Goal: Task Accomplishment & Management: Manage account settings

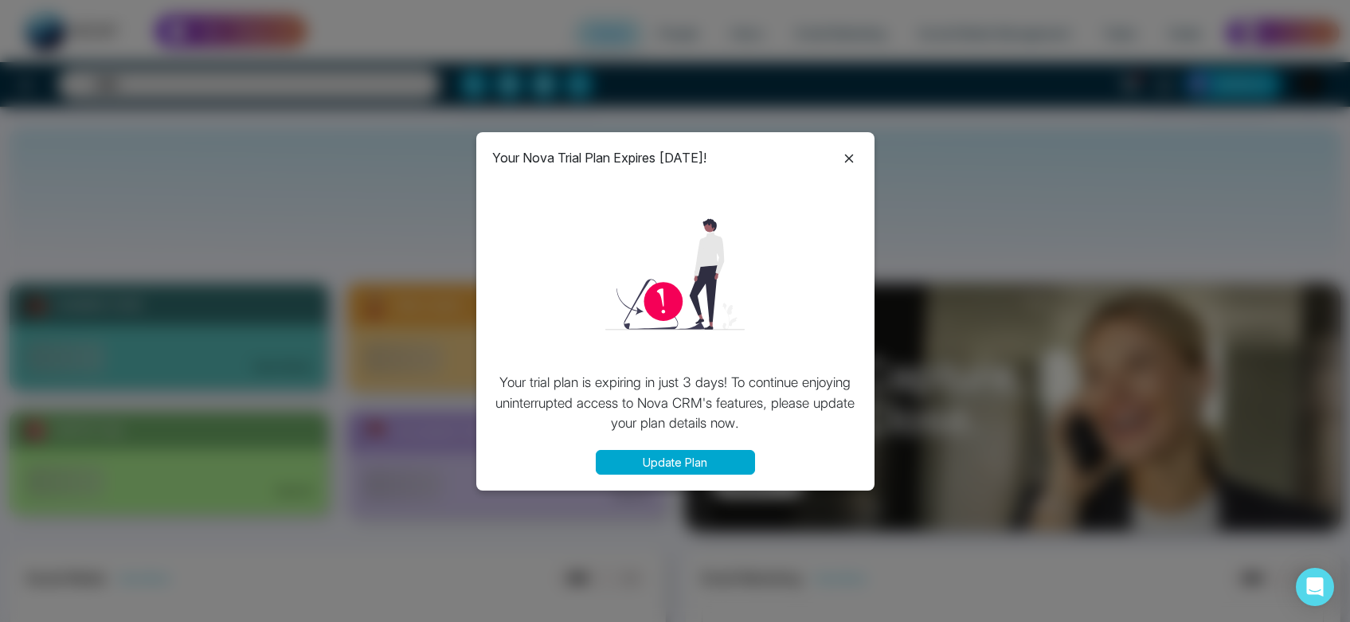
select select "*"
click at [847, 158] on icon at bounding box center [849, 158] width 19 height 19
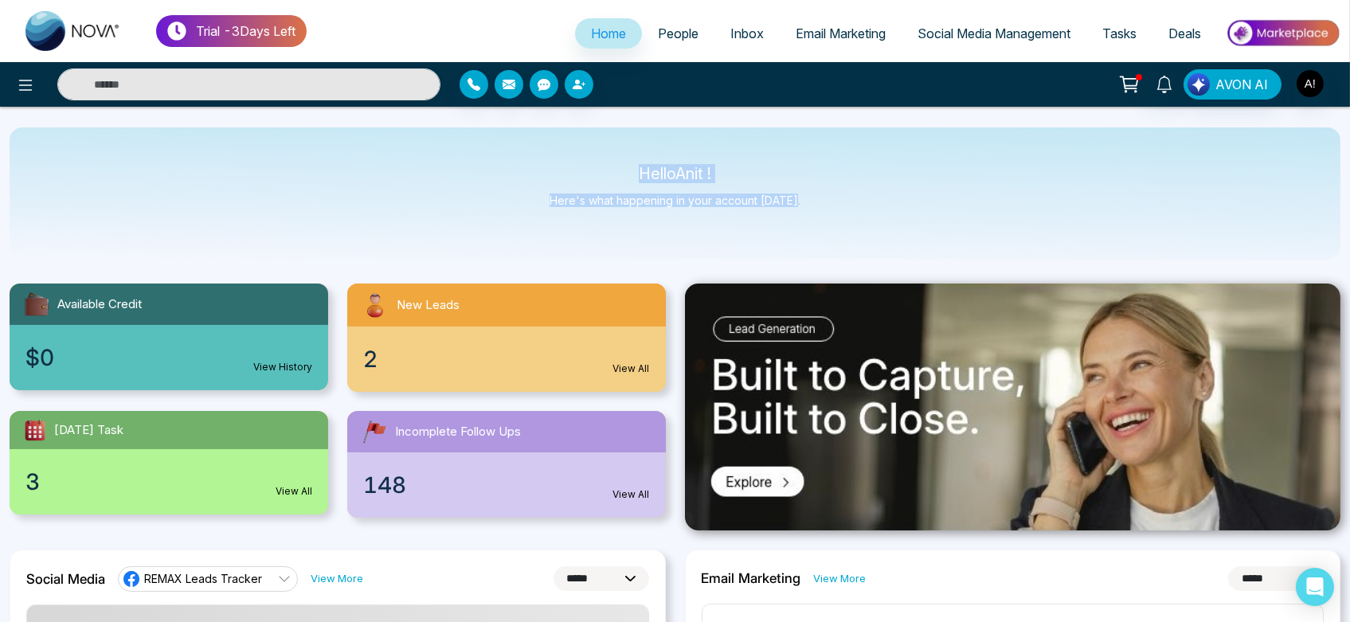
drag, startPoint x: 615, startPoint y: 167, endPoint x: 864, endPoint y: 225, distance: 255.1
click at [864, 225] on div "Hello Anit ! Here's what happening in your account today." at bounding box center [675, 193] width 1331 height 132
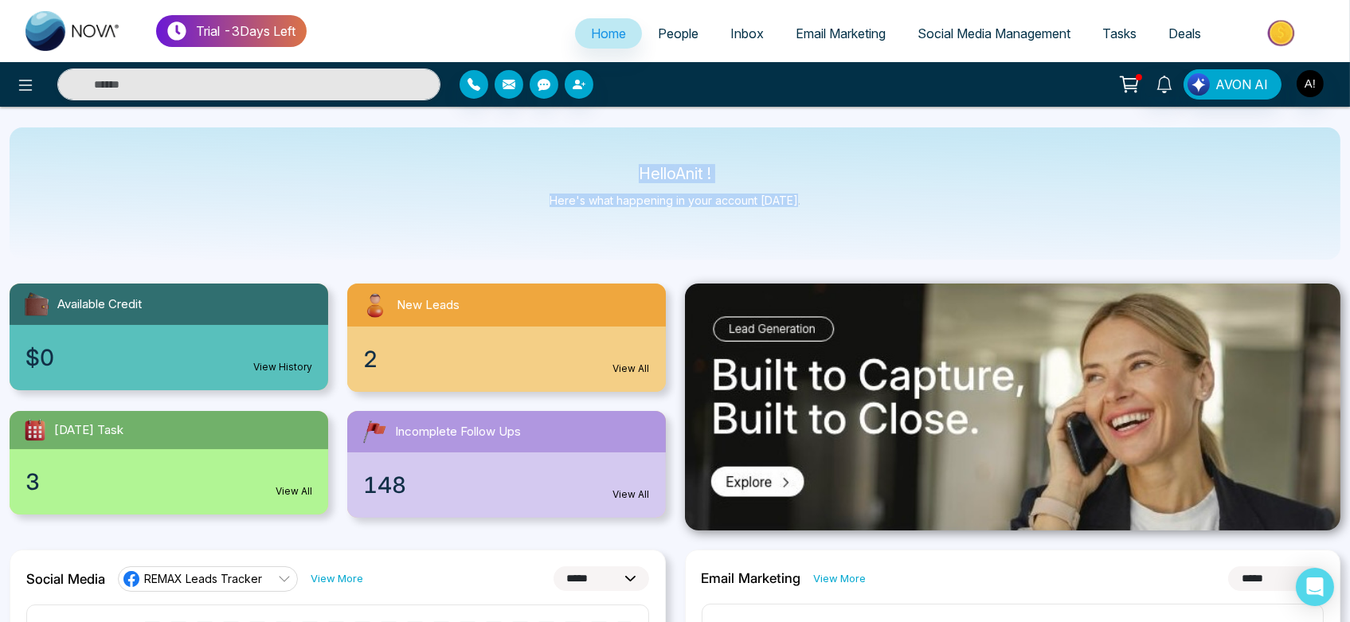
drag, startPoint x: 801, startPoint y: 208, endPoint x: 586, endPoint y: 155, distance: 221.6
click at [586, 155] on div "Hello Anit ! Here's what happening in your account today." at bounding box center [675, 193] width 1331 height 132
drag, startPoint x: 620, startPoint y: 170, endPoint x: 790, endPoint y: 199, distance: 172.9
click at [790, 199] on div "Hello Anit ! Here's what happening in your account today." at bounding box center [675, 193] width 251 height 53
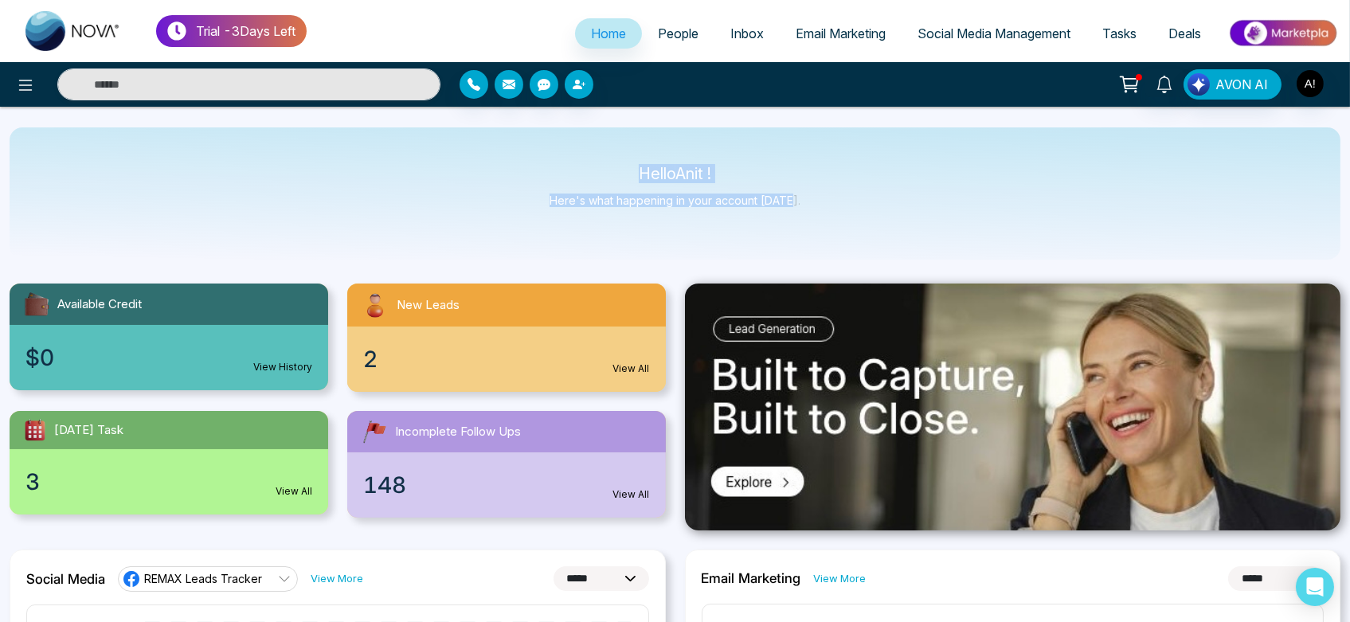
click at [790, 199] on p "Here's what happening in your account today." at bounding box center [675, 201] width 251 height 14
drag, startPoint x: 626, startPoint y: 167, endPoint x: 829, endPoint y: 194, distance: 204.8
click at [829, 194] on div "Hello Anit ! Here's what happening in your account today." at bounding box center [675, 193] width 1331 height 132
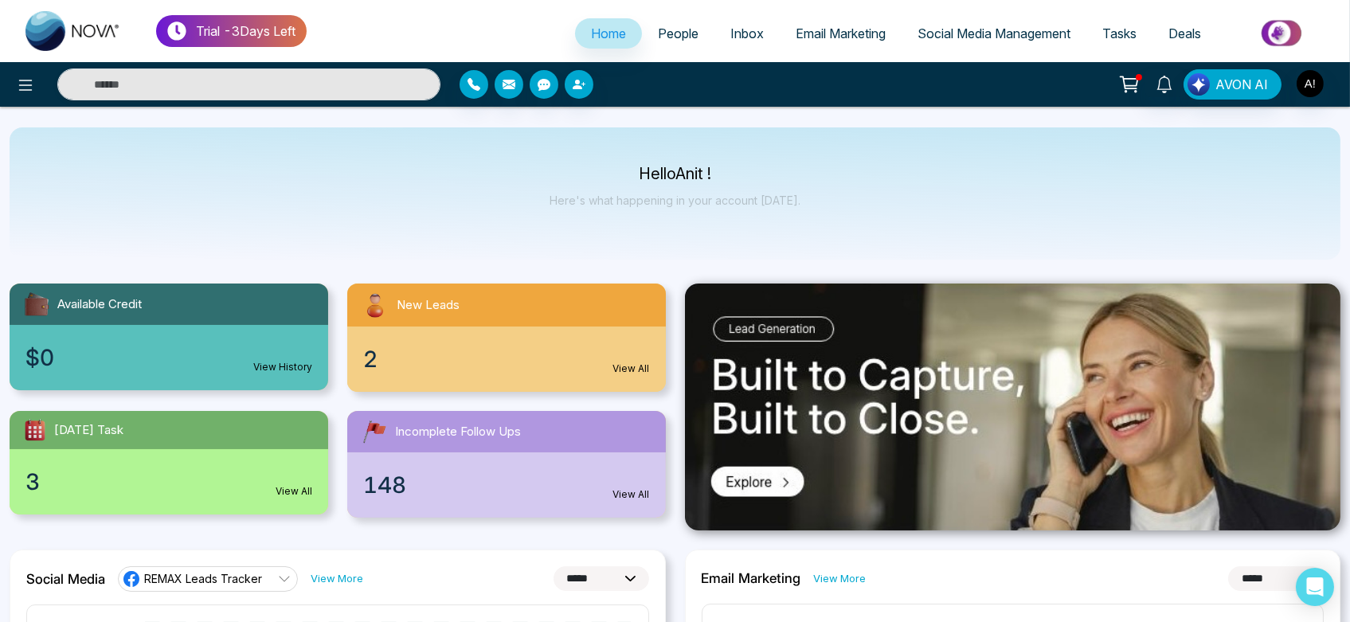
click at [667, 37] on span "People" at bounding box center [678, 33] width 41 height 16
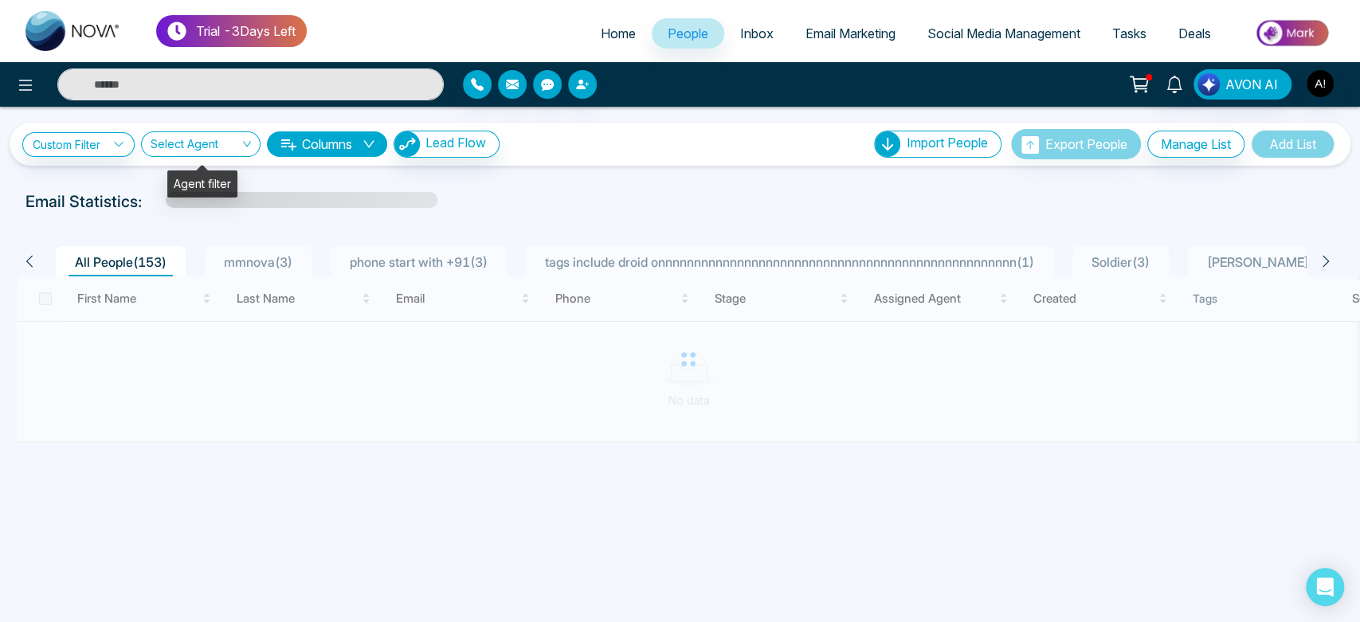
click at [194, 147] on input "search" at bounding box center [195, 147] width 89 height 30
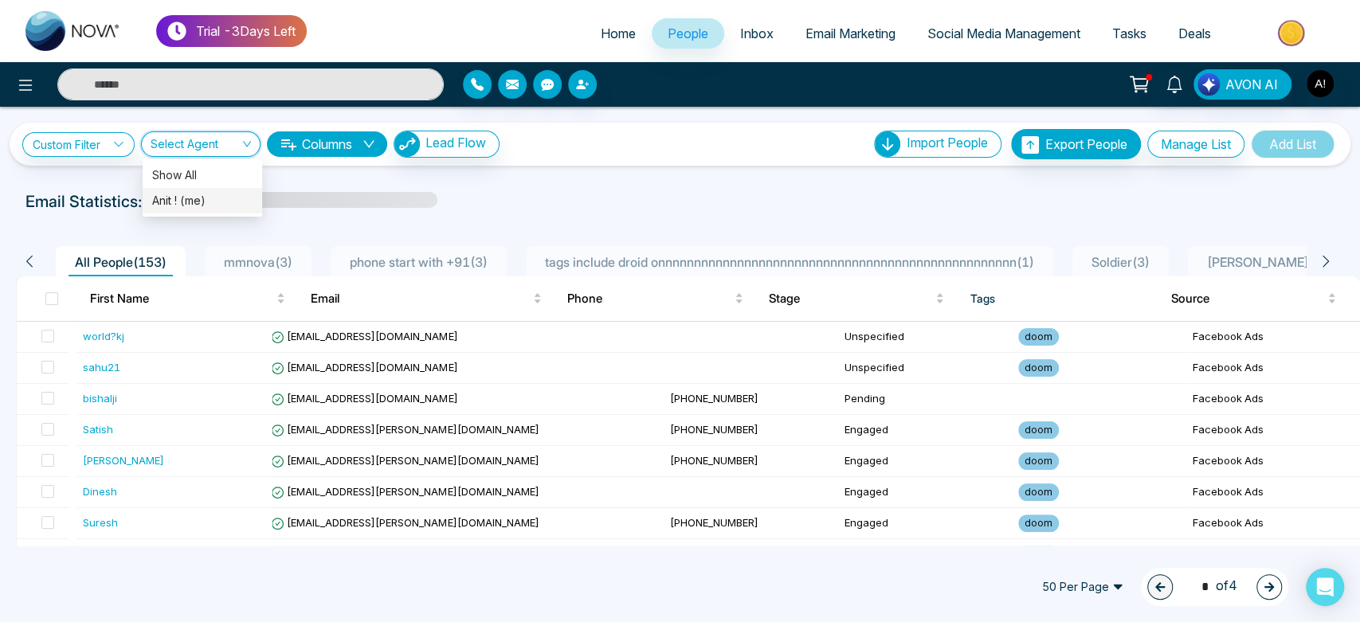
click at [202, 201] on div "Anit ! (me)" at bounding box center [202, 201] width 100 height 18
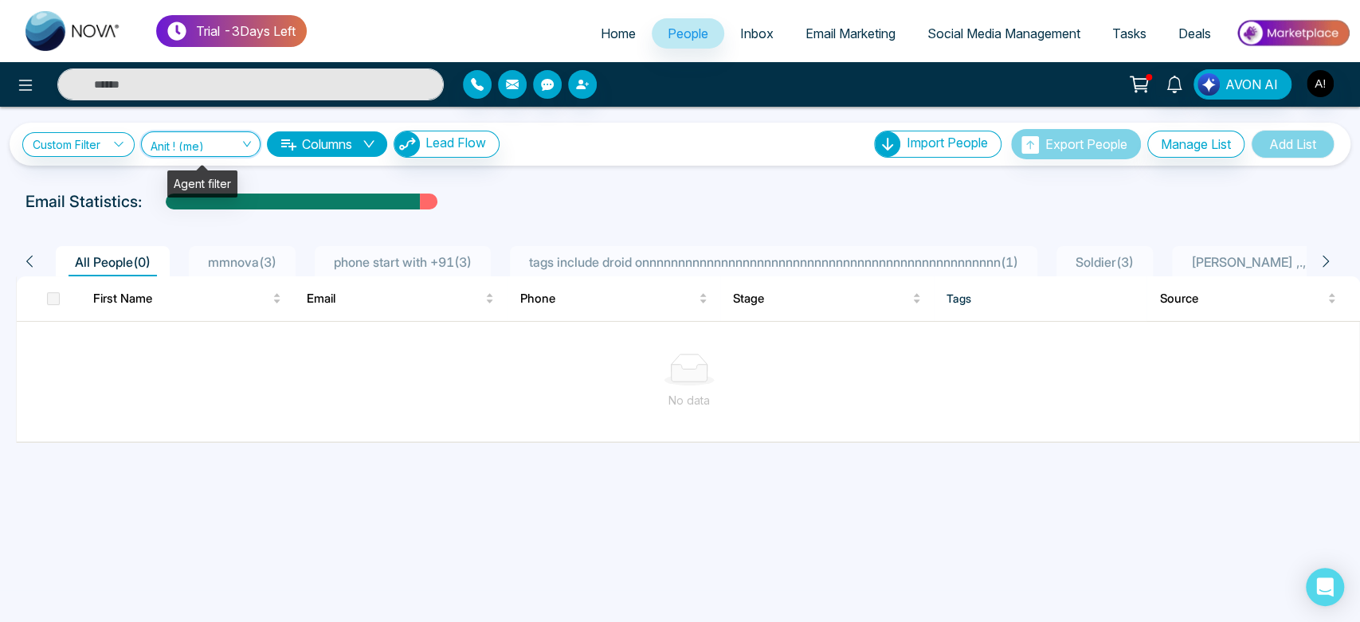
click at [206, 141] on span "Anit ! (me)" at bounding box center [201, 143] width 100 height 15
click at [217, 182] on div "Show All" at bounding box center [202, 176] width 100 height 18
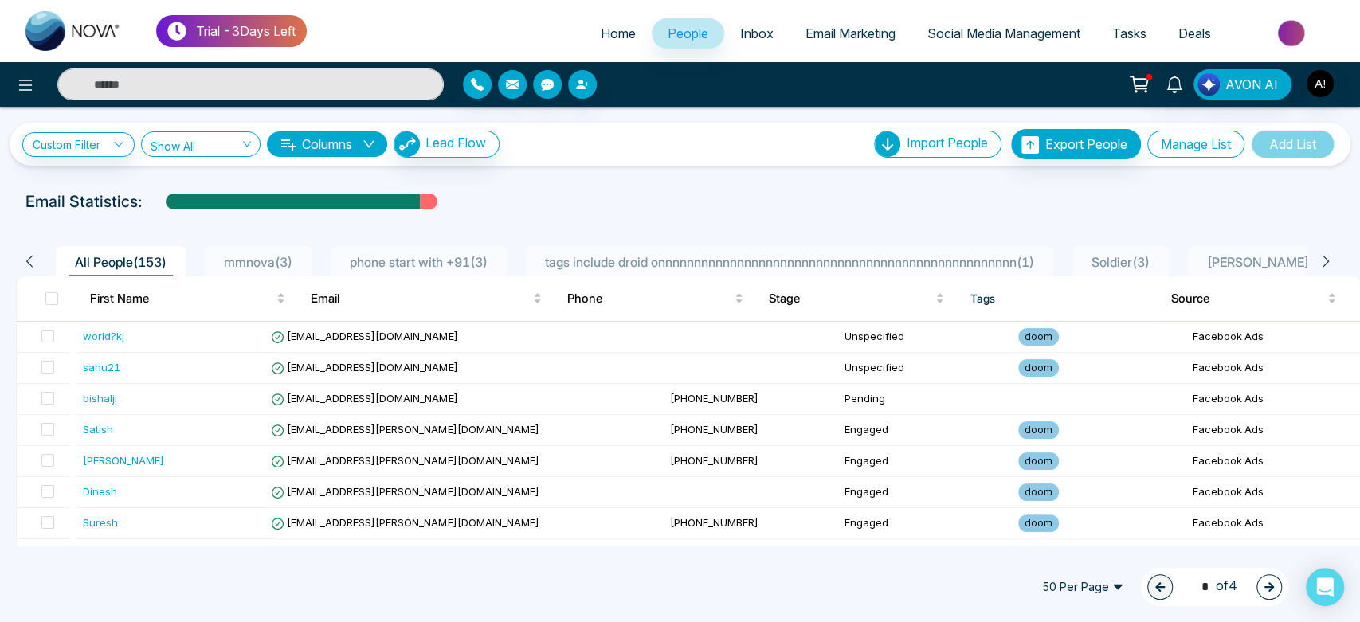
click at [1213, 143] on button "Manage List" at bounding box center [1195, 144] width 97 height 27
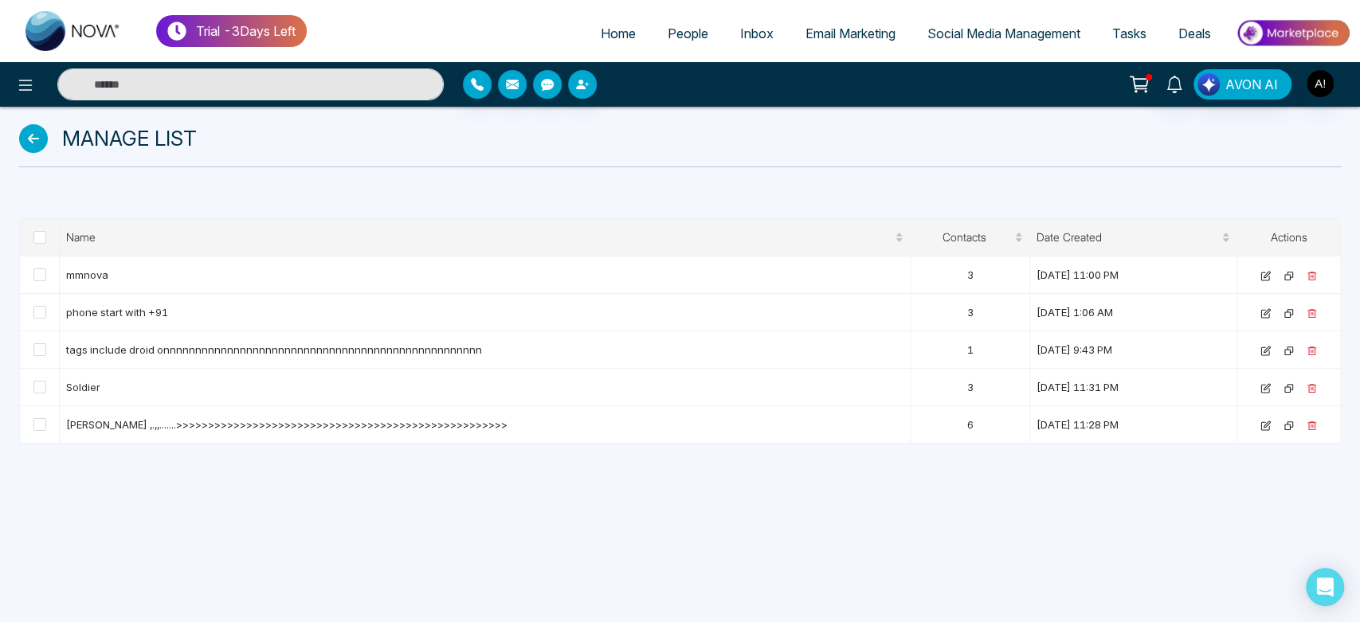
click at [29, 142] on icon at bounding box center [33, 138] width 29 height 29
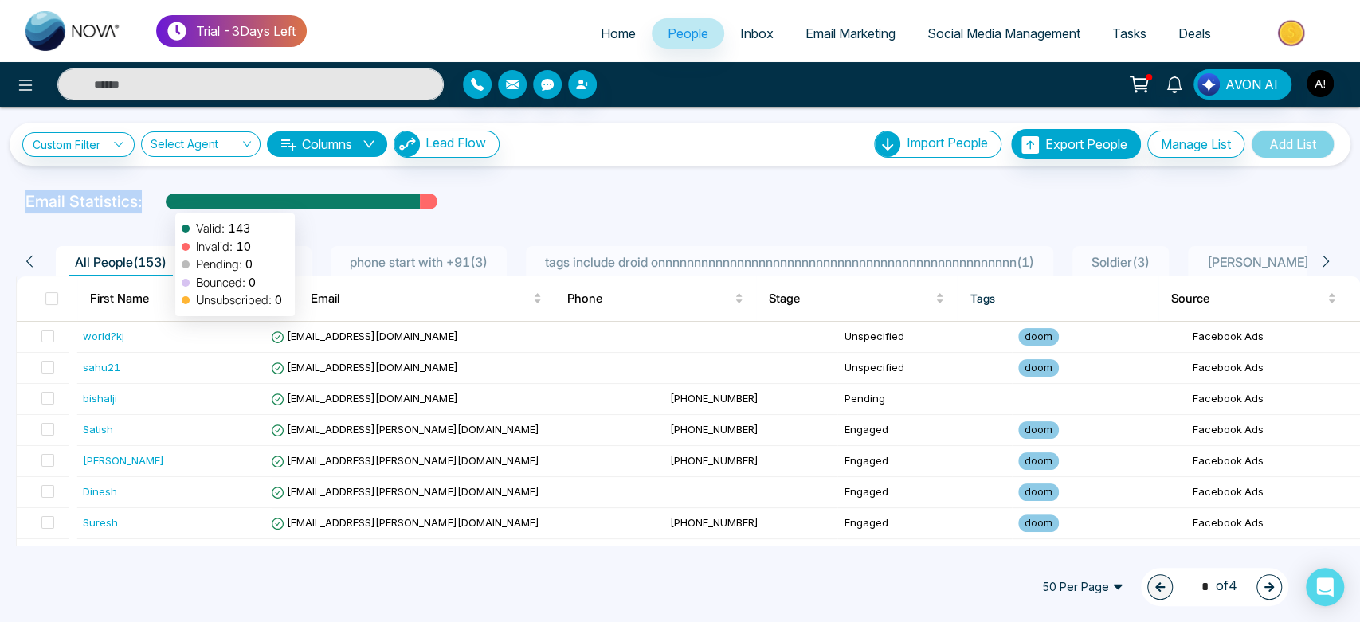
drag, startPoint x: 17, startPoint y: 204, endPoint x: 175, endPoint y: 206, distance: 158.5
click at [175, 206] on div "Email Statistics: Valid: 143 Invalid: 10 Pending: 0 Bounced: 0 Unsubscribed: 0" at bounding box center [458, 202] width 885 height 24
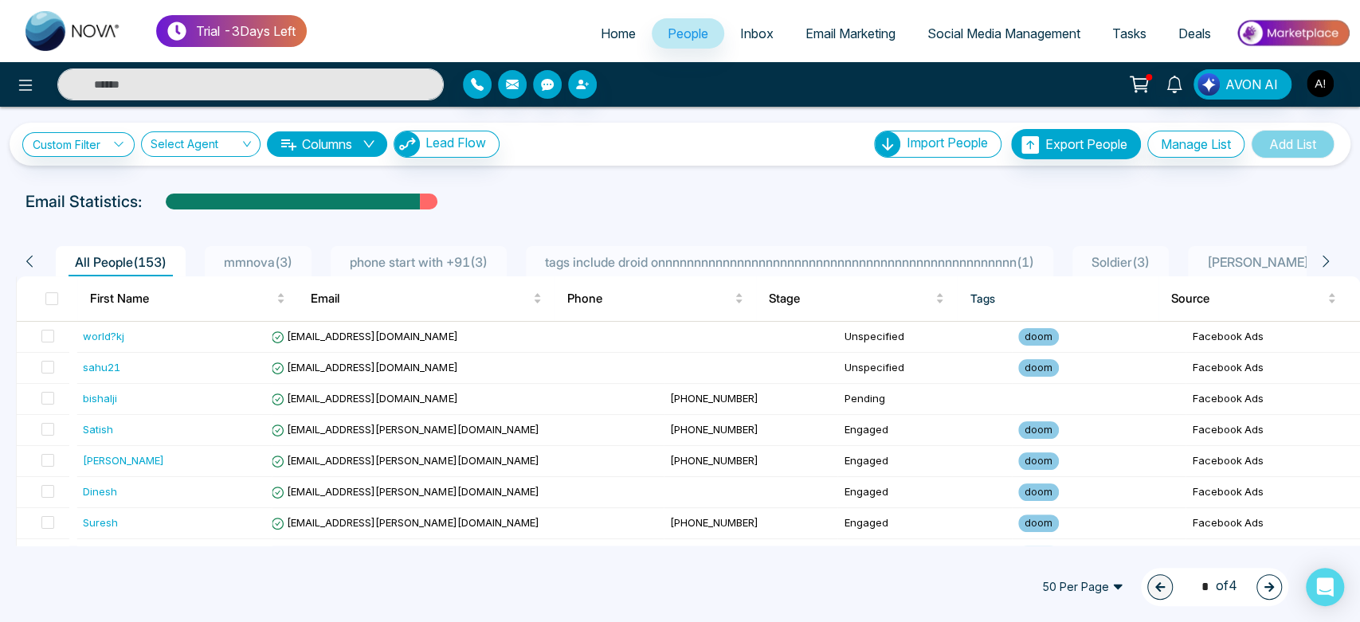
click at [498, 195] on div "Email Statistics:" at bounding box center [458, 202] width 866 height 24
click at [602, 29] on span "Home" at bounding box center [618, 33] width 35 height 16
select select "*"
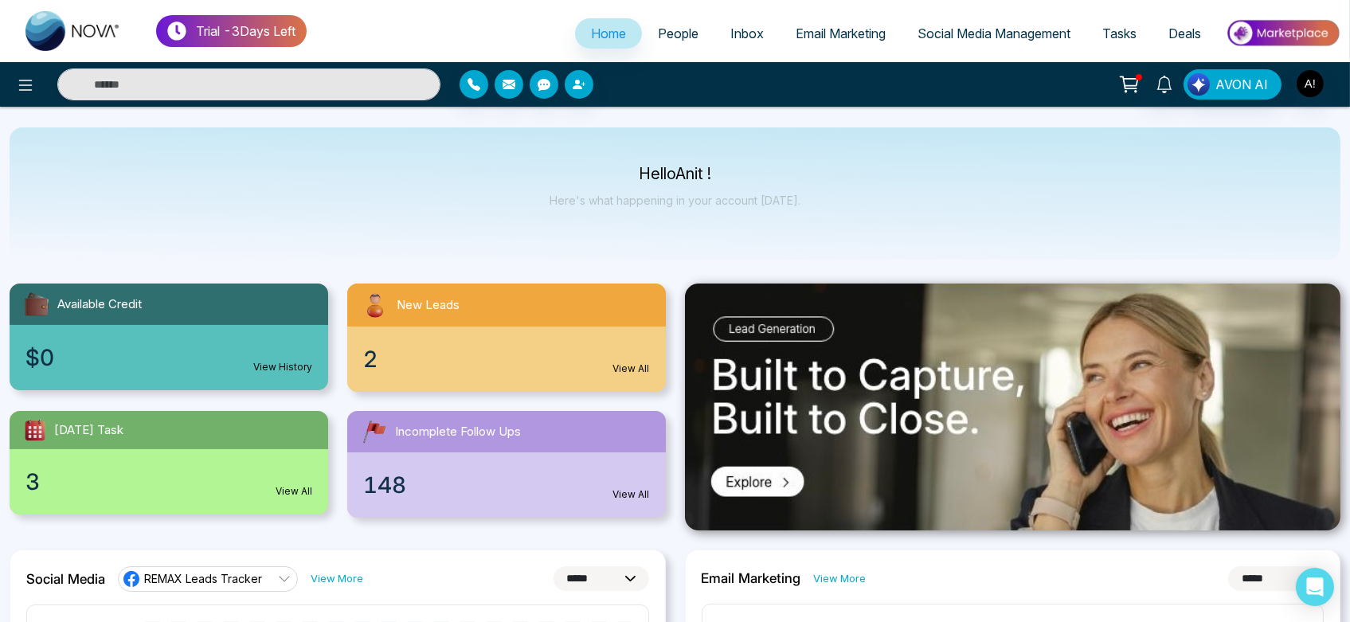
click at [668, 40] on span "People" at bounding box center [678, 33] width 41 height 16
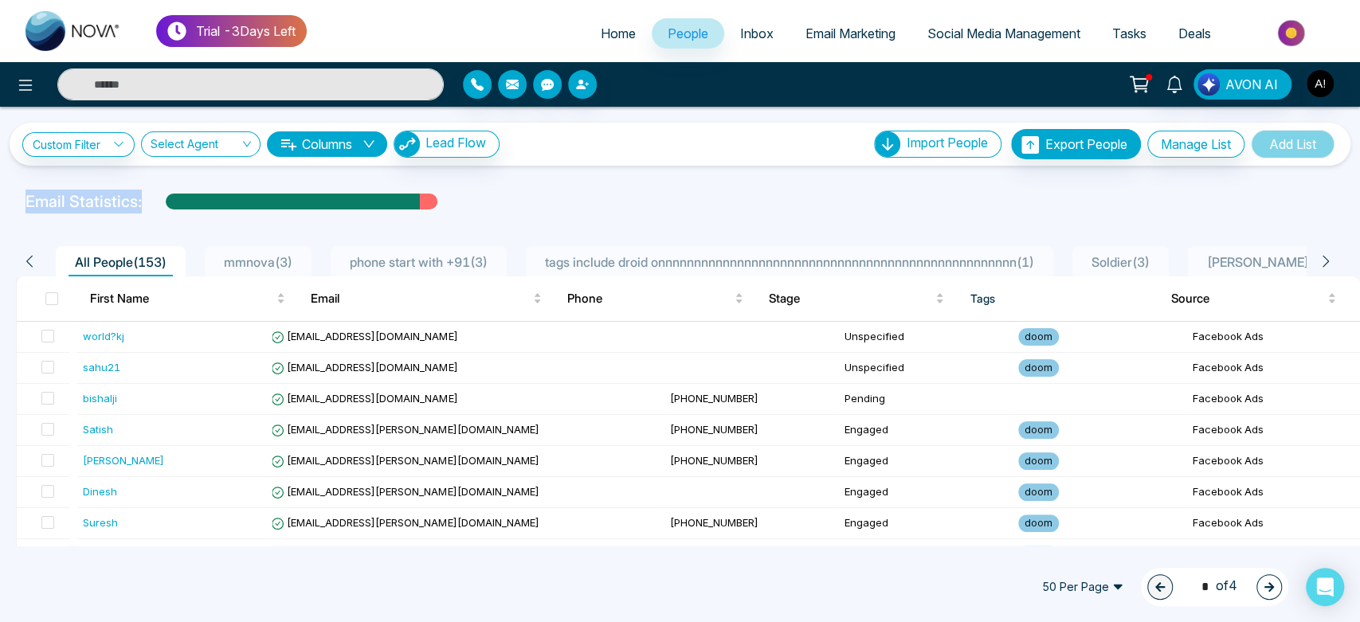
drag, startPoint x: 19, startPoint y: 202, endPoint x: 178, endPoint y: 215, distance: 159.9
click at [178, 215] on div "Custom Filter Choose a filter Cancel Apply Select Agent Columns Lead Flow Impor…" at bounding box center [680, 326] width 1360 height 439
click at [178, 215] on div at bounding box center [680, 217] width 1341 height 6
drag, startPoint x: 15, startPoint y: 199, endPoint x: 460, endPoint y: 221, distance: 445.9
click at [460, 221] on div "Custom Filter Choose a filter Cancel Apply Select Agent Columns Lead Flow Impor…" at bounding box center [680, 326] width 1360 height 439
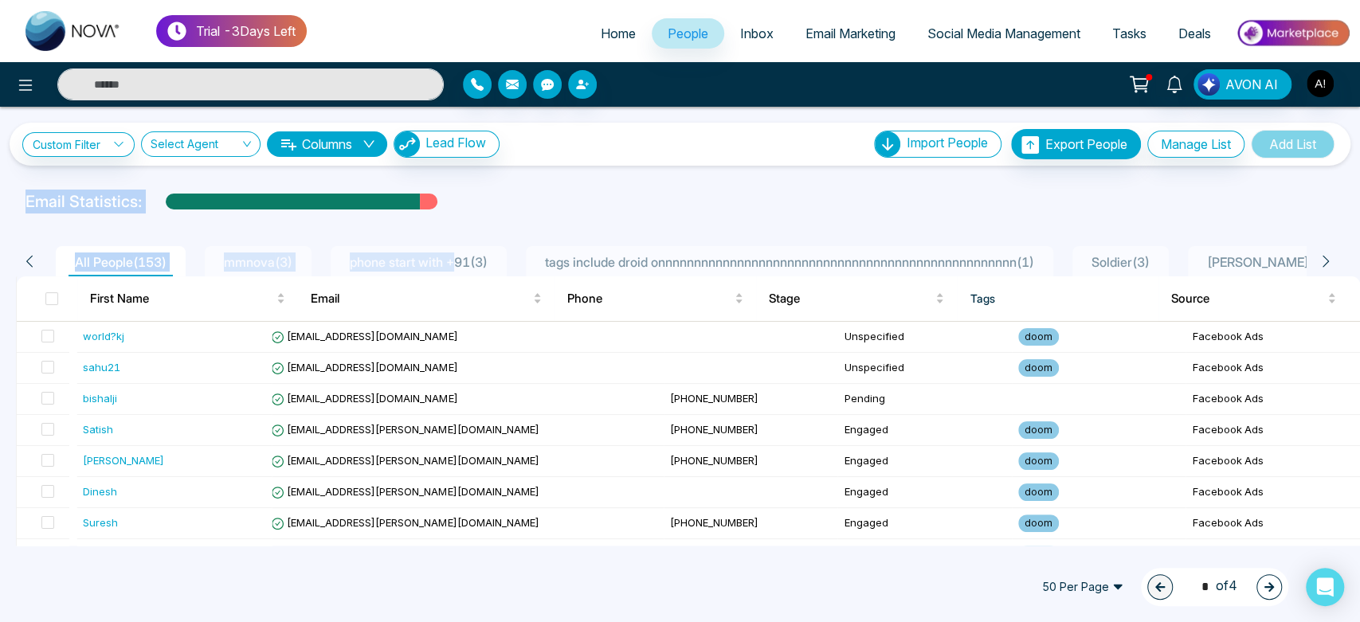
drag, startPoint x: 4, startPoint y: 198, endPoint x: 515, endPoint y: 188, distance: 510.8
click at [515, 188] on div "Custom Filter Choose a filter Cancel Apply Select Agent Columns Lead Flow Impor…" at bounding box center [680, 326] width 1360 height 439
drag, startPoint x: 14, startPoint y: 196, endPoint x: 155, endPoint y: 209, distance: 141.6
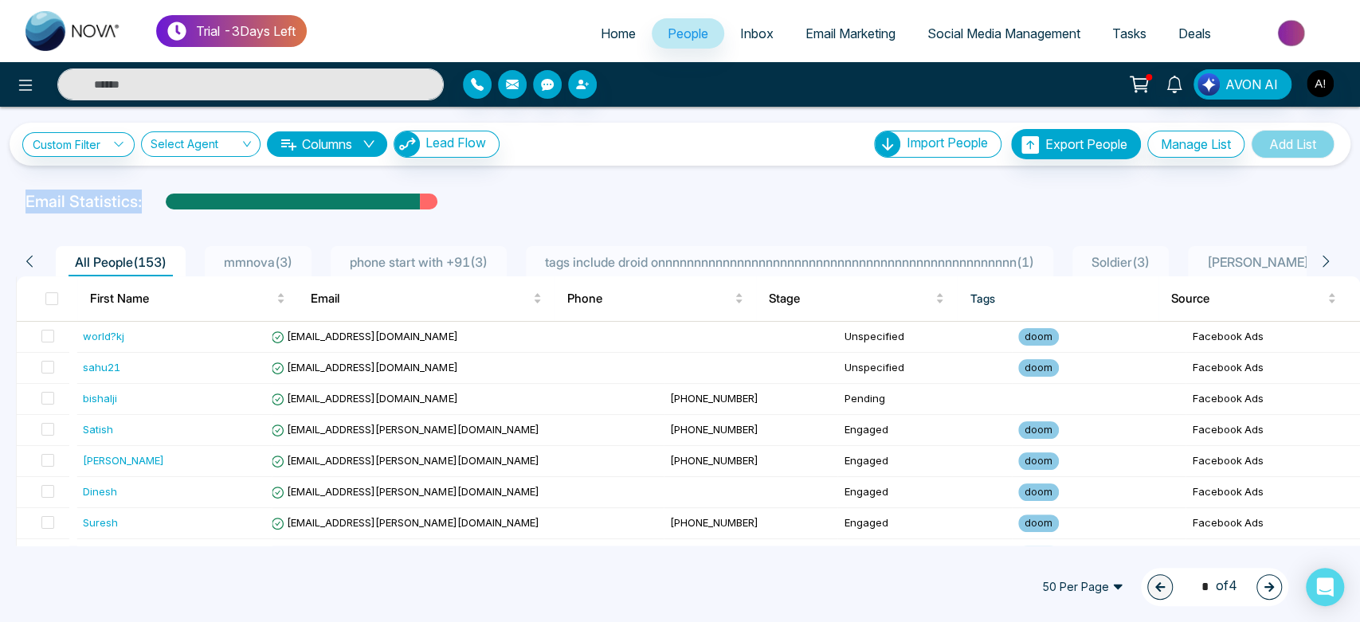
click at [155, 209] on div "Email Statistics:" at bounding box center [680, 202] width 1360 height 24
click at [155, 209] on div "Email Statistics:" at bounding box center [458, 202] width 866 height 24
drag, startPoint x: 24, startPoint y: 202, endPoint x: 252, endPoint y: 206, distance: 227.9
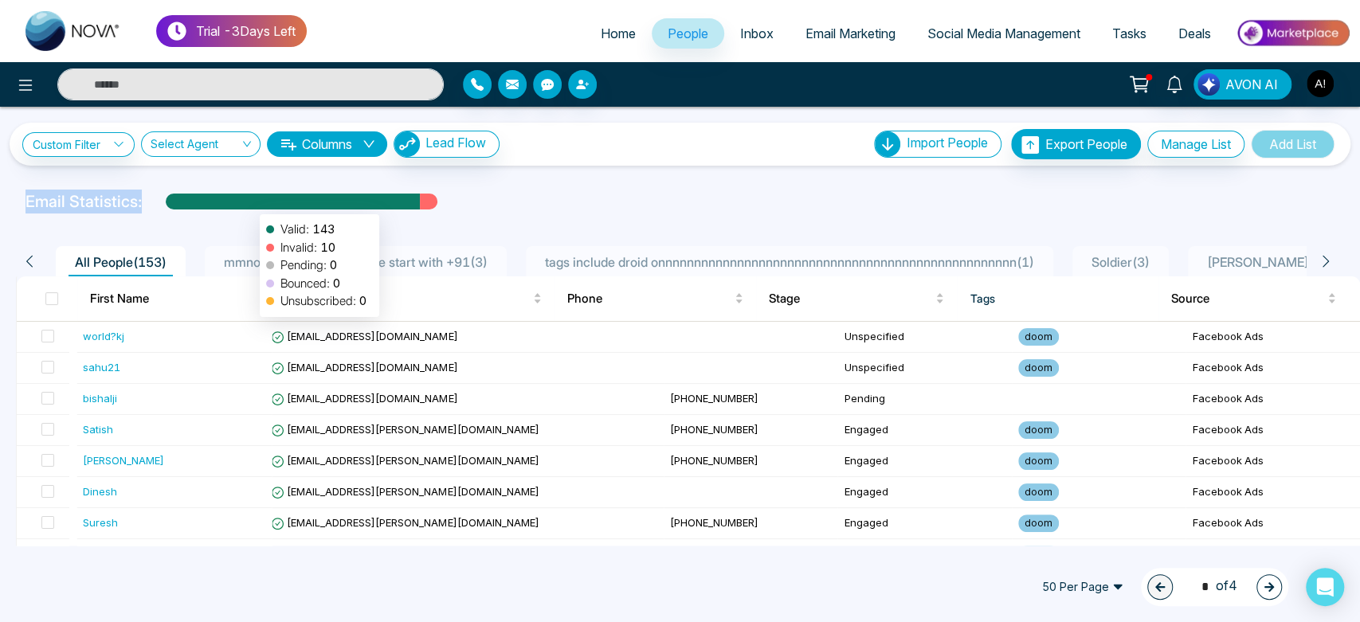
click at [252, 206] on div "Email Statistics: Valid: 143 Invalid: 10 Pending: 0 Bounced: 0 Unsubscribed: 0" at bounding box center [458, 202] width 885 height 24
click at [140, 195] on div "Email Statistics:" at bounding box center [458, 202] width 866 height 24
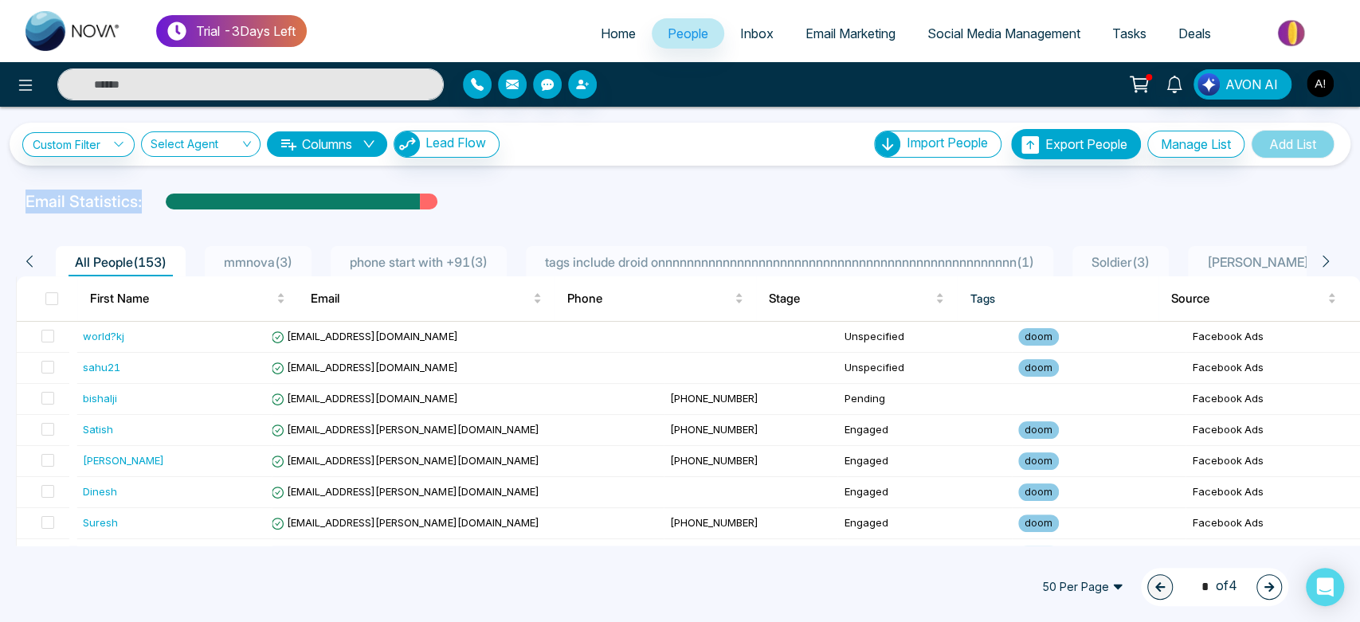
drag, startPoint x: 25, startPoint y: 200, endPoint x: 147, endPoint y: 198, distance: 121.1
click at [147, 198] on div "Email Statistics:" at bounding box center [458, 202] width 866 height 24
drag, startPoint x: 162, startPoint y: 198, endPoint x: 470, endPoint y: 199, distance: 308.3
click at [470, 199] on div "Email Statistics:" at bounding box center [458, 202] width 866 height 24
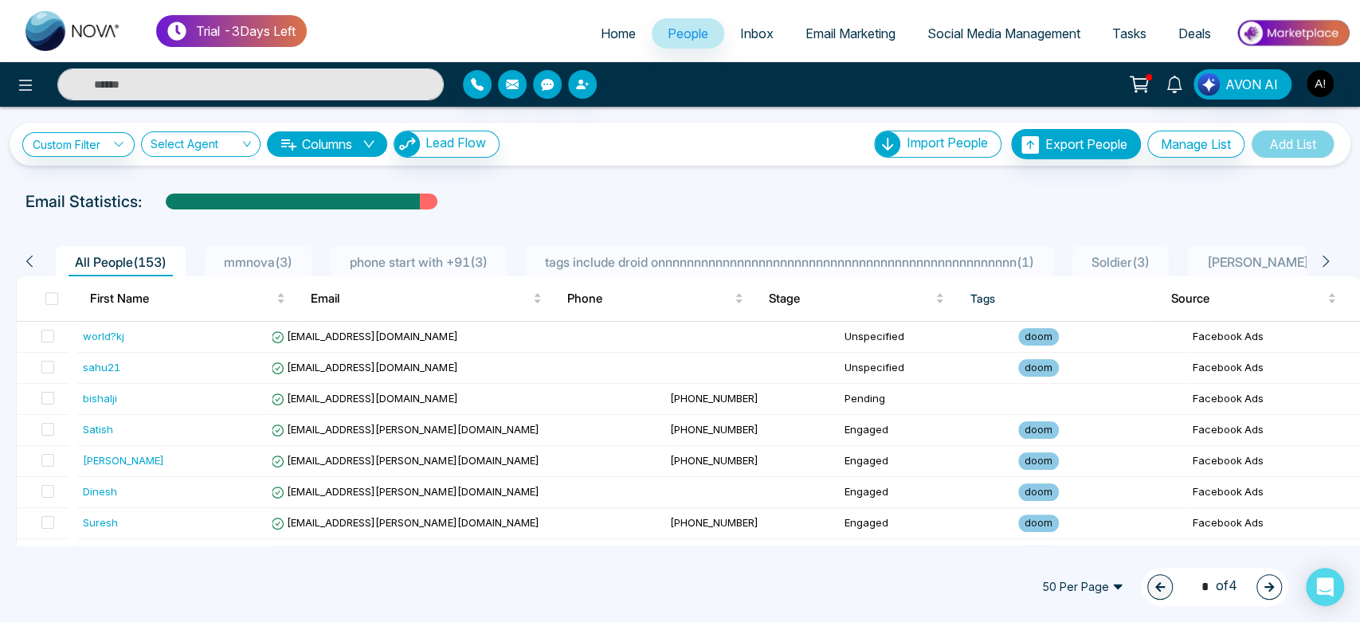
click at [470, 199] on div "Email Statistics:" at bounding box center [458, 202] width 866 height 24
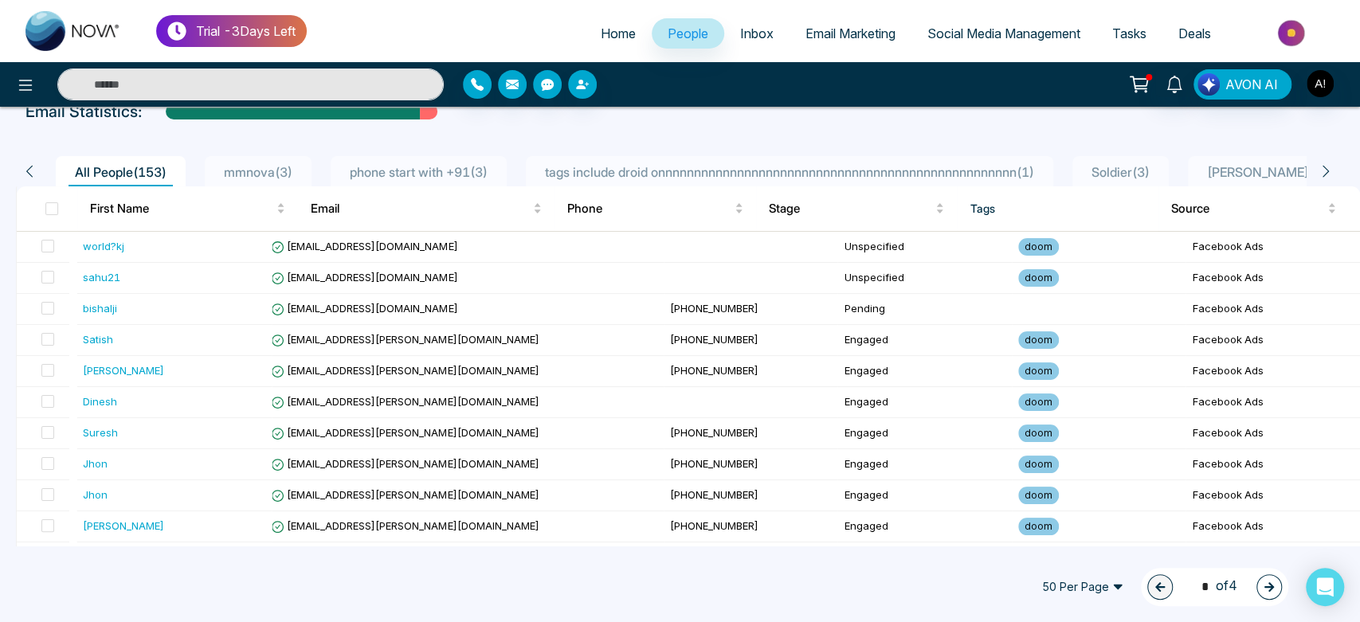
scroll to position [92, 0]
click at [54, 201] on span at bounding box center [51, 207] width 13 height 13
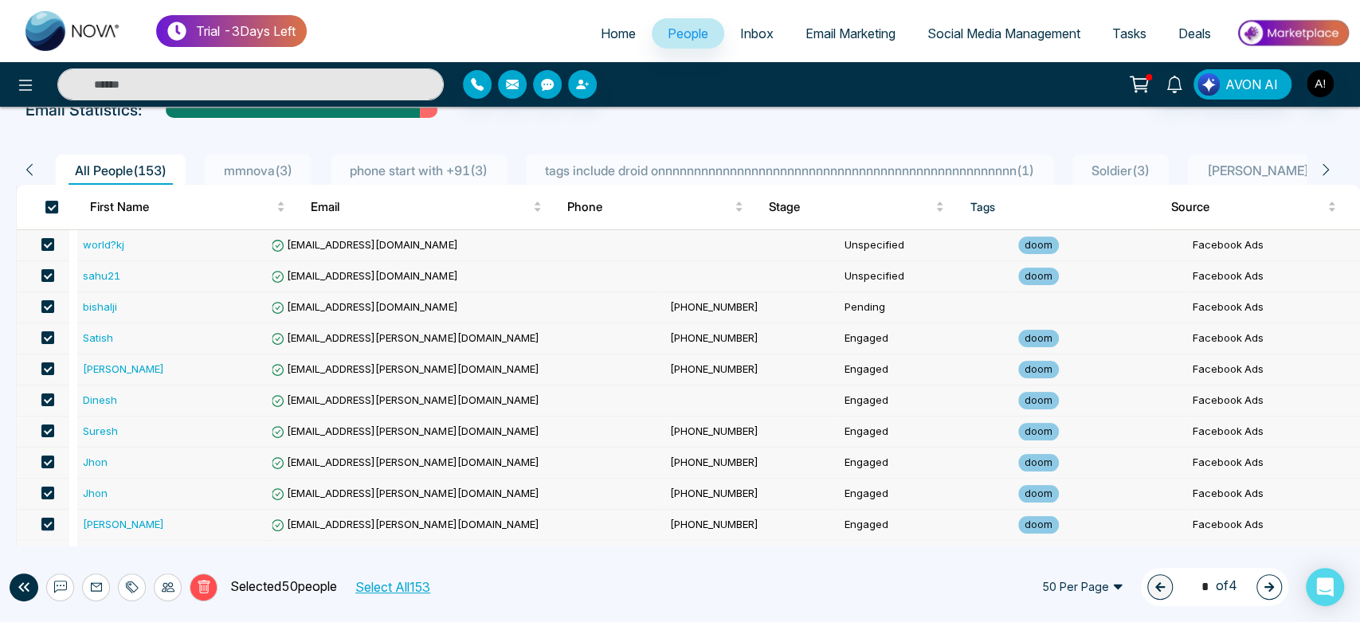
click at [425, 579] on button "Select All 153" at bounding box center [392, 587] width 86 height 21
click at [140, 585] on div at bounding box center [132, 588] width 28 height 28
click at [118, 527] on link "Add Tags" at bounding box center [92, 526] width 51 height 14
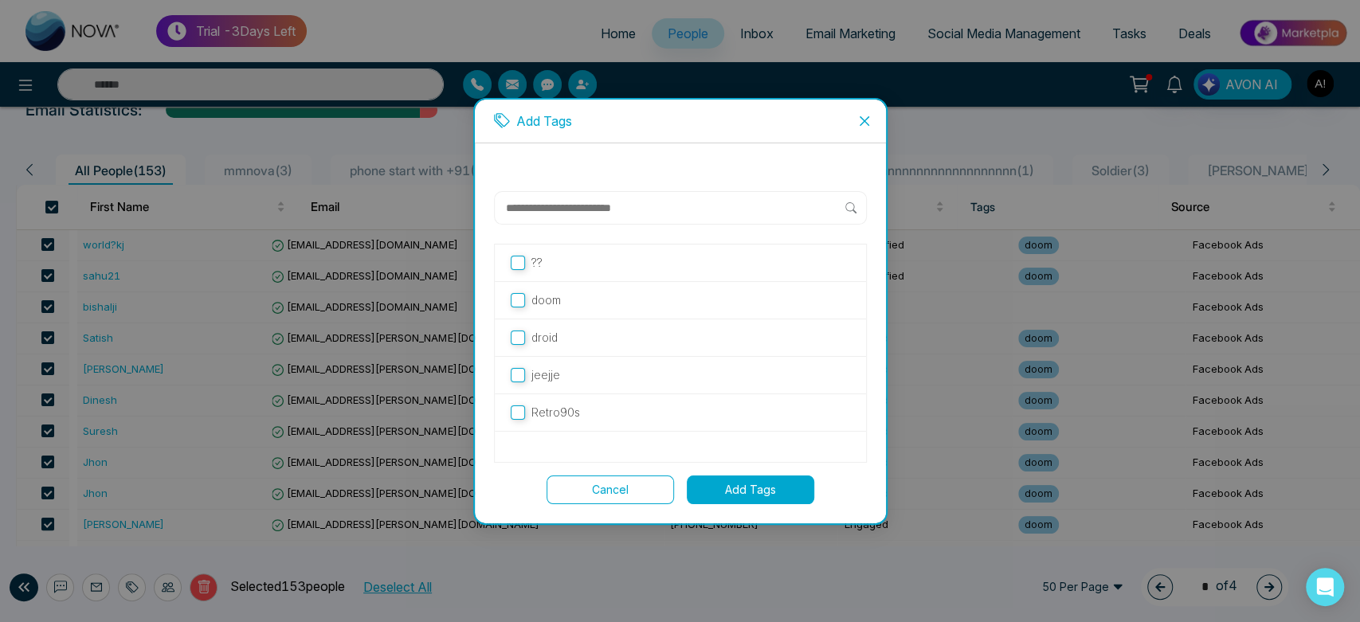
click at [775, 476] on button "Add Tags" at bounding box center [750, 490] width 127 height 29
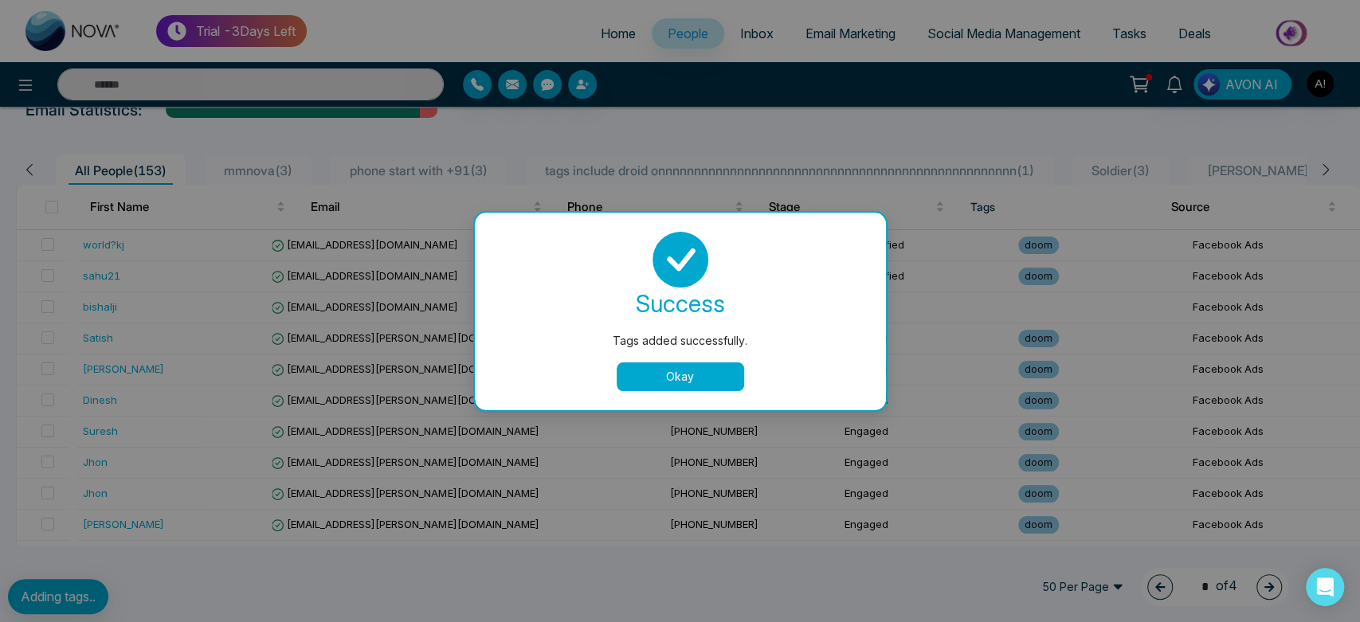
click at [698, 371] on button "Okay" at bounding box center [680, 376] width 127 height 29
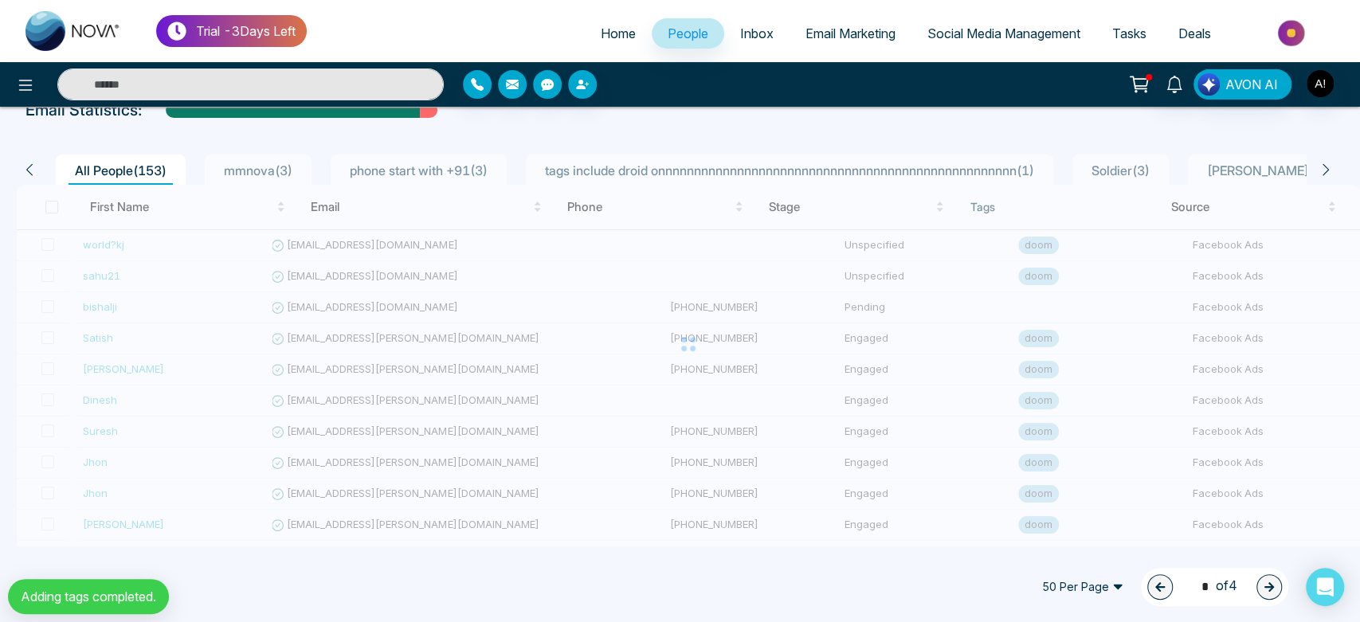
click at [642, 582] on div "50 Per Page 1 * of 4" at bounding box center [680, 587] width 1360 height 70
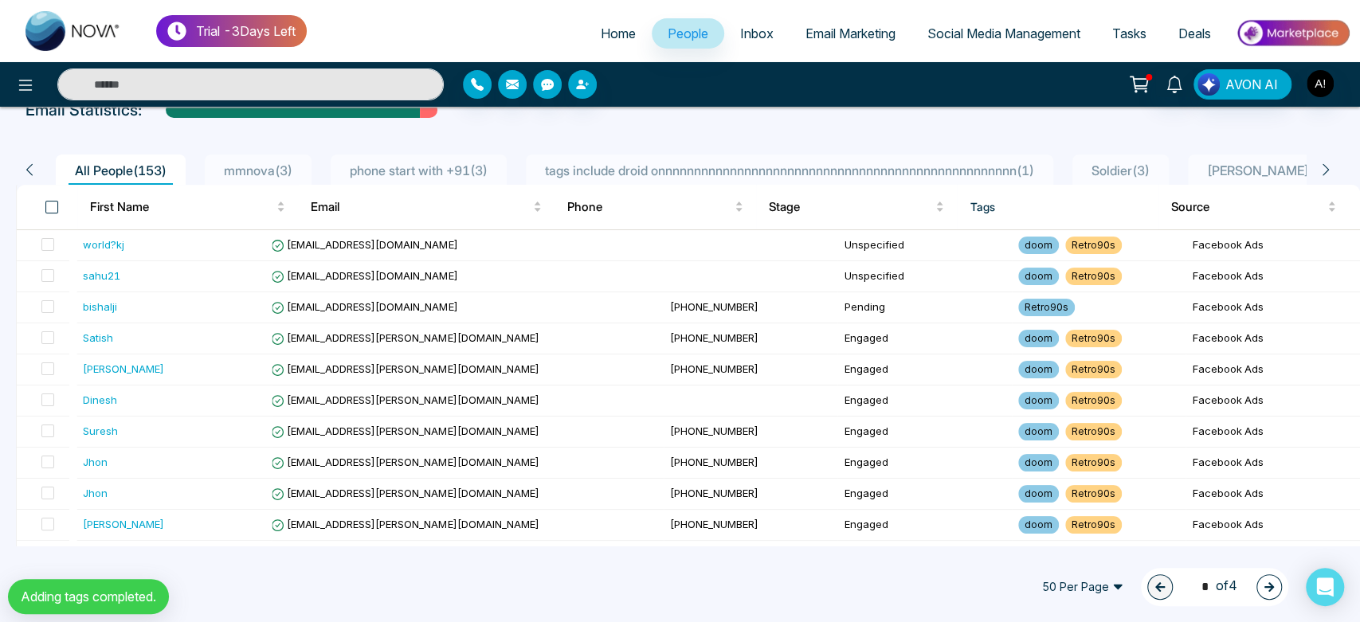
click at [54, 206] on span at bounding box center [51, 207] width 13 height 13
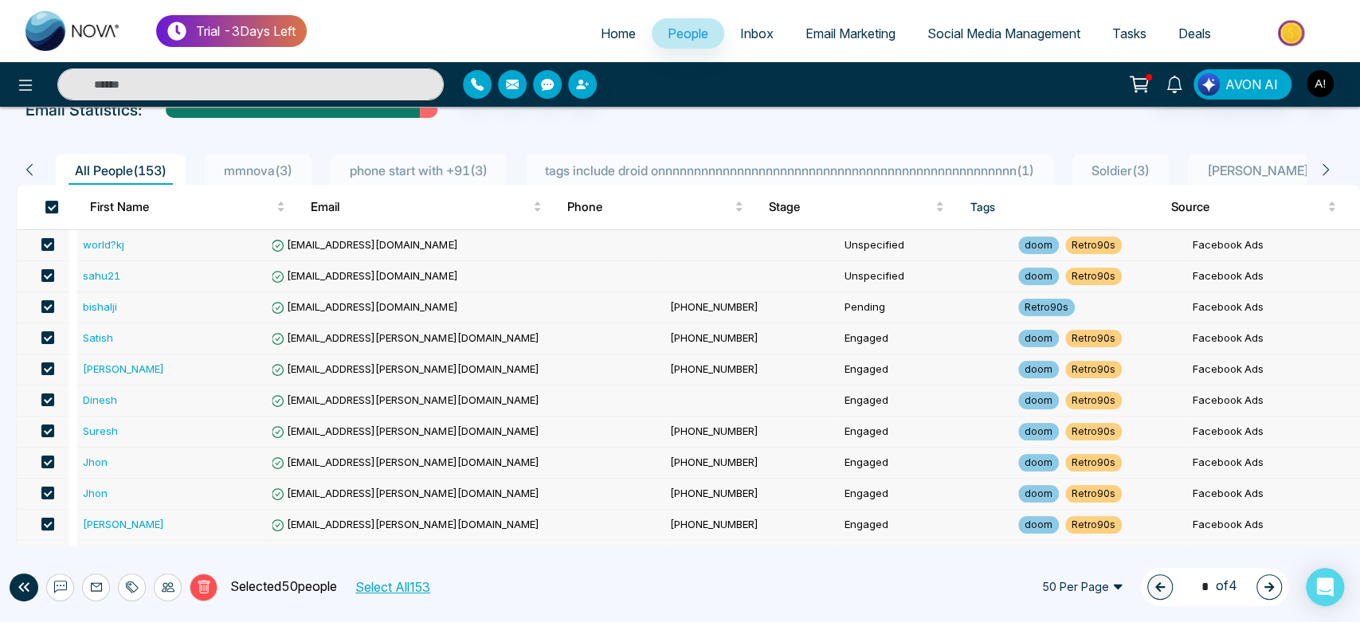
click at [435, 586] on button "Select All 153" at bounding box center [392, 587] width 86 height 21
click at [159, 579] on div at bounding box center [168, 588] width 28 height 28
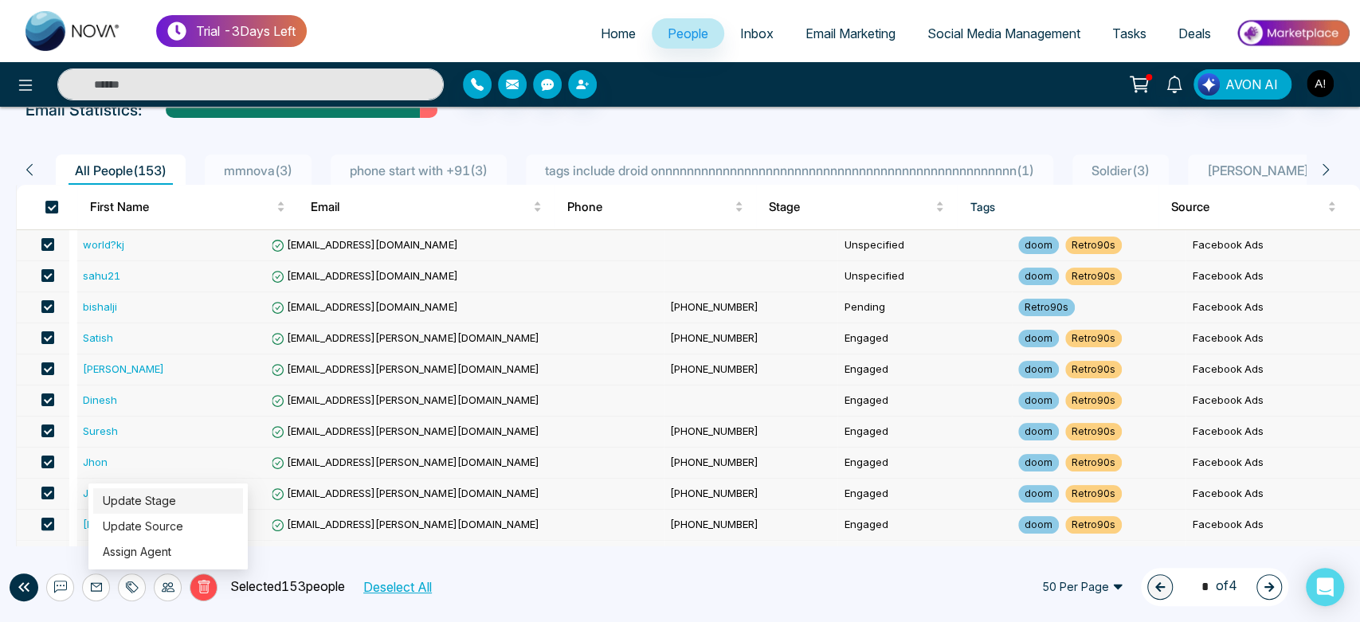
click at [167, 494] on link "Update Stage" at bounding box center [139, 501] width 73 height 14
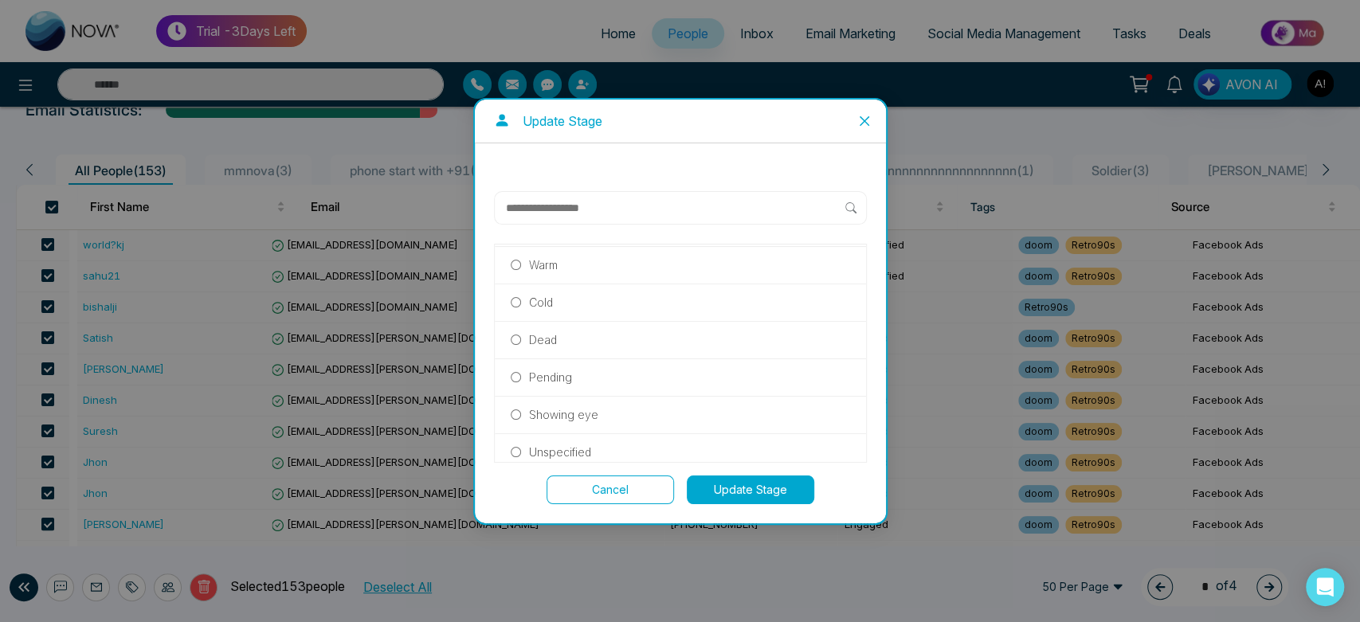
scroll to position [343, 0]
click at [509, 413] on div "Showing eye" at bounding box center [680, 407] width 371 height 37
click at [523, 401] on label "Showing eye" at bounding box center [680, 407] width 339 height 18
click at [771, 476] on button "Update Stage" at bounding box center [750, 490] width 127 height 29
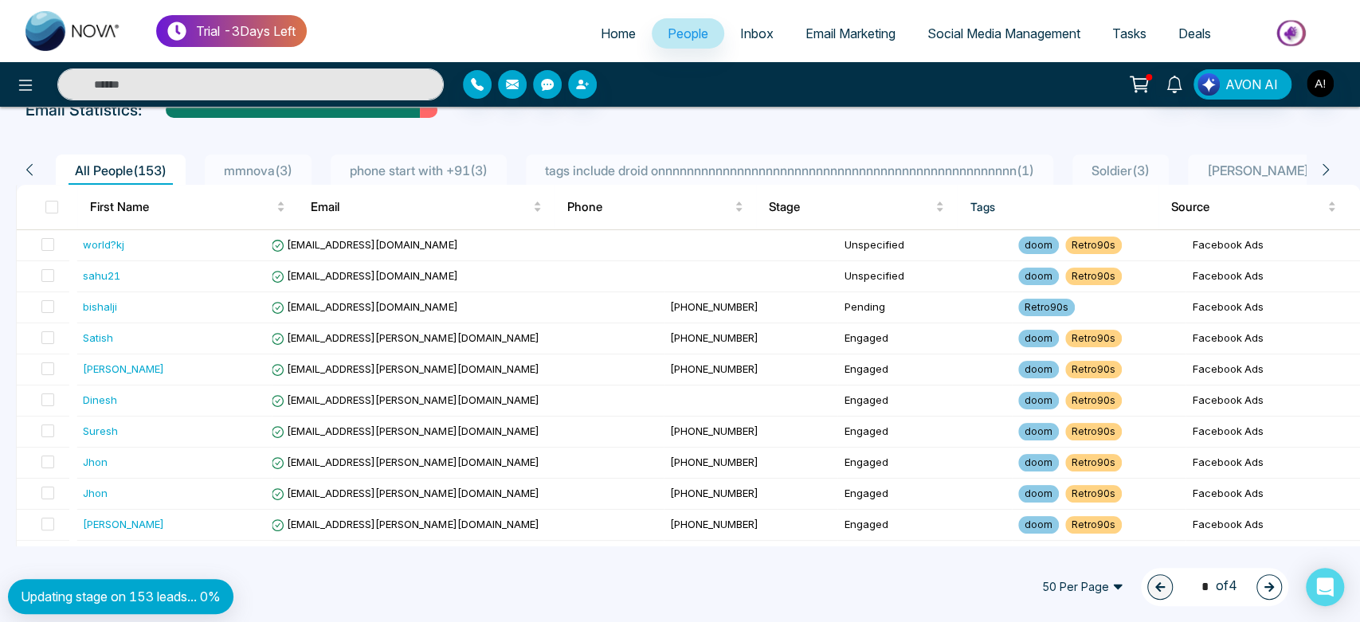
scroll to position [0, 0]
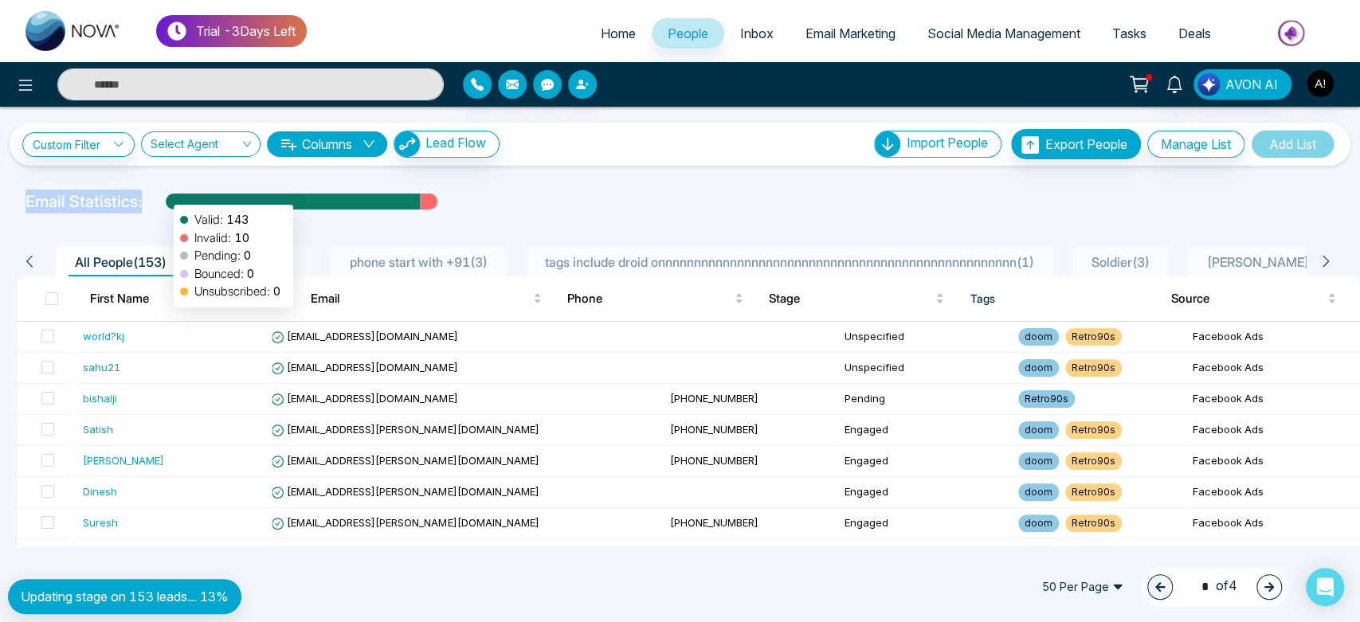
drag, startPoint x: 26, startPoint y: 194, endPoint x: 169, endPoint y: 197, distance: 142.6
click at [169, 197] on div "Email Statistics: Valid: 143 Invalid: 10 Pending: 0 Bounced: 0 Unsubscribed: 0" at bounding box center [458, 202] width 866 height 24
click at [169, 197] on div at bounding box center [293, 208] width 254 height 28
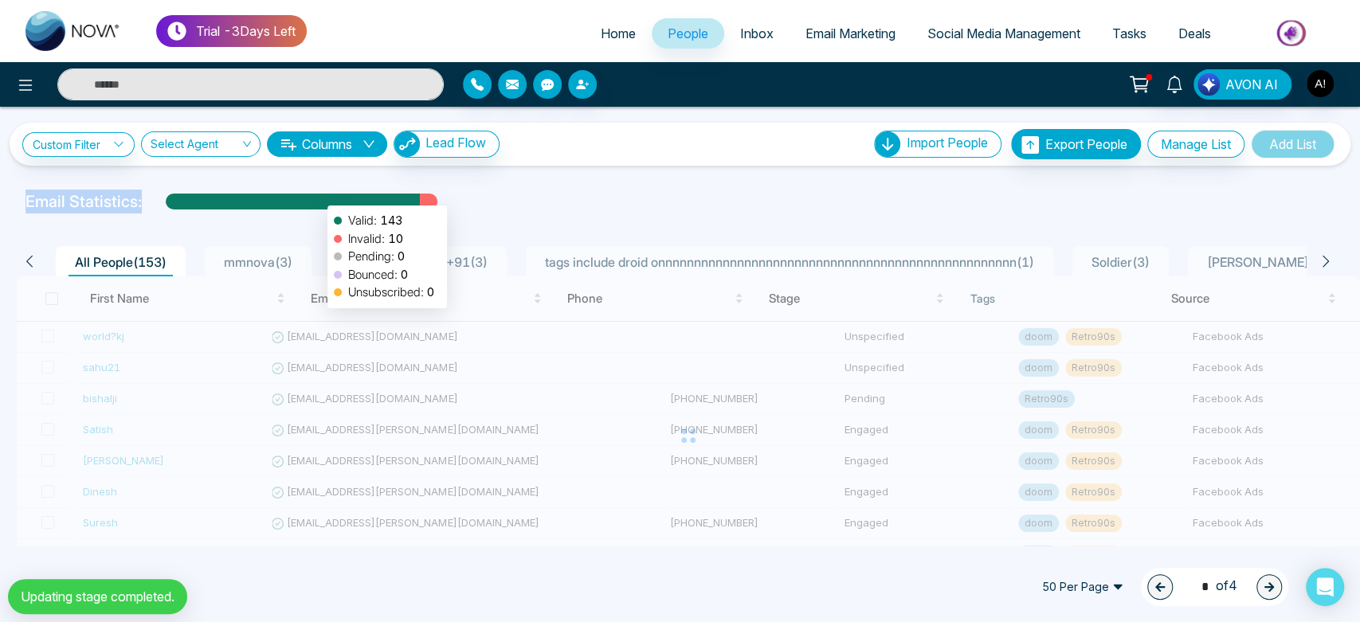
drag, startPoint x: 12, startPoint y: 196, endPoint x: 527, endPoint y: 206, distance: 514.7
click at [527, 206] on div "Email Statistics: Valid: 143 Invalid: 10 Pending: 0 Bounced: 0 Unsubscribed: 0" at bounding box center [680, 202] width 1360 height 24
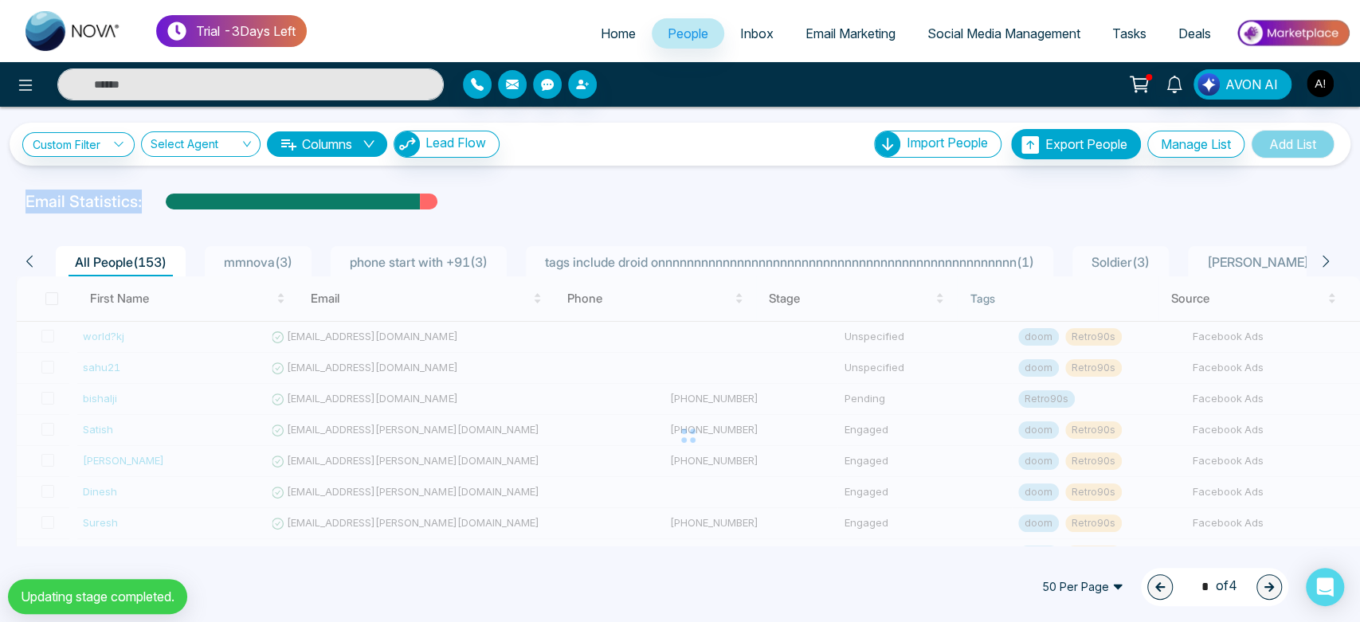
click at [527, 206] on div "Email Statistics:" at bounding box center [458, 202] width 866 height 24
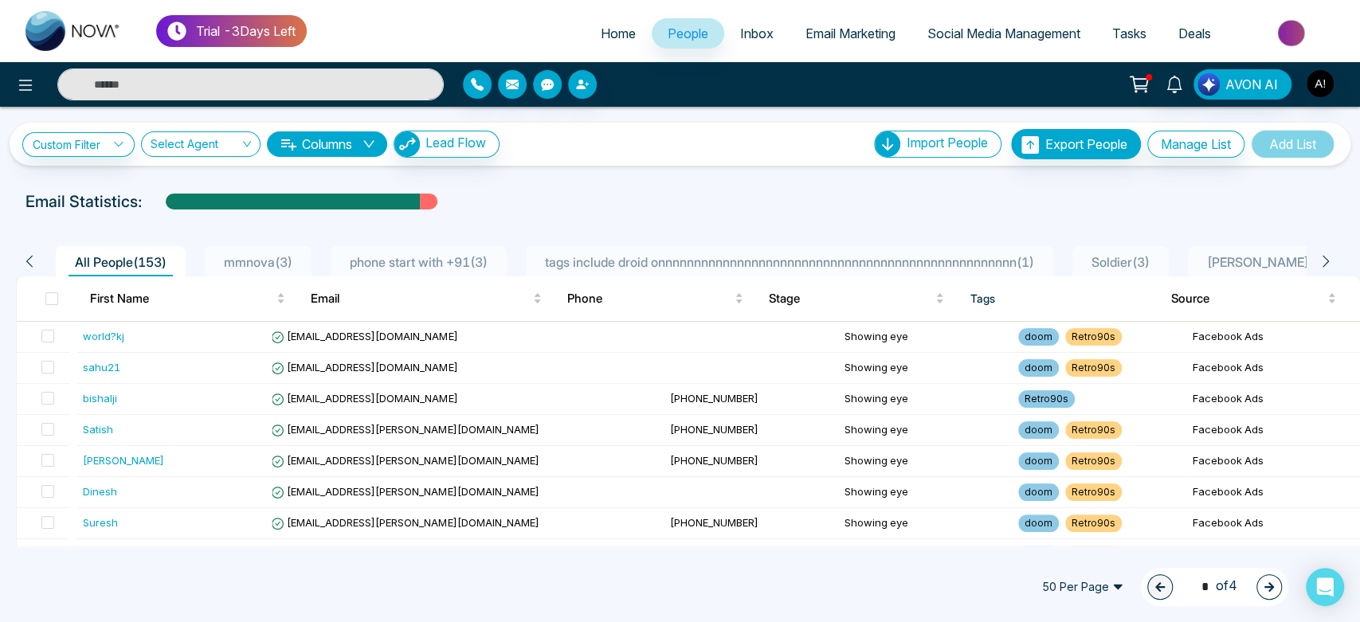
scroll to position [24, 0]
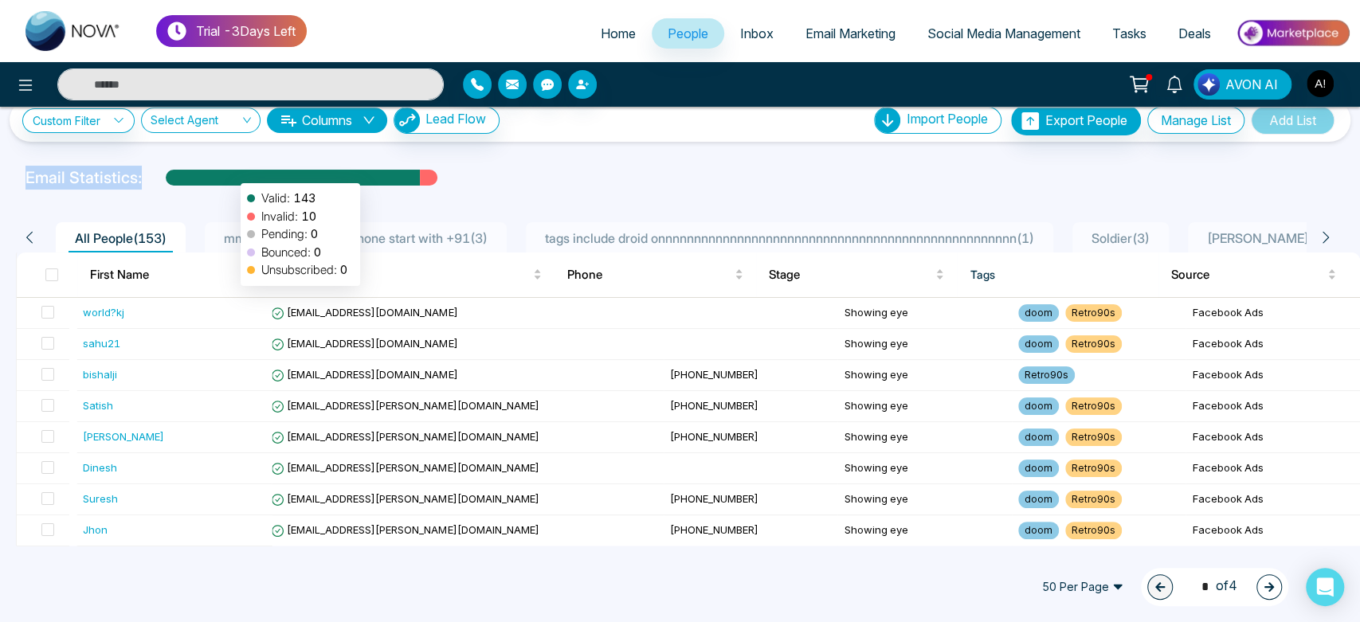
drag, startPoint x: 6, startPoint y: 173, endPoint x: 229, endPoint y: 170, distance: 223.1
click at [229, 170] on div "Email Statistics: Valid: 143 Invalid: 10 Pending: 0 Bounced: 0 Unsubscribed: 0" at bounding box center [680, 178] width 1360 height 24
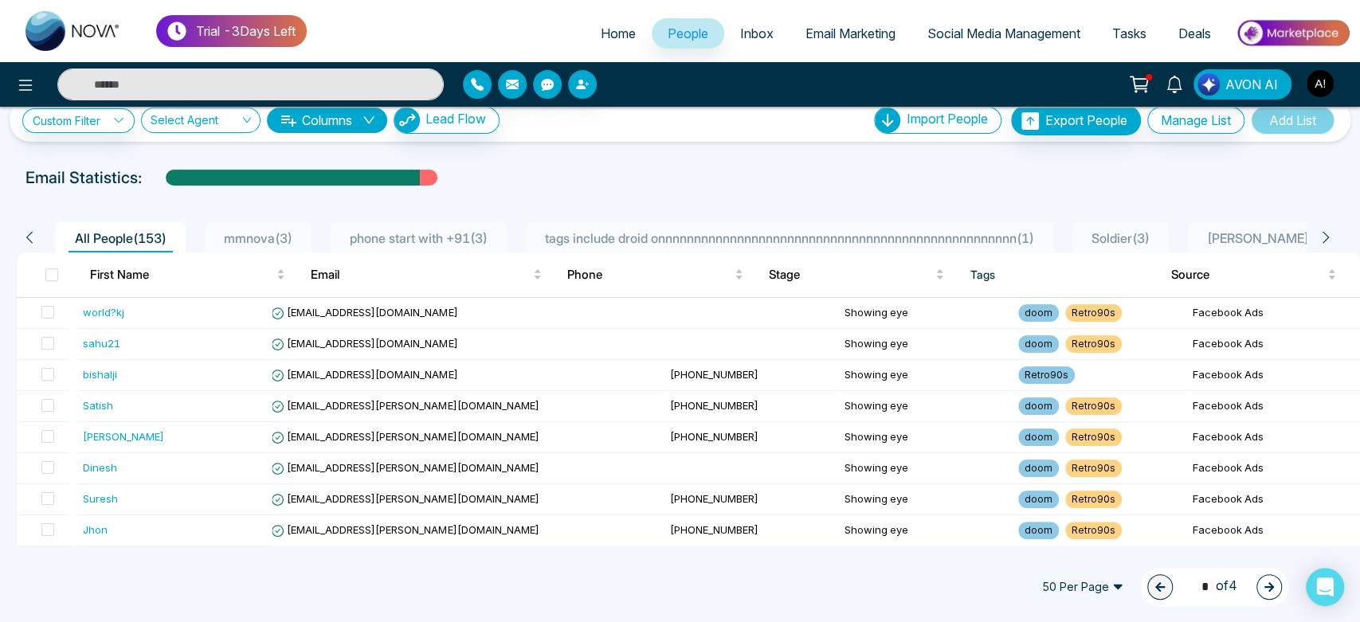
click at [475, 169] on div "Email Statistics:" at bounding box center [458, 178] width 866 height 24
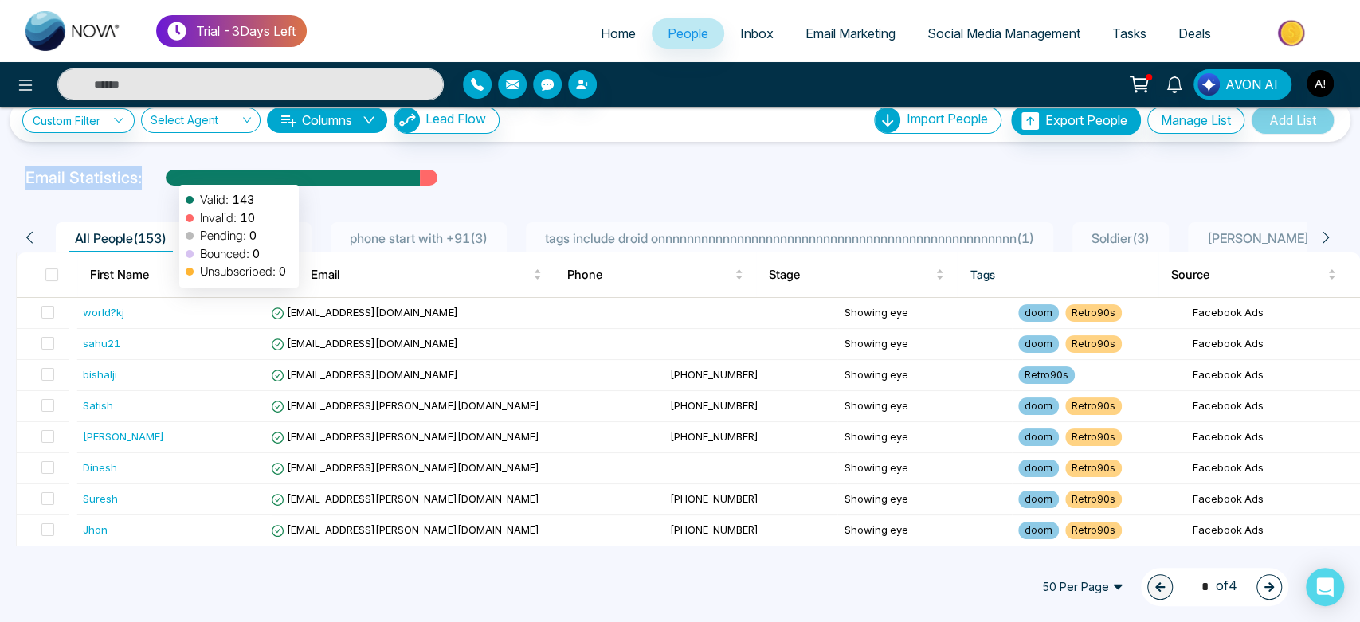
drag, startPoint x: 17, startPoint y: 178, endPoint x: 174, endPoint y: 177, distance: 157.0
click at [174, 177] on div "Email Statistics: Valid: 143 Invalid: 10 Pending: 0 Bounced: 0 Unsubscribed: 0" at bounding box center [458, 178] width 885 height 24
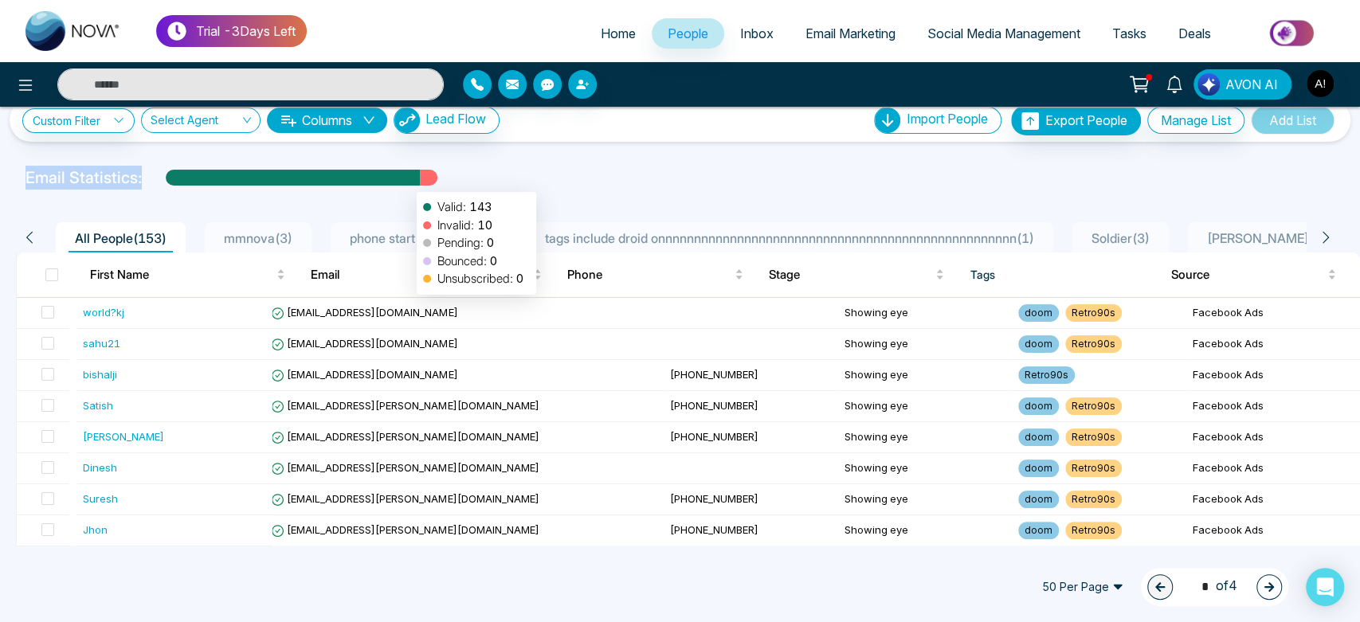
click at [409, 184] on div at bounding box center [293, 184] width 254 height 28
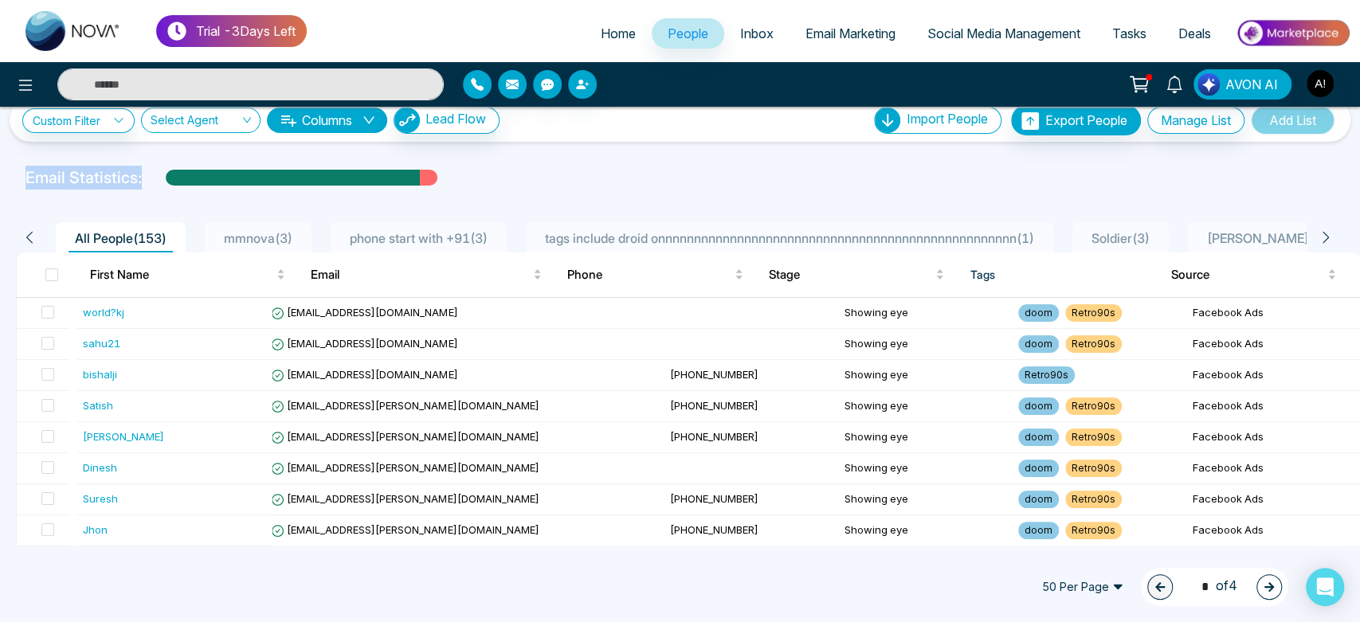
drag, startPoint x: 22, startPoint y: 177, endPoint x: 191, endPoint y: 183, distance: 169.8
click at [191, 183] on div "Email Statistics:" at bounding box center [458, 178] width 885 height 24
click at [19, 171] on div "Email Statistics:" at bounding box center [458, 178] width 885 height 24
drag, startPoint x: 30, startPoint y: 173, endPoint x: 578, endPoint y: 162, distance: 548.2
click at [578, 162] on div "Custom Filter Choose a filter Cancel Apply Select Agent Columns Lead Flow Impor…" at bounding box center [680, 326] width 1360 height 439
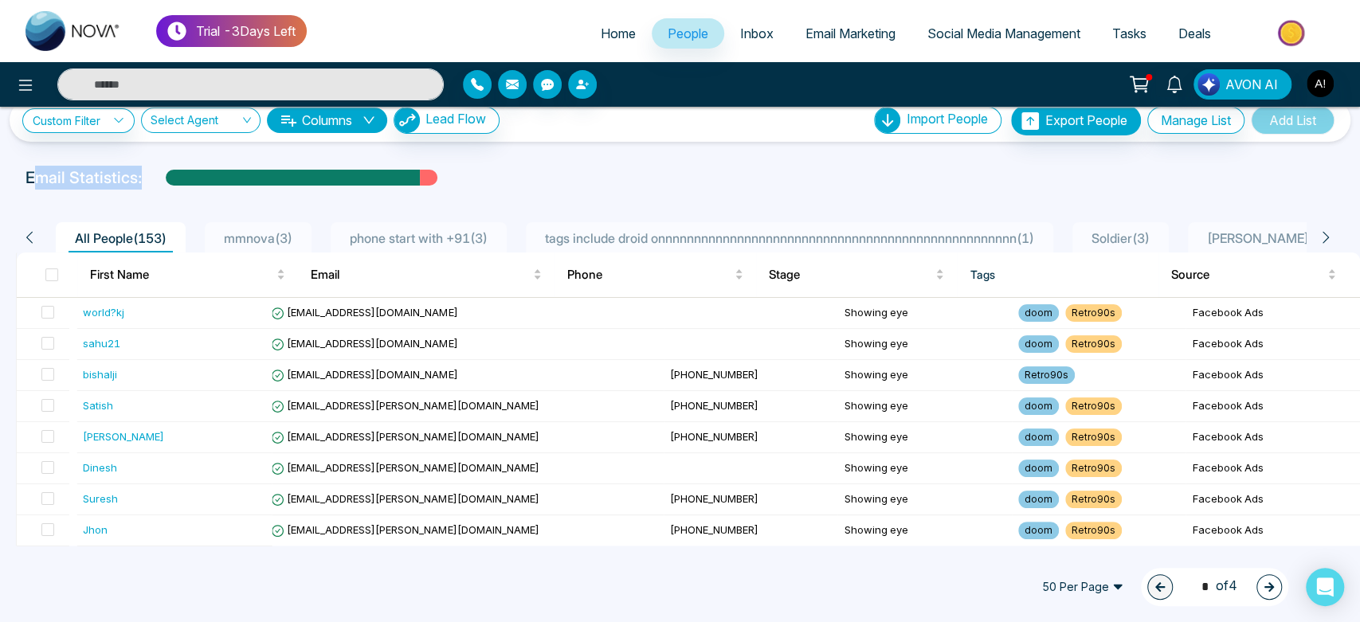
click at [578, 162] on div "Custom Filter Choose a filter Cancel Apply Select Agent Columns Lead Flow Impor…" at bounding box center [680, 326] width 1360 height 439
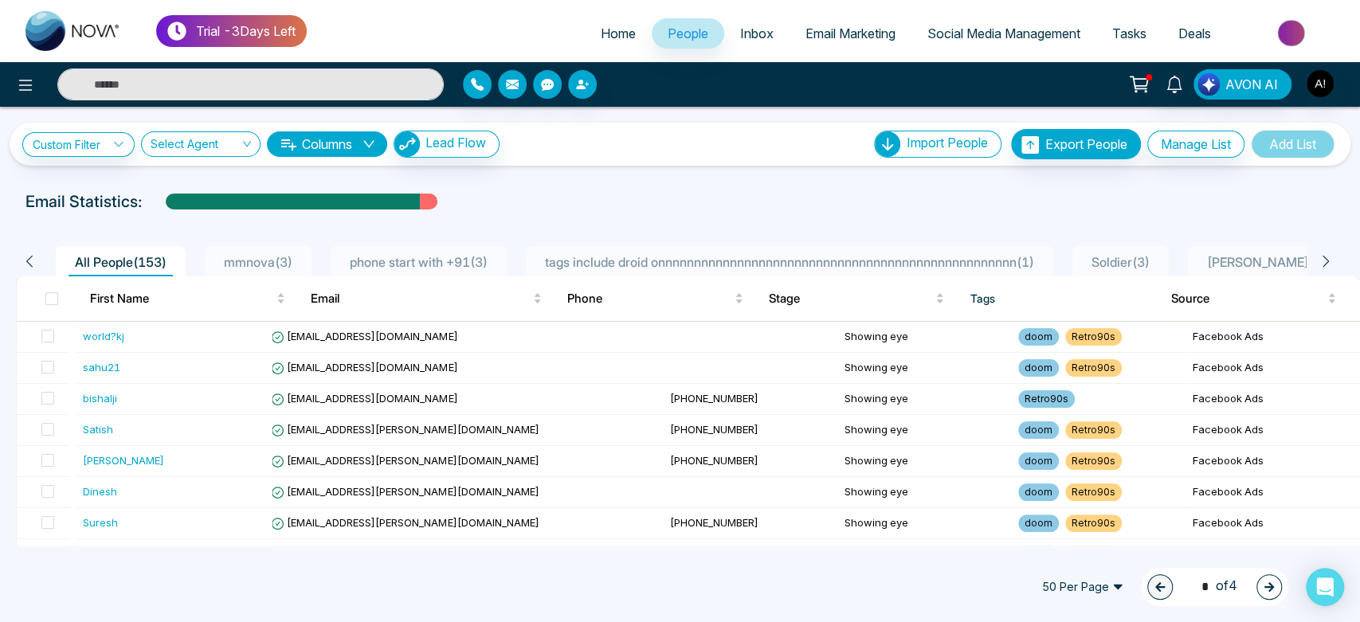
click at [338, 140] on button "Columns" at bounding box center [327, 143] width 120 height 25
click at [682, 210] on div "Email Statistics:" at bounding box center [458, 202] width 866 height 24
click at [740, 30] on span "Inbox" at bounding box center [756, 33] width 33 height 16
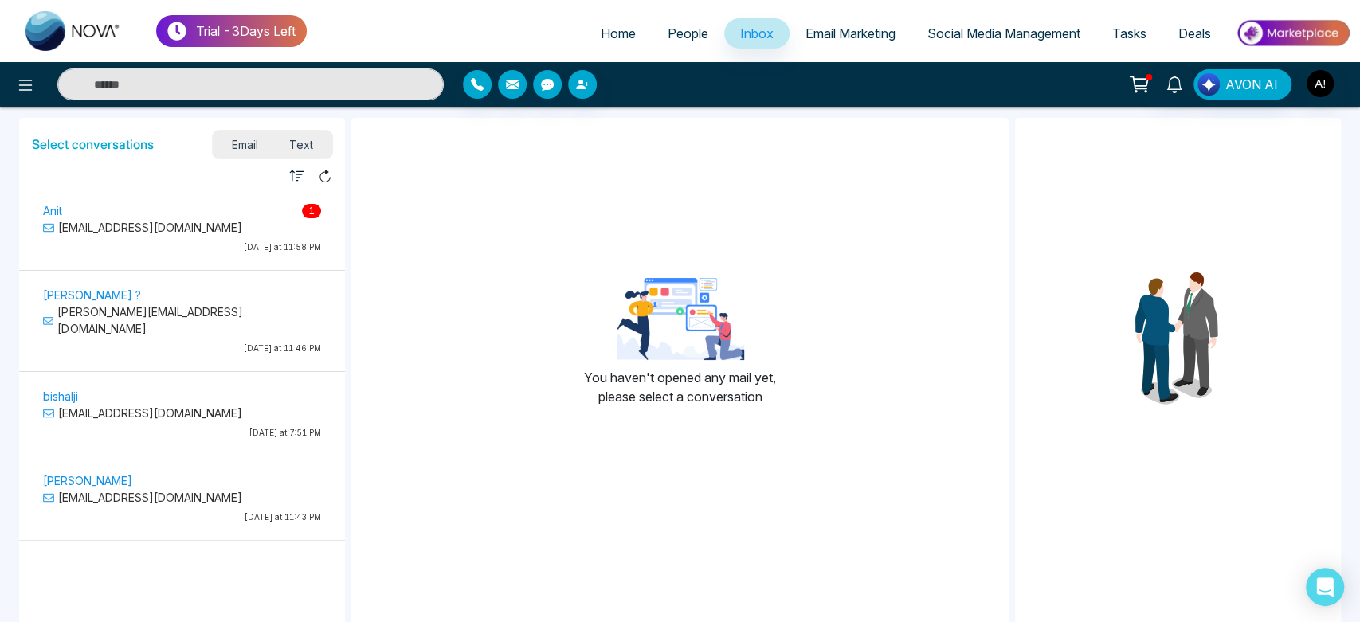
click at [206, 240] on div "Anit 1 anit@mmnovatech.com Yesterday at 11:58 PM" at bounding box center [182, 231] width 294 height 60
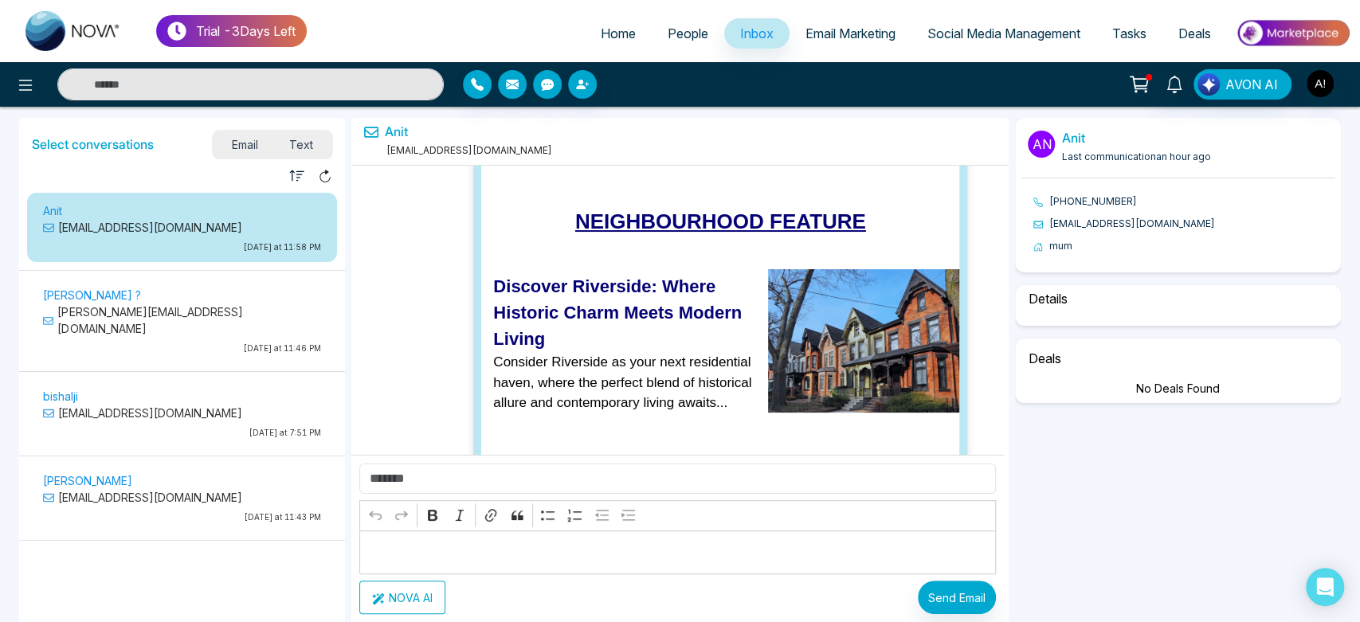
select select "****"
select select "**********"
select select "******"
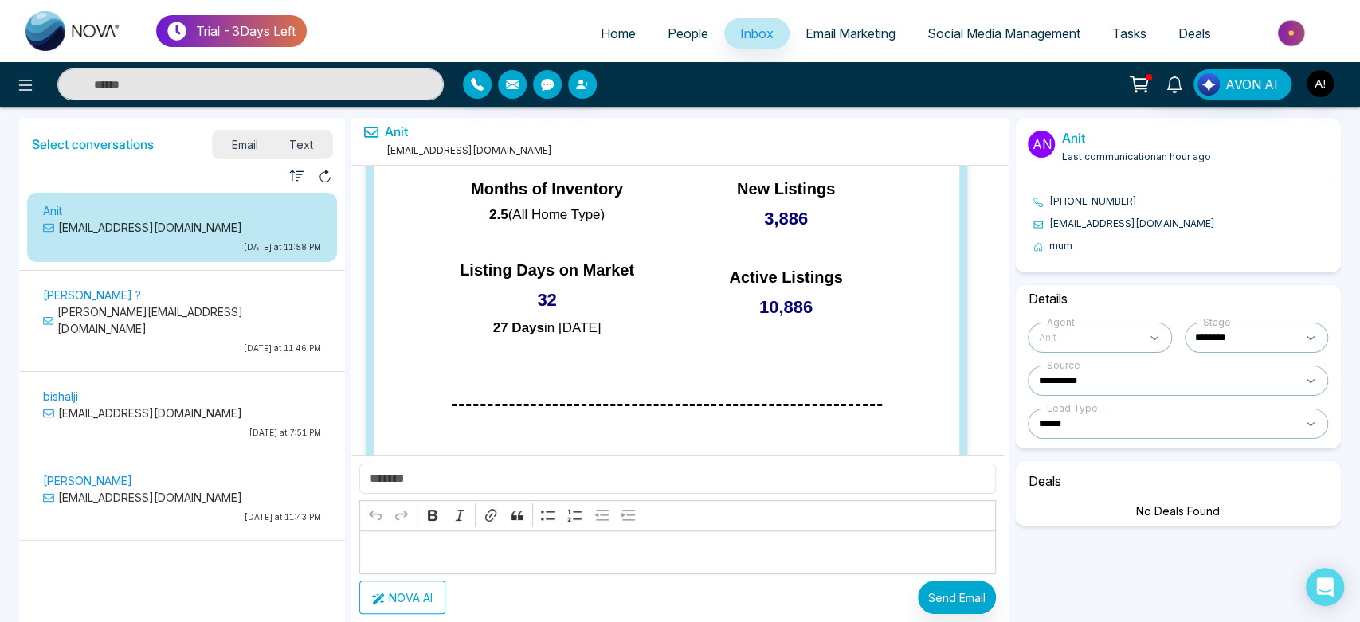
scroll to position [109077, 0]
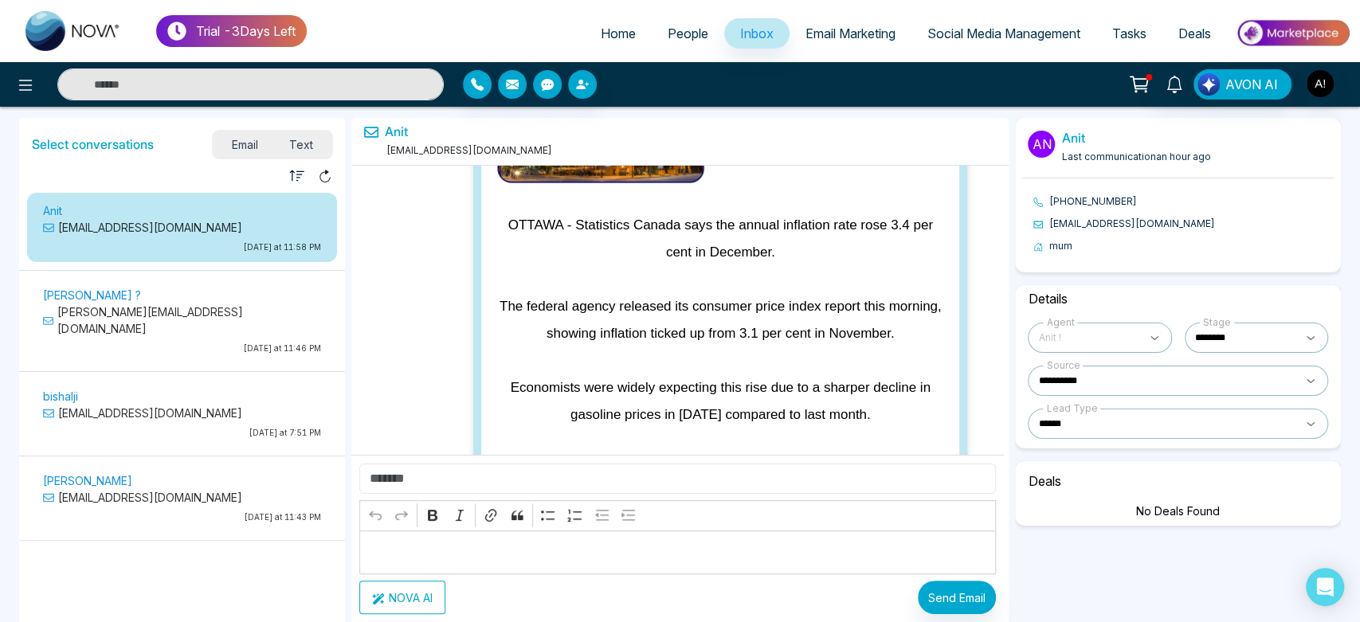
click at [490, 480] on input "text" at bounding box center [677, 479] width 637 height 30
type input "*****"
click at [382, 604] on icon "button" at bounding box center [378, 599] width 12 height 11
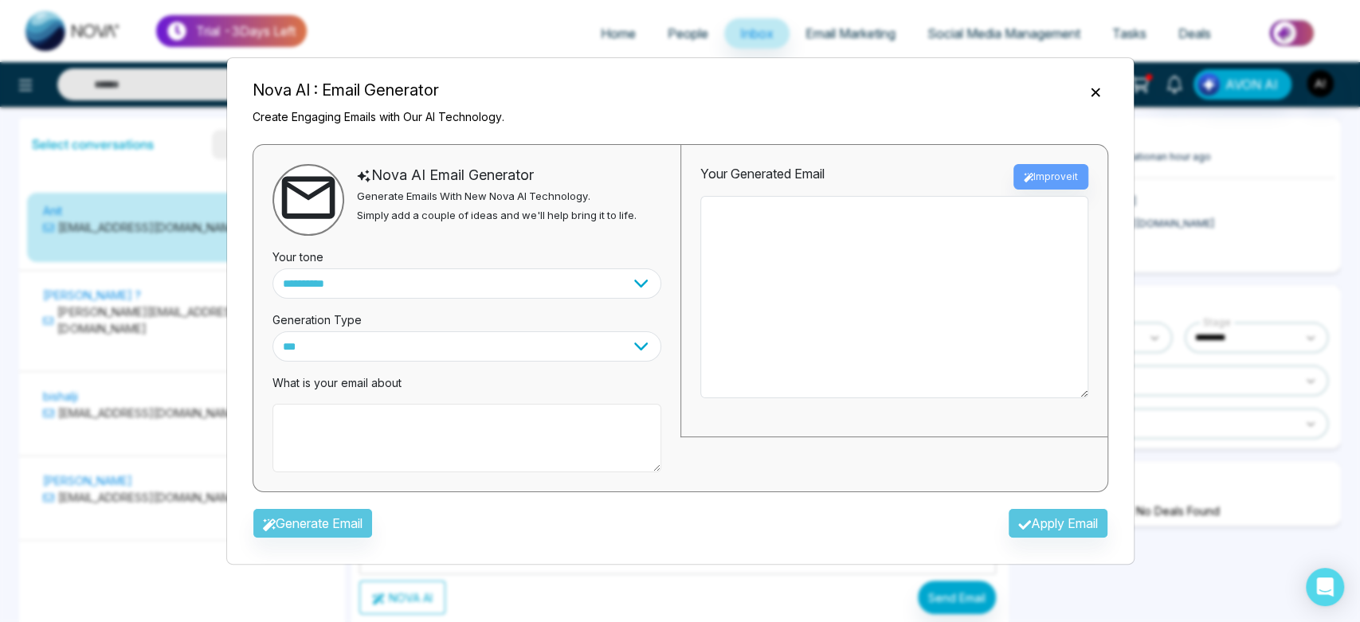
click at [460, 431] on textarea at bounding box center [466, 438] width 389 height 69
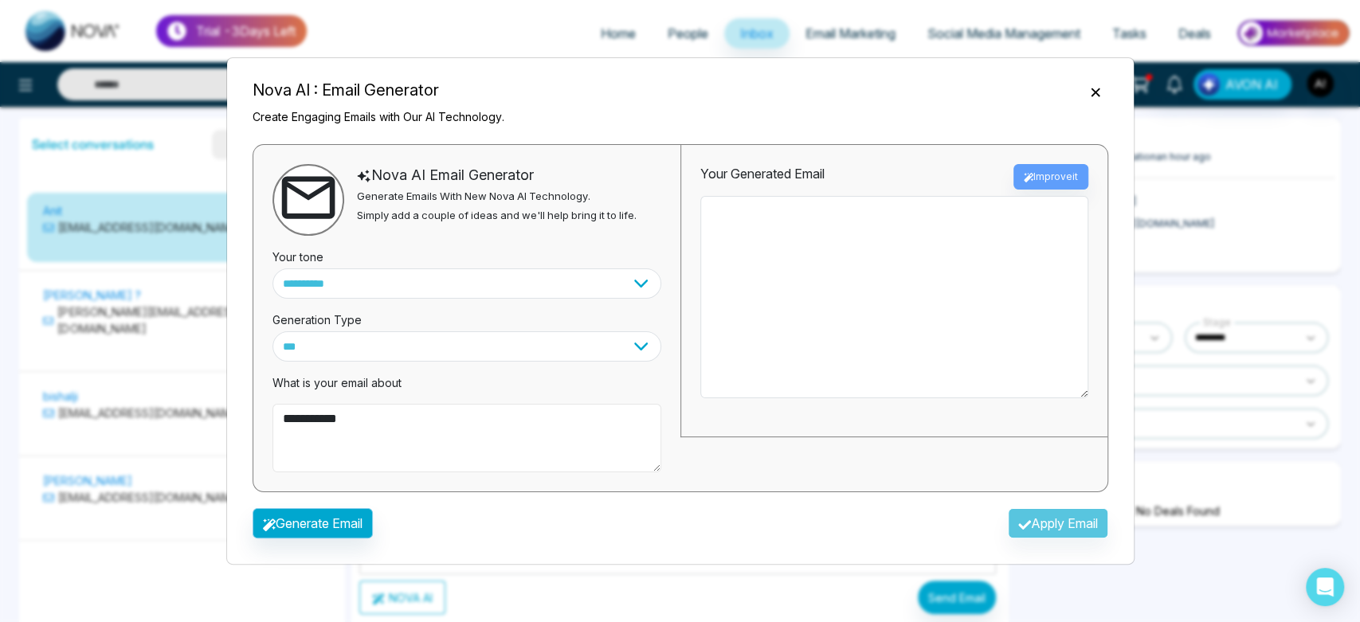
type textarea "**********"
click at [350, 519] on button "Generate Email" at bounding box center [313, 523] width 120 height 30
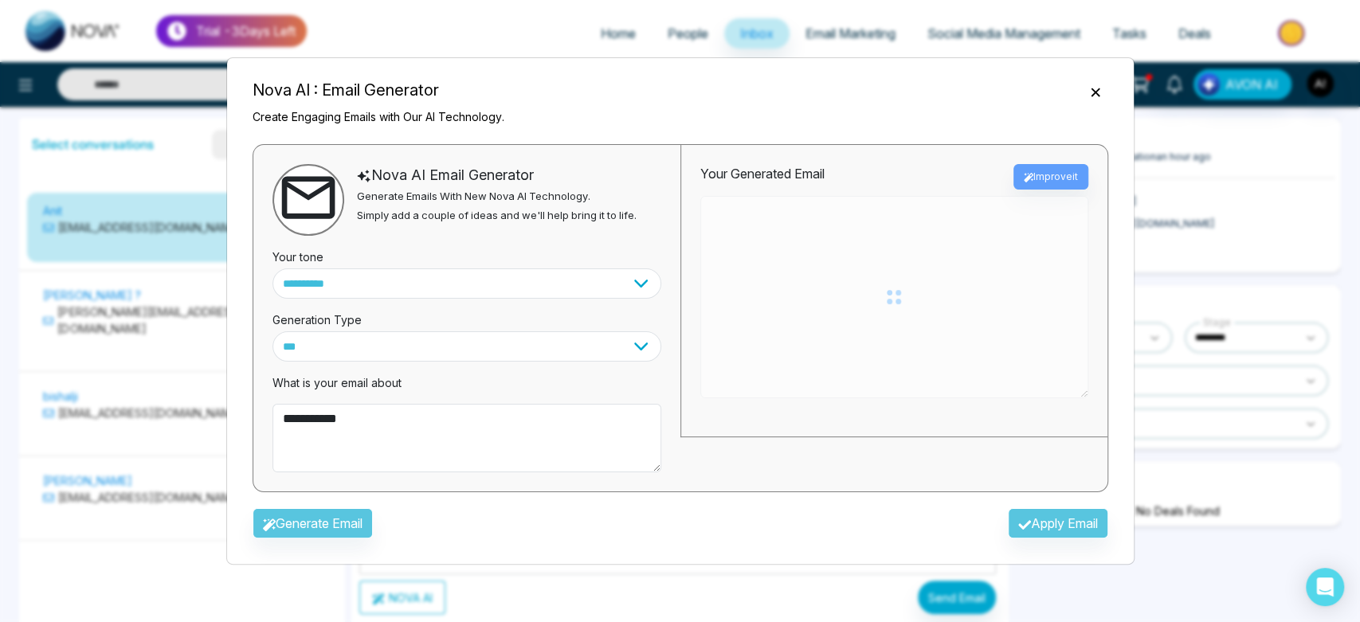
type textarea "**********"
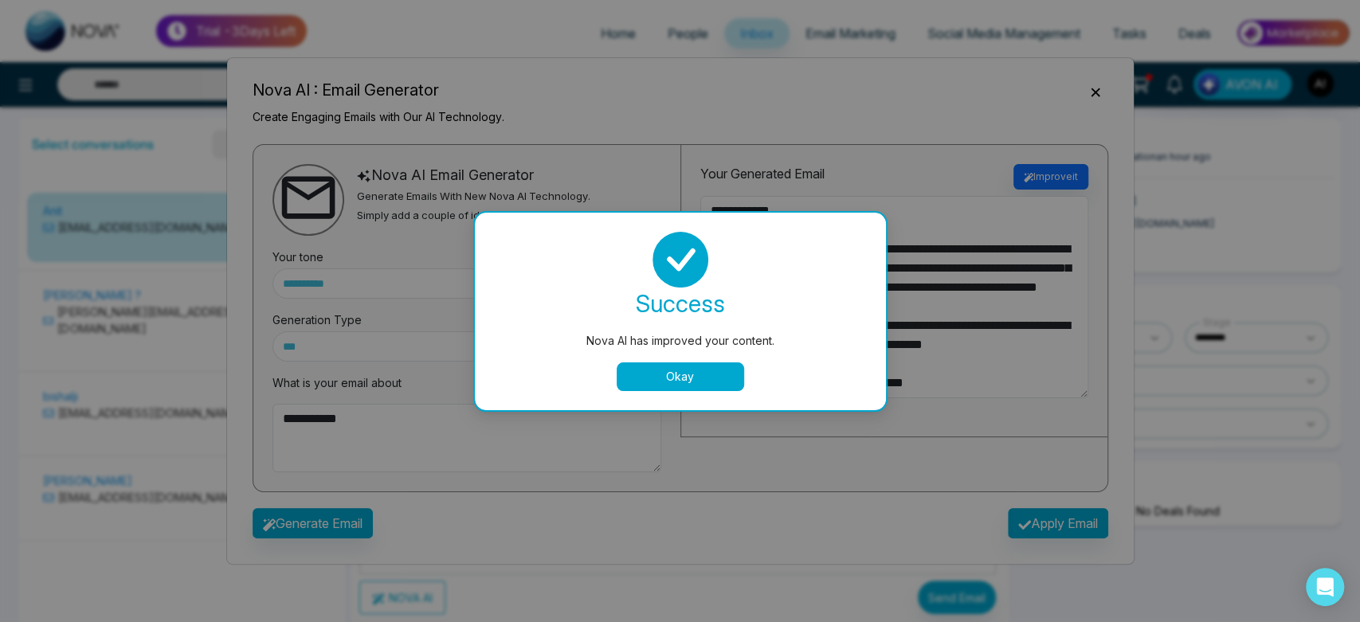
click at [716, 378] on button "Okay" at bounding box center [680, 376] width 127 height 29
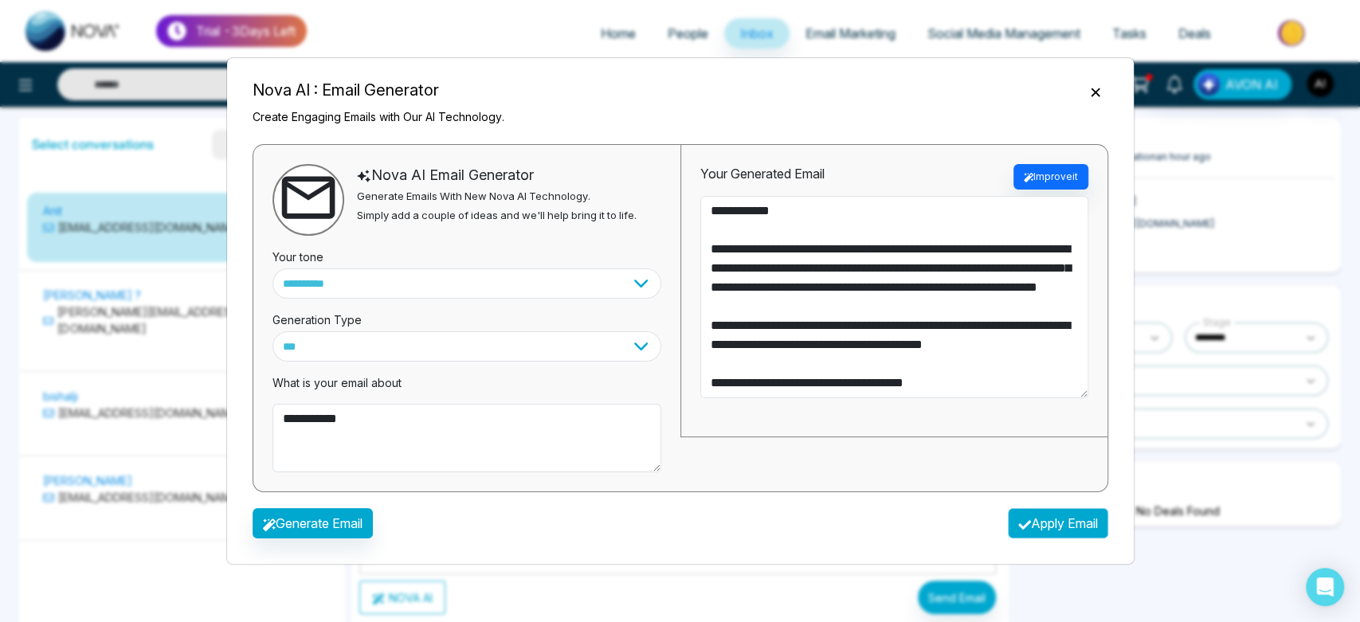
click at [1068, 527] on button "Apply Email" at bounding box center [1058, 523] width 100 height 30
type textarea "**********"
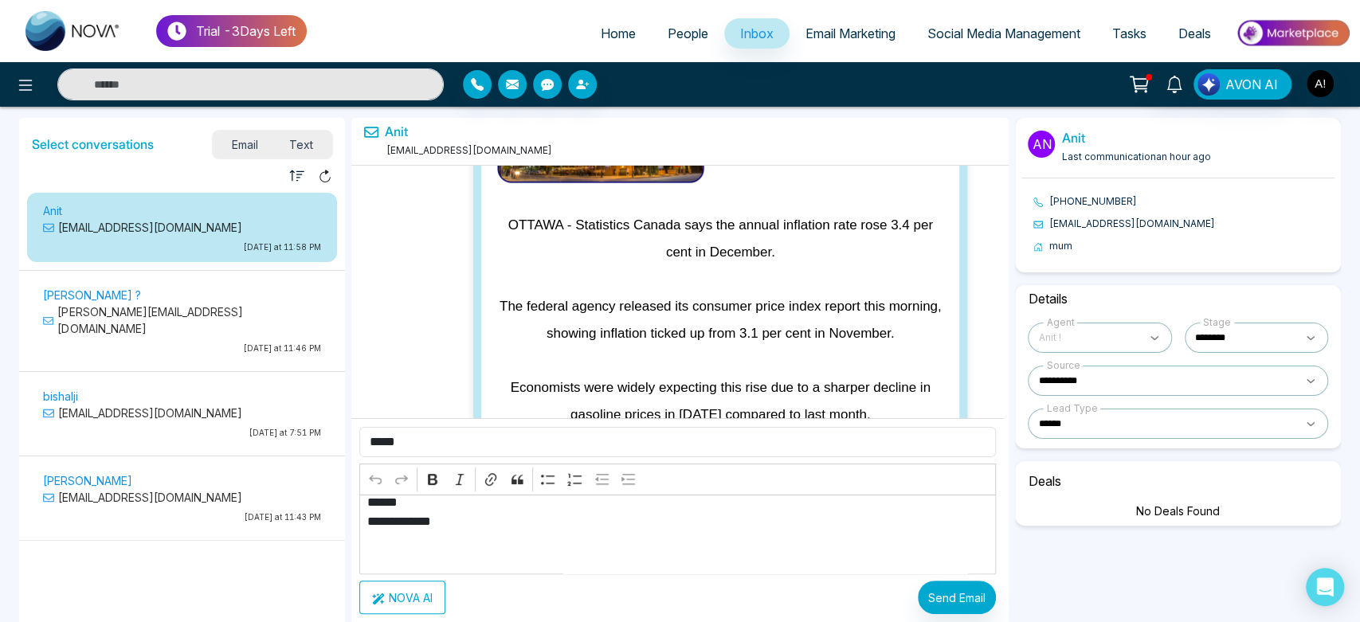
scroll to position [211, 0]
click at [946, 602] on button "Send Email" at bounding box center [957, 597] width 78 height 33
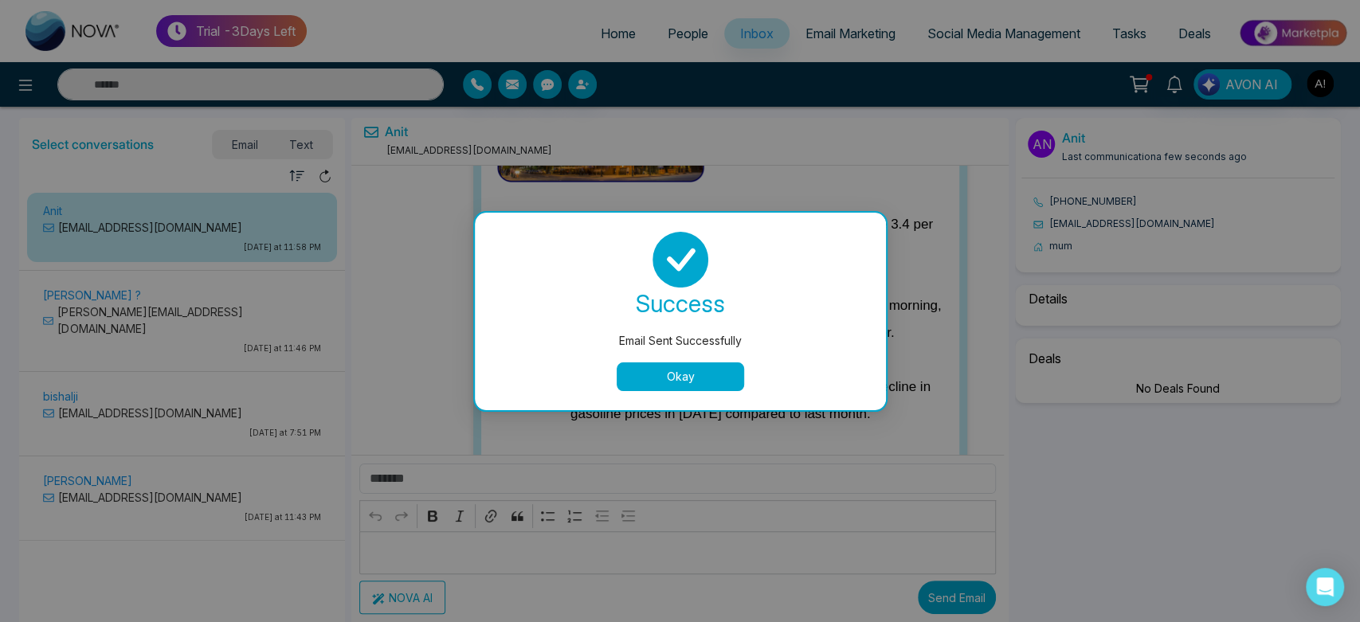
scroll to position [109376, 0]
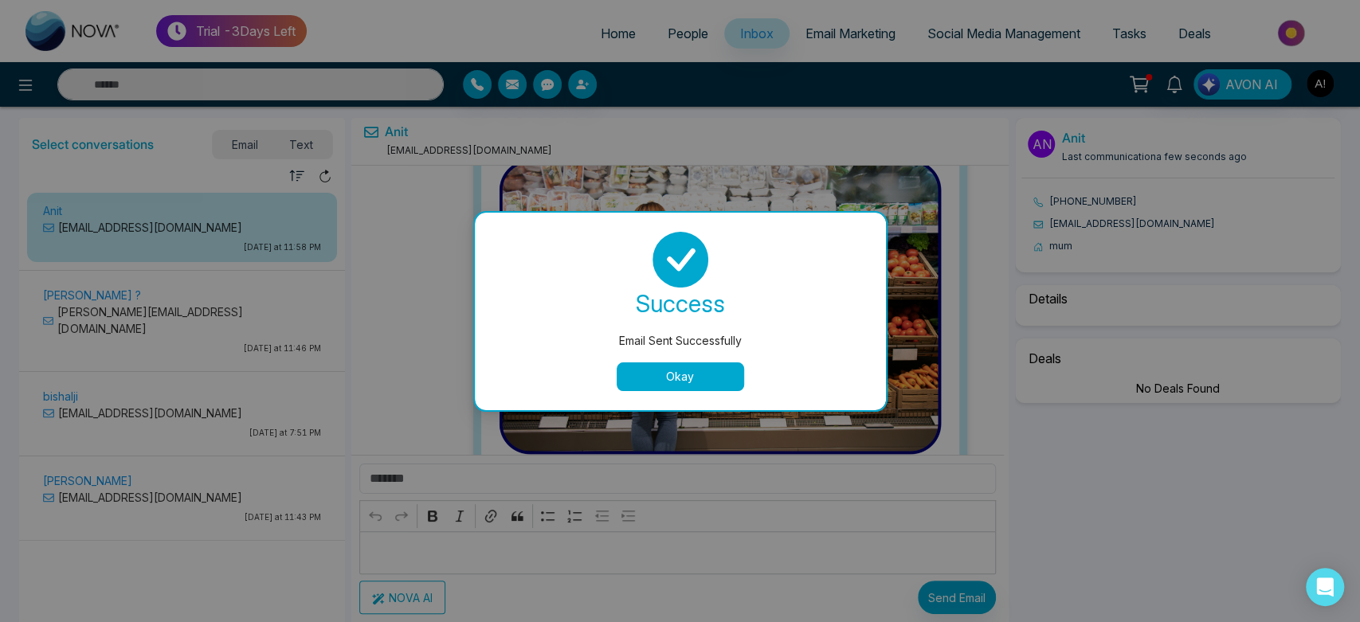
select select "****"
select select "**********"
select select "******"
click at [670, 386] on button "Okay" at bounding box center [680, 376] width 127 height 29
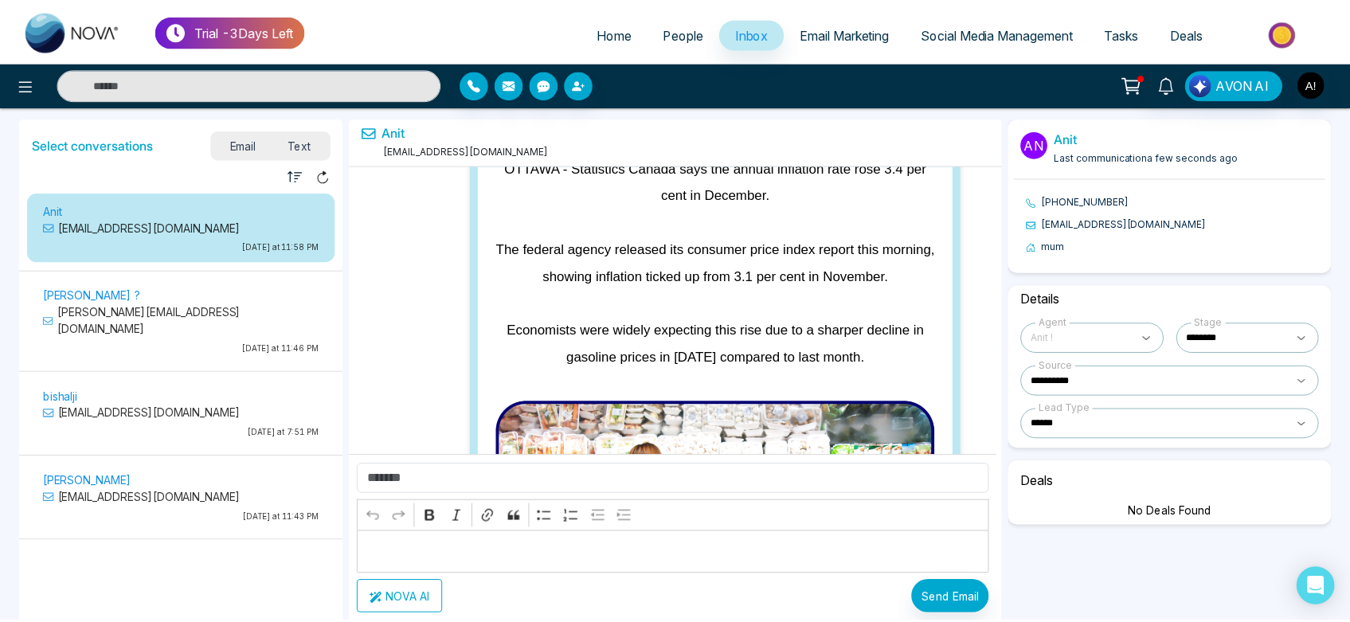
scroll to position [109106, 0]
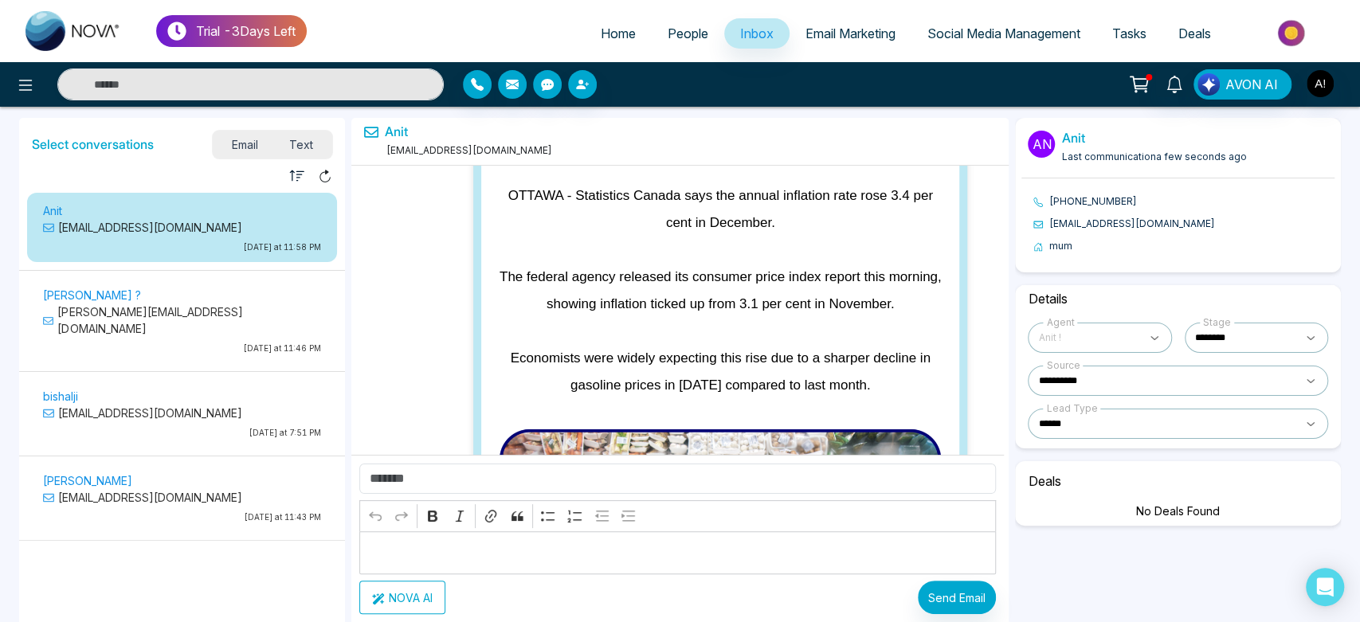
click at [302, 146] on span "Text" at bounding box center [301, 145] width 56 height 22
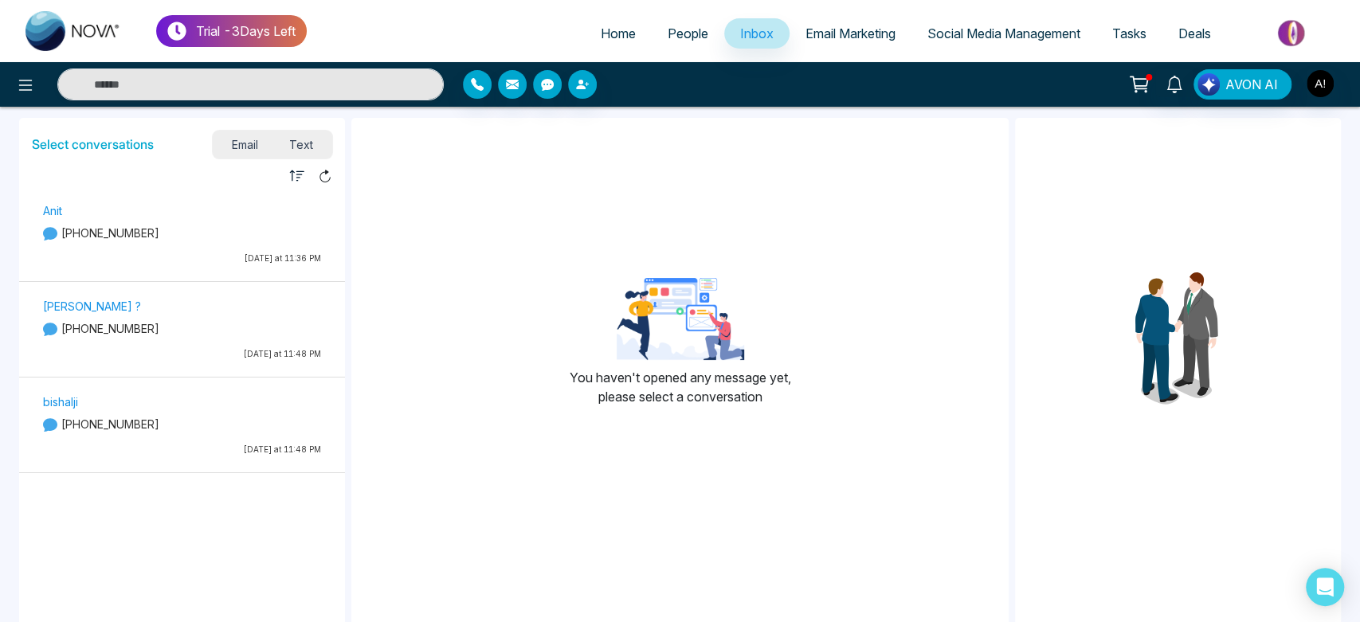
click at [837, 31] on span "Email Marketing" at bounding box center [850, 33] width 90 height 16
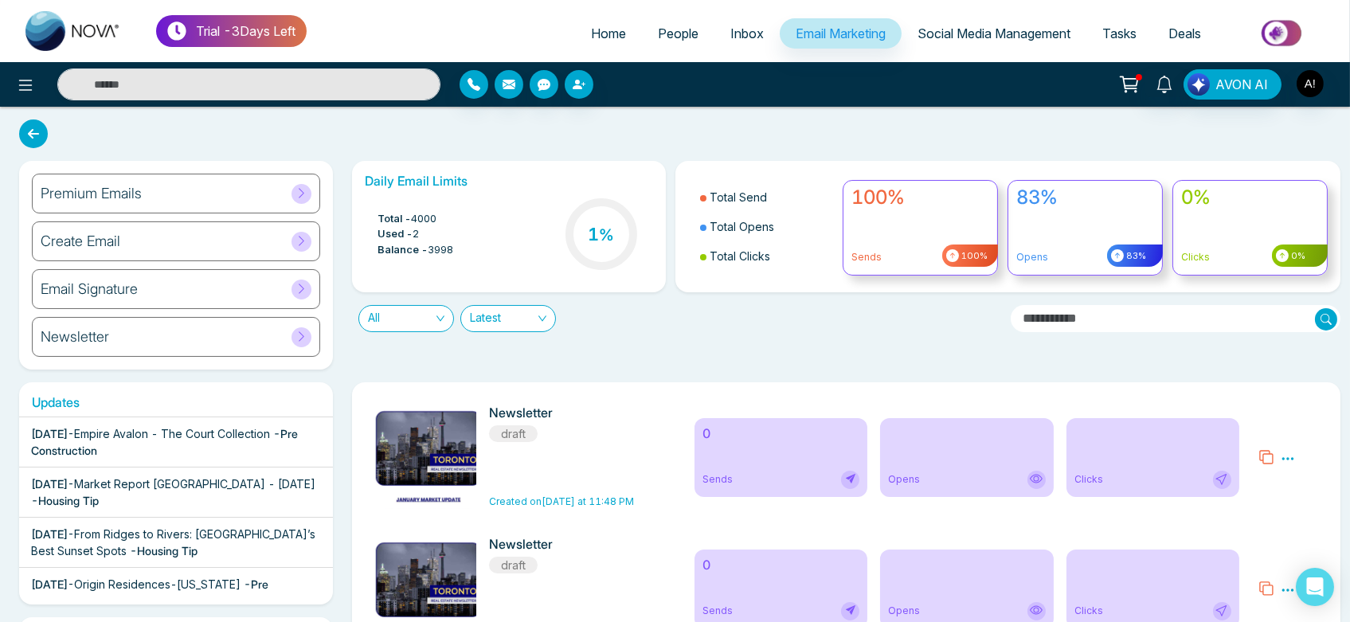
click at [214, 196] on div "Premium Emails" at bounding box center [176, 194] width 288 height 40
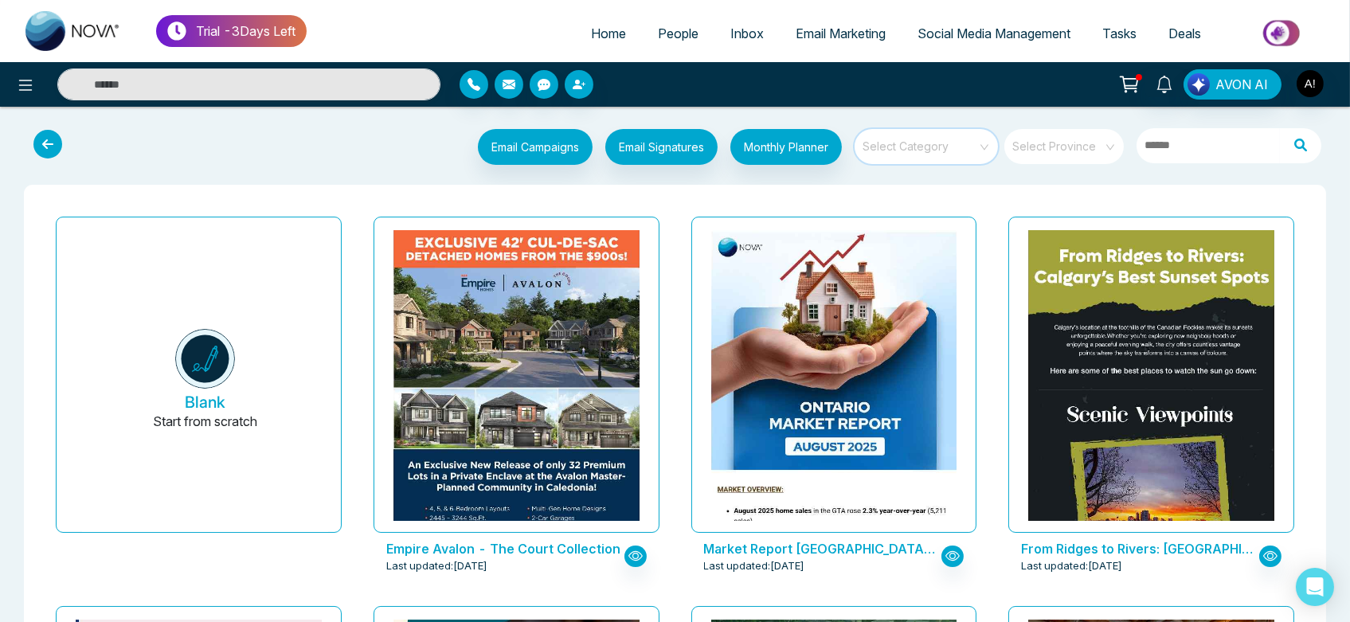
click at [962, 145] on input "search" at bounding box center [921, 141] width 115 height 24
click at [691, 139] on button "Email Signatures" at bounding box center [661, 147] width 112 height 36
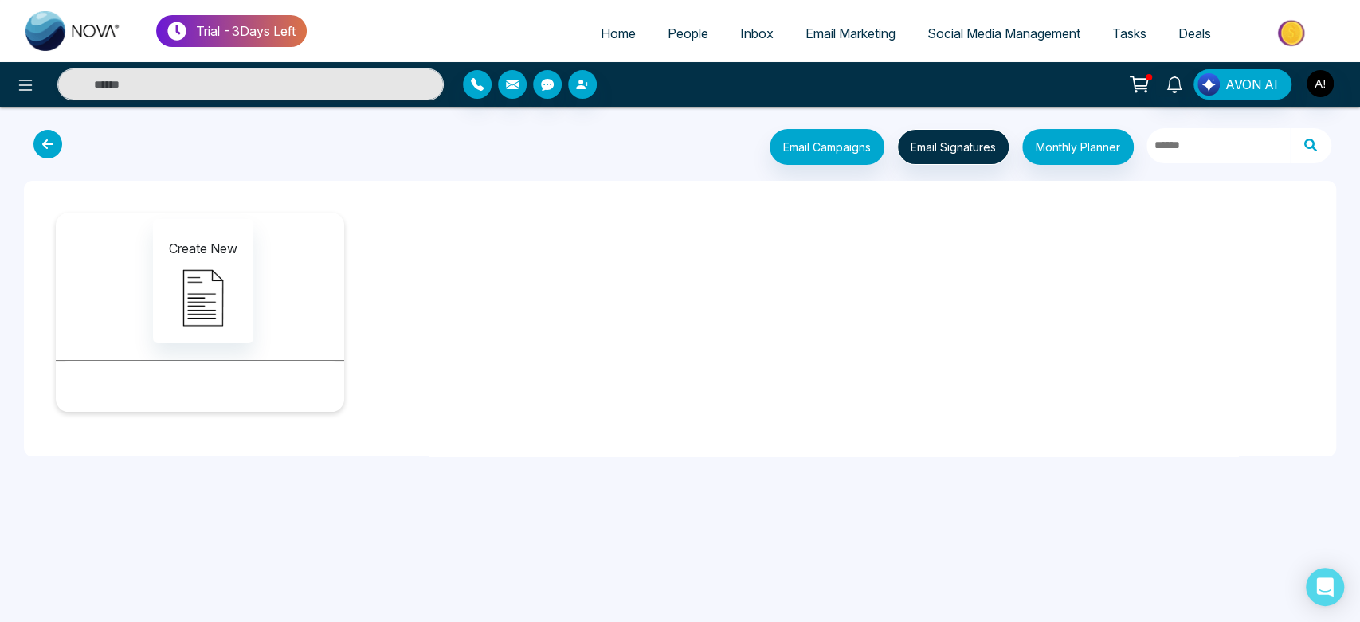
click at [55, 142] on icon at bounding box center [47, 144] width 29 height 29
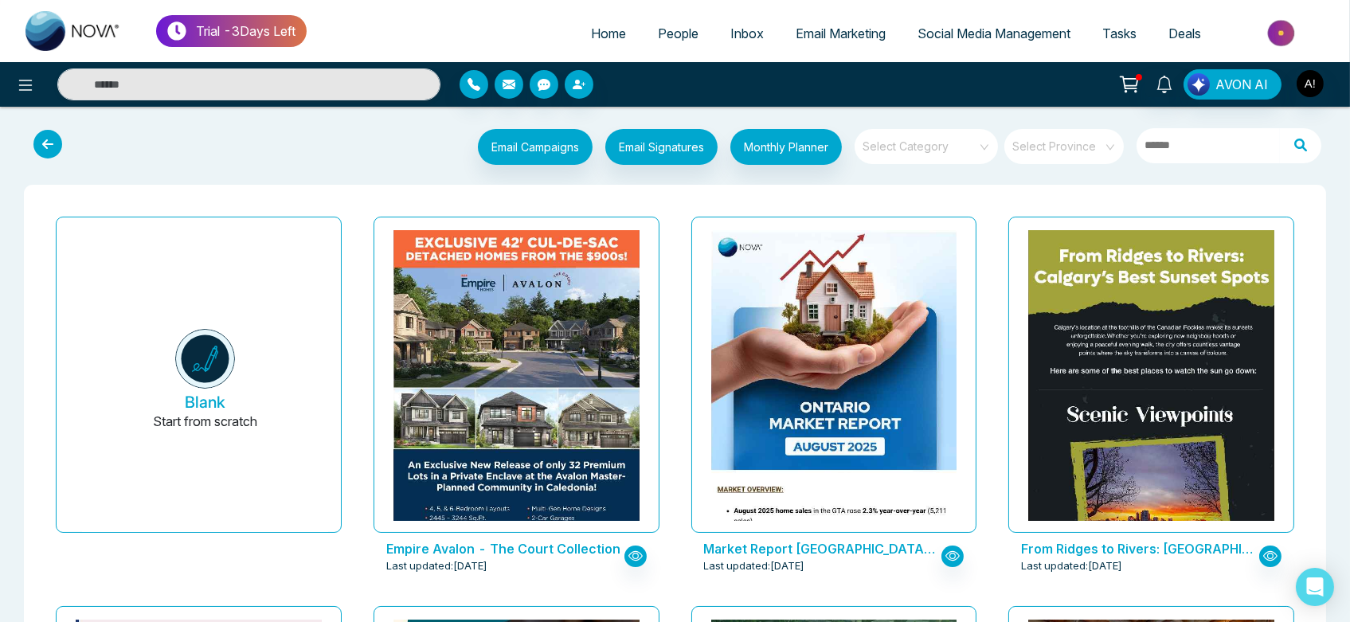
click at [978, 26] on span "Social Media Management" at bounding box center [994, 33] width 153 height 16
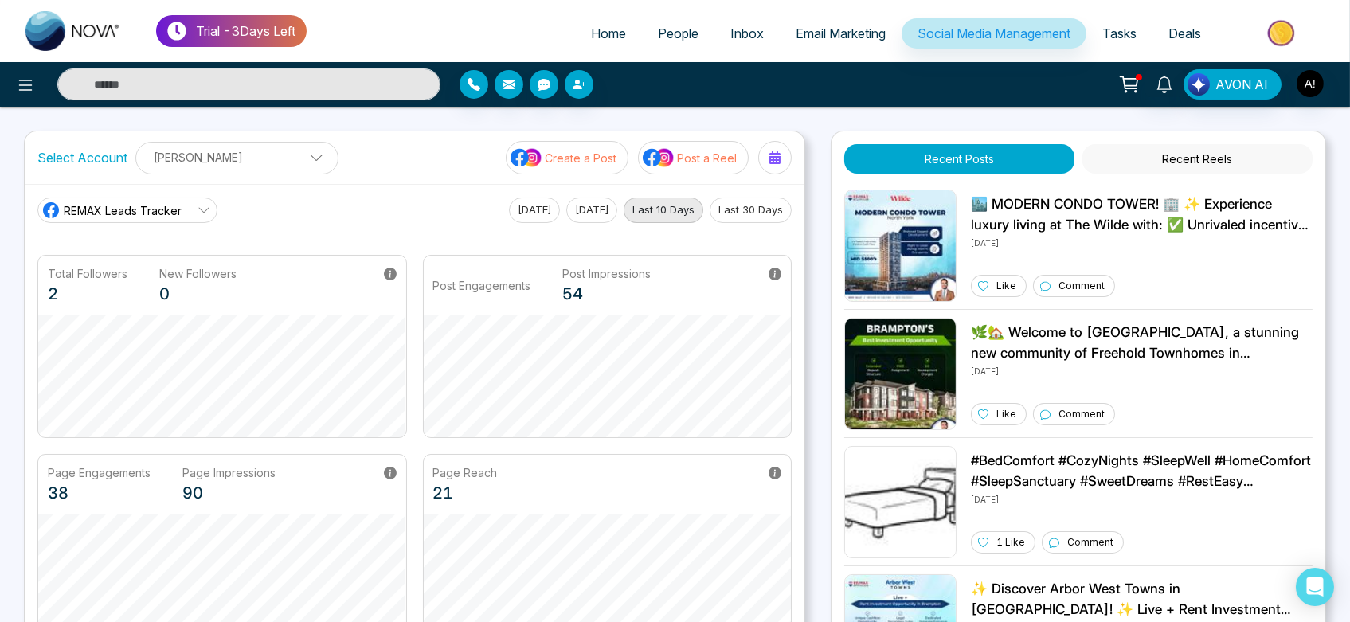
click at [579, 166] on button "Create a Post" at bounding box center [567, 157] width 123 height 33
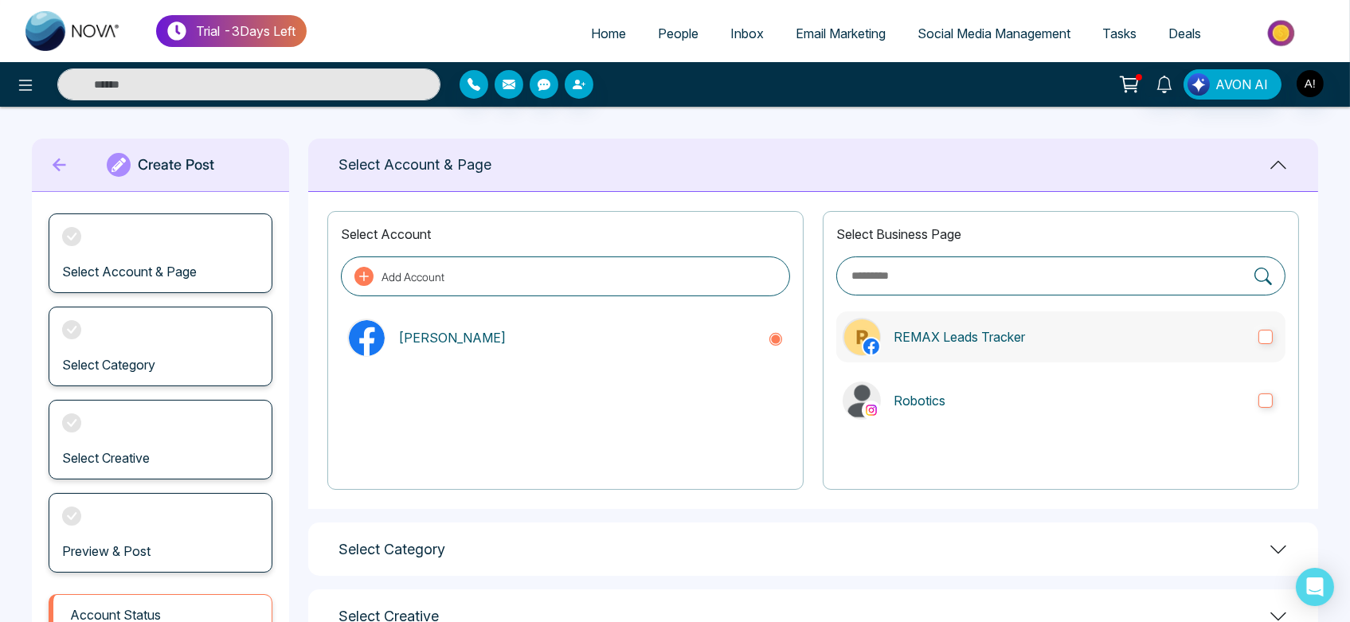
click at [1022, 330] on p "REMAX Leads Tracker" at bounding box center [1070, 336] width 352 height 19
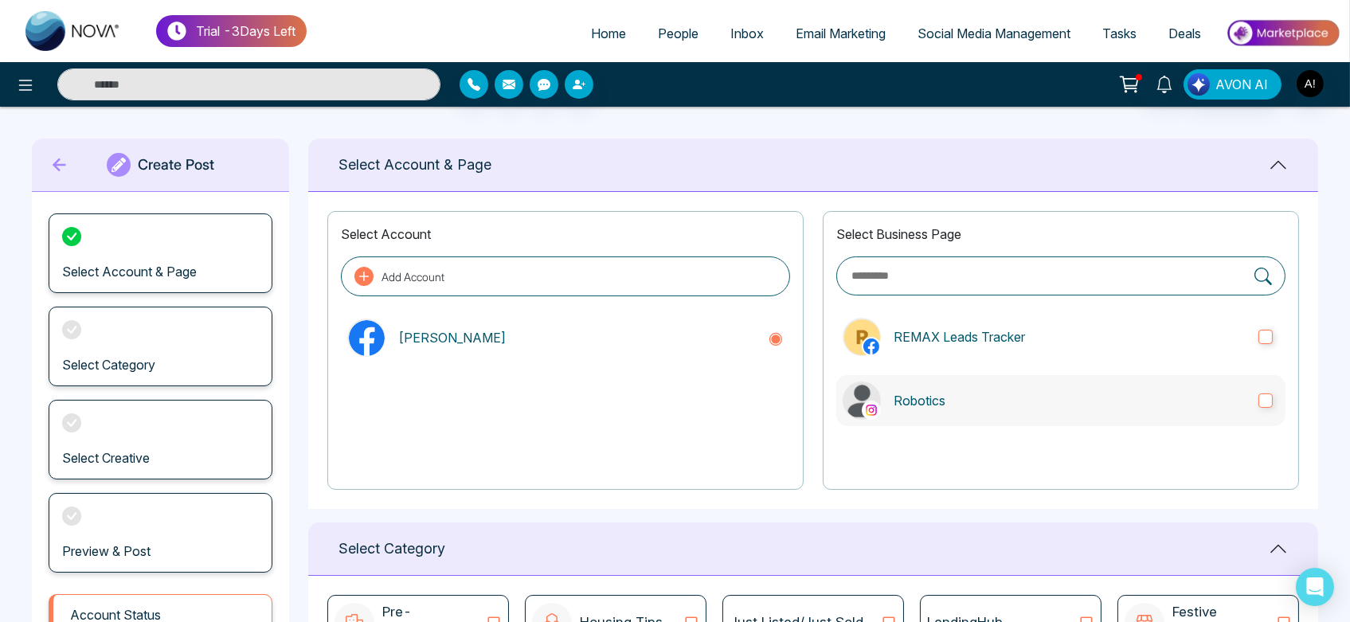
drag, startPoint x: 1040, startPoint y: 426, endPoint x: 1090, endPoint y: 406, distance: 53.3
click at [1090, 406] on div "Select Business Page REMAX Leads Tracker Robotics" at bounding box center [1061, 350] width 476 height 279
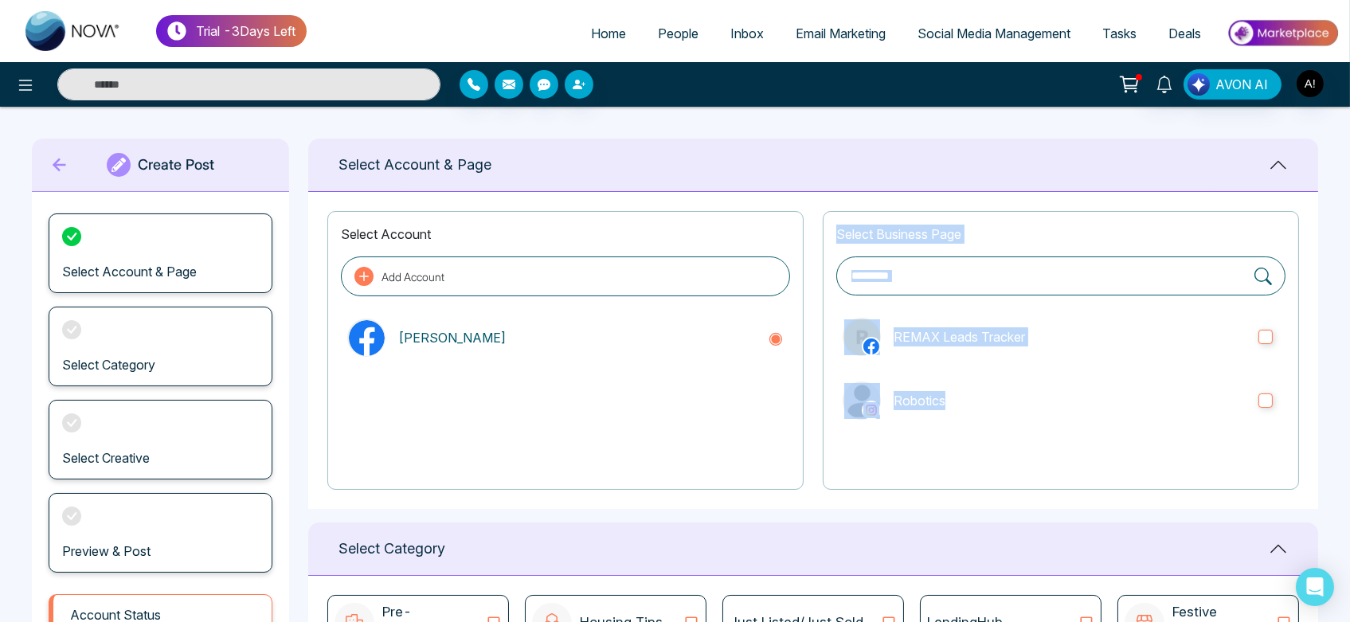
drag, startPoint x: 1090, startPoint y: 406, endPoint x: 598, endPoint y: 368, distance: 493.0
click at [598, 368] on div "Select Account Add Account Anit Gupta Select Business Page REMAX Leads Tracker …" at bounding box center [813, 350] width 1010 height 317
click at [800, 348] on div "Select Account Add Account Anit Gupta" at bounding box center [565, 350] width 476 height 279
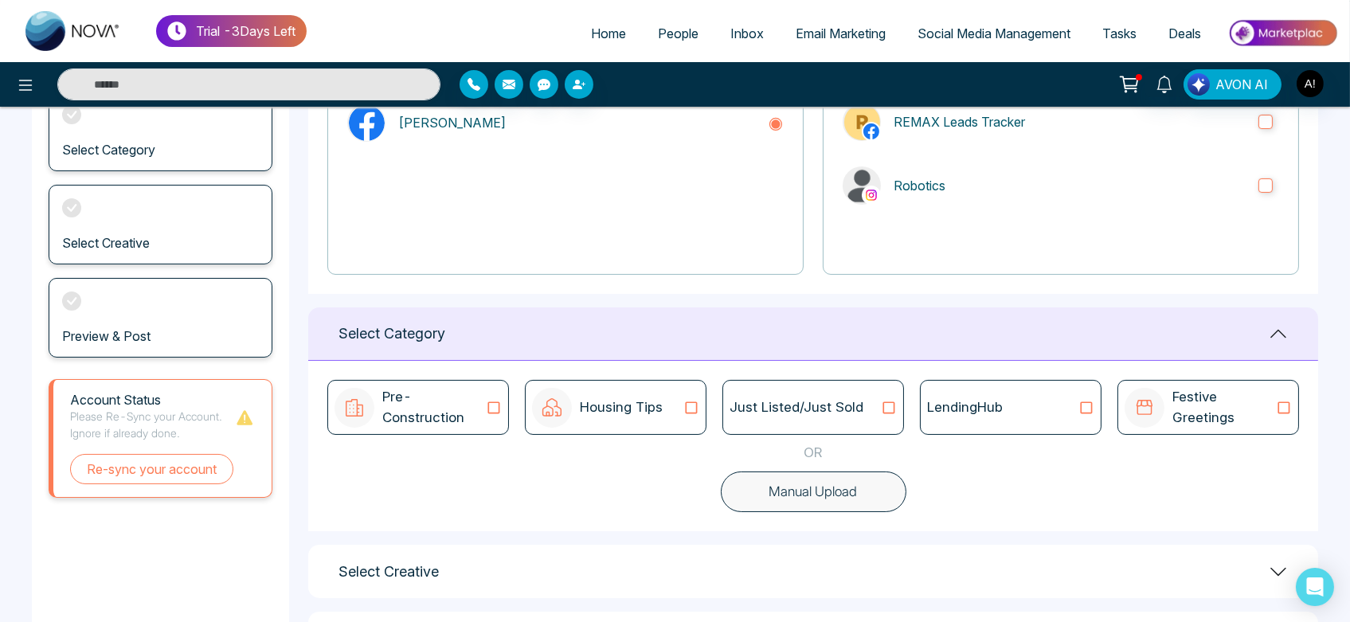
scroll to position [216, 0]
click at [1202, 175] on p "Robotics" at bounding box center [1070, 184] width 352 height 19
click at [880, 397] on div "Just Listed/Just Sold" at bounding box center [813, 407] width 167 height 21
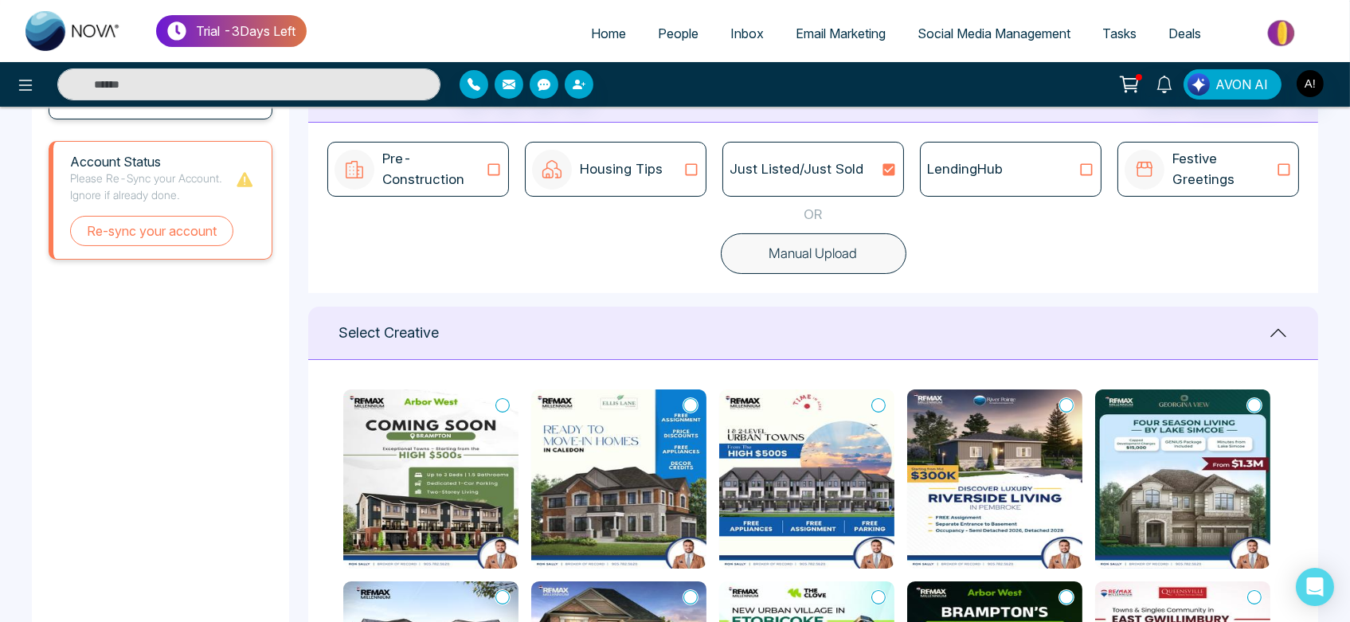
scroll to position [2, 0]
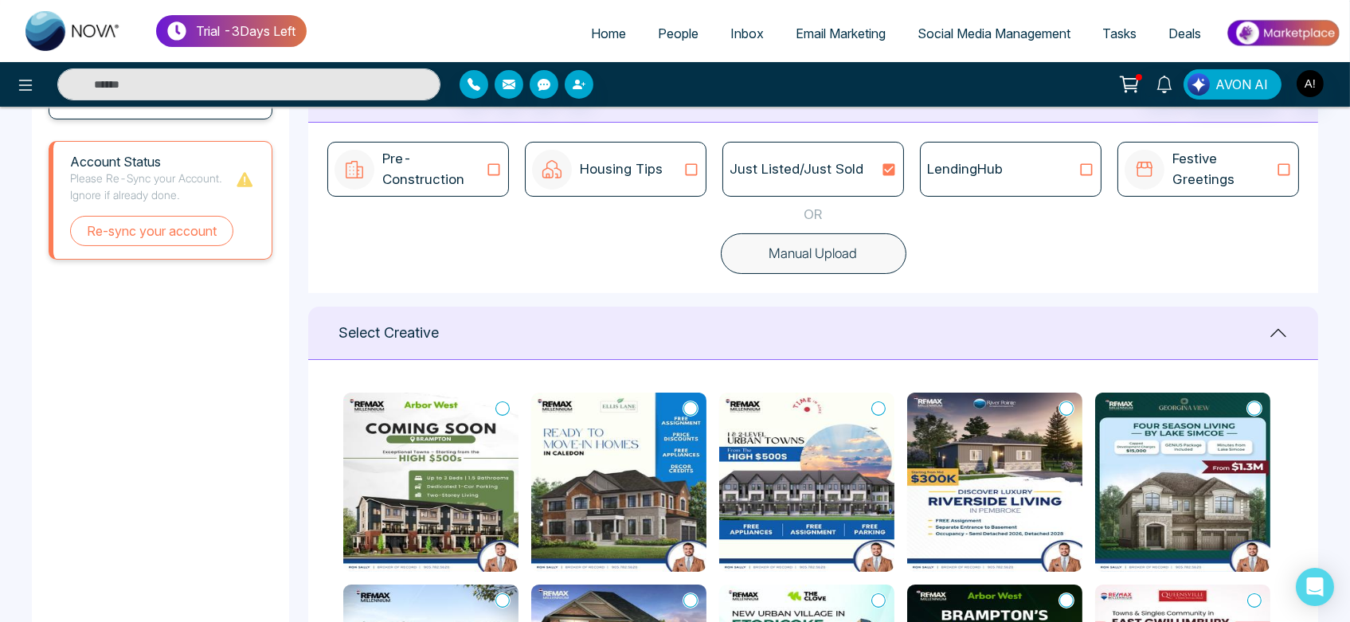
click at [503, 405] on icon at bounding box center [503, 409] width 14 height 16
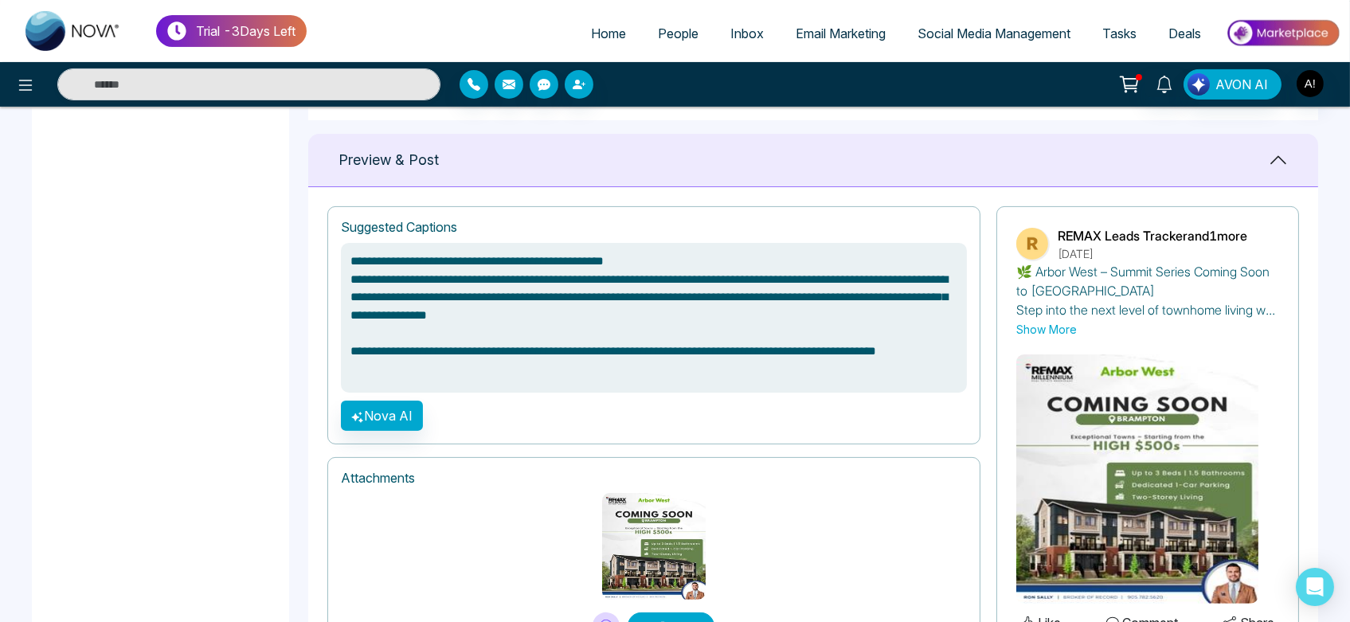
scroll to position [1092, 0]
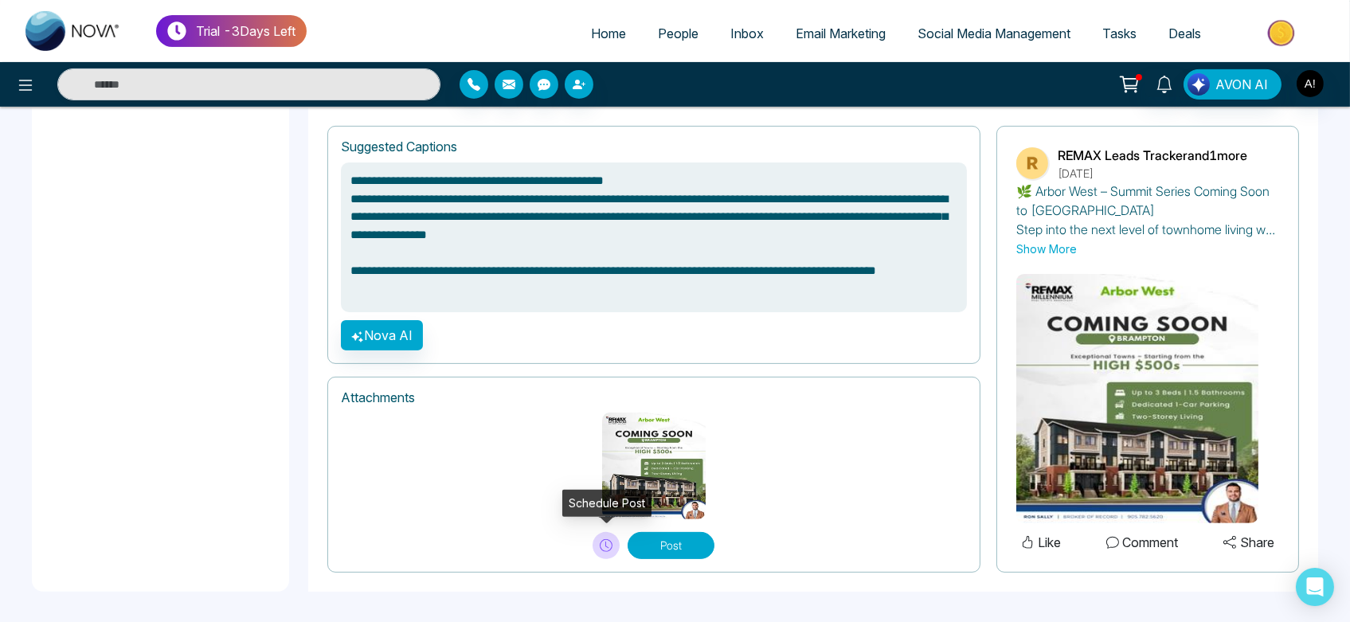
click at [603, 547] on icon at bounding box center [606, 545] width 13 height 13
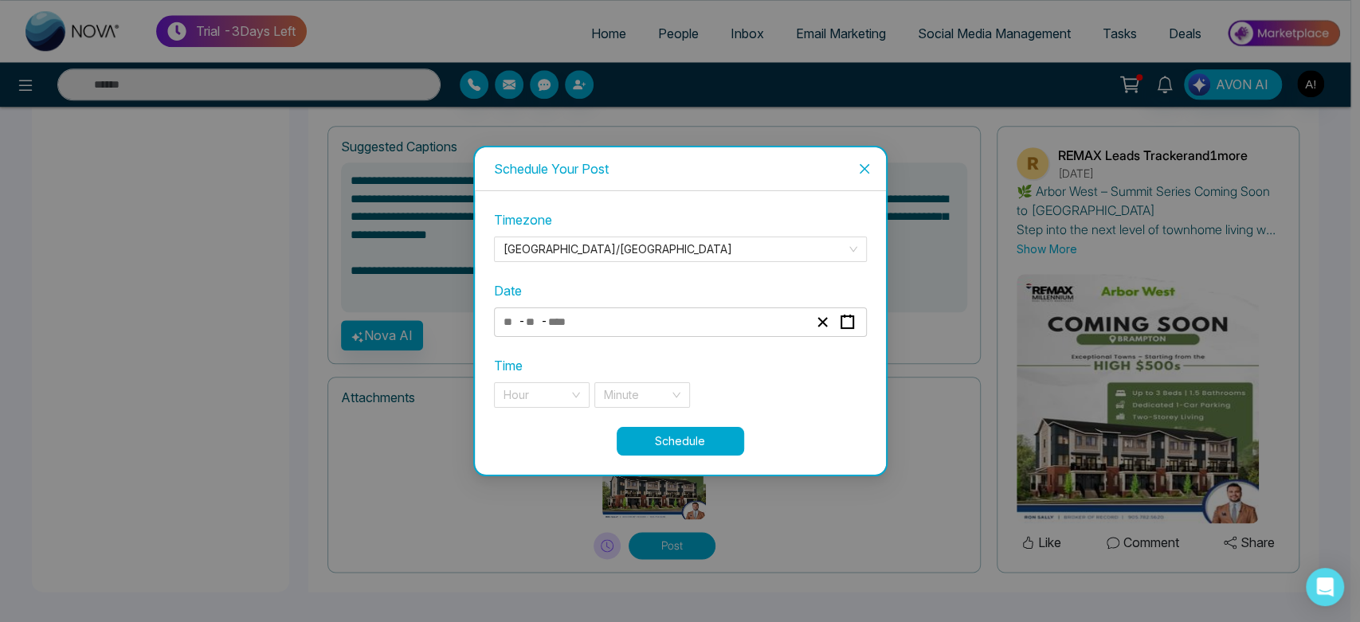
click at [617, 339] on div "Timezone Asia/Kolkata Date - - Time Hour Minute" at bounding box center [680, 318] width 373 height 217
click at [617, 326] on div "- -" at bounding box center [655, 323] width 309 height 22
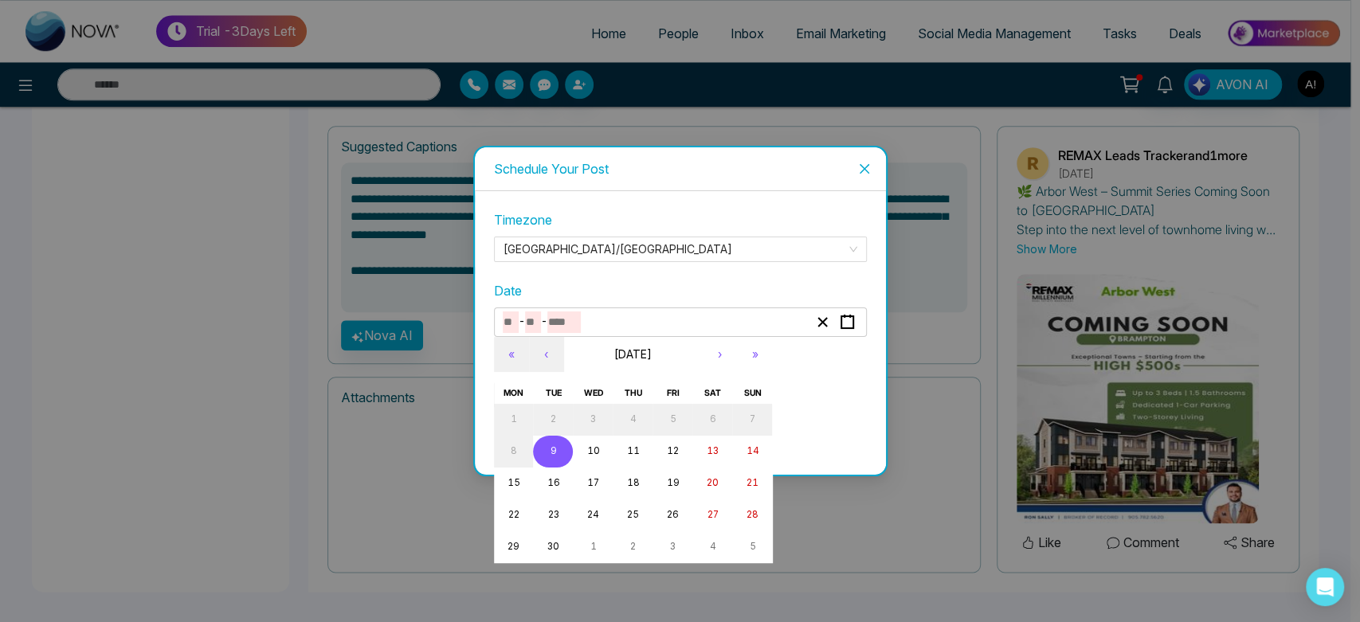
type textarea "**********"
click at [558, 453] on button "9" at bounding box center [553, 452] width 40 height 32
type input "*"
type input "****"
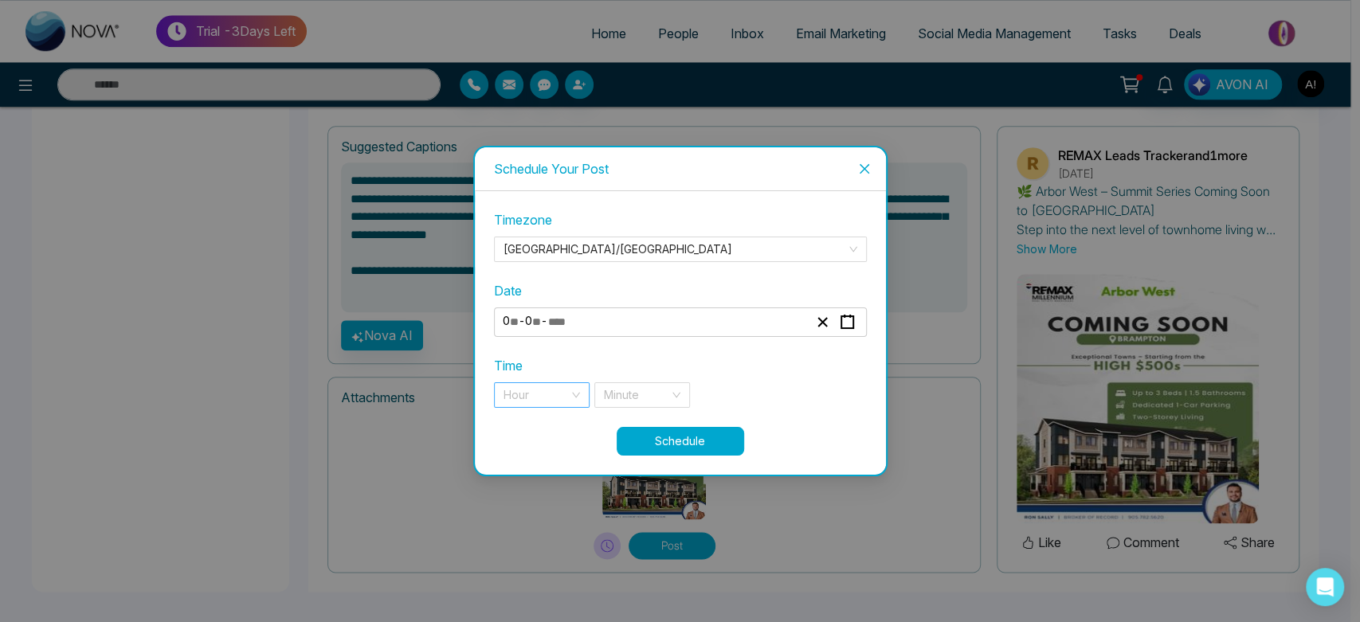
click at [548, 397] on input "search" at bounding box center [535, 395] width 65 height 24
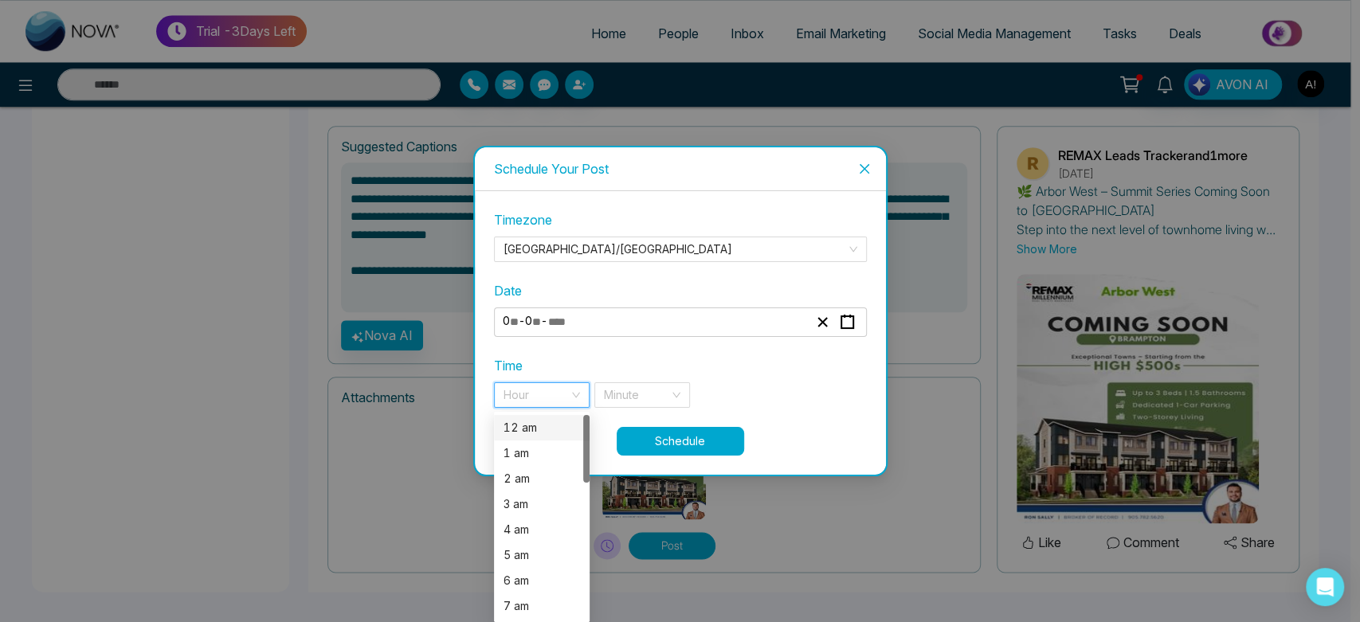
click at [543, 417] on div "12 am" at bounding box center [542, 427] width 96 height 25
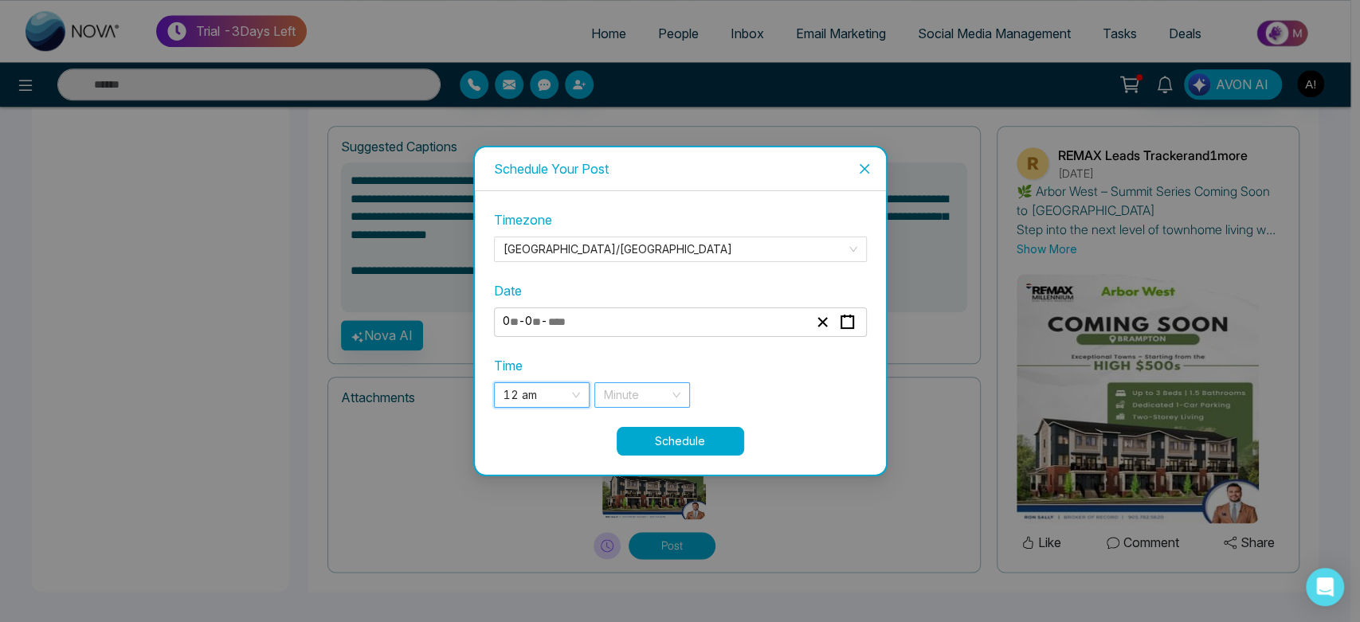
click at [650, 392] on input "search" at bounding box center [636, 395] width 65 height 24
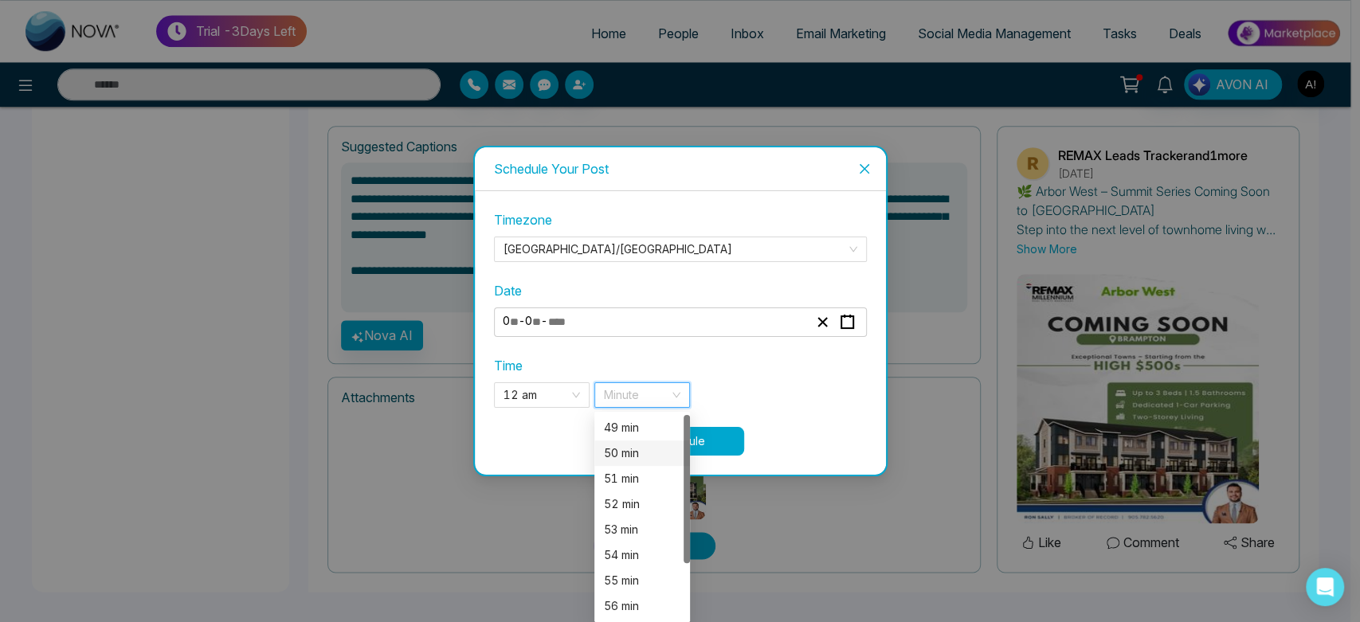
click at [633, 445] on div "50 min" at bounding box center [642, 454] width 76 height 18
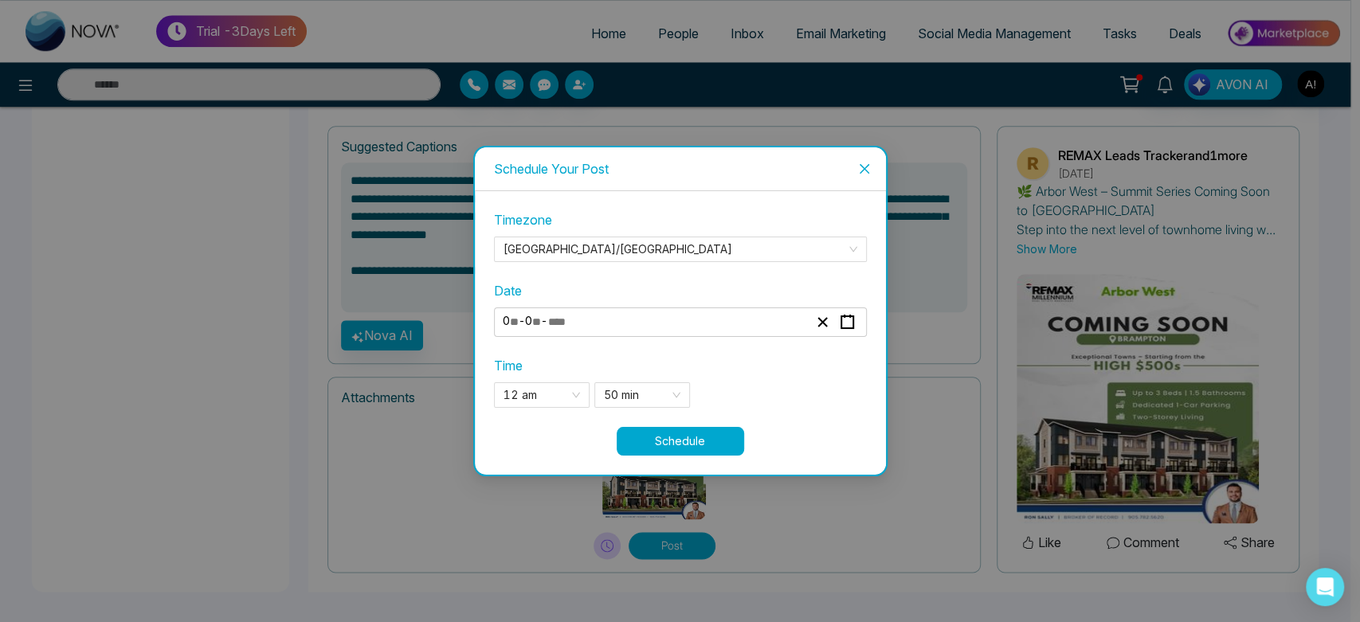
click at [691, 437] on button "Schedule" at bounding box center [680, 441] width 127 height 29
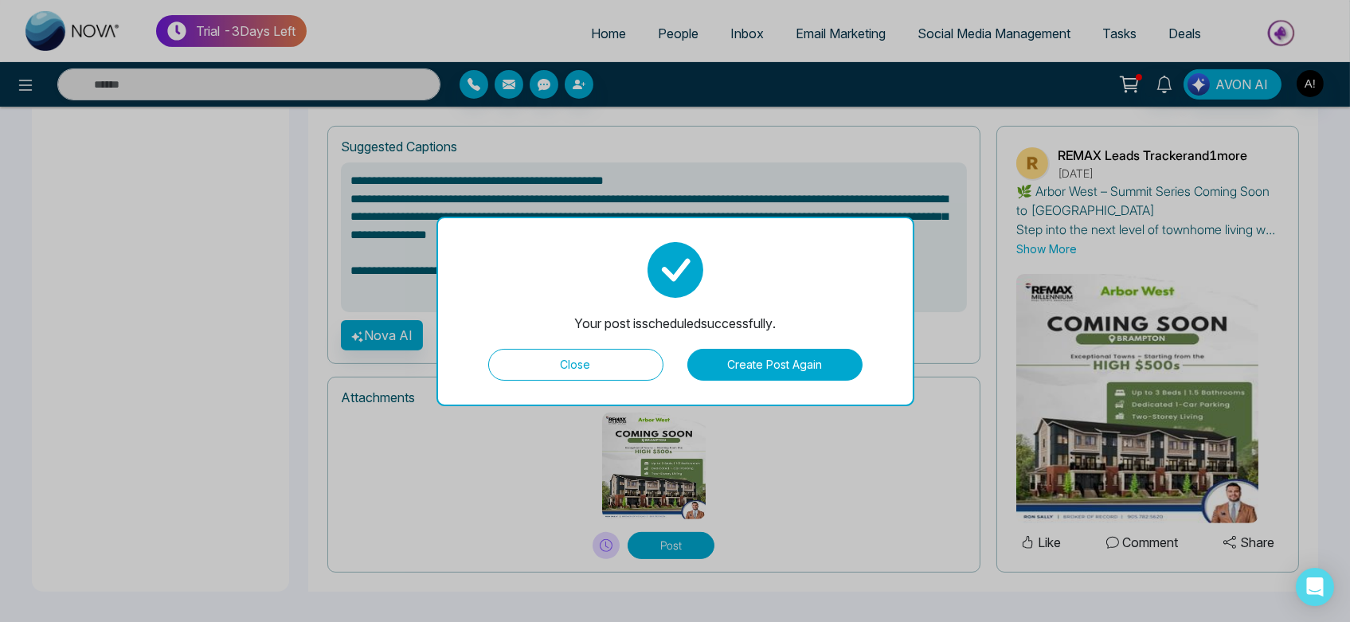
click at [611, 355] on button "Close" at bounding box center [575, 365] width 175 height 32
type textarea "**********"
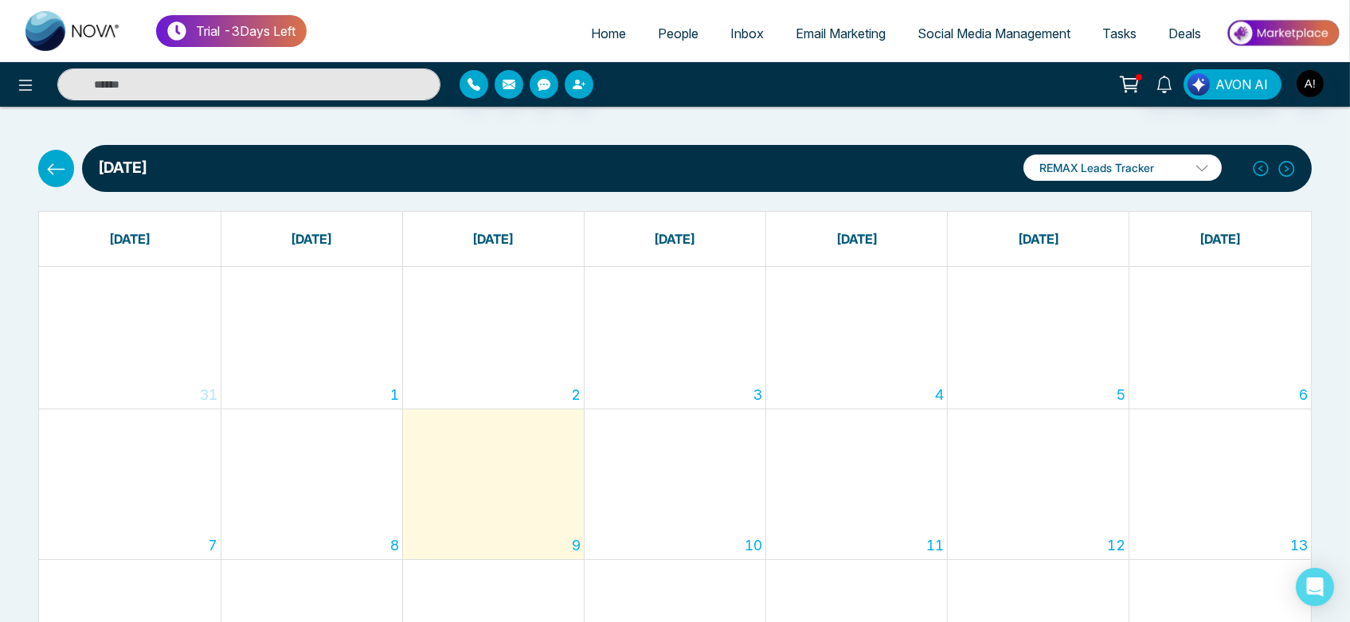
click at [45, 175] on button at bounding box center [56, 168] width 36 height 37
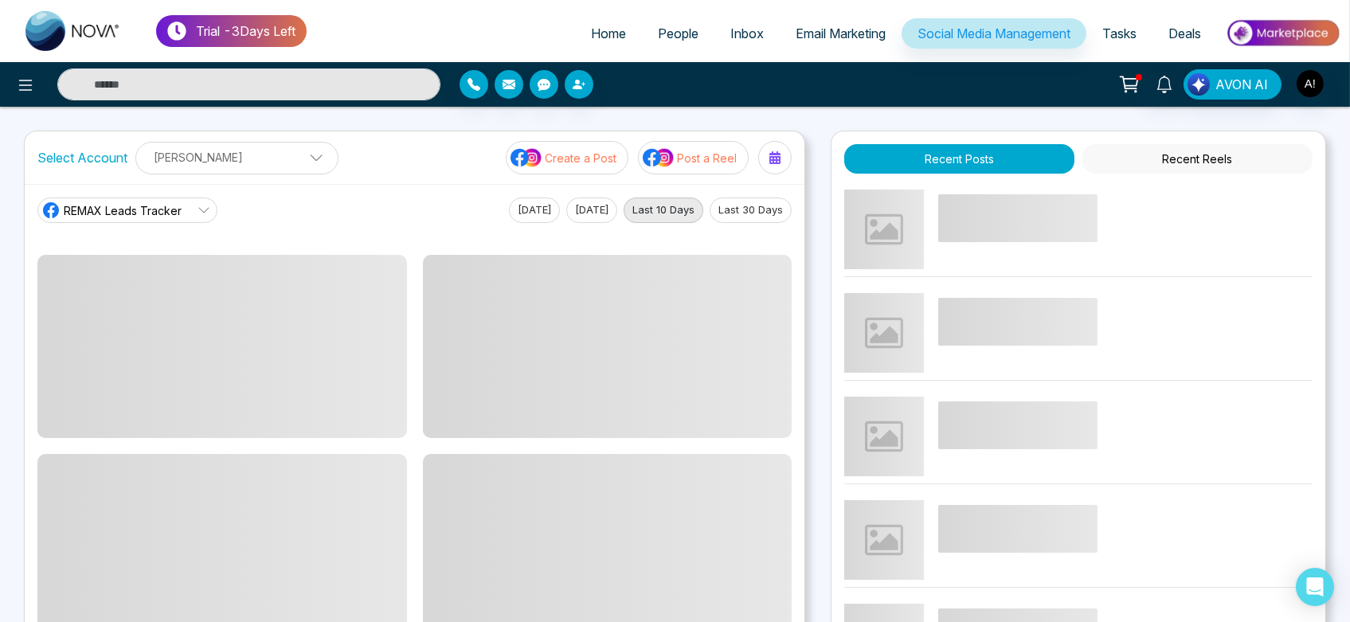
click at [552, 155] on p "Create a Post" at bounding box center [581, 158] width 72 height 17
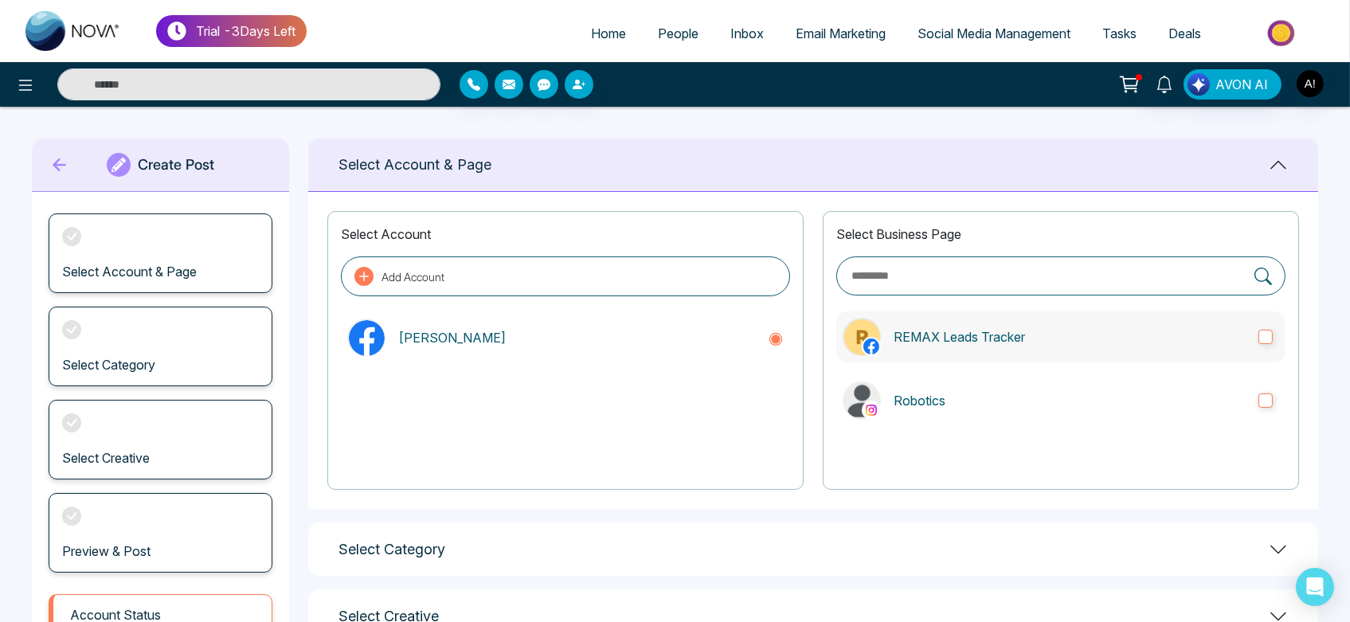
click at [1087, 316] on label "REMAX Leads Tracker" at bounding box center [1061, 337] width 449 height 51
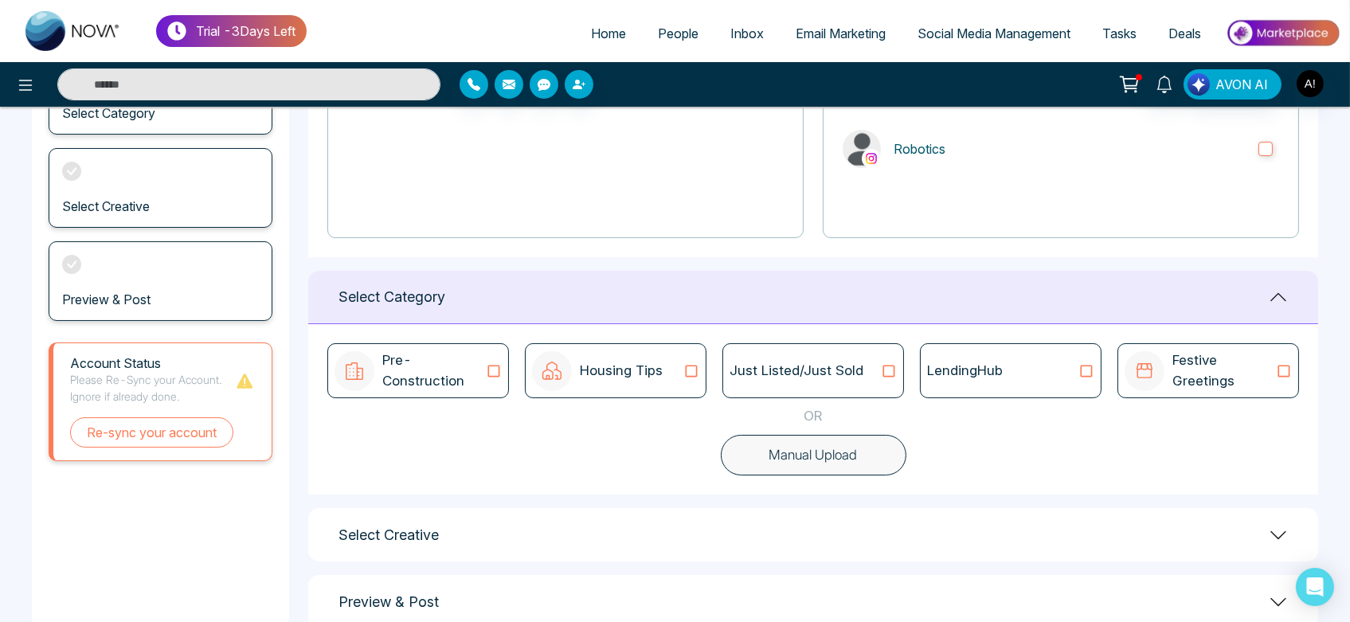
scroll to position [289, 0]
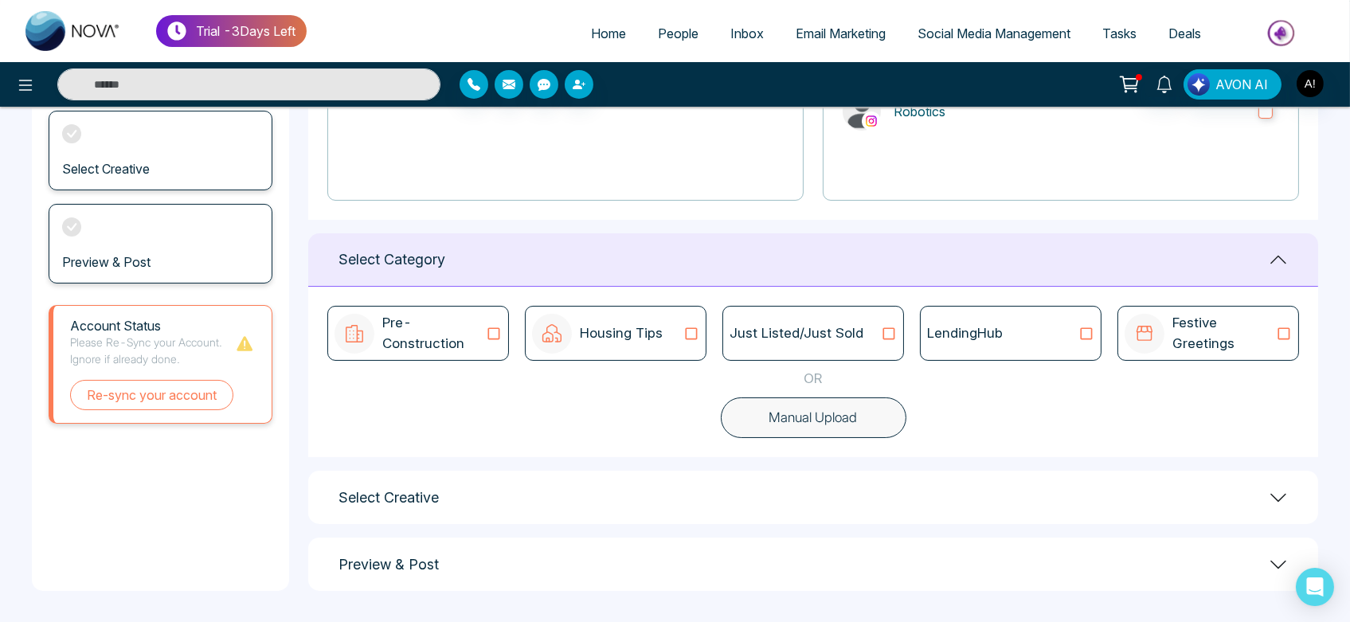
click at [875, 343] on div "Just Listed/Just Sold" at bounding box center [814, 333] width 182 height 55
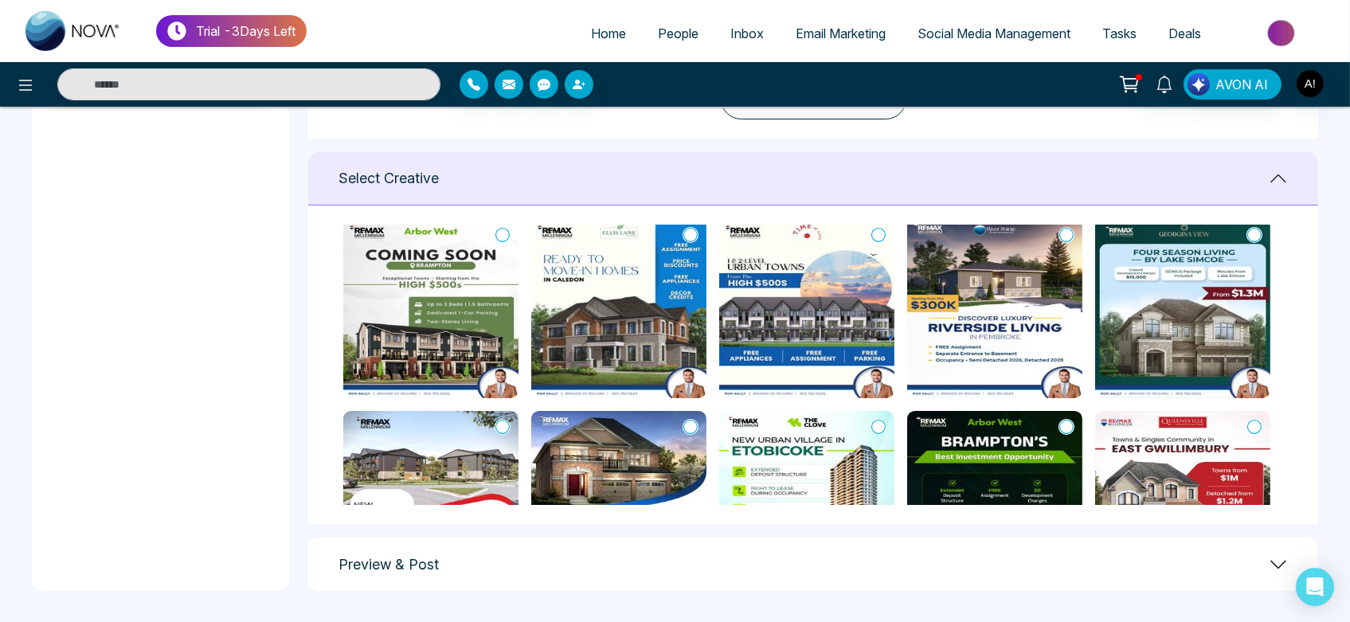
scroll to position [23, 0]
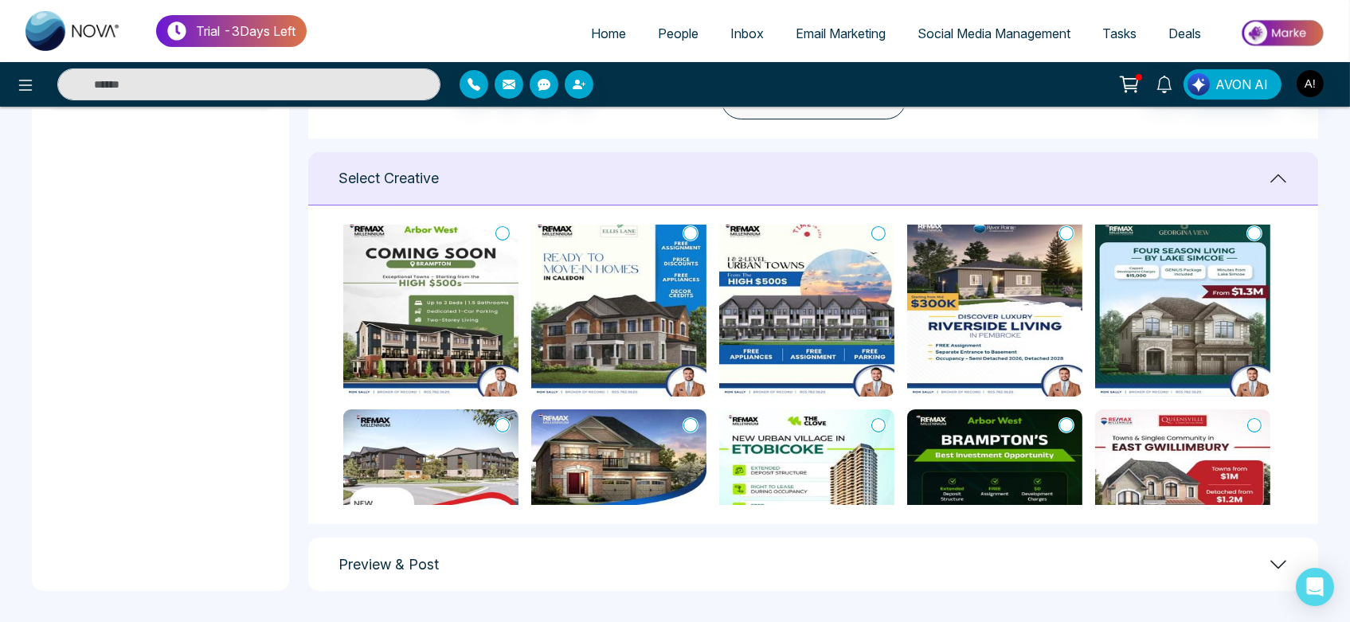
click at [876, 230] on icon at bounding box center [879, 233] width 14 height 16
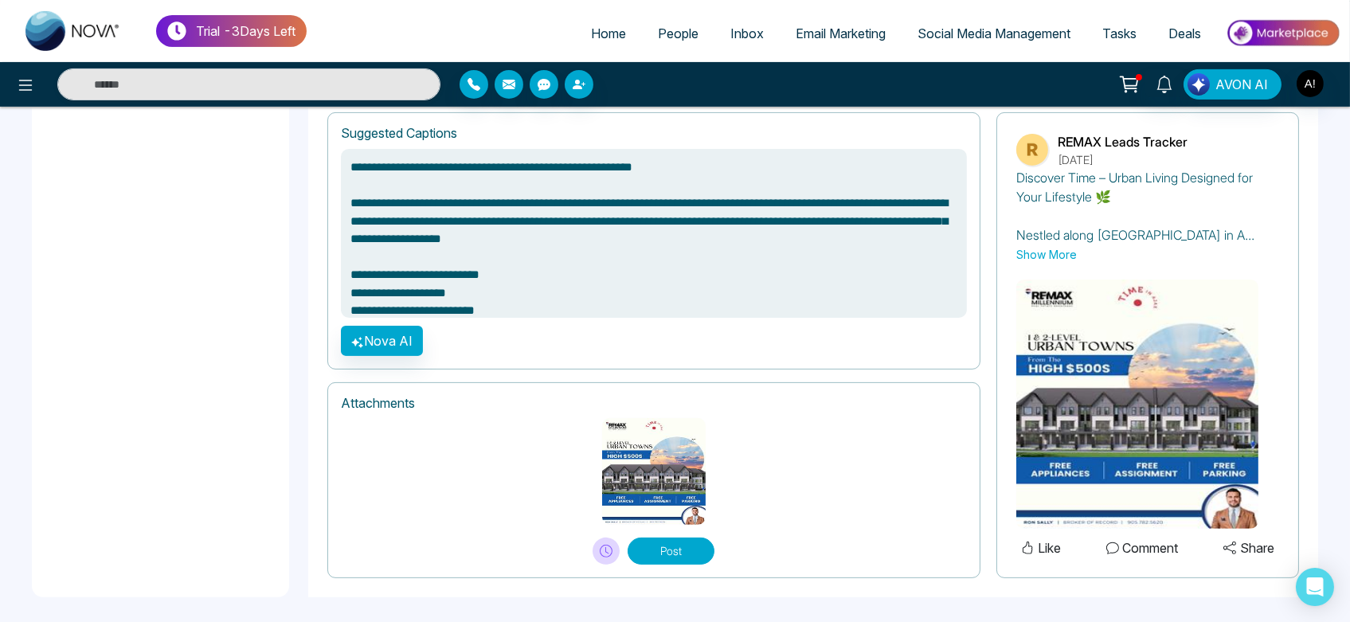
scroll to position [1111, 0]
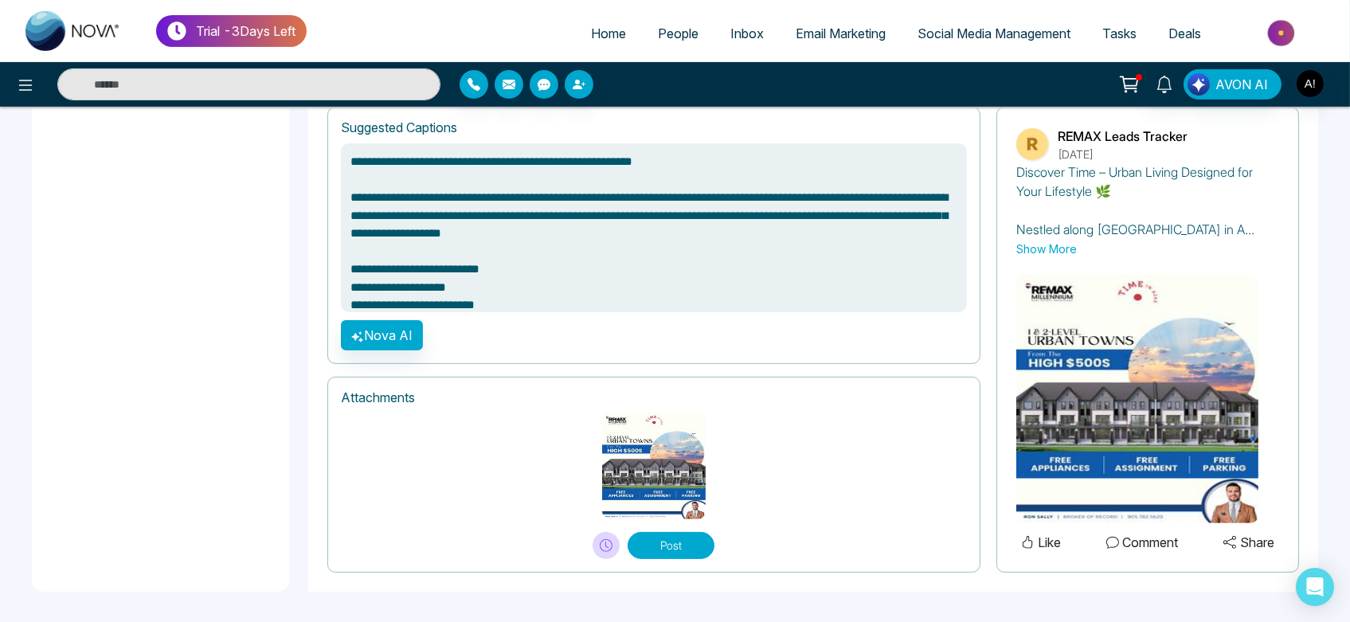
click at [704, 539] on button "Post" at bounding box center [671, 545] width 87 height 27
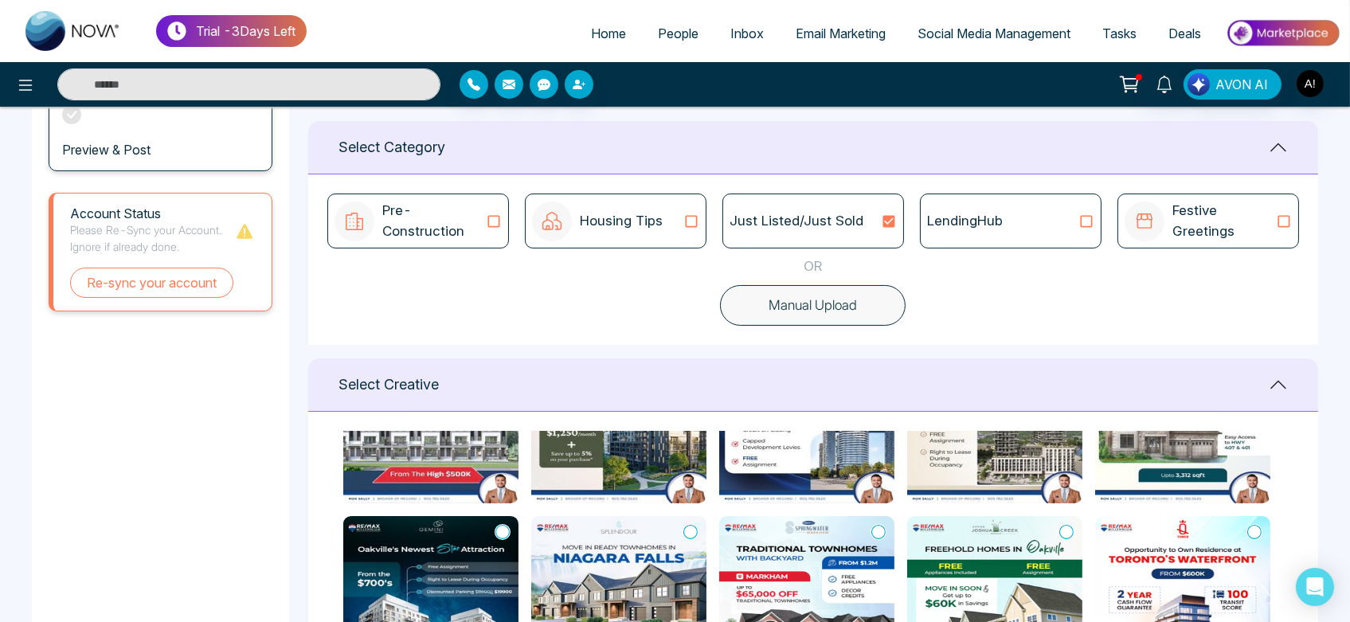
scroll to position [0, 0]
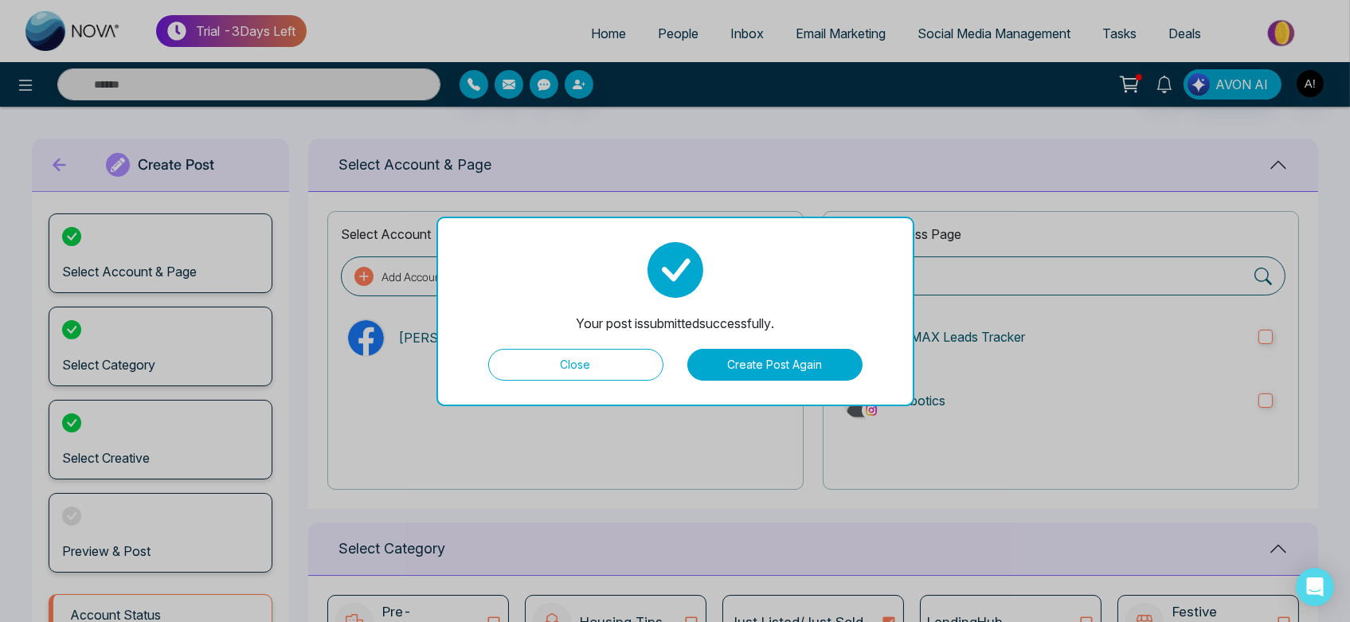
click at [728, 355] on button "Create Post Again" at bounding box center [775, 365] width 175 height 32
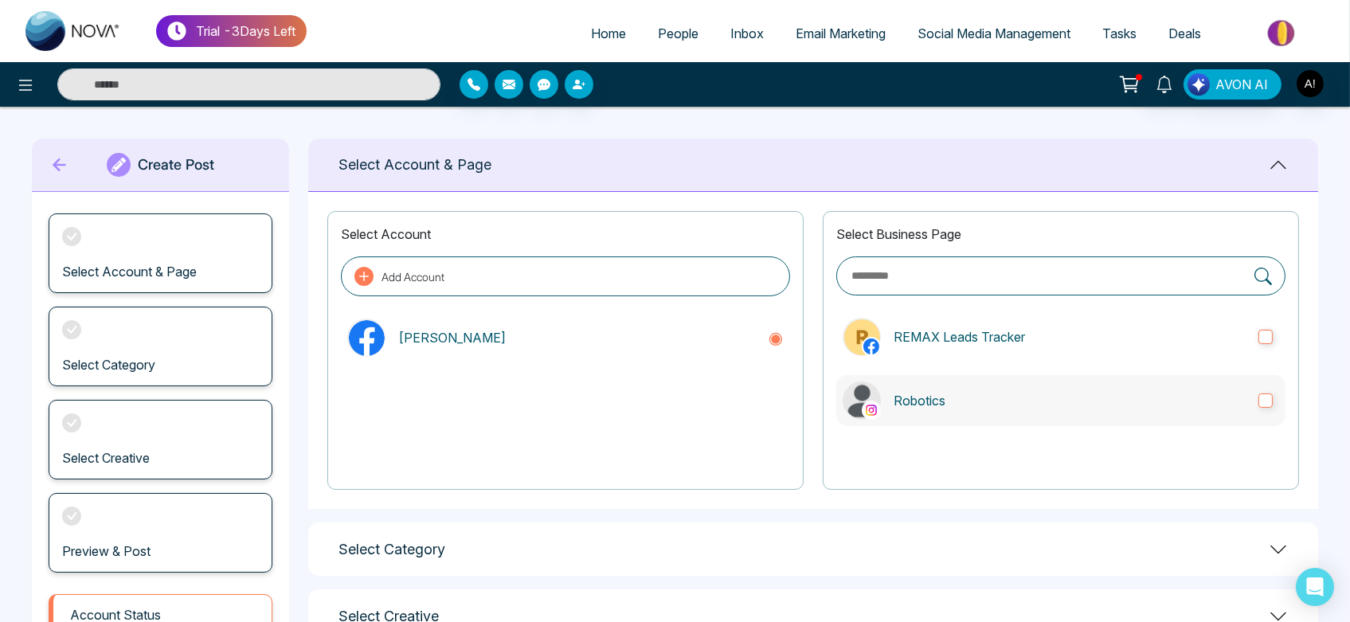
click at [903, 383] on label "Robotics" at bounding box center [1061, 400] width 449 height 51
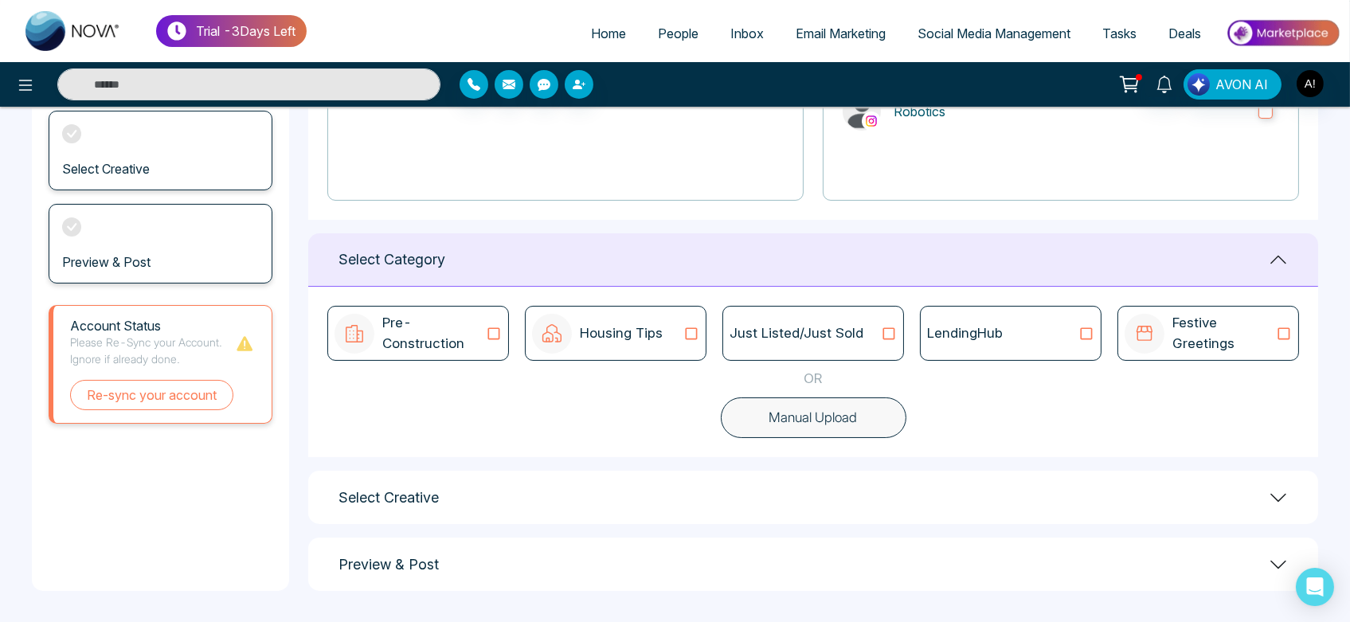
scroll to position [288, 0]
click at [877, 314] on div "Just Listed/Just Sold" at bounding box center [814, 334] width 182 height 55
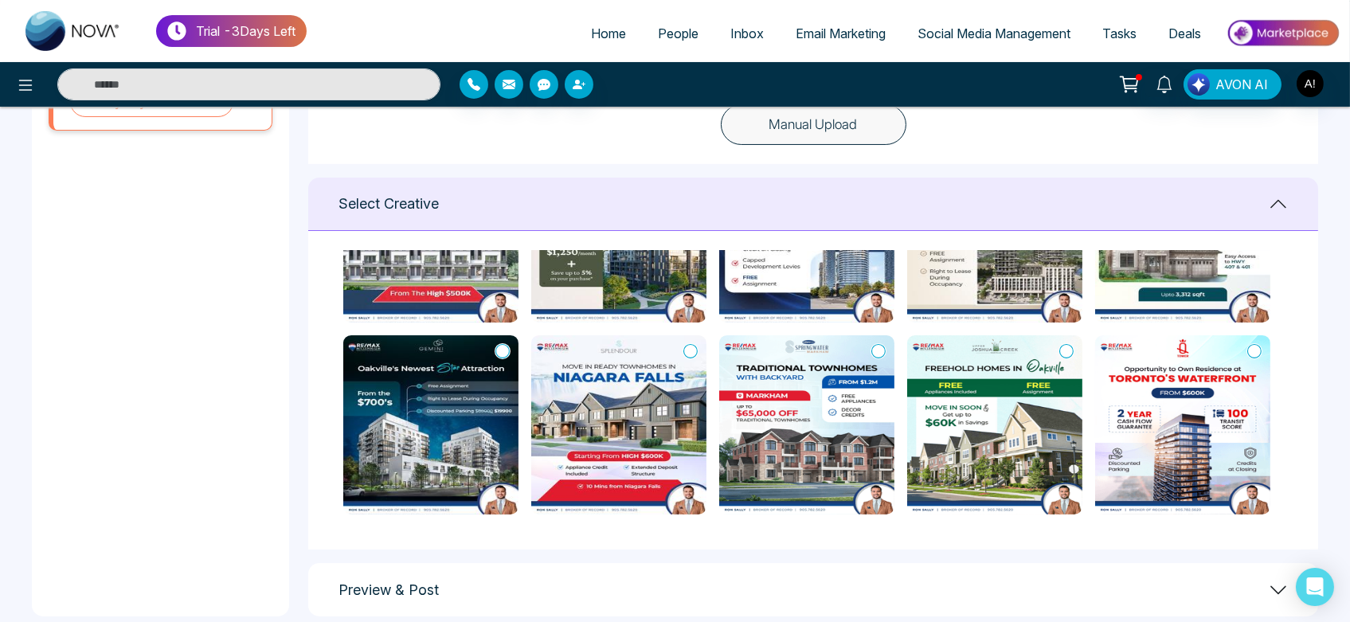
scroll to position [608, 0]
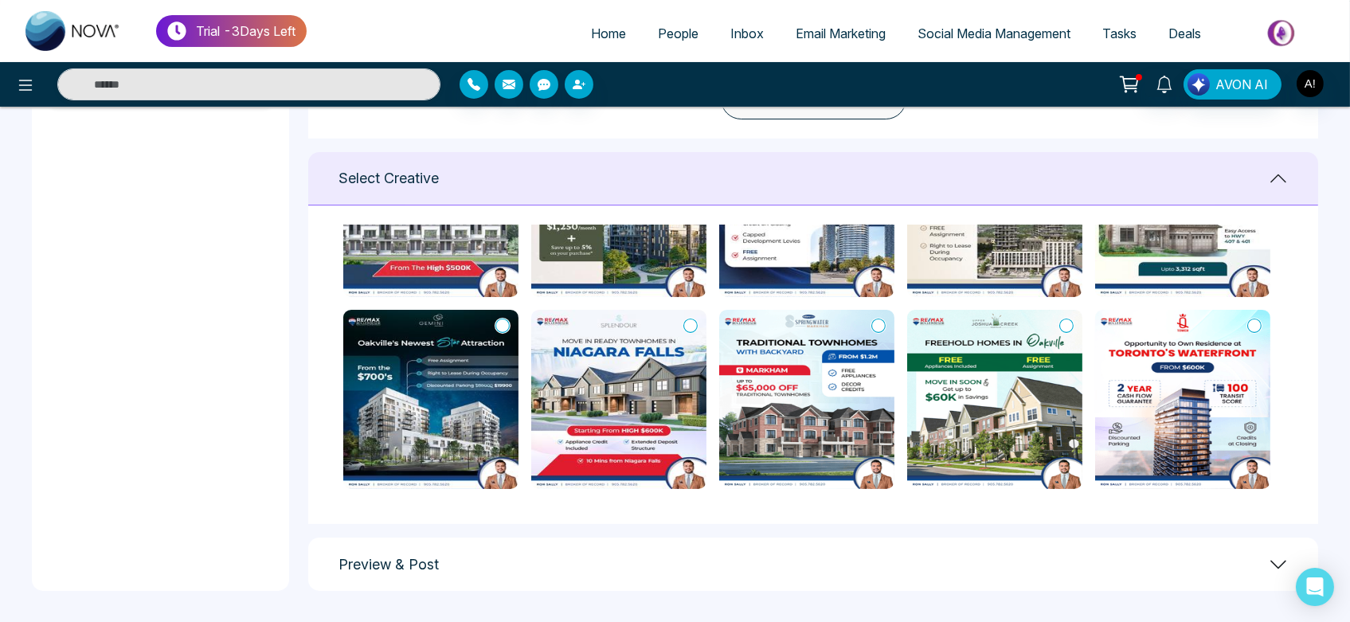
click at [1253, 318] on icon at bounding box center [1255, 326] width 14 height 16
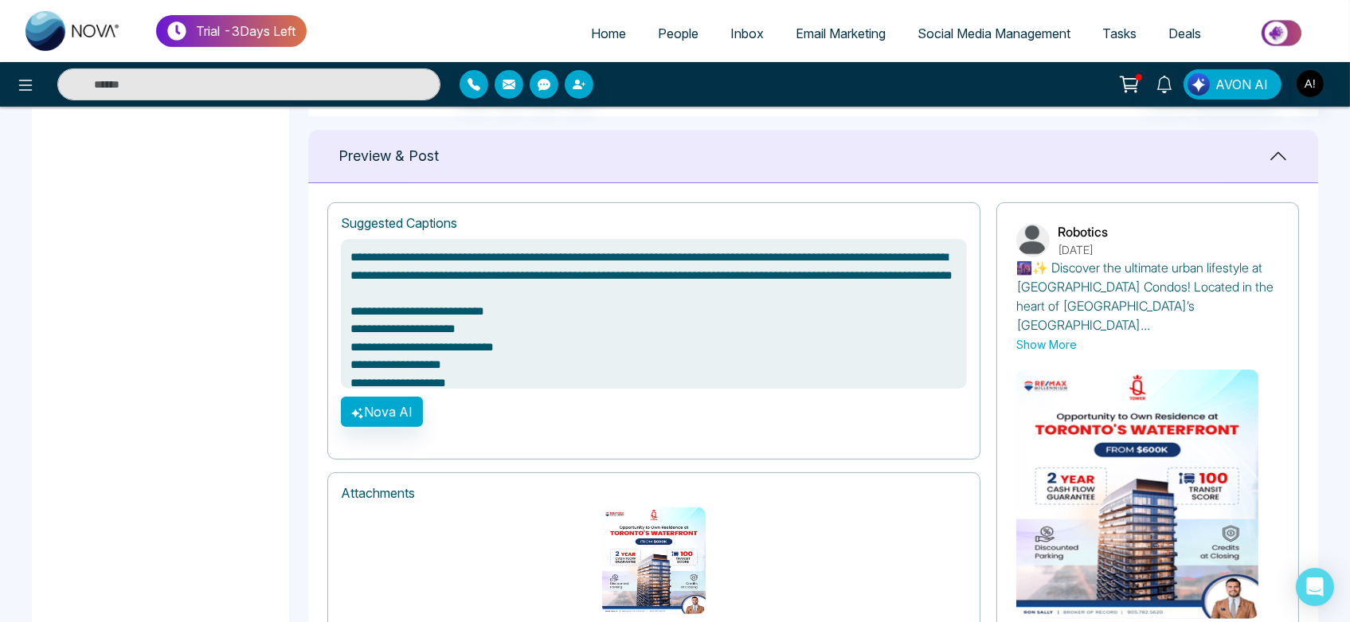
scroll to position [1092, 0]
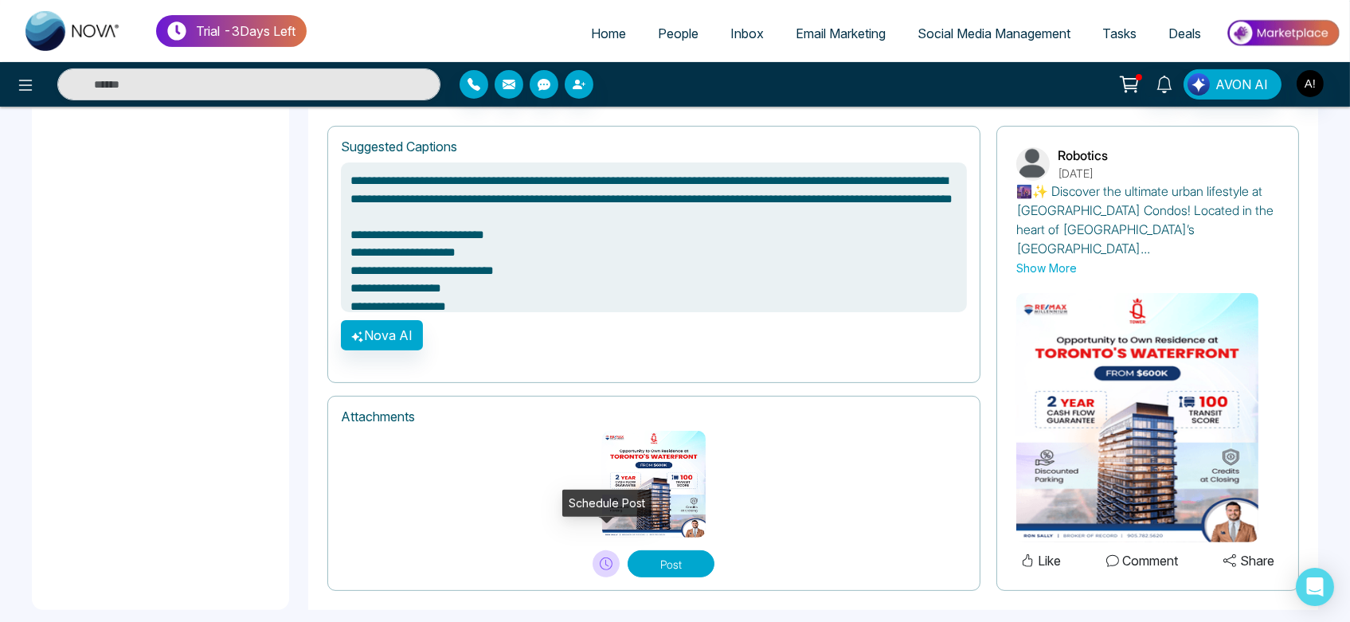
click at [604, 558] on icon at bounding box center [606, 564] width 13 height 13
type textarea "**********"
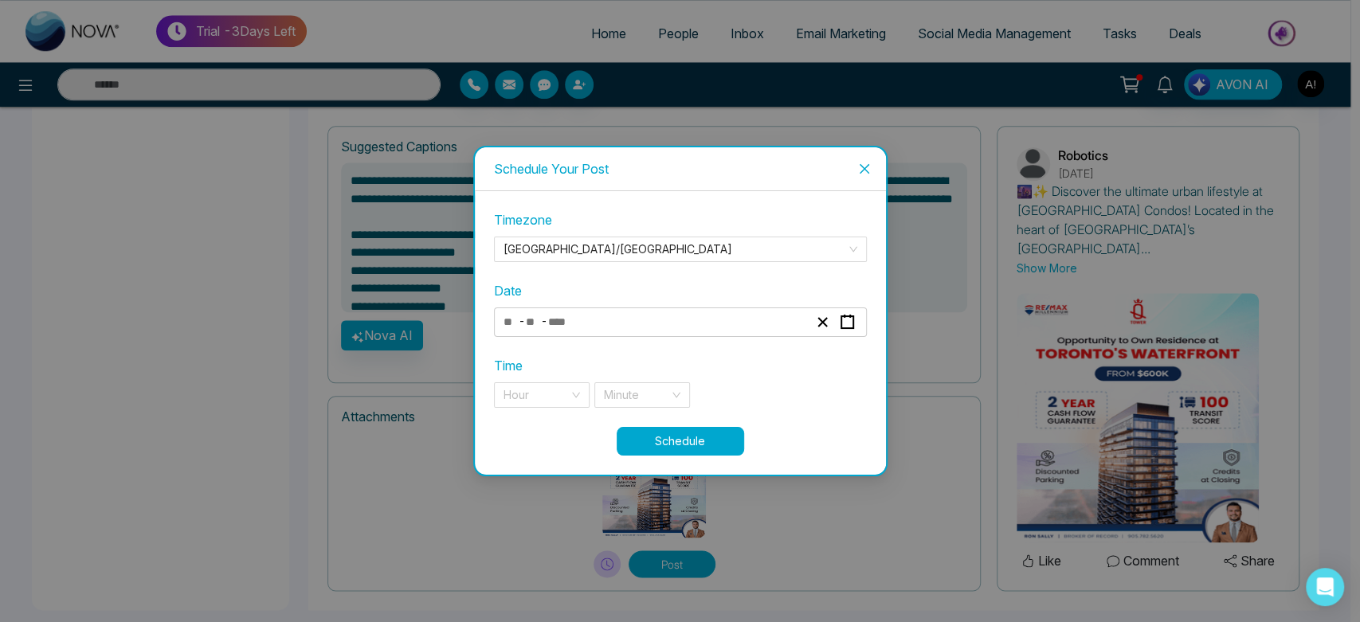
click at [664, 328] on div "- -" at bounding box center [655, 323] width 309 height 22
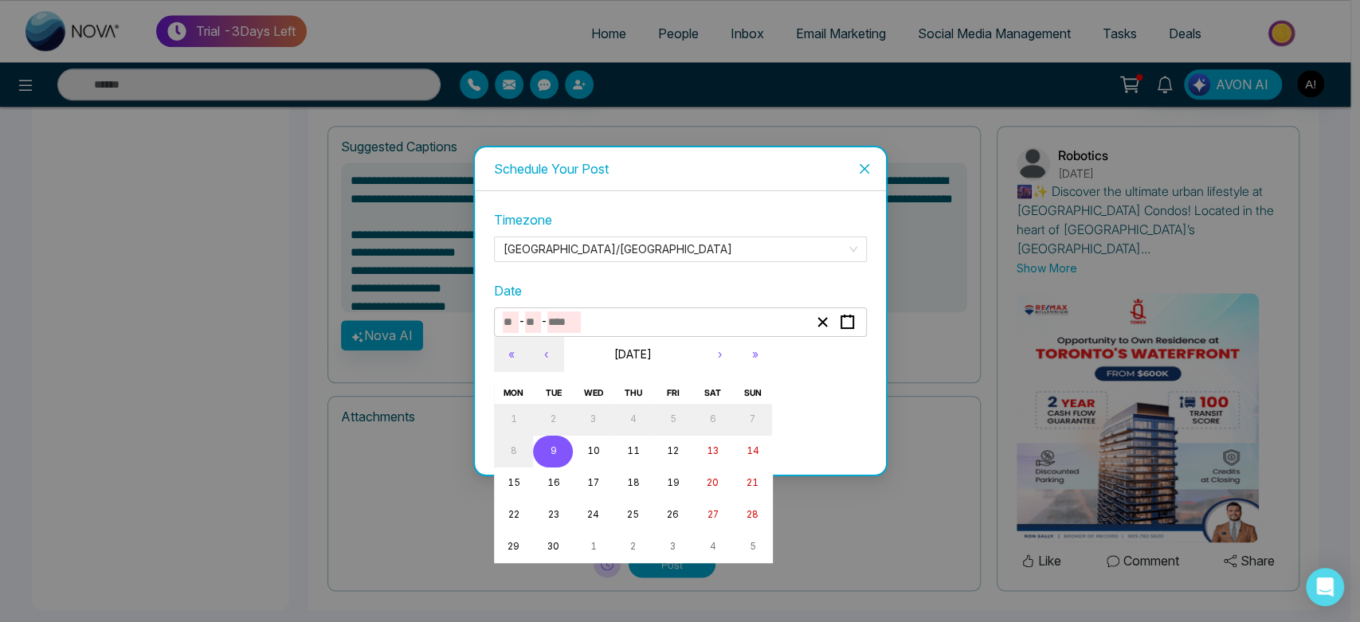
click at [555, 445] on abbr "9" at bounding box center [553, 450] width 6 height 11
type input "*"
type input "****"
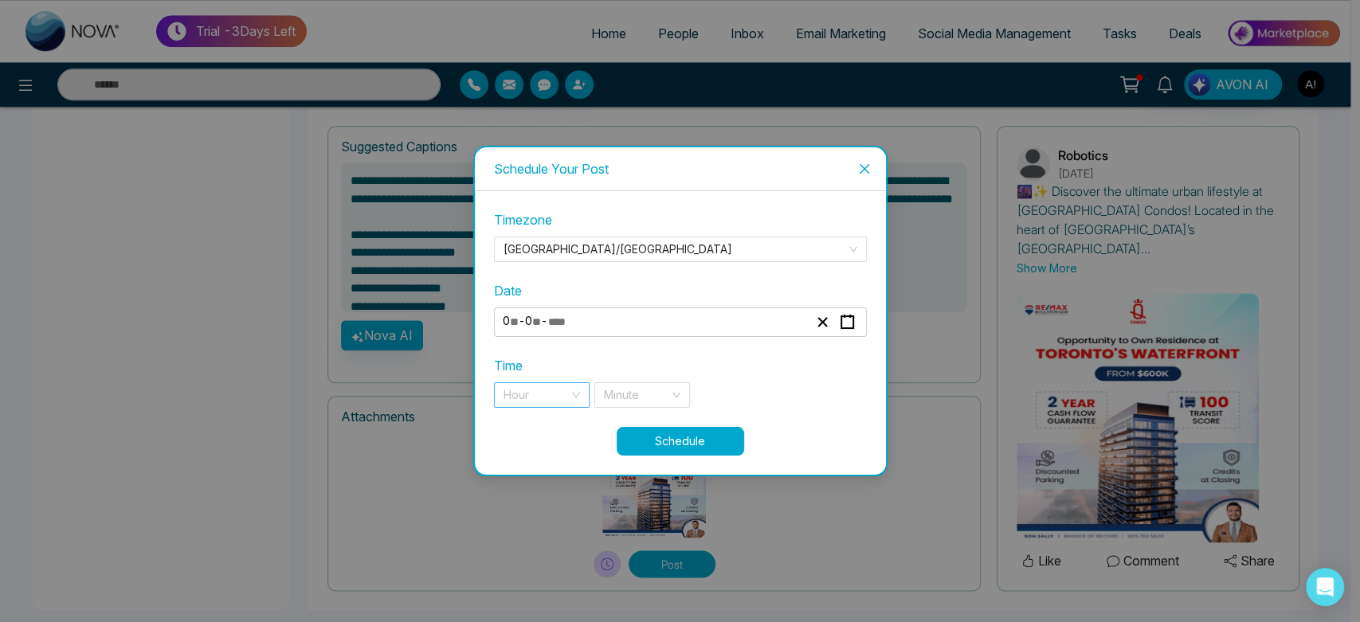
click at [573, 389] on div "Hour" at bounding box center [542, 394] width 96 height 25
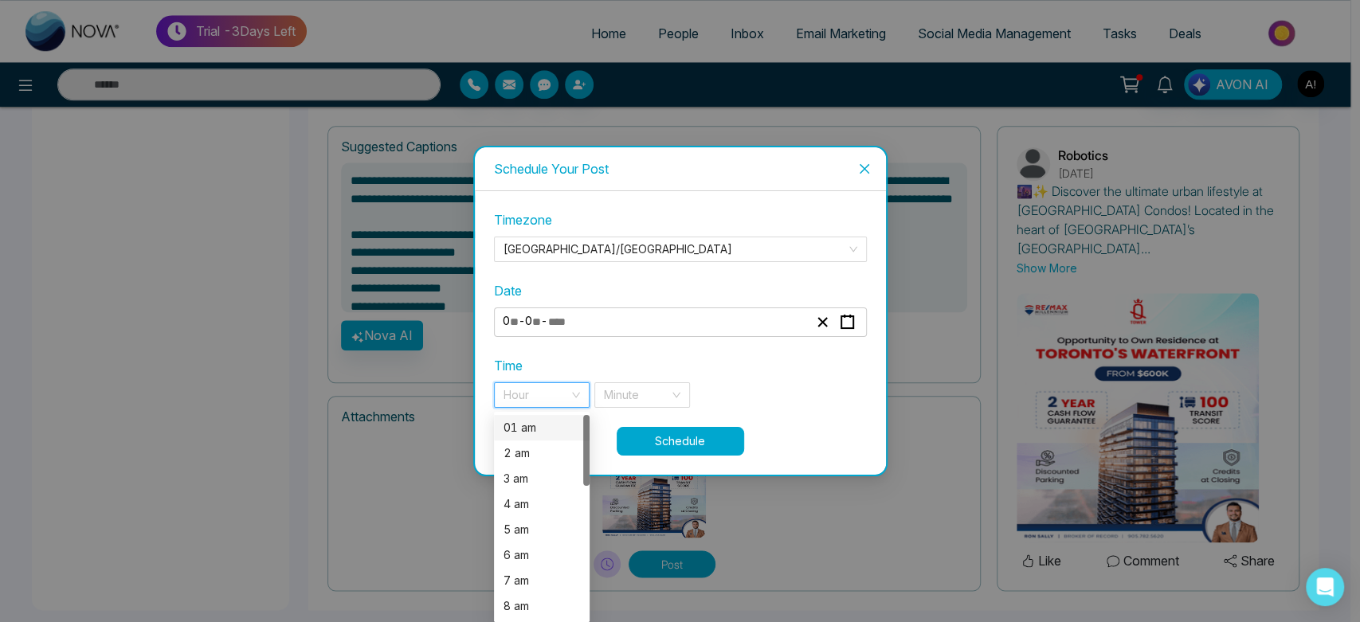
click at [567, 426] on div "01 am" at bounding box center [541, 428] width 76 height 18
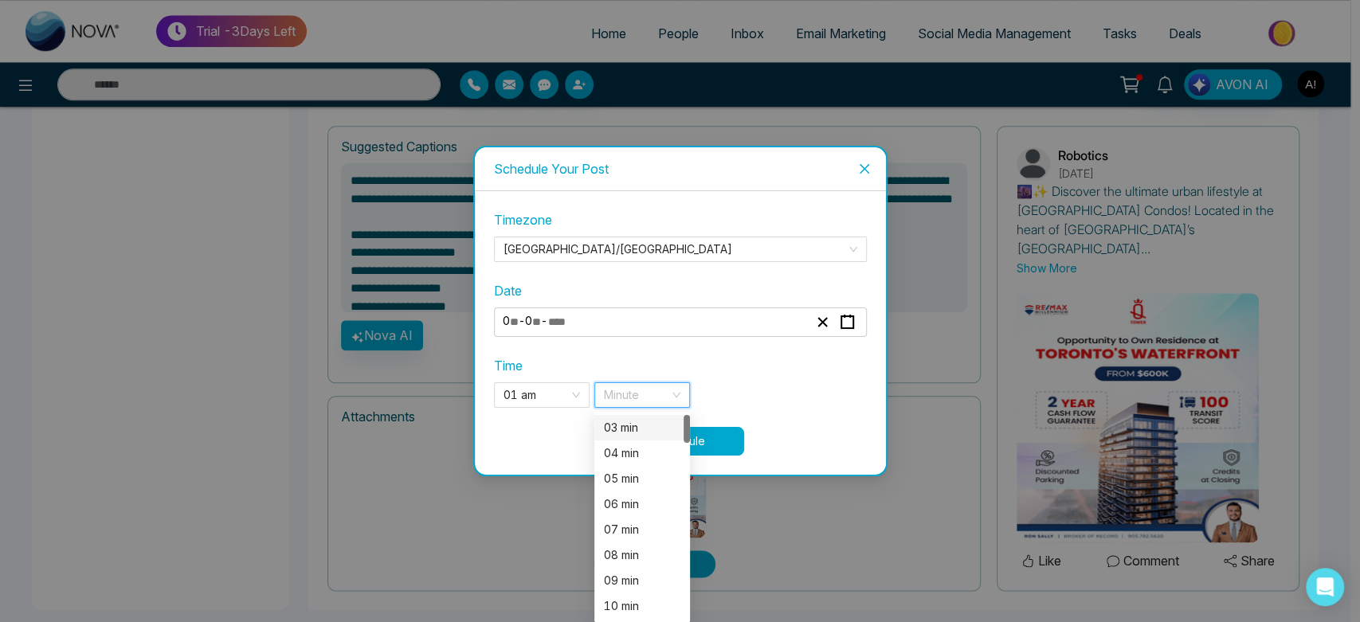
click at [657, 400] on input "search" at bounding box center [636, 395] width 65 height 24
click at [644, 445] on div "04 min" at bounding box center [642, 454] width 76 height 18
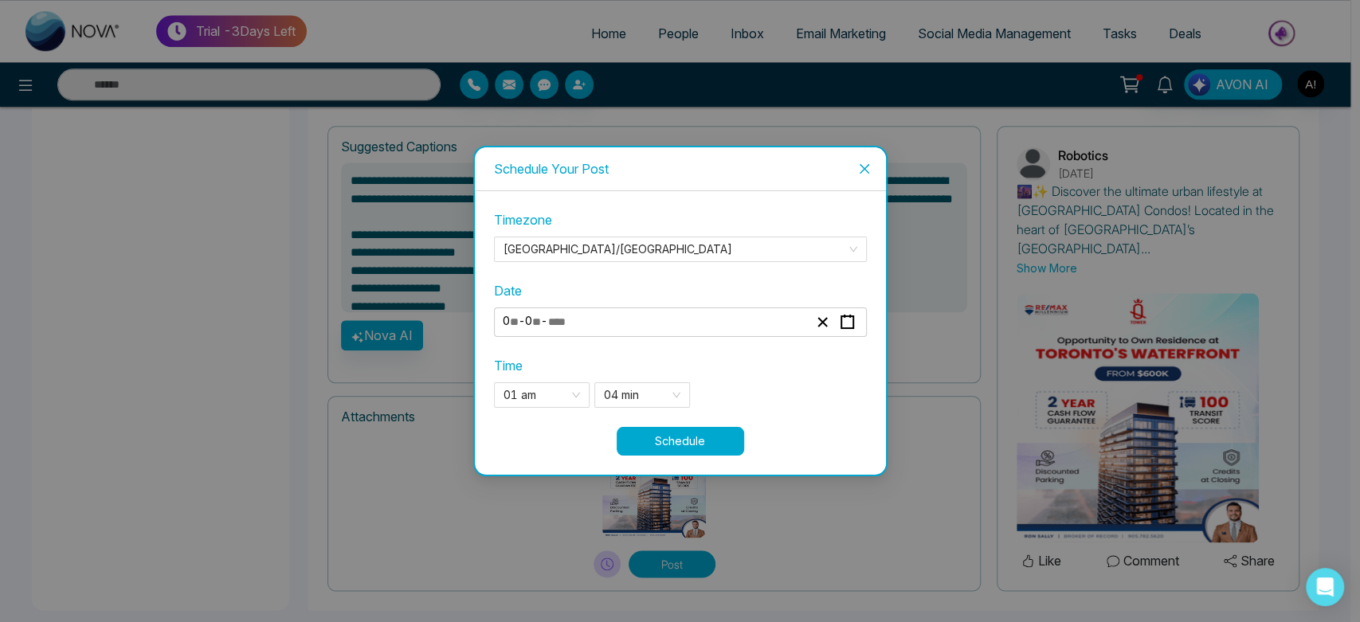
click at [680, 445] on button "Schedule" at bounding box center [680, 441] width 127 height 29
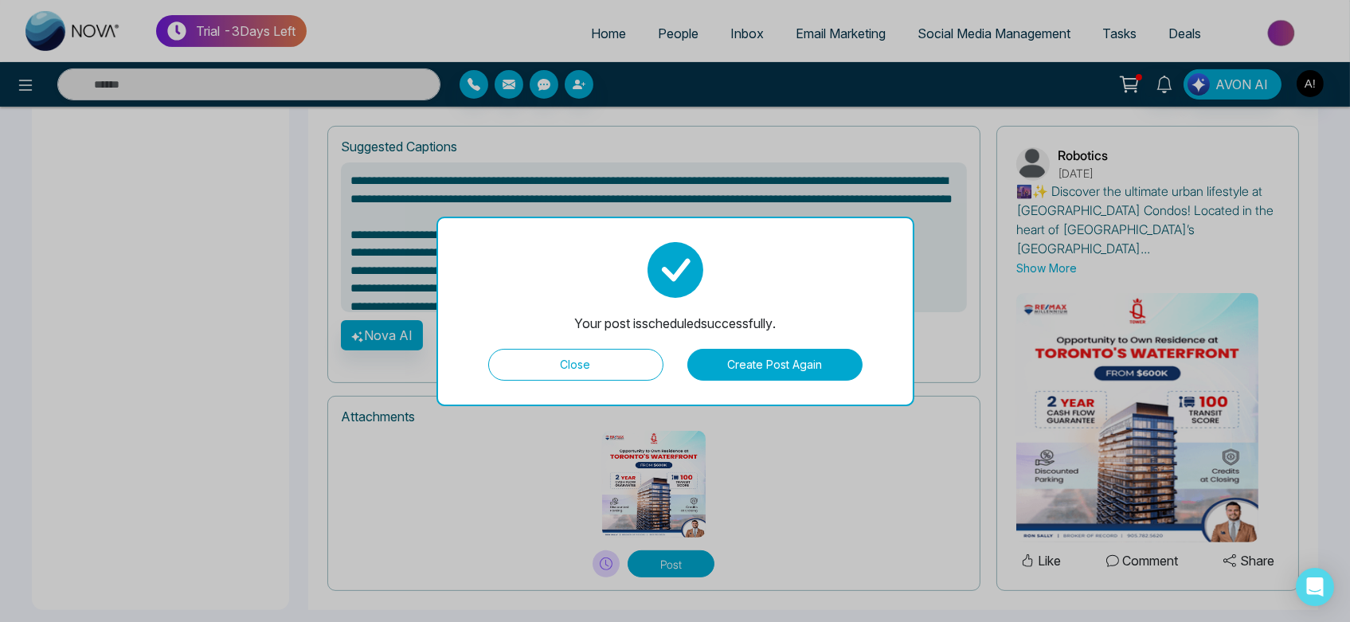
click at [626, 366] on button "Close" at bounding box center [575, 365] width 175 height 32
type textarea "**********"
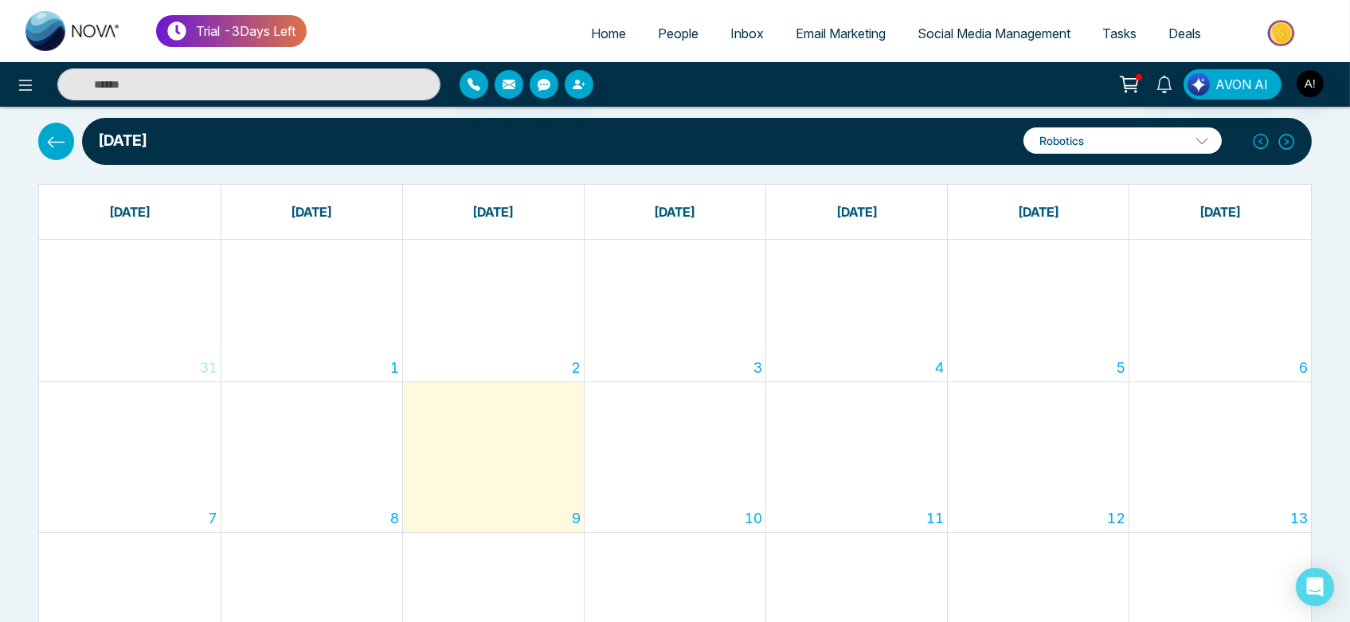
scroll to position [26, 0]
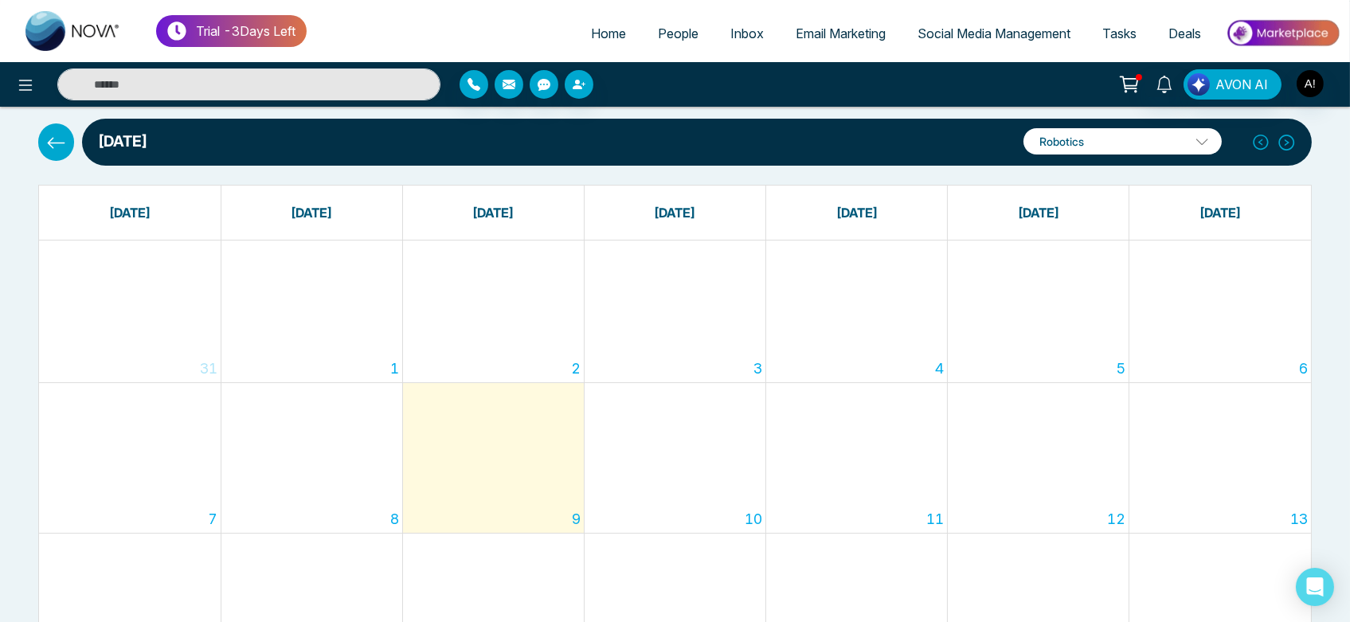
click at [51, 147] on icon at bounding box center [56, 143] width 20 height 20
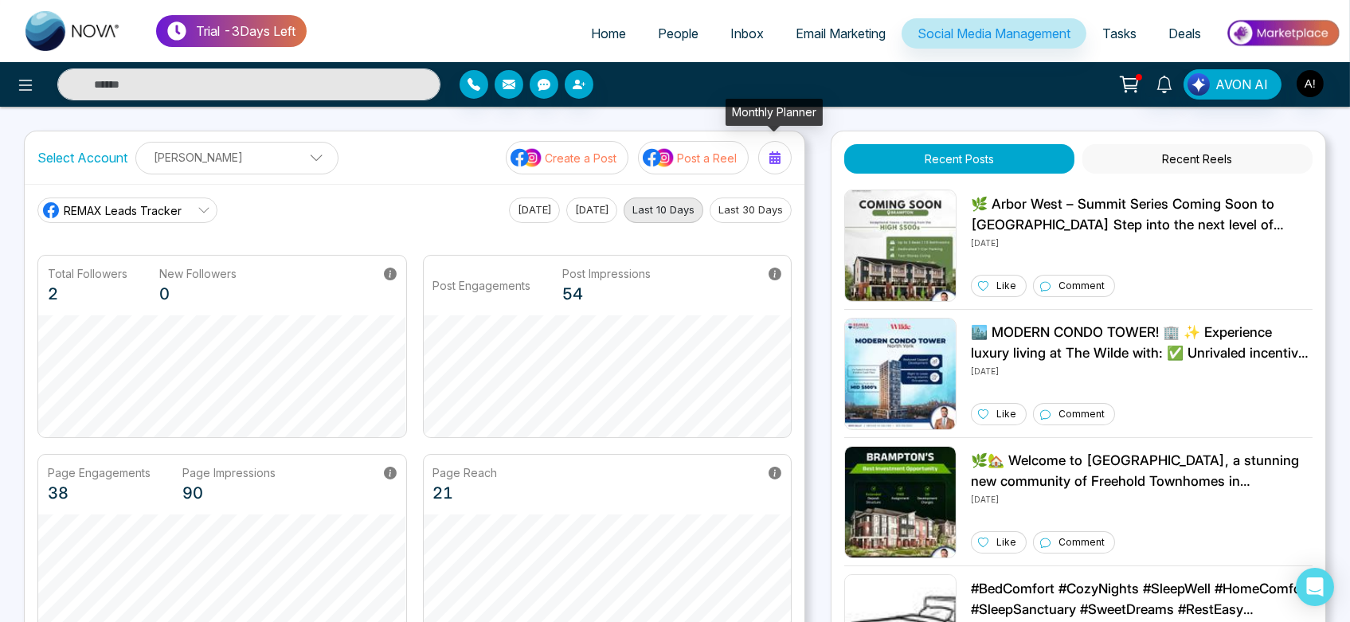
click at [764, 162] on div at bounding box center [774, 157] width 25 height 25
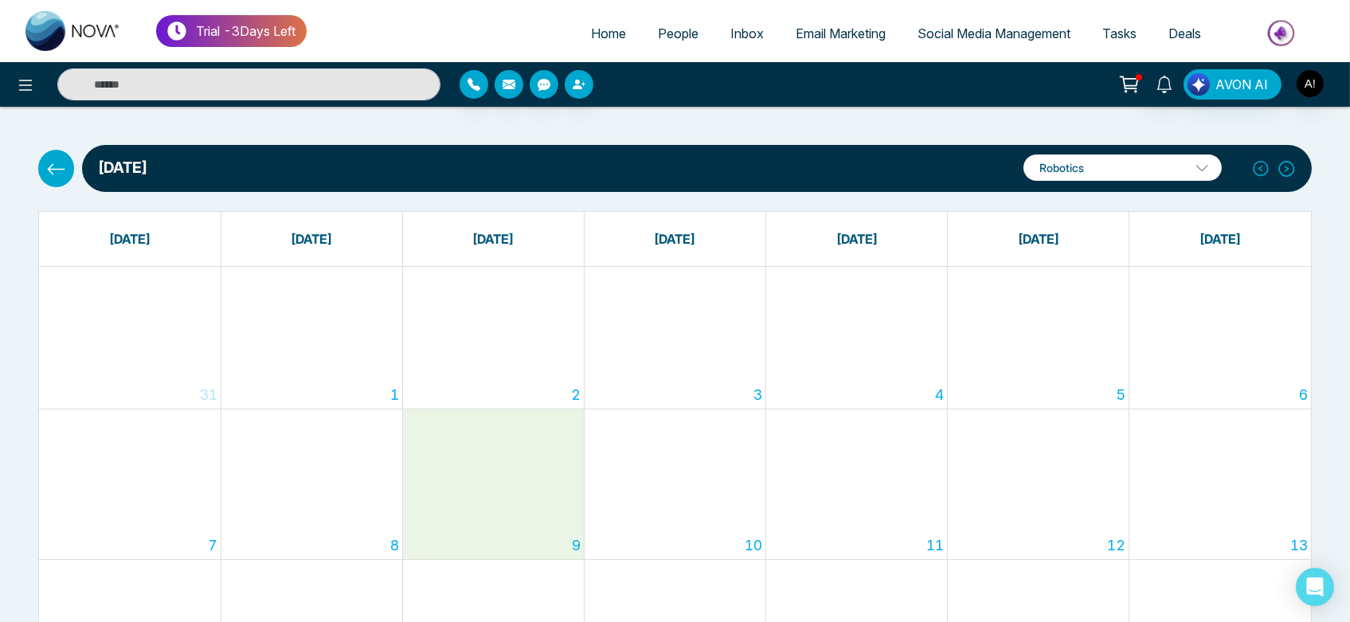
click at [503, 496] on div "9" at bounding box center [493, 484] width 181 height 150
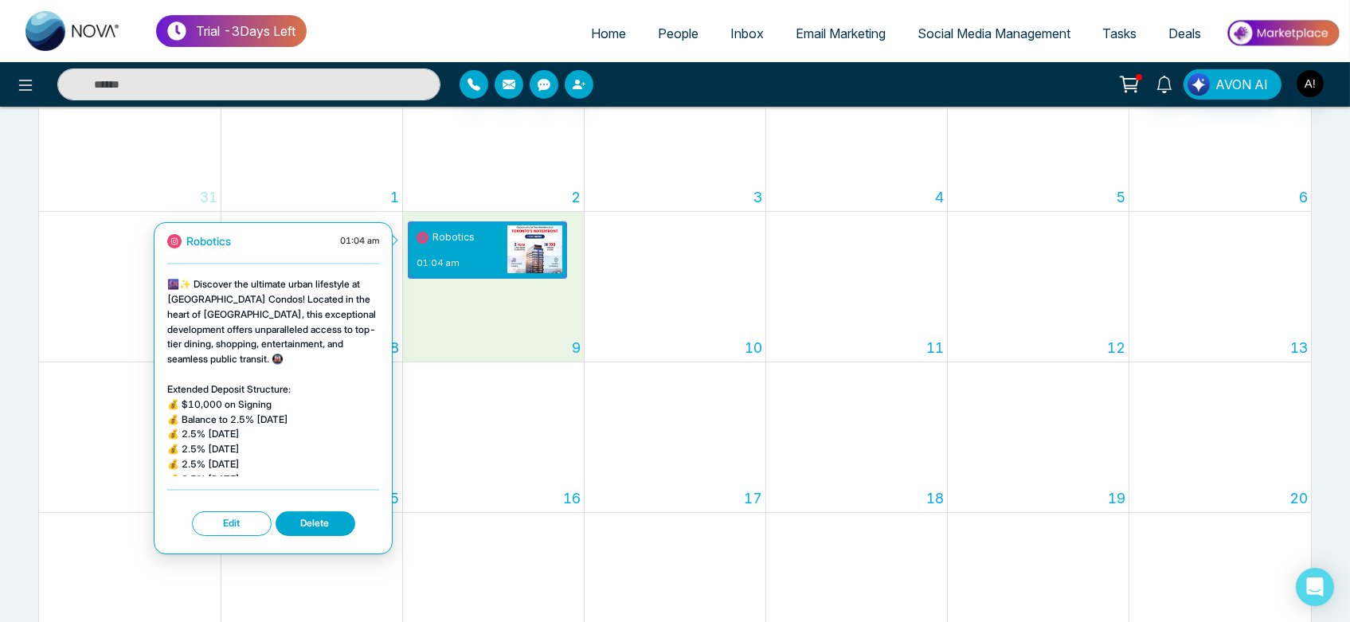
scroll to position [204, 0]
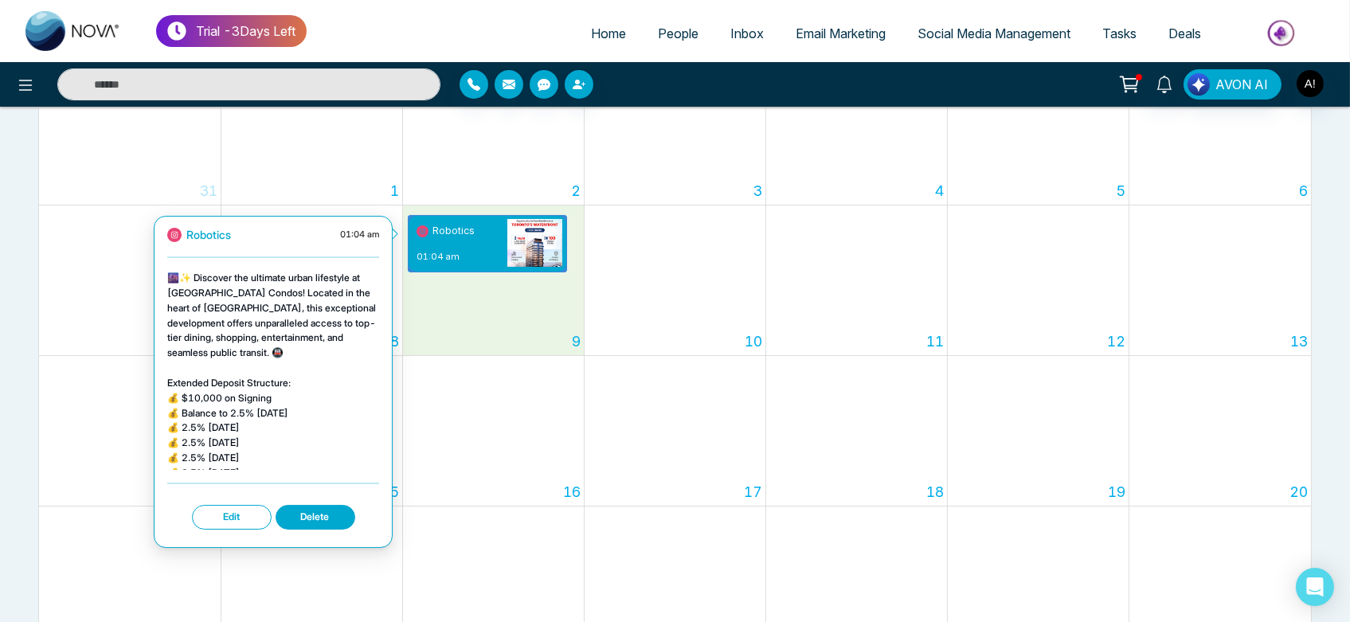
click at [227, 519] on button "Edit" at bounding box center [232, 517] width 80 height 25
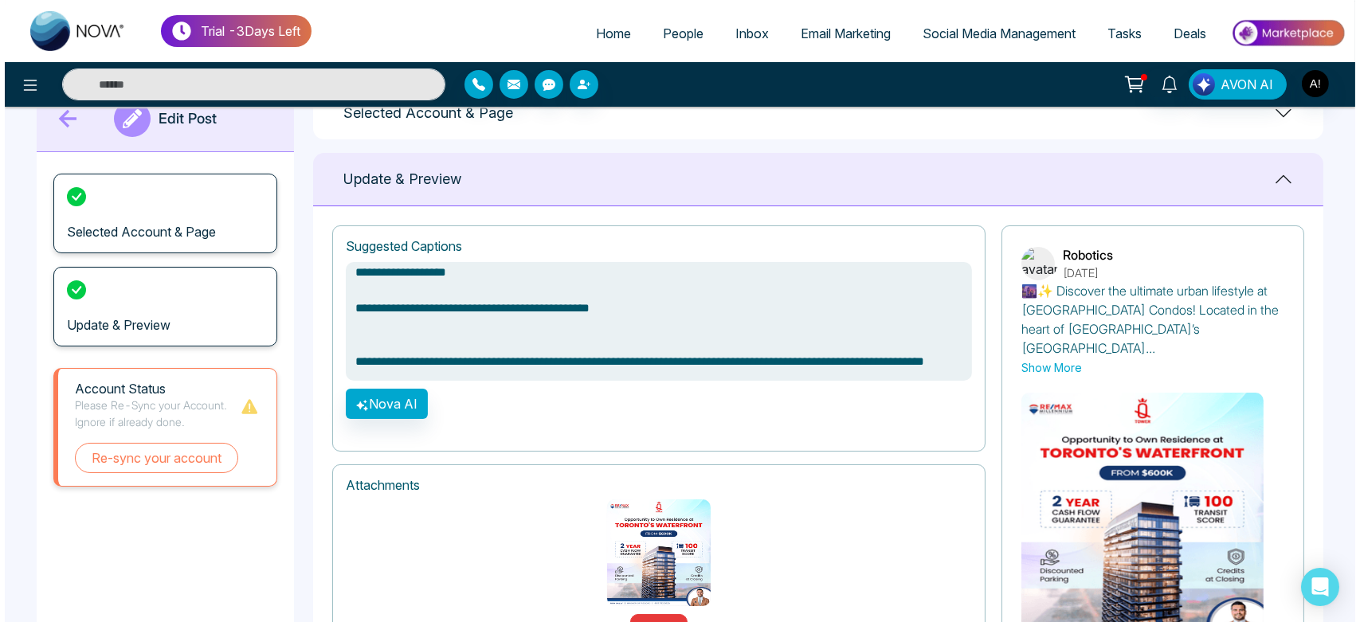
scroll to position [153, 0]
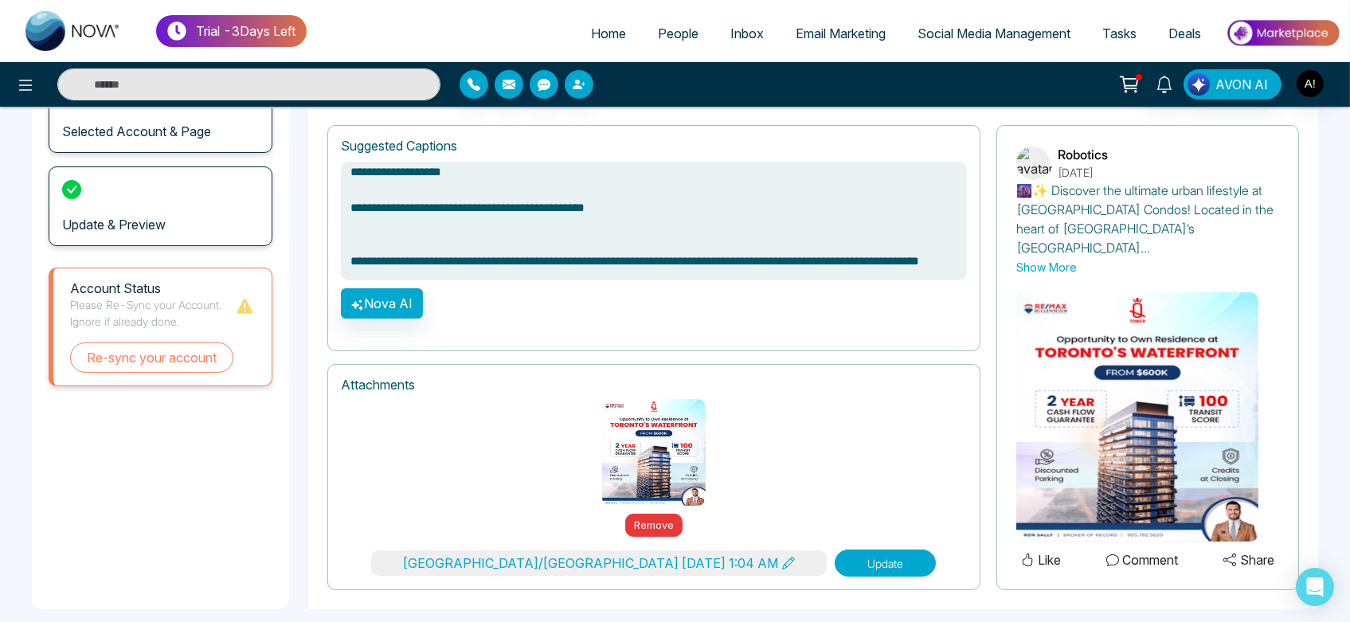
click at [835, 550] on button "Update" at bounding box center [885, 563] width 101 height 27
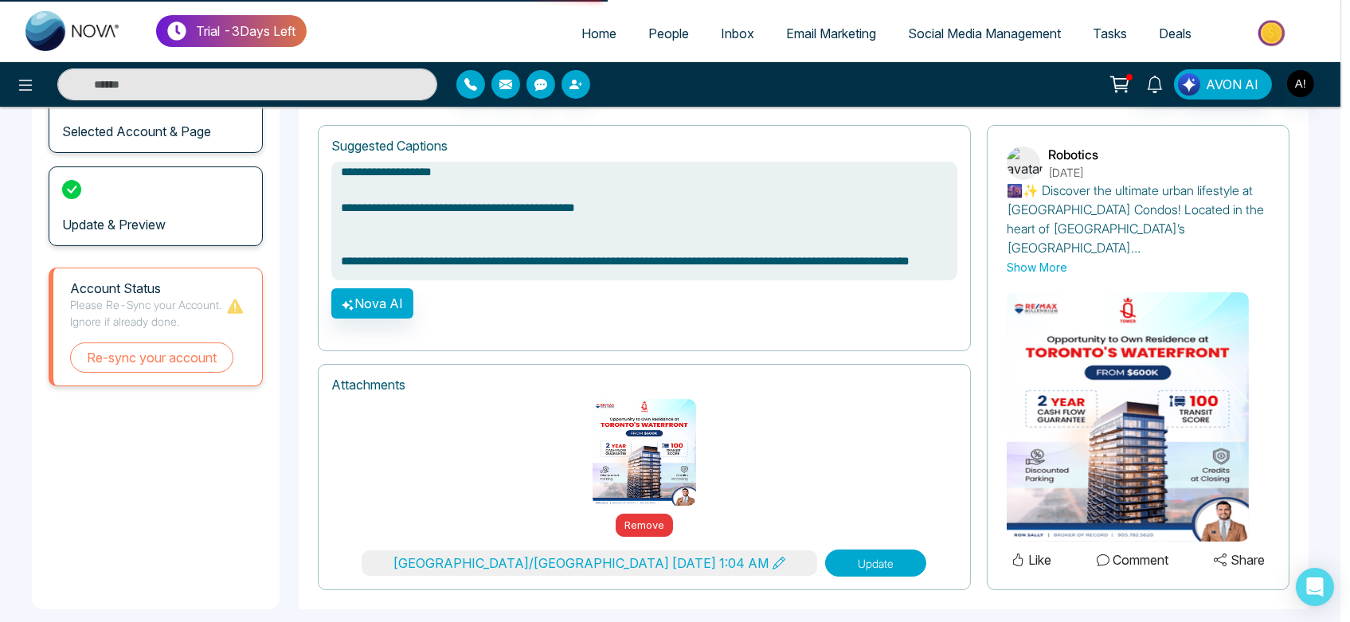
type textarea "**********"
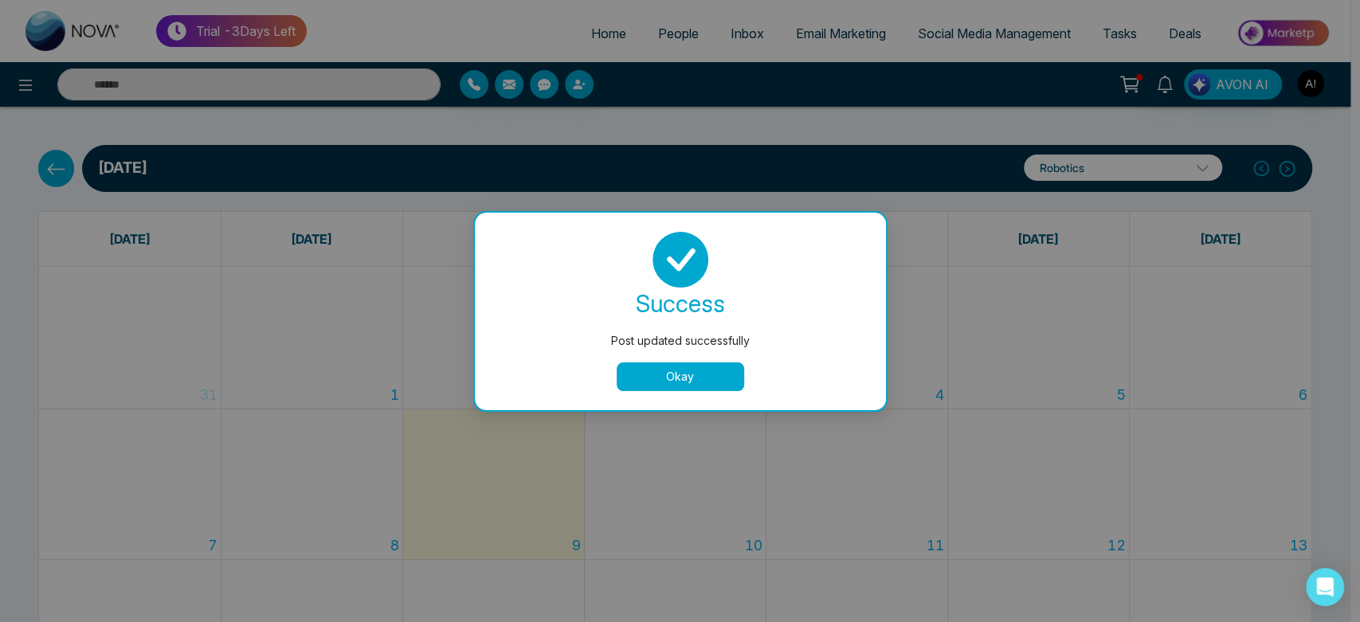
click at [675, 372] on button "Okay" at bounding box center [680, 376] width 127 height 29
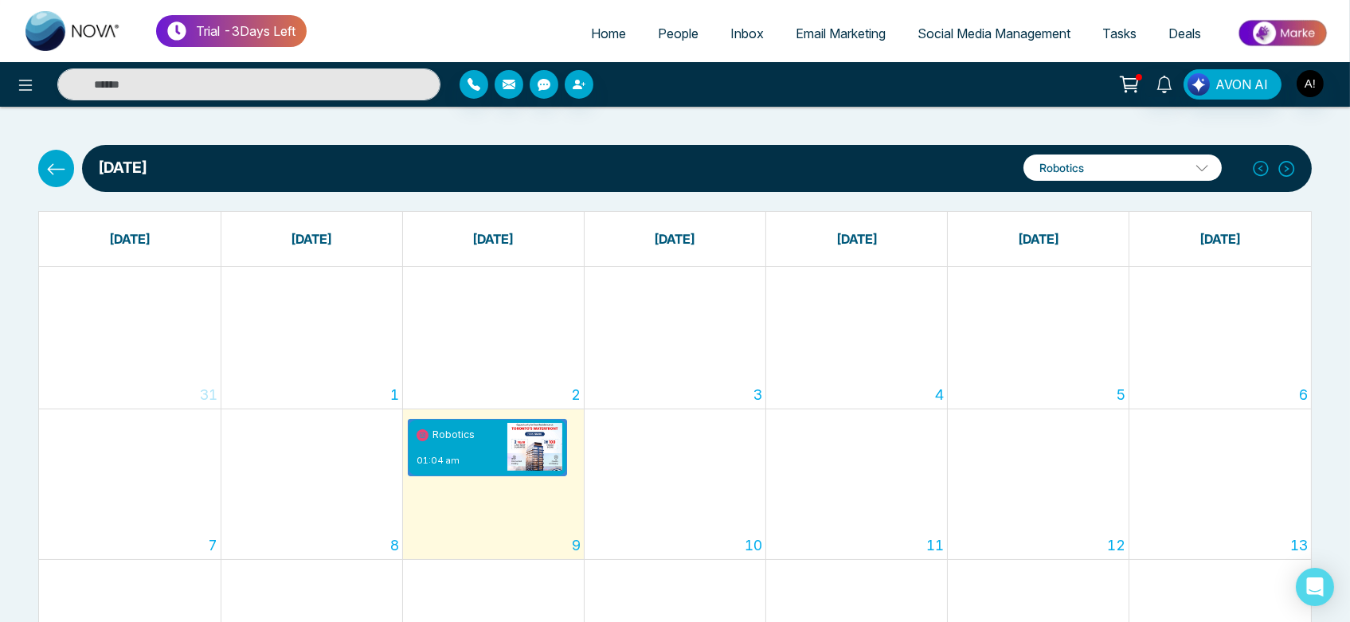
click at [42, 167] on button at bounding box center [56, 168] width 36 height 37
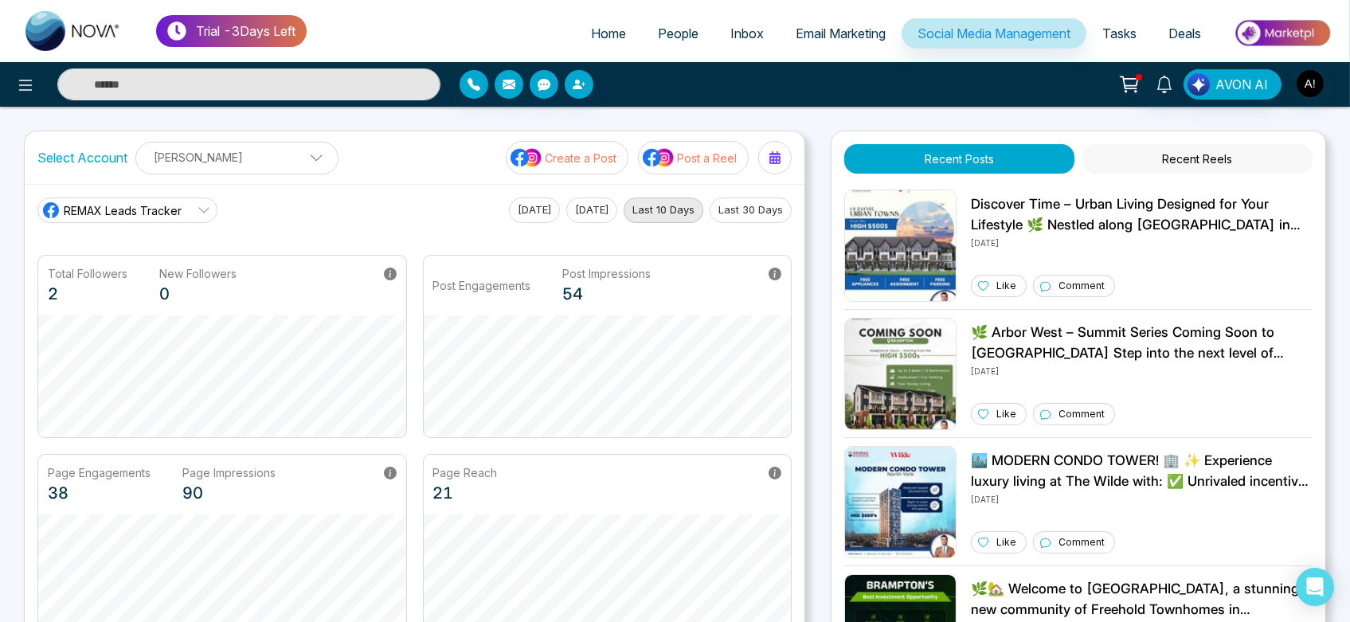
click at [614, 169] on button "Create a Post" at bounding box center [567, 157] width 123 height 33
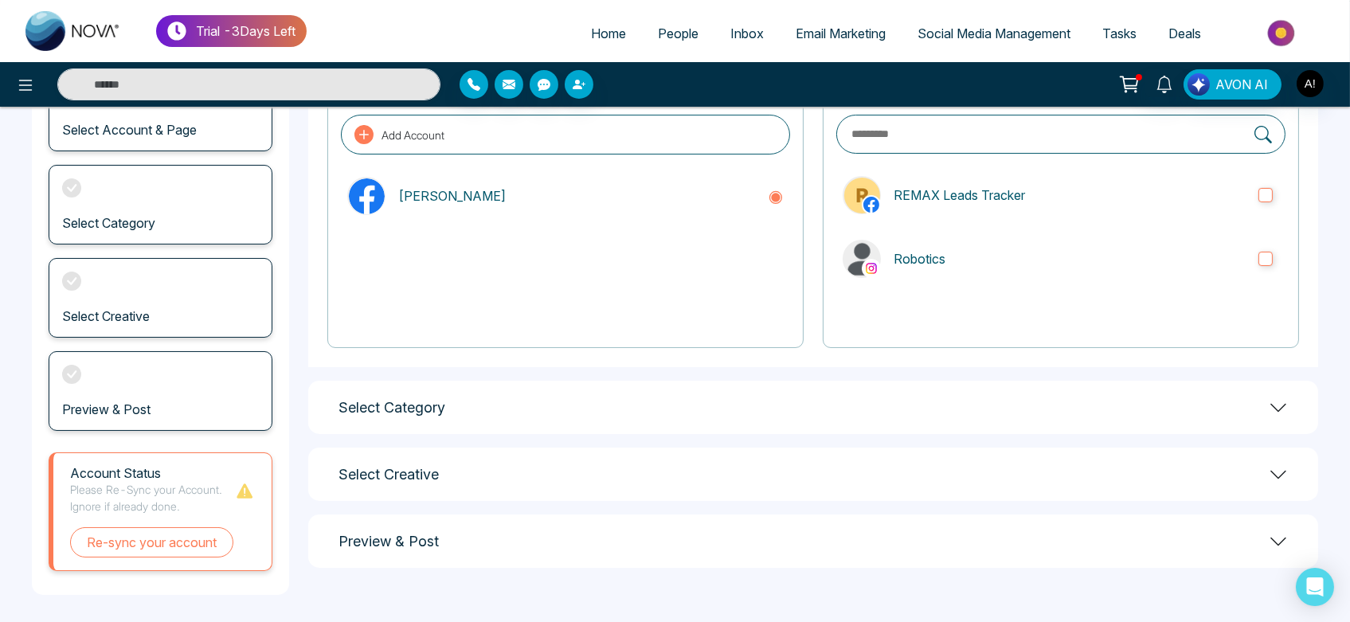
scroll to position [146, 0]
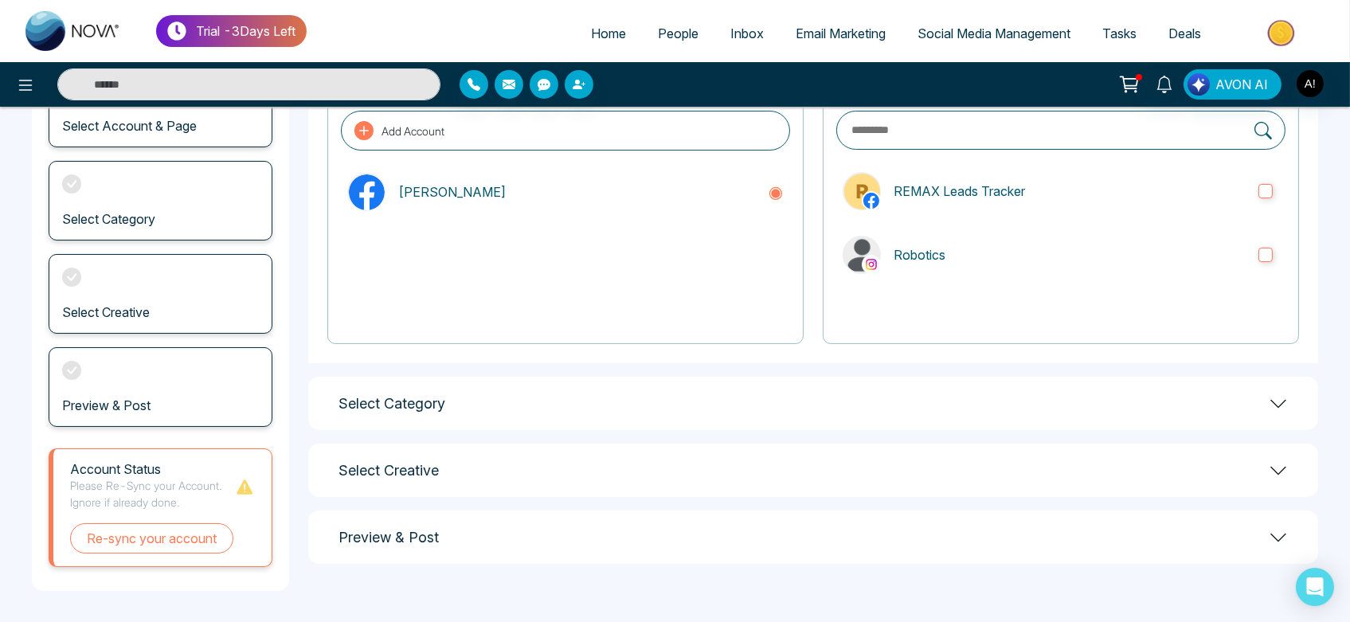
click at [924, 394] on div "Select Category" at bounding box center [813, 403] width 1010 height 53
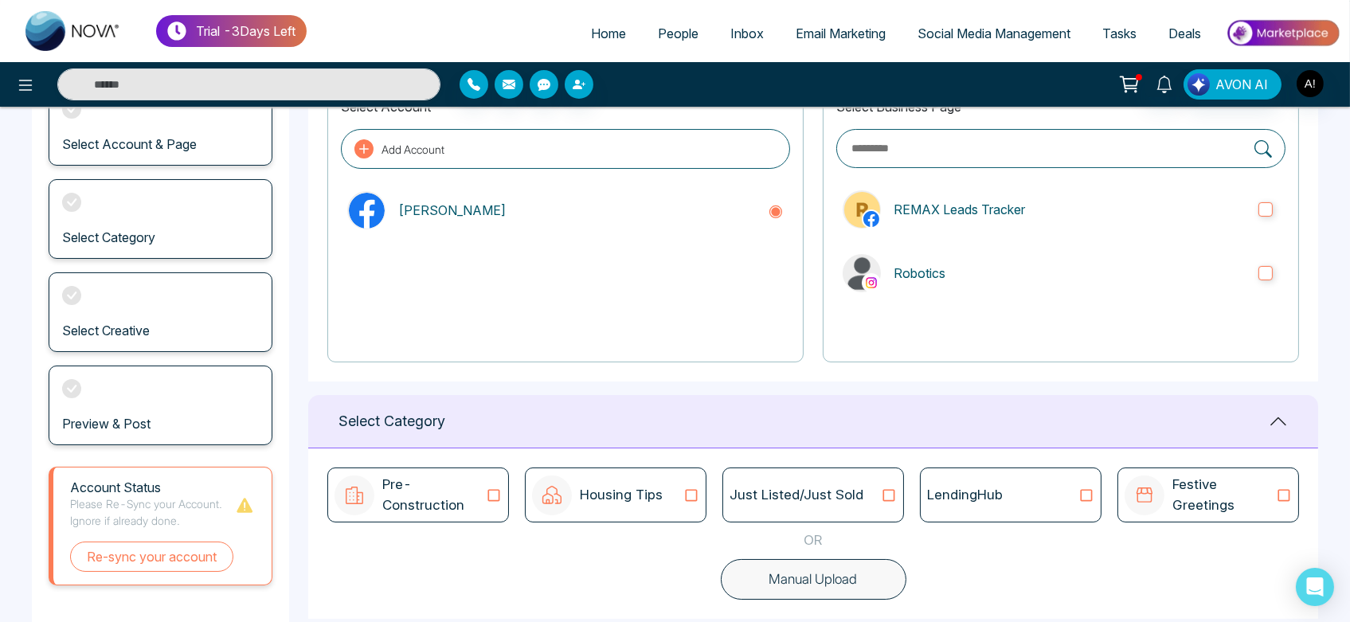
scroll to position [127, 0]
click at [972, 195] on label "REMAX Leads Tracker" at bounding box center [1061, 209] width 449 height 51
click at [1001, 236] on div "Select Business Page REMAX Leads Tracker Robotics" at bounding box center [1061, 223] width 476 height 279
click at [1040, 299] on div "Select Business Page REMAX Leads Tracker Robotics" at bounding box center [1061, 223] width 476 height 279
click at [945, 287] on label "Robotics" at bounding box center [1061, 273] width 449 height 51
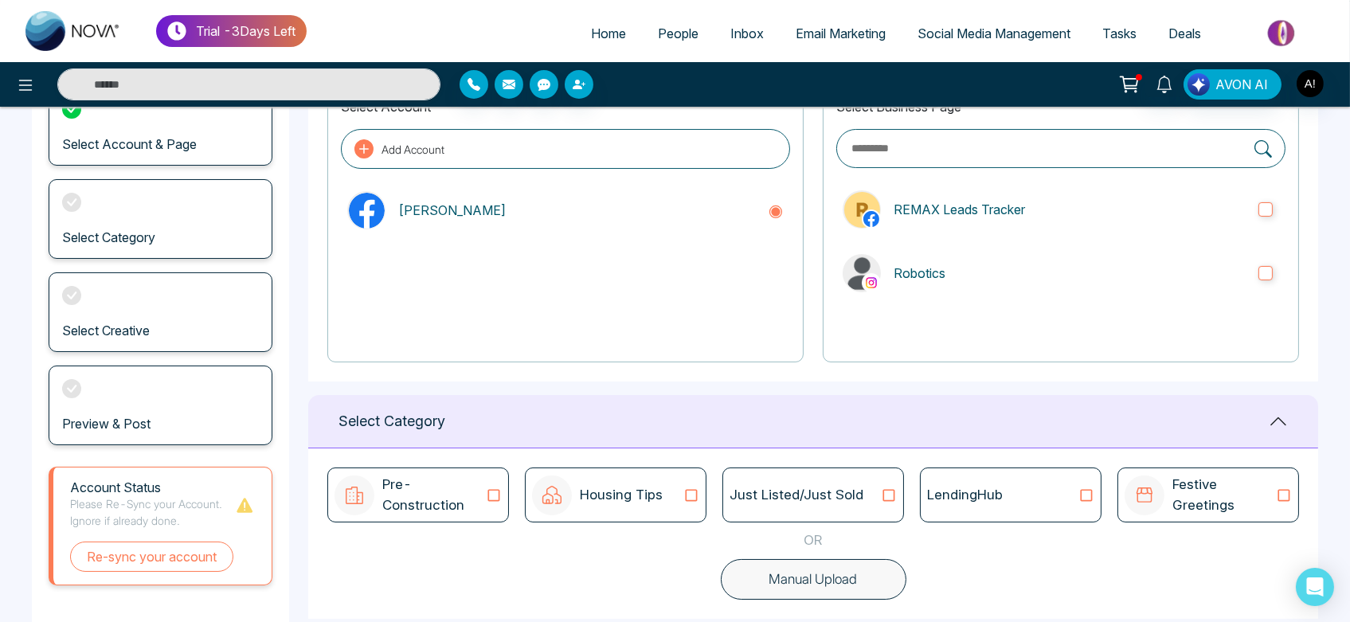
scroll to position [289, 0]
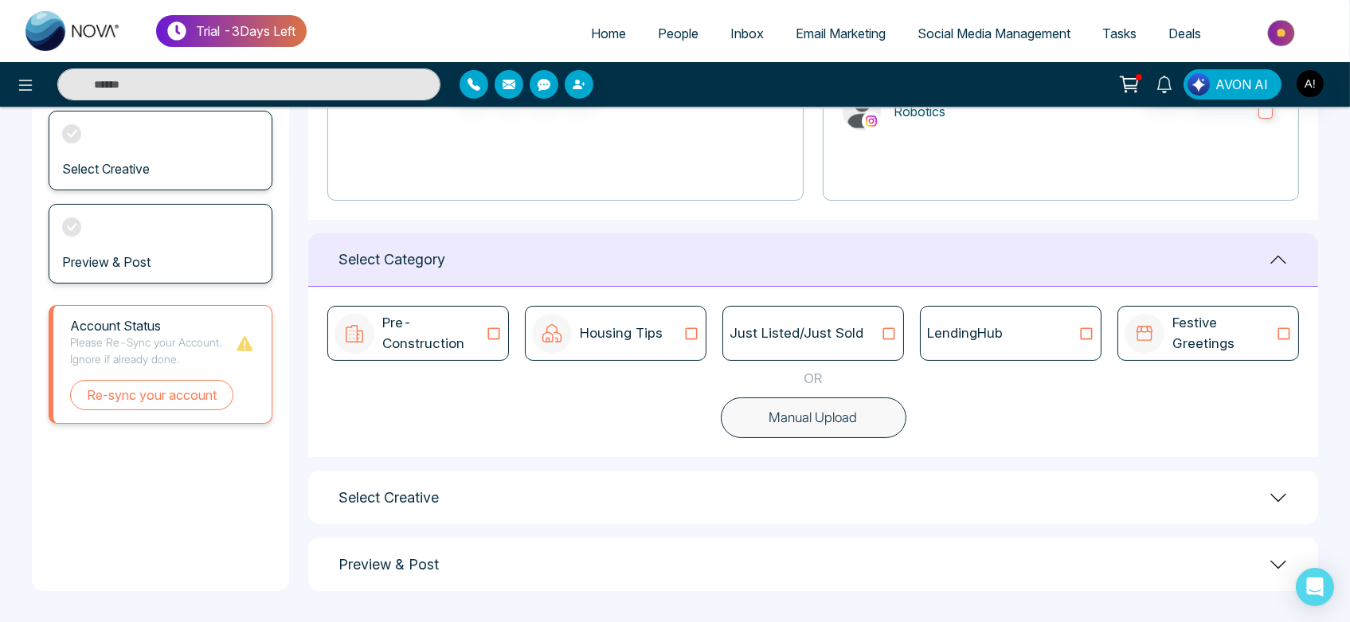
click at [826, 429] on button "Manual Upload" at bounding box center [814, 418] width 186 height 41
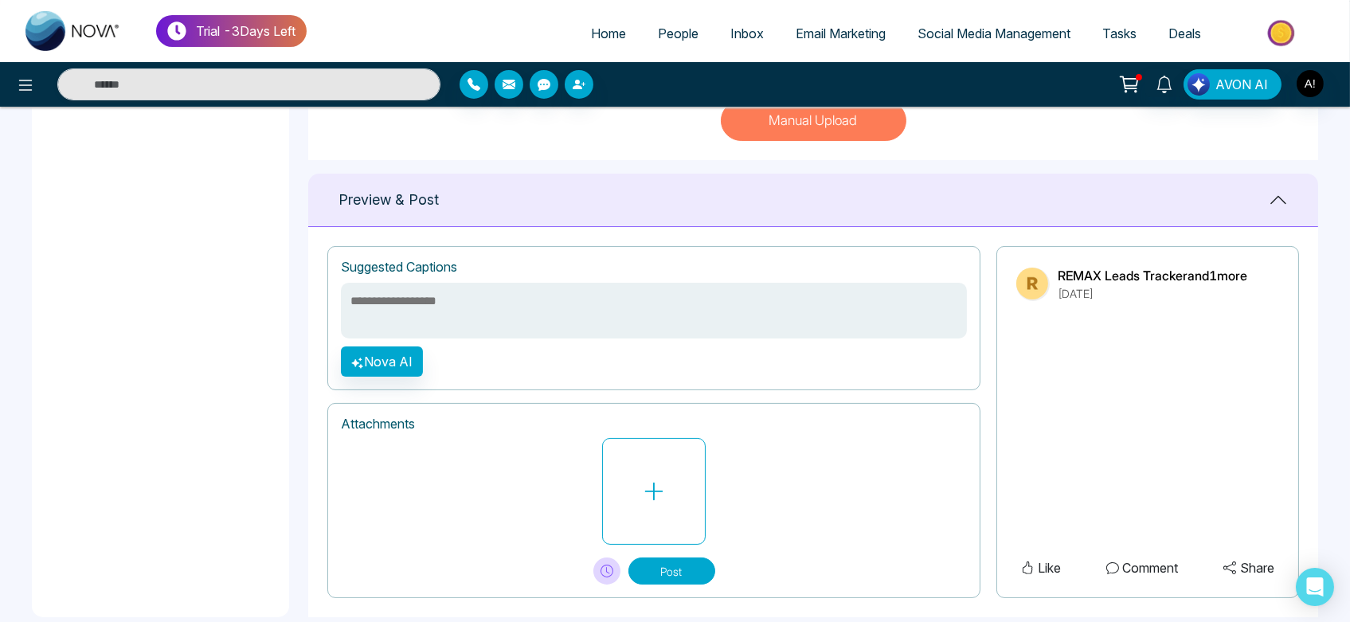
scroll to position [586, 0]
click at [661, 494] on icon at bounding box center [654, 492] width 24 height 24
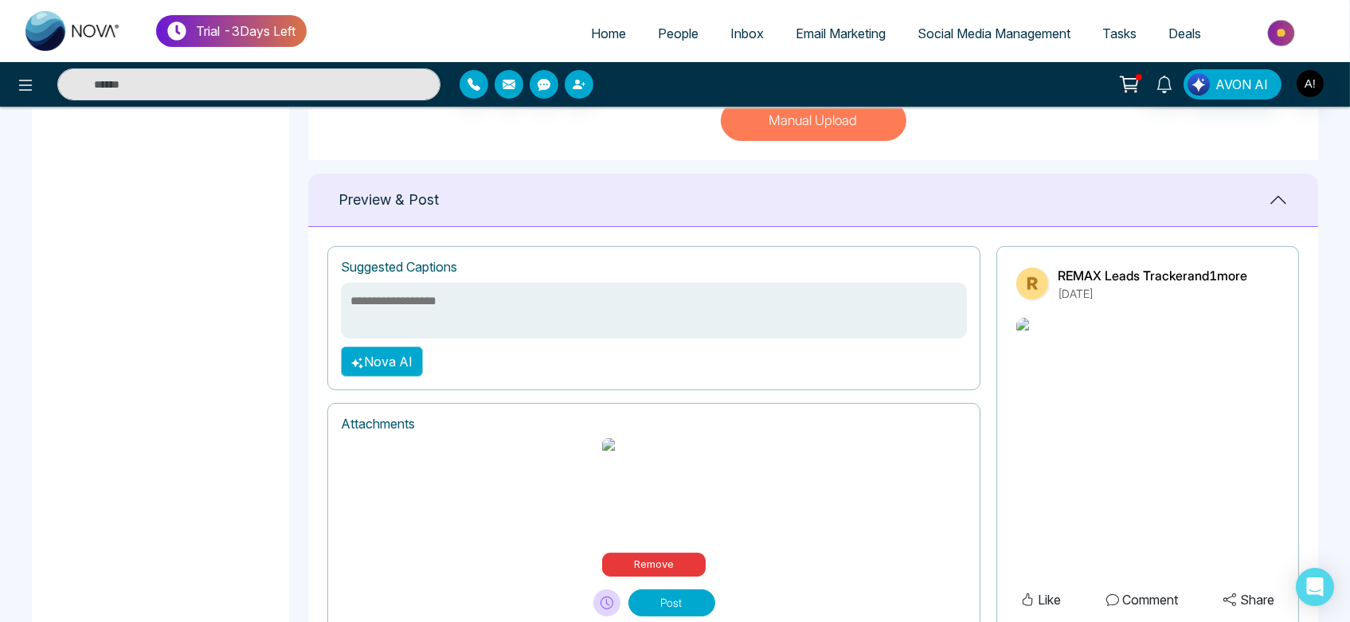
click at [382, 356] on button "Nova AI" at bounding box center [382, 362] width 82 height 30
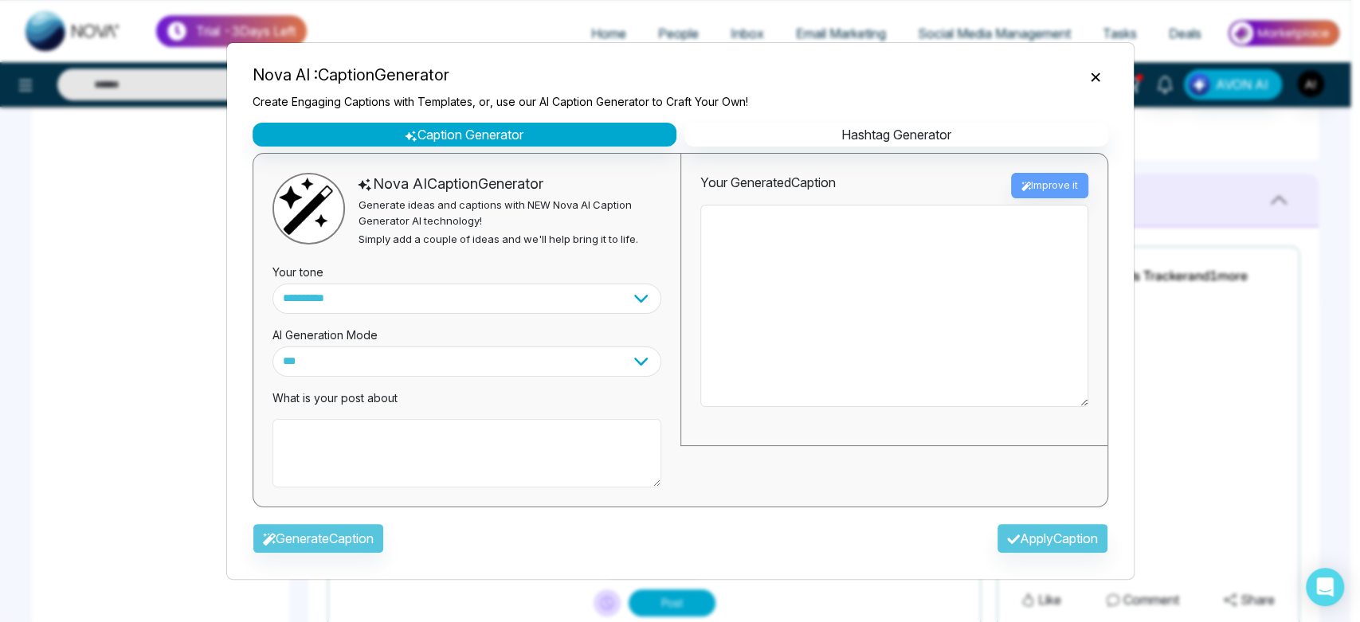
click at [414, 437] on textarea at bounding box center [466, 453] width 389 height 69
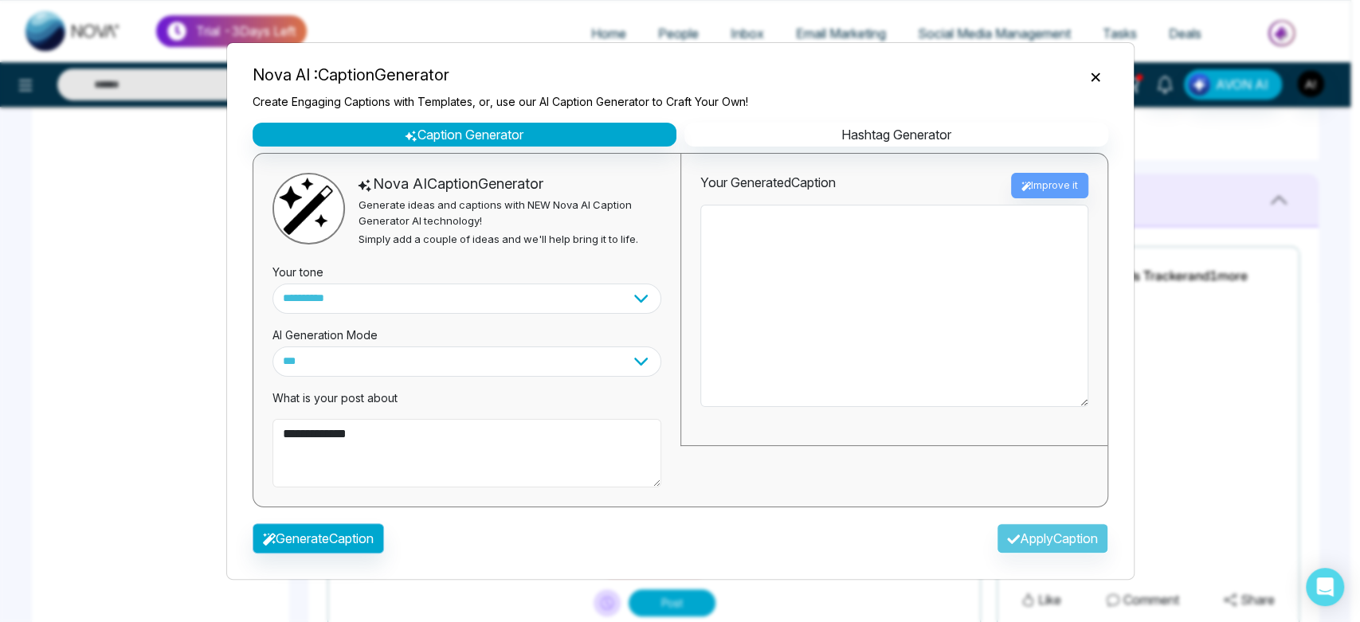
type textarea "**********"
click at [298, 548] on button "Generate Caption" at bounding box center [318, 538] width 131 height 30
type textarea "**********"
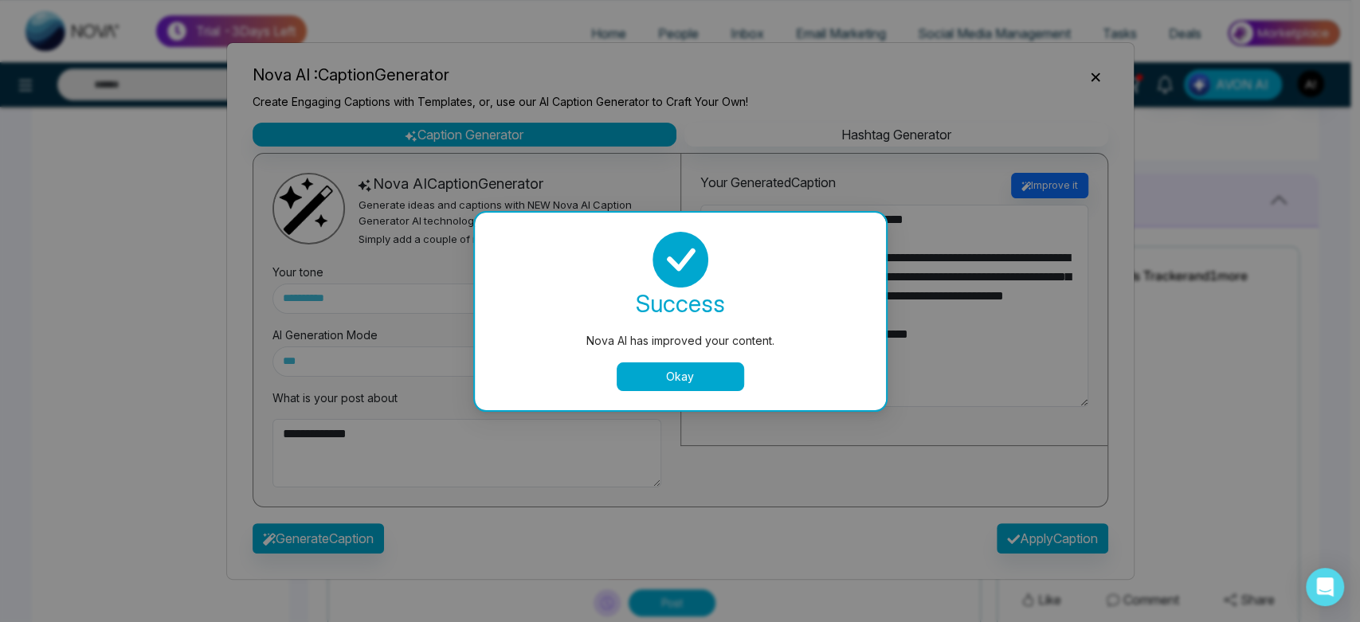
click at [741, 365] on button "Okay" at bounding box center [680, 376] width 127 height 29
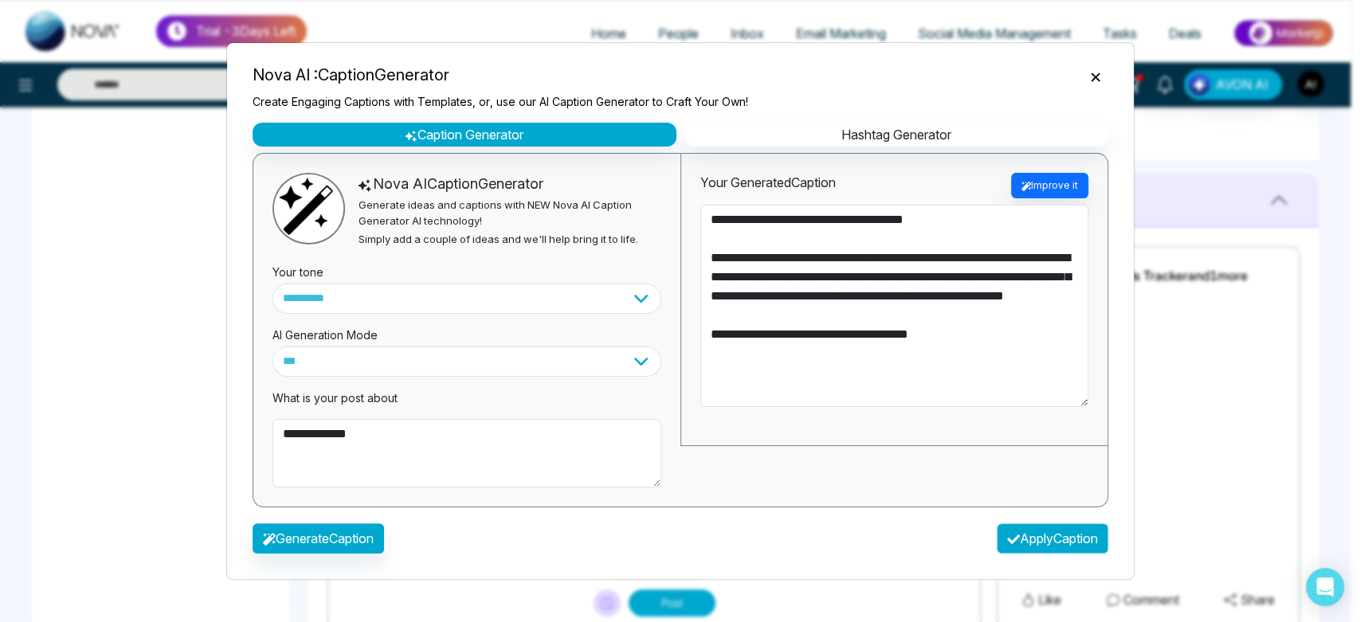
click at [1037, 524] on button "Apply Caption" at bounding box center [1053, 538] width 112 height 30
type textarea "**********"
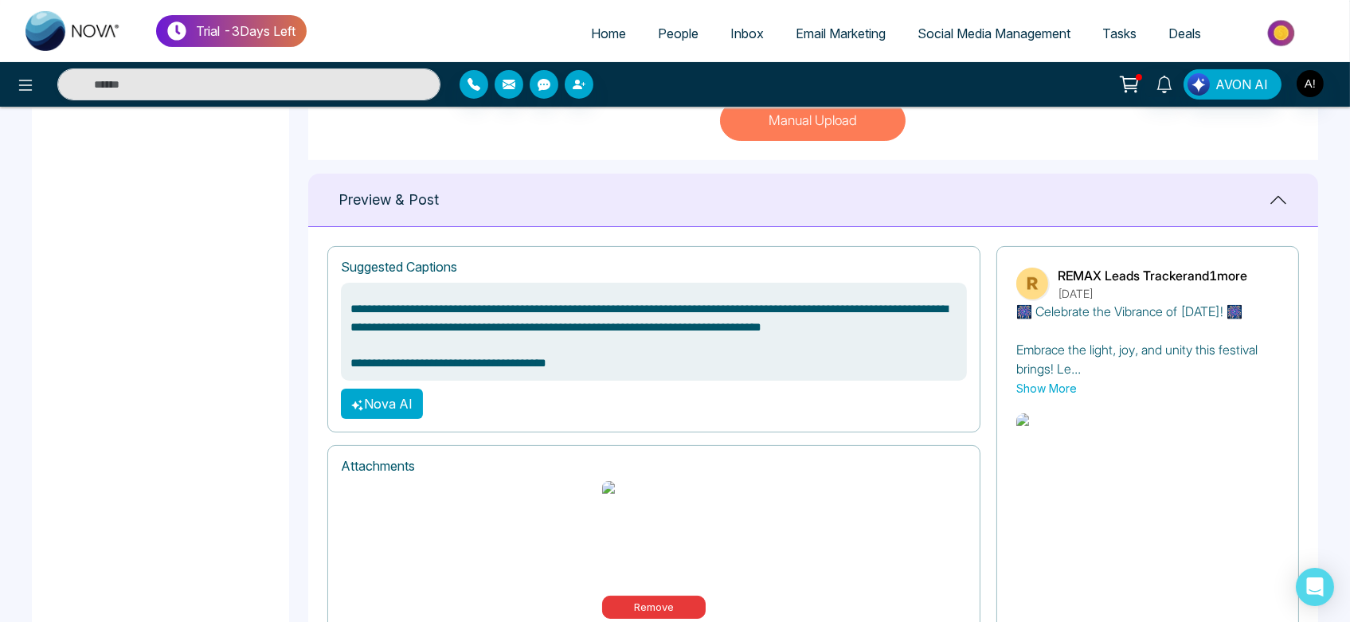
scroll to position [726, 0]
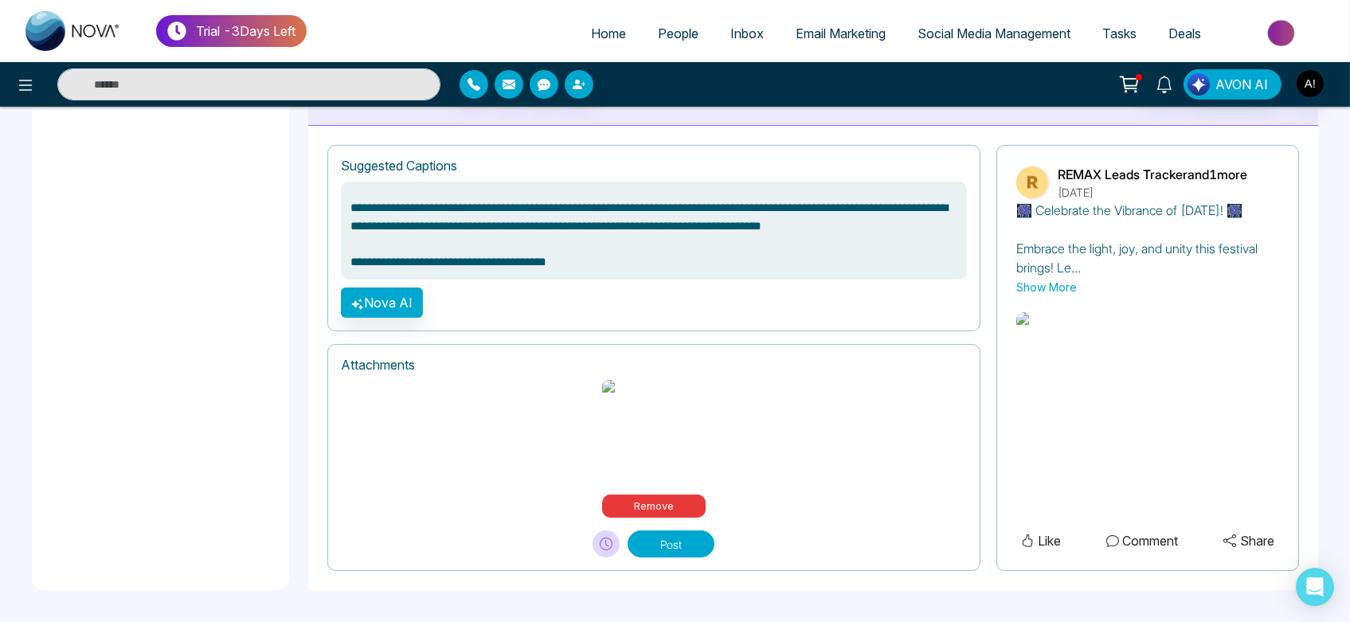
click at [601, 556] on button at bounding box center [606, 544] width 27 height 27
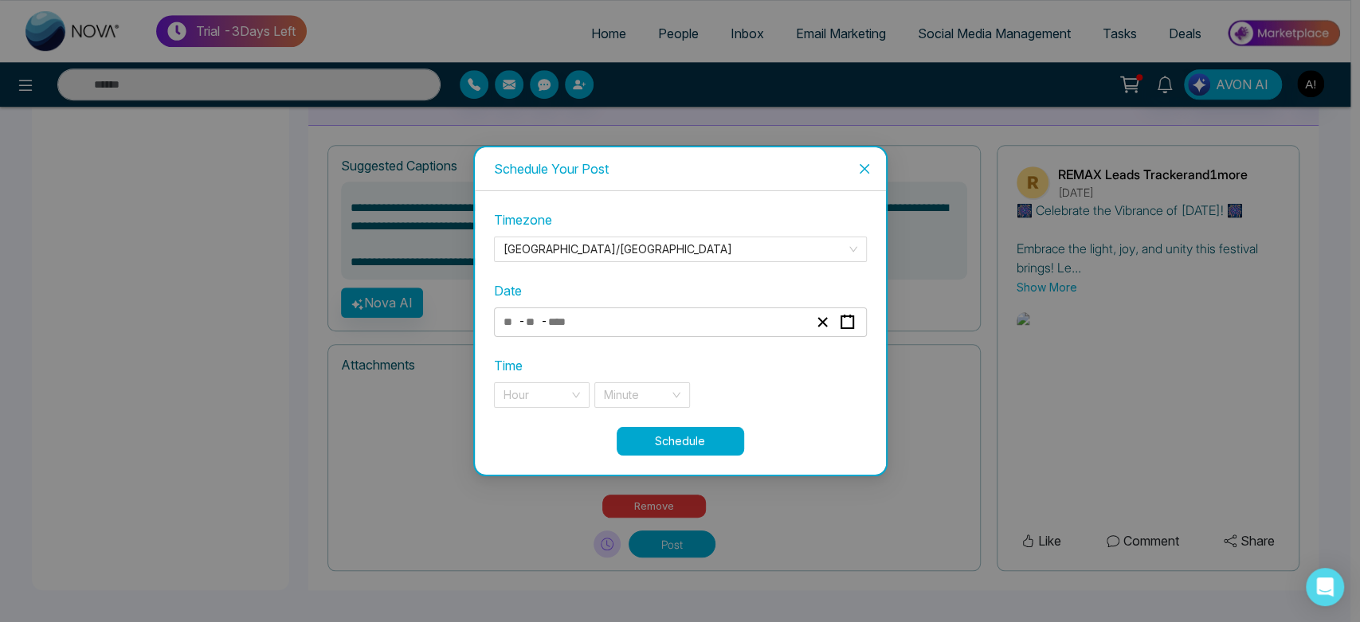
click at [674, 323] on div "- -" at bounding box center [655, 323] width 309 height 22
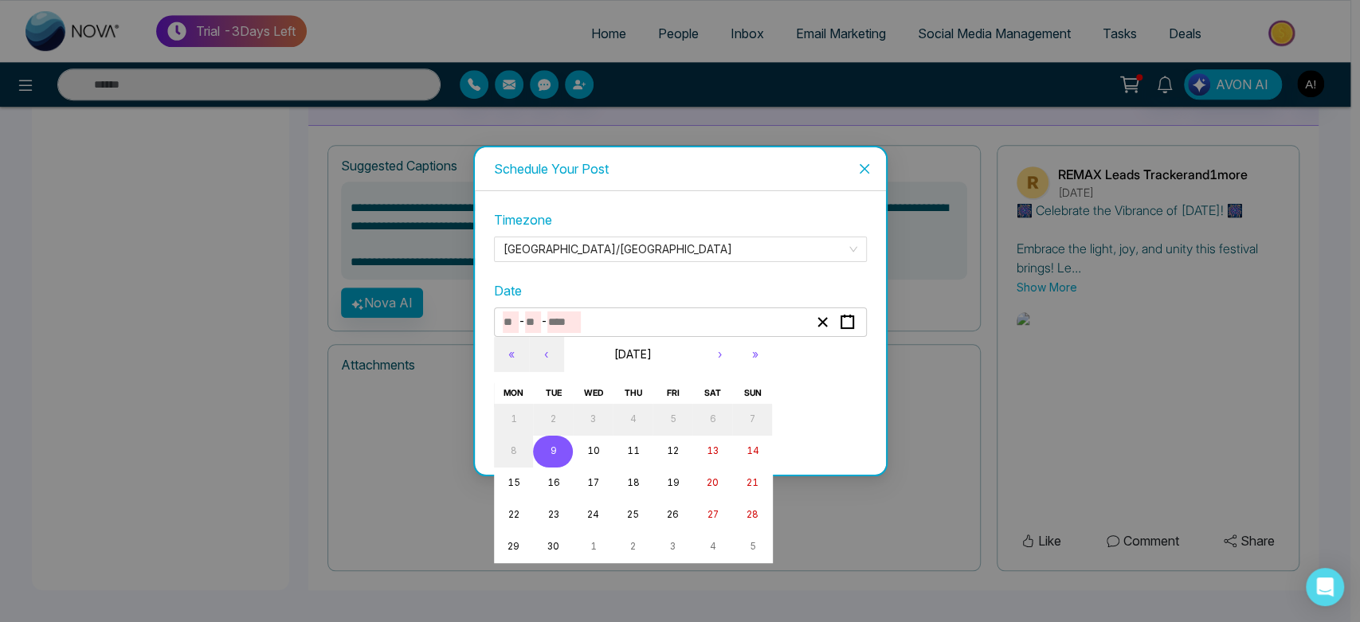
click at [547, 452] on button "9" at bounding box center [553, 452] width 40 height 32
type input "*"
type input "****"
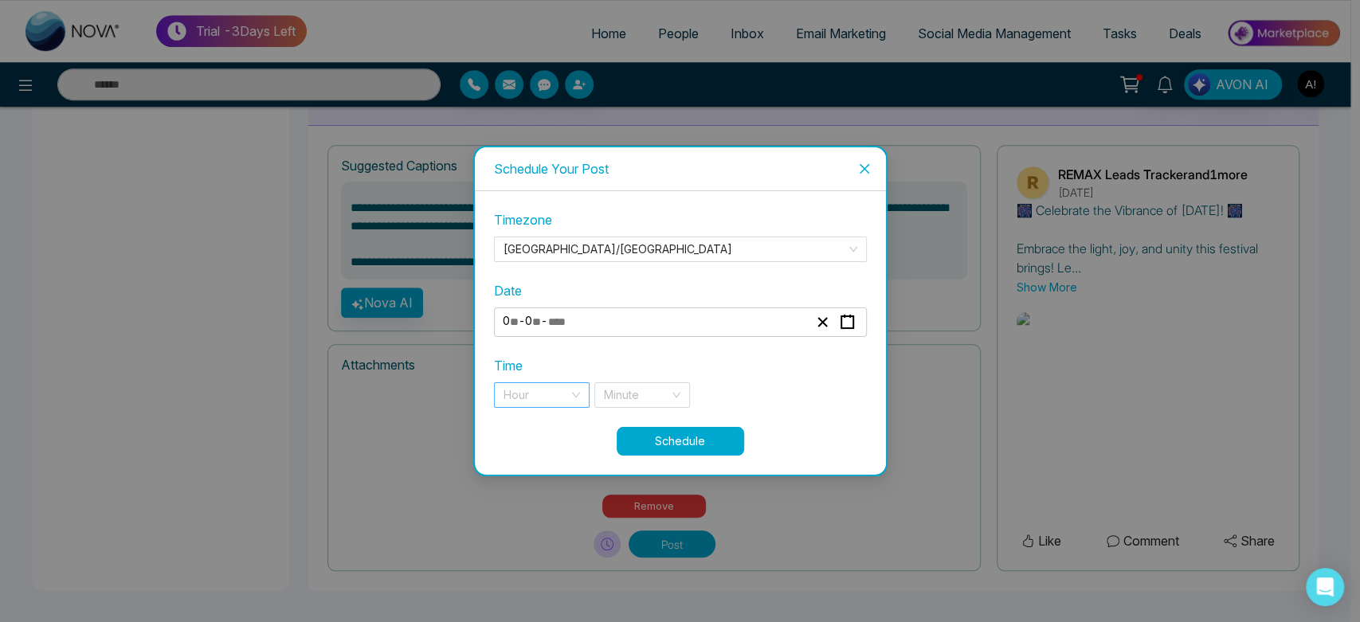
click at [565, 402] on input "search" at bounding box center [535, 395] width 65 height 24
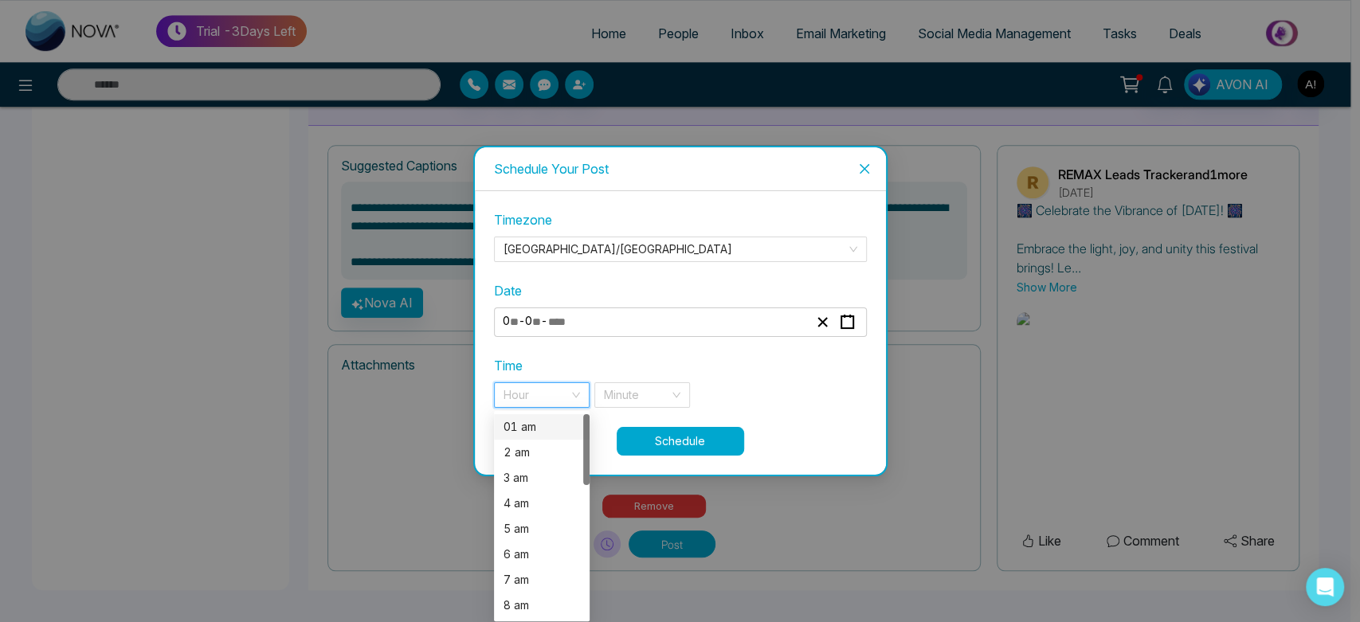
click at [540, 435] on div "01 am" at bounding box center [541, 427] width 76 height 18
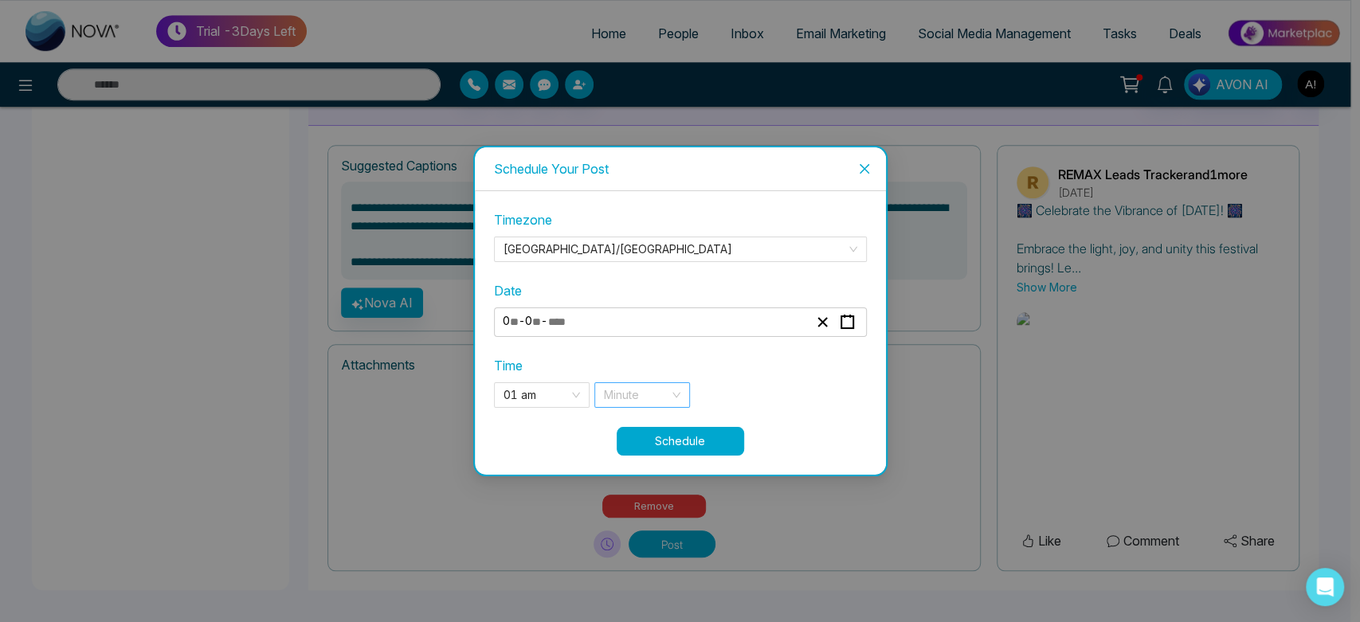
click at [638, 386] on input "search" at bounding box center [636, 395] width 65 height 24
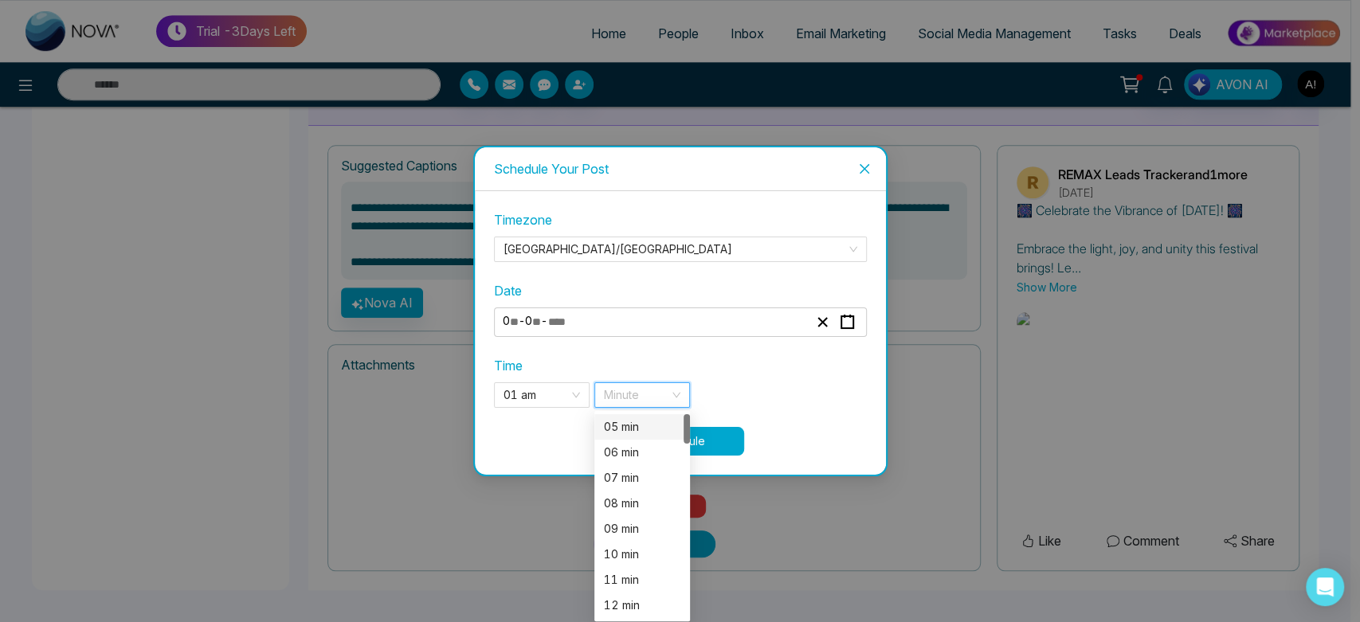
click at [633, 429] on div "05 min" at bounding box center [642, 427] width 76 height 18
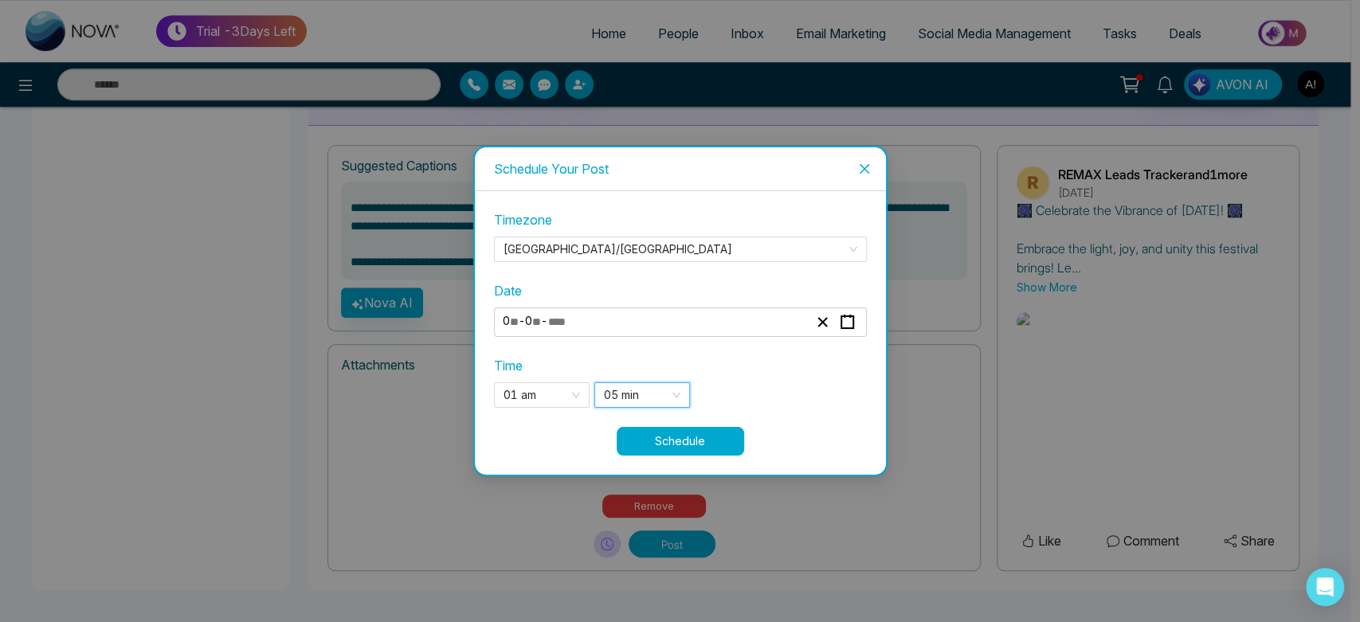
click at [699, 449] on button "Schedule" at bounding box center [680, 441] width 127 height 29
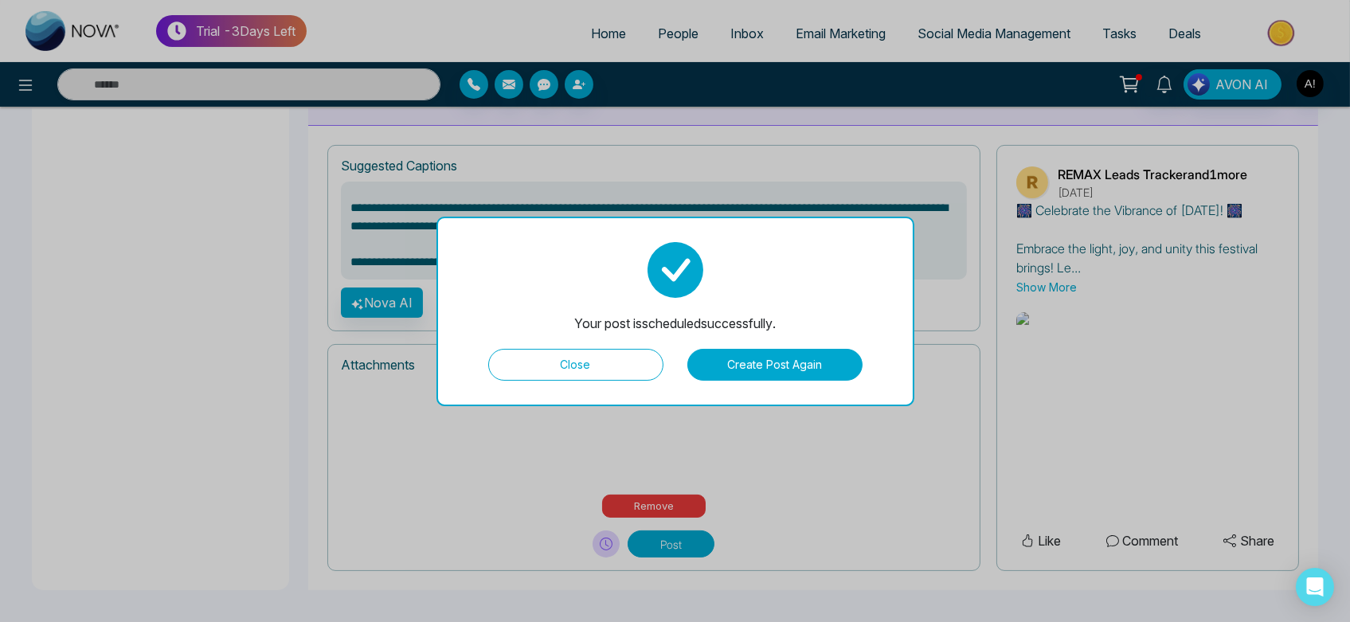
click at [629, 358] on button "Close" at bounding box center [575, 365] width 175 height 32
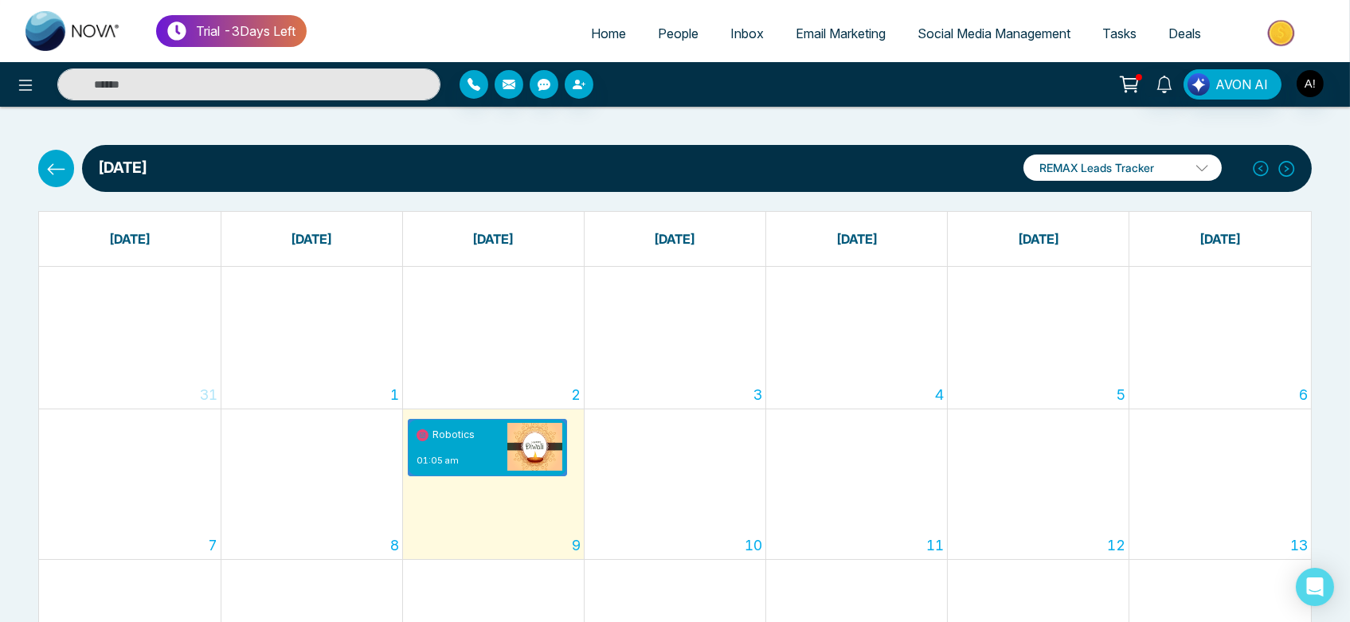
click at [73, 178] on div "September 2025 REMAX Leads Tracker REMAX Leads Tracker Robotics Add Social Acco…" at bounding box center [675, 168] width 1293 height 47
click at [53, 172] on icon at bounding box center [56, 169] width 20 height 20
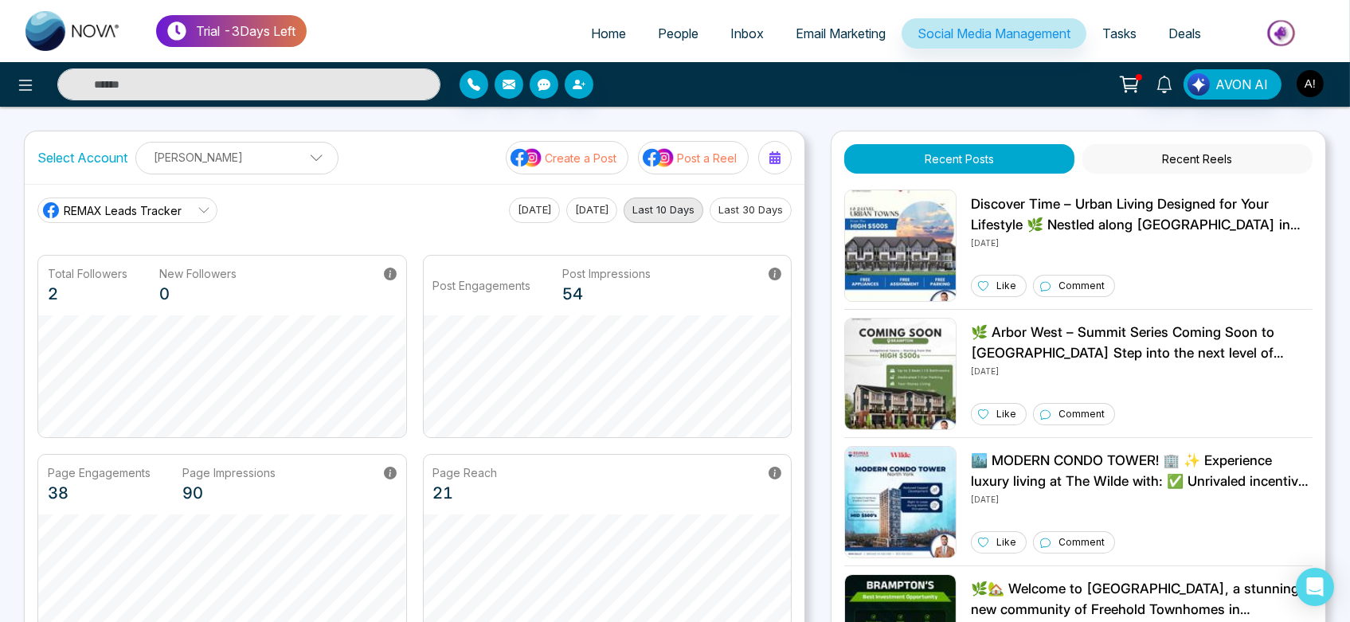
click at [599, 158] on p "Create a Post" at bounding box center [581, 158] width 72 height 17
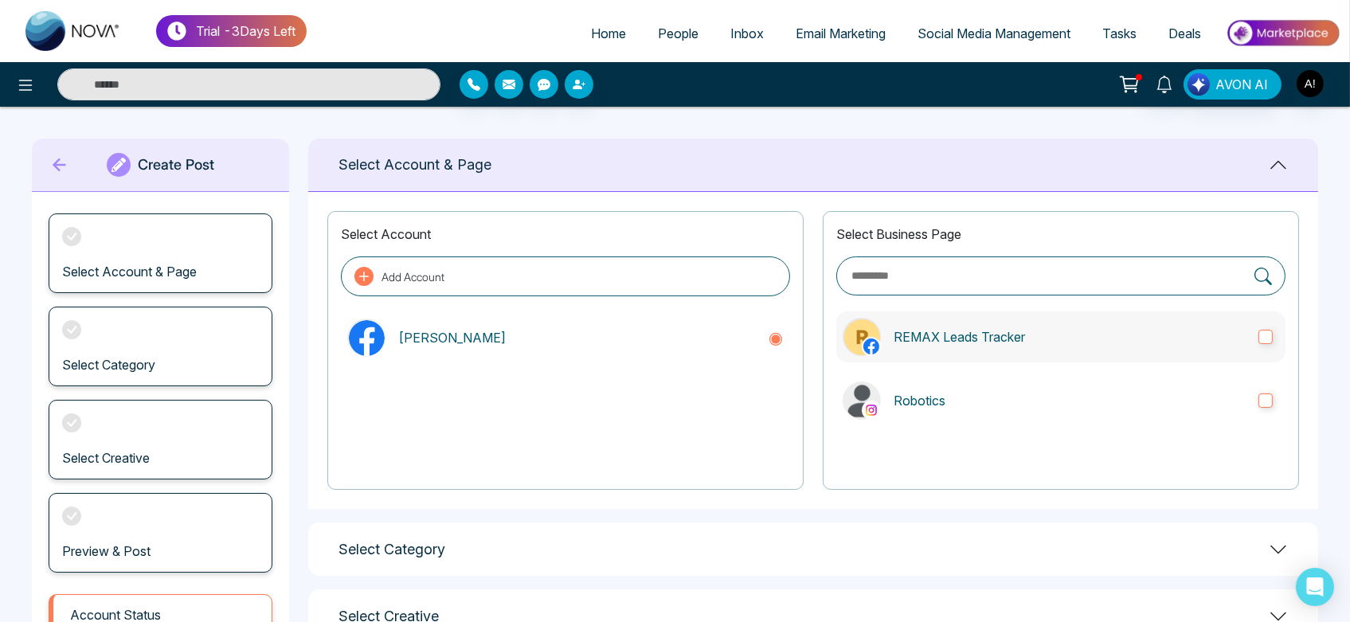
click at [981, 317] on label "REMAX Leads Tracker" at bounding box center [1061, 337] width 449 height 51
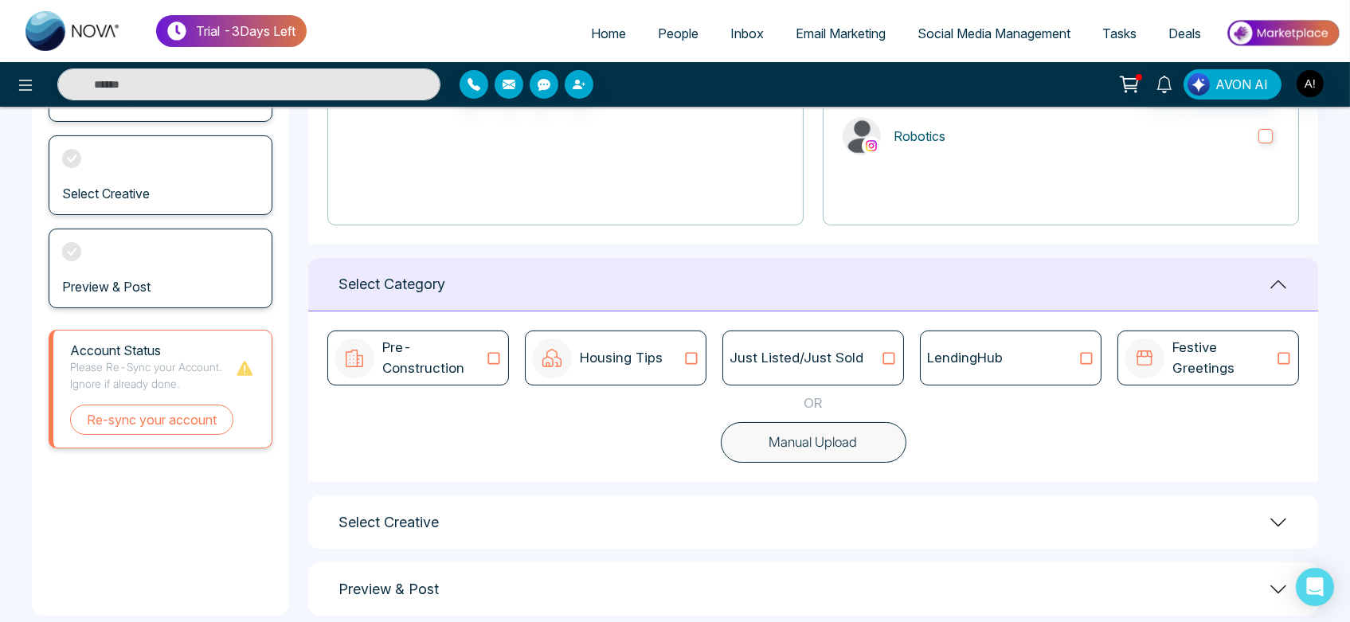
scroll to position [265, 0]
click at [1134, 331] on div "Festive Greetings" at bounding box center [1209, 357] width 182 height 55
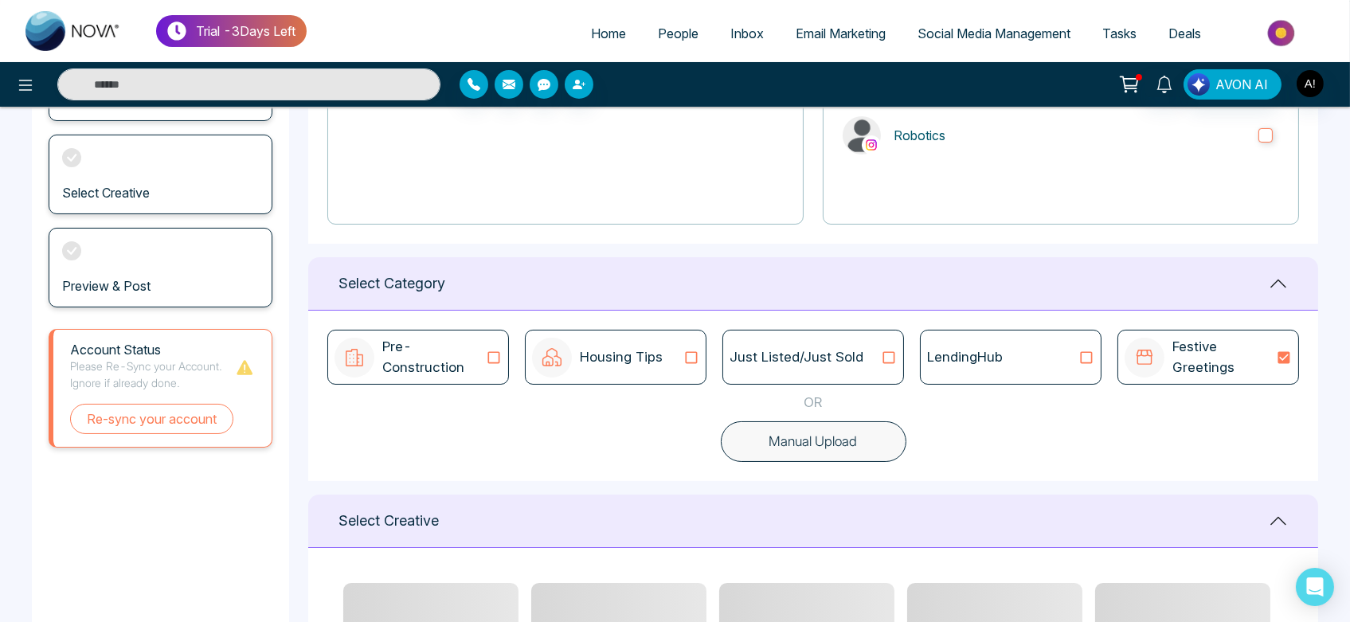
click at [965, 381] on div "LendingHub" at bounding box center [1011, 357] width 182 height 55
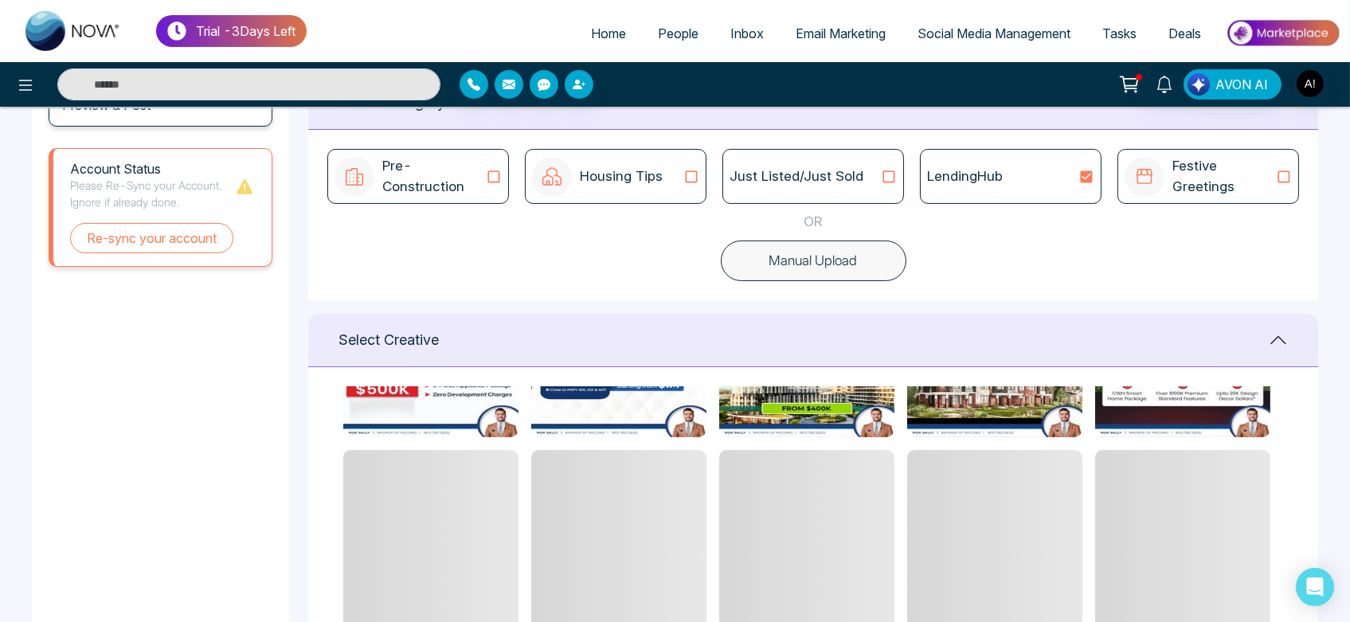
scroll to position [343, 0]
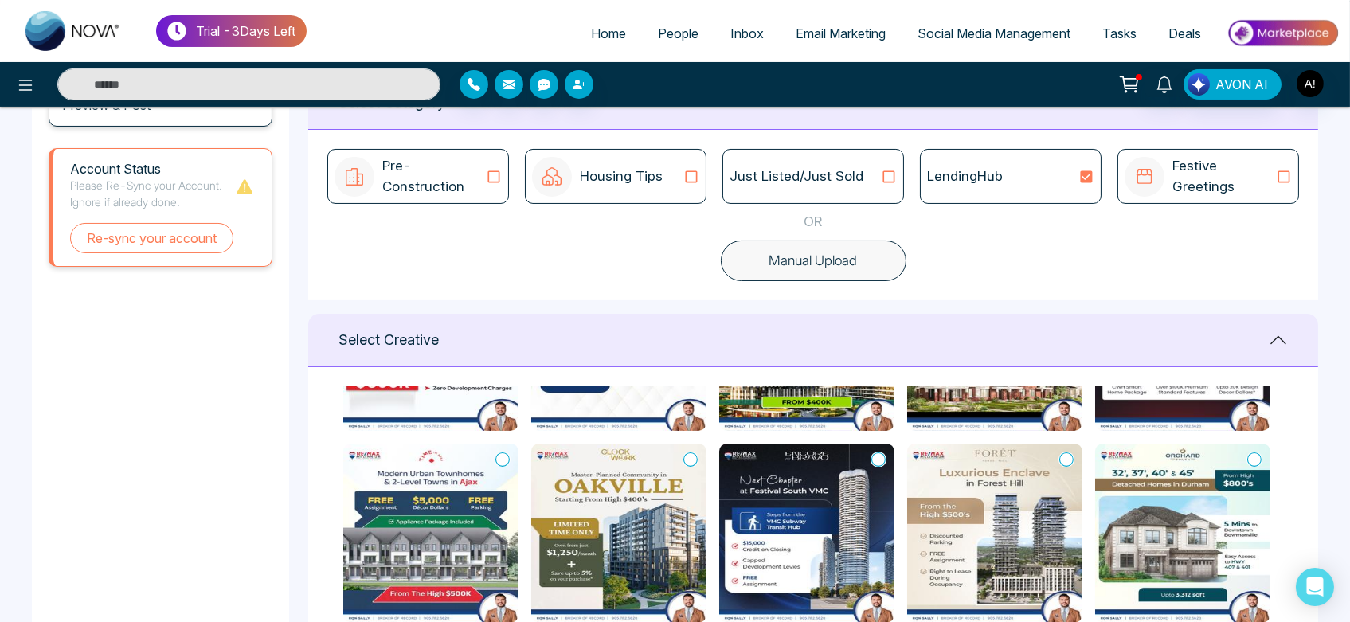
click at [895, 245] on button "Manual Upload" at bounding box center [814, 261] width 186 height 41
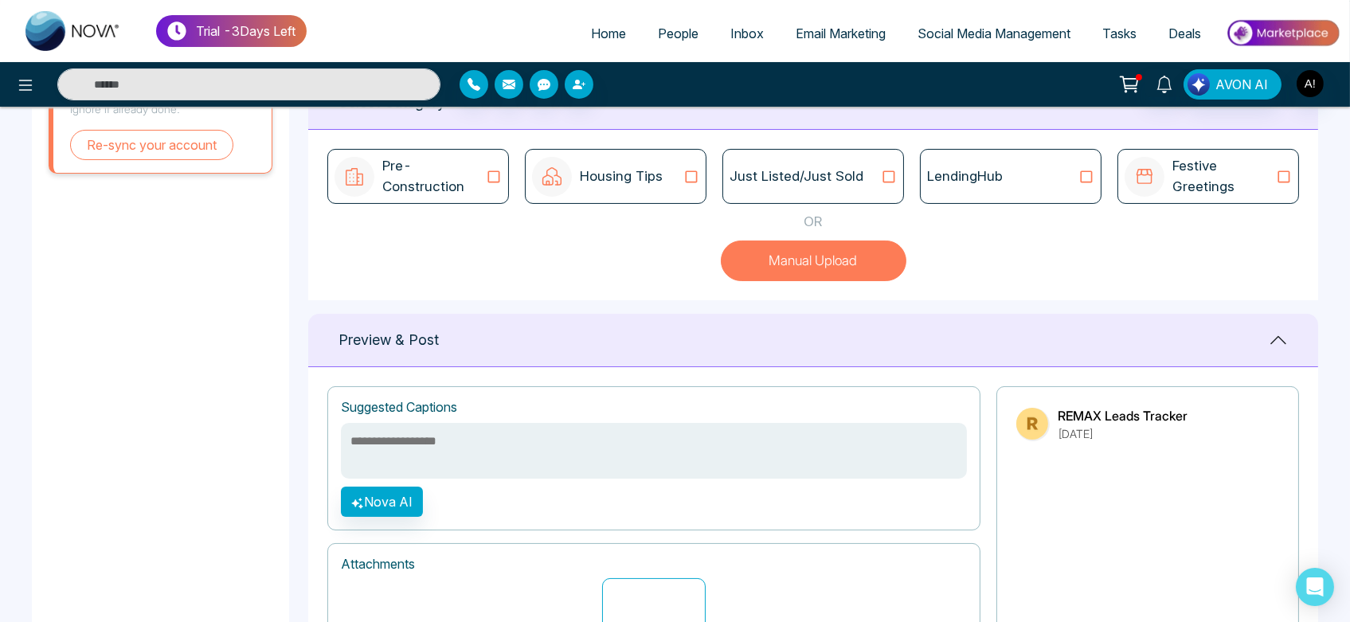
scroll to position [222, 0]
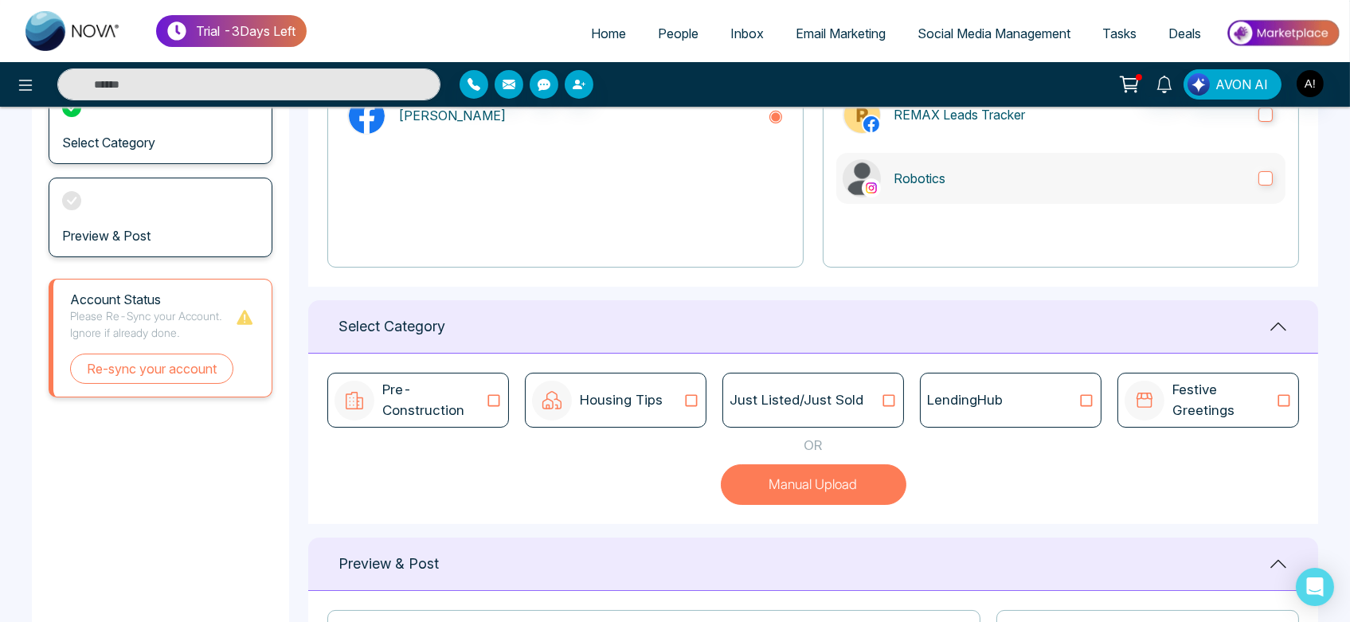
click at [975, 186] on p "Robotics" at bounding box center [1070, 178] width 352 height 19
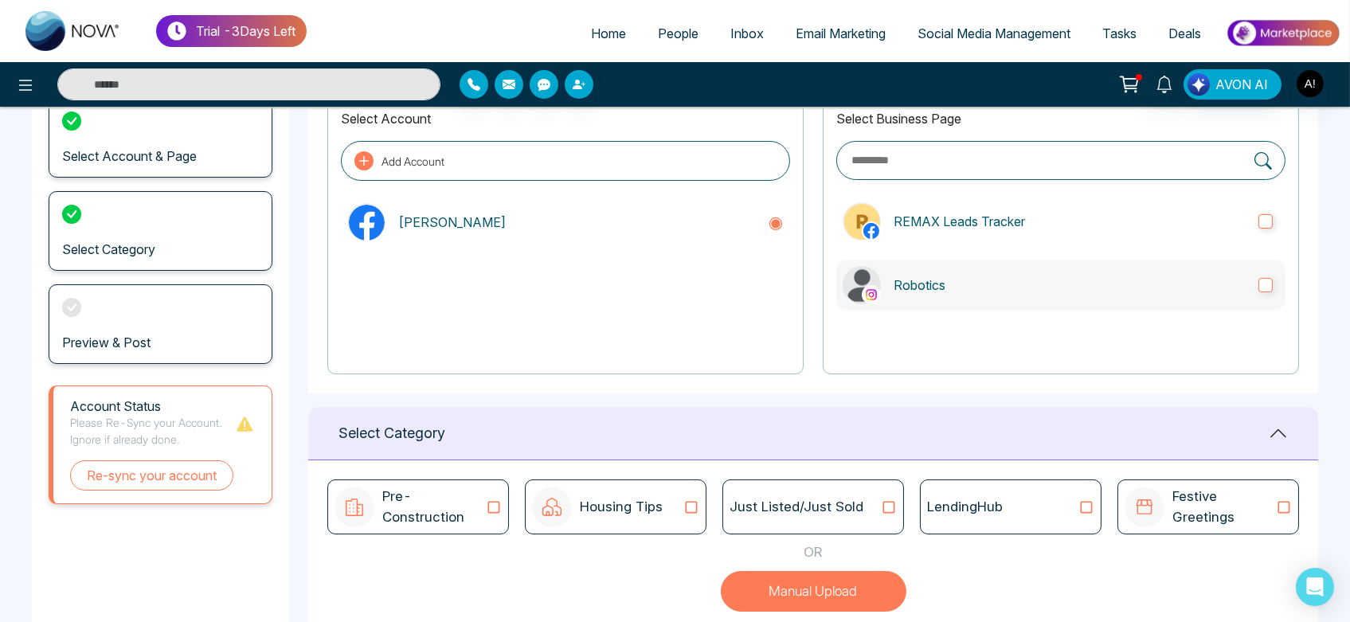
scroll to position [104, 0]
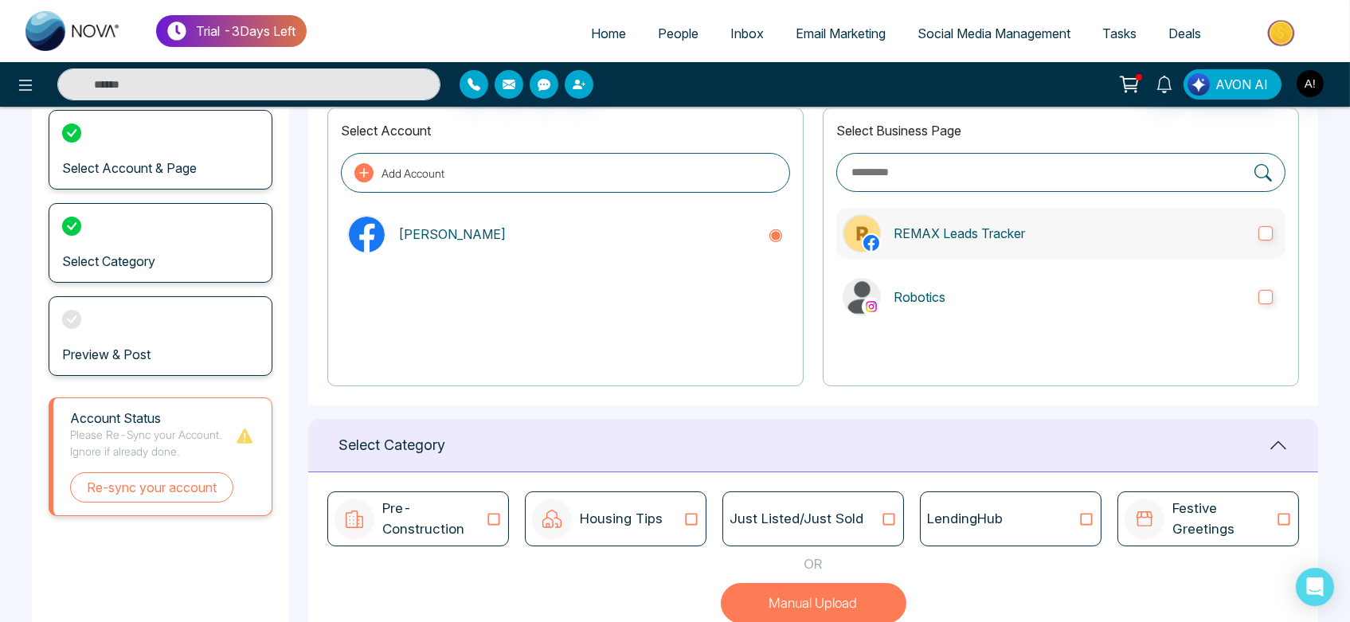
click at [1076, 216] on label "REMAX Leads Tracker" at bounding box center [1061, 233] width 449 height 51
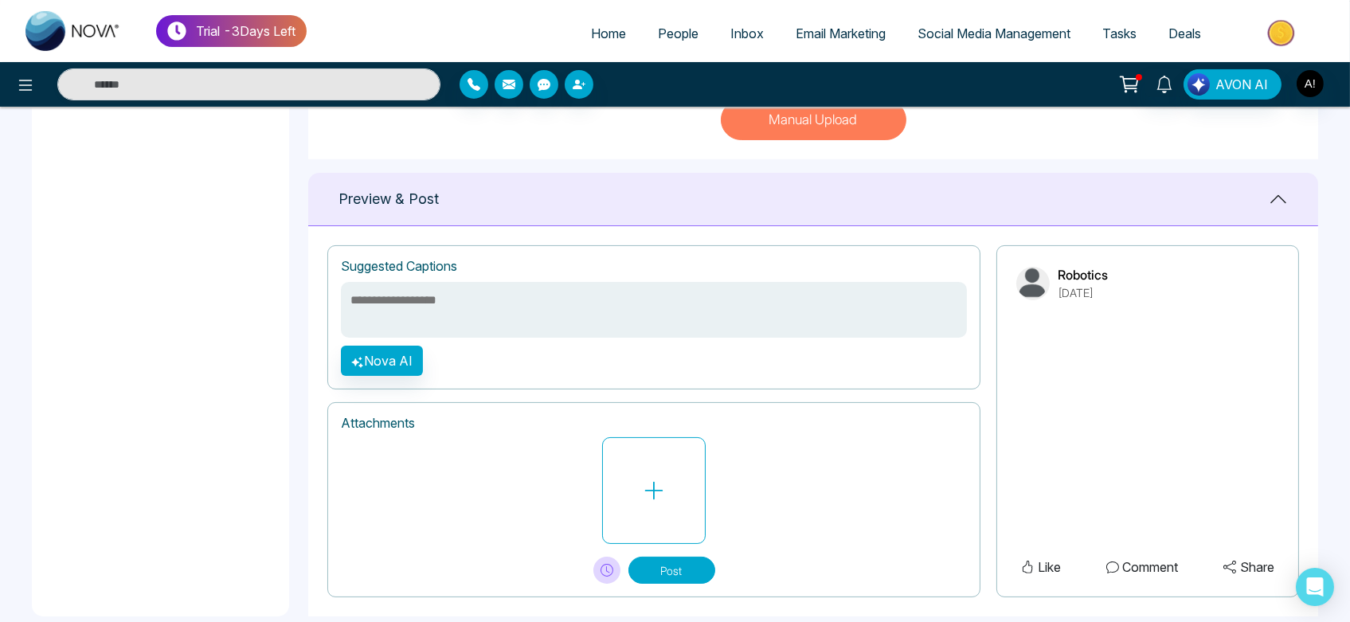
scroll to position [589, 0]
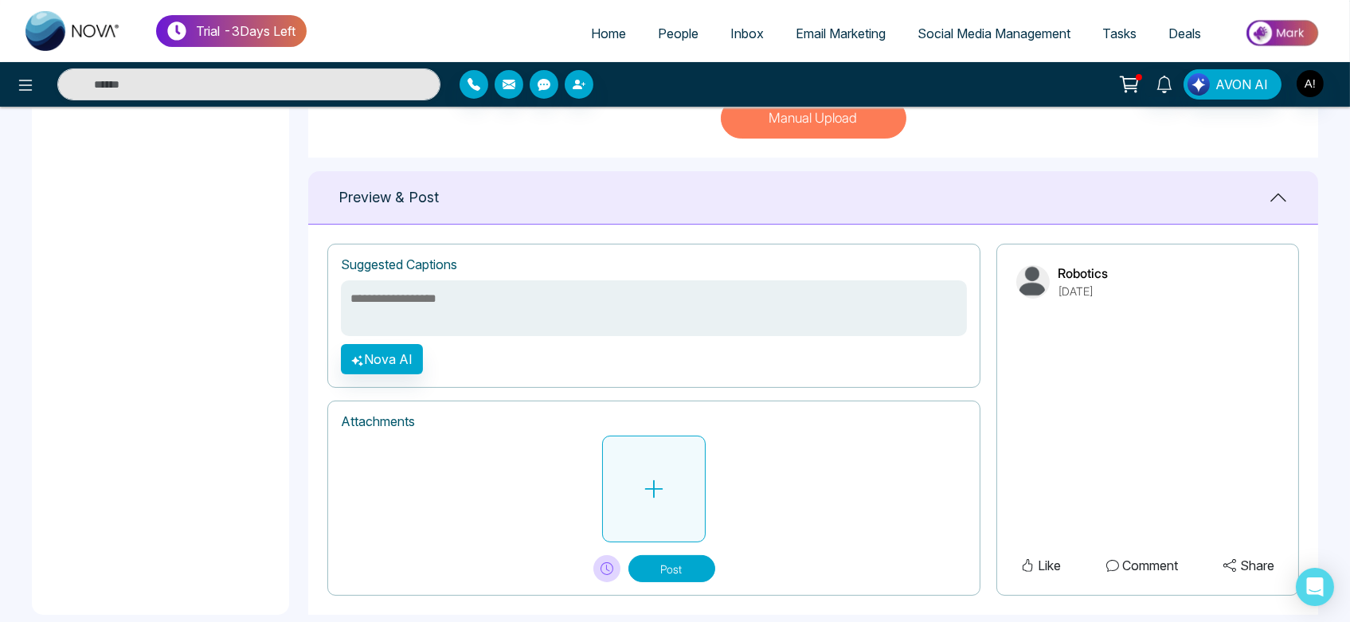
click at [678, 502] on button at bounding box center [654, 489] width 104 height 107
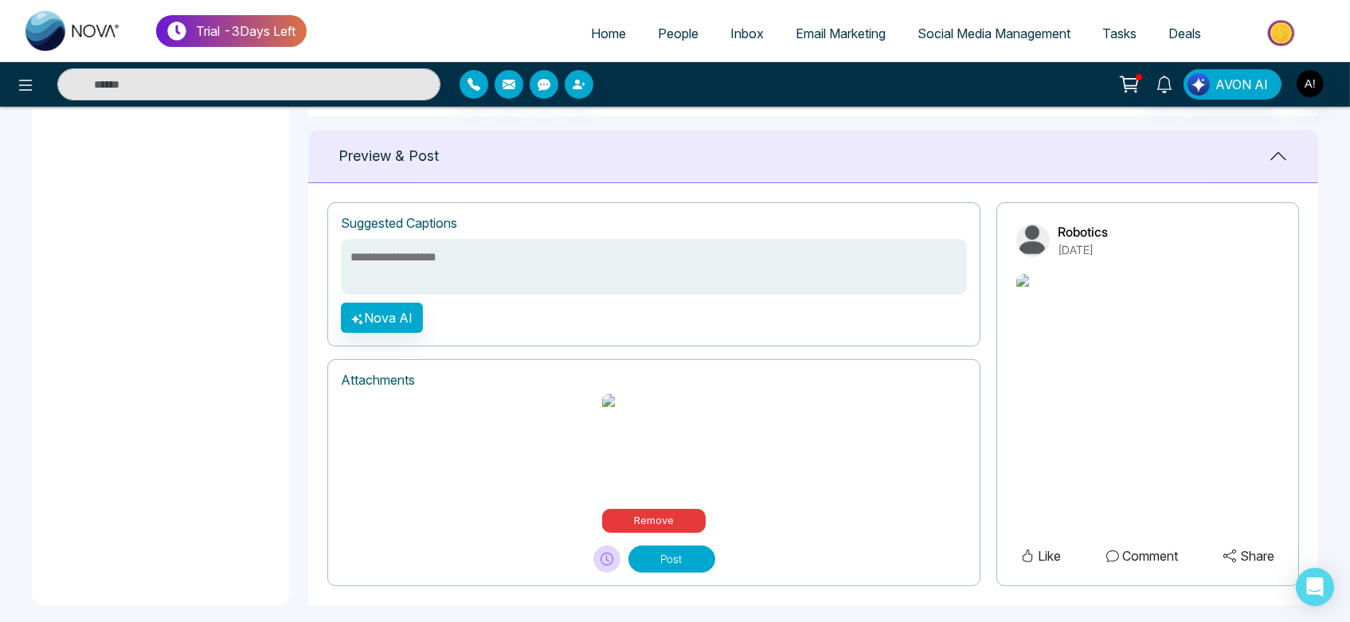
scroll to position [629, 0]
click at [436, 244] on textarea at bounding box center [654, 268] width 626 height 56
click at [398, 334] on button "Nova AI" at bounding box center [382, 319] width 82 height 30
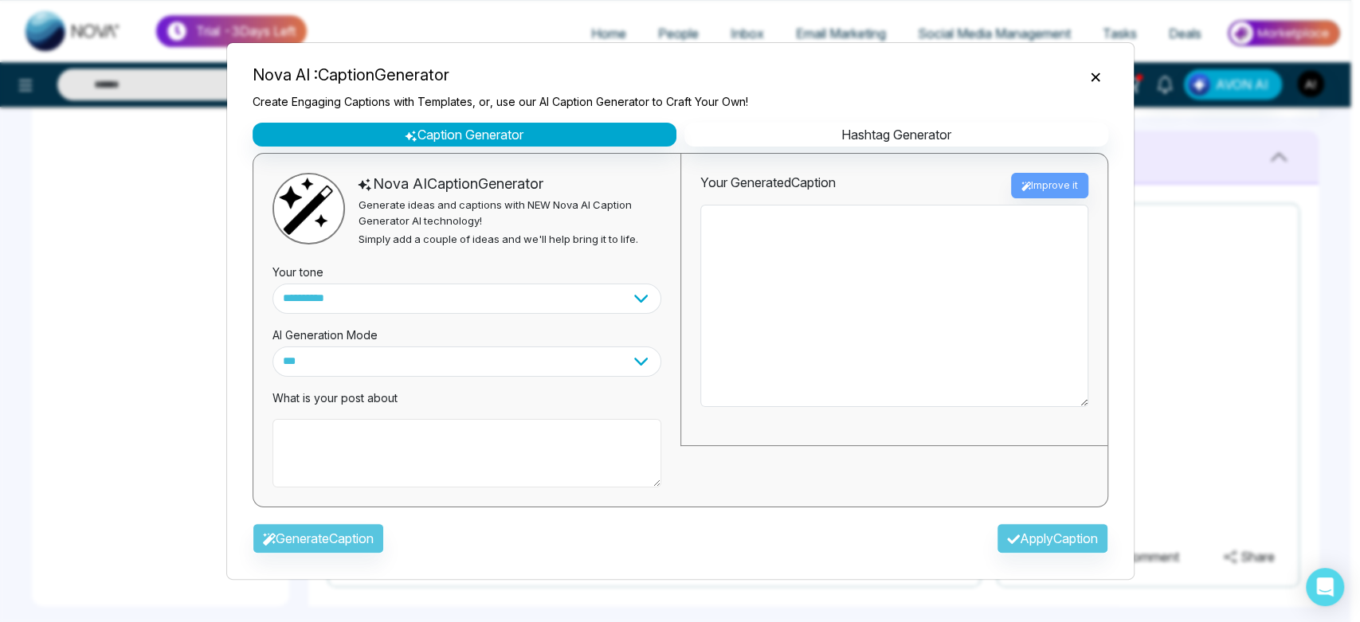
click at [427, 446] on textarea at bounding box center [466, 453] width 389 height 69
type textarea "*"
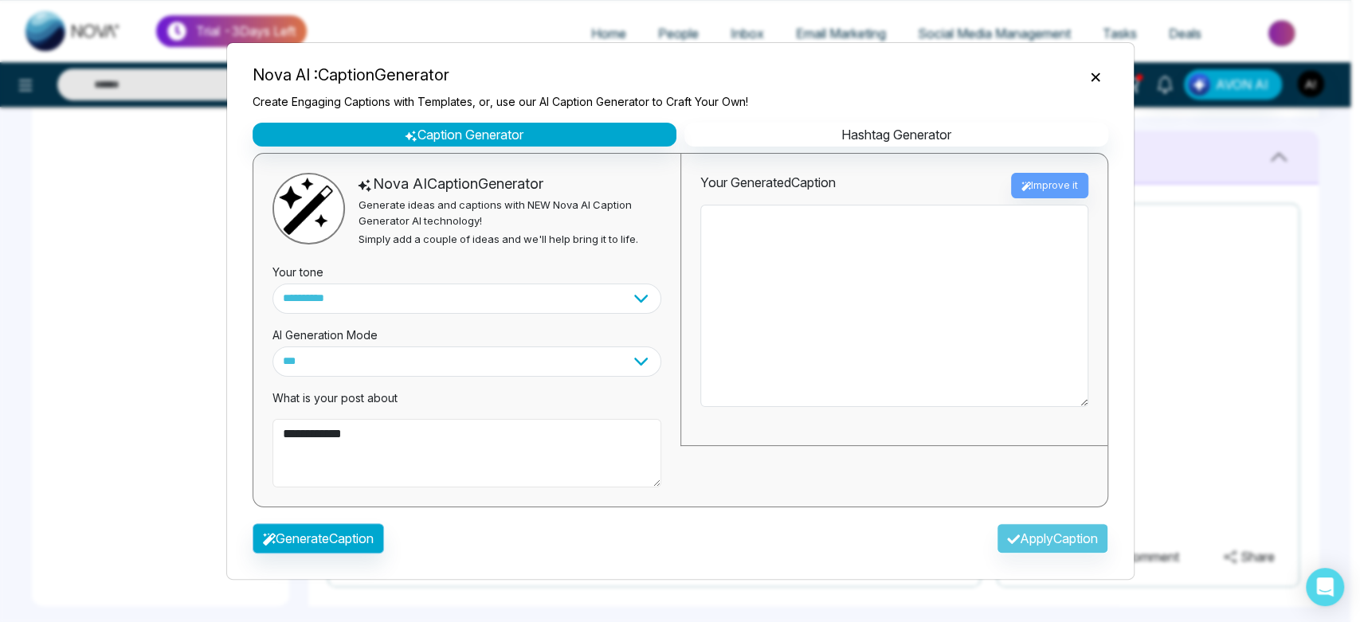
type textarea "**********"
click at [343, 538] on button "Generate Caption" at bounding box center [318, 538] width 131 height 30
type textarea "**********"
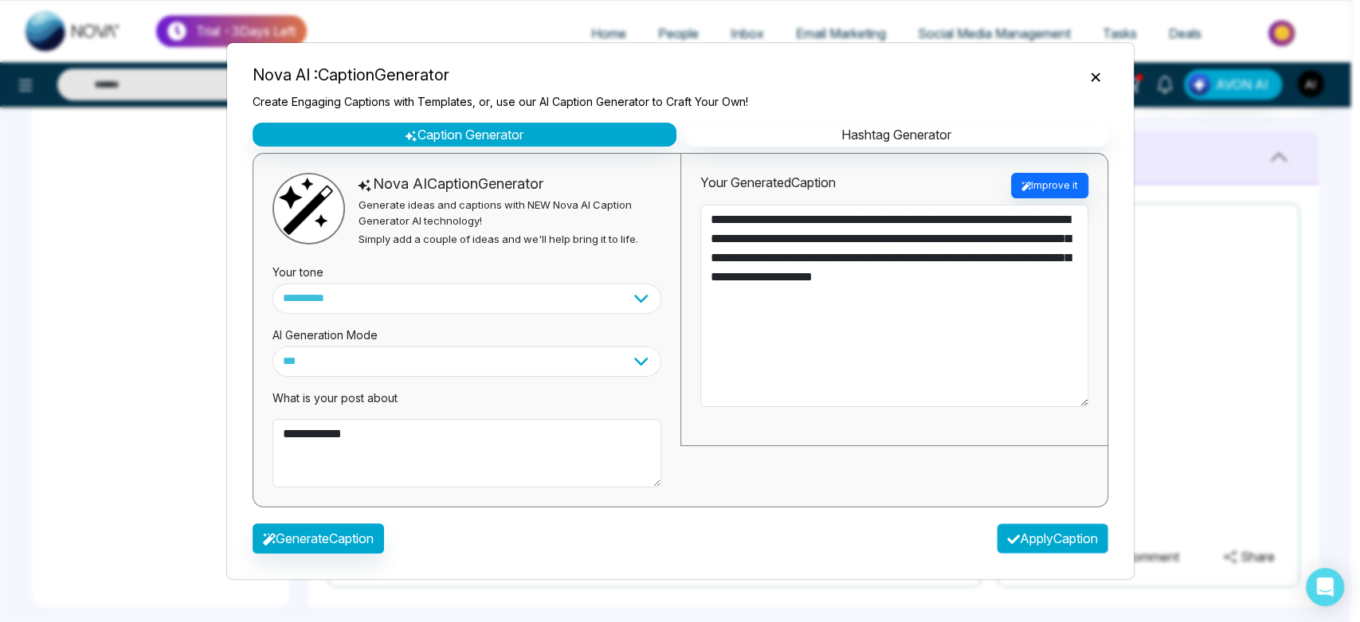
click at [1064, 532] on button "Apply Caption" at bounding box center [1053, 538] width 112 height 30
type textarea "**********"
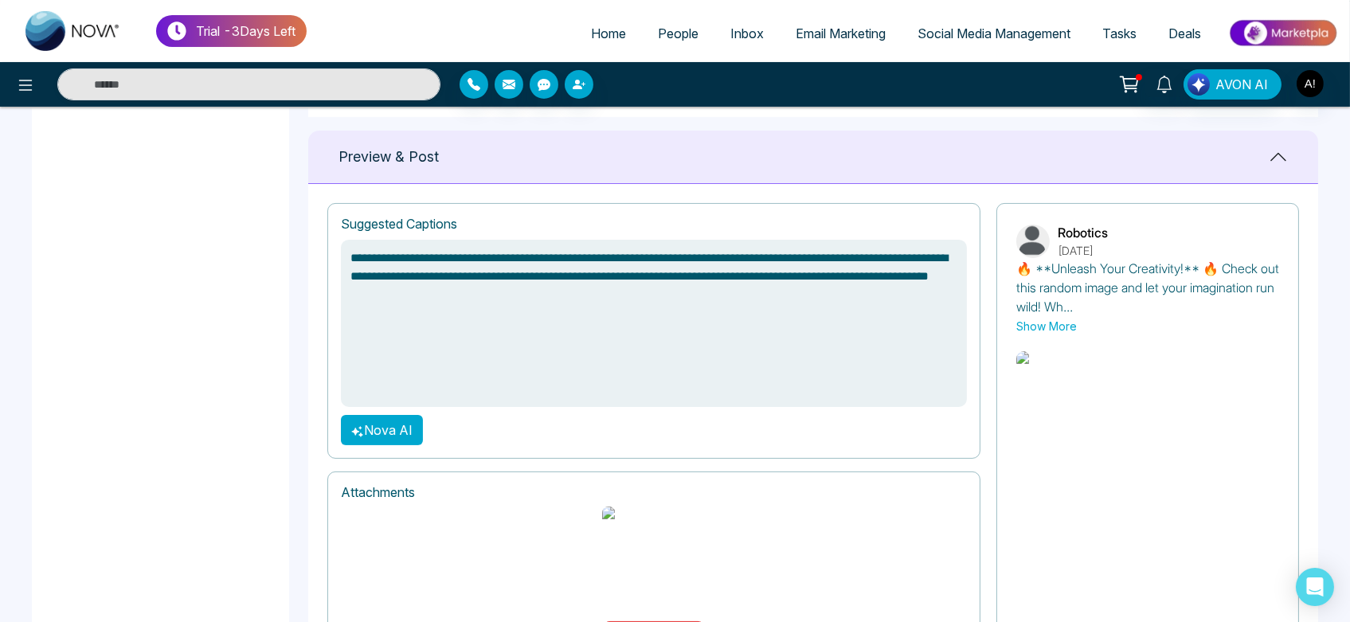
scroll to position [707, 0]
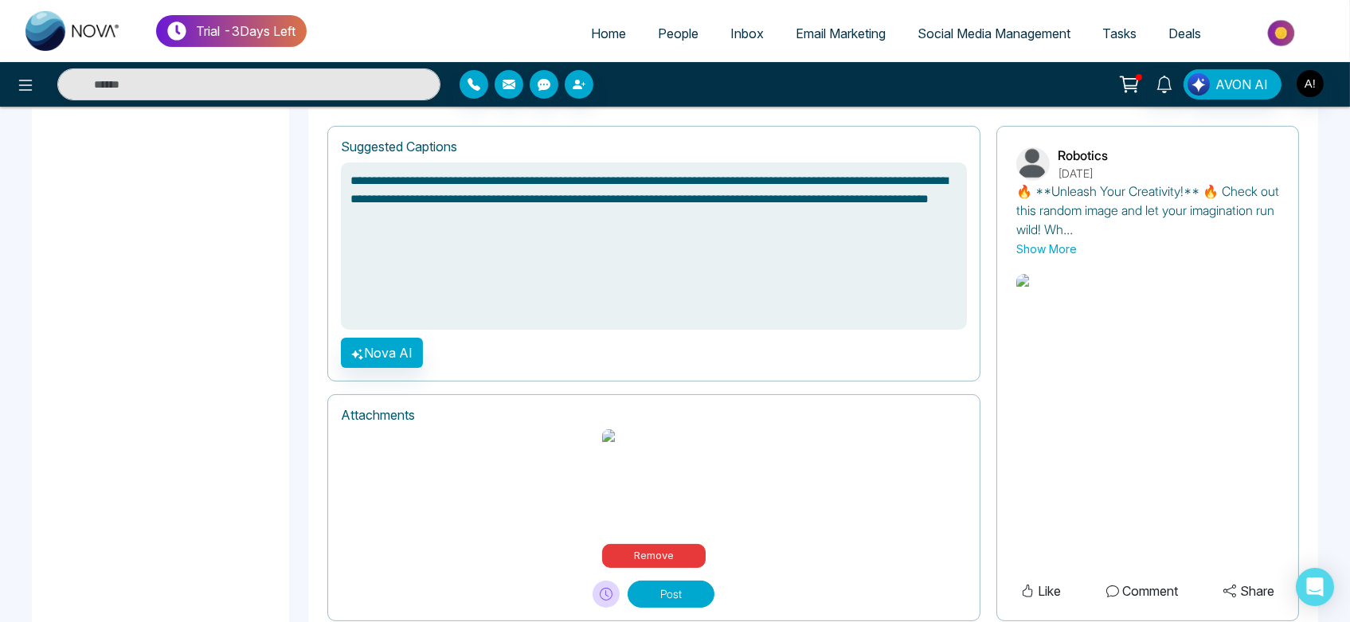
click at [663, 581] on button "Post" at bounding box center [671, 594] width 87 height 27
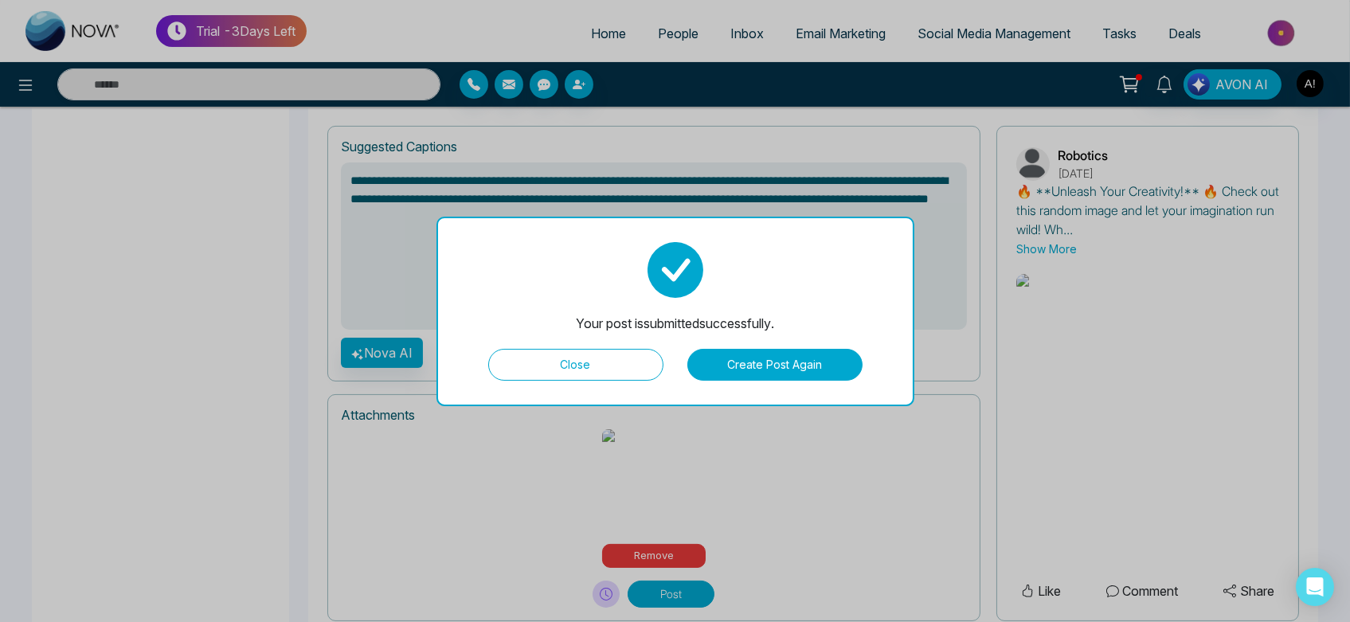
click at [629, 357] on button "Close" at bounding box center [575, 365] width 175 height 32
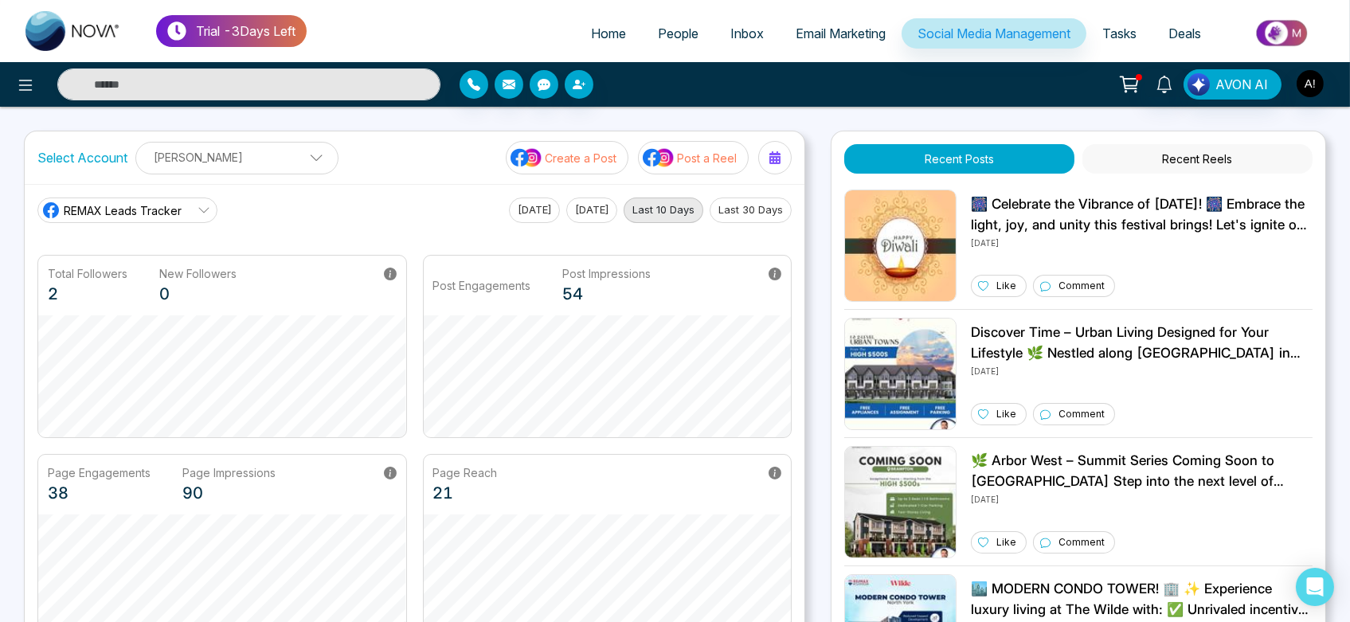
click at [1218, 148] on button "Recent Reels" at bounding box center [1198, 158] width 230 height 29
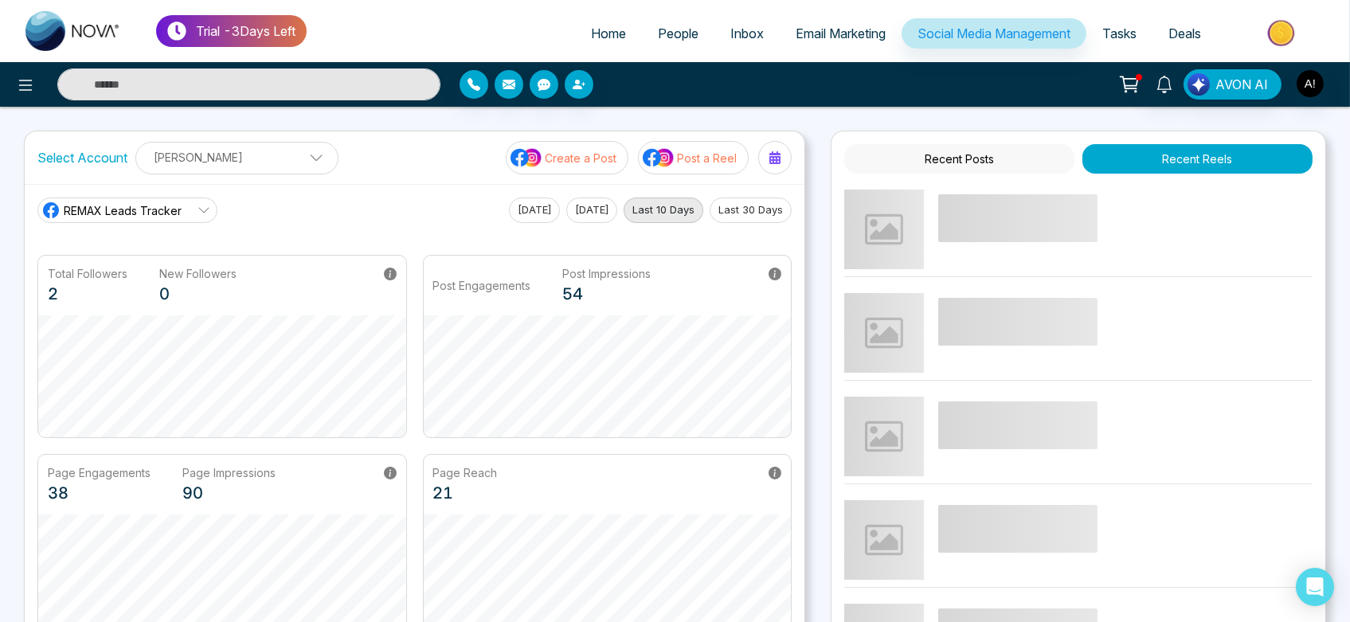
click at [999, 151] on button "Recent Posts" at bounding box center [959, 158] width 230 height 29
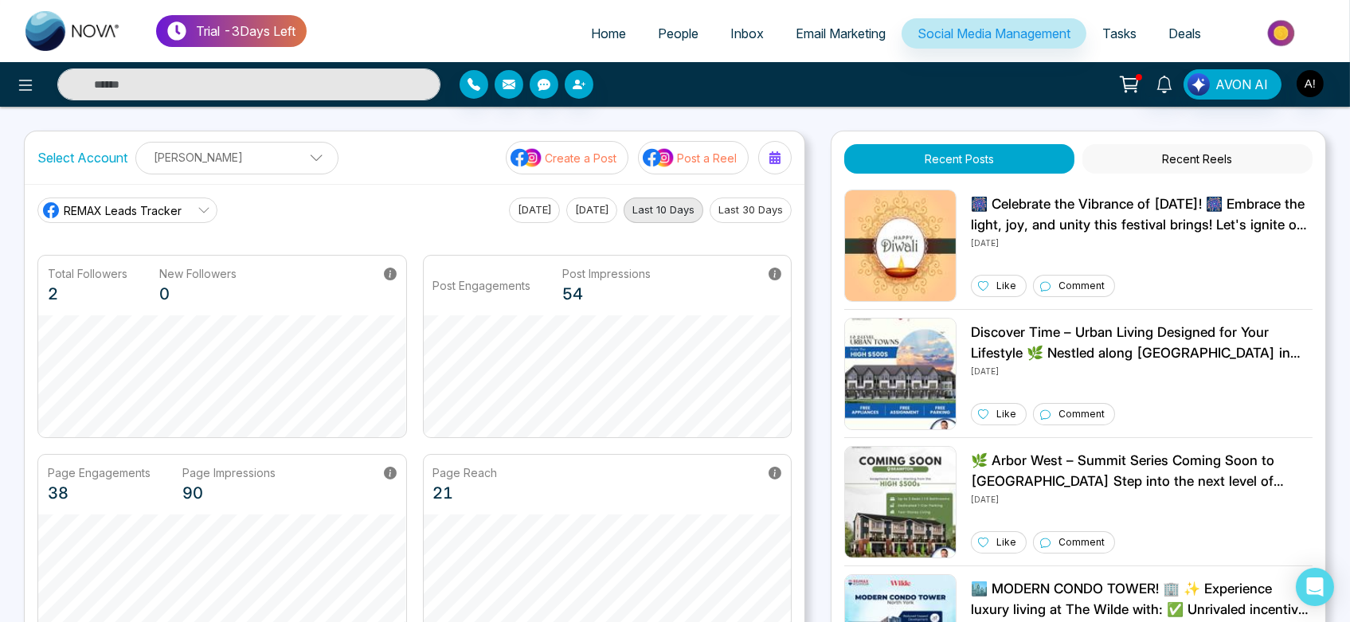
click at [713, 150] on p "Post a Reel" at bounding box center [707, 158] width 60 height 17
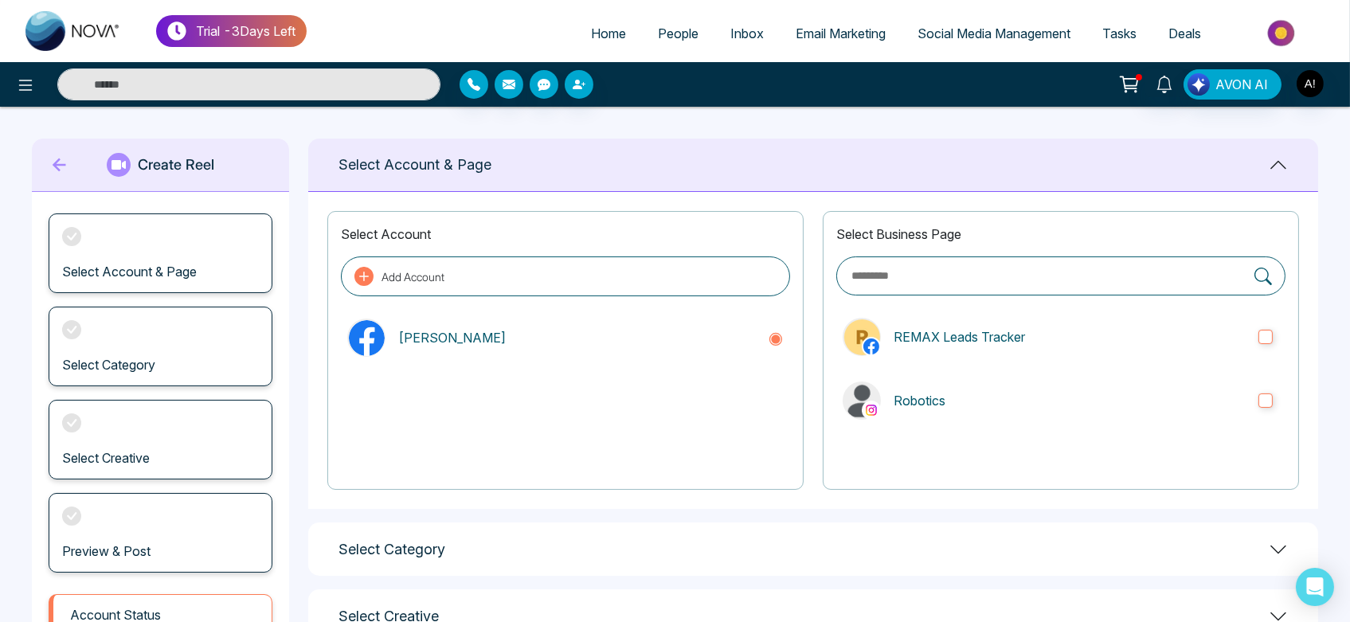
click at [49, 151] on icon at bounding box center [60, 165] width 24 height 32
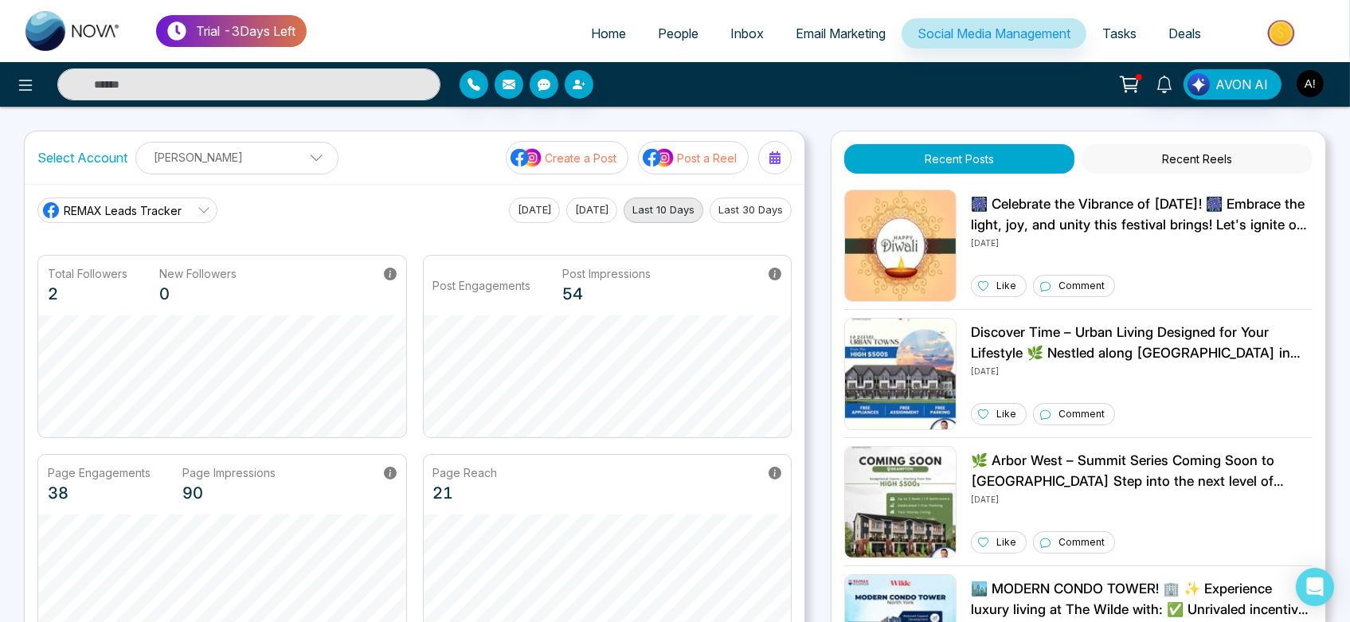
click at [562, 151] on p "Create a Post" at bounding box center [581, 158] width 72 height 17
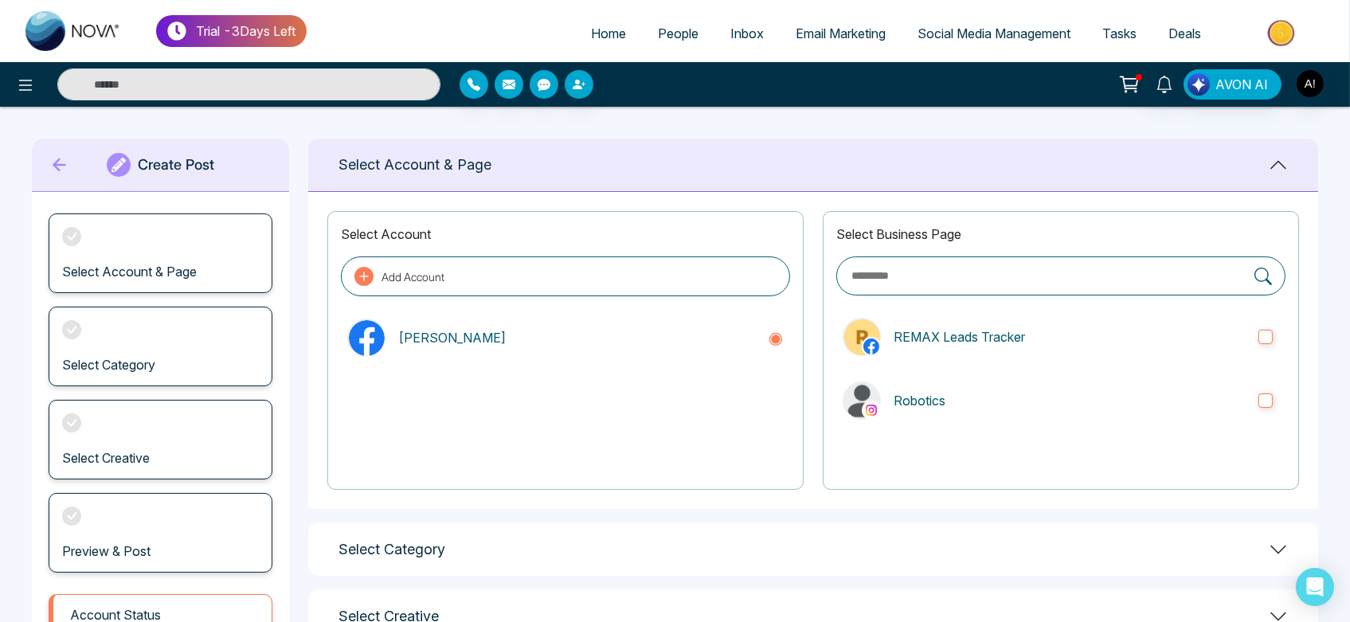
scroll to position [146, 0]
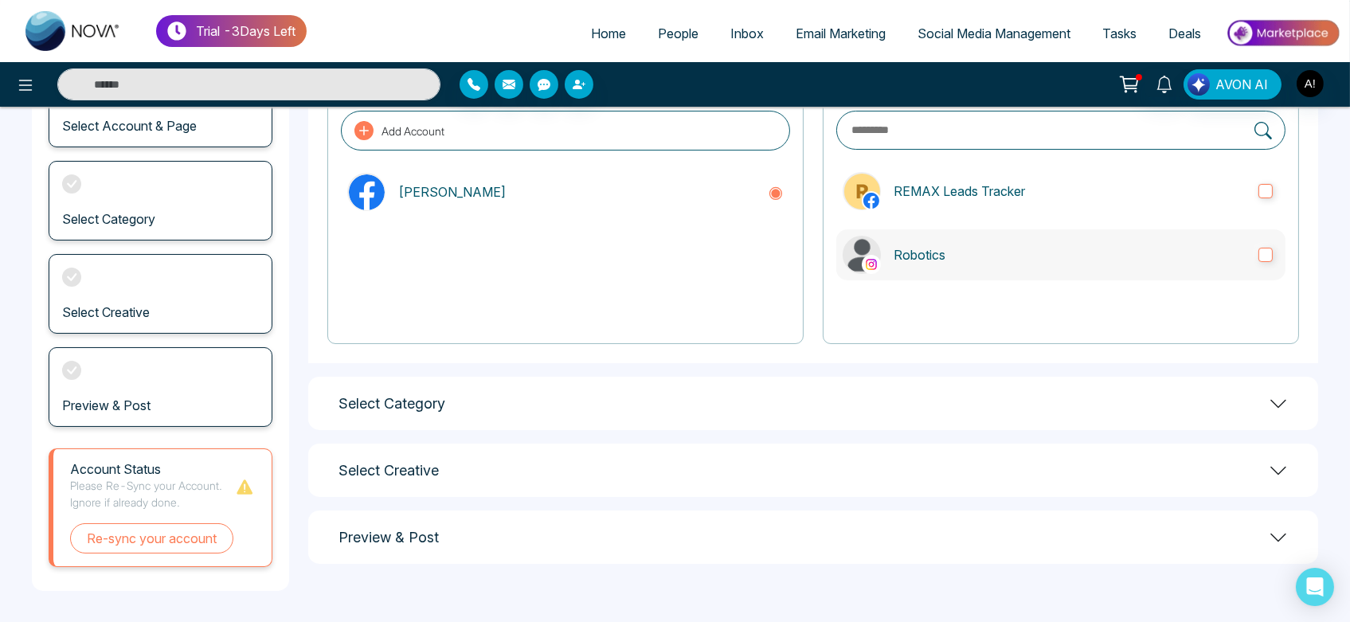
click at [962, 237] on label "Robotics" at bounding box center [1061, 254] width 449 height 51
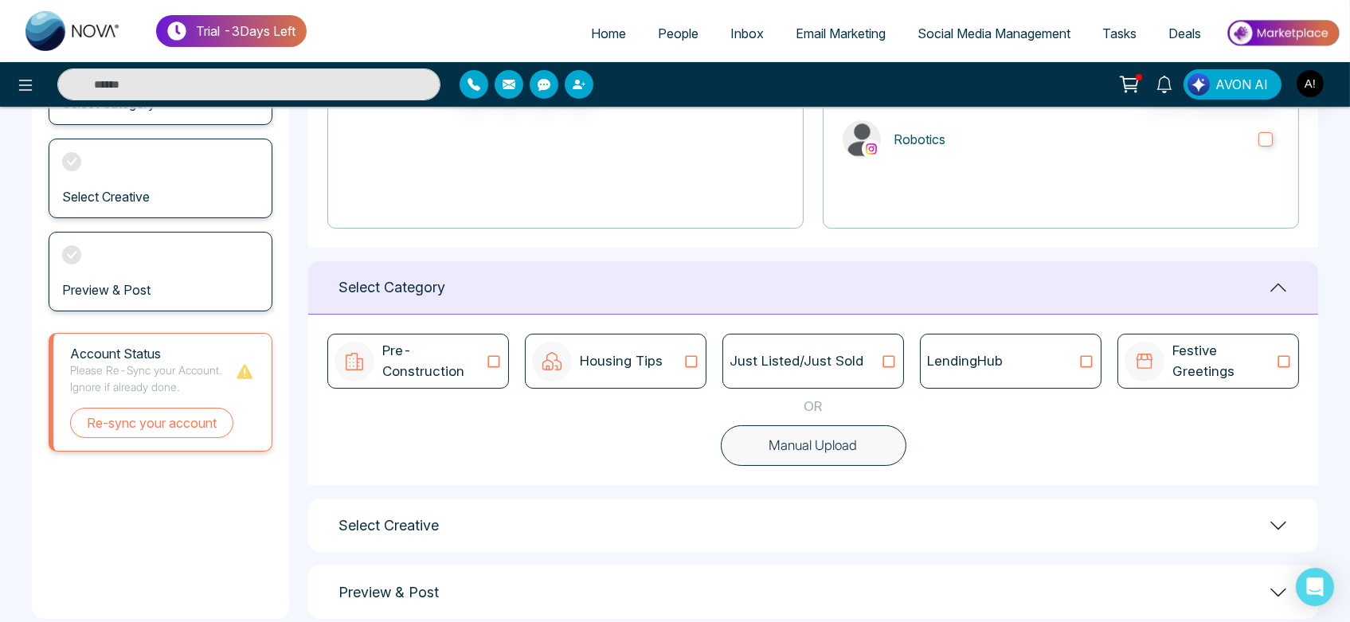
scroll to position [0, 0]
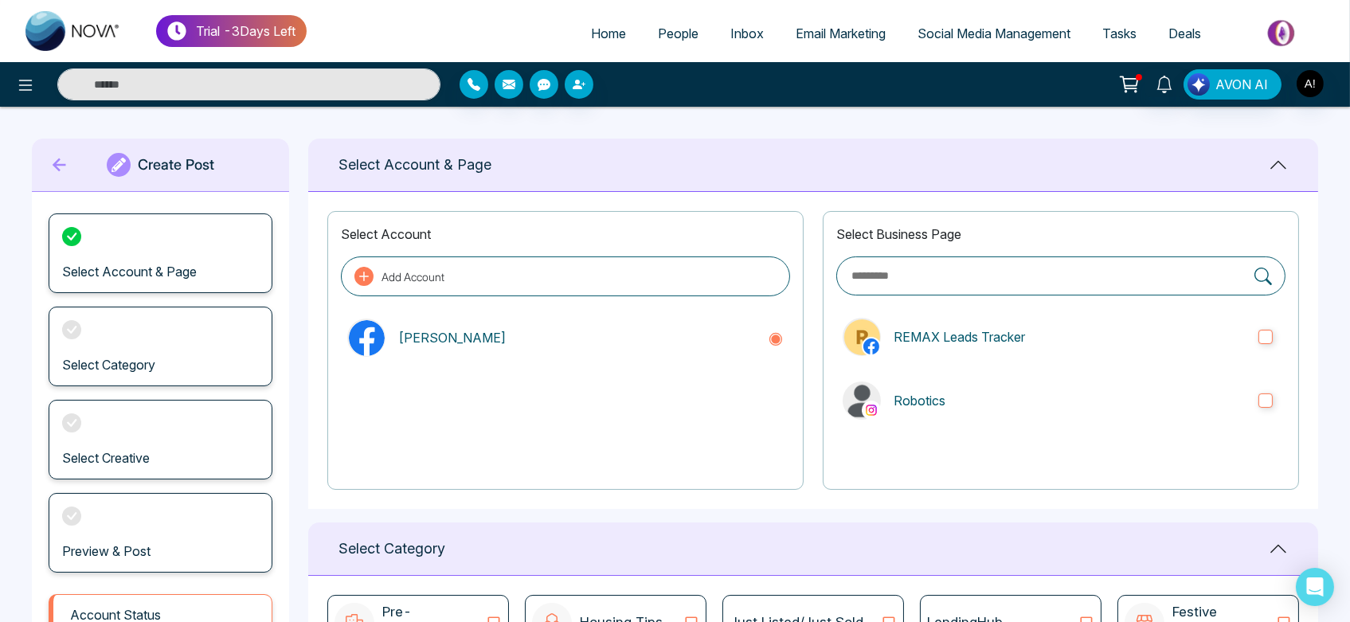
click at [41, 164] on div "Create Post" at bounding box center [160, 165] width 257 height 53
click at [72, 157] on div "Create Post" at bounding box center [160, 165] width 257 height 53
click at [61, 158] on icon at bounding box center [60, 165] width 24 height 32
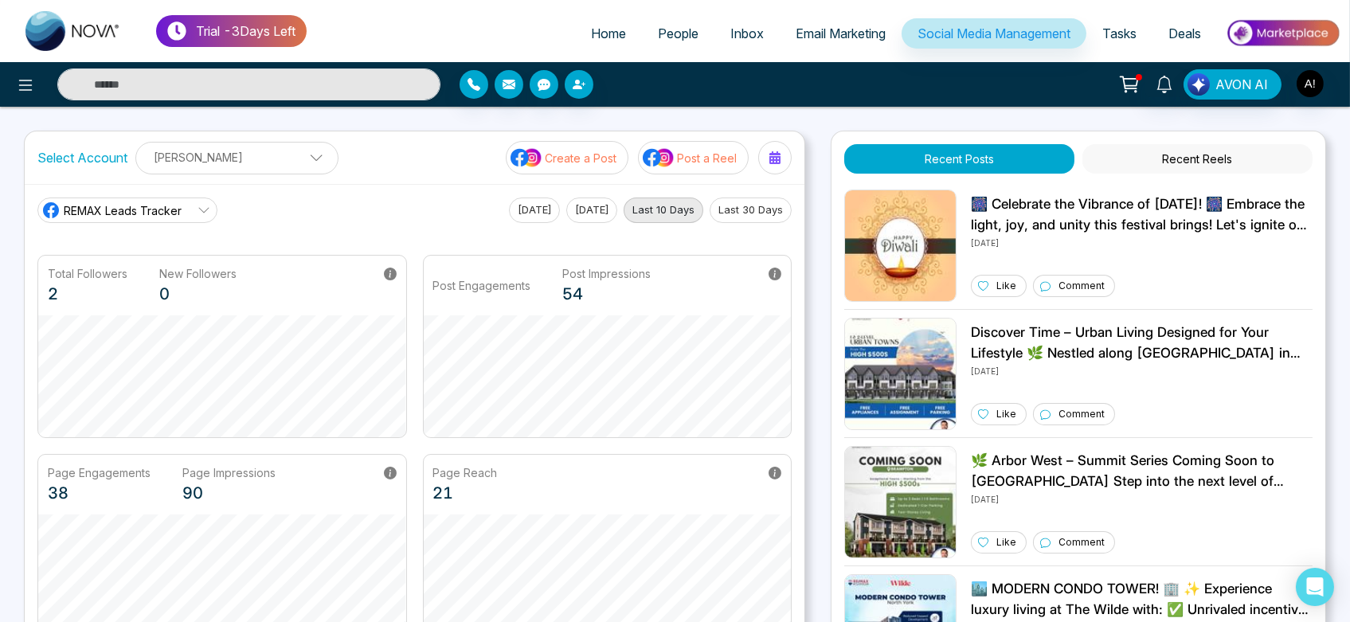
click at [678, 161] on p "Post a Reel" at bounding box center [707, 158] width 60 height 17
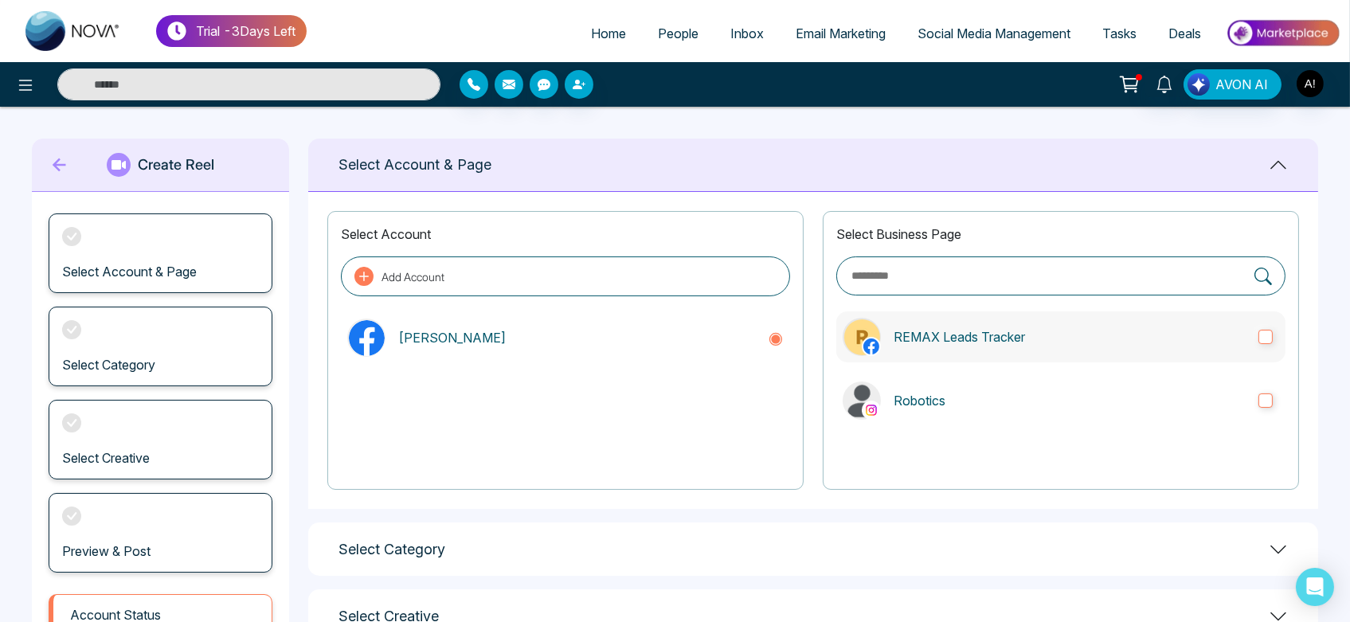
click at [937, 339] on p "REMAX Leads Tracker" at bounding box center [1070, 336] width 352 height 19
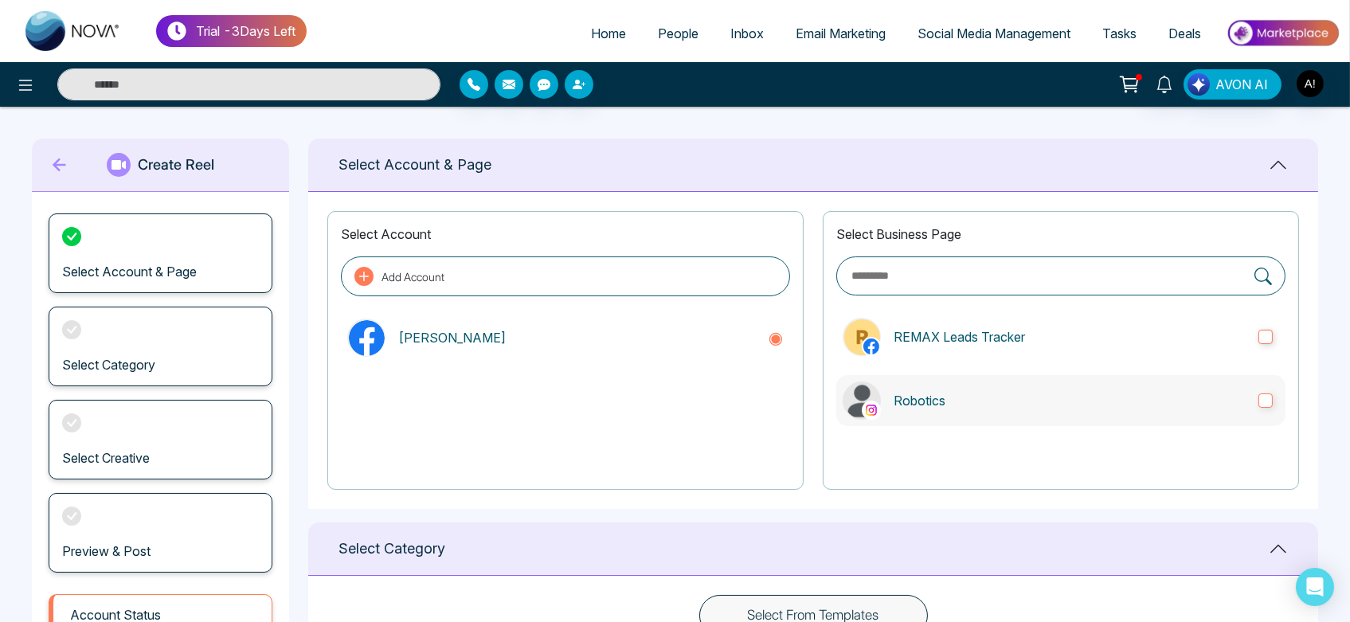
click at [977, 411] on label "Robotics" at bounding box center [1061, 400] width 449 height 51
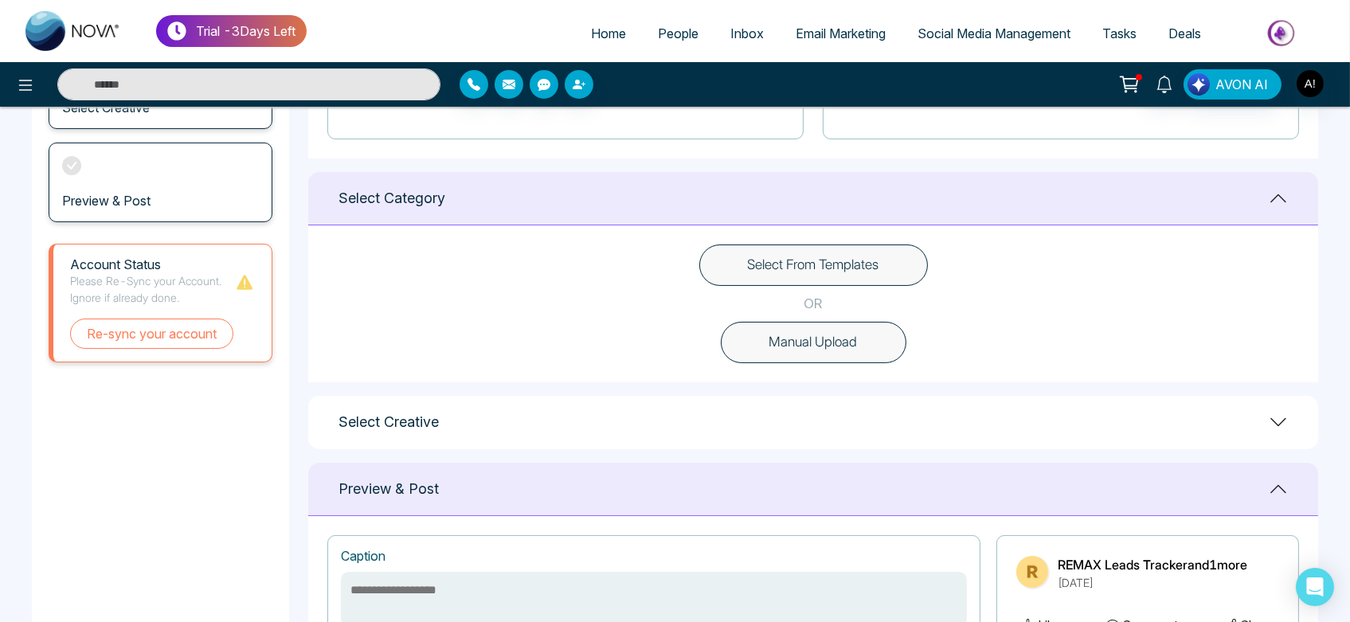
click at [857, 257] on button "Select From Templates" at bounding box center [813, 265] width 229 height 41
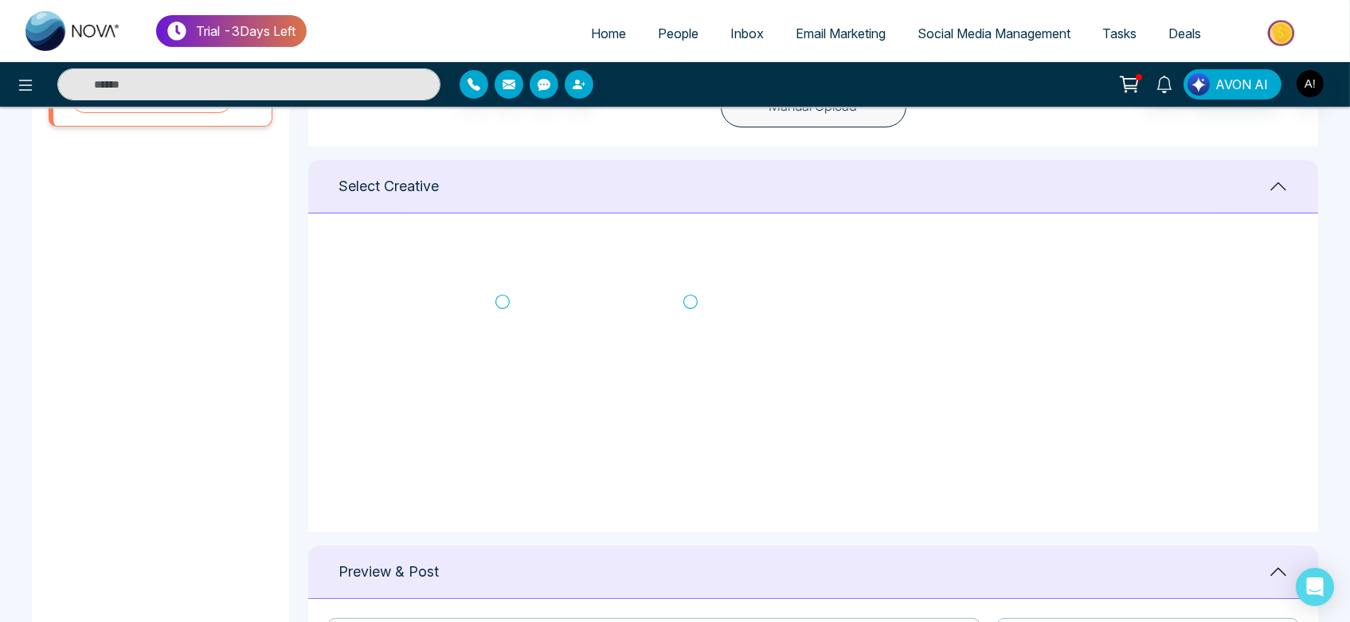
scroll to position [288, 0]
click at [689, 299] on icon at bounding box center [691, 300] width 14 height 16
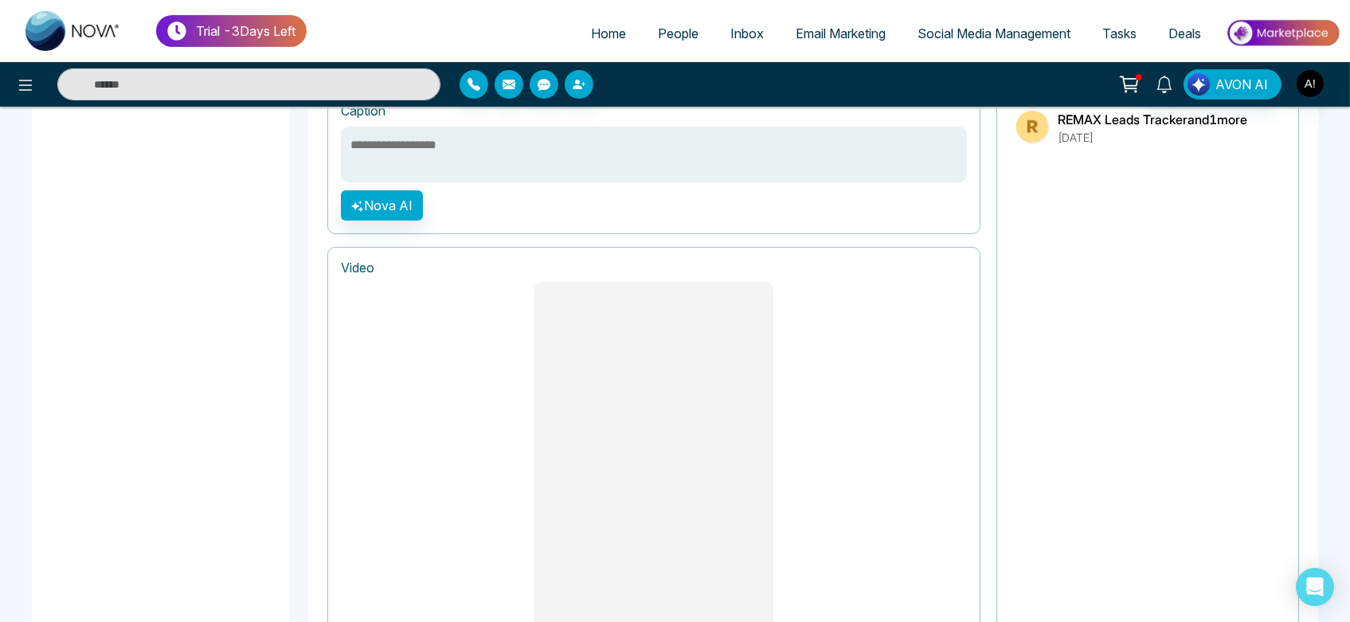
scroll to position [1302, 0]
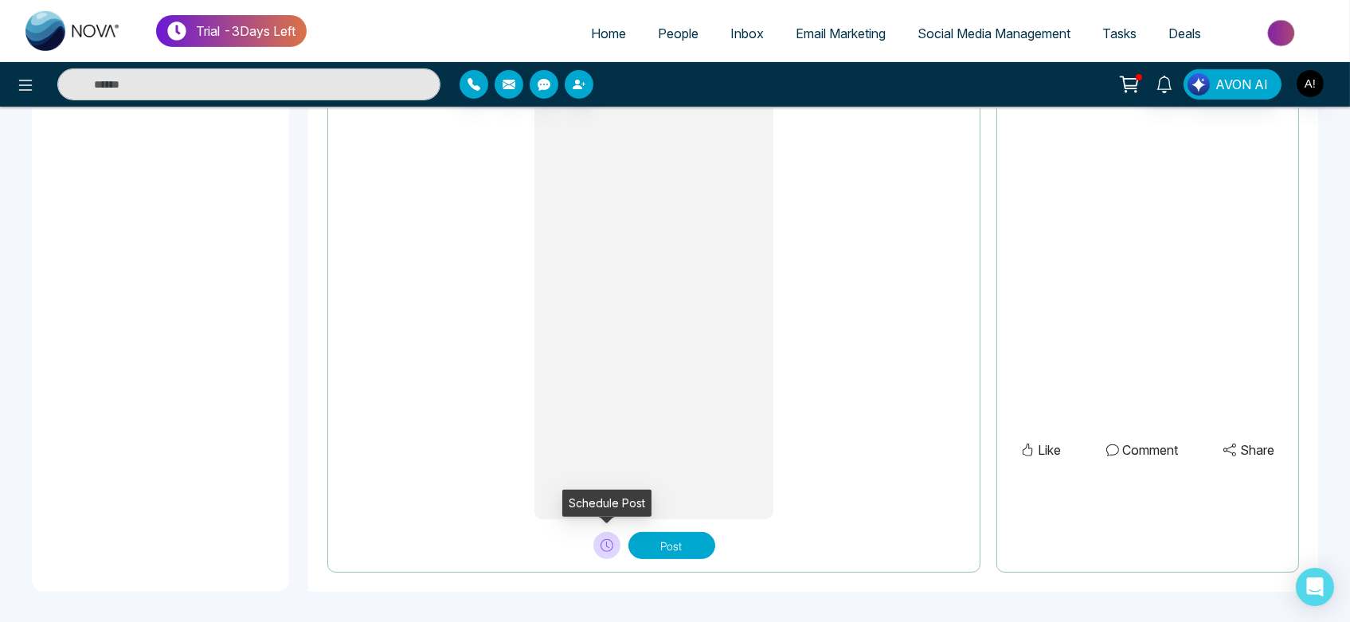
click at [602, 537] on button at bounding box center [607, 545] width 27 height 27
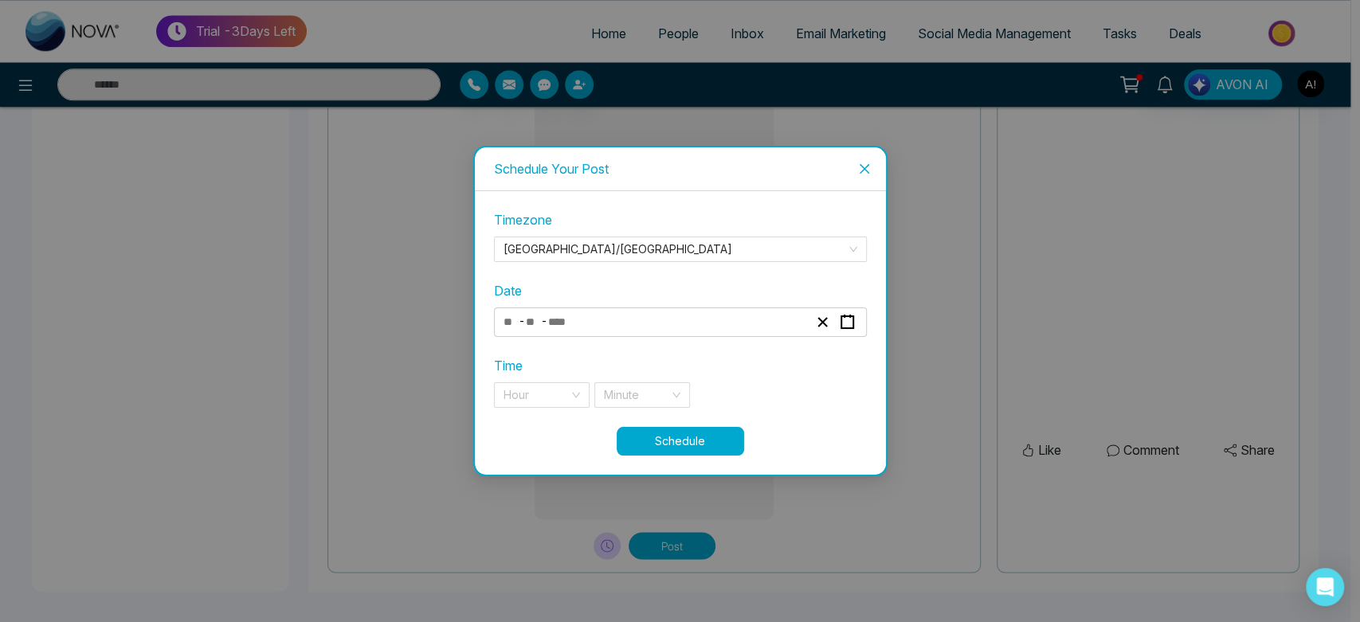
click at [862, 166] on icon "close" at bounding box center [864, 169] width 10 height 10
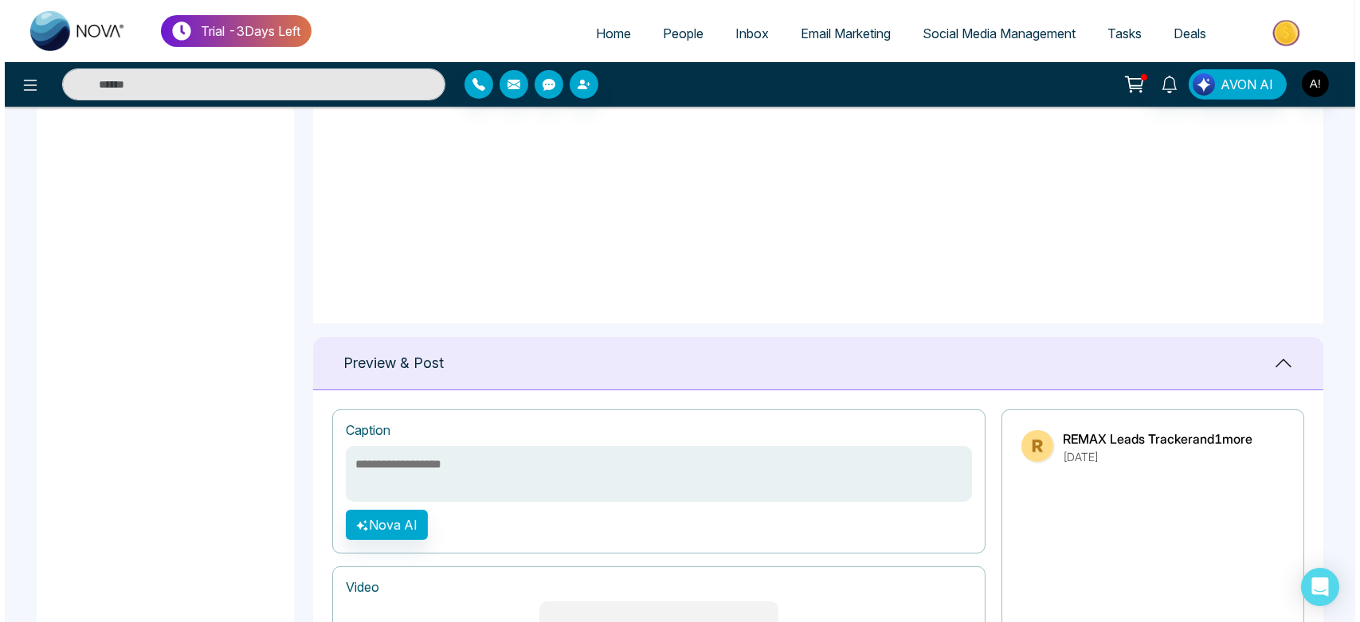
scroll to position [709, 0]
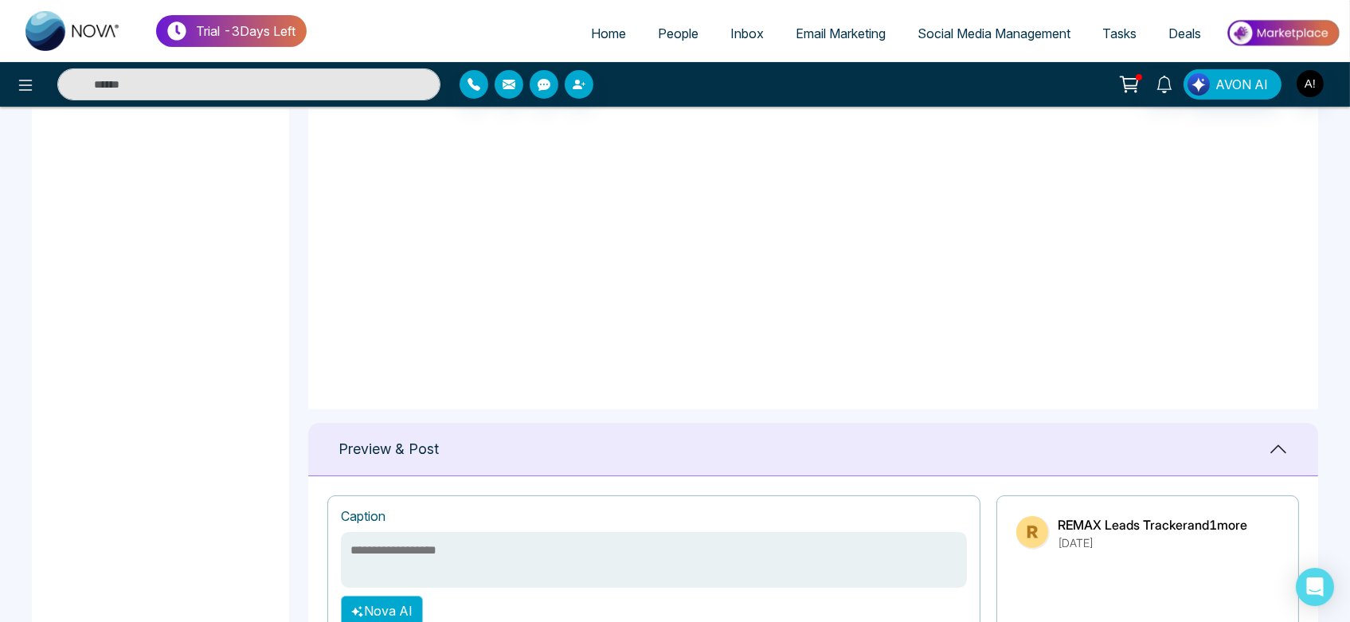
click at [406, 597] on button "Nova AI" at bounding box center [382, 611] width 82 height 30
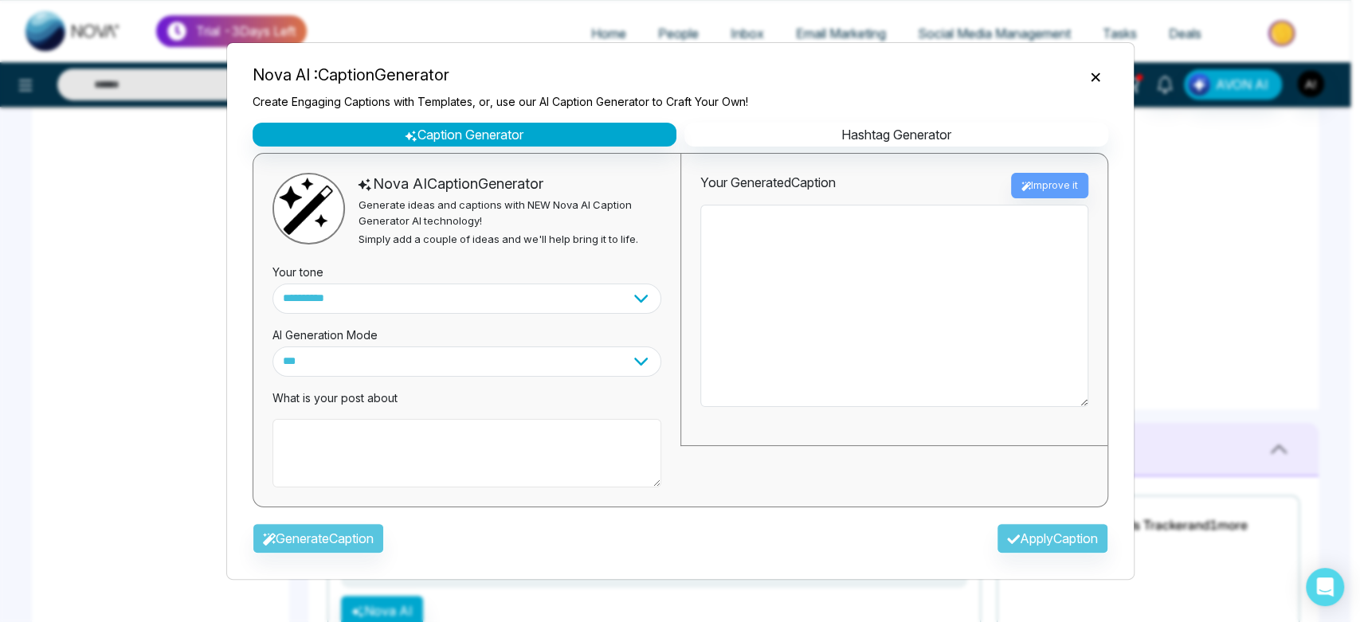
click at [427, 458] on textarea at bounding box center [466, 453] width 389 height 69
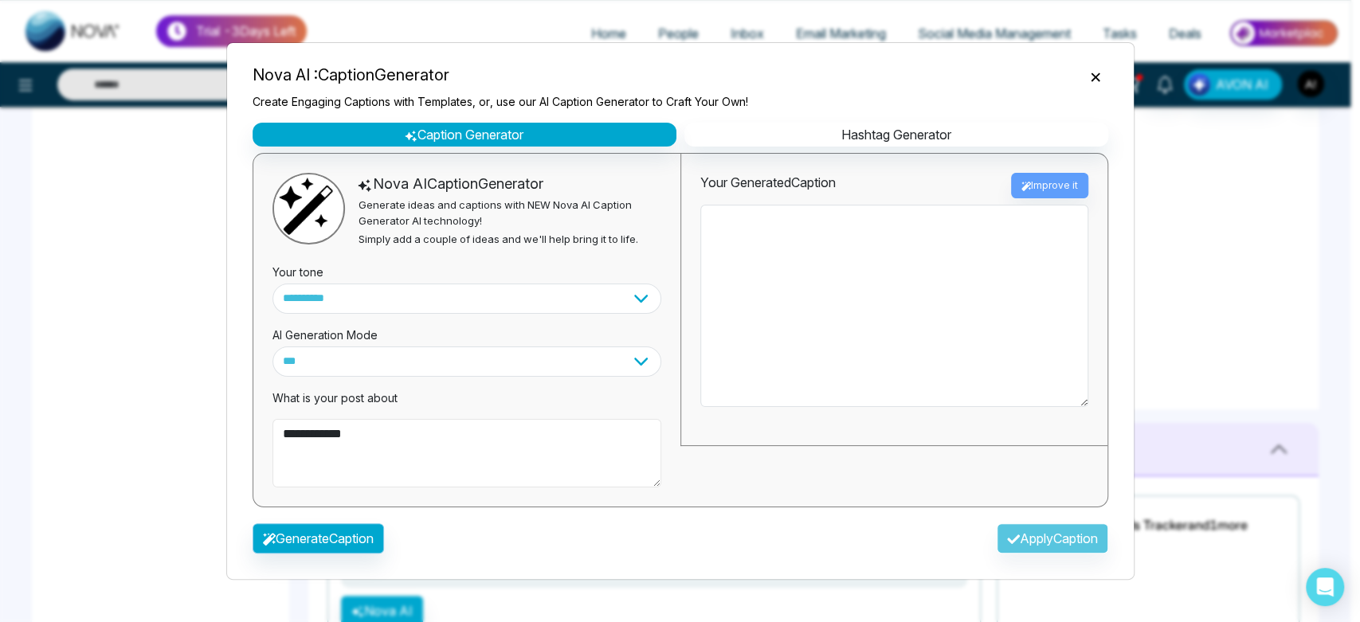
type textarea "**********"
click at [331, 528] on button "Generate Caption" at bounding box center [318, 538] width 131 height 30
type textarea "**********"
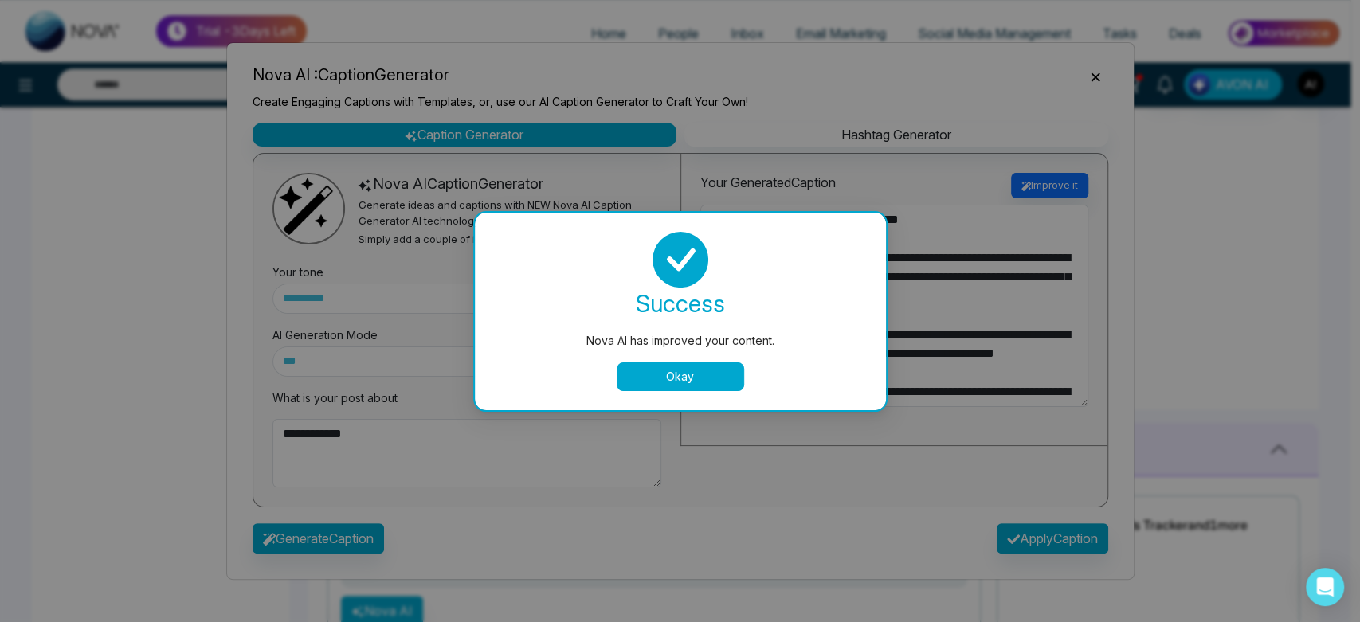
click at [671, 386] on button "Okay" at bounding box center [680, 376] width 127 height 29
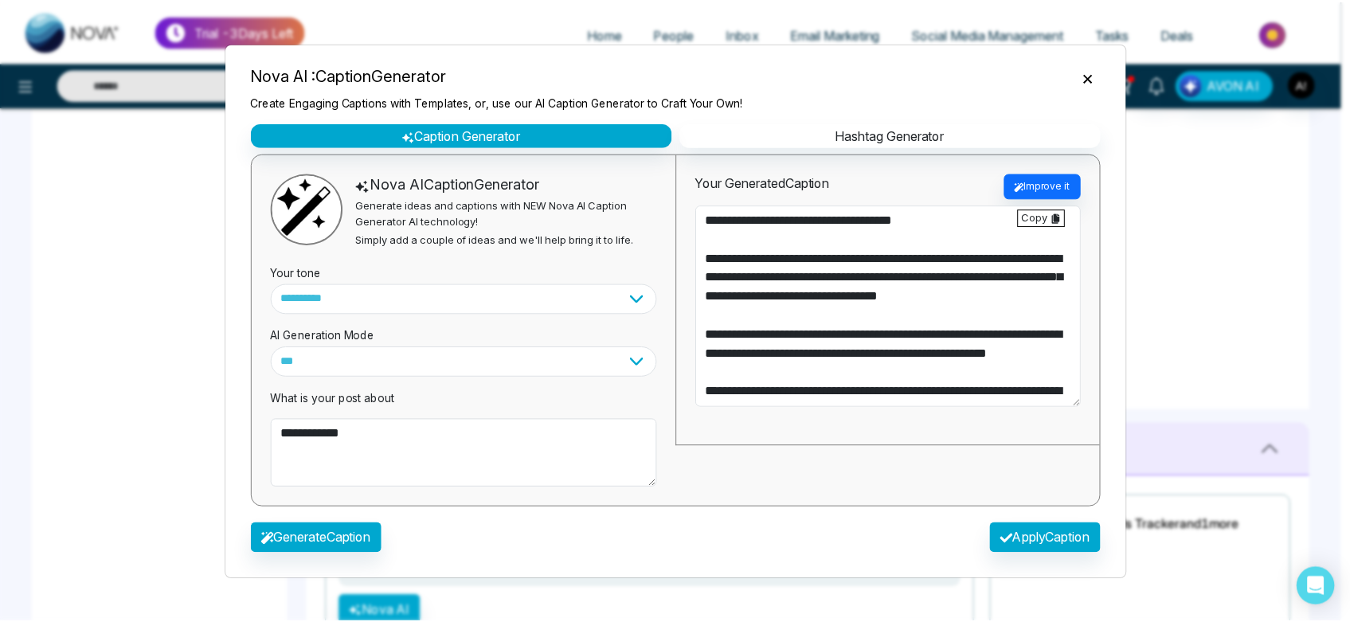
scroll to position [76, 0]
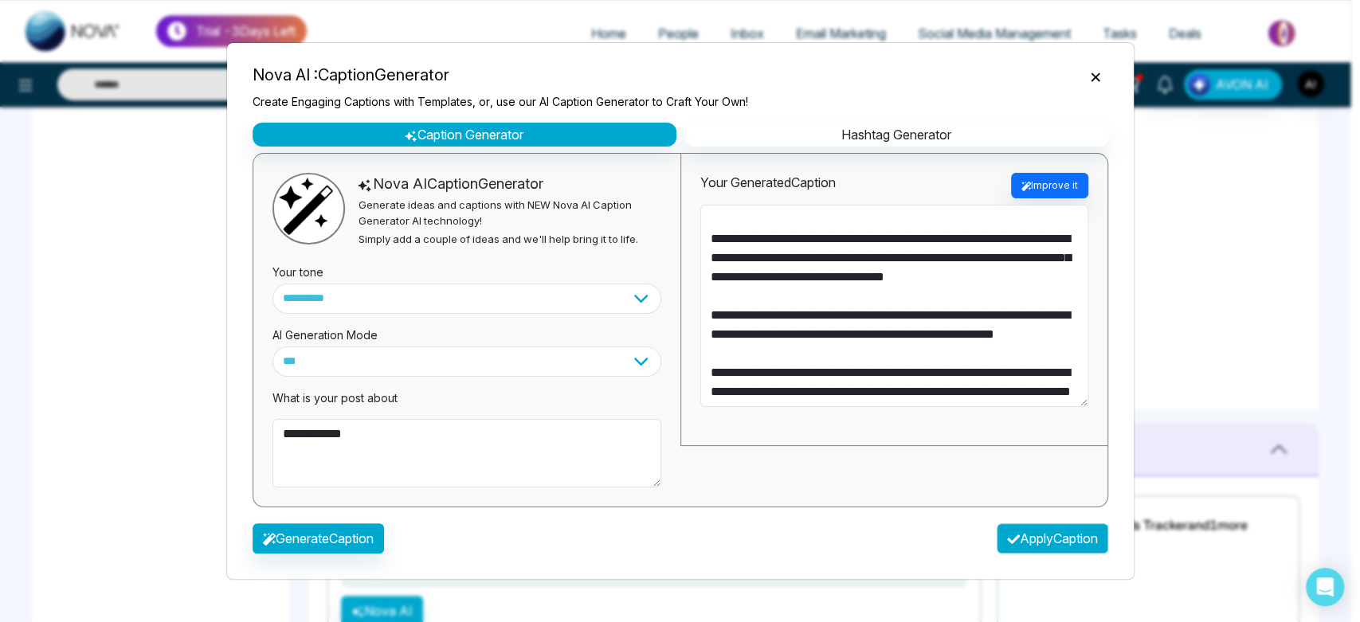
click at [1022, 533] on button "Apply Caption" at bounding box center [1053, 538] width 112 height 30
type textarea "**********"
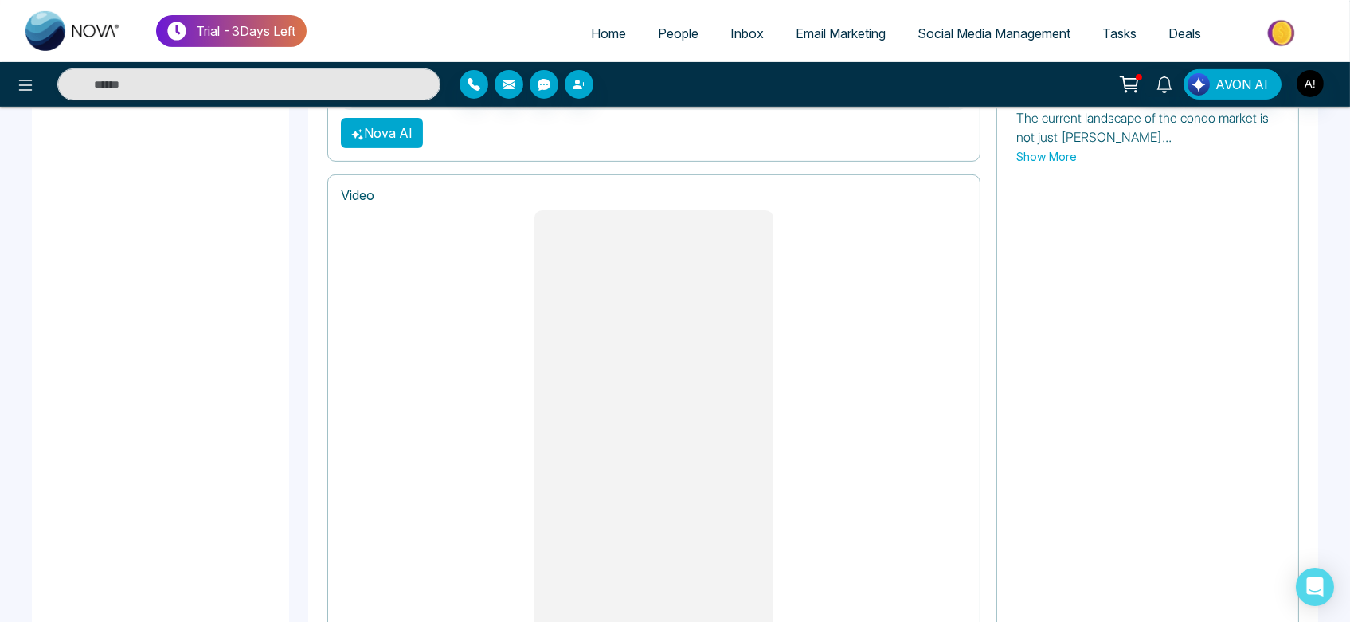
scroll to position [1307, 0]
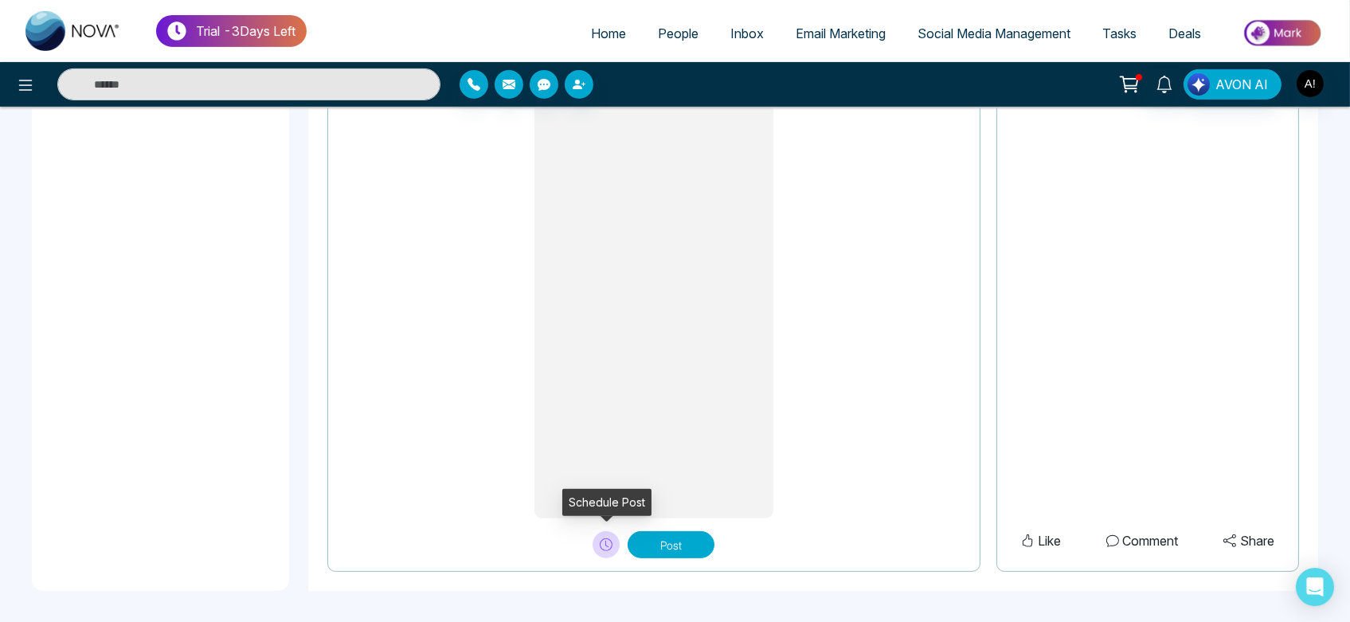
click at [611, 548] on icon at bounding box center [606, 545] width 13 height 13
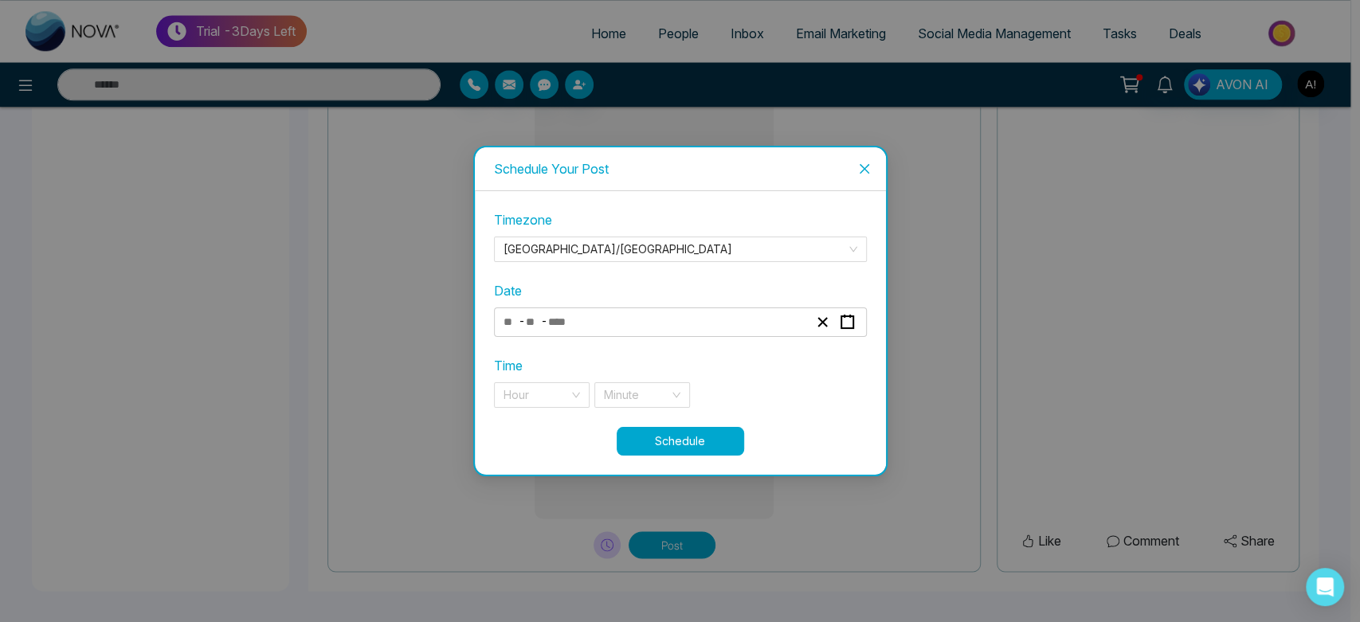
click at [602, 337] on div "Timezone Asia/Kolkata Date - - Time Hour Minute" at bounding box center [680, 318] width 373 height 217
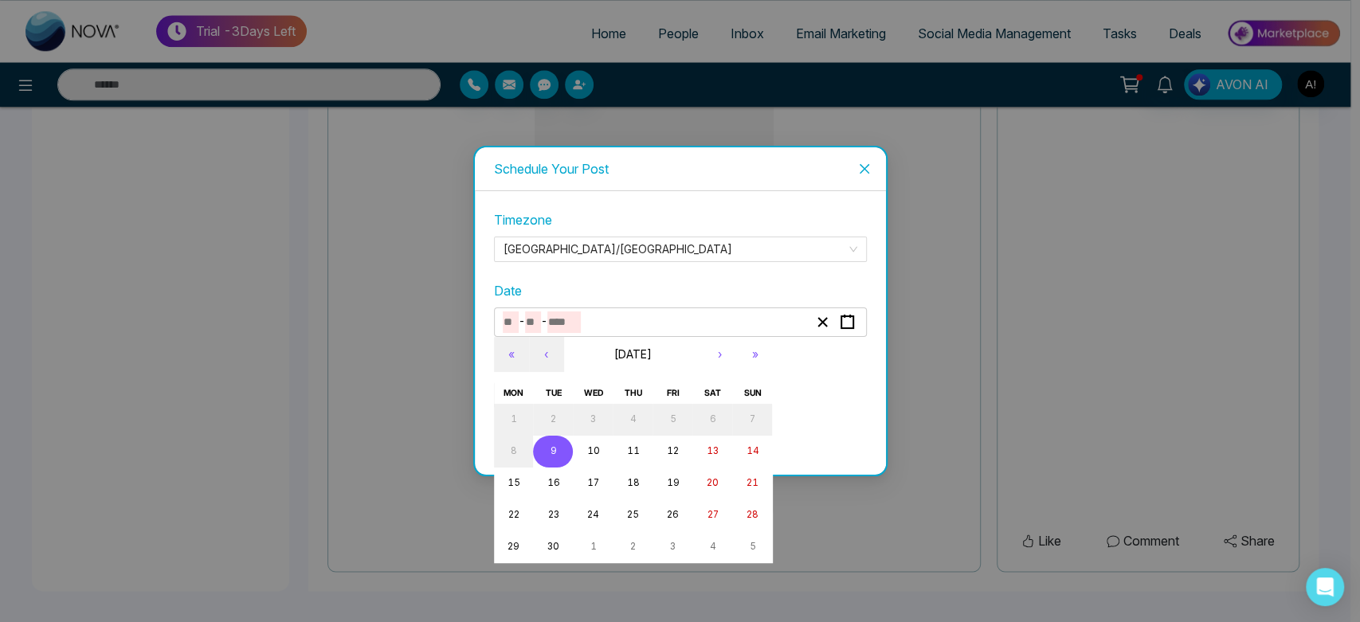
click at [577, 321] on input "number" at bounding box center [563, 323] width 33 height 22
click at [554, 452] on abbr "9" at bounding box center [553, 450] width 6 height 11
type input "*"
type input "****"
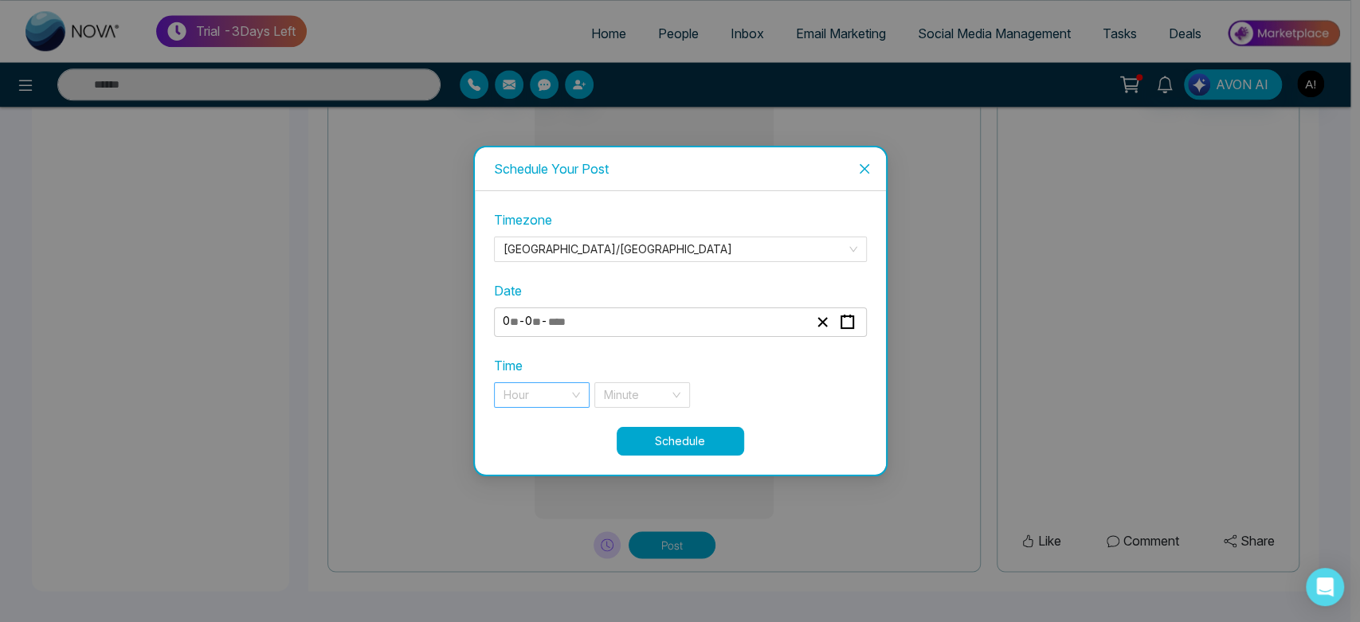
click at [542, 400] on input "search" at bounding box center [535, 395] width 65 height 24
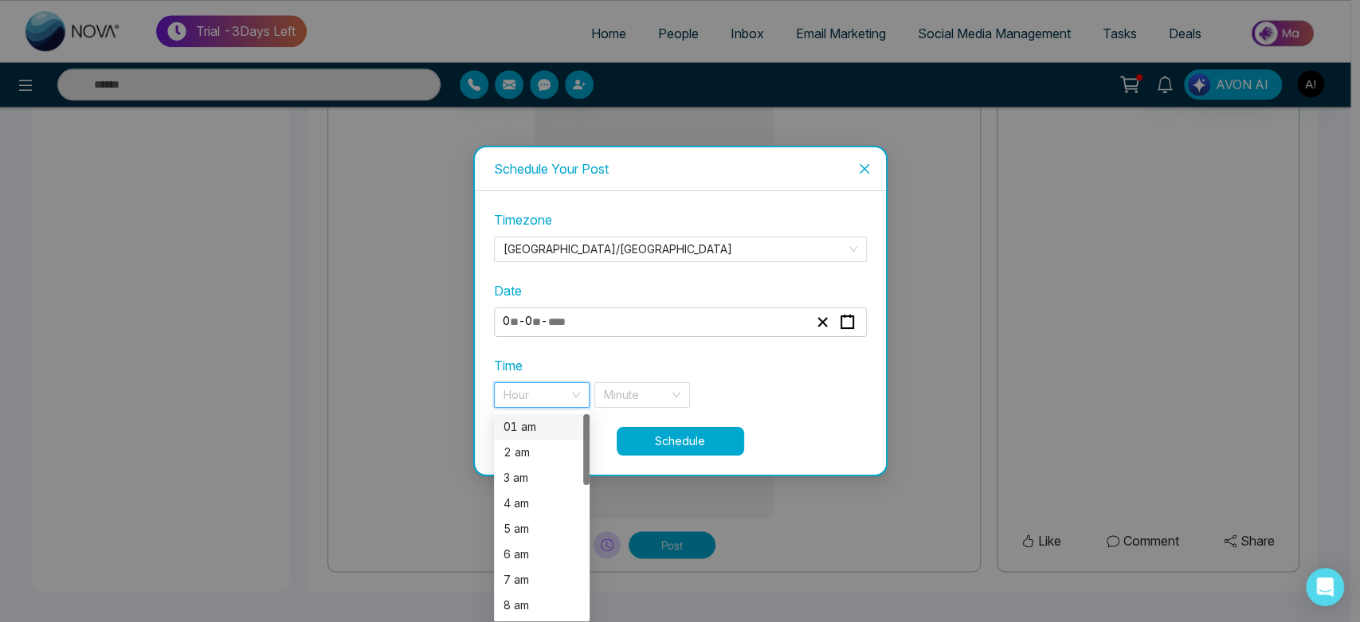
click at [543, 429] on div "01 am" at bounding box center [541, 427] width 76 height 18
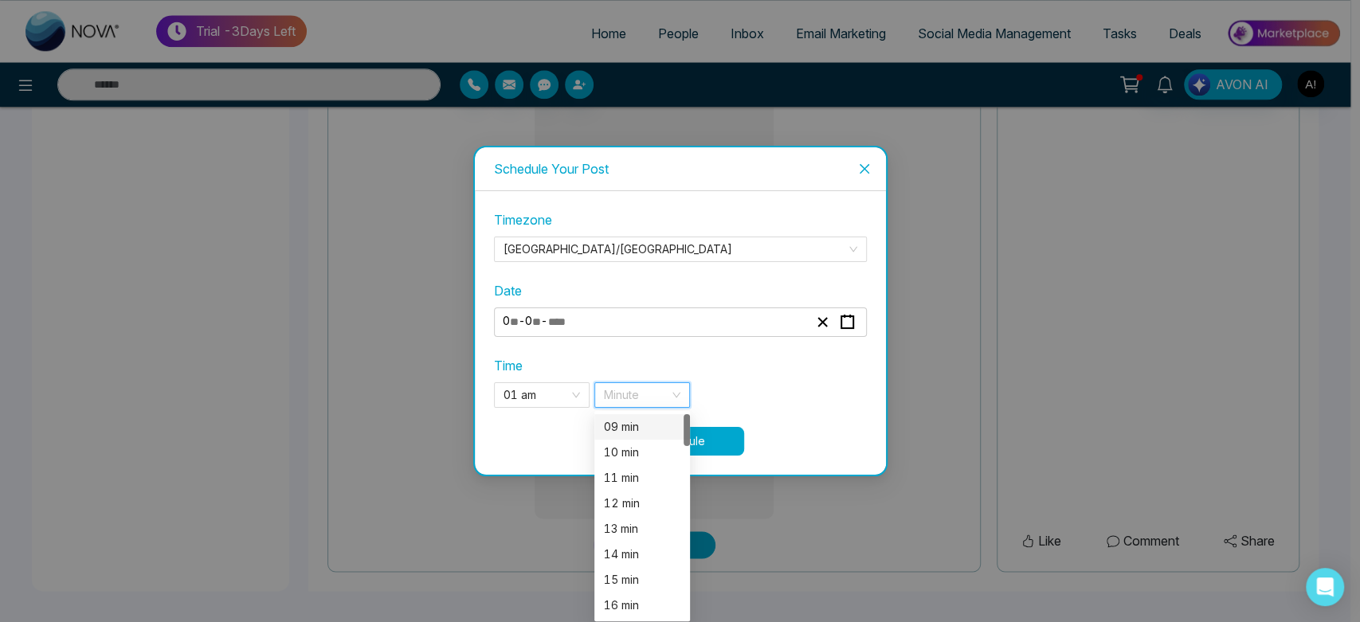
click at [668, 400] on input "search" at bounding box center [636, 395] width 65 height 24
click at [637, 425] on div "09 min" at bounding box center [642, 427] width 76 height 18
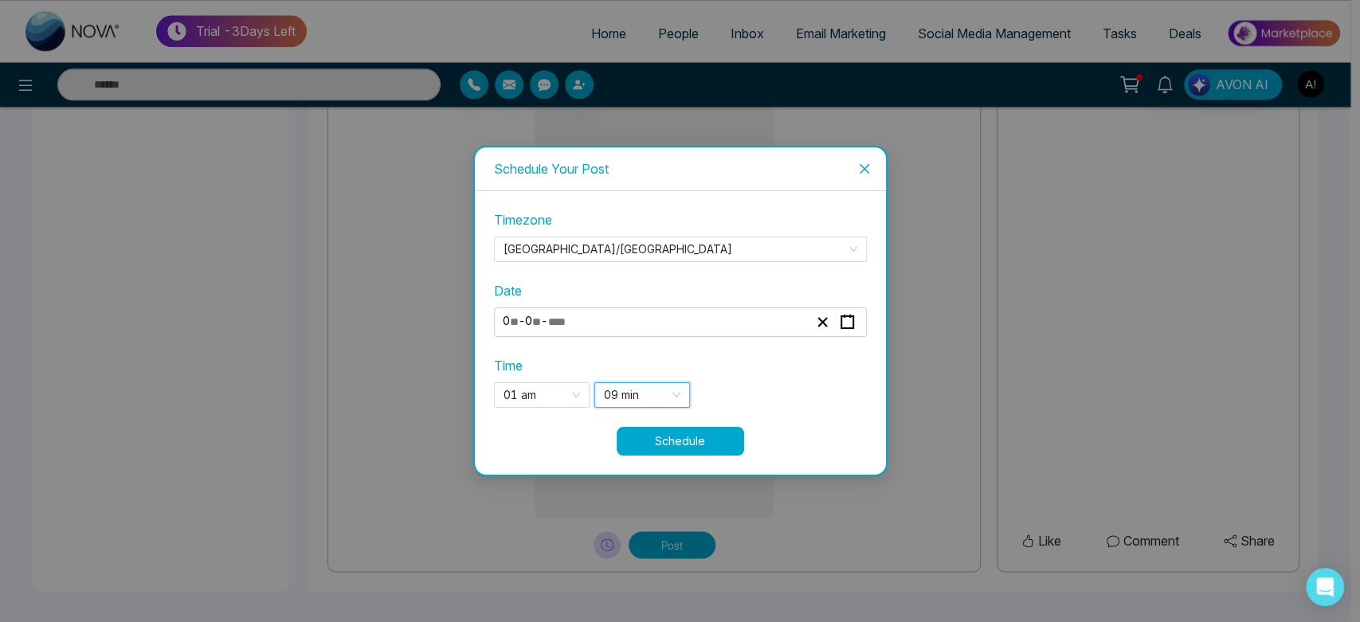
click at [712, 437] on button "Schedule" at bounding box center [680, 441] width 127 height 29
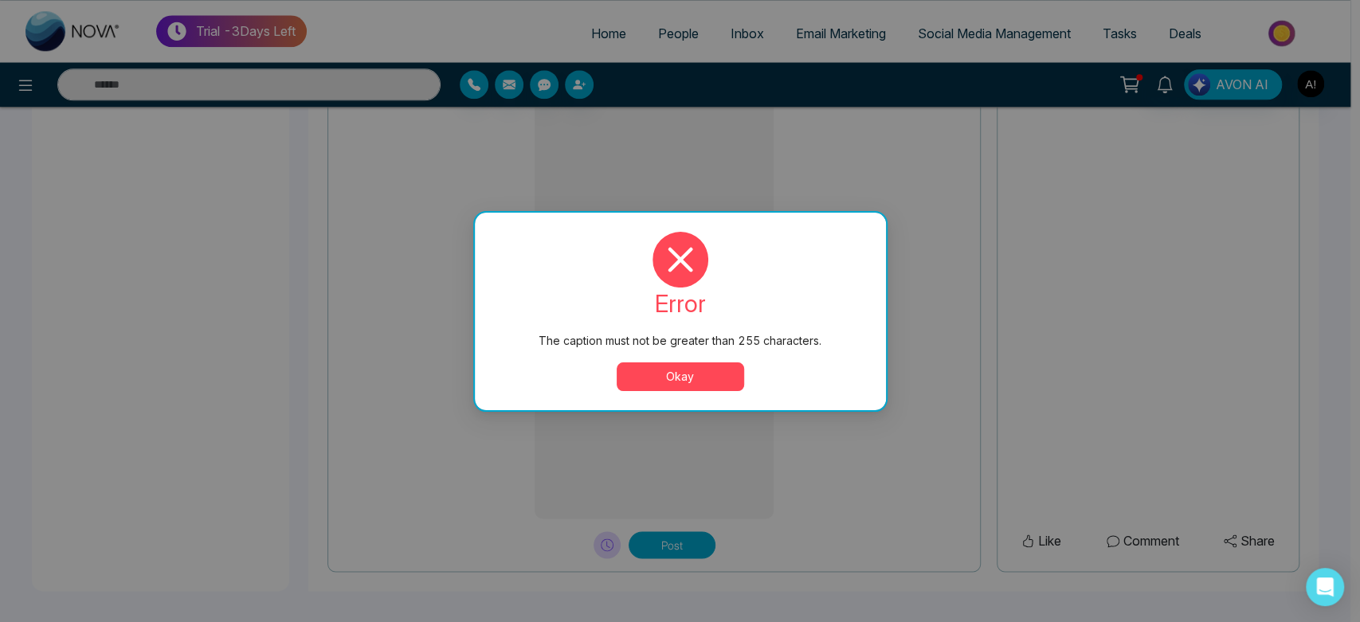
click at [684, 373] on button "Okay" at bounding box center [680, 376] width 127 height 29
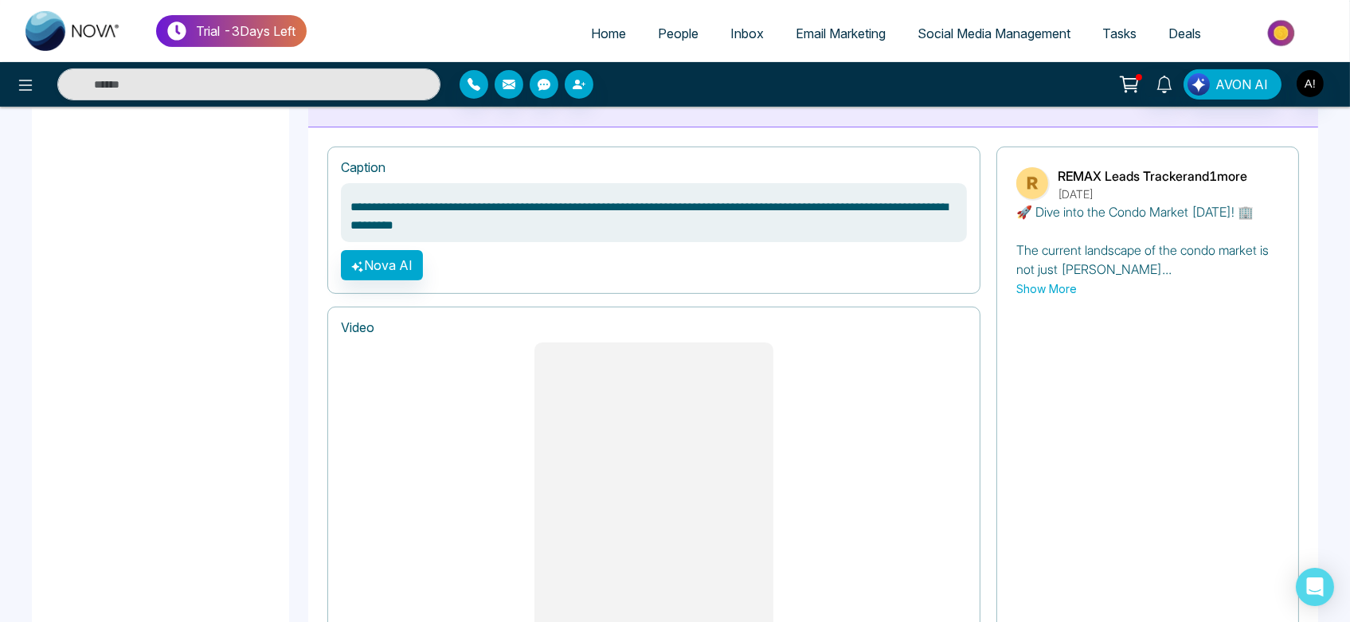
scroll to position [0, 0]
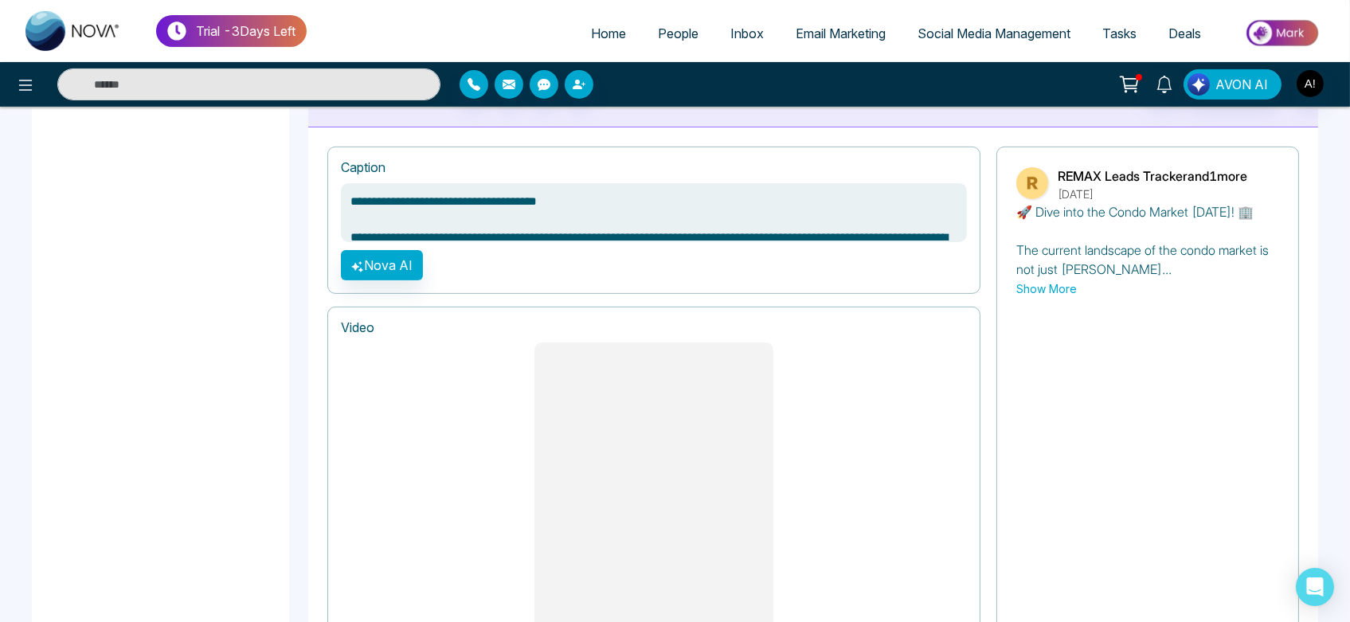
drag, startPoint x: 590, startPoint y: 232, endPoint x: 339, endPoint y: 225, distance: 251.9
click at [339, 225] on div "**********" at bounding box center [653, 221] width 653 height 148
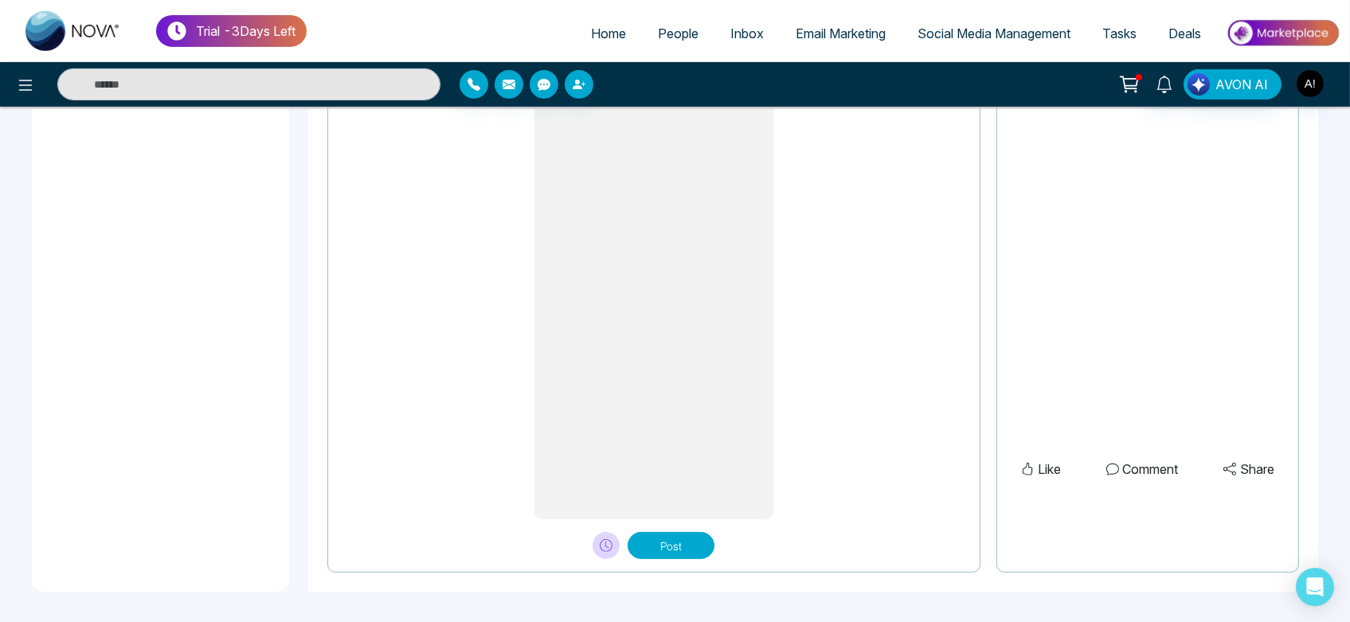
scroll to position [1301, 0]
type textarea "**********"
click at [614, 547] on button at bounding box center [606, 546] width 27 height 27
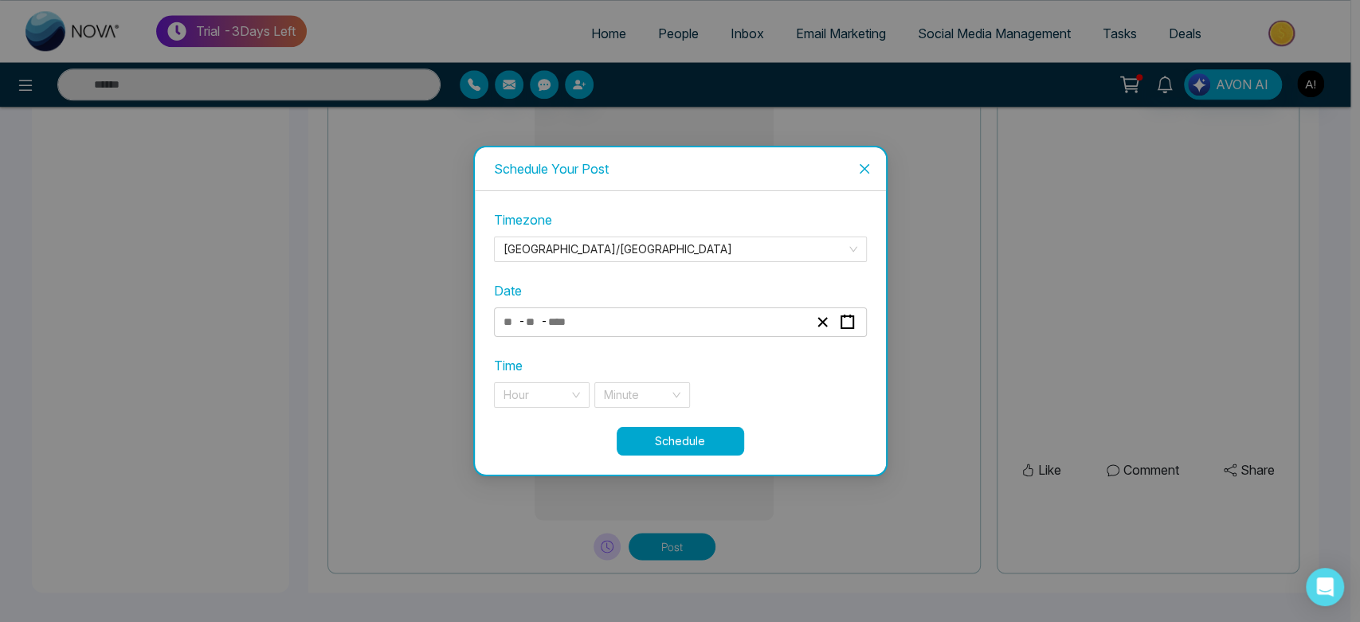
click at [704, 339] on div "Timezone Asia/Kolkata Date - - Time Hour Minute" at bounding box center [680, 318] width 373 height 217
click at [661, 327] on div "- -" at bounding box center [655, 323] width 309 height 22
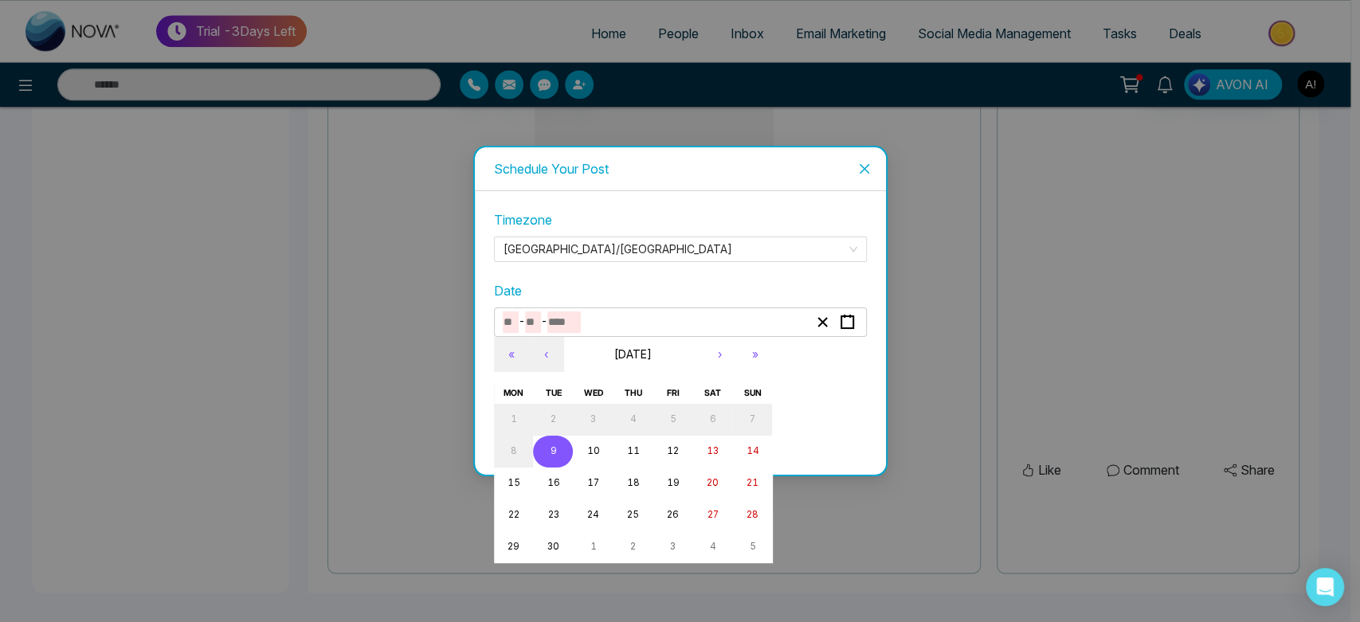
click at [562, 449] on button "9" at bounding box center [553, 452] width 40 height 32
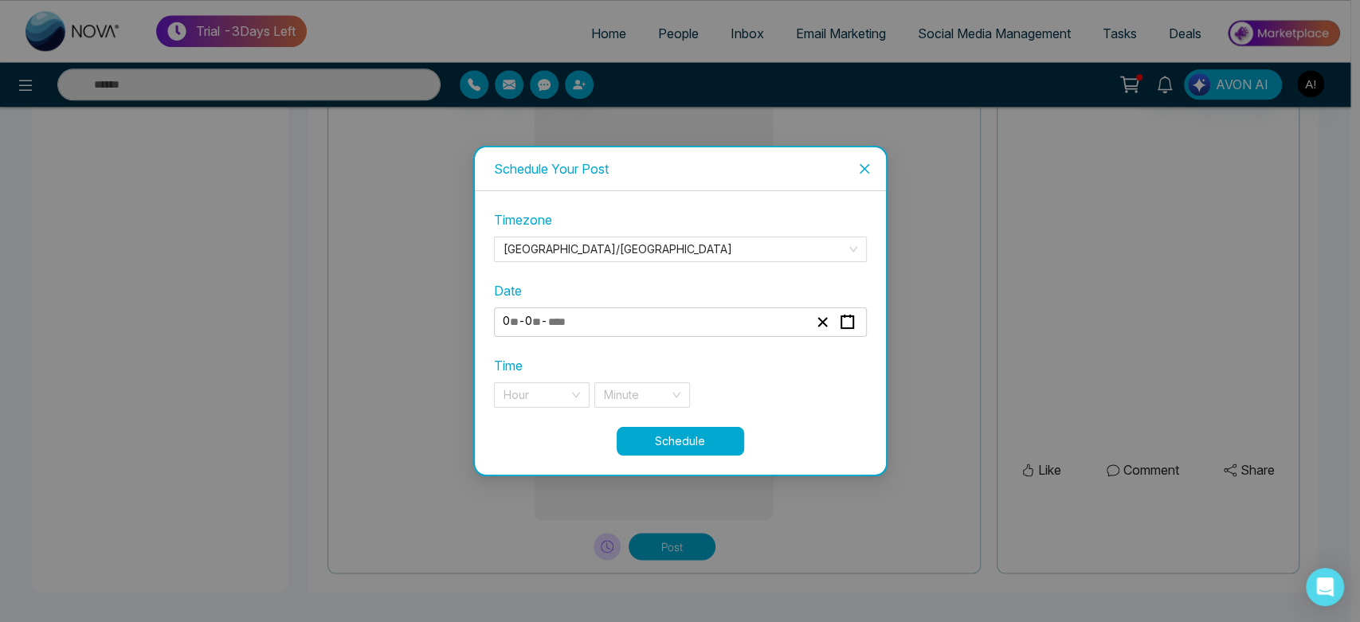
type input "*"
type input "****"
drag, startPoint x: 563, startPoint y: 409, endPoint x: 569, endPoint y: 400, distance: 11.1
click at [569, 400] on div "**********" at bounding box center [680, 318] width 373 height 217
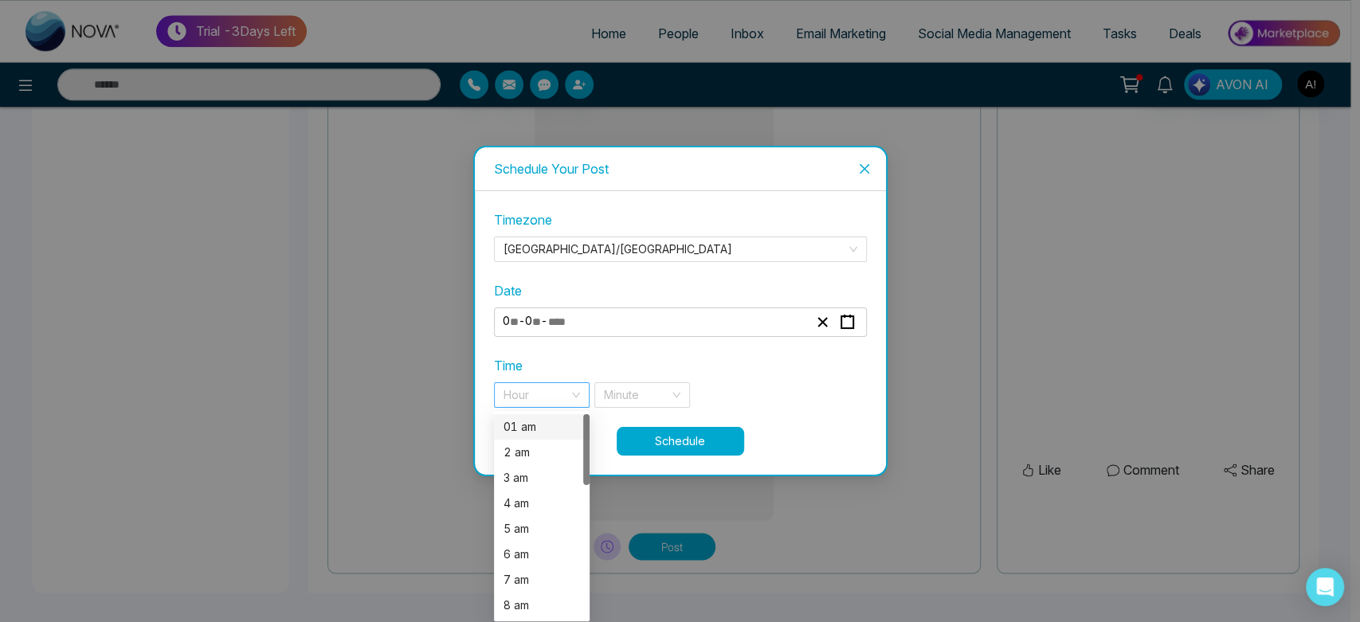
click at [569, 400] on div "Hour" at bounding box center [542, 394] width 96 height 25
click at [542, 470] on div "3 am" at bounding box center [541, 478] width 76 height 18
click at [547, 386] on span "3 am" at bounding box center [541, 395] width 76 height 24
click at [554, 425] on div "01 am" at bounding box center [541, 427] width 76 height 18
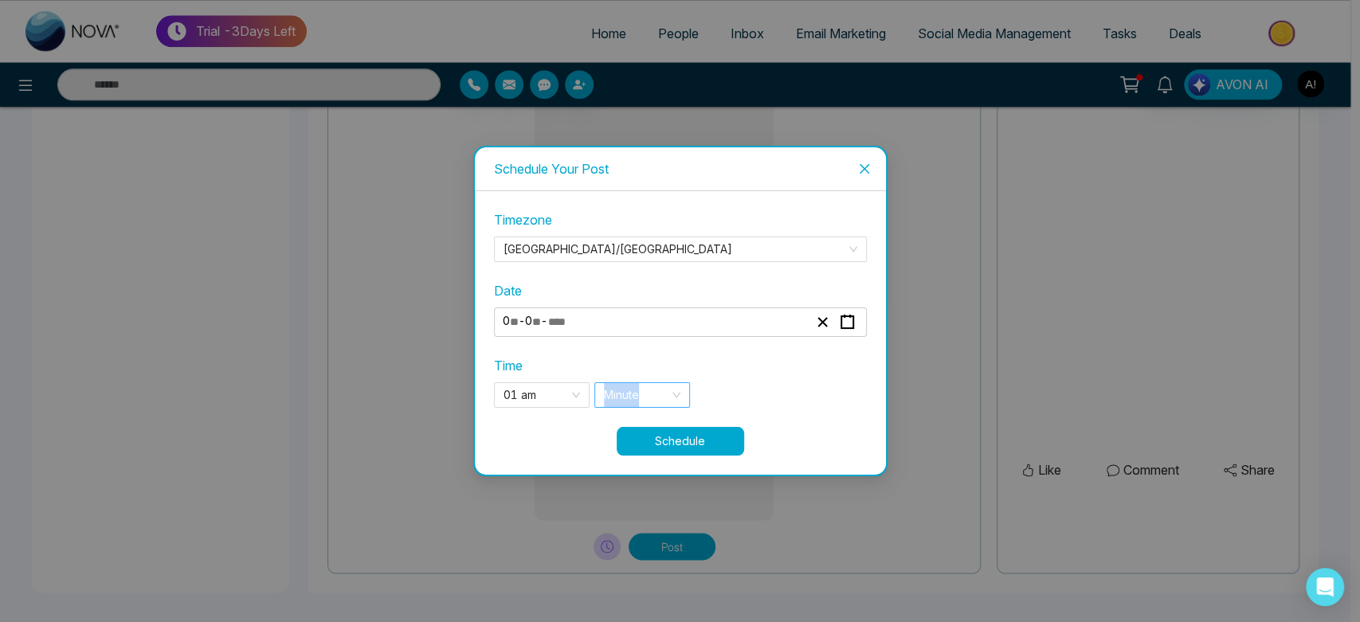
click at [652, 406] on div "**********" at bounding box center [680, 318] width 373 height 217
click at [652, 406] on input "search" at bounding box center [636, 395] width 65 height 24
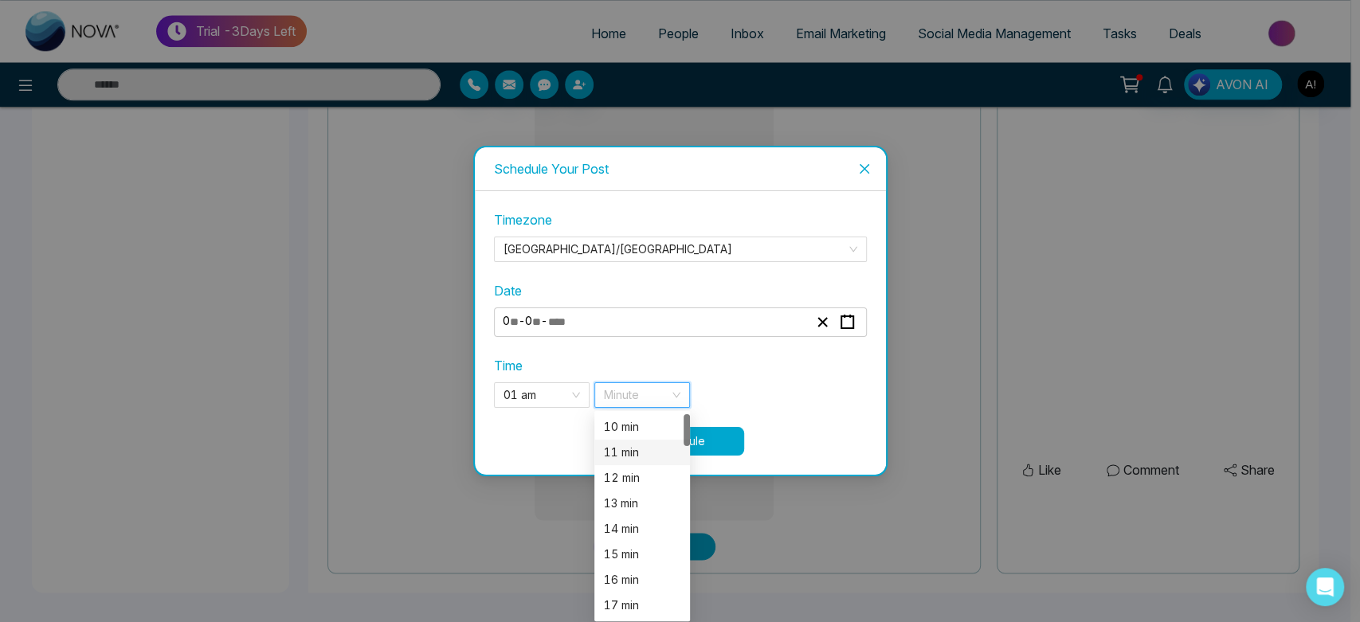
click at [643, 449] on div "11 min" at bounding box center [642, 453] width 76 height 18
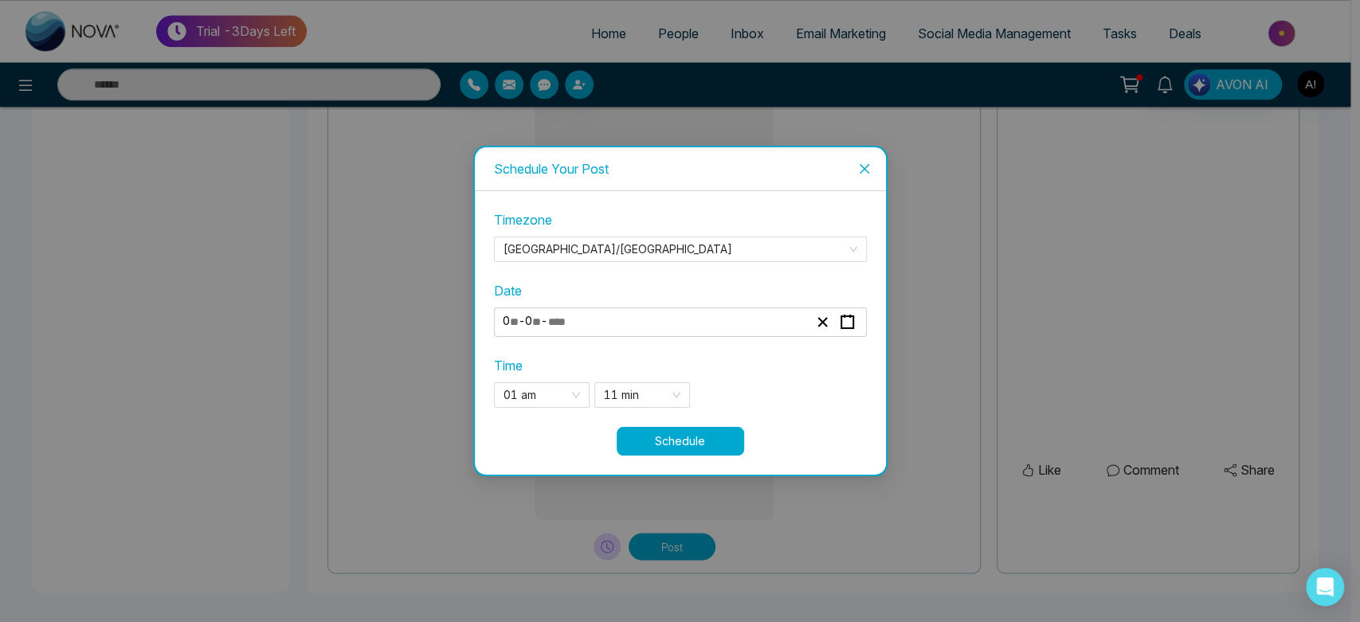
click at [724, 433] on button "Schedule" at bounding box center [680, 441] width 127 height 29
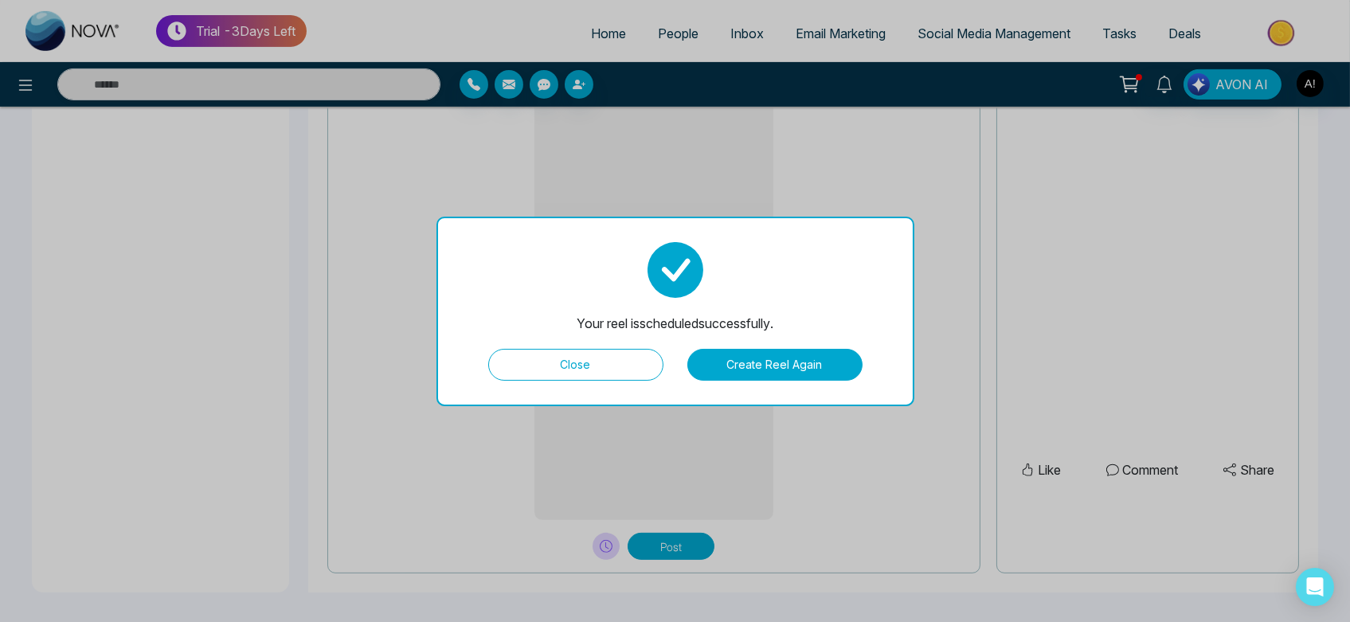
click at [510, 364] on button "Close" at bounding box center [575, 365] width 175 height 32
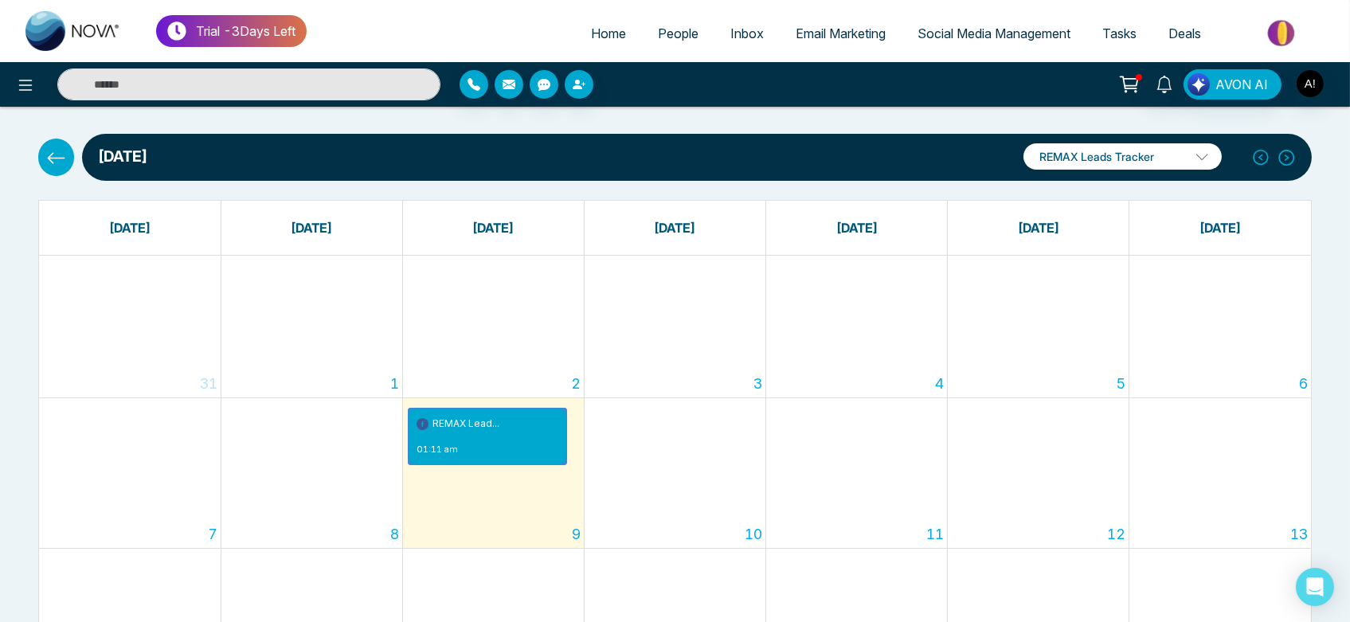
scroll to position [3, 0]
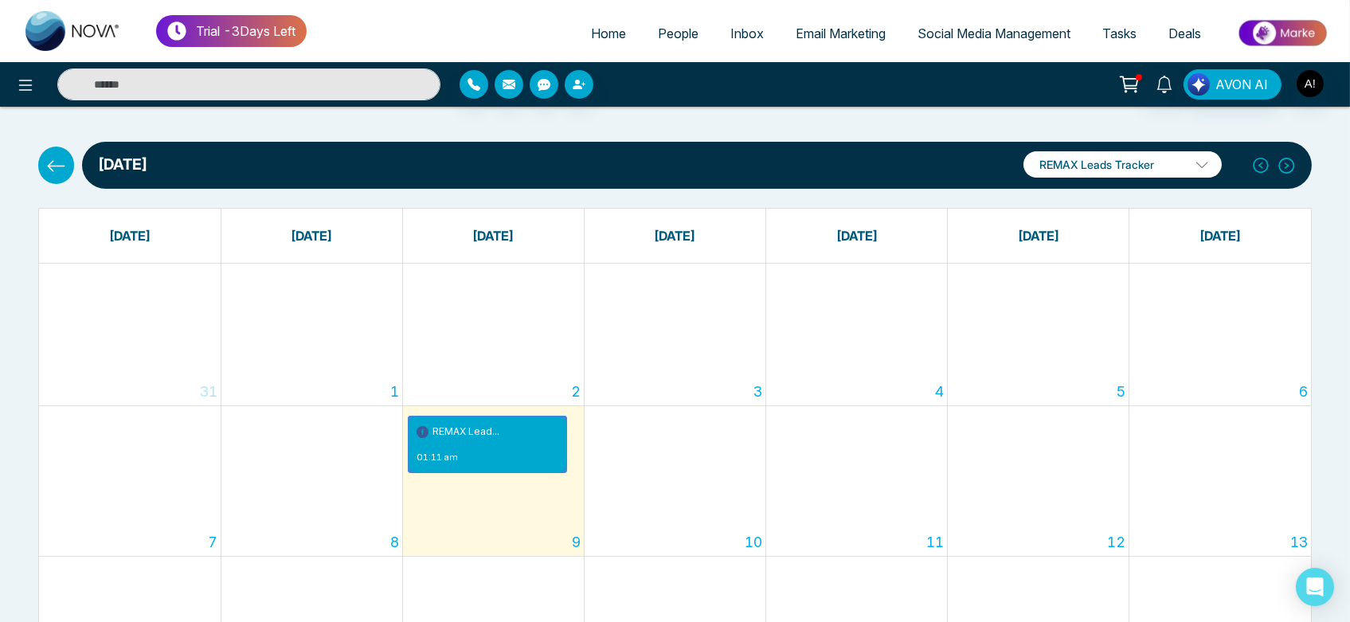
click at [46, 156] on icon at bounding box center [56, 166] width 20 height 20
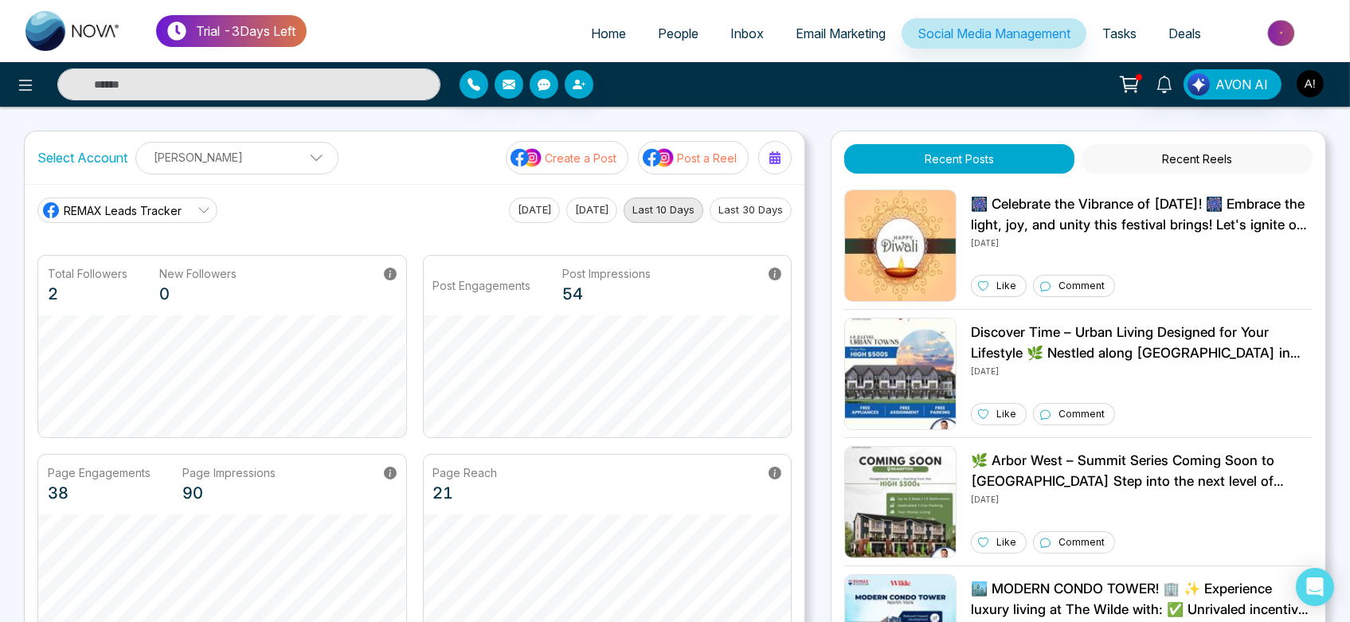
click at [684, 163] on p "Post a Reel" at bounding box center [707, 158] width 60 height 17
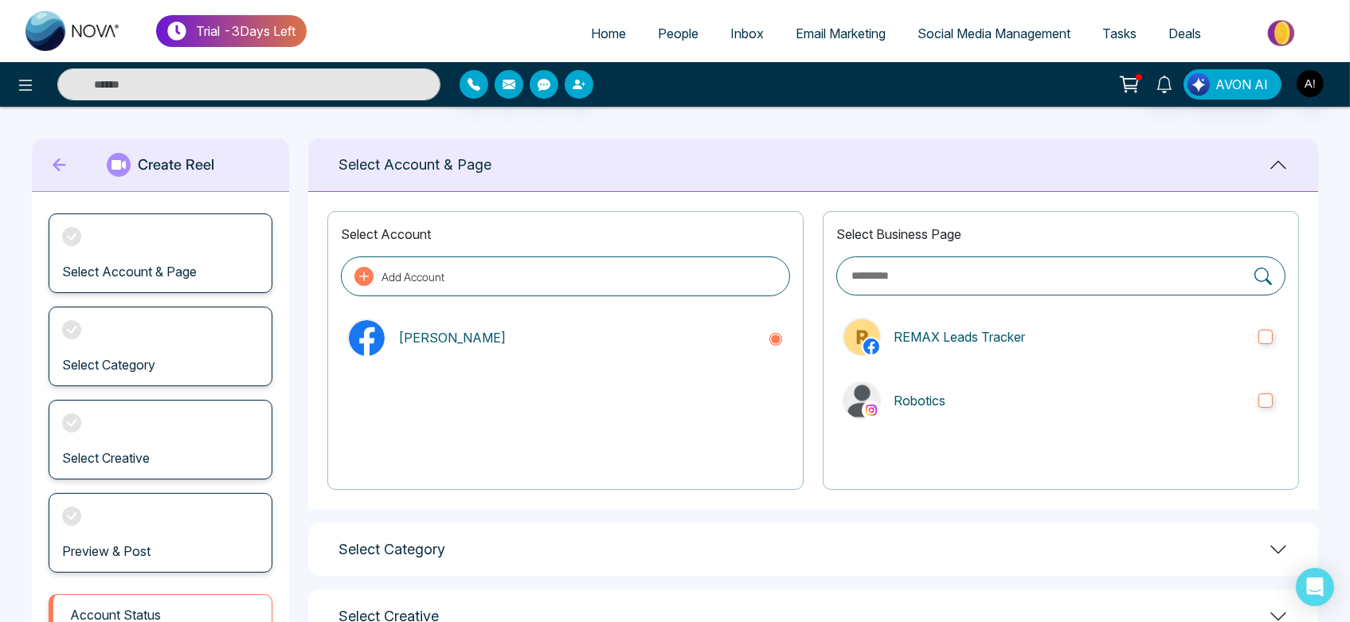
click at [1039, 328] on p "REMAX Leads Tracker" at bounding box center [1070, 336] width 352 height 19
click at [1114, 323] on label "REMAX Leads Tracker" at bounding box center [1061, 337] width 449 height 51
click at [1119, 406] on p "Robotics" at bounding box center [1070, 400] width 352 height 19
click at [507, 151] on div "Select Account & Page" at bounding box center [813, 165] width 1010 height 53
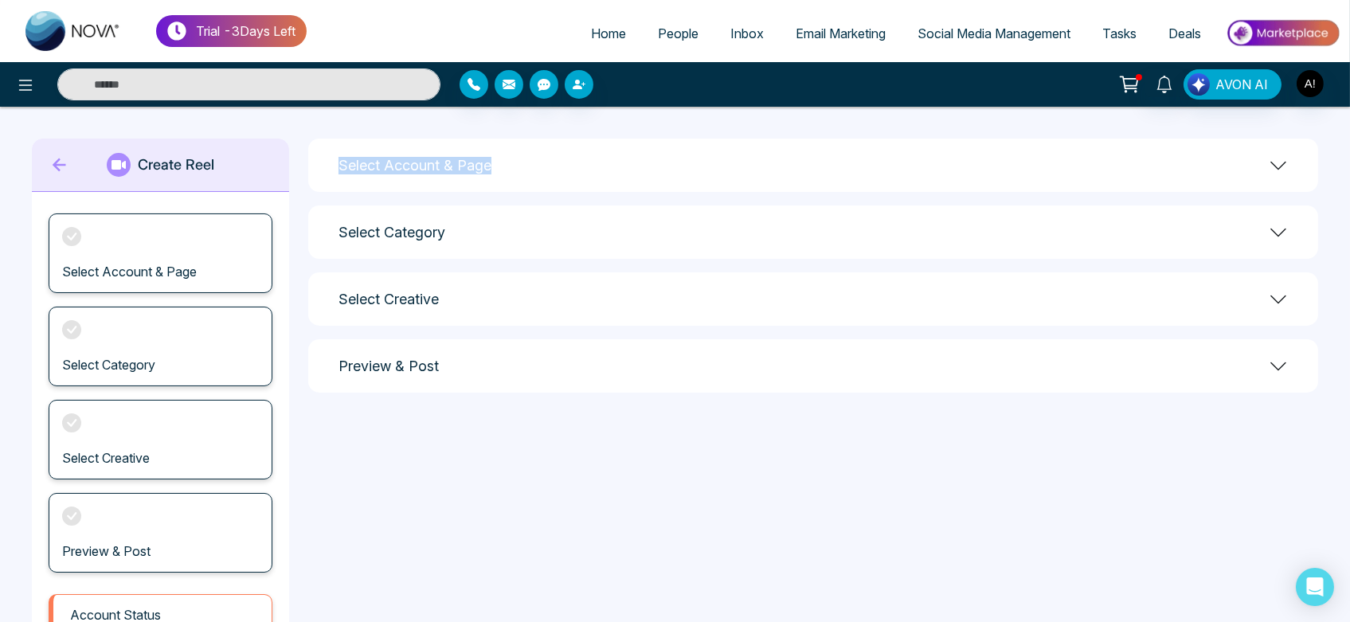
click at [507, 151] on div "Select Account & Page" at bounding box center [813, 165] width 1010 height 53
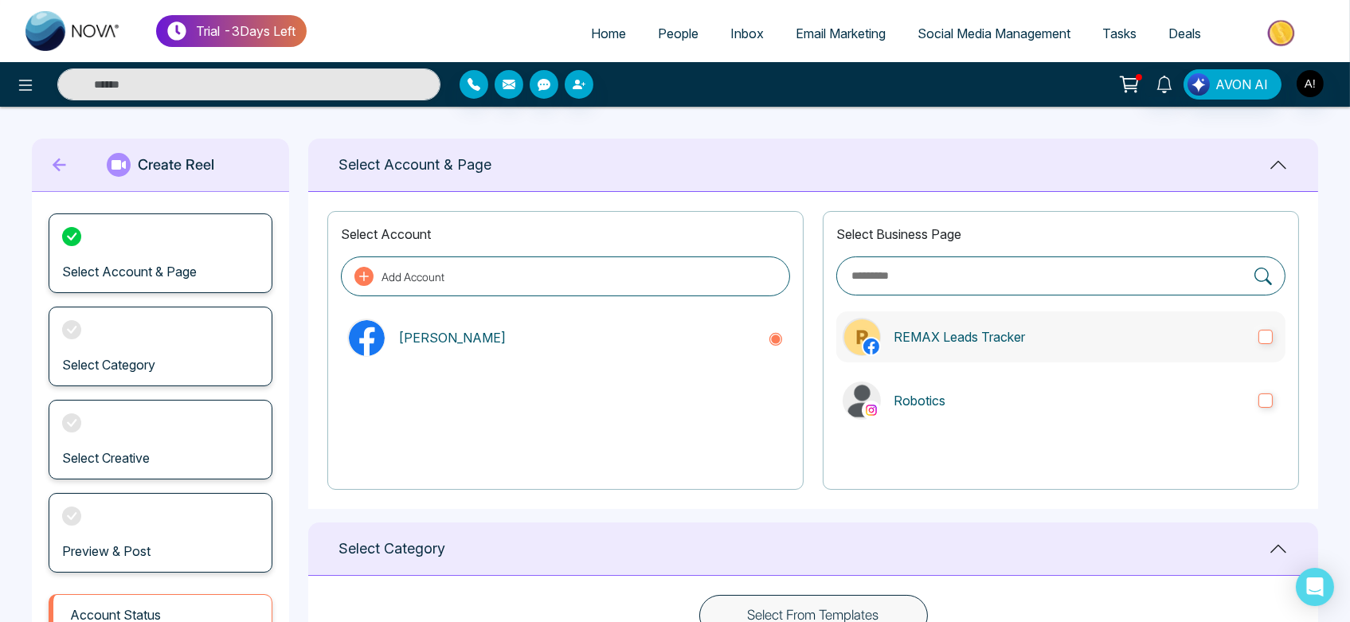
click at [956, 334] on p "REMAX Leads Tracker" at bounding box center [1070, 336] width 352 height 19
click at [1001, 382] on label "Robotics" at bounding box center [1061, 400] width 449 height 51
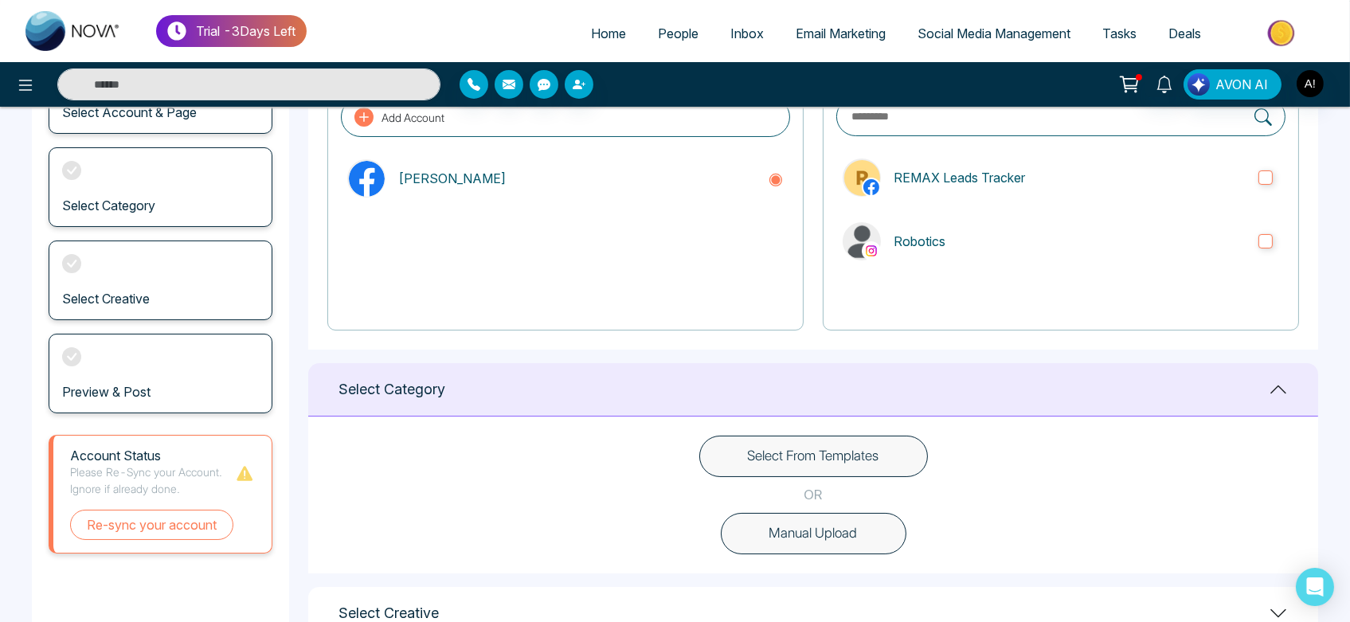
scroll to position [146, 0]
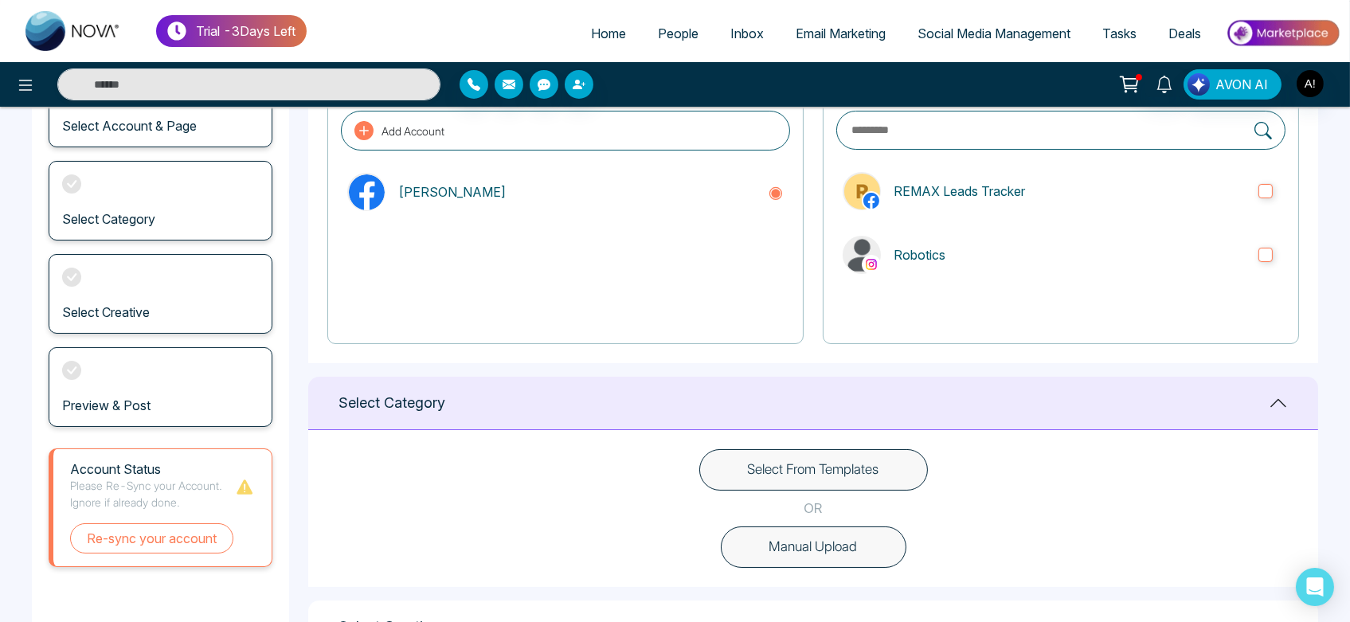
click at [891, 483] on button "Select From Templates" at bounding box center [813, 469] width 229 height 41
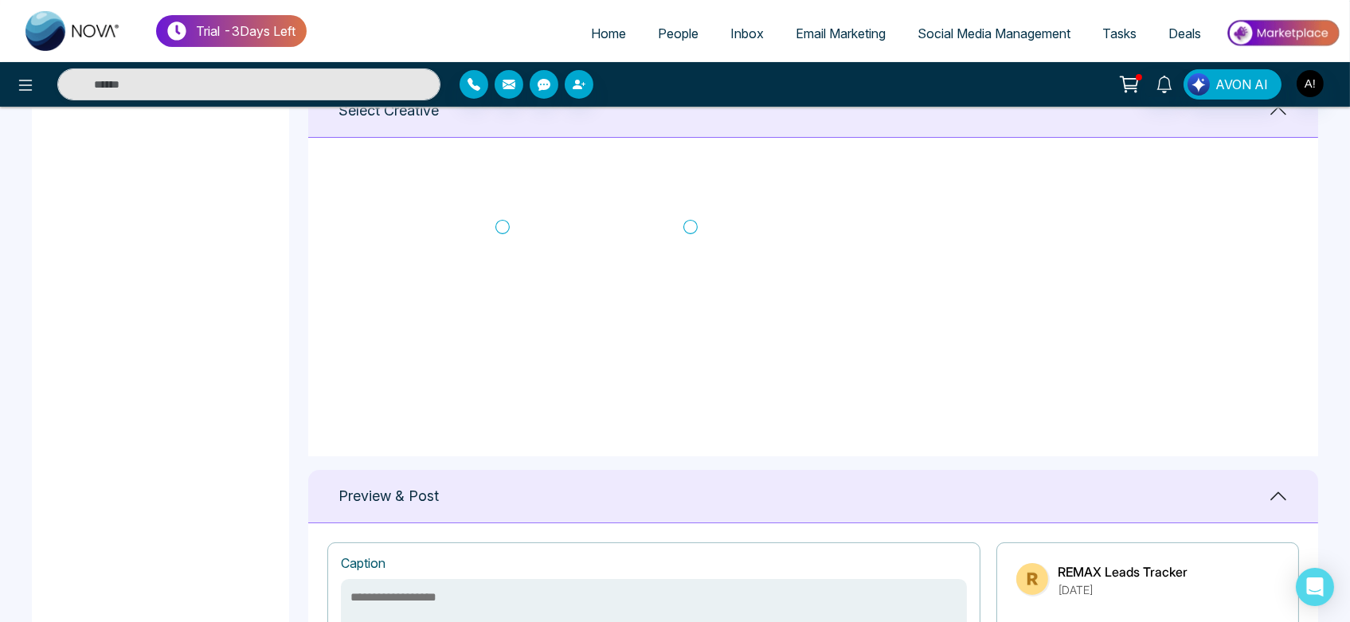
scroll to position [283, 0]
click at [500, 229] on icon at bounding box center [503, 230] width 14 height 16
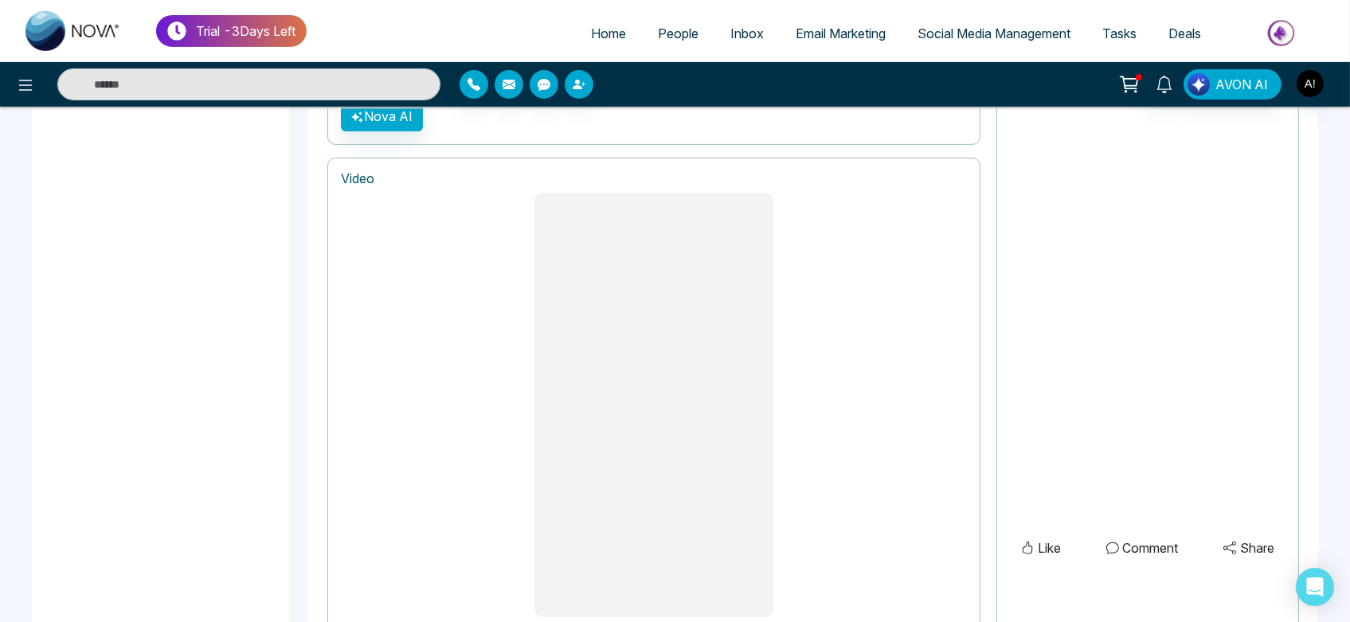
scroll to position [1302, 0]
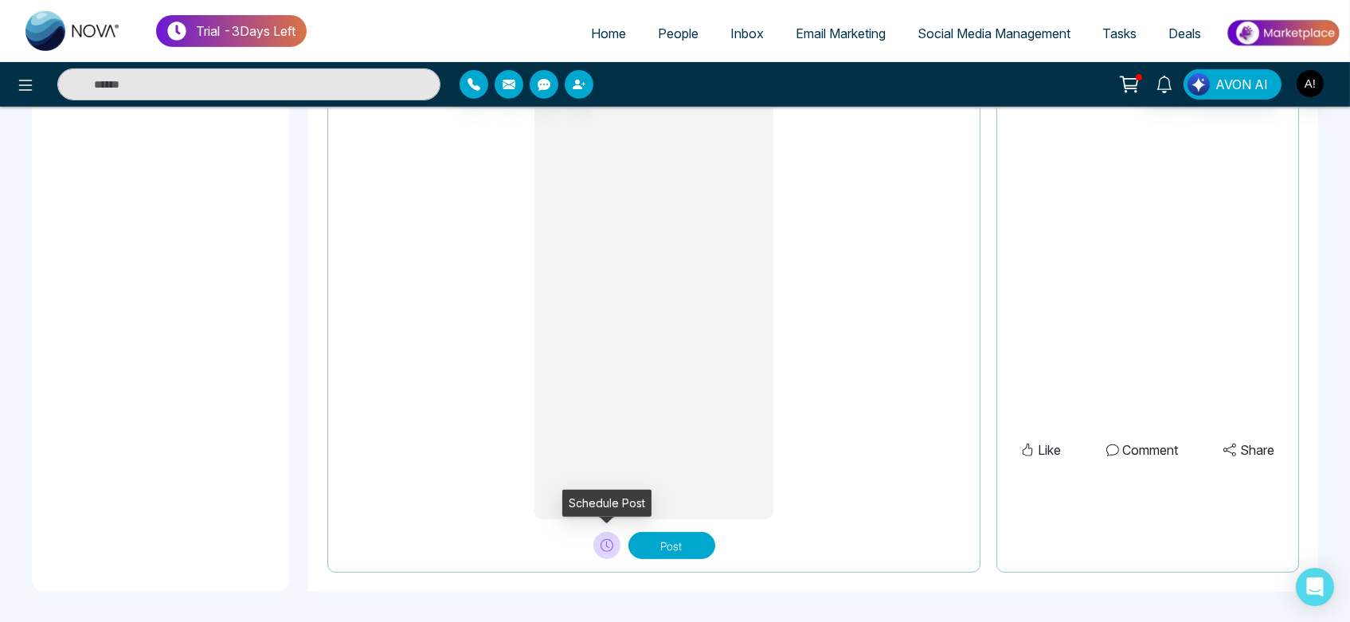
click at [603, 549] on icon at bounding box center [607, 545] width 13 height 13
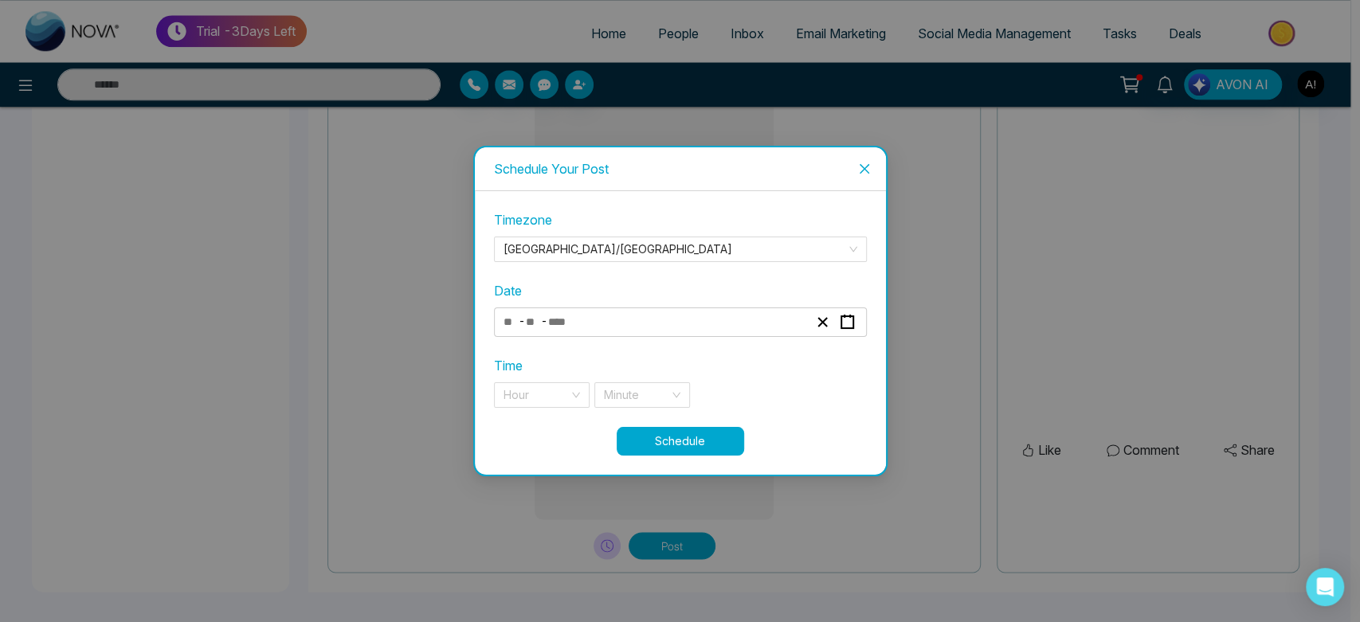
click at [719, 318] on div "- -" at bounding box center [655, 323] width 309 height 22
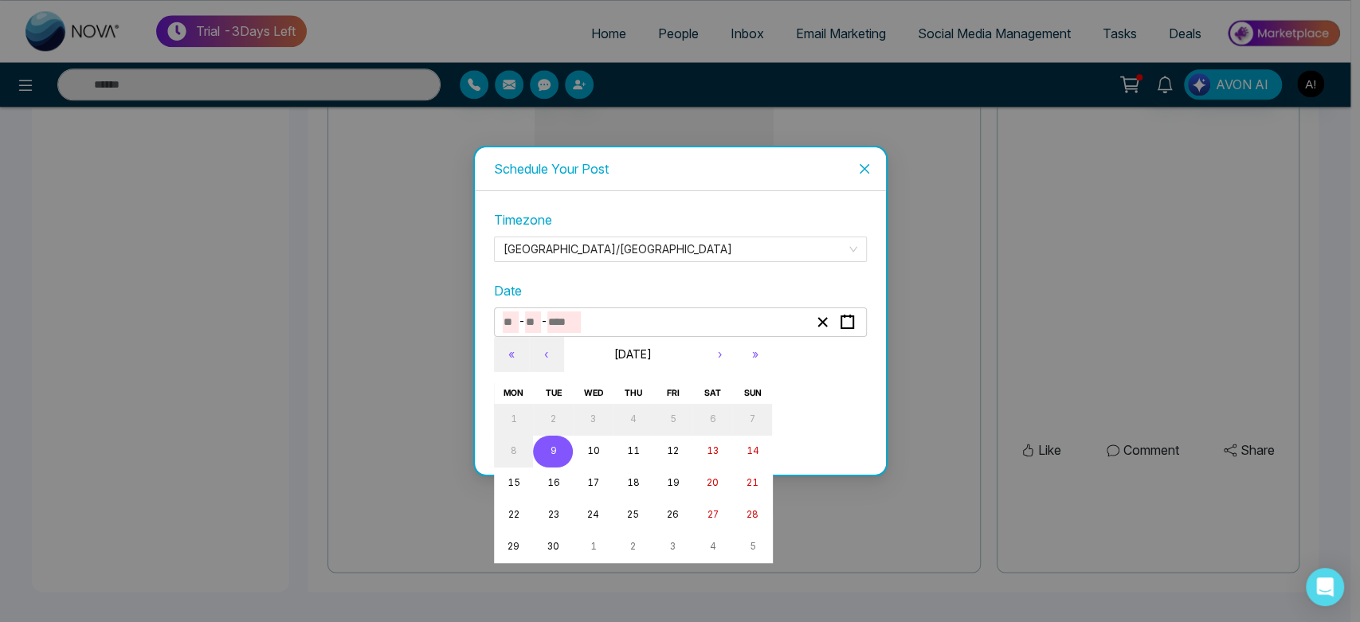
click at [554, 448] on abbr "9" at bounding box center [553, 450] width 6 height 11
type input "*"
type input "****"
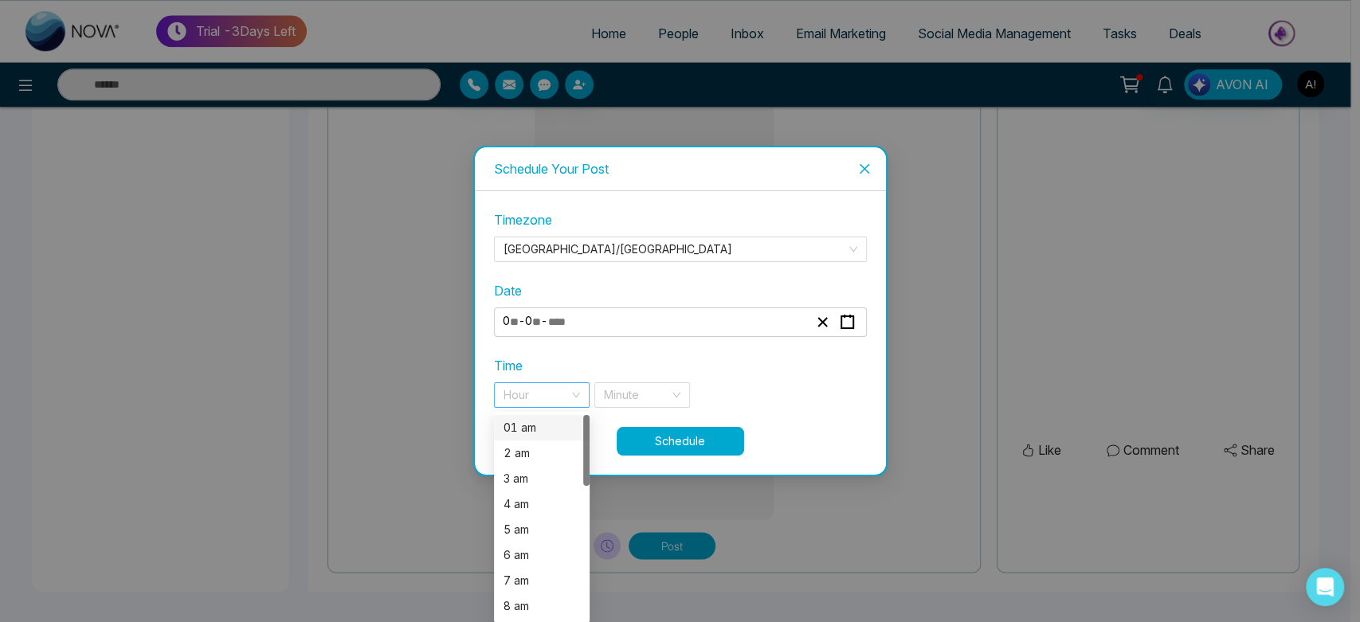
click at [572, 405] on div "Hour" at bounding box center [542, 394] width 96 height 25
click at [569, 438] on div "01 am" at bounding box center [542, 427] width 96 height 25
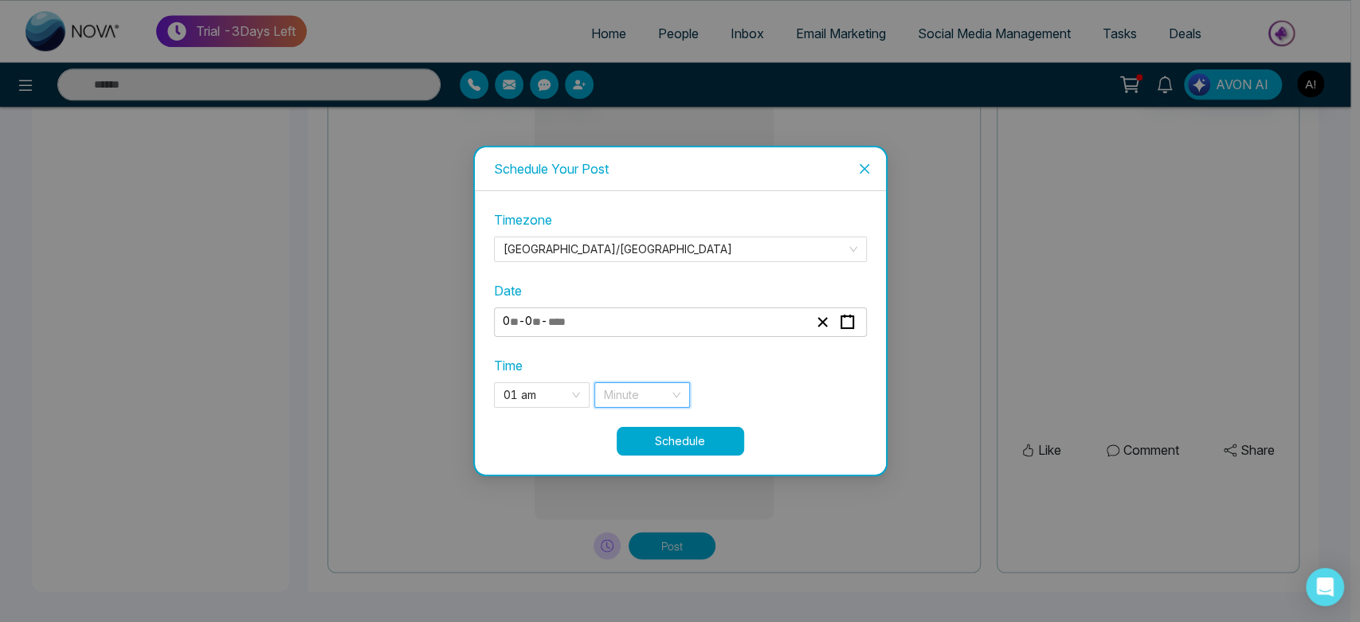
click at [656, 405] on input "search" at bounding box center [636, 395] width 65 height 24
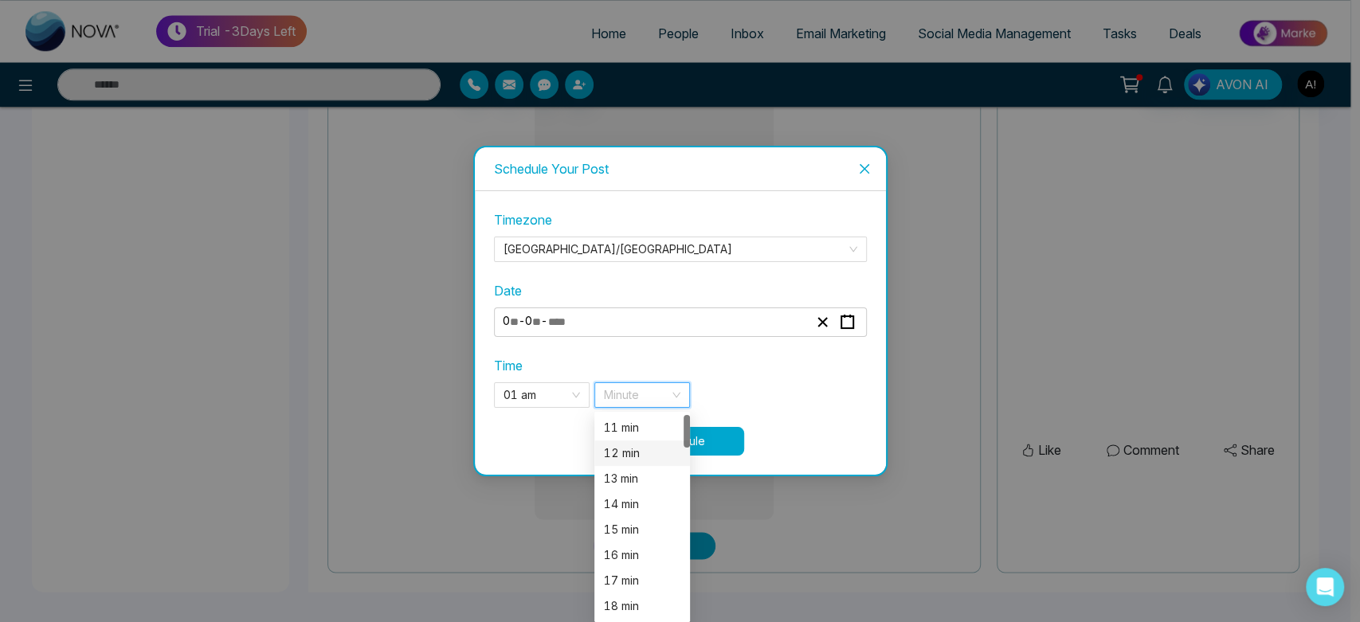
click at [648, 462] on div "12 min" at bounding box center [642, 453] width 96 height 25
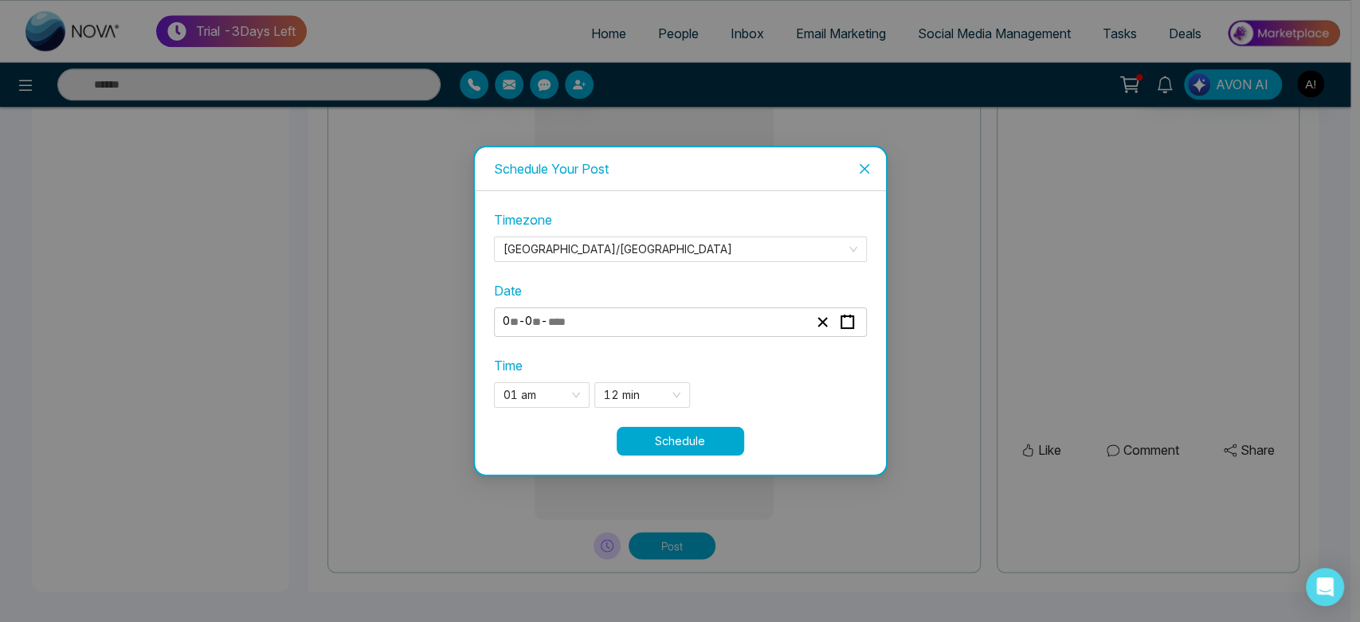
click at [695, 433] on button "Schedule" at bounding box center [680, 441] width 127 height 29
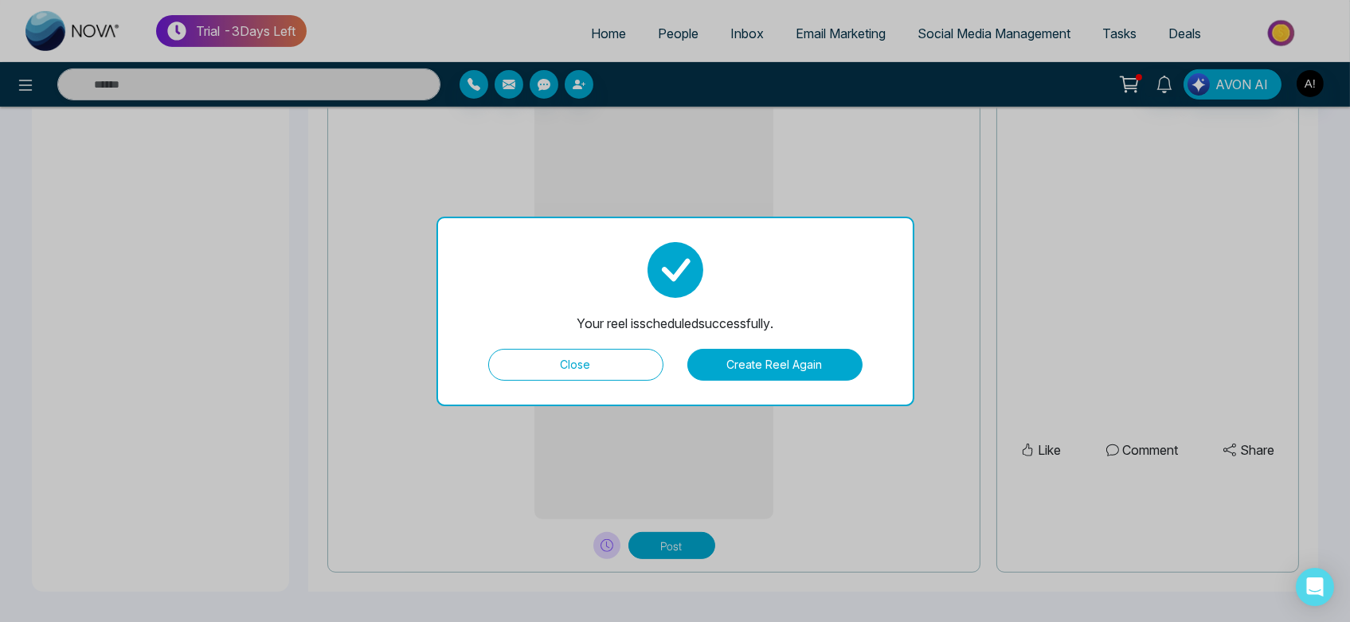
click at [625, 362] on button "Close" at bounding box center [575, 365] width 175 height 32
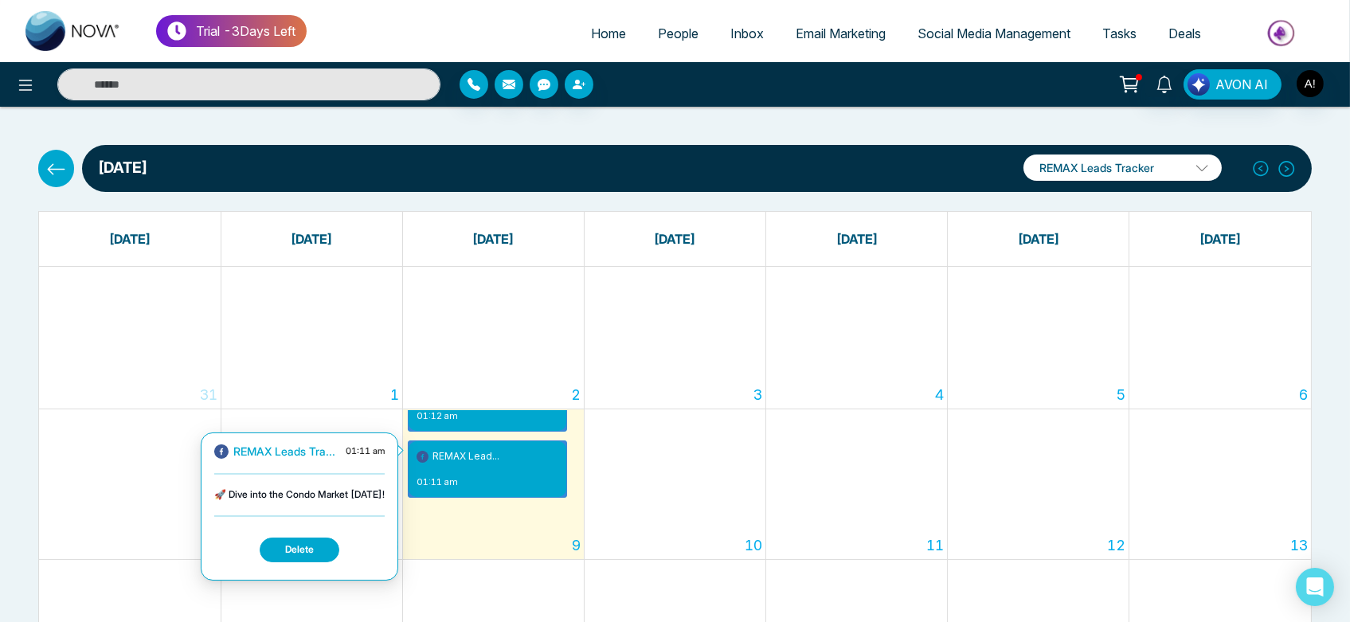
scroll to position [45, 0]
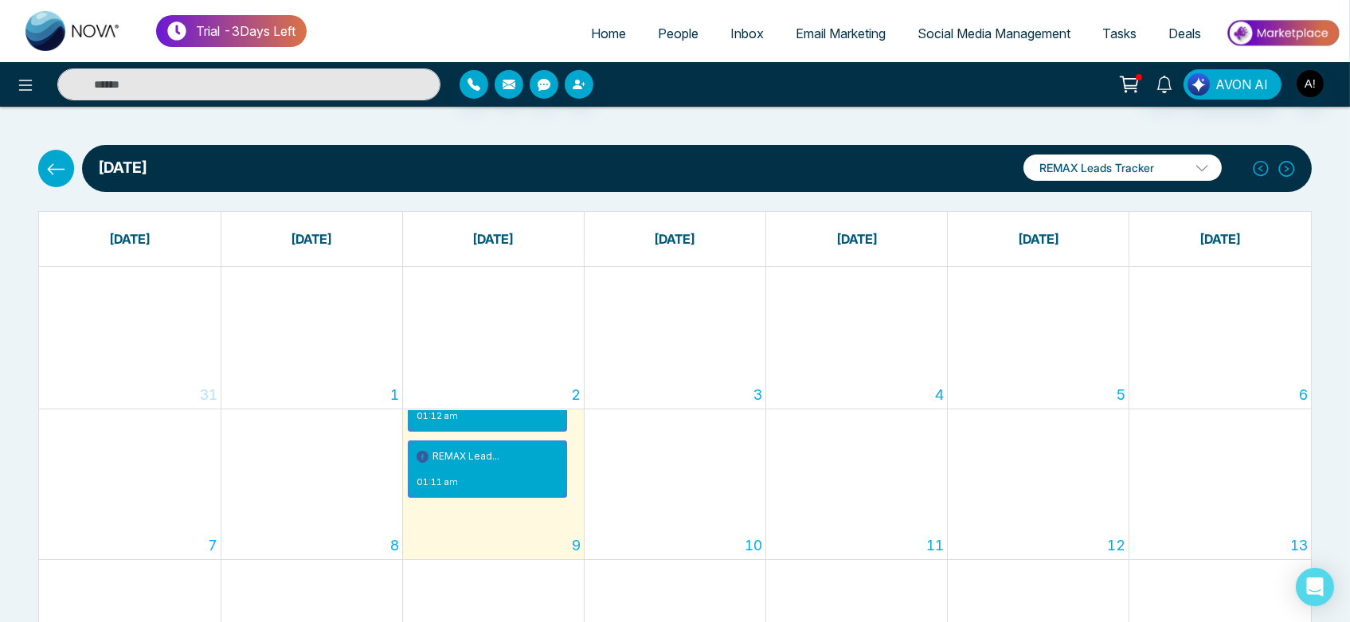
click at [54, 178] on icon at bounding box center [56, 169] width 20 height 20
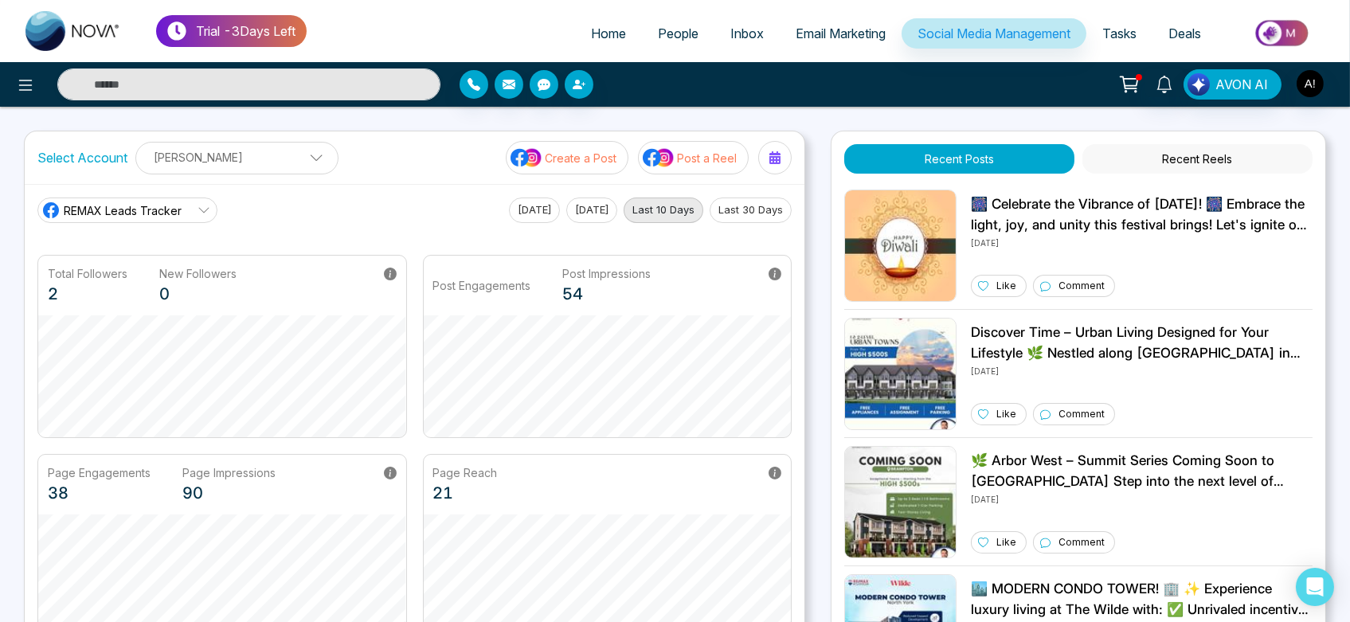
click at [642, 165] on button "Post a Reel" at bounding box center [693, 157] width 111 height 33
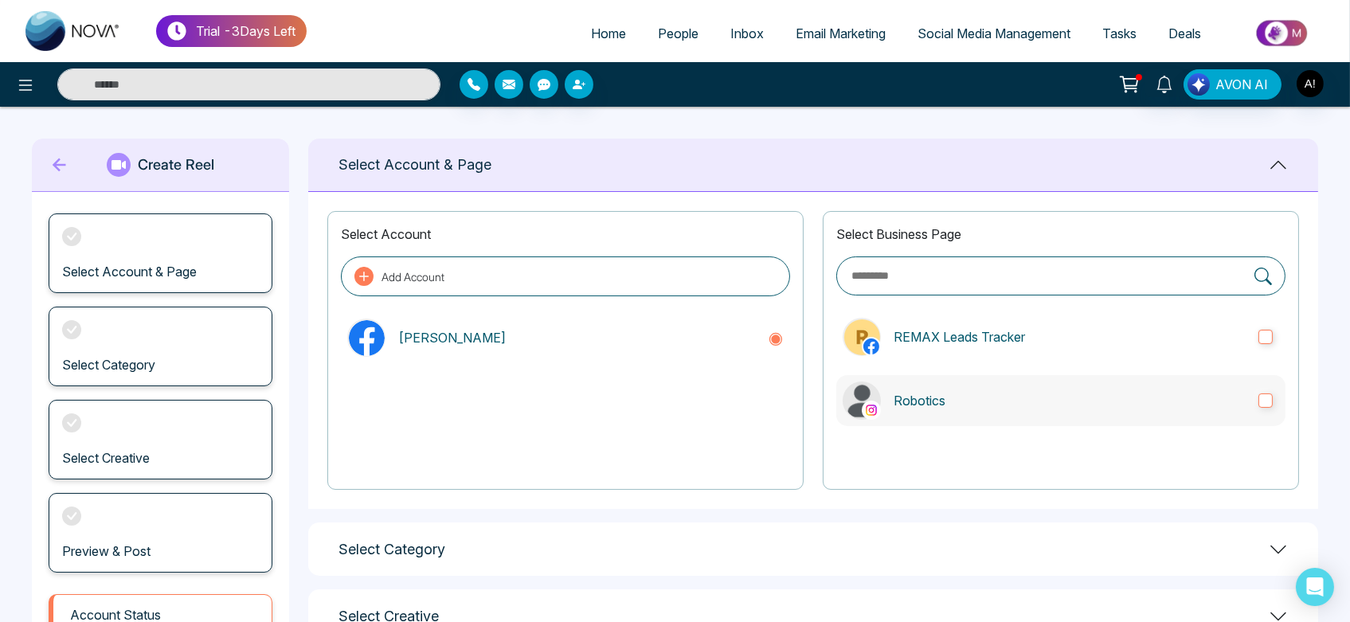
click at [1044, 382] on label "Robotics" at bounding box center [1061, 400] width 449 height 51
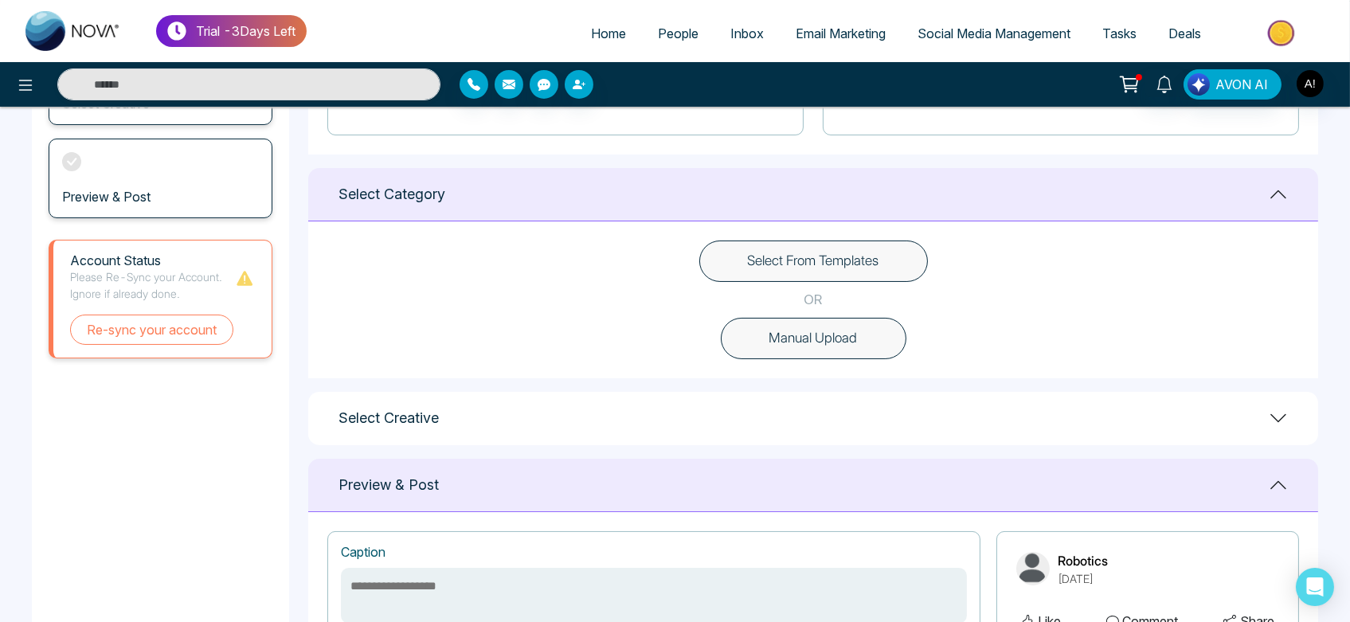
scroll to position [357, 0]
click at [865, 335] on button "Manual Upload" at bounding box center [814, 335] width 186 height 41
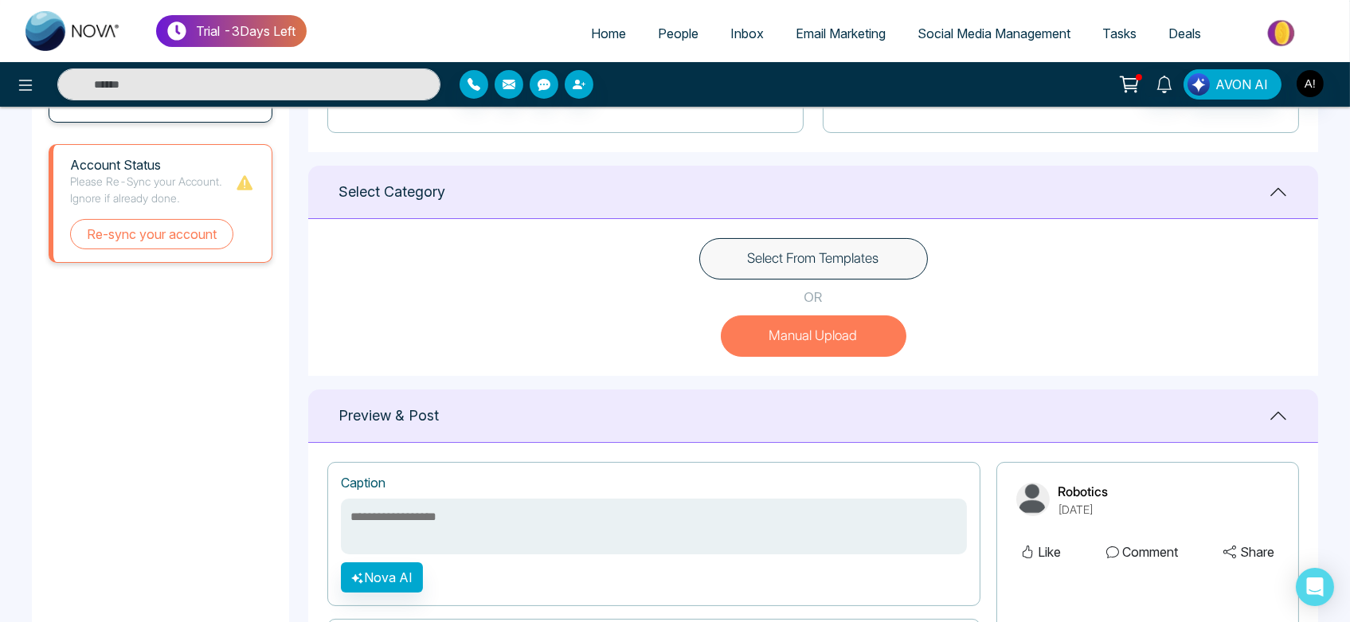
scroll to position [598, 0]
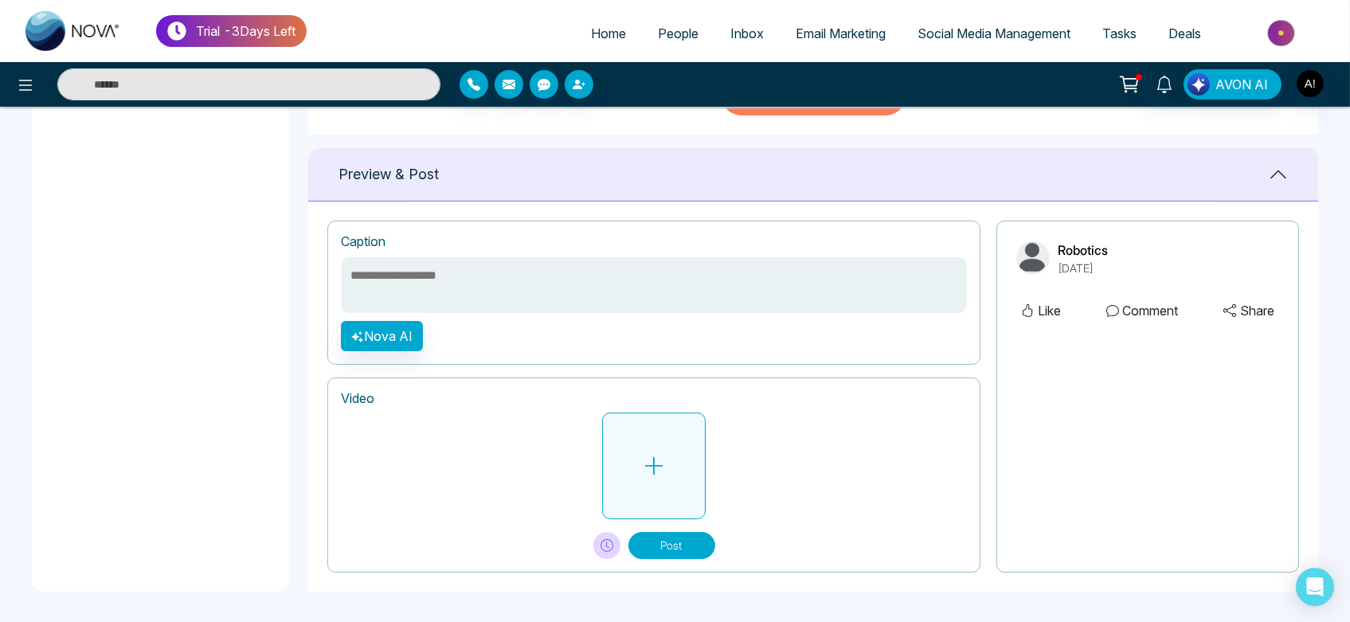
click at [658, 489] on button at bounding box center [654, 466] width 104 height 107
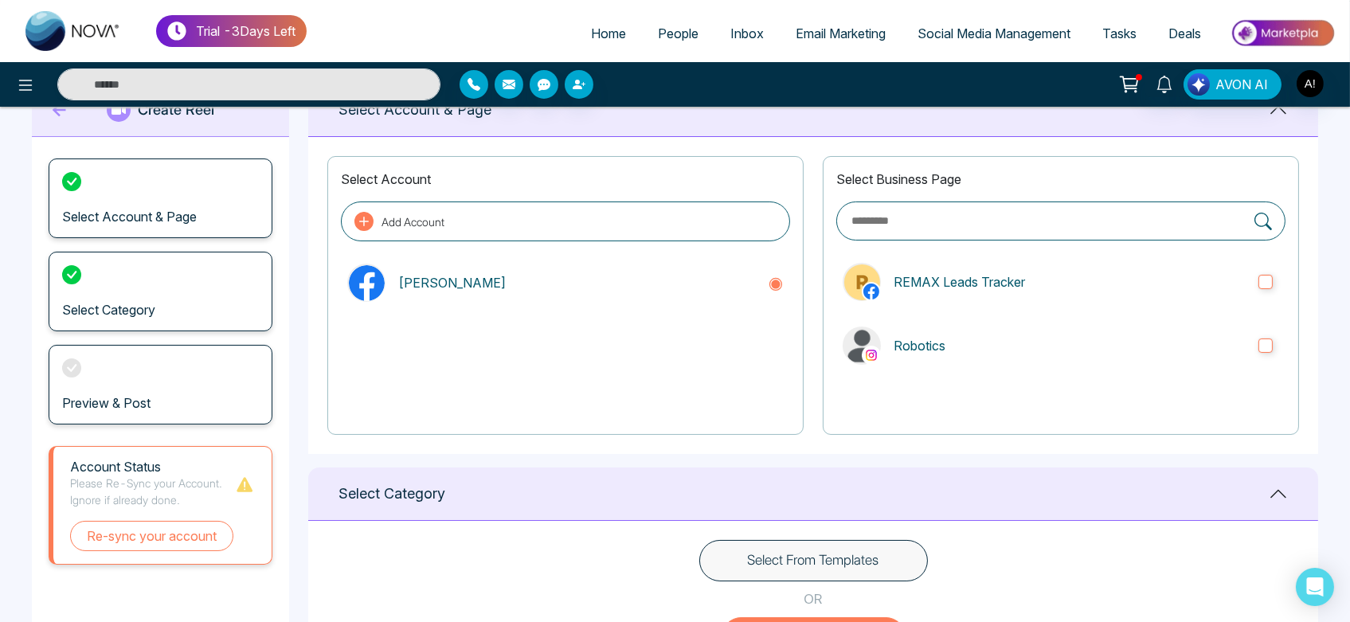
scroll to position [51, 0]
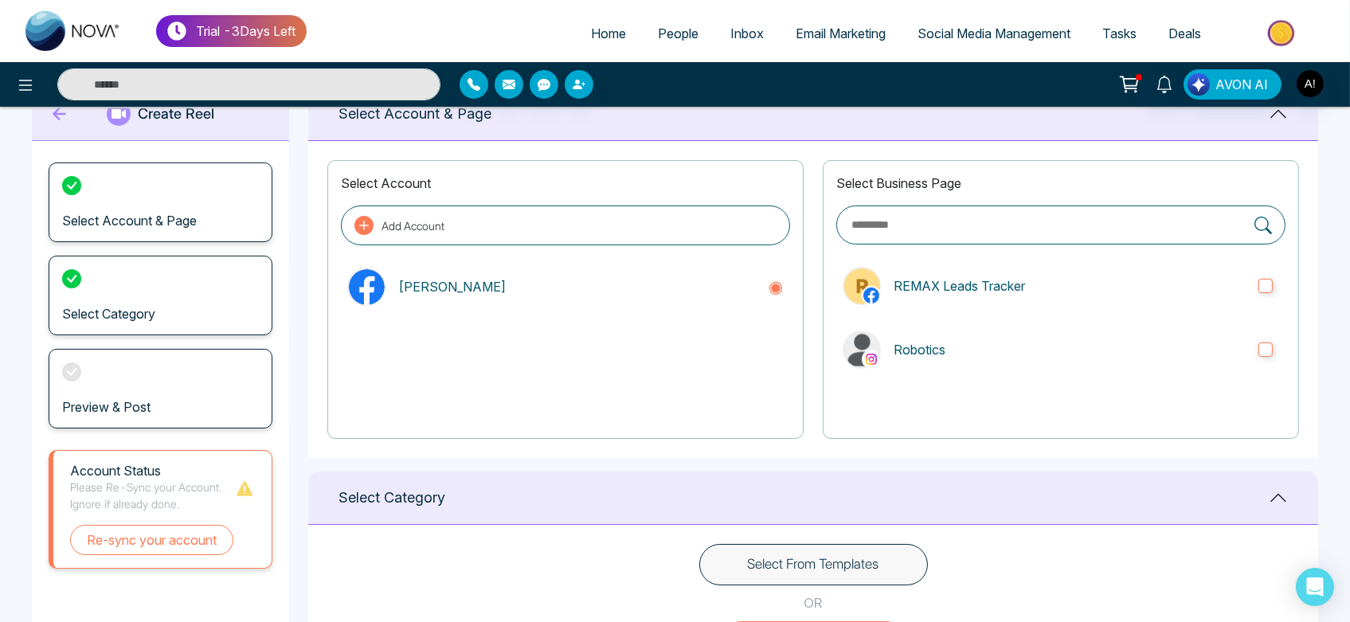
click at [869, 542] on div "Select From Templates OR Manual Upload" at bounding box center [813, 603] width 1010 height 157
click at [880, 558] on button "Select From Templates" at bounding box center [813, 564] width 229 height 41
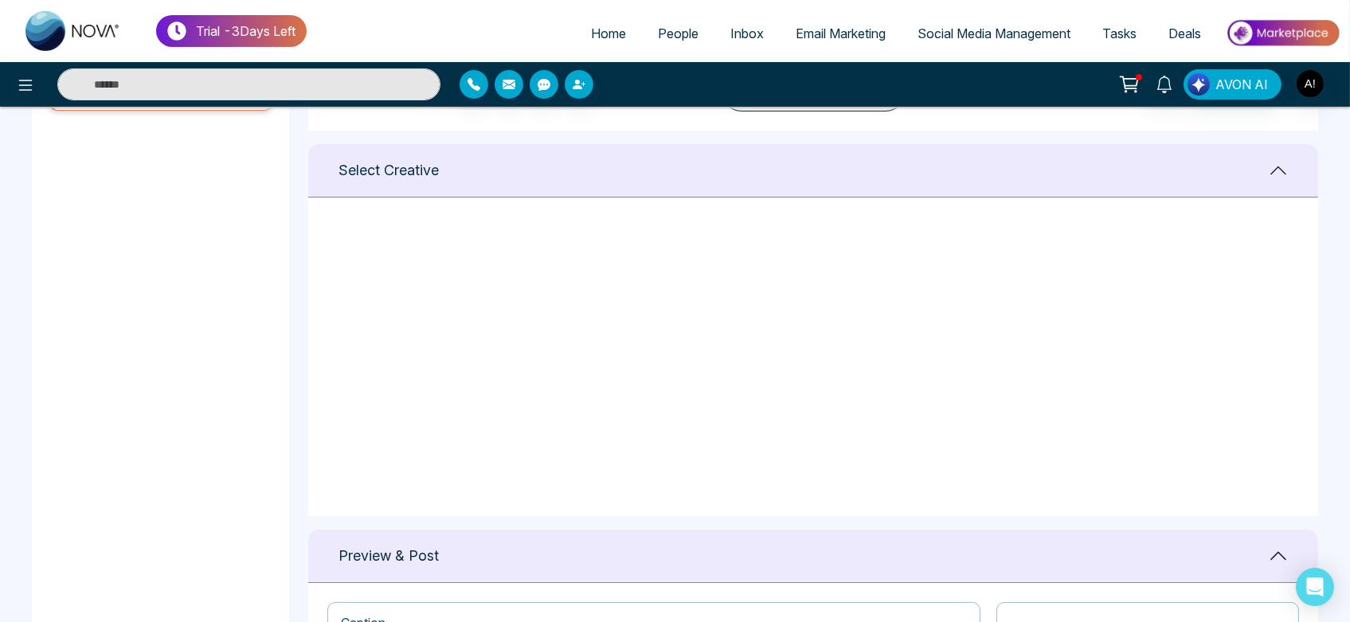
scroll to position [0, 0]
click at [1252, 248] on icon at bounding box center [1255, 249] width 14 height 16
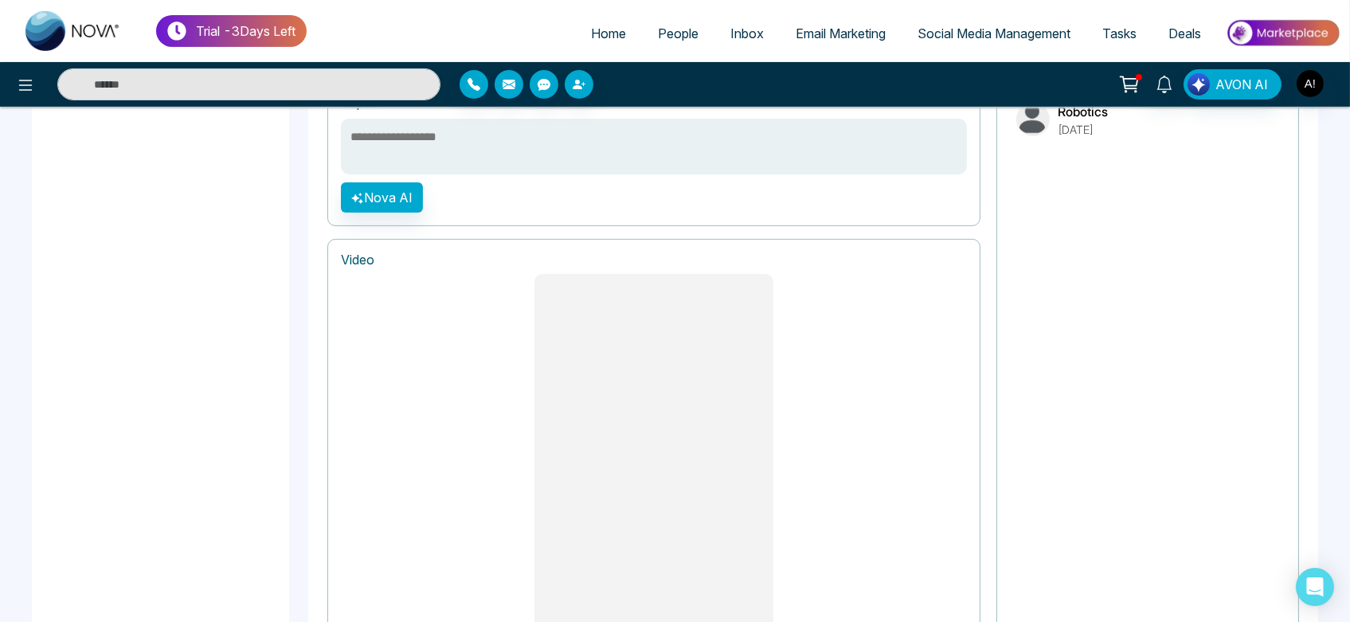
scroll to position [1302, 0]
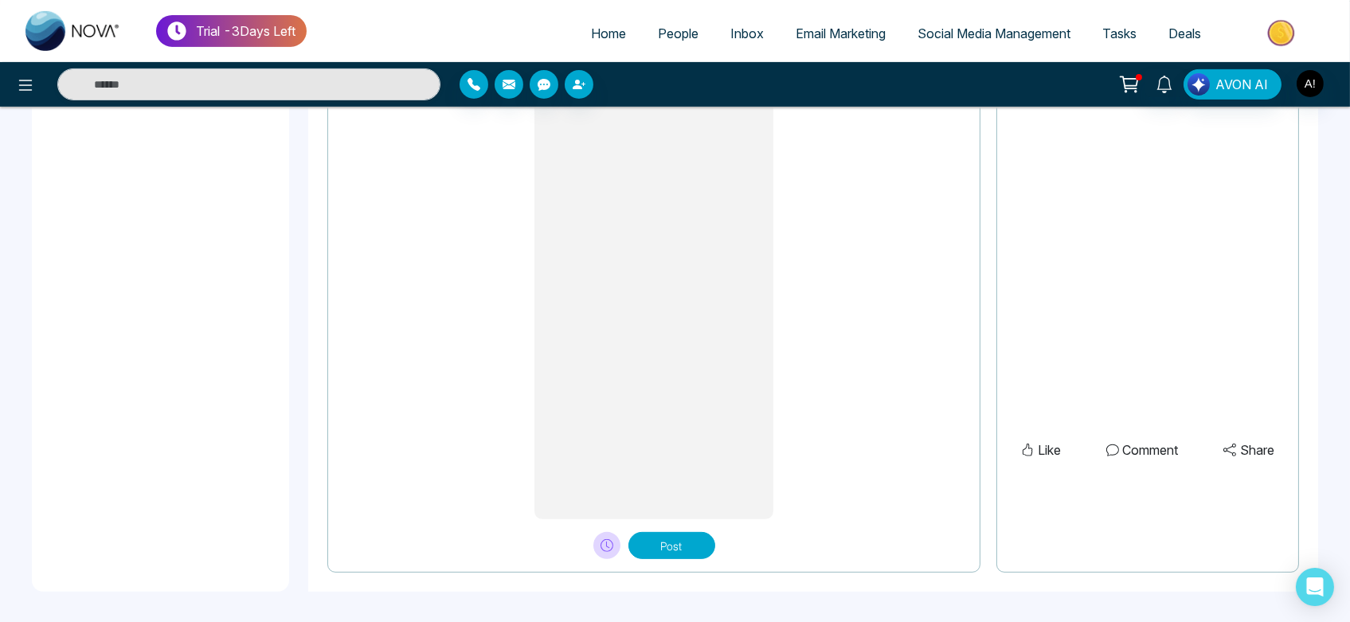
click at [688, 553] on button "Post" at bounding box center [672, 545] width 87 height 27
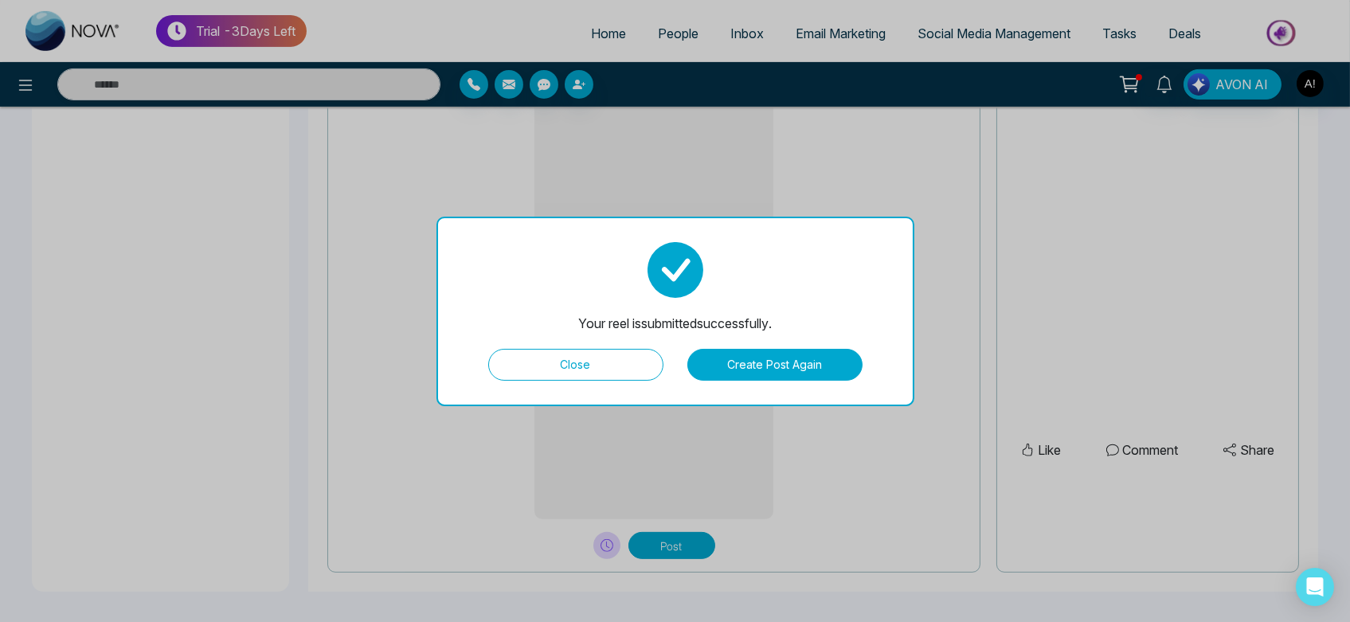
click at [653, 364] on button "Close" at bounding box center [575, 365] width 175 height 32
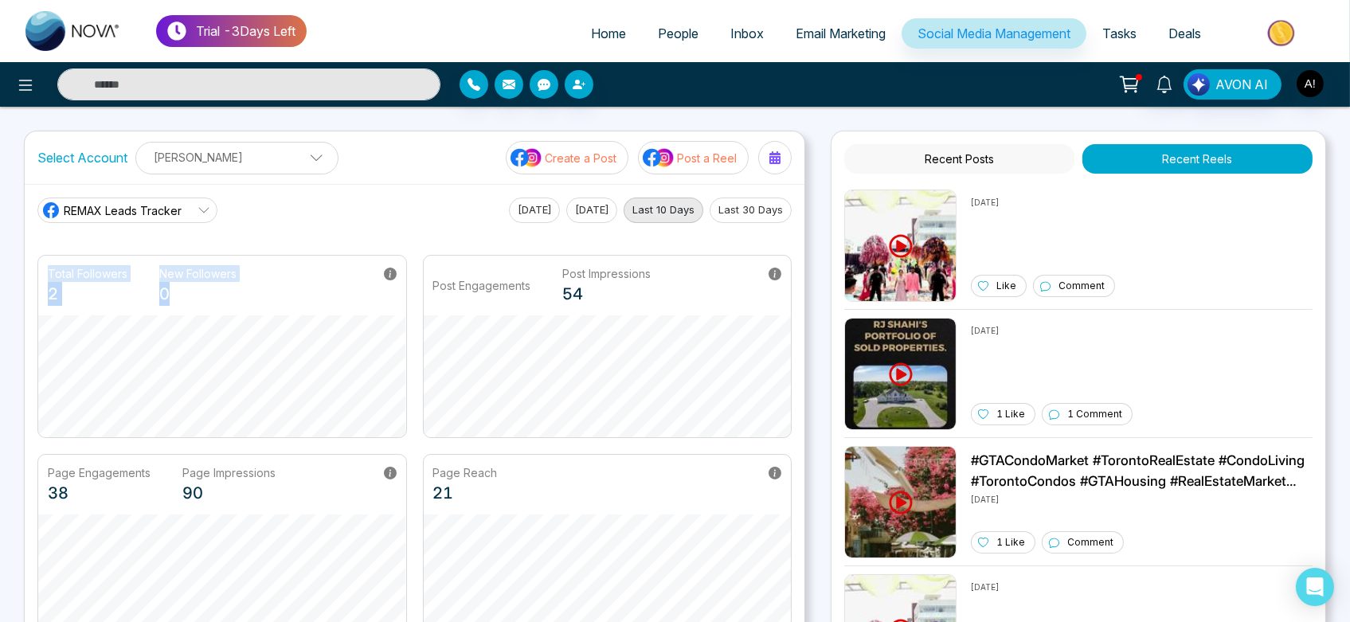
drag, startPoint x: 26, startPoint y: 268, endPoint x: 351, endPoint y: 268, distance: 324.2
click at [351, 268] on div "REMAX Leads Tracker Today Yesterday Last 10 Days Last 30 Days Total Followers 2…" at bounding box center [415, 417] width 780 height 466
click at [499, 268] on div "Post Engagements Post Impressions 54" at bounding box center [542, 285] width 218 height 41
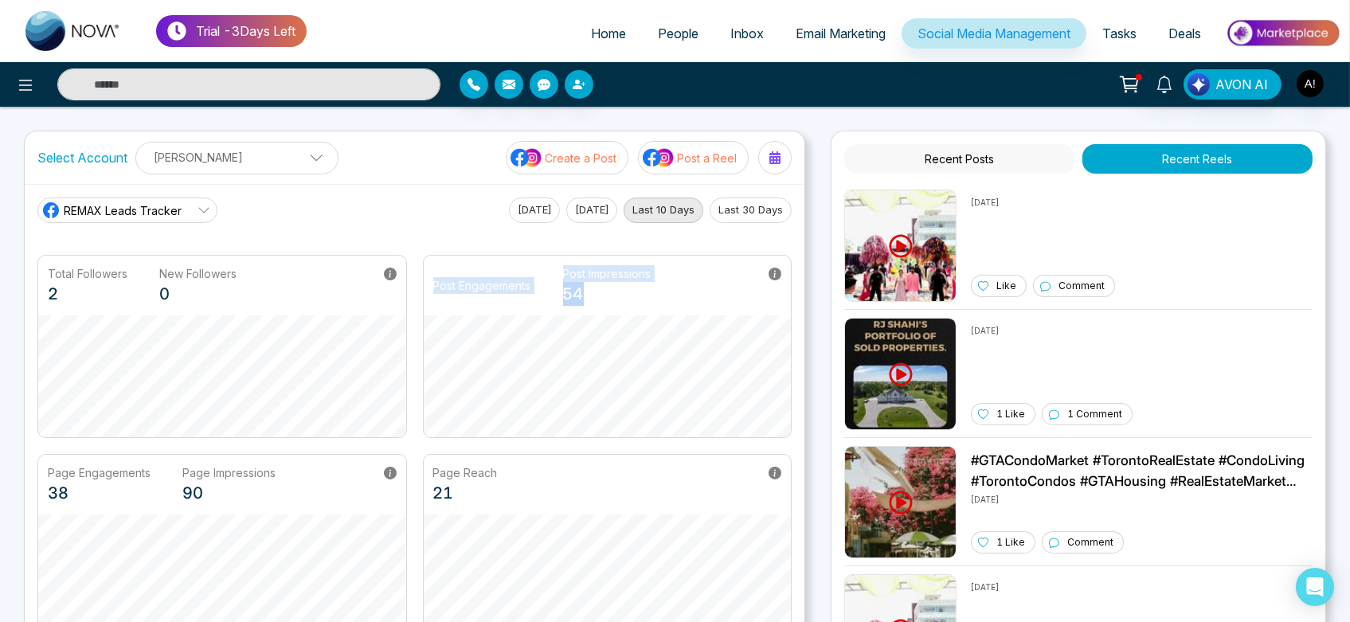
drag, startPoint x: 424, startPoint y: 278, endPoint x: 758, endPoint y: 264, distance: 334.9
click at [758, 264] on div "Post Engagements Post Impressions 54" at bounding box center [608, 286] width 368 height 60
drag, startPoint x: 35, startPoint y: 156, endPoint x: 150, endPoint y: 167, distance: 115.2
click at [150, 167] on div "Select Account Anit Gupta Anit Gupta Add Social Accounts Create a Post Post a R…" at bounding box center [415, 157] width 780 height 53
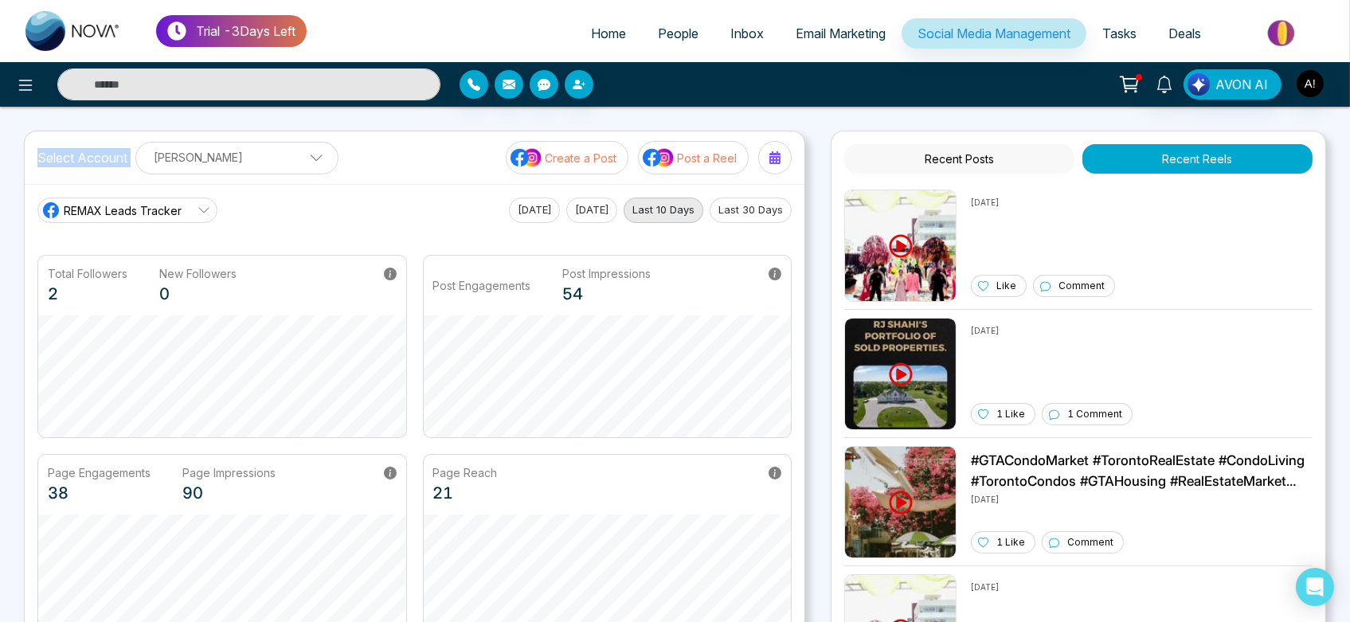
click at [150, 167] on p "[PERSON_NAME]" at bounding box center [237, 157] width 182 height 26
click at [402, 159] on div "Select Account Anit Gupta Anit Gupta Add Social Accounts Create a Post Post a R…" at bounding box center [415, 157] width 780 height 53
click at [733, 143] on button "Post a Reel" at bounding box center [693, 157] width 111 height 33
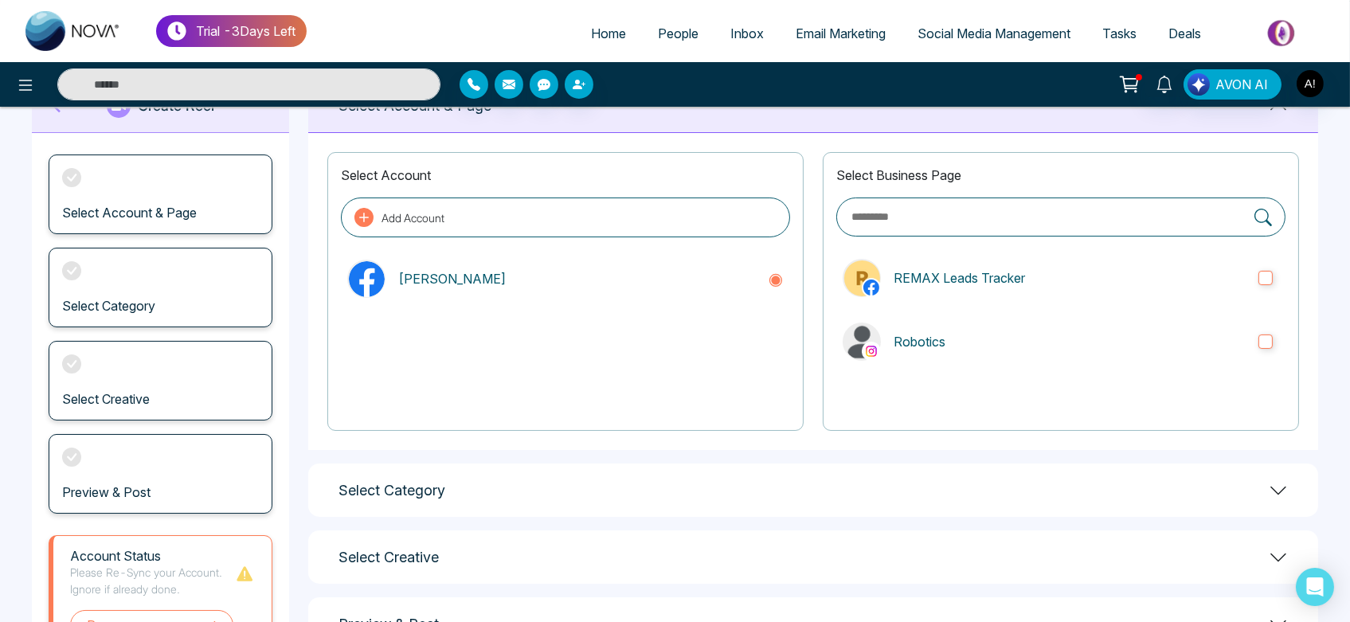
scroll to position [63, 0]
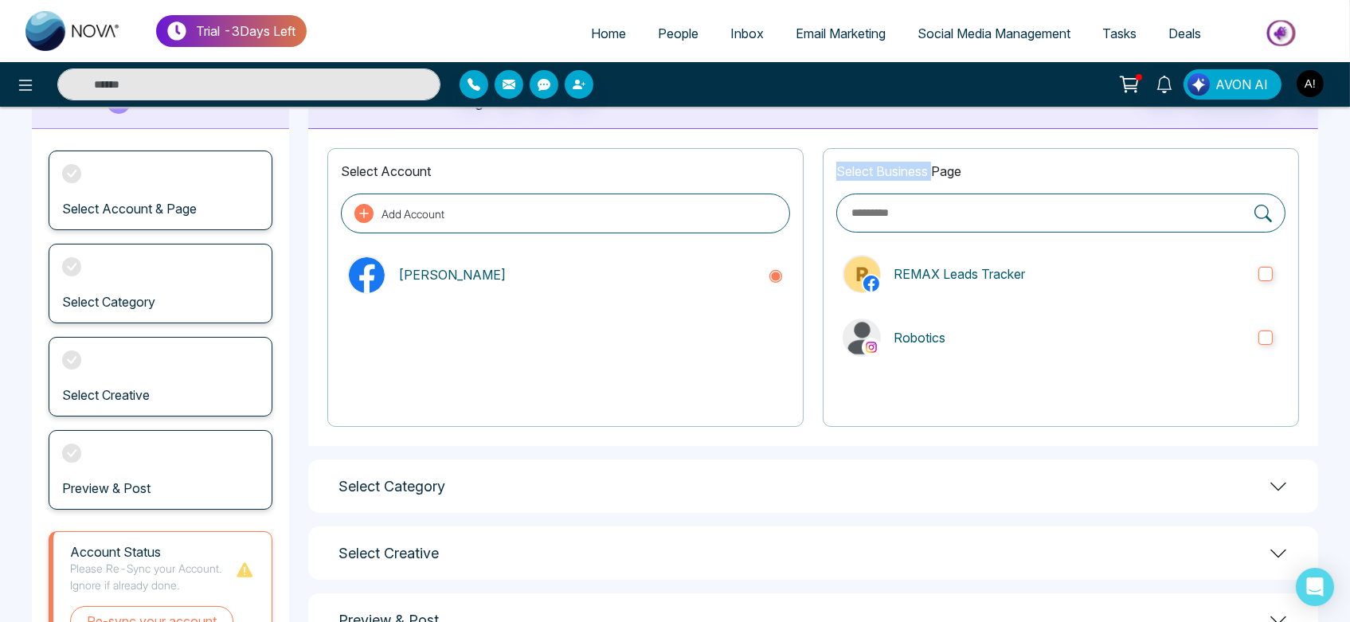
drag, startPoint x: 825, startPoint y: 167, endPoint x: 975, endPoint y: 176, distance: 150.1
click at [975, 176] on div "Select Business Page REMAX Leads Tracker Robotics" at bounding box center [1061, 287] width 476 height 279
click at [975, 176] on p "Select Business Page" at bounding box center [1061, 171] width 449 height 19
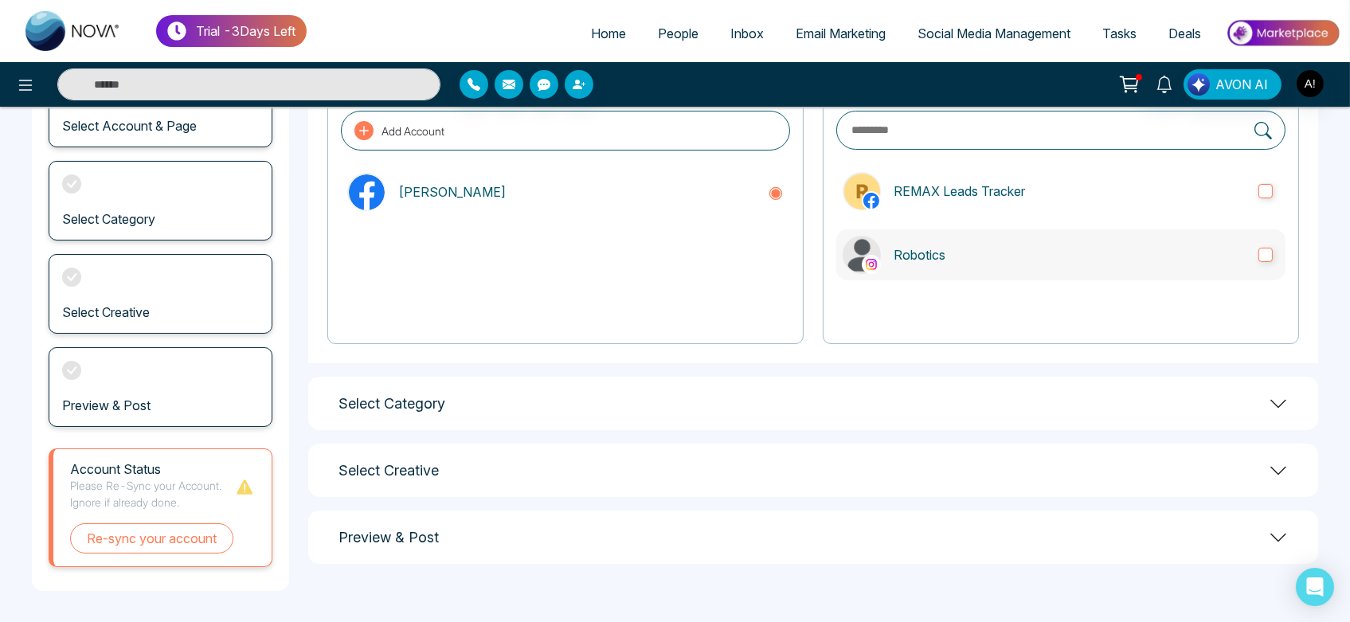
click at [962, 260] on p "Robotics" at bounding box center [1070, 254] width 352 height 19
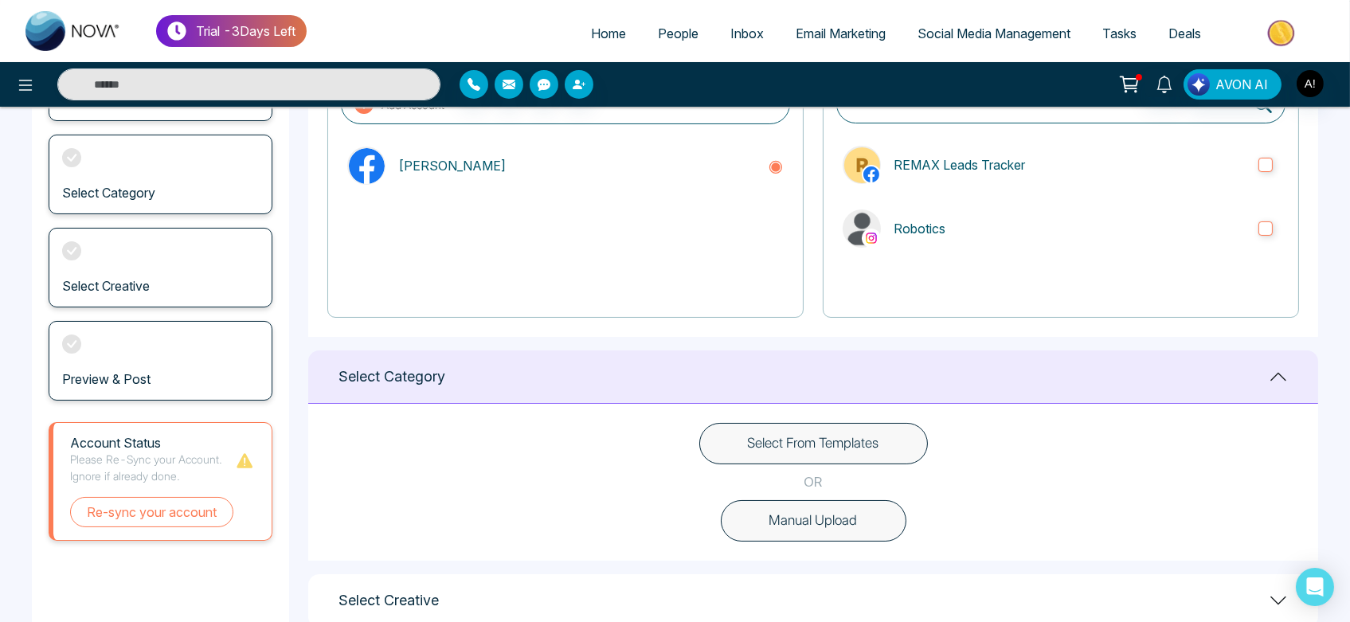
scroll to position [174, 0]
click at [848, 416] on div "Select From Templates OR Manual Upload" at bounding box center [813, 480] width 1010 height 157
click at [859, 430] on button "Select From Templates" at bounding box center [813, 441] width 229 height 41
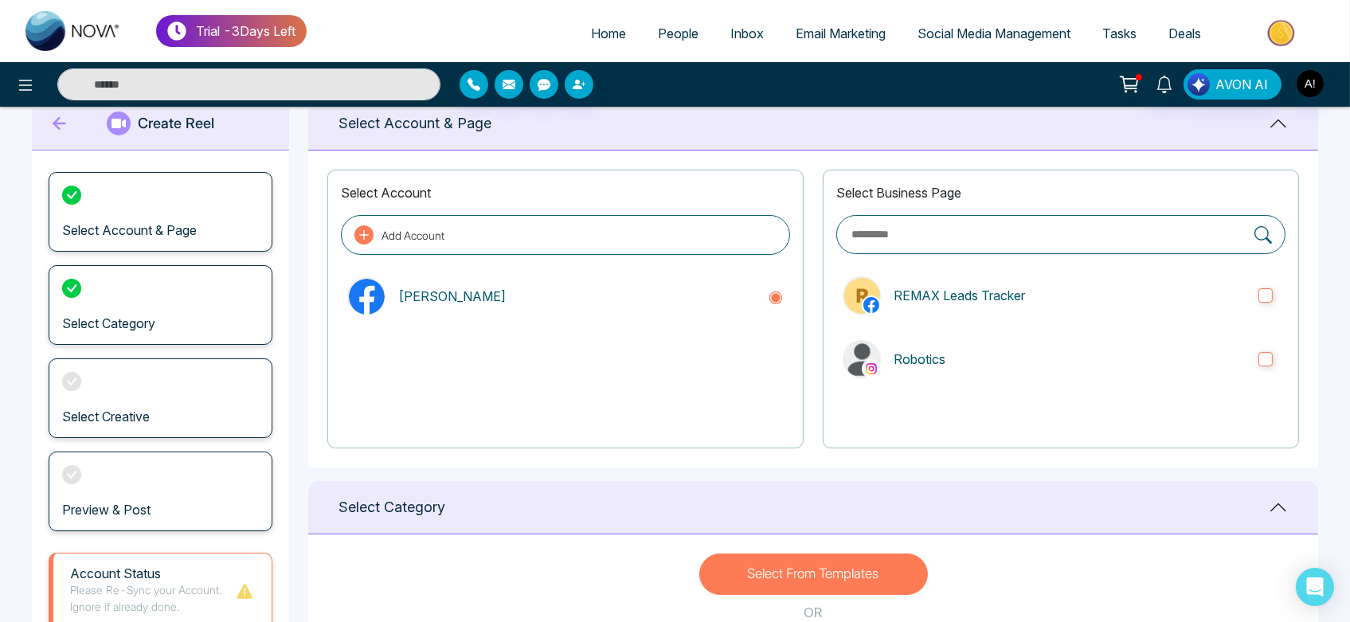
scroll to position [20, 0]
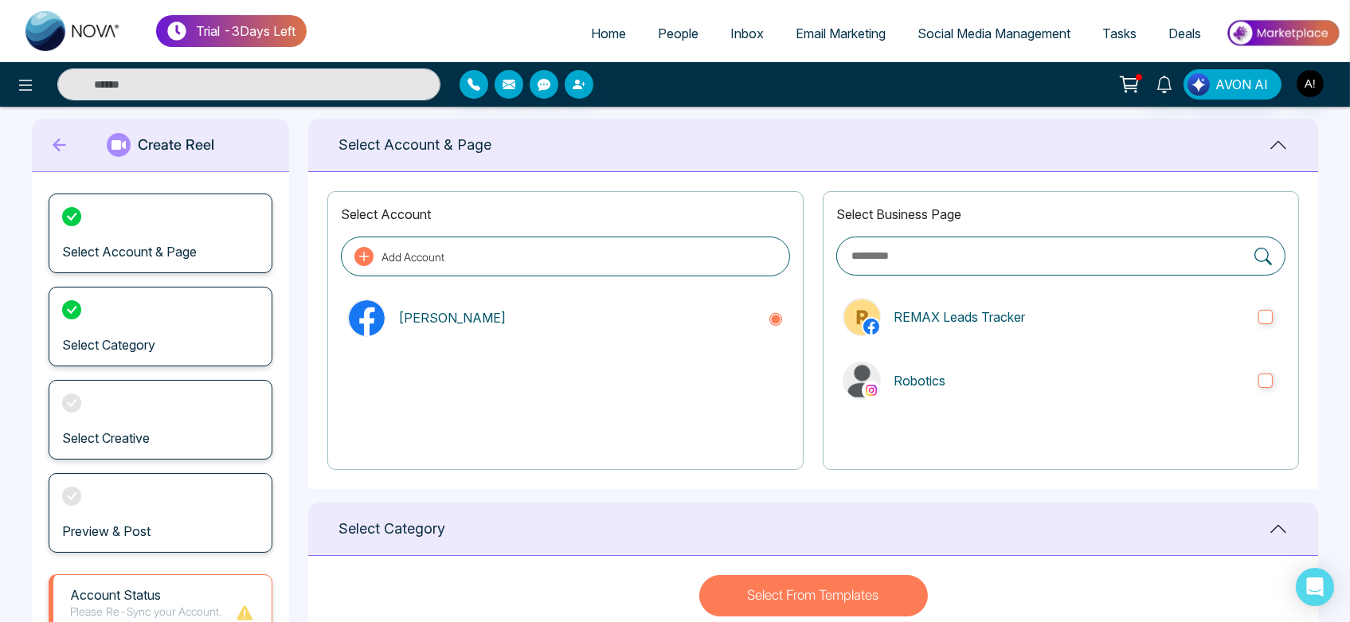
click at [1045, 290] on div "Select Business Page REMAX Leads Tracker Robotics" at bounding box center [1061, 330] width 476 height 279
click at [1058, 313] on p "REMAX Leads Tracker" at bounding box center [1070, 317] width 352 height 19
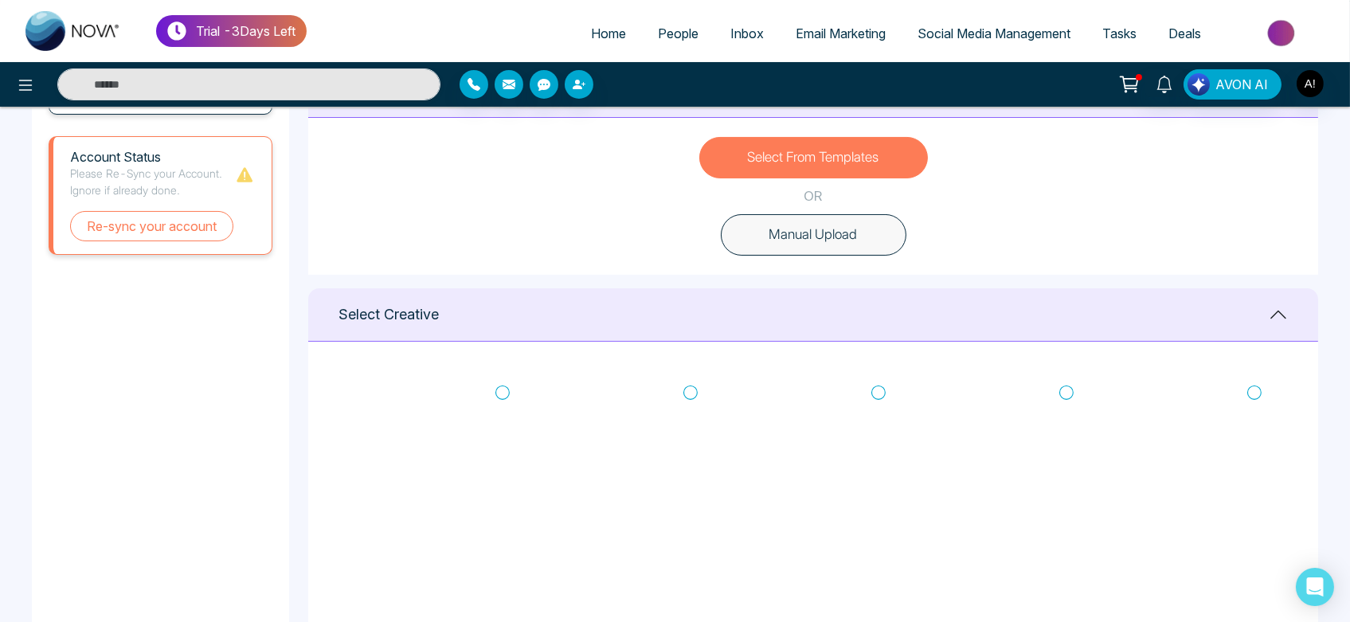
scroll to position [460, 0]
click at [837, 214] on button "Manual Upload" at bounding box center [814, 233] width 186 height 41
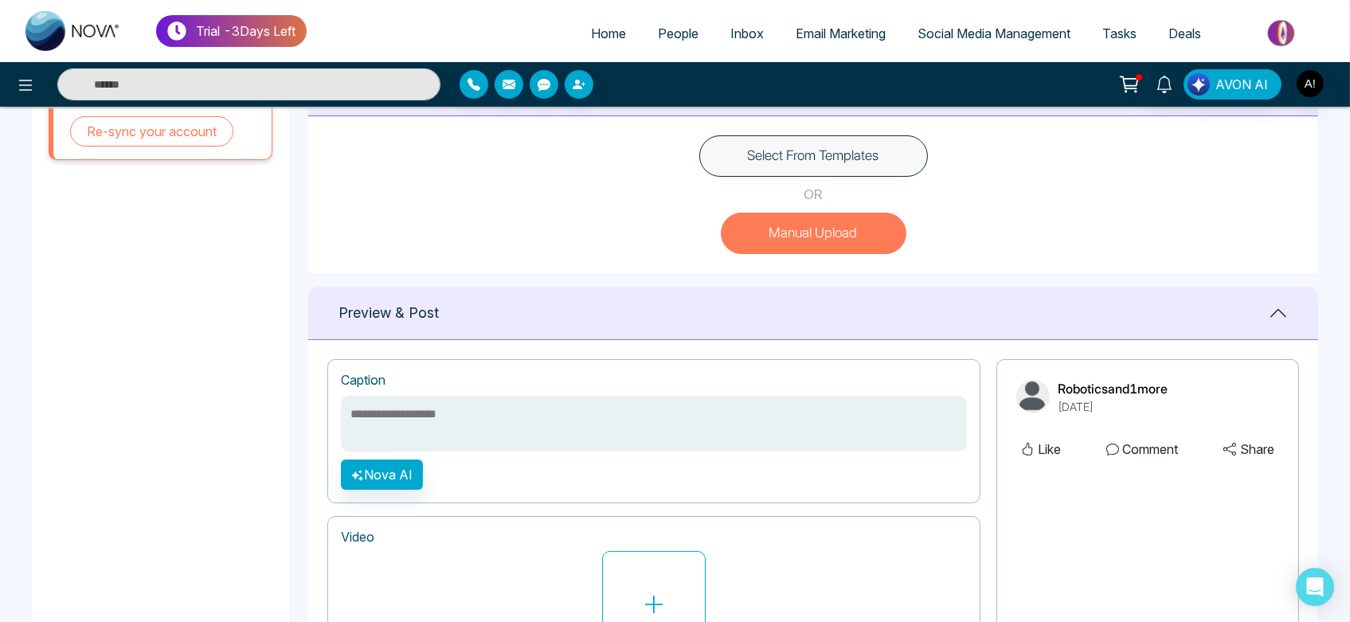
scroll to position [367, 0]
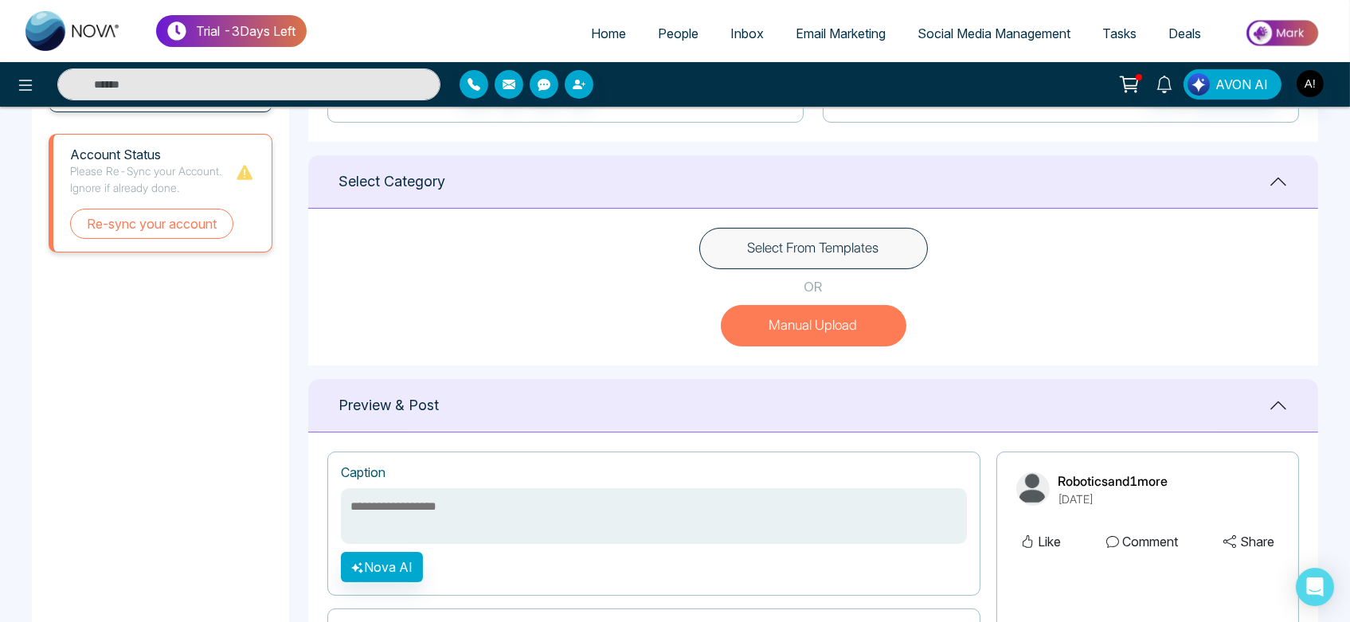
click at [800, 222] on div "Select From Templates OR Manual Upload" at bounding box center [813, 287] width 1010 height 157
click at [821, 249] on button "Select From Templates" at bounding box center [813, 248] width 229 height 41
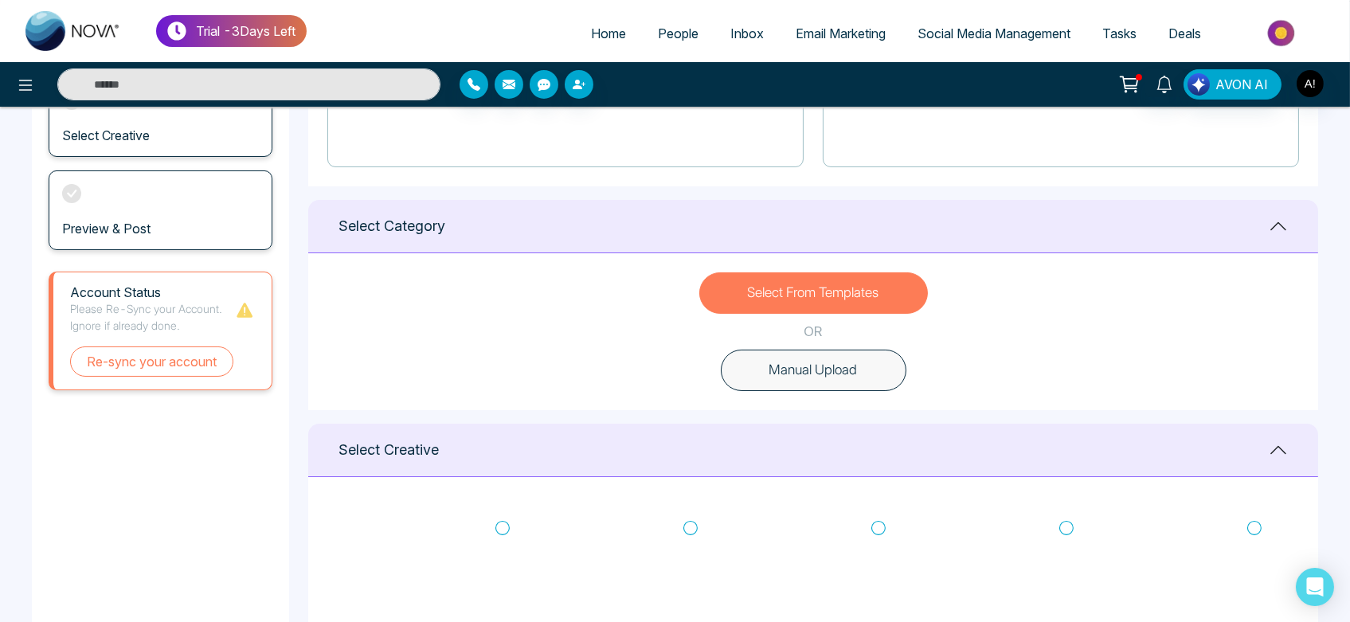
scroll to position [327, 0]
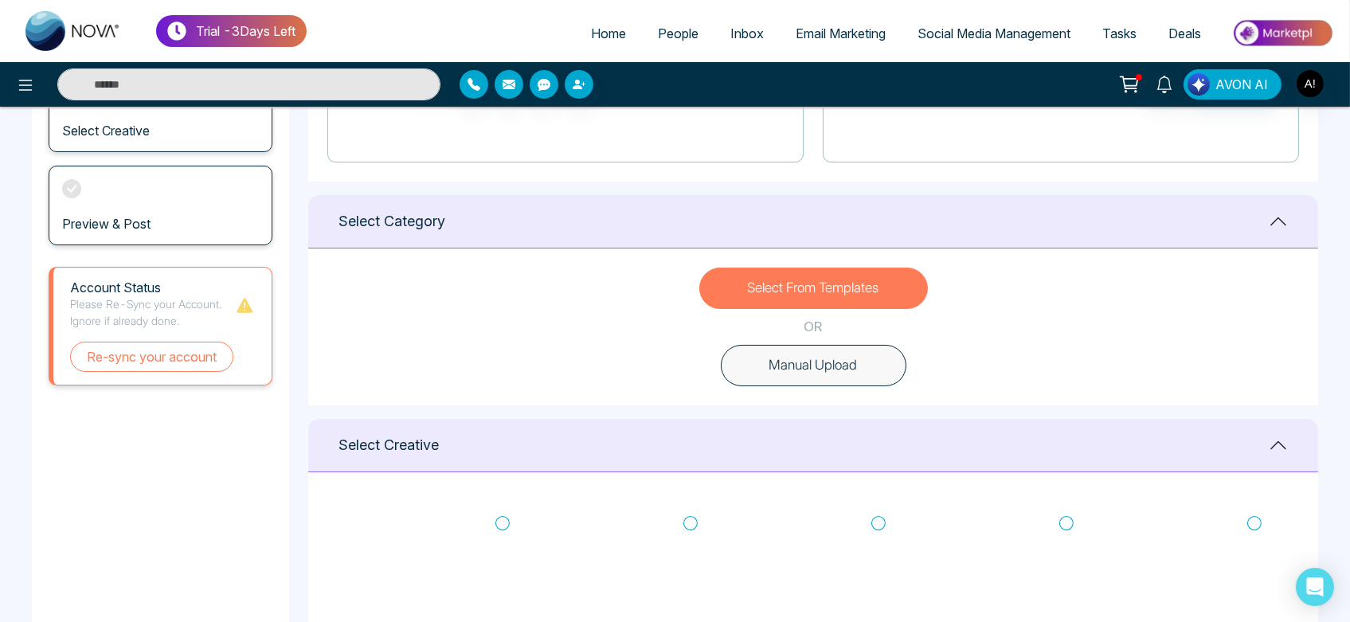
click at [822, 381] on button "Manual Upload" at bounding box center [814, 365] width 186 height 41
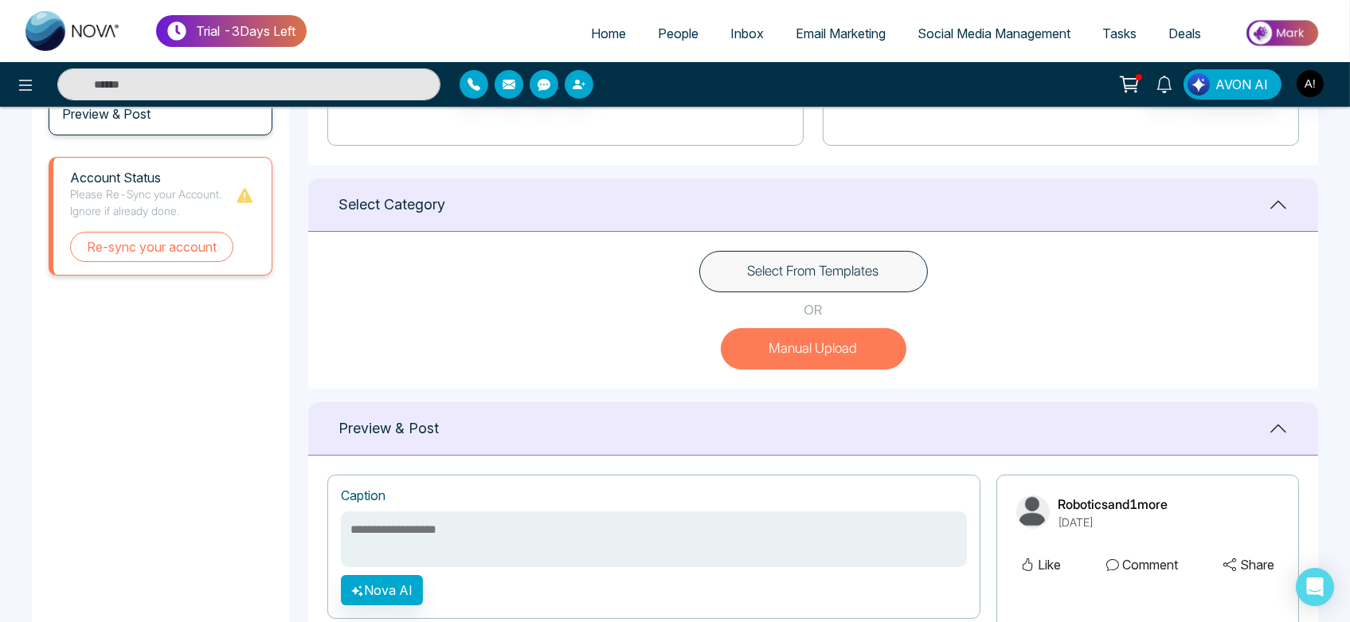
scroll to position [342, 0]
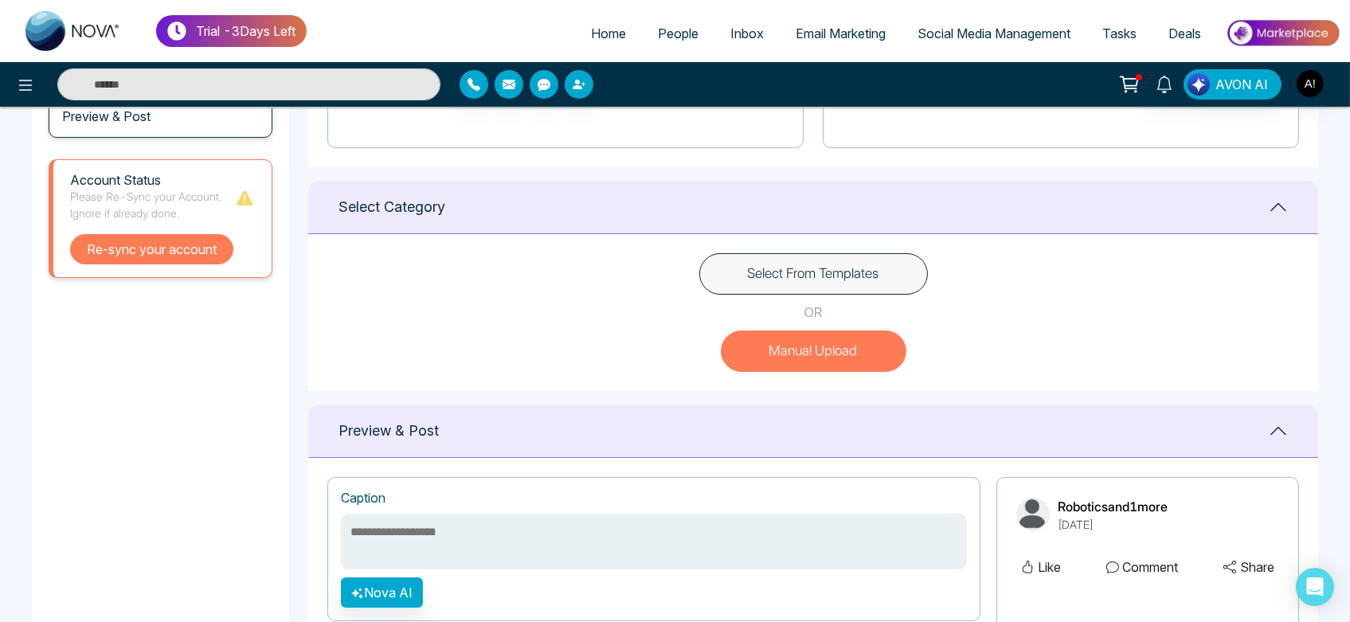
click at [146, 258] on button "Re-sync your account" at bounding box center [151, 249] width 163 height 30
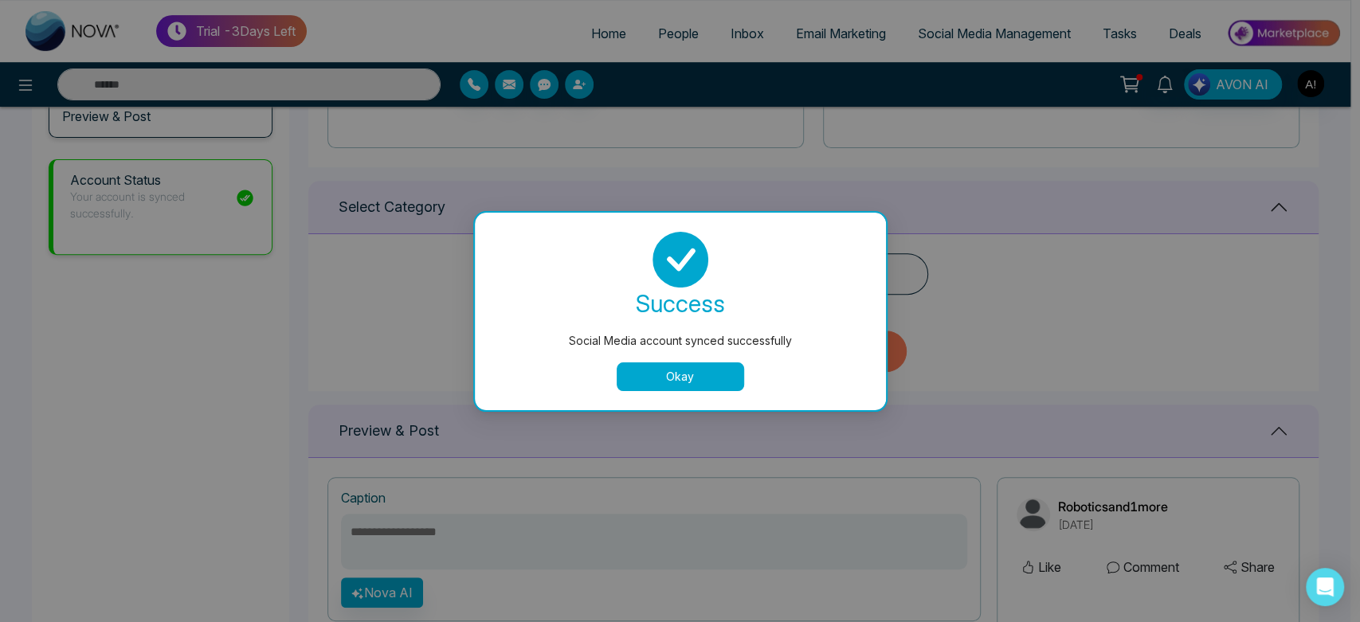
click at [664, 379] on button "Okay" at bounding box center [680, 376] width 127 height 29
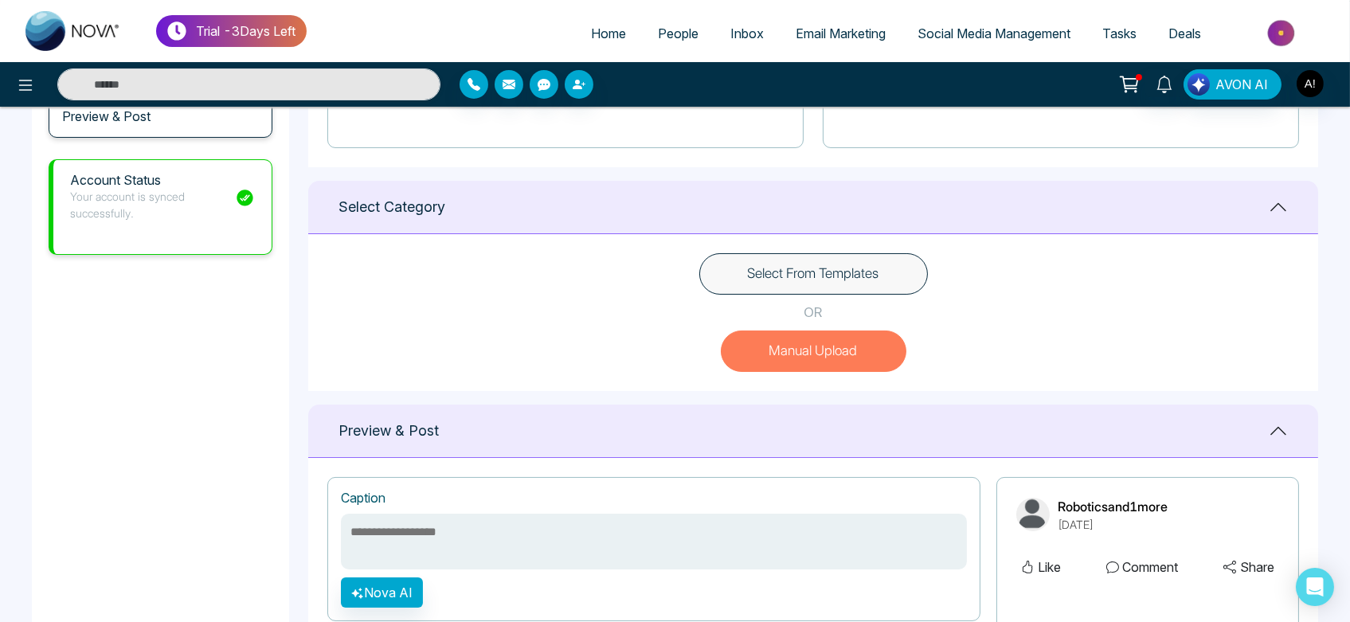
scroll to position [598, 0]
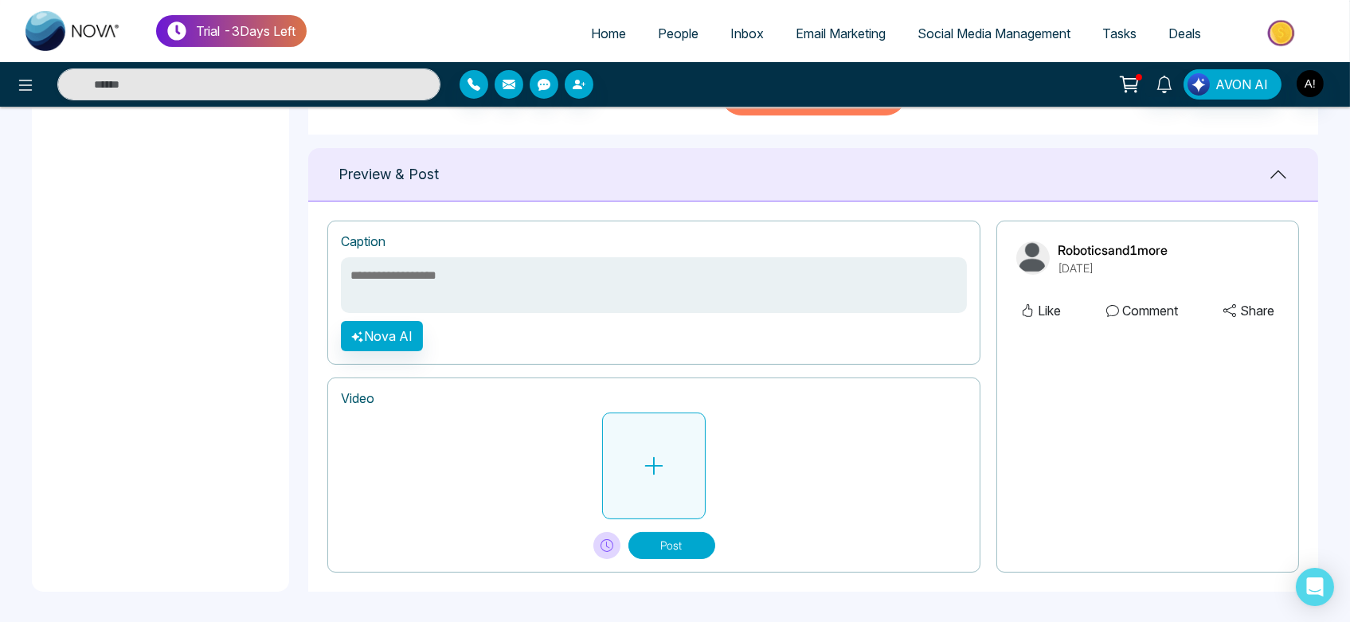
click at [604, 419] on button at bounding box center [654, 466] width 104 height 107
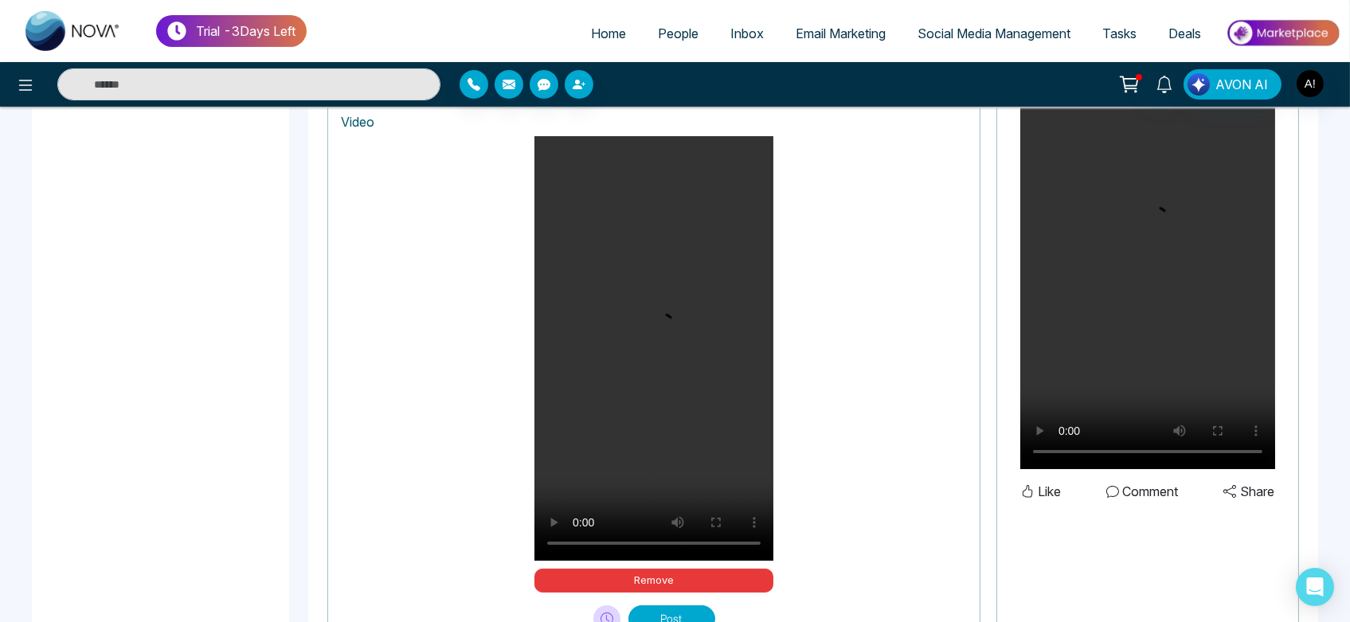
scroll to position [905, 0]
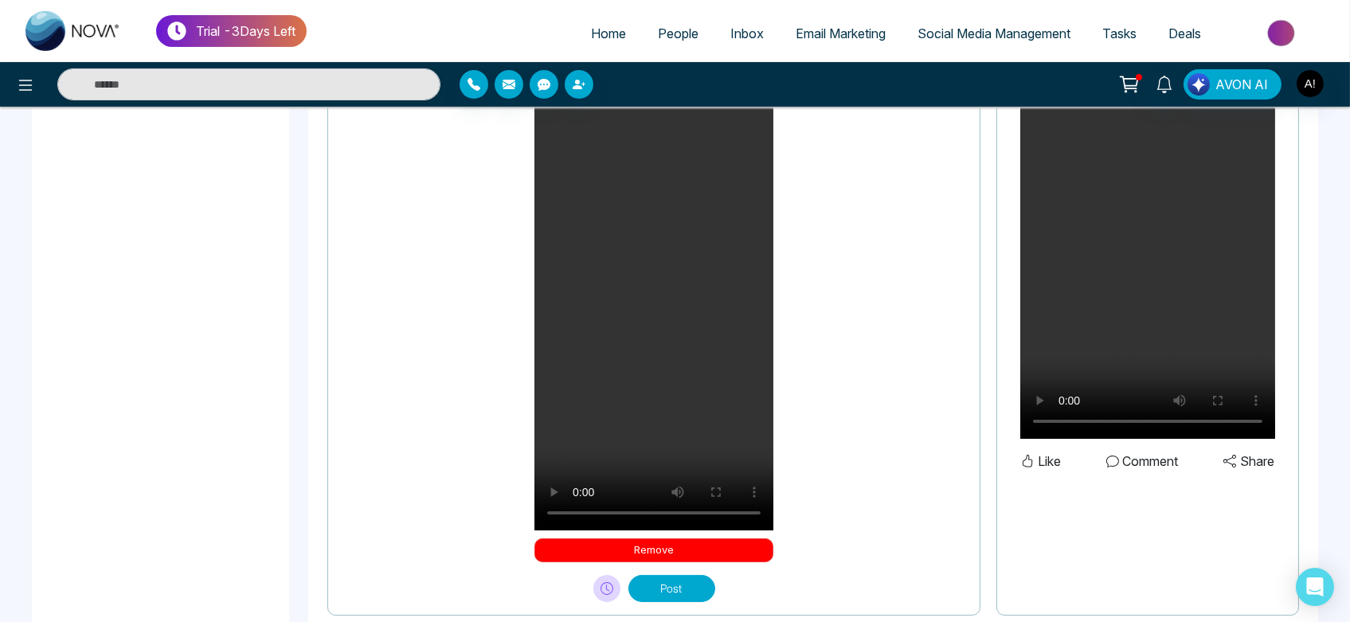
click at [678, 543] on button "Remove" at bounding box center [654, 551] width 239 height 24
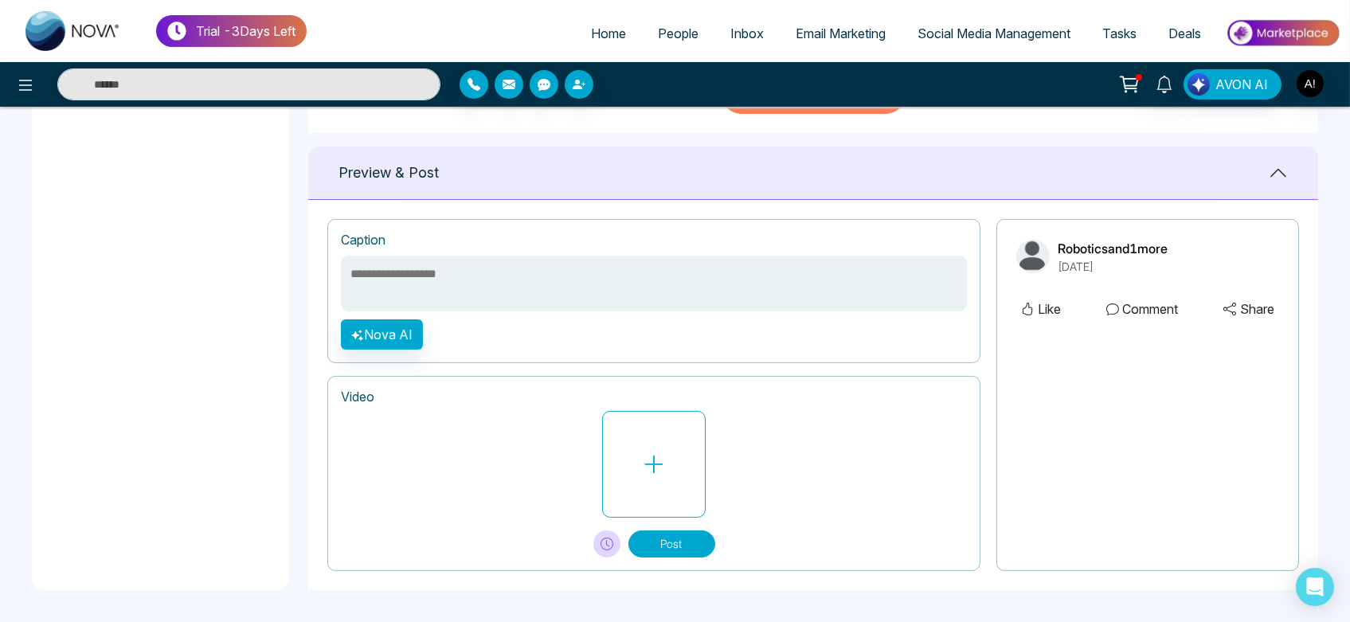
scroll to position [598, 0]
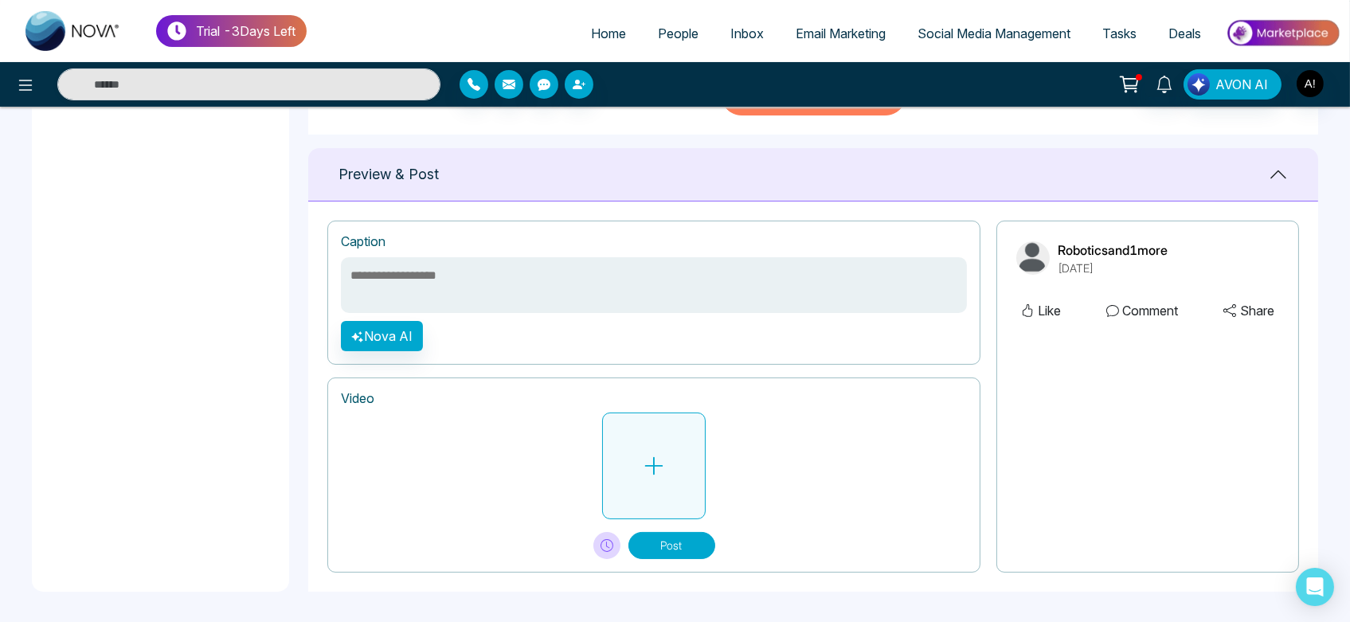
click at [683, 445] on button at bounding box center [654, 466] width 104 height 107
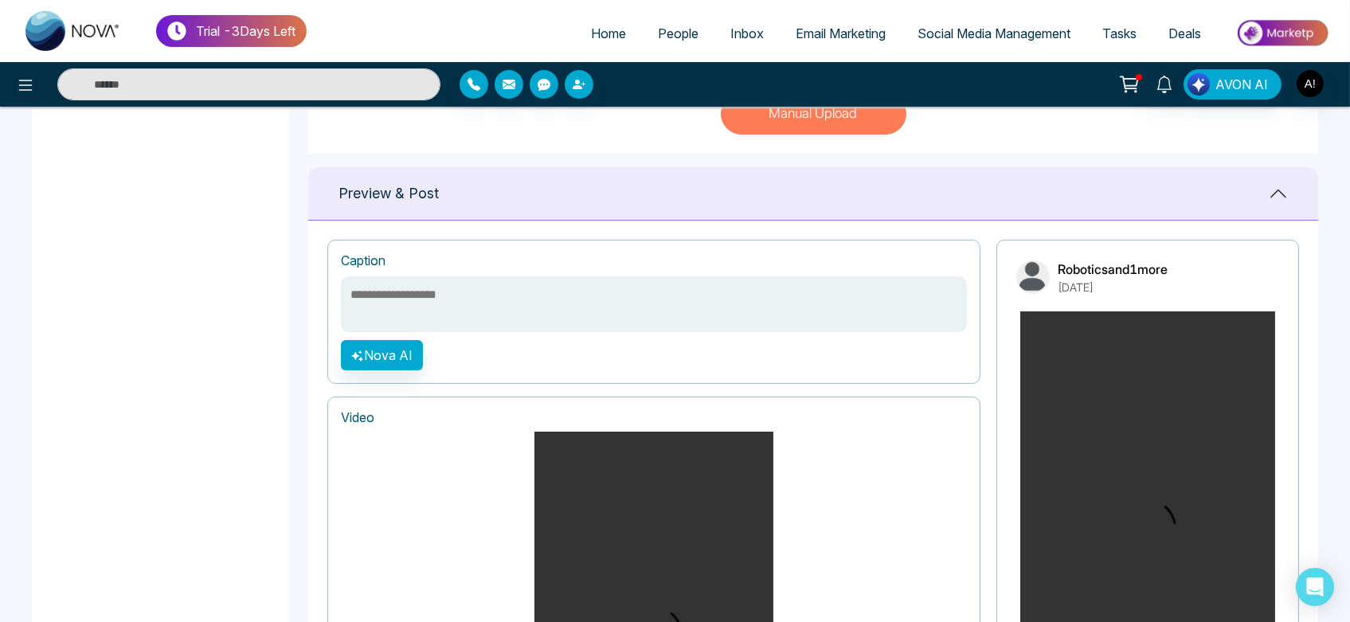
scroll to position [572, 0]
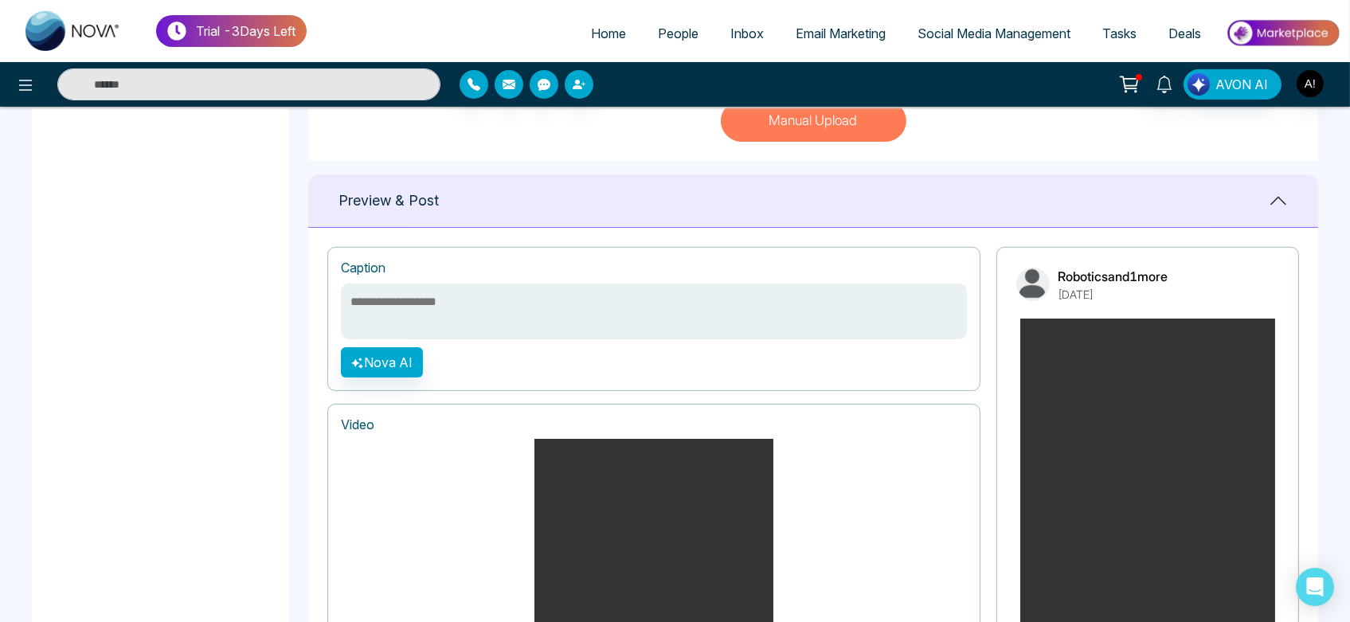
click at [489, 315] on textarea at bounding box center [654, 312] width 626 height 56
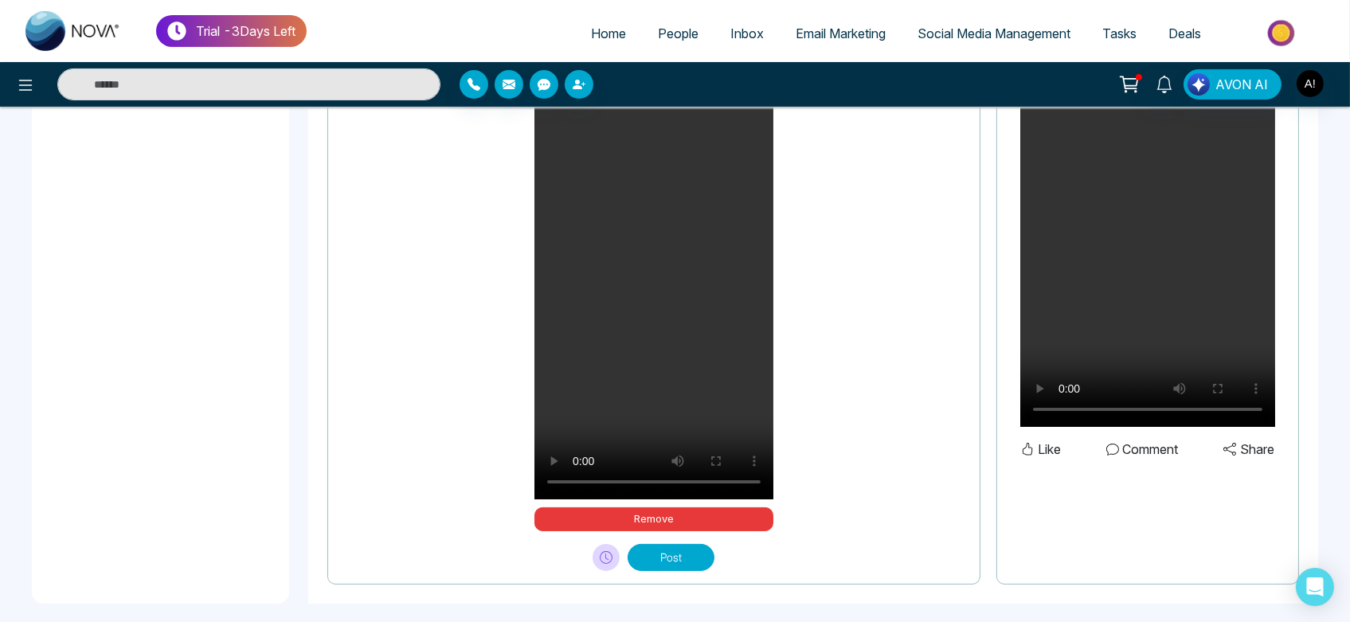
scroll to position [937, 0]
type textarea "**********"
click at [702, 559] on button "Post" at bounding box center [671, 556] width 87 height 27
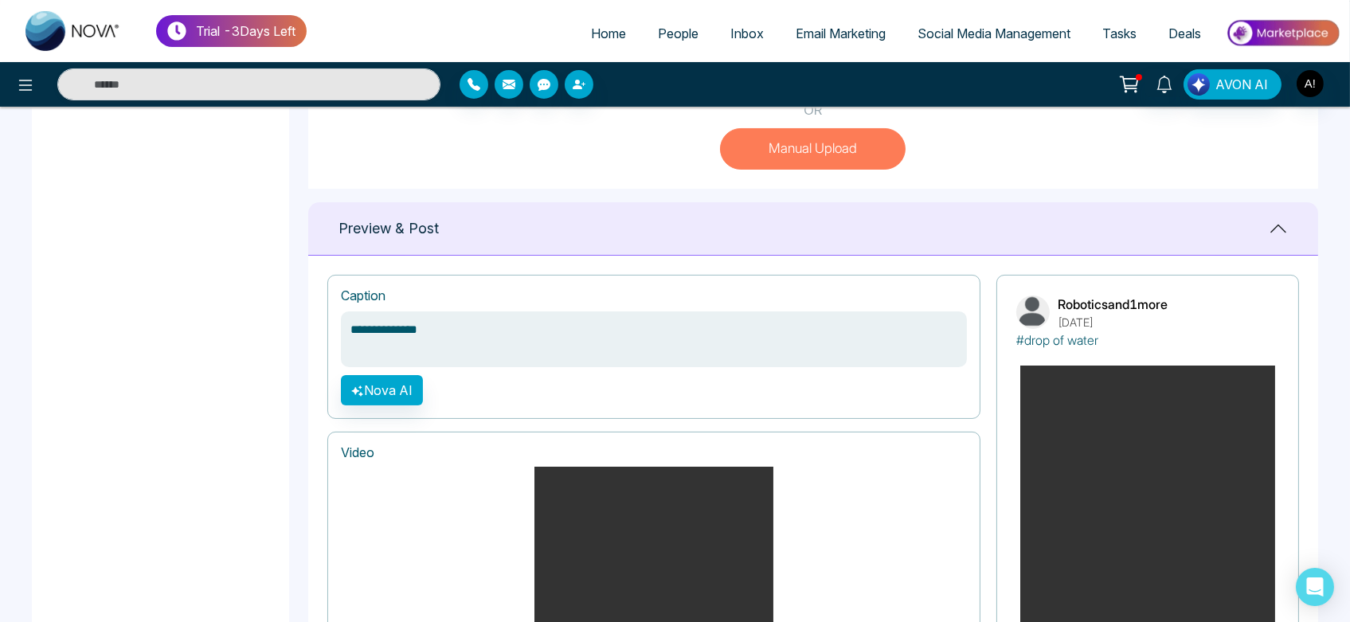
scroll to position [543, 0]
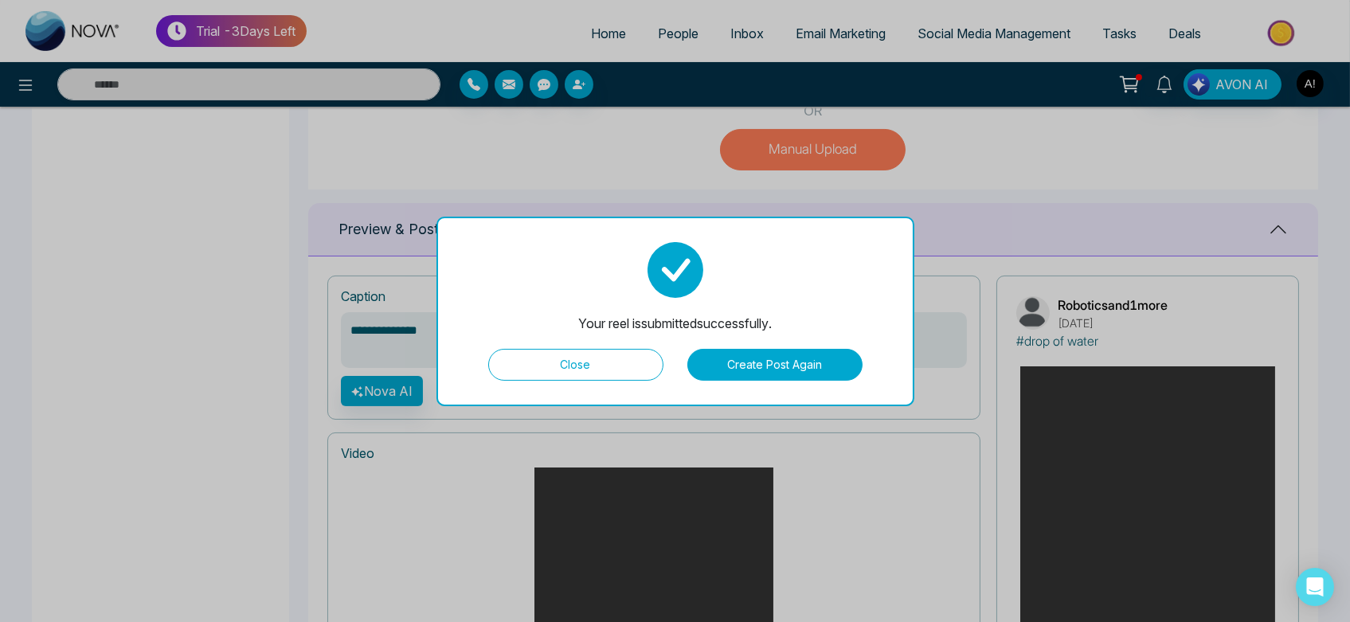
click at [602, 363] on button "Close" at bounding box center [575, 365] width 175 height 32
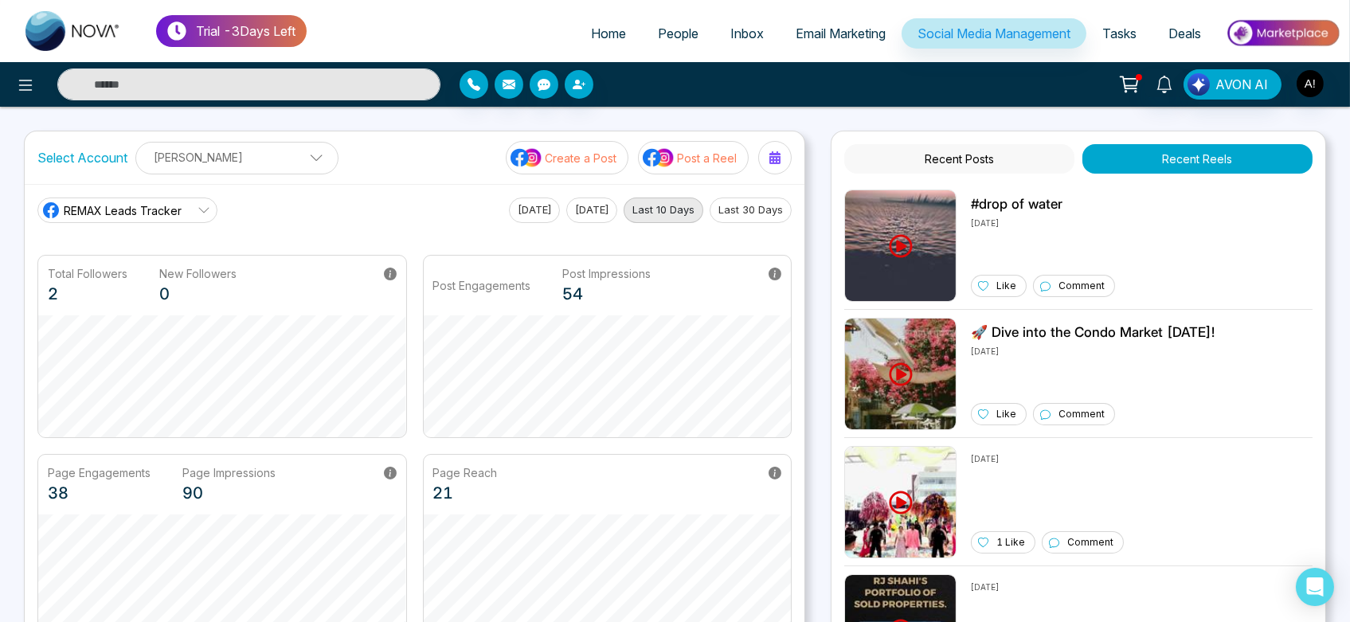
click at [423, 230] on main "REMAX Leads Tracker Today Yesterday Last 10 Days Last 30 Days Total Followers 2…" at bounding box center [414, 418] width 754 height 440
click at [735, 151] on p "Post a Reel" at bounding box center [707, 158] width 60 height 17
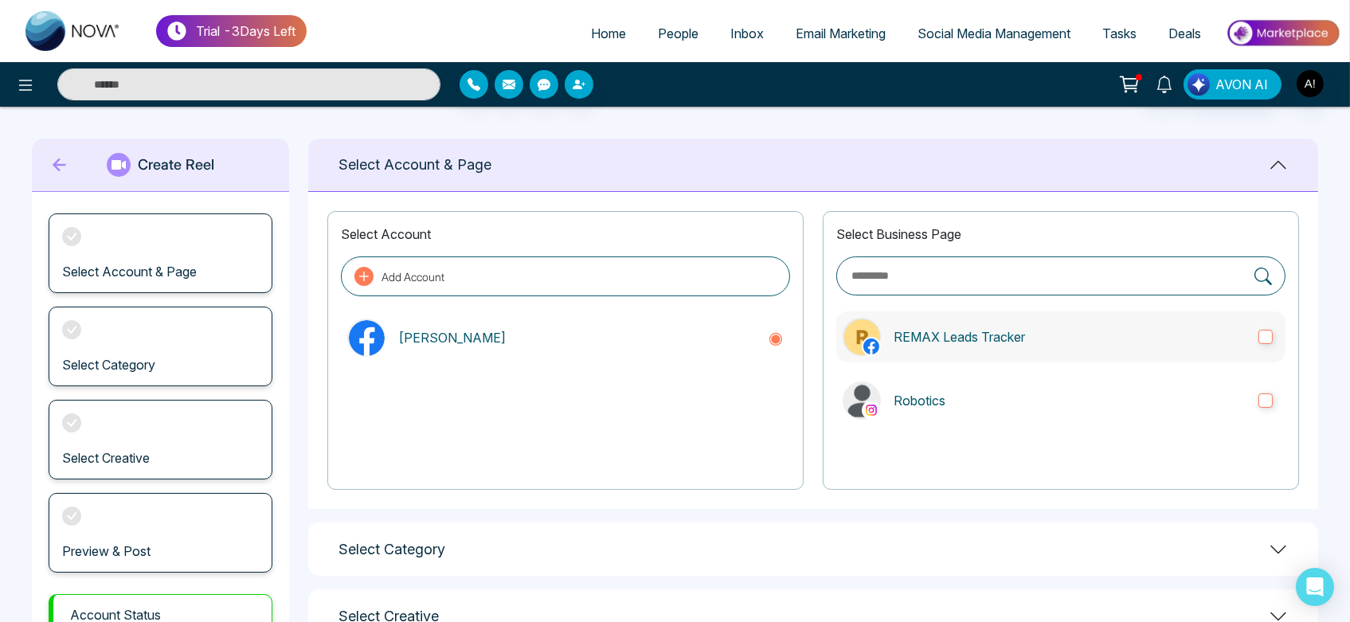
click at [1039, 333] on p "REMAX Leads Tracker" at bounding box center [1070, 336] width 352 height 19
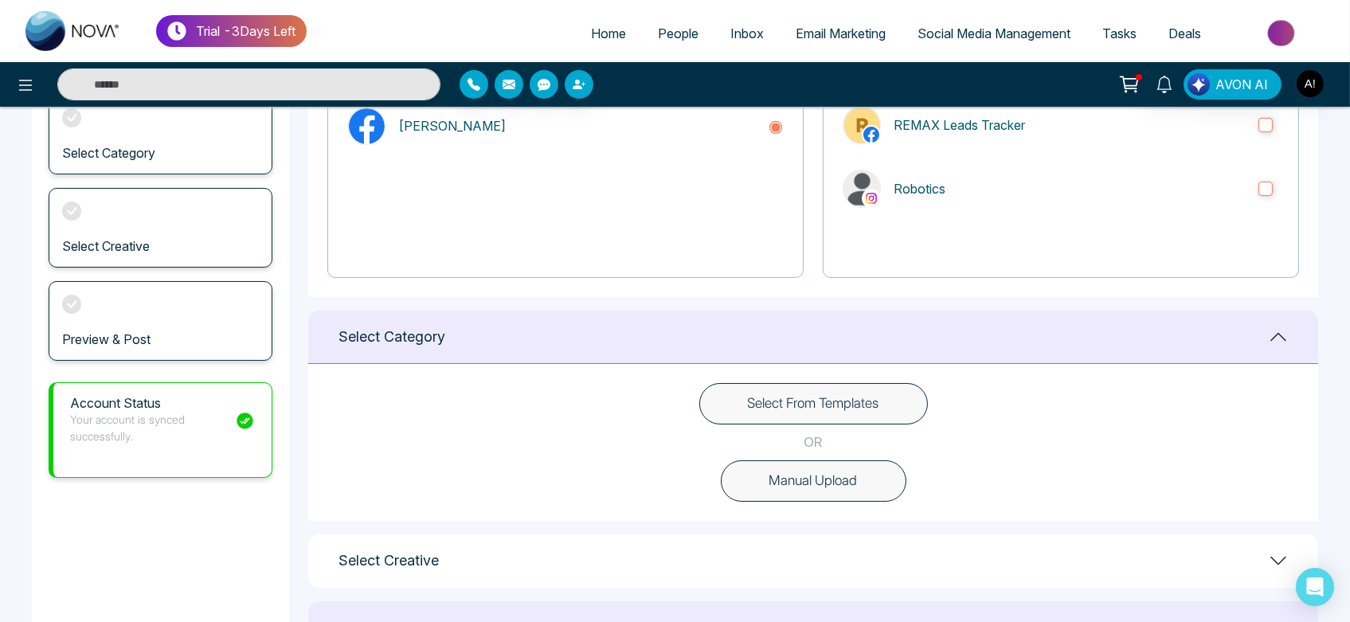
scroll to position [280, 0]
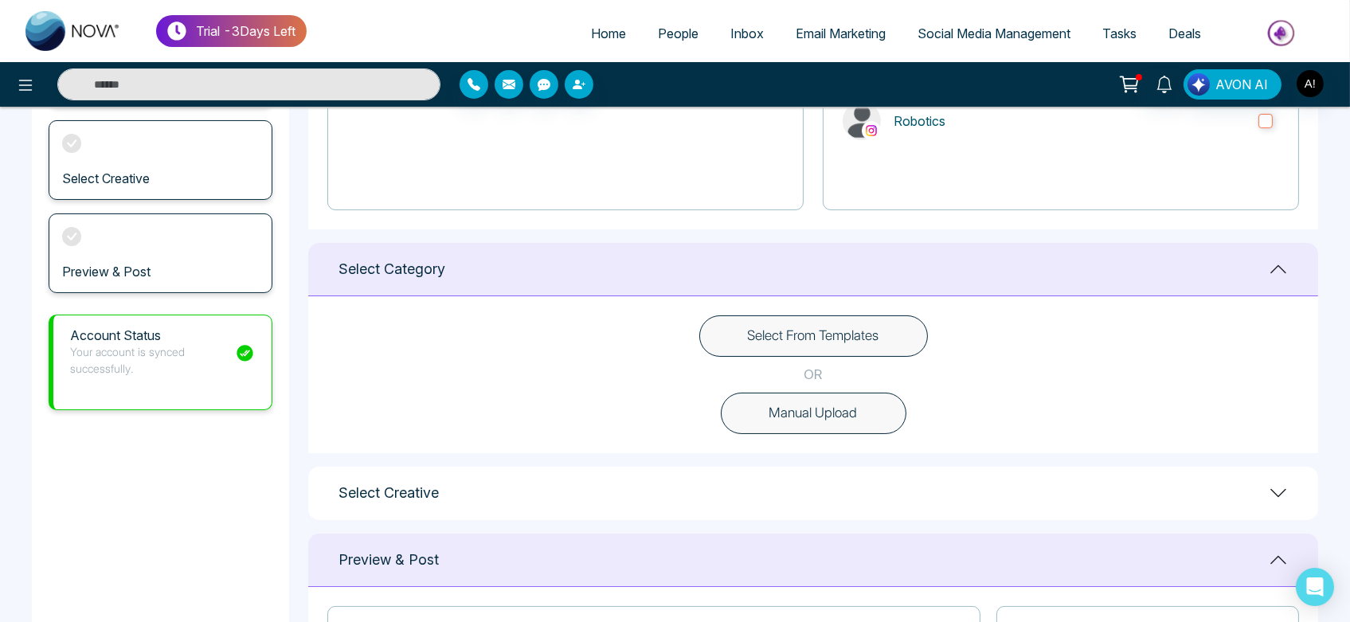
click at [860, 415] on button "Manual Upload" at bounding box center [814, 413] width 186 height 41
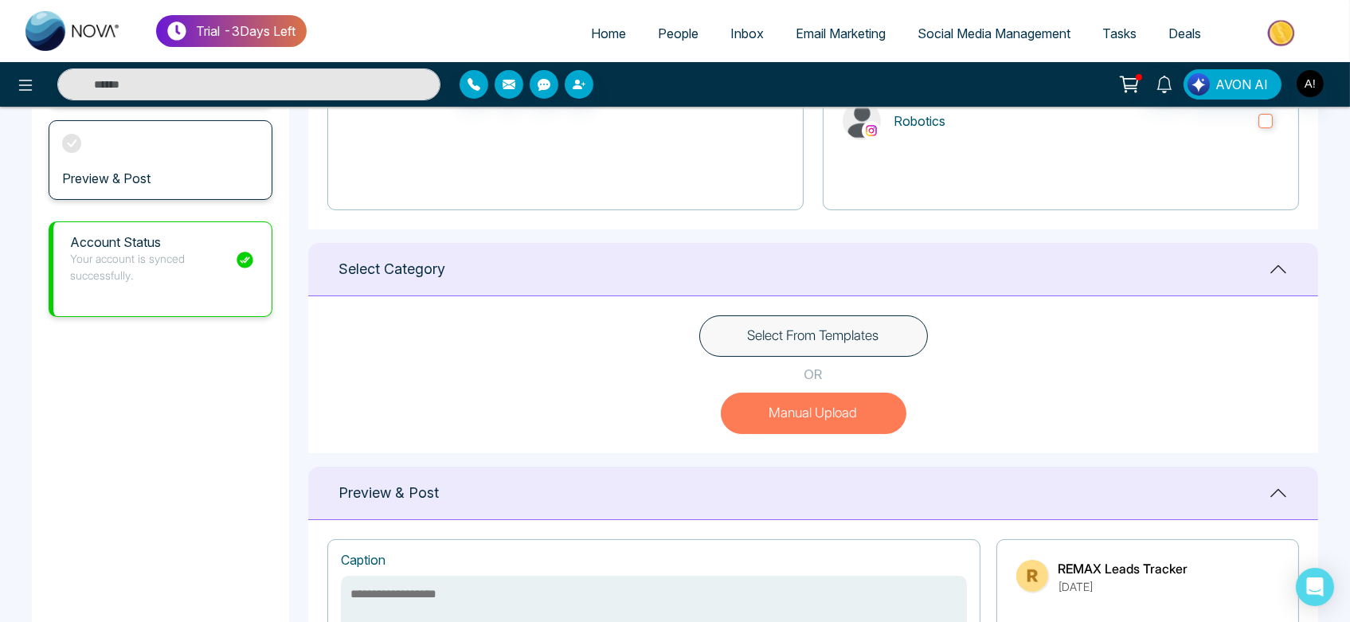
scroll to position [598, 0]
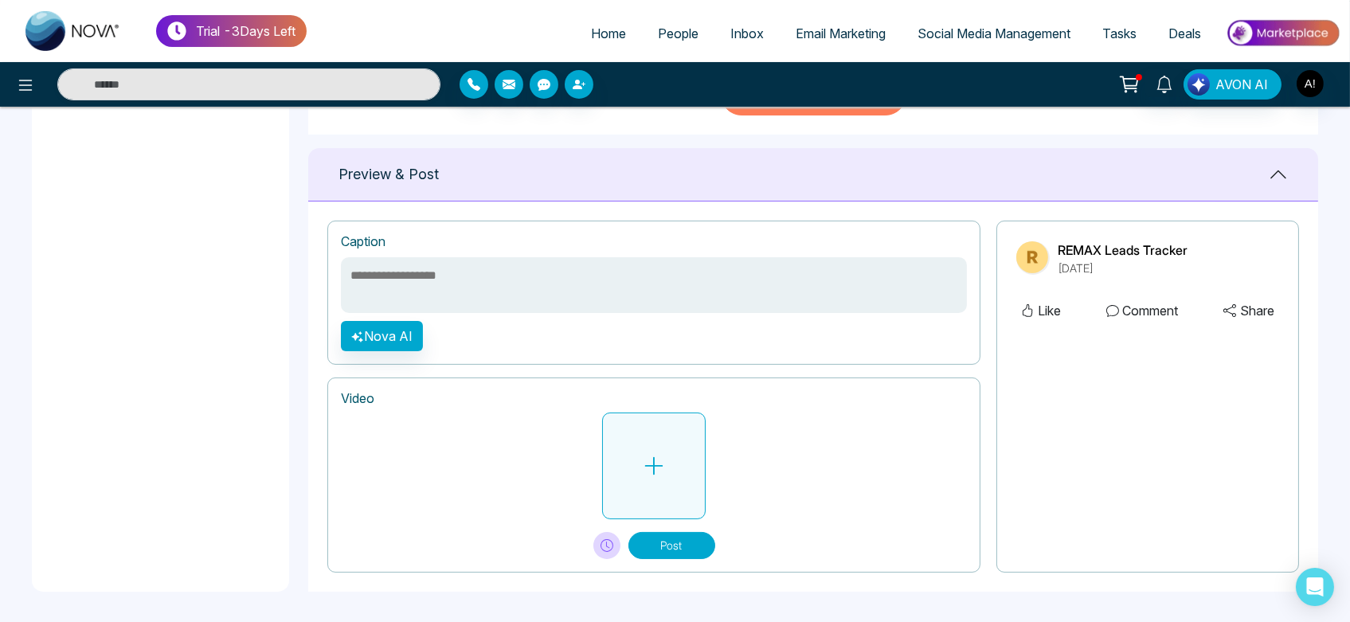
click at [661, 428] on button at bounding box center [654, 466] width 104 height 107
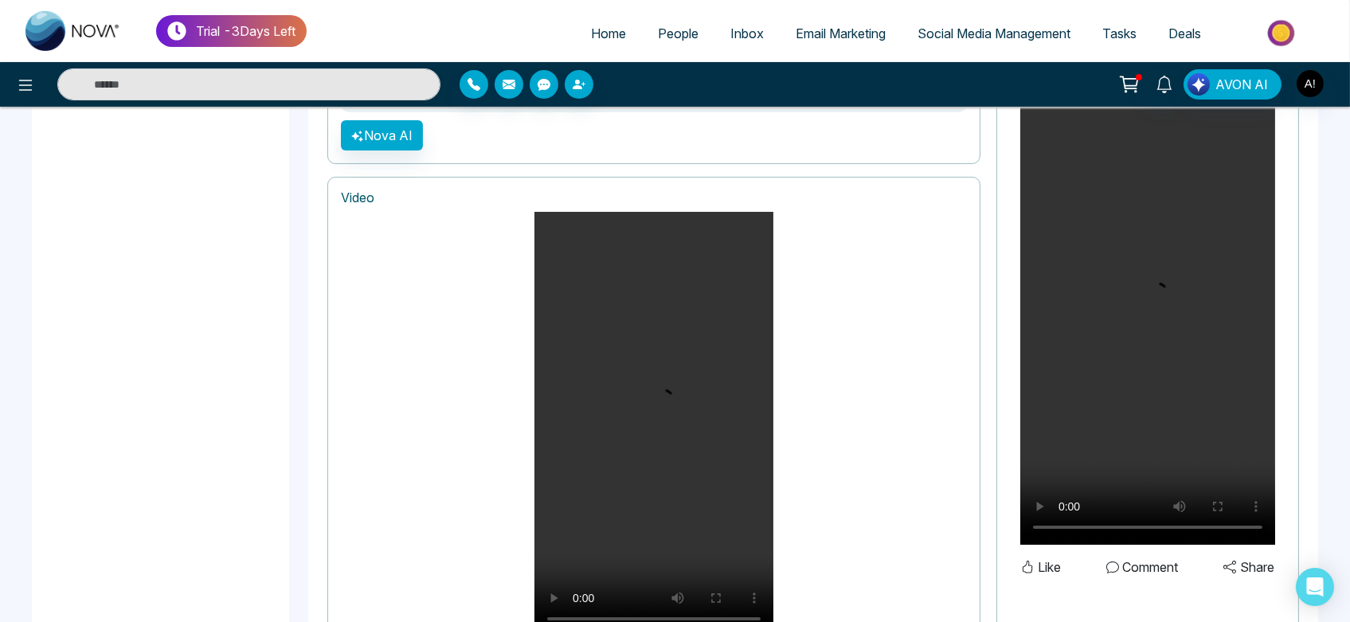
scroll to position [948, 0]
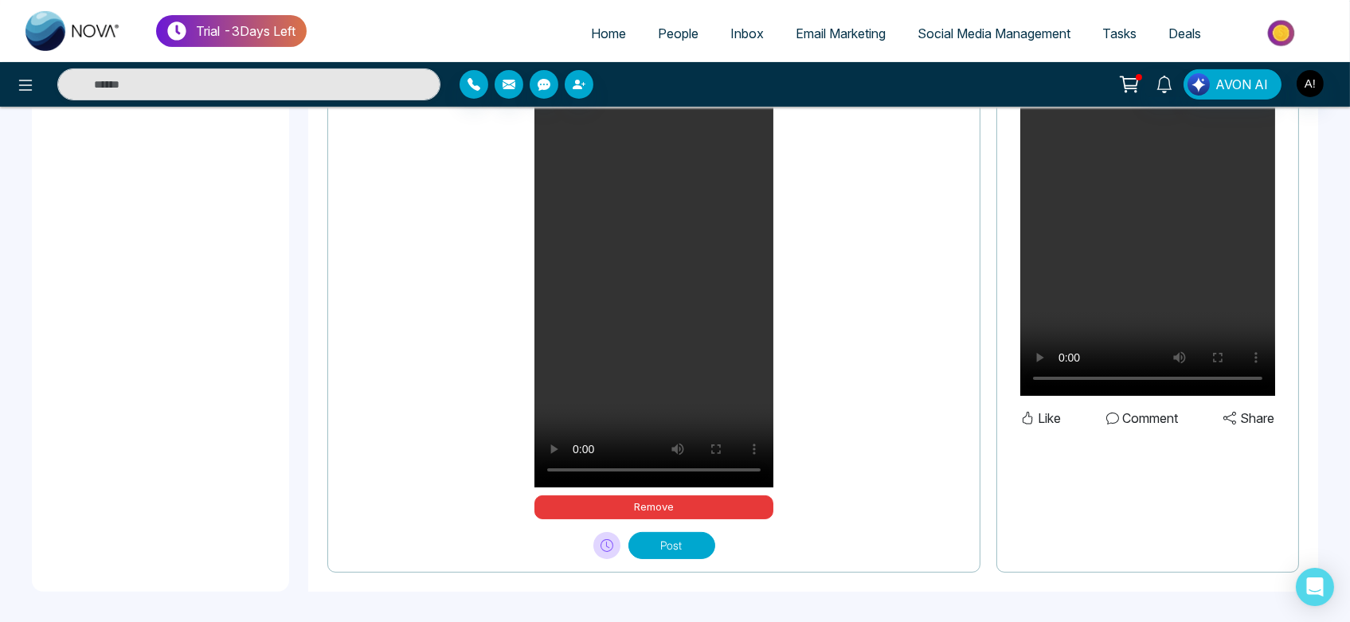
click at [681, 547] on button "Post" at bounding box center [672, 545] width 87 height 27
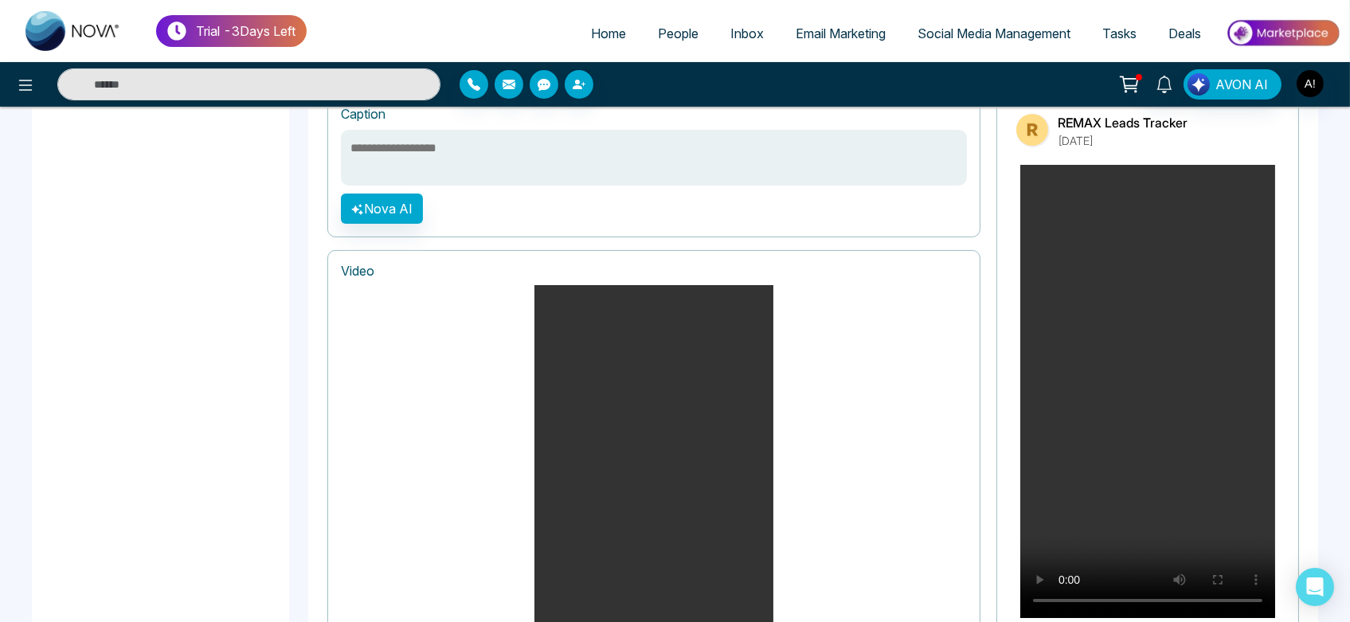
scroll to position [704, 0]
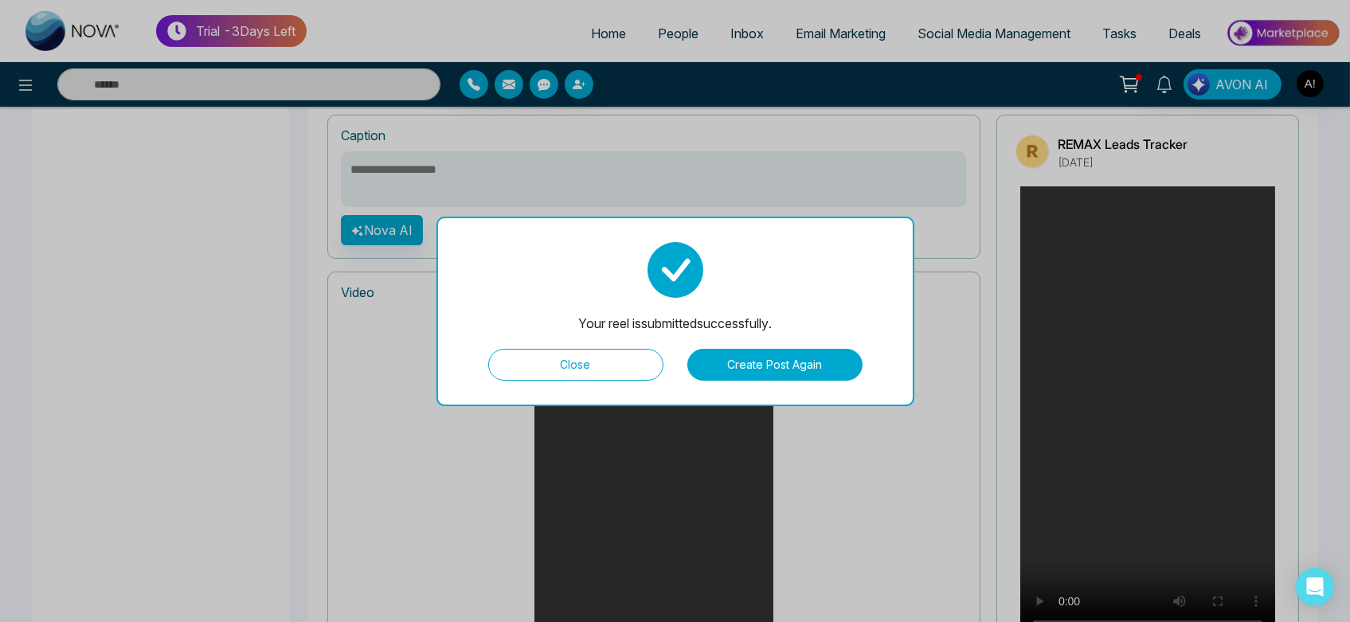
click at [637, 378] on button "Close" at bounding box center [575, 365] width 175 height 32
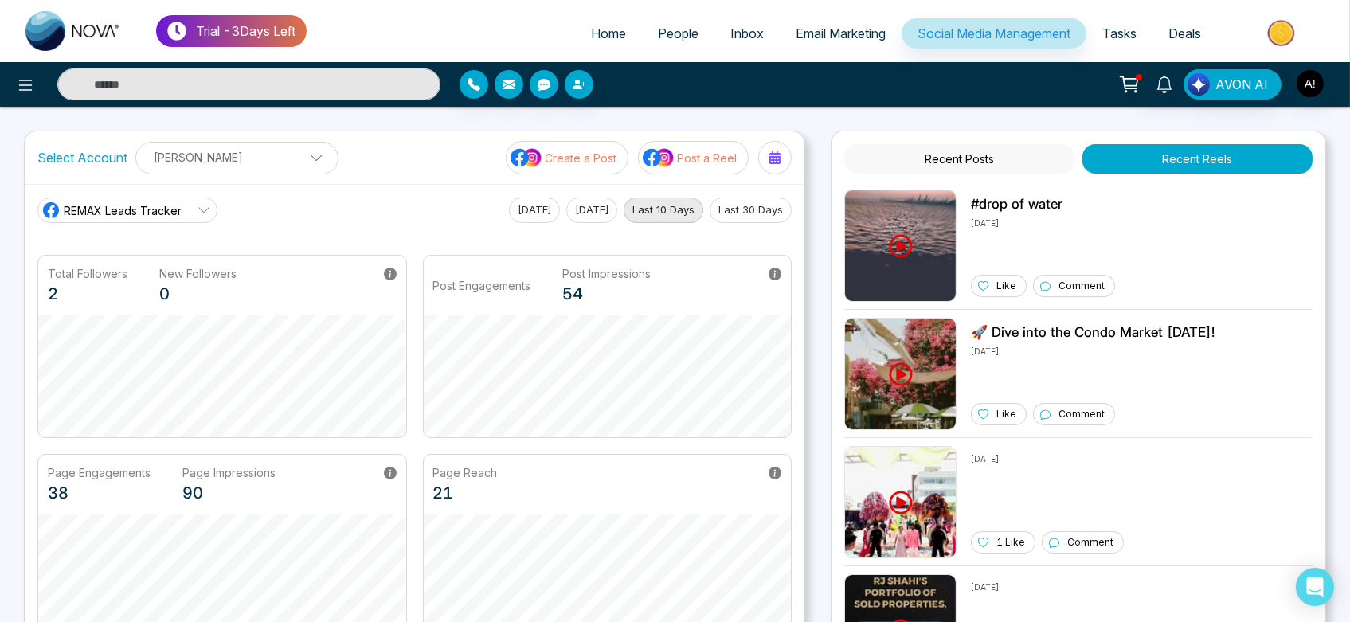
click at [688, 170] on button "Post a Reel" at bounding box center [693, 157] width 111 height 33
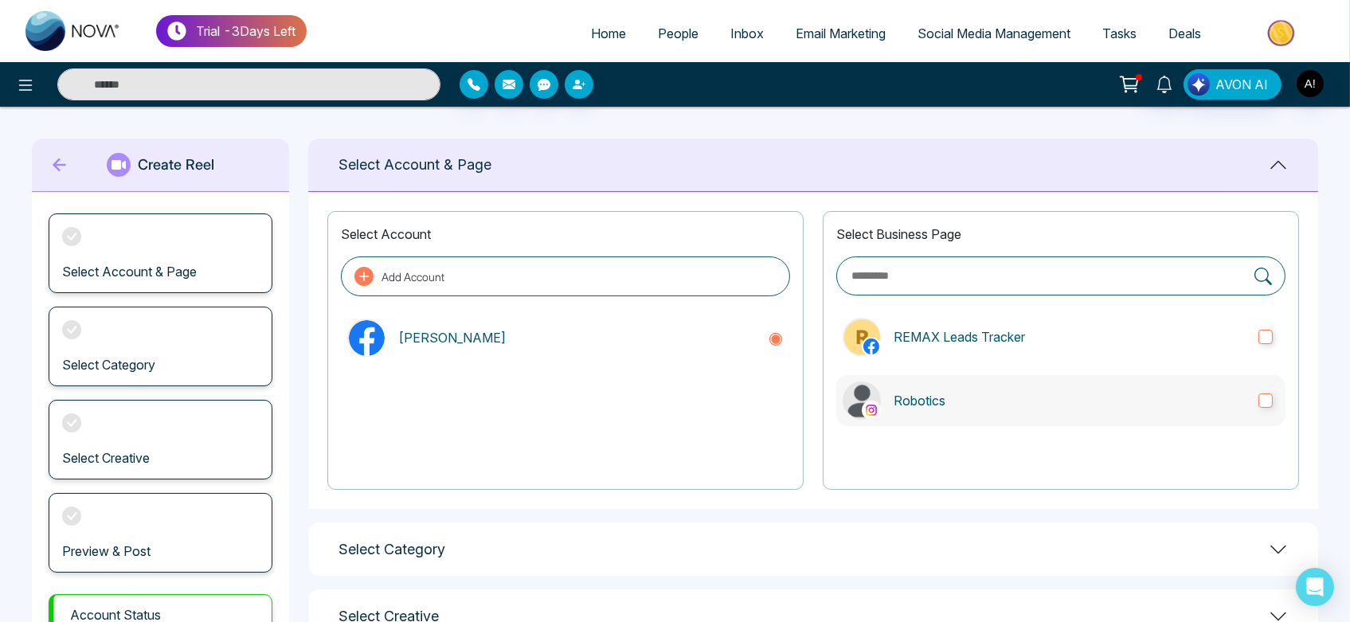
click at [961, 407] on p "Robotics" at bounding box center [1070, 400] width 352 height 19
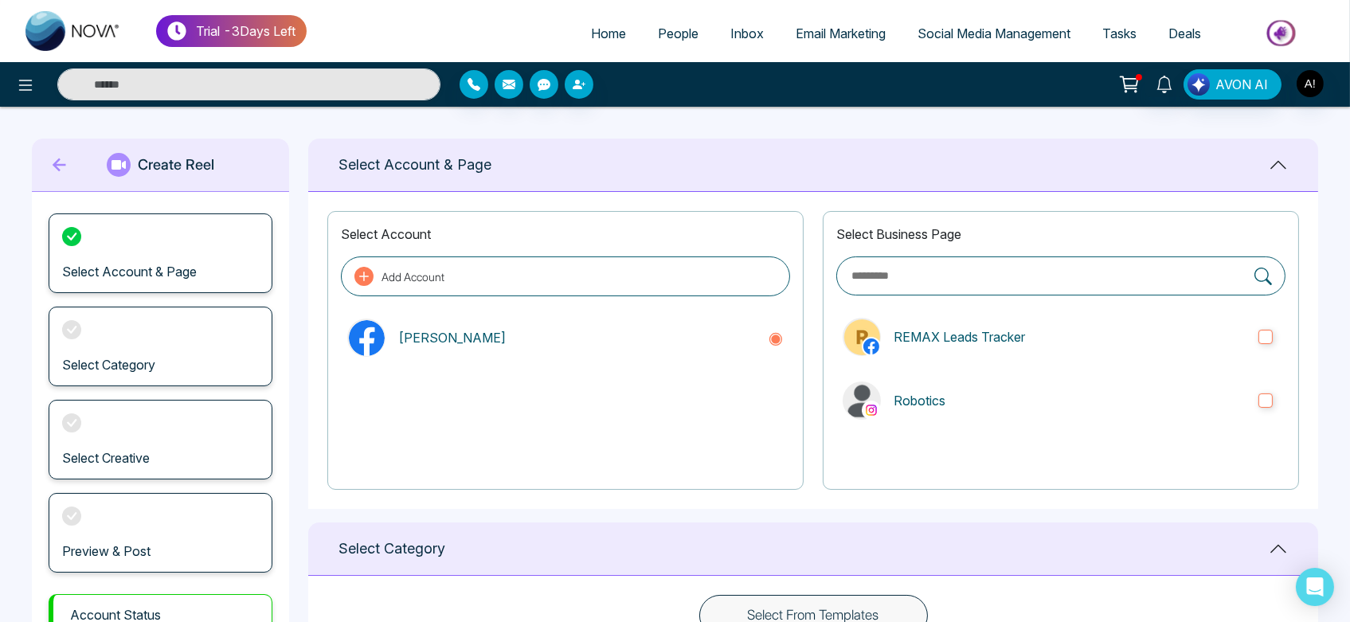
scroll to position [343, 0]
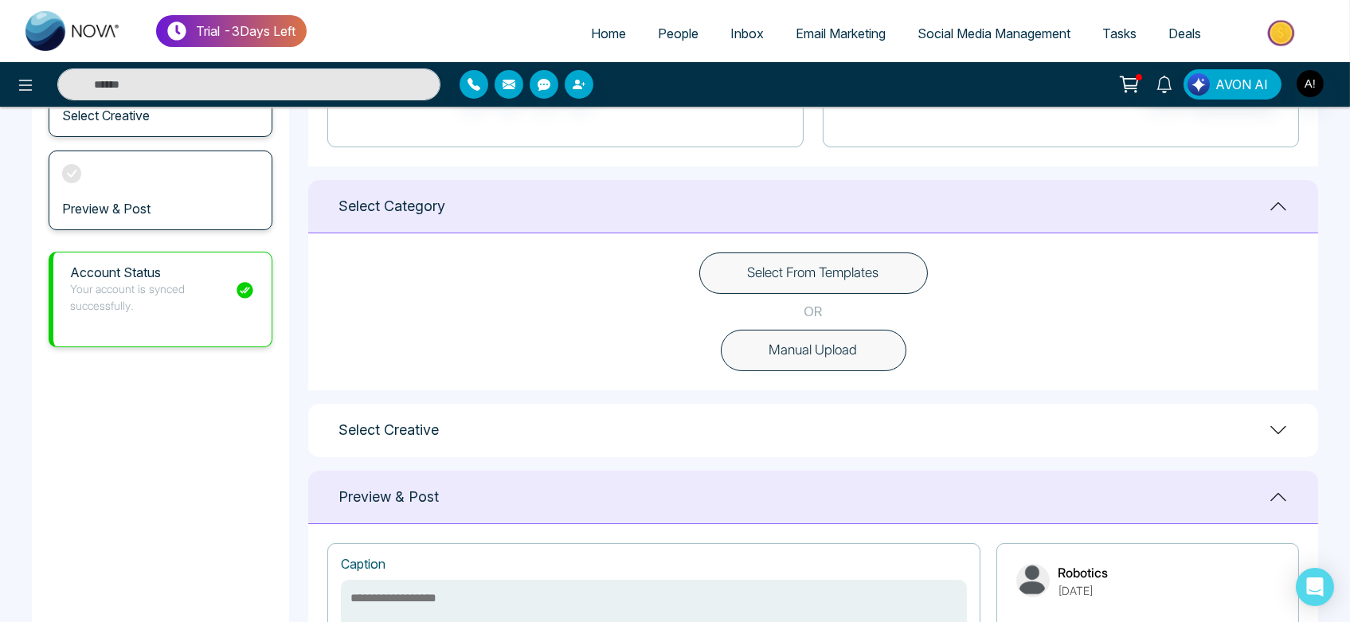
click at [831, 349] on button "Manual Upload" at bounding box center [814, 350] width 186 height 41
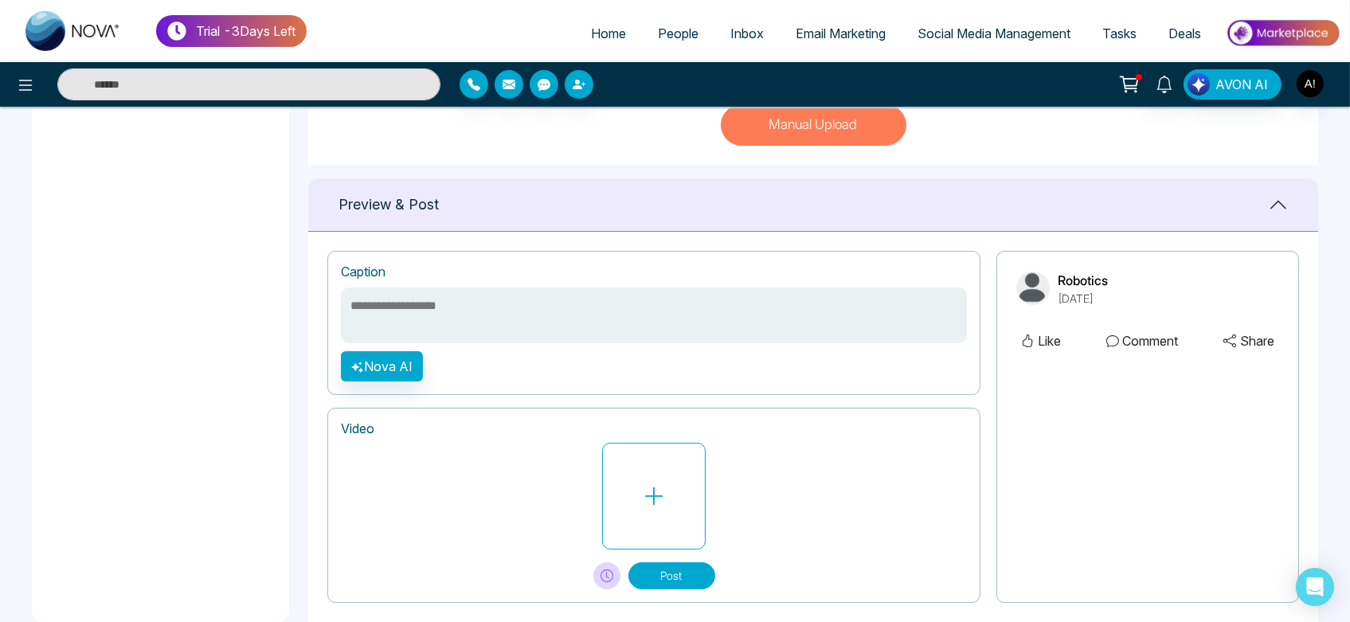
scroll to position [570, 0]
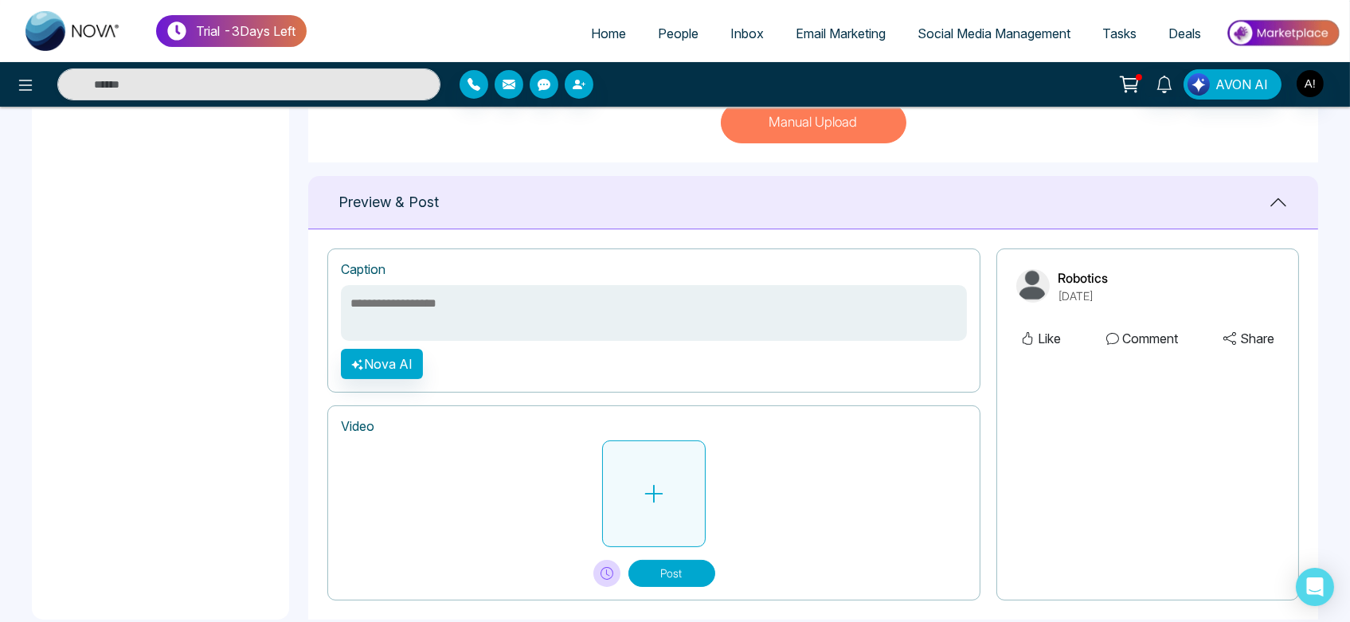
click at [660, 484] on icon at bounding box center [654, 494] width 24 height 24
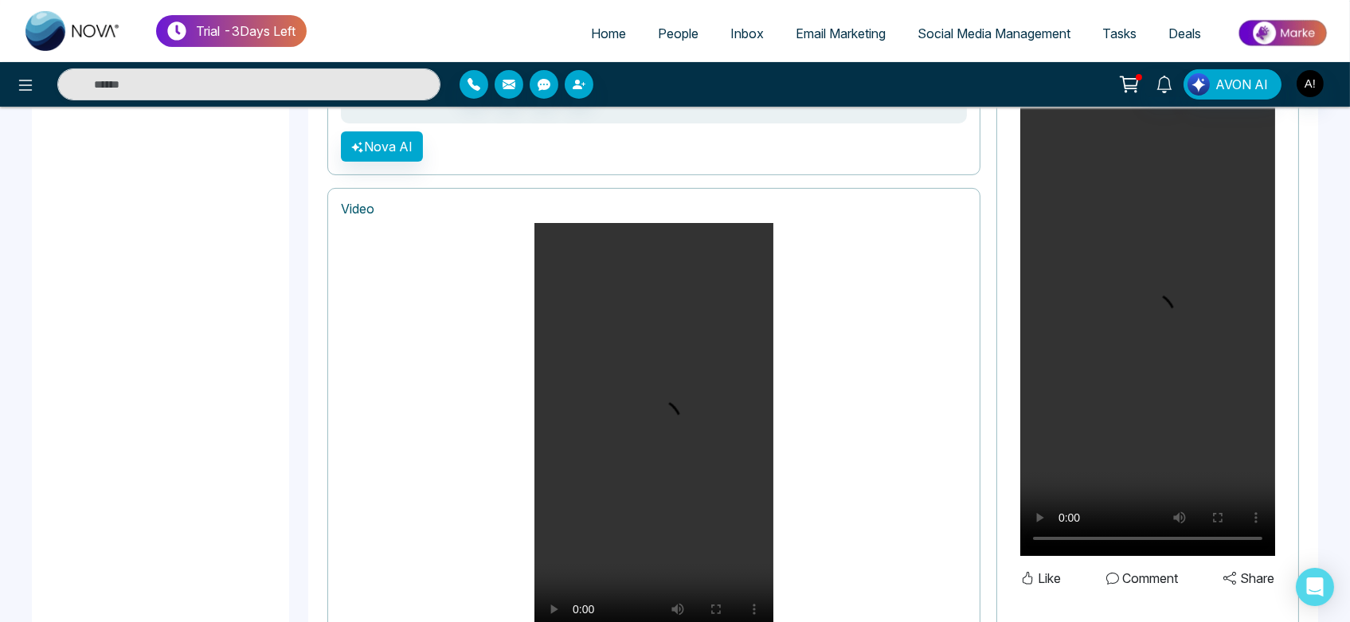
scroll to position [948, 0]
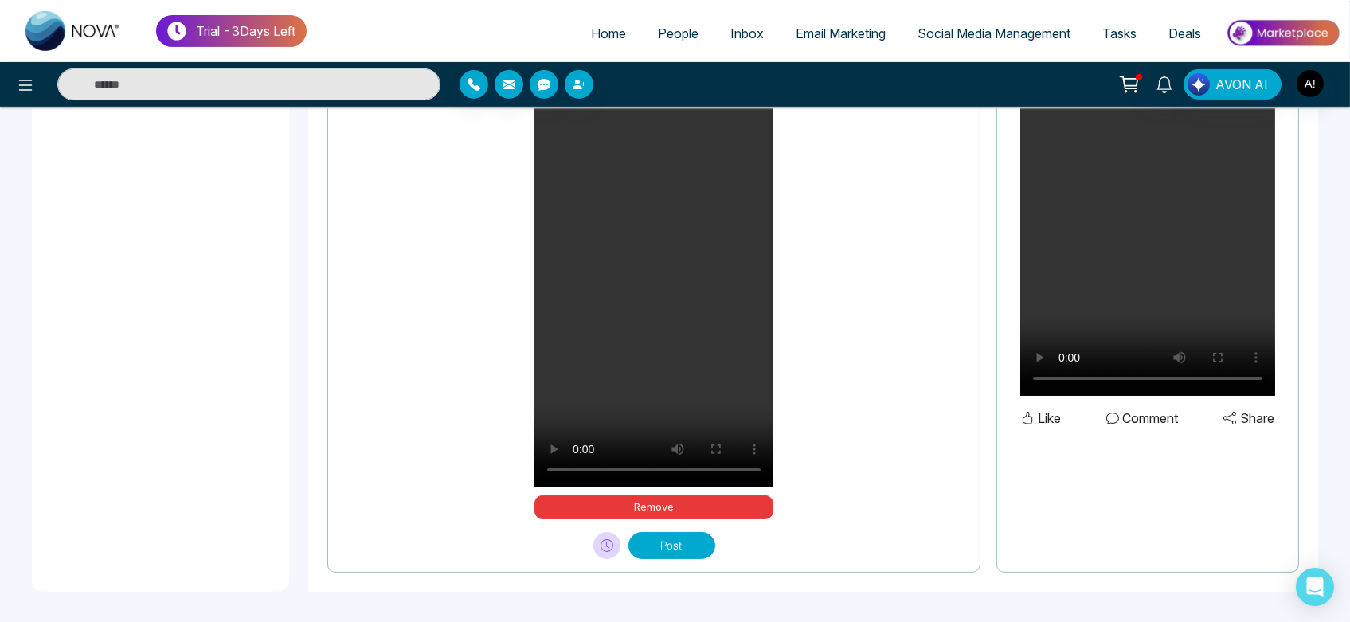
click at [701, 543] on button "Post" at bounding box center [672, 545] width 87 height 27
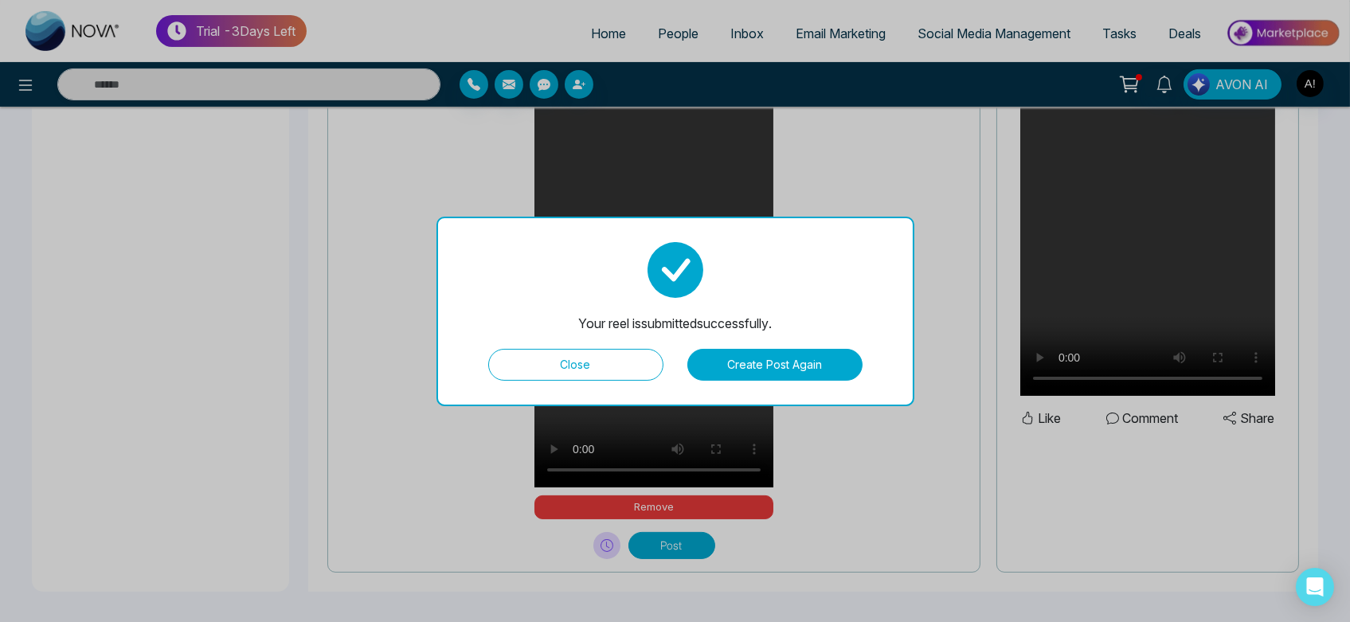
click at [566, 362] on button "Close" at bounding box center [575, 365] width 175 height 32
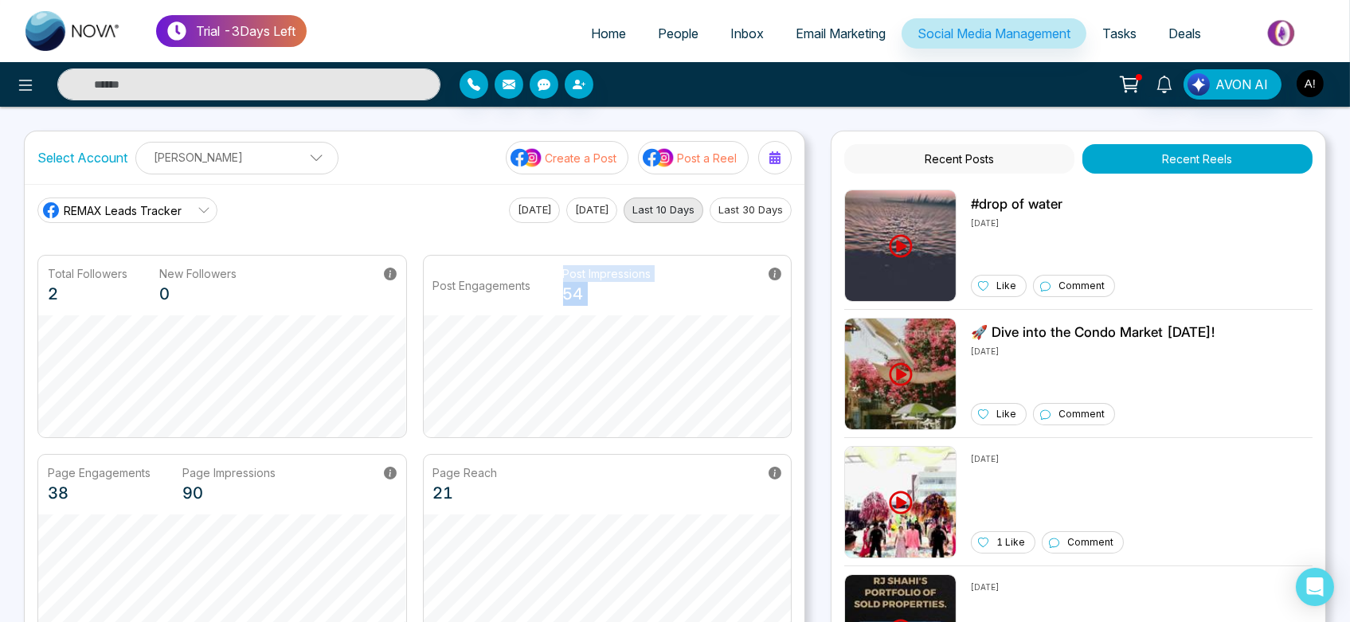
click at [728, 377] on div "Post Engagements Post Impressions 54" at bounding box center [608, 346] width 370 height 183
click at [348, 247] on main "REMAX Leads Tracker Today Yesterday Last 10 Days Last 30 Days Total Followers 2…" at bounding box center [414, 418] width 754 height 440
click at [252, 162] on p "[PERSON_NAME]" at bounding box center [237, 157] width 182 height 26
click at [252, 162] on p "[PERSON_NAME]" at bounding box center [227, 158] width 163 height 26
click at [252, 162] on p "[PERSON_NAME]" at bounding box center [237, 157] width 182 height 26
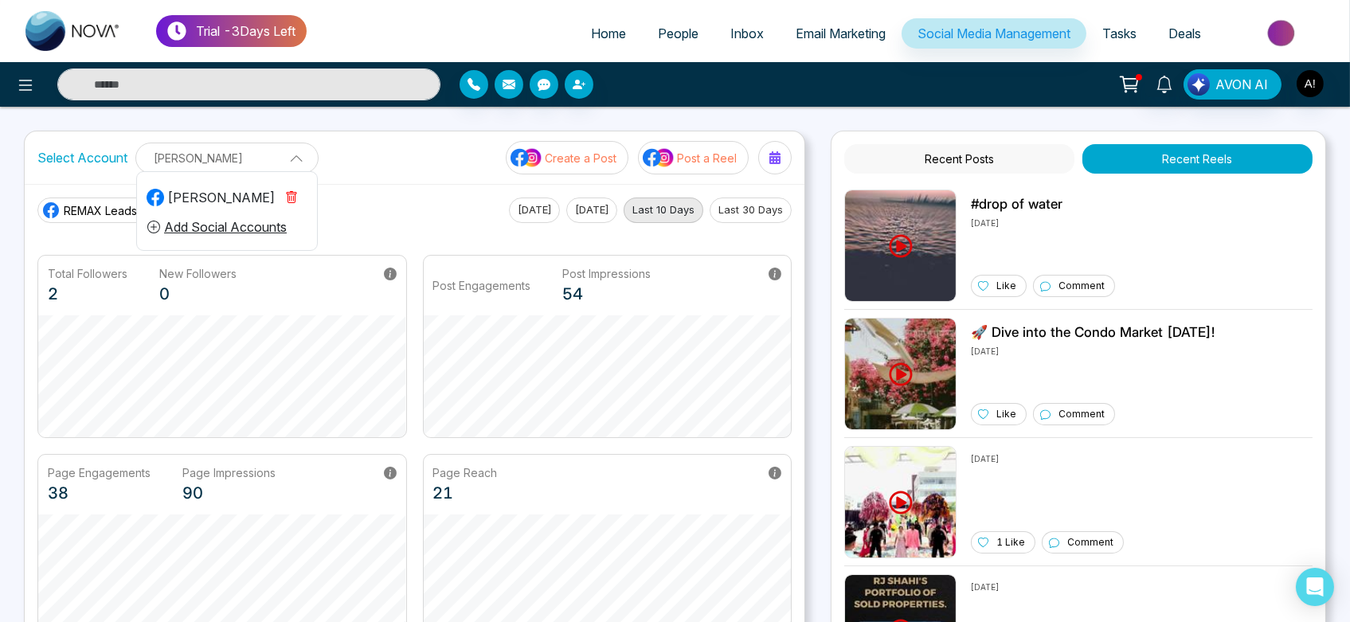
click at [252, 162] on p "[PERSON_NAME]" at bounding box center [227, 158] width 163 height 26
click at [184, 214] on link "REMAX Leads Tracker" at bounding box center [127, 210] width 180 height 25
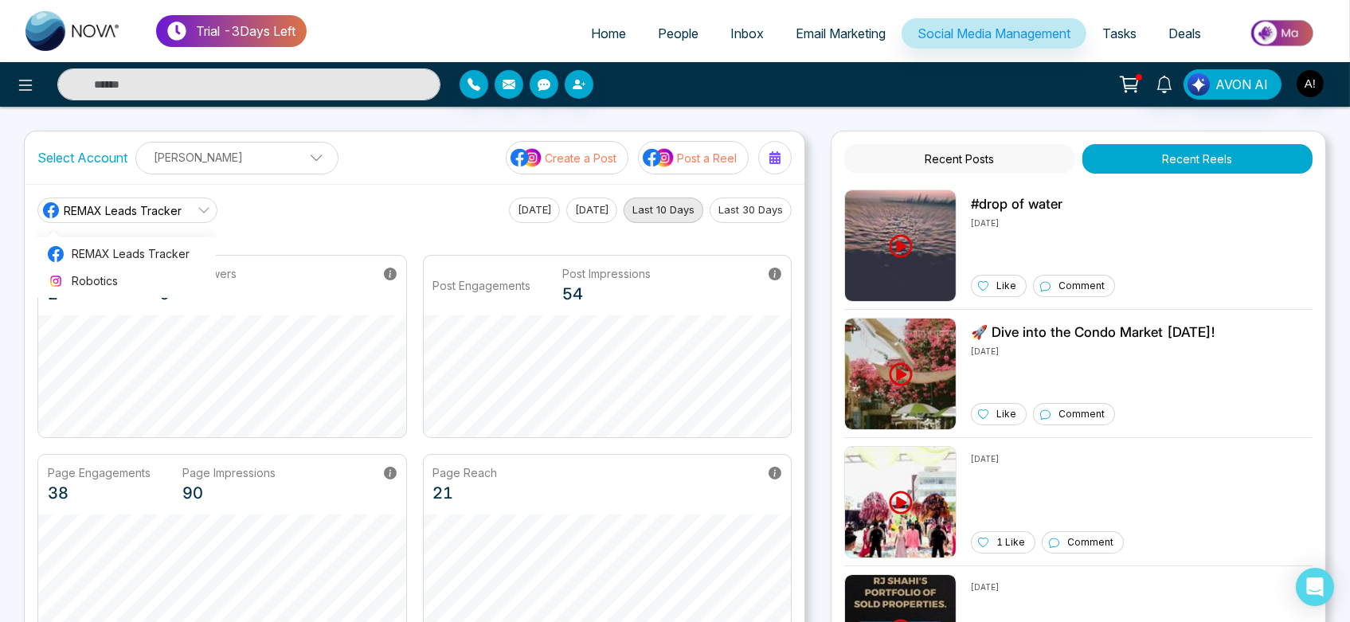
click at [184, 214] on link "REMAX Leads Tracker" at bounding box center [127, 210] width 180 height 25
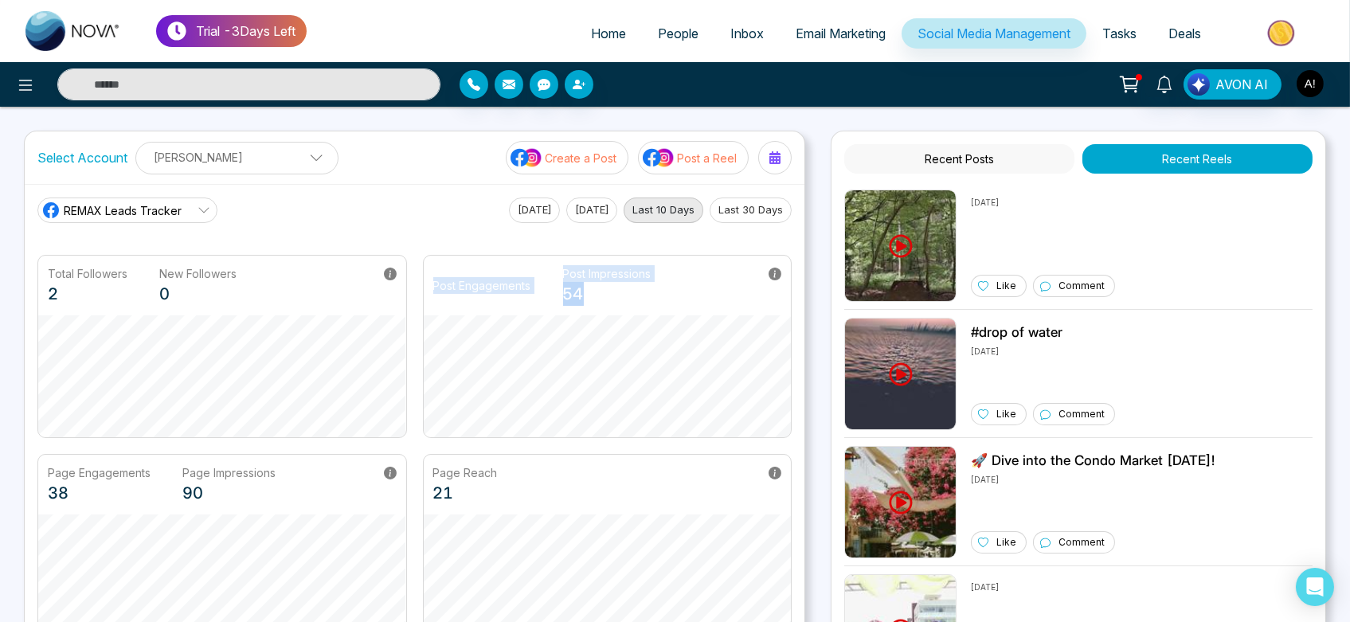
drag, startPoint x: 425, startPoint y: 280, endPoint x: 632, endPoint y: 304, distance: 208.6
click at [632, 304] on div "Post Engagements Post Impressions 54" at bounding box center [608, 286] width 368 height 60
click at [632, 304] on p "54" at bounding box center [607, 294] width 88 height 24
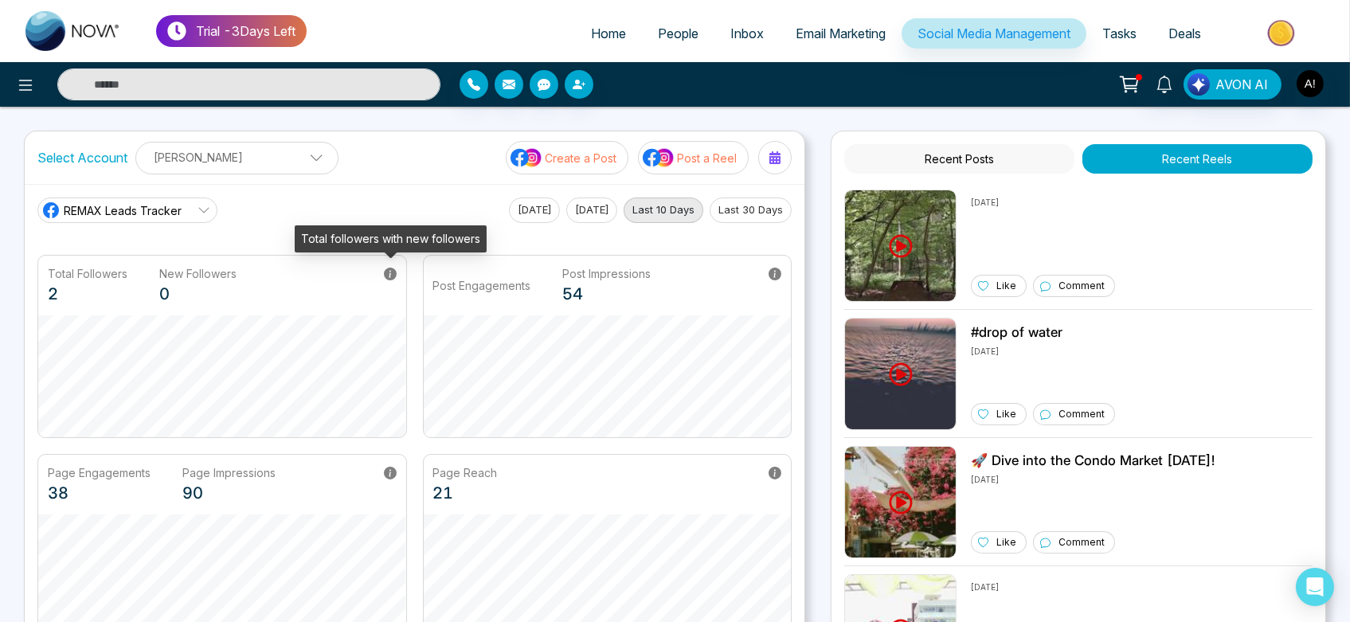
click at [391, 274] on icon at bounding box center [390, 274] width 13 height 13
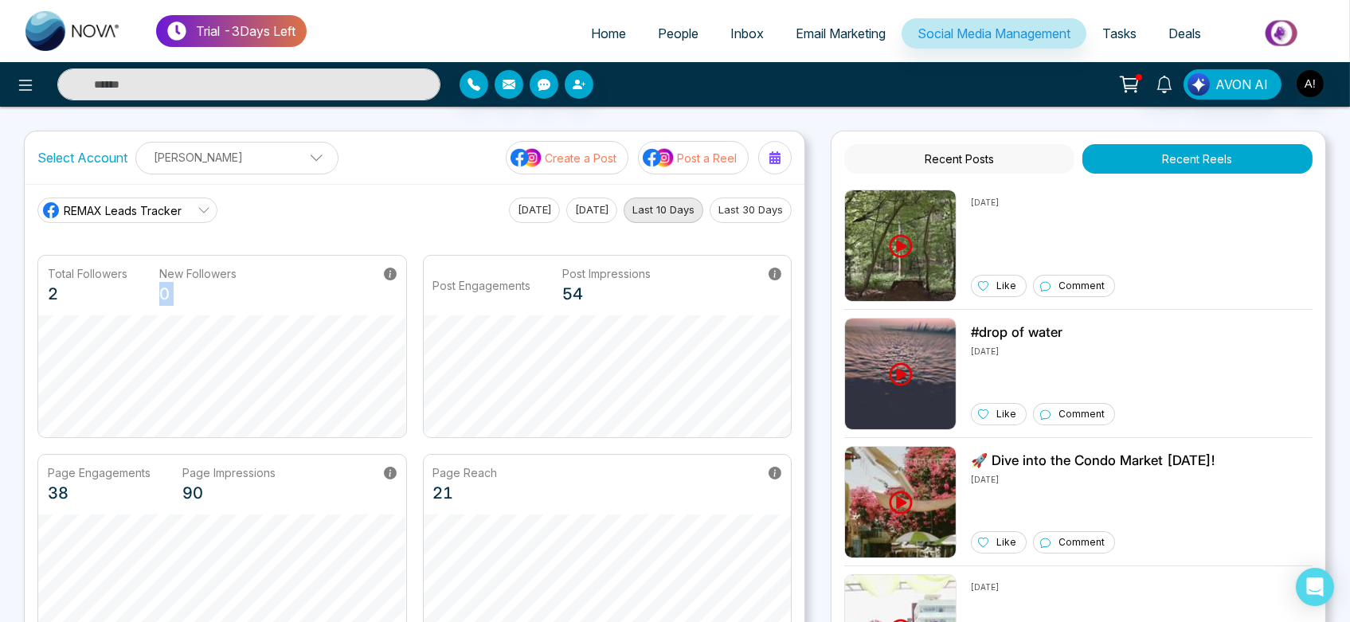
drag, startPoint x: 294, startPoint y: 241, endPoint x: 390, endPoint y: 274, distance: 102.0
click at [390, 274] on main "REMAX Leads Tracker REMAX Leads Tracker Robotics Today Yesterday Last 10 Days L…" at bounding box center [414, 418] width 754 height 440
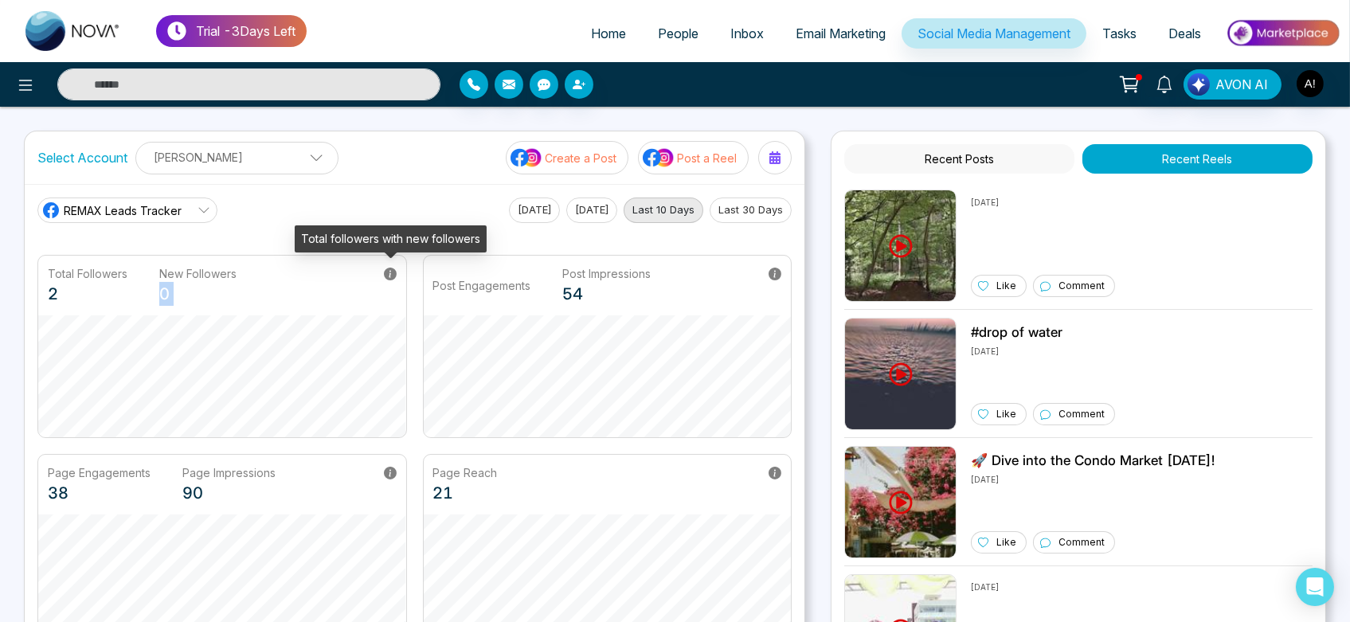
click at [390, 274] on icon at bounding box center [390, 274] width 13 height 13
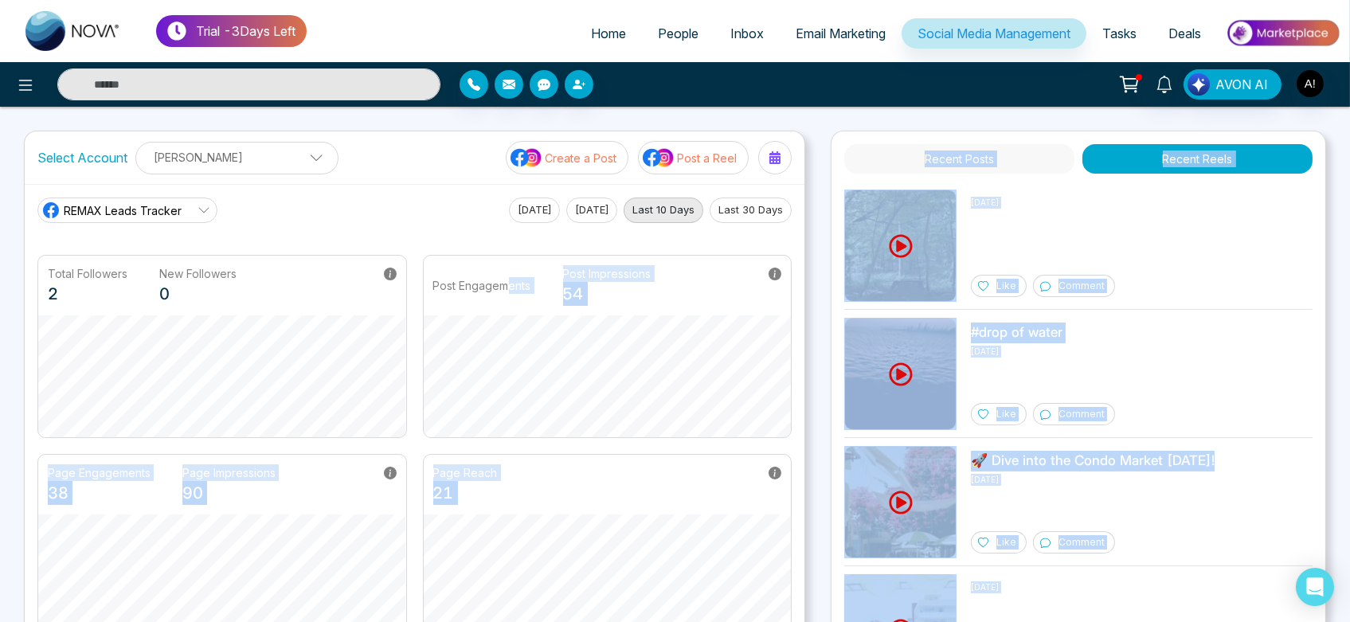
drag, startPoint x: 302, startPoint y: 235, endPoint x: 508, endPoint y: 235, distance: 206.3
click at [508, 235] on body "Trial - 3 Days Left Home People Inbox Email Marketing Social Media Management T…" at bounding box center [675, 311] width 1350 height 622
click at [508, 235] on main "REMAX Leads Tracker REMAX Leads Tracker Robotics Today Yesterday Last 10 Days L…" at bounding box center [414, 418] width 754 height 440
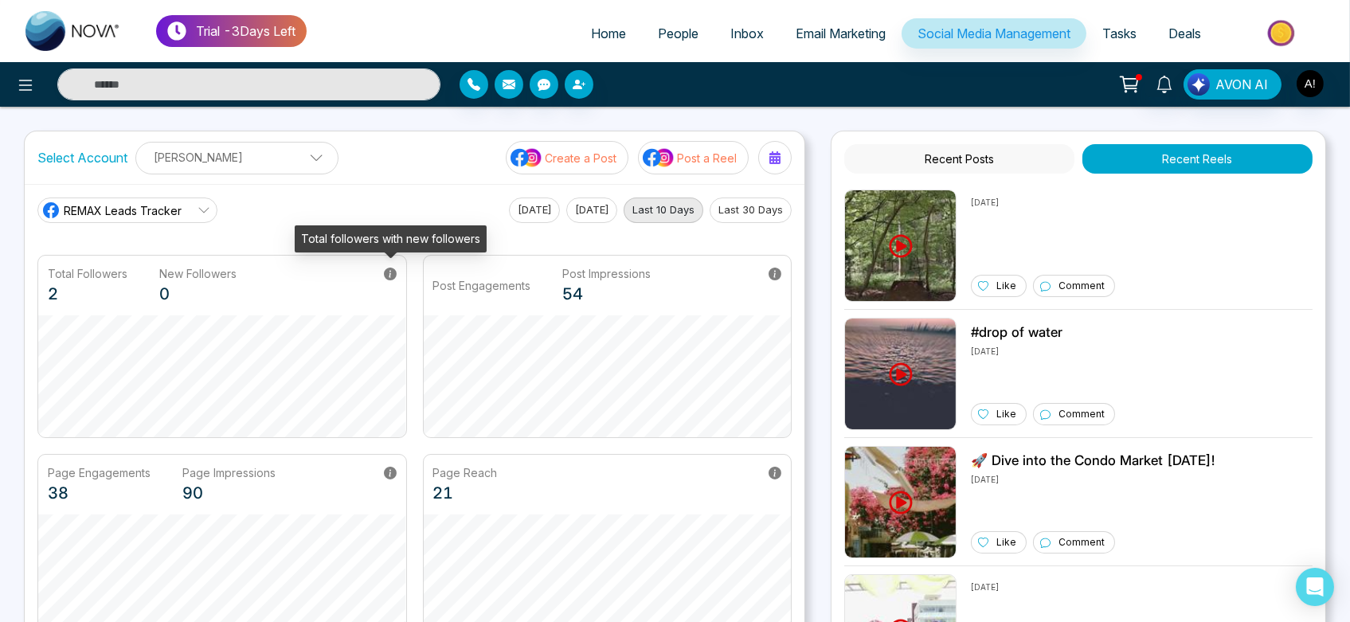
click at [389, 278] on icon at bounding box center [390, 274] width 13 height 13
drag, startPoint x: 302, startPoint y: 233, endPoint x: 481, endPoint y: 228, distance: 179.3
click at [481, 228] on div "Total followers with new followers" at bounding box center [391, 238] width 192 height 27
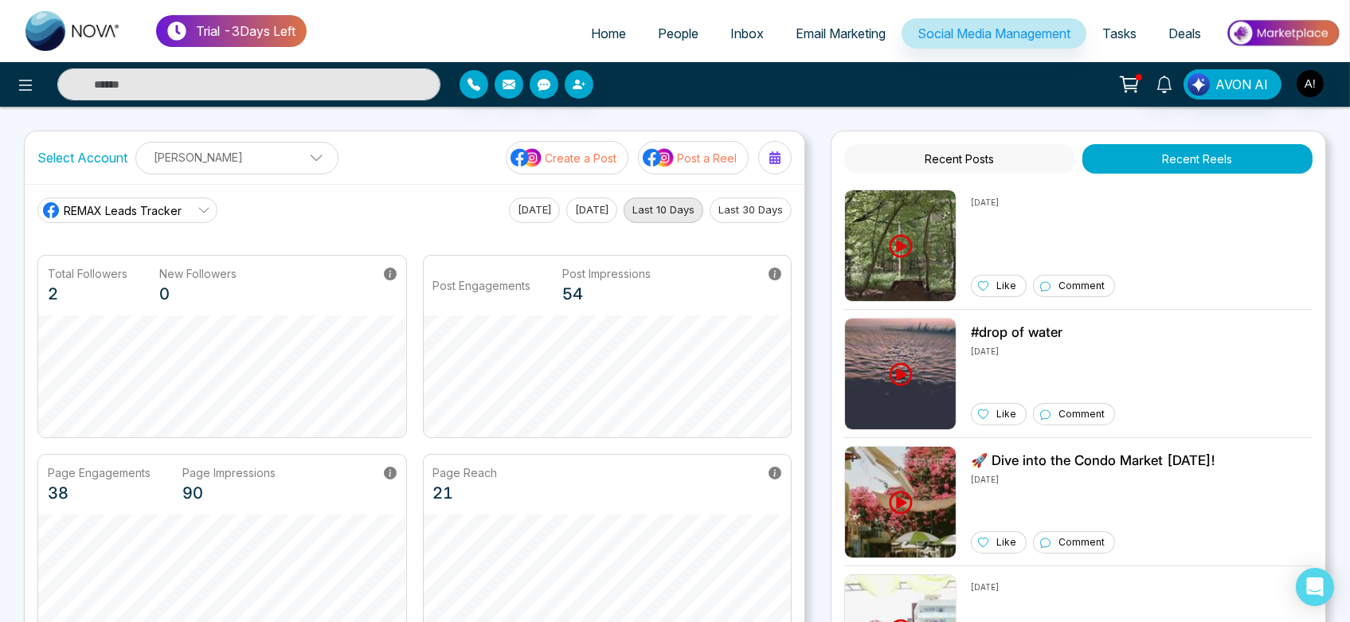
click at [395, 189] on div "REMAX Leads Tracker REMAX Leads Tracker Robotics Today Yesterday Last 10 Days L…" at bounding box center [415, 417] width 780 height 466
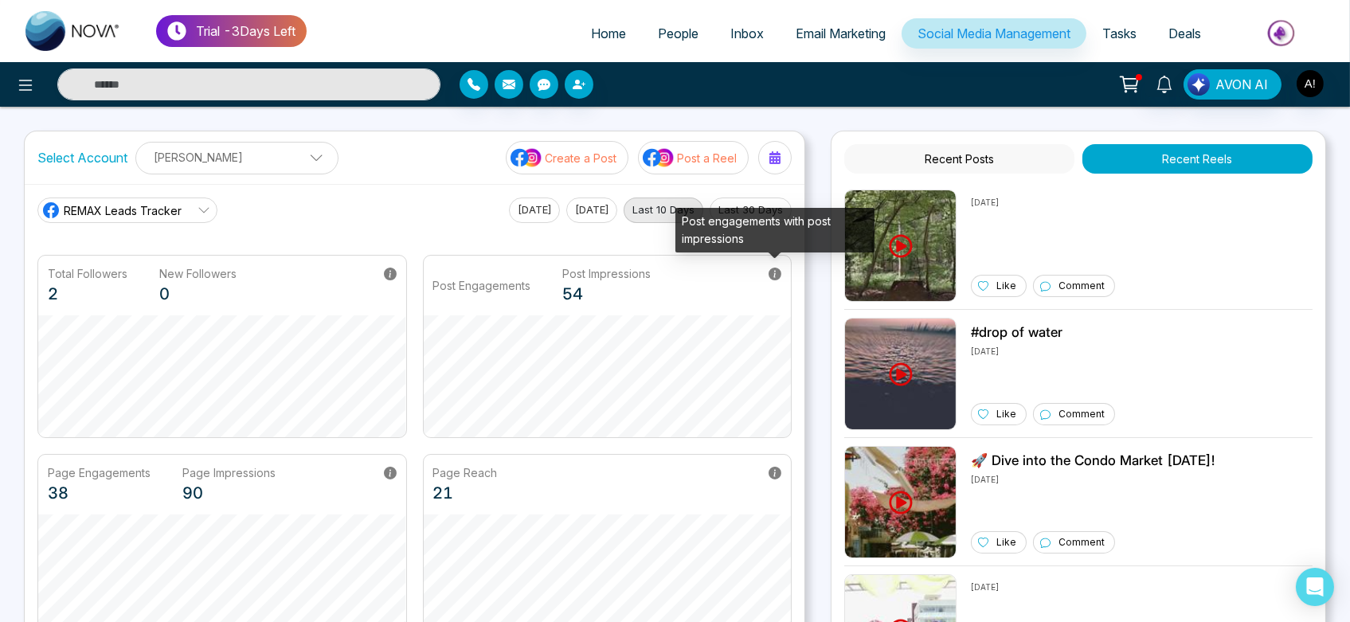
click at [778, 270] on icon at bounding box center [775, 274] width 13 height 13
click at [774, 276] on icon at bounding box center [775, 274] width 13 height 13
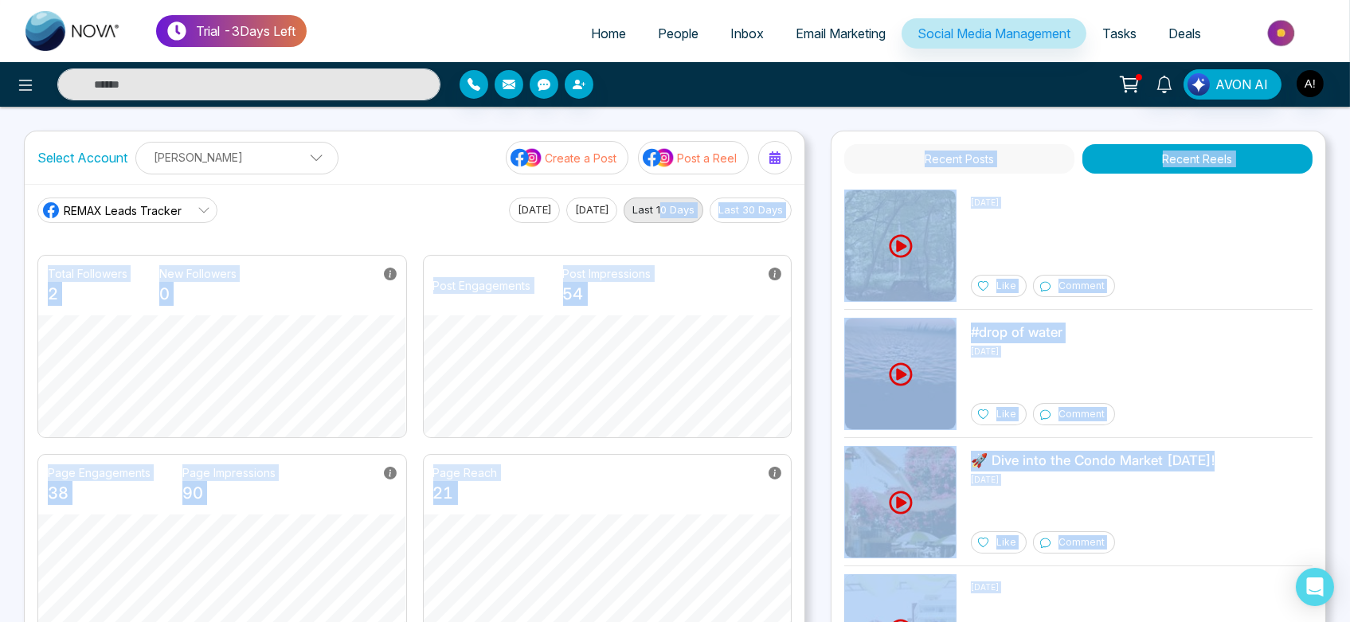
drag, startPoint x: 742, startPoint y: 237, endPoint x: 663, endPoint y: 214, distance: 82.2
click at [663, 214] on body "Trial - 3 Days Left Home People Inbox Email Marketing Social Media Management T…" at bounding box center [675, 311] width 1350 height 622
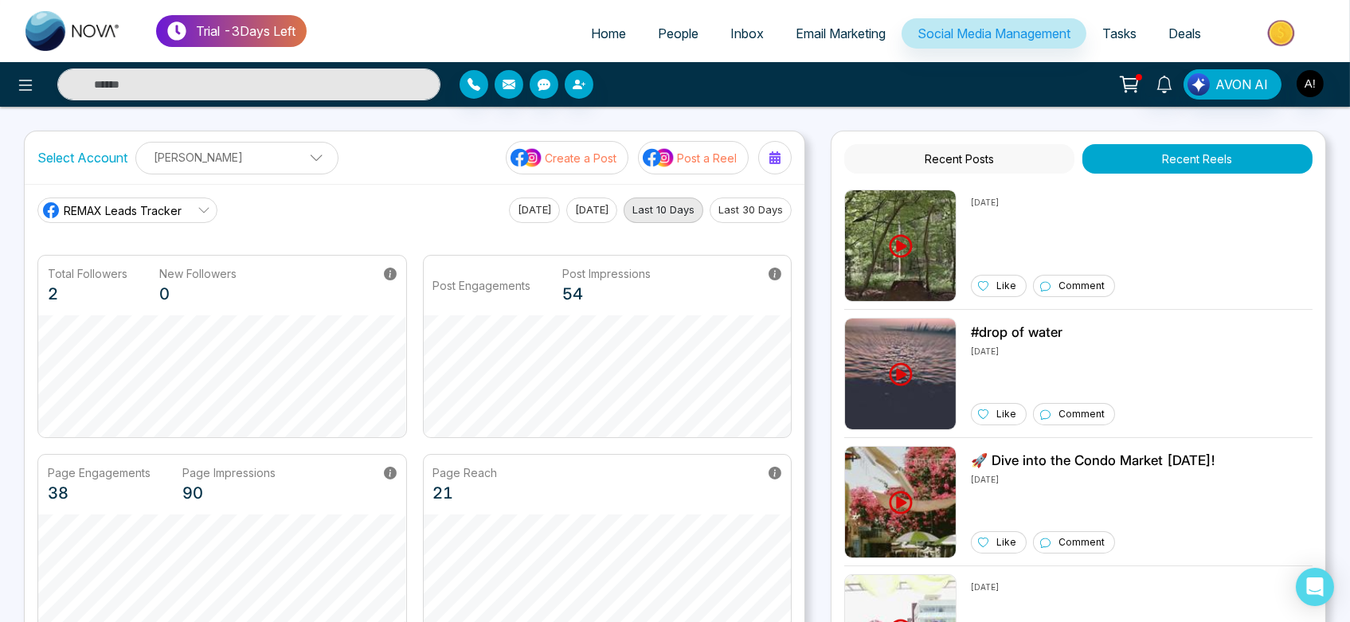
click at [520, 222] on main "REMAX Leads Tracker REMAX Leads Tracker Robotics Today Yesterday Last 10 Days L…" at bounding box center [414, 418] width 754 height 440
click at [304, 163] on span at bounding box center [311, 162] width 14 height 14
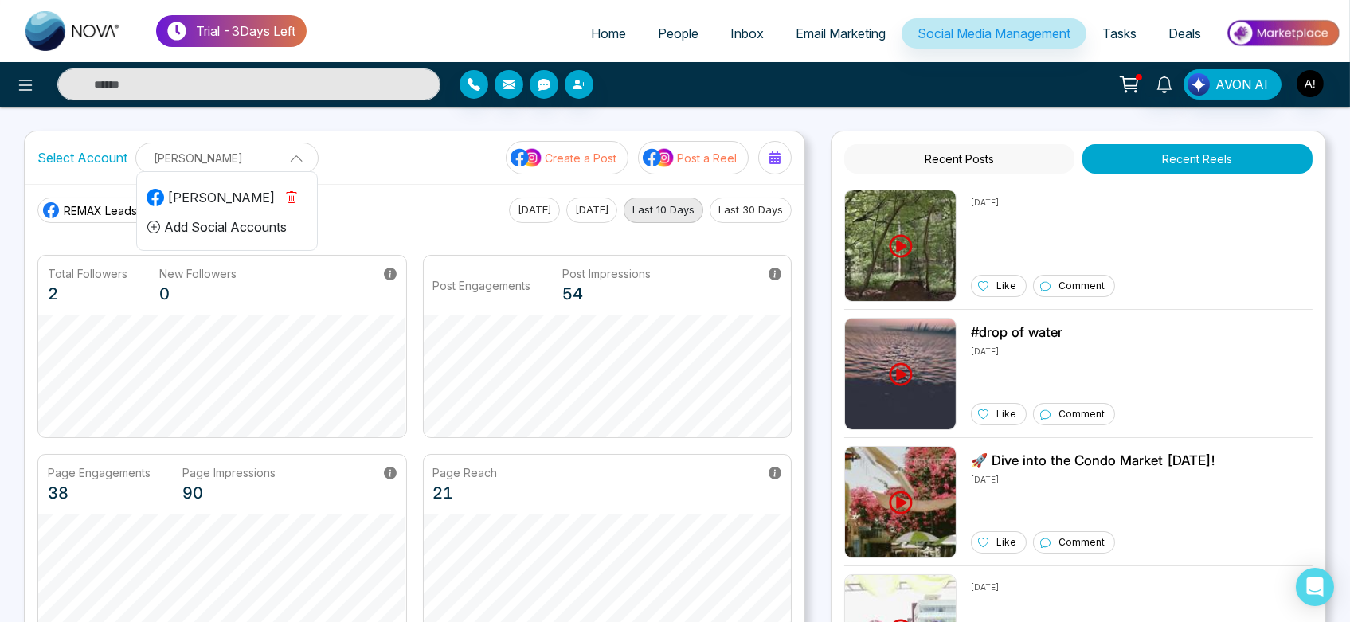
click at [296, 163] on p "[PERSON_NAME]" at bounding box center [227, 158] width 163 height 26
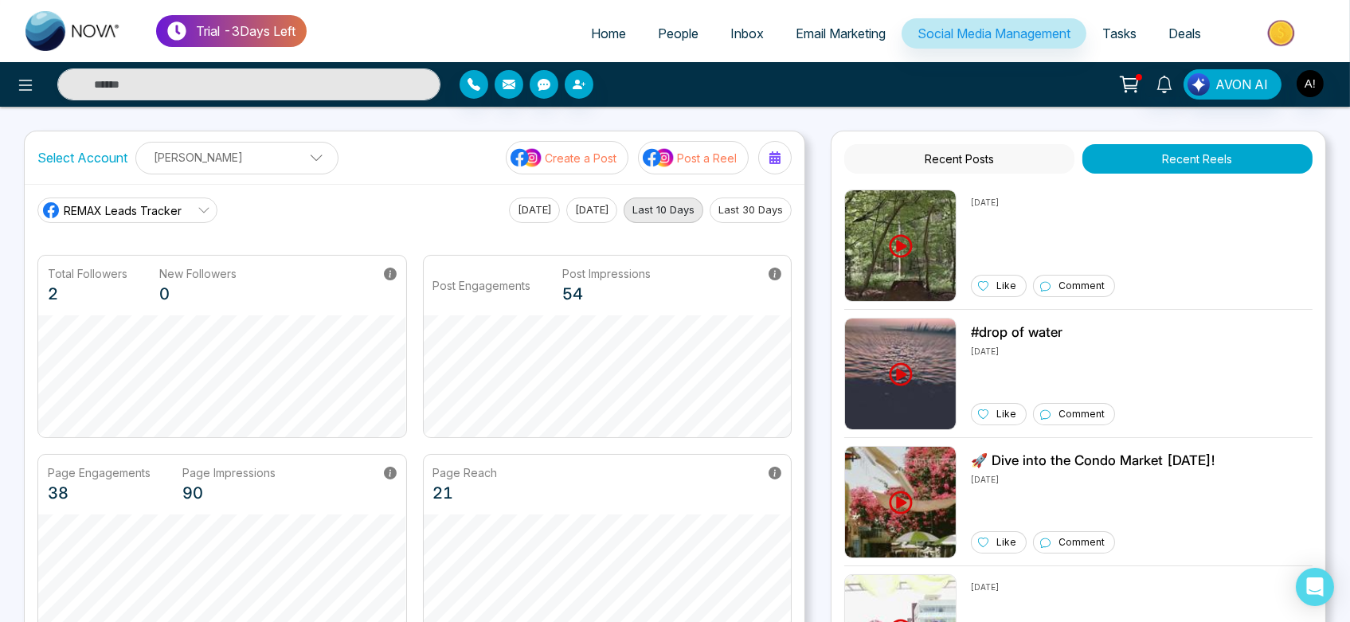
click at [687, 159] on p "Post a Reel" at bounding box center [707, 158] width 60 height 17
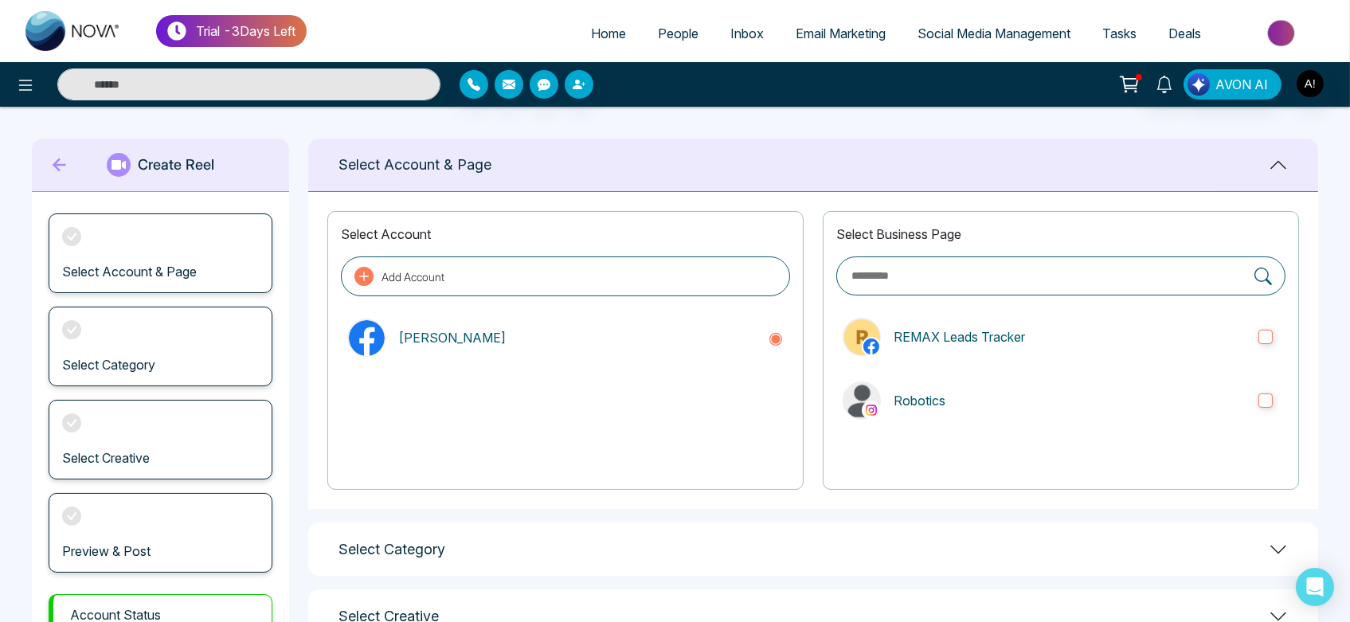
drag, startPoint x: 948, startPoint y: 417, endPoint x: 758, endPoint y: 451, distance: 192.7
click at [758, 451] on div "Select Account Add Account Anit Gupta Select Business Page REMAX Leads Tracker …" at bounding box center [813, 350] width 1010 height 317
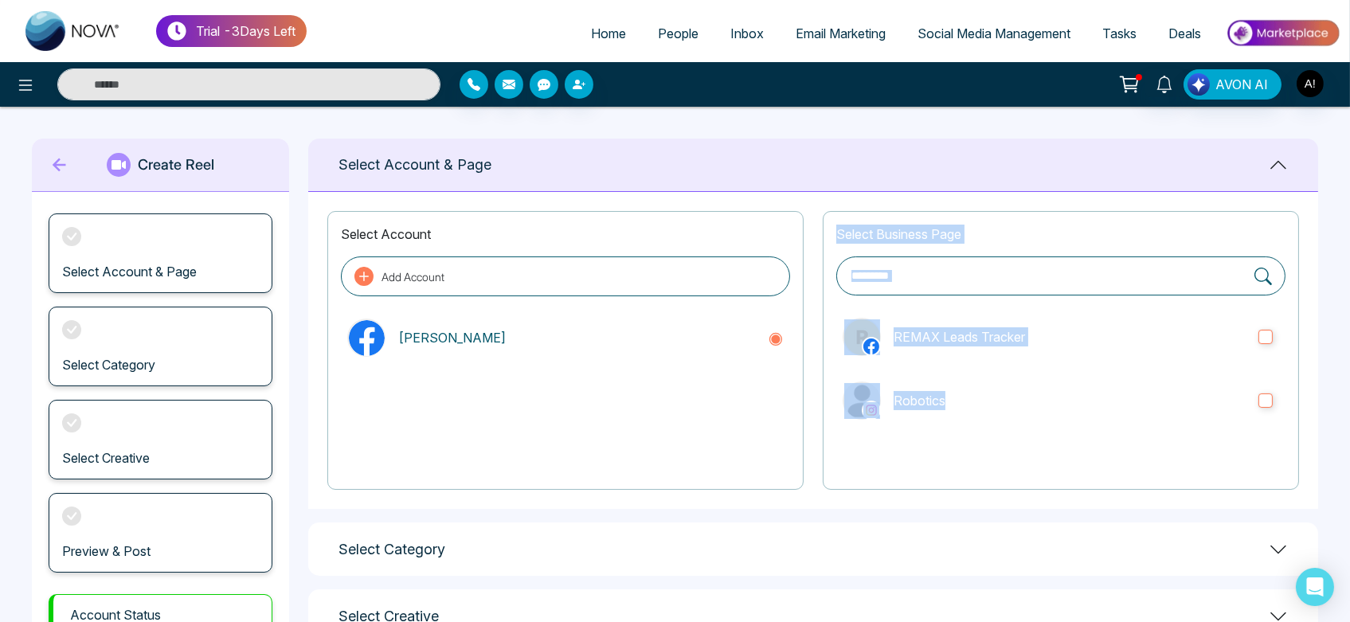
scroll to position [123, 0]
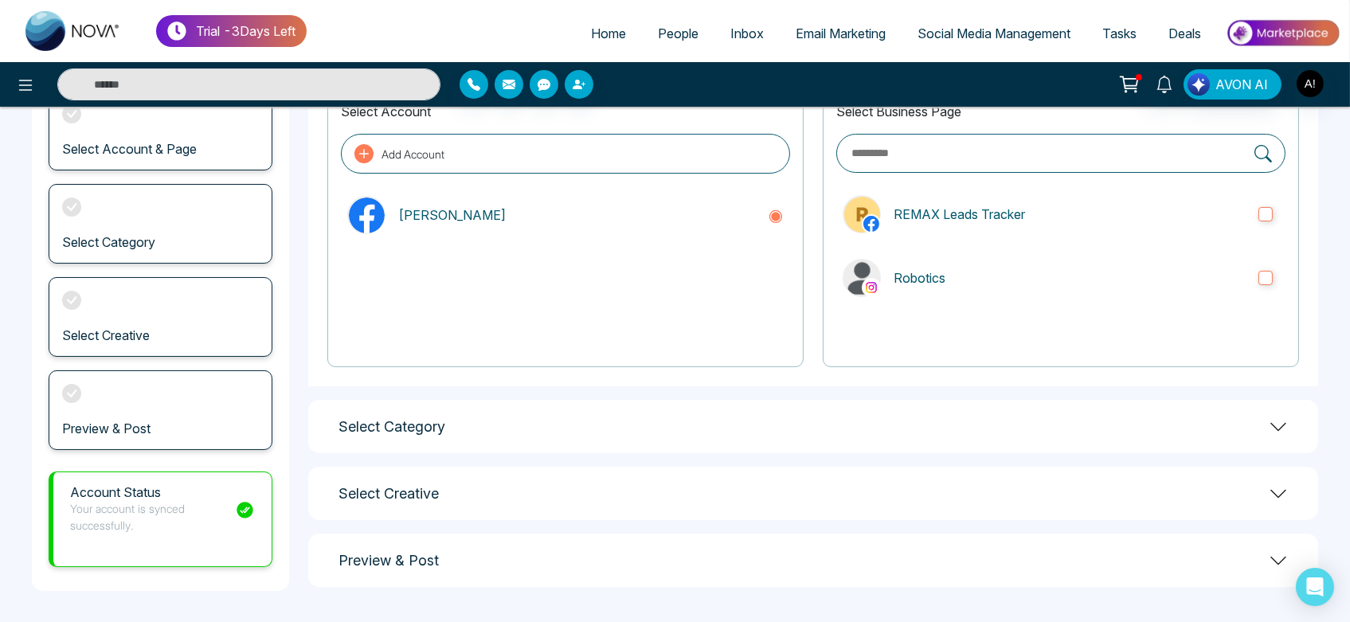
click at [855, 387] on div "**********" at bounding box center [813, 303] width 1010 height 575
click at [670, 431] on div "Select Category" at bounding box center [813, 426] width 1010 height 53
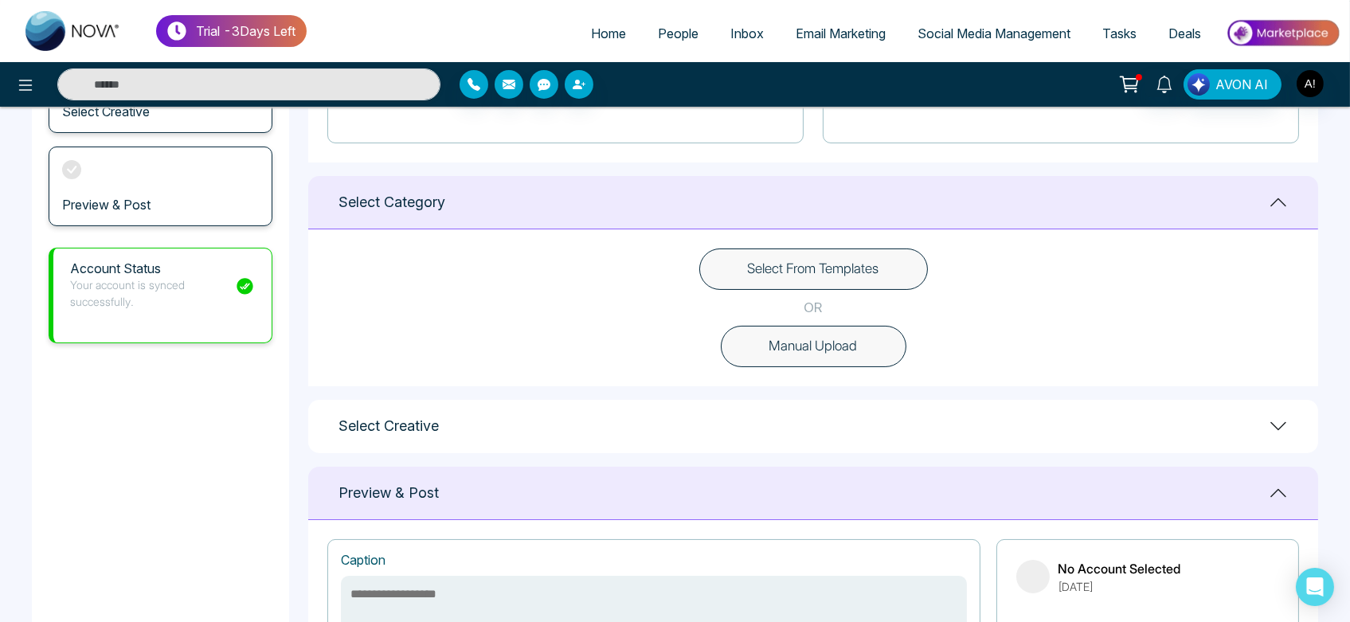
scroll to position [354, 0]
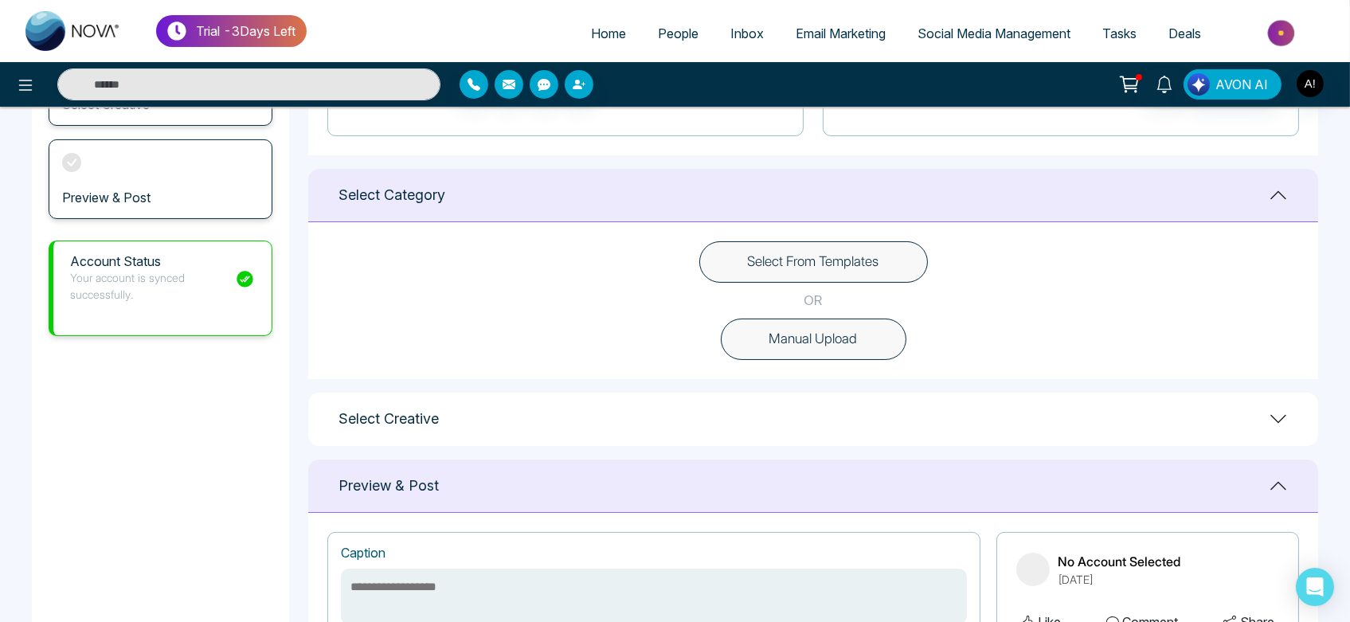
click at [820, 339] on button "Manual Upload" at bounding box center [814, 339] width 186 height 41
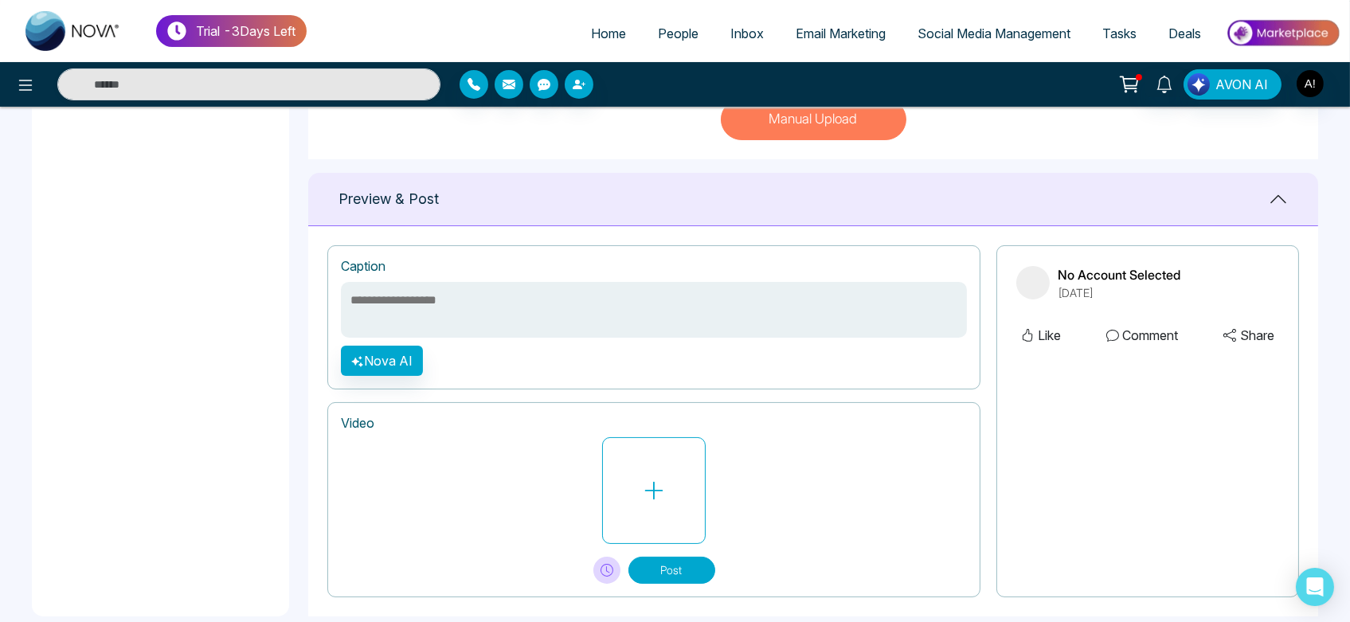
scroll to position [598, 0]
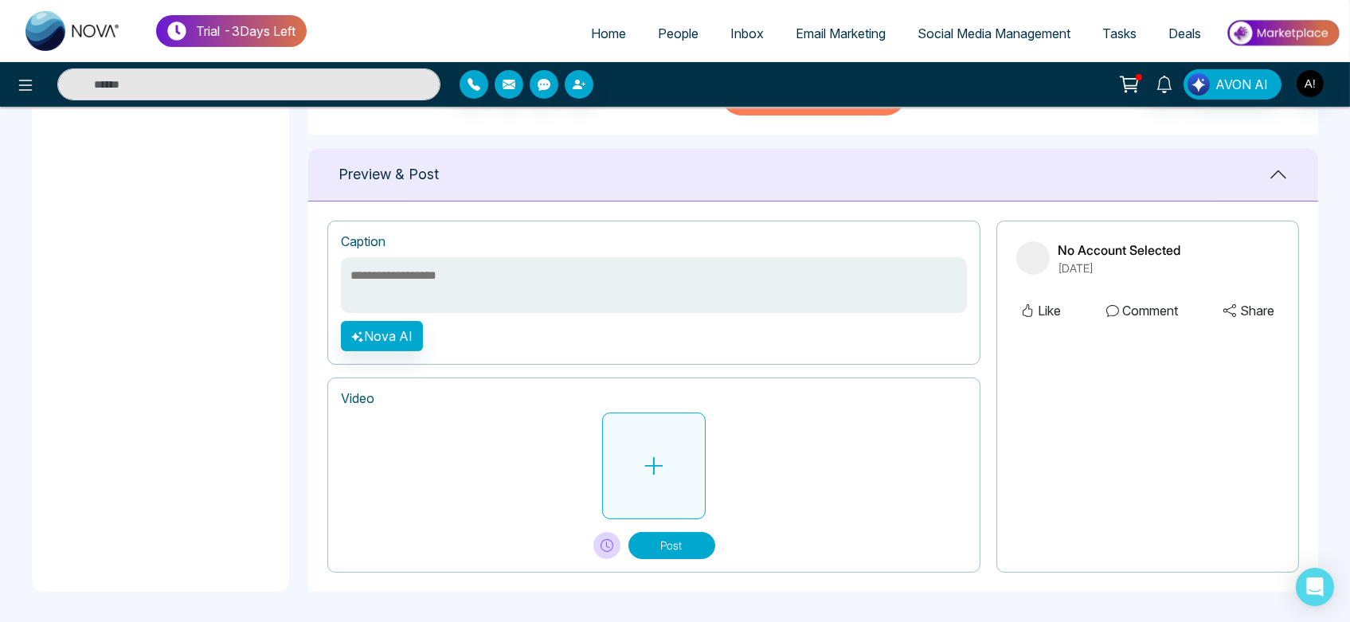
click at [675, 441] on button at bounding box center [654, 466] width 104 height 107
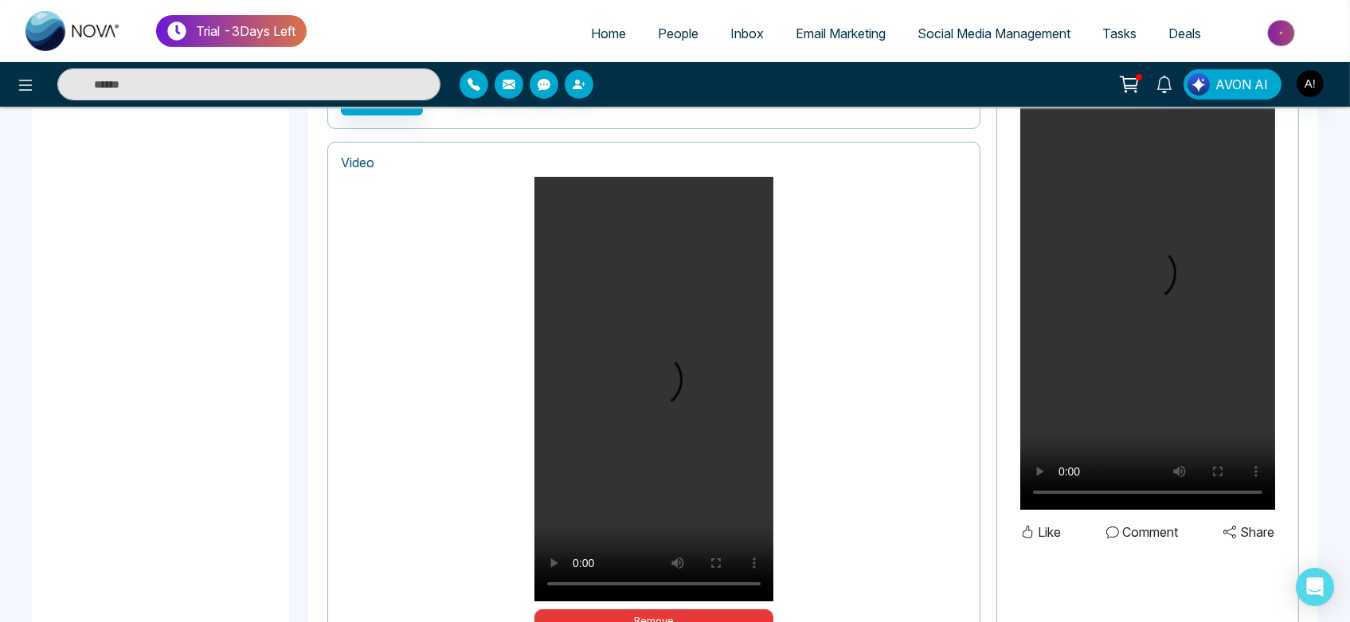
scroll to position [948, 0]
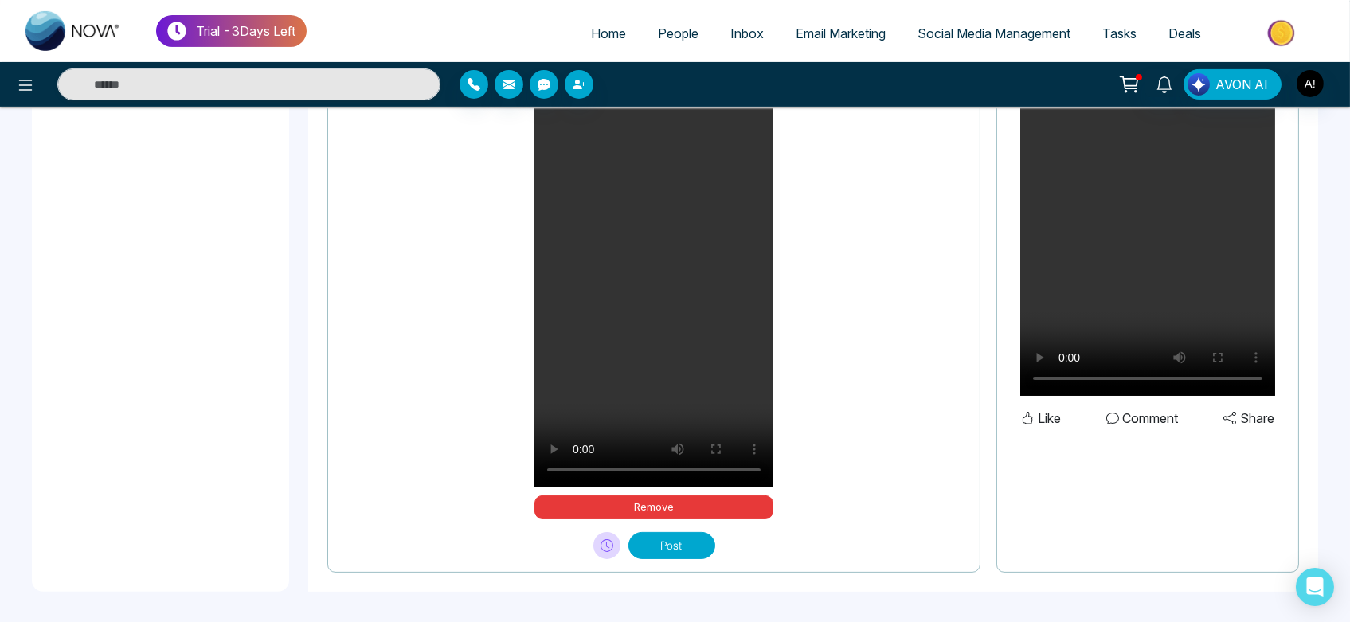
click at [598, 41] on span "Home" at bounding box center [608, 33] width 35 height 16
select select "*"
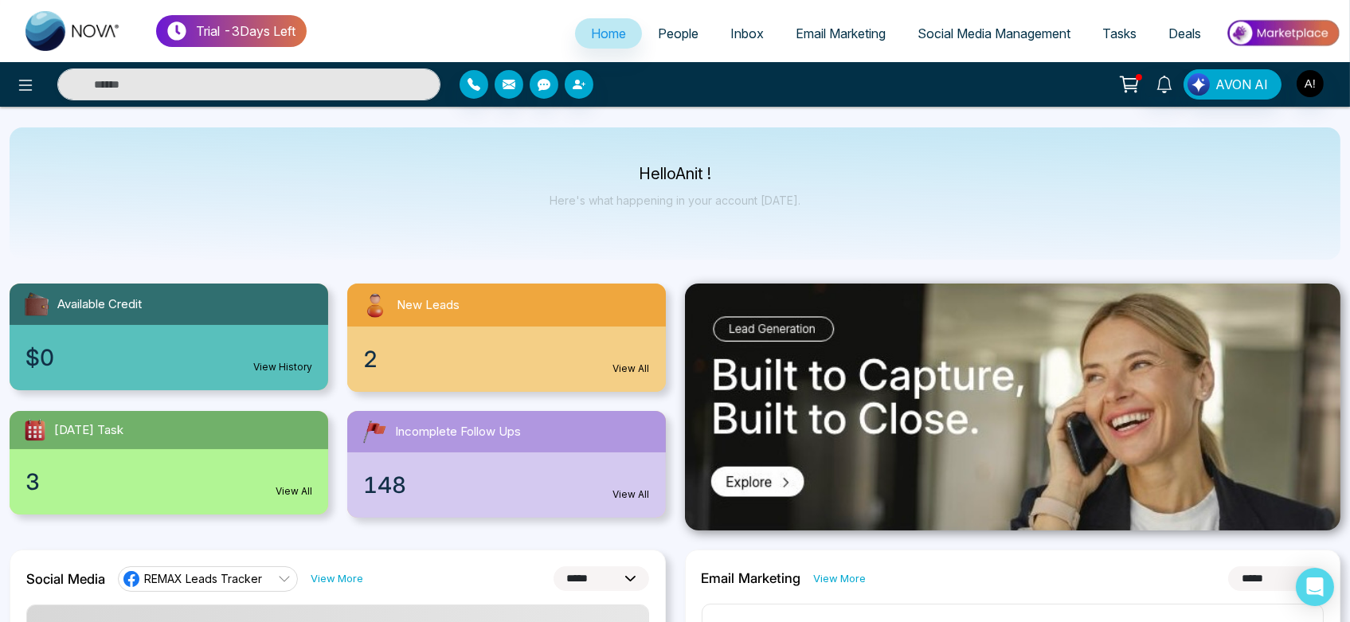
click at [663, 29] on span "People" at bounding box center [678, 33] width 41 height 16
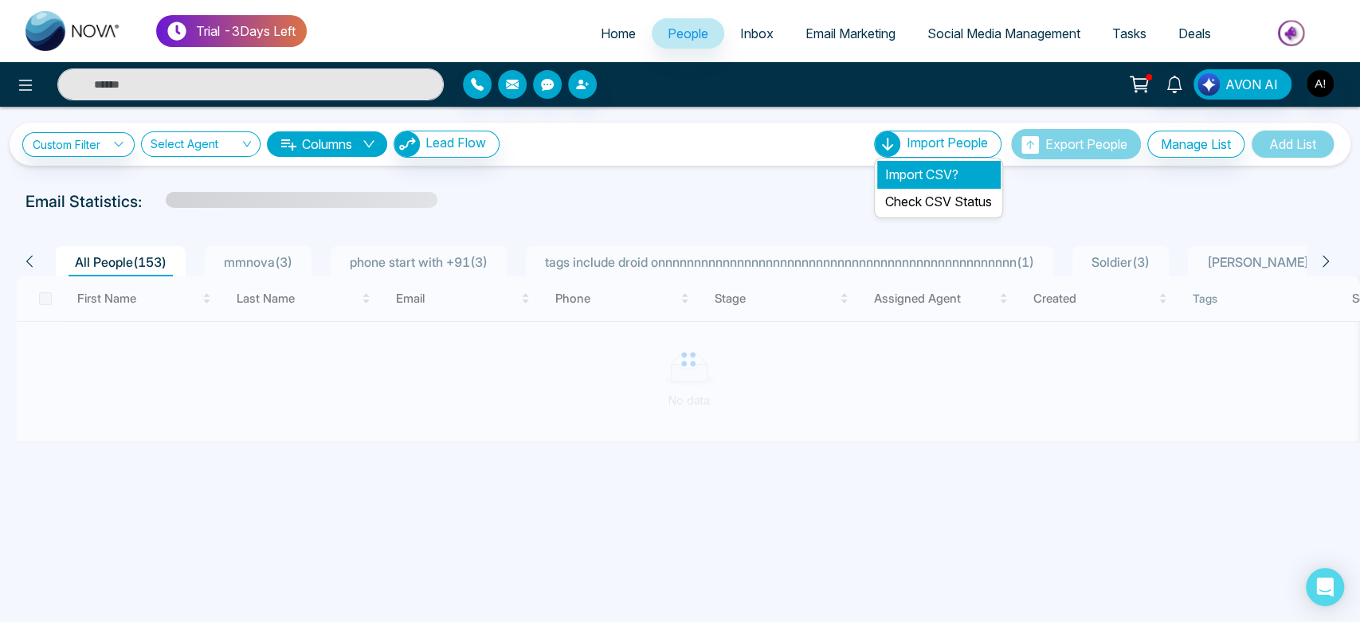
click at [907, 162] on li "Import CSV?" at bounding box center [938, 174] width 123 height 27
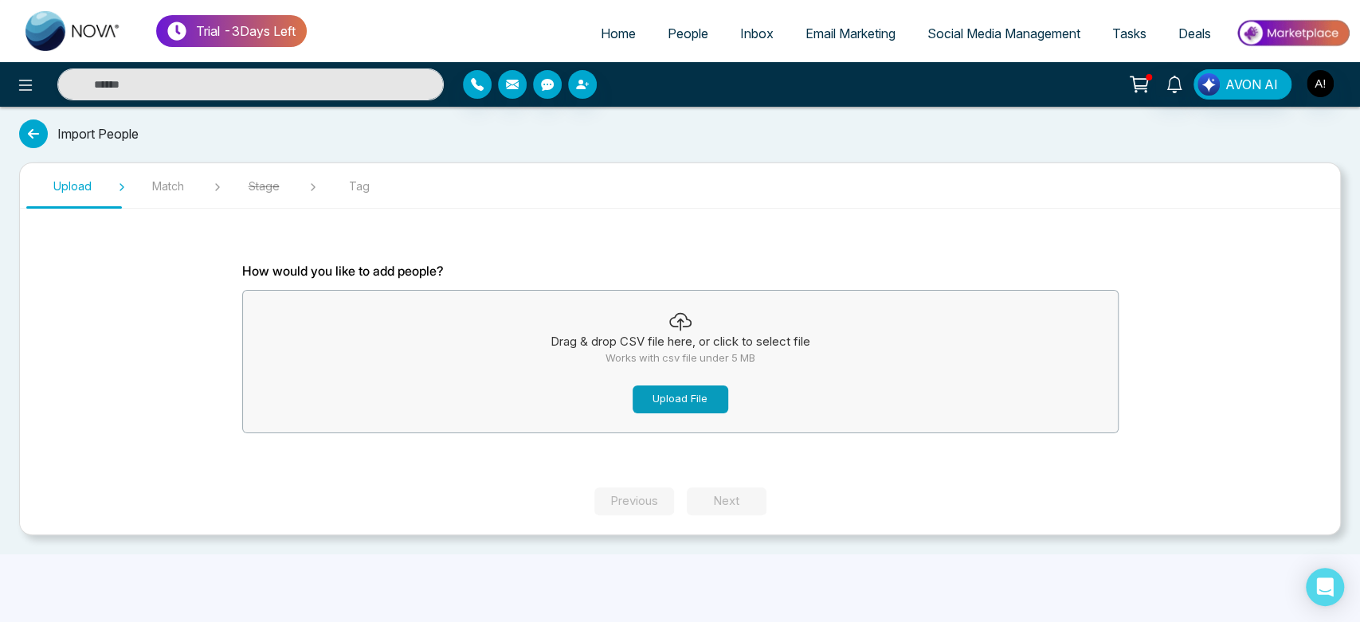
click at [663, 400] on button "Upload File" at bounding box center [681, 400] width 96 height 28
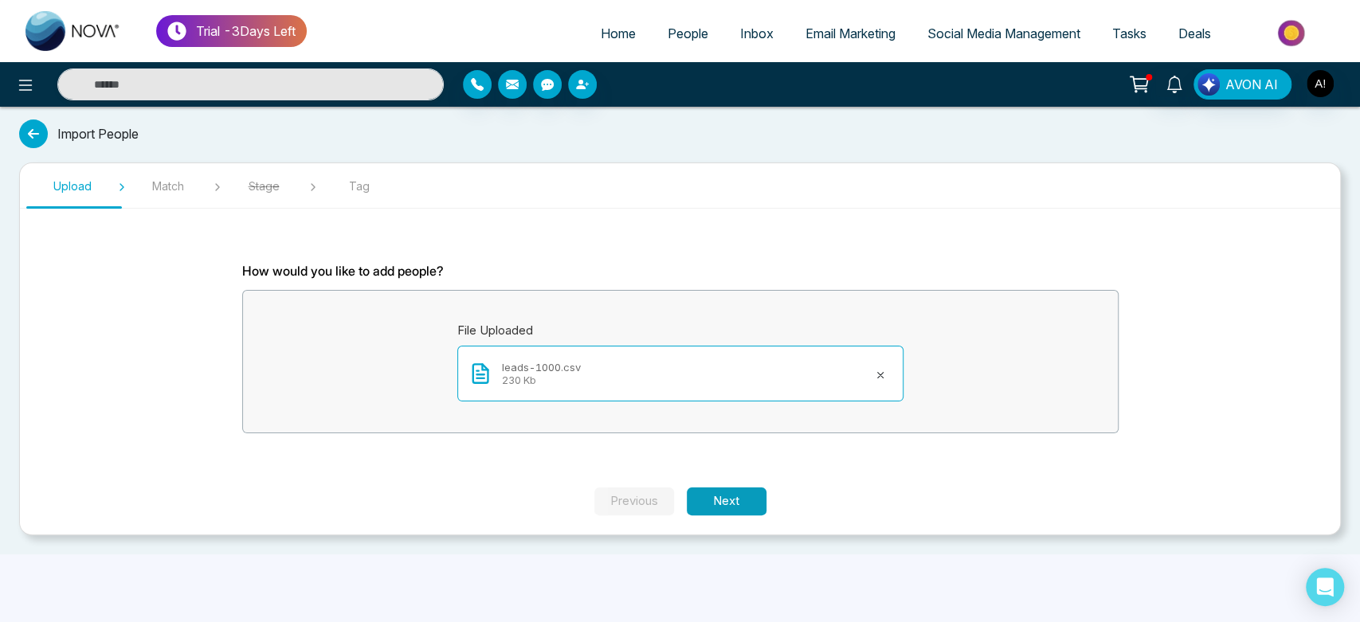
click at [714, 496] on button "Next" at bounding box center [727, 502] width 80 height 28
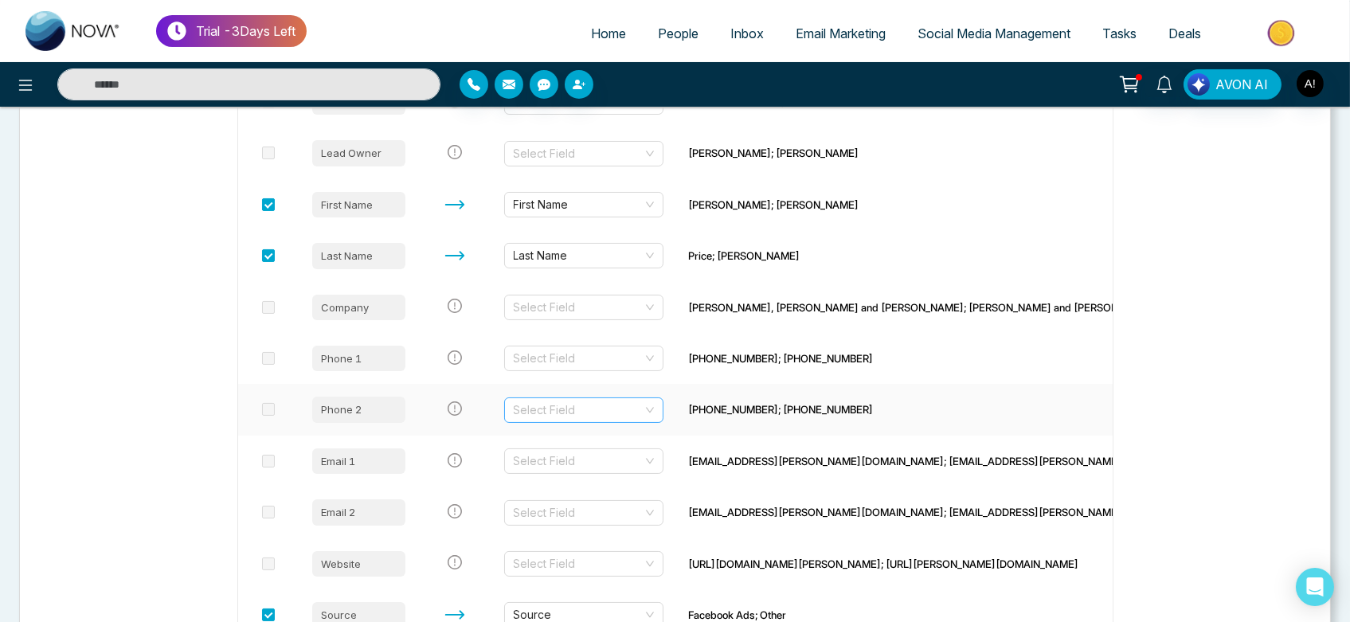
scroll to position [401, 0]
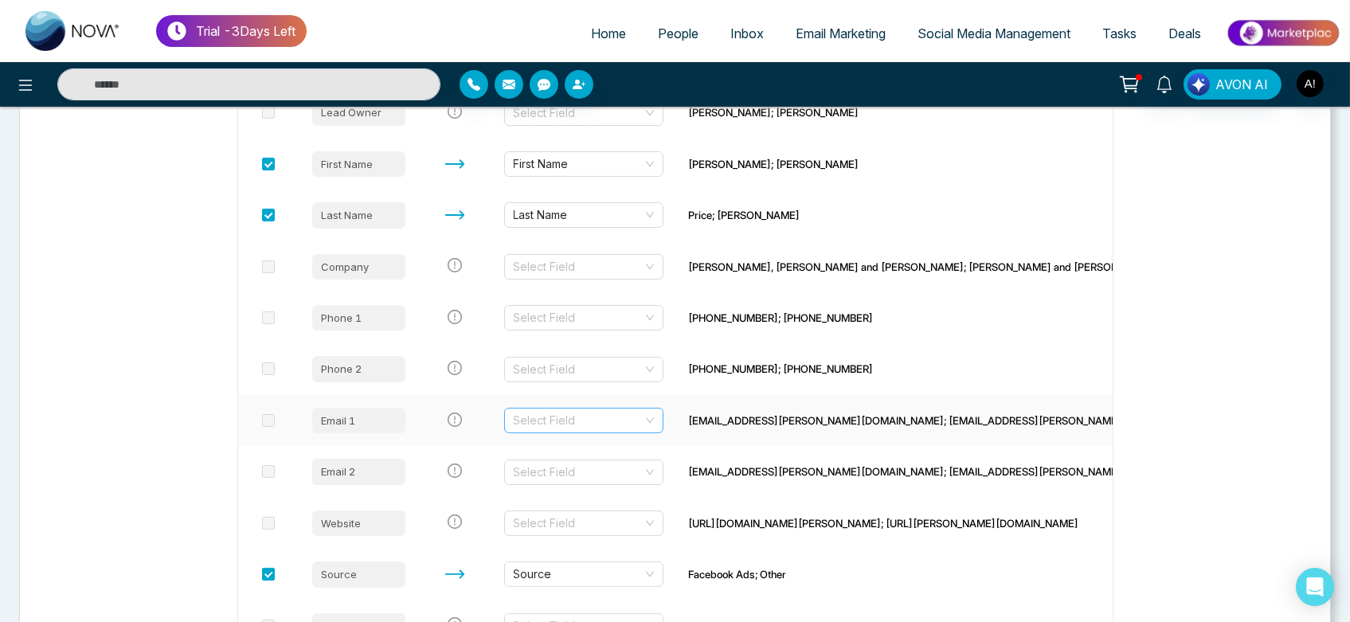
click at [592, 429] on input "search" at bounding box center [578, 421] width 129 height 24
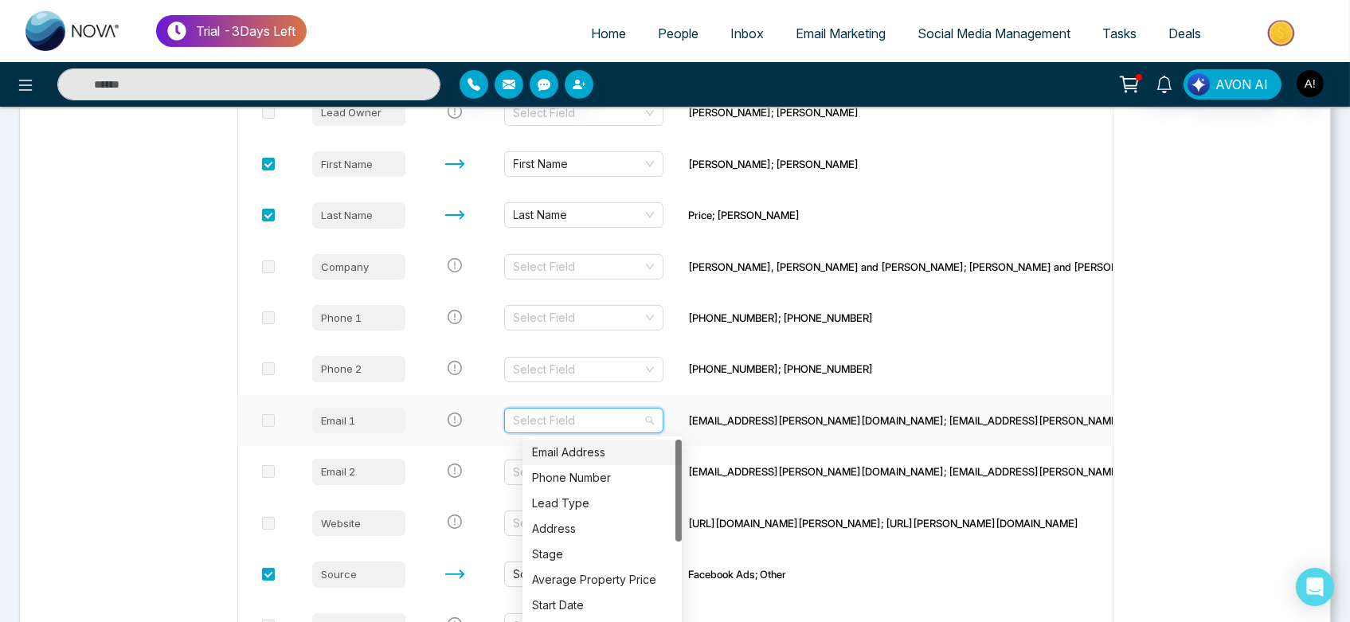
click at [594, 453] on div "Email Address" at bounding box center [602, 453] width 140 height 18
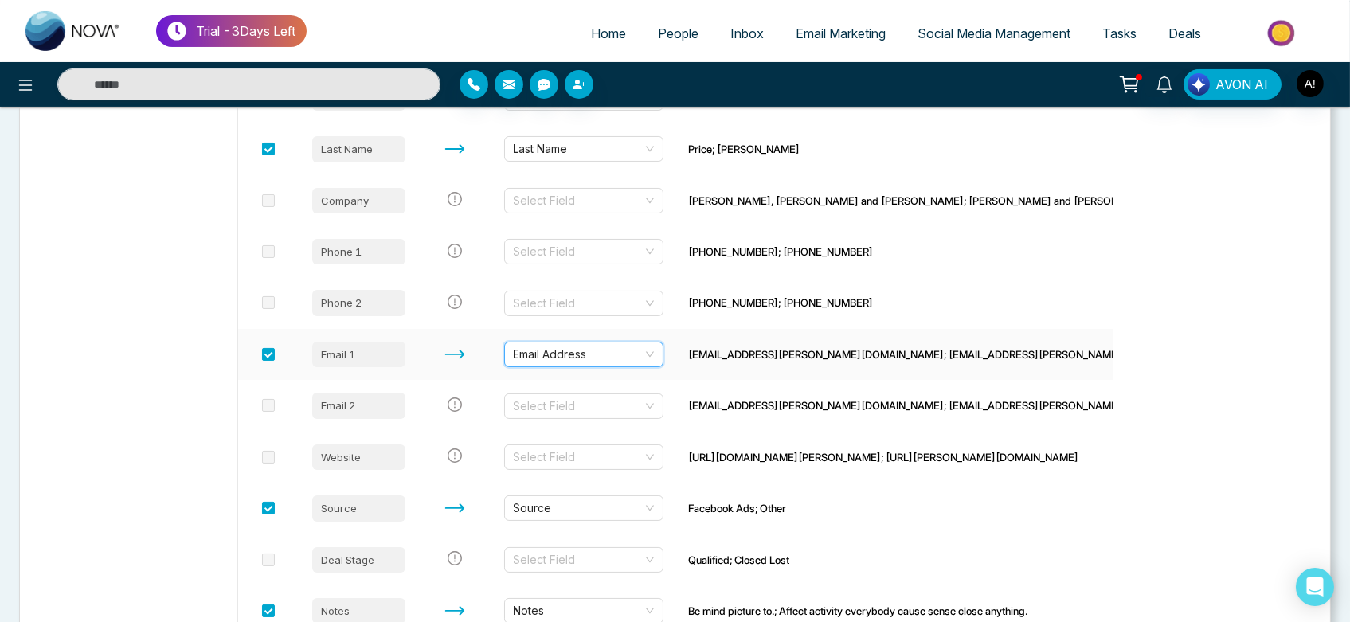
scroll to position [606, 0]
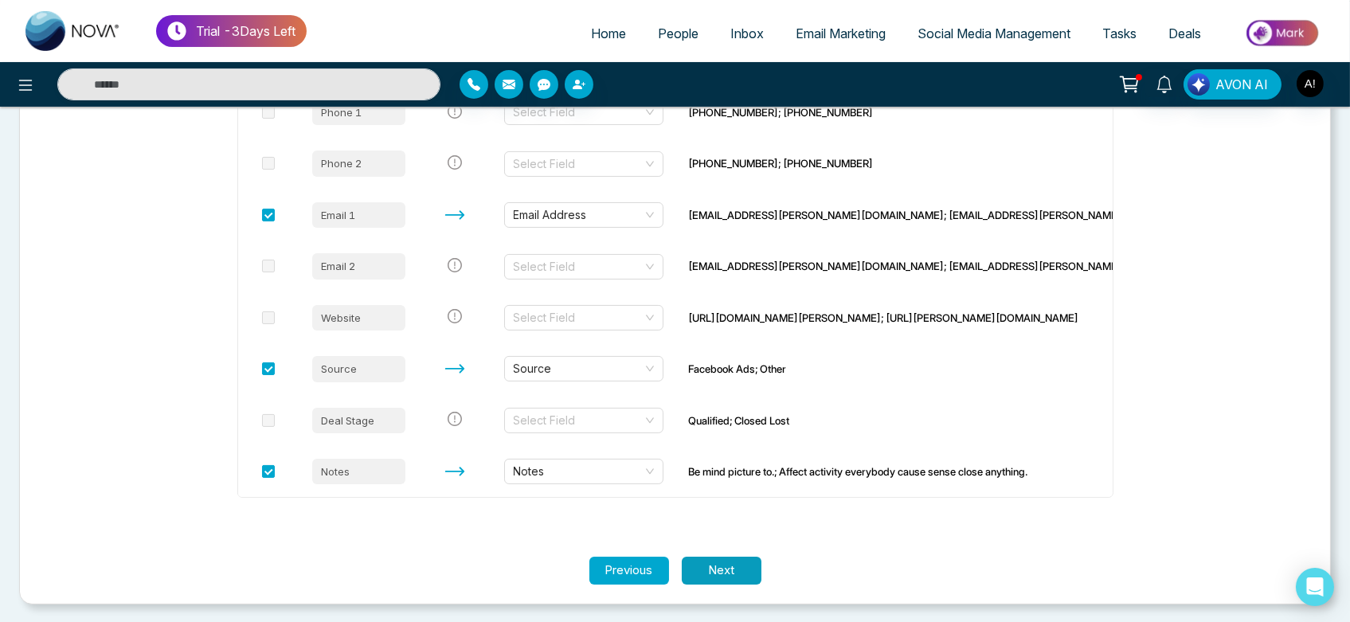
click at [723, 561] on button "Next" at bounding box center [722, 571] width 80 height 28
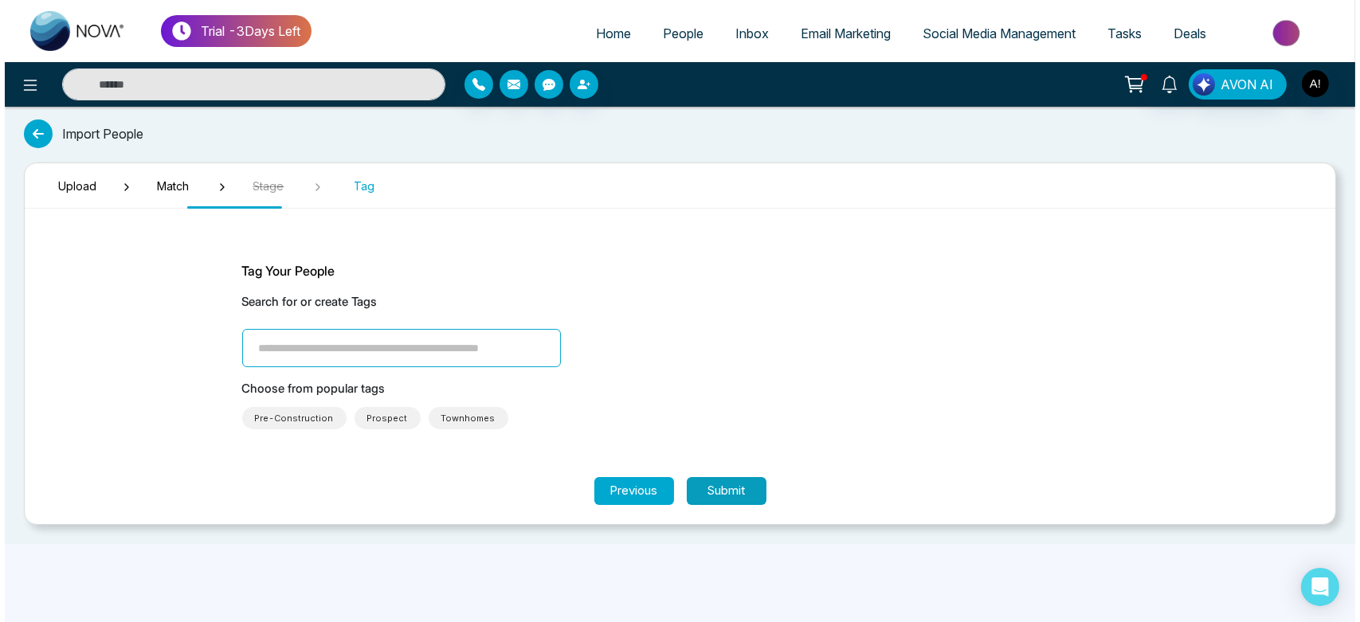
scroll to position [0, 0]
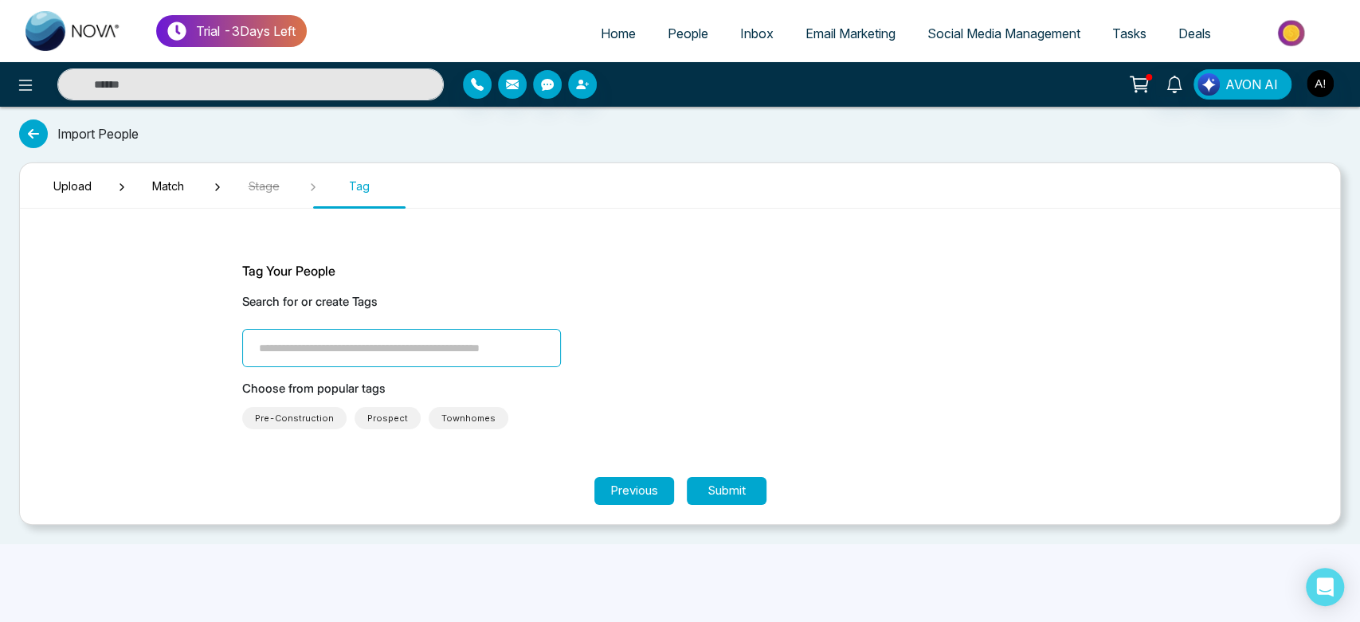
click at [441, 350] on input "search" at bounding box center [401, 348] width 319 height 38
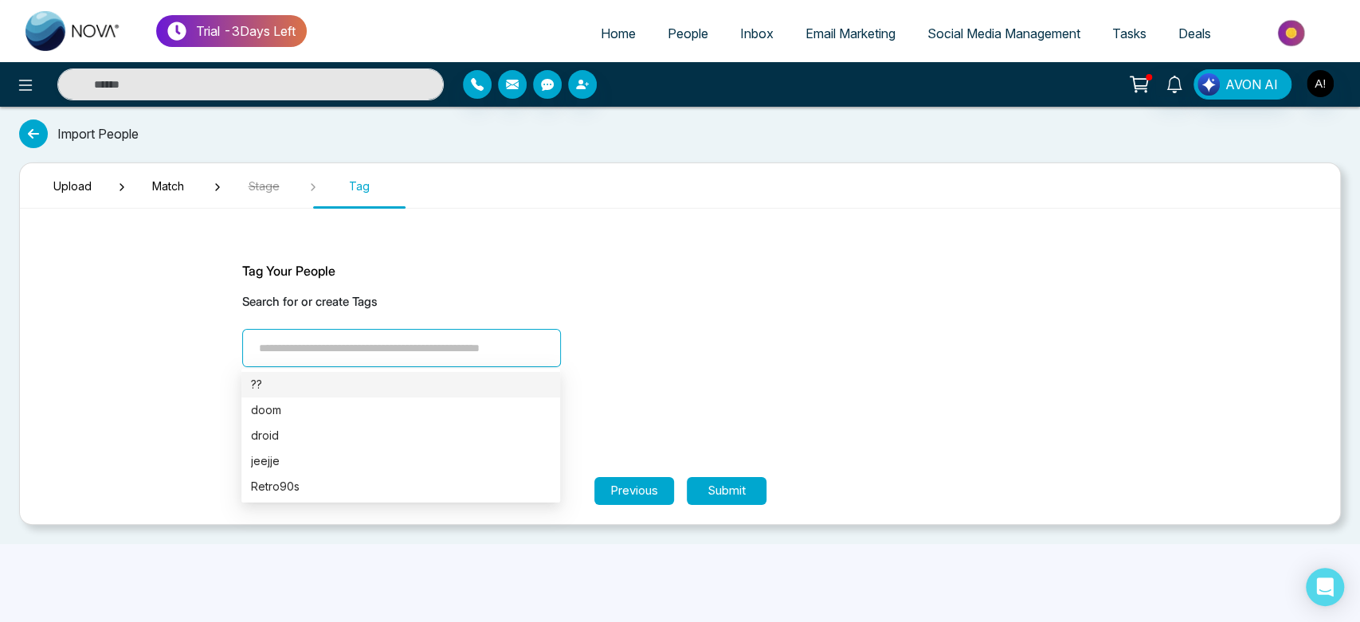
click at [360, 355] on input "search" at bounding box center [401, 348] width 319 height 38
type input "*"
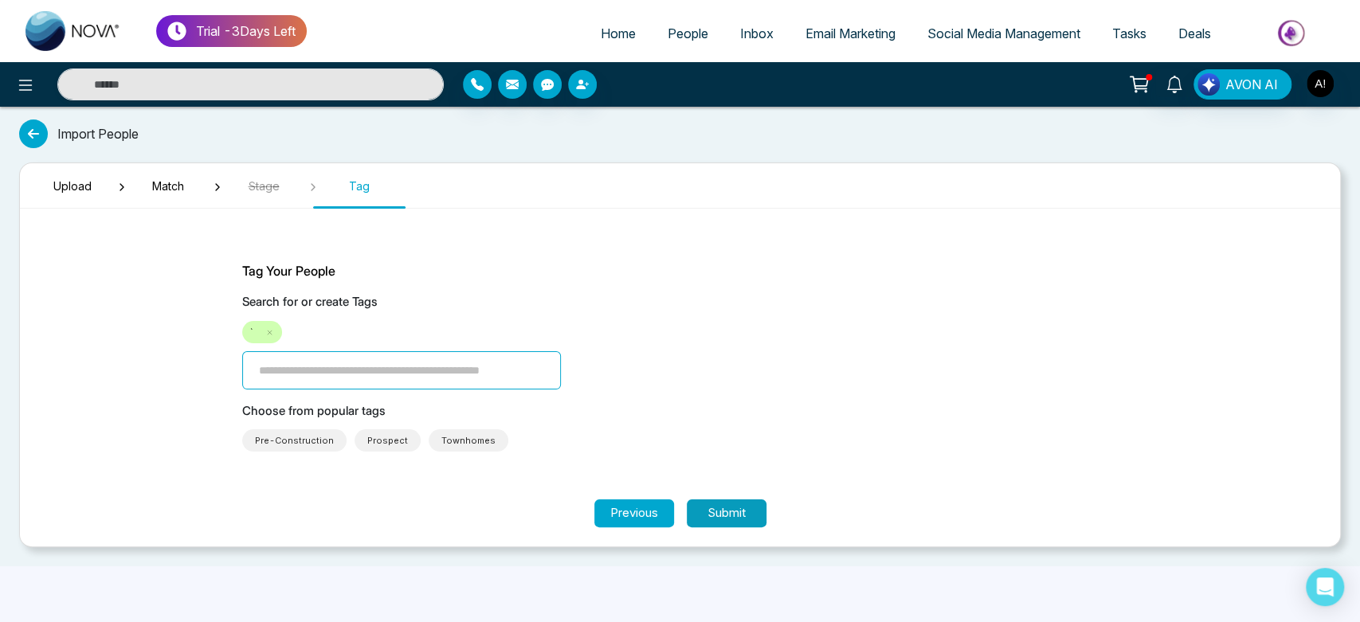
drag, startPoint x: 766, startPoint y: 506, endPoint x: 697, endPoint y: 507, distance: 69.3
click at [697, 507] on div "Previous Submit" at bounding box center [680, 514] width 1320 height 28
click at [697, 507] on button "Submit" at bounding box center [727, 514] width 80 height 28
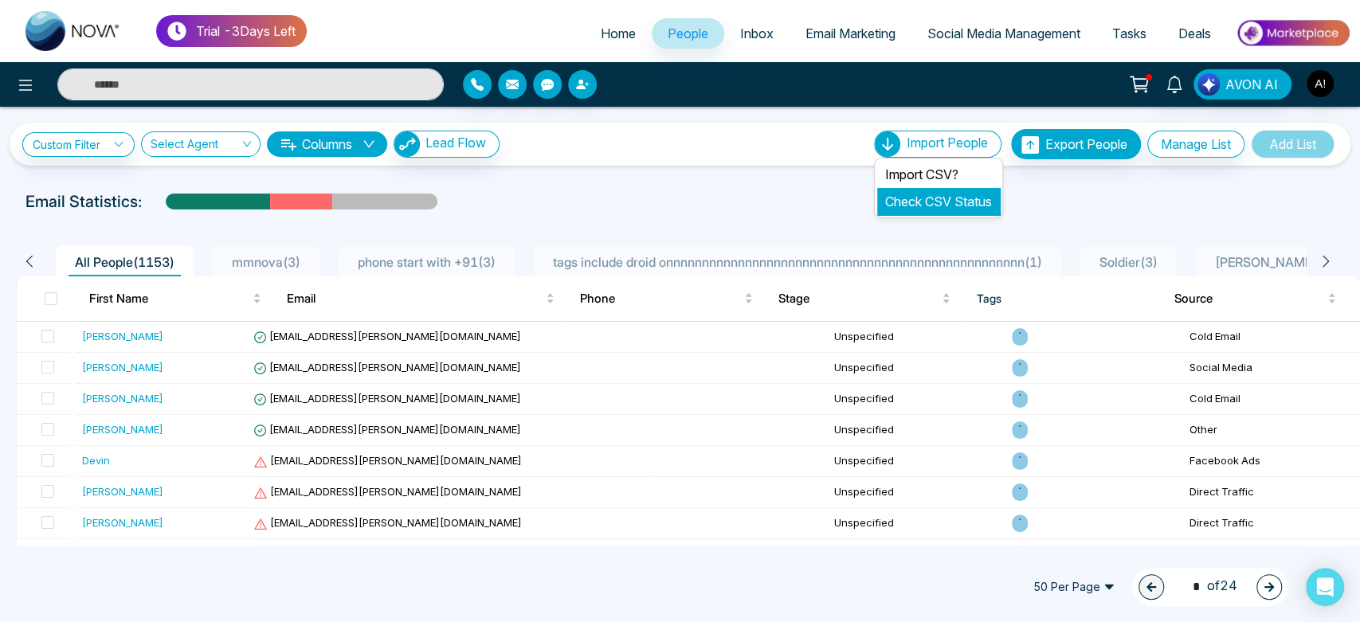
click at [942, 195] on link "Check CSV Status" at bounding box center [938, 202] width 107 height 16
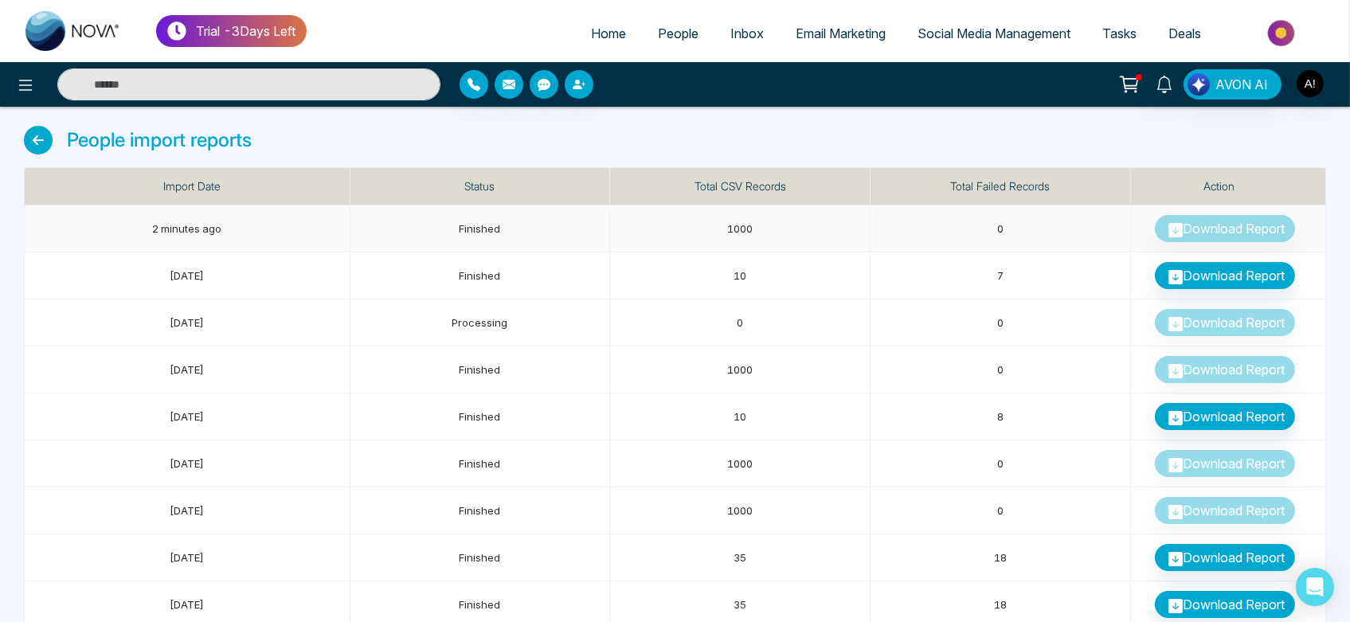
click at [1221, 225] on td "Download Report" at bounding box center [1228, 229] width 195 height 47
click at [45, 135] on icon at bounding box center [38, 140] width 29 height 29
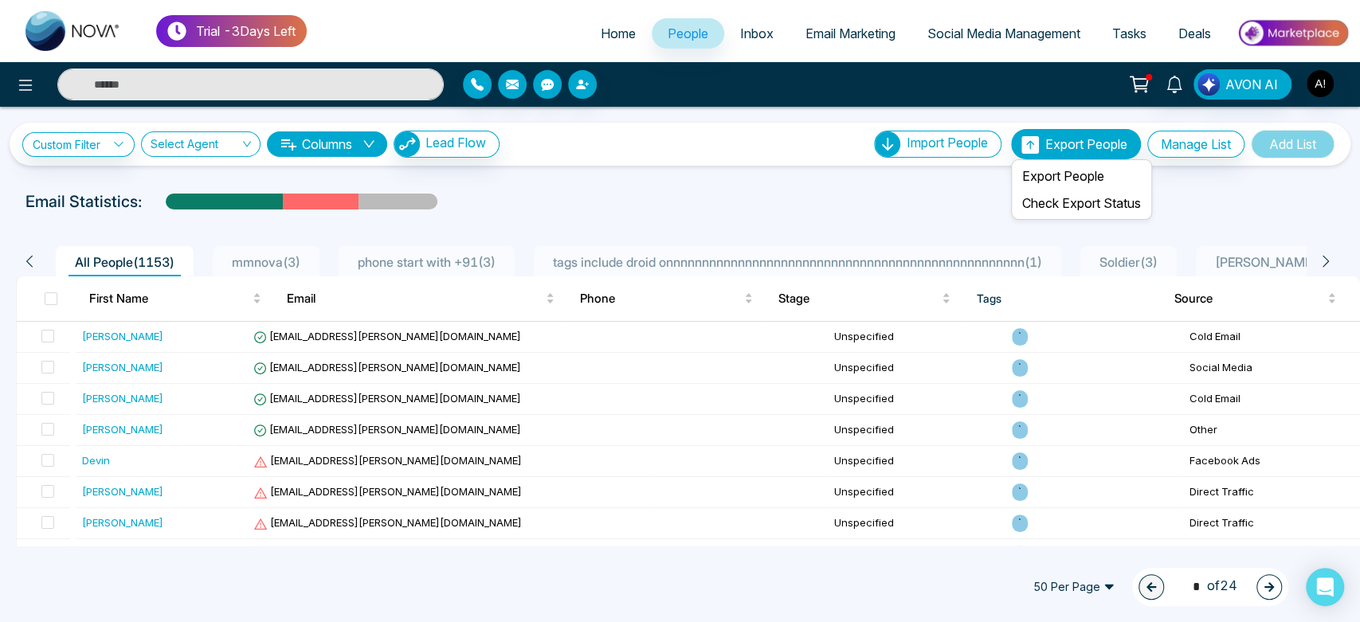
click at [1055, 159] on ul "Export People Check Export Status" at bounding box center [1081, 189] width 141 height 61
click at [1058, 177] on li "Export People" at bounding box center [1081, 176] width 135 height 27
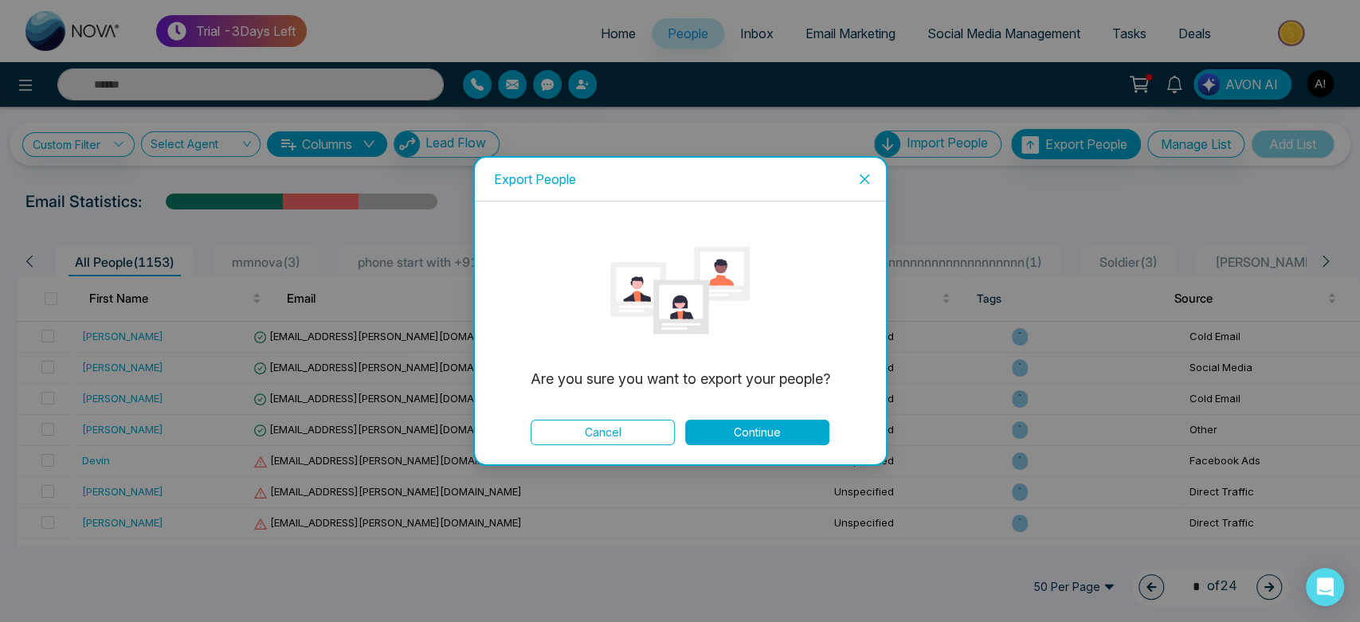
click at [813, 348] on div at bounding box center [680, 290] width 373 height 139
click at [780, 424] on button "Continue" at bounding box center [757, 432] width 144 height 25
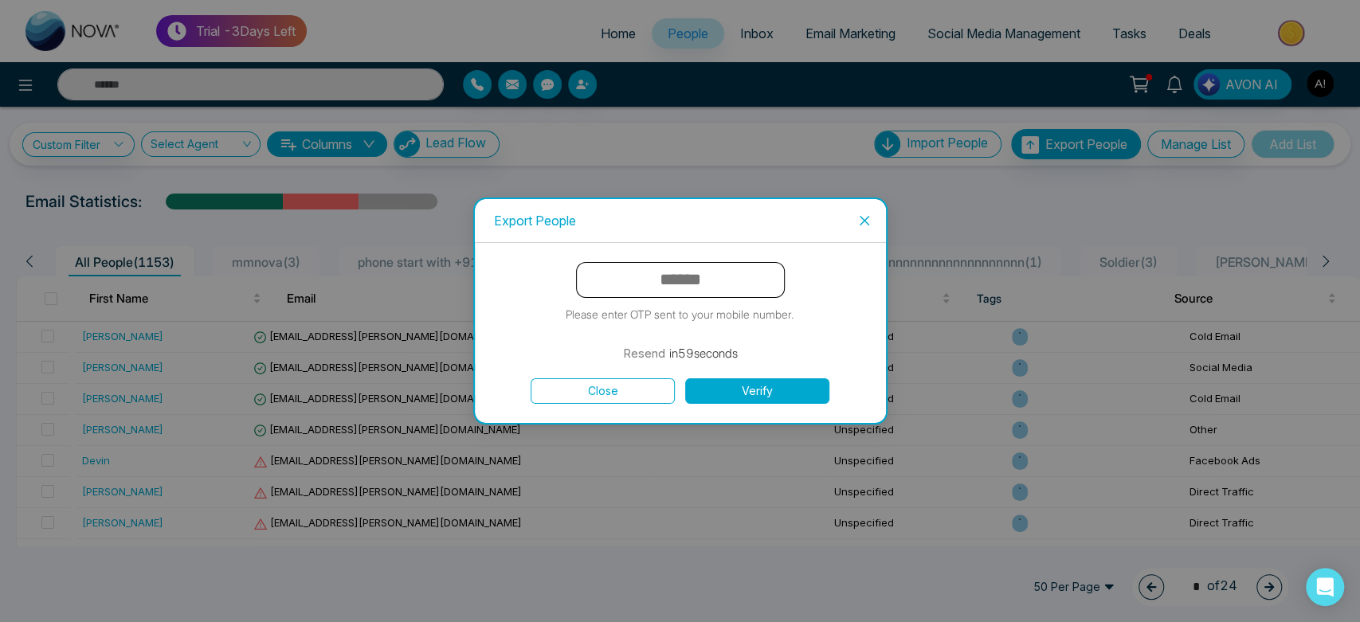
click at [740, 265] on input "text" at bounding box center [680, 280] width 209 height 36
type input "******"
click at [786, 386] on button "Verify" at bounding box center [757, 390] width 144 height 25
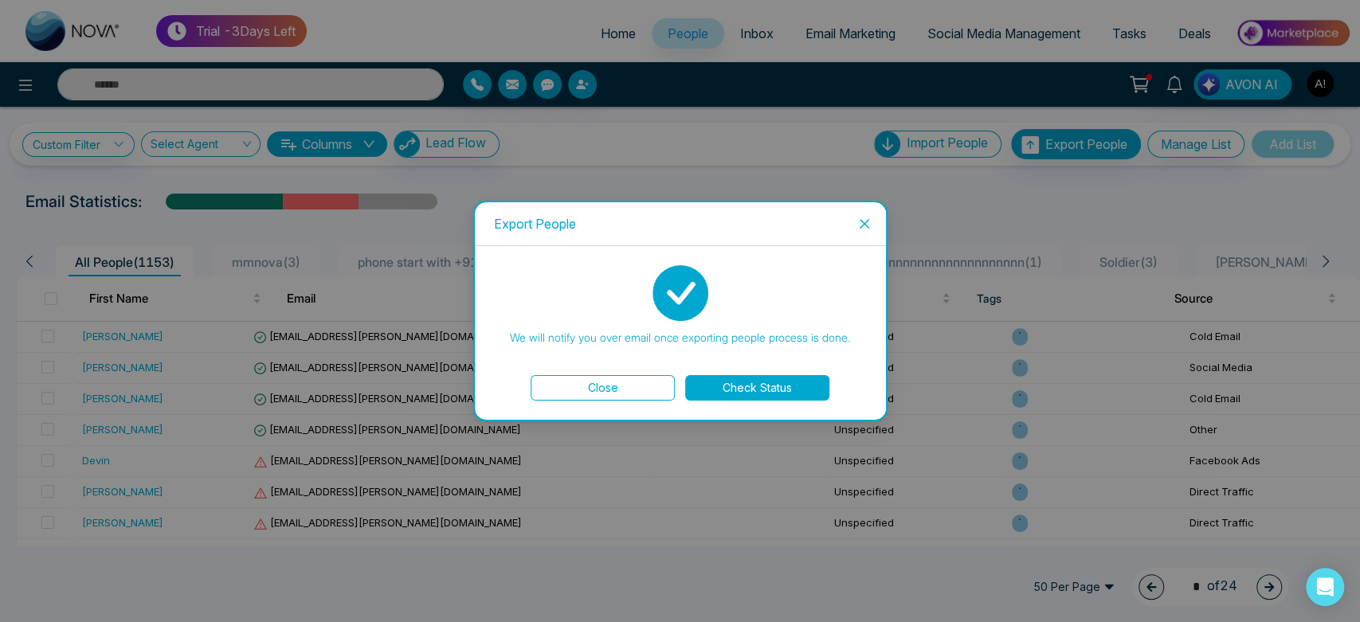
click at [752, 390] on button "Check Status" at bounding box center [757, 387] width 144 height 25
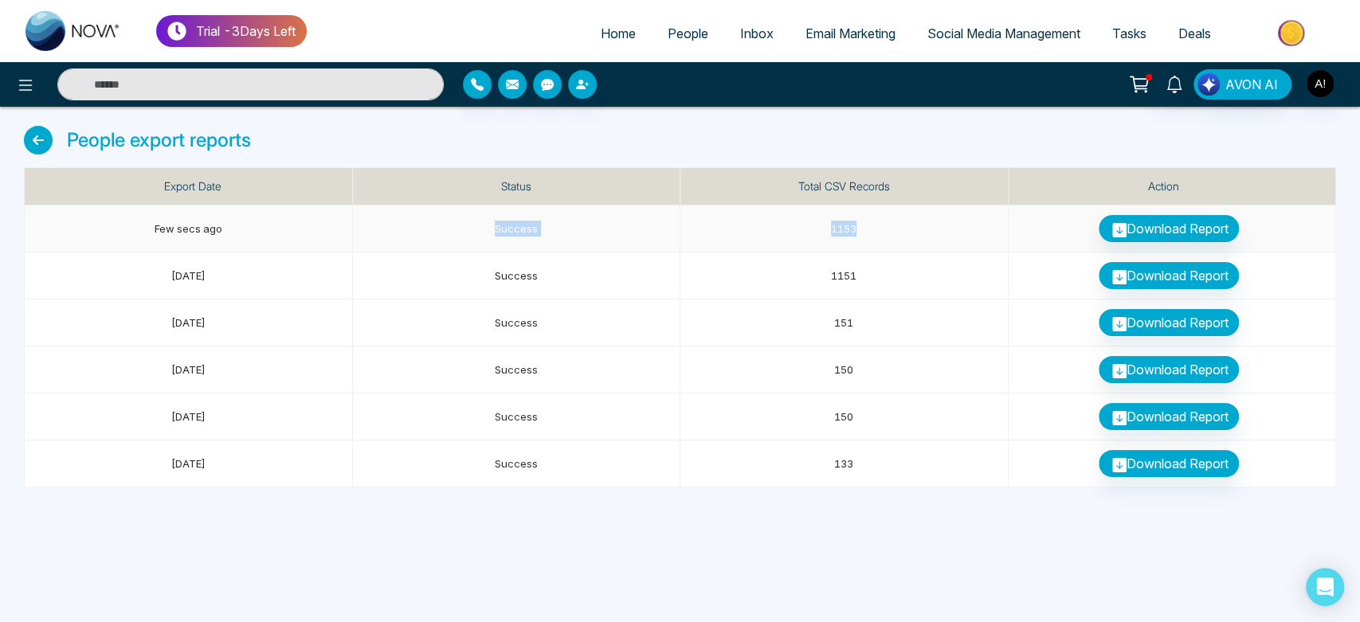
drag, startPoint x: 483, startPoint y: 225, endPoint x: 967, endPoint y: 200, distance: 485.0
click at [967, 200] on table "Export Date Status Total CSV Records Action Few secs ago Success 1153 Download …" at bounding box center [680, 327] width 1311 height 320
click at [967, 200] on th "Total CSV Records" at bounding box center [844, 186] width 328 height 37
click at [1179, 221] on link "Download Report" at bounding box center [1169, 228] width 140 height 27
click at [34, 136] on icon at bounding box center [38, 140] width 29 height 29
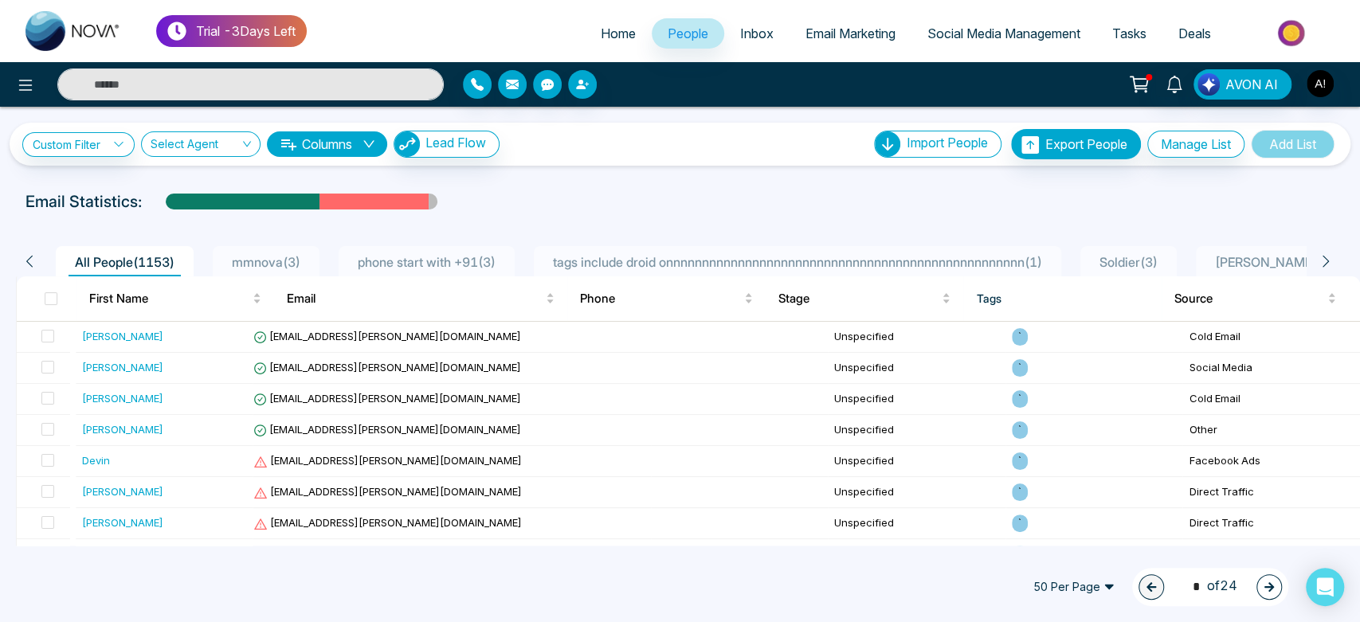
click at [463, 259] on span "phone start with +91 ( 3 )" at bounding box center [426, 262] width 151 height 16
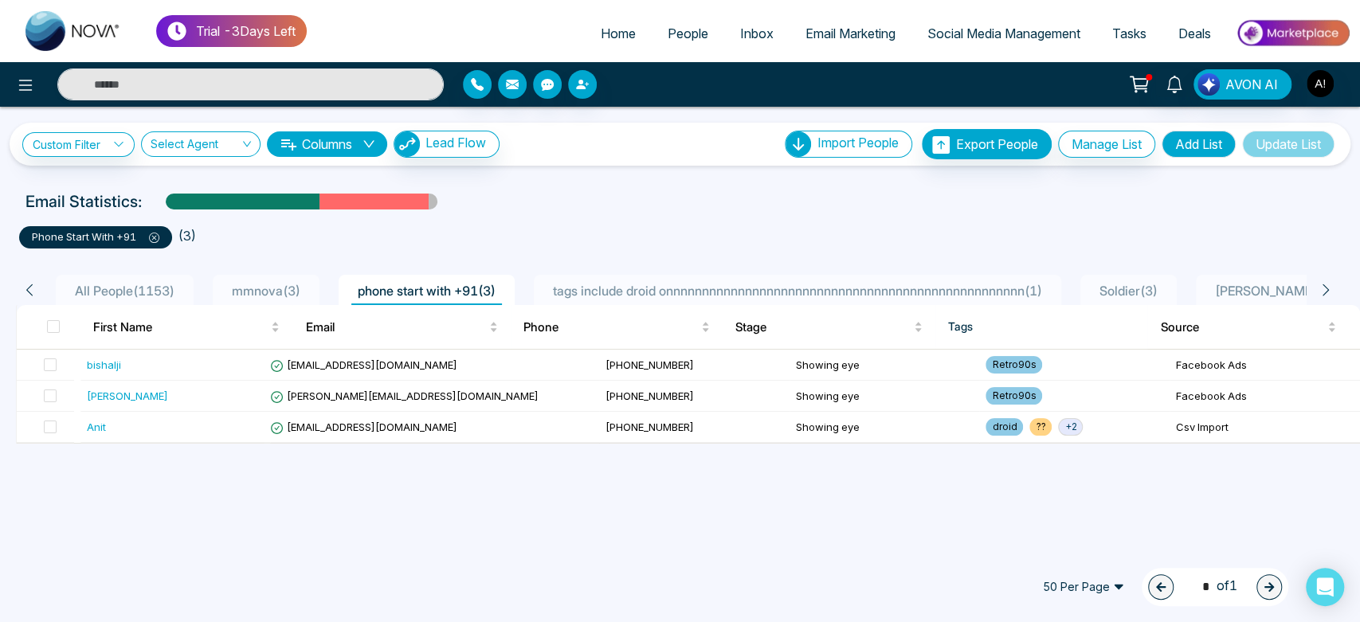
click at [1326, 288] on icon at bounding box center [1325, 290] width 6 height 12
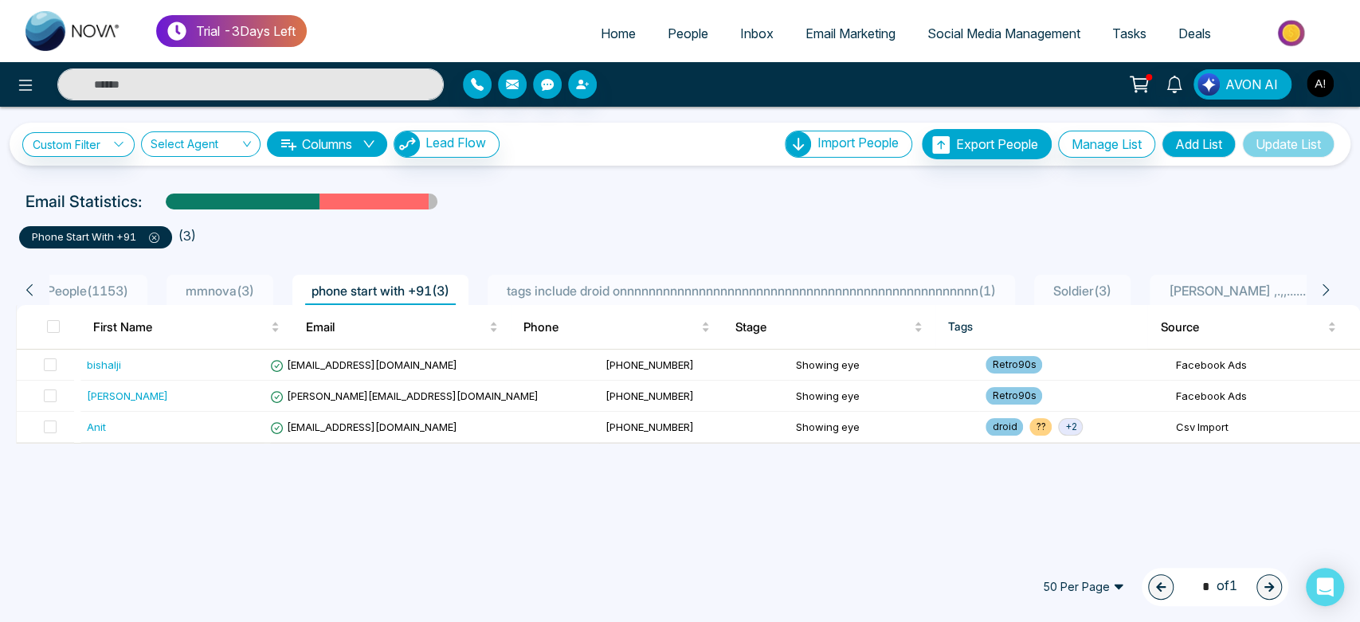
click at [1326, 288] on icon at bounding box center [1325, 290] width 6 height 12
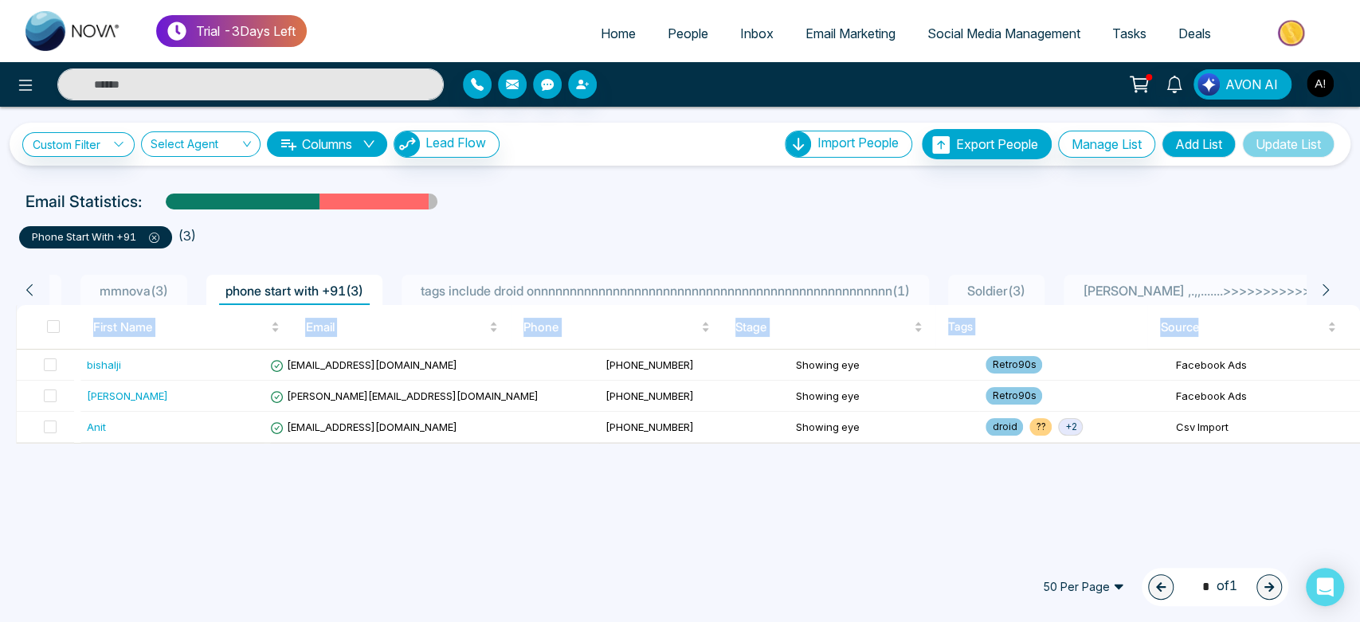
click at [1326, 288] on icon at bounding box center [1325, 290] width 6 height 12
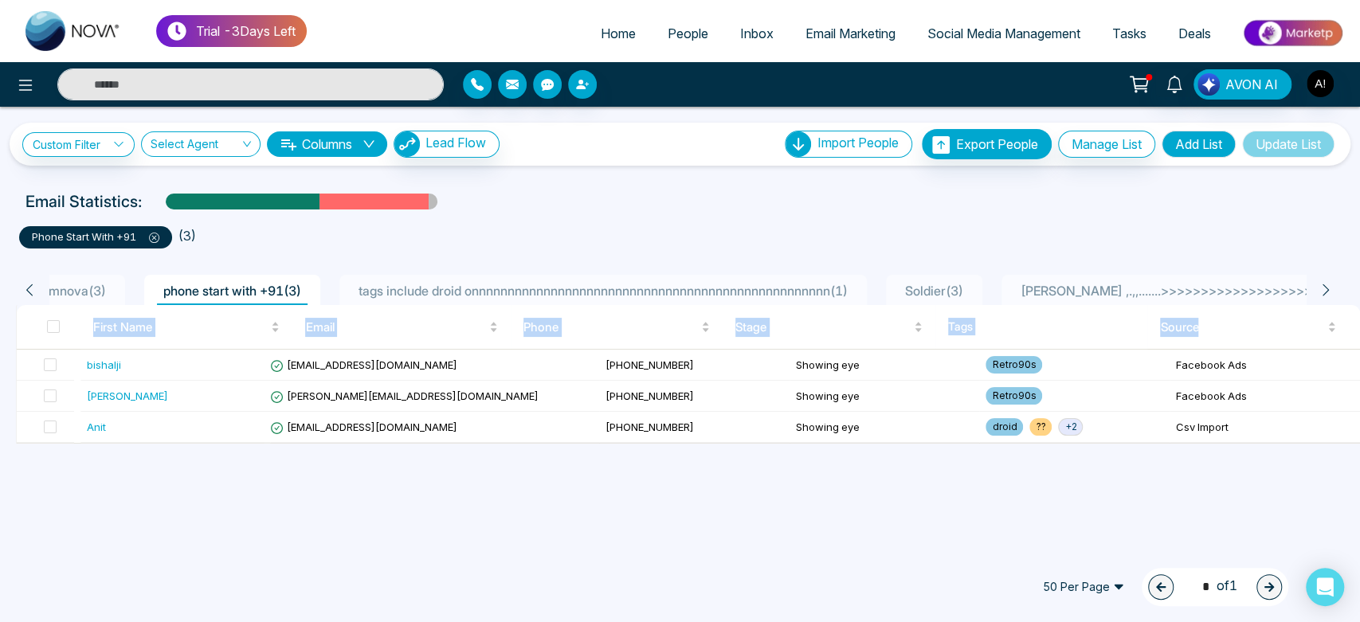
click at [1326, 288] on icon at bounding box center [1325, 290] width 6 height 12
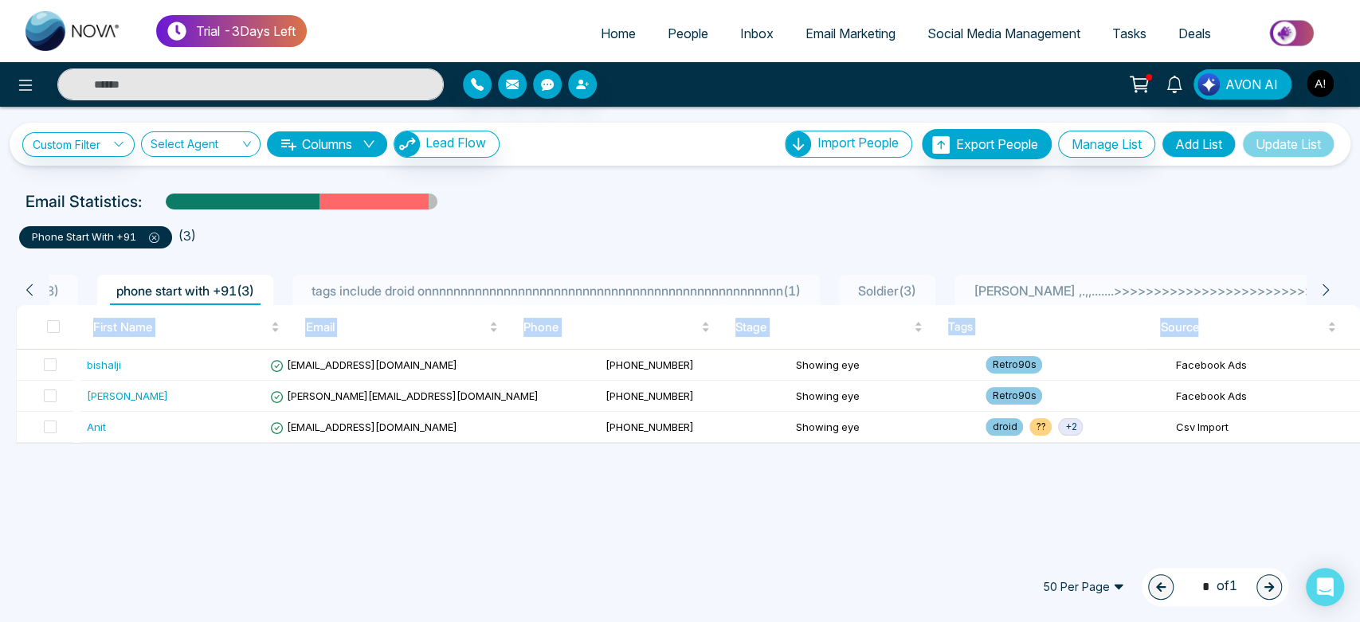
click at [1326, 288] on icon at bounding box center [1325, 290] width 6 height 12
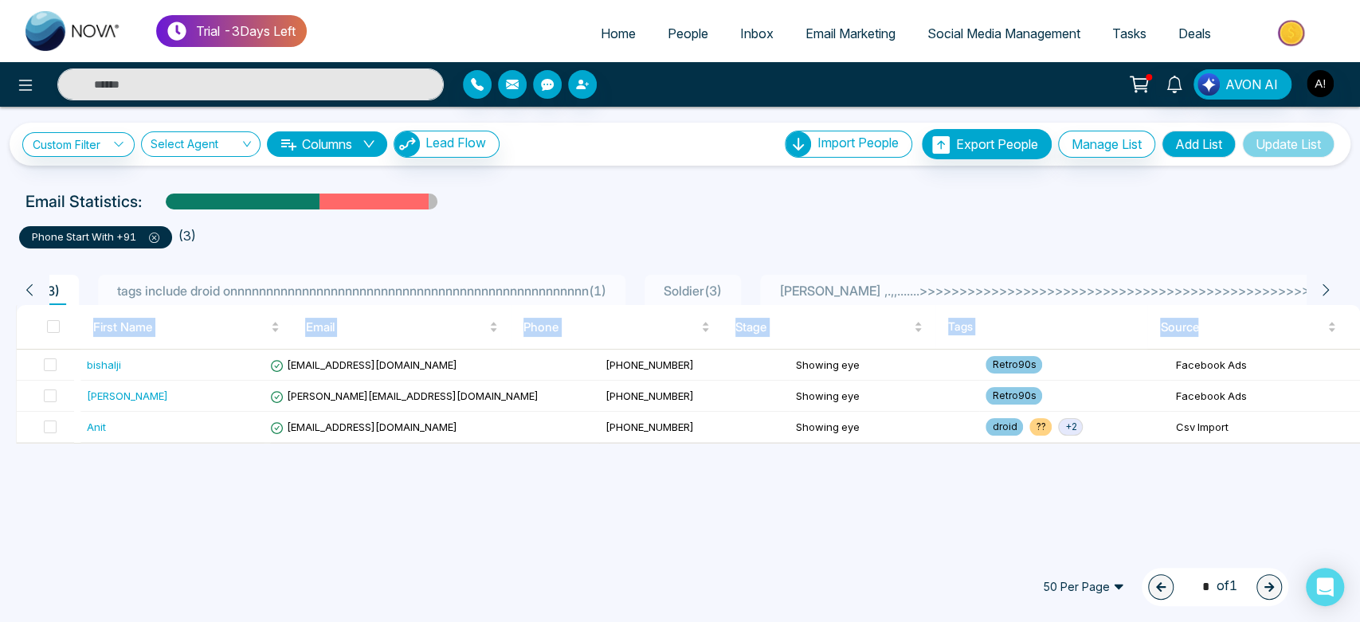
click at [1326, 288] on icon at bounding box center [1325, 290] width 6 height 12
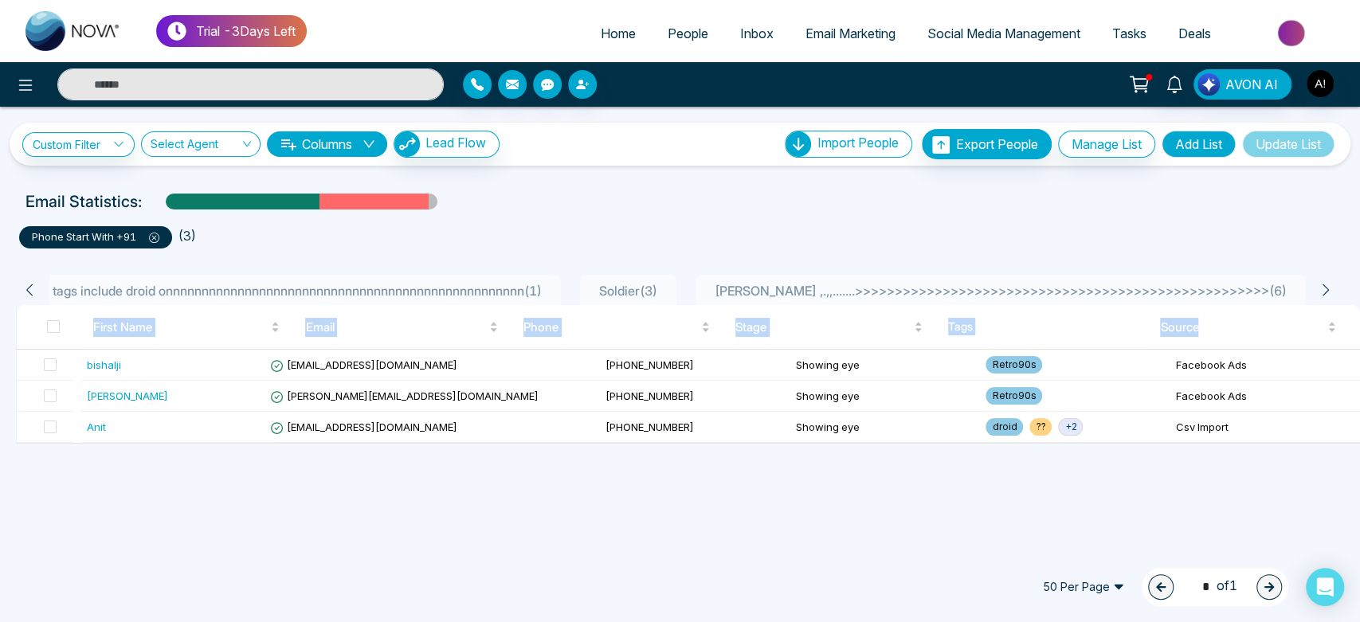
click at [1326, 288] on icon at bounding box center [1325, 290] width 6 height 12
click at [33, 290] on icon at bounding box center [29, 290] width 14 height 14
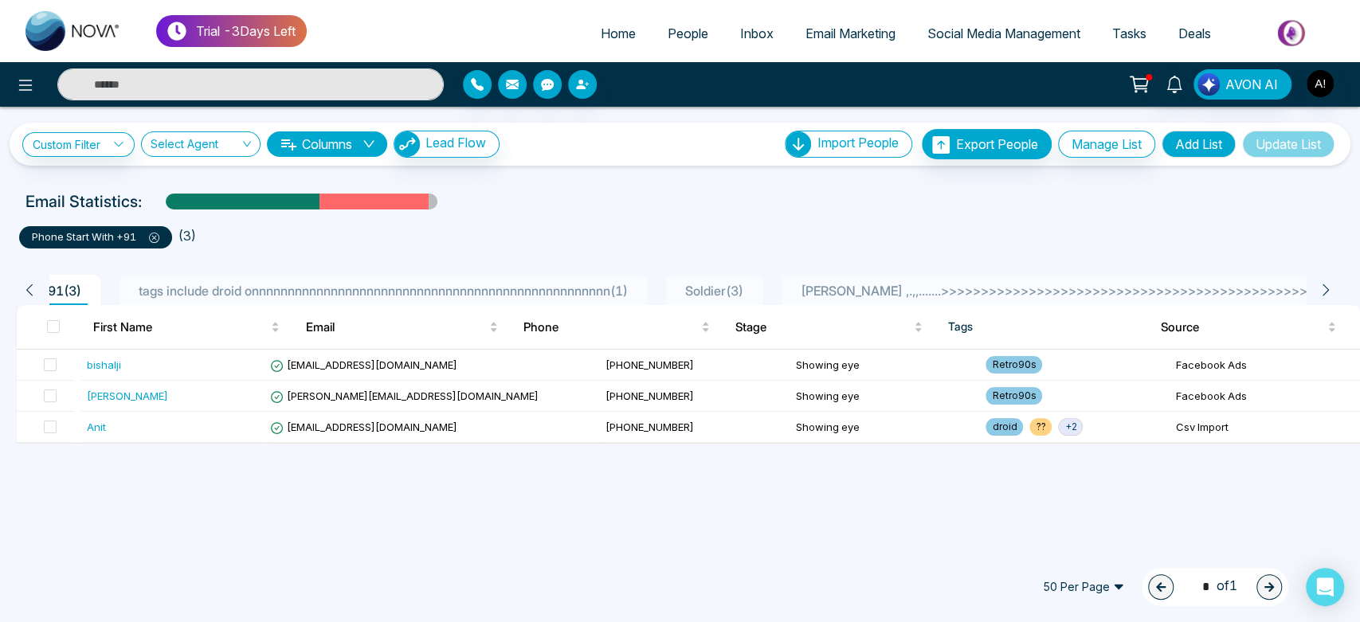
click at [33, 290] on icon at bounding box center [29, 290] width 14 height 14
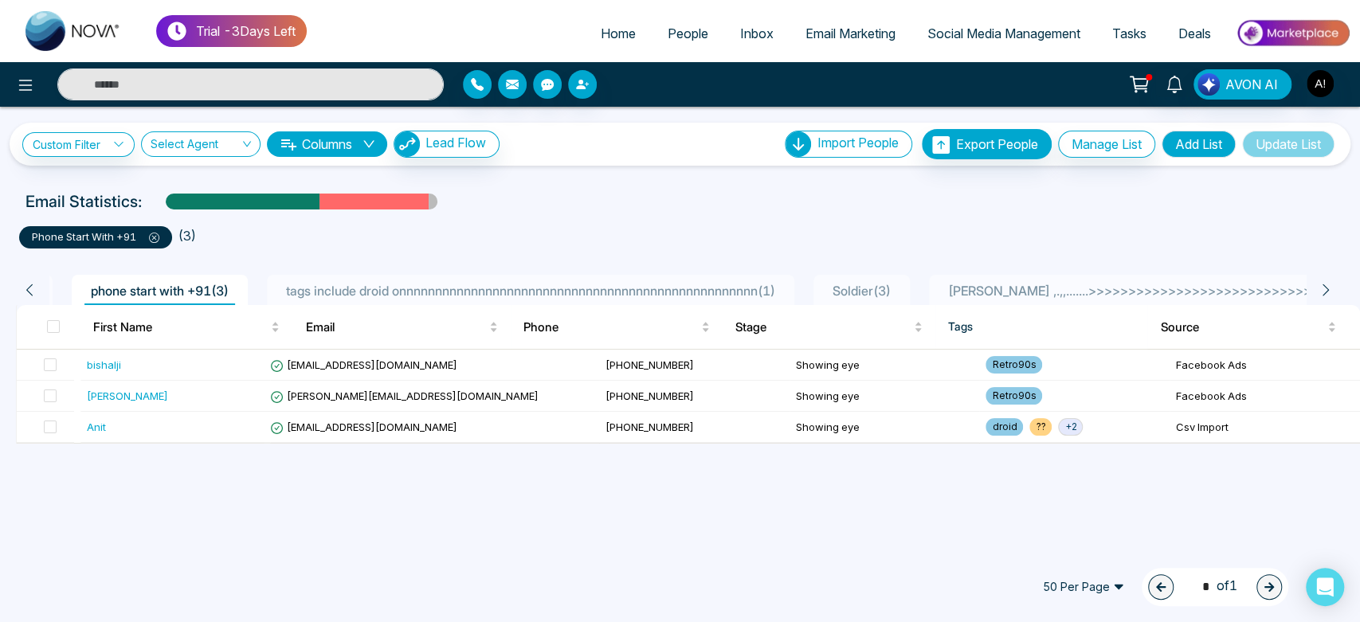
click at [33, 290] on icon at bounding box center [29, 290] width 14 height 14
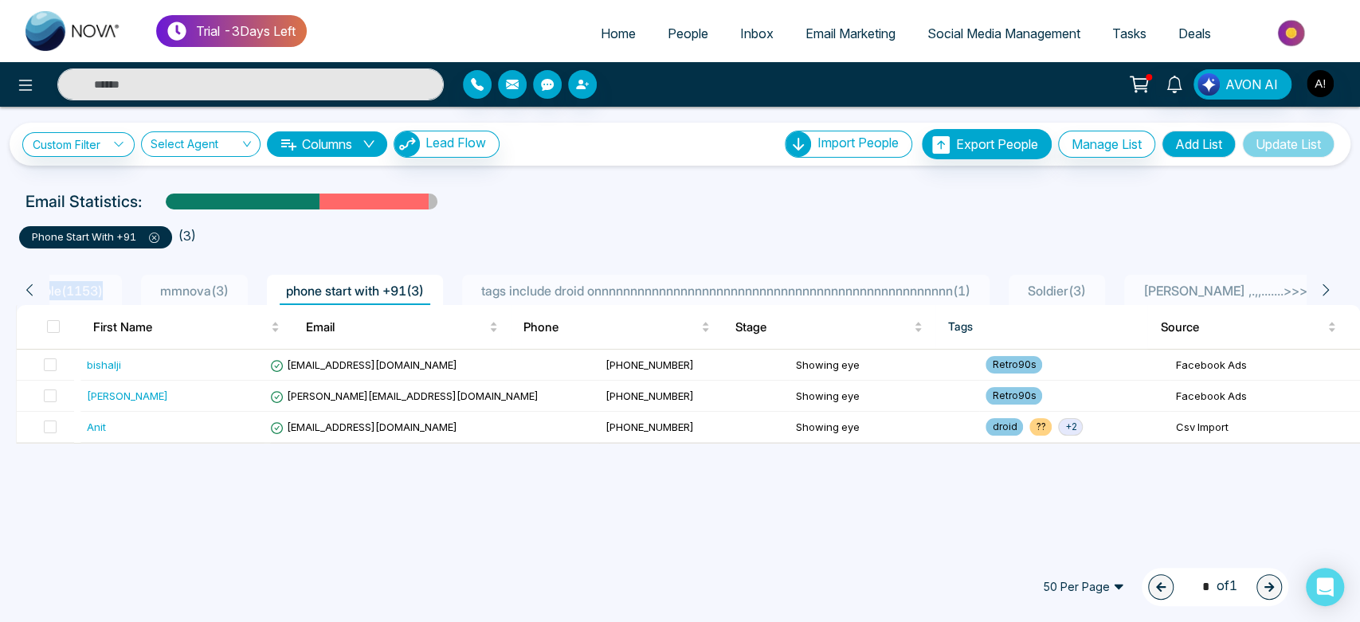
click at [33, 290] on icon at bounding box center [29, 290] width 14 height 14
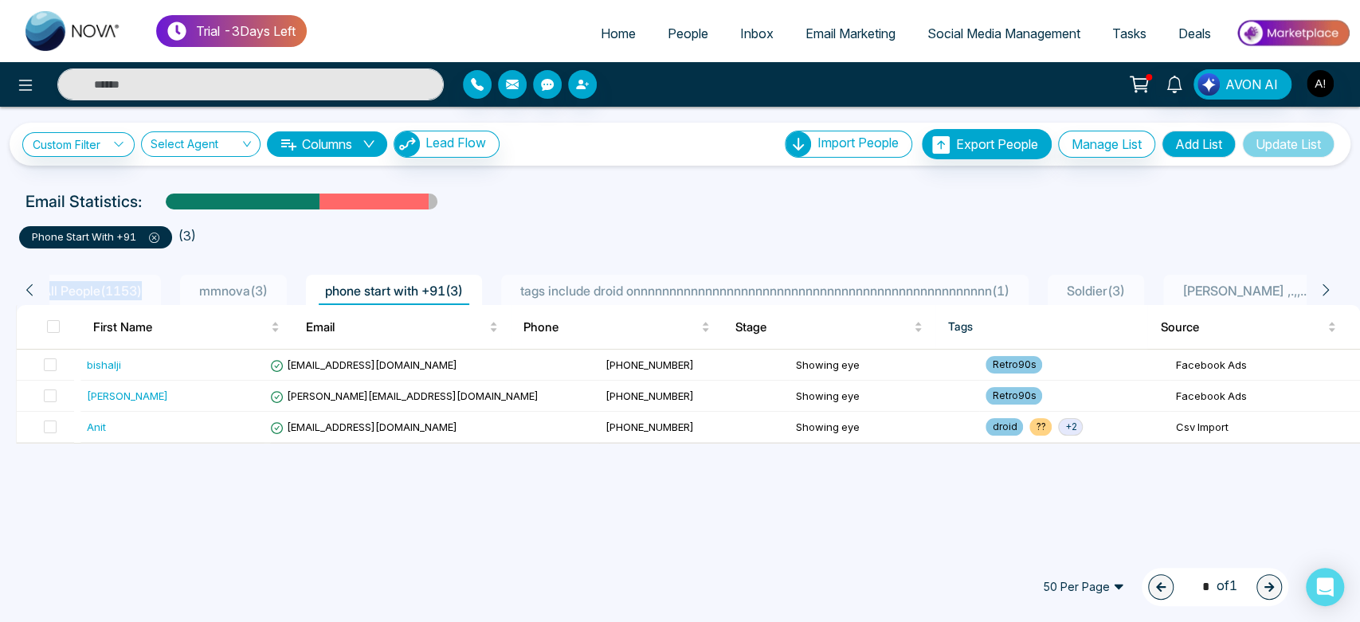
scroll to position [0, 0]
click at [33, 290] on icon at bounding box center [29, 290] width 14 height 14
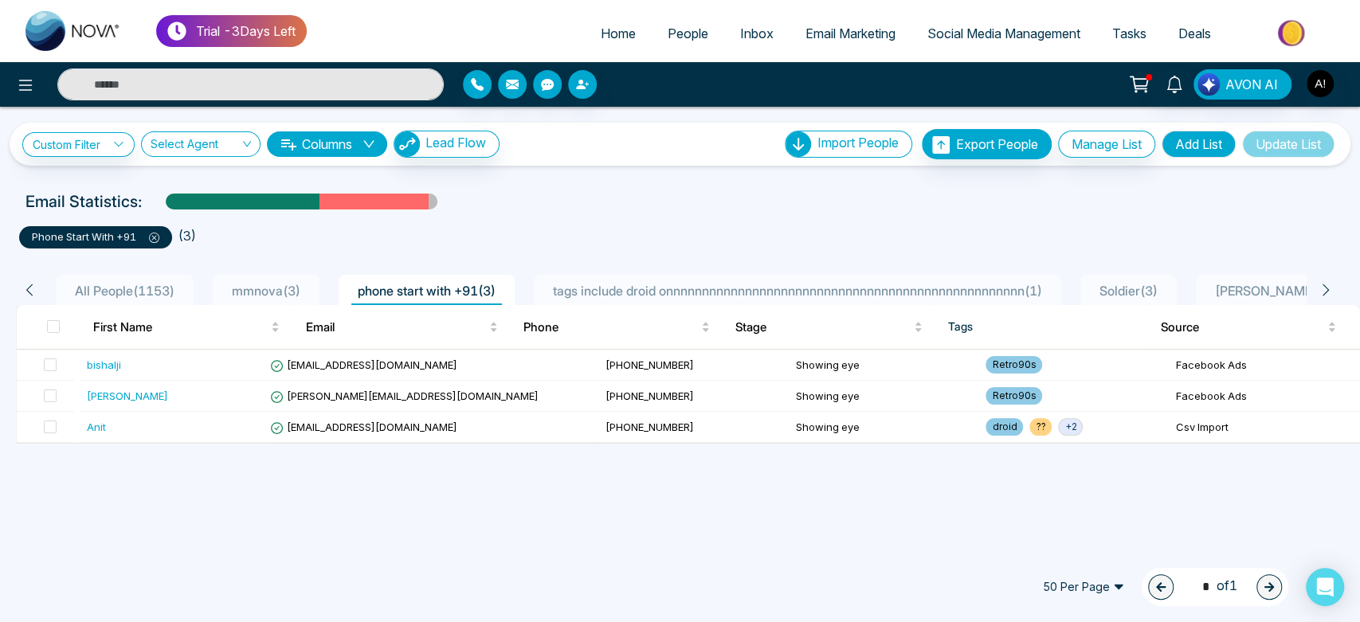
click at [159, 279] on li "All People ( 1153 )" at bounding box center [125, 290] width 138 height 30
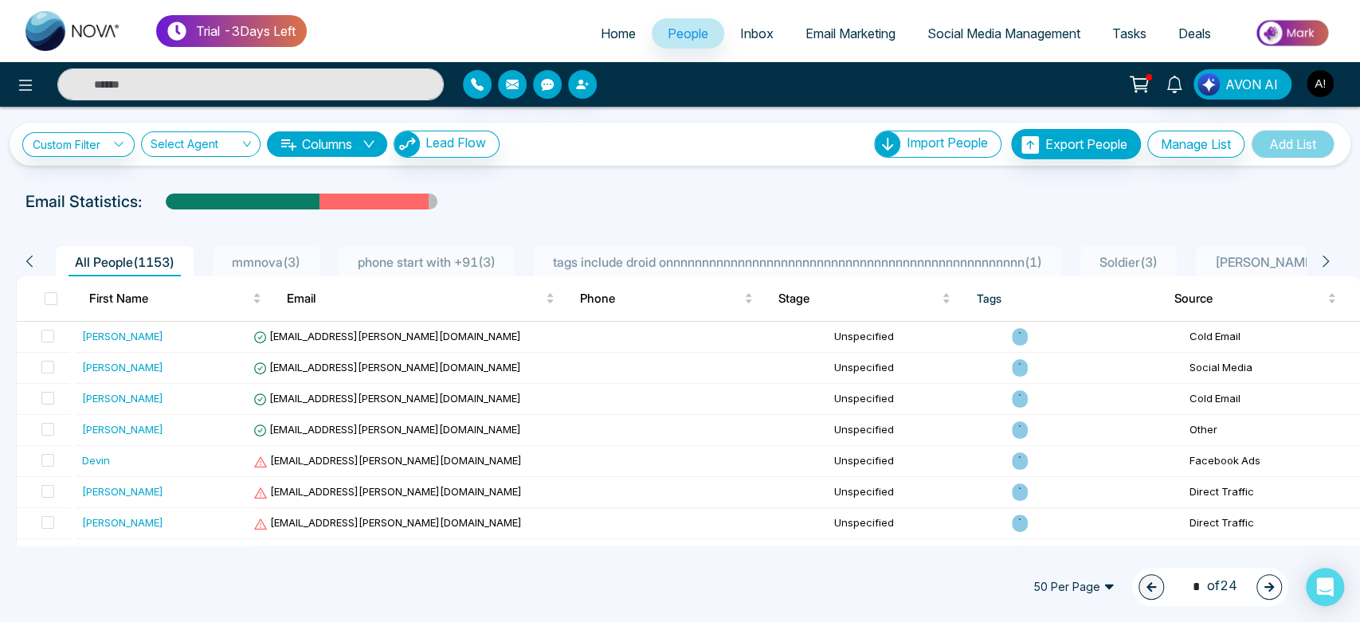
click at [1083, 591] on span "50 Per Page" at bounding box center [1074, 586] width 104 height 25
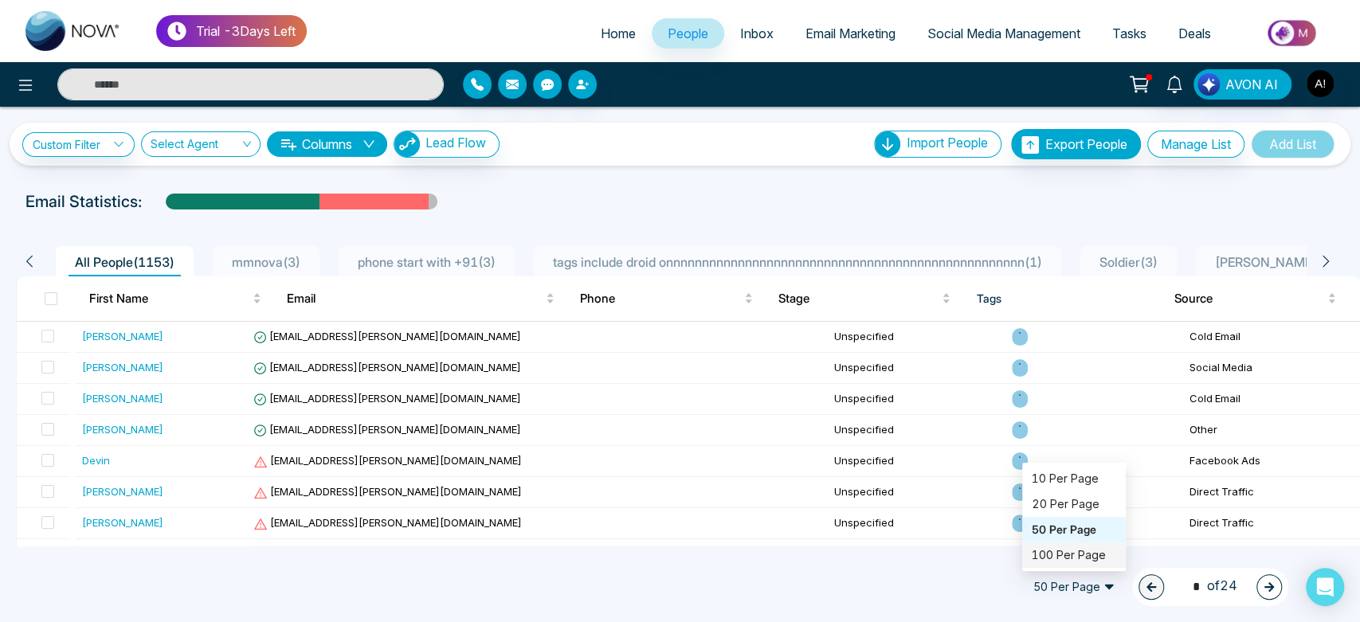
click at [1072, 547] on div "100 Per Page" at bounding box center [1074, 556] width 84 height 18
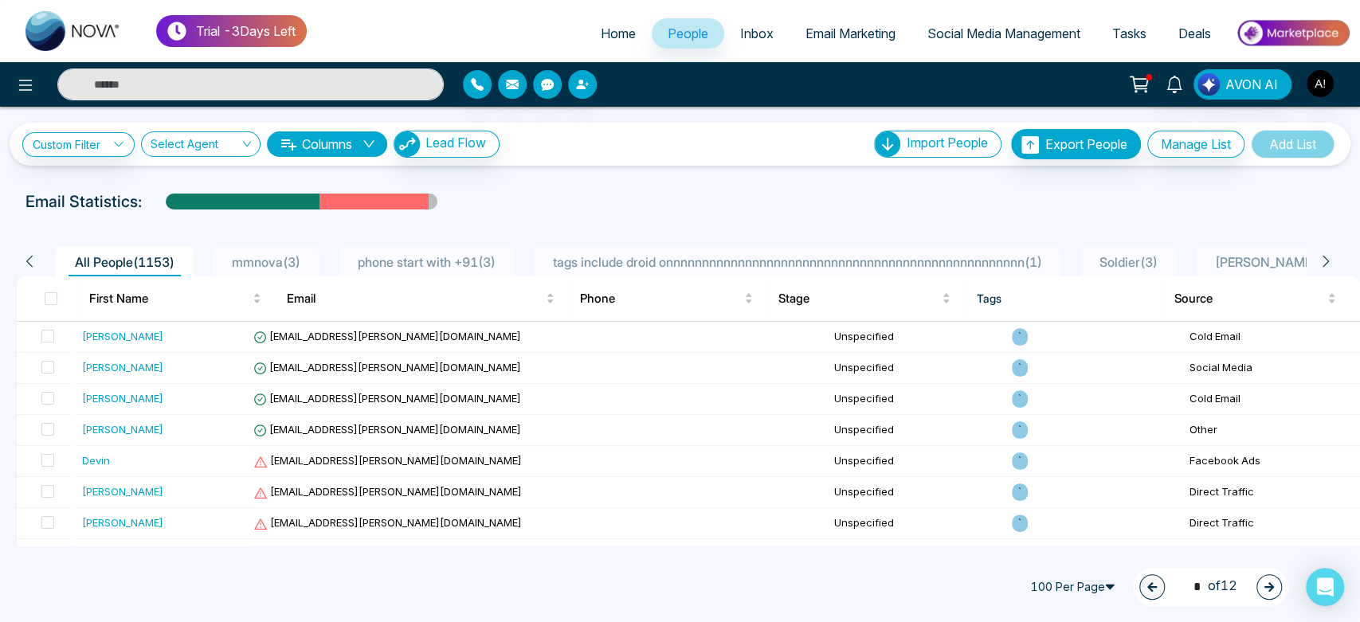
click at [1259, 584] on button "button" at bounding box center [1268, 586] width 25 height 25
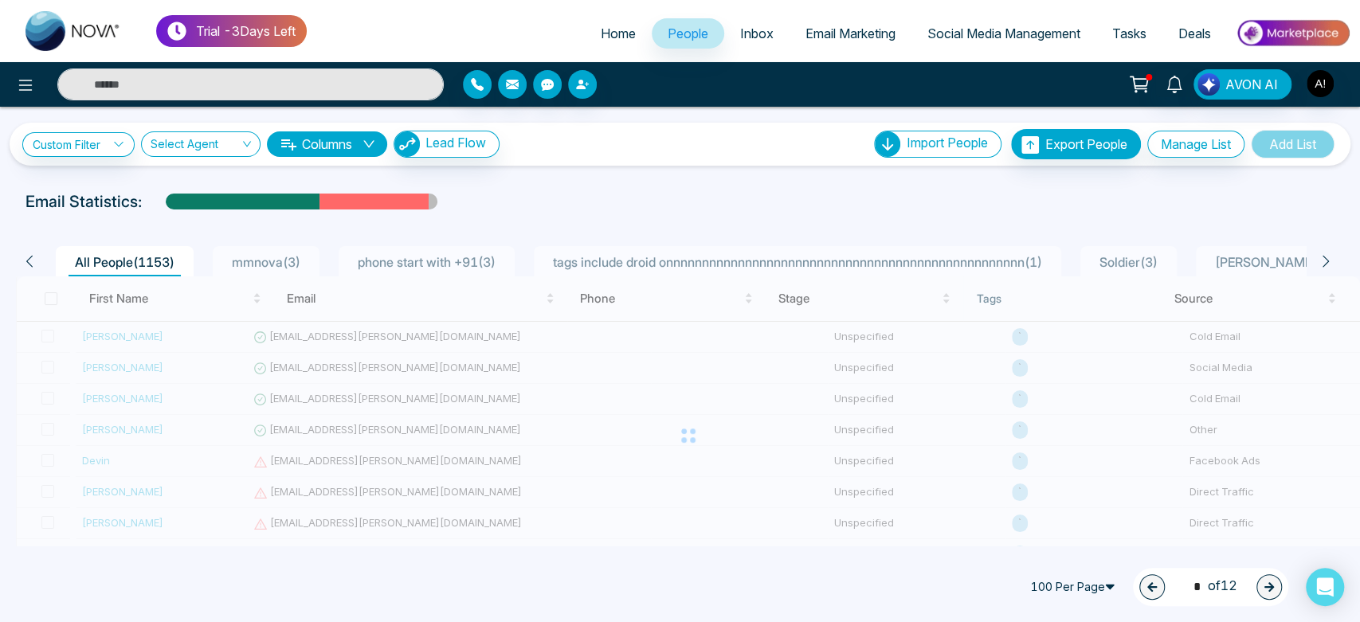
type input "*"
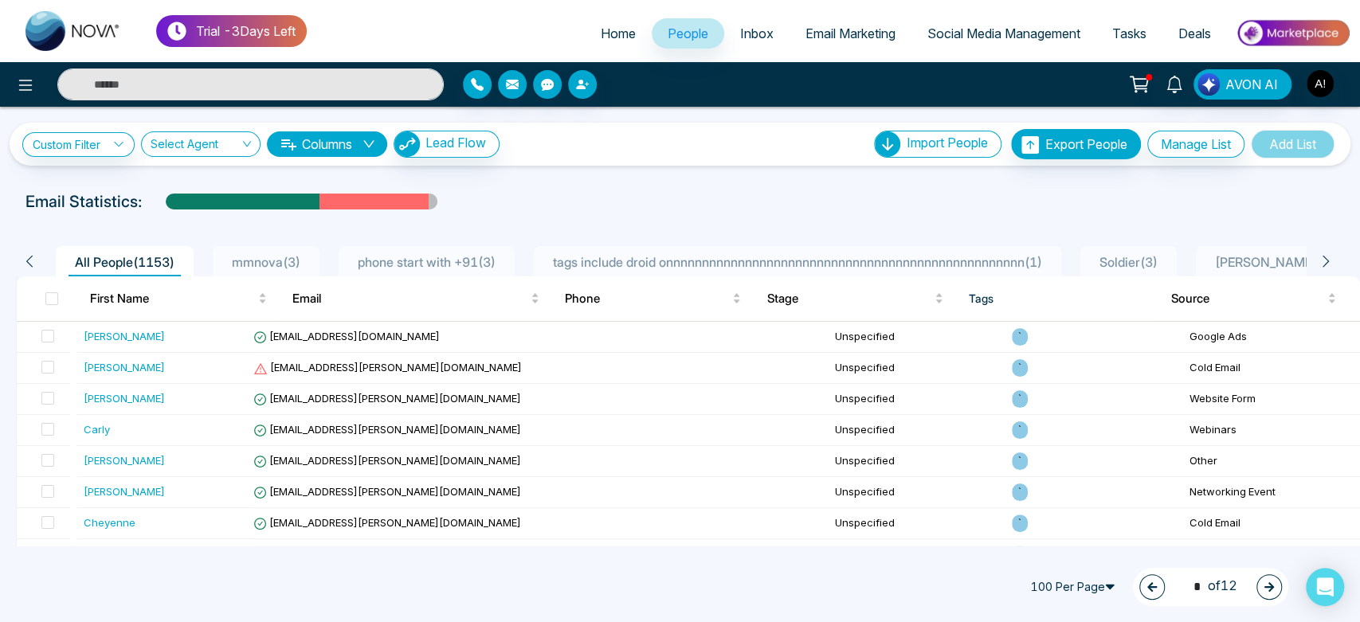
click at [585, 33] on link "Home" at bounding box center [618, 33] width 67 height 30
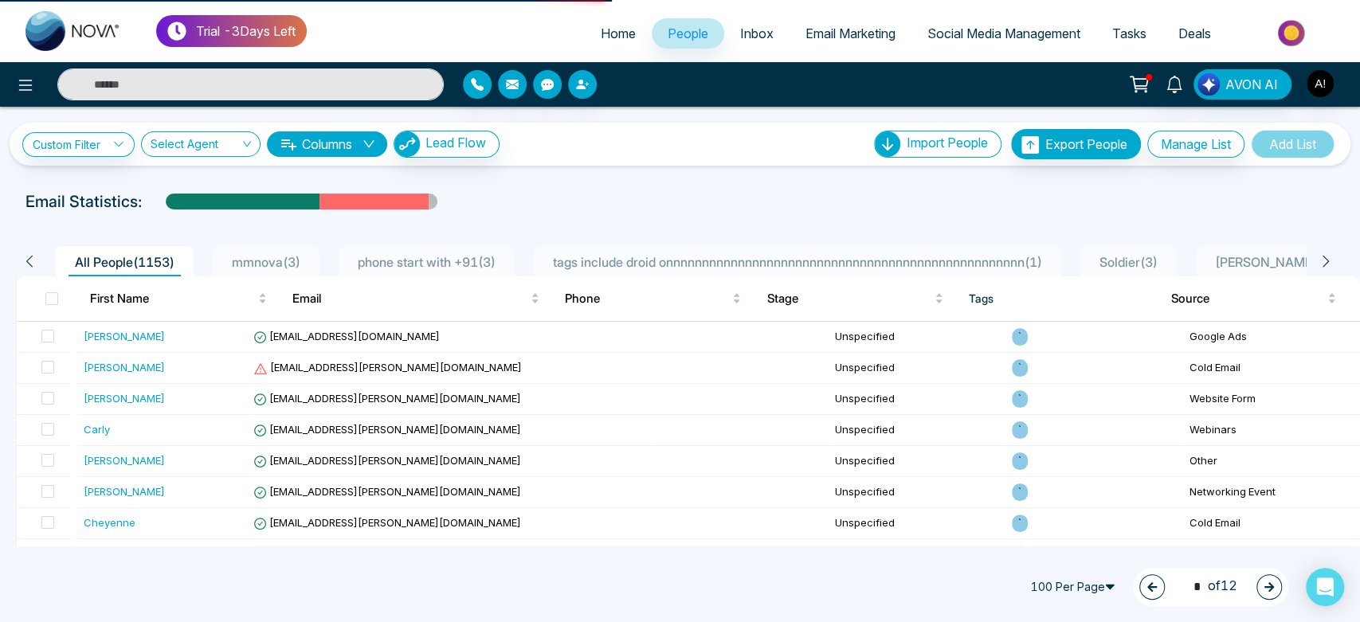
select select "*"
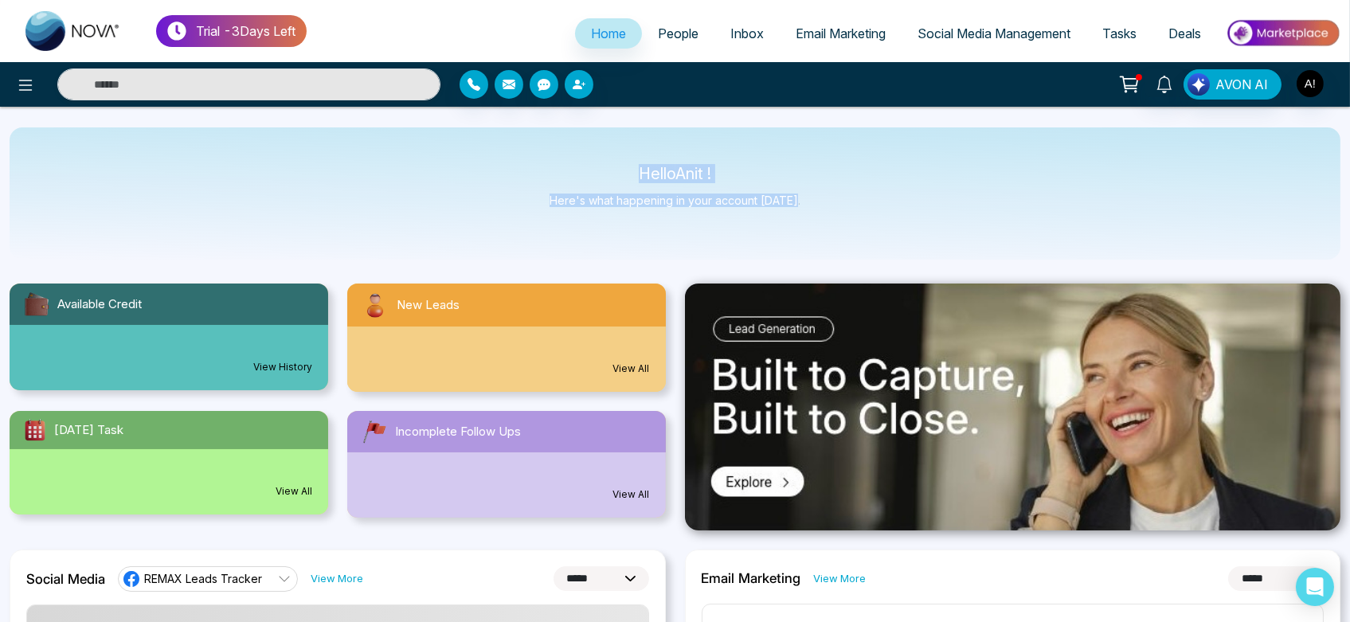
drag, startPoint x: 618, startPoint y: 163, endPoint x: 841, endPoint y: 196, distance: 225.4
click at [841, 196] on div "Hello Anit ! Here's what happening in your account today." at bounding box center [675, 193] width 1331 height 132
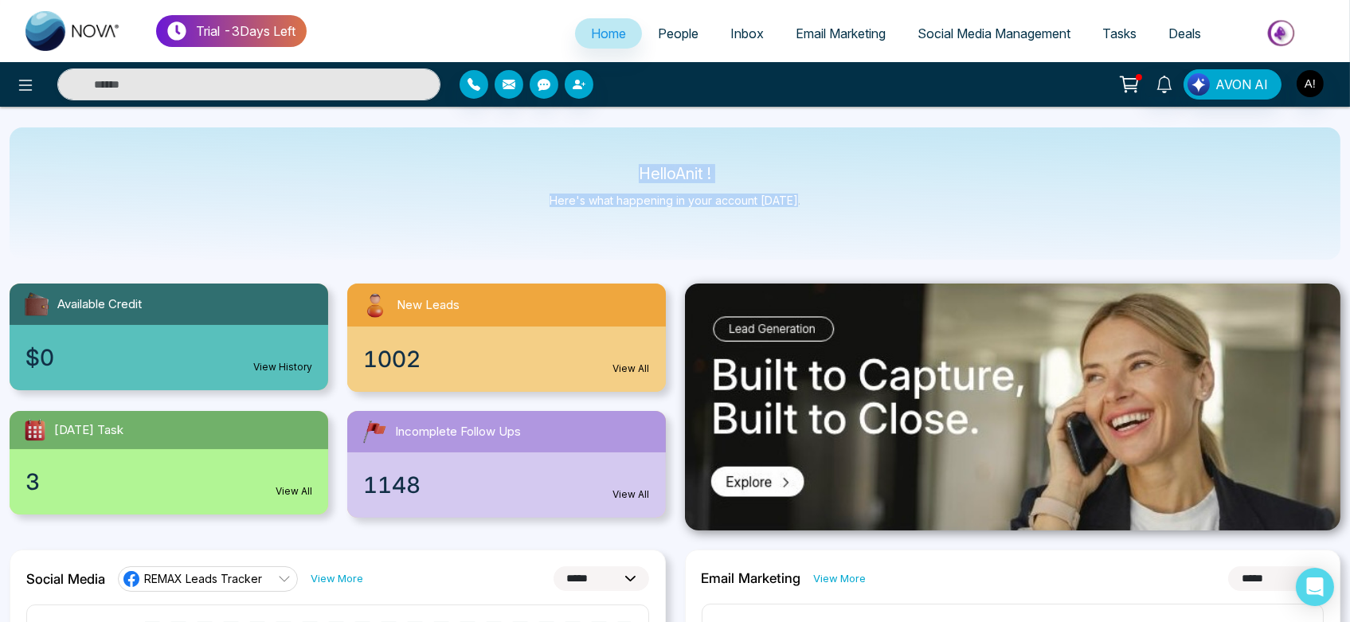
click at [841, 196] on div "Hello Anit ! Here's what happening in your account today." at bounding box center [675, 193] width 1331 height 132
click at [630, 224] on div "Hello Anit ! Here's what happening in your account today." at bounding box center [675, 193] width 1331 height 132
drag, startPoint x: 629, startPoint y: 167, endPoint x: 807, endPoint y: 206, distance: 182.8
click at [807, 206] on div "Hello Anit ! Here's what happening in your account today." at bounding box center [675, 193] width 1331 height 132
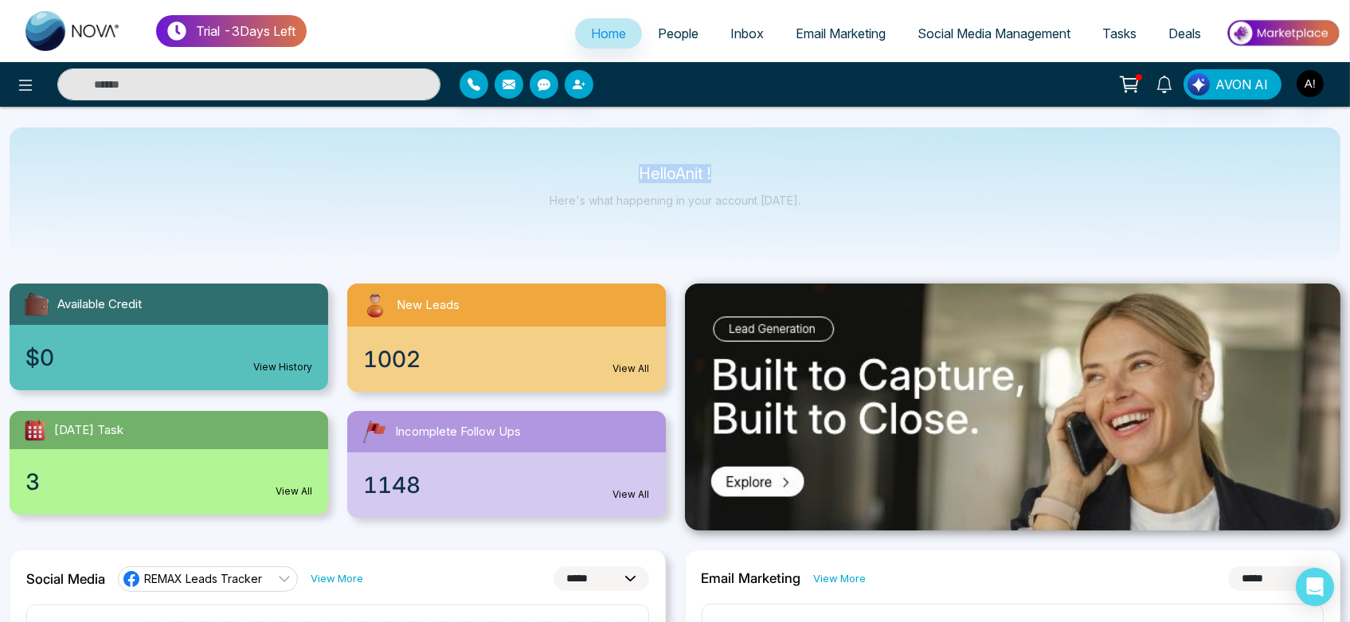
drag, startPoint x: 633, startPoint y: 164, endPoint x: 883, endPoint y: 164, distance: 250.2
click at [883, 164] on div "Hello Anit ! Here's what happening in your account today." at bounding box center [675, 193] width 1331 height 132
click at [686, 229] on div "Hello Anit ! Here's what happening in your account today." at bounding box center [675, 193] width 1331 height 132
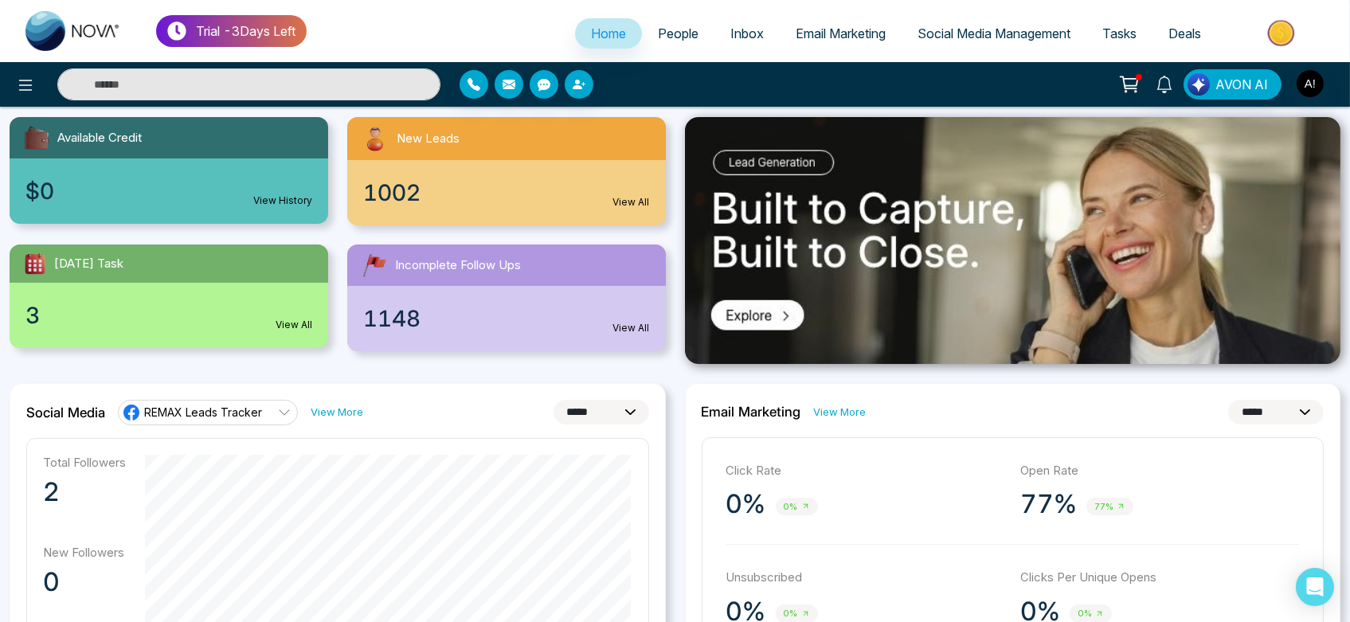
scroll to position [251, 0]
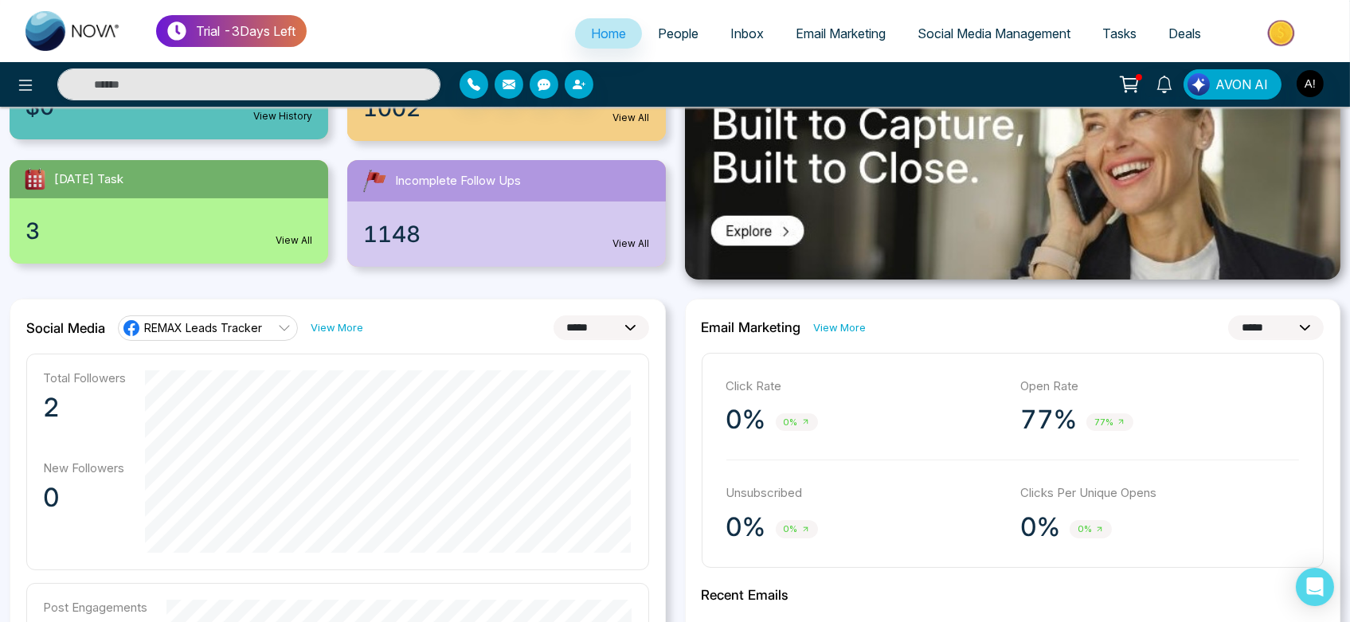
click at [219, 332] on span "REMAX Leads Tracker" at bounding box center [203, 327] width 118 height 15
click at [451, 322] on div "**********" at bounding box center [337, 327] width 623 height 25
drag, startPoint x: 27, startPoint y: 324, endPoint x: 488, endPoint y: 330, distance: 460.5
click at [488, 330] on div "**********" at bounding box center [337, 327] width 623 height 25
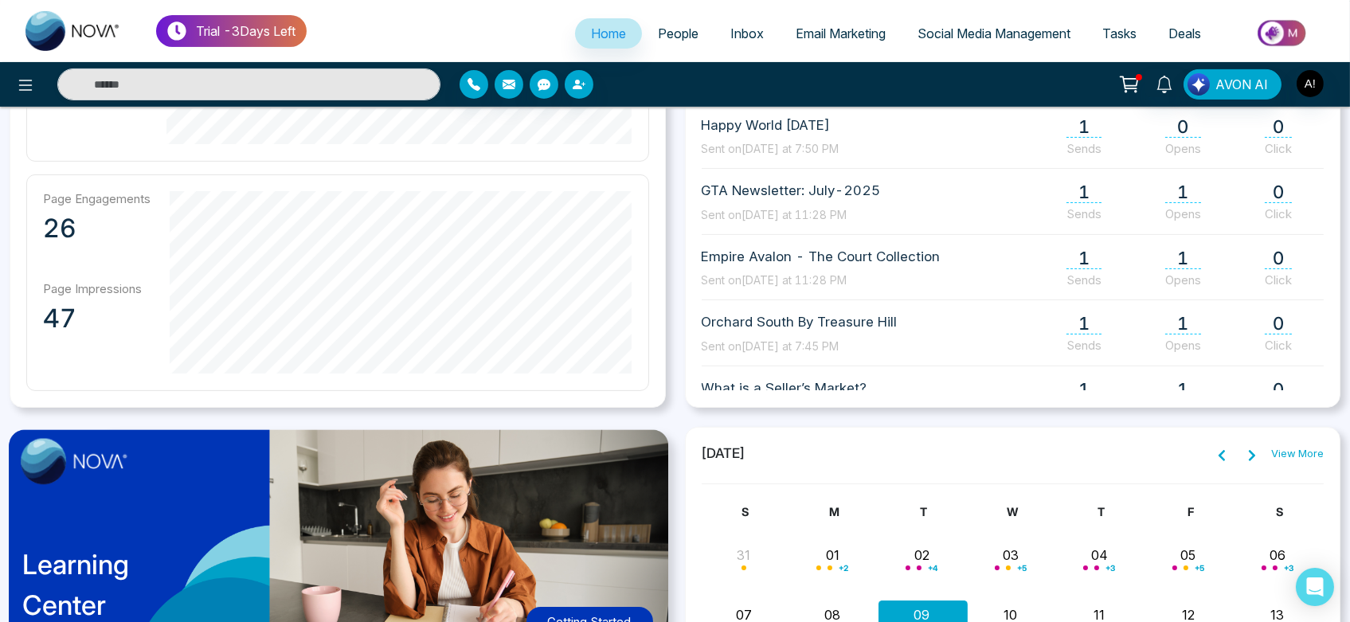
scroll to position [937, 0]
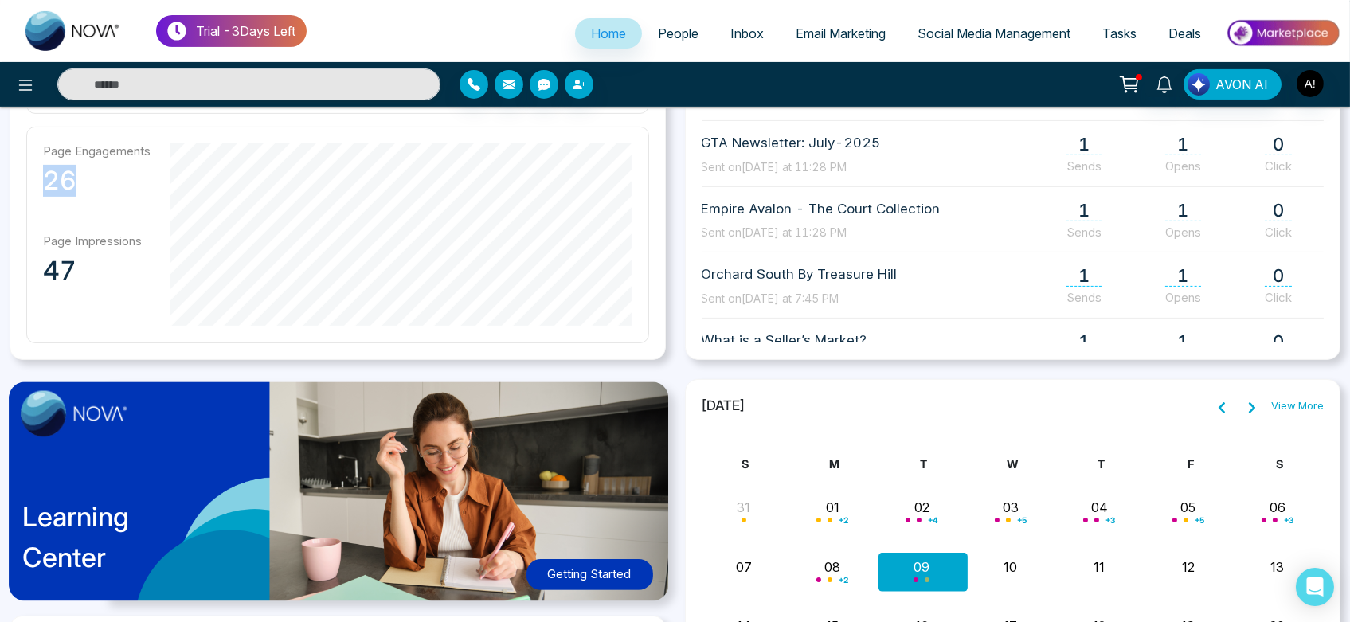
drag, startPoint x: 46, startPoint y: 175, endPoint x: 168, endPoint y: 232, distance: 134.4
click at [168, 232] on div "Page Engagements 26 Page Impressions 47" at bounding box center [337, 235] width 623 height 217
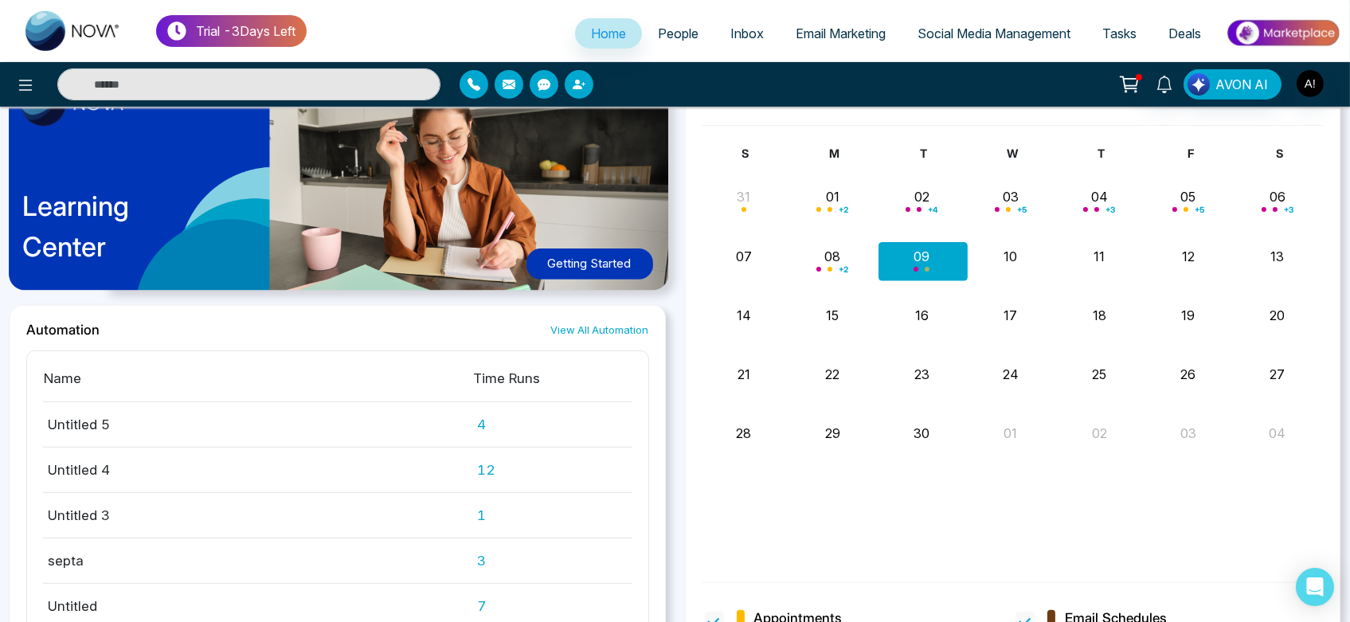
scroll to position [1305, 0]
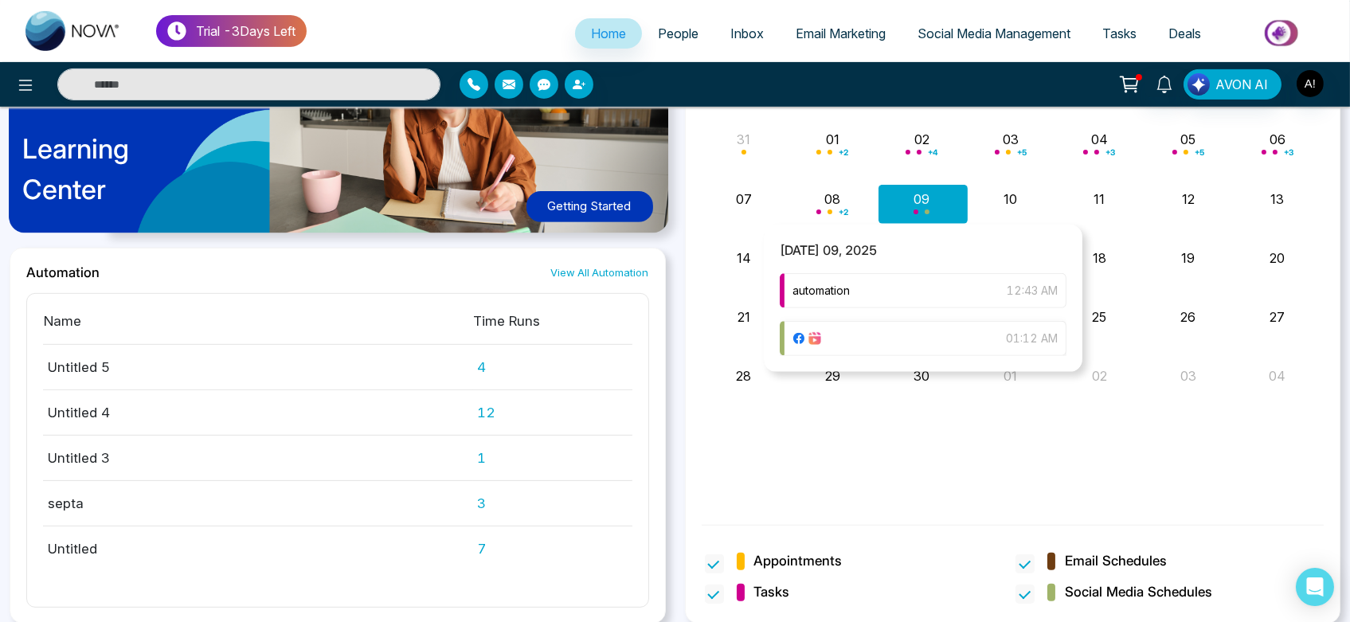
click at [919, 336] on div "01:12 AM" at bounding box center [923, 338] width 287 height 35
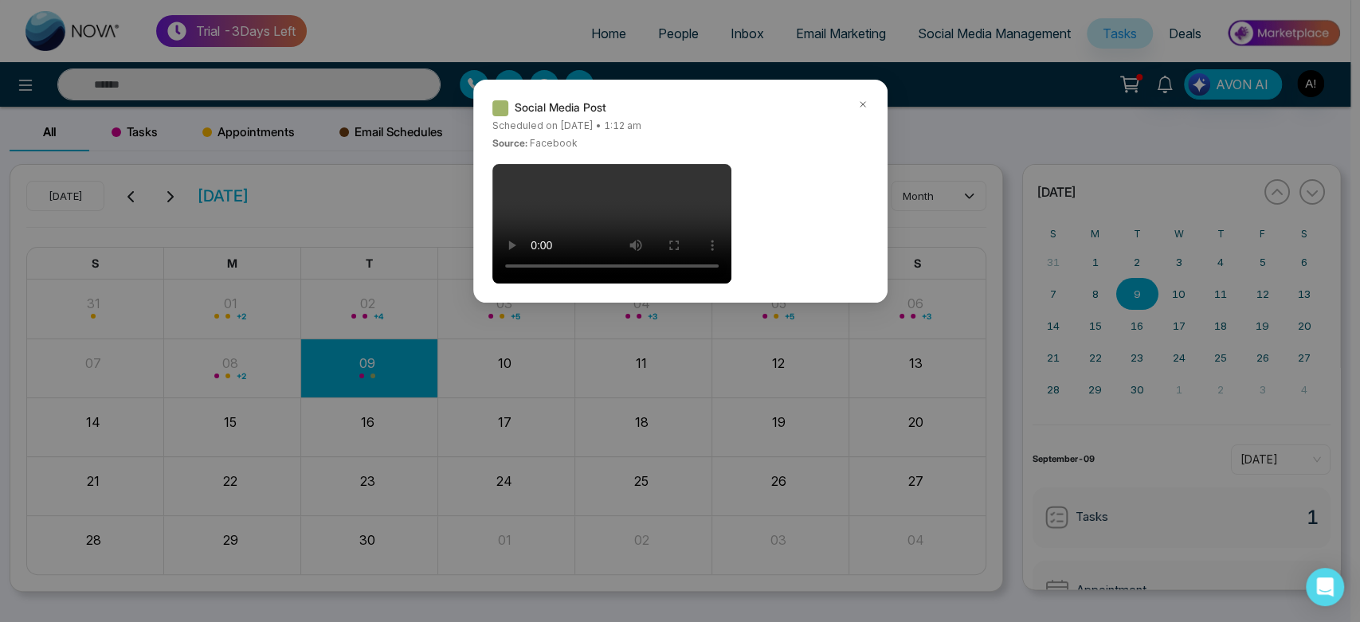
click at [861, 100] on icon at bounding box center [862, 104] width 11 height 11
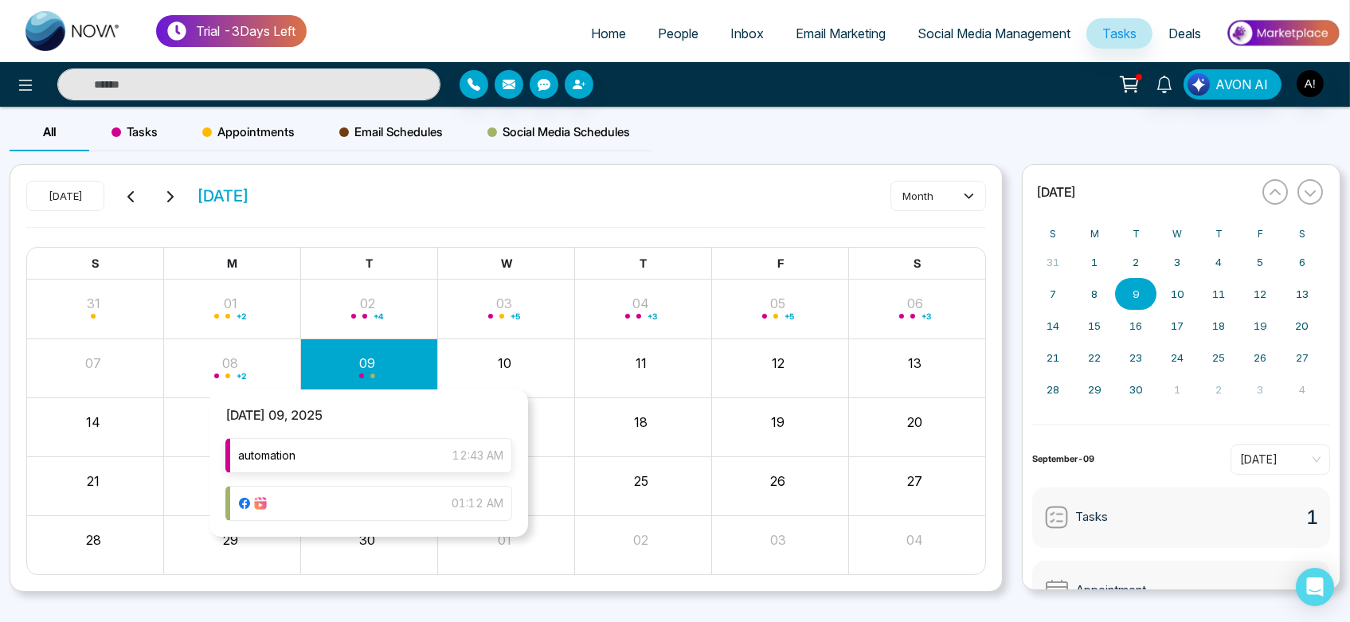
click at [375, 464] on div "automation 12:43 AM" at bounding box center [368, 455] width 287 height 35
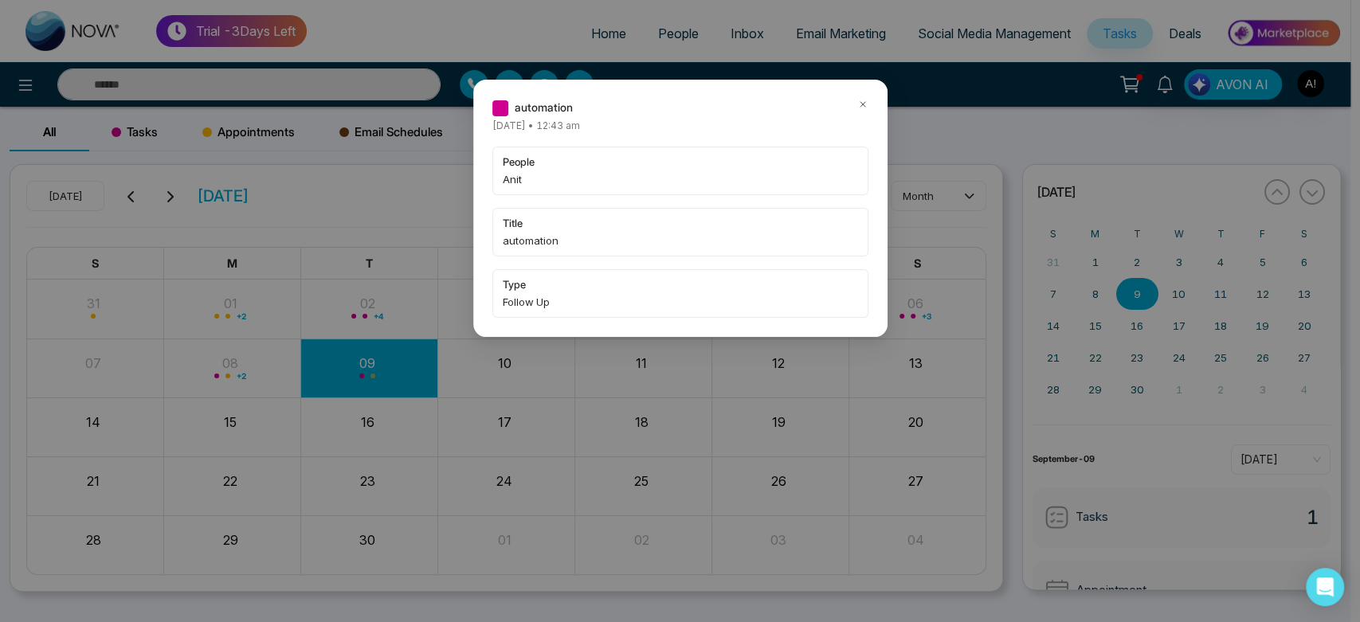
click at [860, 106] on icon at bounding box center [862, 104] width 11 height 11
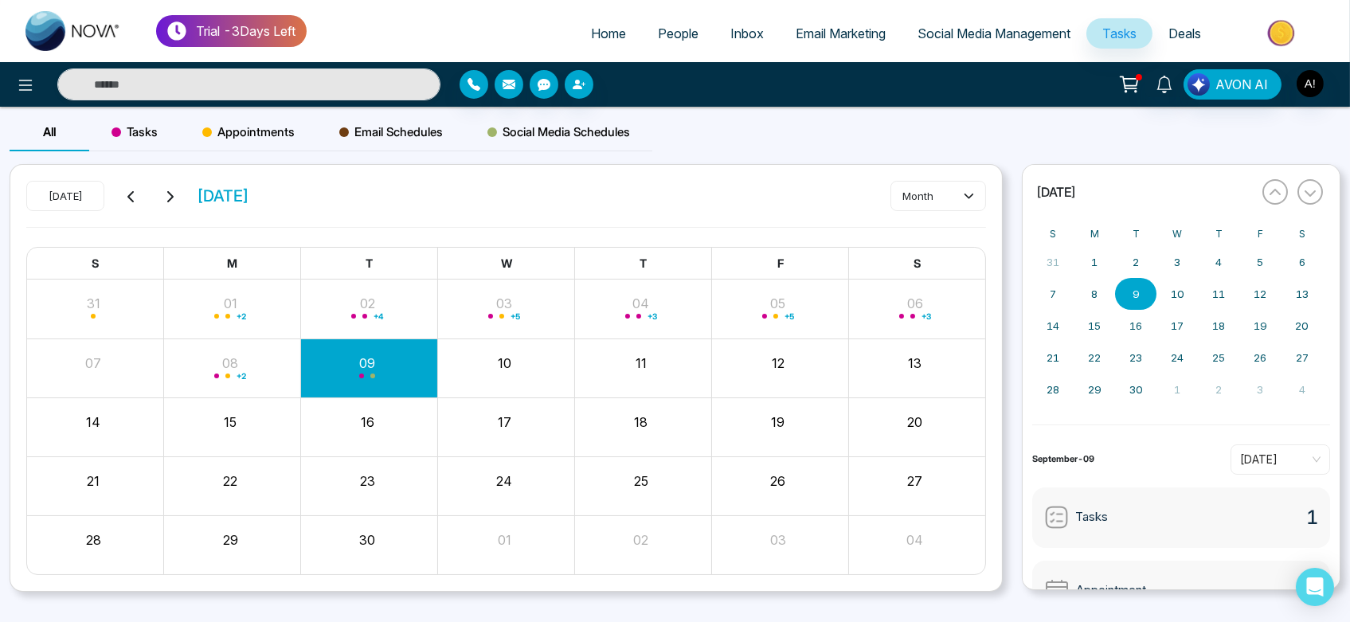
click at [393, 134] on span "Email Schedules" at bounding box center [391, 132] width 104 height 19
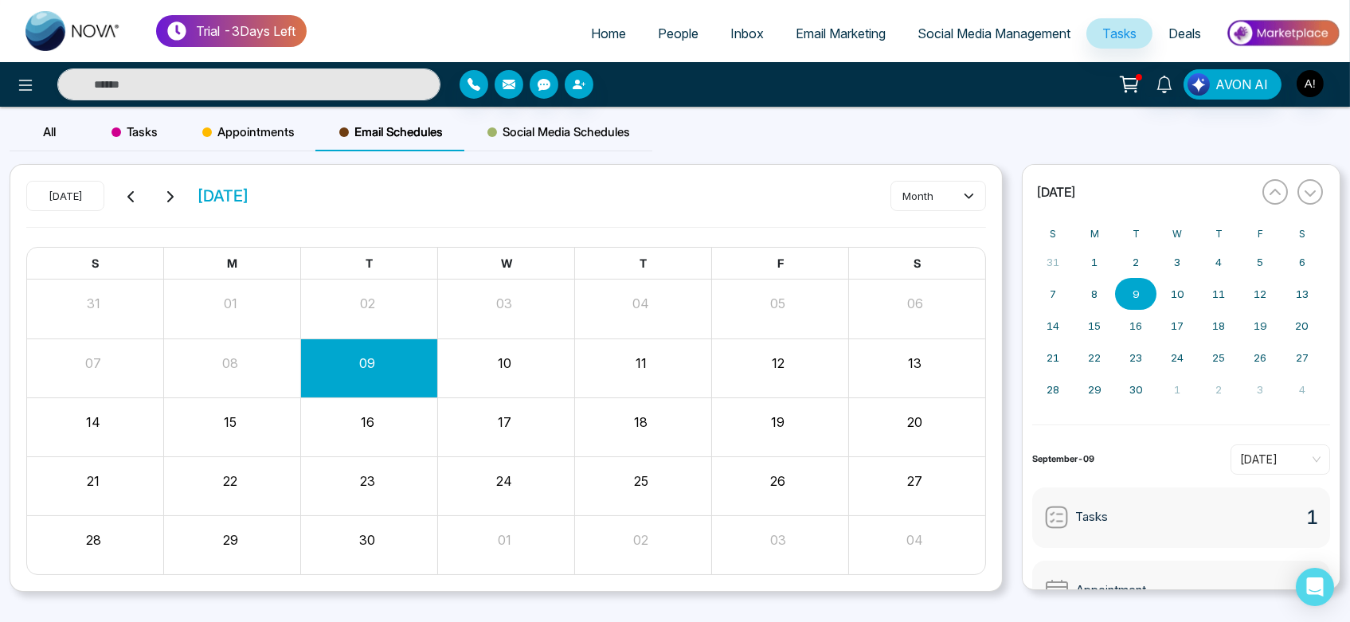
click at [548, 126] on span "Social Media Schedules" at bounding box center [559, 132] width 143 height 19
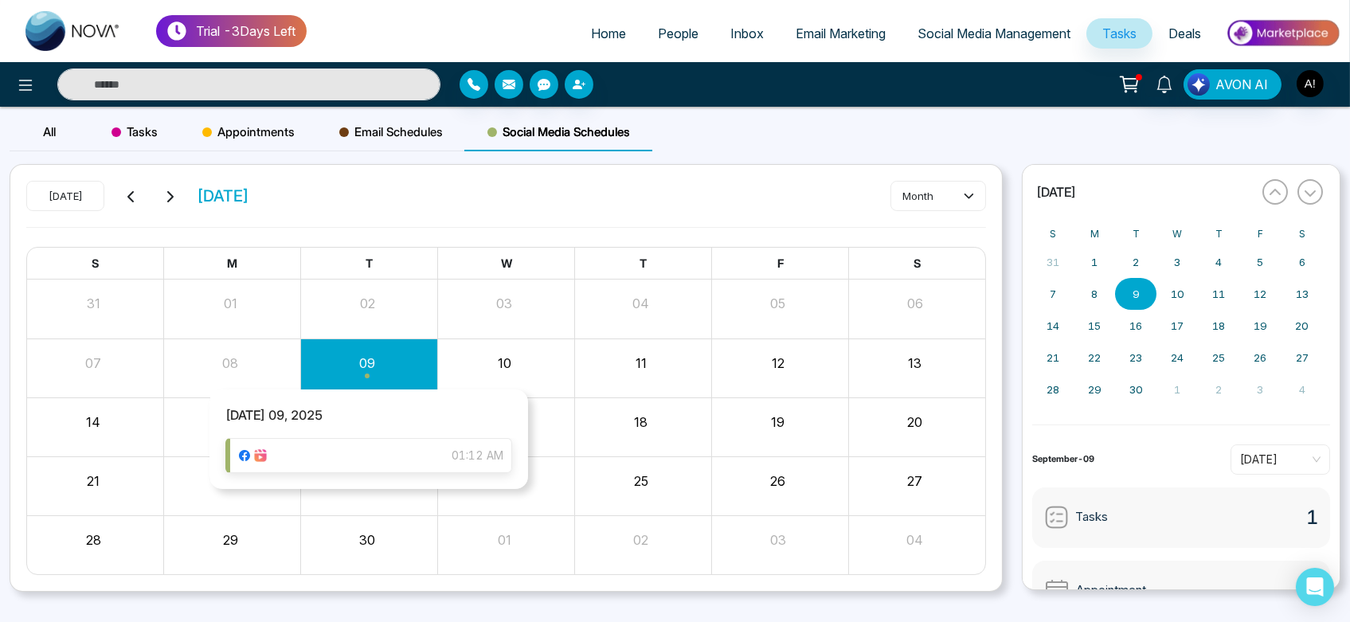
click at [382, 445] on div "01:12 AM" at bounding box center [368, 455] width 287 height 35
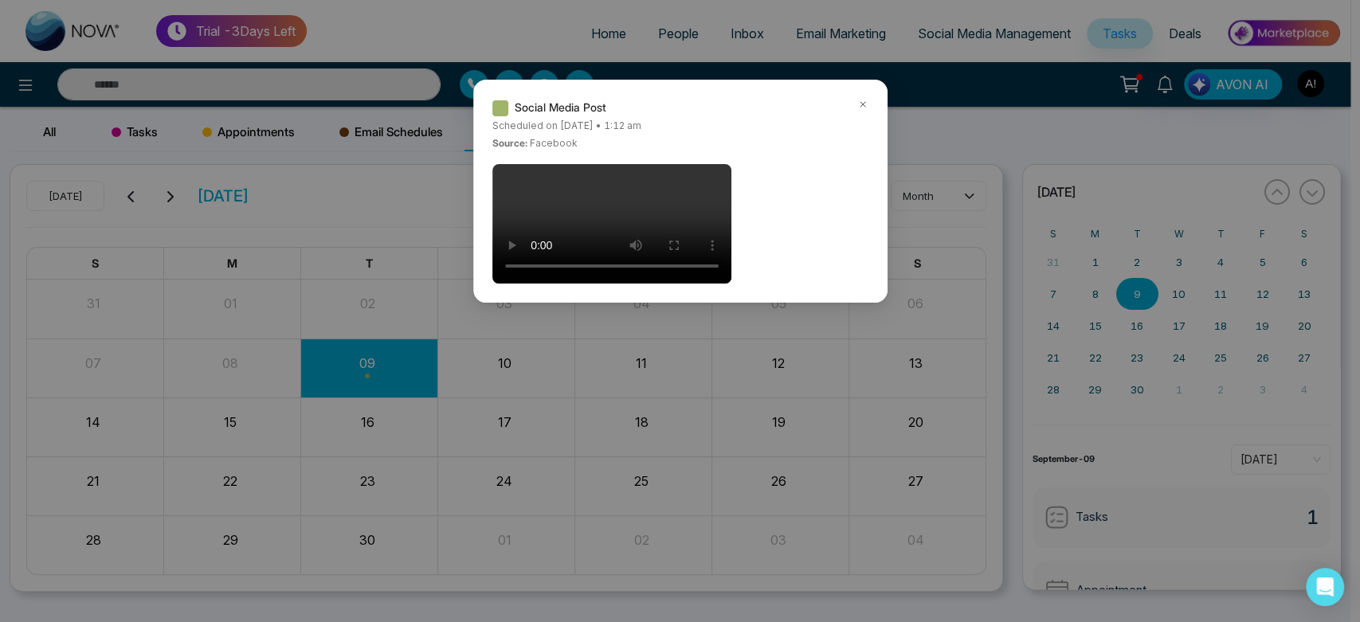
click at [864, 105] on icon at bounding box center [862, 104] width 11 height 11
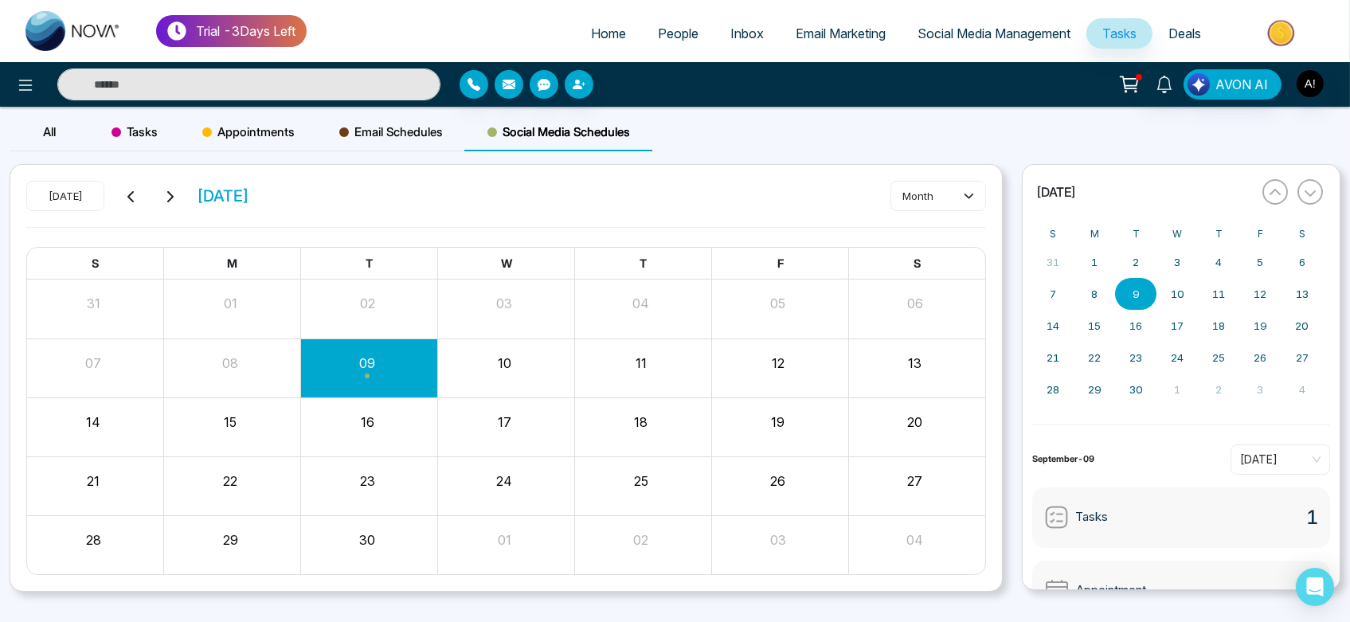
click at [1141, 73] on icon at bounding box center [1130, 84] width 22 height 22
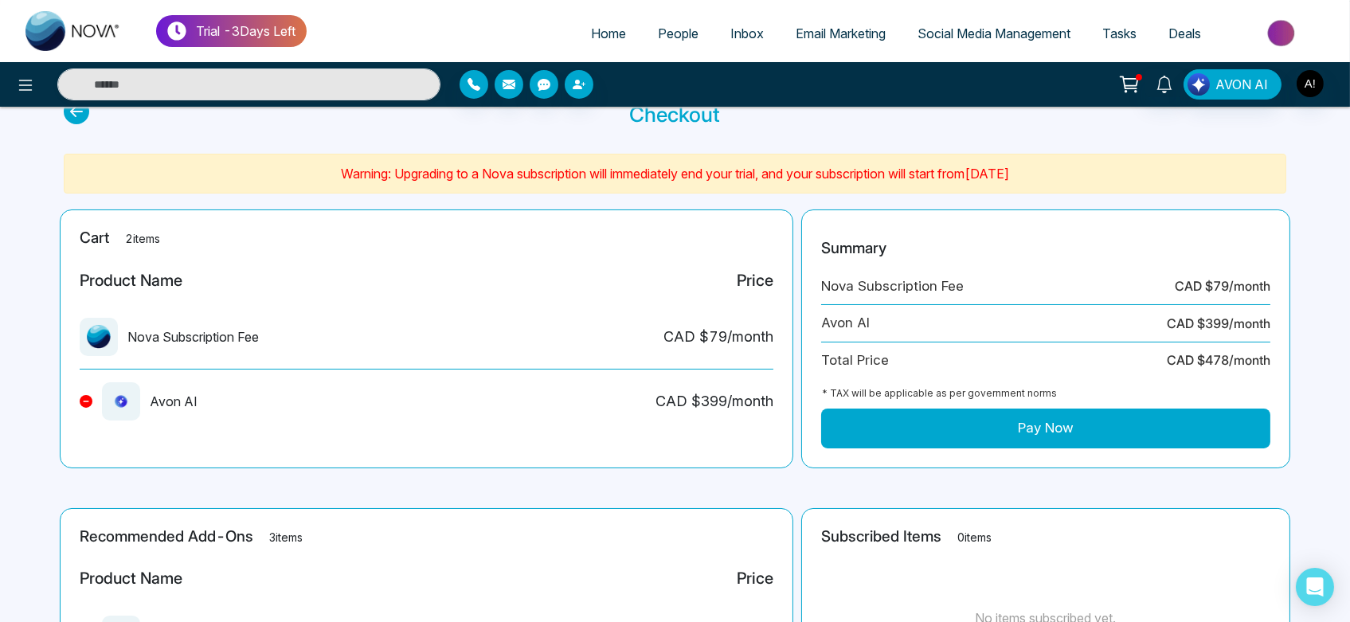
scroll to position [57, 0]
click at [985, 425] on button "Pay Now" at bounding box center [1045, 428] width 449 height 40
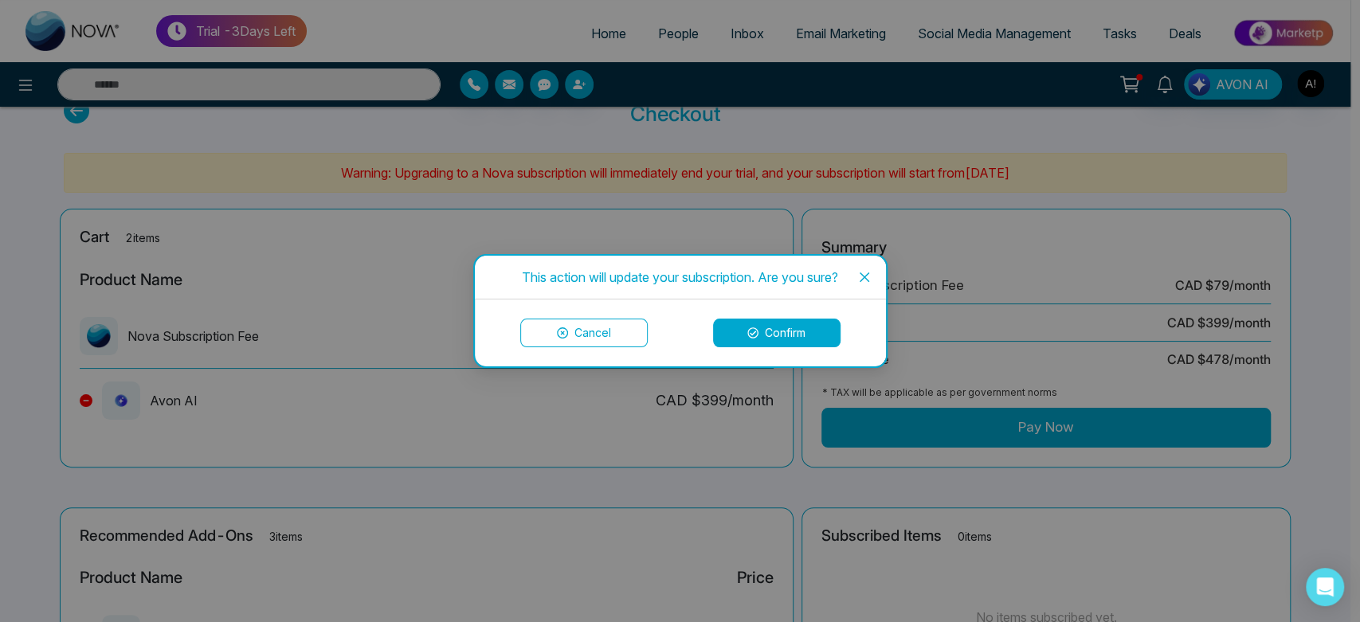
click at [769, 334] on button "Confirm" at bounding box center [776, 333] width 127 height 29
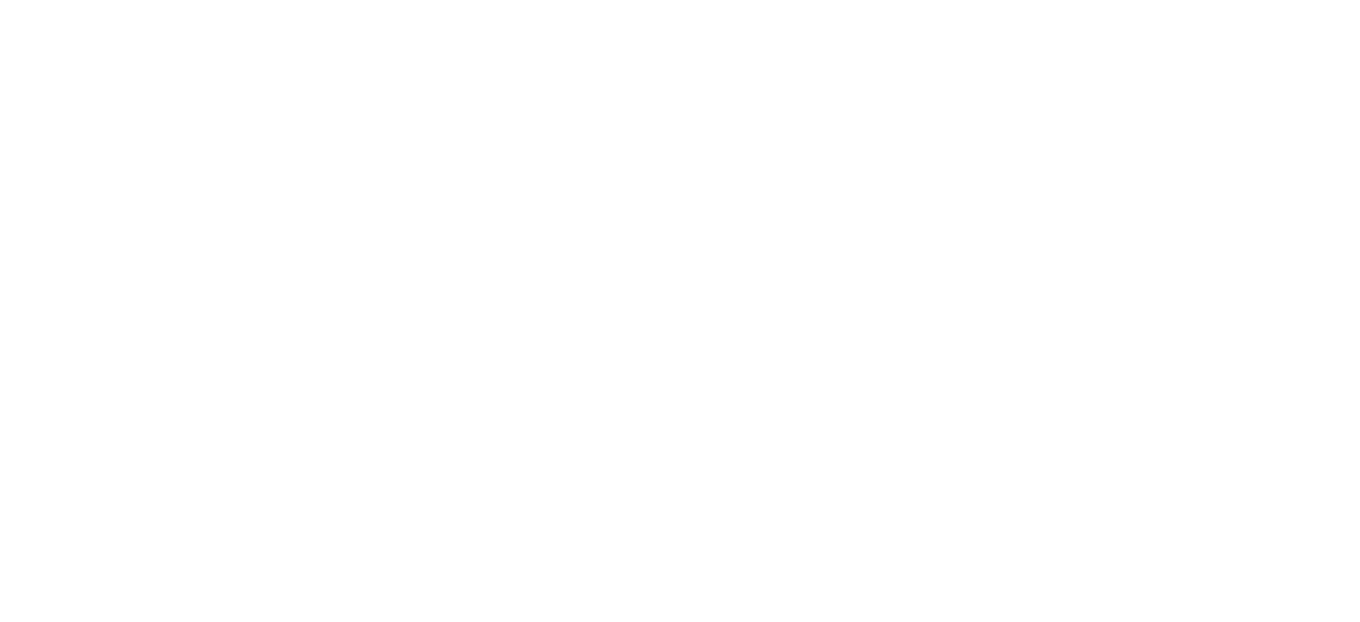
select select "*"
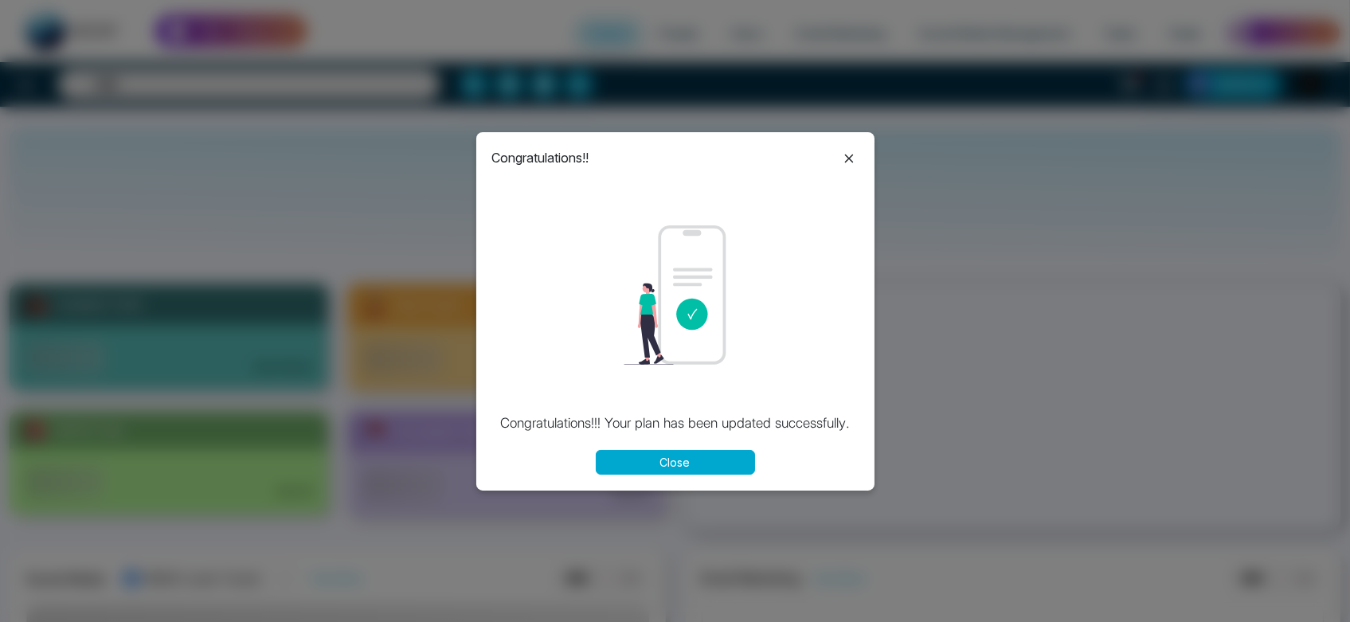
click at [663, 460] on button "Close" at bounding box center [675, 462] width 159 height 25
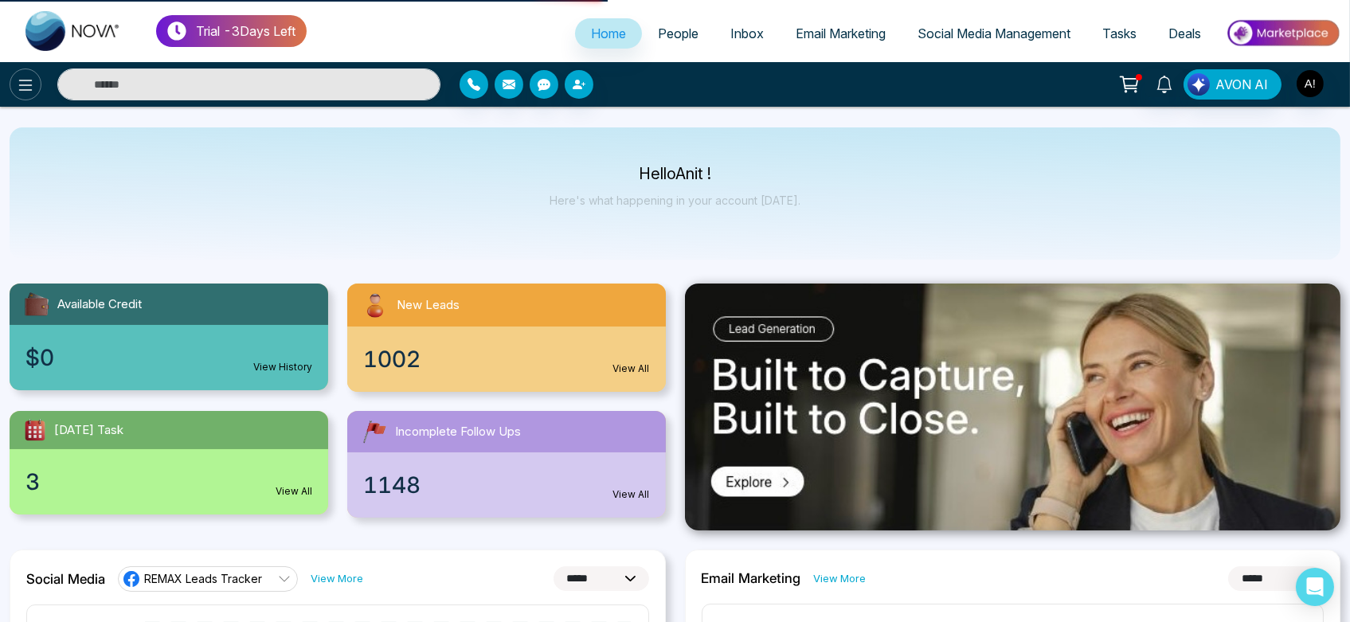
click at [18, 69] on button at bounding box center [26, 85] width 32 height 32
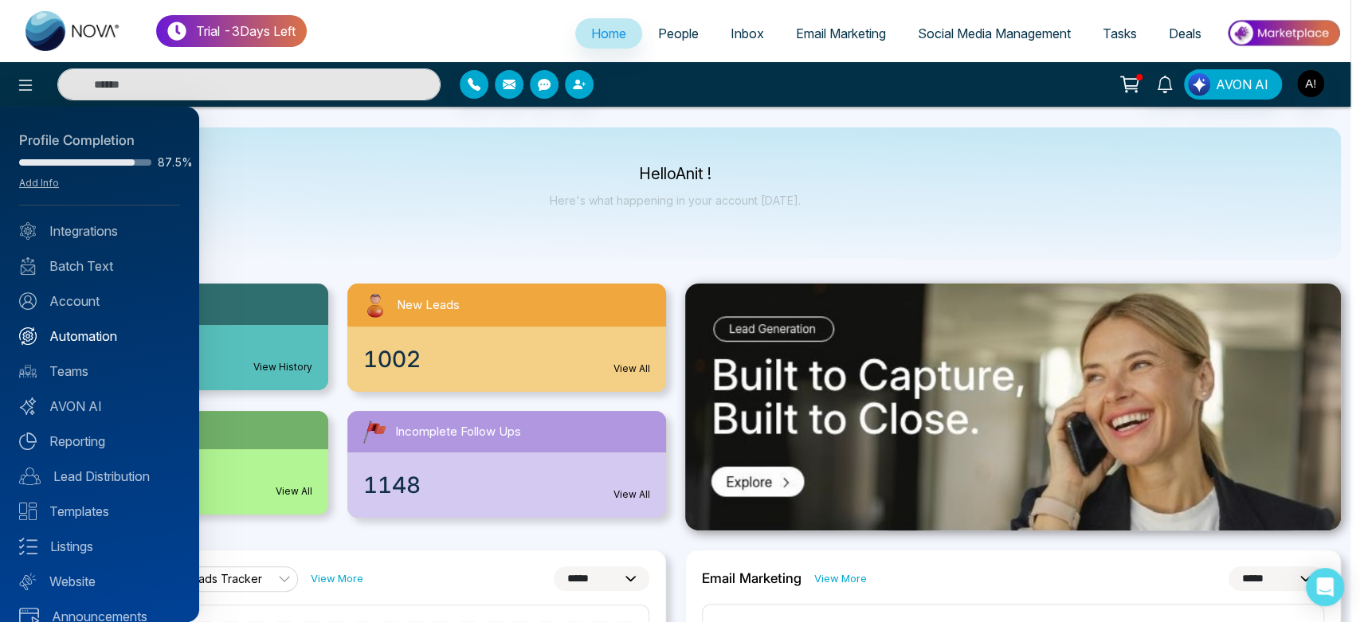
click at [103, 327] on link "Automation" at bounding box center [99, 336] width 161 height 19
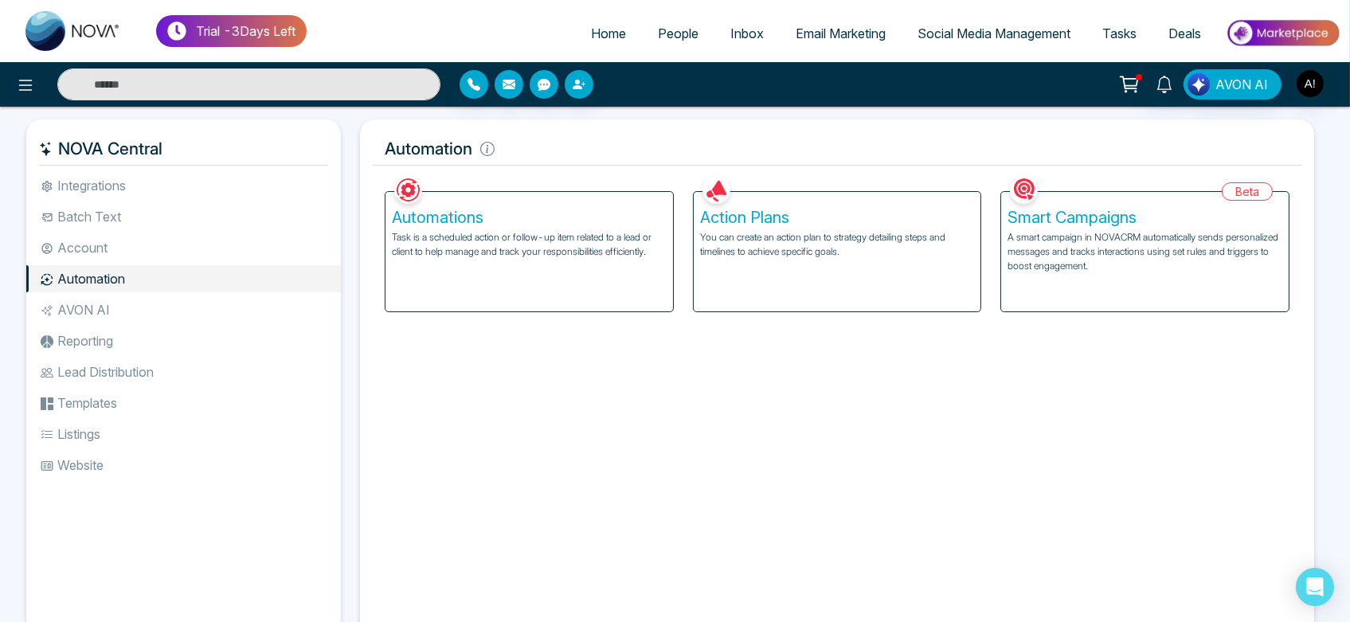
click at [143, 311] on li "AVON AI" at bounding box center [183, 309] width 315 height 27
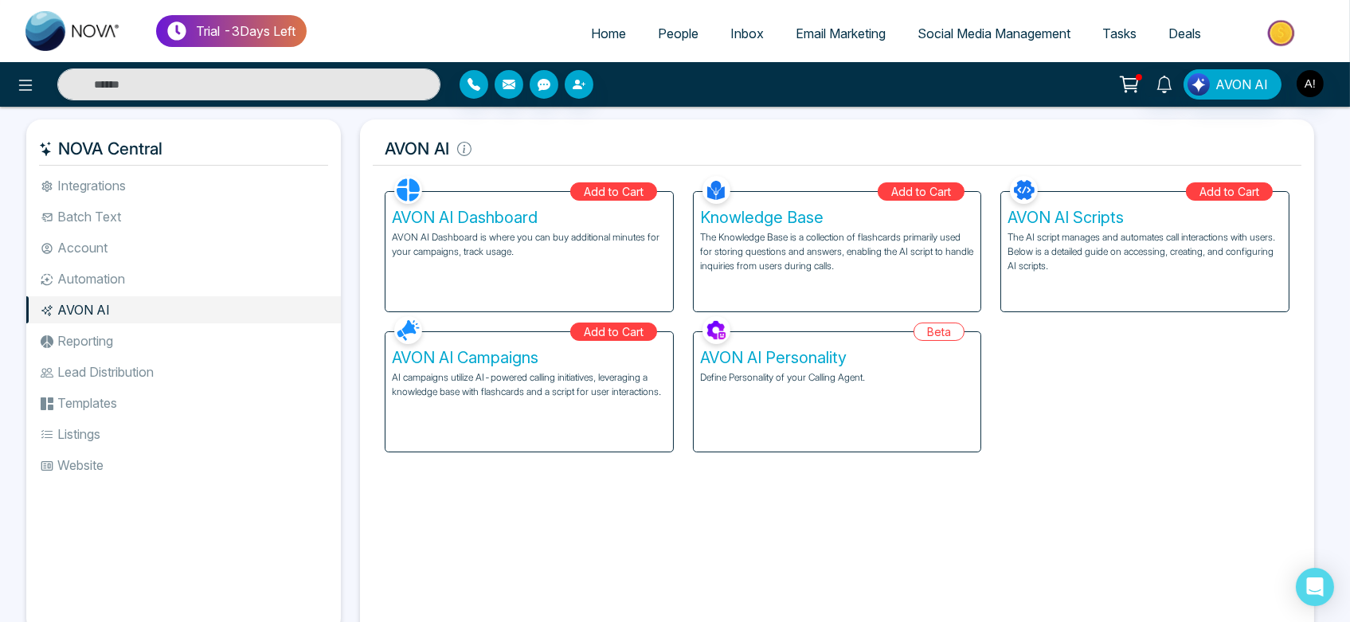
click at [586, 241] on p "AVON AI Dashboard is where you can buy additional minutes for your campaigns, t…" at bounding box center [529, 244] width 275 height 29
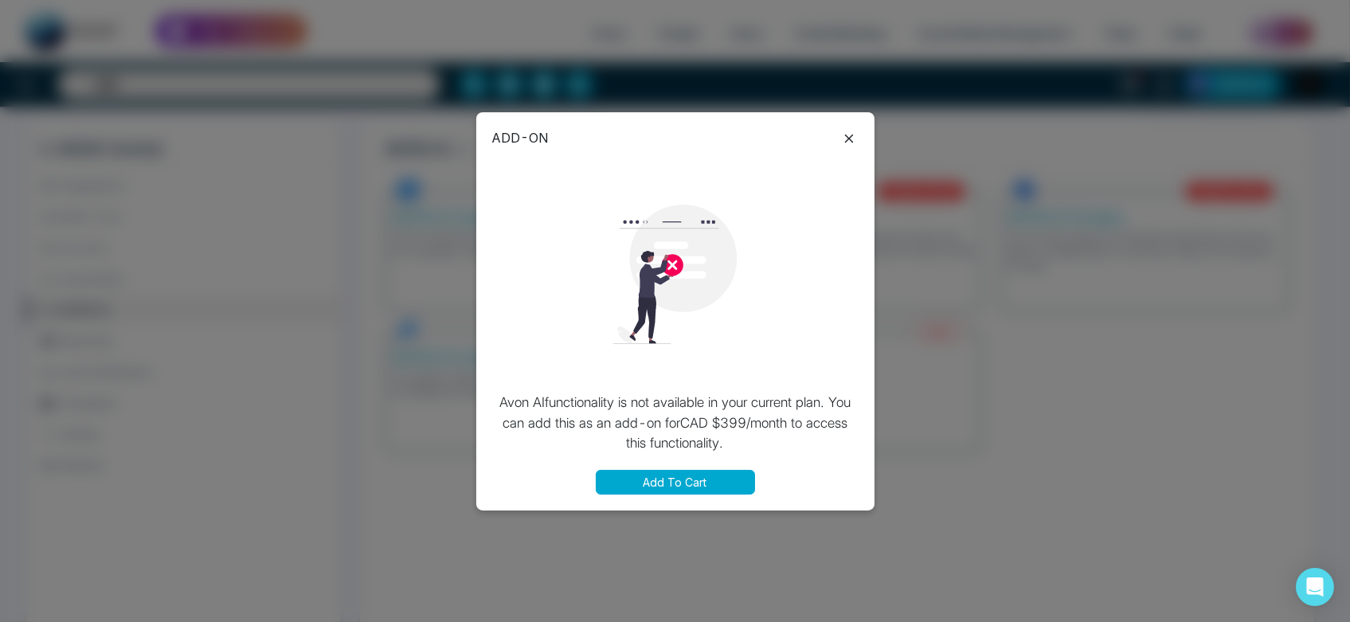
click at [844, 138] on icon at bounding box center [849, 138] width 19 height 19
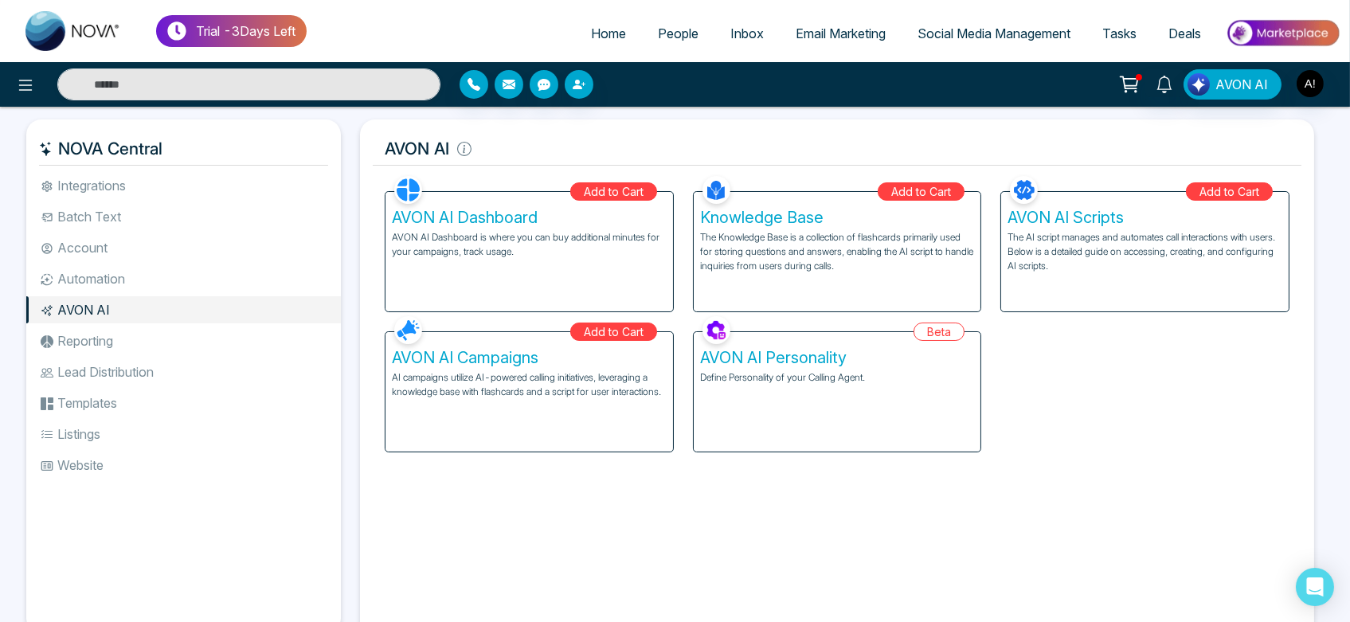
click at [601, 13] on ul "Home People Inbox Email Marketing Social Media Management Tasks Deals" at bounding box center [824, 35] width 1034 height 44
click at [605, 27] on span "Home" at bounding box center [608, 33] width 35 height 16
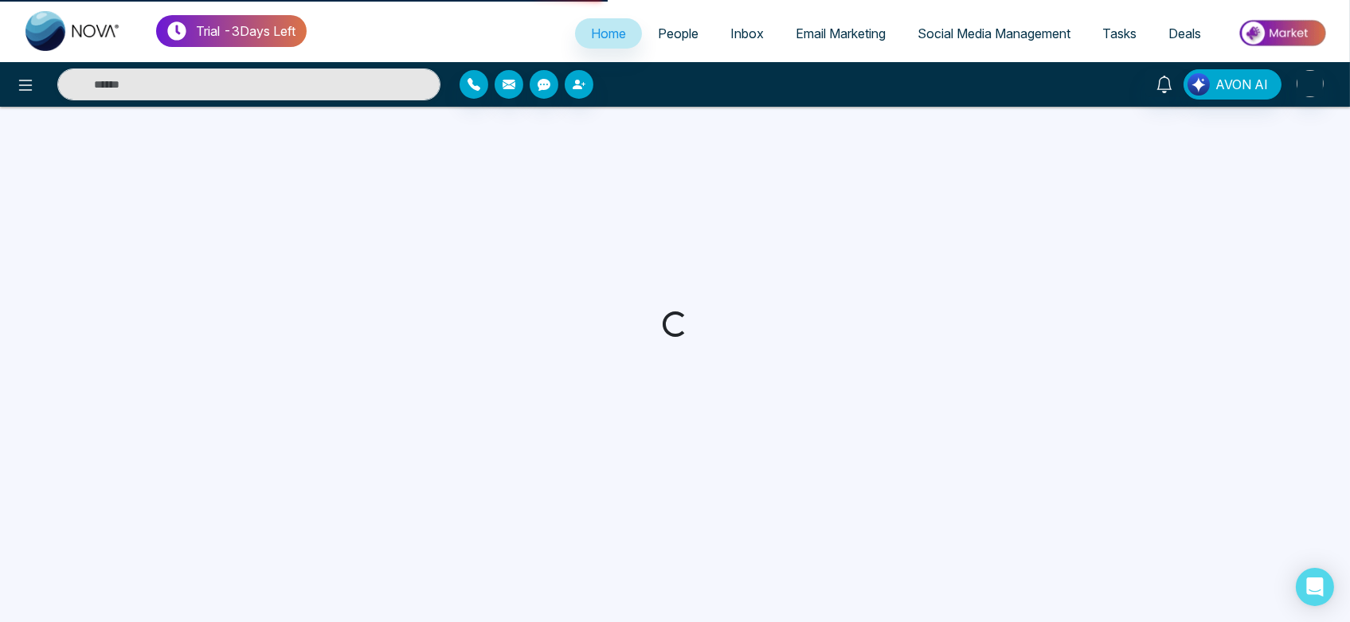
select select "*"
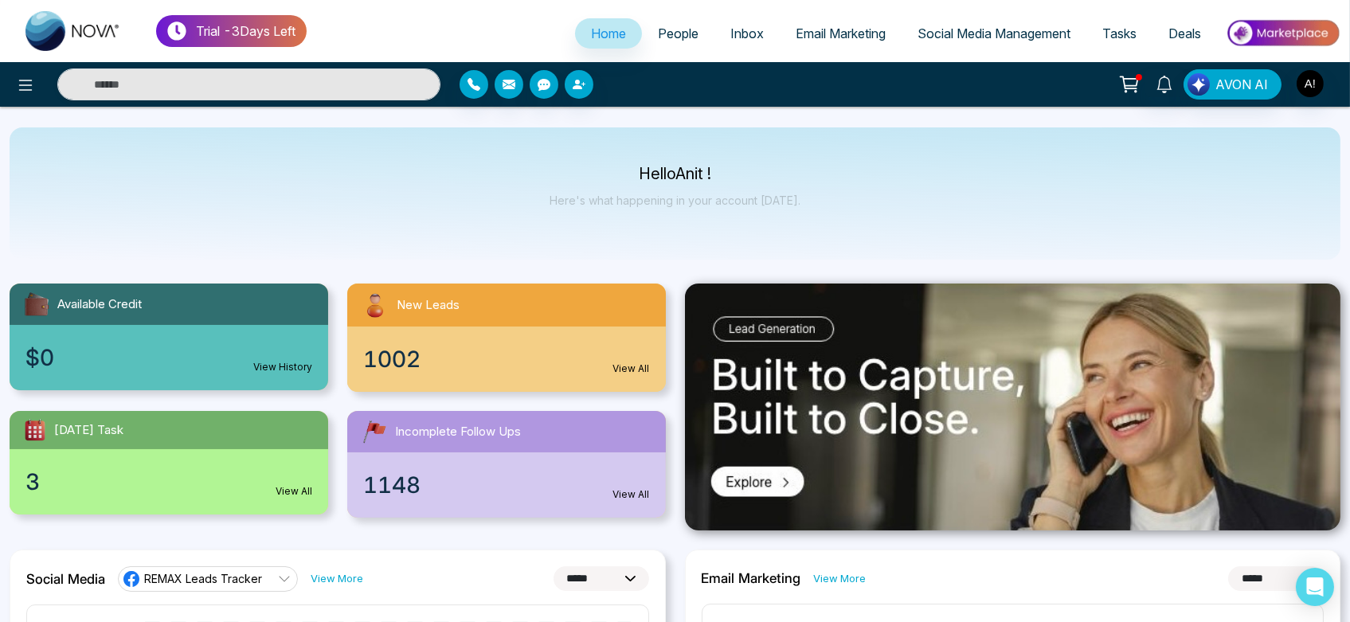
click at [618, 378] on div "1002 View All" at bounding box center [506, 359] width 319 height 65
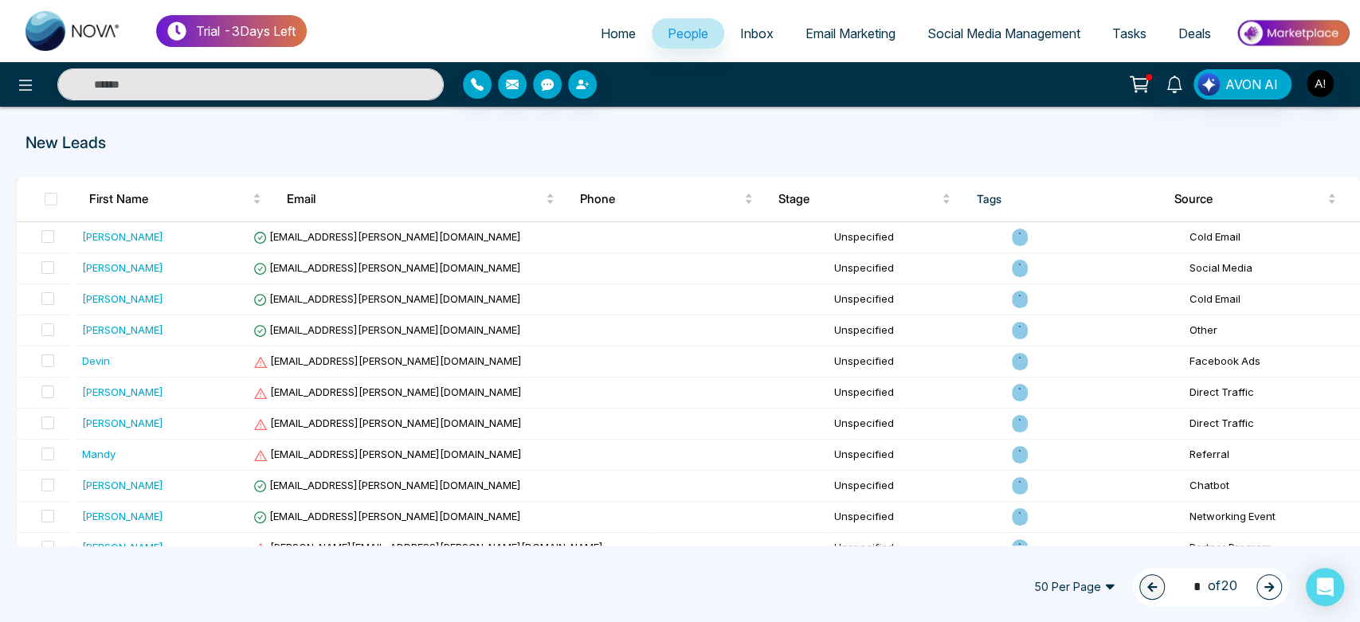
click at [605, 31] on span "Home" at bounding box center [618, 33] width 35 height 16
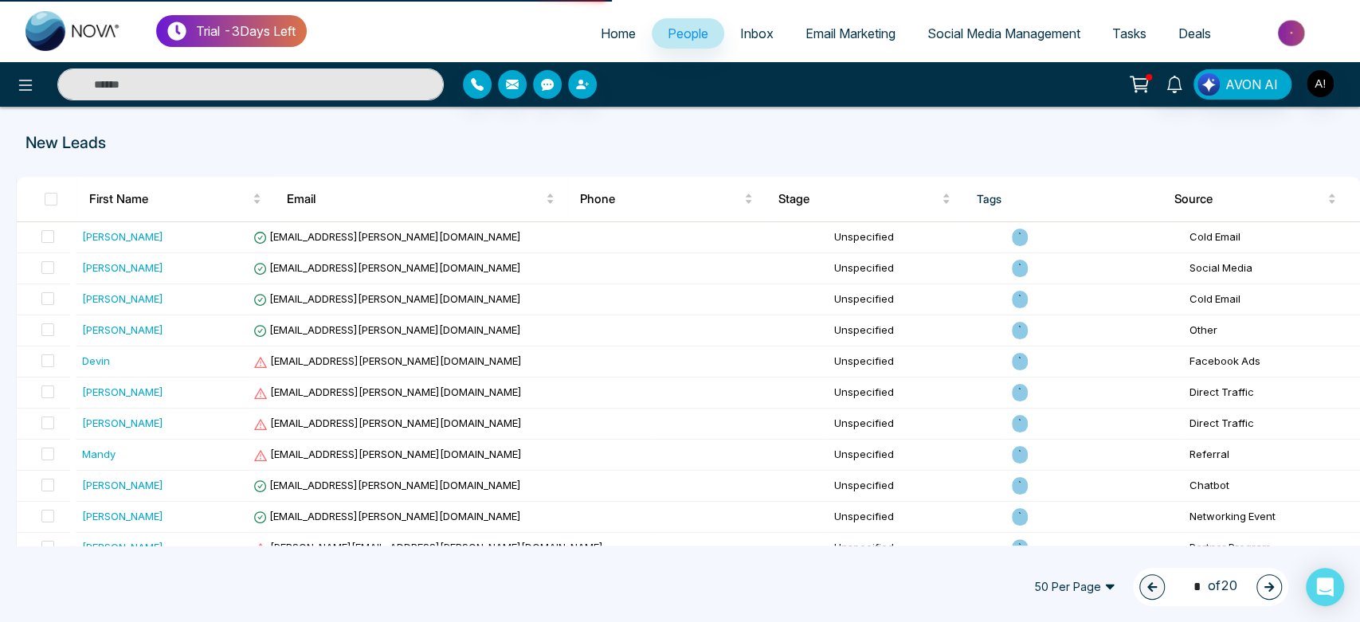
select select "*"
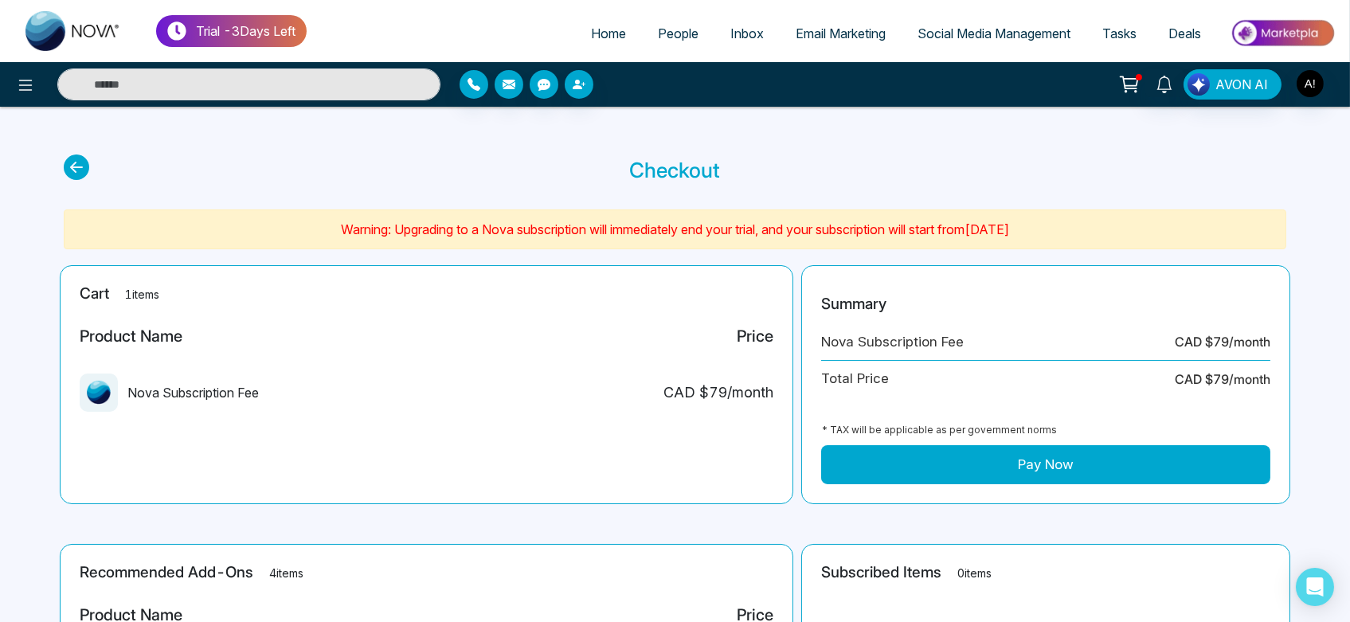
click at [79, 166] on icon at bounding box center [76, 167] width 25 height 25
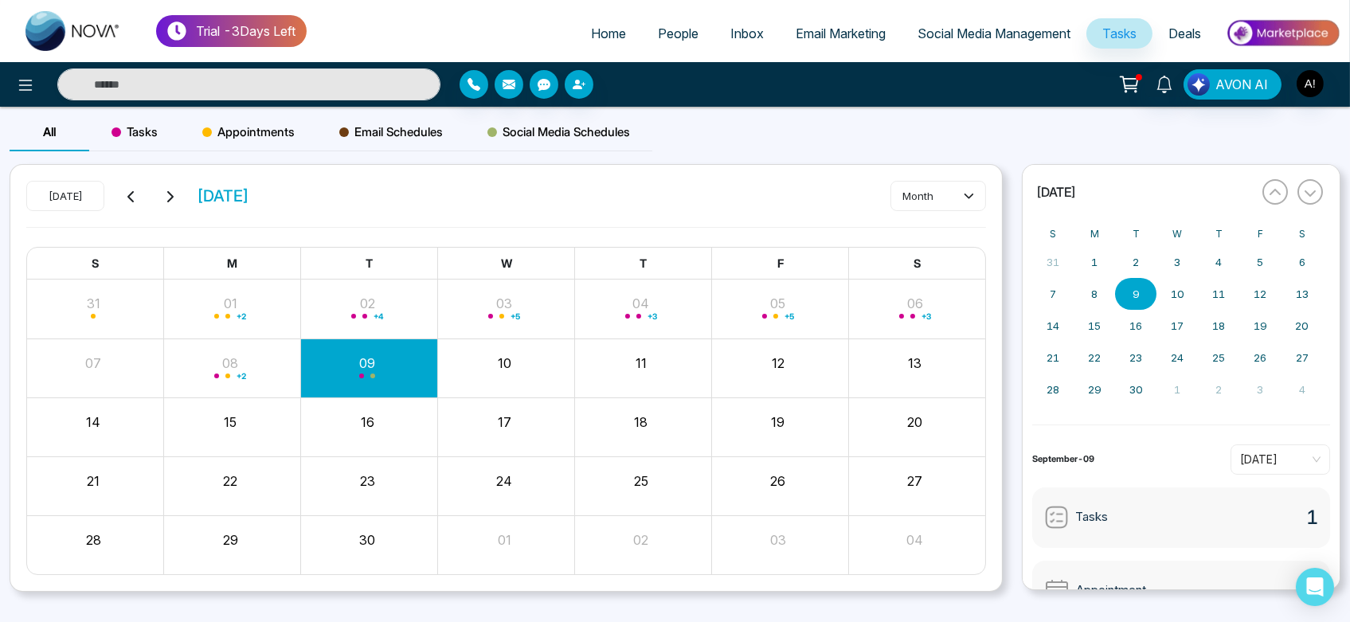
click at [817, 42] on link "Email Marketing" at bounding box center [841, 33] width 122 height 30
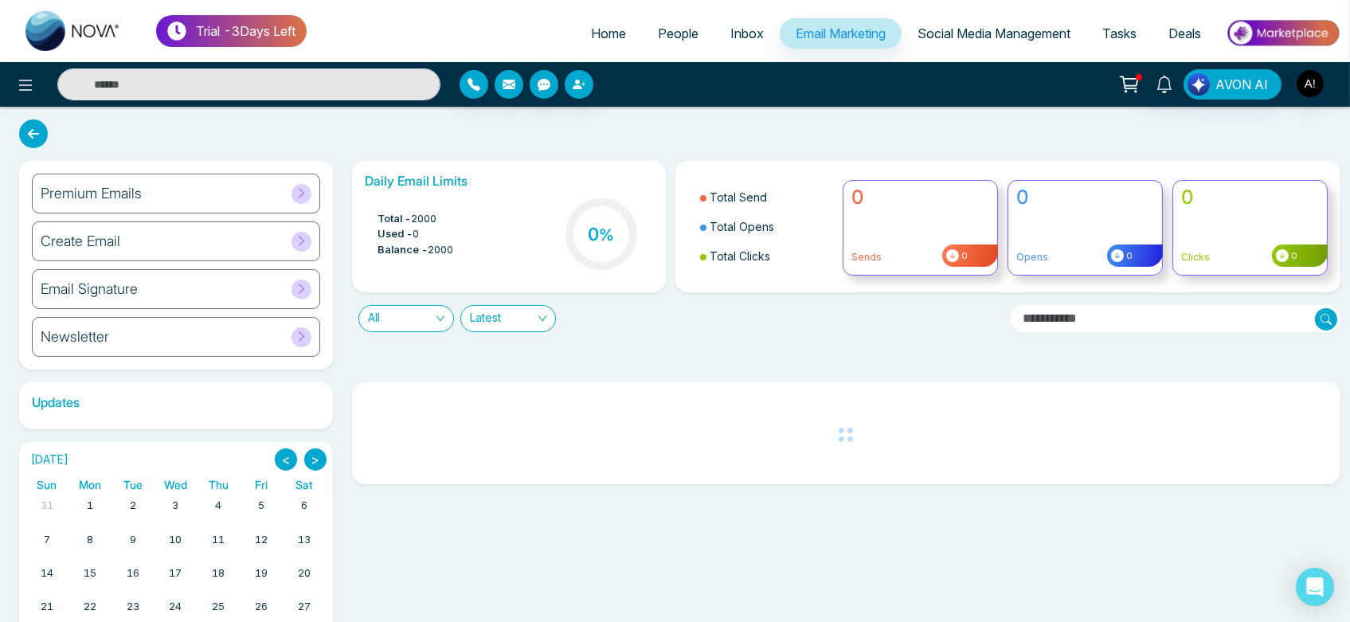
click at [238, 189] on div "Premium Emails" at bounding box center [176, 194] width 288 height 40
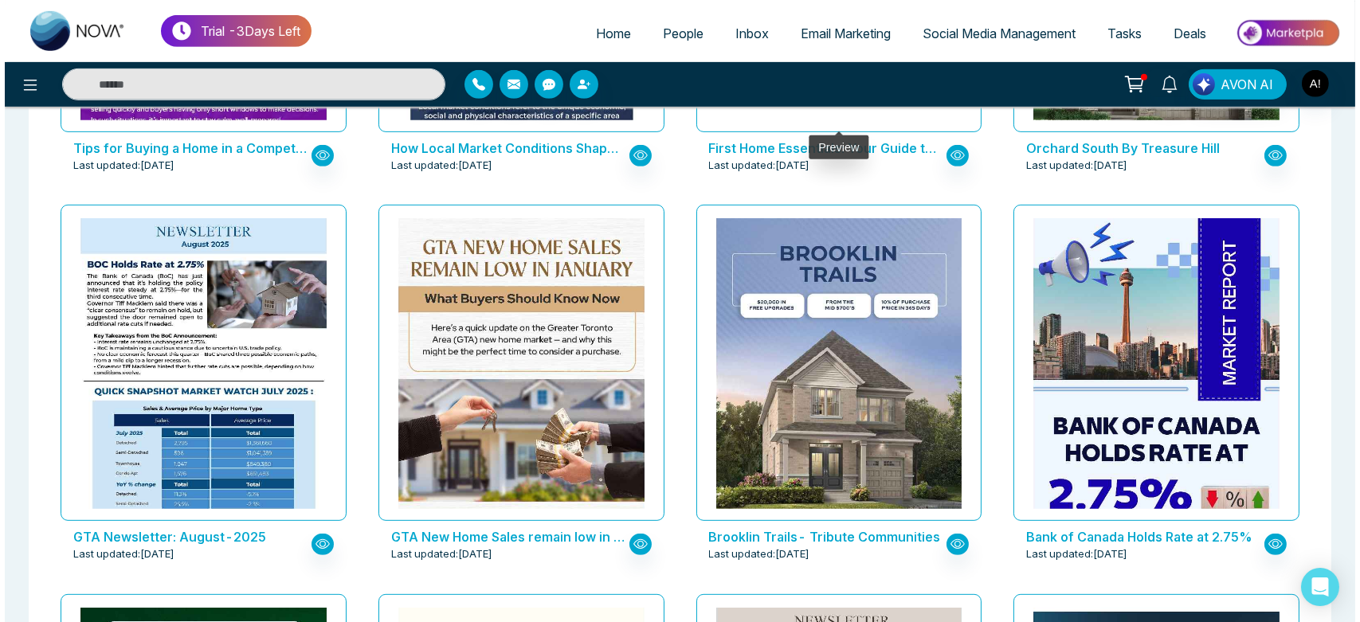
scroll to position [1580, 0]
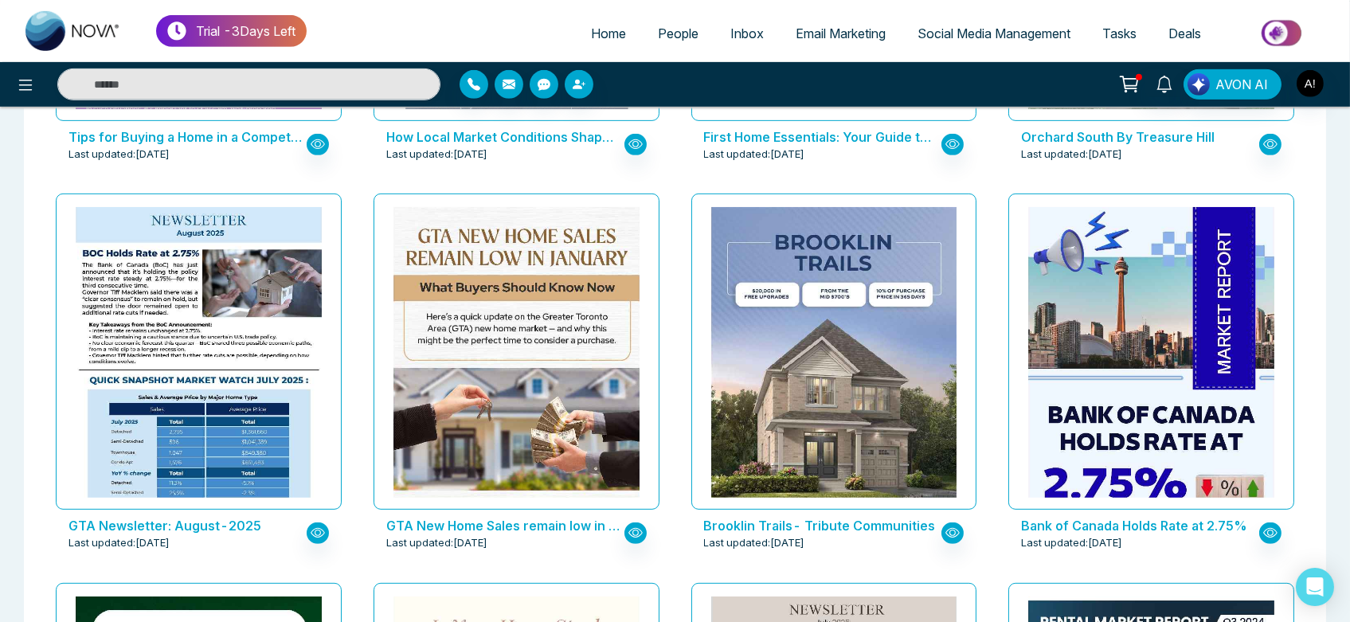
click at [805, 527] on p "Brooklin Trails- Tribute Communities" at bounding box center [821, 525] width 234 height 19
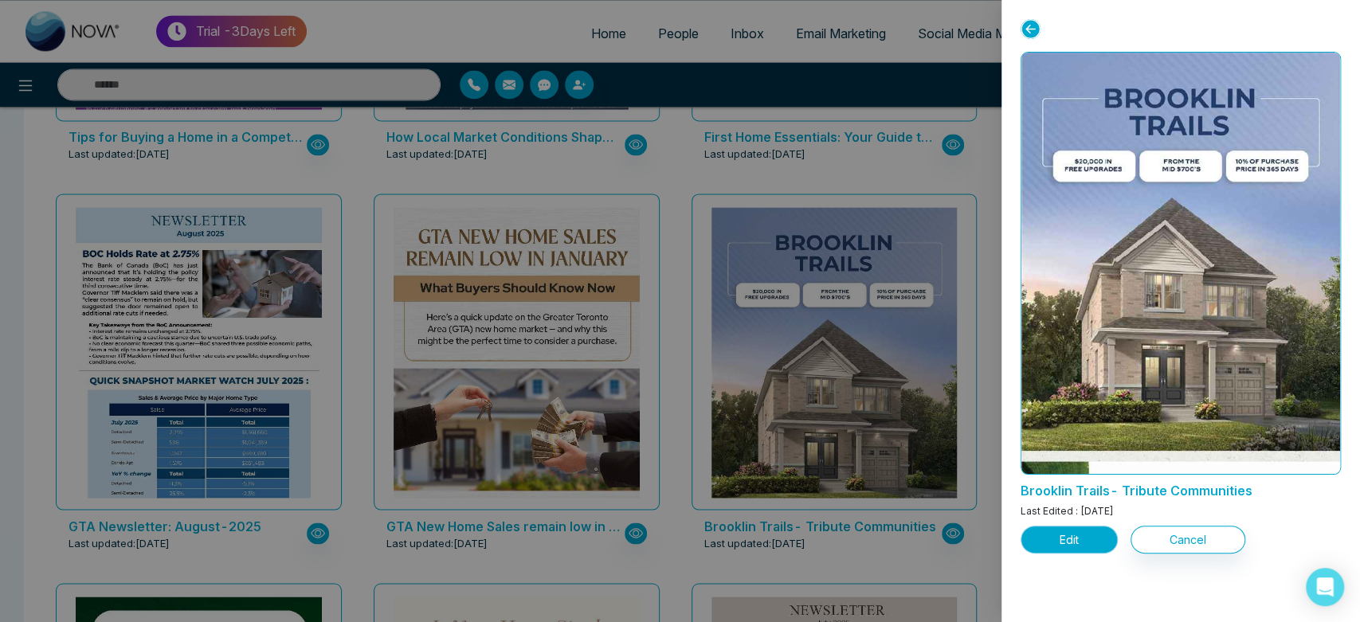
click at [1086, 548] on button "Edit" at bounding box center [1069, 540] width 97 height 28
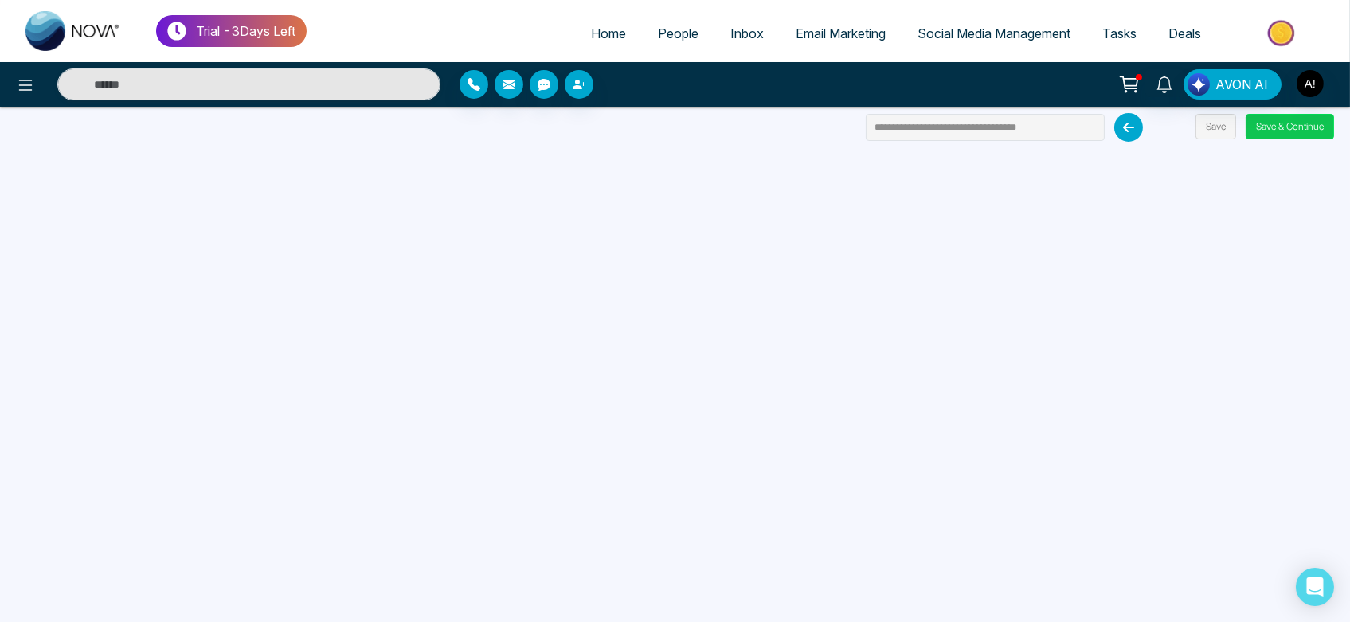
click at [1248, 130] on button "Save & Continue" at bounding box center [1290, 126] width 88 height 25
click at [1288, 120] on button "Save & Continue" at bounding box center [1290, 126] width 88 height 25
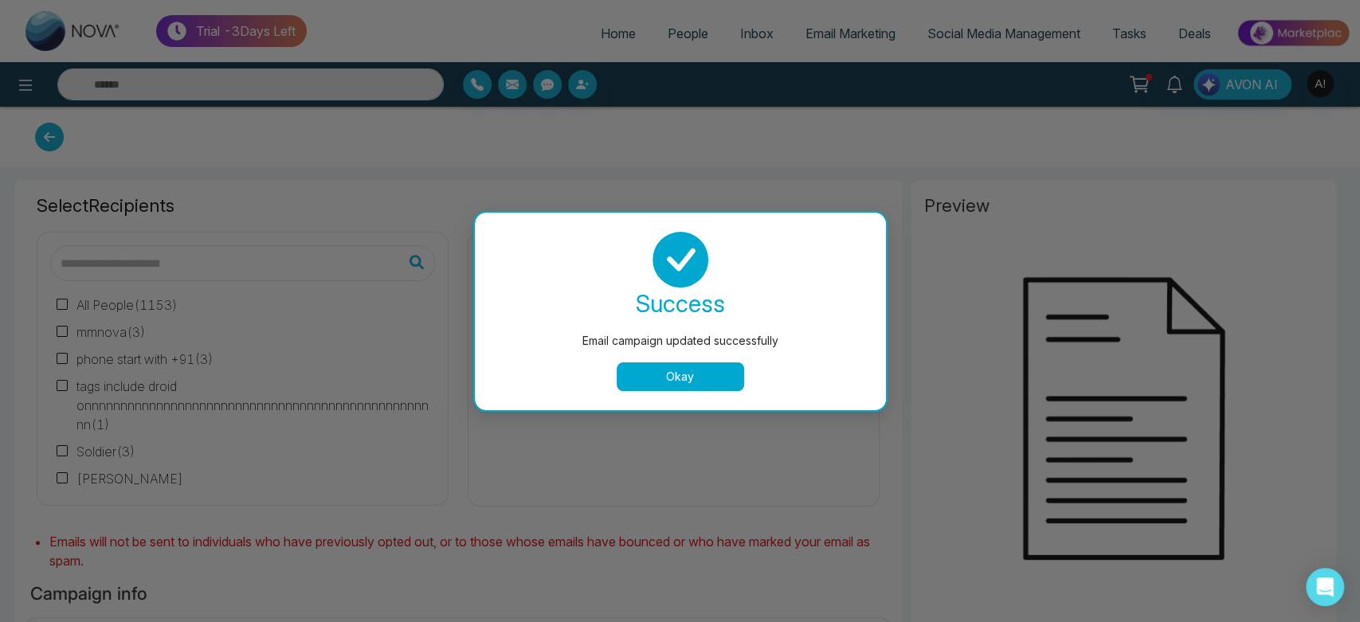
click at [683, 382] on button "Okay" at bounding box center [680, 376] width 127 height 29
type input "**********"
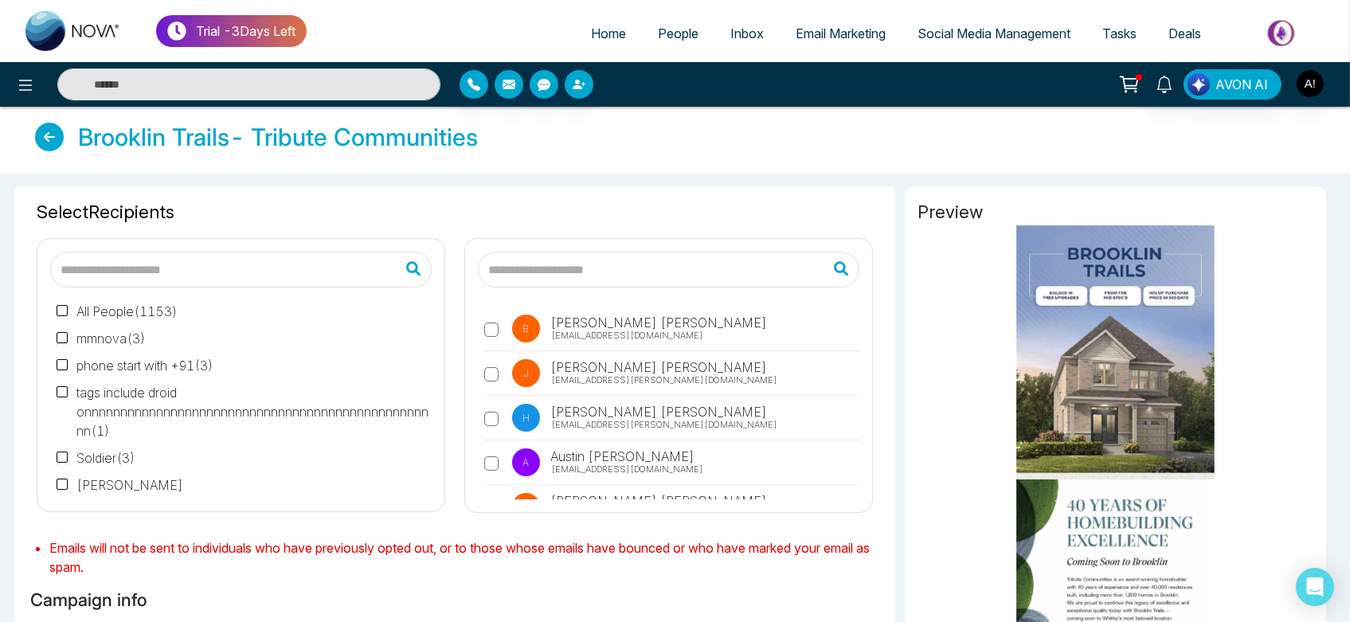
click at [586, 269] on input "text" at bounding box center [669, 270] width 382 height 36
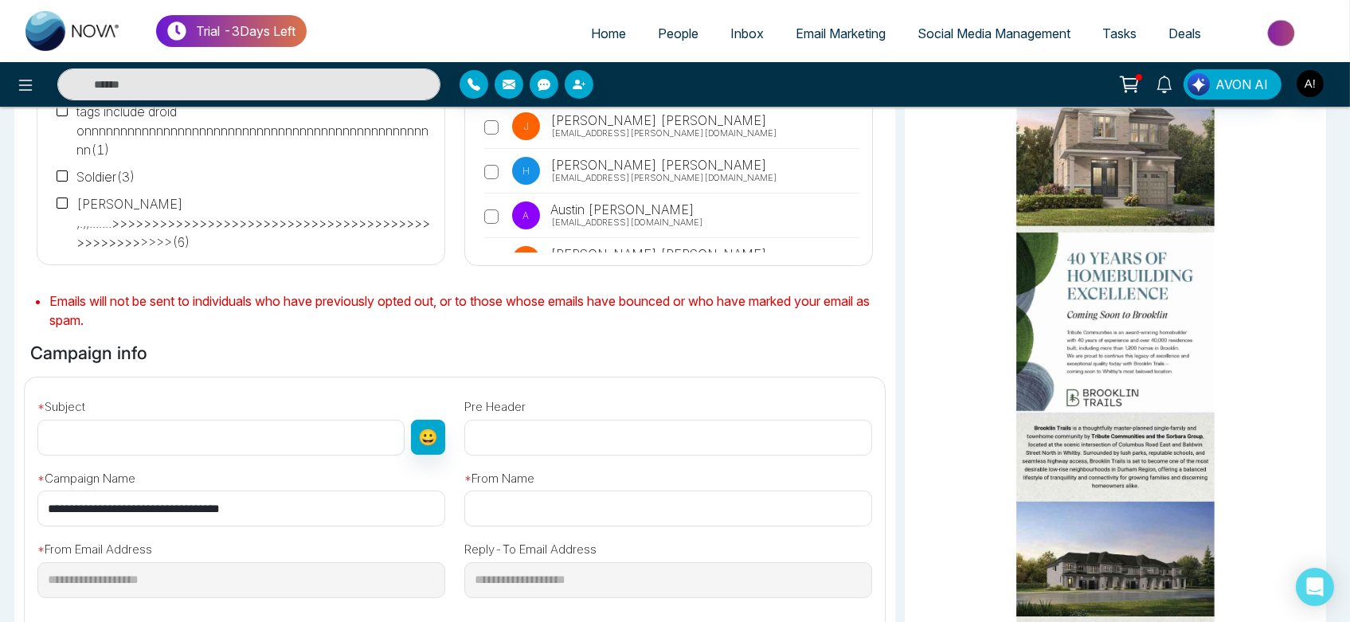
scroll to position [249, 0]
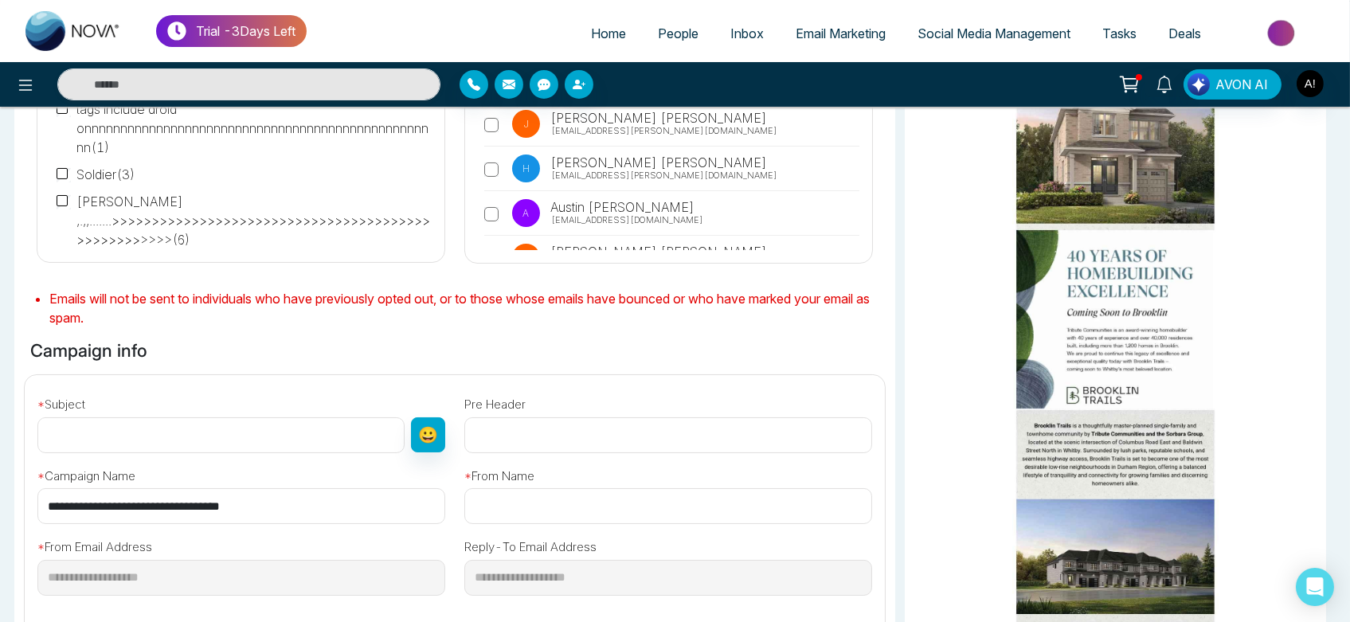
click at [238, 445] on input "text" at bounding box center [220, 435] width 367 height 36
type input "**********"
click at [527, 486] on div "* From Name" at bounding box center [668, 489] width 427 height 72
click at [523, 499] on input "text" at bounding box center [668, 506] width 408 height 36
type input "****"
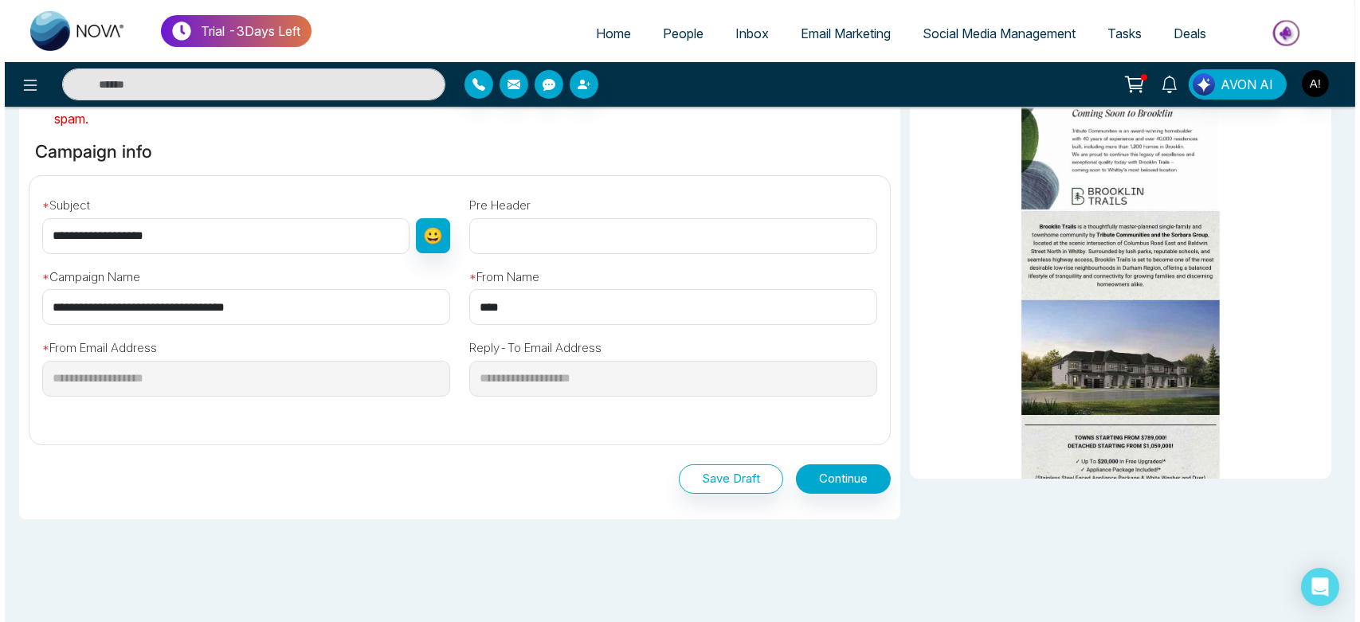
scroll to position [449, 0]
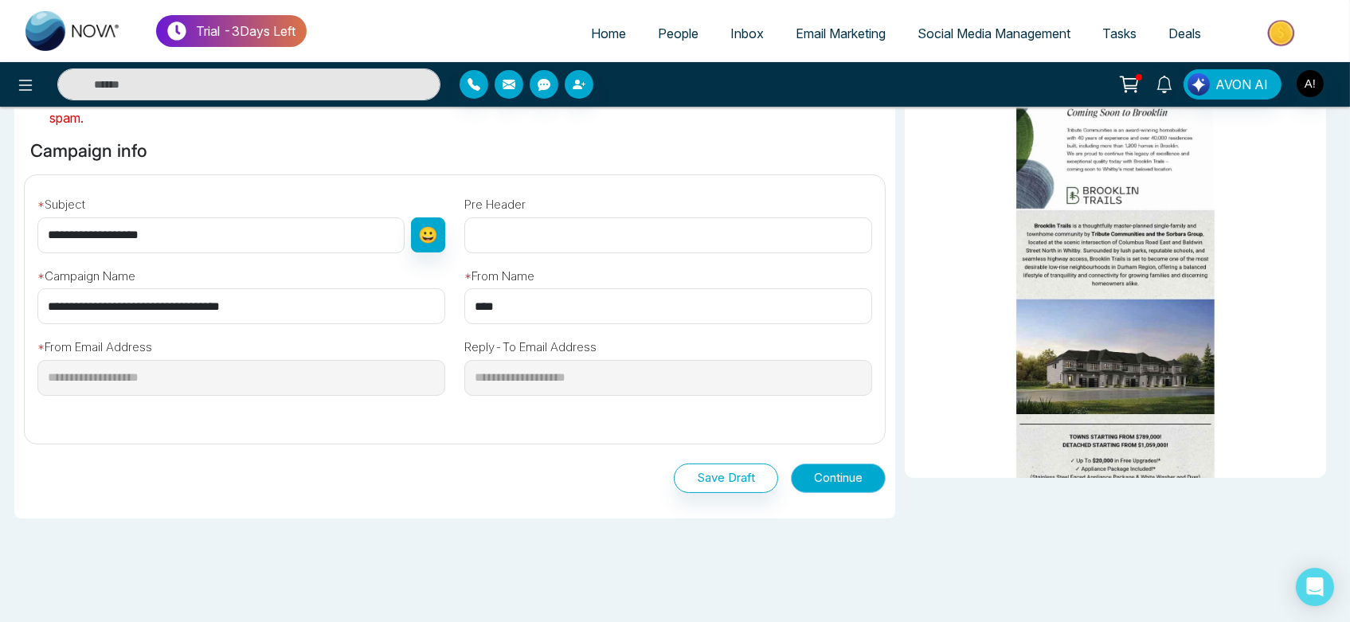
click at [809, 484] on button "Continue" at bounding box center [838, 478] width 95 height 29
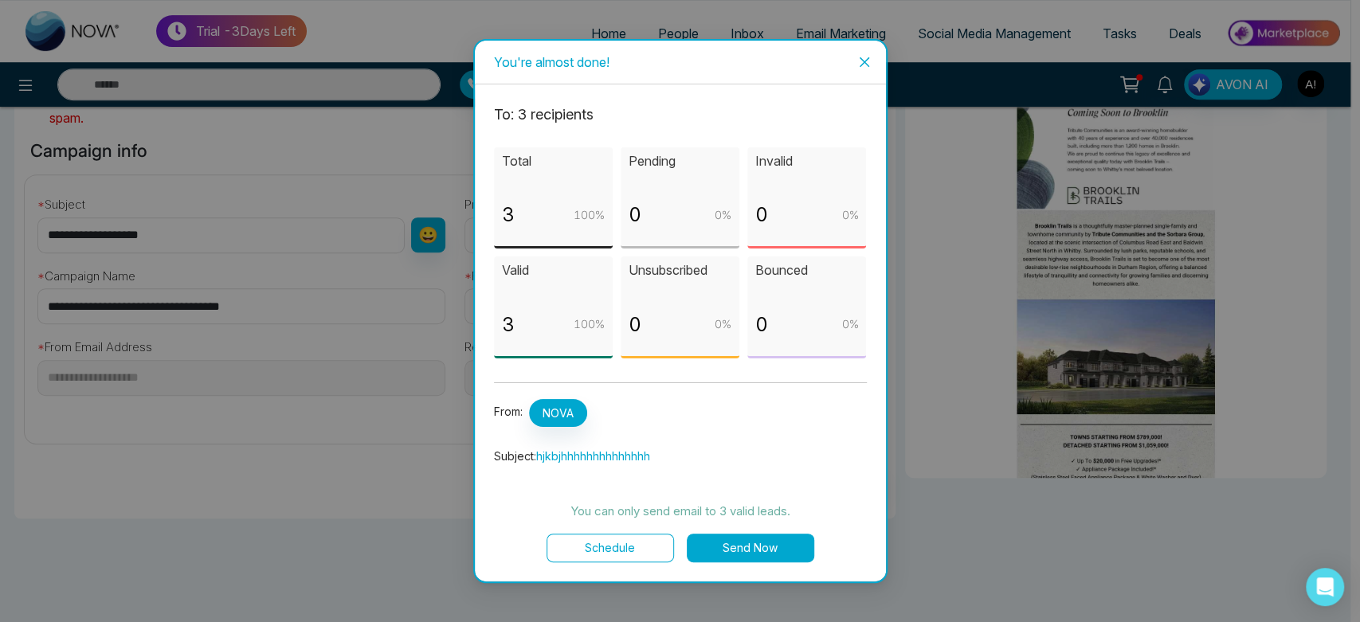
click at [633, 553] on button "Schedule" at bounding box center [610, 548] width 127 height 29
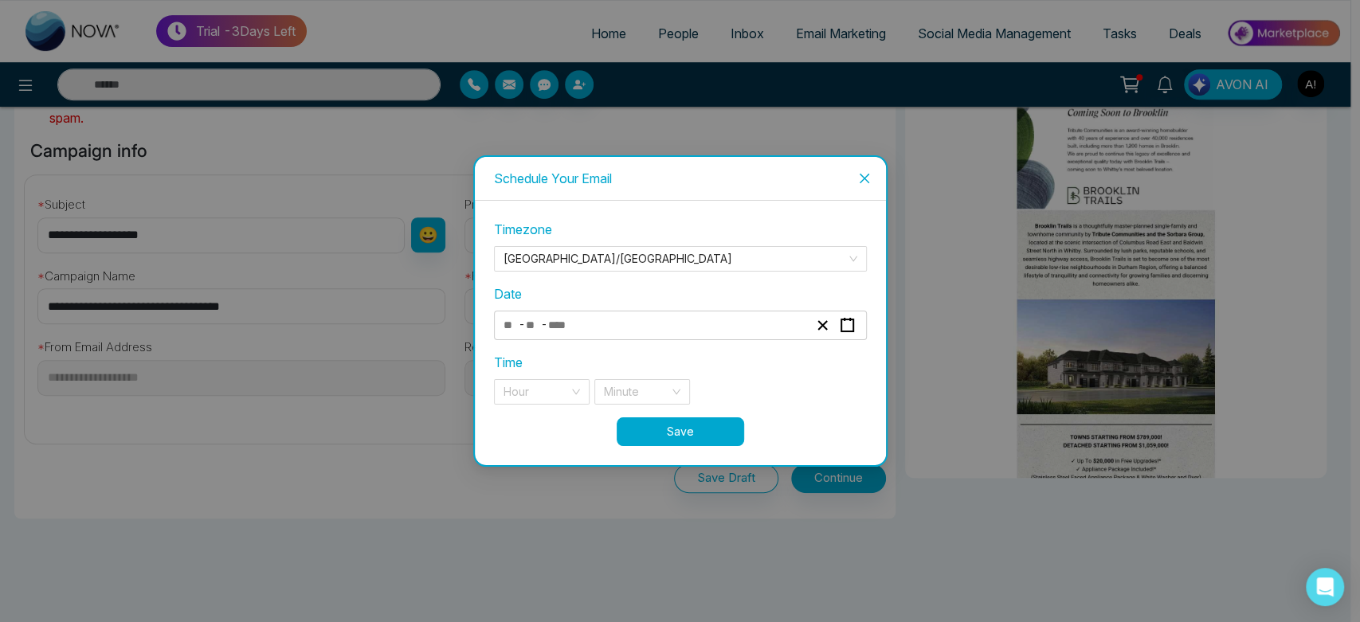
click at [625, 335] on div "- -" at bounding box center [655, 326] width 309 height 22
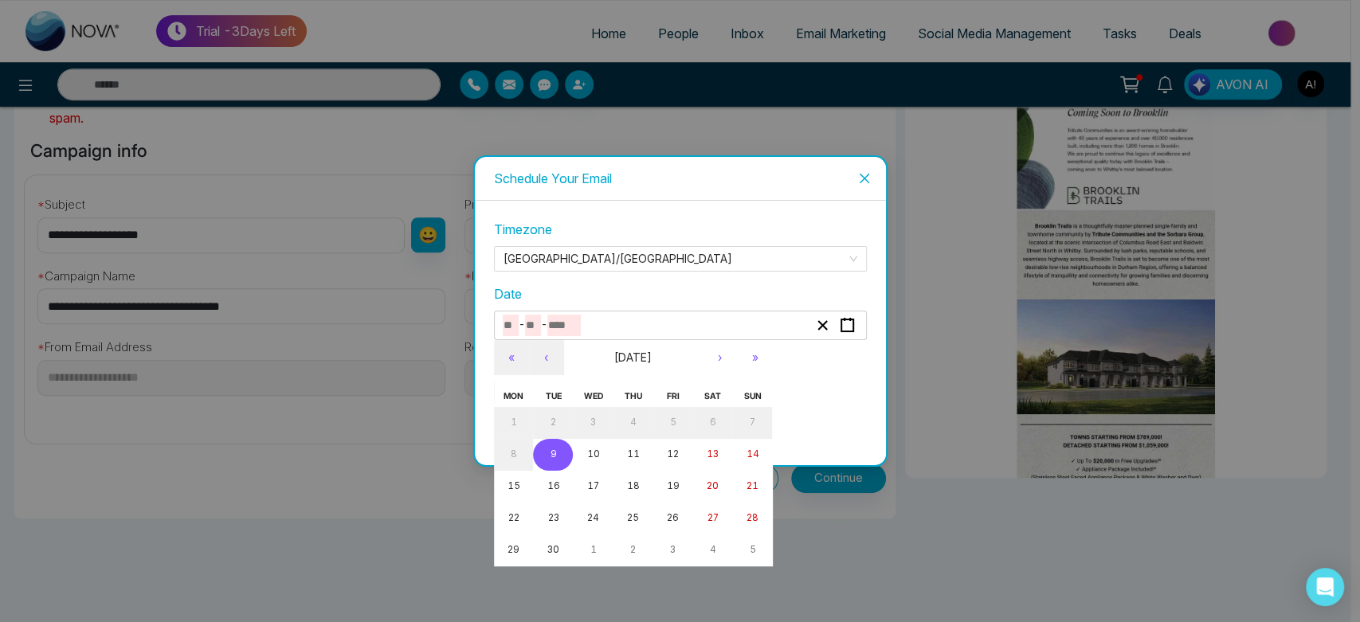
click at [558, 451] on button "9" at bounding box center [553, 455] width 40 height 32
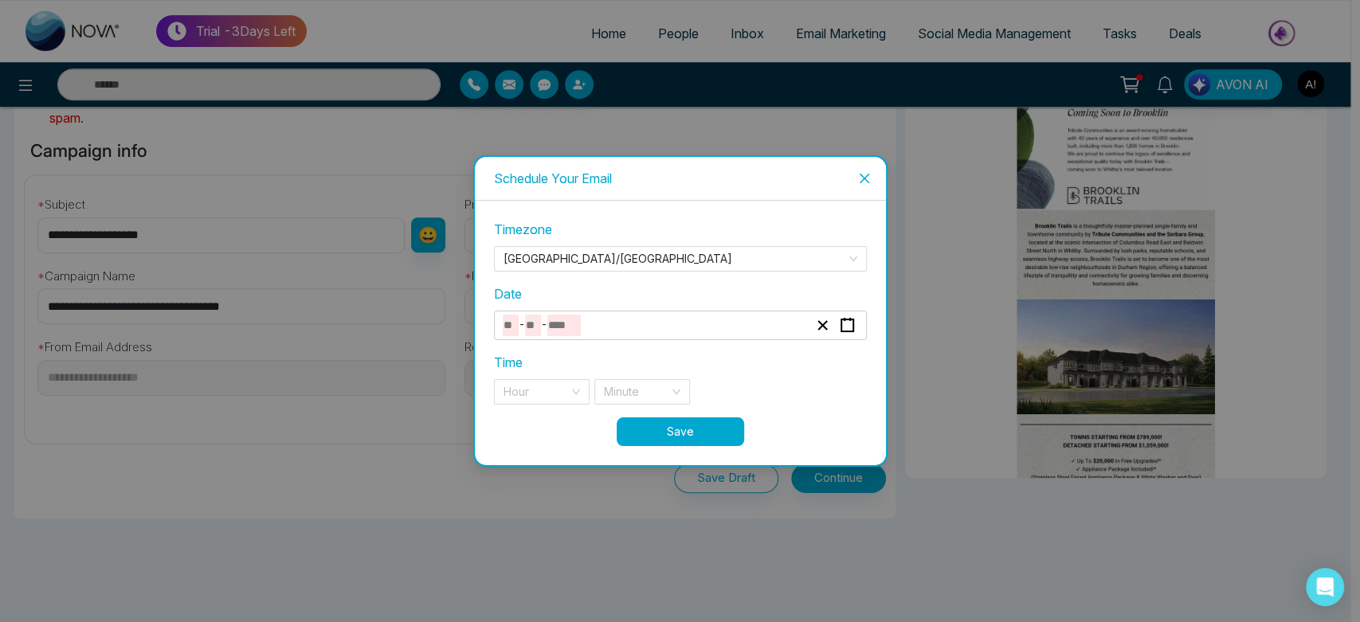
type input "*"
type input "****"
click at [520, 383] on input "search" at bounding box center [535, 392] width 65 height 24
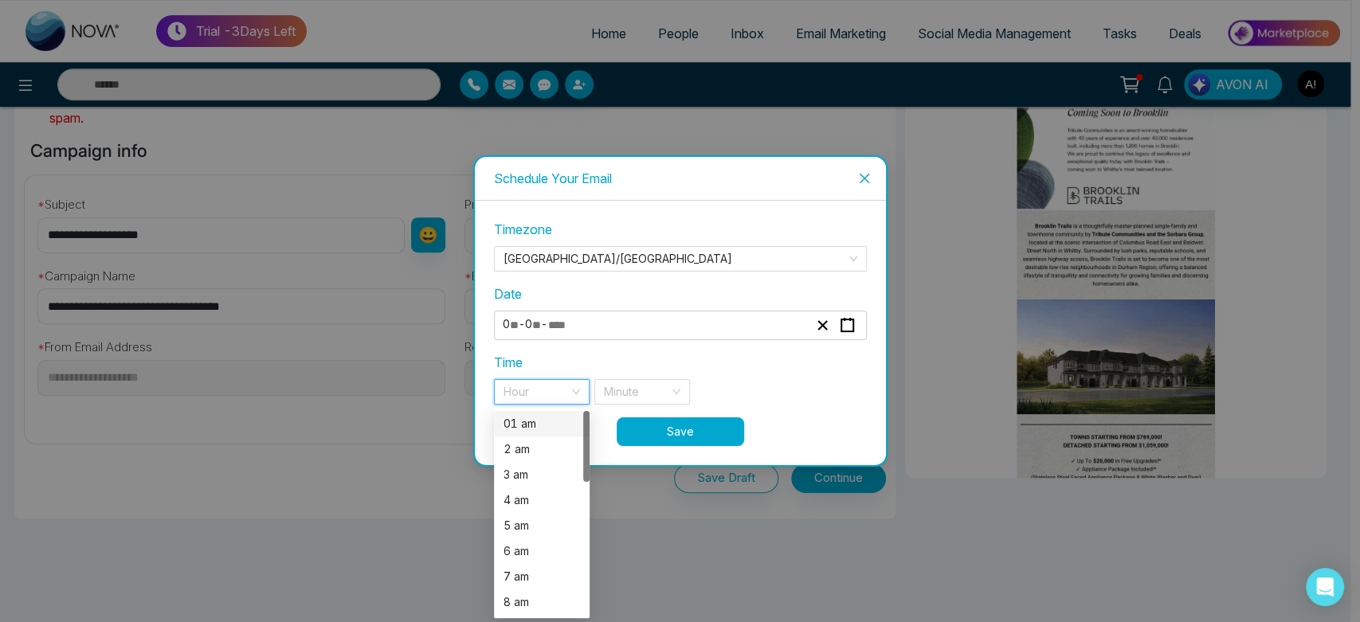
click at [537, 425] on div "01 am" at bounding box center [541, 424] width 76 height 18
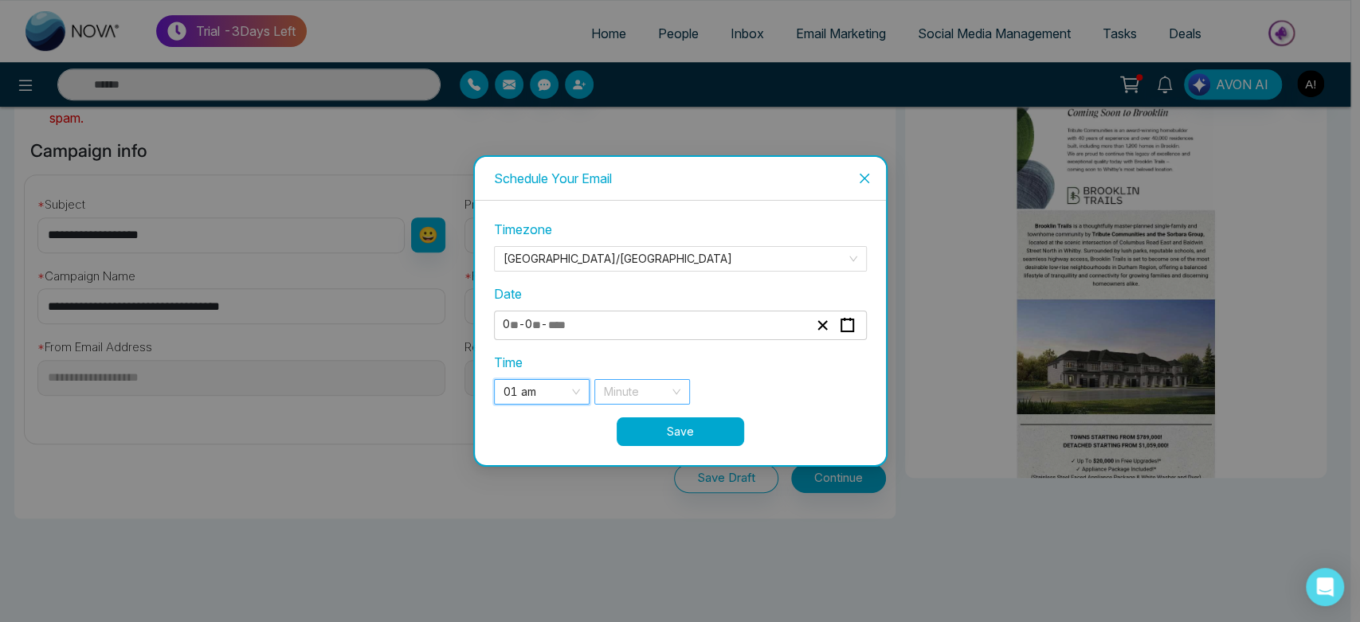
click at [644, 402] on input "search" at bounding box center [636, 392] width 65 height 24
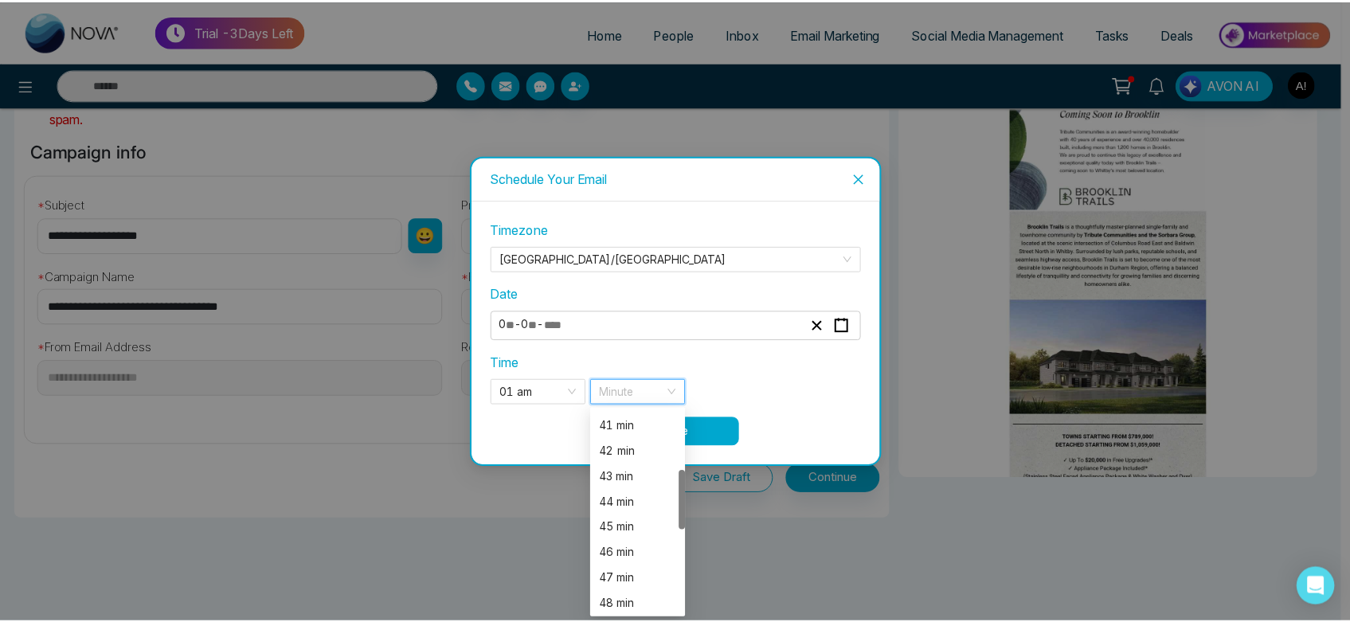
scroll to position [202, 0]
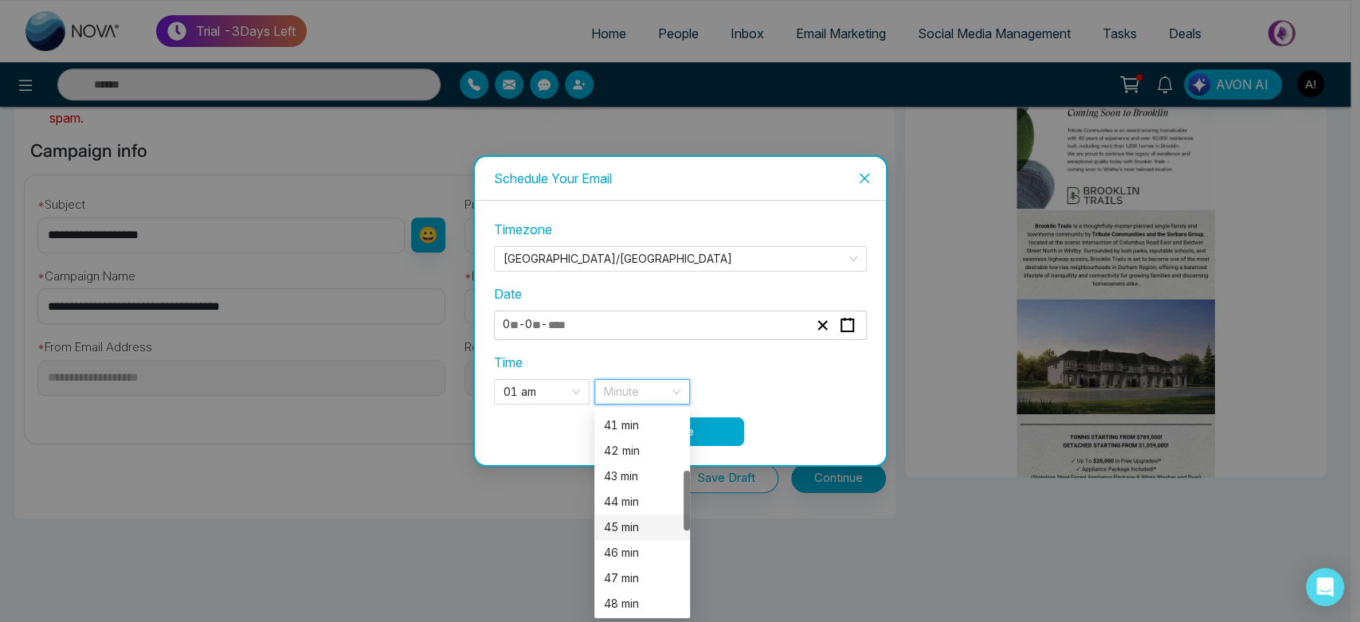
click at [637, 521] on div "45 min" at bounding box center [642, 528] width 76 height 18
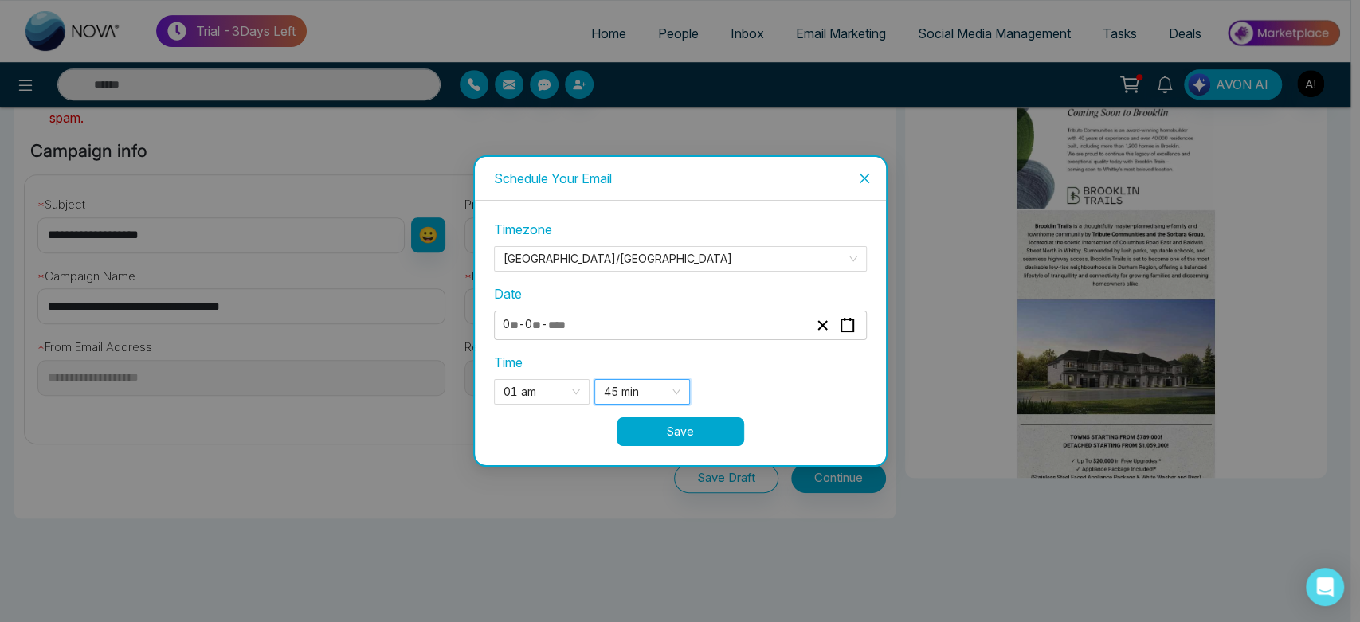
click at [720, 434] on button "Save" at bounding box center [680, 431] width 127 height 29
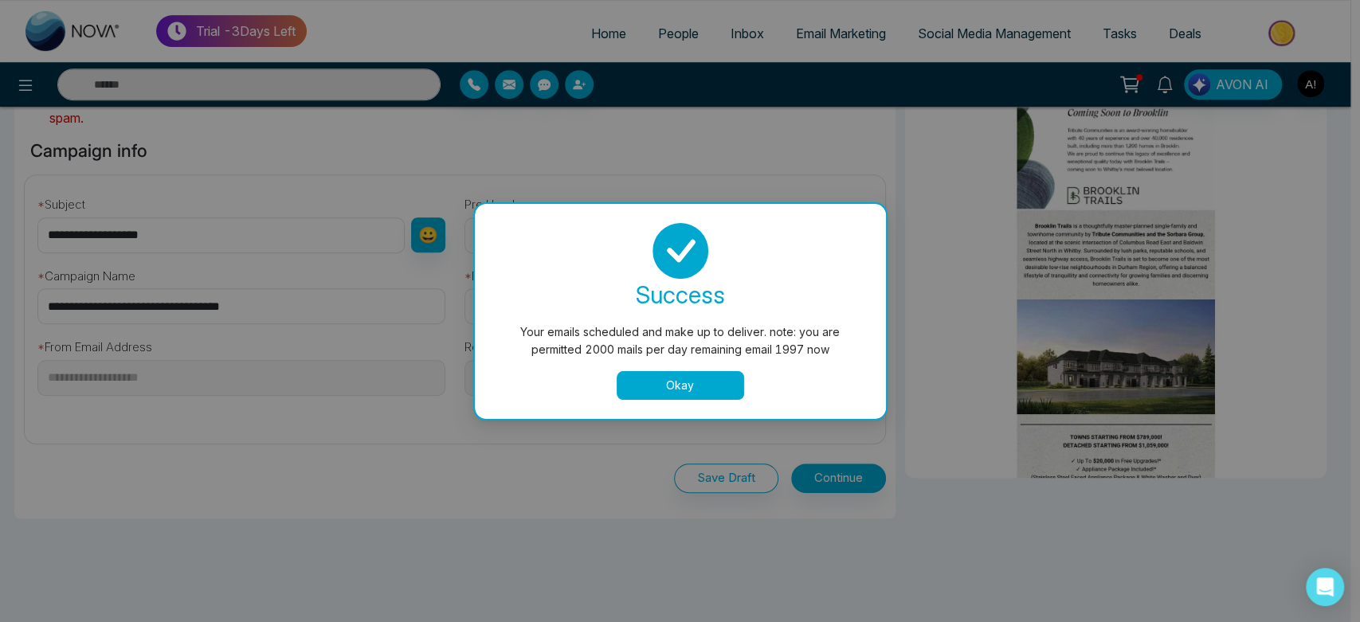
click at [676, 384] on button "Okay" at bounding box center [680, 385] width 127 height 29
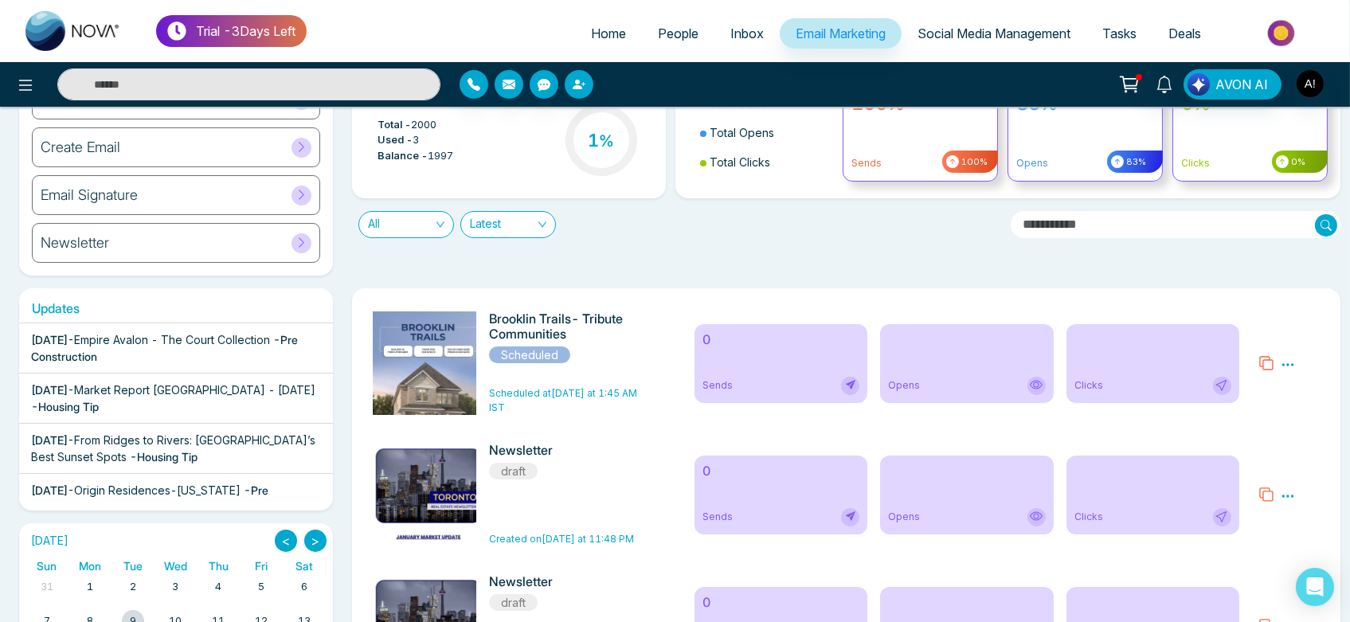
scroll to position [143, 0]
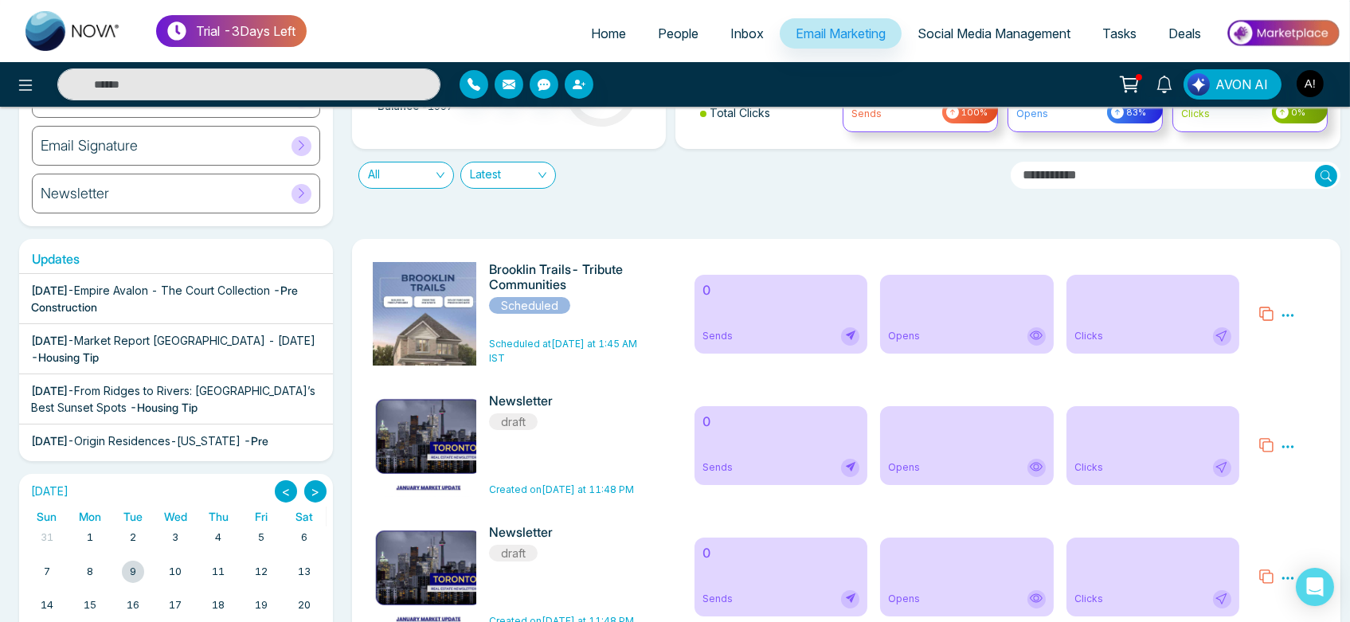
click at [1287, 311] on icon at bounding box center [1288, 315] width 14 height 14
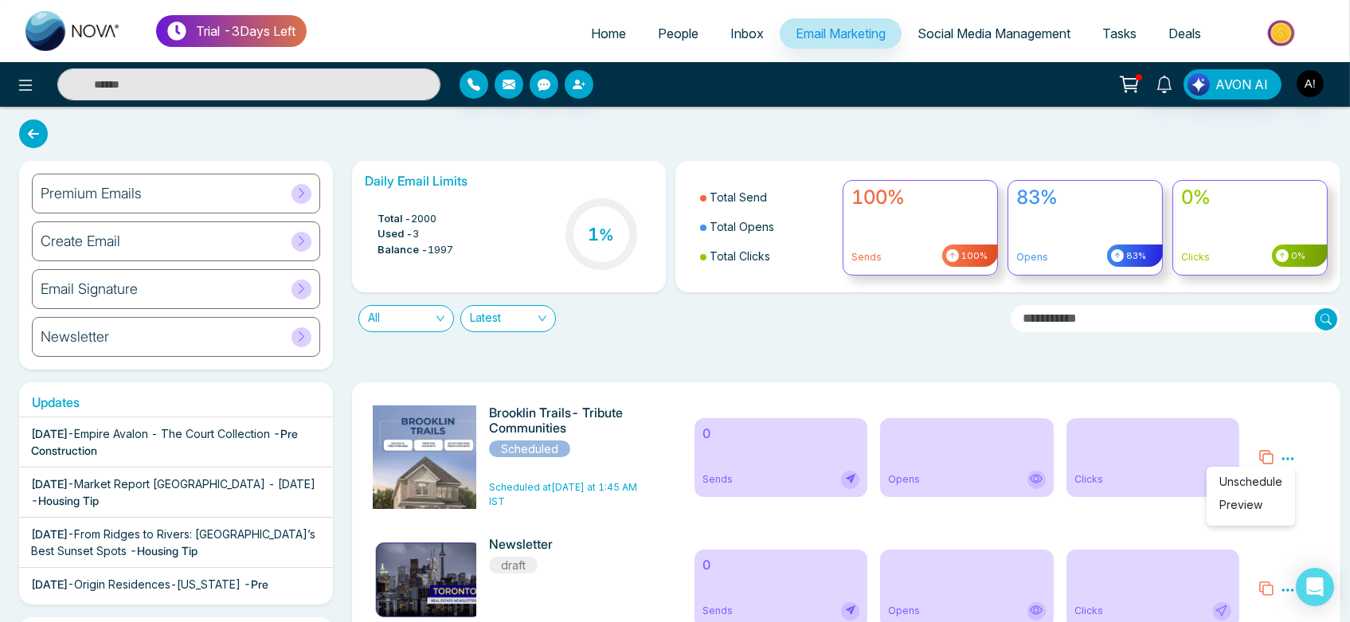
click at [1236, 483] on span "Unschedule" at bounding box center [1251, 482] width 63 height 14
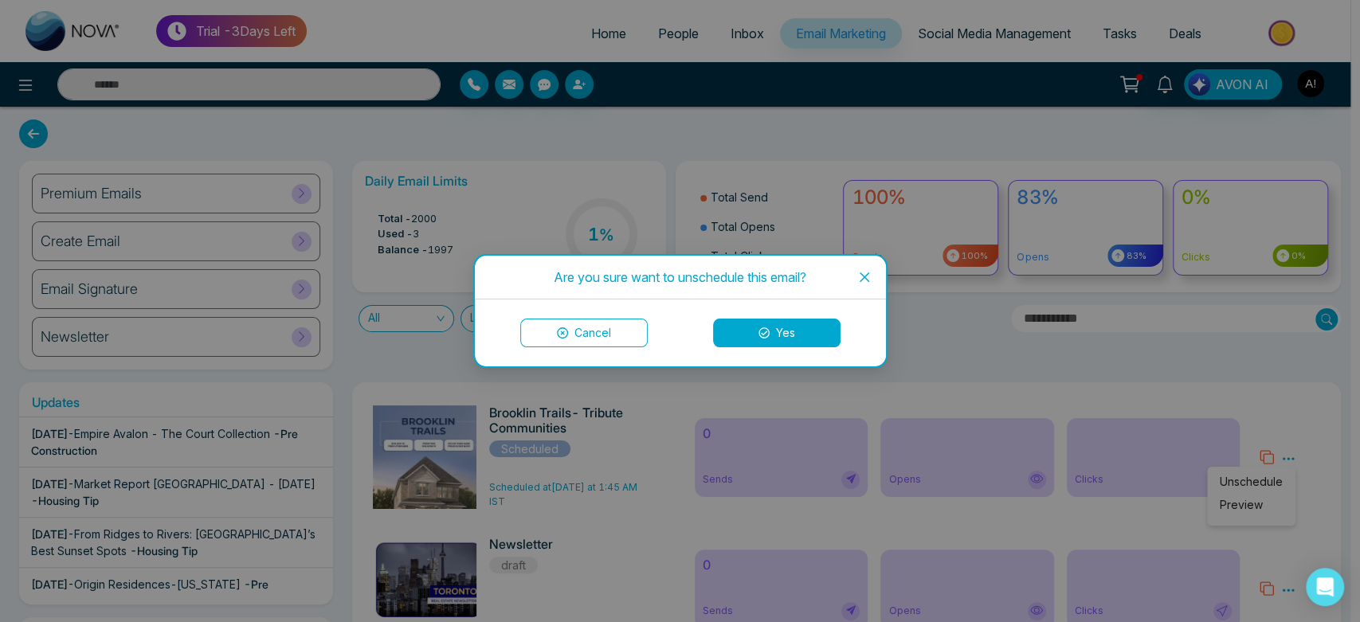
click at [799, 335] on button "Yes" at bounding box center [776, 333] width 127 height 29
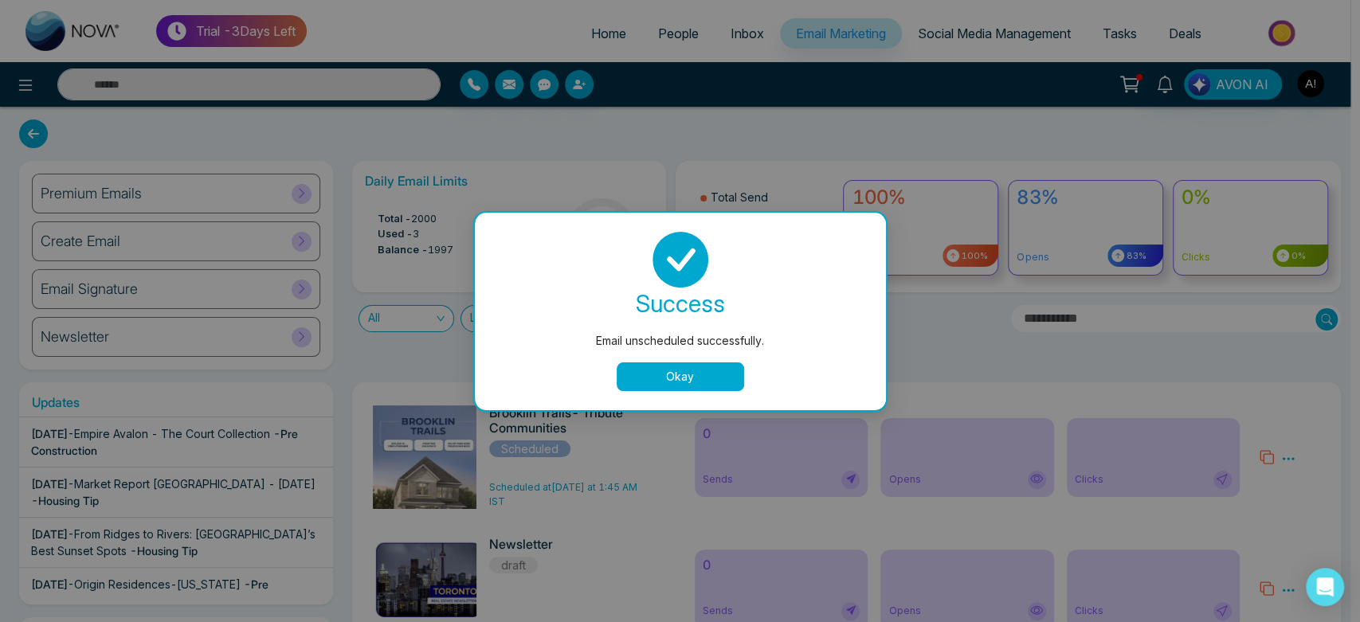
click at [688, 374] on button "Okay" at bounding box center [680, 376] width 127 height 29
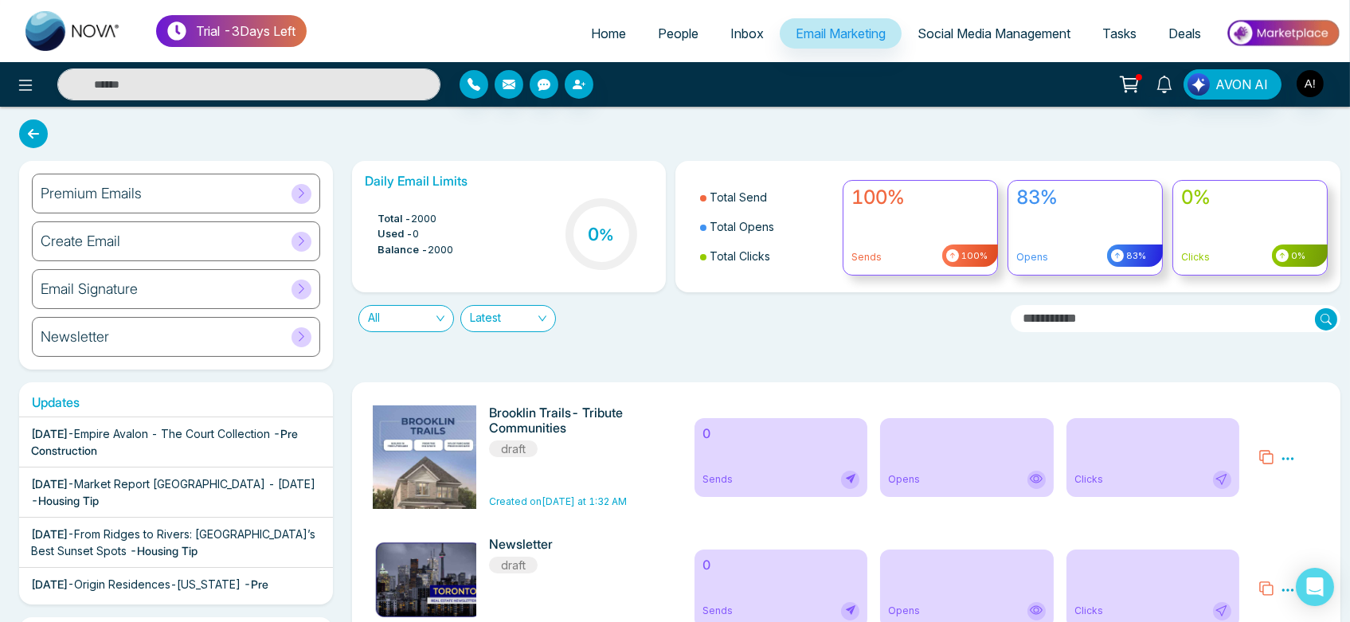
click at [217, 202] on div "Premium Emails" at bounding box center [176, 194] width 288 height 40
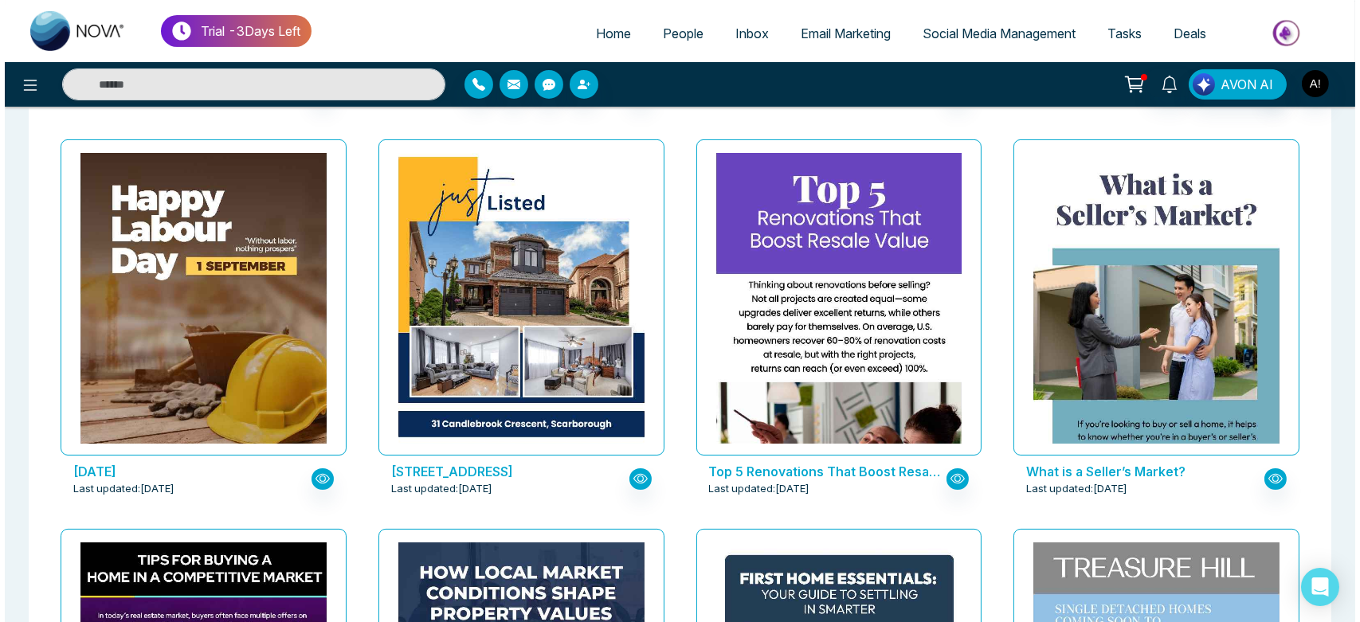
scroll to position [938, 0]
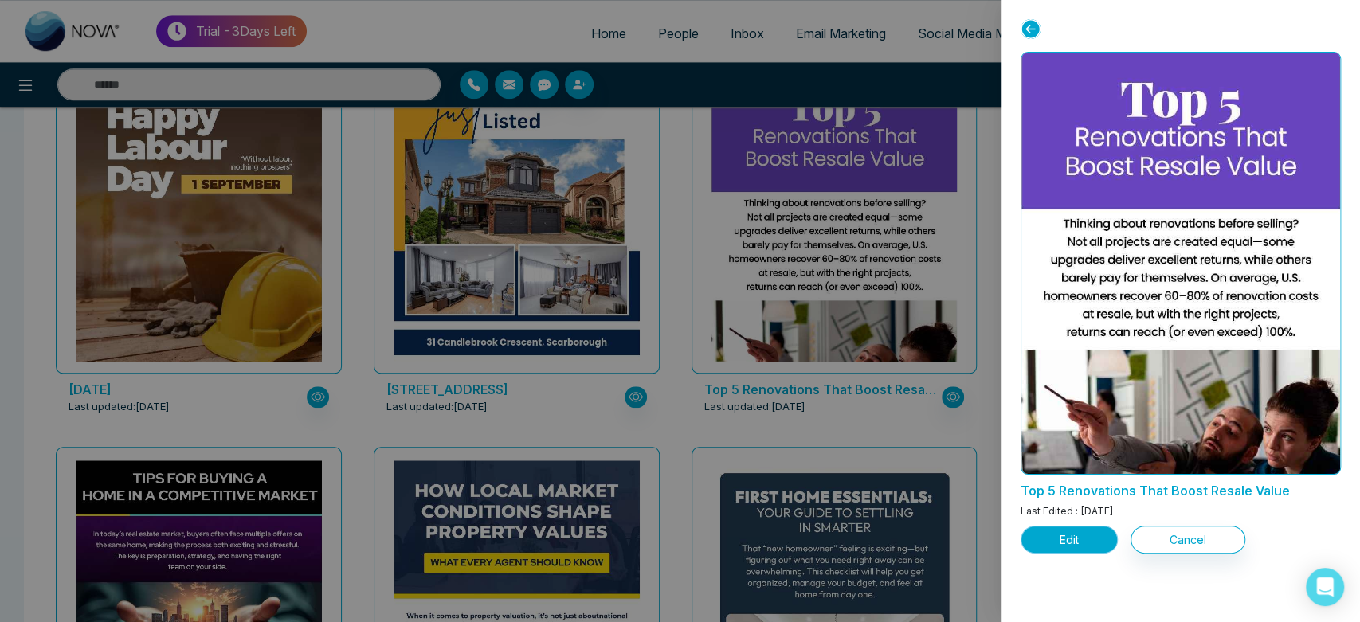
click at [1110, 539] on button "Edit" at bounding box center [1069, 540] width 97 height 28
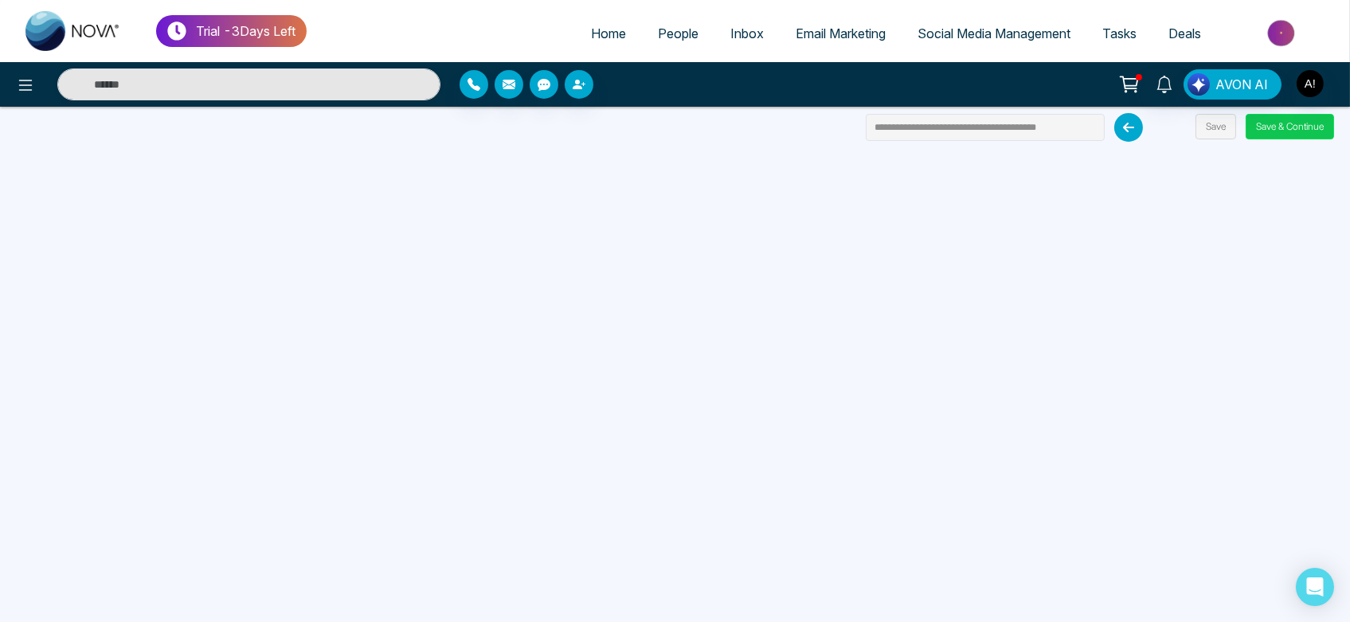
click at [1278, 135] on button "Save & Continue" at bounding box center [1290, 126] width 88 height 25
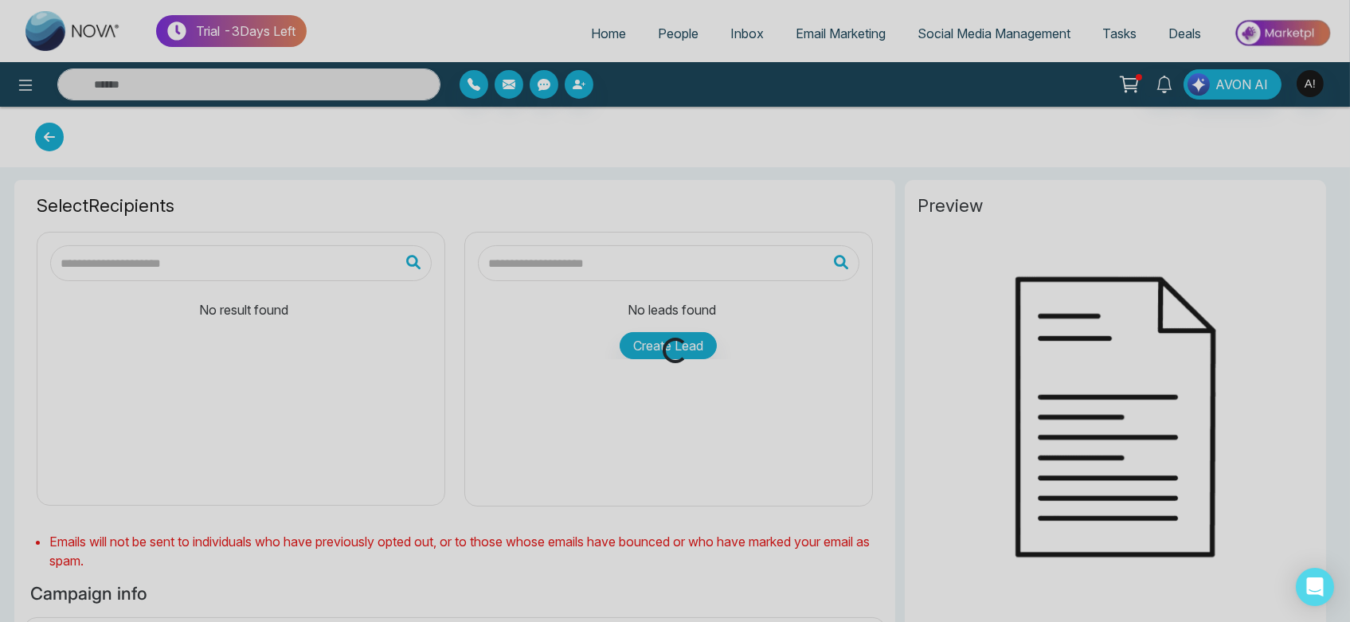
type input "**********"
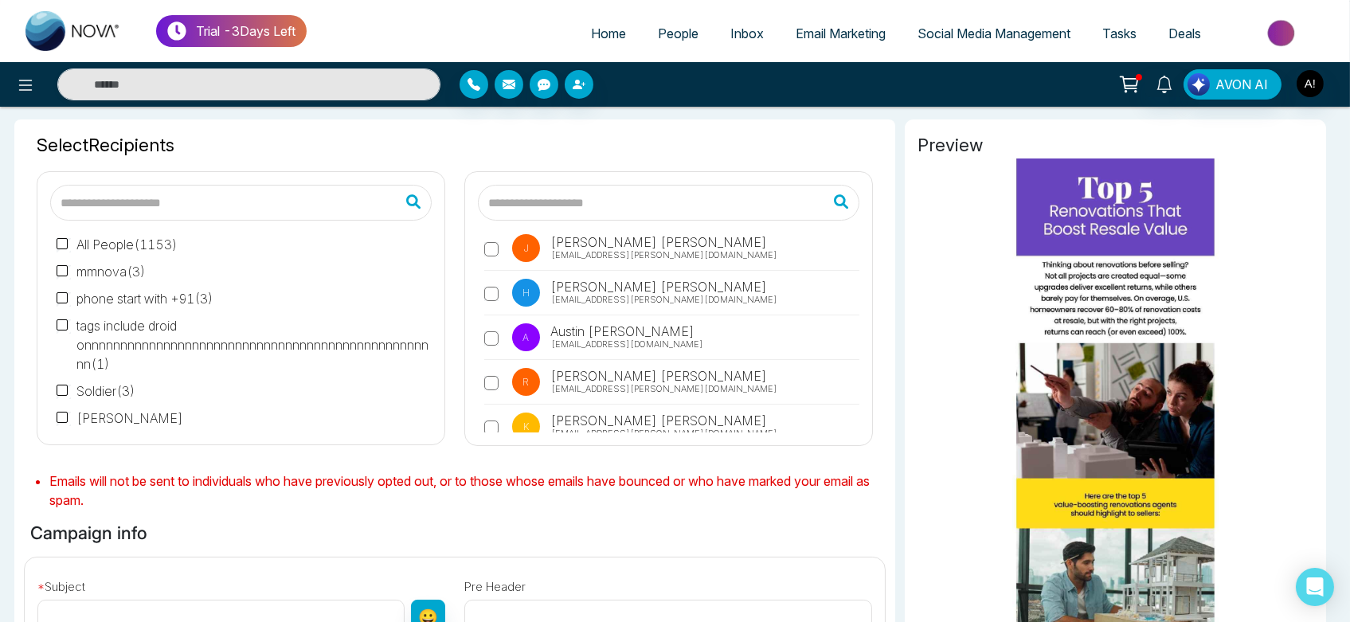
scroll to position [39, 0]
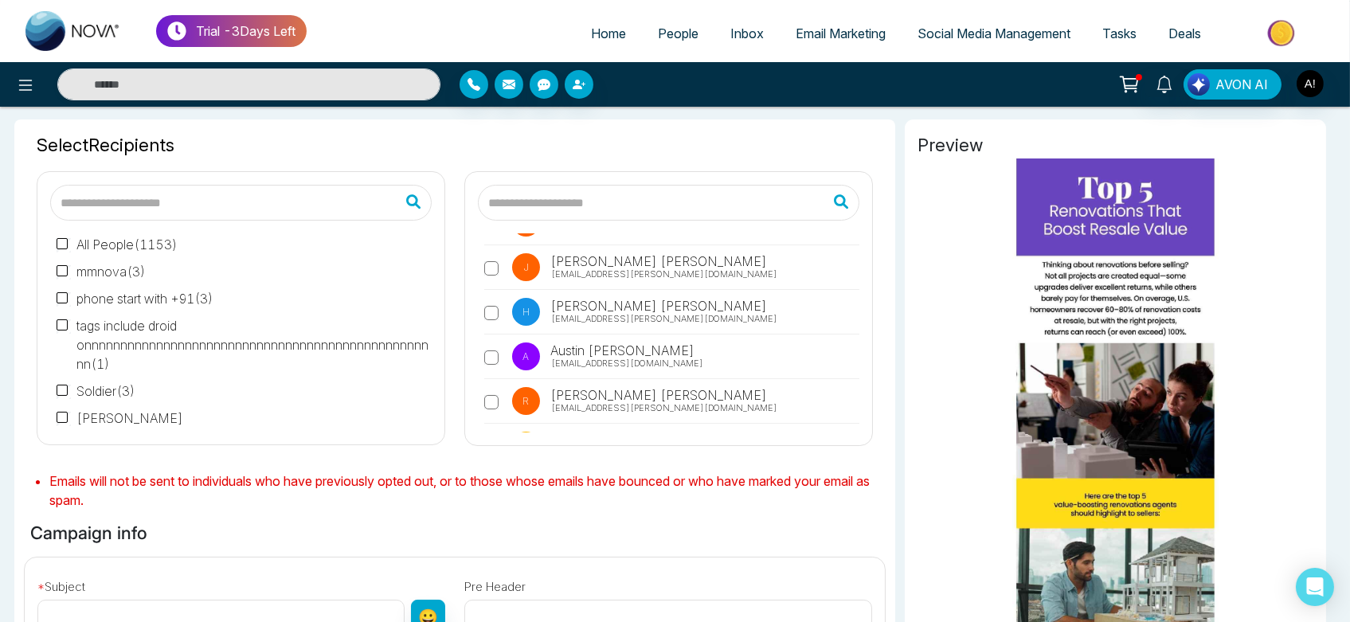
click at [99, 262] on label "mmnova ( 3 )" at bounding box center [101, 271] width 89 height 19
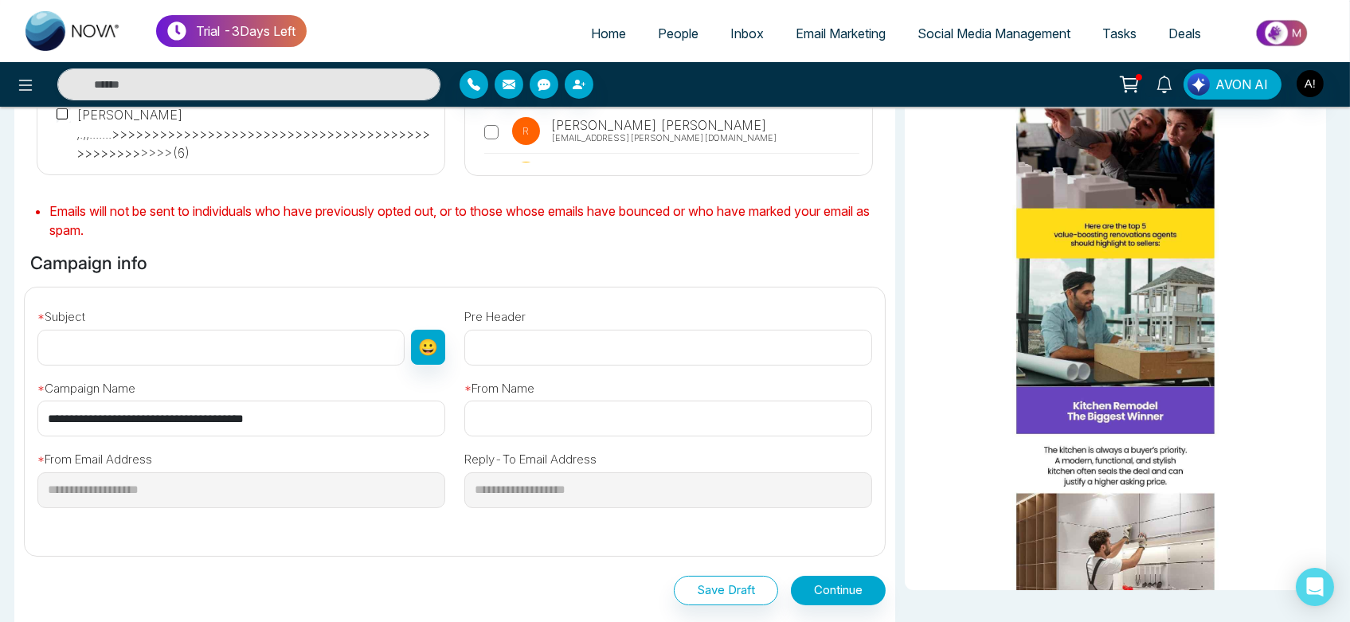
scroll to position [339, 0]
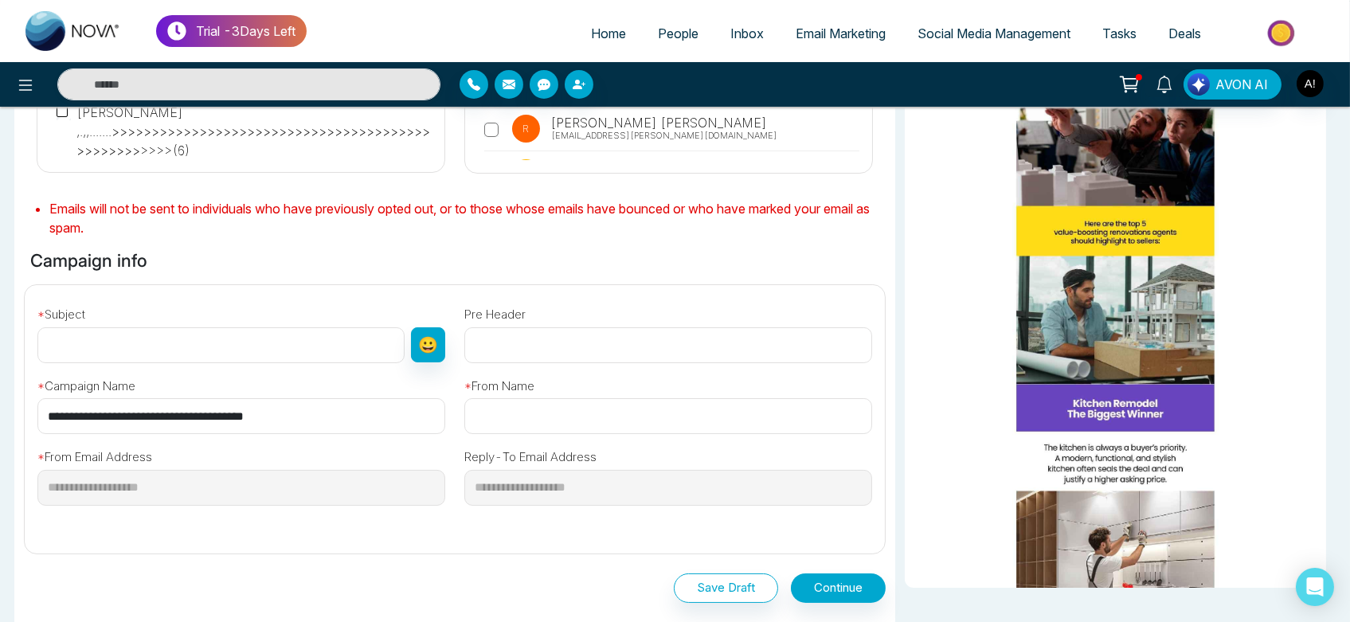
click at [299, 414] on input "**********" at bounding box center [241, 416] width 408 height 36
drag, startPoint x: 48, startPoint y: 413, endPoint x: 344, endPoint y: 410, distance: 296.4
click at [344, 410] on input "**********" at bounding box center [241, 416] width 408 height 36
click at [223, 351] on input "text" at bounding box center [220, 345] width 367 height 36
paste input "**********"
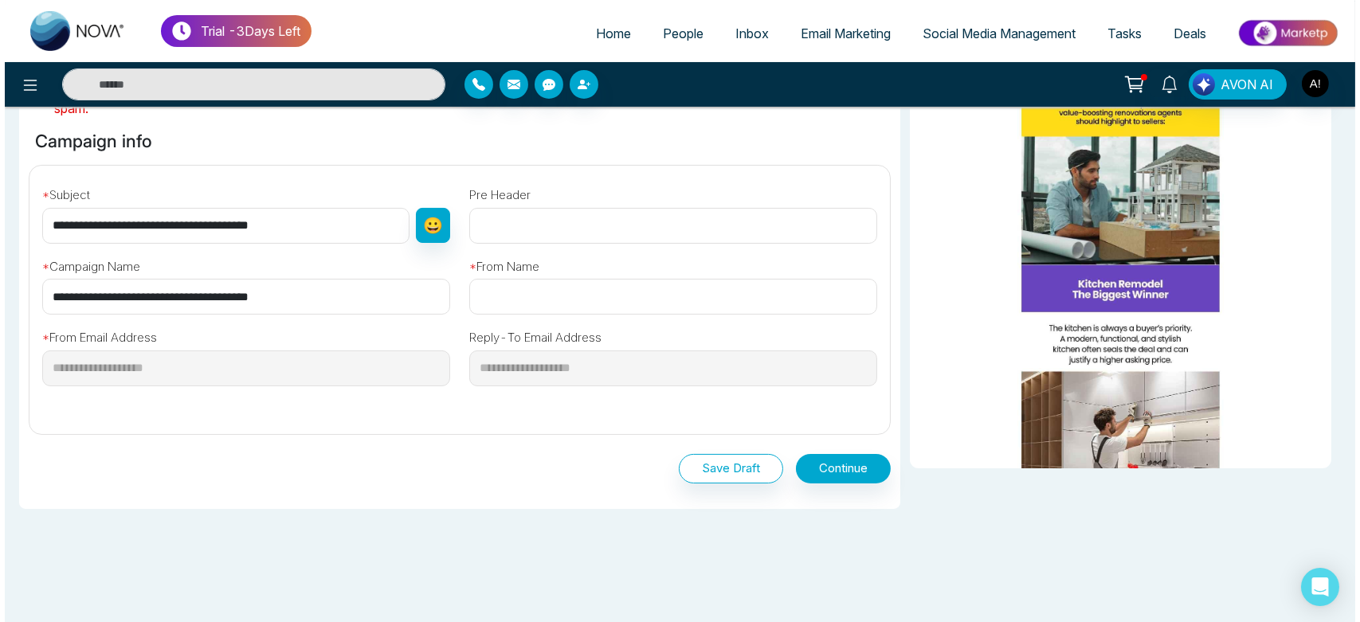
scroll to position [483, 0]
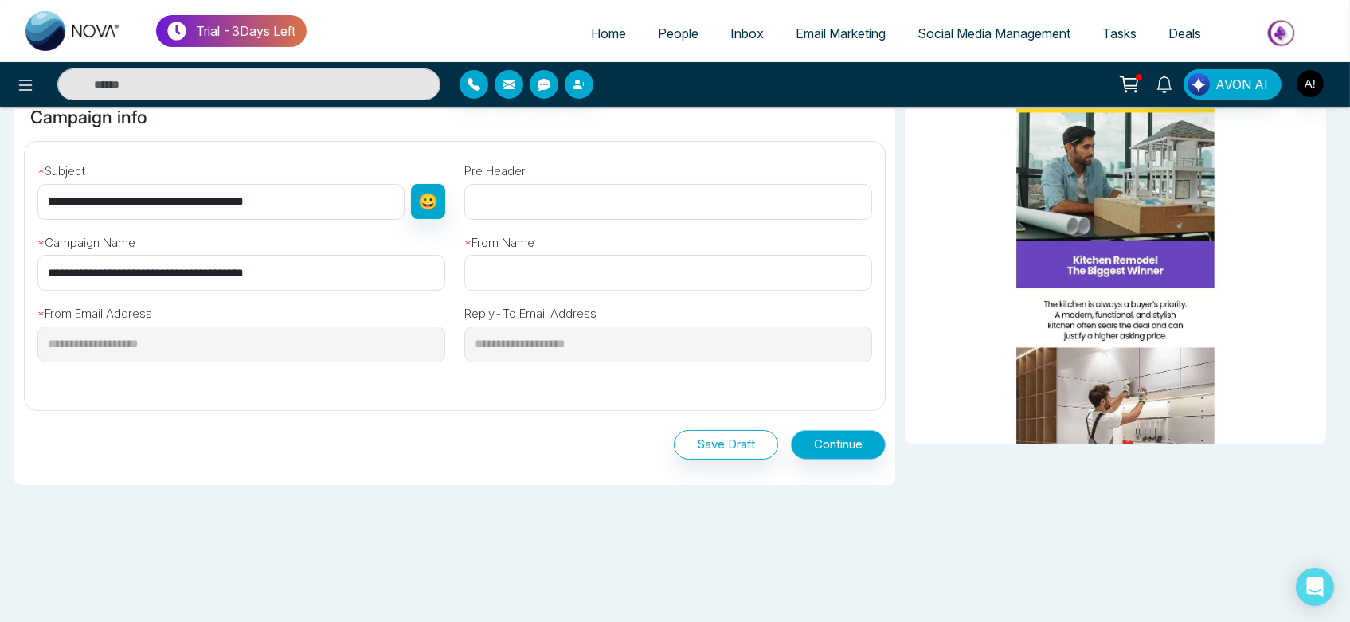
type input "**********"
click at [840, 430] on button "Continue" at bounding box center [838, 444] width 95 height 29
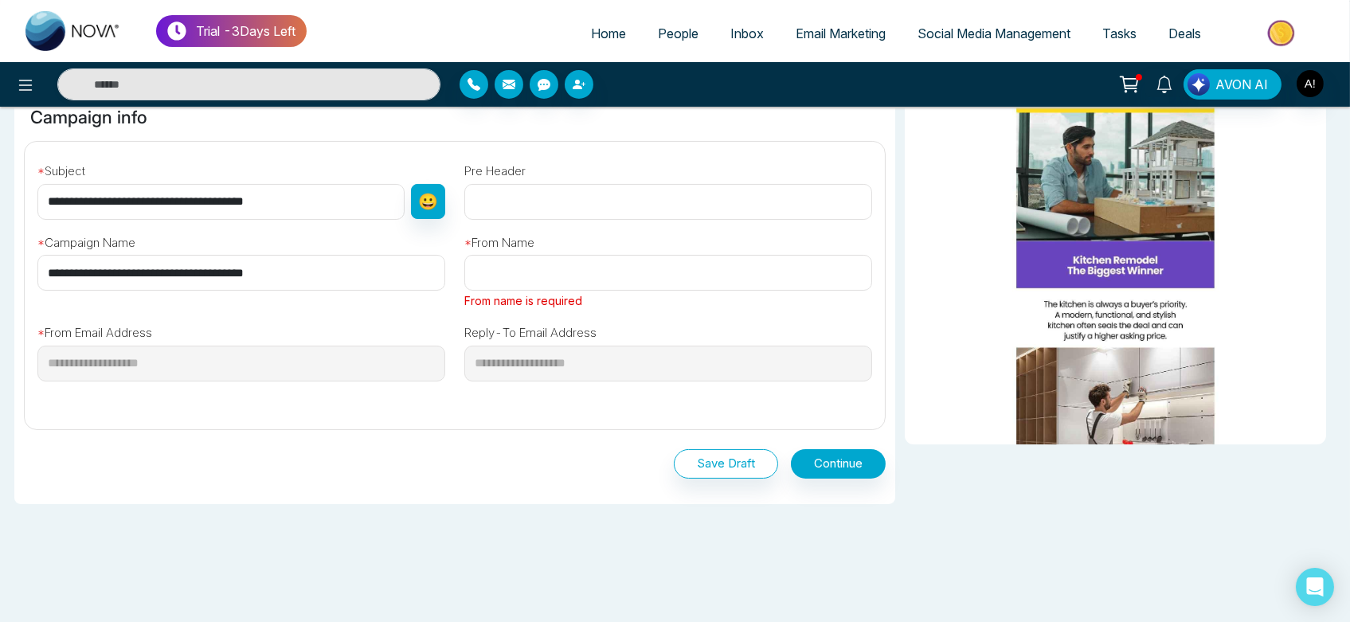
click at [665, 285] on input "text" at bounding box center [668, 273] width 408 height 36
type input "****"
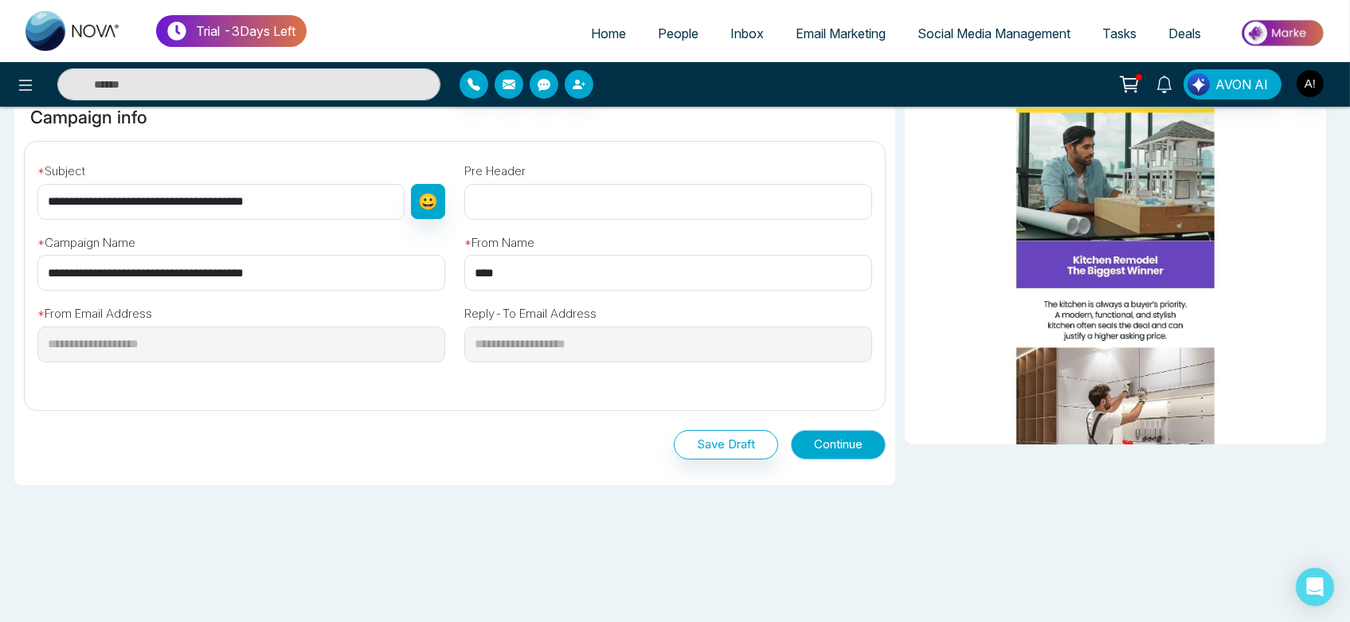
click at [836, 444] on button "Continue" at bounding box center [838, 444] width 95 height 29
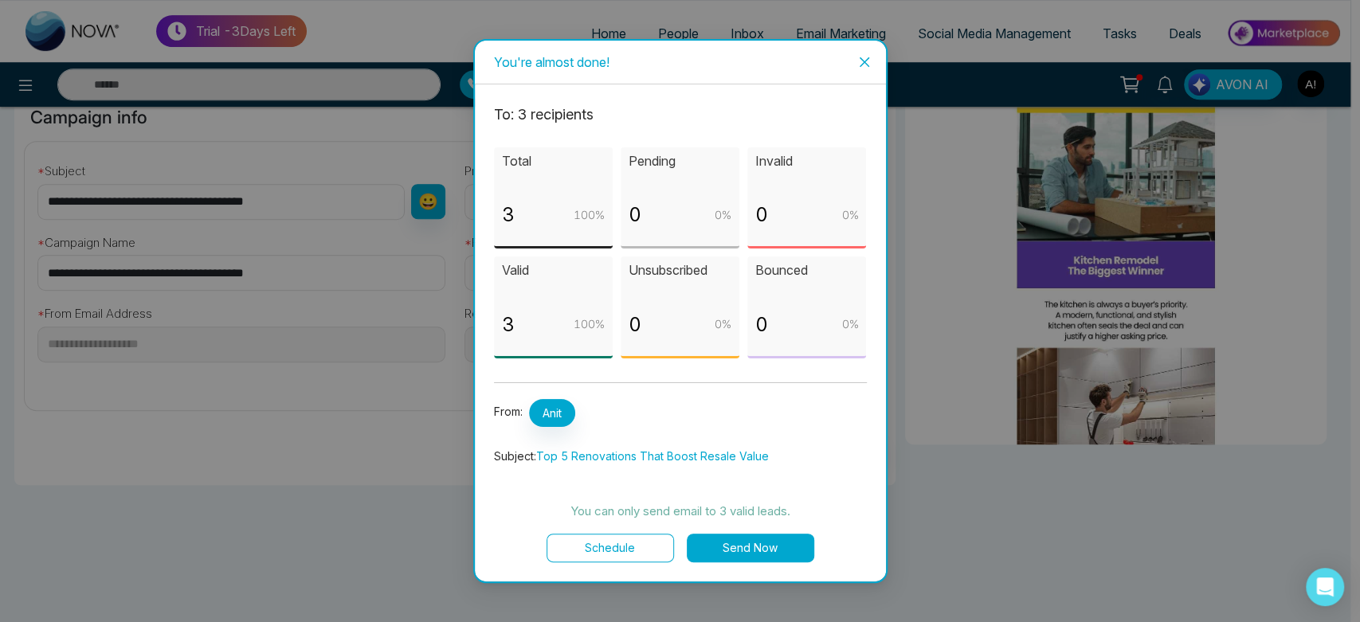
click at [646, 553] on button "Schedule" at bounding box center [610, 548] width 127 height 29
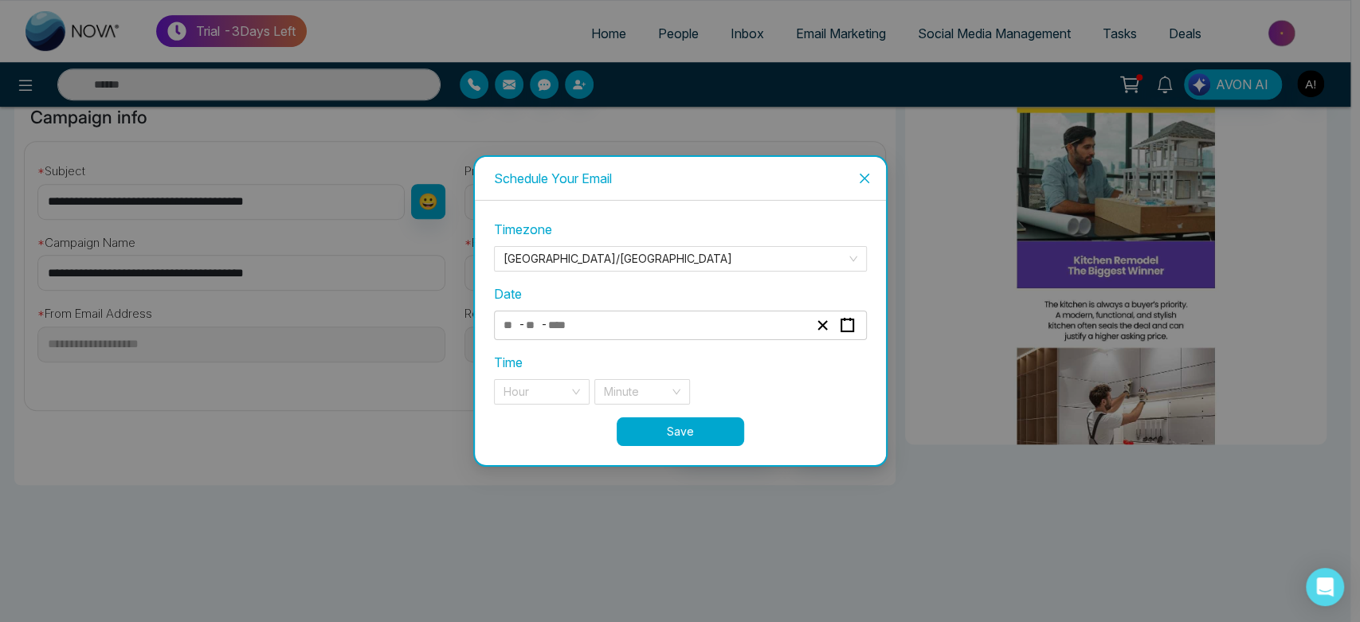
click at [599, 328] on div "- -" at bounding box center [655, 326] width 309 height 22
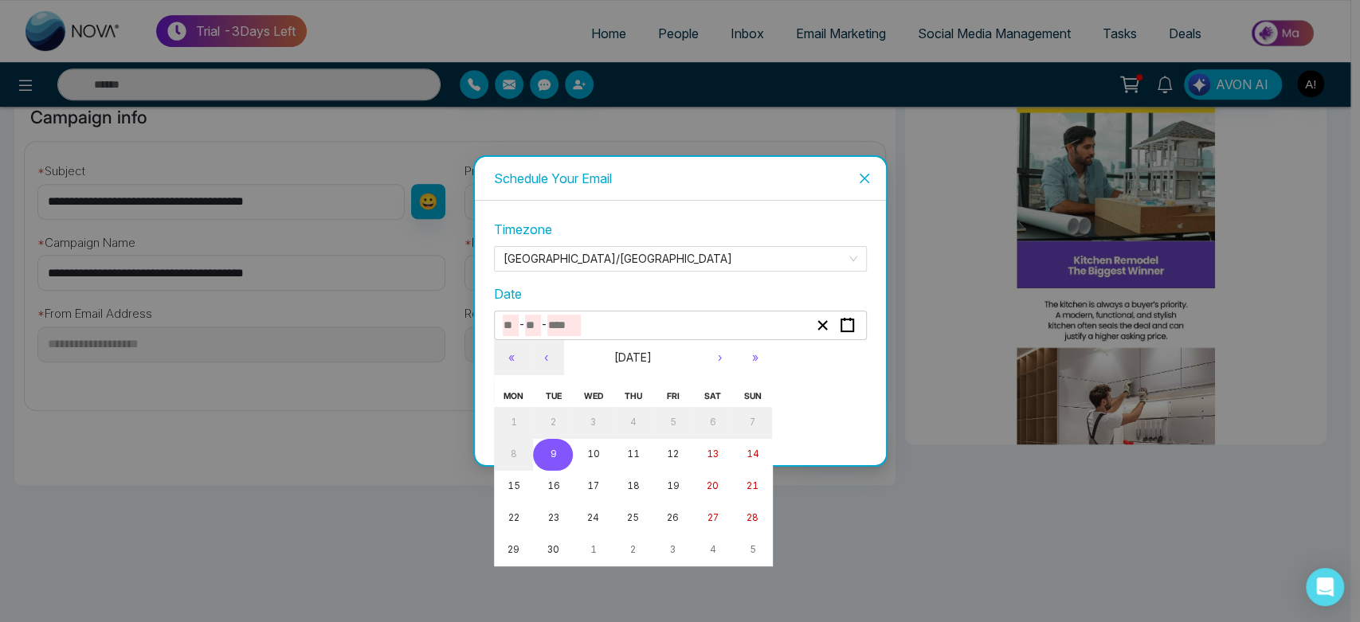
click at [554, 455] on abbr "9" at bounding box center [553, 454] width 6 height 11
type input "*"
type input "****"
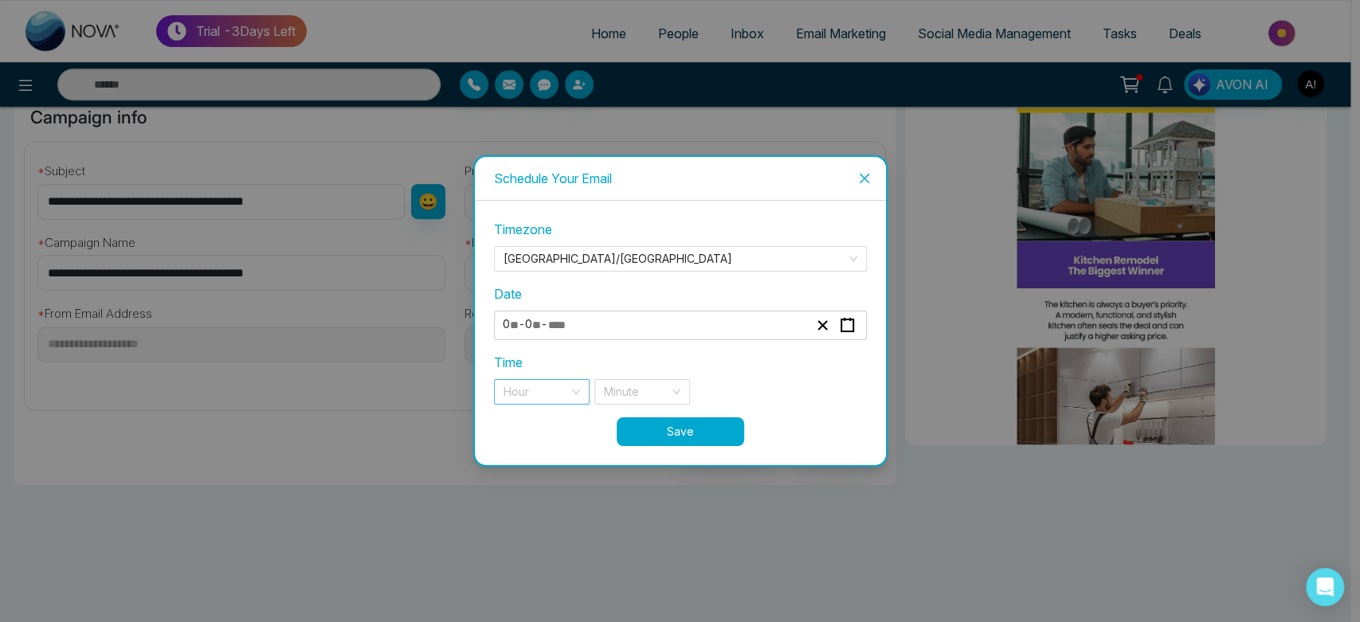
click at [578, 394] on div "Hour" at bounding box center [542, 391] width 96 height 25
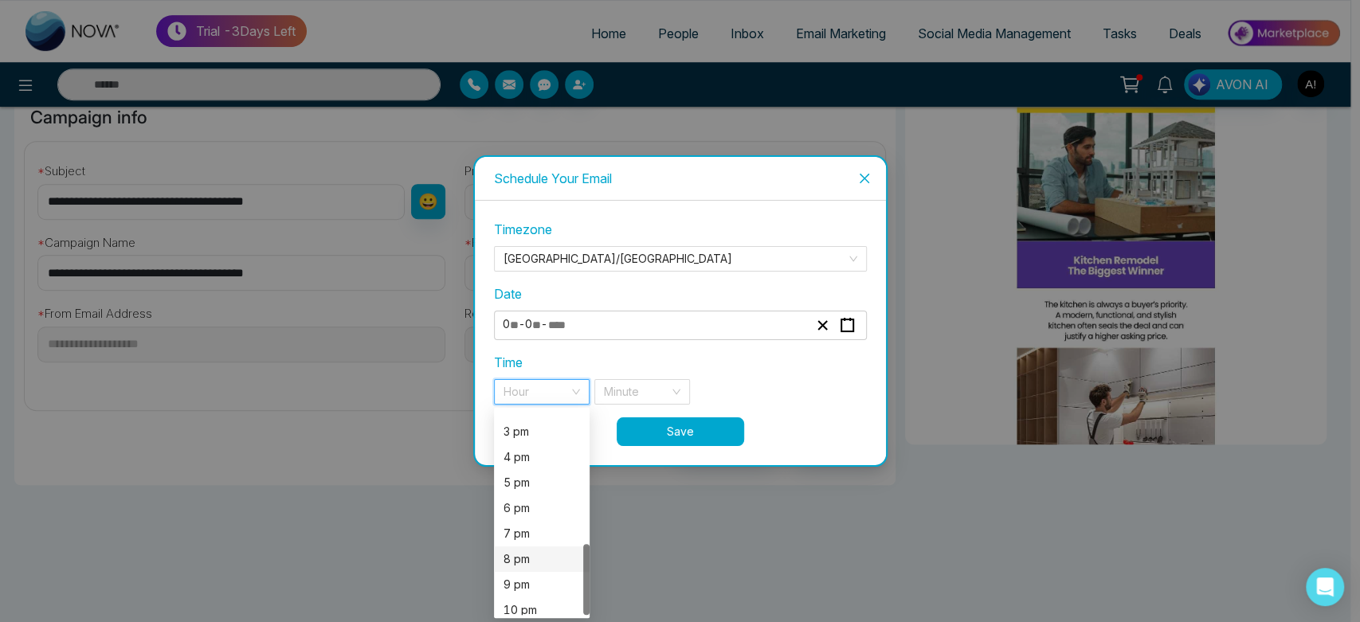
scroll to position [382, 0]
click at [531, 501] on div "7 pm" at bounding box center [541, 501] width 76 height 18
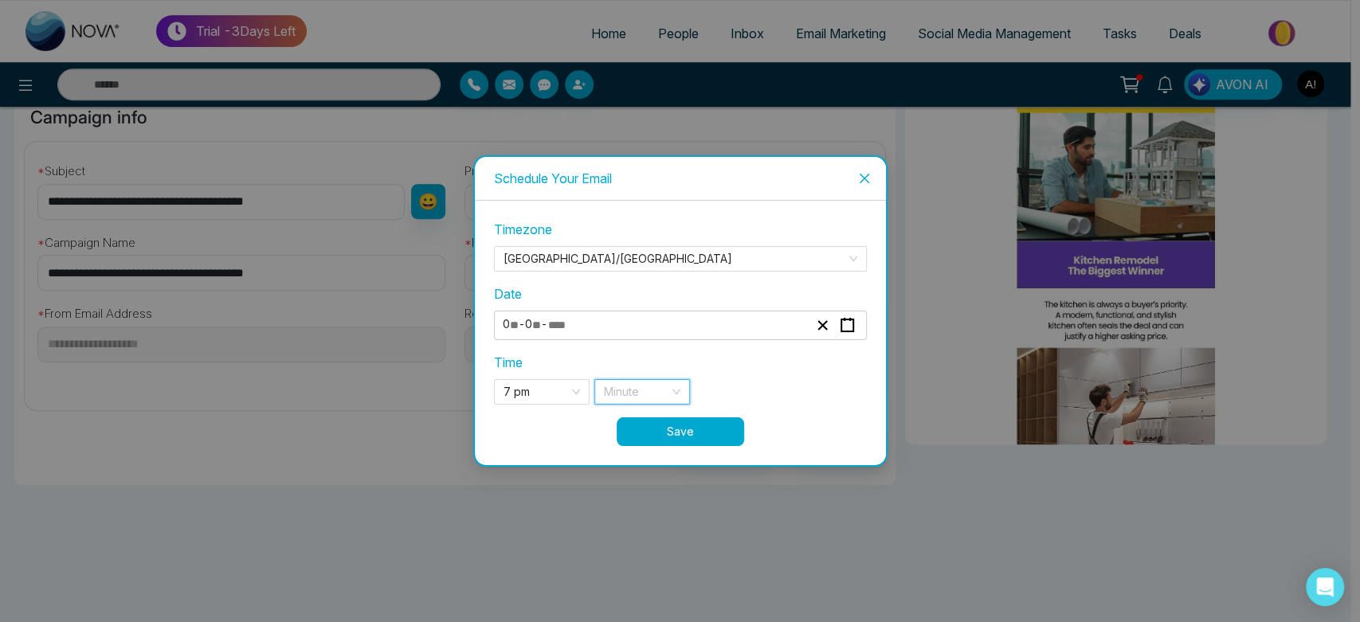
click at [625, 386] on input "search" at bounding box center [636, 392] width 65 height 24
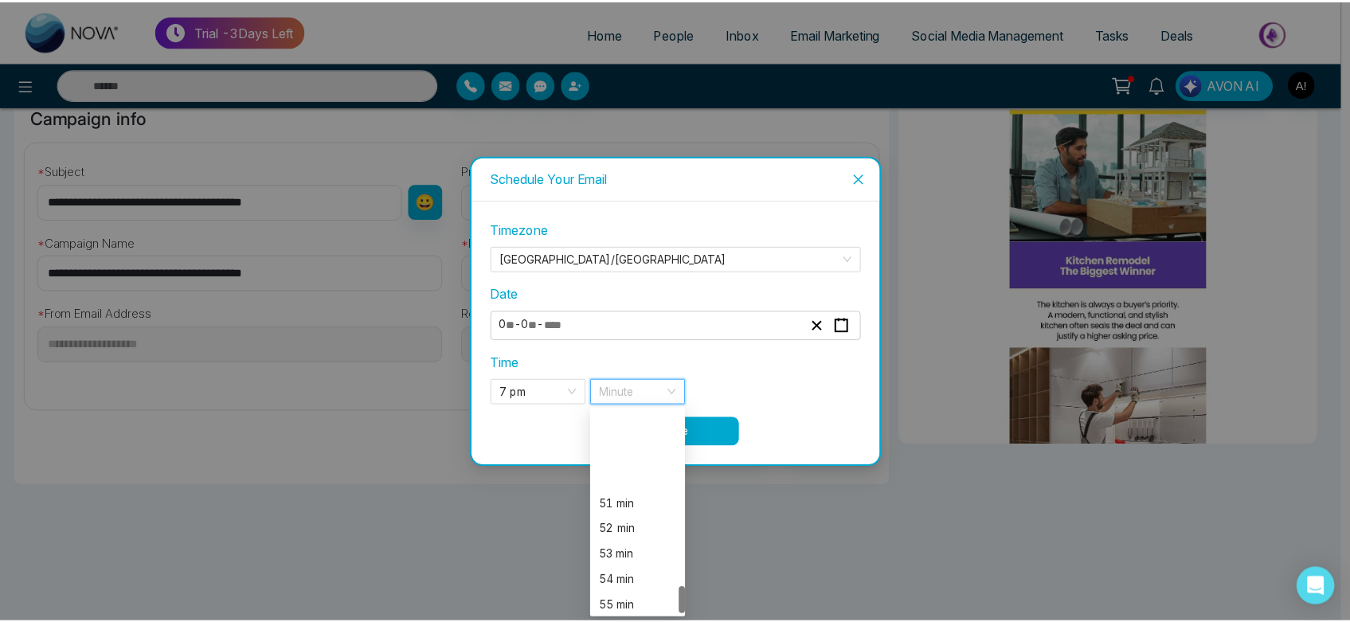
scroll to position [1326, 0]
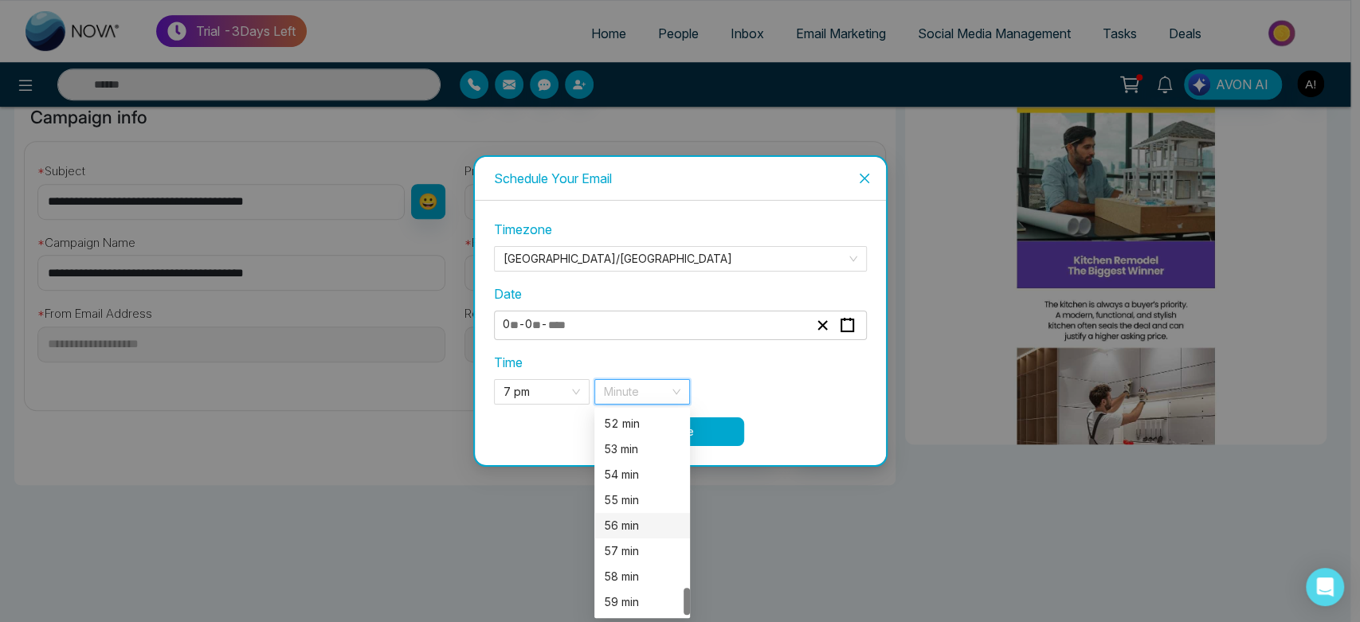
click at [631, 537] on div "56 min" at bounding box center [642, 525] width 96 height 25
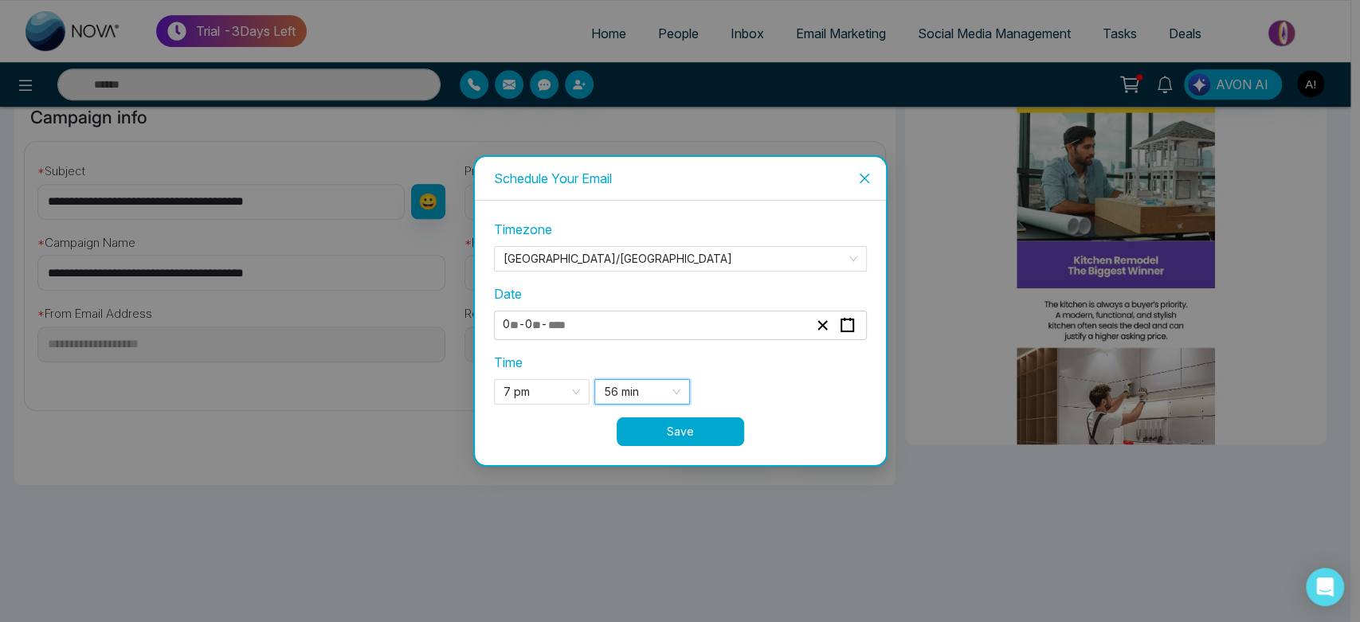
click at [699, 425] on button "Save" at bounding box center [680, 431] width 127 height 29
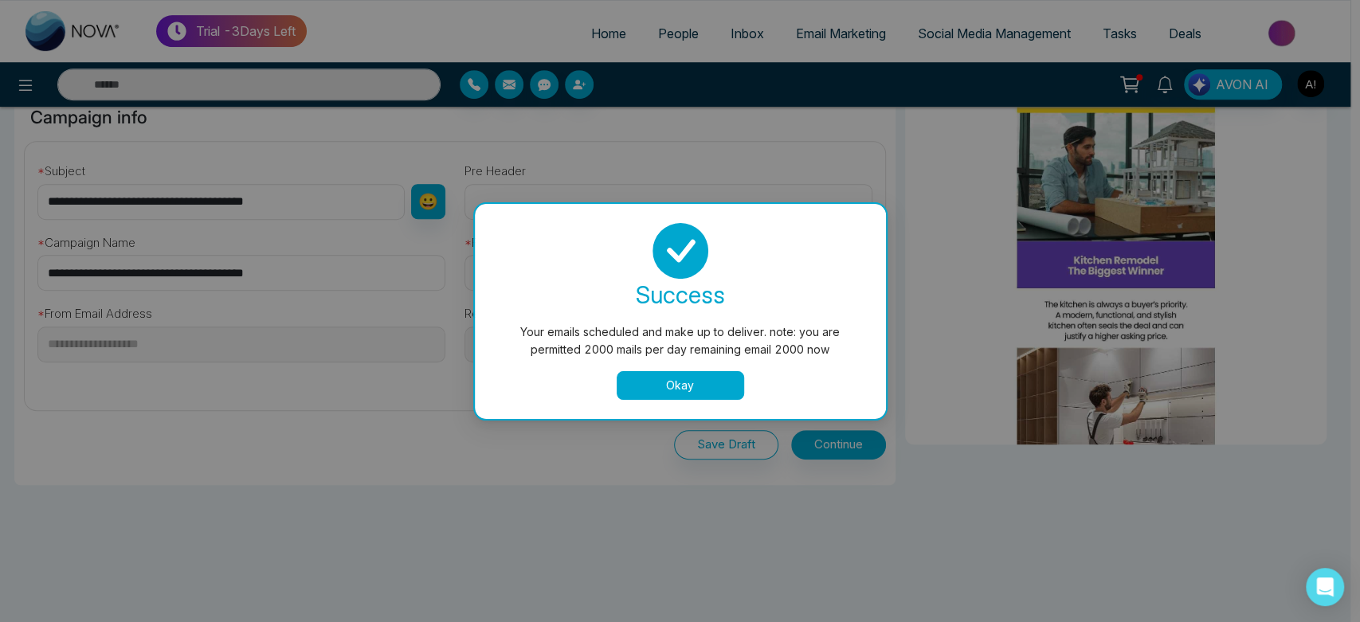
drag, startPoint x: 699, startPoint y: 425, endPoint x: 650, endPoint y: 375, distance: 69.9
click at [650, 375] on div "Your emails scheduled and make up to deliver. note: you are permitted 2000 mail…" at bounding box center [680, 311] width 1360 height 622
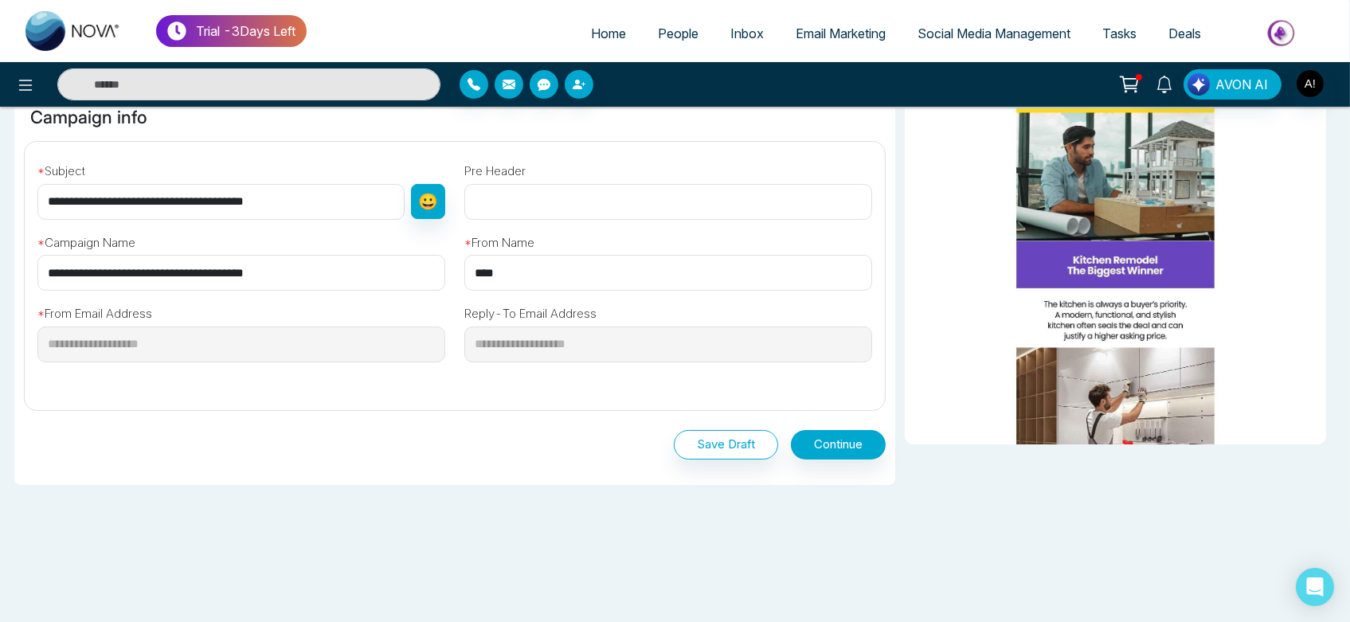
click at [650, 375] on div "**********" at bounding box center [668, 338] width 427 height 94
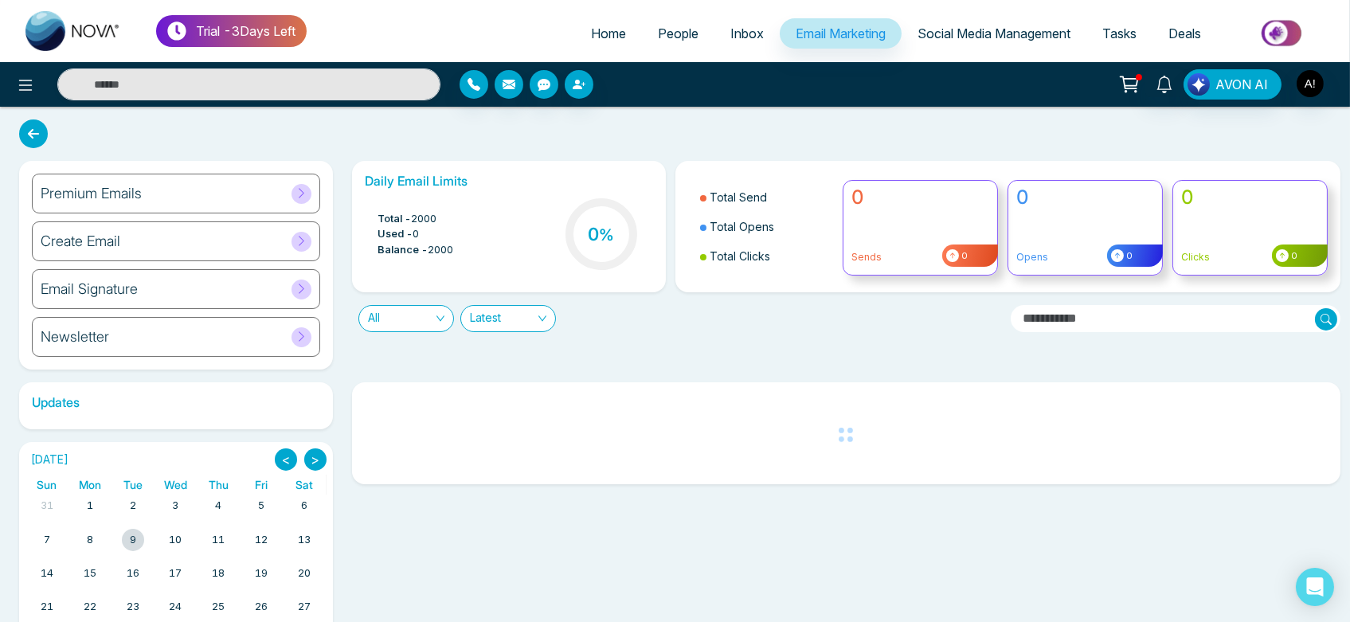
click at [1029, 46] on link "Social Media Management" at bounding box center [994, 33] width 185 height 30
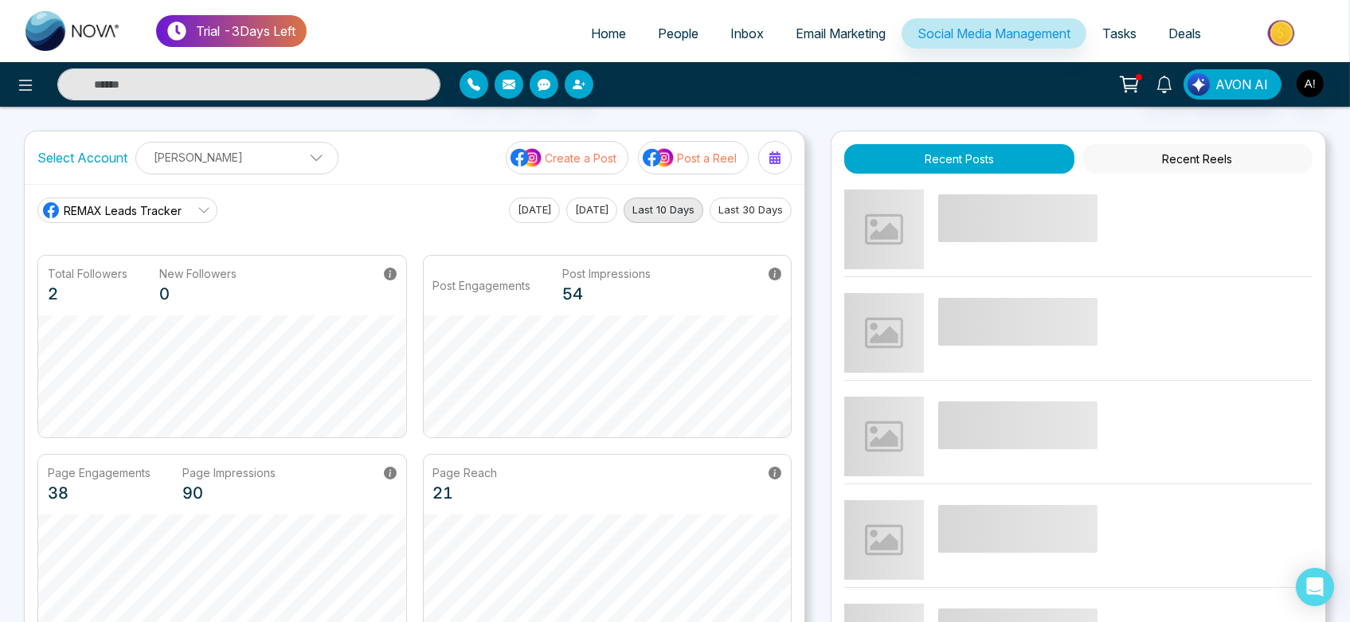
click at [638, 155] on div "Create a Post Post a Reel" at bounding box center [649, 157] width 286 height 33
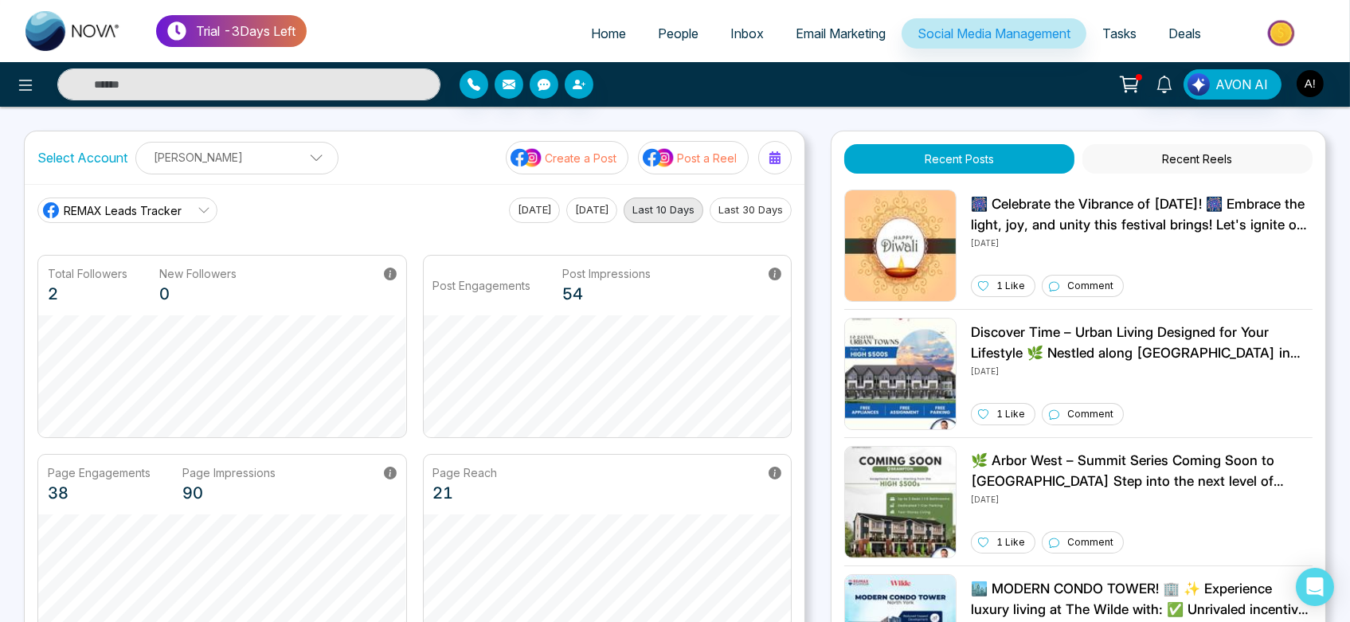
click at [172, 214] on span "REMAX Leads Tracker" at bounding box center [123, 210] width 118 height 17
click at [184, 290] on li "Robotics" at bounding box center [126, 281] width 179 height 27
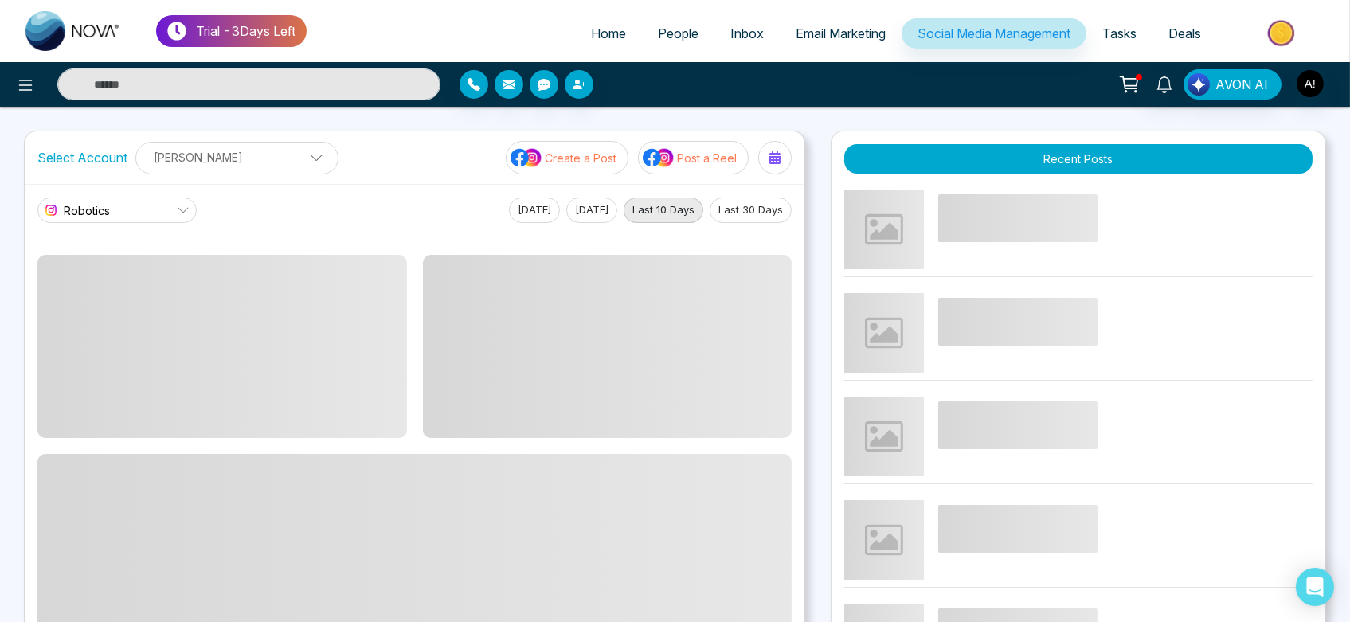
click at [178, 200] on link "Robotics" at bounding box center [116, 210] width 159 height 25
click at [181, 239] on ul "REMAX Leads Tracker Robotics" at bounding box center [118, 267] width 163 height 61
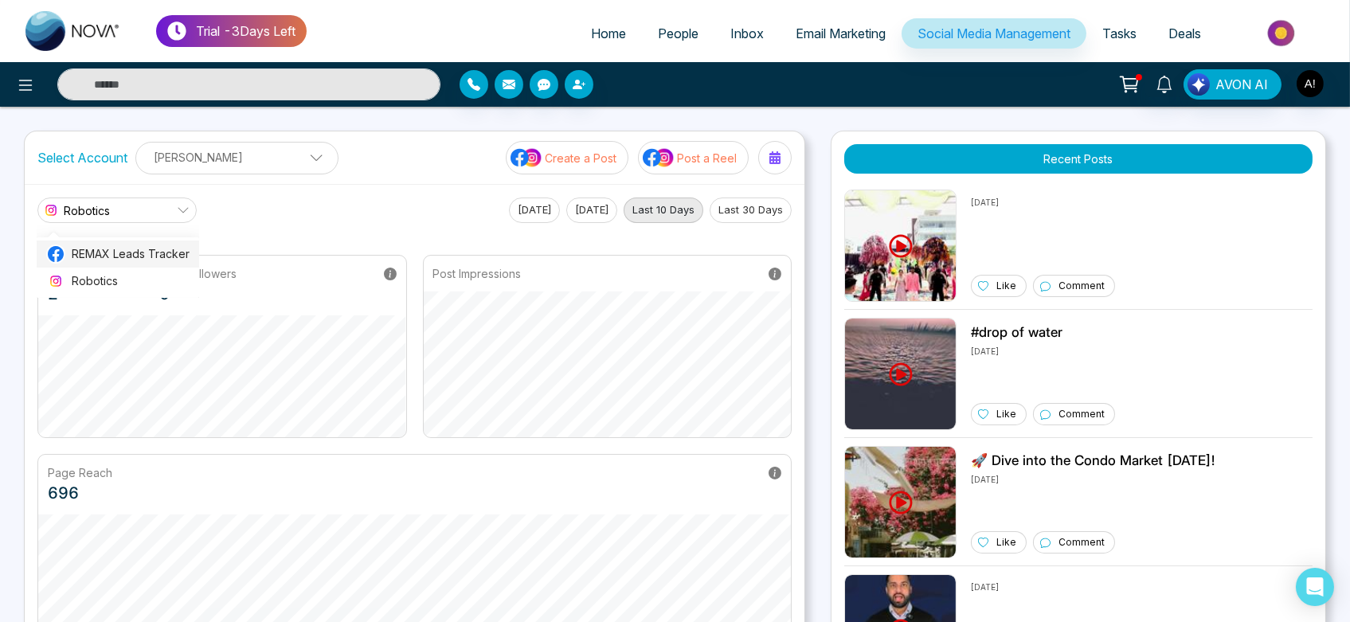
click at [185, 249] on span "REMAX Leads Tracker" at bounding box center [131, 254] width 118 height 18
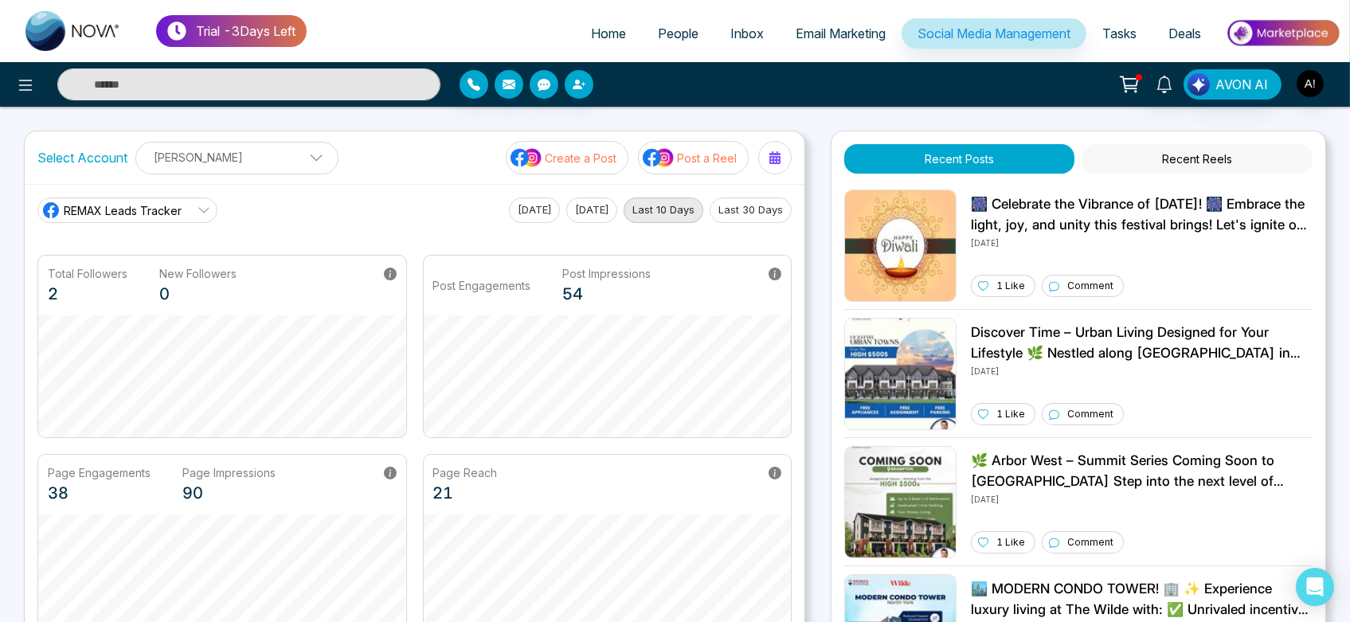
click at [601, 158] on p "Create a Post" at bounding box center [581, 158] width 72 height 17
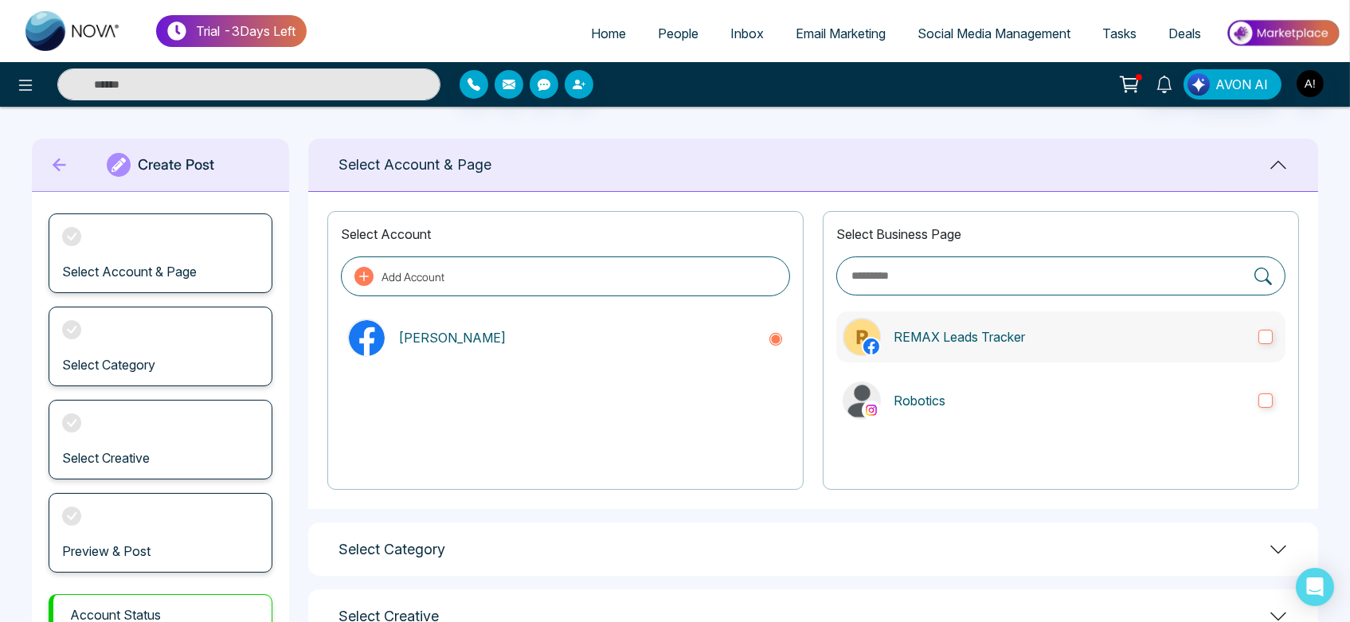
click at [903, 339] on p "REMAX Leads Tracker" at bounding box center [1070, 336] width 352 height 19
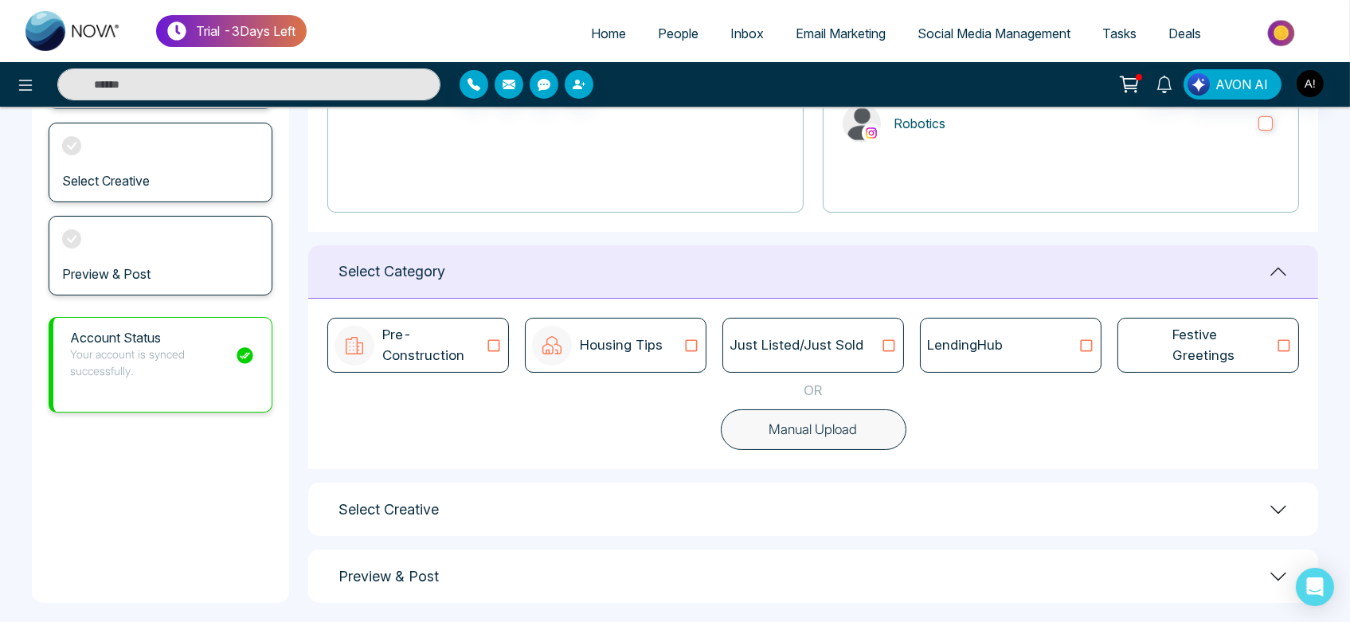
scroll to position [289, 0]
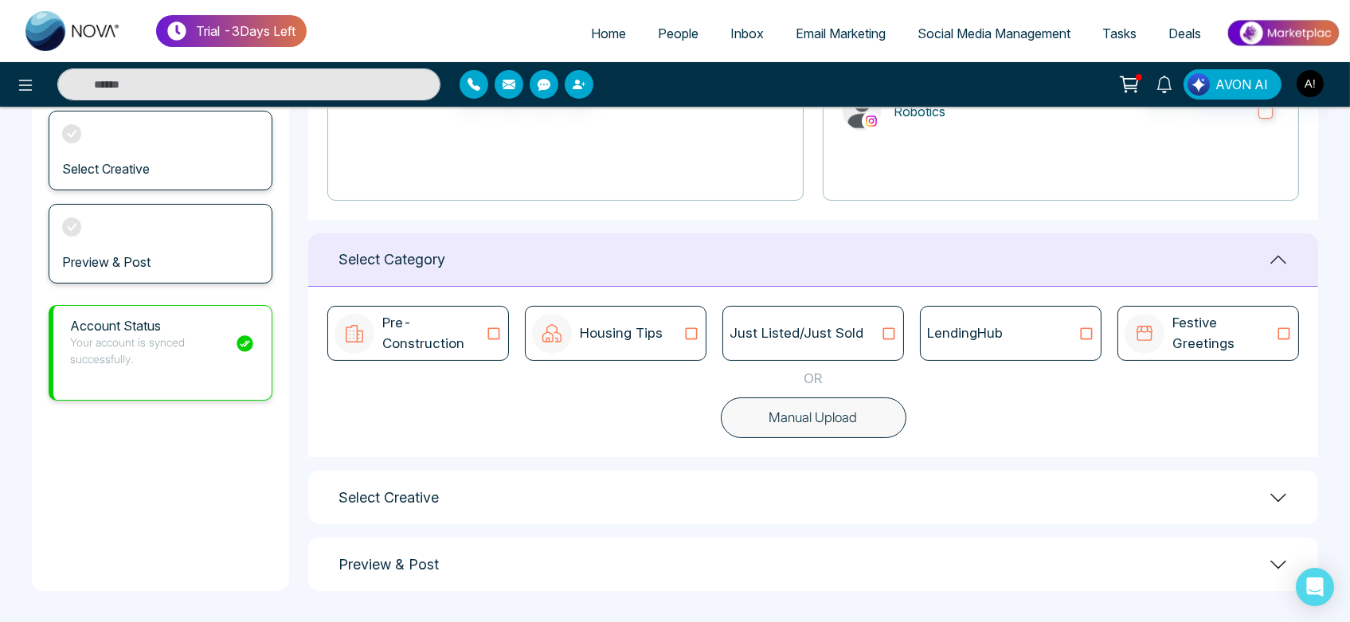
click at [743, 323] on p "Just Listed/Just Sold" at bounding box center [797, 333] width 134 height 21
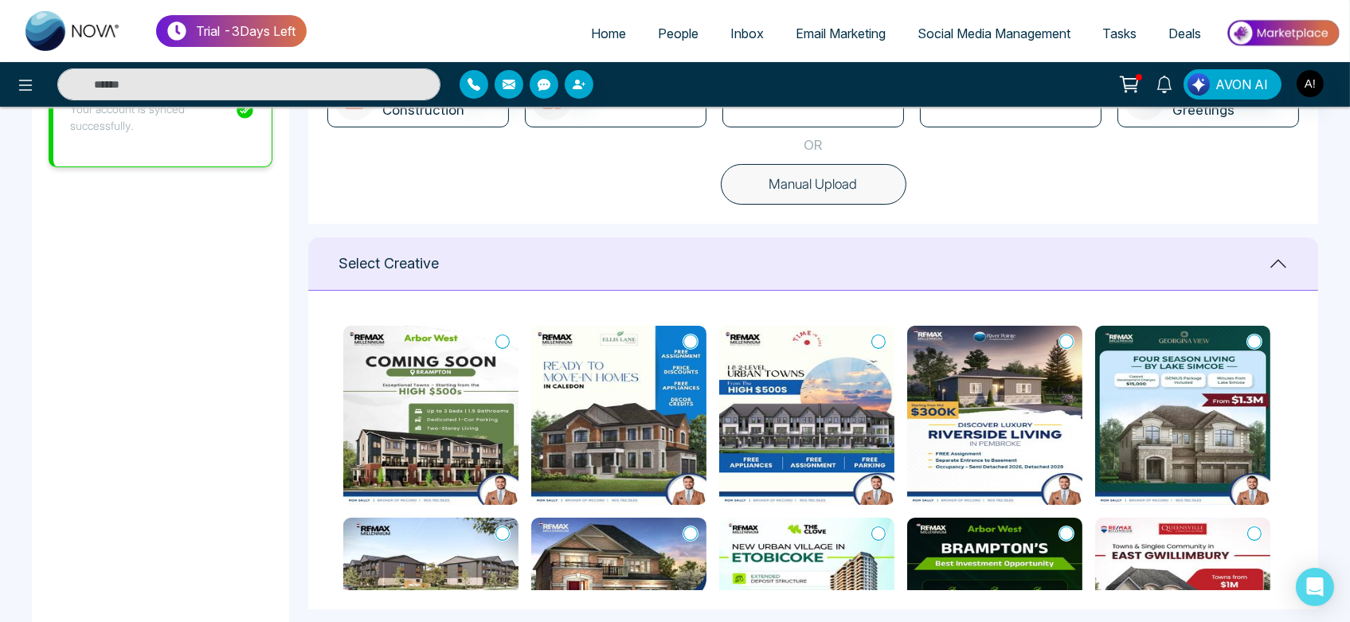
scroll to position [523, 0]
click at [499, 336] on icon at bounding box center [503, 342] width 14 height 16
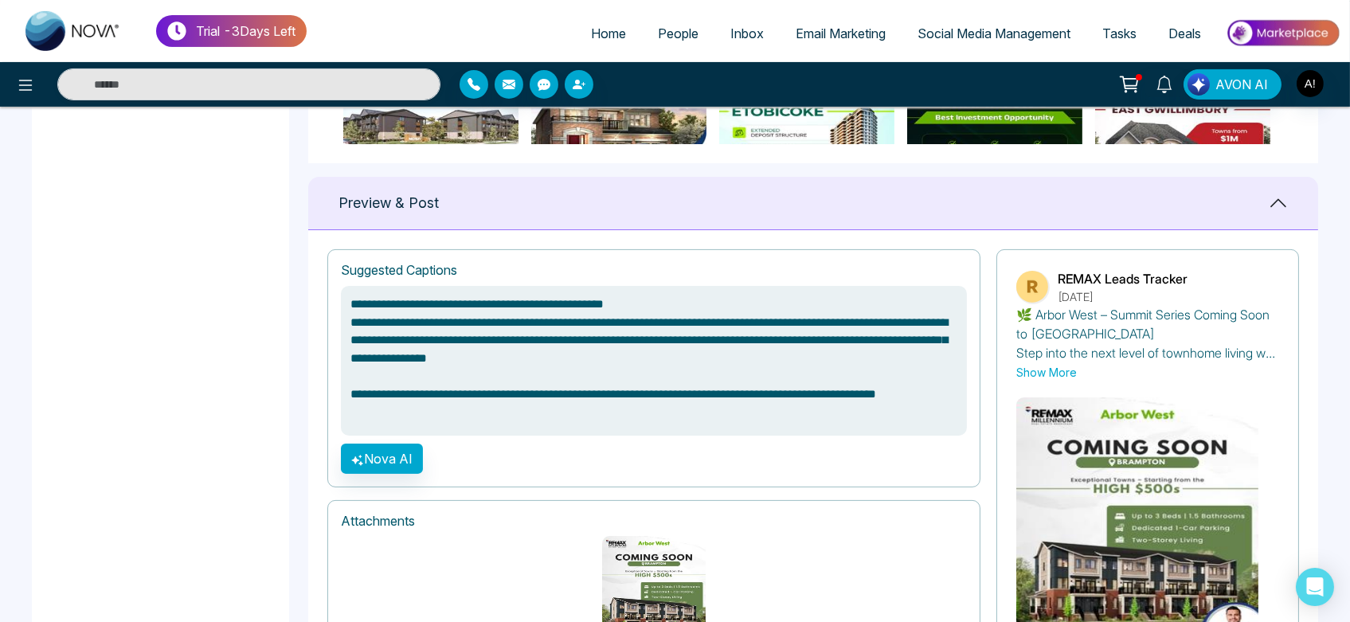
scroll to position [976, 0]
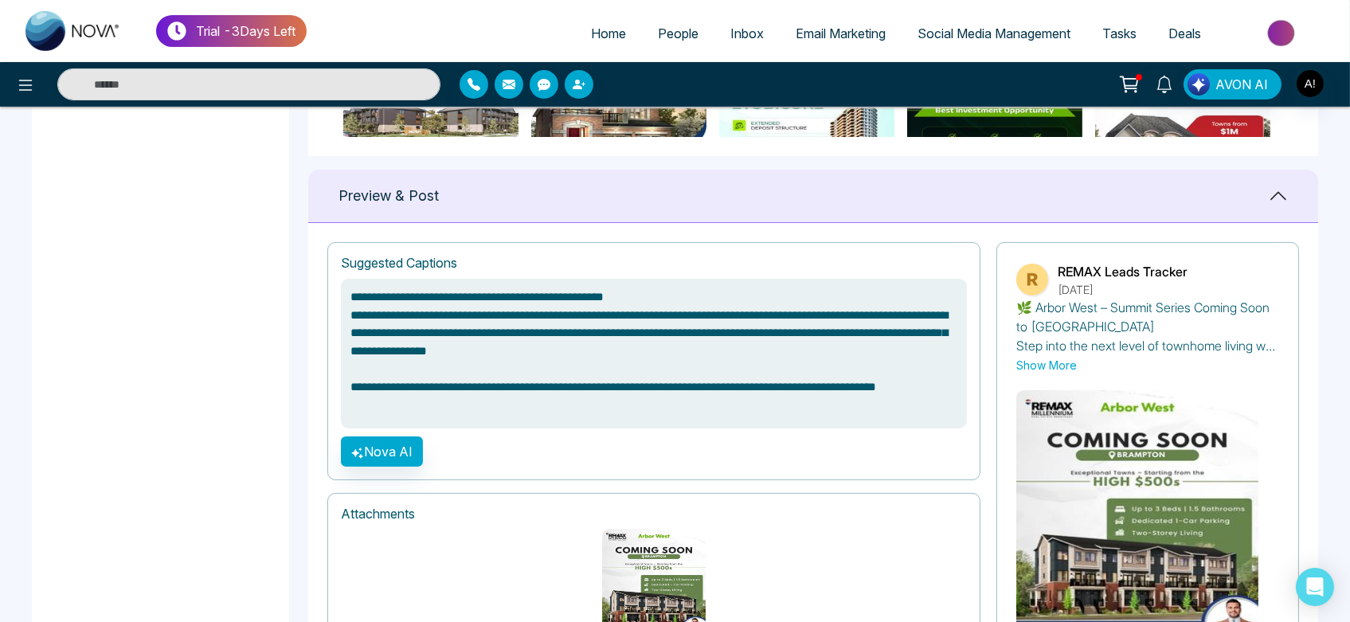
type textarea "**********"
drag, startPoint x: 479, startPoint y: 405, endPoint x: 281, endPoint y: 215, distance: 273.8
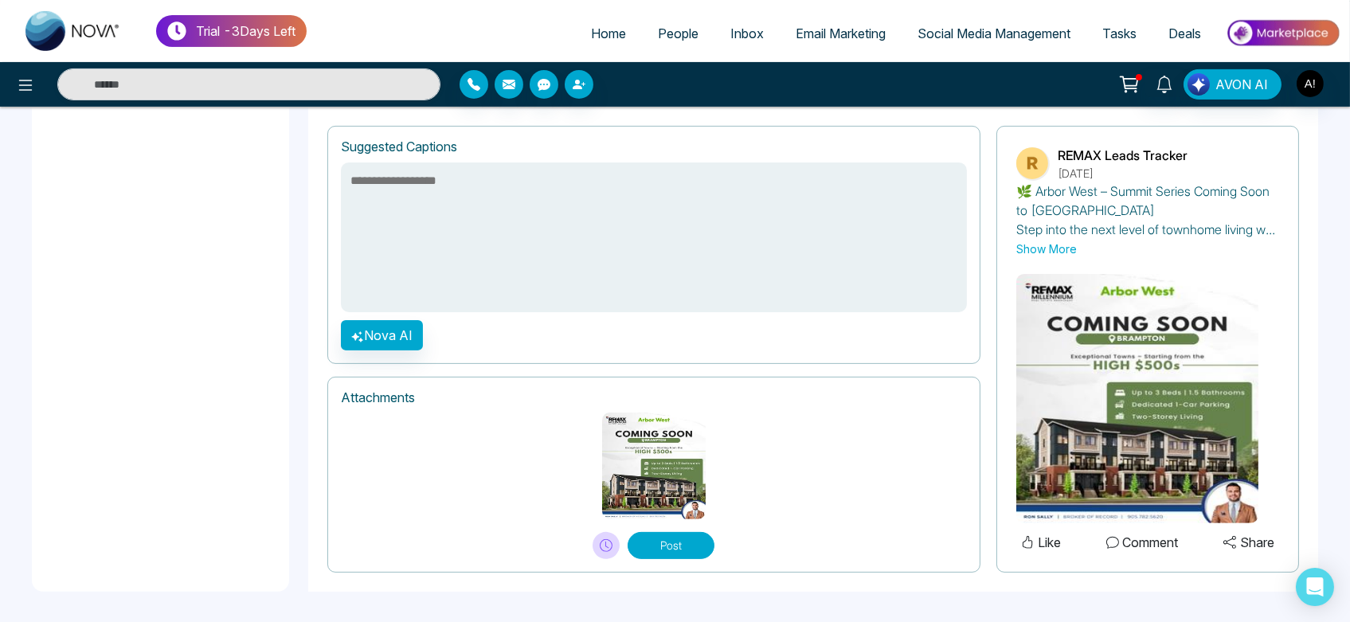
scroll to position [1026, 0]
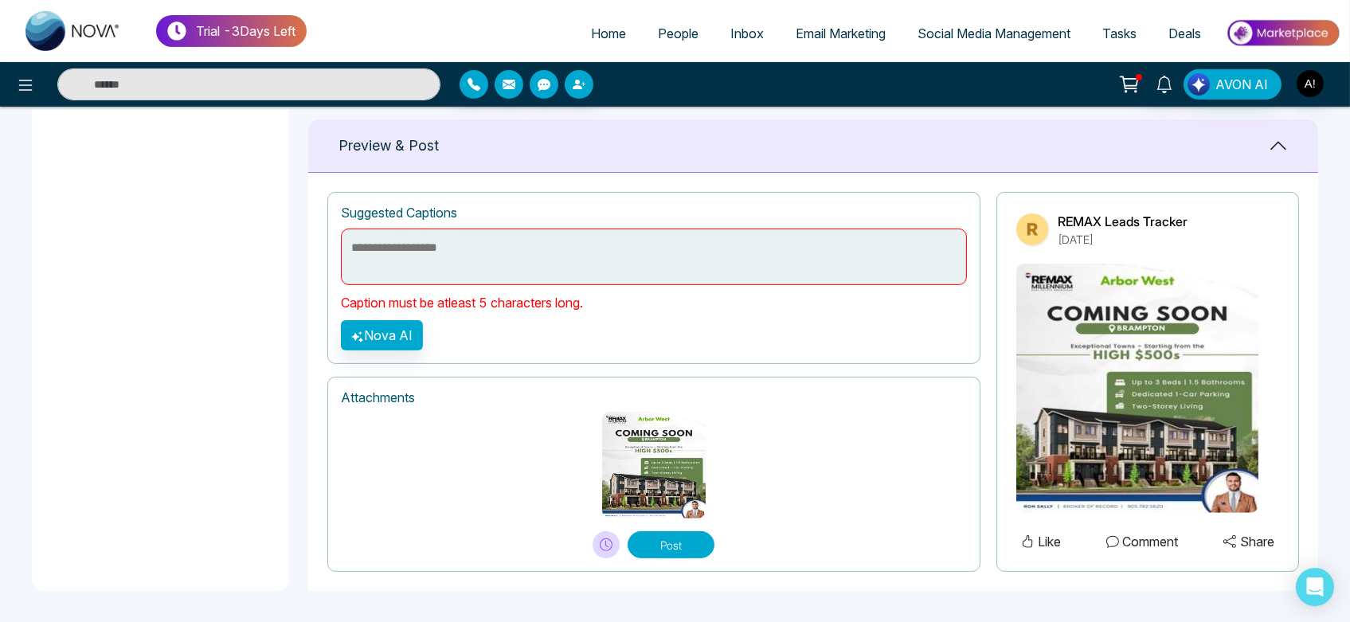
click at [675, 540] on button "Post" at bounding box center [671, 544] width 87 height 27
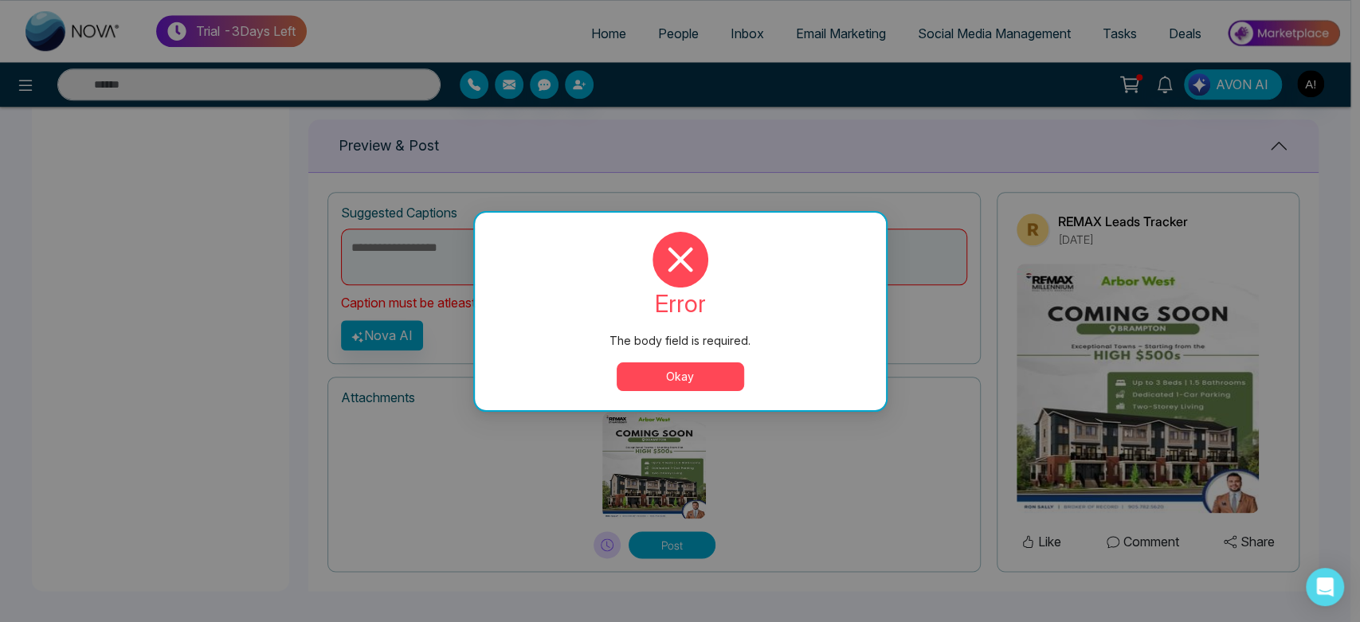
click at [677, 380] on button "Okay" at bounding box center [680, 376] width 127 height 29
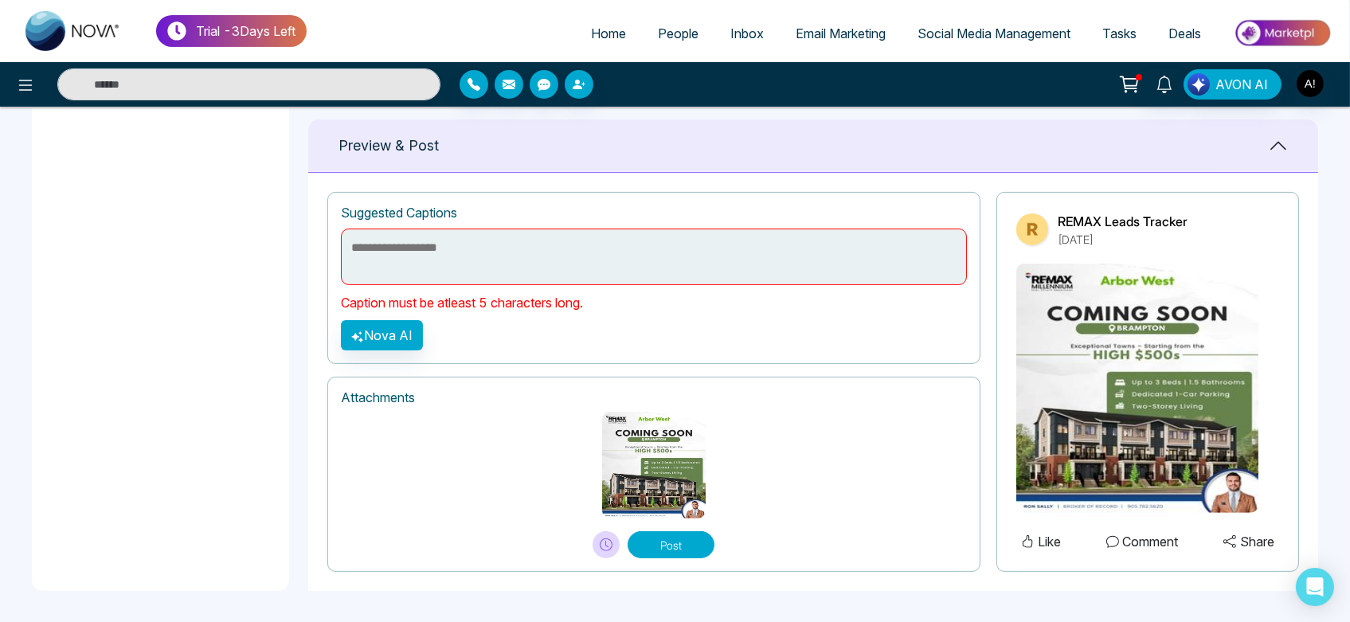
click at [442, 236] on textarea at bounding box center [654, 257] width 626 height 57
click at [459, 264] on textarea at bounding box center [654, 257] width 626 height 57
type textarea "*"
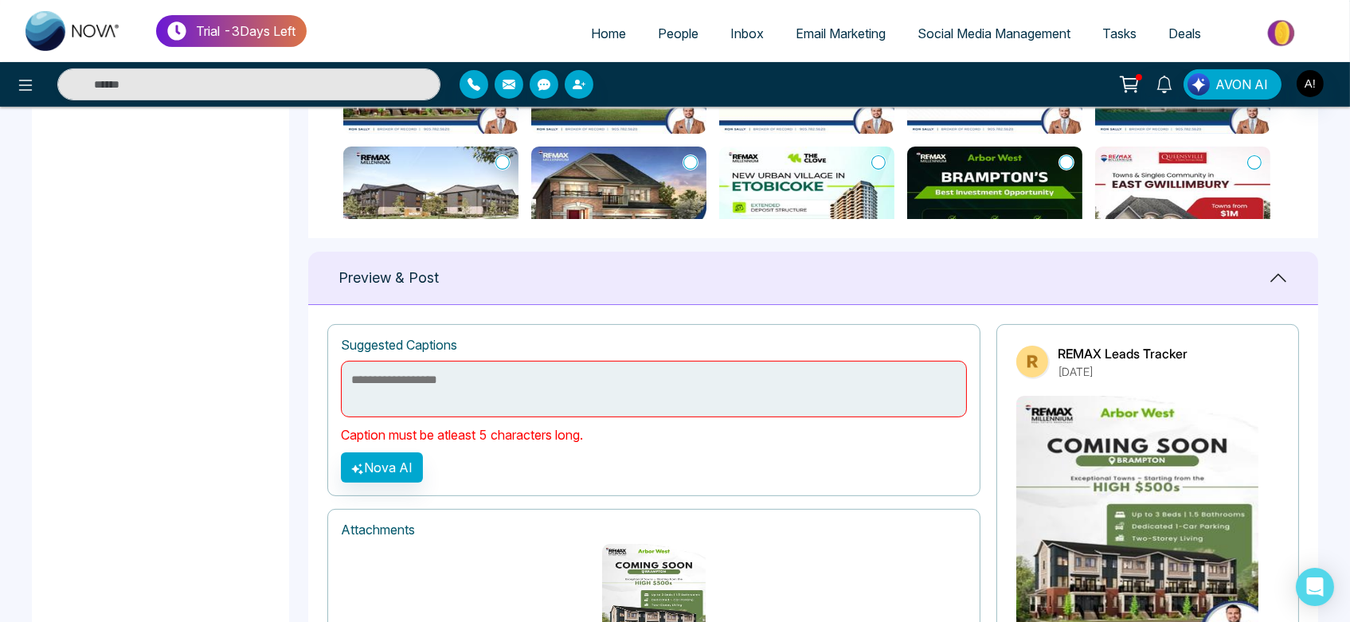
scroll to position [893, 0]
click at [562, 375] on textarea at bounding box center [654, 390] width 626 height 57
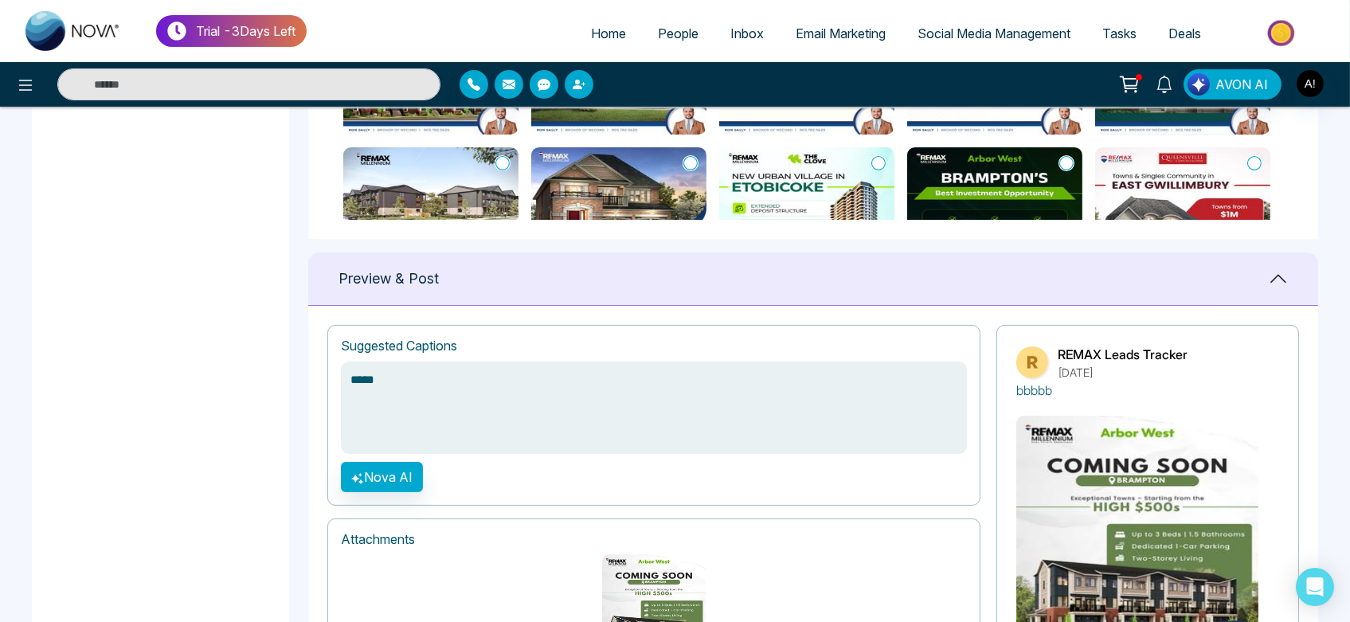
scroll to position [1035, 0]
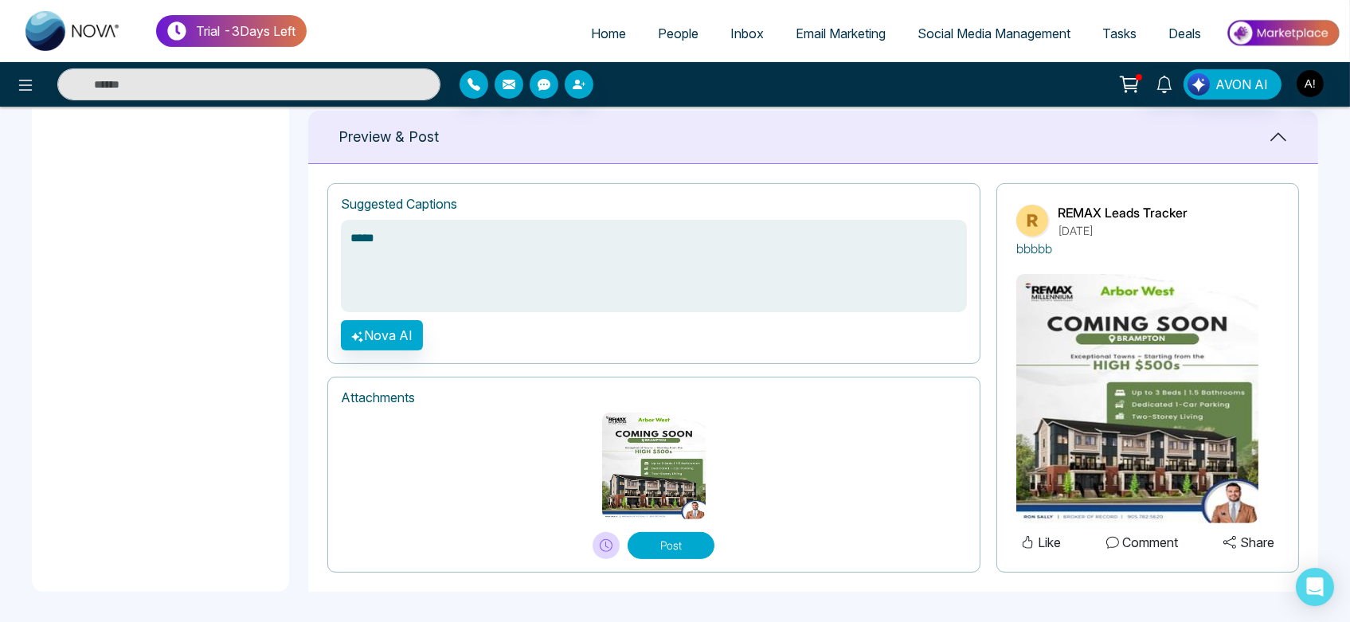
type textarea "*****"
click at [593, 540] on div "Post" at bounding box center [654, 545] width 122 height 27
click at [608, 547] on icon at bounding box center [606, 545] width 3 height 6
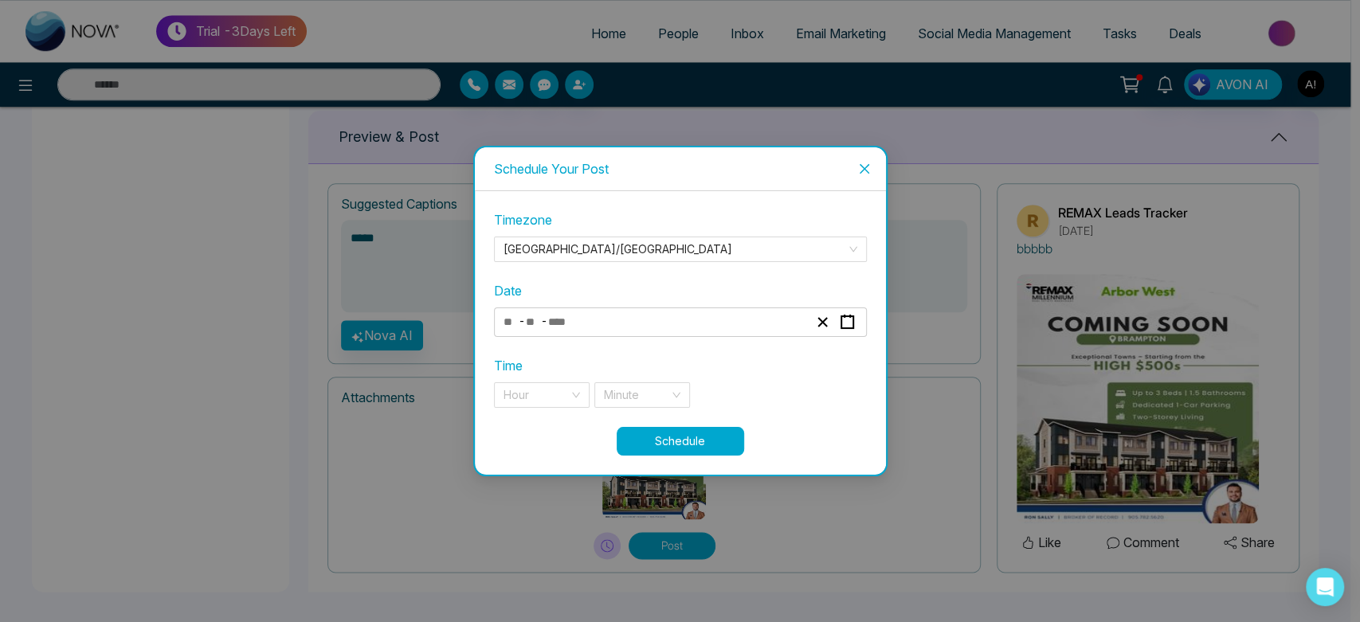
click at [657, 311] on div "- -" at bounding box center [680, 322] width 373 height 29
click at [595, 317] on div "- -" at bounding box center [655, 323] width 309 height 22
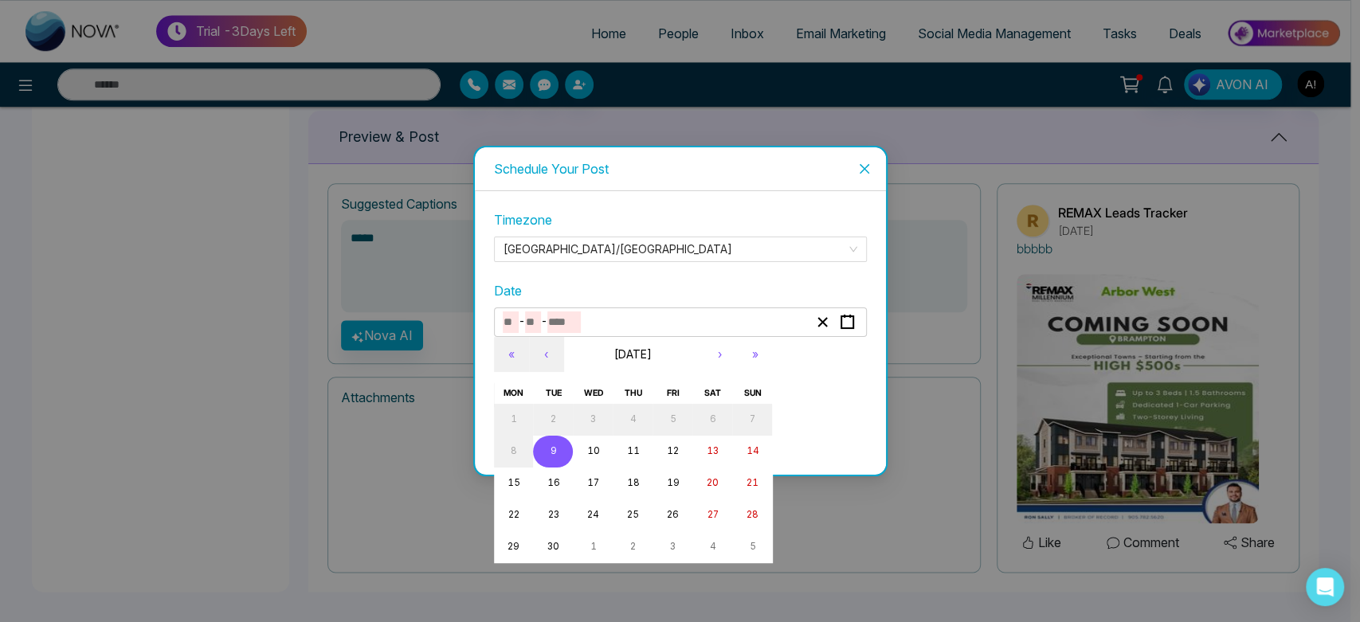
click at [562, 443] on button "9" at bounding box center [553, 452] width 40 height 32
type input "*"
type input "****"
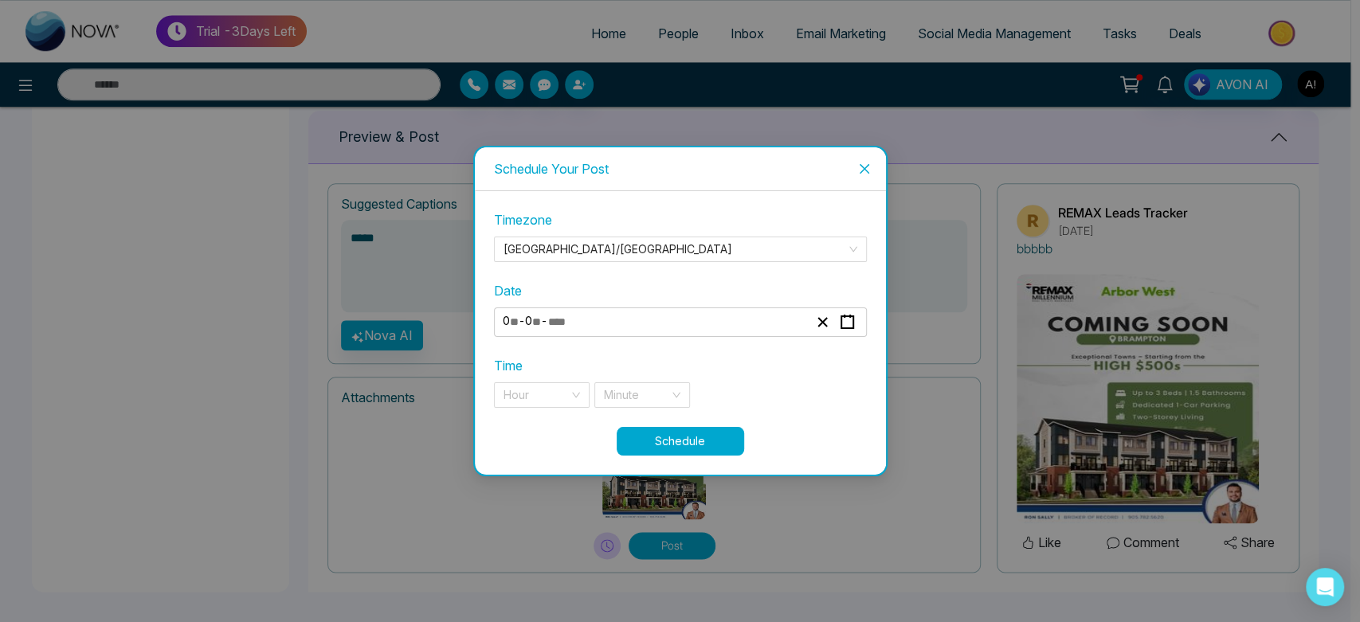
click at [575, 378] on div "Time Hour Minute" at bounding box center [680, 382] width 373 height 52
click at [558, 386] on input "search" at bounding box center [535, 395] width 65 height 24
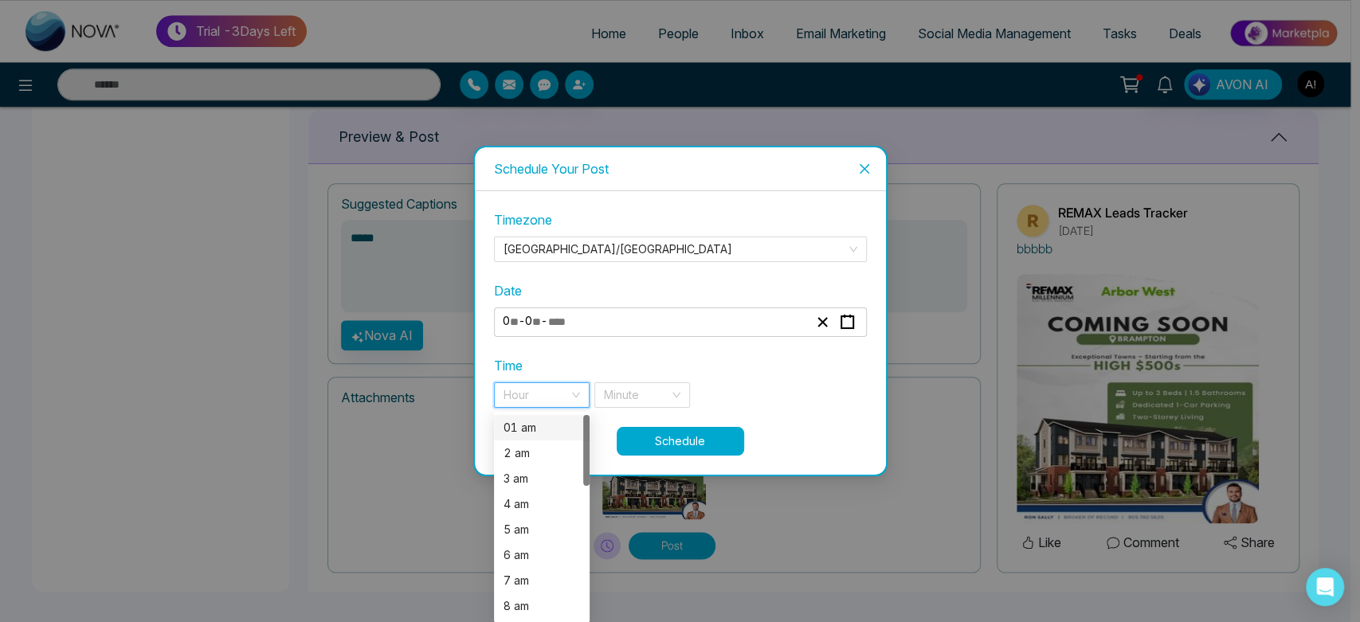
click at [558, 432] on div "01 am" at bounding box center [541, 428] width 76 height 18
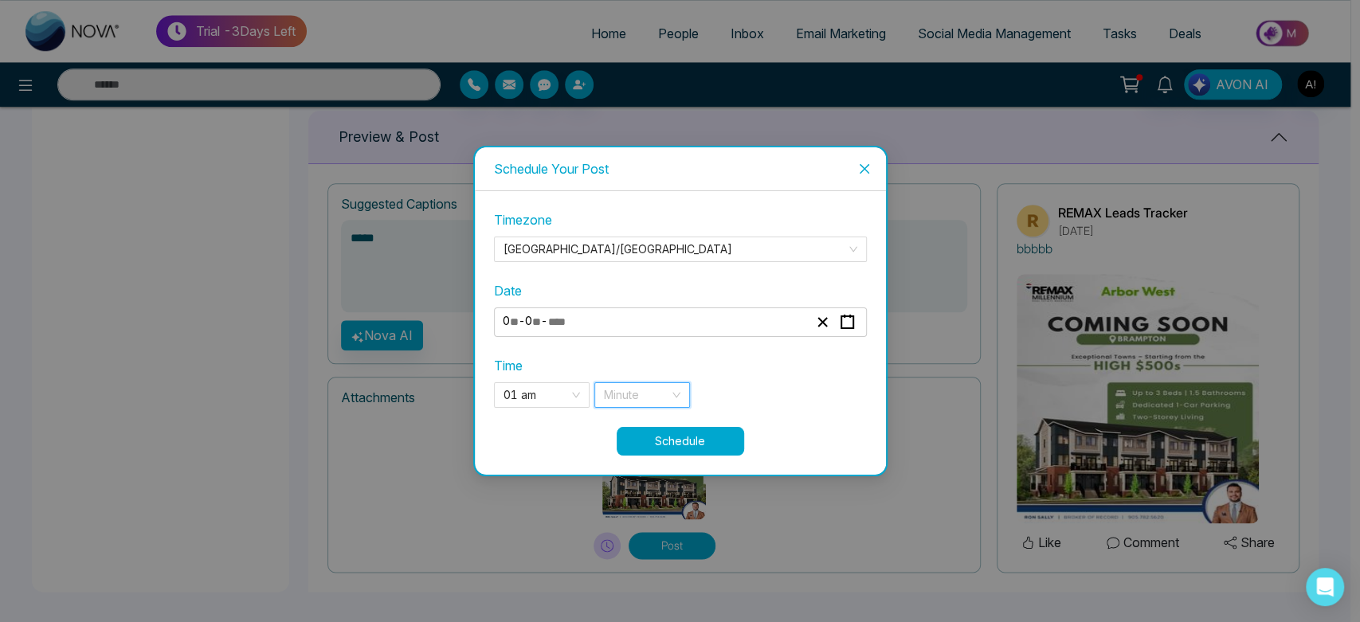
click at [659, 400] on input "search" at bounding box center [636, 395] width 65 height 24
click at [731, 439] on button "Schedule" at bounding box center [680, 441] width 127 height 29
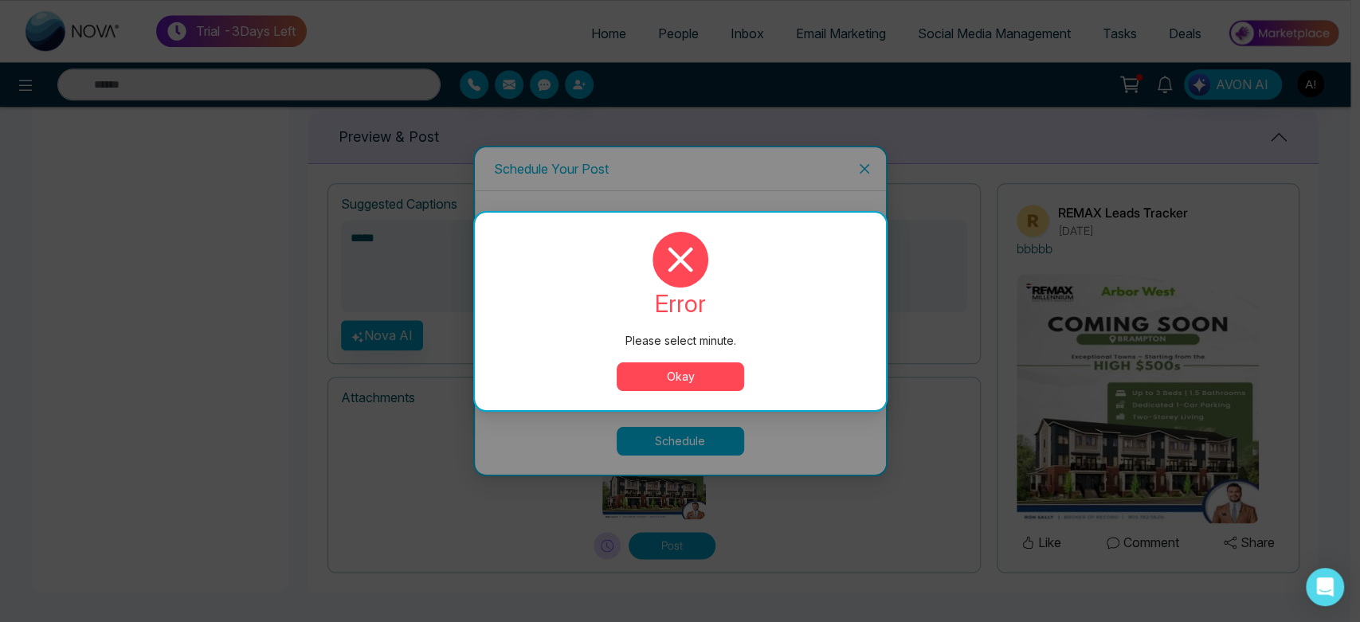
click at [731, 439] on div "Please select minute. error Please select minute. Okay" at bounding box center [680, 311] width 1360 height 622
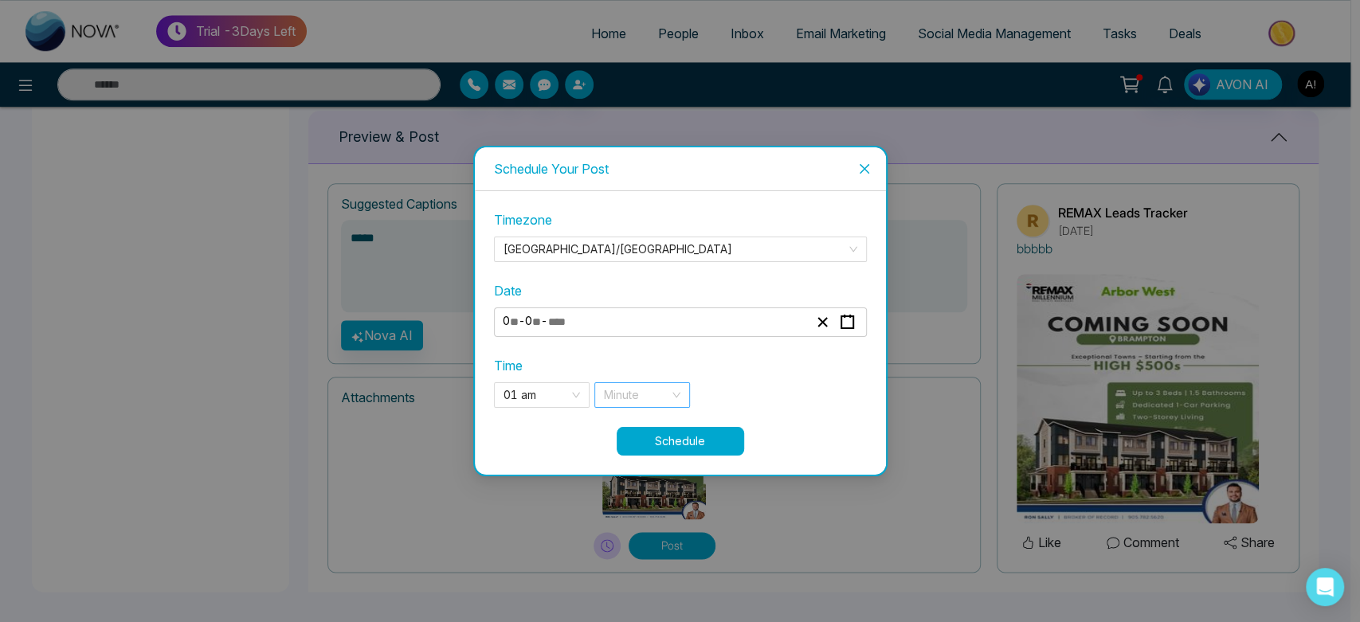
drag, startPoint x: 731, startPoint y: 439, endPoint x: 660, endPoint y: 394, distance: 84.2
click at [660, 394] on div "**********" at bounding box center [680, 332] width 373 height 245
click at [660, 394] on input "search" at bounding box center [636, 395] width 65 height 24
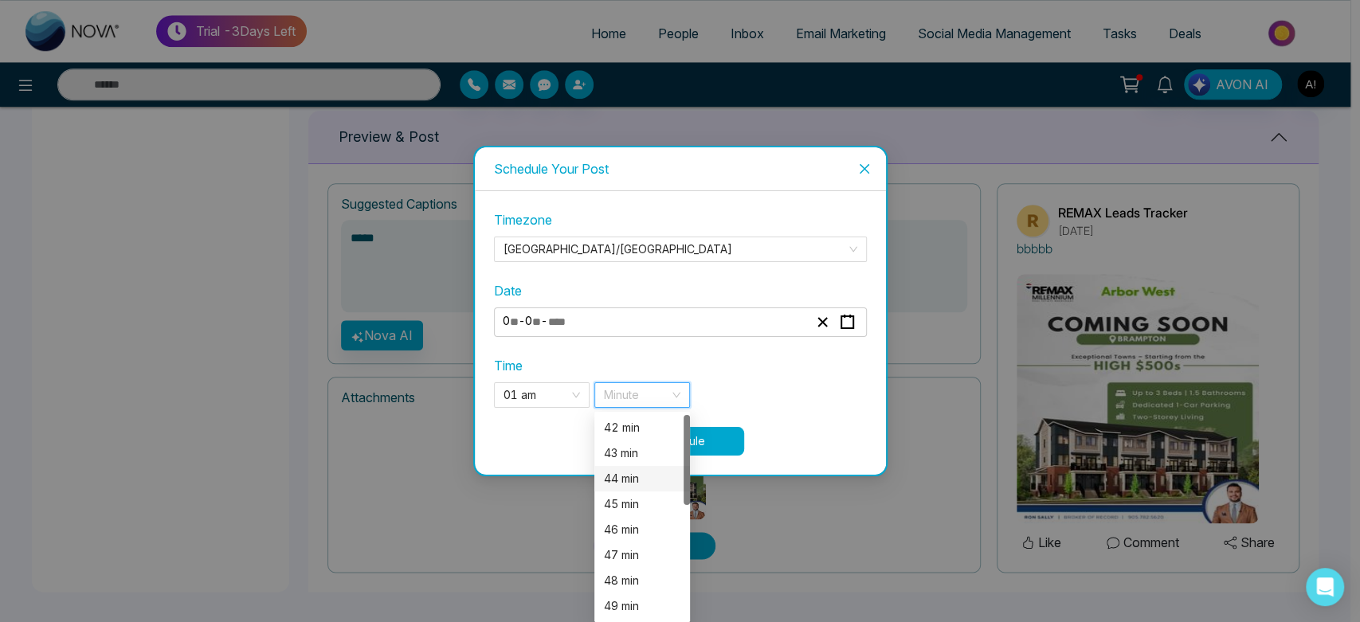
click at [630, 471] on div "44 min" at bounding box center [642, 479] width 76 height 18
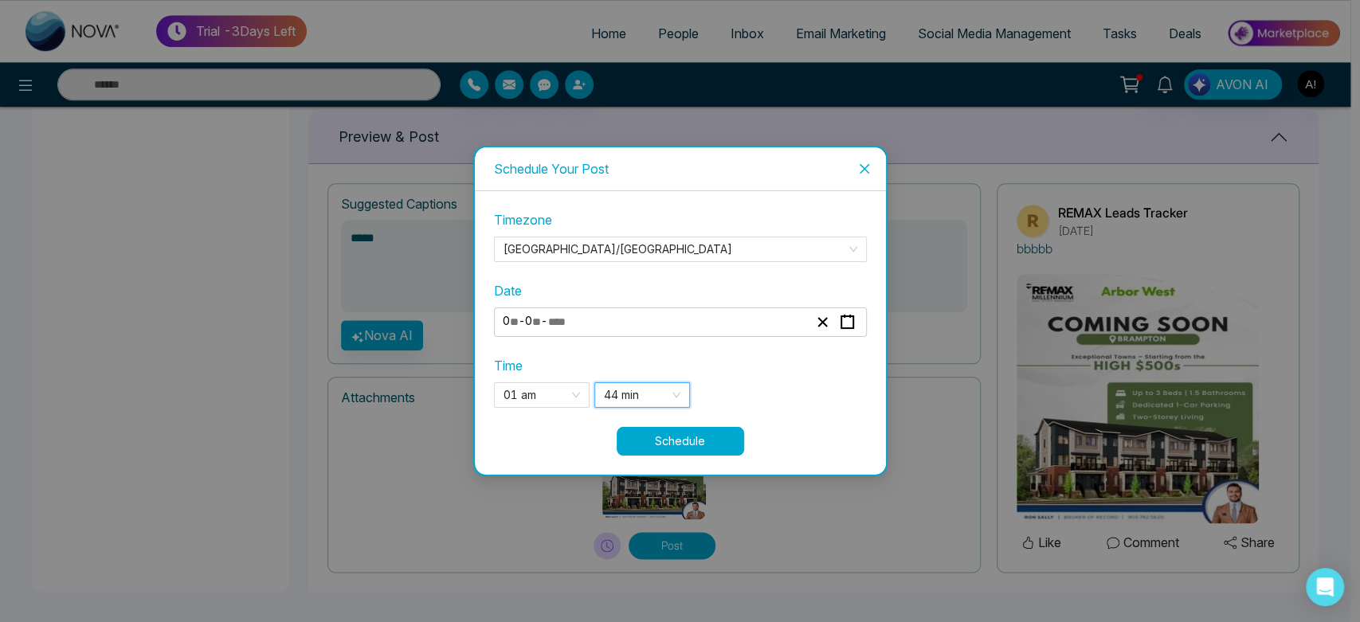
click at [714, 439] on button "Schedule" at bounding box center [680, 441] width 127 height 29
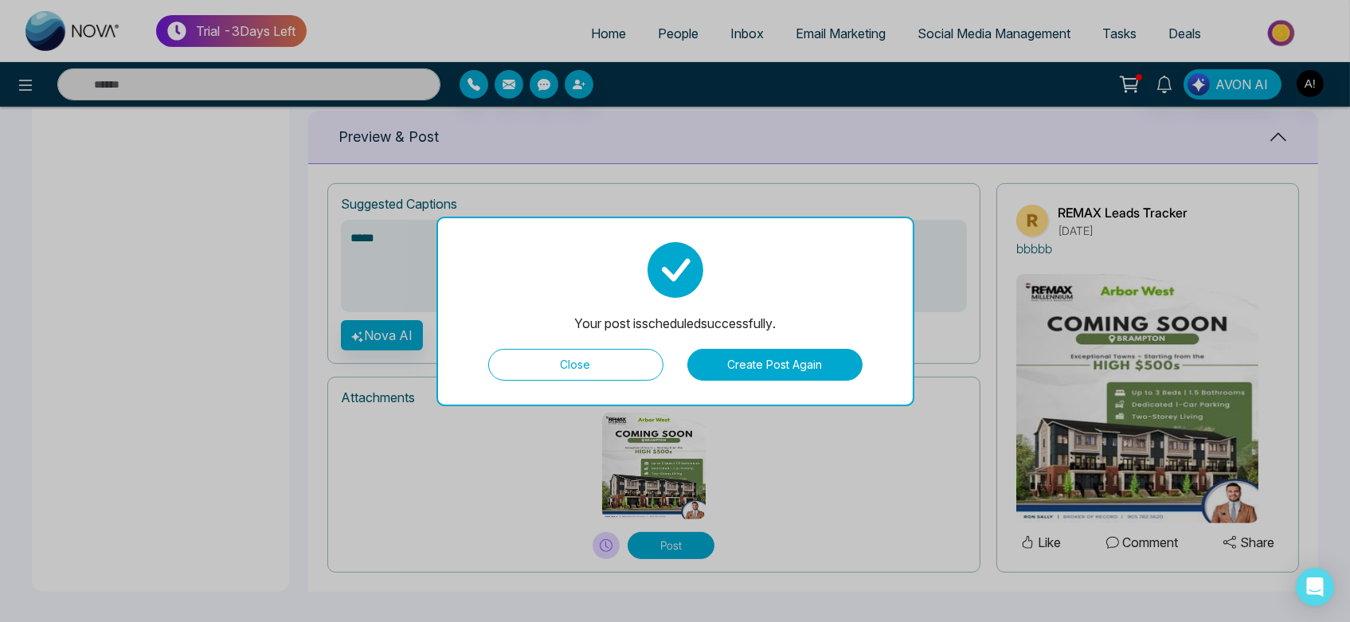
click at [612, 359] on button "Close" at bounding box center [575, 365] width 175 height 32
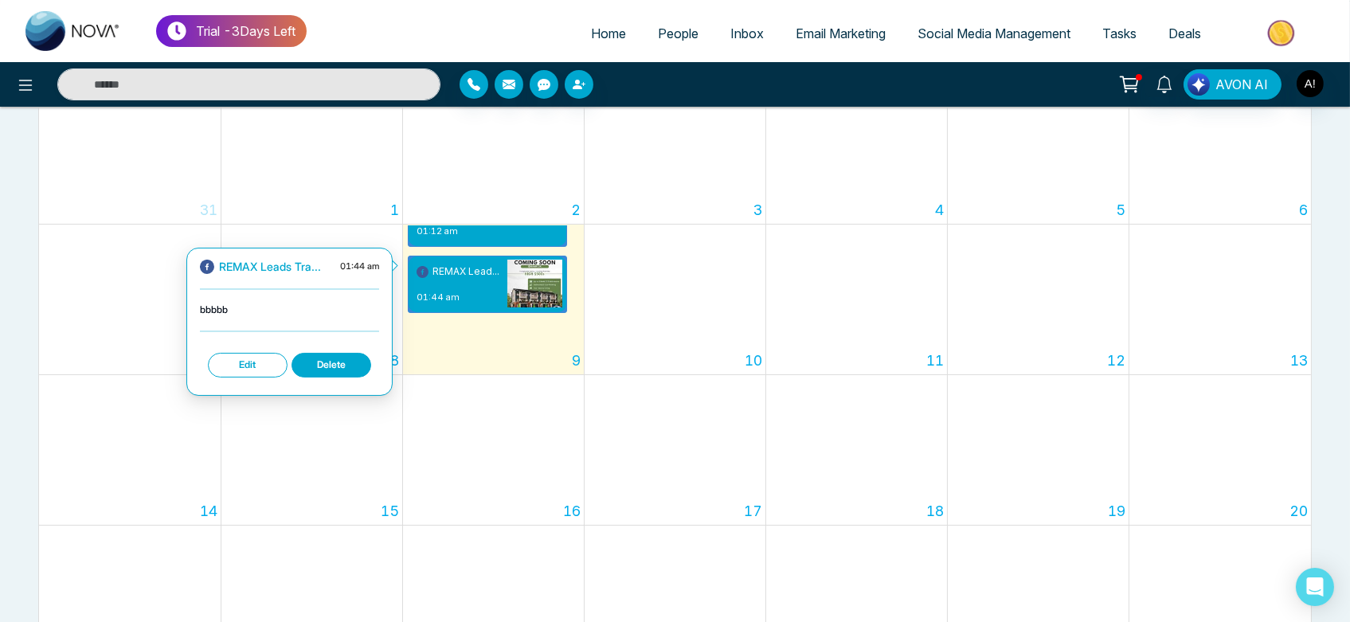
scroll to position [45, 0]
click at [338, 358] on button "Delete" at bounding box center [332, 365] width 80 height 25
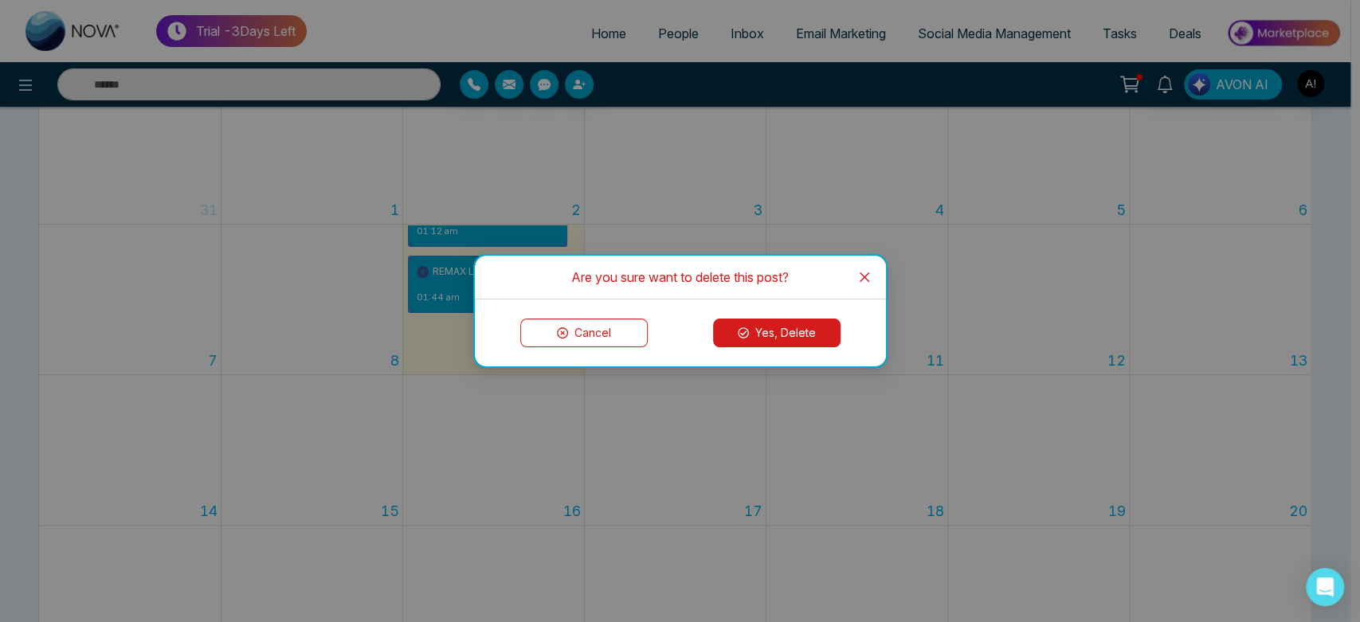
click at [795, 344] on button "Yes, Delete" at bounding box center [776, 333] width 127 height 29
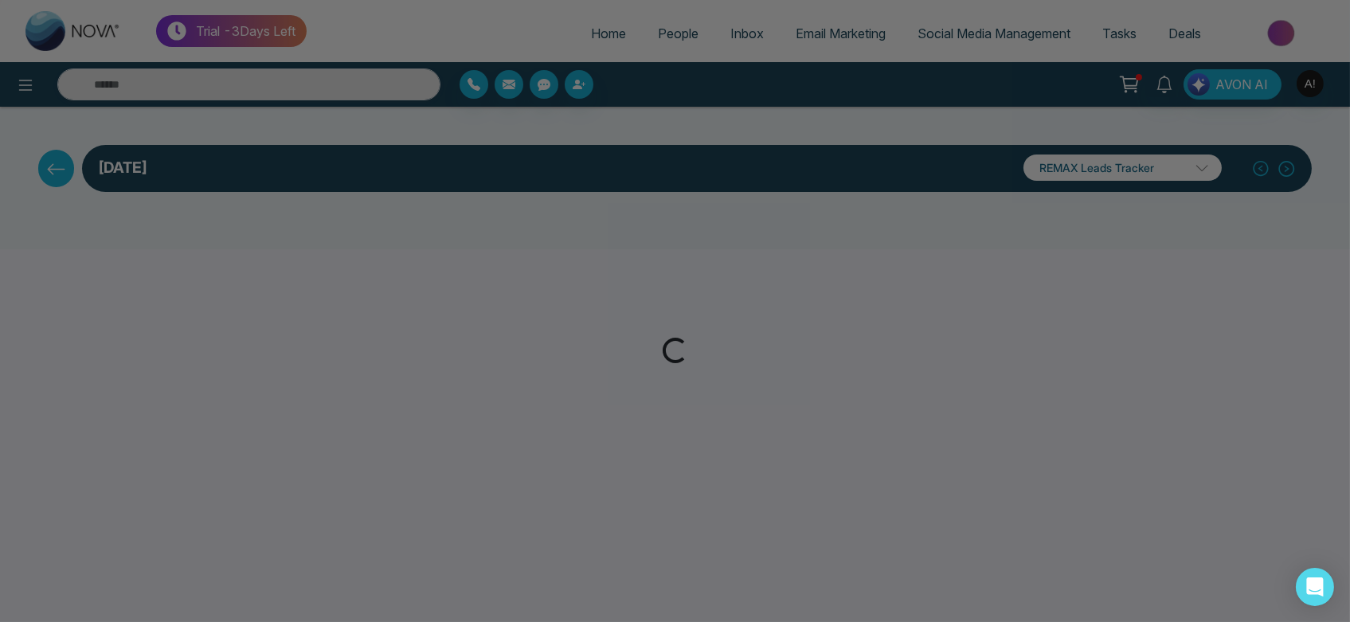
scroll to position [0, 0]
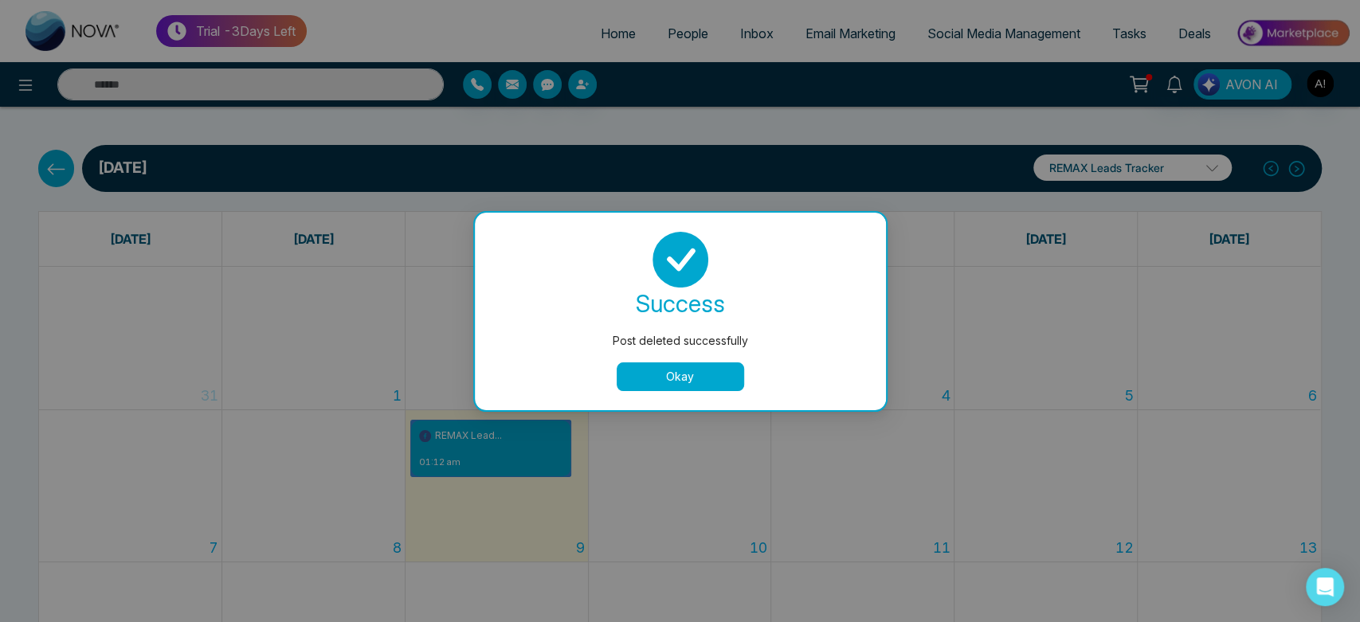
click at [684, 377] on button "Okay" at bounding box center [680, 376] width 127 height 29
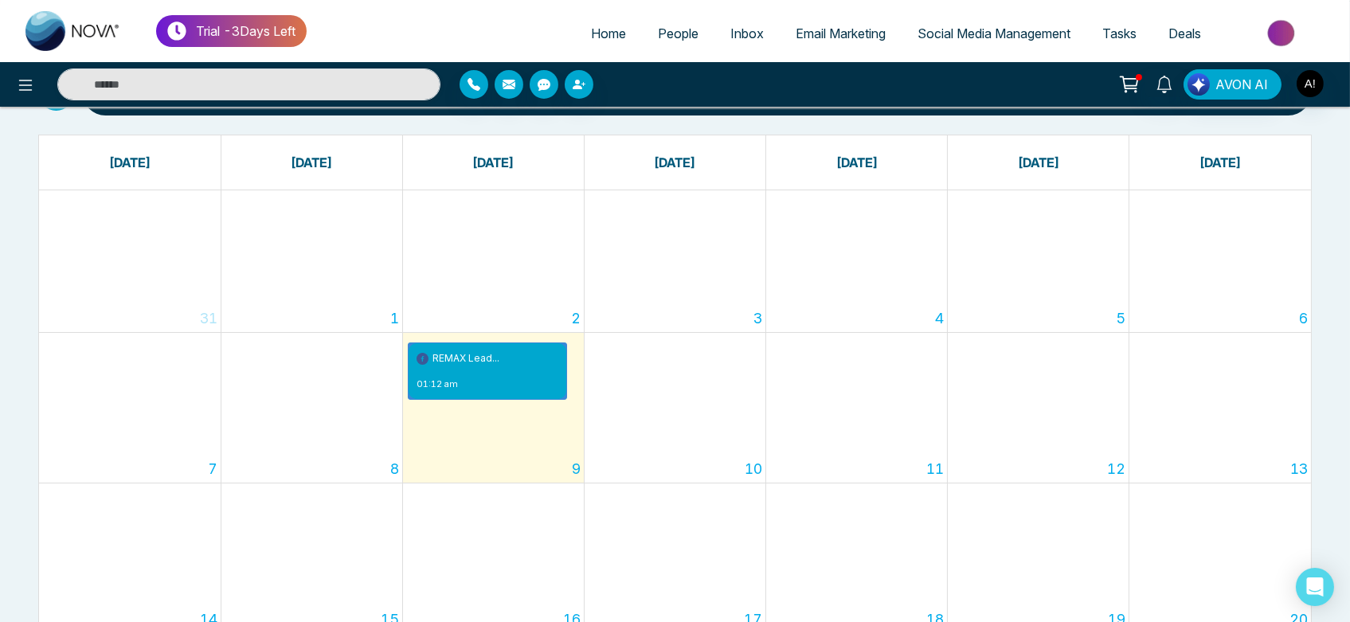
scroll to position [74, 0]
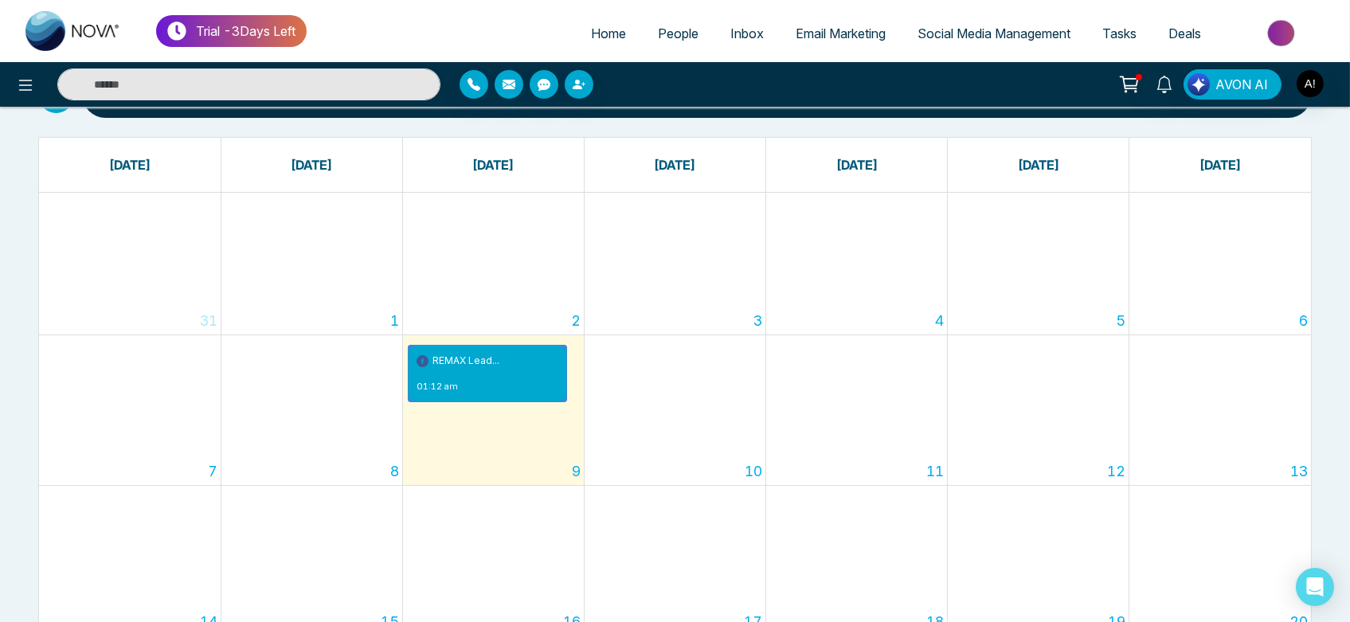
click at [1019, 45] on link "Social Media Management" at bounding box center [994, 33] width 185 height 30
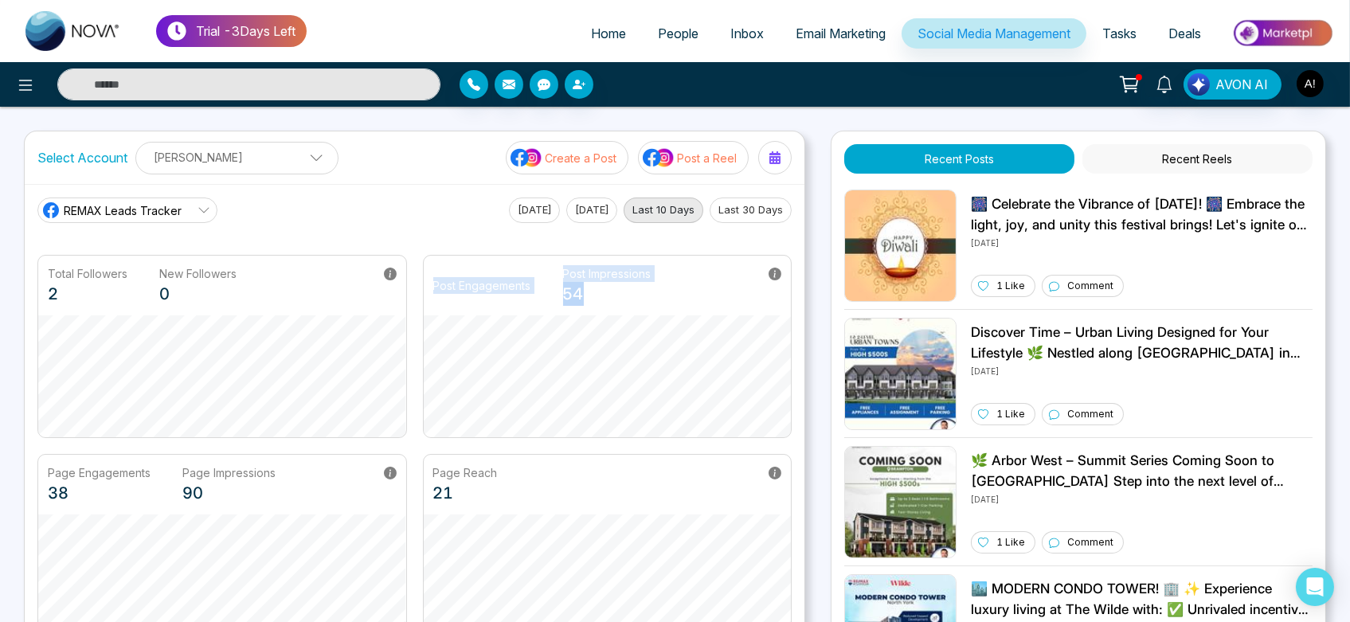
drag, startPoint x: 427, startPoint y: 292, endPoint x: 727, endPoint y: 292, distance: 299.6
click at [727, 292] on div "Post Engagements Post Impressions 54" at bounding box center [608, 286] width 368 height 60
click at [378, 215] on div "REMAX Leads Tracker Today Yesterday Last 10 Days Last 30 Days" at bounding box center [414, 210] width 754 height 25
click at [826, 47] on link "Email Marketing" at bounding box center [841, 33] width 122 height 30
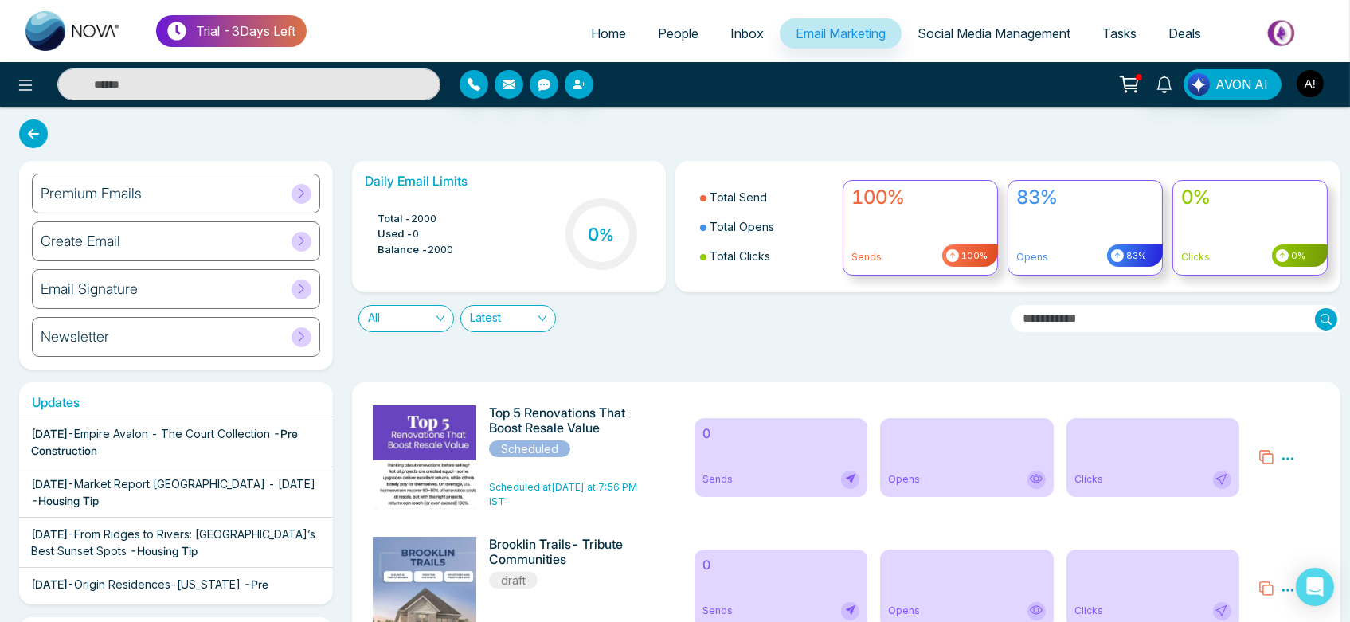
click at [1304, 86] on img "button" at bounding box center [1310, 83] width 27 height 27
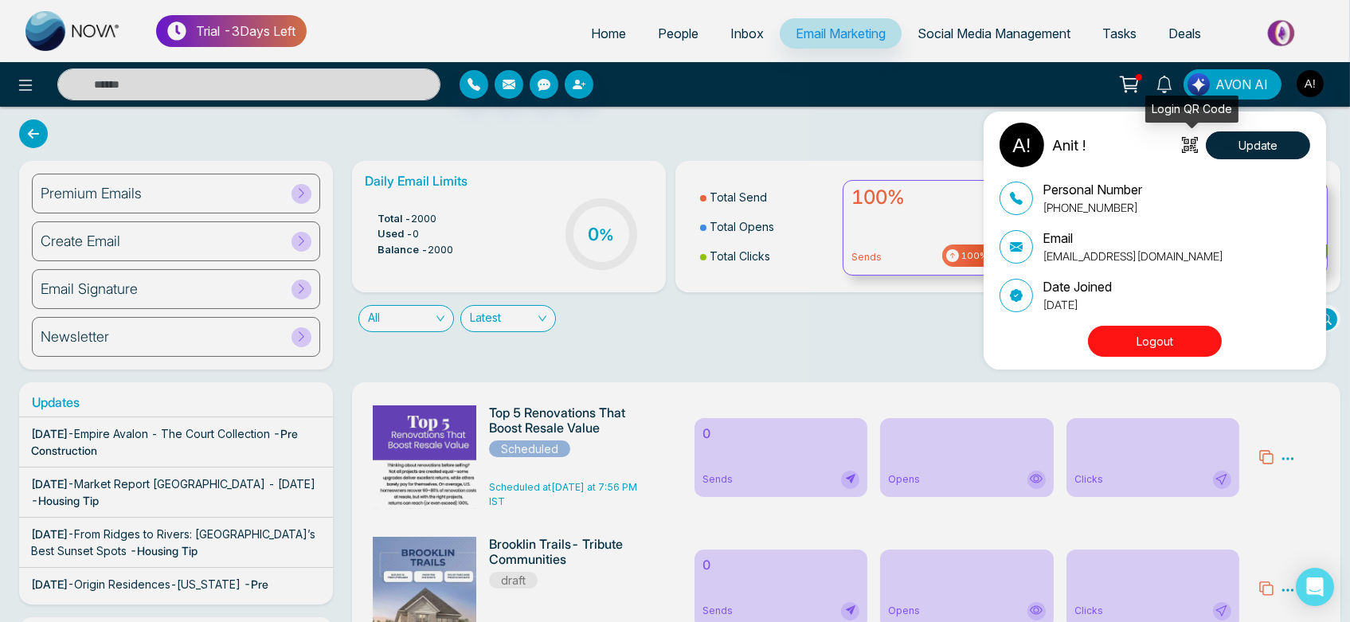
click at [1195, 143] on icon at bounding box center [1193, 145] width 6 height 12
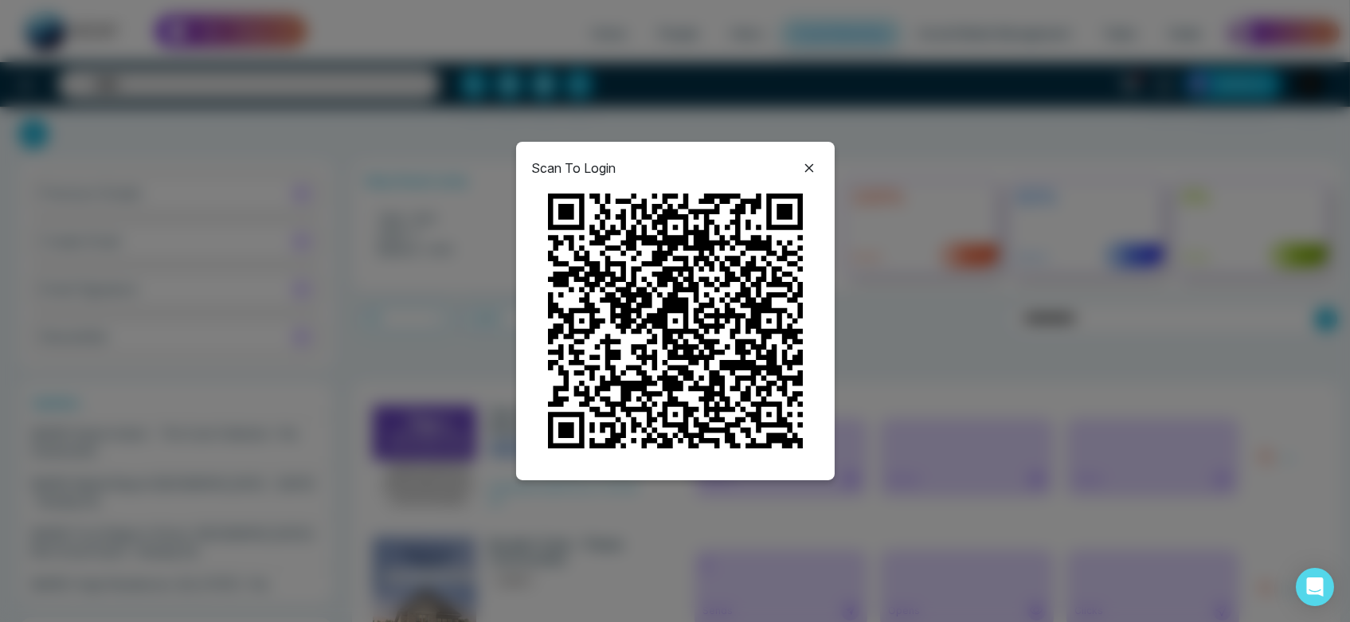
click at [813, 175] on icon at bounding box center [809, 168] width 19 height 19
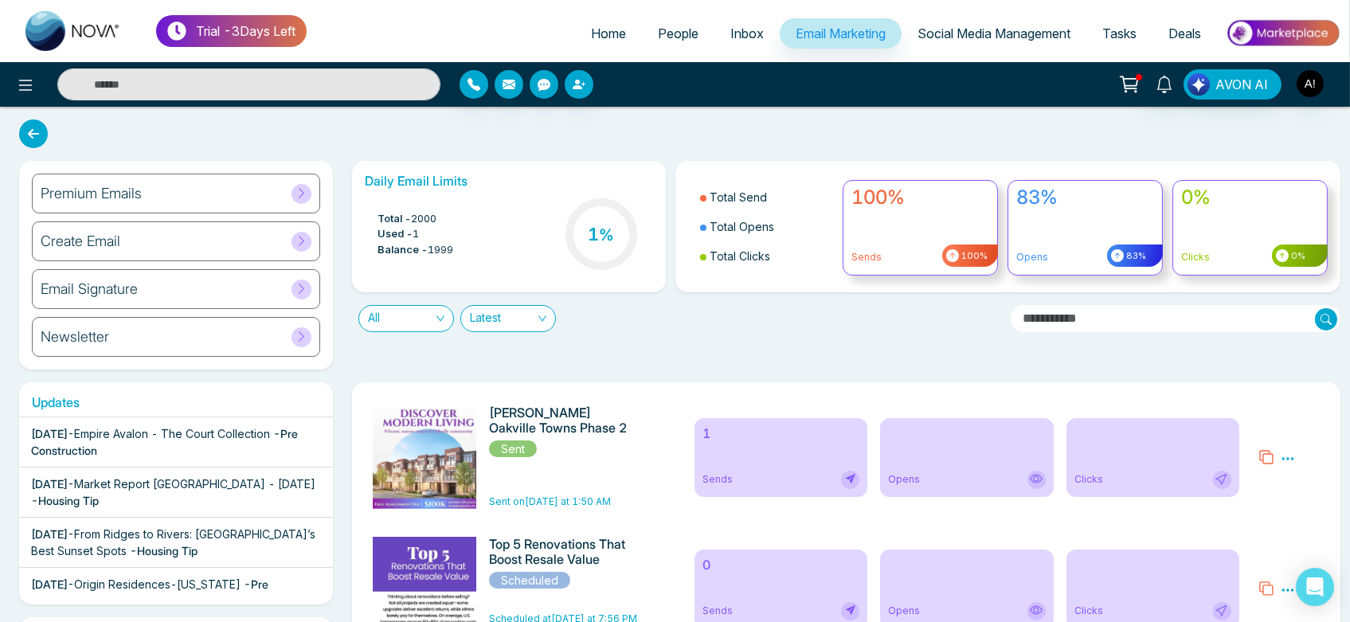
click at [591, 28] on span "Home" at bounding box center [608, 33] width 35 height 16
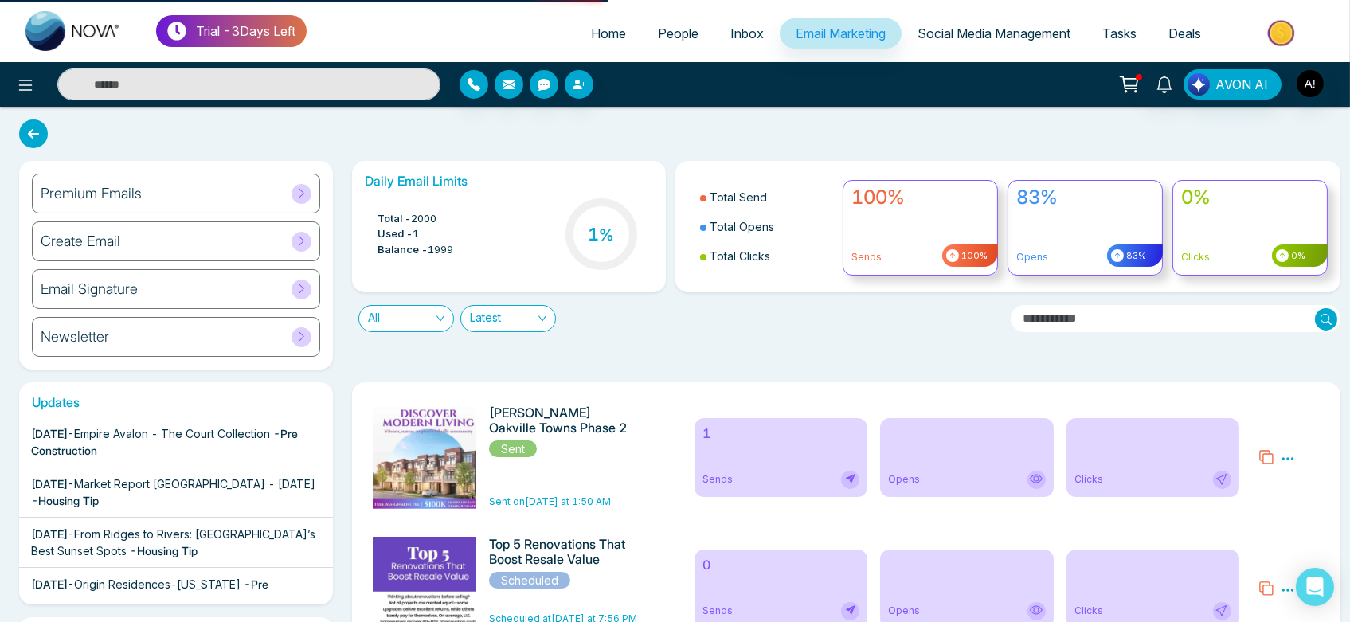
select select "*"
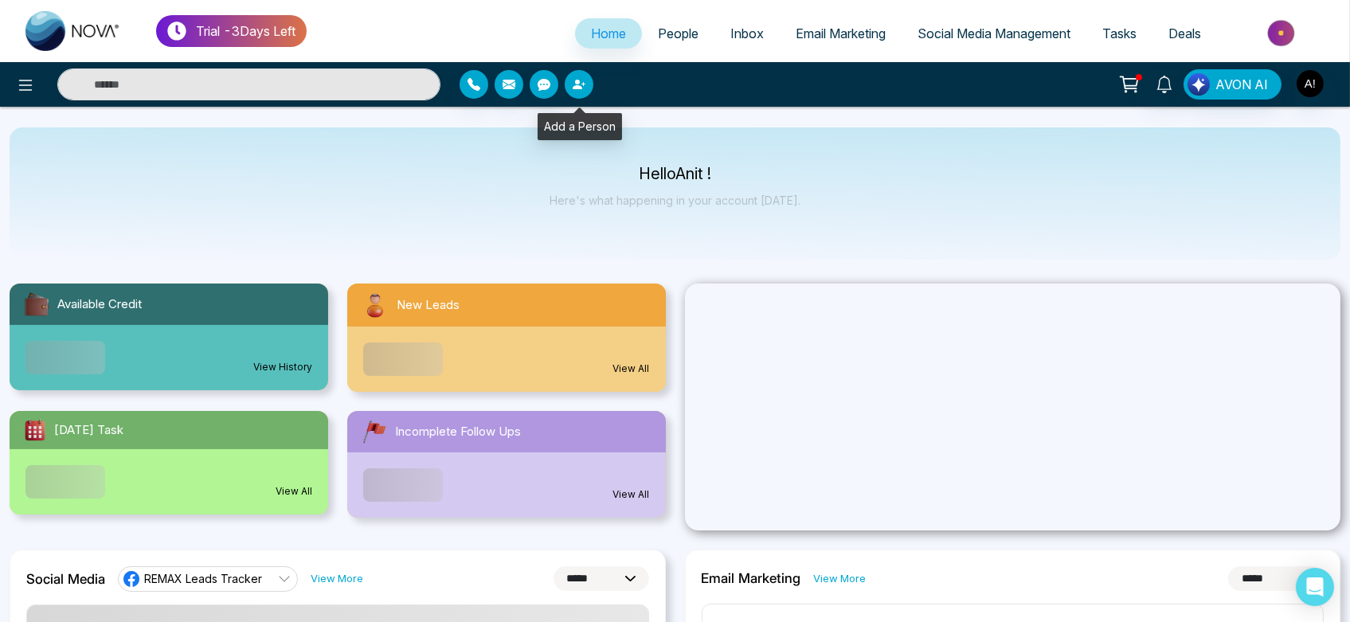
click at [579, 83] on icon "button" at bounding box center [578, 85] width 10 height 10
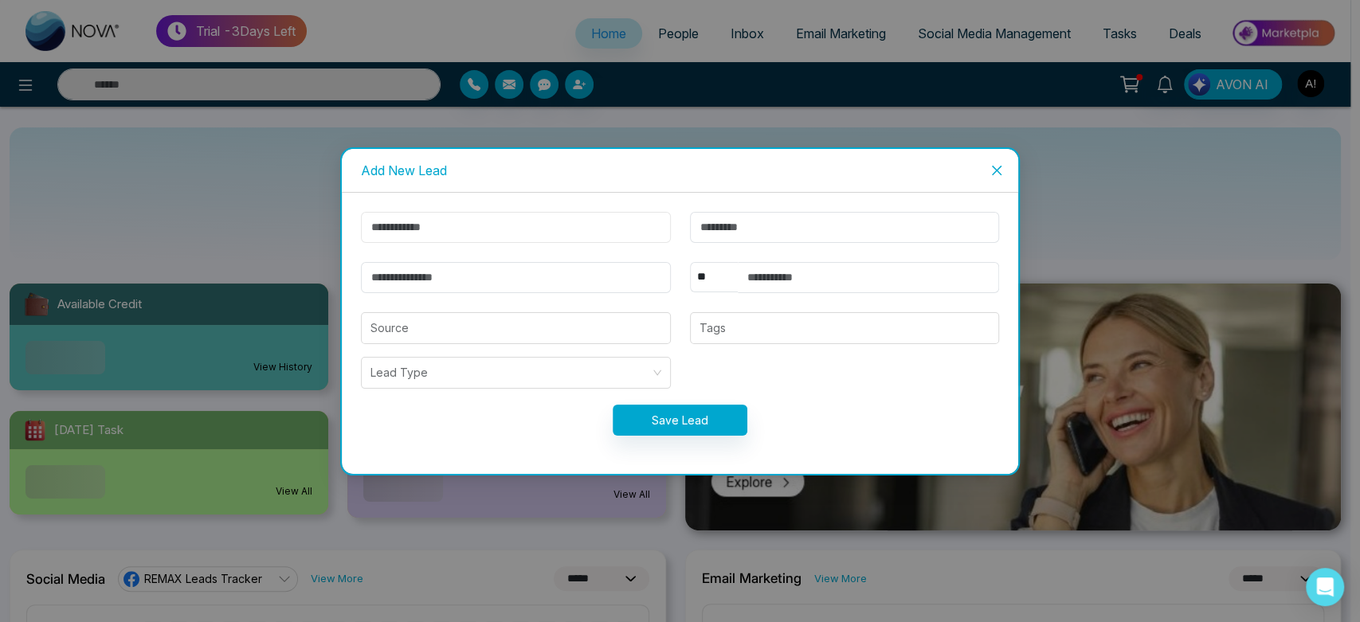
click at [533, 221] on input "text" at bounding box center [516, 227] width 310 height 31
type input "****"
click at [492, 271] on input "email" at bounding box center [516, 277] width 310 height 31
click at [373, 280] on input "**********" at bounding box center [516, 277] width 310 height 31
type input "**********"
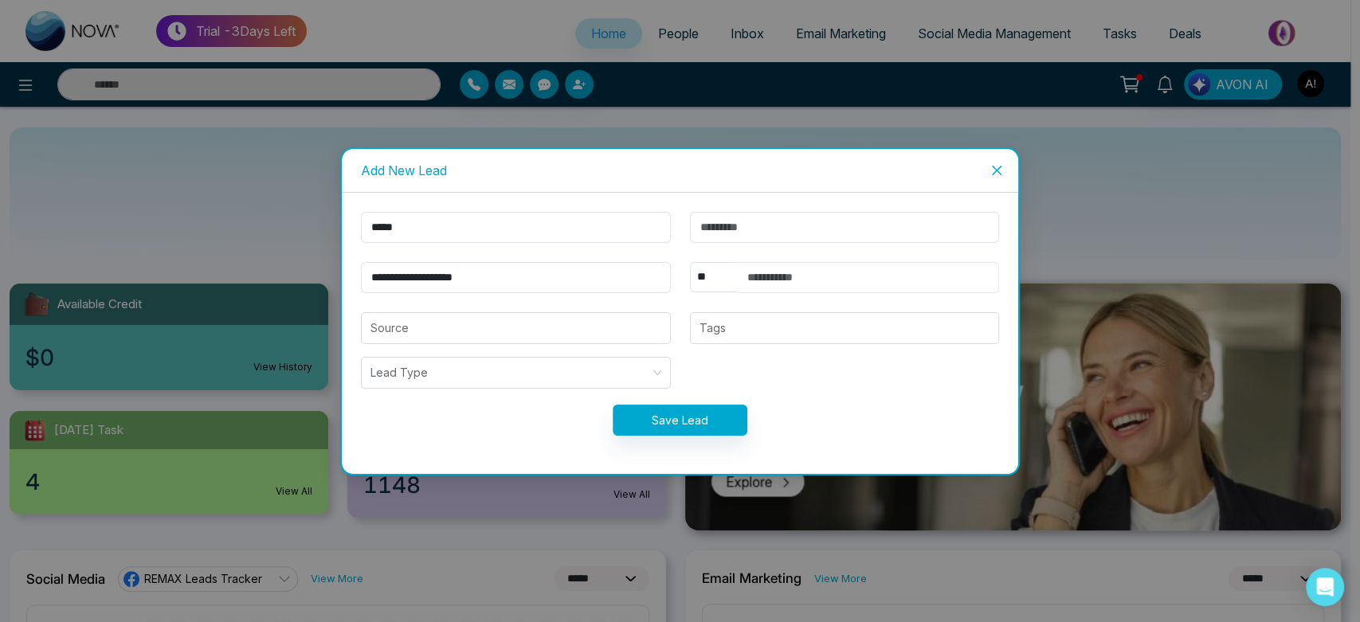
click at [814, 276] on input "text" at bounding box center [869, 277] width 262 height 31
type input "**********"
click at [715, 274] on select "** **** *** *** *** **** ***" at bounding box center [714, 277] width 48 height 30
select select "***"
click at [690, 262] on select "** **** *** *** *** **** ***" at bounding box center [714, 277] width 48 height 30
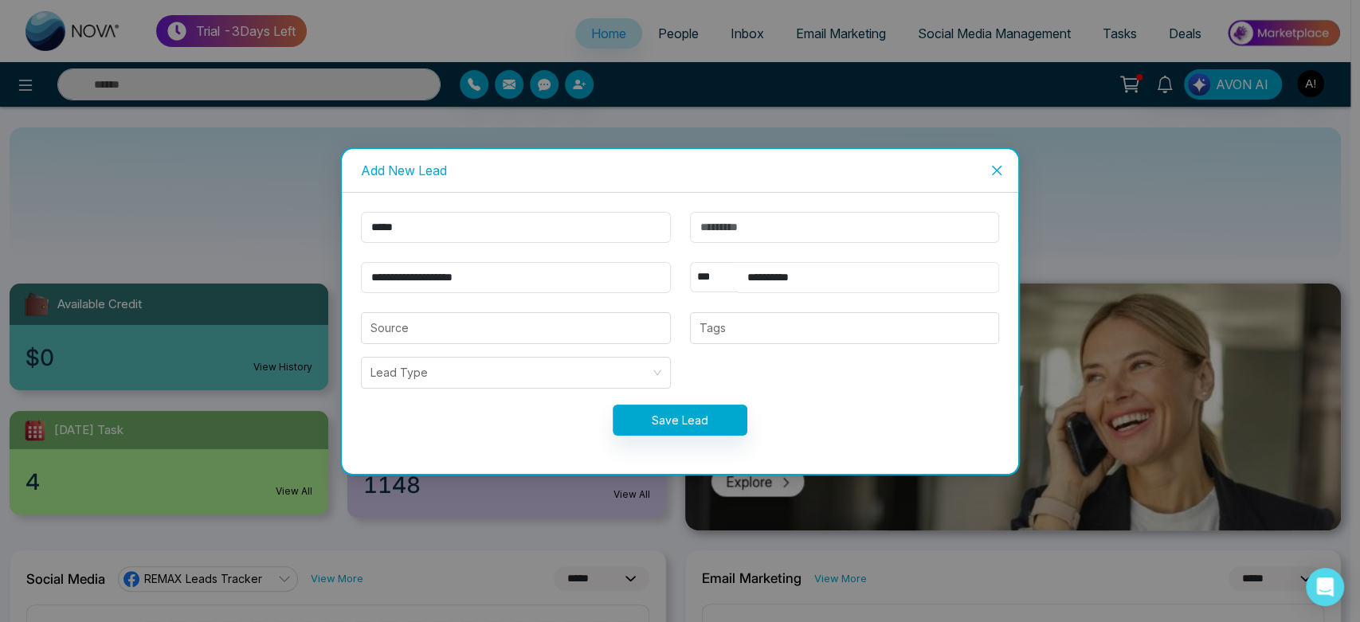
click at [844, 273] on input "**********" at bounding box center [869, 277] width 262 height 31
click at [716, 425] on button "Save Lead" at bounding box center [680, 420] width 135 height 31
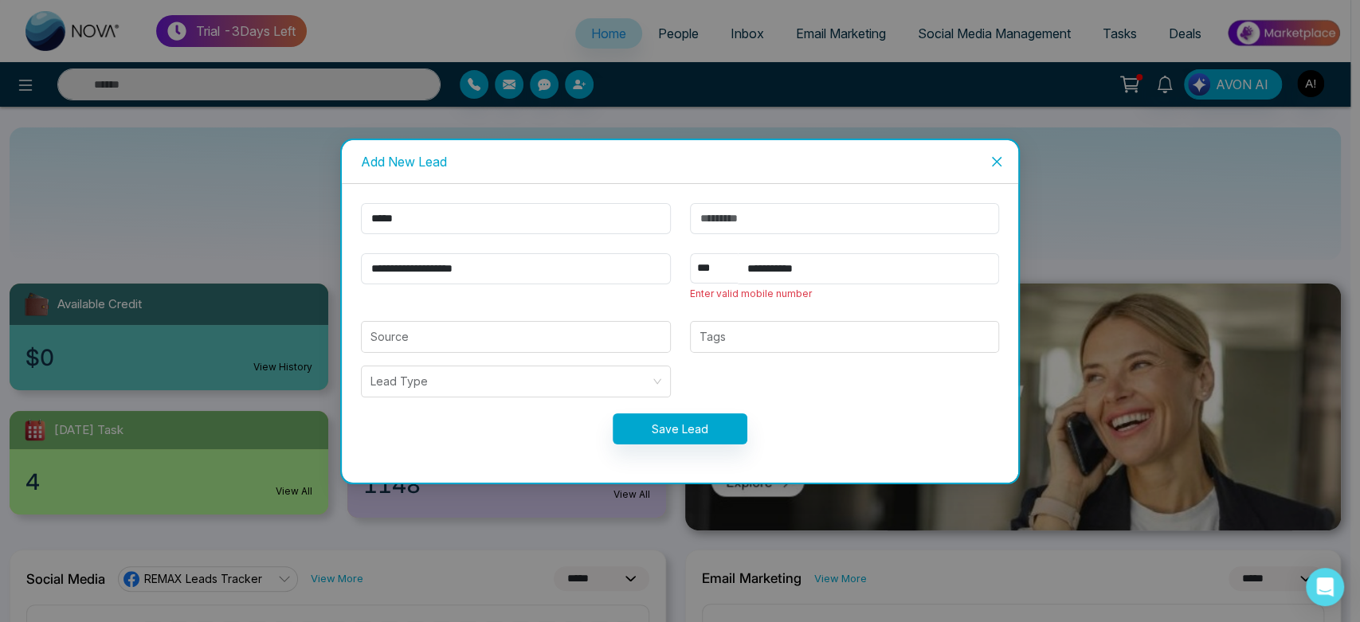
click at [864, 251] on form "**********" at bounding box center [680, 333] width 658 height 261
click at [856, 269] on input "**********" at bounding box center [869, 268] width 262 height 31
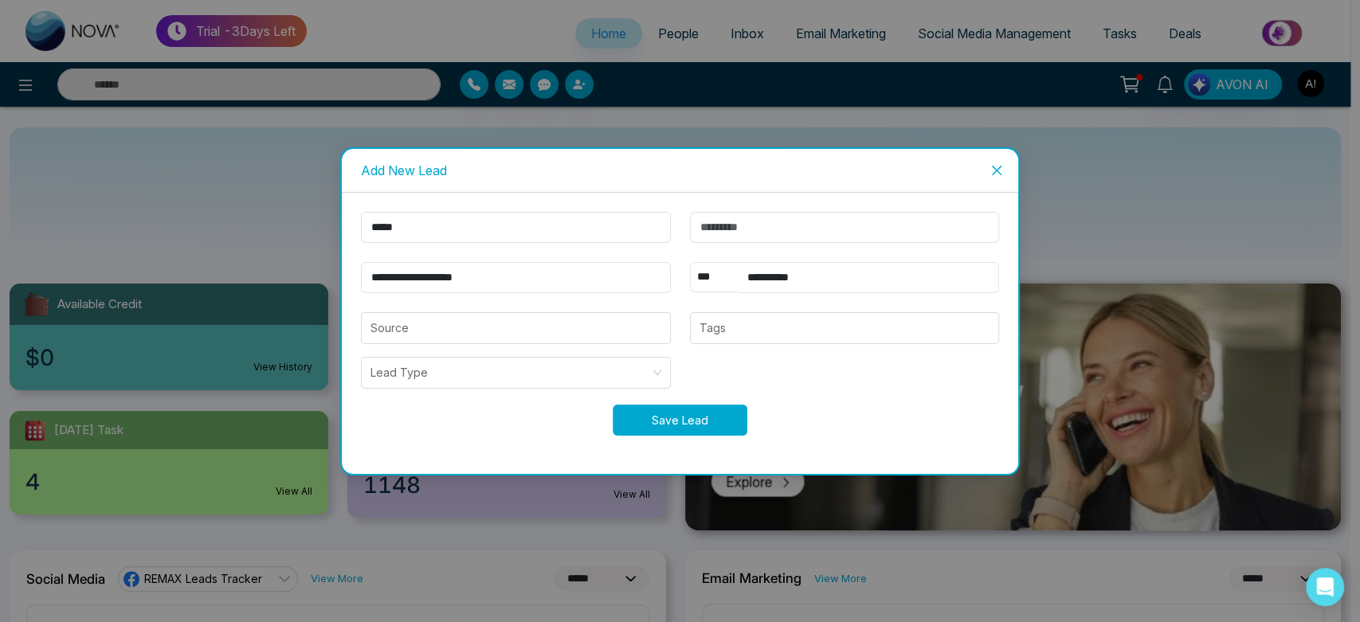
click at [642, 426] on button "Save Lead" at bounding box center [680, 420] width 135 height 31
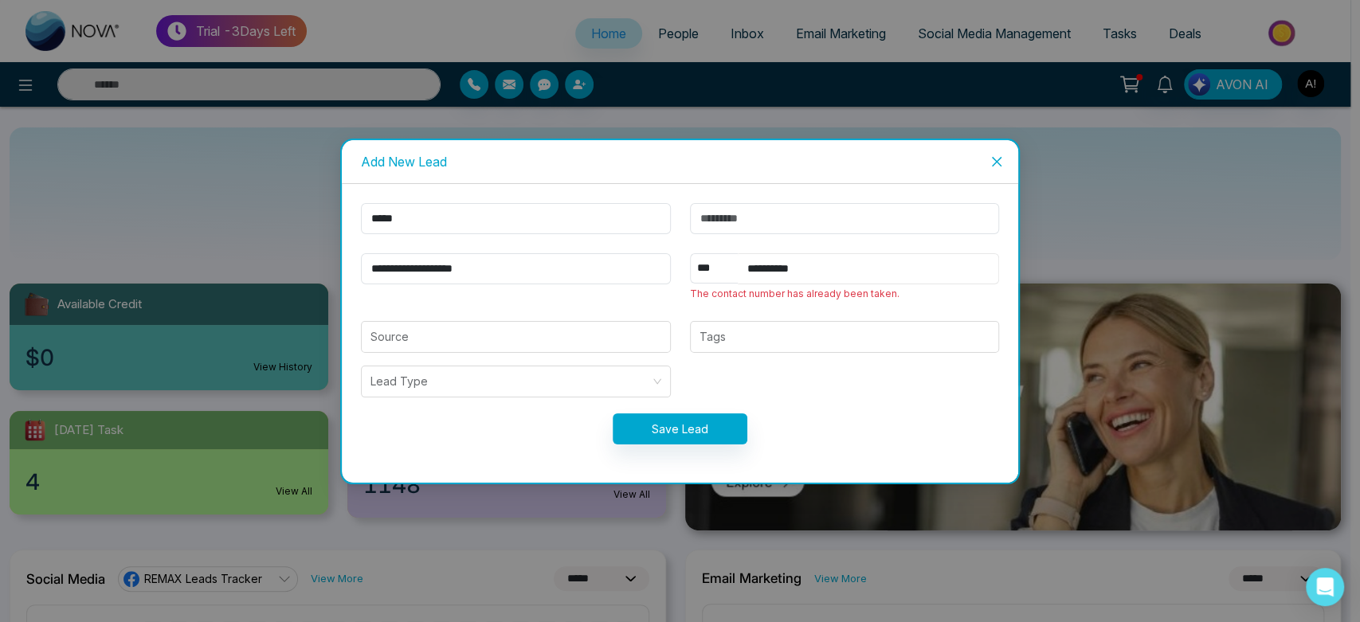
click at [770, 271] on input "**********" at bounding box center [869, 268] width 262 height 31
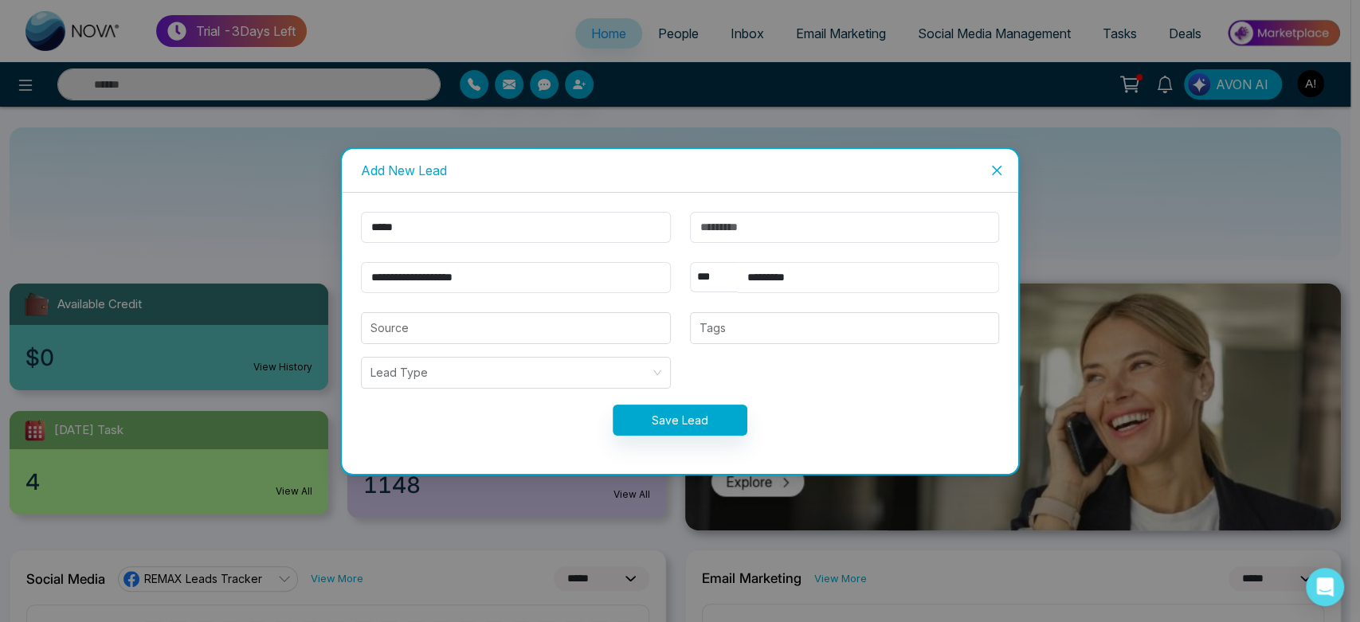
click at [745, 277] on input "*********" at bounding box center [869, 277] width 262 height 31
click at [817, 279] on input "*********" at bounding box center [869, 277] width 262 height 31
type input "**********"
click at [566, 366] on input "search" at bounding box center [510, 373] width 280 height 30
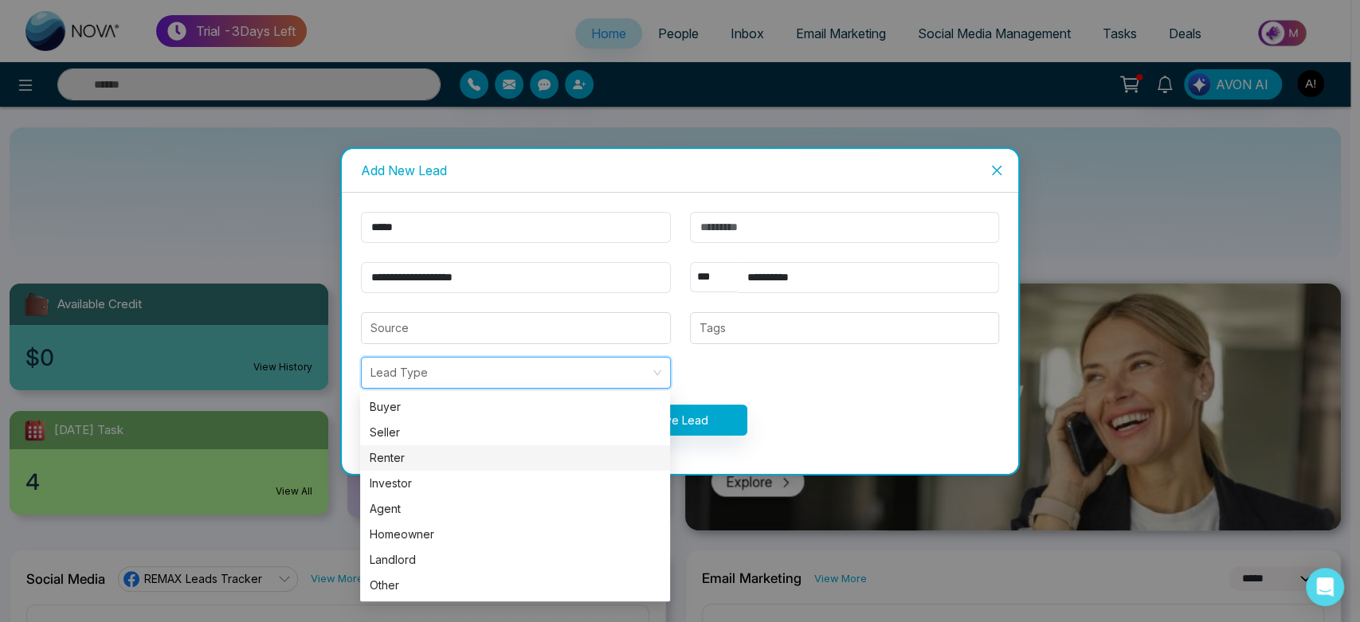
click at [563, 445] on div "Renter" at bounding box center [515, 457] width 310 height 25
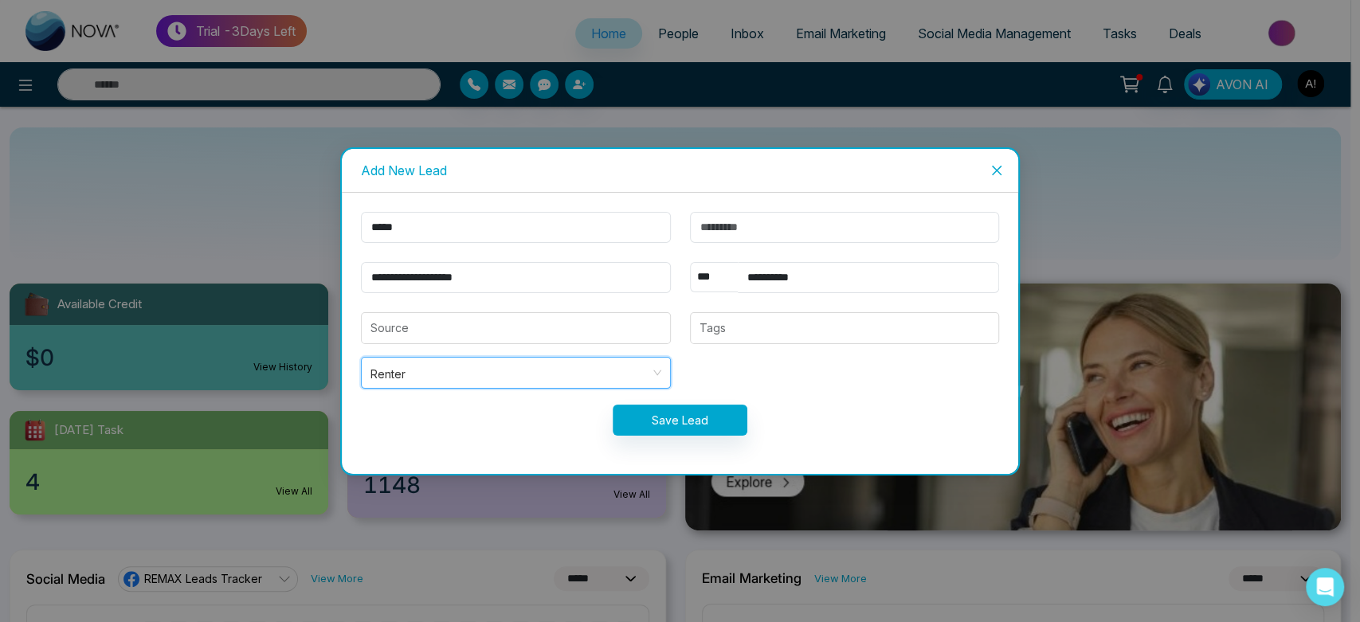
click at [688, 435] on form "**********" at bounding box center [680, 333] width 658 height 243
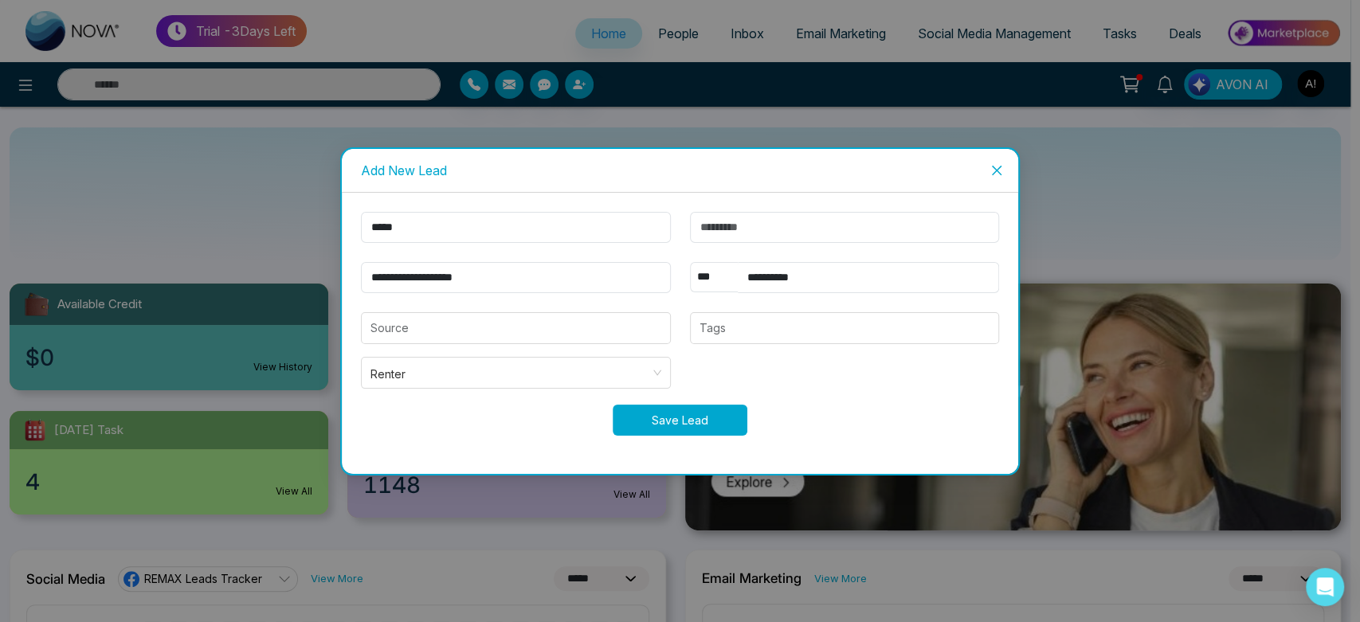
click at [692, 425] on button "Save Lead" at bounding box center [680, 420] width 135 height 31
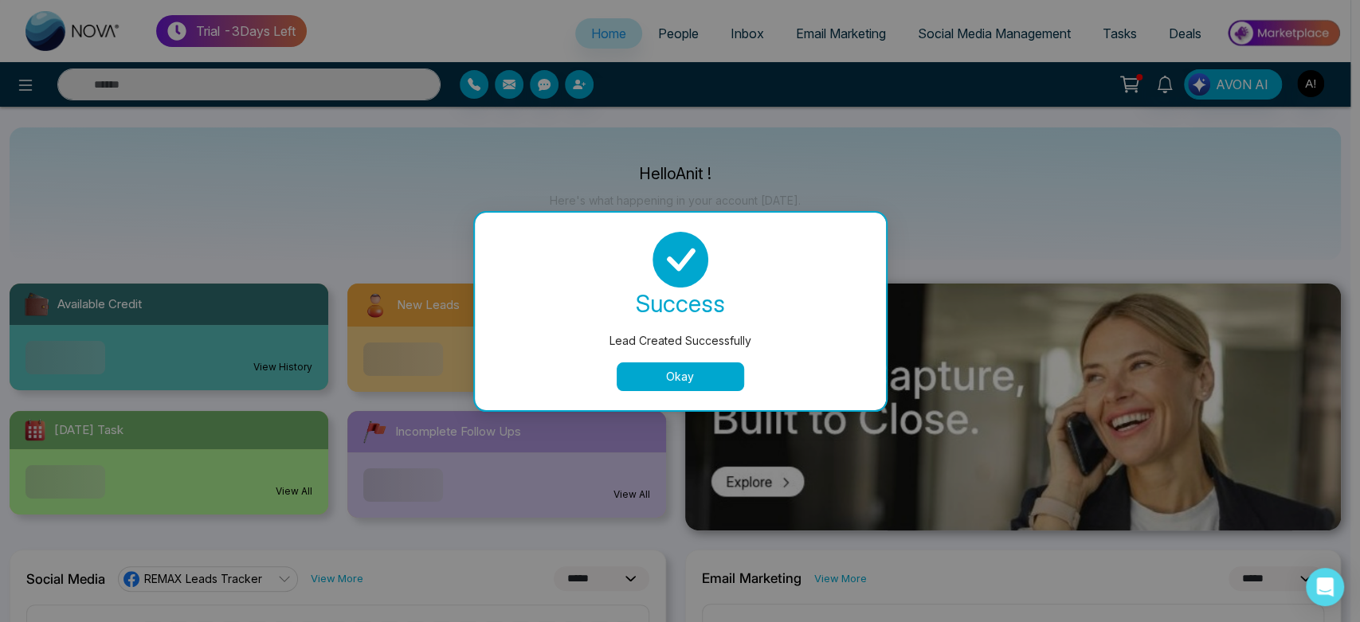
click at [676, 368] on button "Okay" at bounding box center [680, 376] width 127 height 29
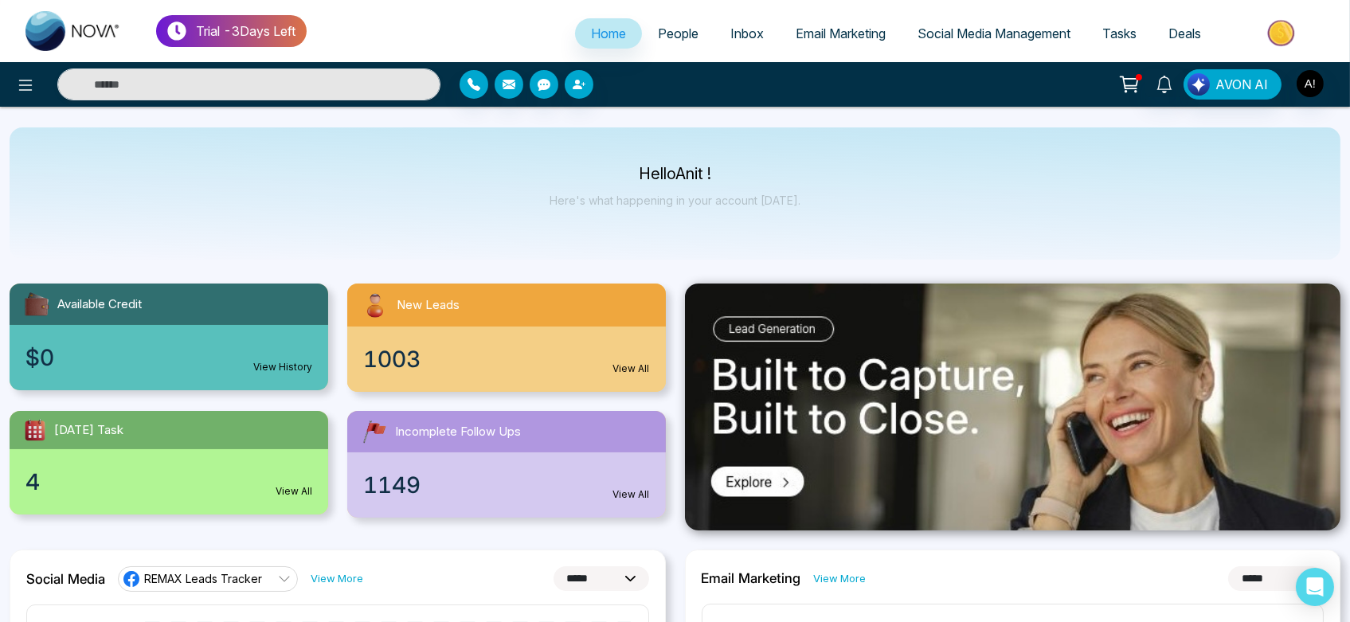
click at [680, 41] on link "People" at bounding box center [678, 33] width 72 height 30
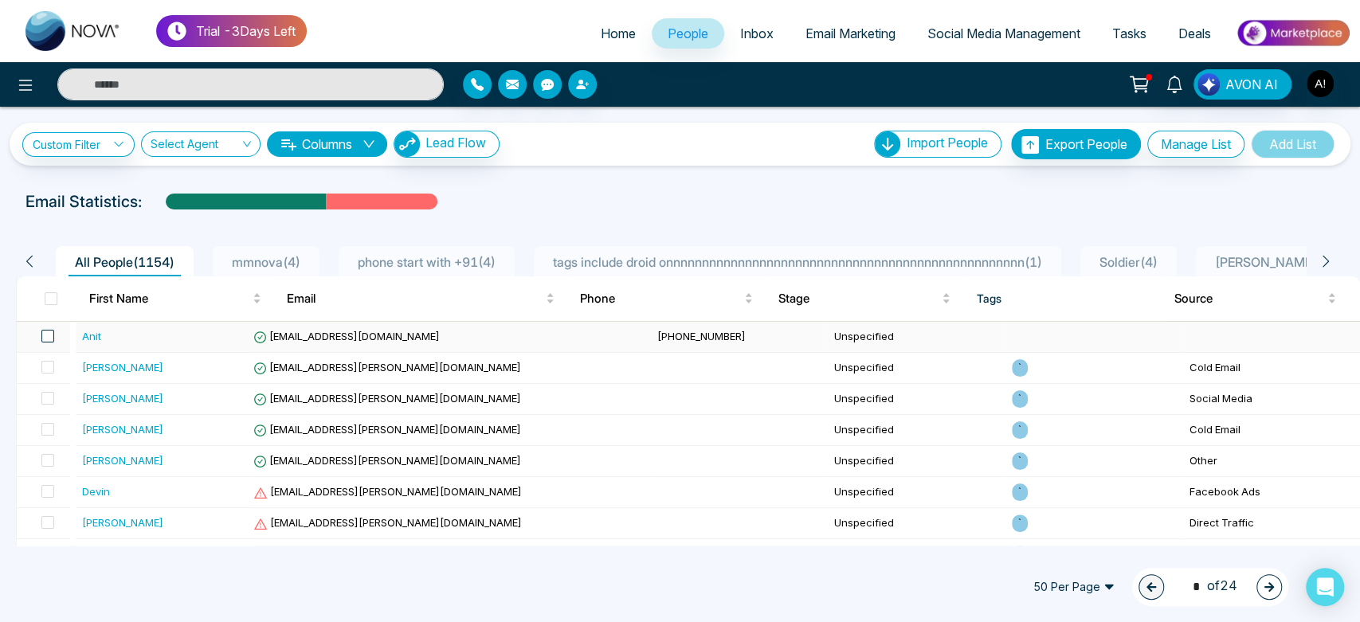
click at [51, 339] on span at bounding box center [47, 336] width 13 height 13
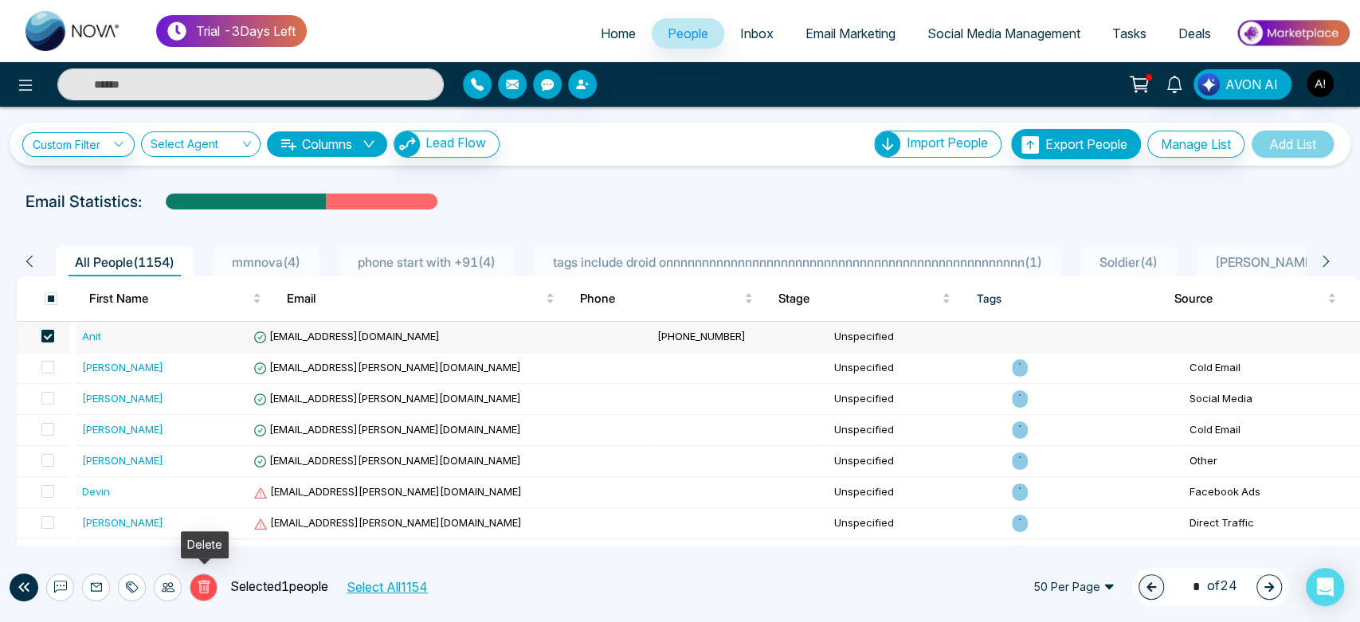
click at [202, 598] on button "Delete" at bounding box center [204, 588] width 28 height 28
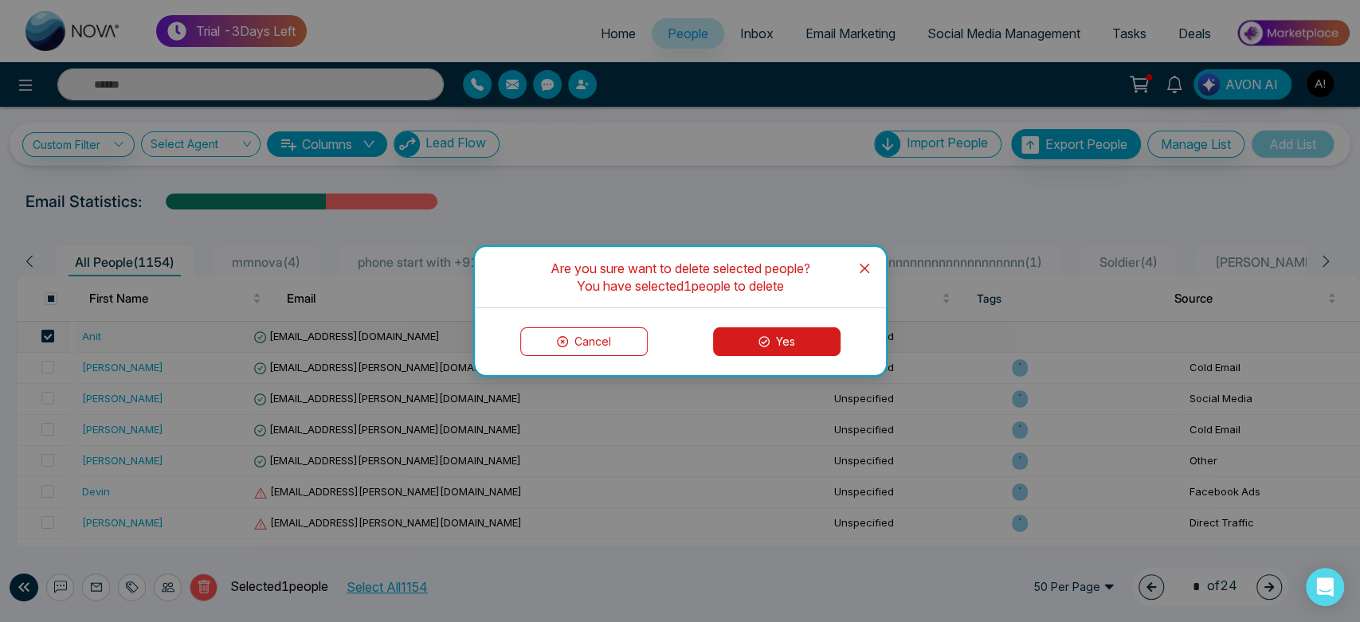
click at [804, 347] on button "Yes" at bounding box center [776, 341] width 127 height 29
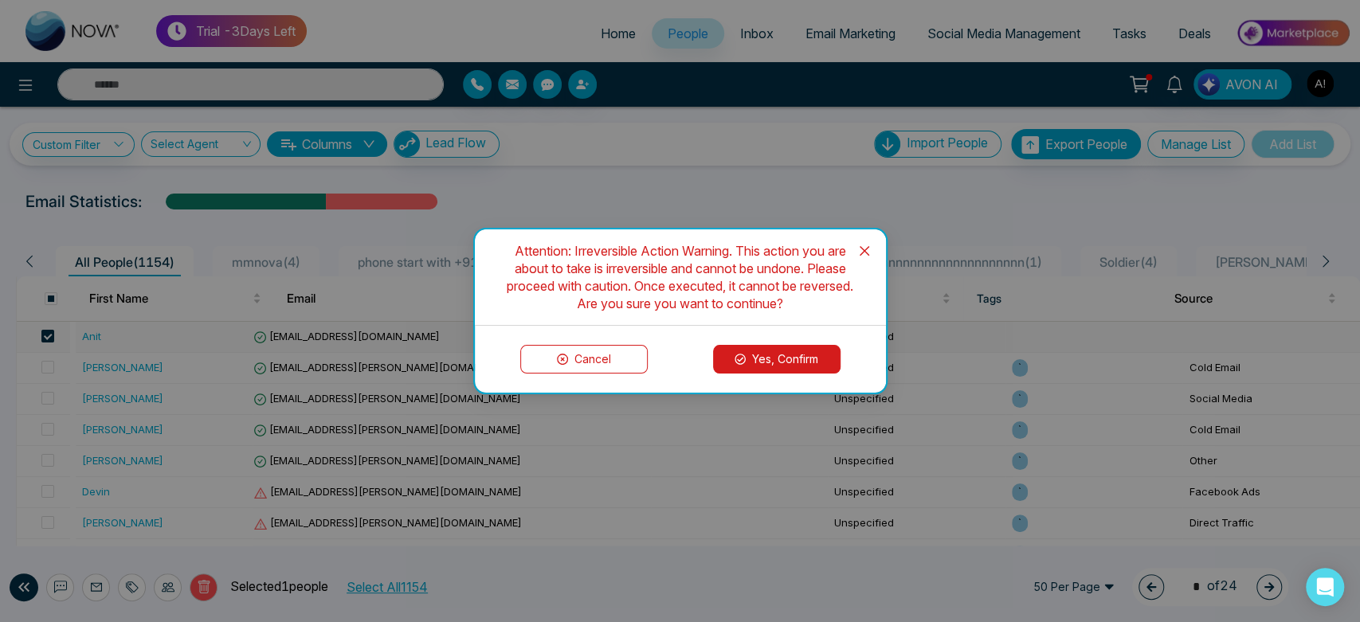
click at [757, 359] on button "Yes, Confirm" at bounding box center [776, 359] width 127 height 29
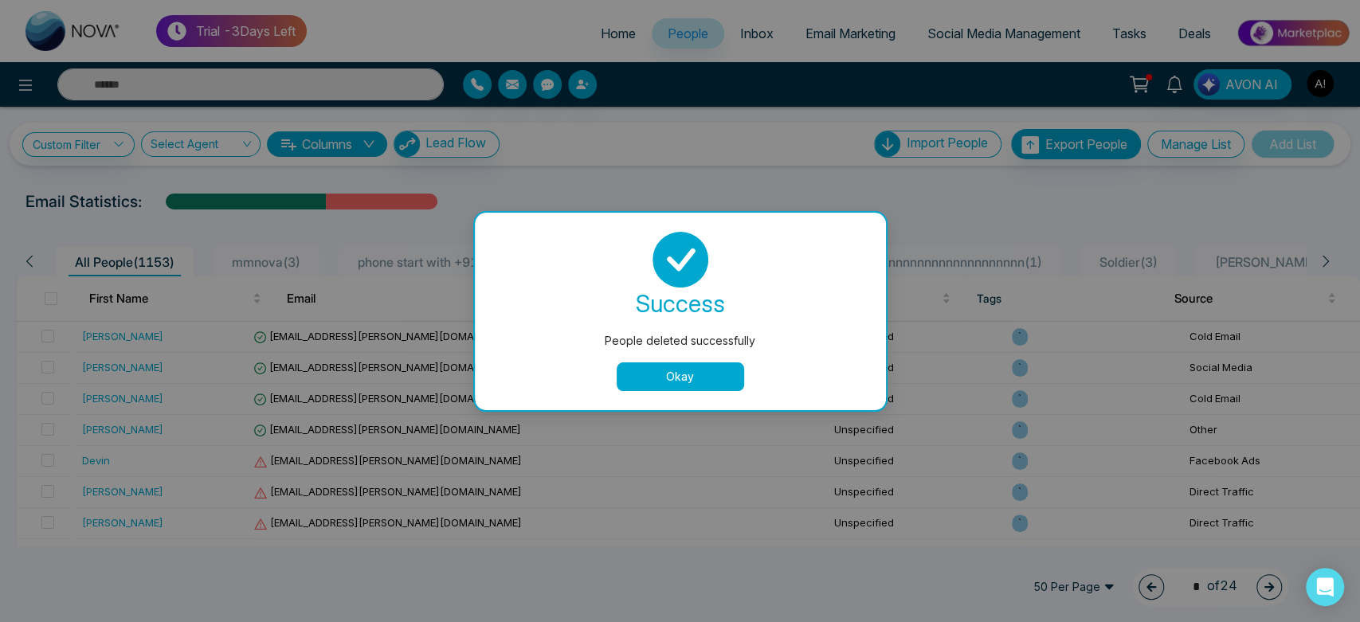
click at [686, 377] on button "Okay" at bounding box center [680, 376] width 127 height 29
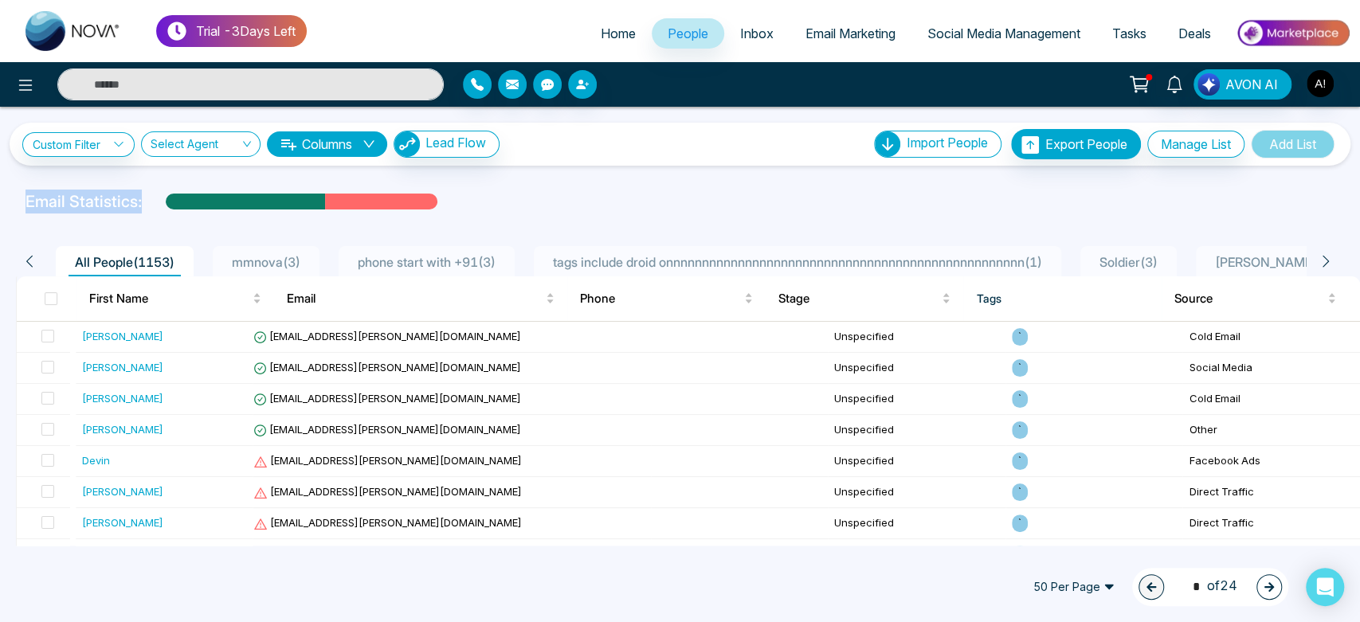
drag, startPoint x: 16, startPoint y: 202, endPoint x: 541, endPoint y: 173, distance: 525.8
click at [541, 173] on div "Custom Filter Choose a filter Cancel Apply Select Agent Columns Lead Flow Impor…" at bounding box center [680, 326] width 1360 height 439
click at [1146, 83] on icon at bounding box center [1139, 84] width 22 height 22
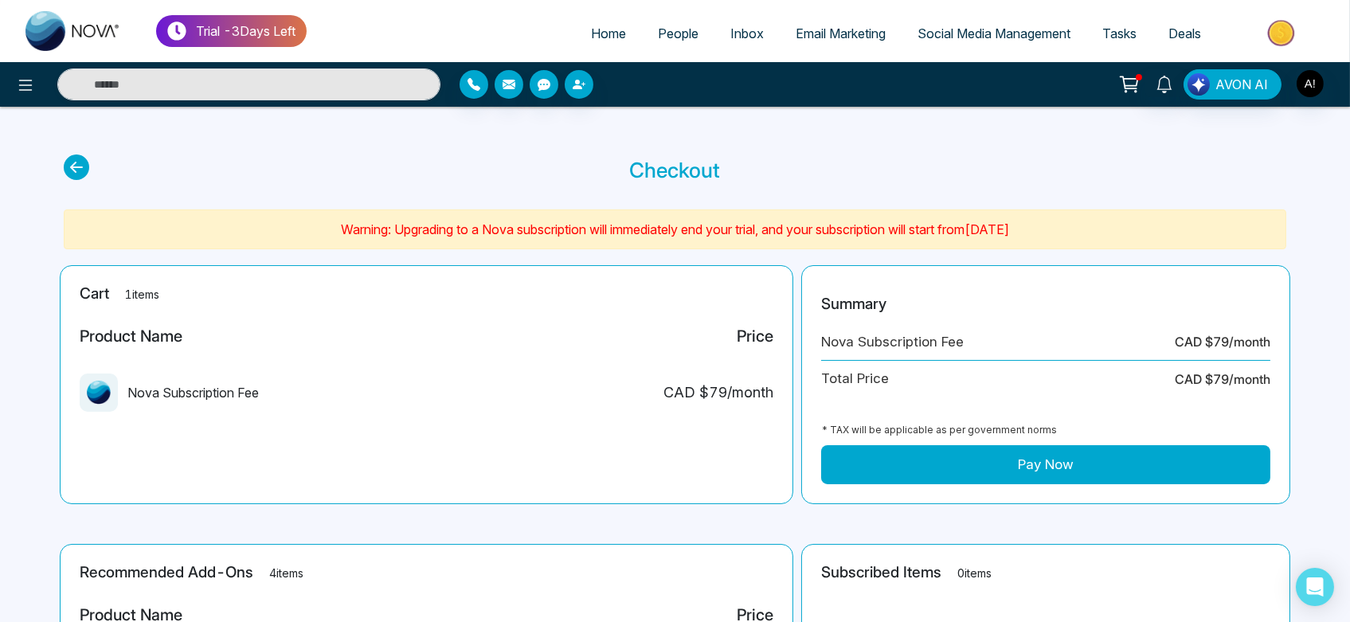
click at [480, 504] on main "Checkout Warning: Upgrading to a Nova subscription will immediately end your tr…" at bounding box center [675, 536] width 1350 height 858
drag, startPoint x: 113, startPoint y: 373, endPoint x: 120, endPoint y: 390, distance: 18.2
click at [120, 390] on div "Nova Subscription Fee" at bounding box center [169, 393] width 179 height 38
click at [84, 163] on icon at bounding box center [76, 167] width 25 height 25
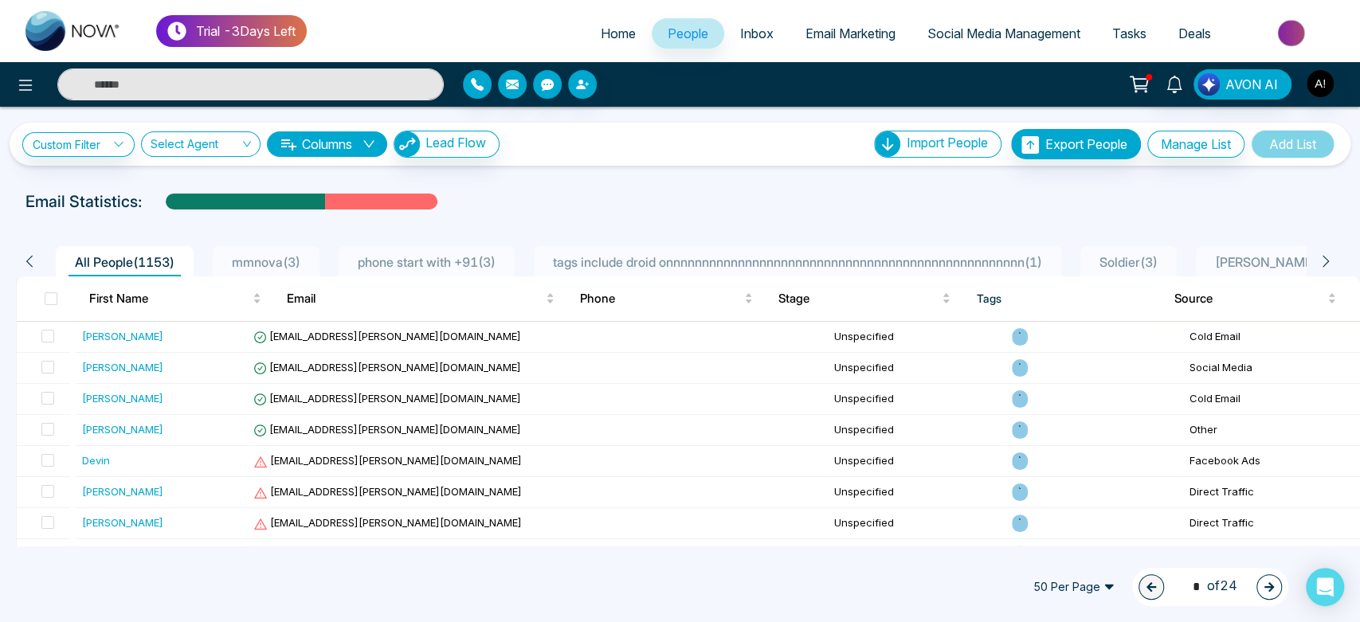
click at [1256, 583] on div "1 * of 24" at bounding box center [1210, 587] width 156 height 38
click at [1264, 586] on icon "button" at bounding box center [1269, 587] width 11 height 11
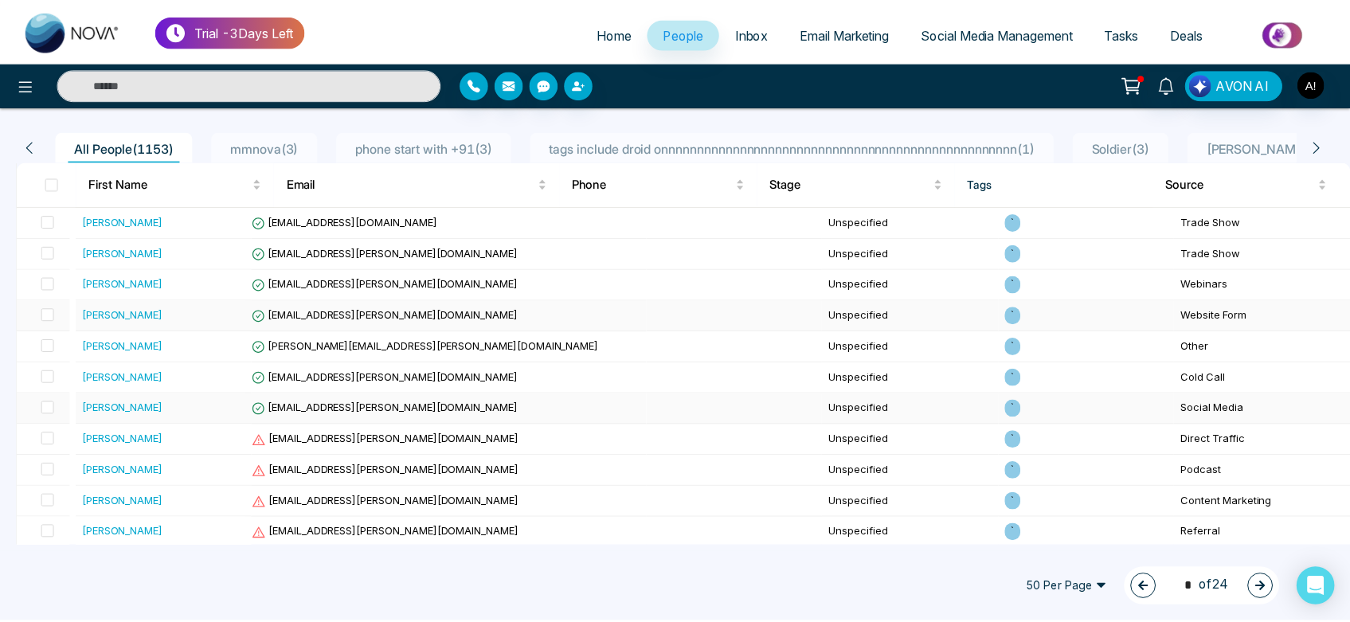
scroll to position [116, 0]
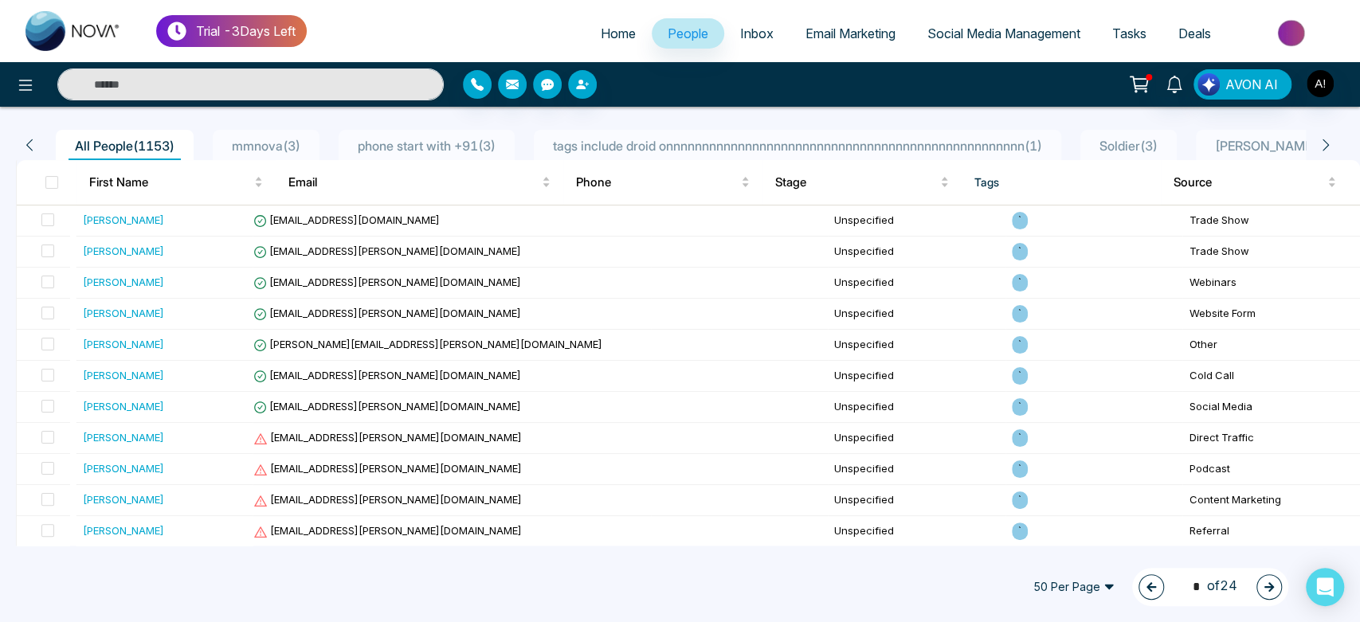
click at [1256, 595] on div "2 * of 24" at bounding box center [1210, 587] width 156 height 38
click at [1265, 593] on button "button" at bounding box center [1268, 586] width 25 height 25
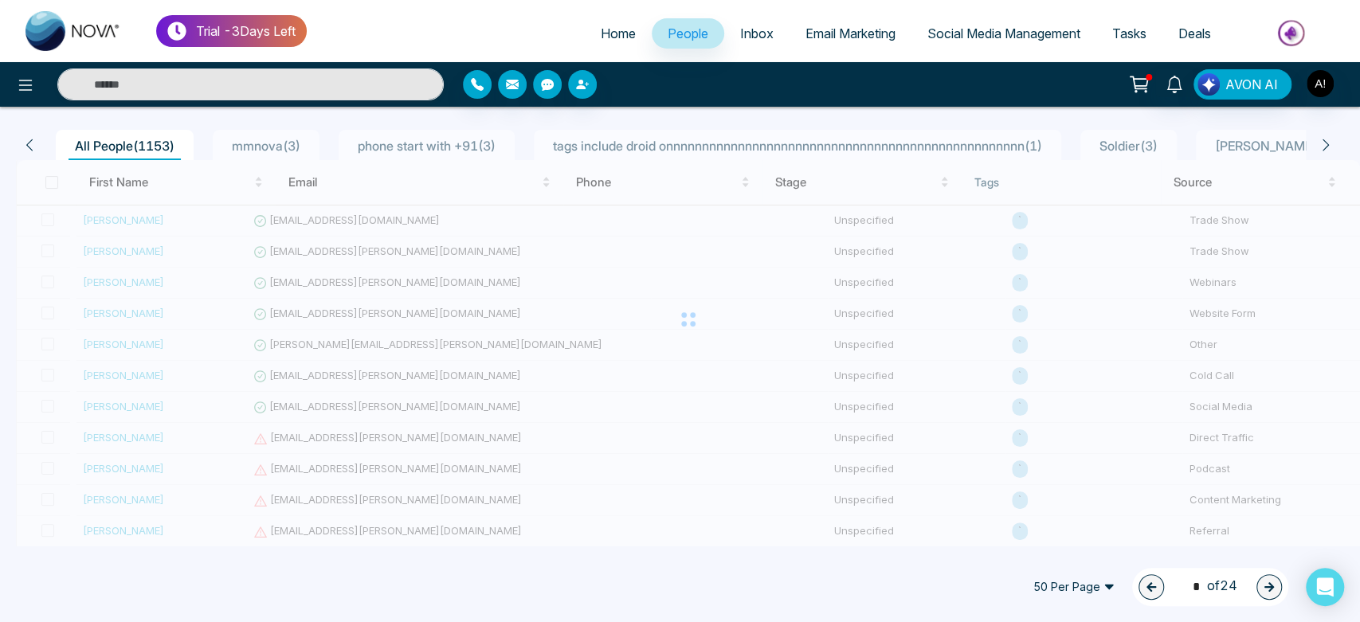
drag, startPoint x: 995, startPoint y: 578, endPoint x: 1072, endPoint y: 585, distance: 77.6
click at [1072, 585] on div "50 Per Page 2 * of 24" at bounding box center [680, 587] width 1360 height 70
type input "*"
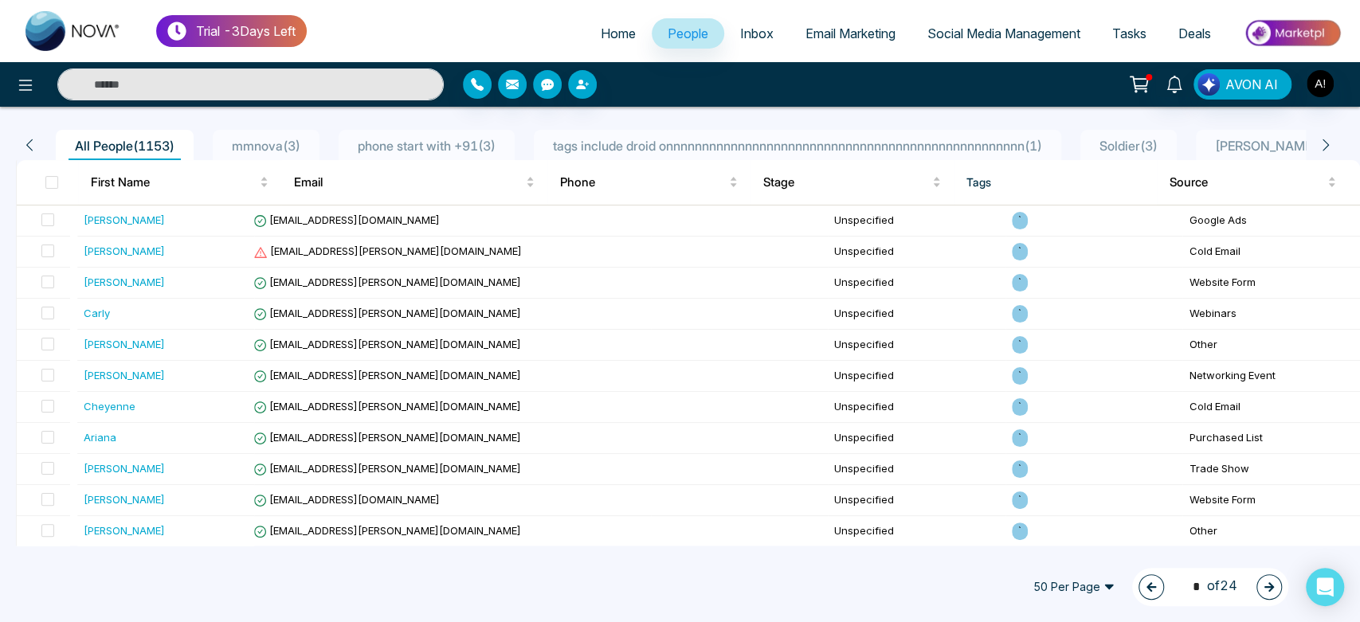
click at [589, 50] on li "Home" at bounding box center [618, 34] width 67 height 33
click at [613, 29] on span "Home" at bounding box center [618, 33] width 35 height 16
select select "*"
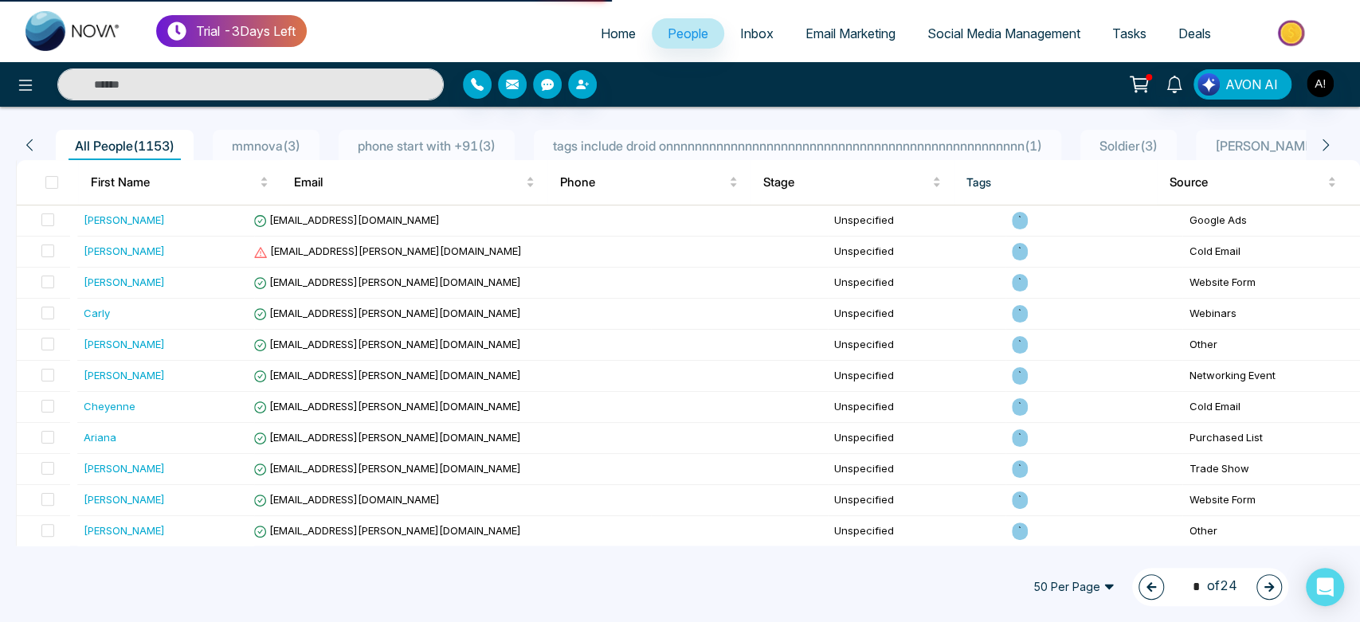
select select "*"
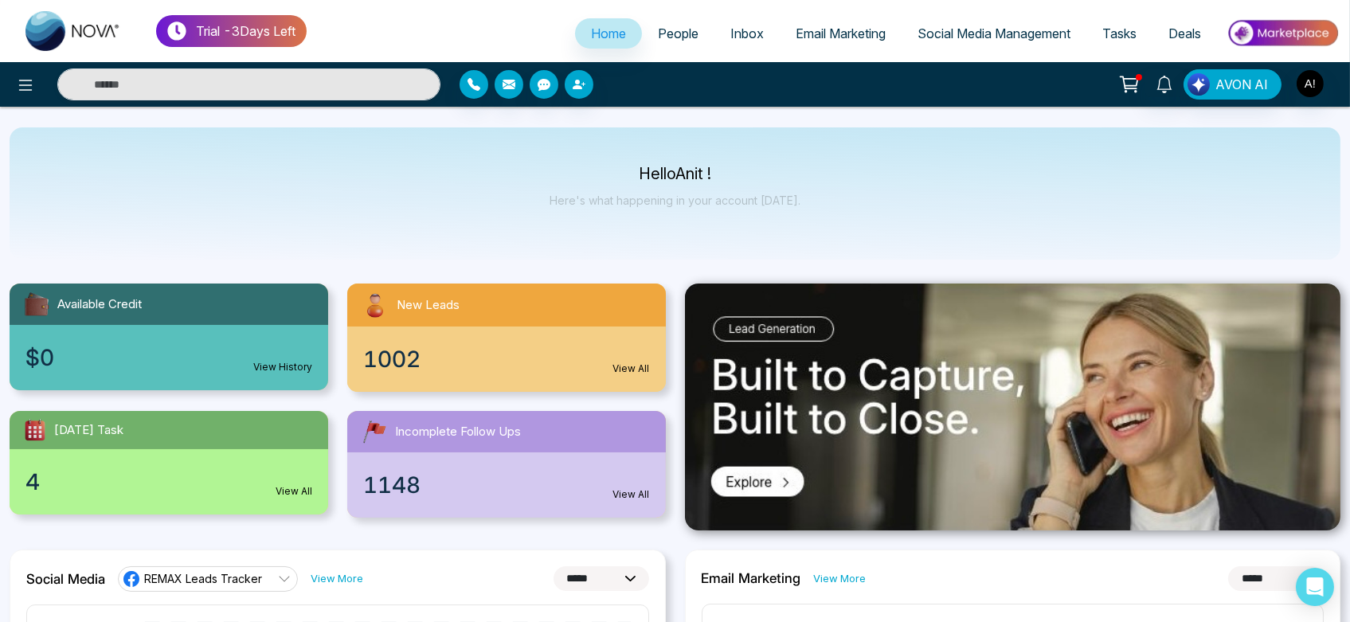
click at [283, 371] on link "View History" at bounding box center [282, 367] width 59 height 14
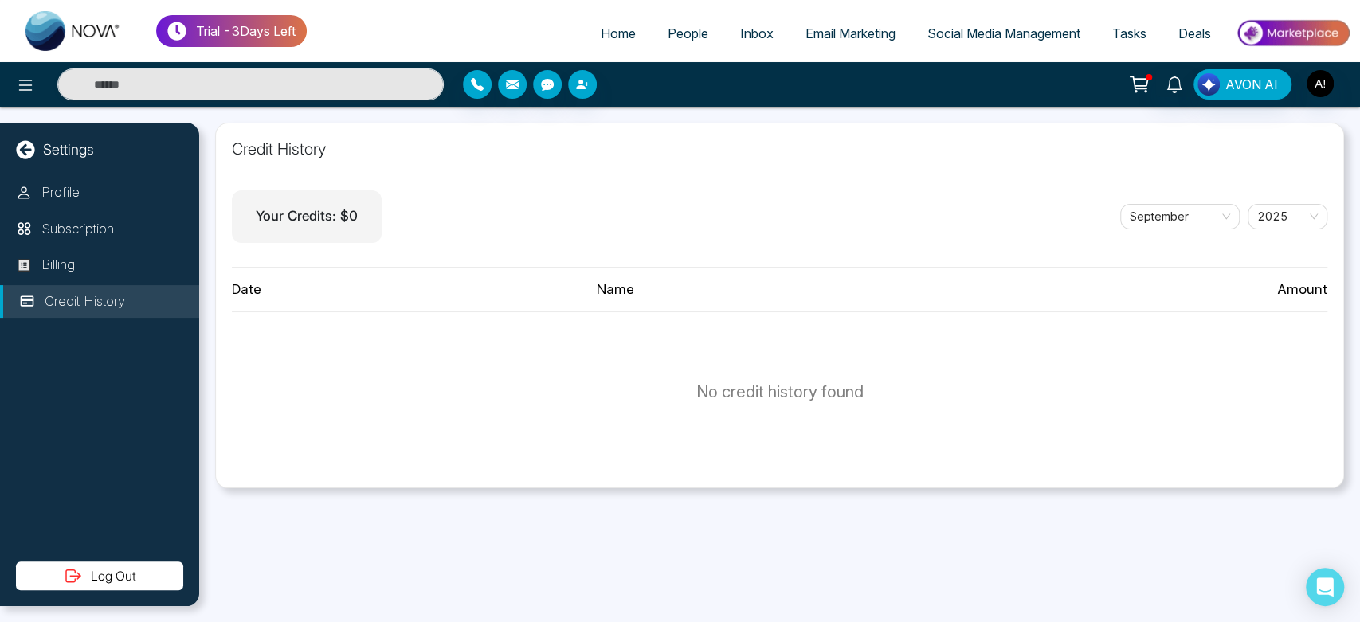
click at [585, 36] on link "Home" at bounding box center [618, 33] width 67 height 30
select select "*"
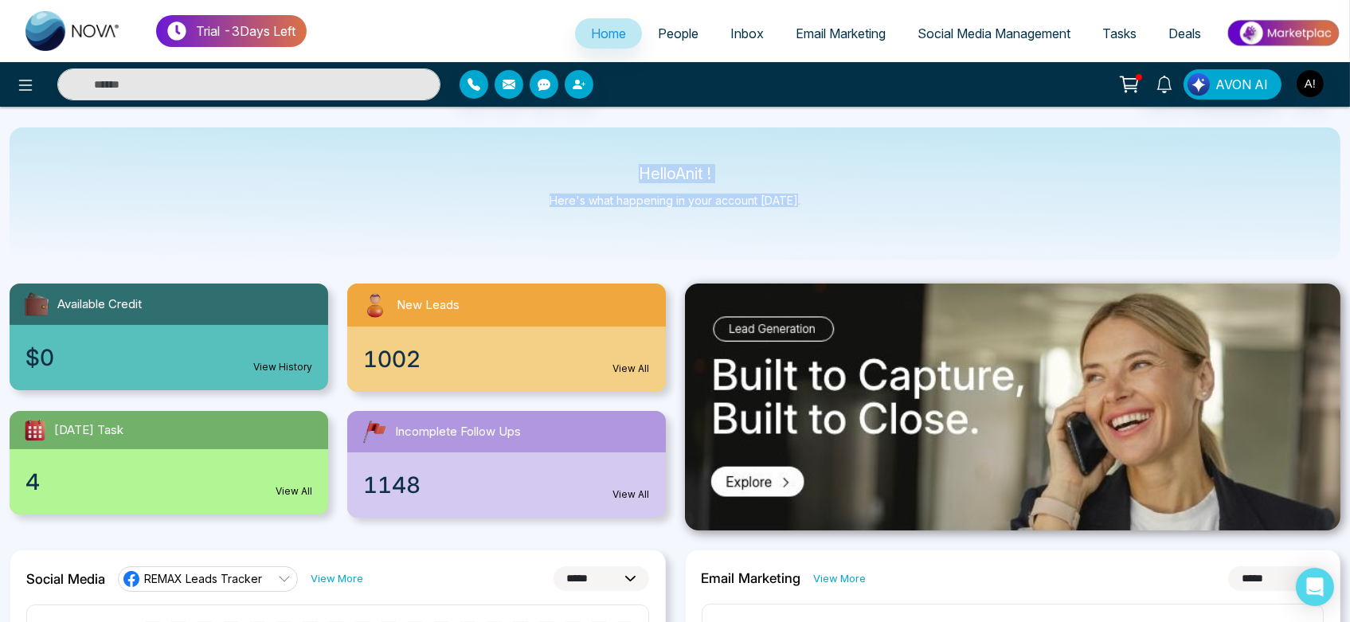
drag, startPoint x: 632, startPoint y: 175, endPoint x: 837, endPoint y: 204, distance: 207.5
click at [837, 204] on div "Hello Anit ! Here's what happening in your account today." at bounding box center [675, 193] width 1331 height 132
drag, startPoint x: 633, startPoint y: 173, endPoint x: 852, endPoint y: 223, distance: 225.5
click at [852, 223] on div "Hello Anit ! Here's what happening in your account today." at bounding box center [675, 193] width 1331 height 132
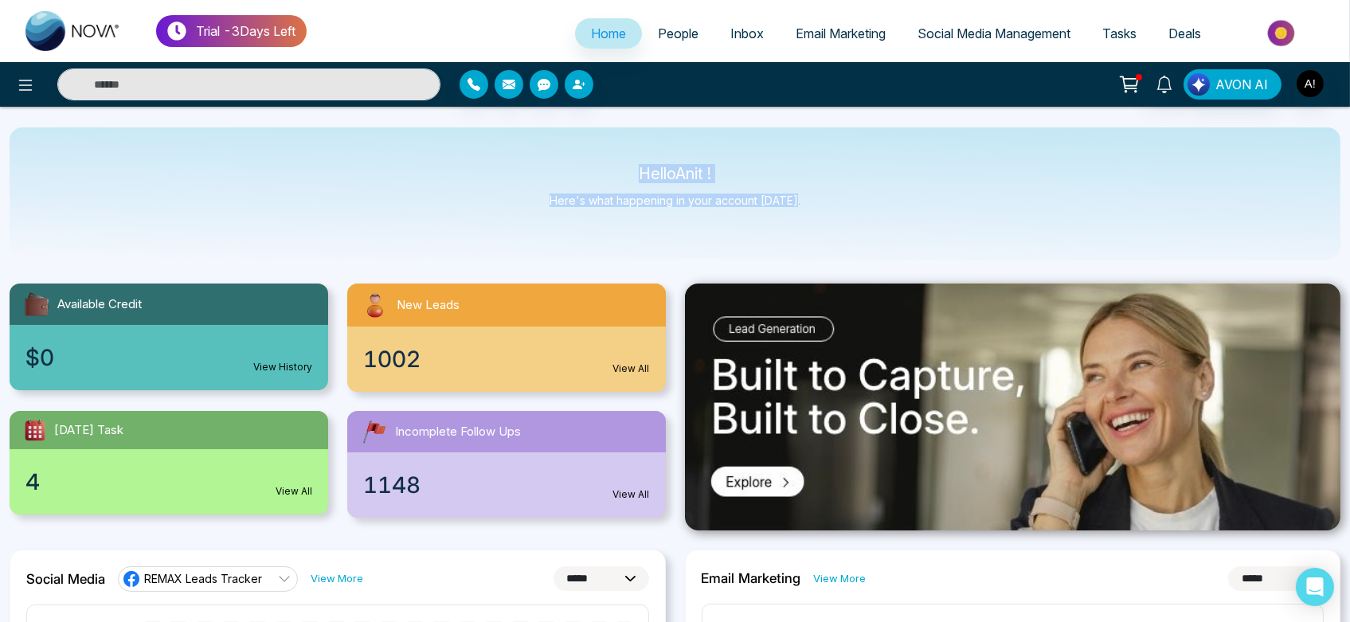
click at [852, 223] on div "Hello Anit ! Here's what happening in your account today." at bounding box center [675, 193] width 1331 height 132
drag, startPoint x: 627, startPoint y: 175, endPoint x: 830, endPoint y: 208, distance: 205.8
click at [830, 208] on div "Hello Anit ! Here's what happening in your account today." at bounding box center [675, 193] width 1331 height 132
drag, startPoint x: 629, startPoint y: 170, endPoint x: 840, endPoint y: 201, distance: 212.5
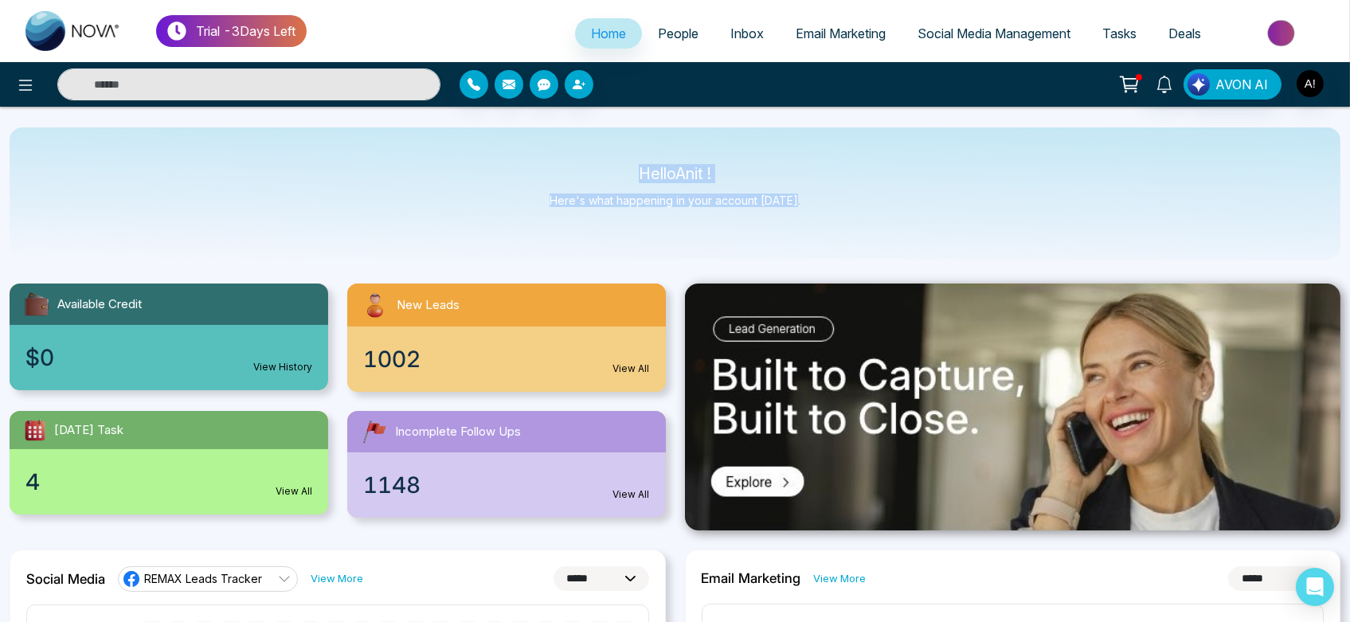
click at [840, 201] on div "Hello Anit ! Here's what happening in your account today." at bounding box center [675, 193] width 1331 height 132
drag, startPoint x: 633, startPoint y: 178, endPoint x: 833, endPoint y: 216, distance: 204.4
click at [833, 216] on div "Hello Anit ! Here's what happening in your account today." at bounding box center [675, 193] width 1331 height 132
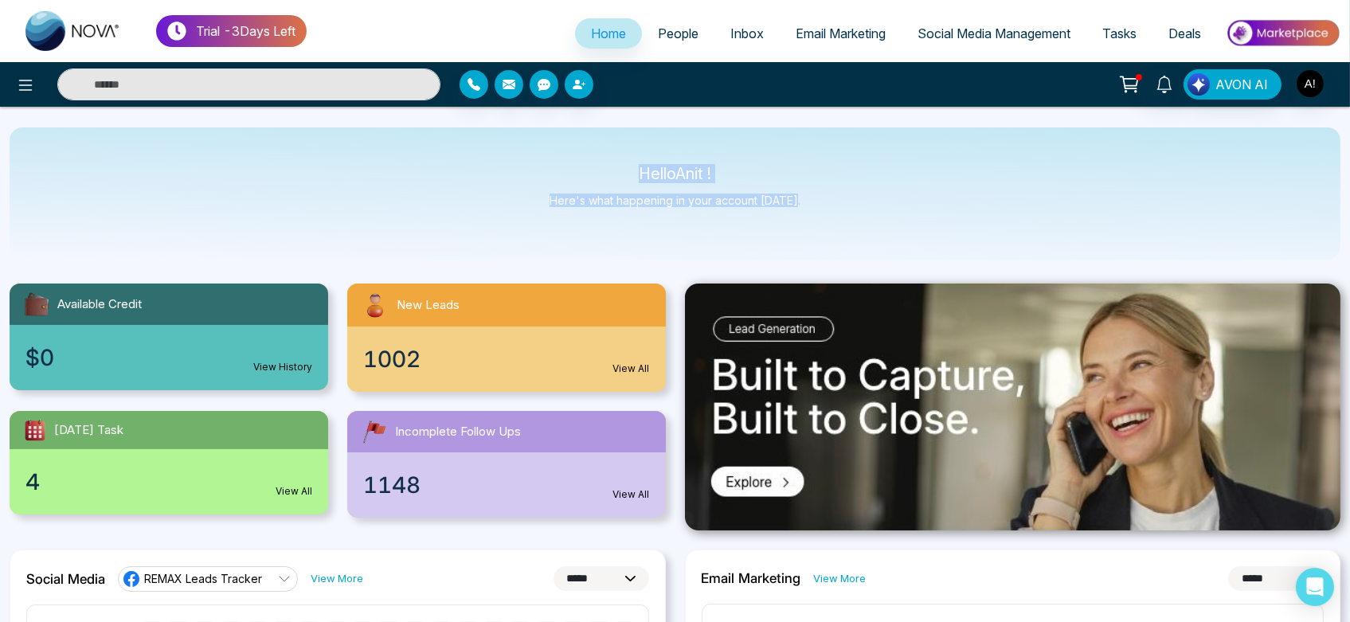
drag, startPoint x: 634, startPoint y: 170, endPoint x: 837, endPoint y: 241, distance: 215.2
click at [837, 241] on div "Hello Anit ! Here's what happening in your account today." at bounding box center [675, 193] width 1331 height 132
click at [970, 34] on span "Social Media Management" at bounding box center [994, 33] width 153 height 16
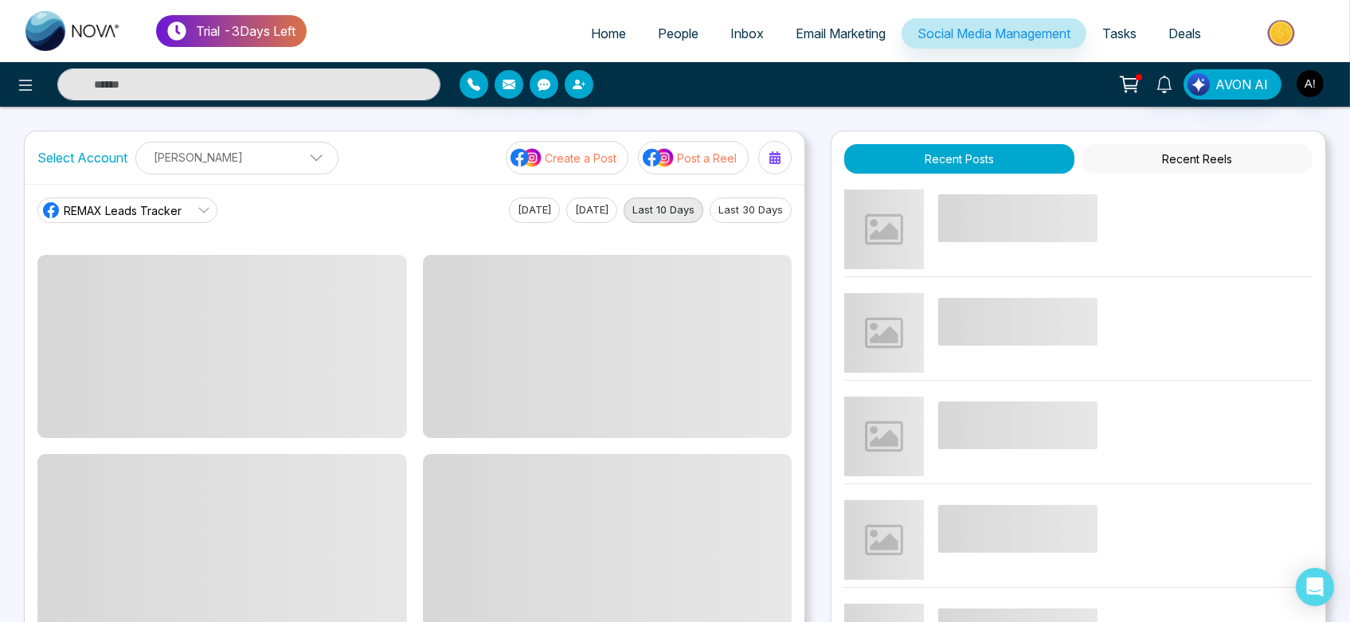
click at [561, 167] on button "Create a Post" at bounding box center [567, 157] width 123 height 33
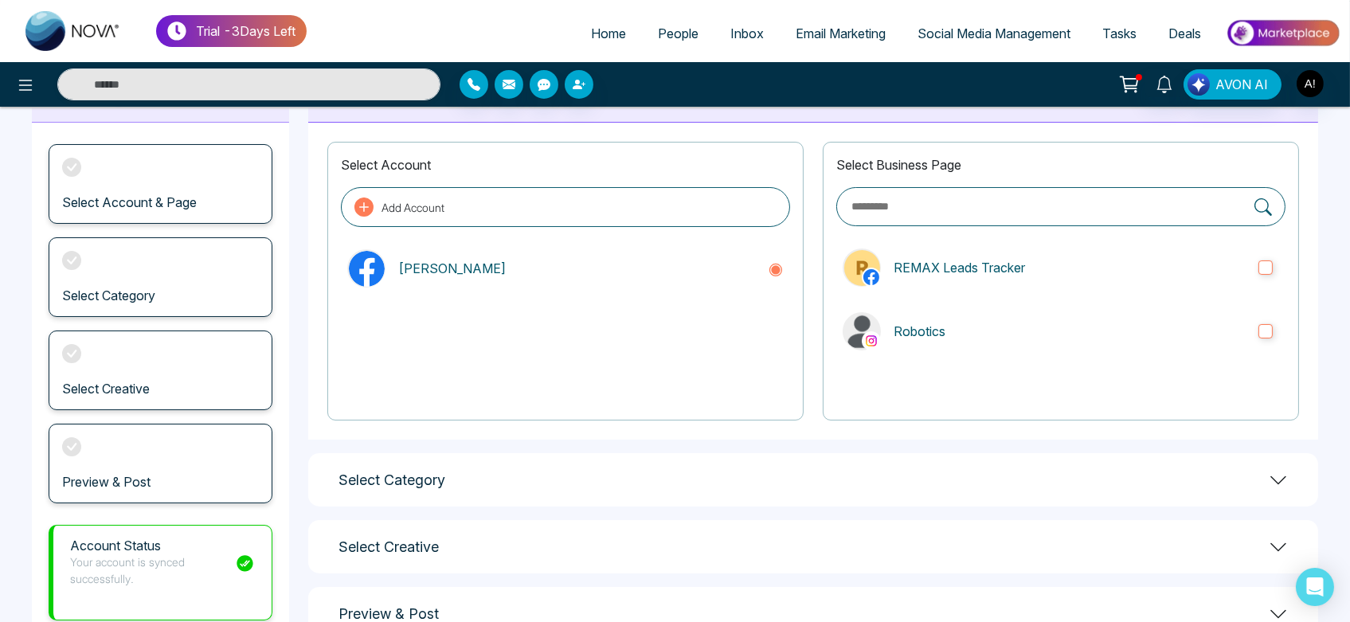
scroll to position [67, 0]
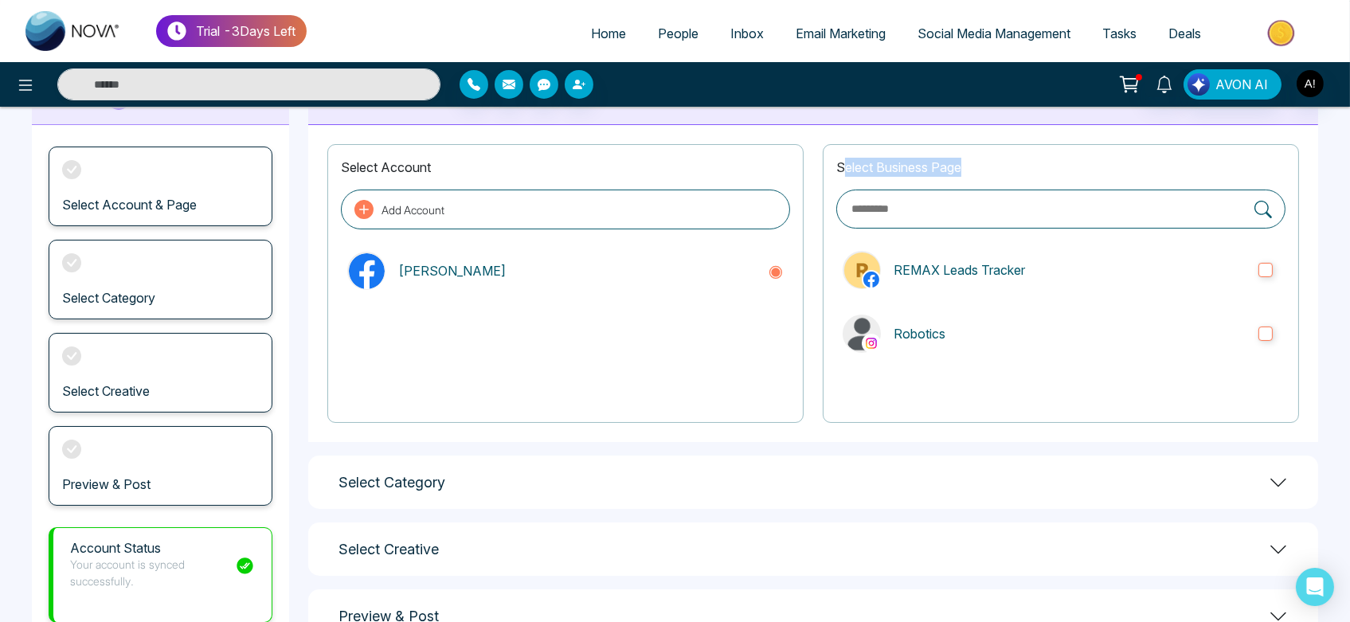
drag, startPoint x: 840, startPoint y: 170, endPoint x: 1045, endPoint y: 147, distance: 206.0
click at [1045, 147] on div "Select Business Page REMAX Leads Tracker Robotics" at bounding box center [1061, 283] width 476 height 279
drag, startPoint x: 822, startPoint y: 163, endPoint x: 1097, endPoint y: 159, distance: 274.9
click at [1097, 159] on div "Select Account Add Account Anit Gupta Select Business Page REMAX Leads Tracker …" at bounding box center [813, 283] width 1010 height 317
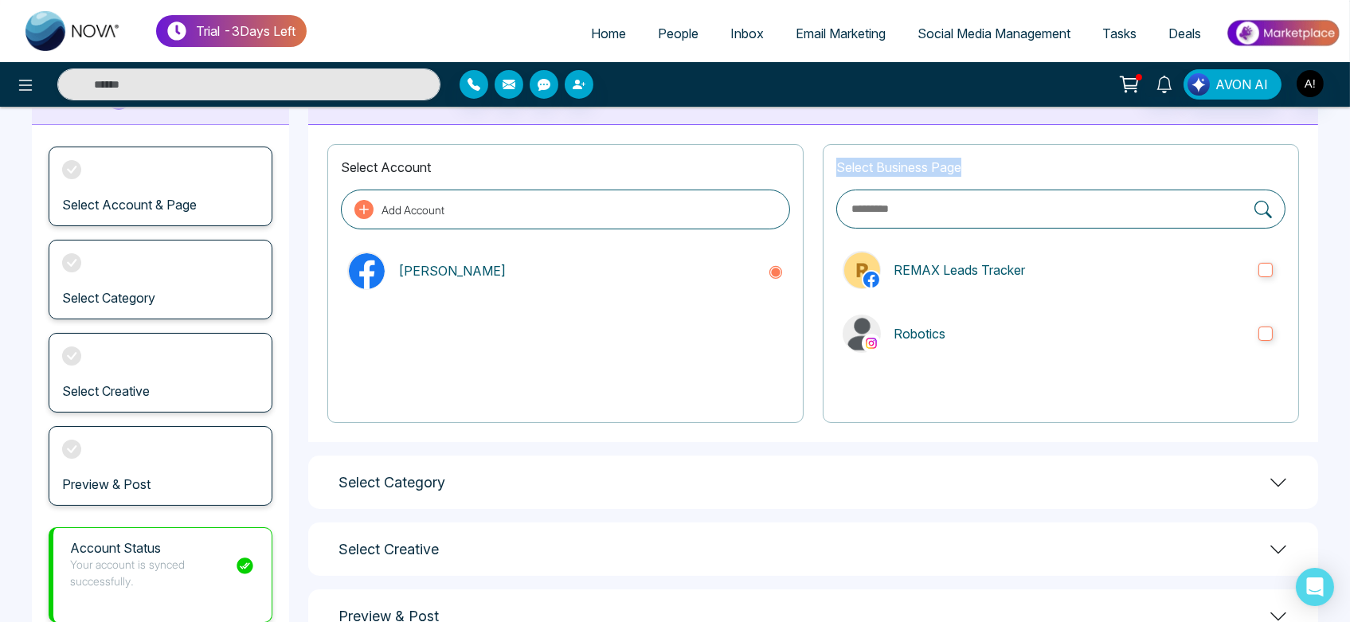
click at [1097, 159] on p "Select Business Page" at bounding box center [1061, 167] width 449 height 19
drag, startPoint x: 842, startPoint y: 178, endPoint x: 1072, endPoint y: 169, distance: 229.6
click at [1072, 169] on div "Select Business Page REMAX Leads Tracker Robotics" at bounding box center [1061, 283] width 476 height 279
click at [1072, 169] on p "Select Business Page" at bounding box center [1061, 167] width 449 height 19
drag, startPoint x: 818, startPoint y: 166, endPoint x: 1054, endPoint y: 170, distance: 235.9
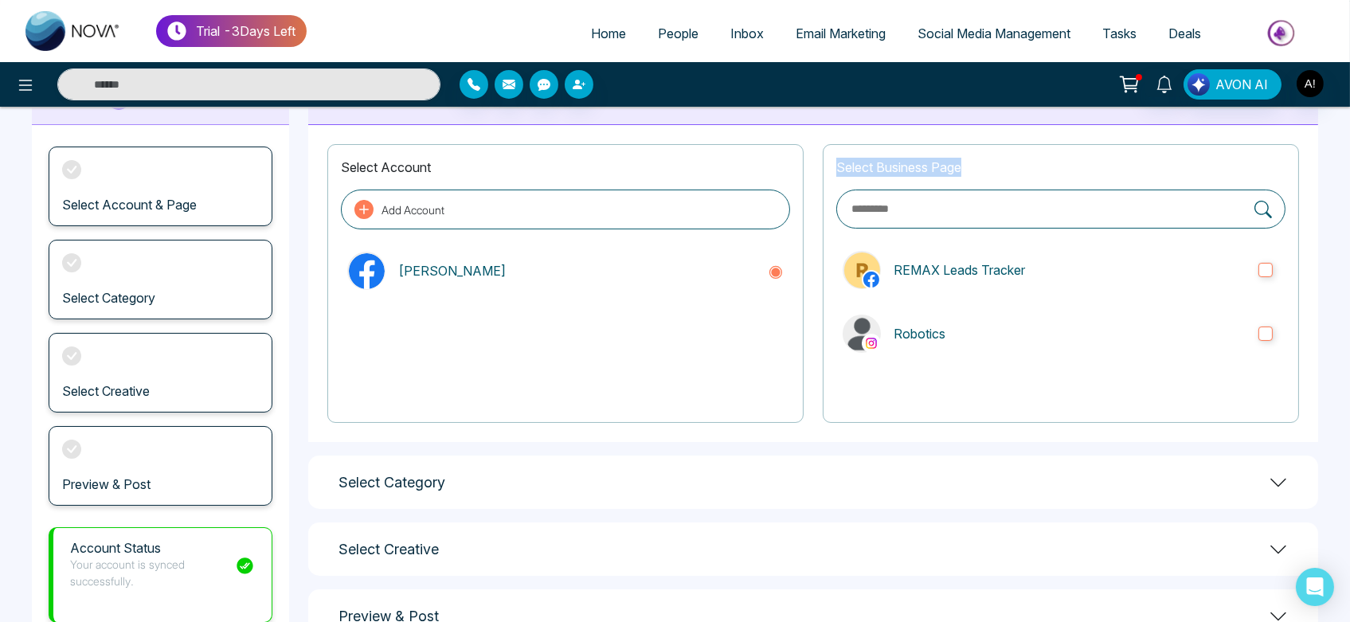
click at [1054, 170] on div "Select Account Add Account Anit Gupta Select Business Page REMAX Leads Tracker …" at bounding box center [813, 283] width 1010 height 317
click at [1054, 170] on p "Select Business Page" at bounding box center [1061, 167] width 449 height 19
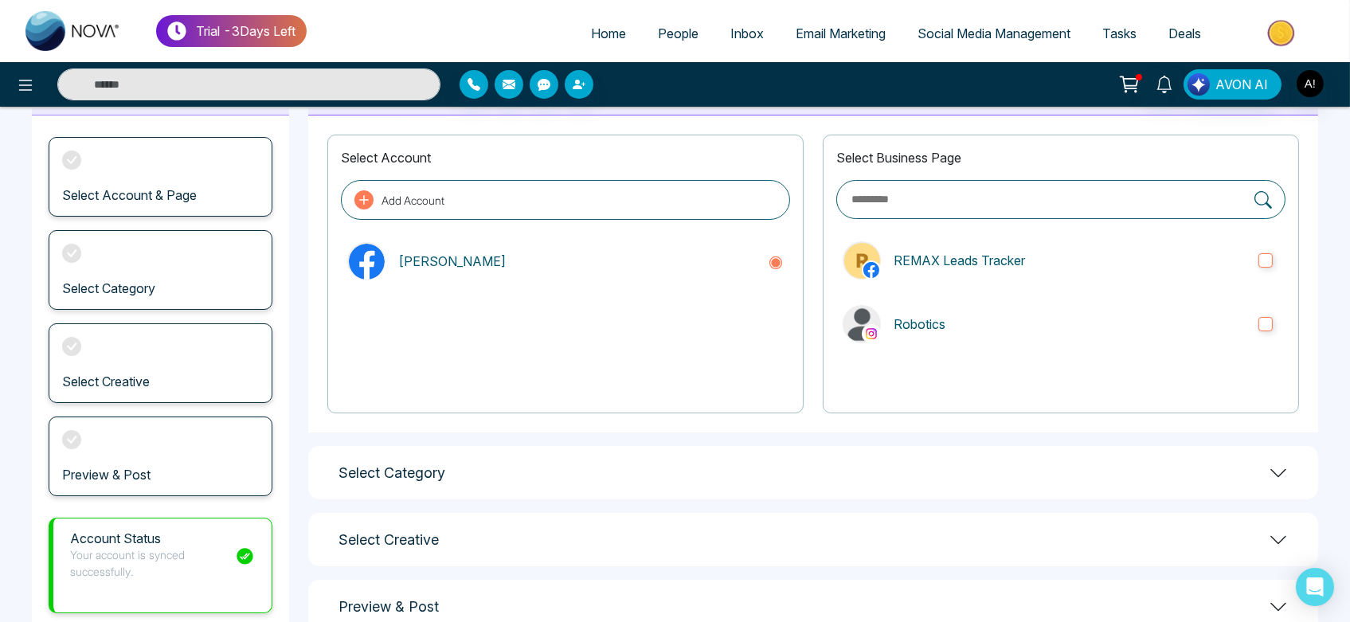
scroll to position [79, 0]
click at [738, 385] on div at bounding box center [565, 347] width 449 height 100
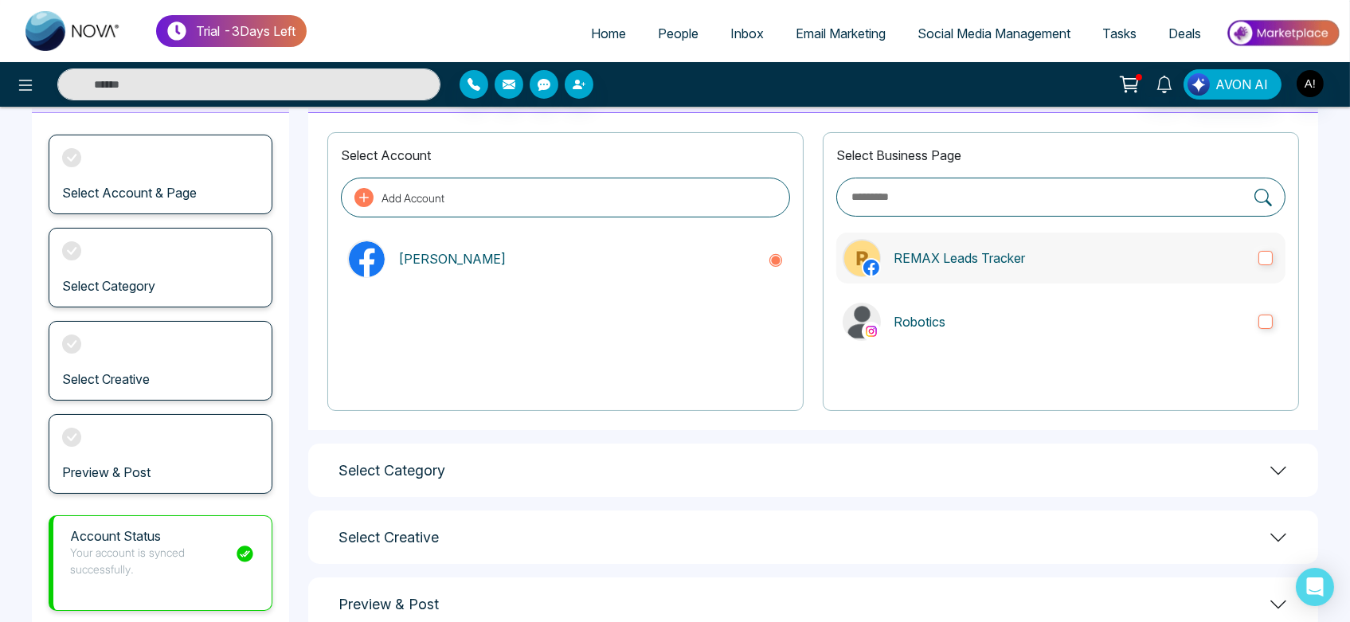
click at [899, 279] on label "REMAX Leads Tracker" at bounding box center [1061, 258] width 449 height 51
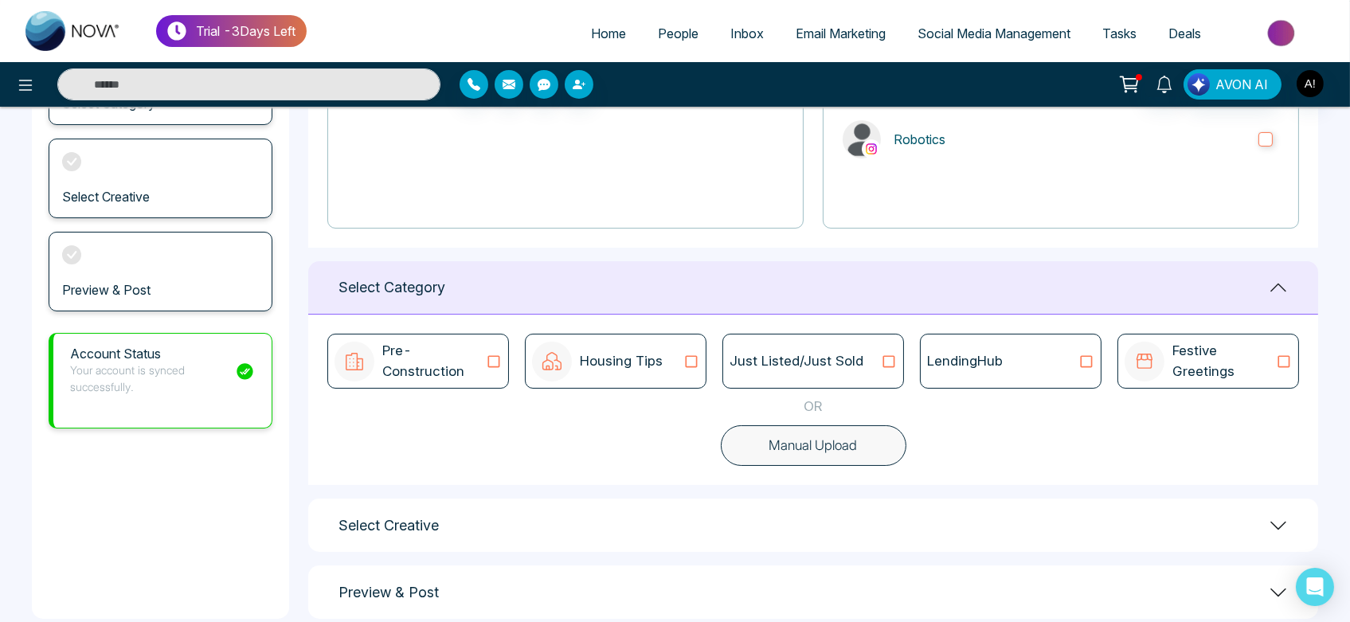
scroll to position [289, 0]
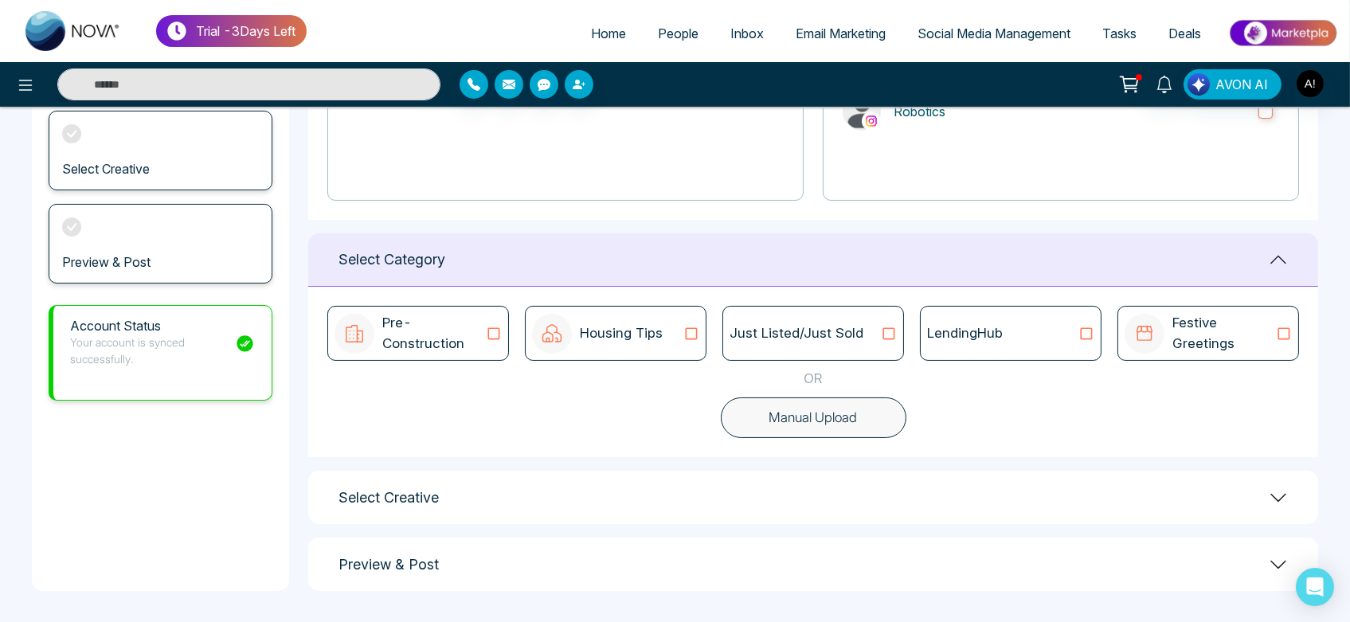
click at [901, 334] on div "Just Listed/Just Sold" at bounding box center [814, 333] width 182 height 55
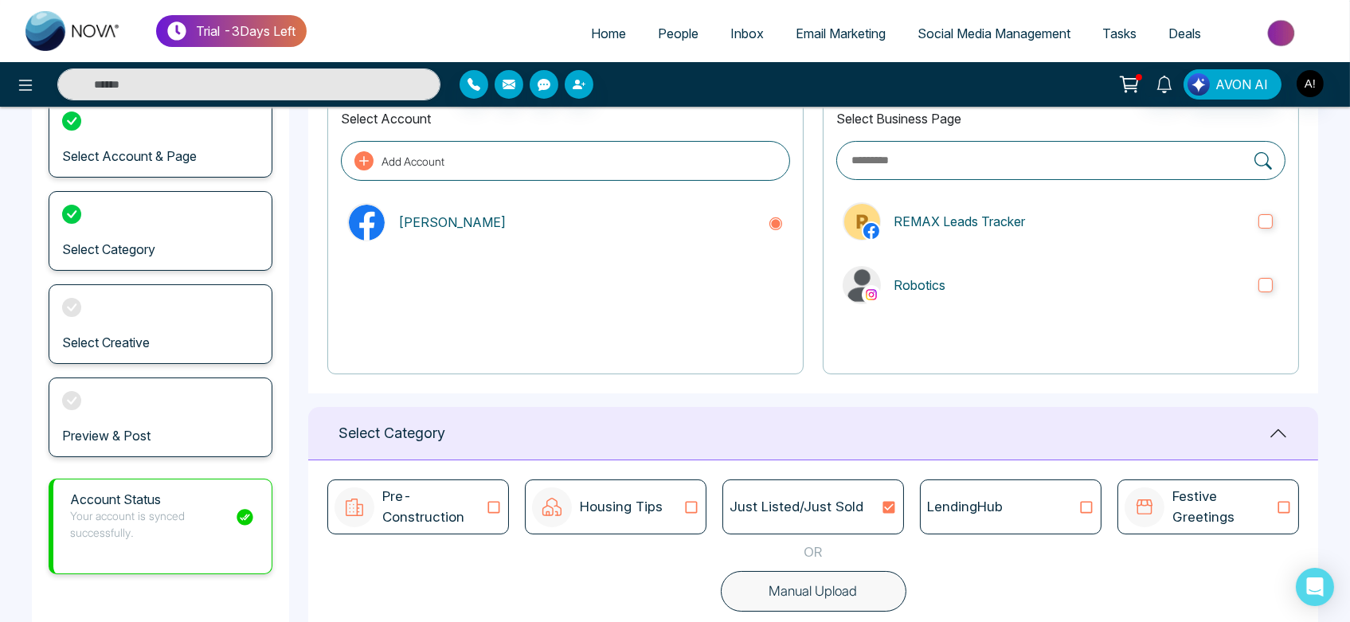
scroll to position [0, 0]
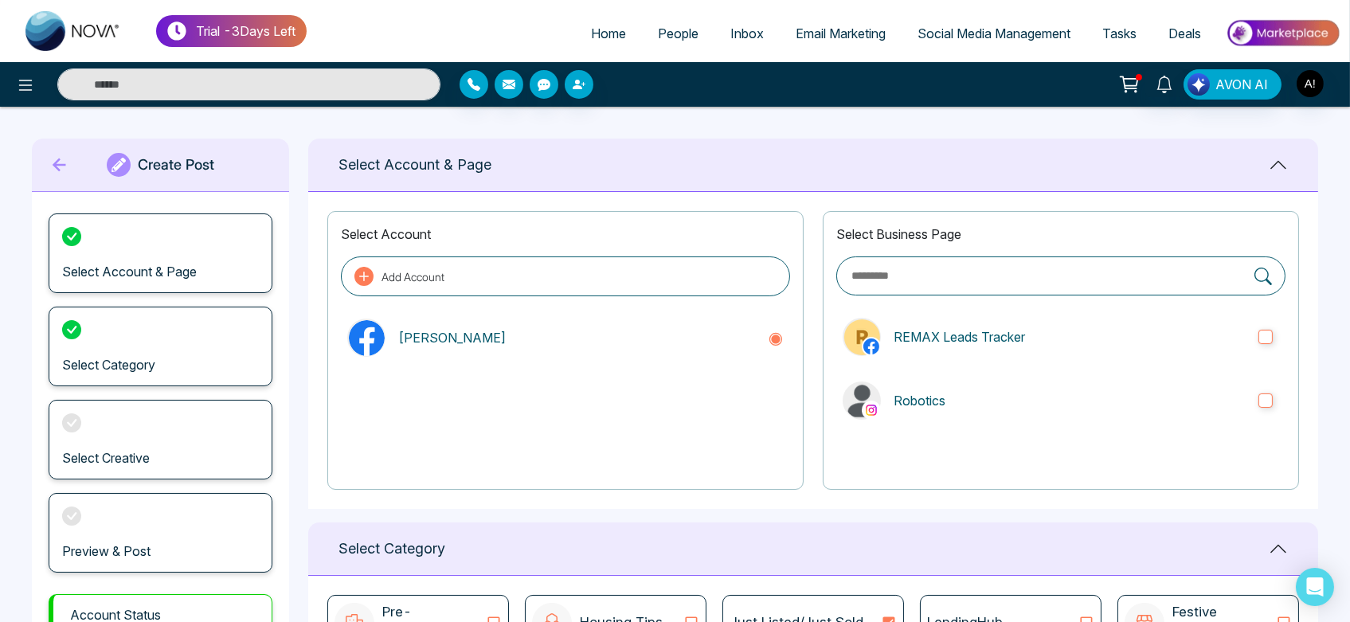
click at [59, 159] on icon at bounding box center [60, 166] width 14 height 14
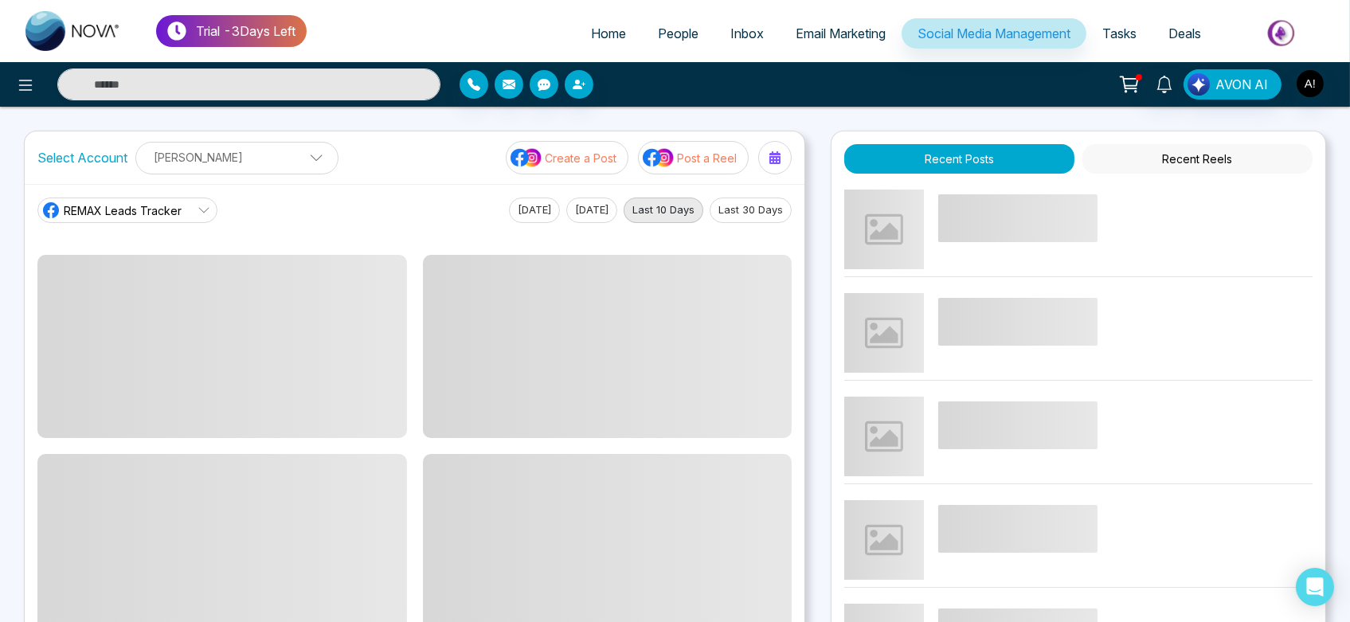
click at [691, 150] on p "Post a Reel" at bounding box center [707, 158] width 60 height 17
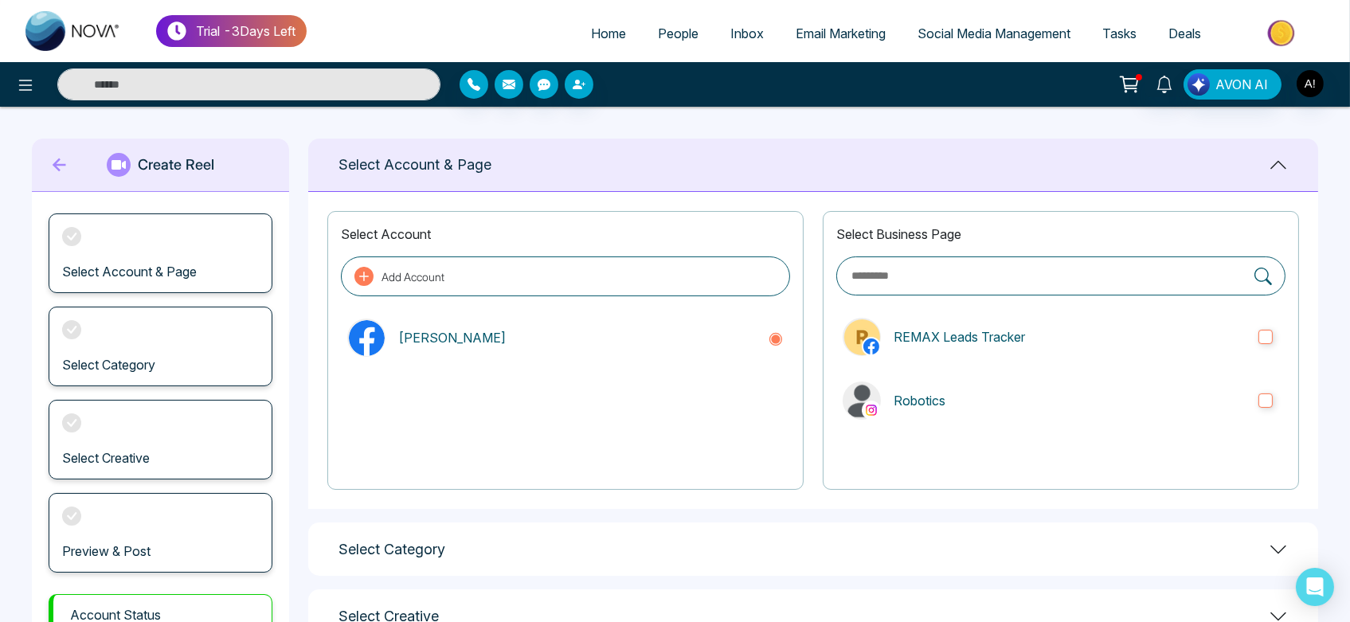
click at [962, 311] on div "Select Business Page REMAX Leads Tracker Robotics" at bounding box center [1061, 350] width 476 height 279
click at [993, 343] on p "REMAX Leads Tracker" at bounding box center [1070, 336] width 352 height 19
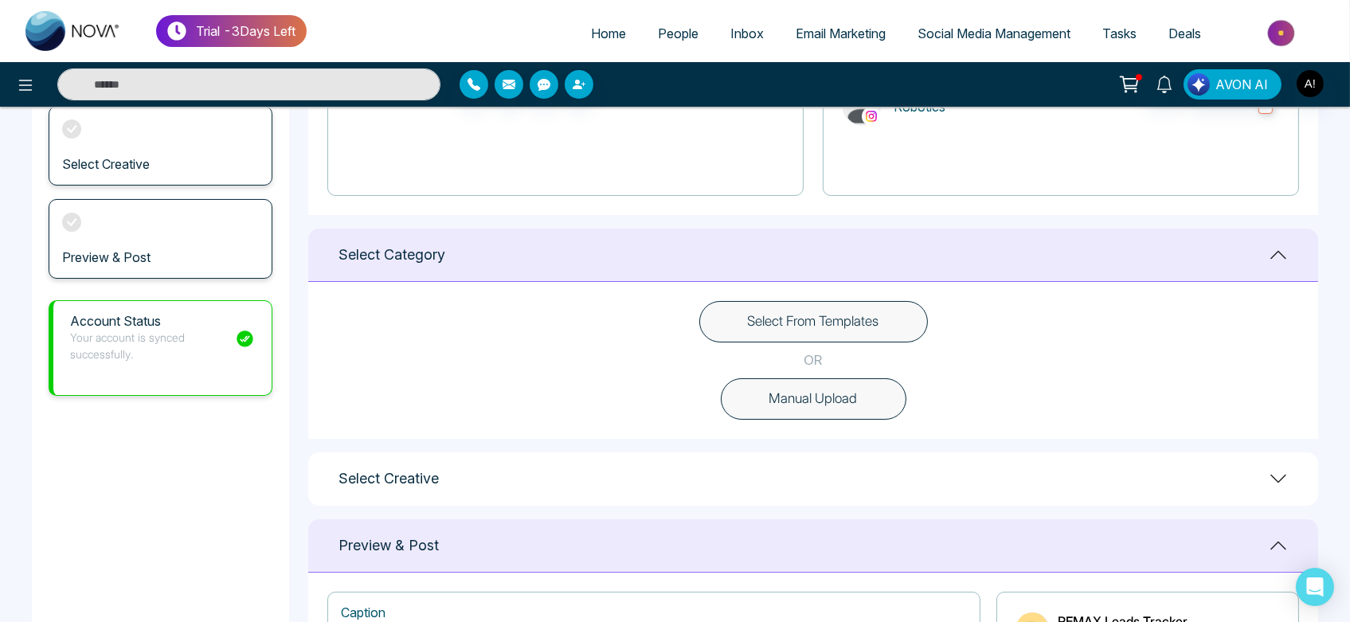
scroll to position [296, 0]
click at [833, 400] on button "Manual Upload" at bounding box center [814, 397] width 186 height 41
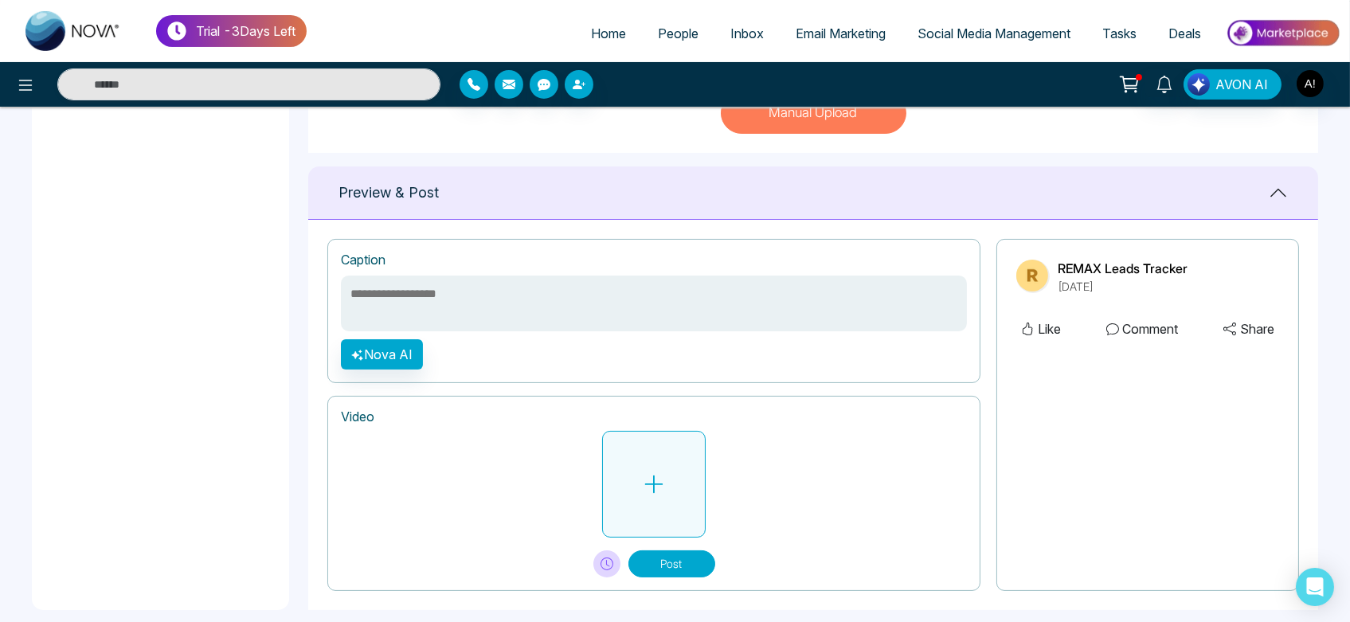
scroll to position [581, 0]
click at [676, 497] on button at bounding box center [654, 483] width 104 height 107
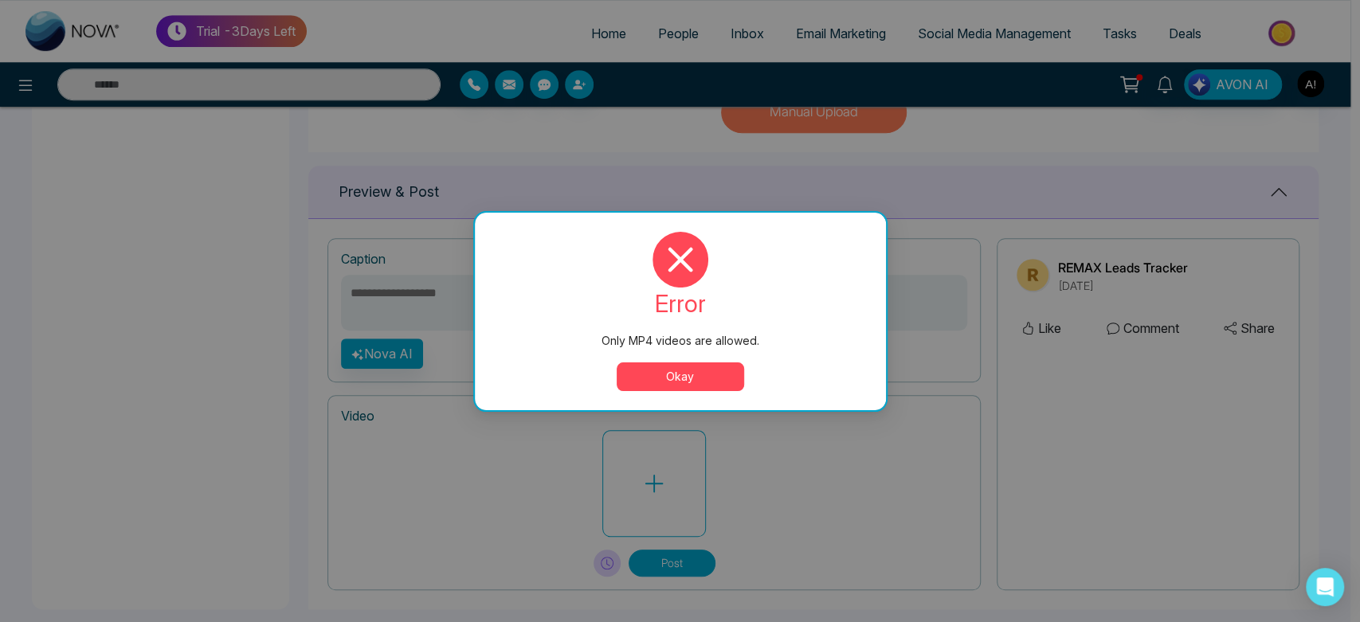
click at [701, 372] on button "Okay" at bounding box center [680, 376] width 127 height 29
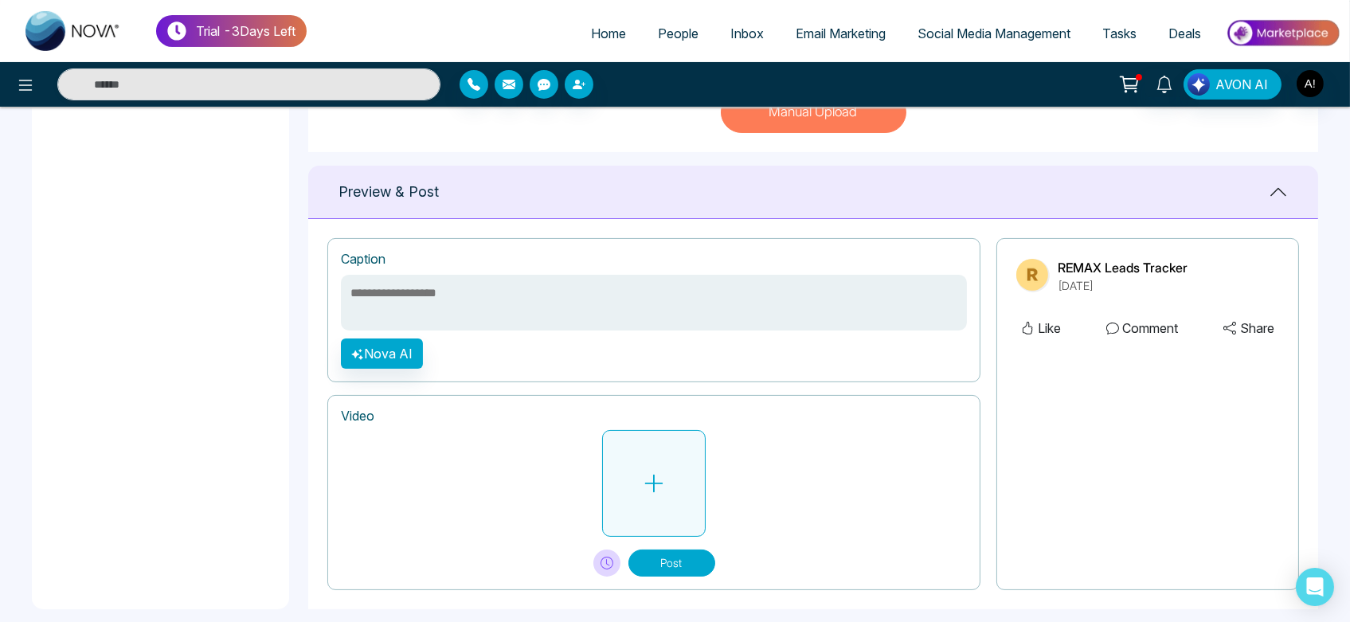
click at [674, 460] on button at bounding box center [654, 483] width 104 height 107
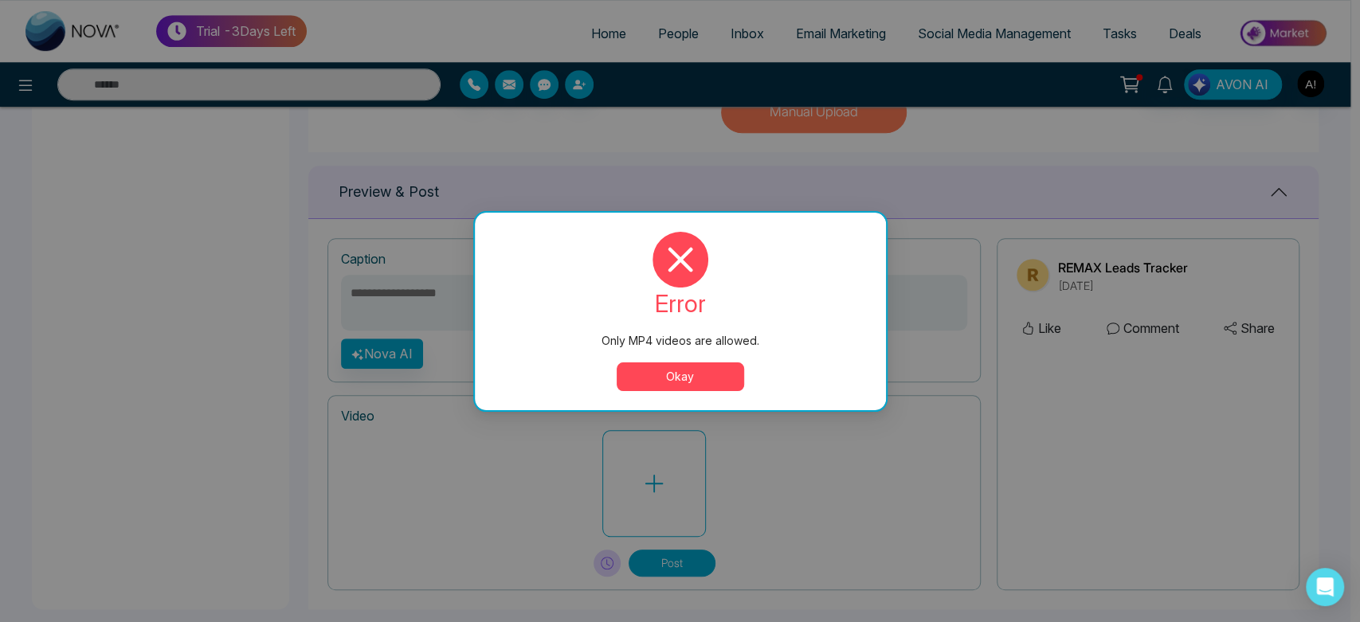
click at [619, 366] on button "Okay" at bounding box center [680, 376] width 127 height 29
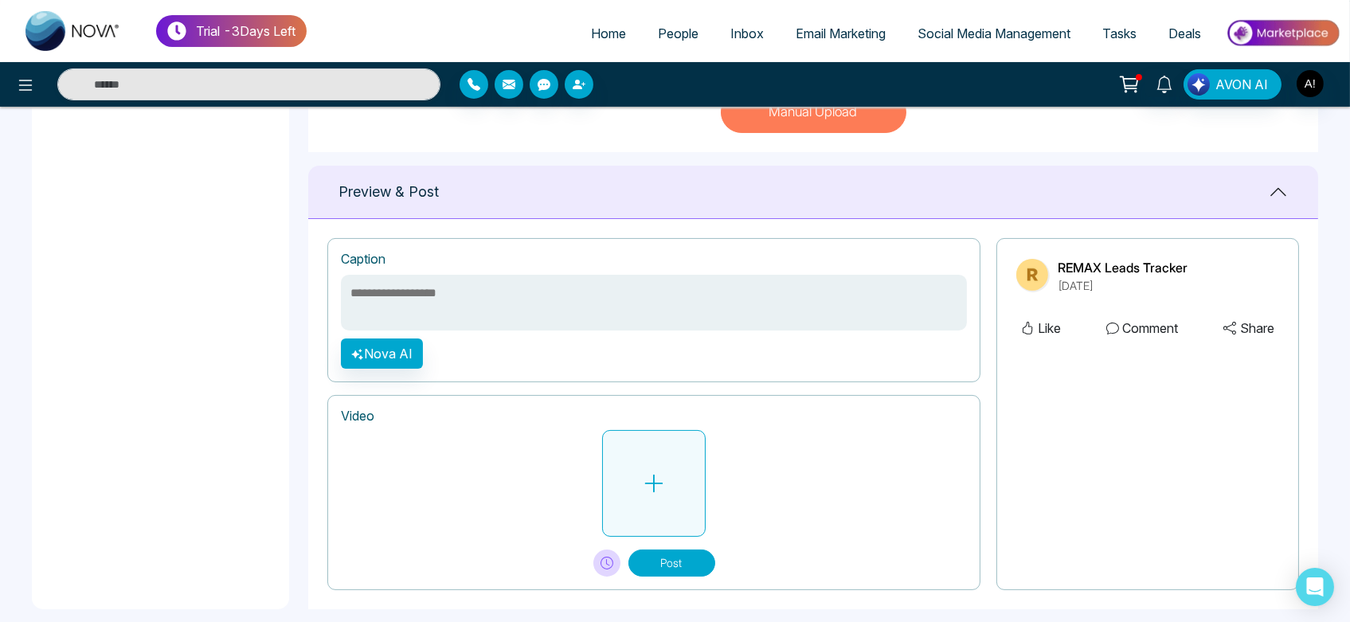
drag, startPoint x: 672, startPoint y: 415, endPoint x: 672, endPoint y: 496, distance: 80.5
click at [672, 496] on div "Video Post" at bounding box center [653, 492] width 653 height 195
click at [672, 496] on button at bounding box center [654, 483] width 104 height 107
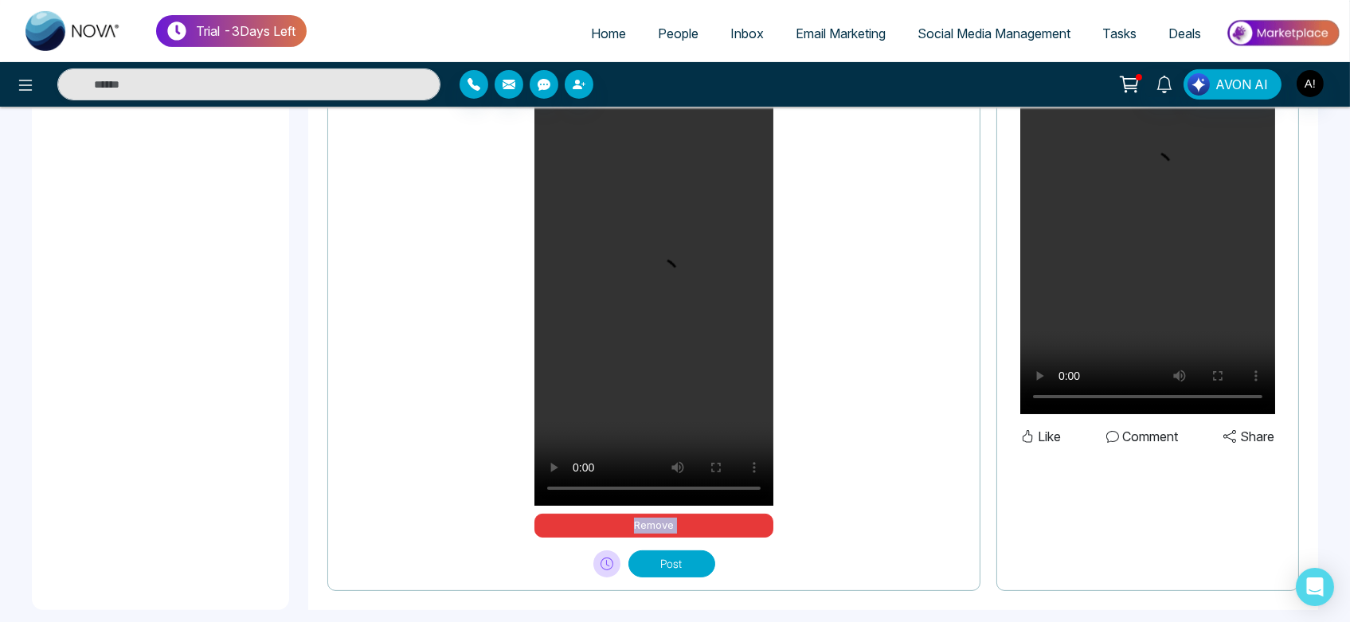
scroll to position [928, 0]
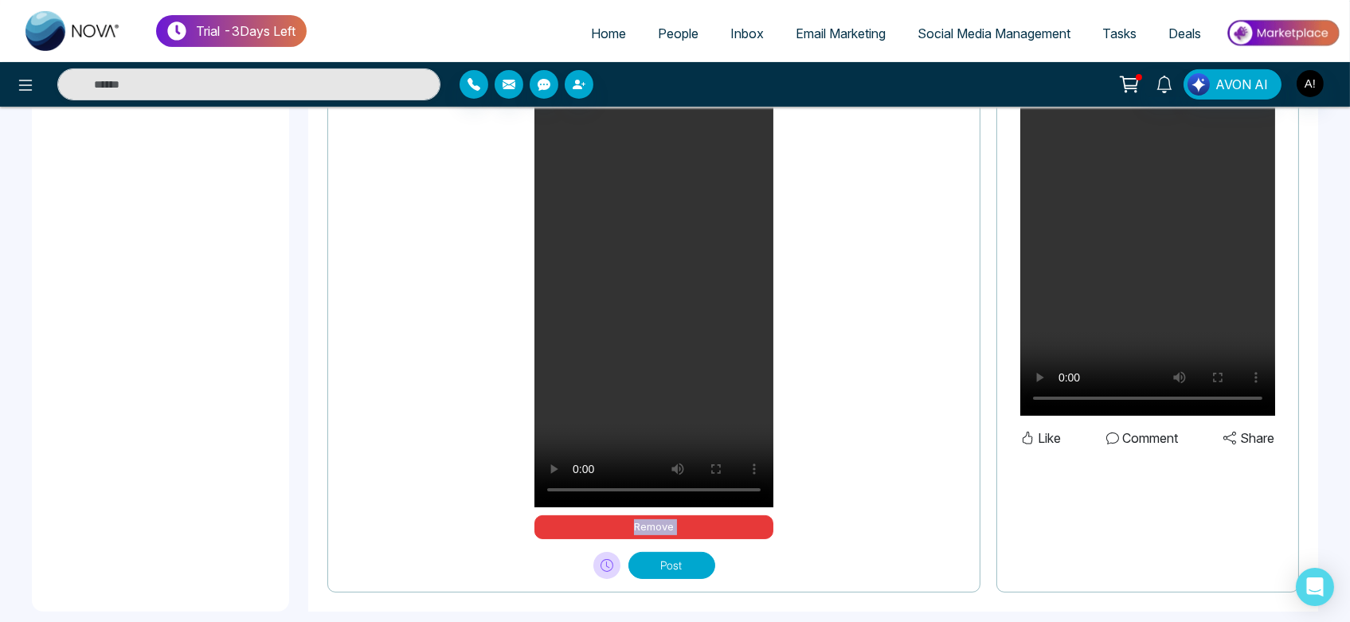
click at [691, 565] on button "Post" at bounding box center [672, 565] width 87 height 27
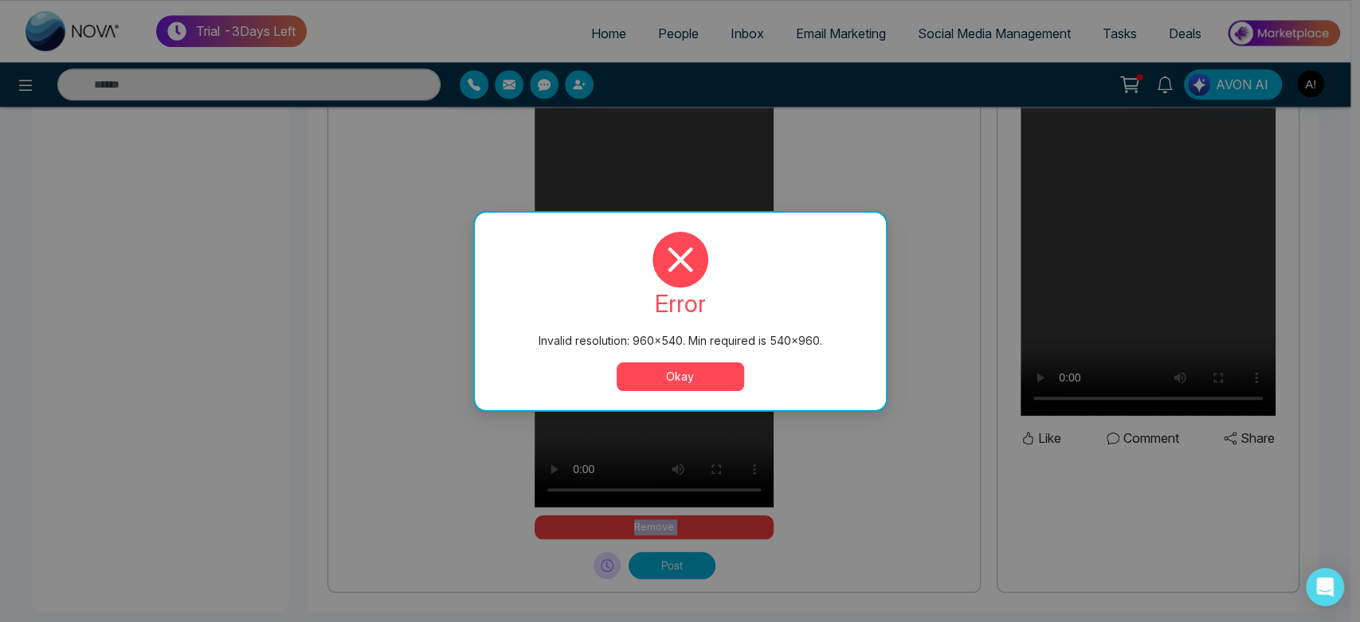
click at [688, 375] on button "Okay" at bounding box center [680, 376] width 127 height 29
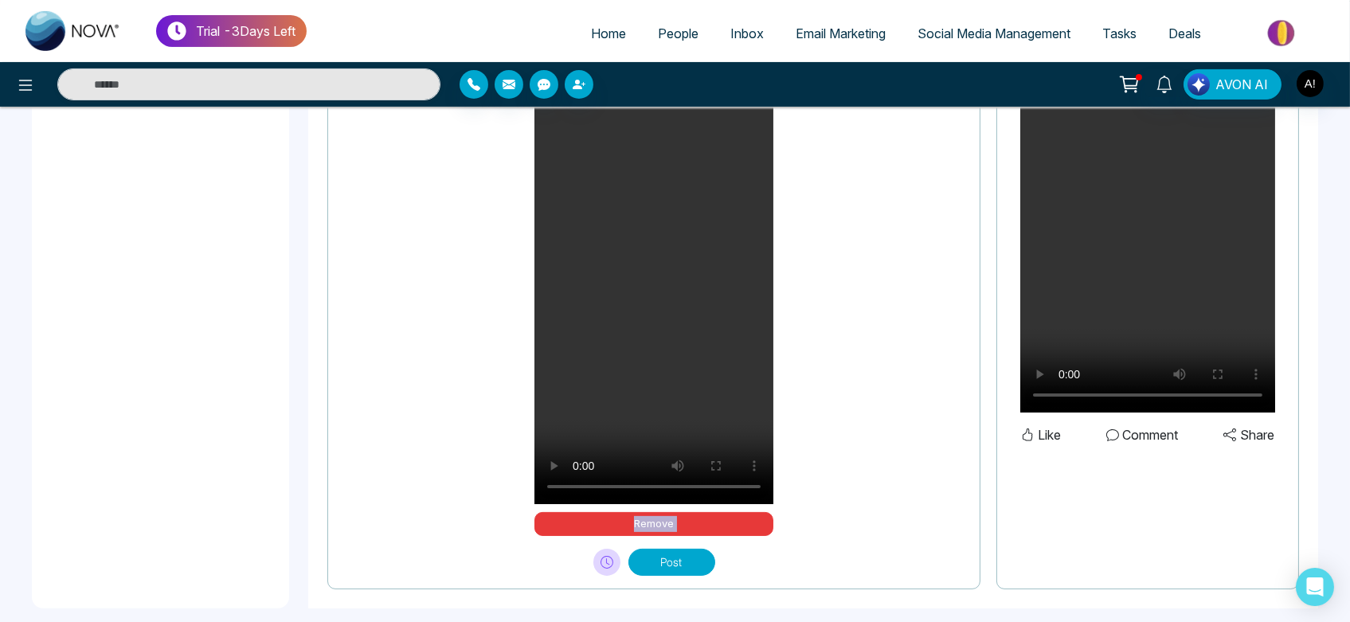
scroll to position [948, 0]
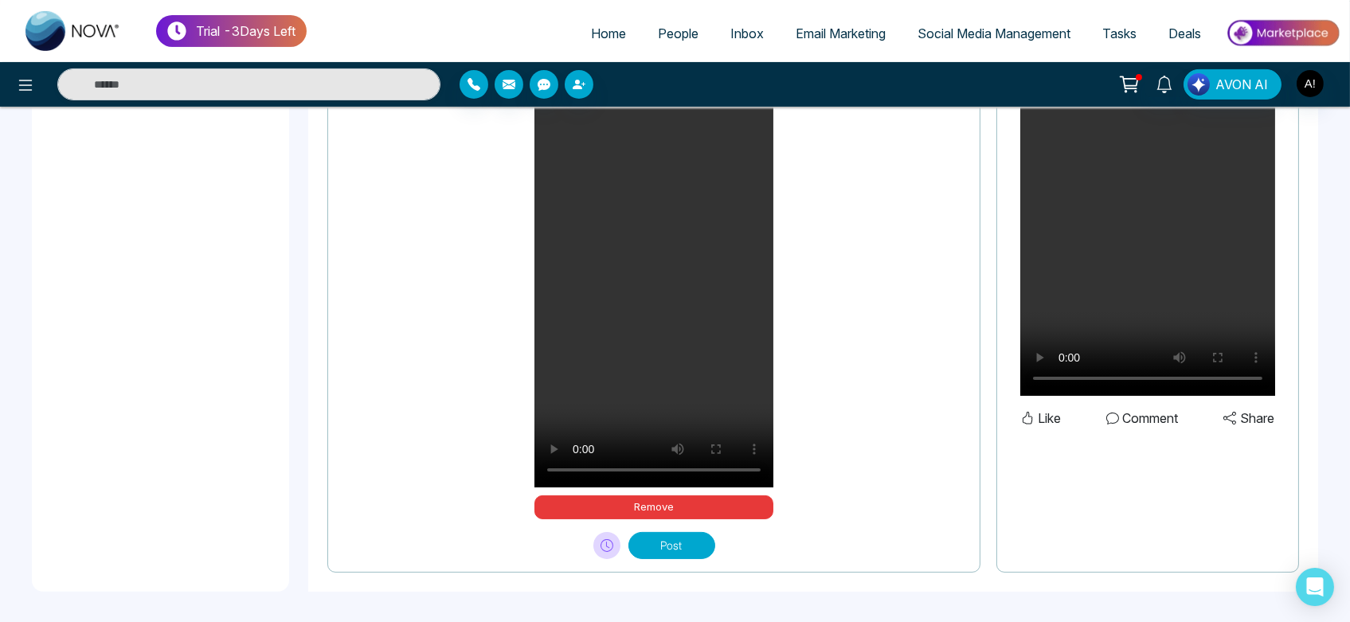
click at [694, 519] on div "Post" at bounding box center [654, 539] width 626 height 40
click at [714, 505] on button "Remove" at bounding box center [654, 508] width 239 height 24
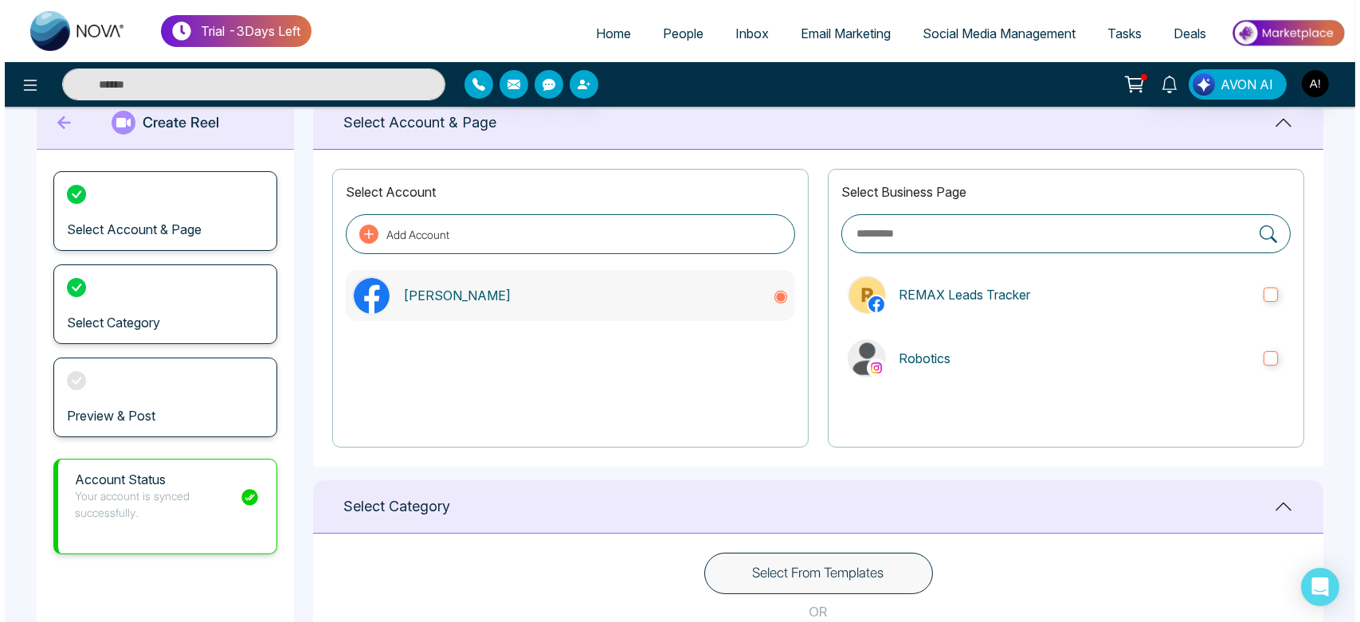
scroll to position [0, 0]
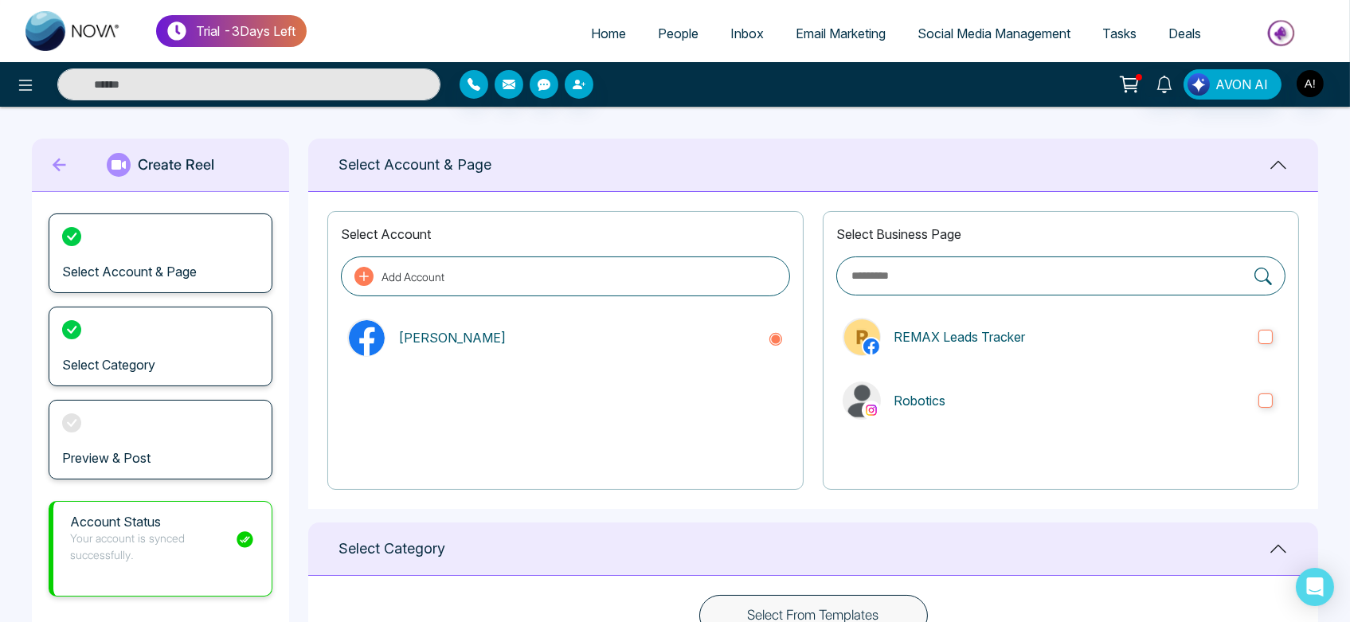
click at [56, 154] on icon at bounding box center [60, 165] width 24 height 32
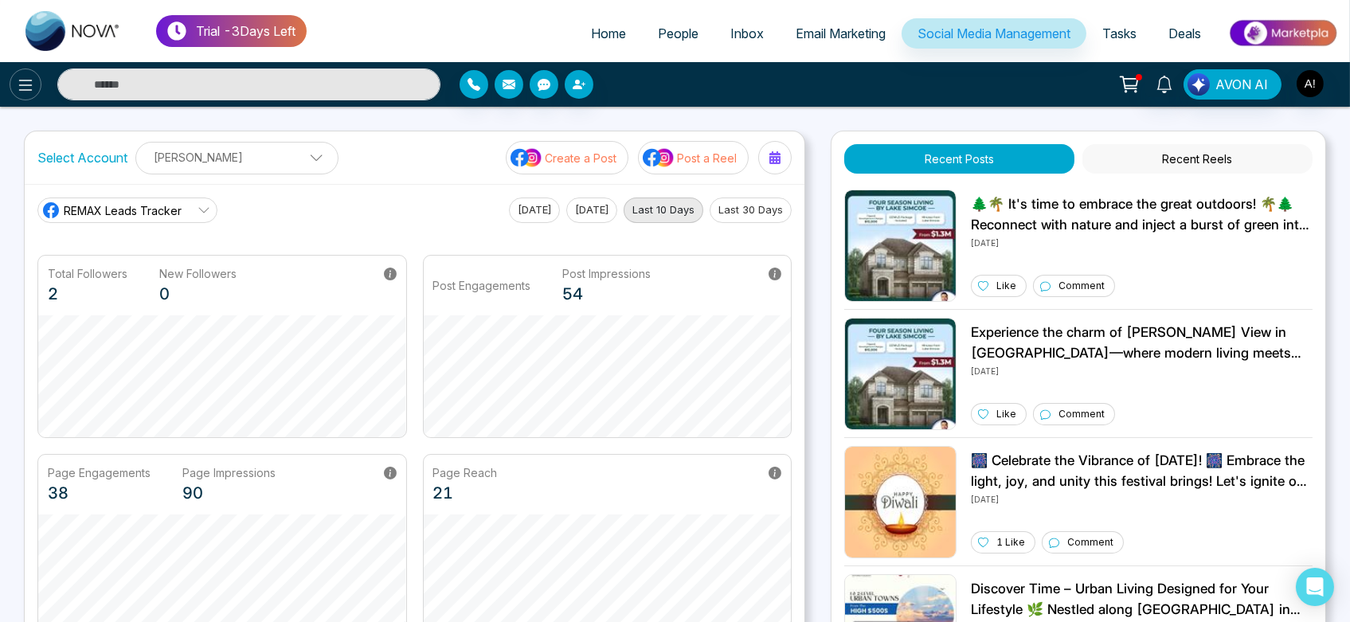
click at [32, 80] on icon at bounding box center [26, 85] width 14 height 11
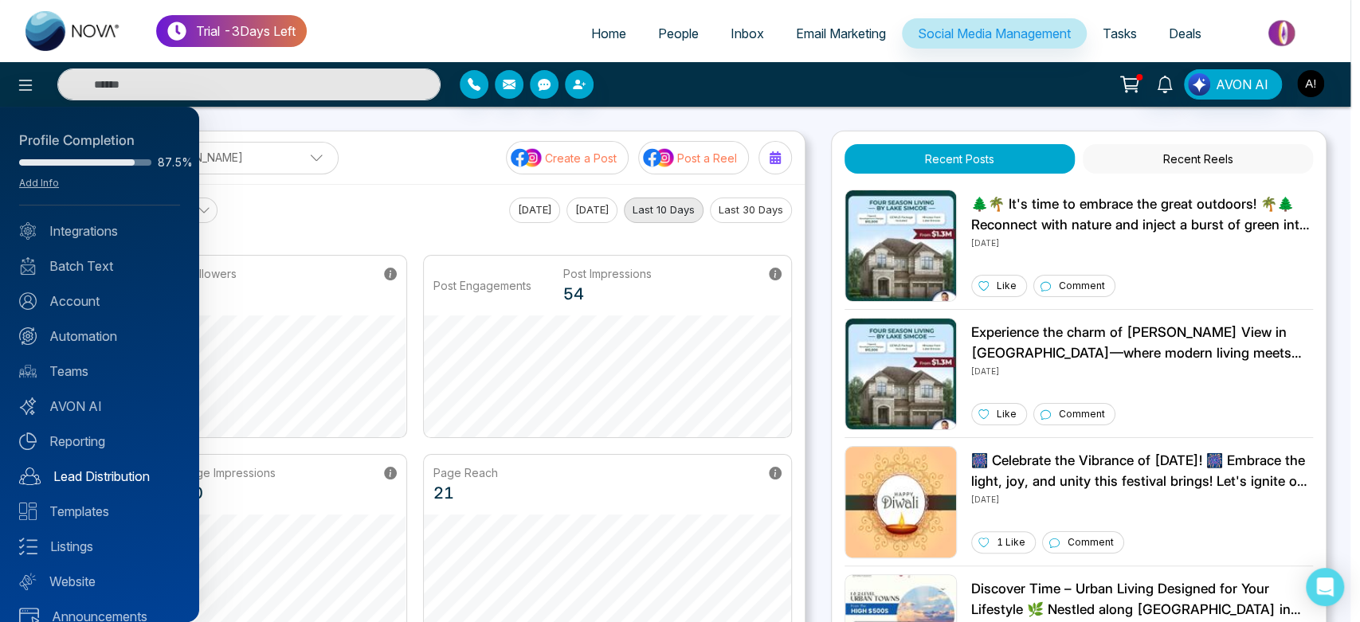
scroll to position [22, 0]
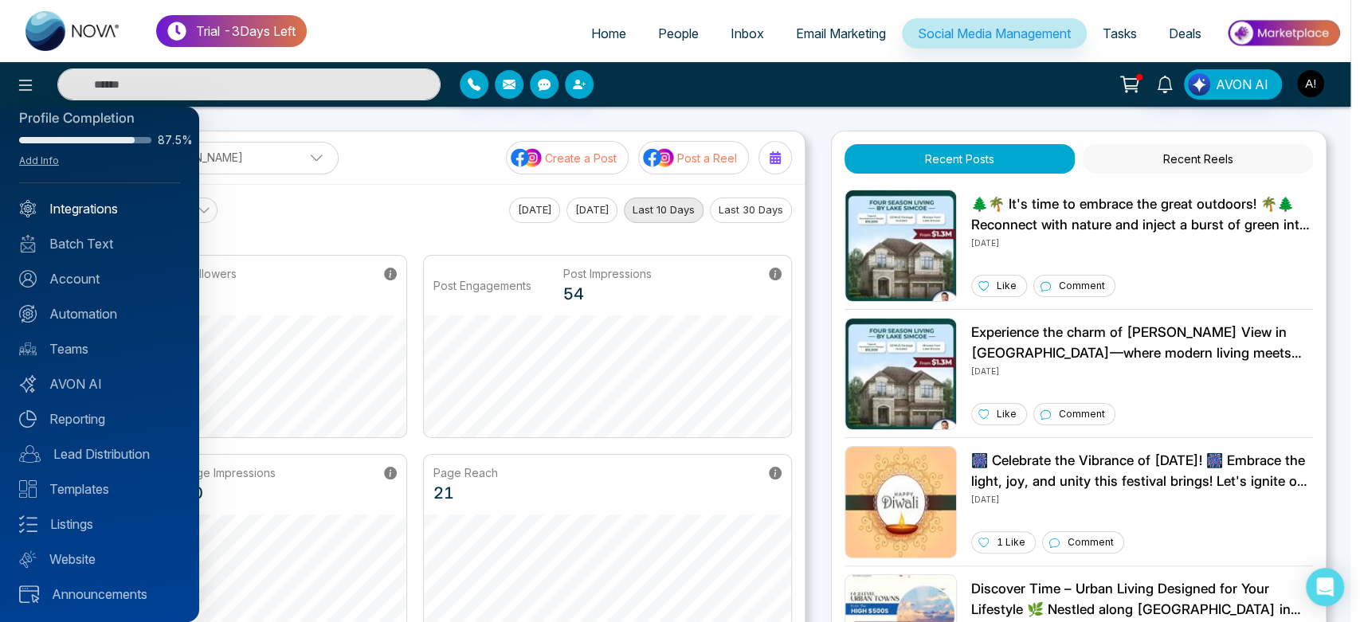
click at [122, 200] on link "Integrations" at bounding box center [99, 208] width 161 height 19
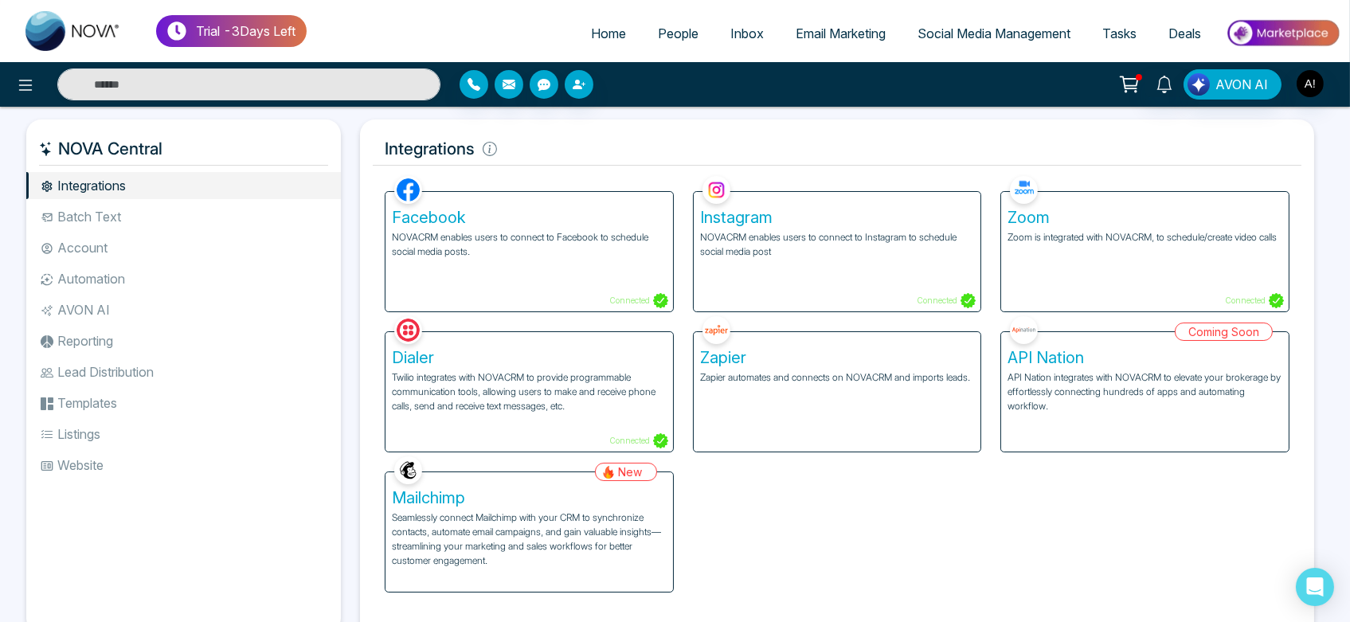
click at [497, 551] on p "Seamlessly connect Mailchimp with your CRM to synchronize contacts, automate em…" at bounding box center [529, 539] width 275 height 57
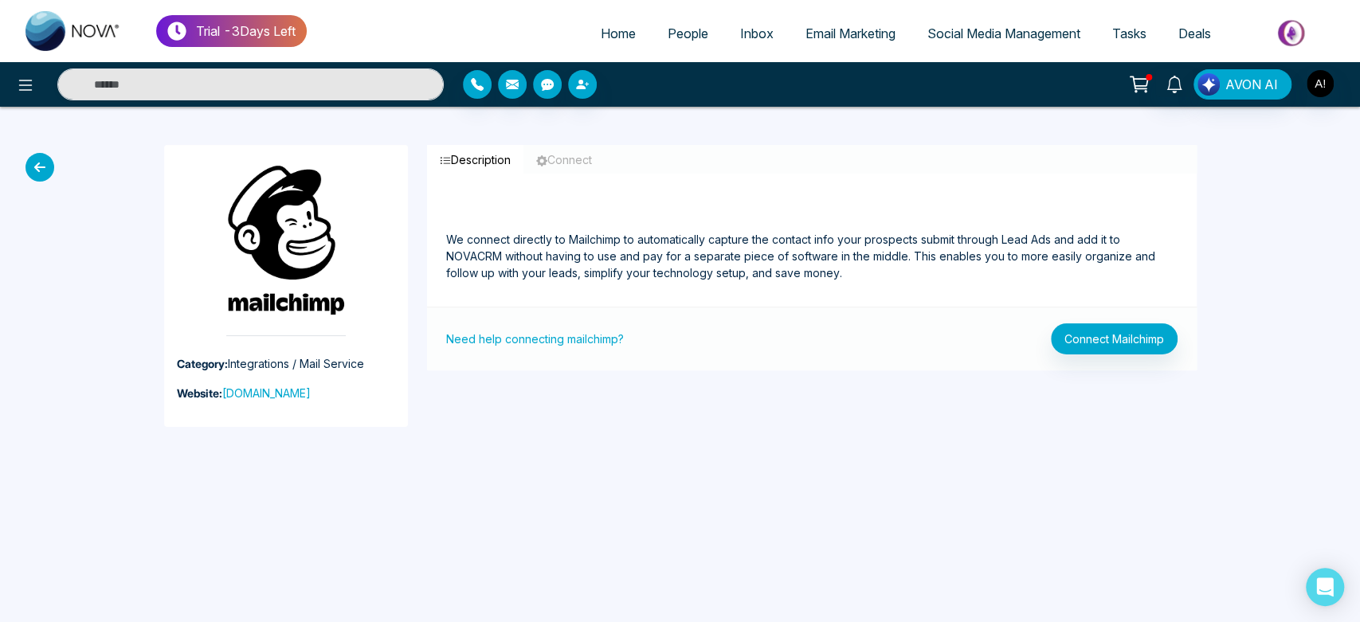
drag, startPoint x: 206, startPoint y: 170, endPoint x: 357, endPoint y: 177, distance: 151.5
click at [357, 177] on div "Category: Integrations / Mail Service Website: [DOMAIN_NAME]" at bounding box center [286, 286] width 244 height 282
click at [676, 38] on span "People" at bounding box center [688, 33] width 41 height 16
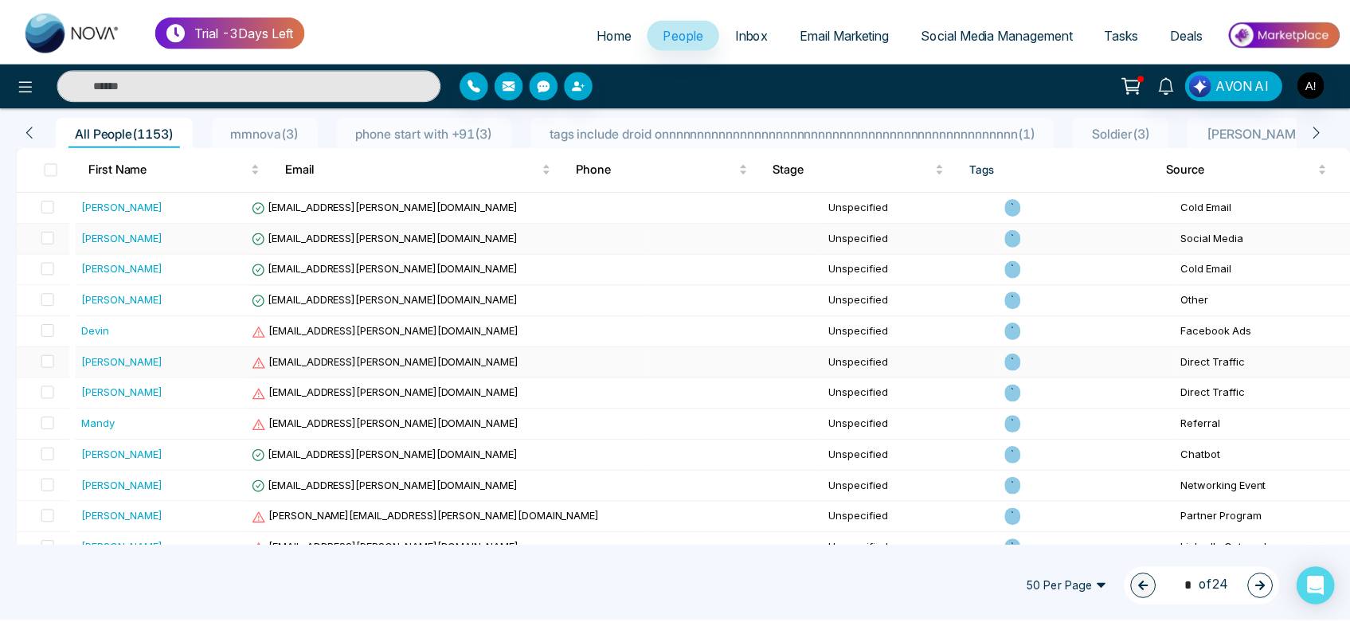
scroll to position [134, 0]
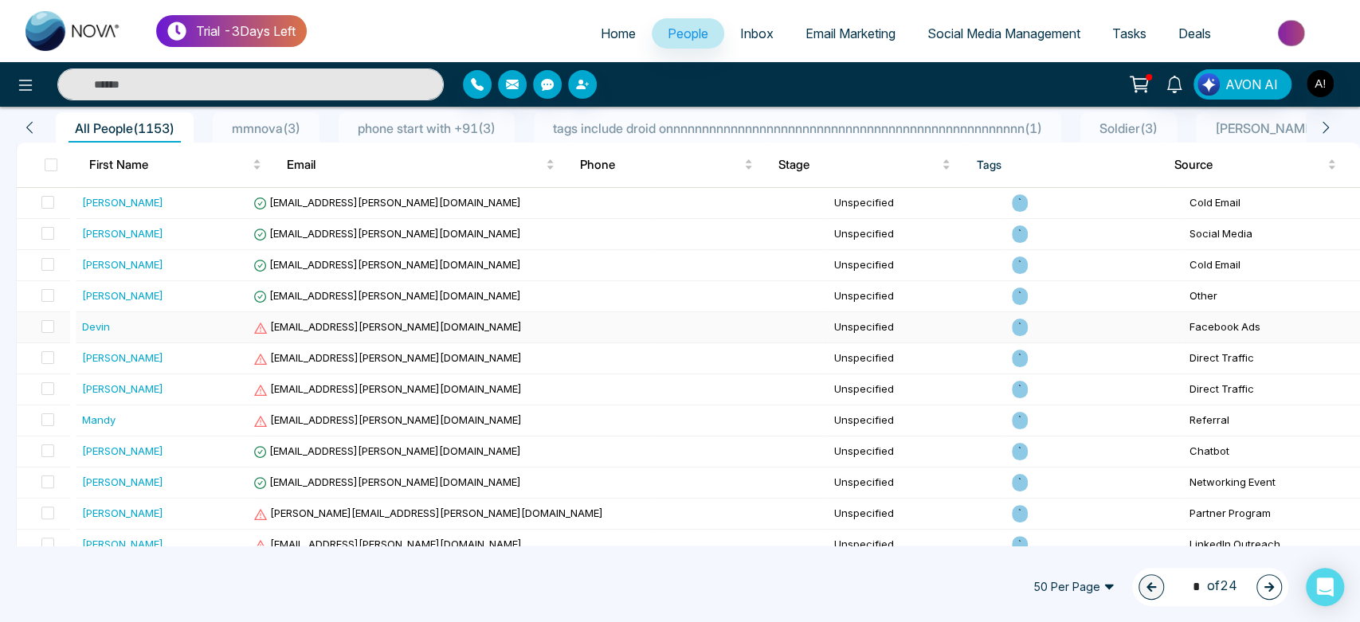
click at [433, 323] on span "[EMAIL_ADDRESS][PERSON_NAME][DOMAIN_NAME]" at bounding box center [387, 326] width 268 height 13
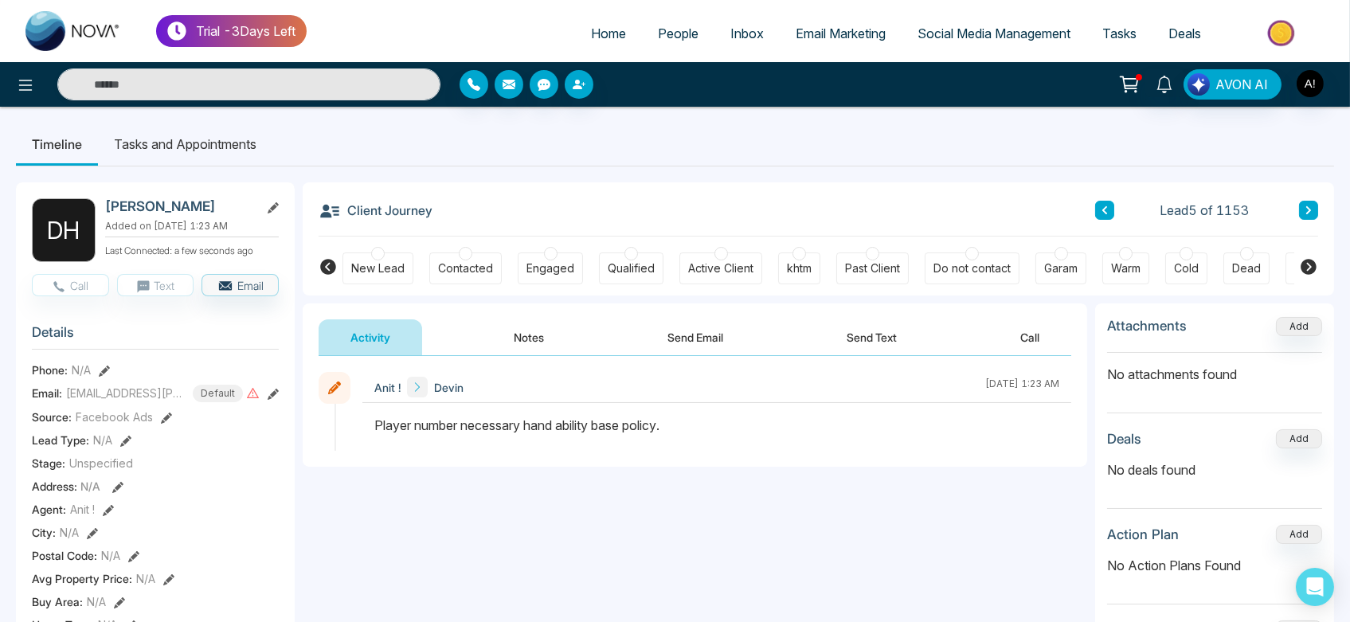
click at [1315, 264] on icon at bounding box center [1309, 267] width 16 height 16
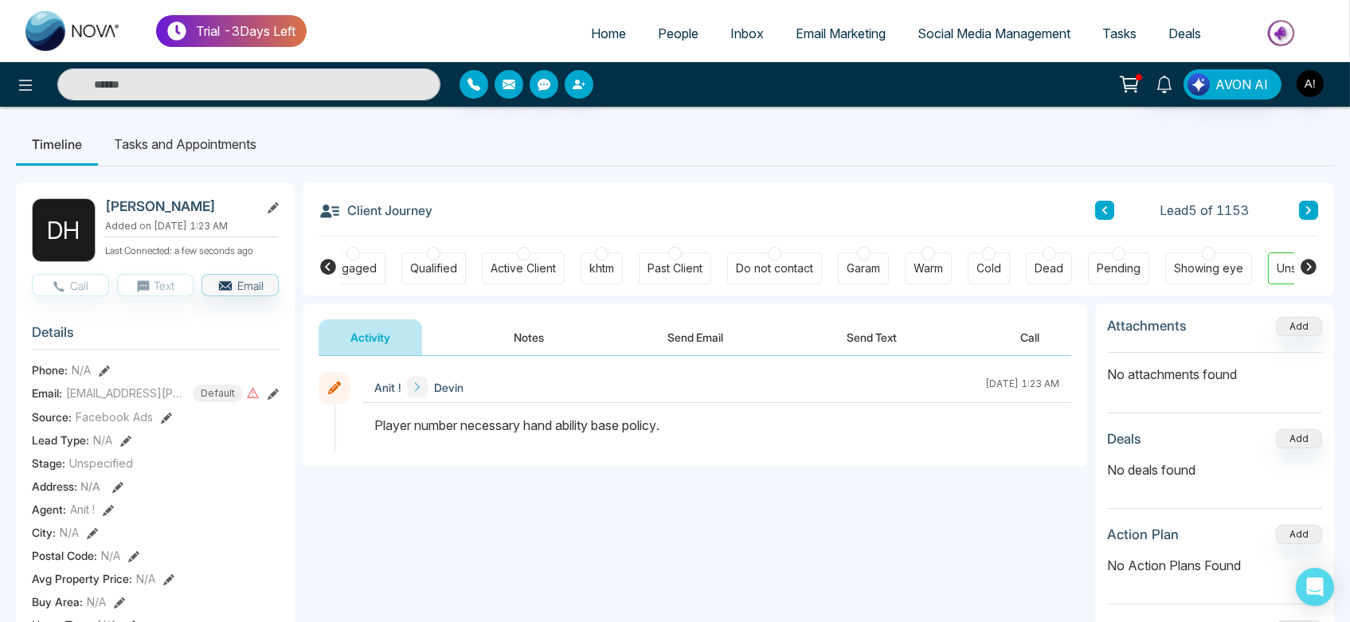
click at [1315, 264] on icon at bounding box center [1309, 267] width 16 height 16
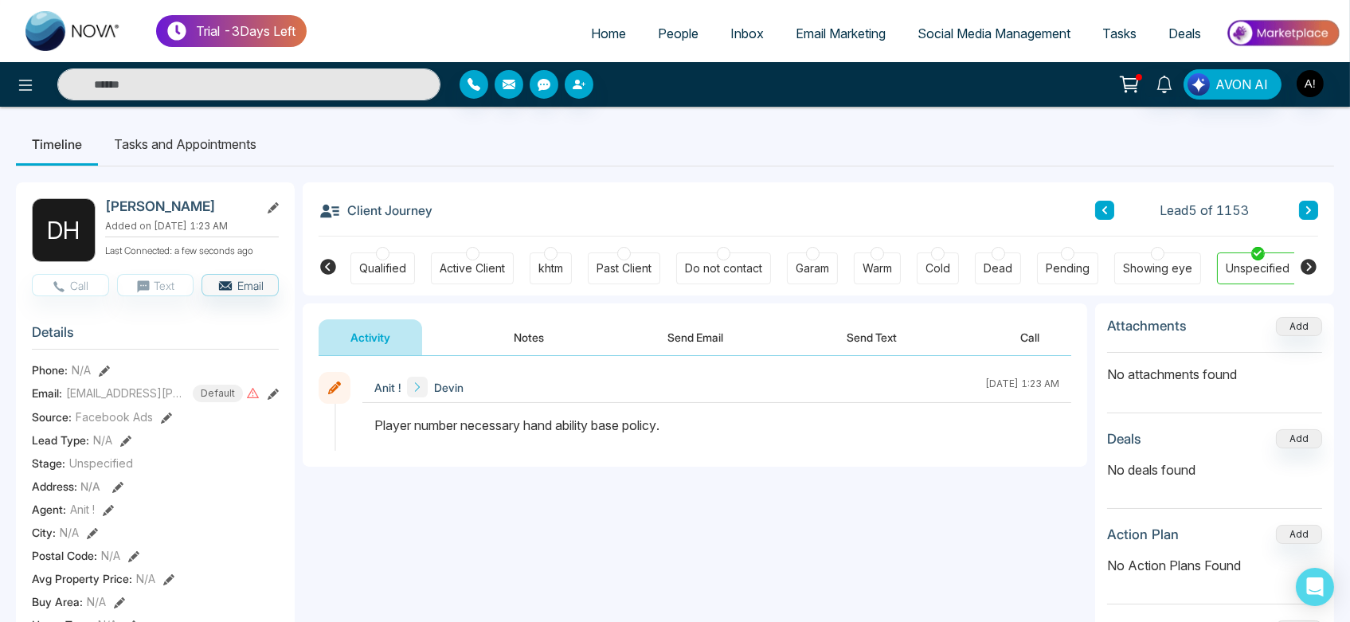
click at [1315, 264] on icon at bounding box center [1309, 267] width 16 height 16
drag, startPoint x: 1315, startPoint y: 264, endPoint x: 1306, endPoint y: 262, distance: 9.1
click at [1306, 262] on icon at bounding box center [1309, 267] width 16 height 16
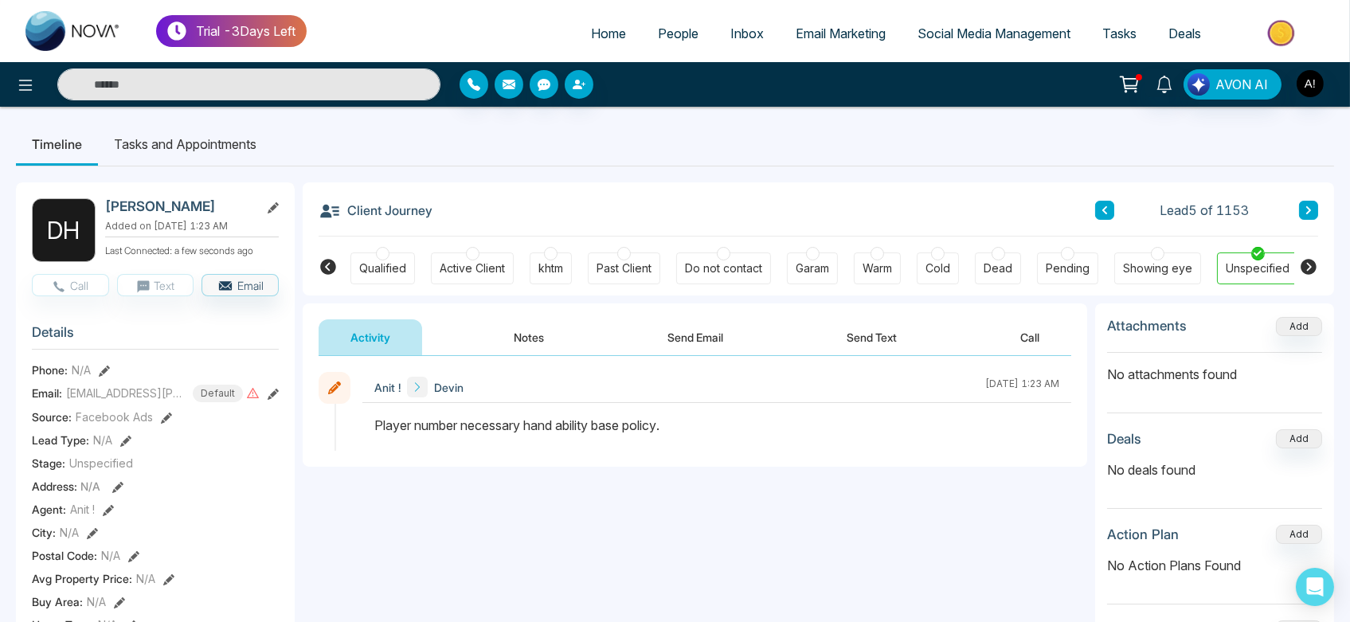
click at [1306, 262] on icon at bounding box center [1309, 267] width 16 height 16
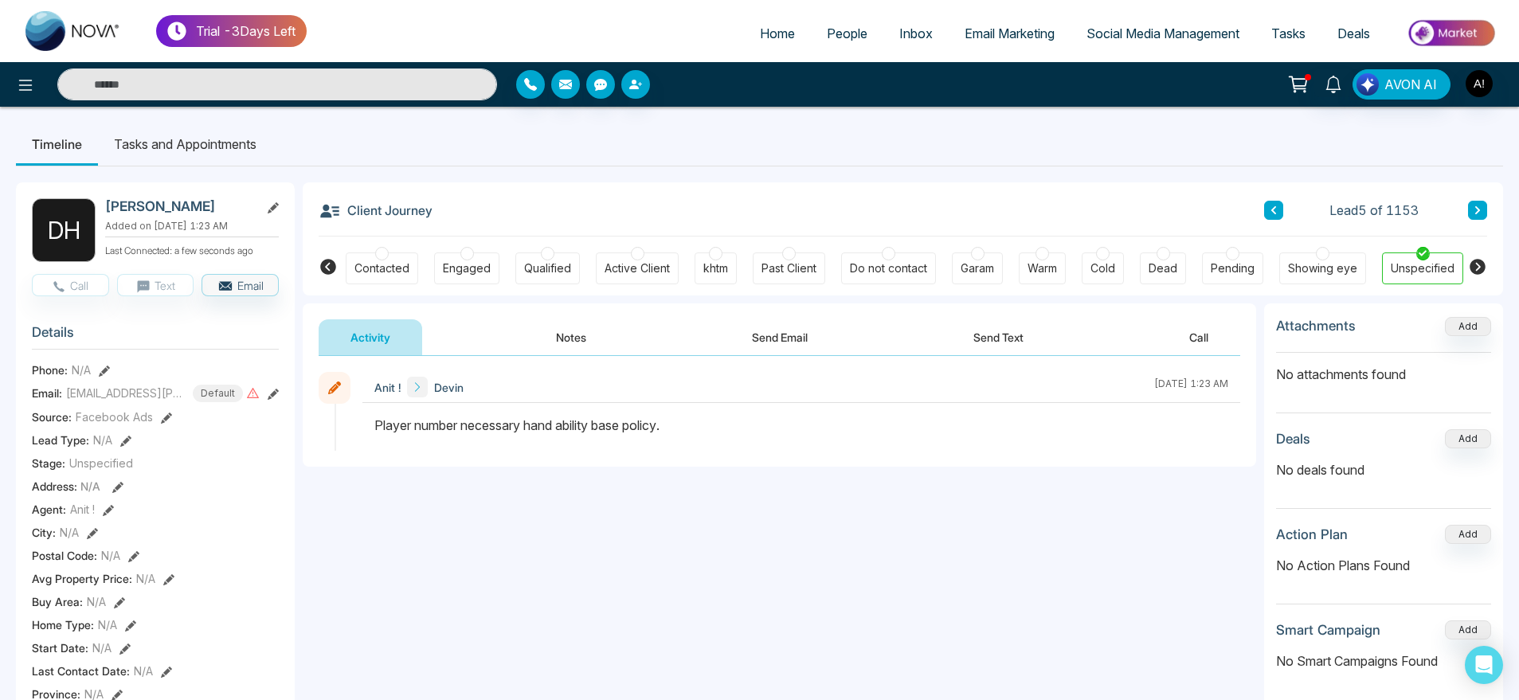
drag, startPoint x: 1342, startPoint y: 0, endPoint x: 1170, endPoint y: 417, distance: 450.8
click at [1170, 417] on div "Player number necessary hand ability base policy." at bounding box center [801, 425] width 854 height 19
click at [332, 268] on icon at bounding box center [328, 267] width 16 height 16
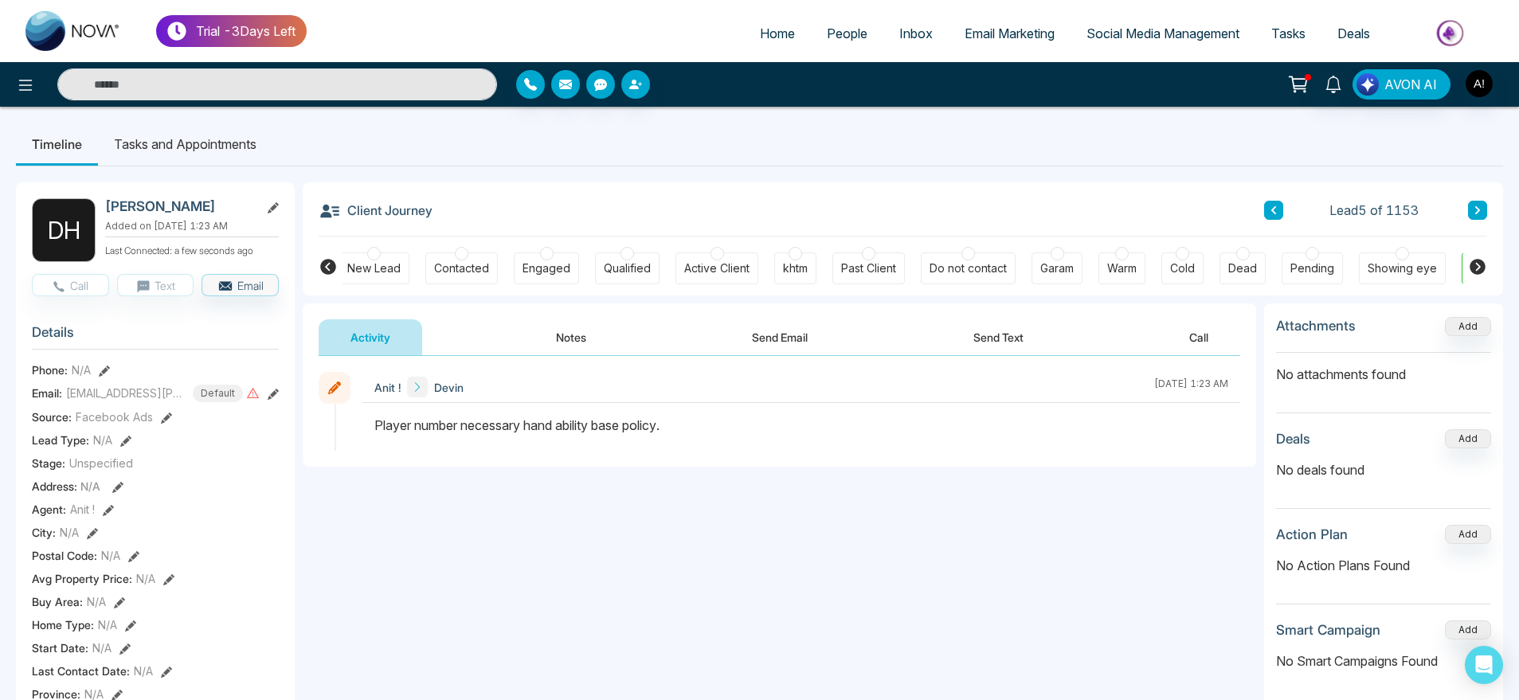
scroll to position [0, 0]
drag, startPoint x: 332, startPoint y: 268, endPoint x: 1344, endPoint y: 260, distance: 1011.8
click at [1344, 260] on div "New Lead Contacted Engaged Qualified Active Client khtm Past Client Do not cont…" at bounding box center [903, 266] width 1201 height 59
click at [1359, 265] on icon at bounding box center [1478, 267] width 16 height 16
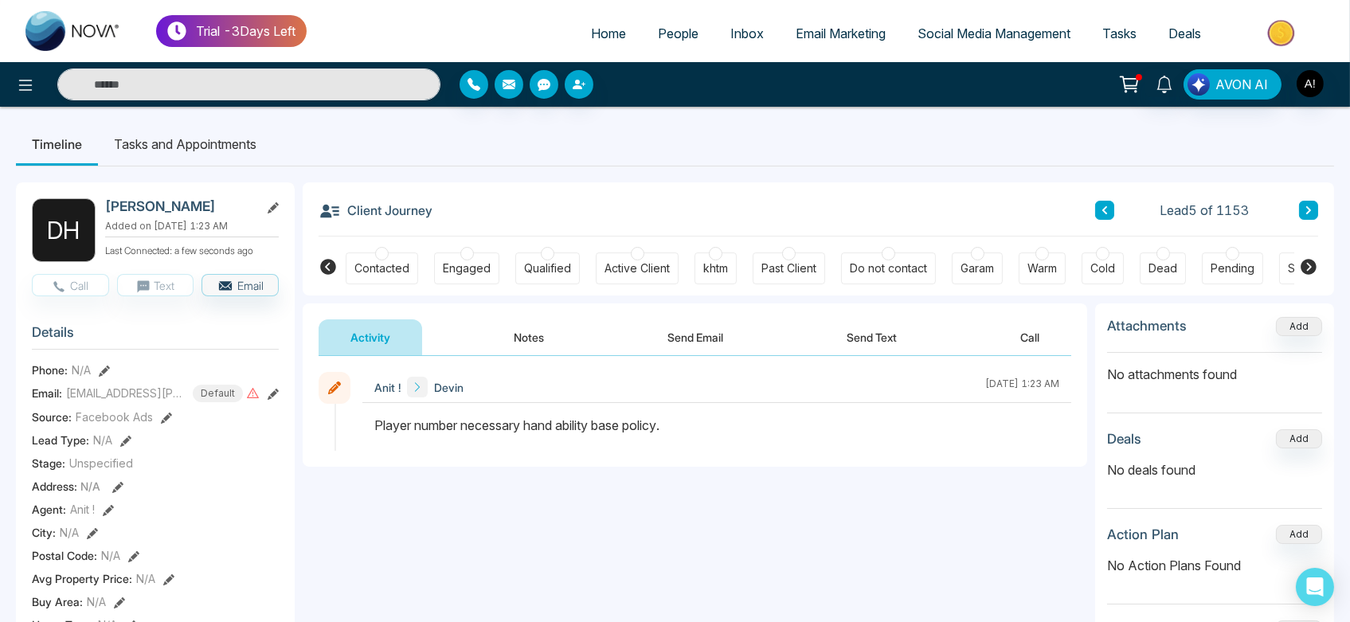
scroll to position [0, 83]
drag, startPoint x: 1499, startPoint y: 1, endPoint x: 912, endPoint y: 400, distance: 709.3
click at [912, 400] on div "Anit ! Devin September 9 2025 | 1:23 AM" at bounding box center [716, 387] width 709 height 31
click at [1303, 267] on icon at bounding box center [1309, 267] width 16 height 16
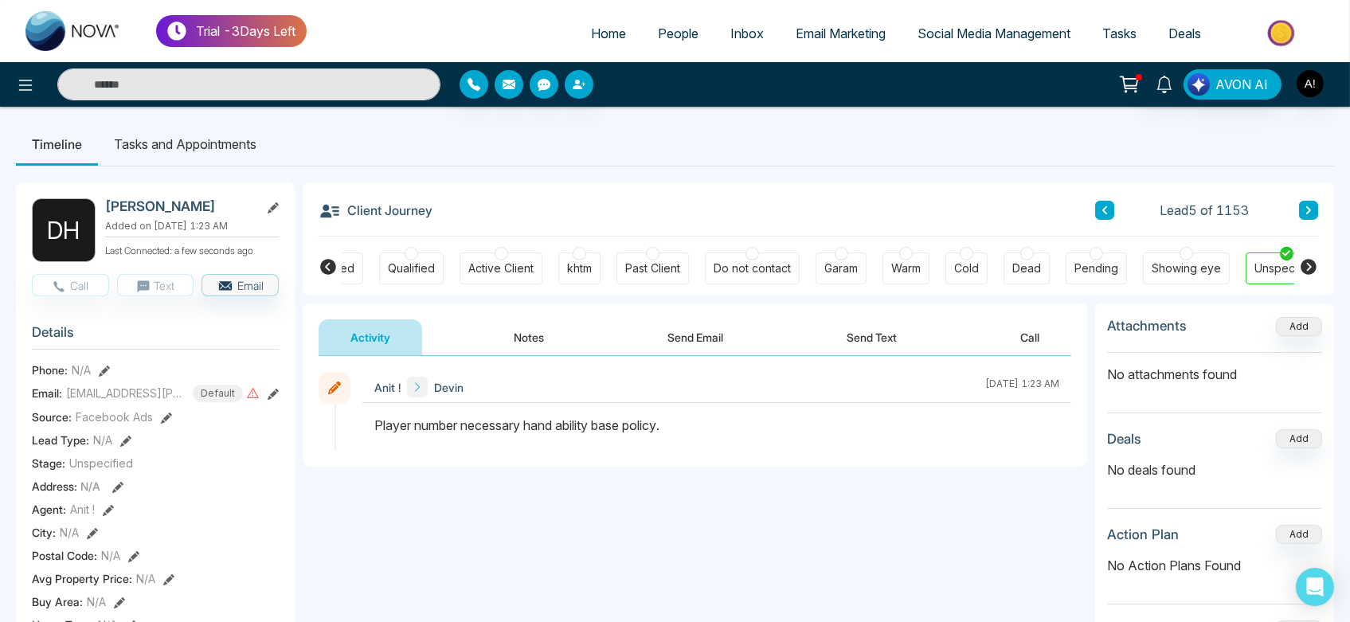
click at [1303, 267] on icon at bounding box center [1309, 267] width 16 height 16
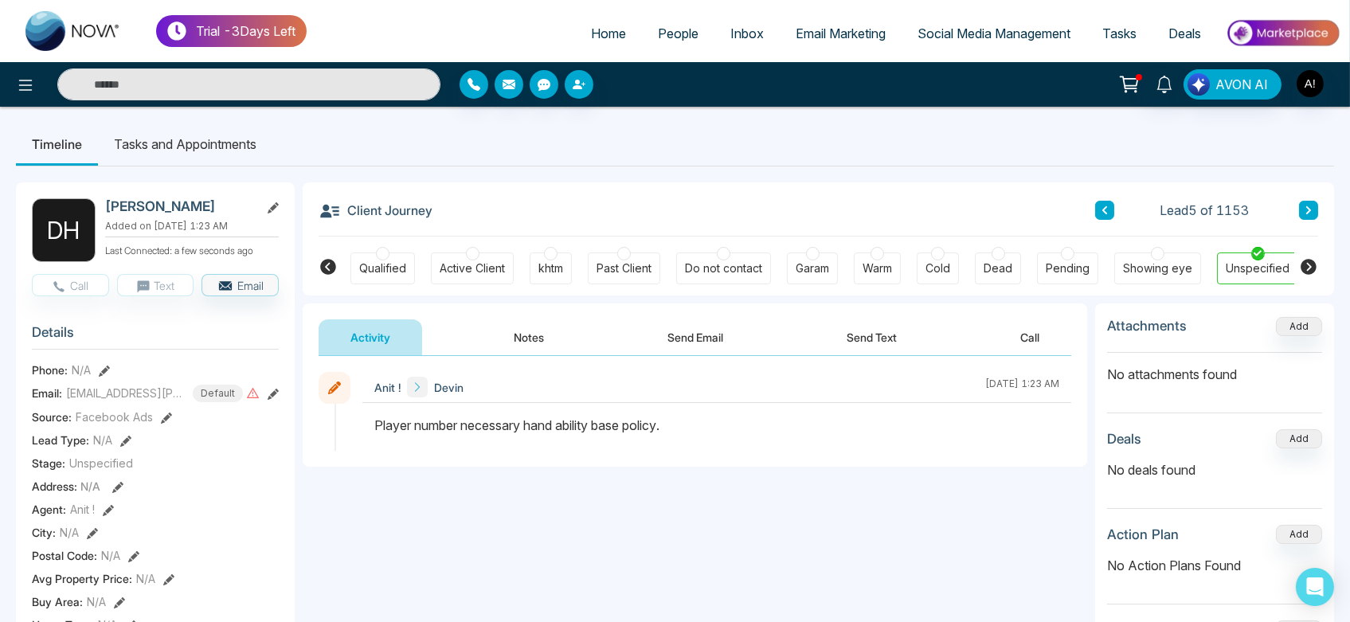
click at [1303, 267] on icon at bounding box center [1309, 267] width 16 height 16
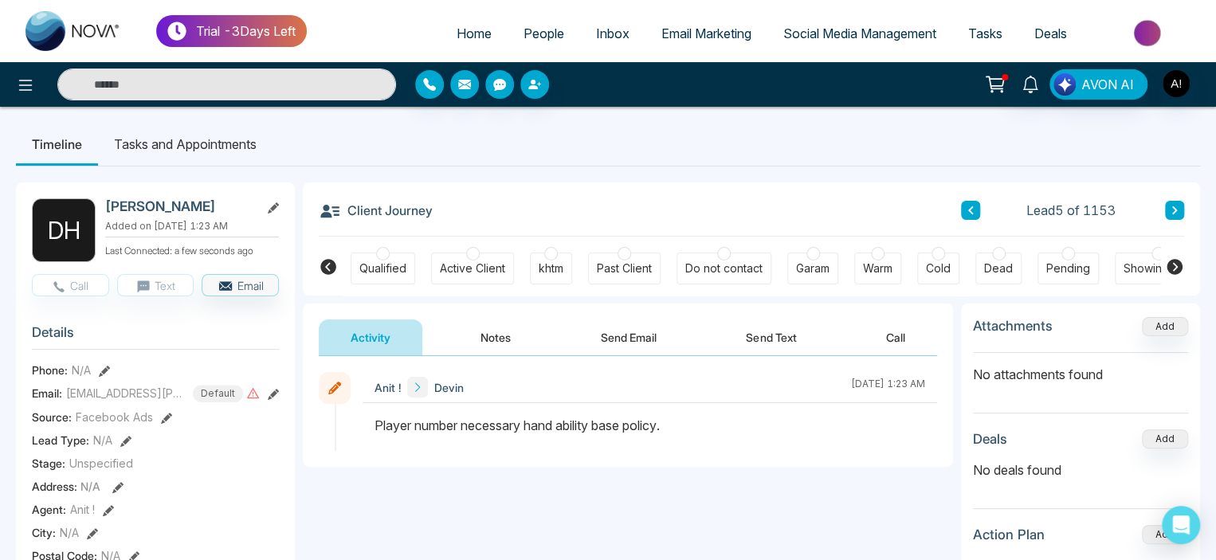
drag, startPoint x: 1358, startPoint y: 2, endPoint x: 803, endPoint y: 393, distance: 679.2
click at [851, 393] on div "September 9 2025 | 1:23 AM" at bounding box center [888, 387] width 74 height 21
click at [1173, 267] on icon at bounding box center [1174, 267] width 16 height 16
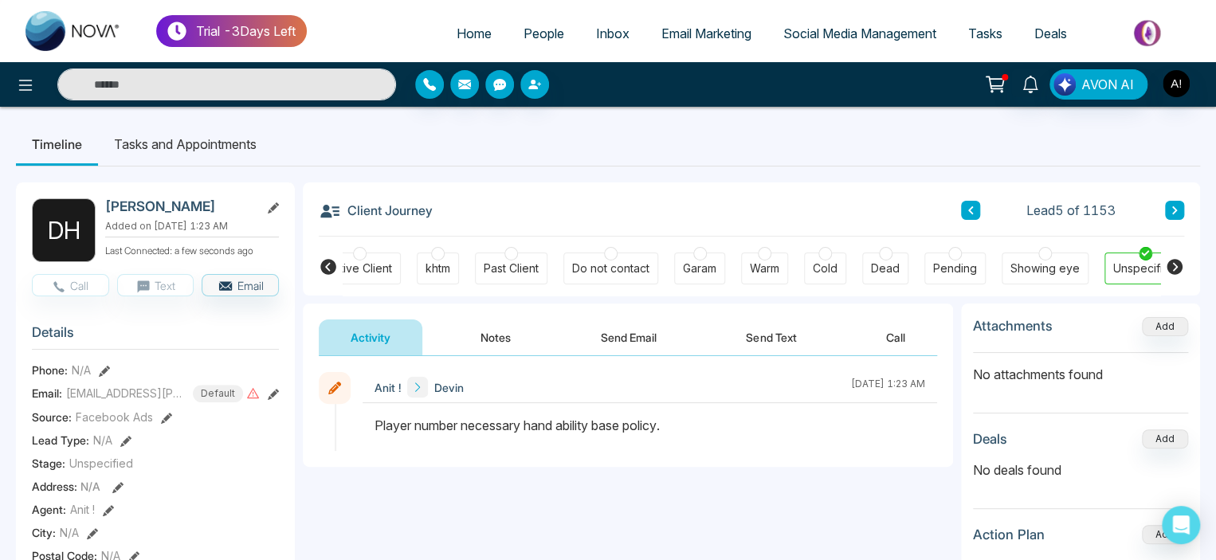
click at [1173, 267] on icon at bounding box center [1174, 267] width 16 height 16
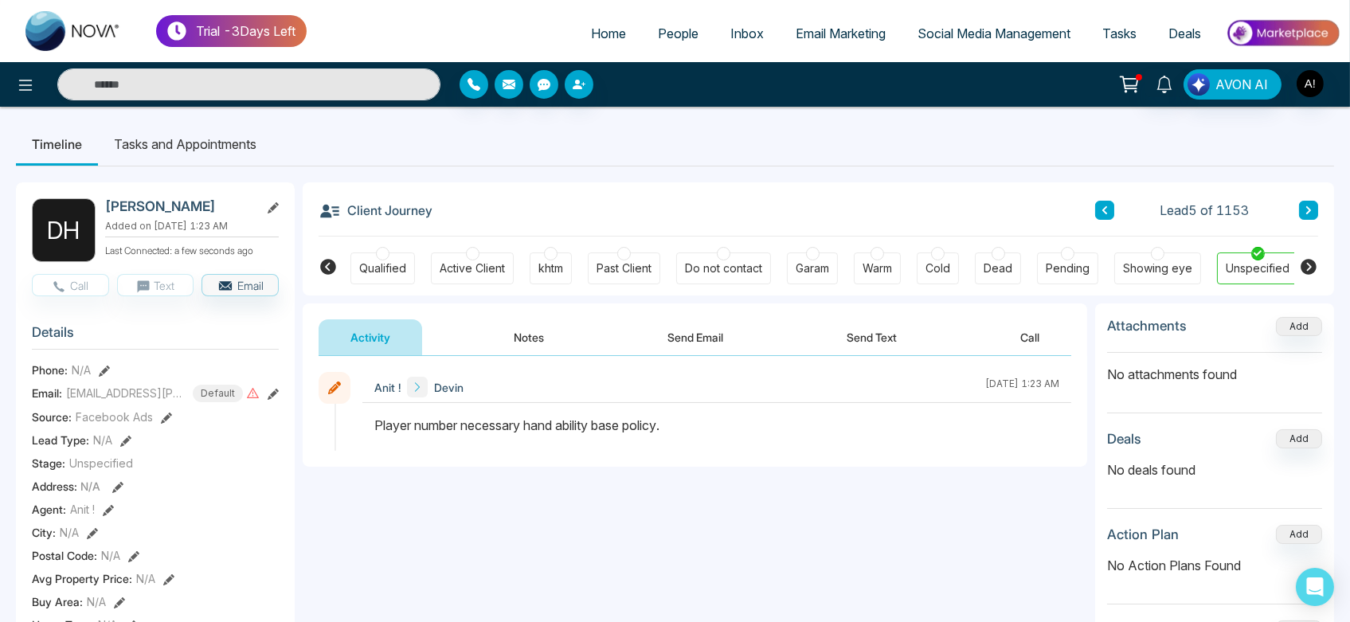
click at [974, 40] on span "Social Media Management" at bounding box center [994, 33] width 153 height 16
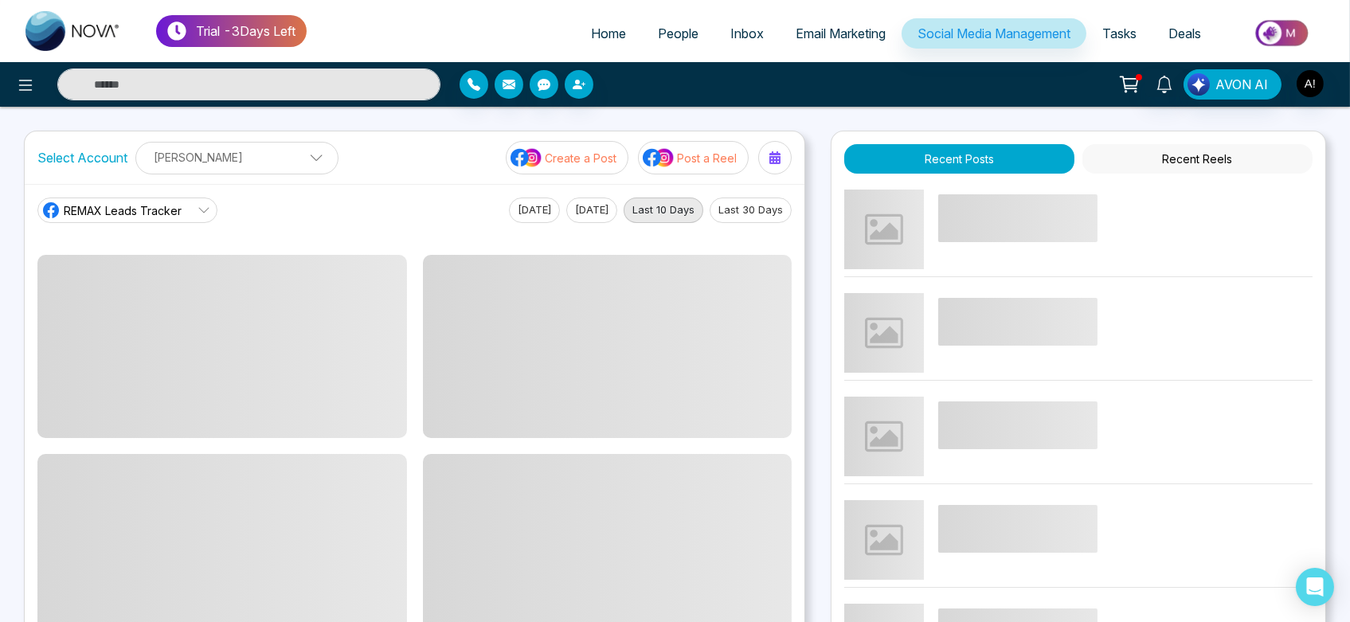
click at [700, 162] on p "Post a Reel" at bounding box center [707, 158] width 60 height 17
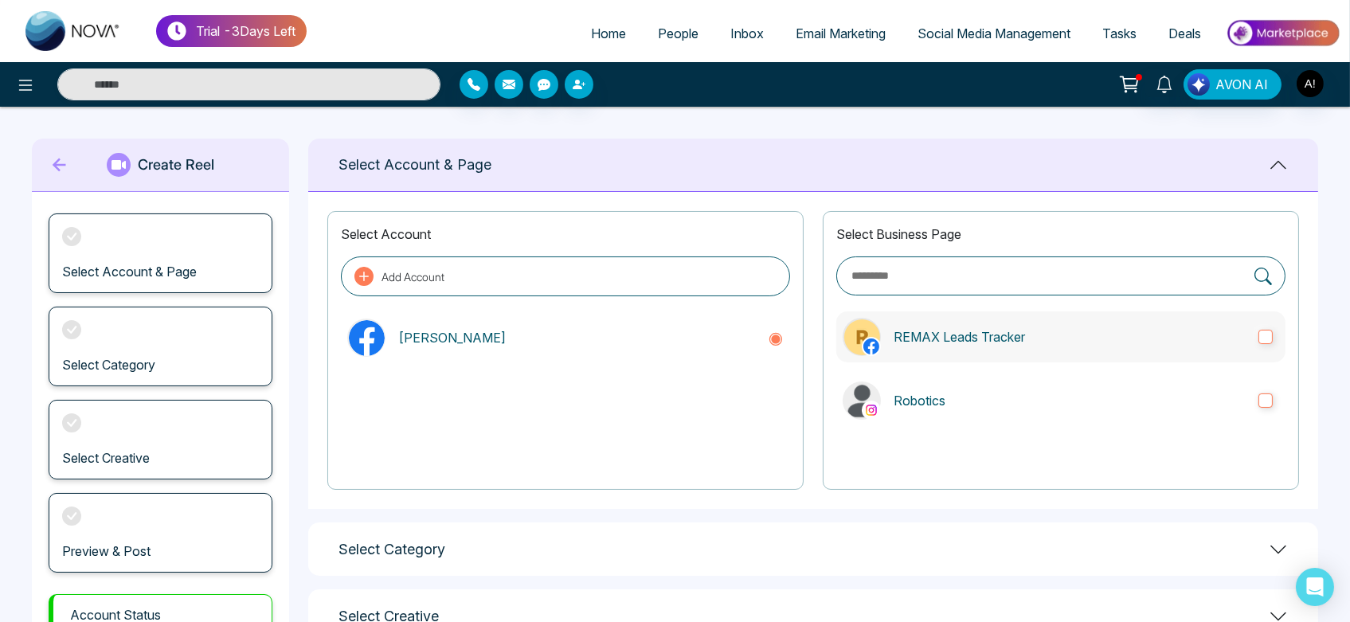
click at [907, 335] on p "REMAX Leads Tracker" at bounding box center [1070, 336] width 352 height 19
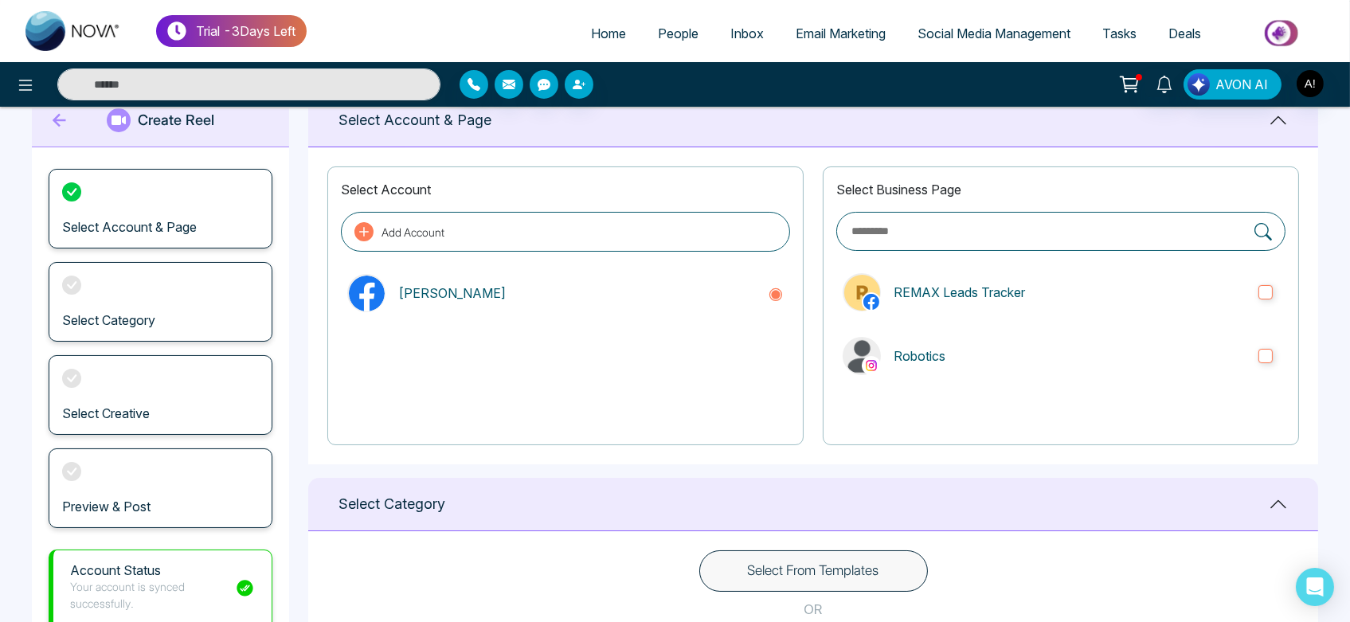
scroll to position [45, 0]
click at [982, 366] on label "Robotics" at bounding box center [1061, 355] width 449 height 51
click at [1068, 304] on label "REMAX Leads Tracker" at bounding box center [1061, 291] width 449 height 51
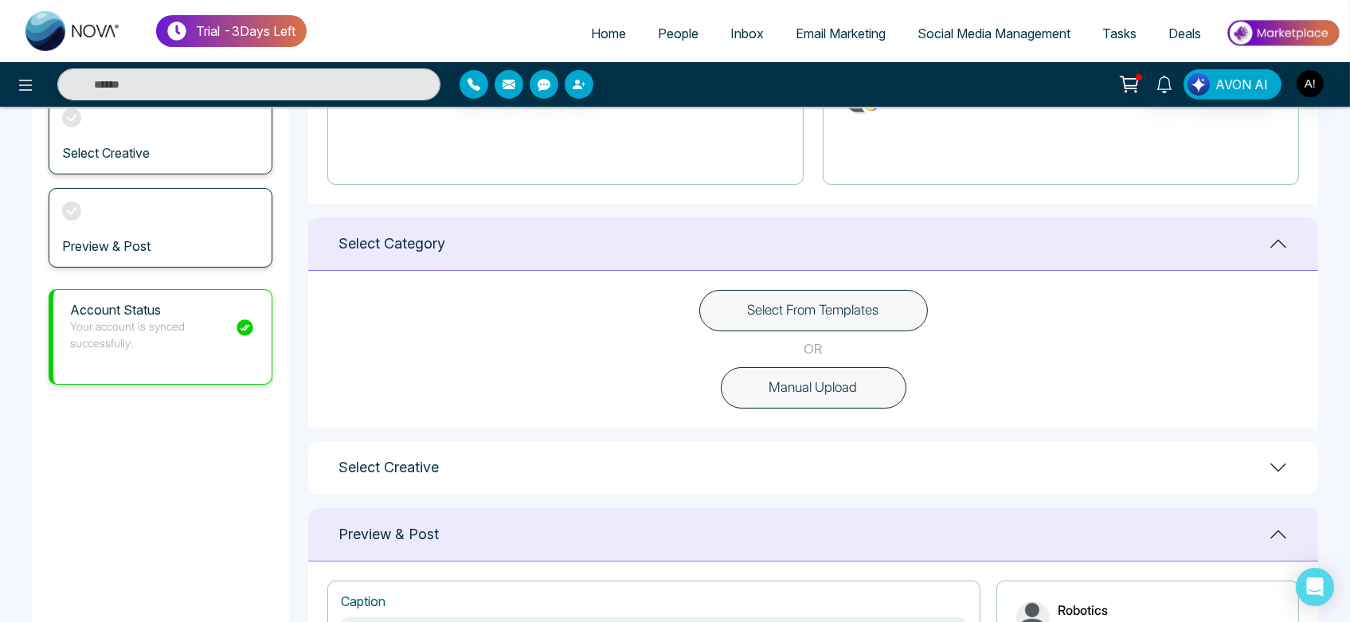
scroll to position [351, 0]
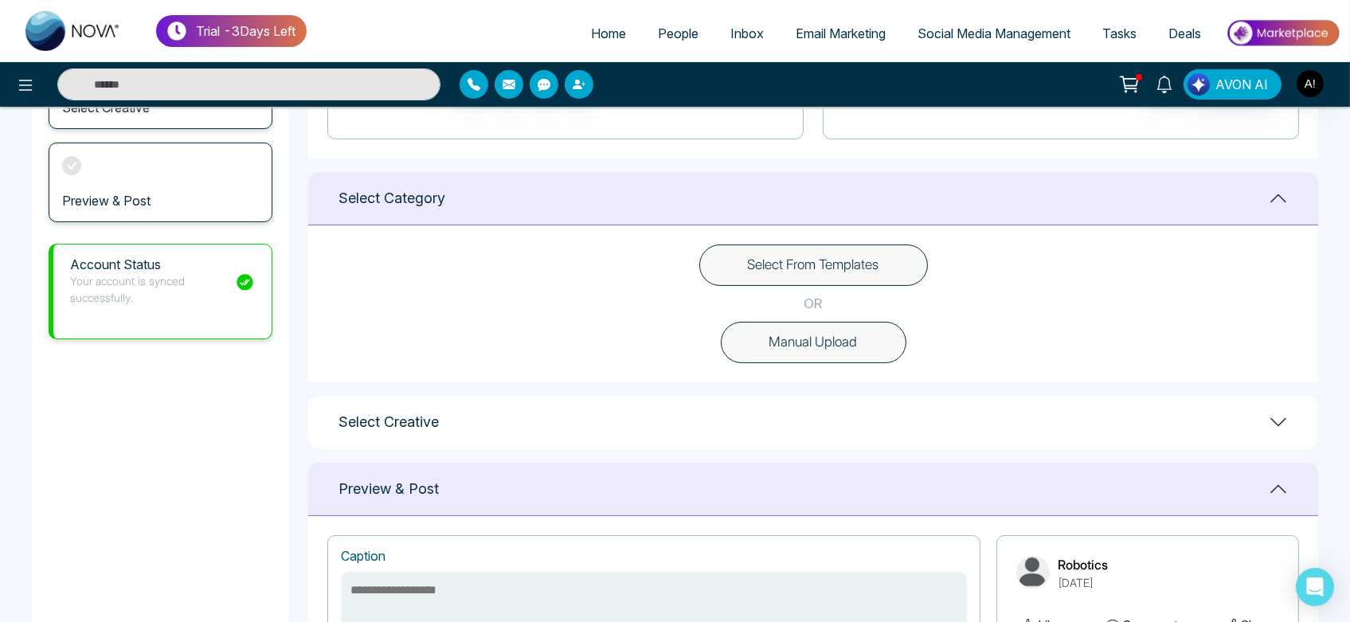
click at [843, 350] on button "Manual Upload" at bounding box center [814, 342] width 186 height 41
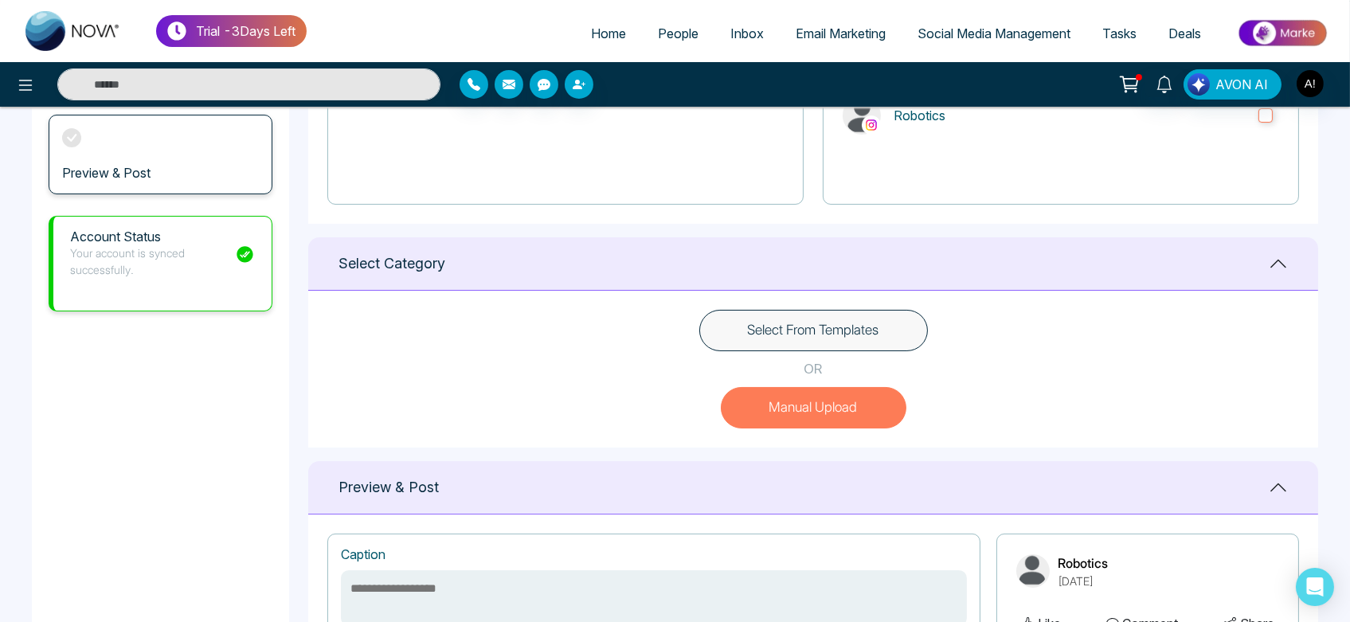
scroll to position [271, 0]
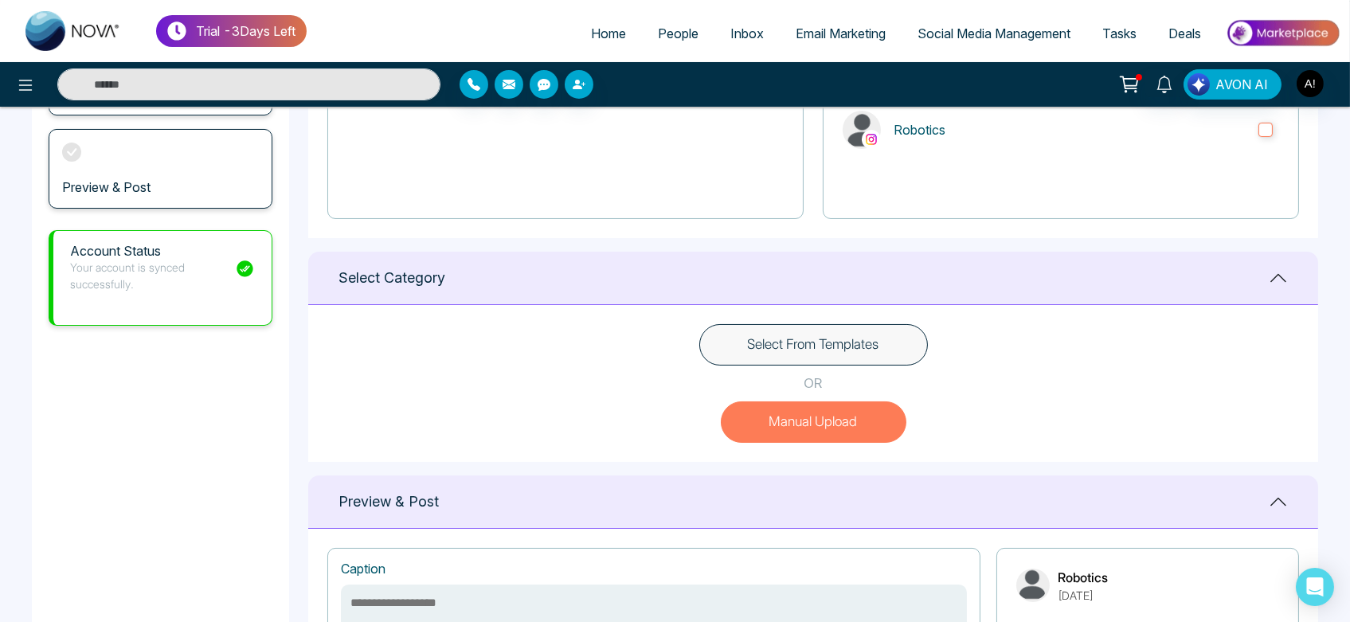
click at [864, 351] on button "Select From Templates" at bounding box center [813, 344] width 229 height 41
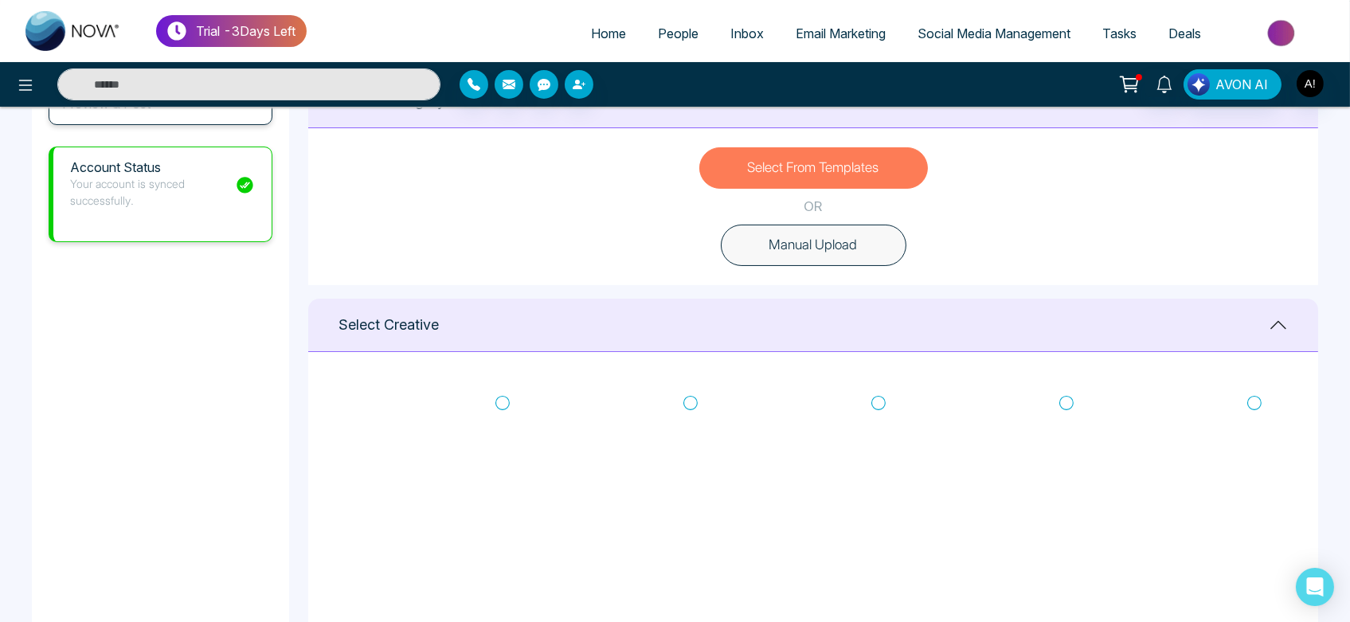
scroll to position [457, 0]
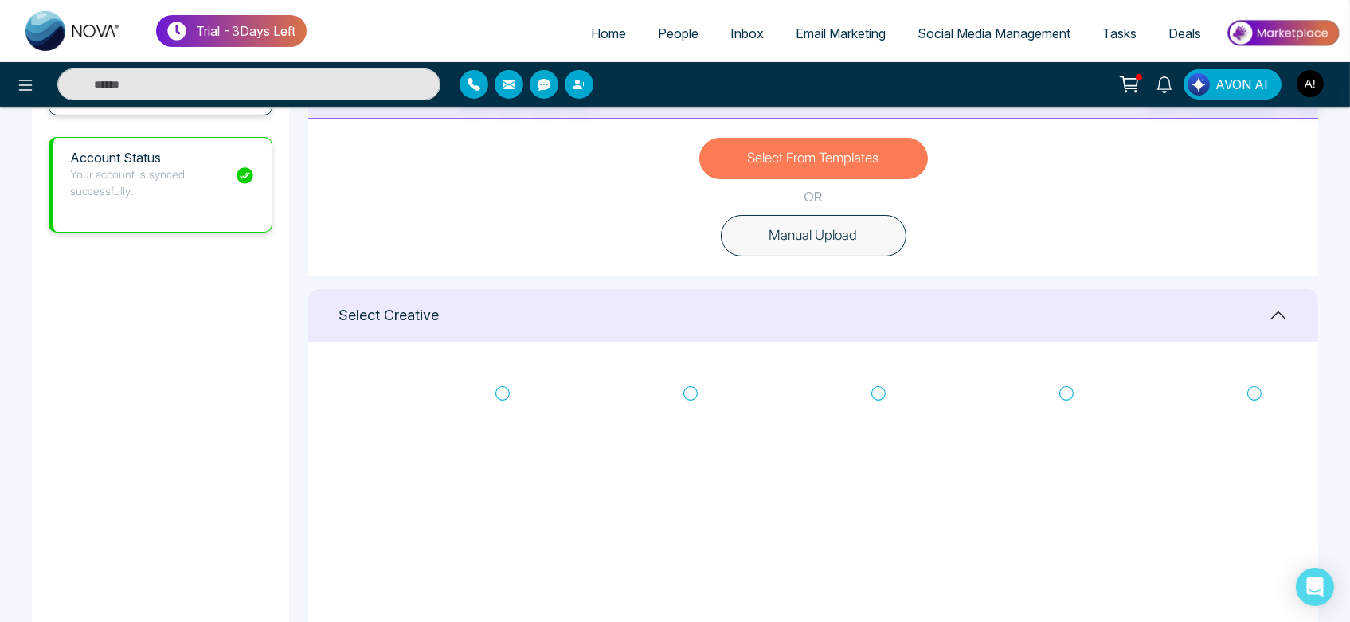
click at [502, 394] on icon at bounding box center [503, 394] width 14 height 16
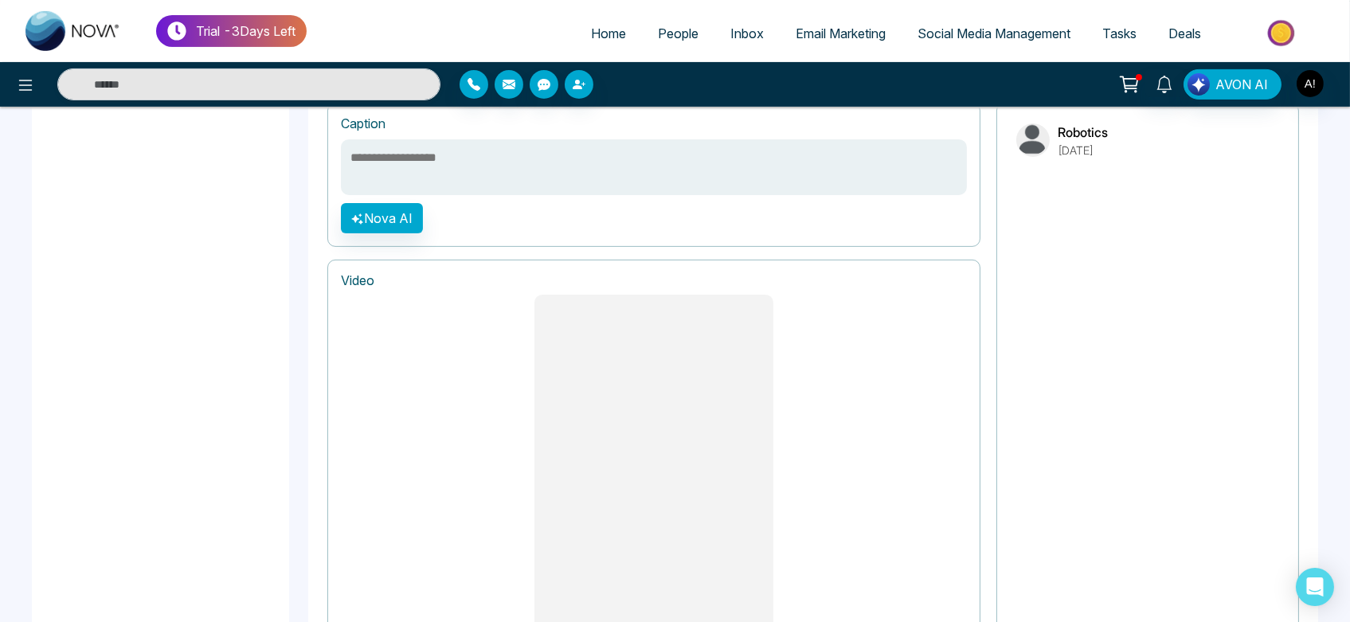
scroll to position [1302, 0]
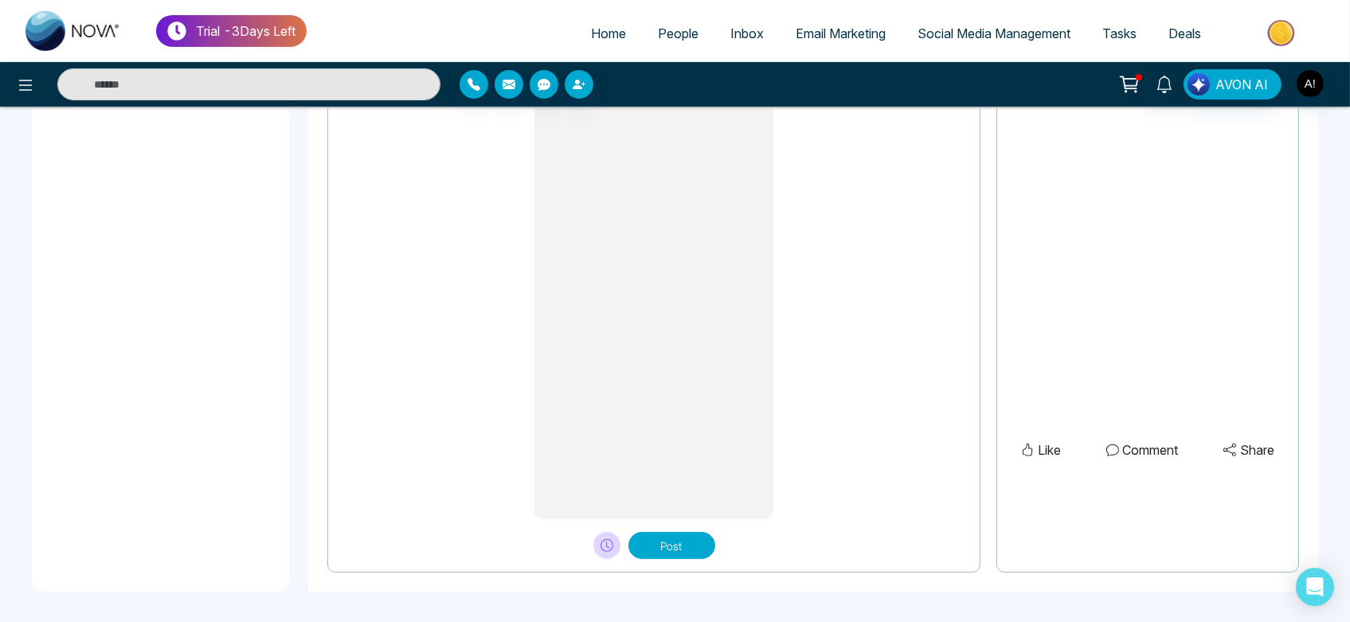
click at [708, 549] on button "Post" at bounding box center [672, 545] width 87 height 27
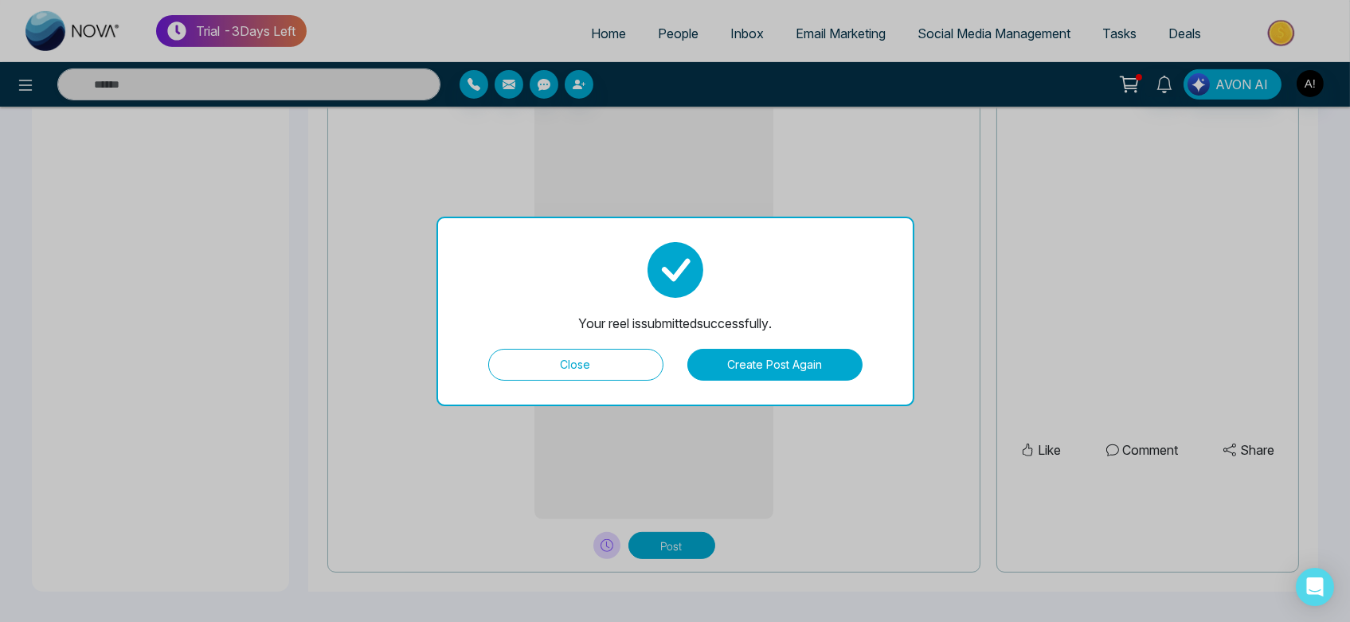
click at [631, 359] on button "Close" at bounding box center [575, 365] width 175 height 32
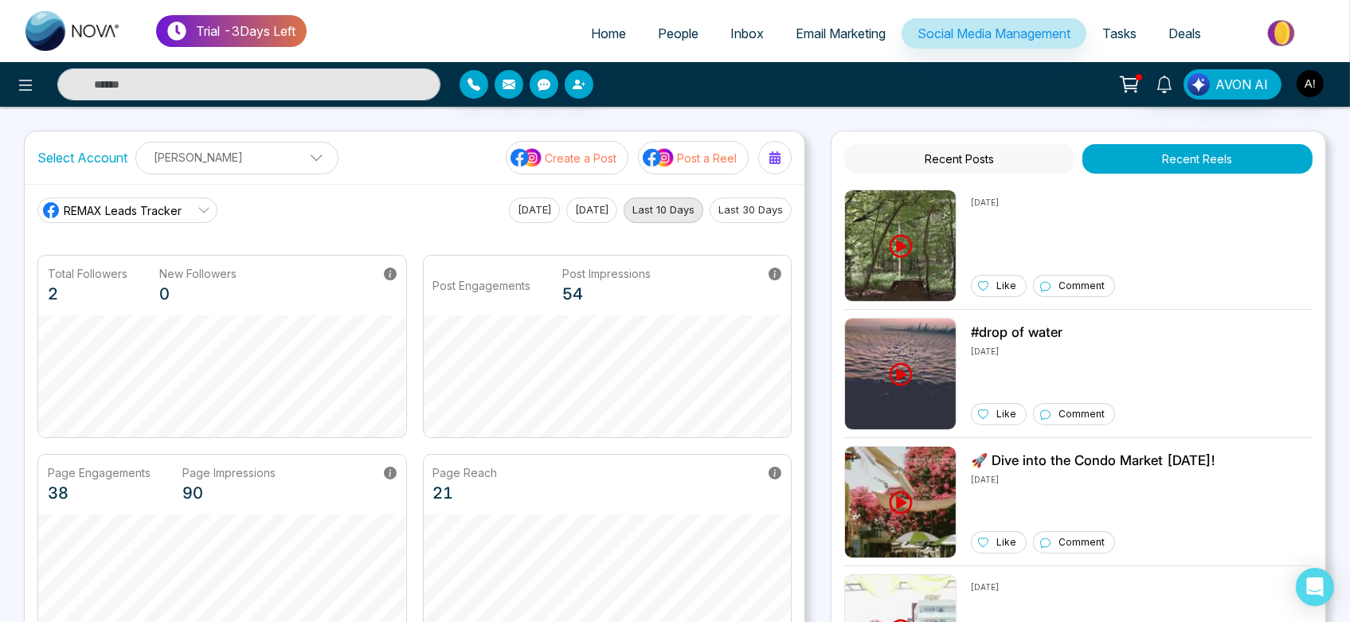
click at [153, 217] on span "REMAX Leads Tracker" at bounding box center [123, 210] width 118 height 17
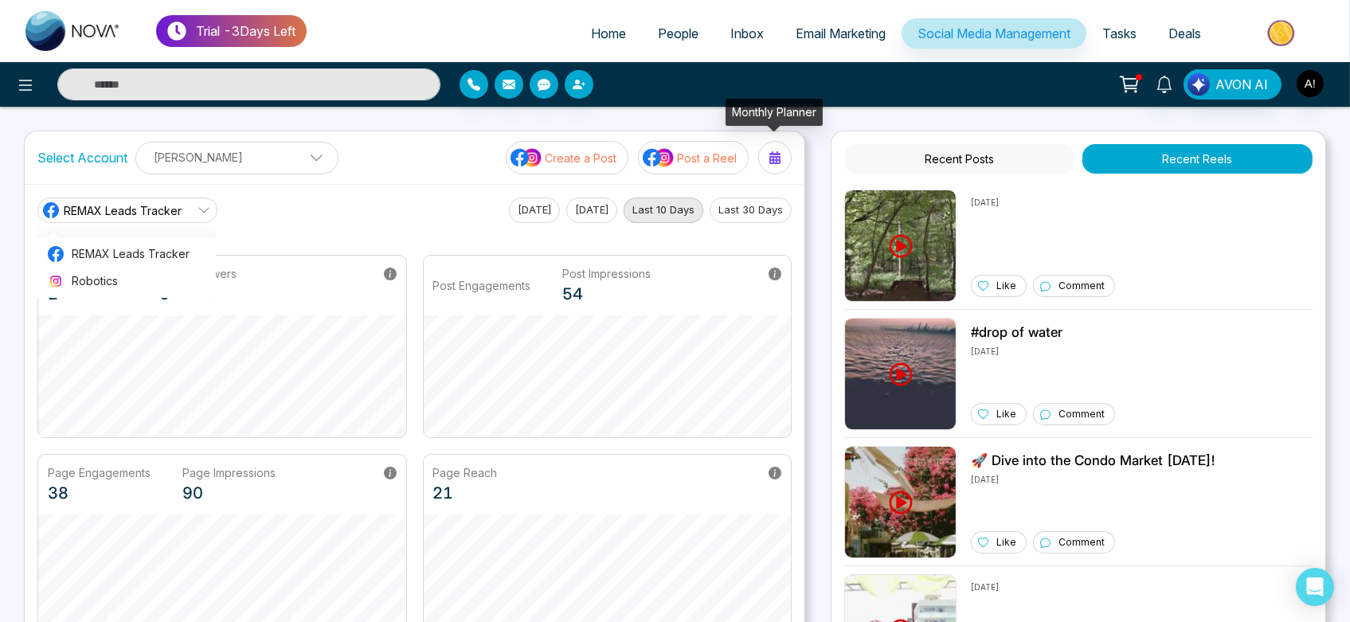
click at [790, 160] on button at bounding box center [774, 157] width 33 height 33
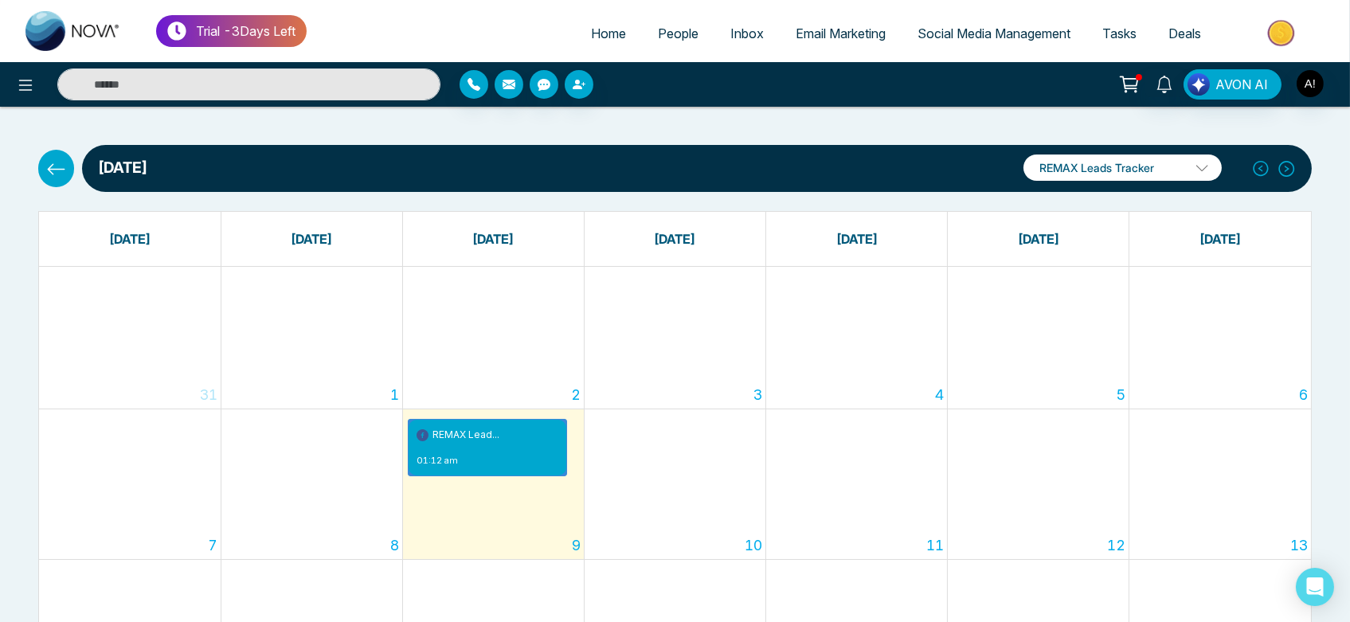
click at [48, 168] on icon at bounding box center [57, 168] width 18 height 11
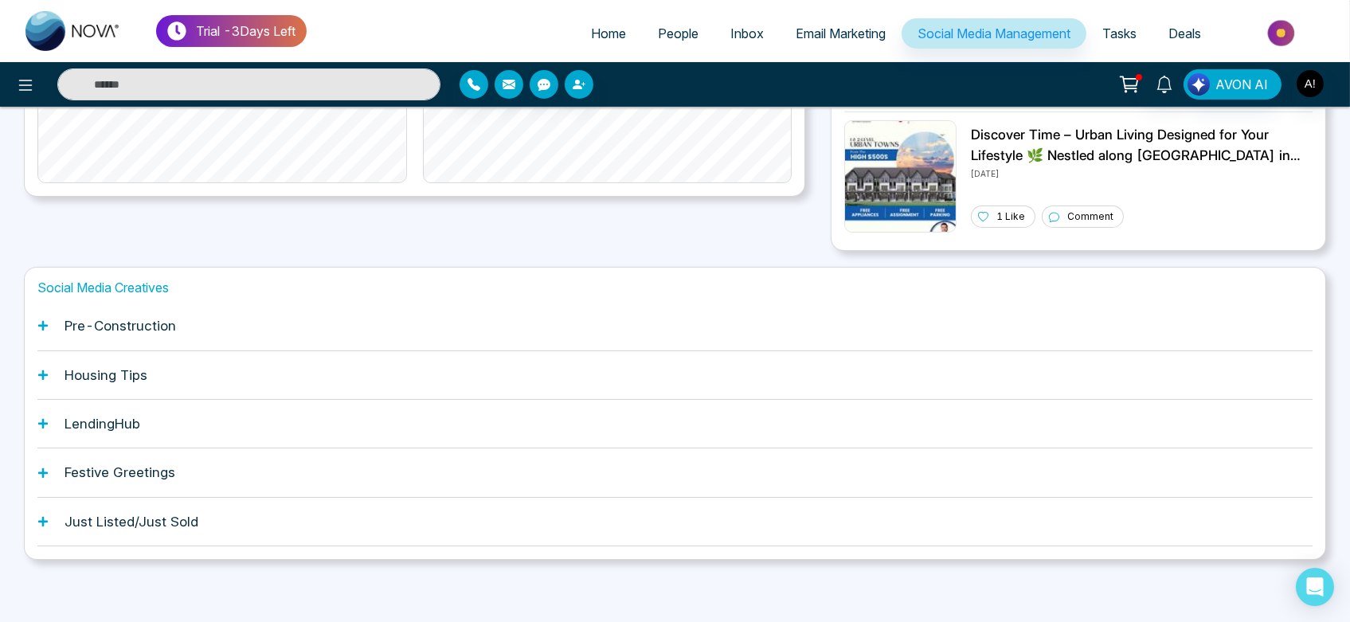
scroll to position [447, 0]
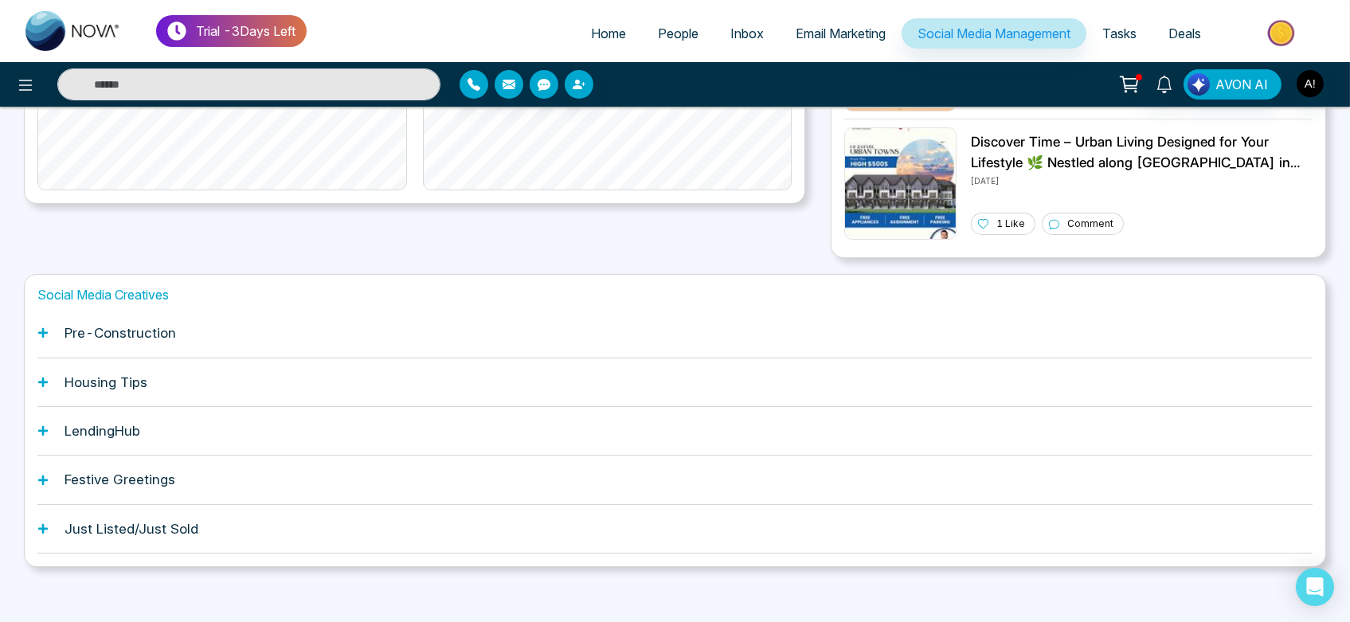
click at [292, 338] on div "Pre-Construction" at bounding box center [674, 333] width 1275 height 49
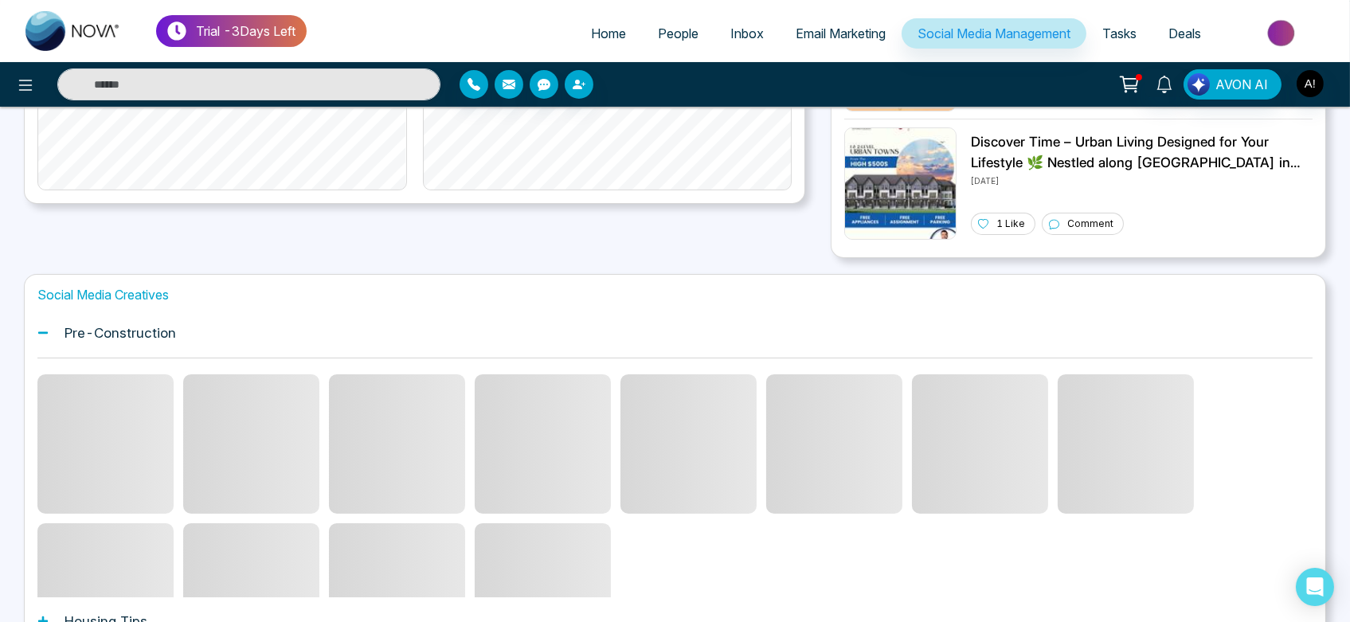
click at [292, 338] on div "Pre-Construction" at bounding box center [674, 333] width 1275 height 49
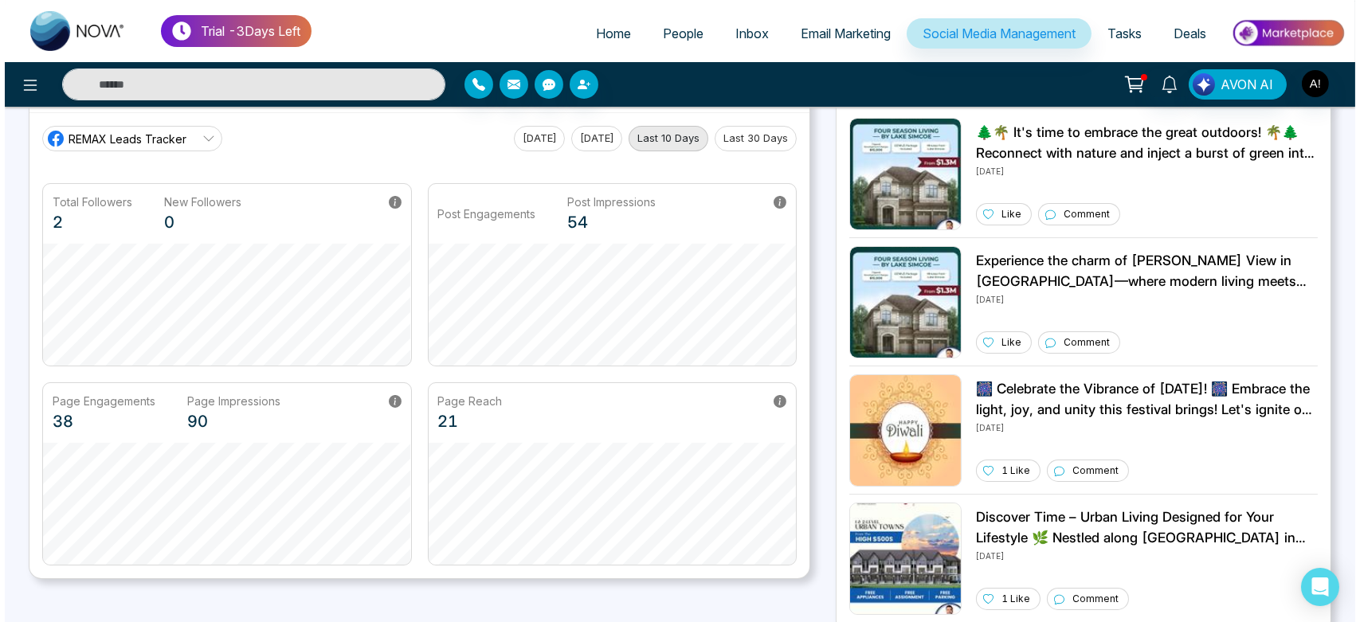
scroll to position [0, 0]
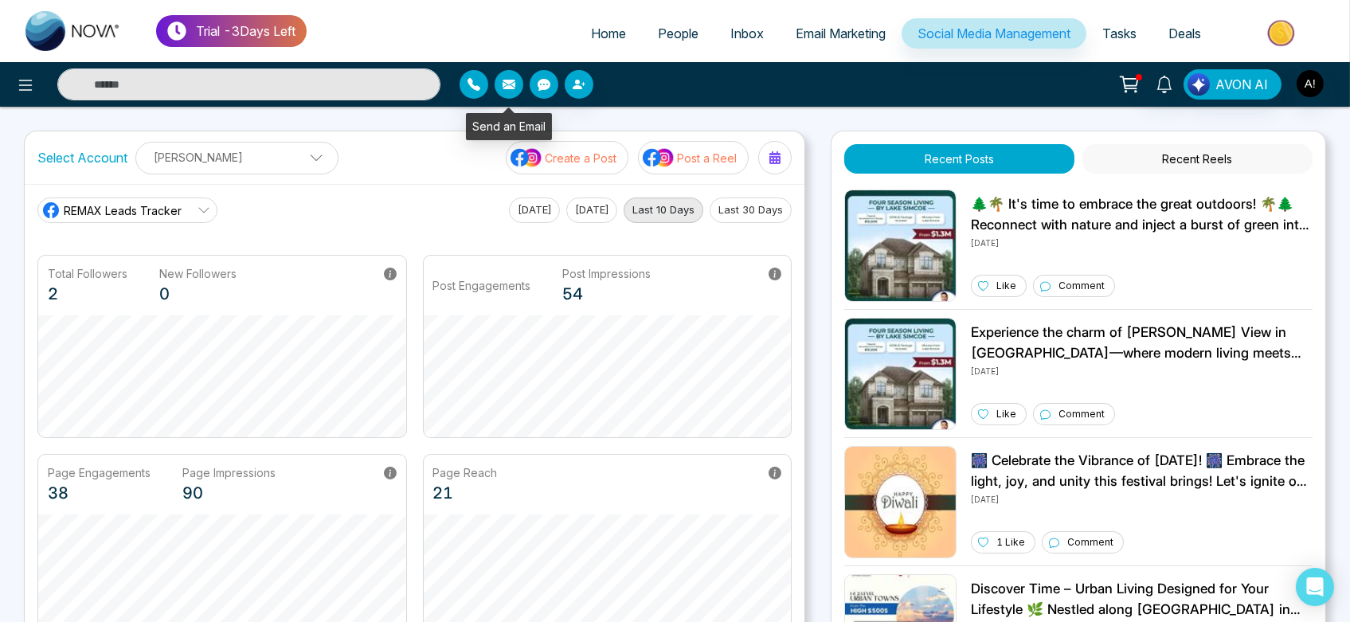
click at [508, 84] on icon "button" at bounding box center [509, 84] width 13 height 13
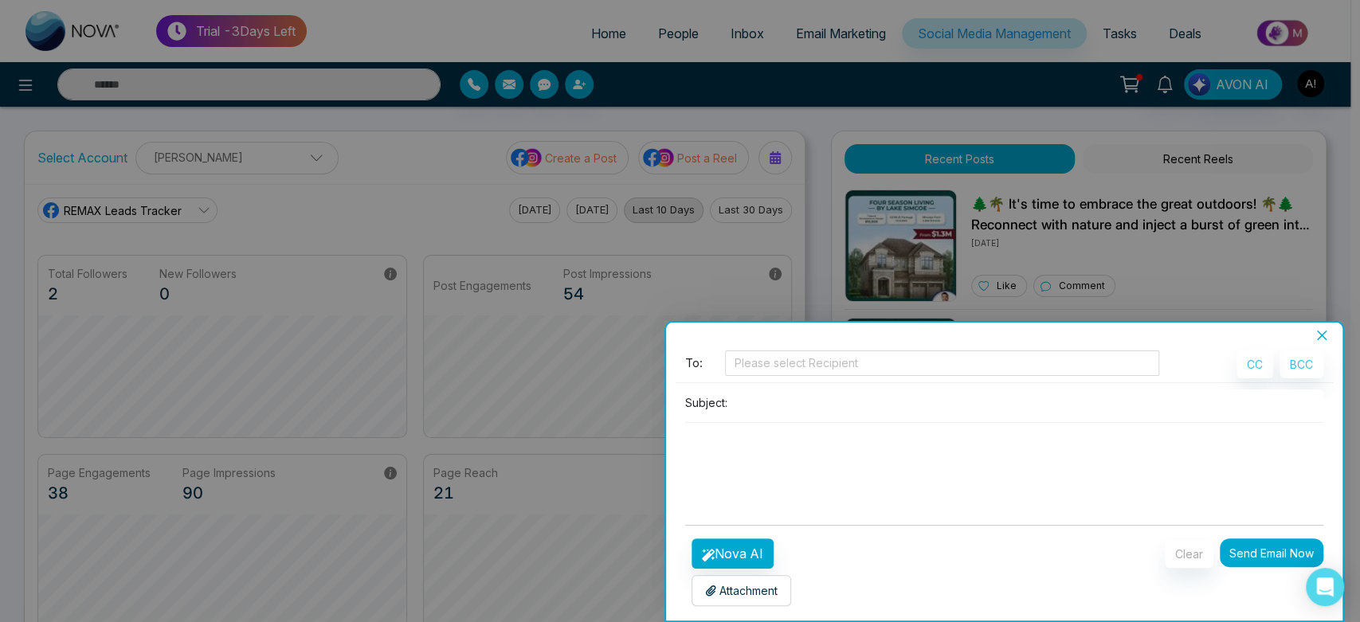
click at [1329, 336] on button "Close" at bounding box center [1322, 335] width 22 height 14
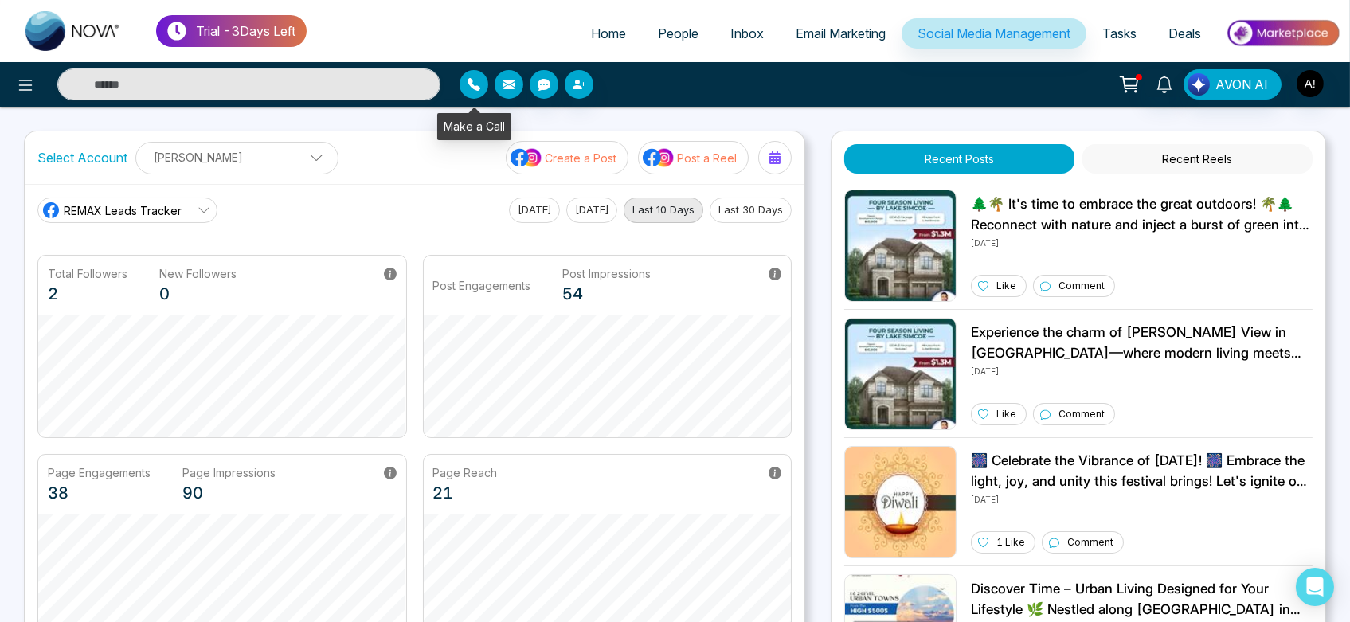
click at [483, 89] on button "button" at bounding box center [474, 84] width 29 height 29
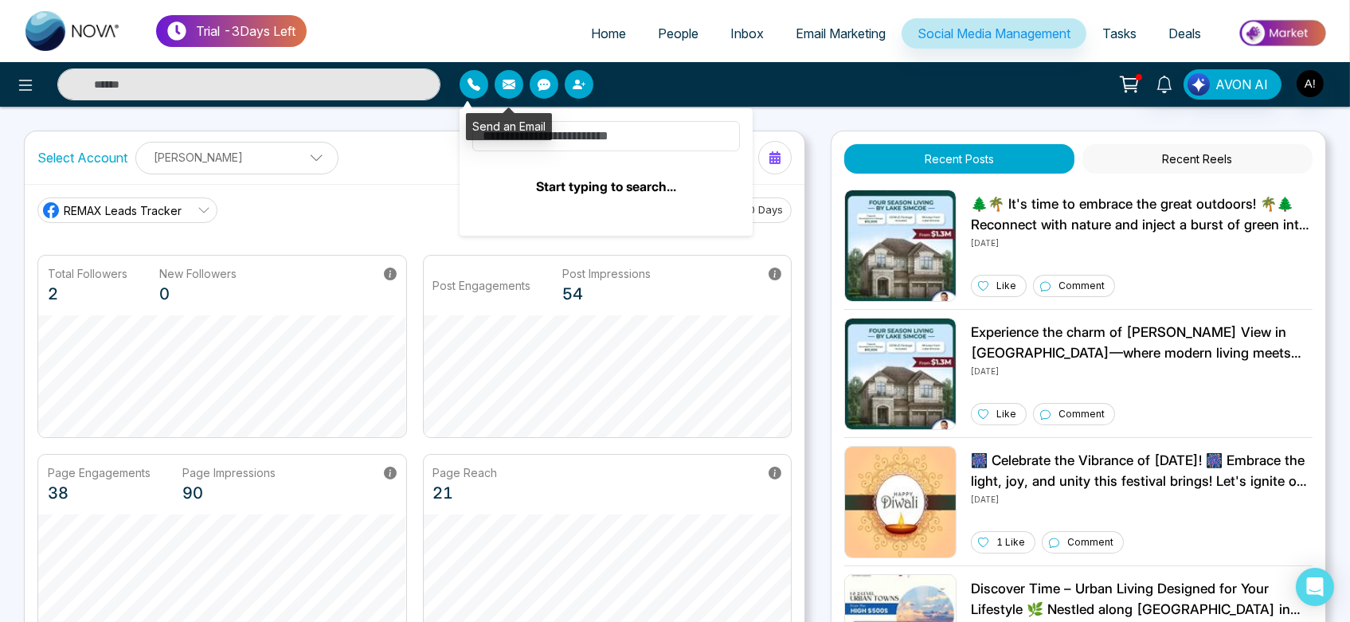
click at [503, 89] on icon "button" at bounding box center [509, 84] width 13 height 13
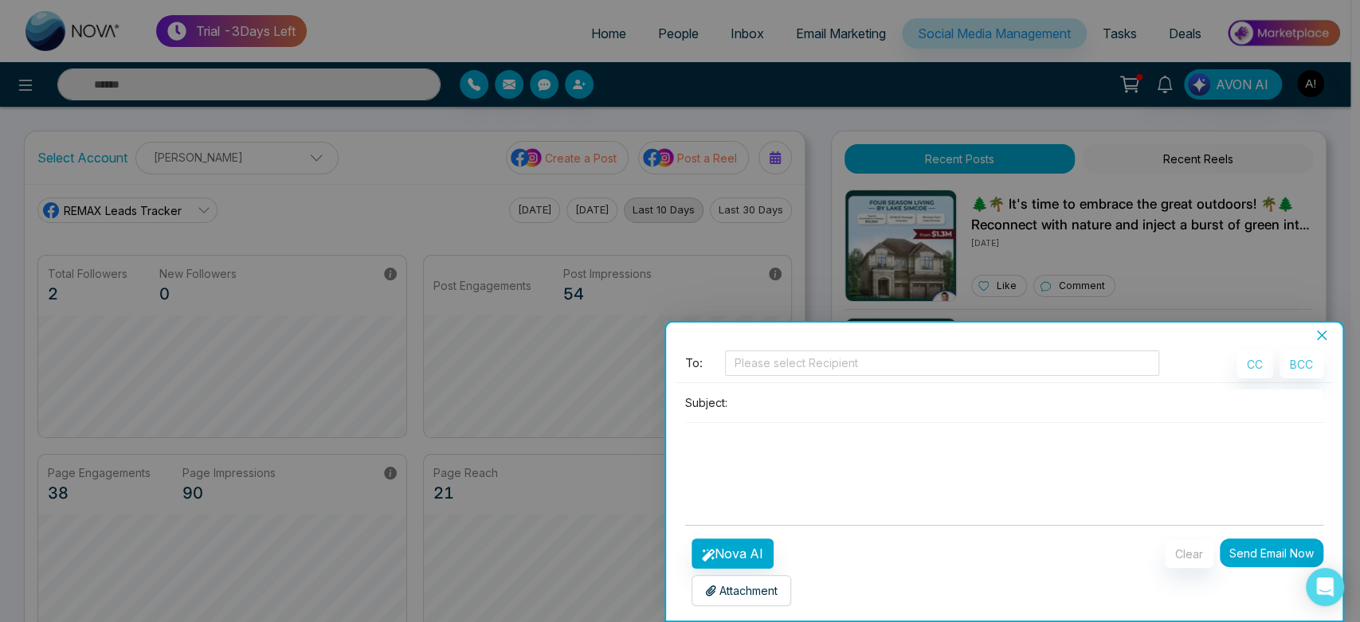
click at [1247, 547] on button "Send Email Now" at bounding box center [1272, 553] width 104 height 29
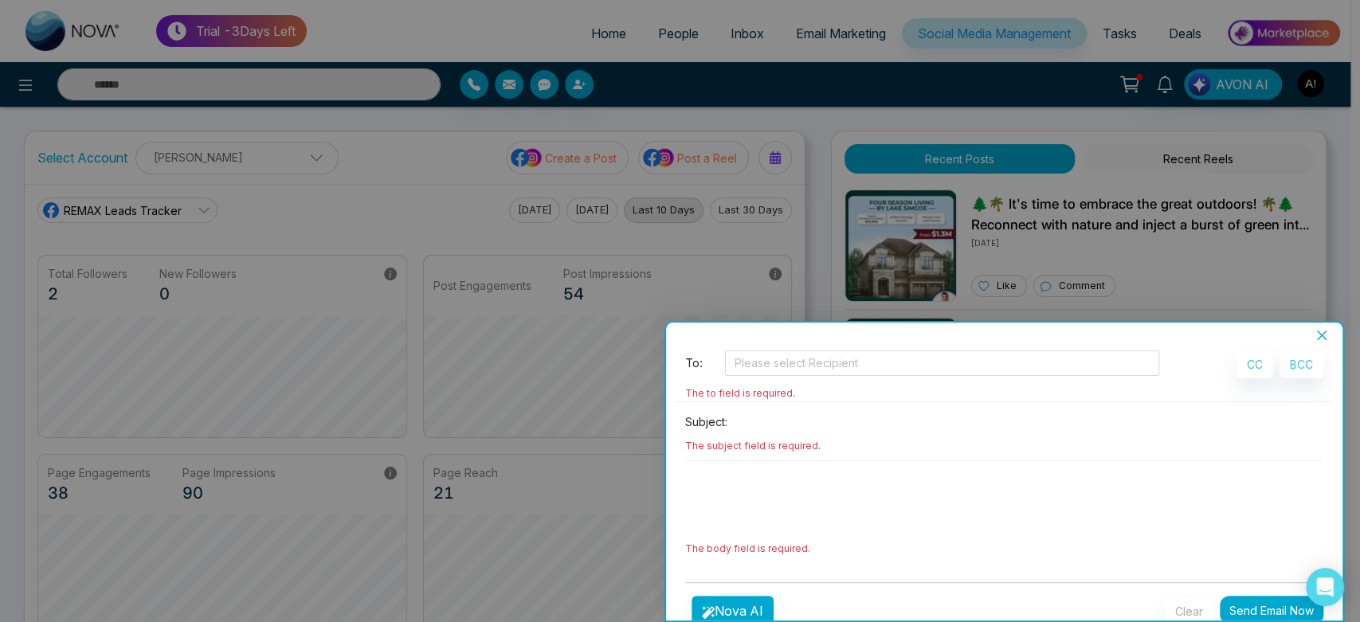
click at [1325, 330] on icon "close" at bounding box center [1321, 335] width 13 height 13
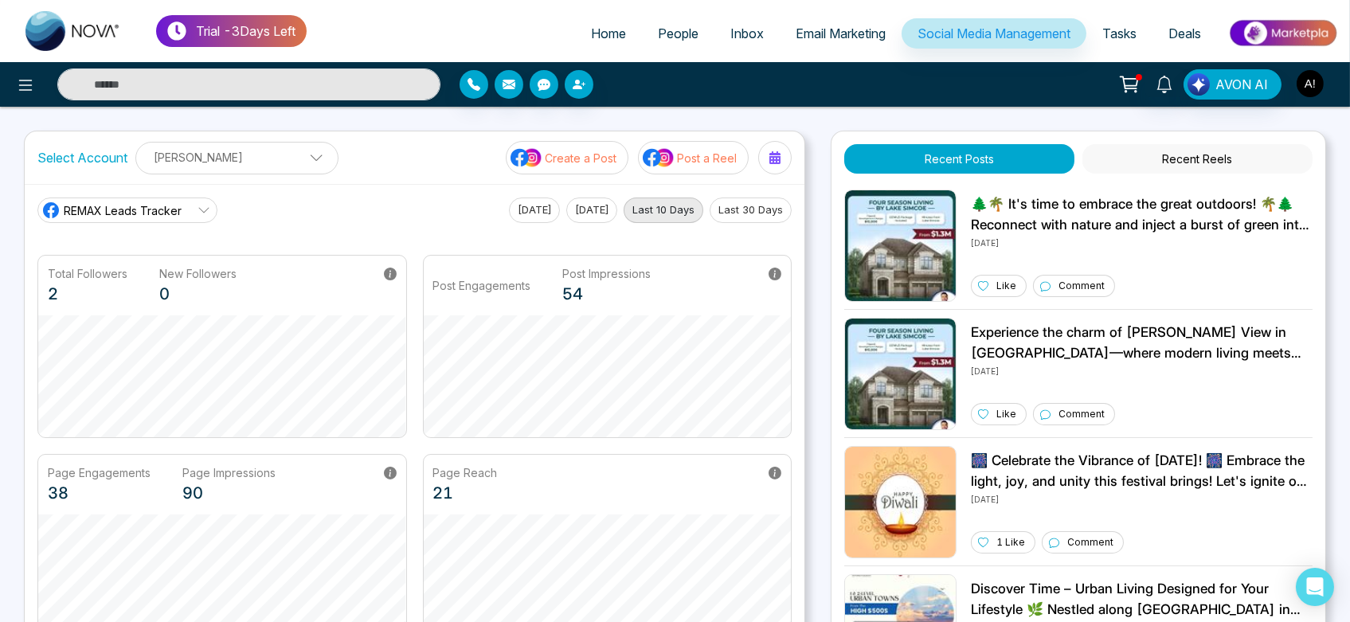
click at [1309, 80] on img "button" at bounding box center [1310, 83] width 27 height 27
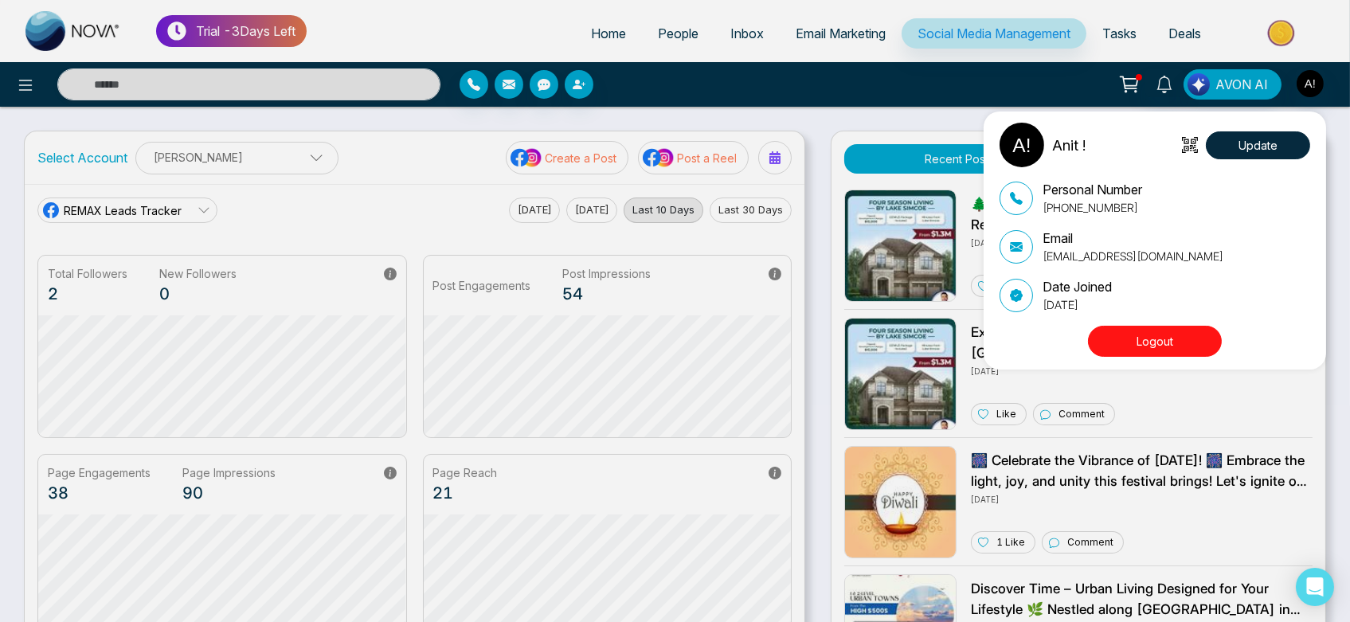
click at [1309, 80] on div "Anit ! Update Personal Number +919930053035 Email anit@mmnovatech.com Date Join…" at bounding box center [675, 311] width 1350 height 622
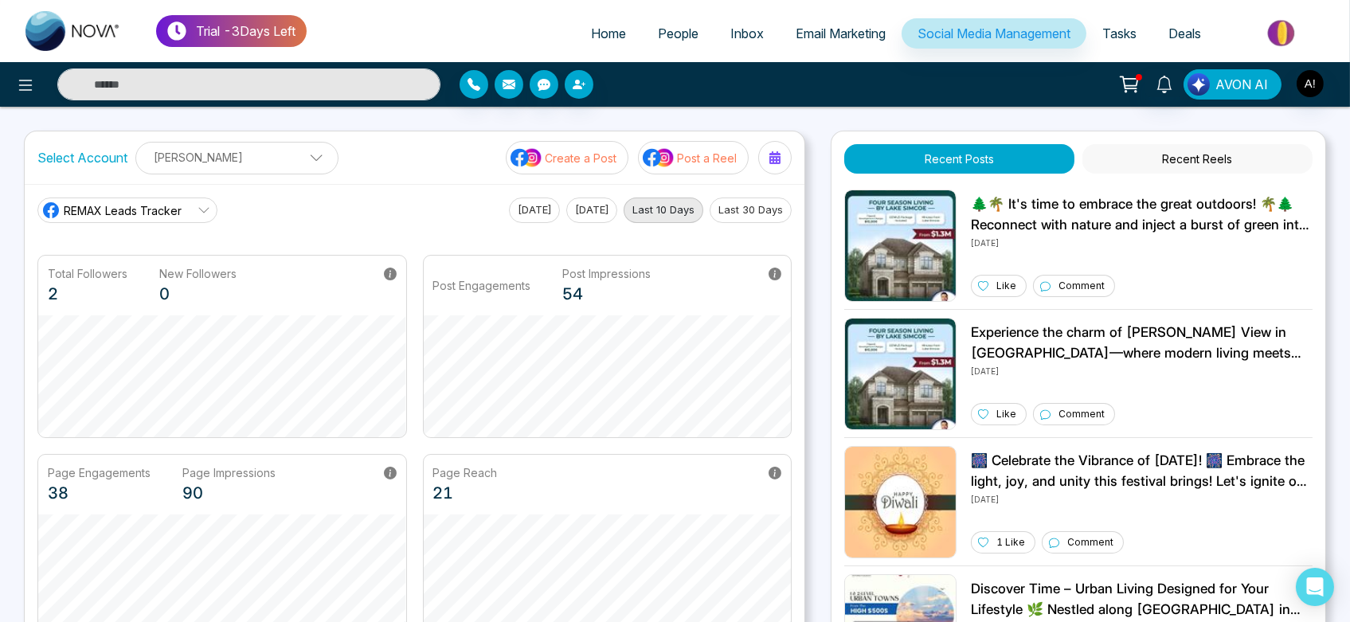
click at [1244, 80] on span "AVON AI" at bounding box center [1242, 84] width 53 height 19
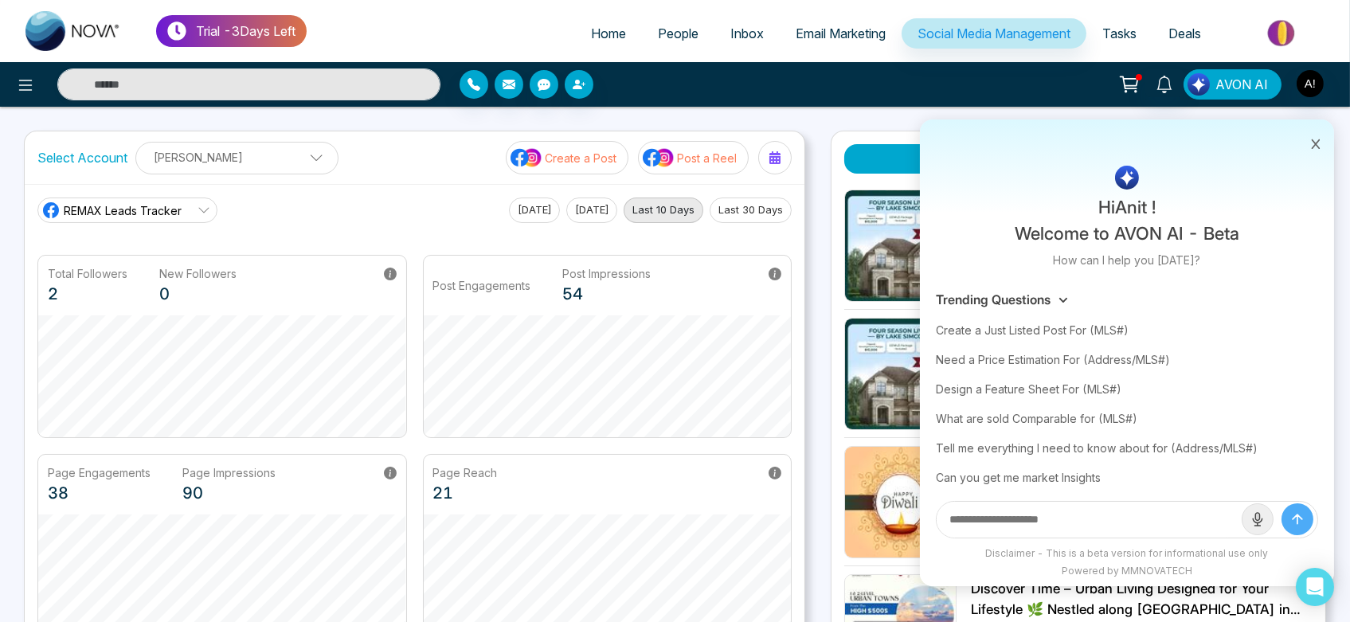
click at [1244, 80] on span "AVON AI" at bounding box center [1242, 84] width 53 height 19
drag, startPoint x: 1244, startPoint y: 80, endPoint x: 1309, endPoint y: 92, distance: 66.4
click at [1244, 80] on span "AVON AI" at bounding box center [1242, 84] width 53 height 19
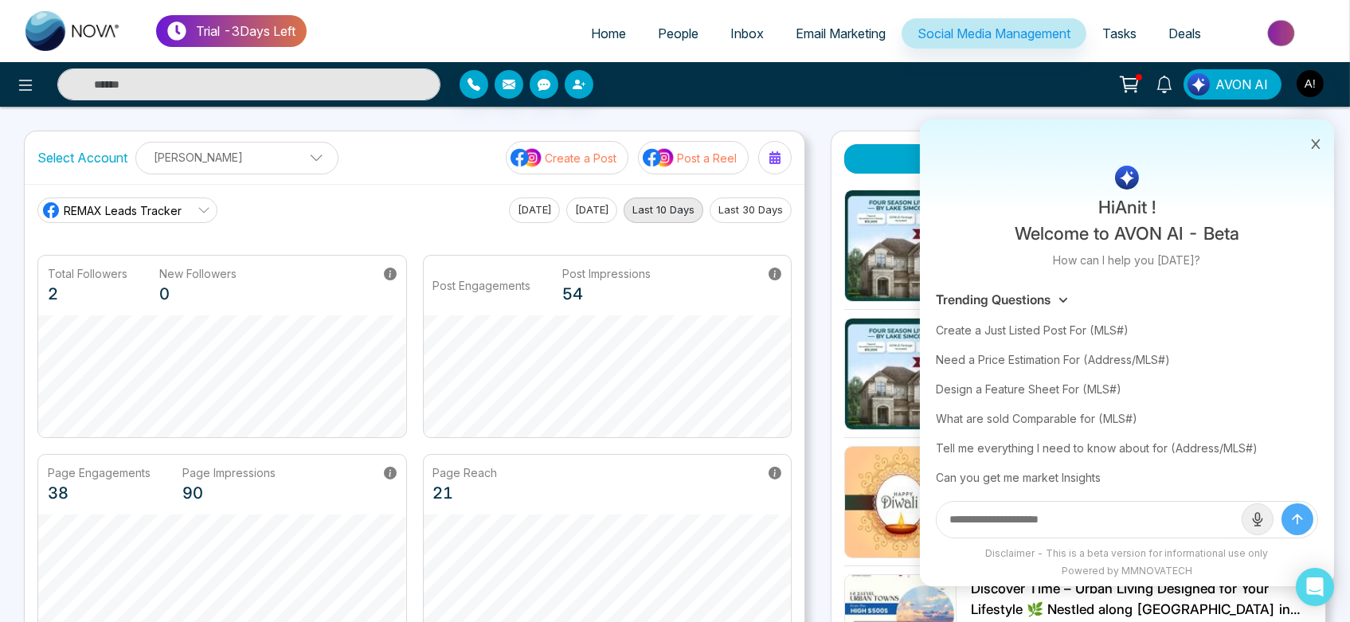
click at [1244, 80] on span "AVON AI" at bounding box center [1242, 84] width 53 height 19
click at [1288, 100] on div "Hi Anit ! Welcome to AVON AI - Beta How can I help you today? Trending Question…" at bounding box center [1236, 84] width 104 height 30
click at [1310, 139] on button at bounding box center [1316, 142] width 21 height 30
click at [1315, 145] on icon at bounding box center [1316, 144] width 9 height 10
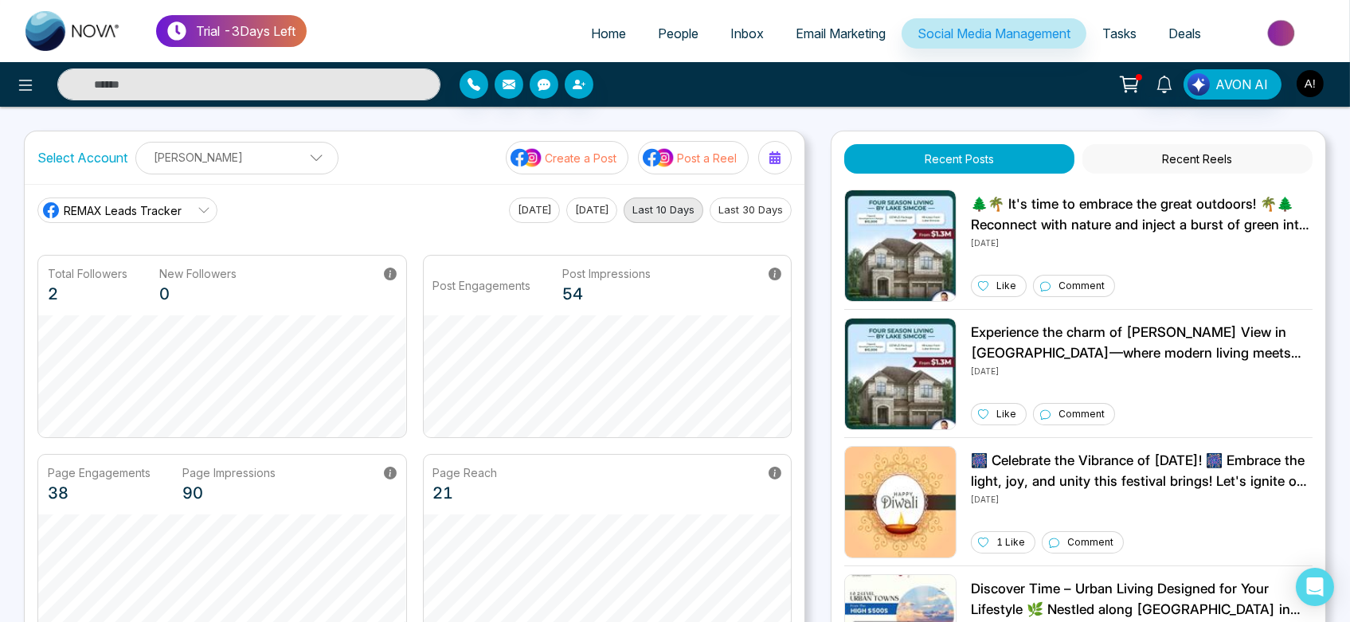
click at [1315, 84] on img "button" at bounding box center [1310, 83] width 27 height 27
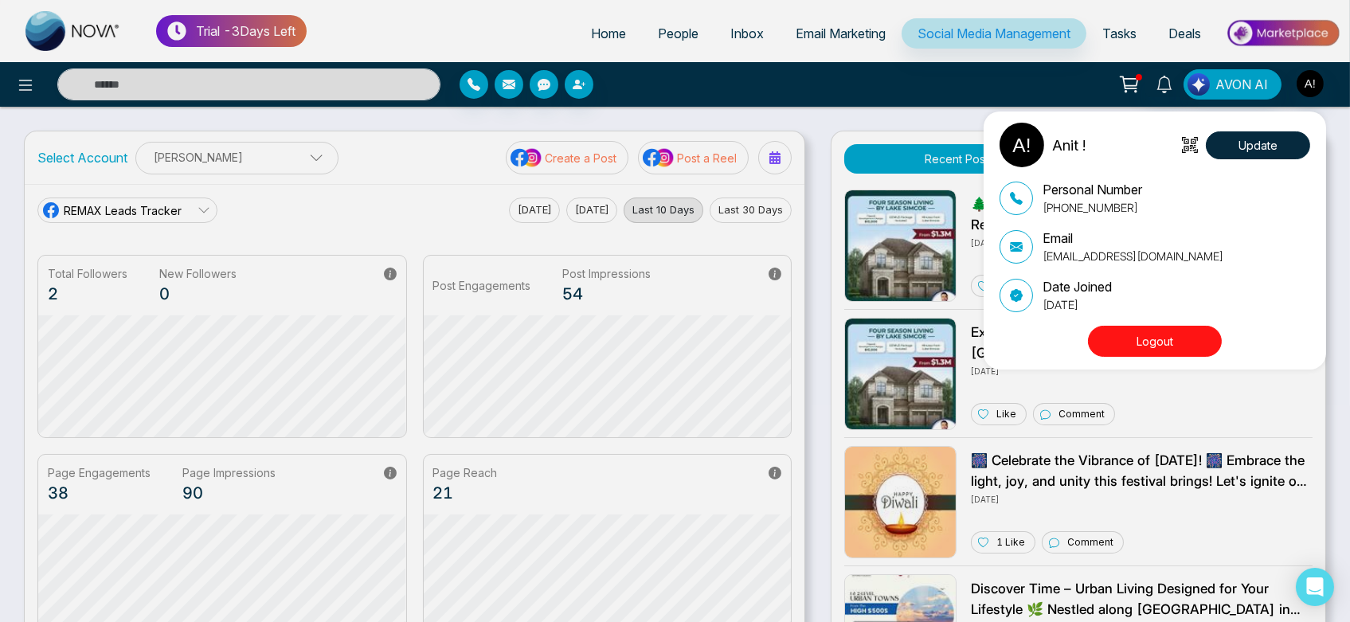
click at [1315, 84] on div "Anit ! Update Personal Number +919930053035 Email anit@mmnovatech.com Date Join…" at bounding box center [675, 311] width 1350 height 622
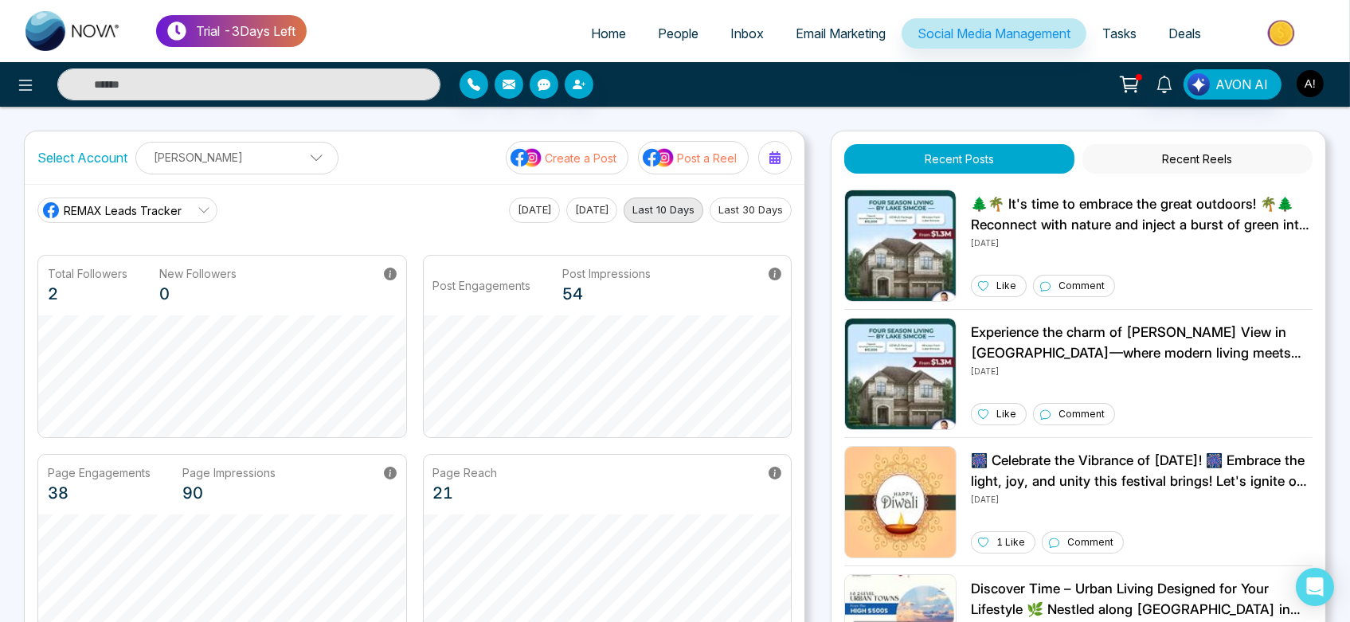
click at [1315, 84] on img "button" at bounding box center [1310, 83] width 27 height 27
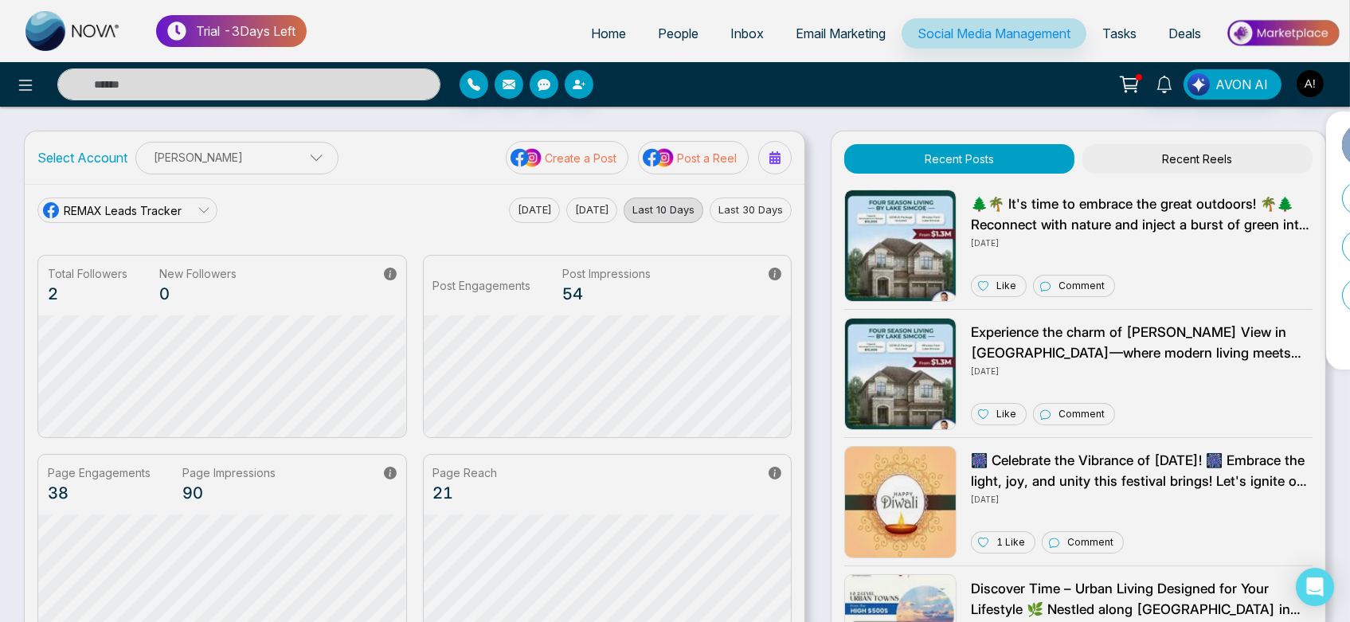
click at [1315, 84] on div "Anit ! Update Personal Number +919930053035 Email anit@mmnovatech.com Date Join…" at bounding box center [675, 311] width 1350 height 622
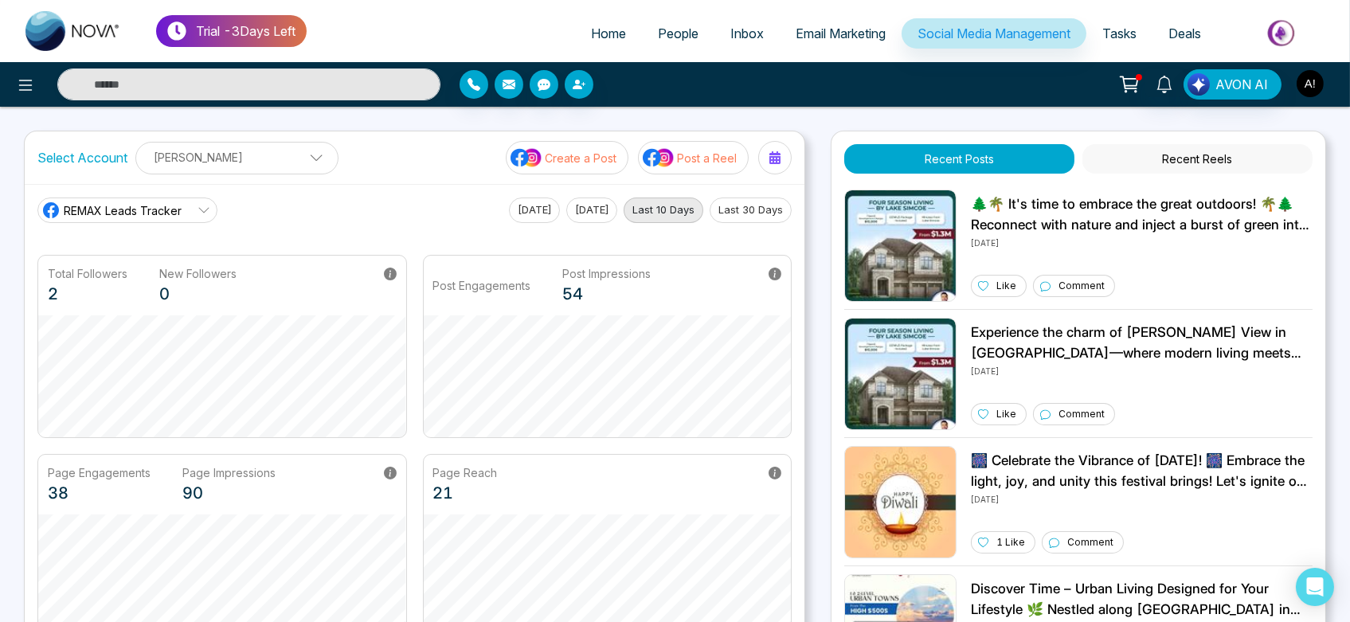
click at [1315, 84] on img "button" at bounding box center [1310, 83] width 27 height 27
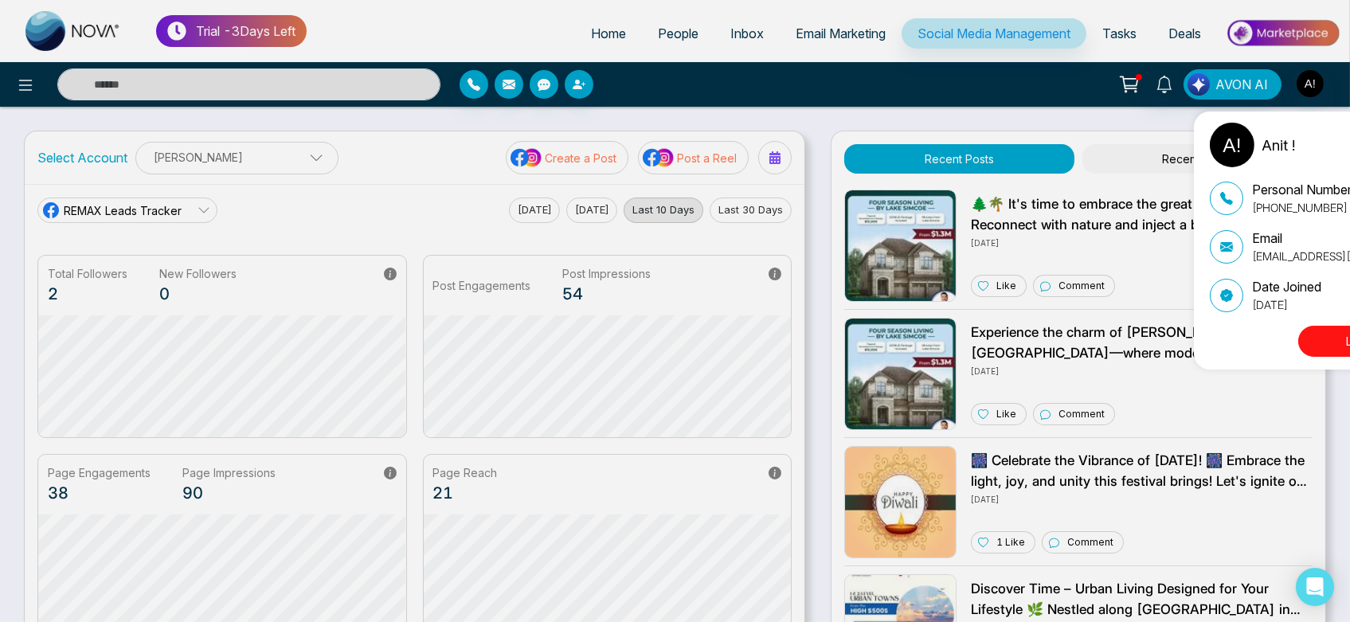
click at [1315, 84] on div "Anit ! Update Personal Number +919930053035 Email anit@mmnovatech.com Date Join…" at bounding box center [675, 311] width 1350 height 622
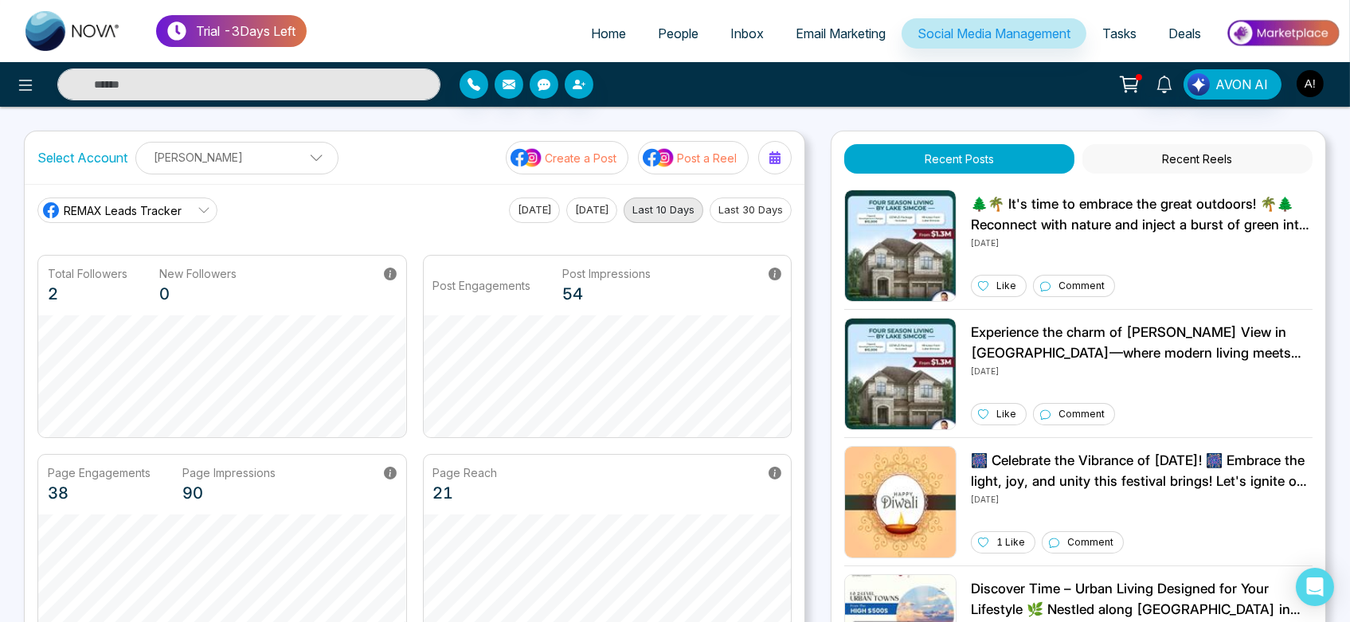
click at [1315, 84] on img "button" at bounding box center [1310, 83] width 27 height 27
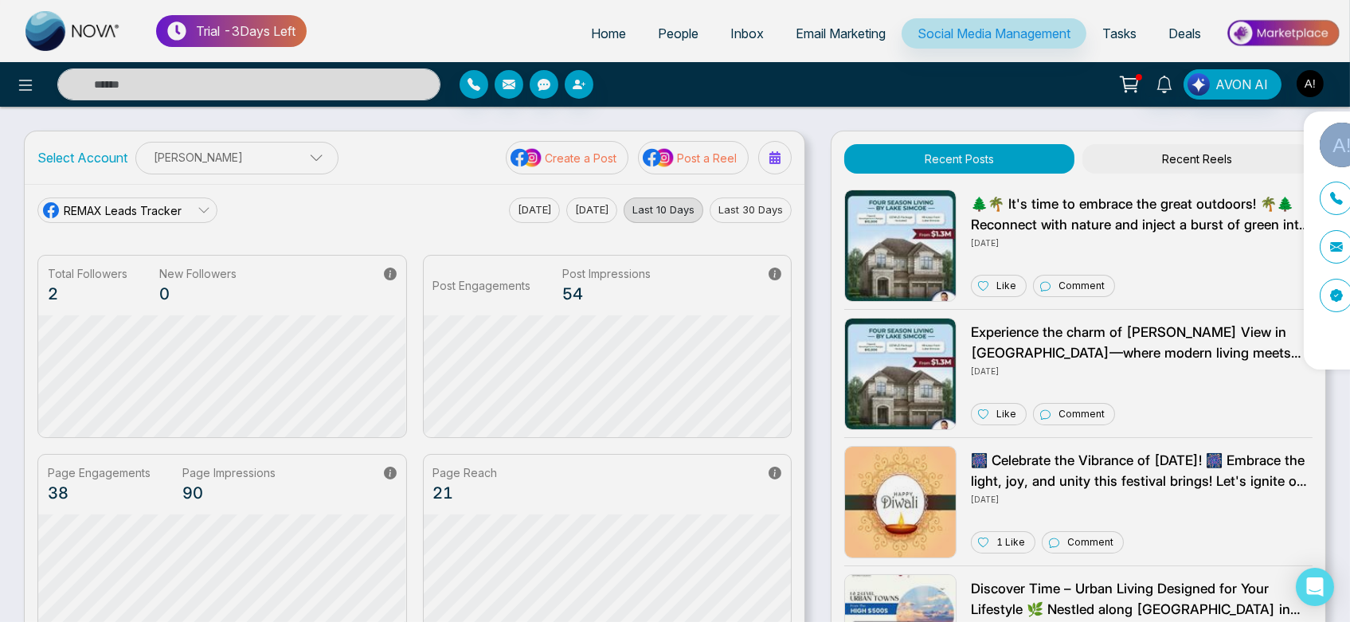
click at [1315, 84] on div "Anit ! Update Personal Number +919930053035 Email anit@mmnovatech.com Date Join…" at bounding box center [675, 311] width 1350 height 622
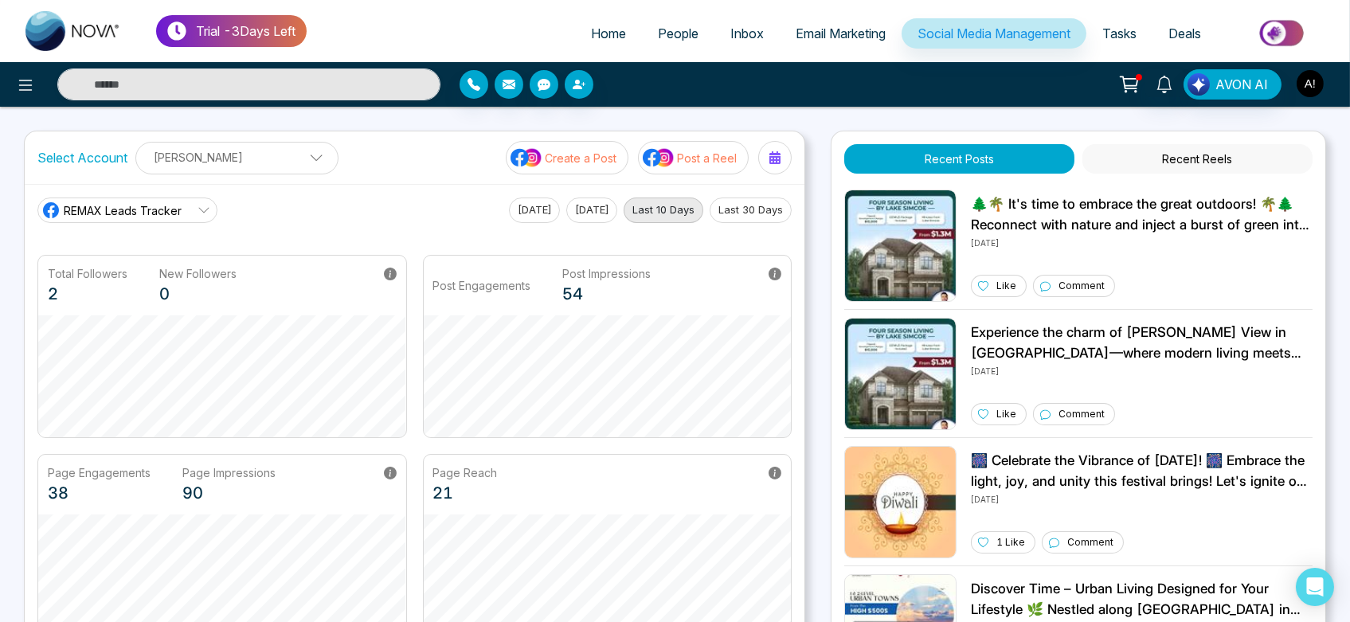
click at [1315, 84] on img "button" at bounding box center [1310, 83] width 27 height 27
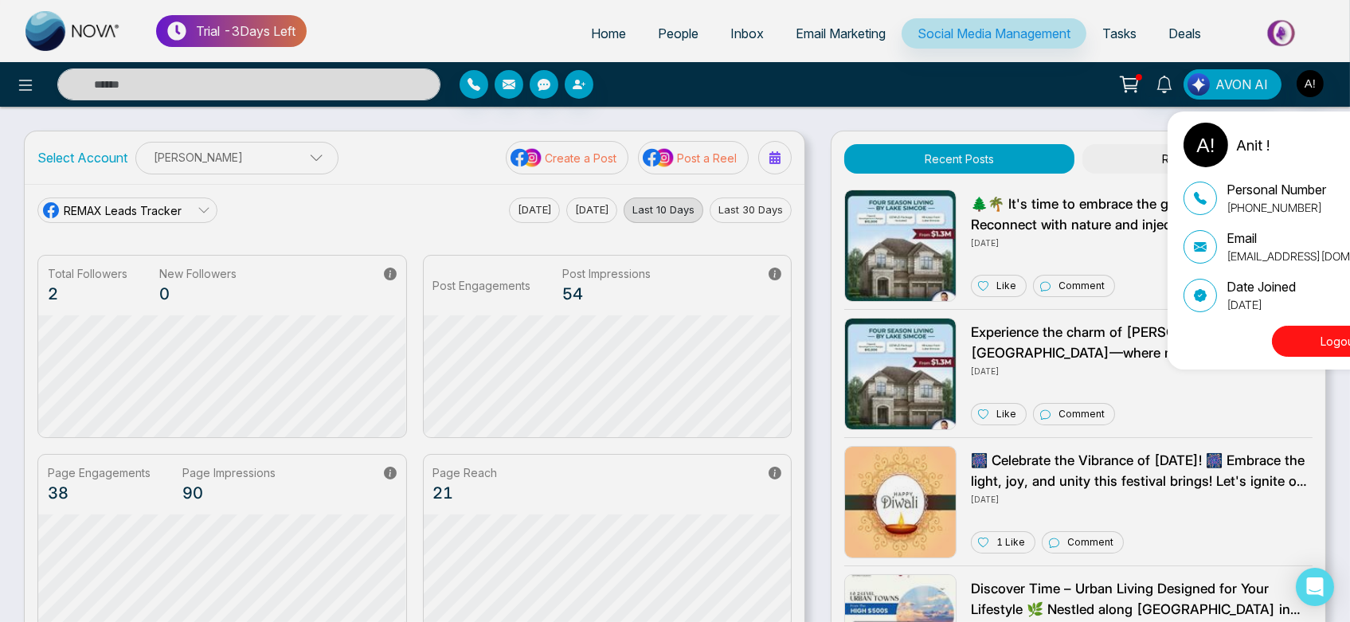
click at [1315, 84] on div "Anit ! Update Personal Number +919930053035 Email anit@mmnovatech.com Date Join…" at bounding box center [675, 311] width 1350 height 622
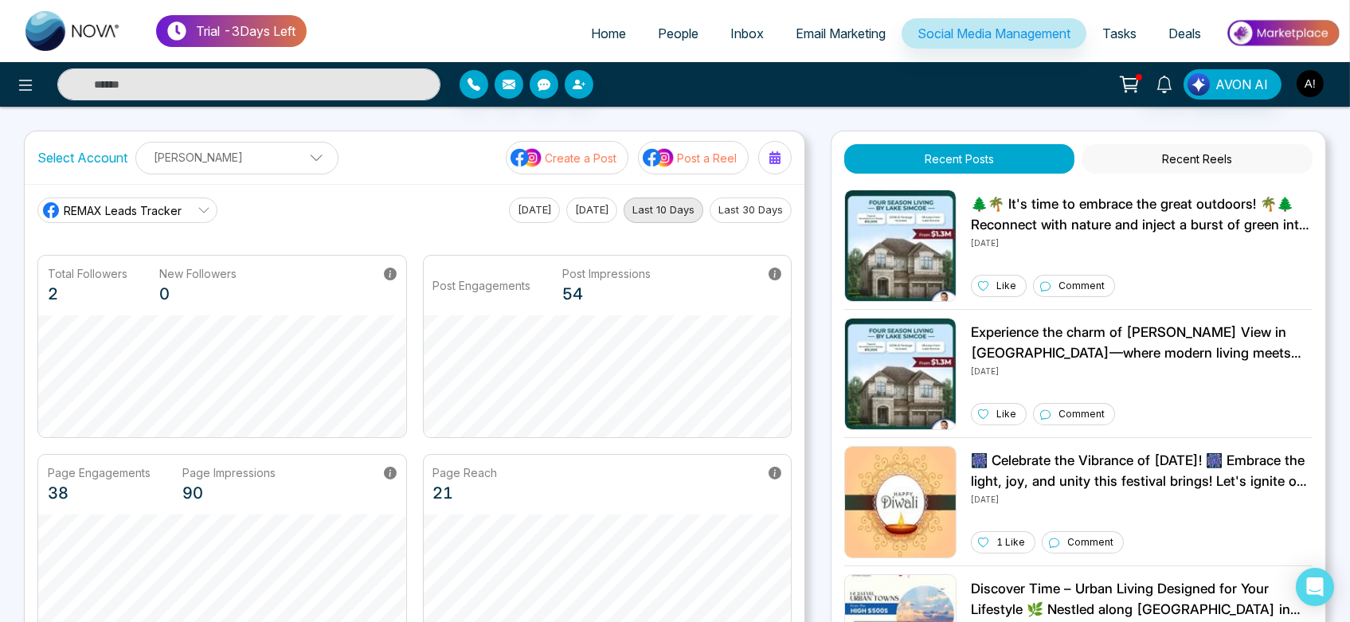
click at [1315, 84] on img "button" at bounding box center [1310, 83] width 27 height 27
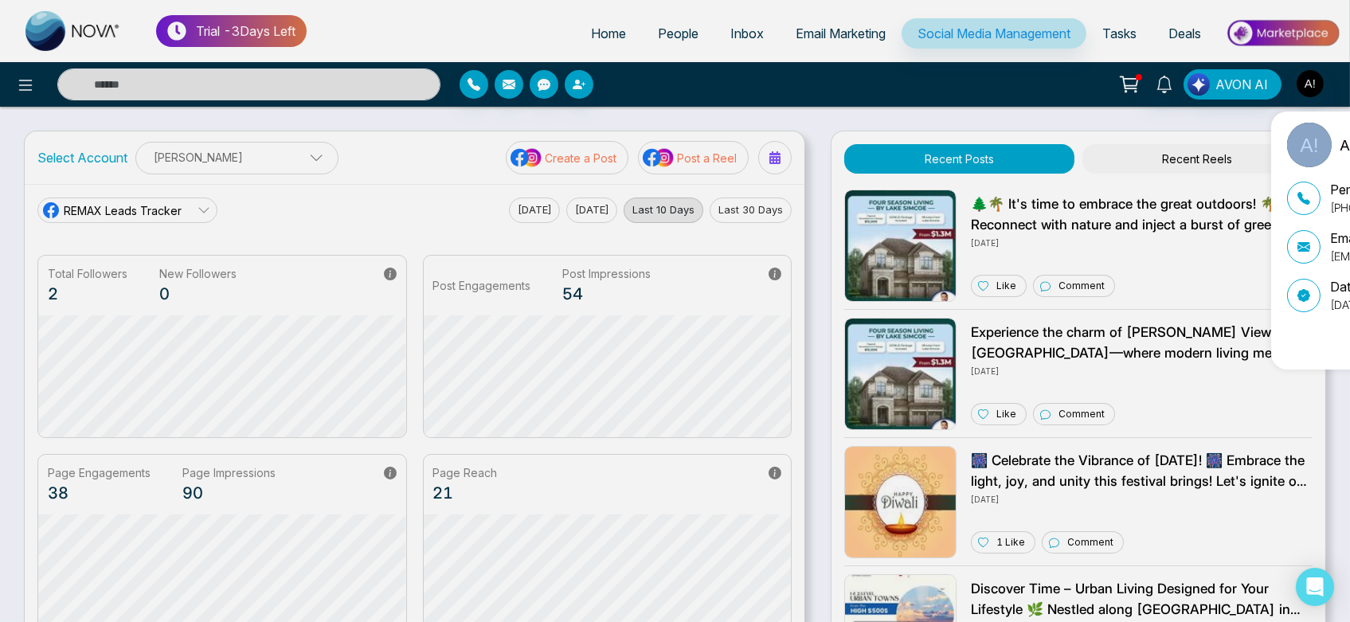
click at [1315, 84] on div "Anit ! Update Personal Number +919930053035 Email anit@mmnovatech.com Date Join…" at bounding box center [675, 311] width 1350 height 622
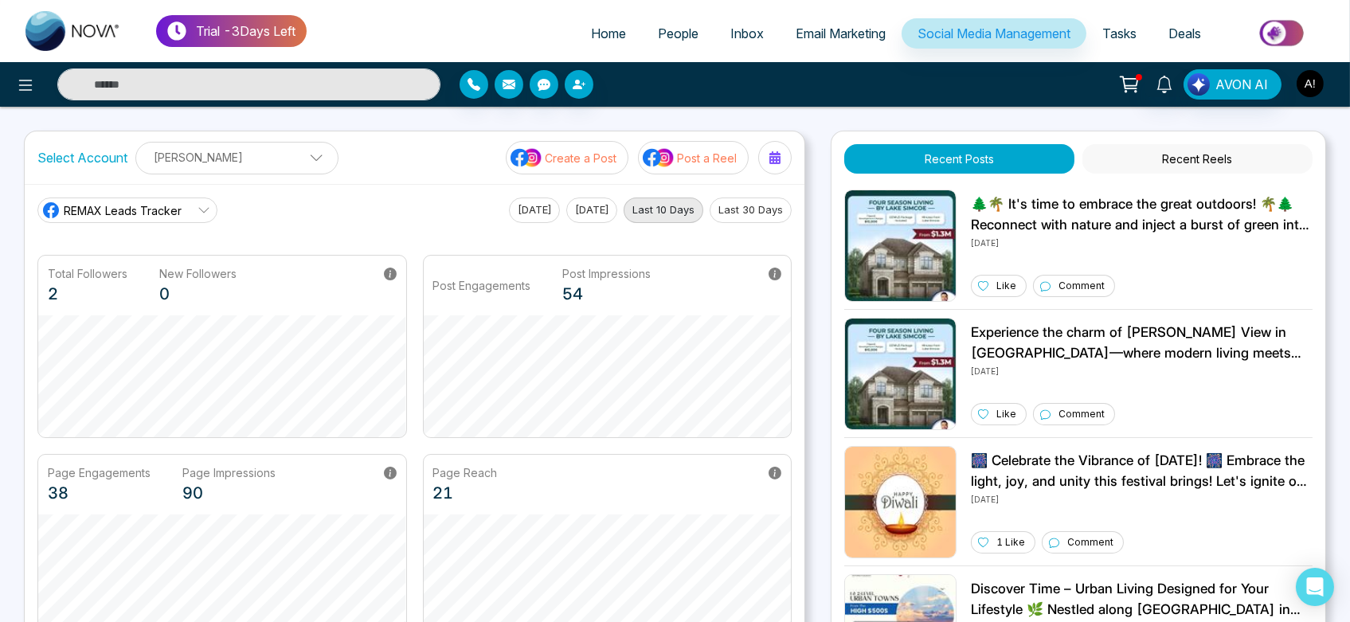
click at [1315, 84] on img "button" at bounding box center [1310, 83] width 27 height 27
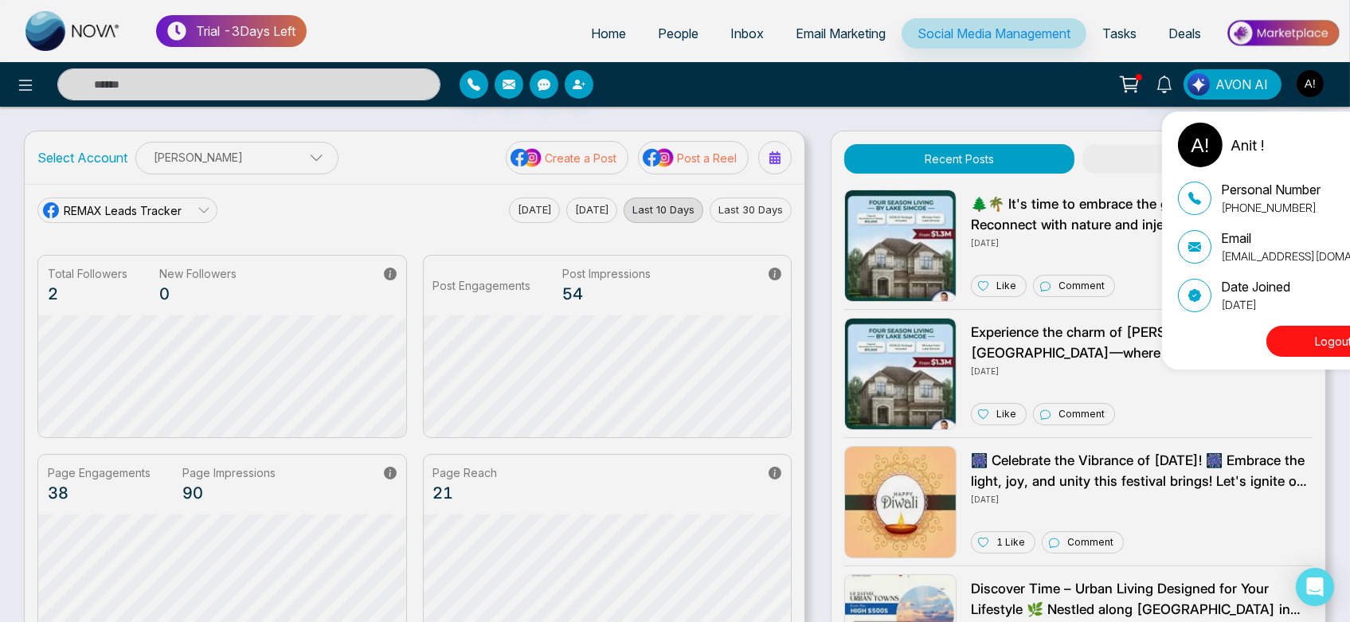
click at [1315, 84] on div "Anit ! Update Personal Number +919930053035 Email anit@mmnovatech.com Date Join…" at bounding box center [675, 311] width 1350 height 622
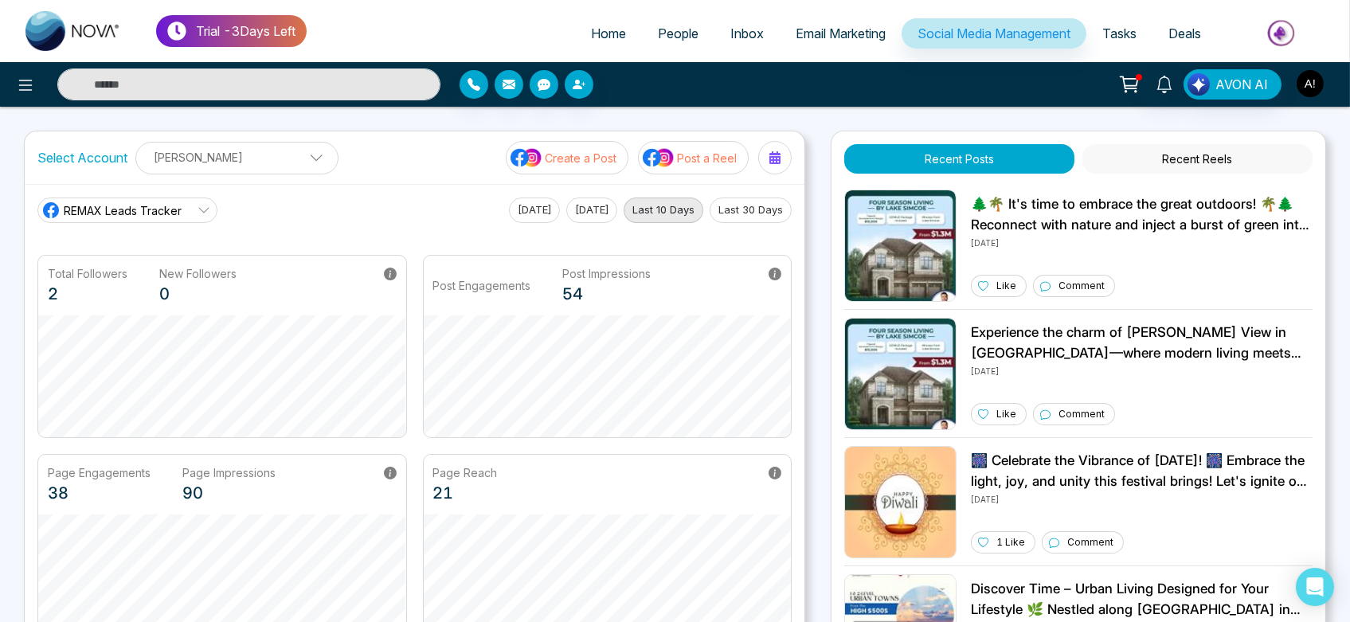
click at [1315, 84] on img "button" at bounding box center [1310, 83] width 27 height 27
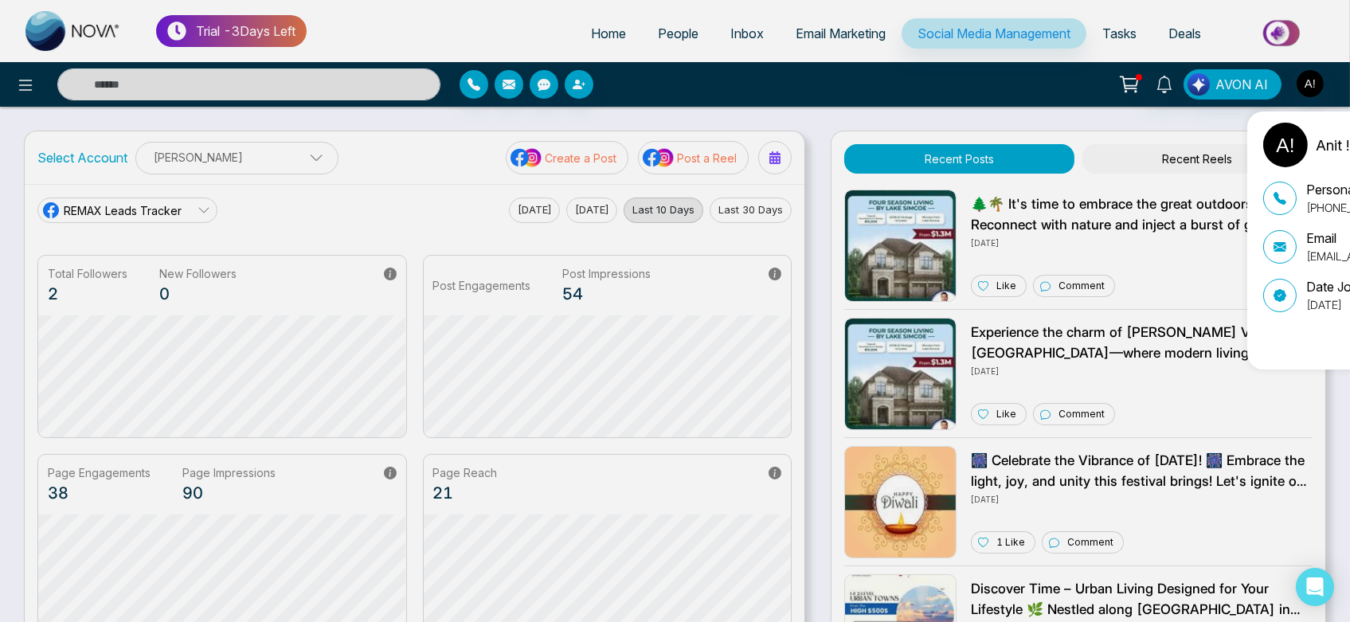
click at [1315, 84] on div "Anit ! Update Personal Number +919930053035 Email anit@mmnovatech.com Date Join…" at bounding box center [675, 311] width 1350 height 622
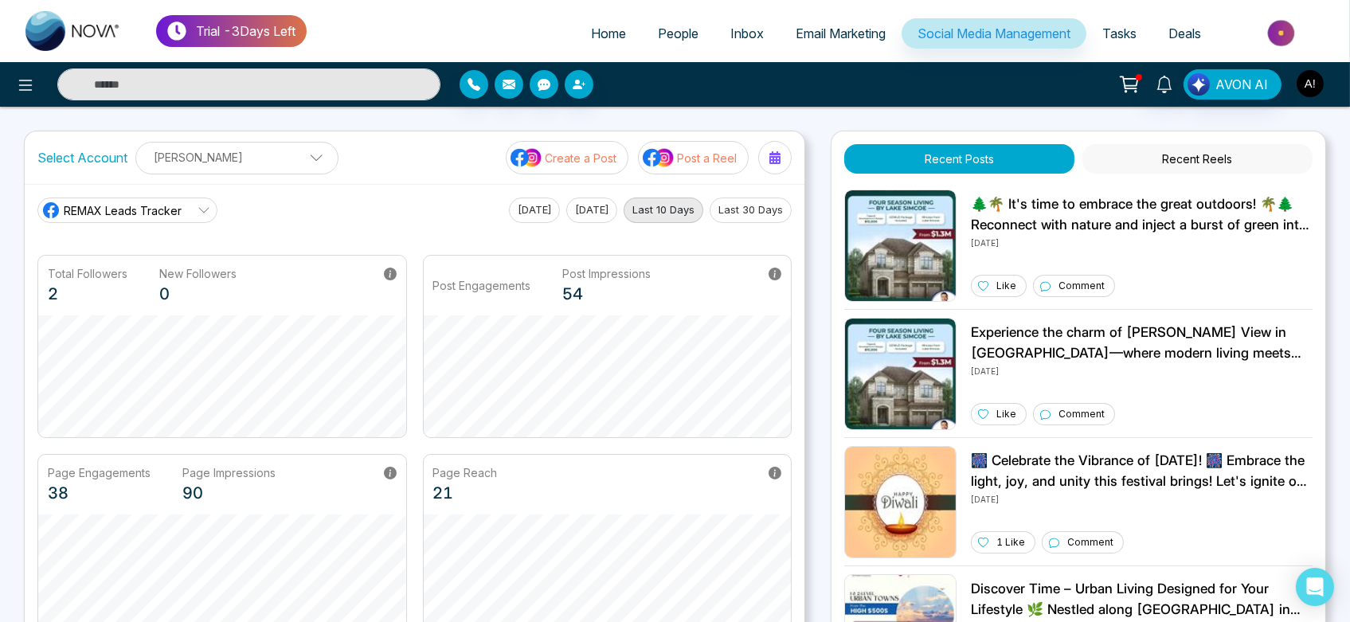
click at [1315, 84] on img "button" at bounding box center [1310, 83] width 27 height 27
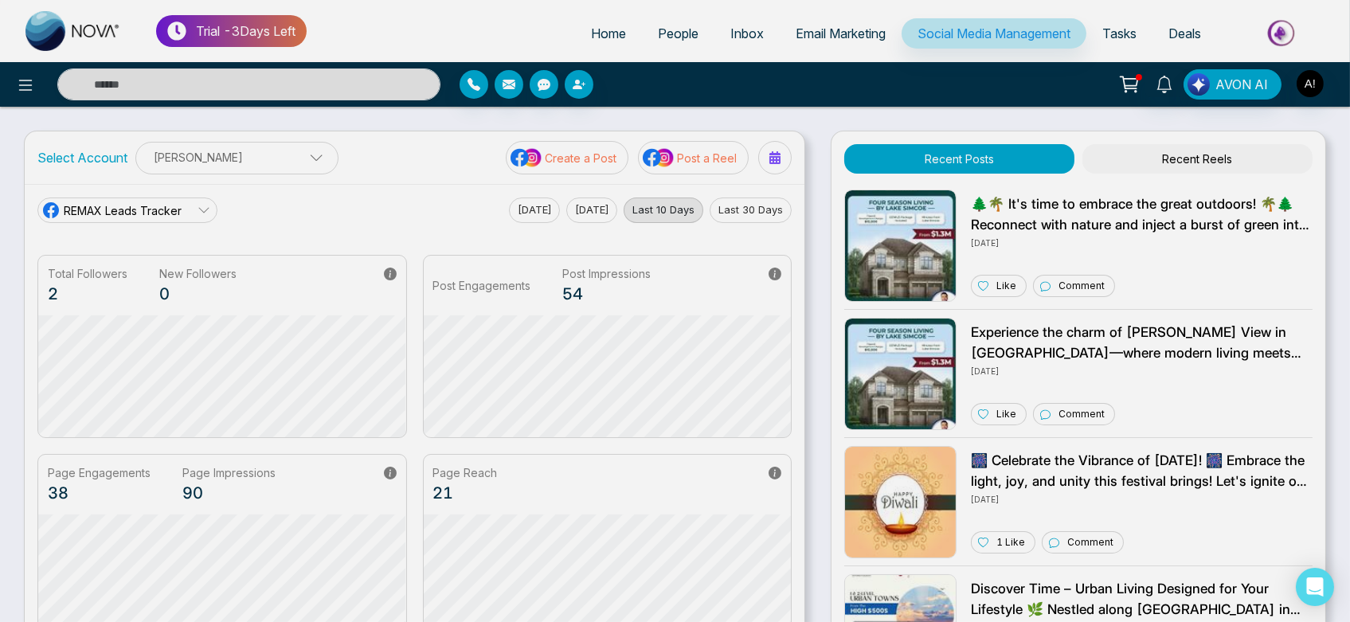
click at [1315, 84] on div "Anit ! Update Personal Number +919930053035 Email anit@mmnovatech.com Date Join…" at bounding box center [675, 311] width 1350 height 622
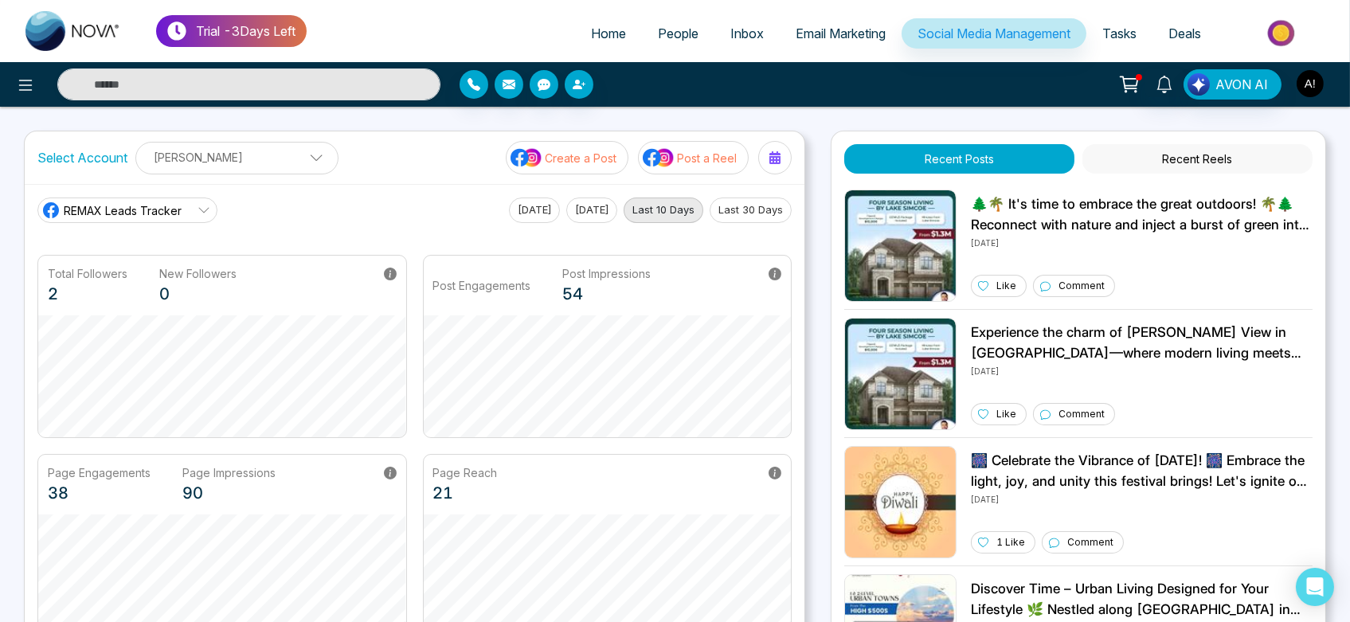
click at [1315, 84] on img "button" at bounding box center [1310, 83] width 27 height 27
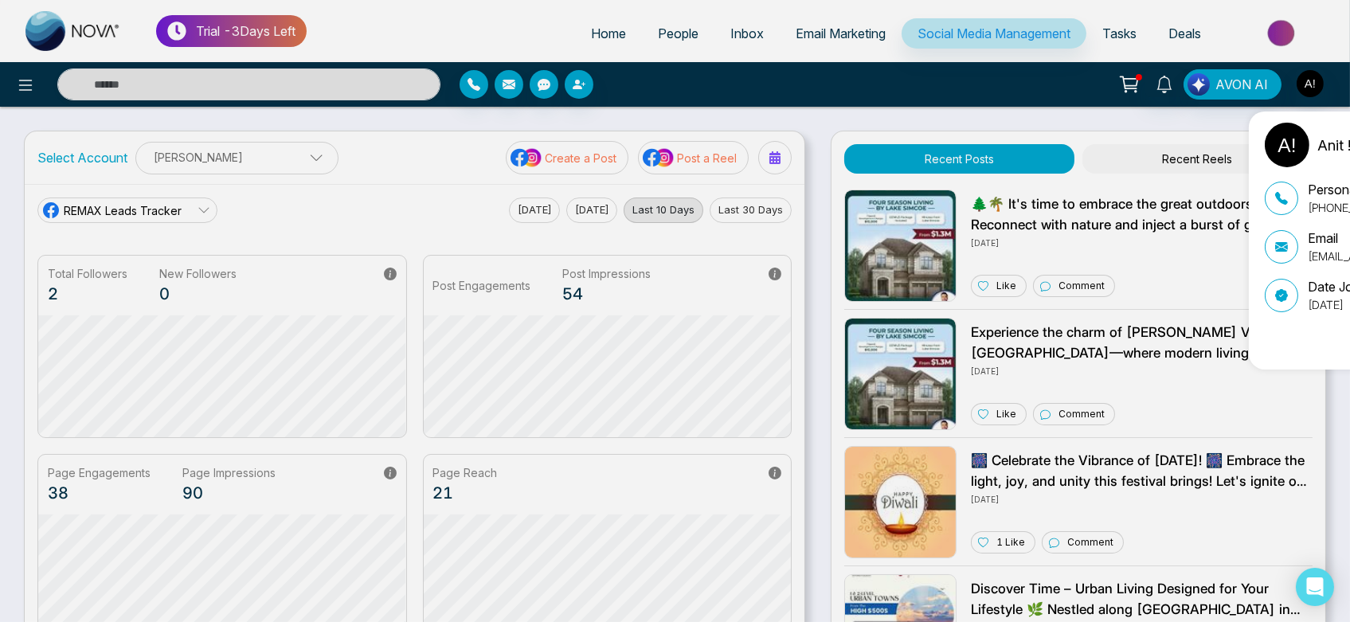
click at [1315, 84] on div "Anit ! Update Personal Number +919930053035 Email anit@mmnovatech.com Date Join…" at bounding box center [675, 311] width 1350 height 622
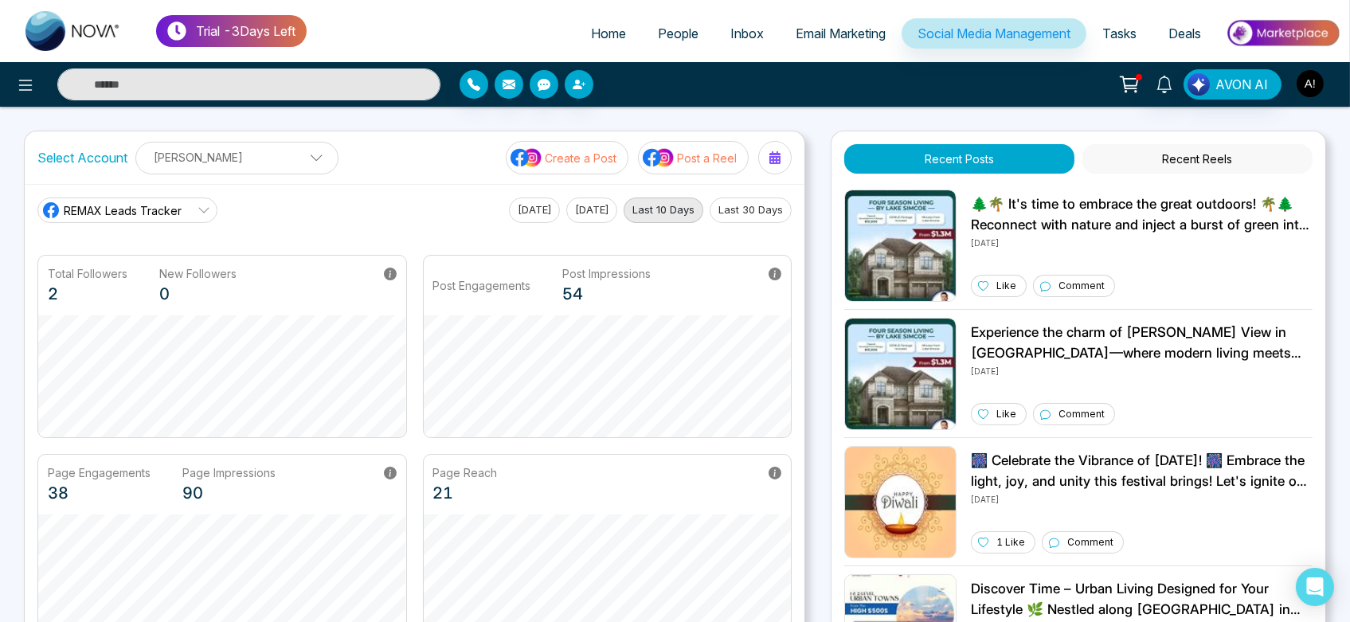
click at [1315, 84] on img "button" at bounding box center [1310, 83] width 27 height 27
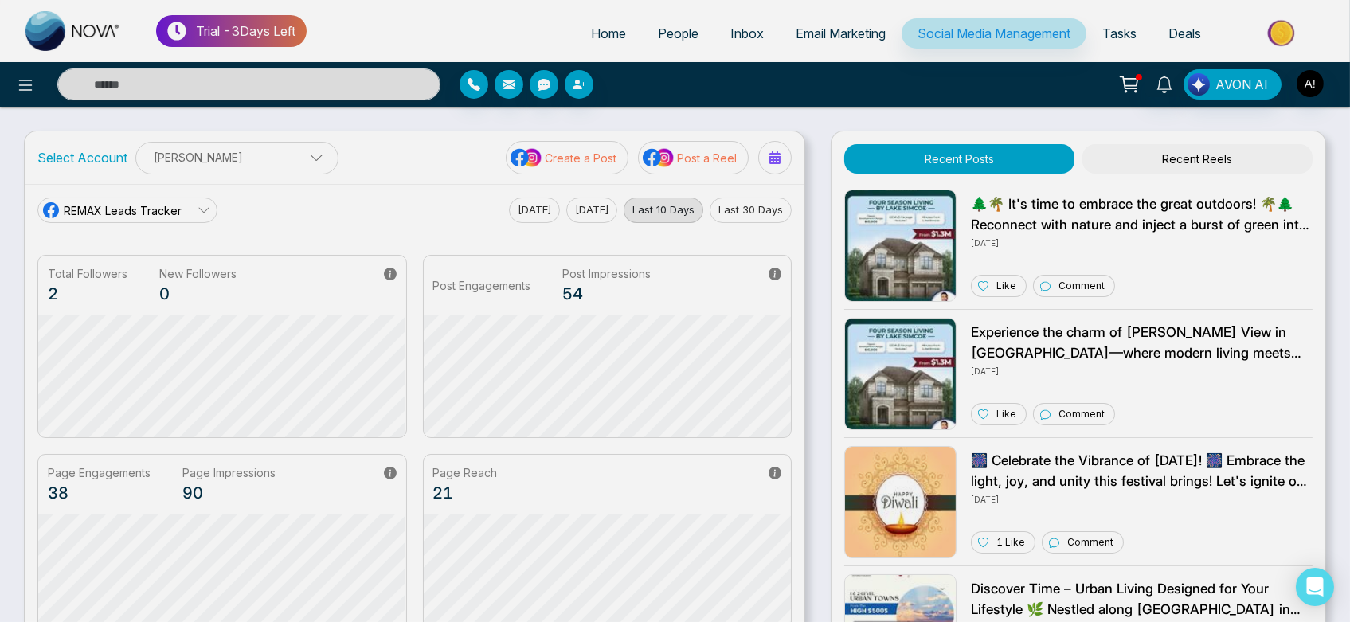
click at [1315, 84] on div "Anit ! Update Personal Number +919930053035 Email anit@mmnovatech.com Date Join…" at bounding box center [675, 311] width 1350 height 622
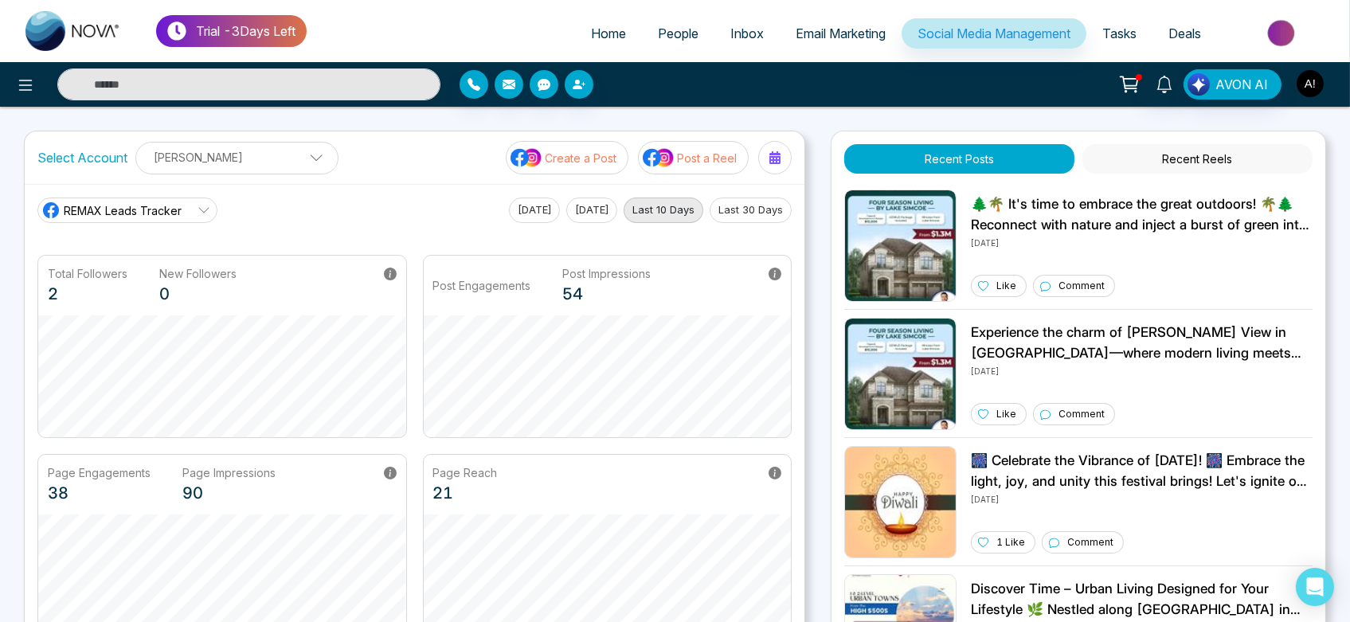
click at [1315, 84] on img "button" at bounding box center [1310, 83] width 27 height 27
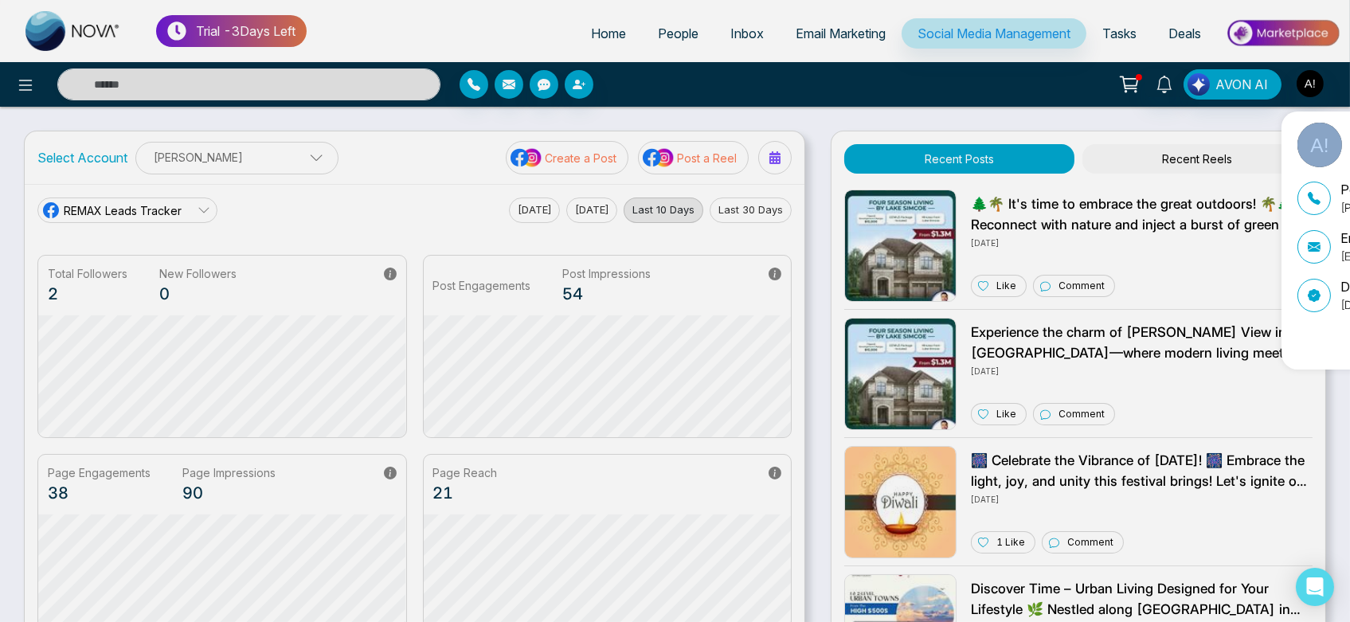
click at [1315, 84] on div "Anit ! Update Personal Number +919930053035 Email anit@mmnovatech.com Date Join…" at bounding box center [675, 311] width 1350 height 622
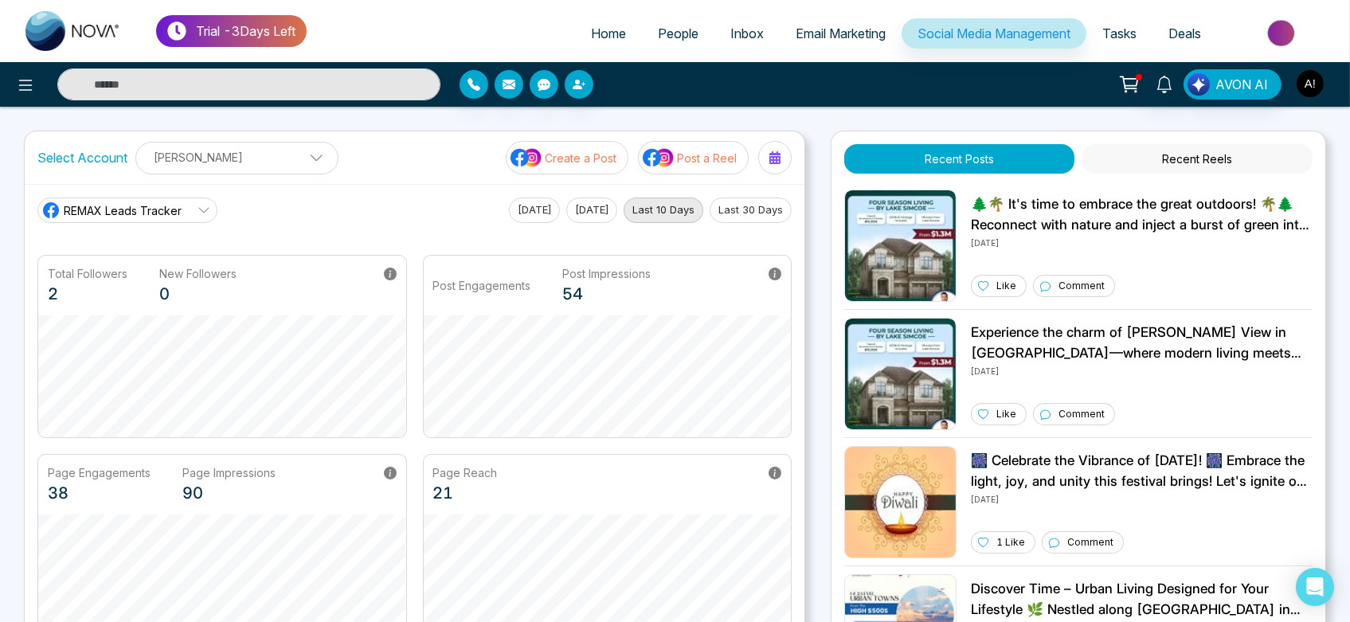
click at [1315, 84] on img "button" at bounding box center [1310, 83] width 27 height 27
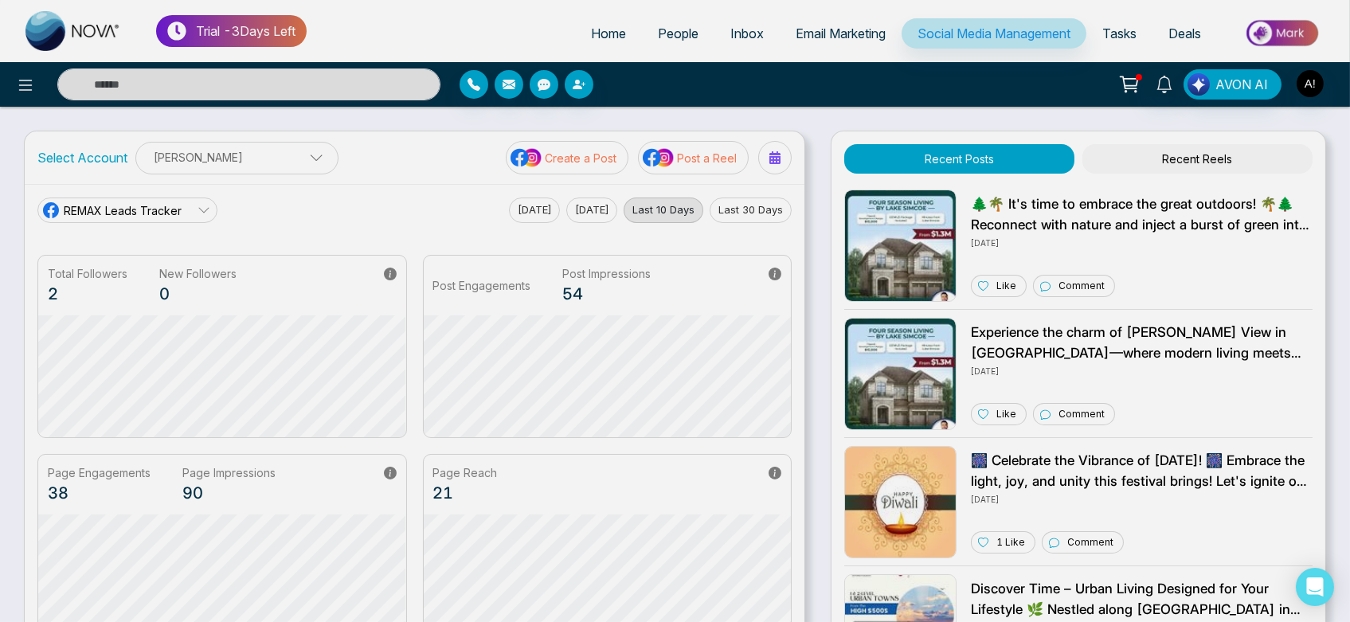
click at [1315, 84] on div "Anit ! Update Personal Number +919930053035 Email anit@mmnovatech.com Date Join…" at bounding box center [675, 311] width 1350 height 622
click at [1315, 84] on img "button" at bounding box center [1310, 83] width 27 height 27
click at [1315, 84] on div "Anit ! Update Personal Number +919930053035 Email anit@mmnovatech.com Date Join…" at bounding box center [675, 311] width 1350 height 622
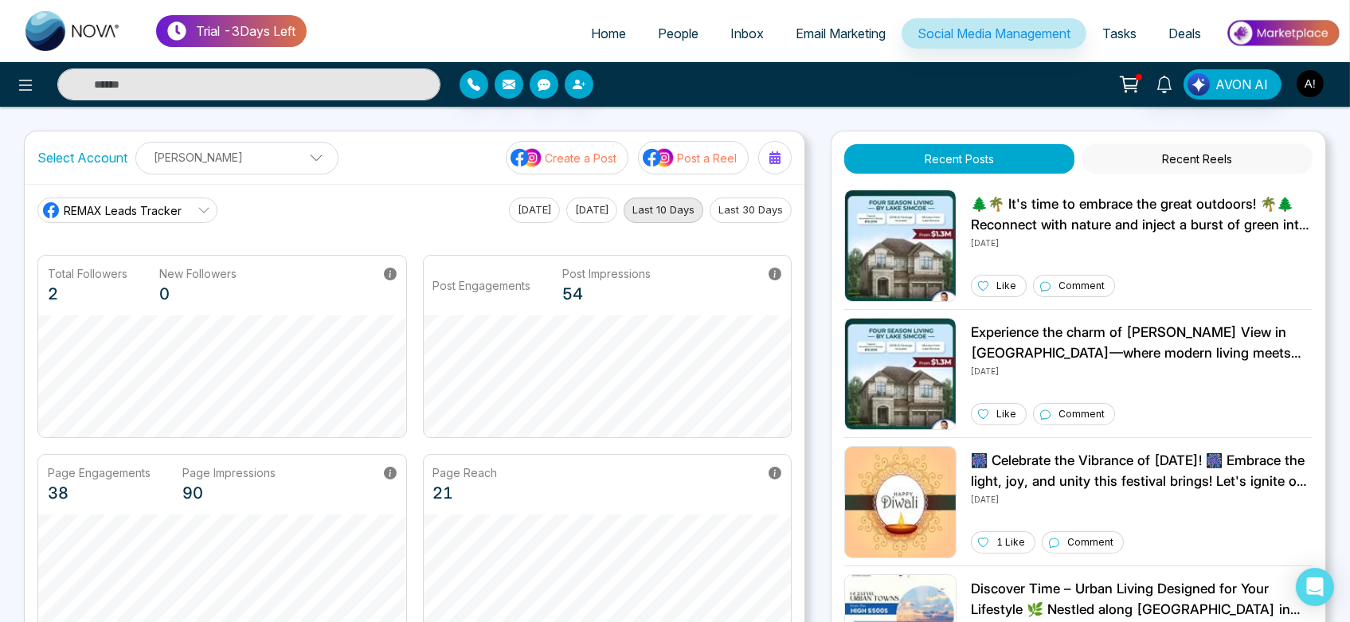
click at [1315, 84] on img "button" at bounding box center [1310, 83] width 27 height 27
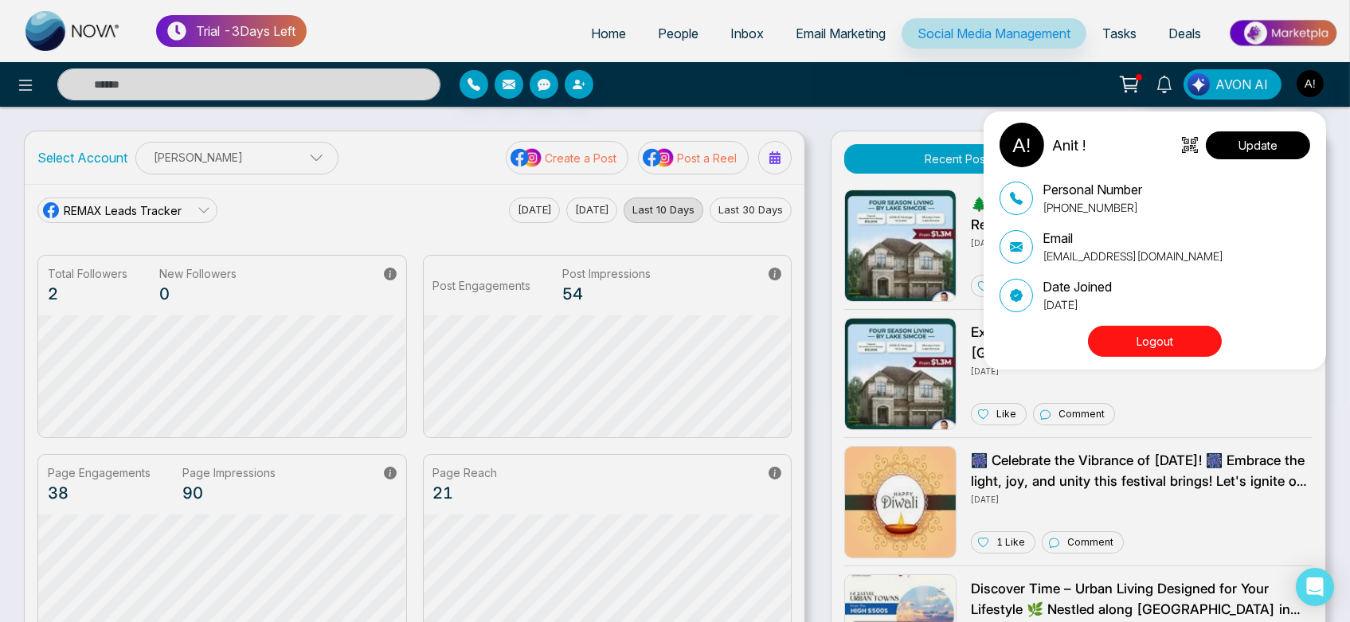
click at [1303, 146] on button "Update" at bounding box center [1258, 145] width 104 height 28
select select
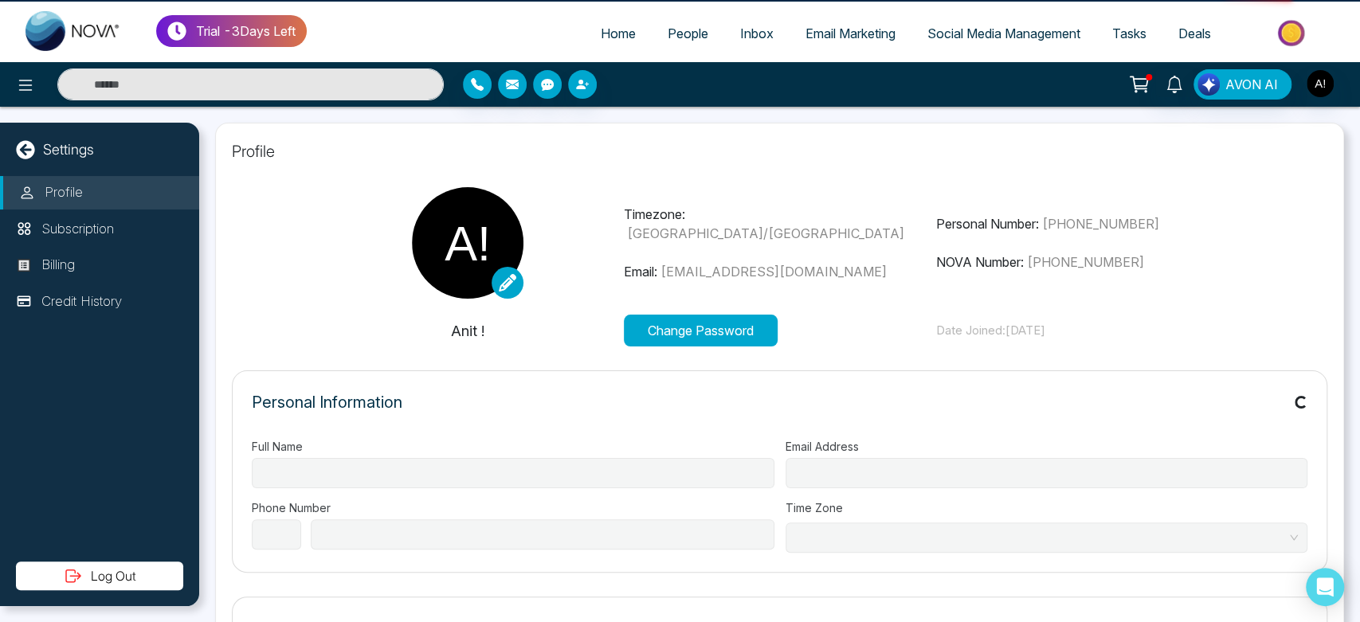
type input "******"
type input "**********"
select select "***"
type input "**********"
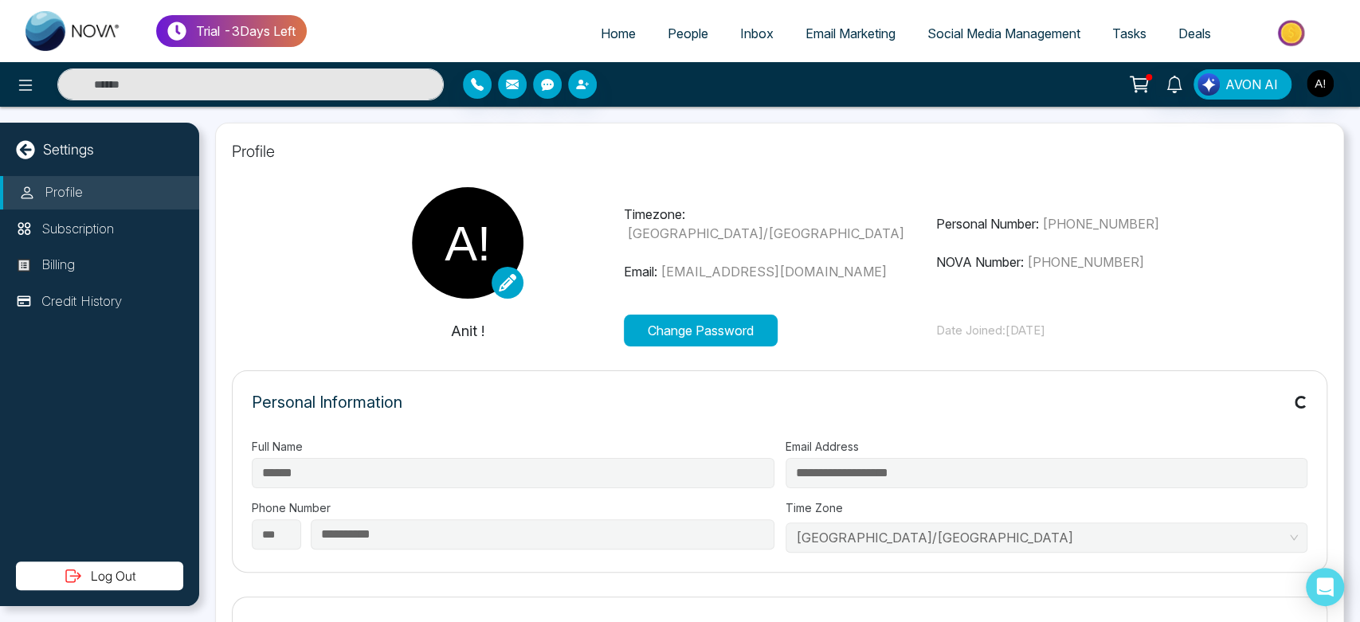
scroll to position [33, 0]
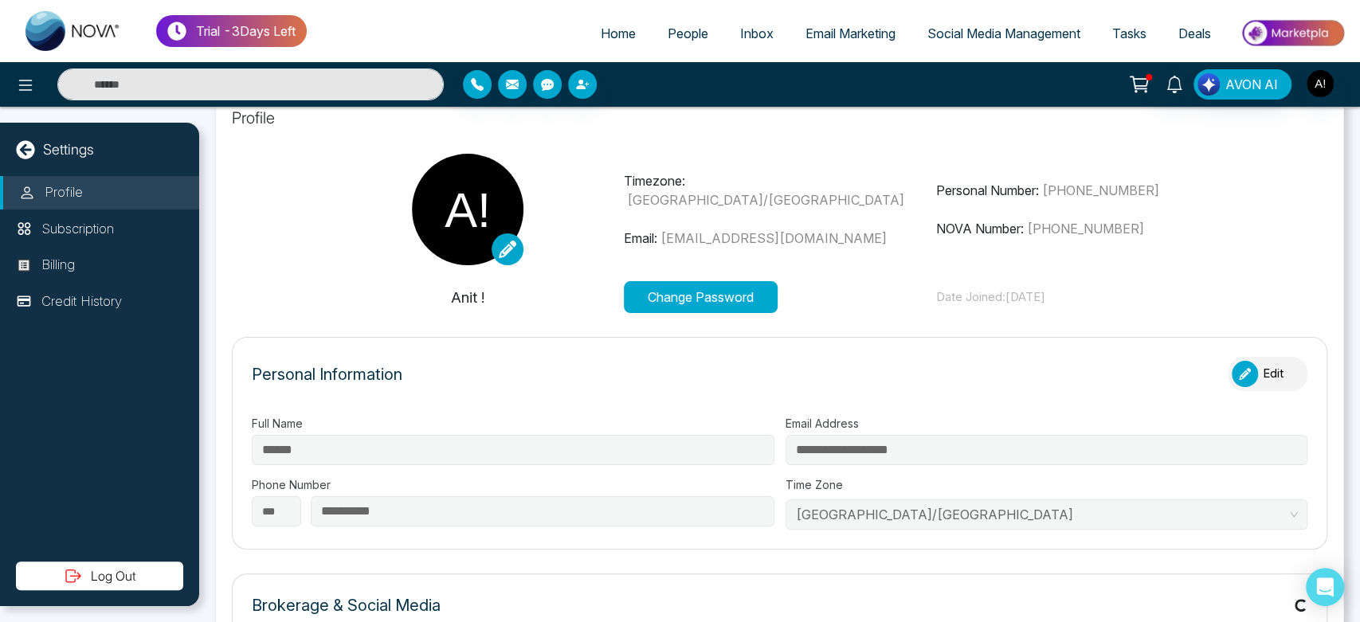
type input "*********"
type input "**********"
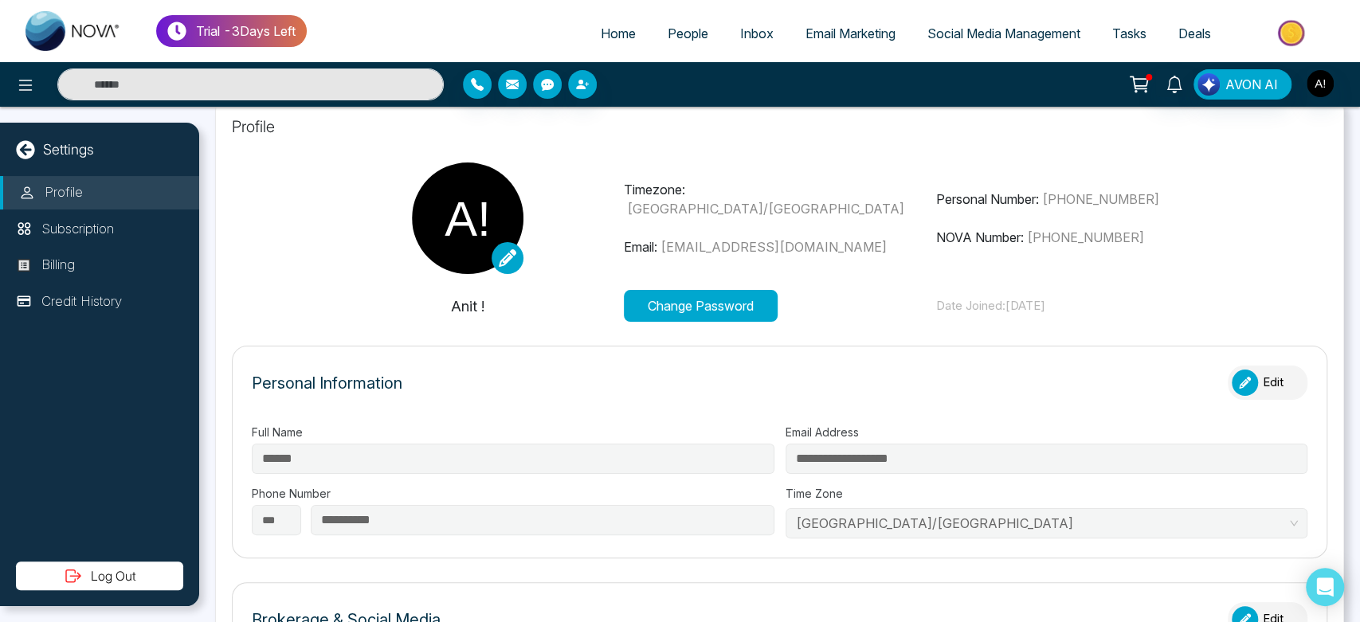
scroll to position [24, 0]
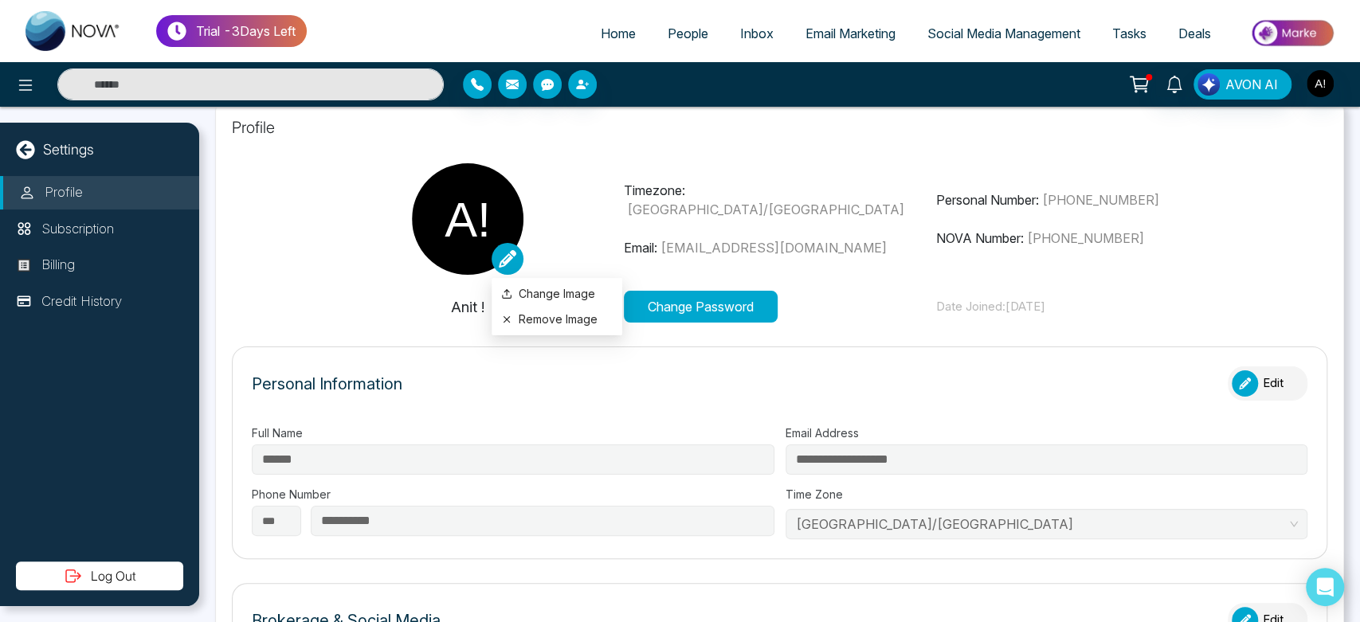
click at [511, 264] on icon at bounding box center [508, 259] width 18 height 18
click at [788, 241] on span "[EMAIL_ADDRESS][DOMAIN_NAME]" at bounding box center [773, 248] width 226 height 16
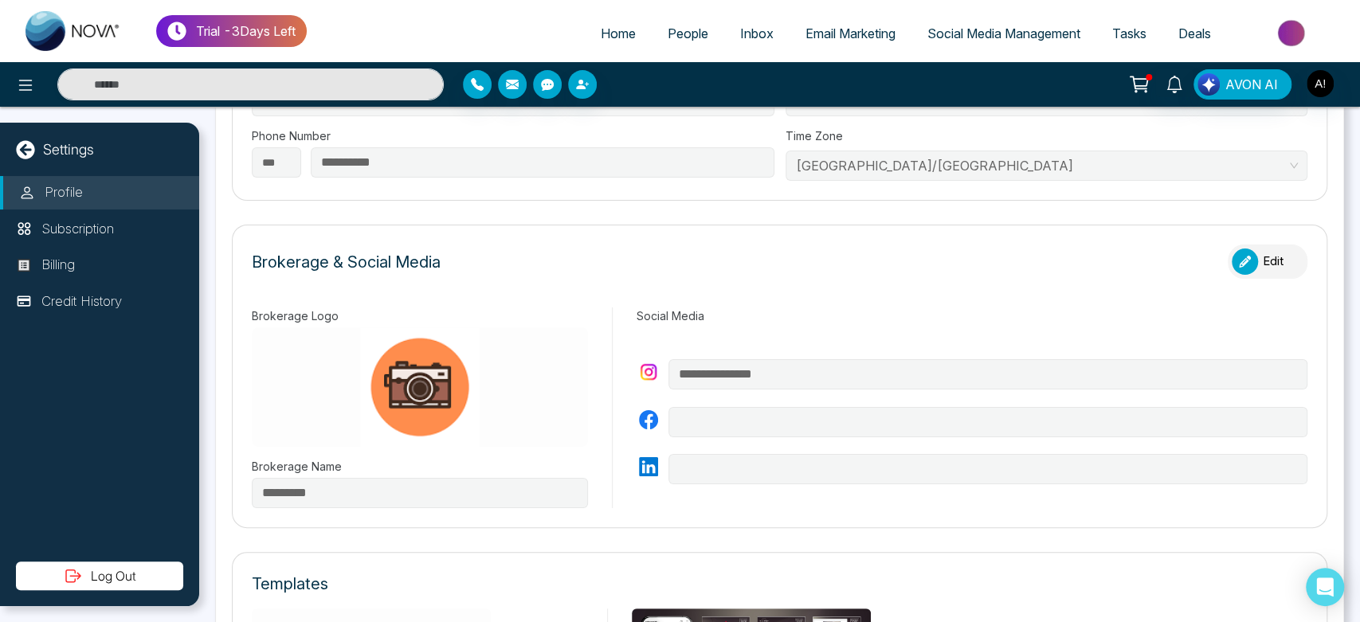
scroll to position [402, 0]
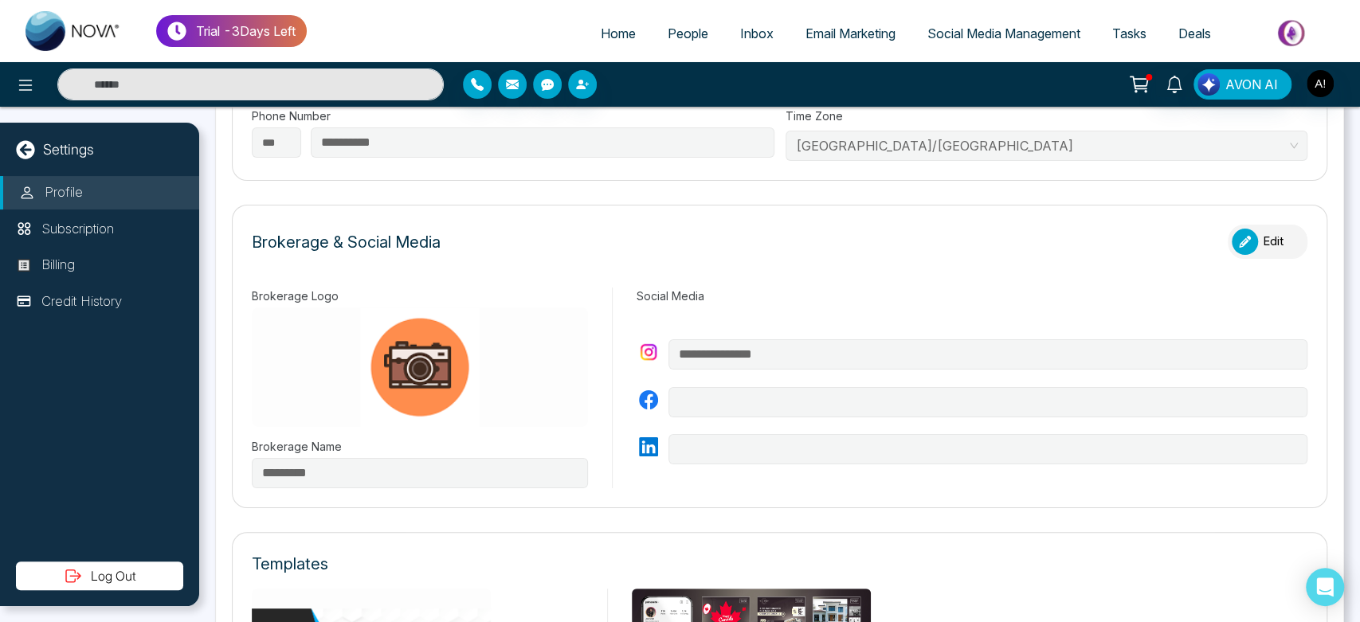
click at [1247, 236] on div "button" at bounding box center [1245, 242] width 26 height 26
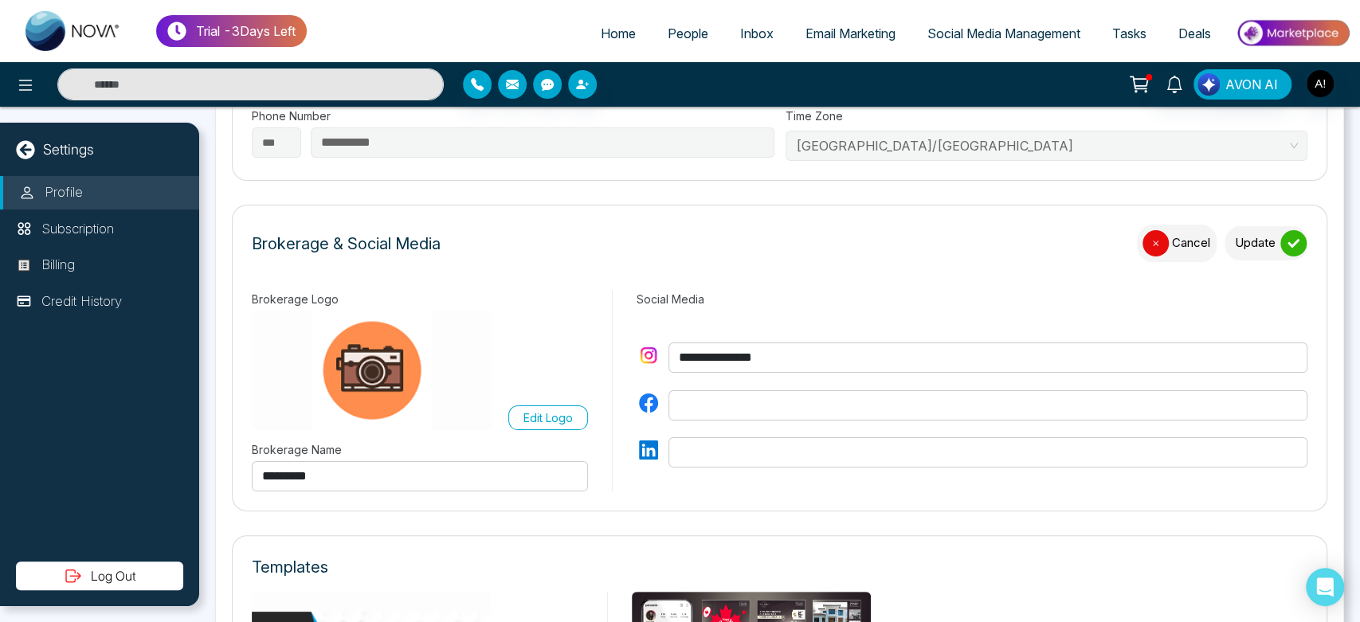
click at [1287, 237] on icon "submit" at bounding box center [1293, 243] width 12 height 12
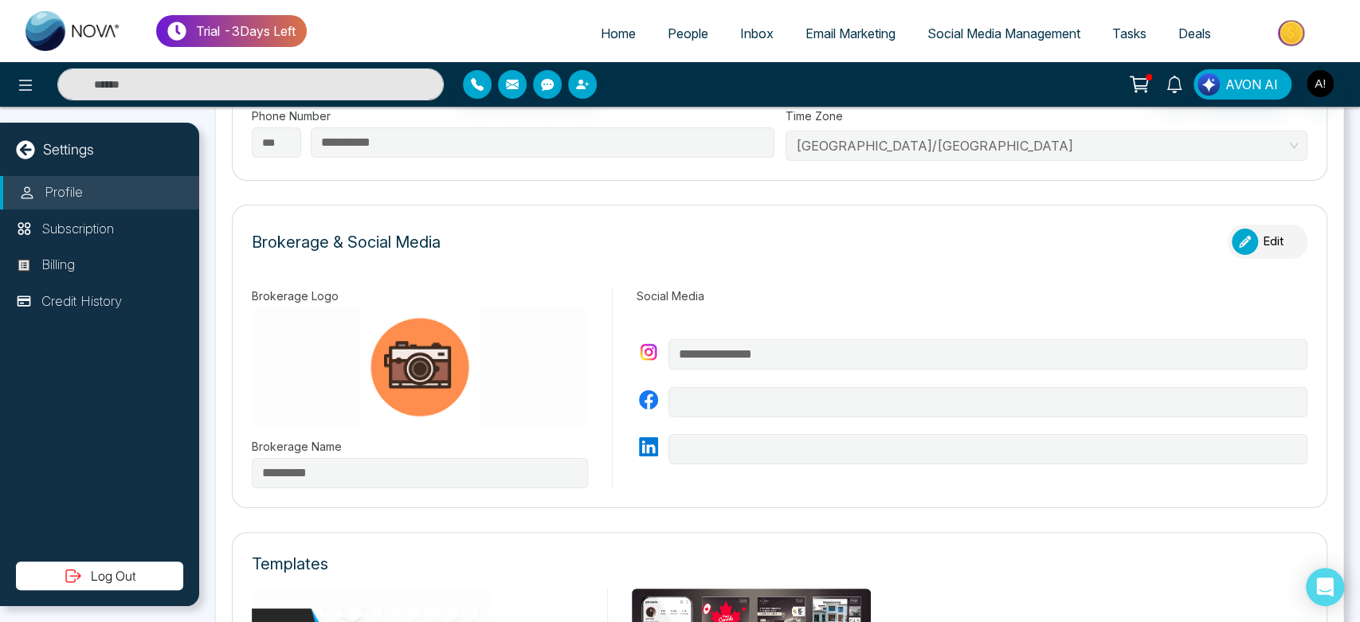
click at [1245, 245] on div "button" at bounding box center [1245, 242] width 26 height 26
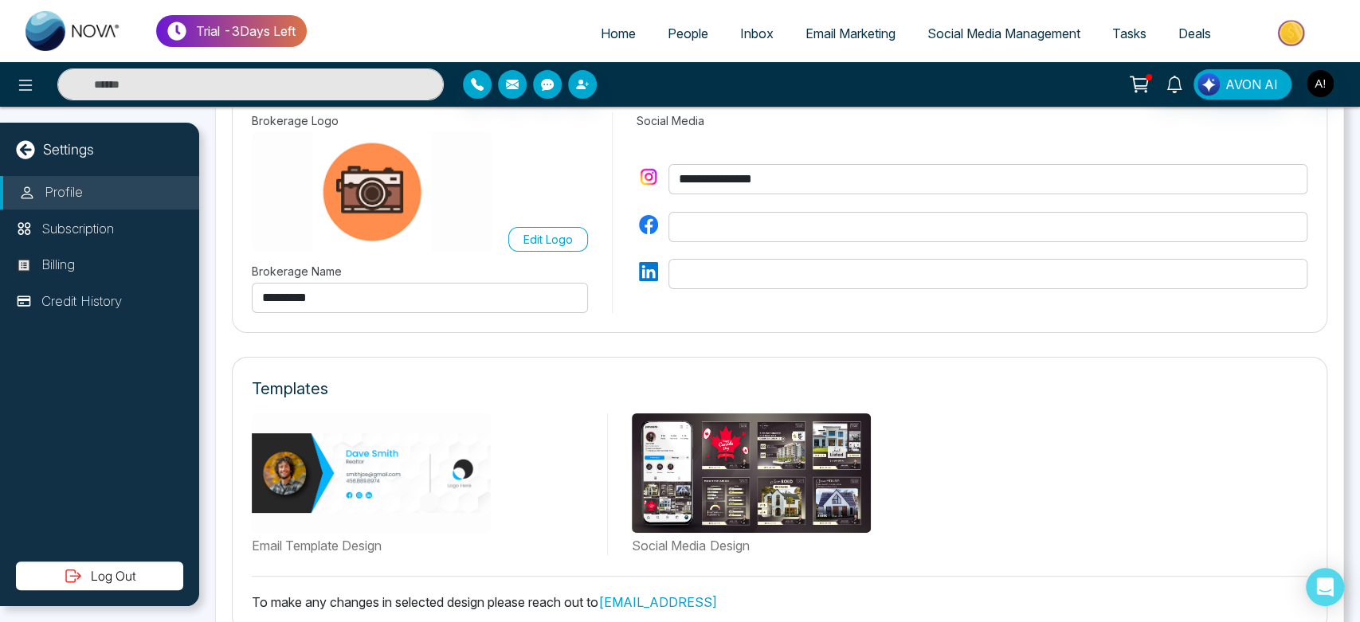
scroll to position [590, 0]
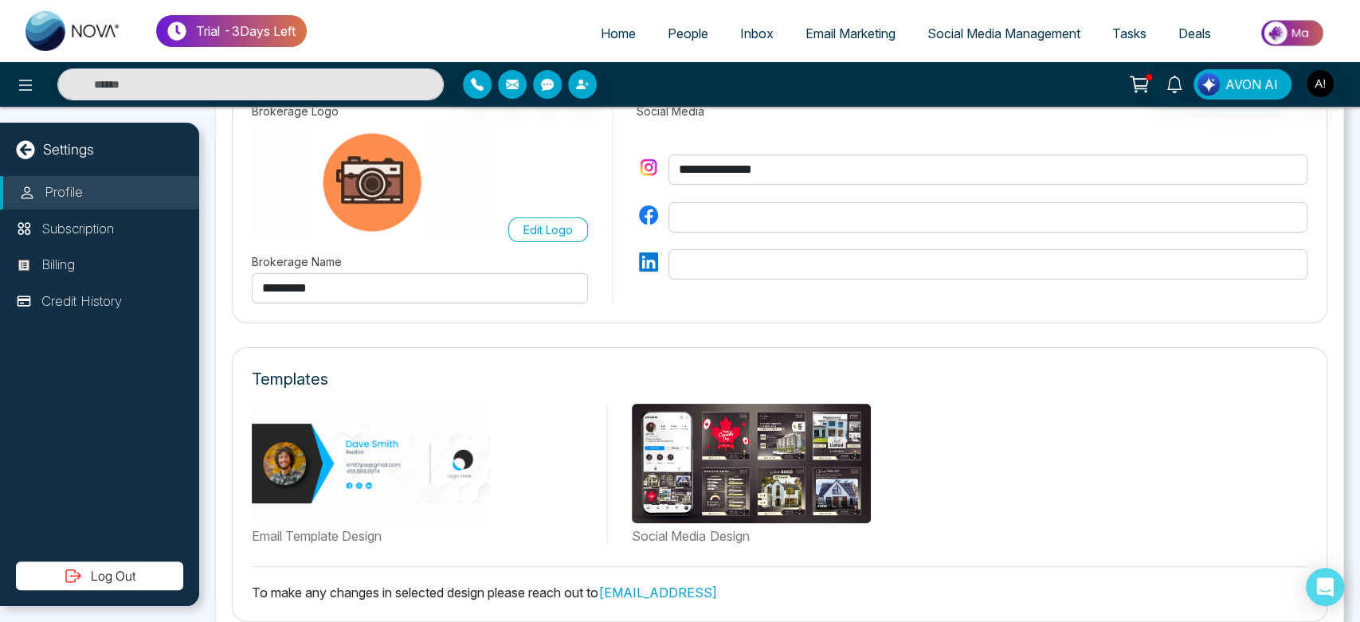
click at [543, 285] on input "*********" at bounding box center [420, 288] width 336 height 30
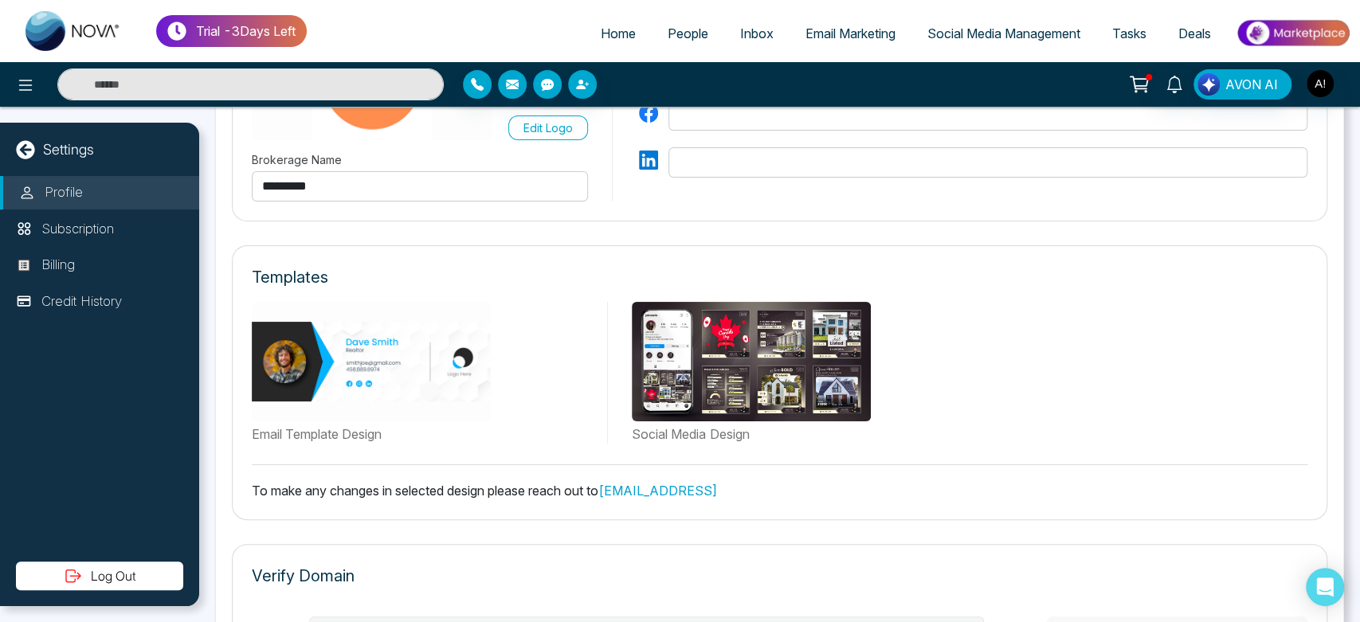
scroll to position [736, 0]
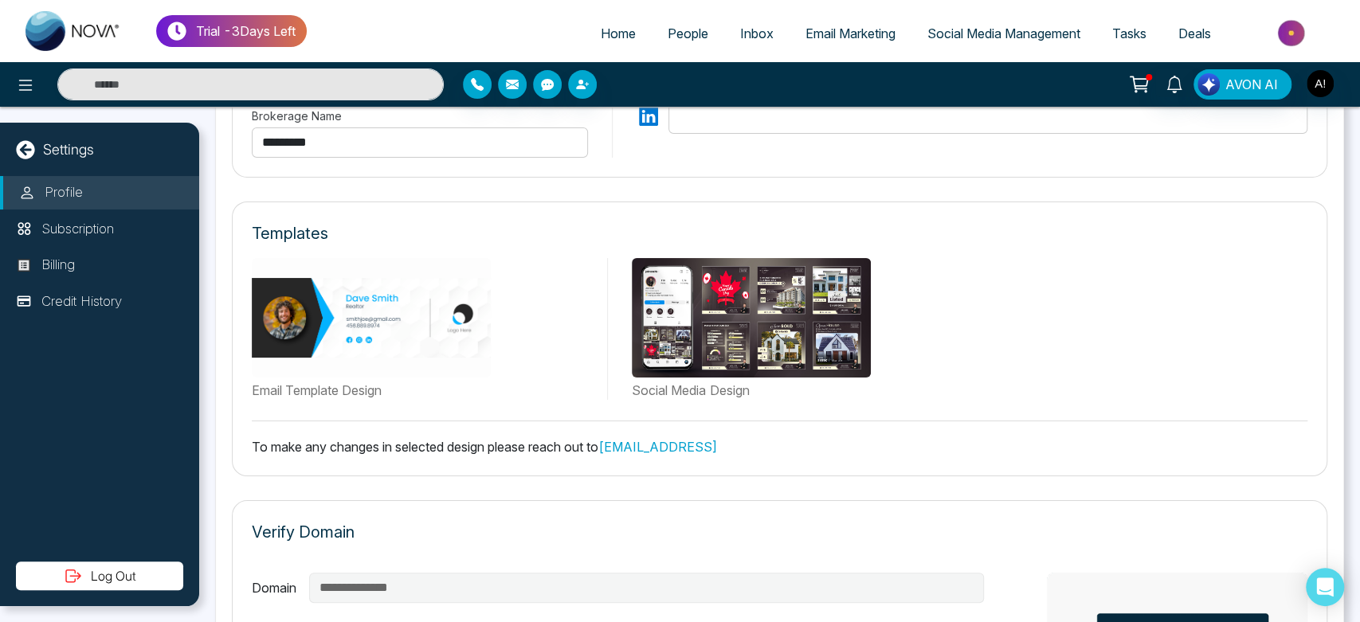
click at [688, 441] on link "support@novacrm.ai" at bounding box center [657, 447] width 119 height 16
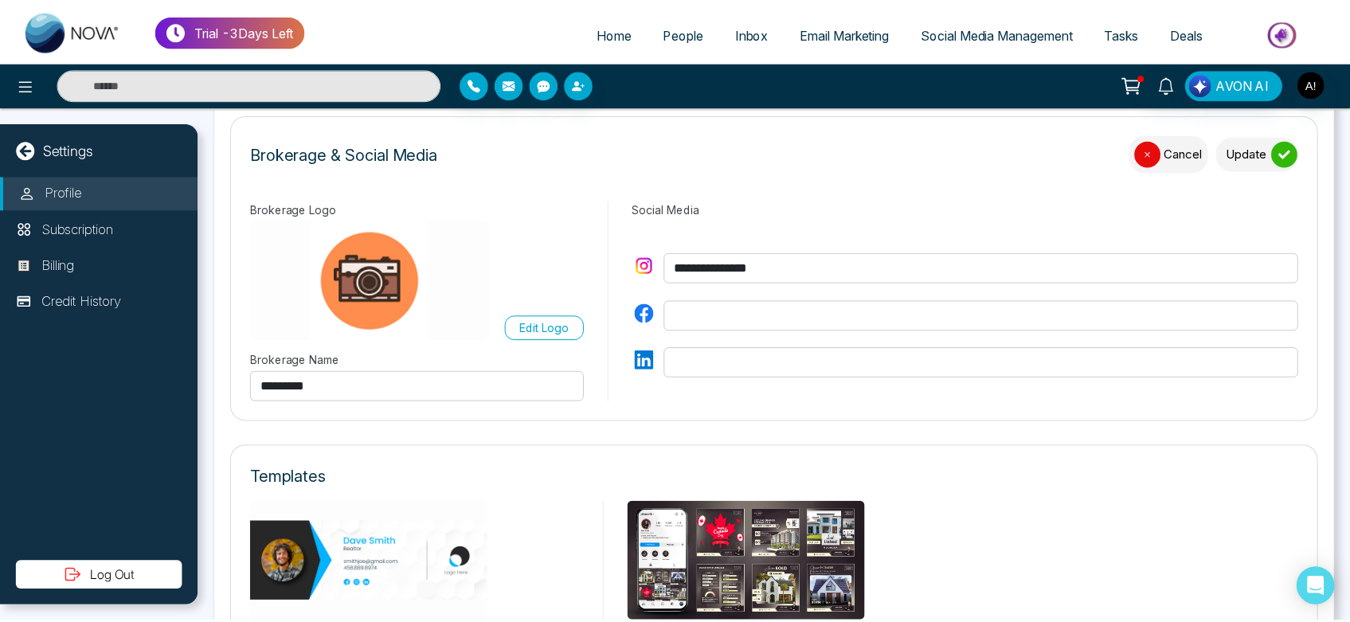
scroll to position [467, 0]
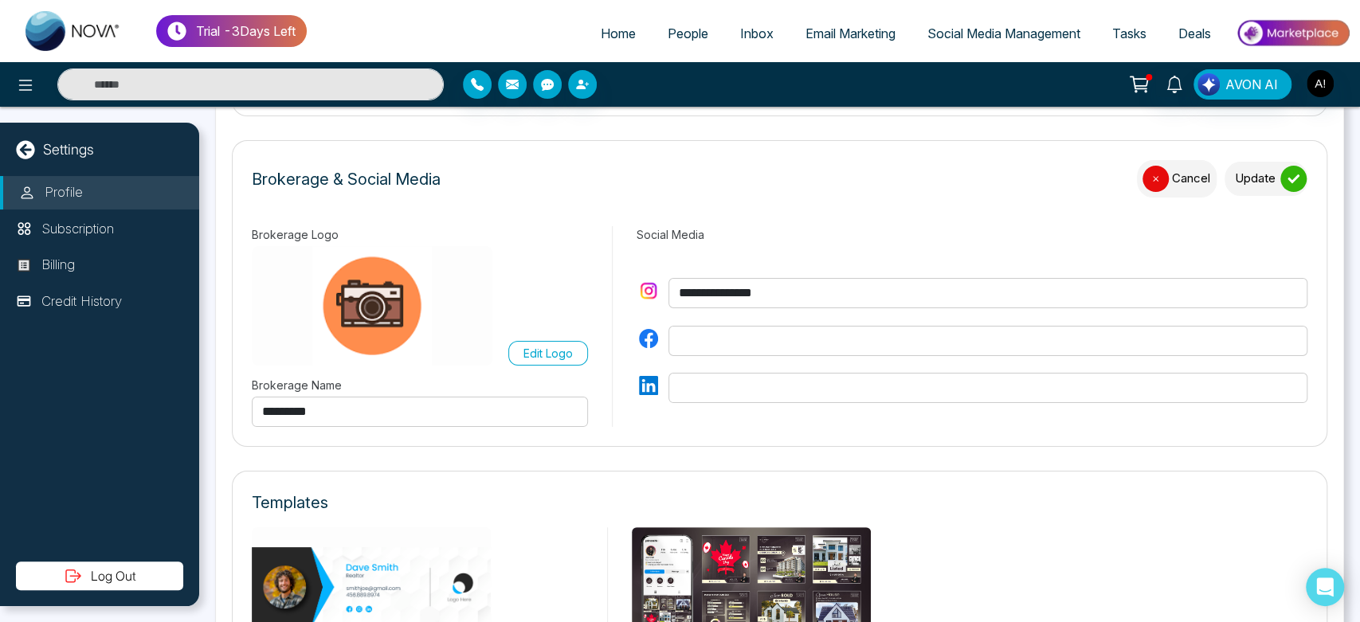
click at [1029, 24] on link "Social Media Management" at bounding box center [1003, 33] width 185 height 30
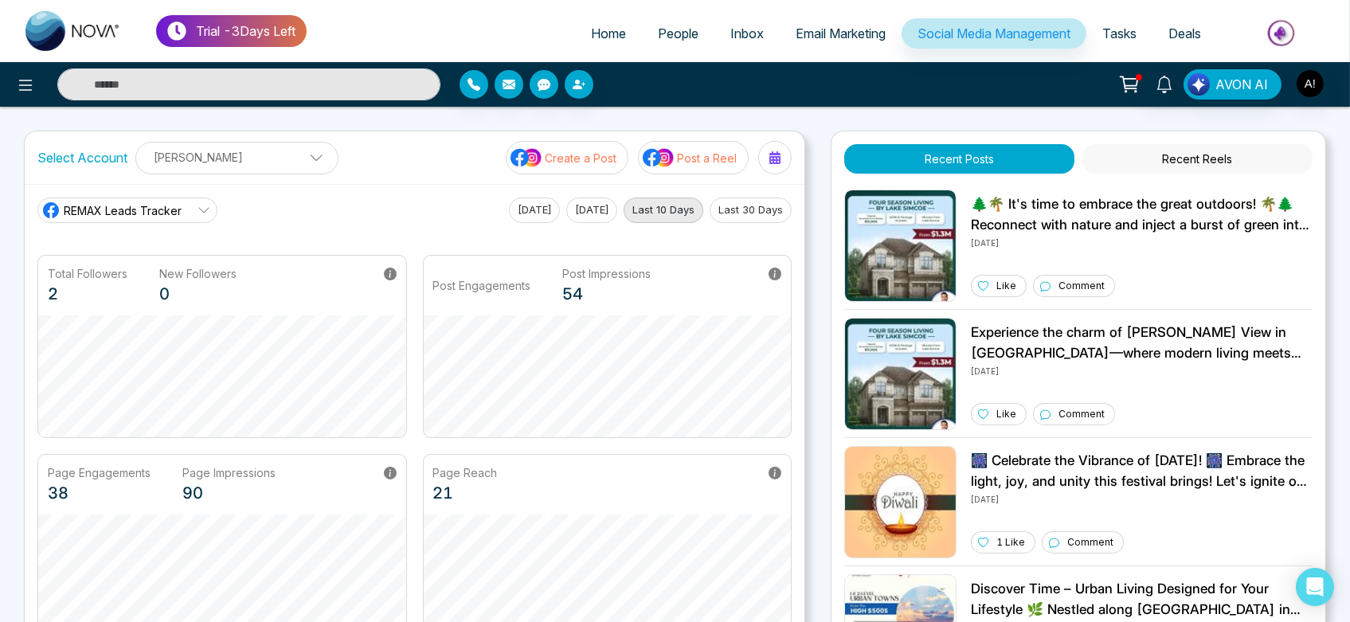
click at [272, 155] on p "[PERSON_NAME]" at bounding box center [237, 157] width 182 height 26
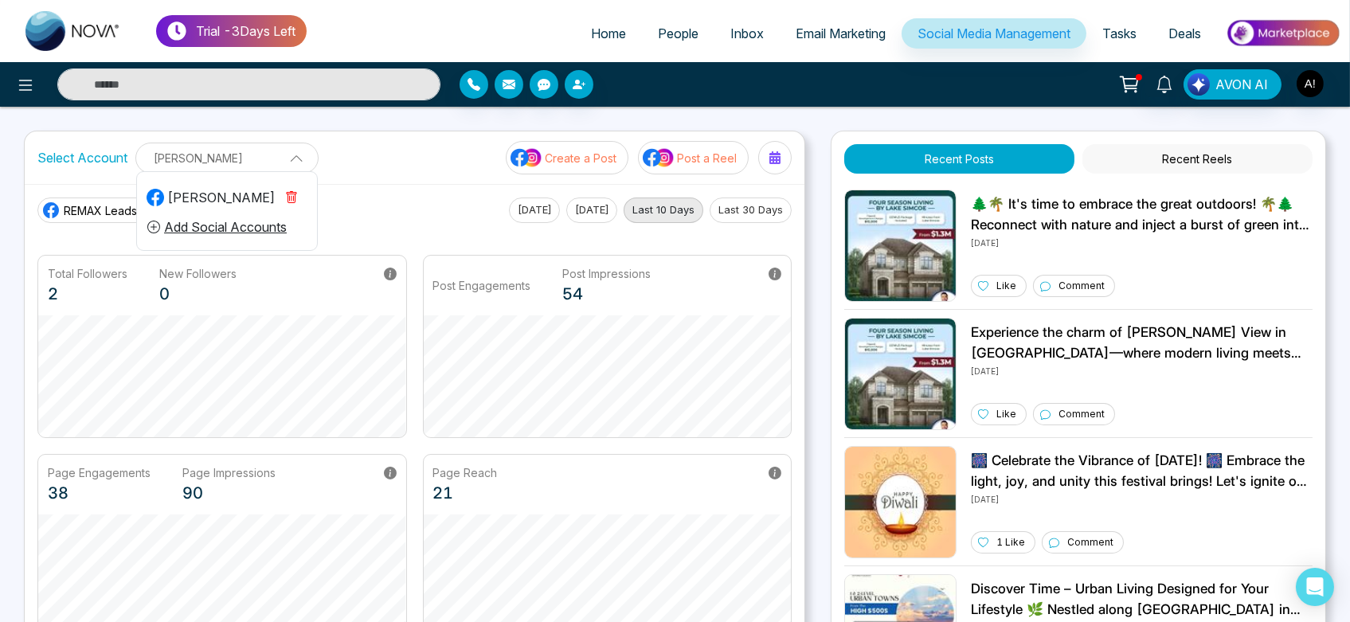
click at [233, 228] on button "Add Social Accounts" at bounding box center [217, 227] width 141 height 21
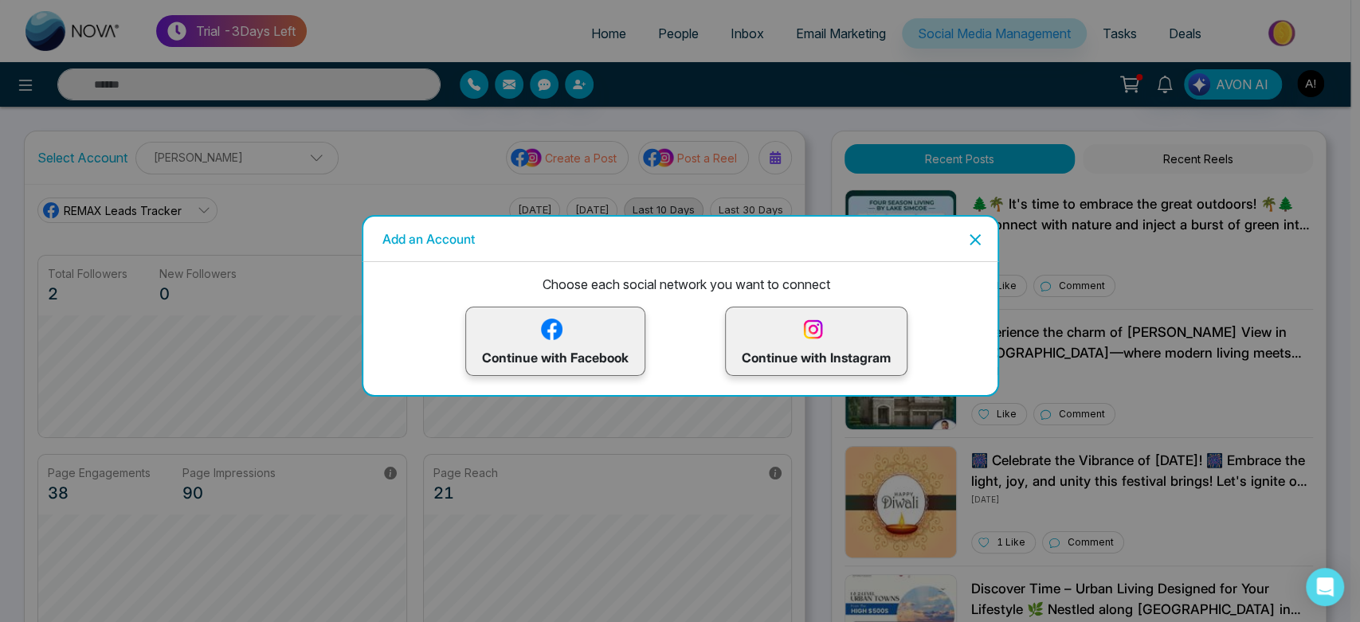
click at [970, 244] on icon "Close" at bounding box center [975, 239] width 11 height 11
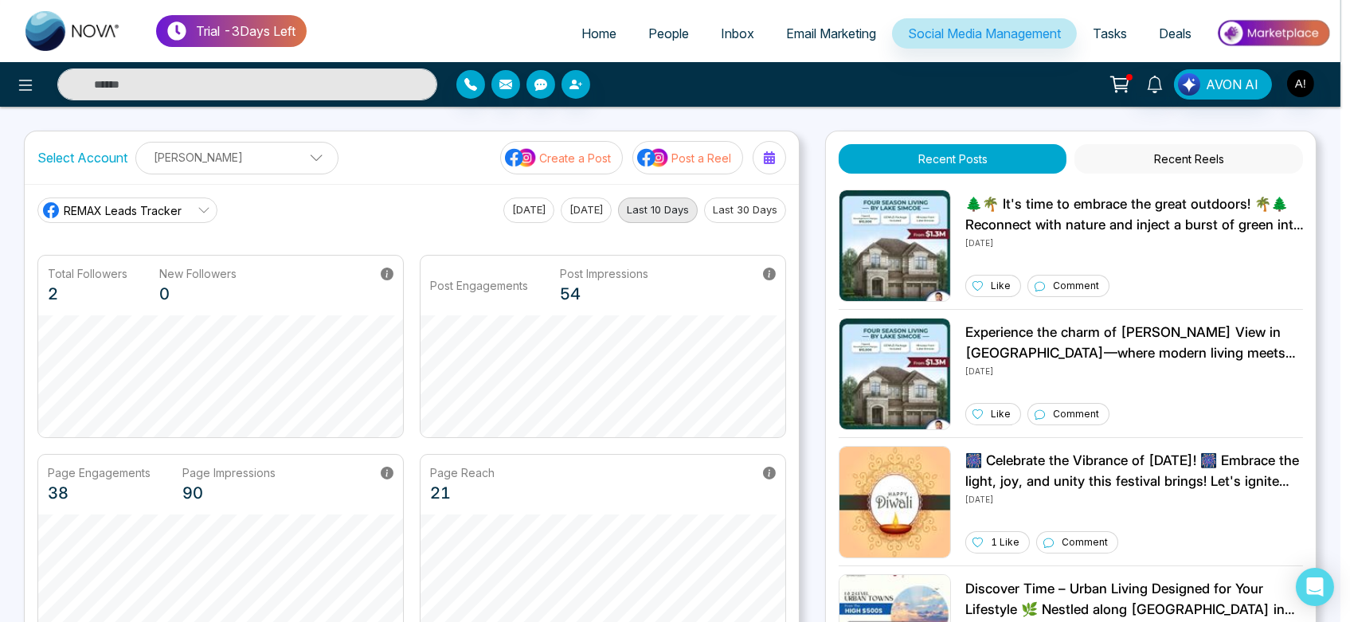
scroll to position [60, 0]
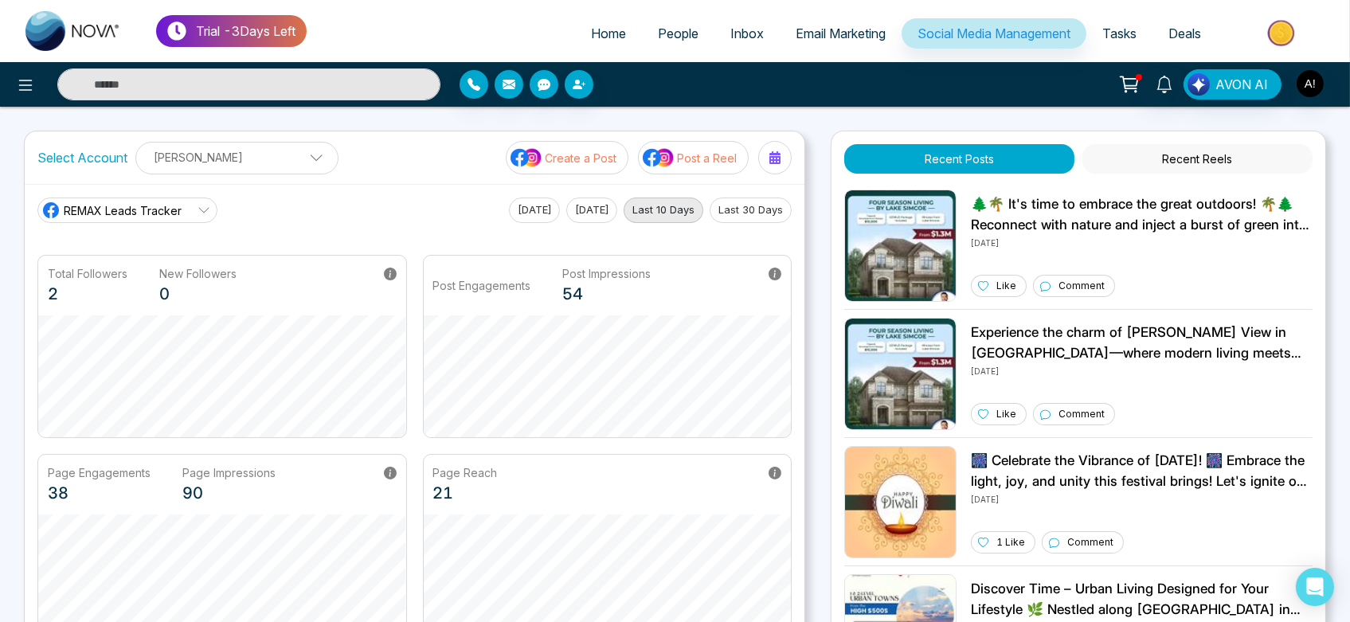
click at [304, 163] on span at bounding box center [311, 162] width 14 height 14
click at [290, 191] on icon "button" at bounding box center [292, 197] width 10 height 12
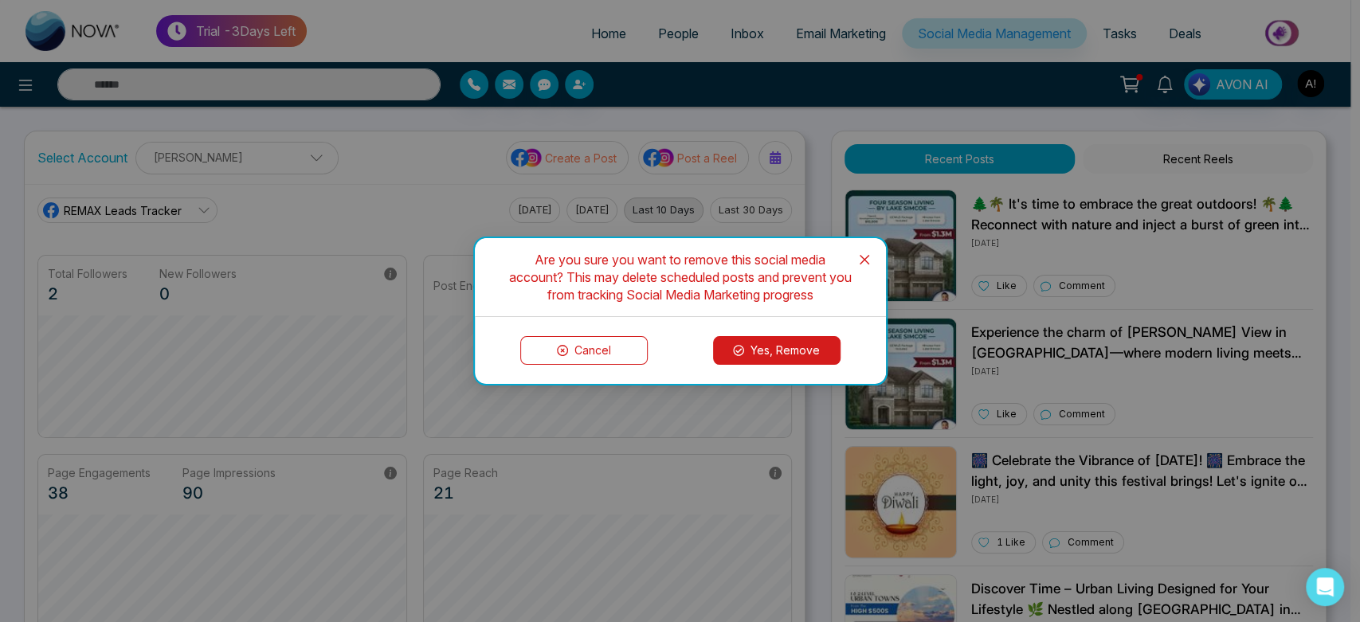
click at [589, 337] on button "Cancel" at bounding box center [583, 350] width 127 height 29
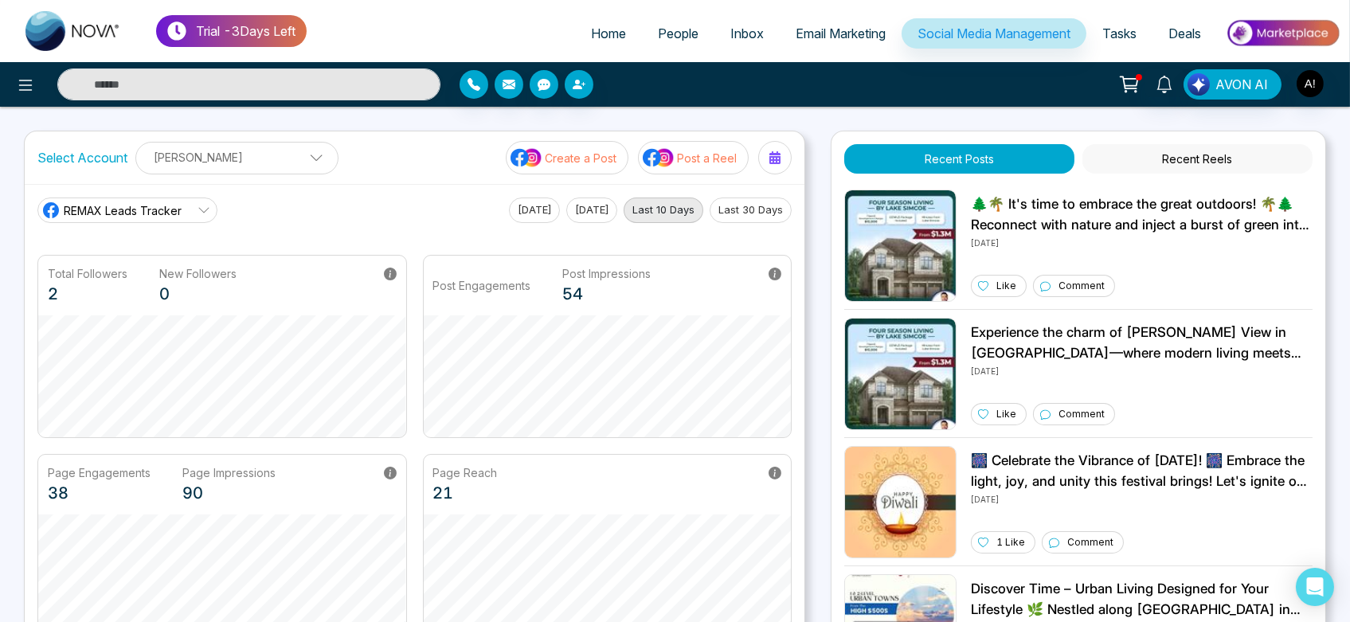
click at [147, 210] on span "REMAX Leads Tracker" at bounding box center [123, 210] width 118 height 17
click at [147, 294] on li "Robotics" at bounding box center [126, 281] width 179 height 27
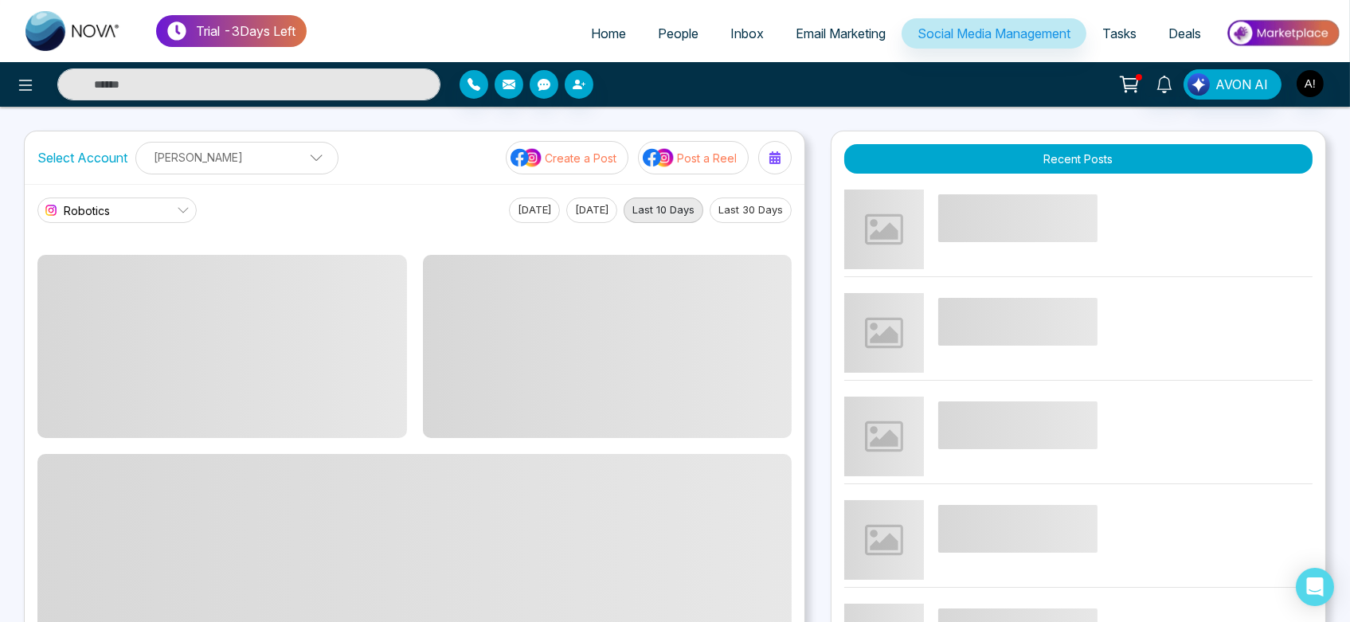
click at [149, 215] on link "Robotics" at bounding box center [116, 210] width 159 height 25
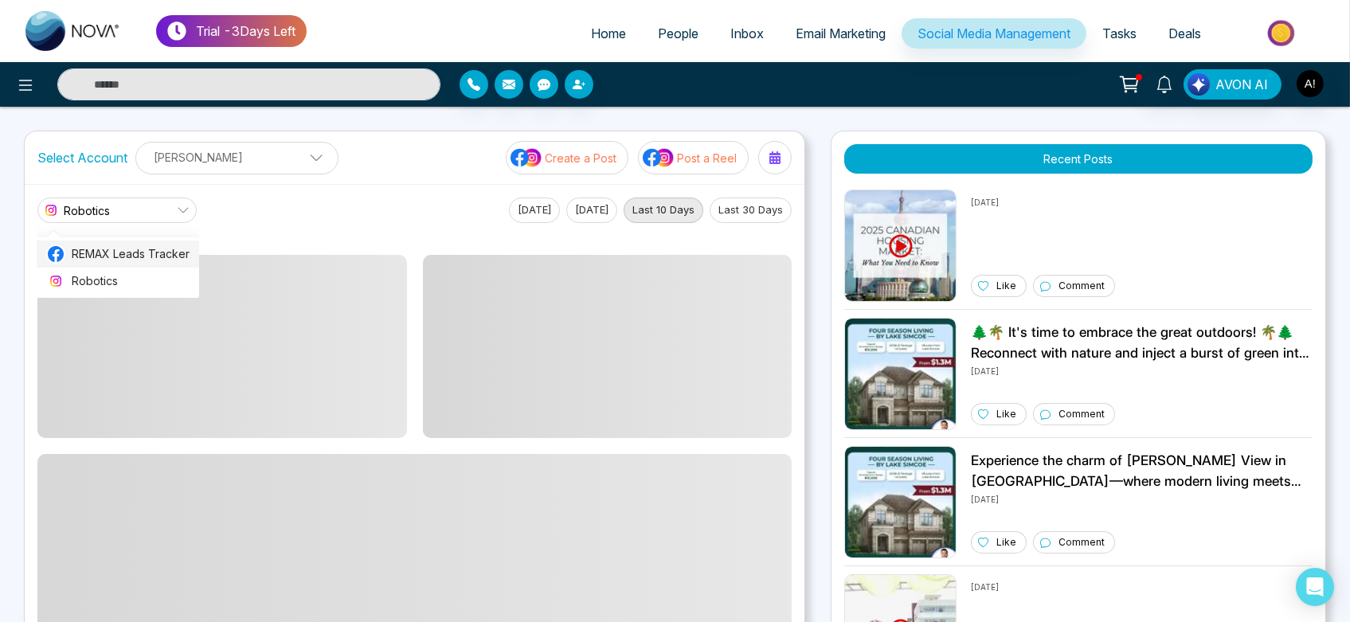
click at [152, 256] on span "REMAX Leads Tracker" at bounding box center [131, 254] width 118 height 18
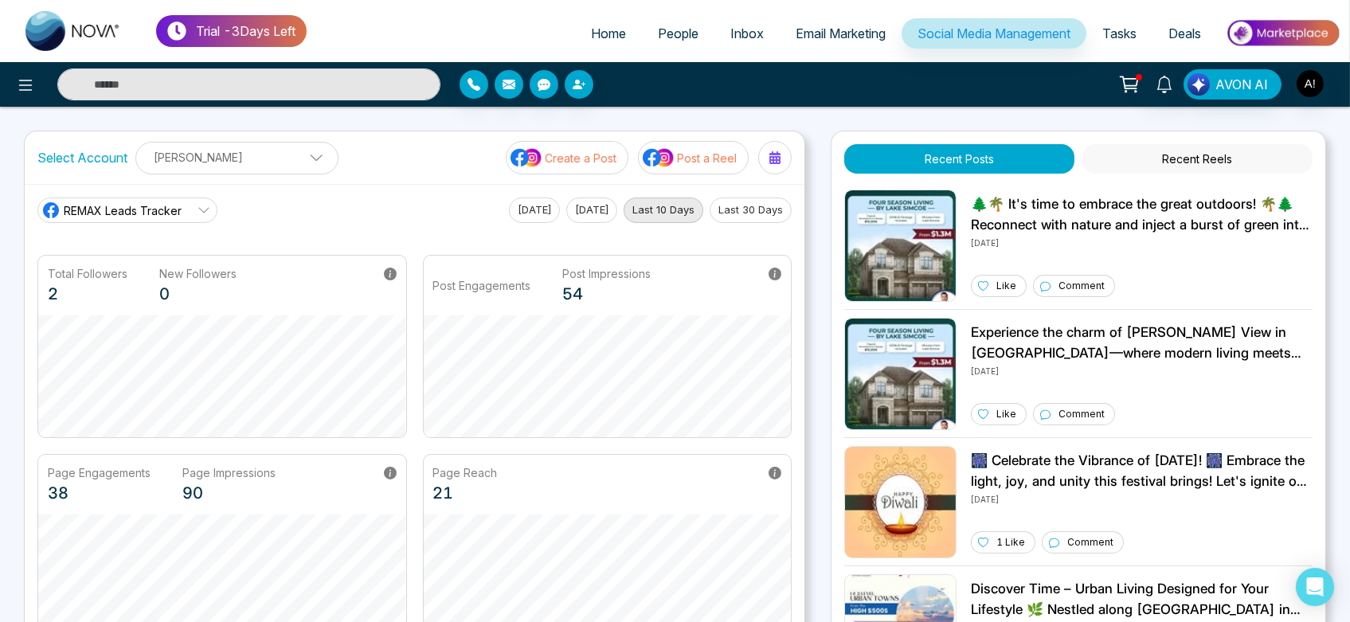
click at [143, 210] on span "REMAX Leads Tracker" at bounding box center [123, 210] width 118 height 17
click at [294, 220] on div "REMAX Leads Tracker REMAX Leads Tracker Robotics [DATE] [DATE] Last 10 Days Las…" at bounding box center [414, 210] width 754 height 25
click at [229, 160] on p "[PERSON_NAME]" at bounding box center [237, 157] width 182 height 26
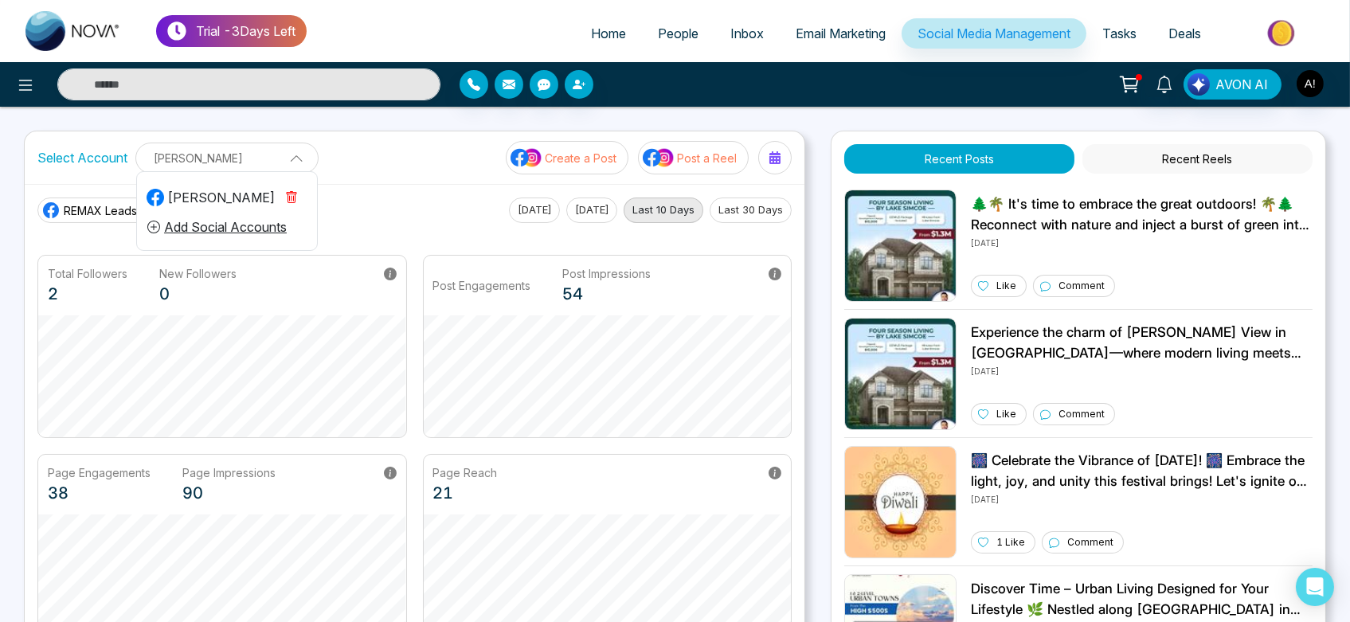
click at [229, 160] on p "[PERSON_NAME]" at bounding box center [227, 158] width 163 height 26
click at [203, 160] on p "[PERSON_NAME]" at bounding box center [237, 157] width 182 height 26
click at [203, 160] on p "[PERSON_NAME]" at bounding box center [227, 158] width 163 height 26
click at [942, 25] on span "Social Media Management" at bounding box center [994, 33] width 153 height 16
click at [840, 22] on link "Email Marketing" at bounding box center [841, 33] width 122 height 30
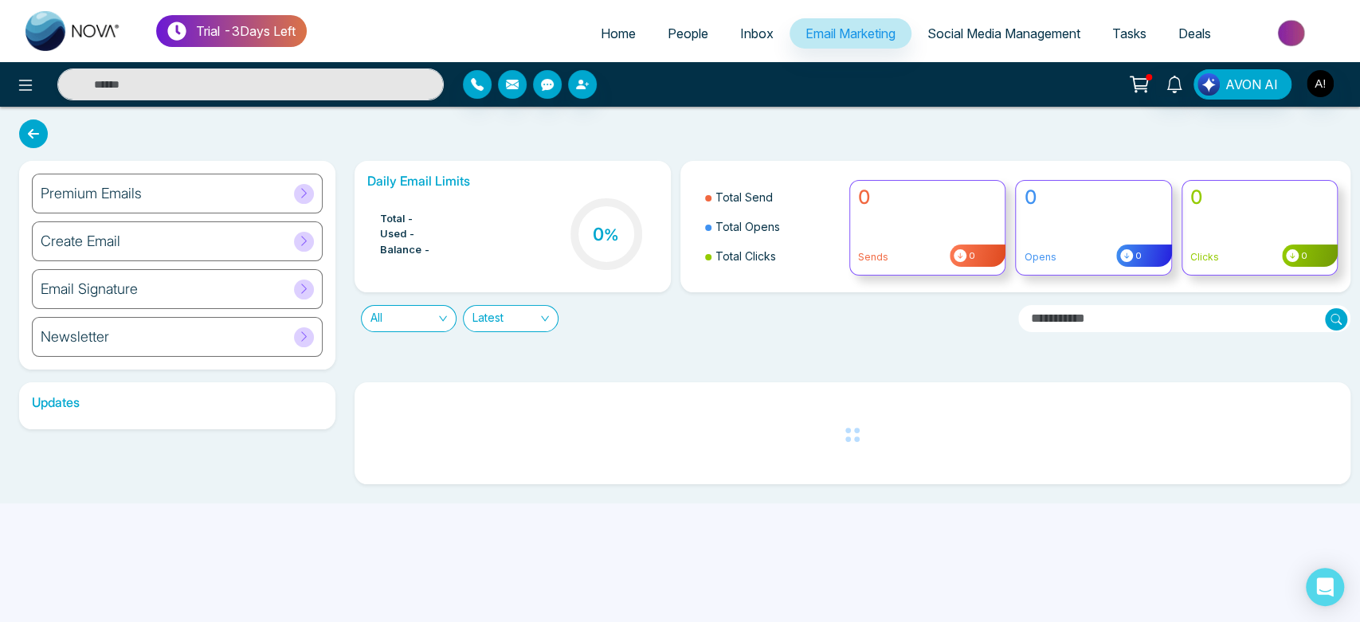
click at [1001, 33] on span "Social Media Management" at bounding box center [1003, 33] width 153 height 16
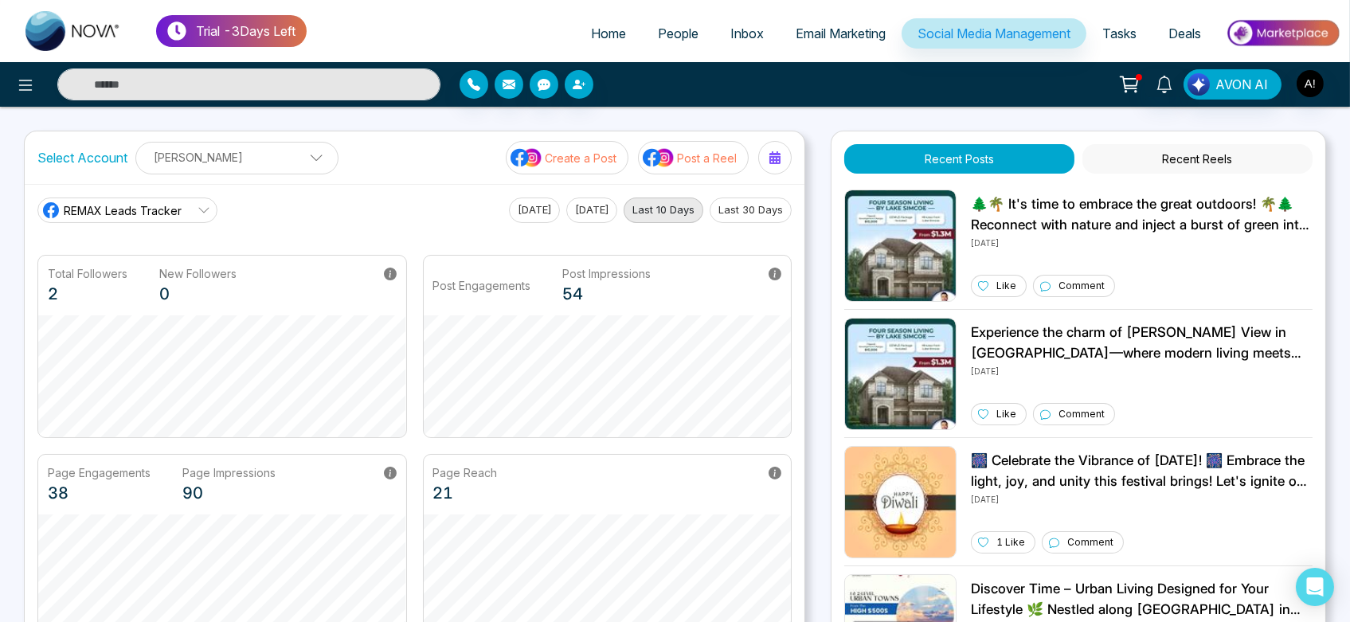
click at [252, 171] on div "[PERSON_NAME] [PERSON_NAME] Add Social Accounts" at bounding box center [236, 158] width 203 height 33
click at [440, 169] on div "Select Account Anit Gupta Anit Gupta Add Social Accounts Create a Post Post a R…" at bounding box center [415, 157] width 780 height 53
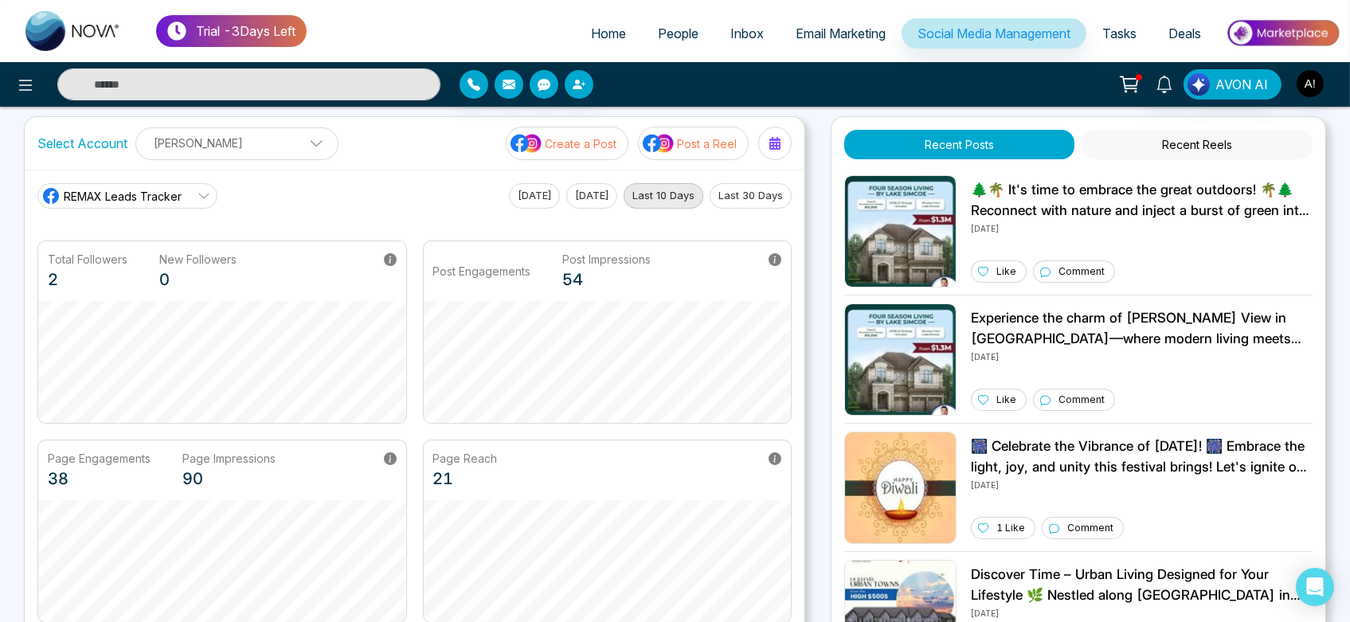
scroll to position [14, 0]
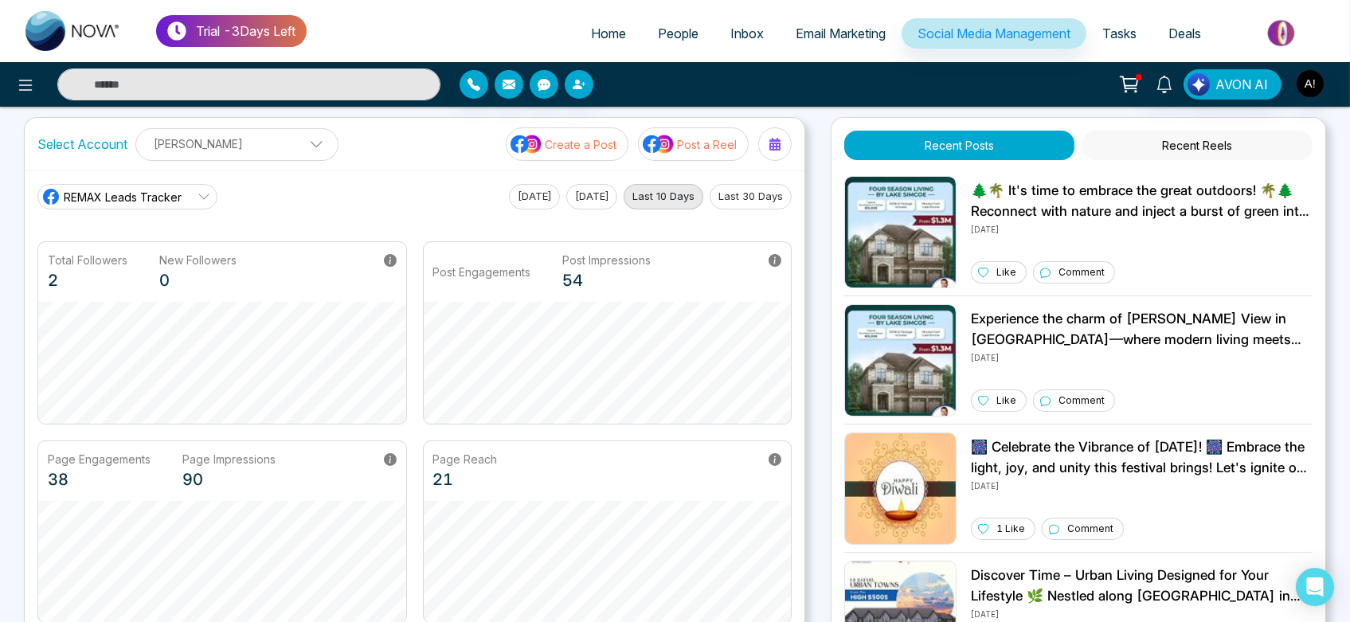
drag, startPoint x: 509, startPoint y: 158, endPoint x: 548, endPoint y: 158, distance: 39.0
click at [548, 158] on div "Create a Post Post a Reel" at bounding box center [649, 143] width 286 height 33
click at [548, 158] on button "Create a Post" at bounding box center [567, 143] width 123 height 33
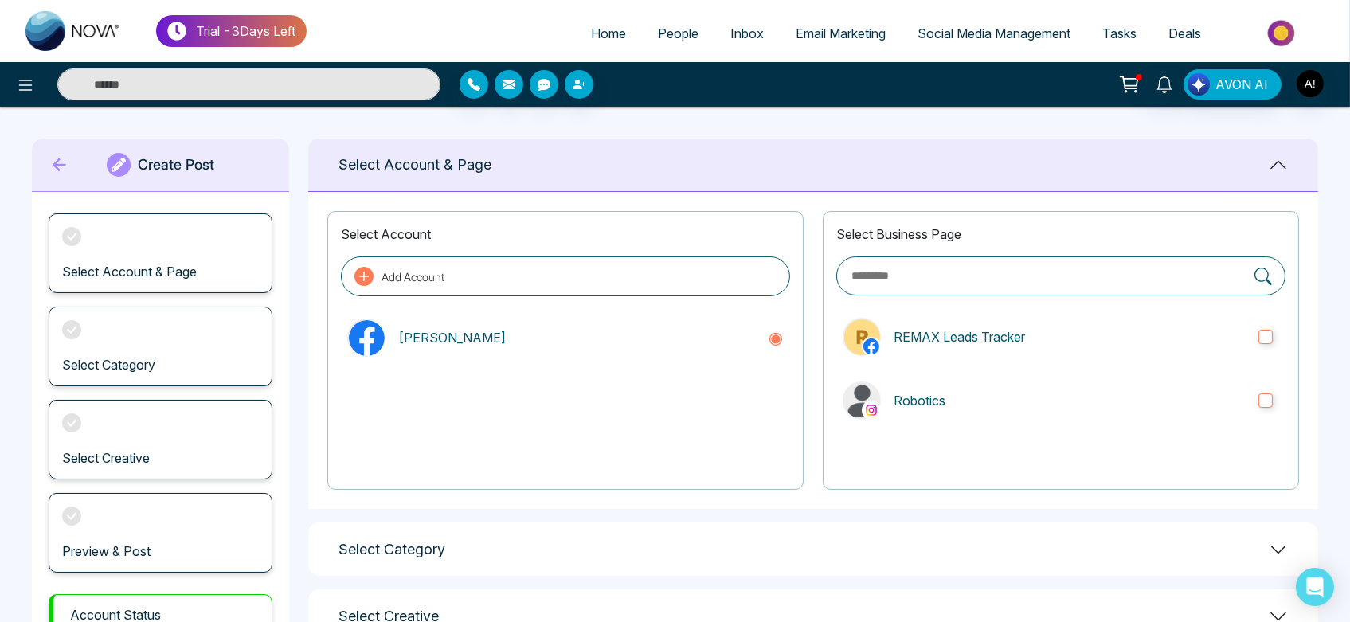
click at [48, 160] on icon at bounding box center [60, 165] width 24 height 32
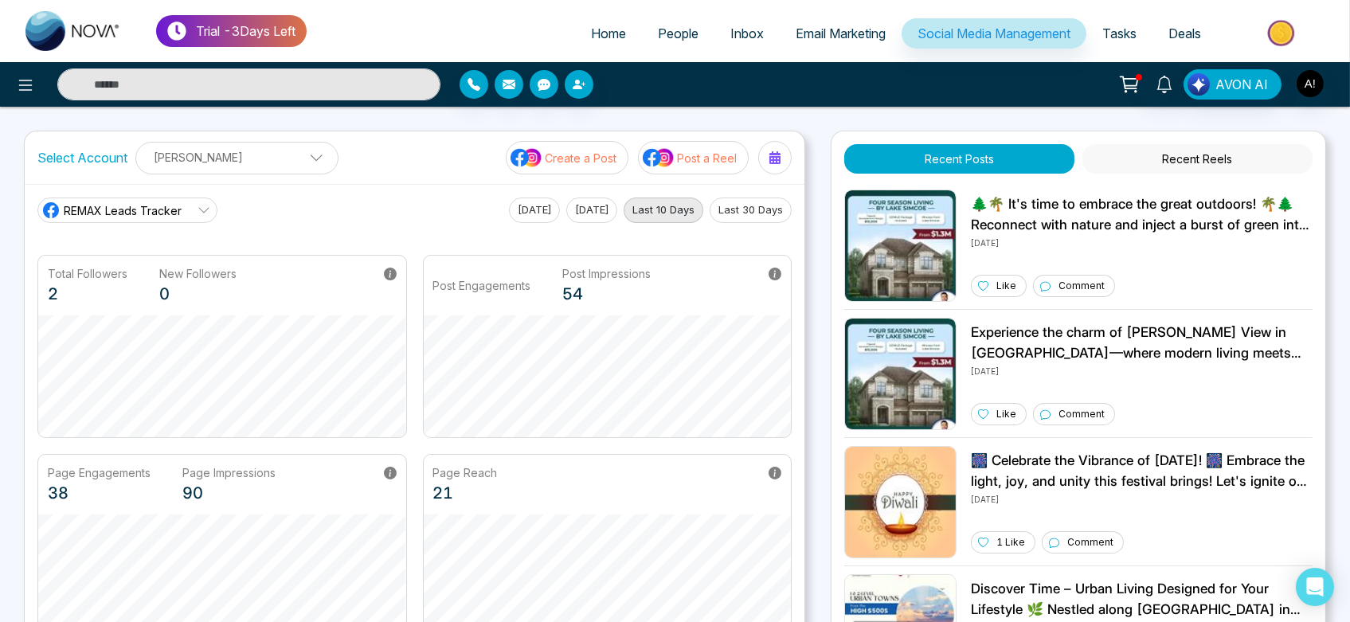
click at [676, 173] on button "Post a Reel" at bounding box center [693, 157] width 111 height 33
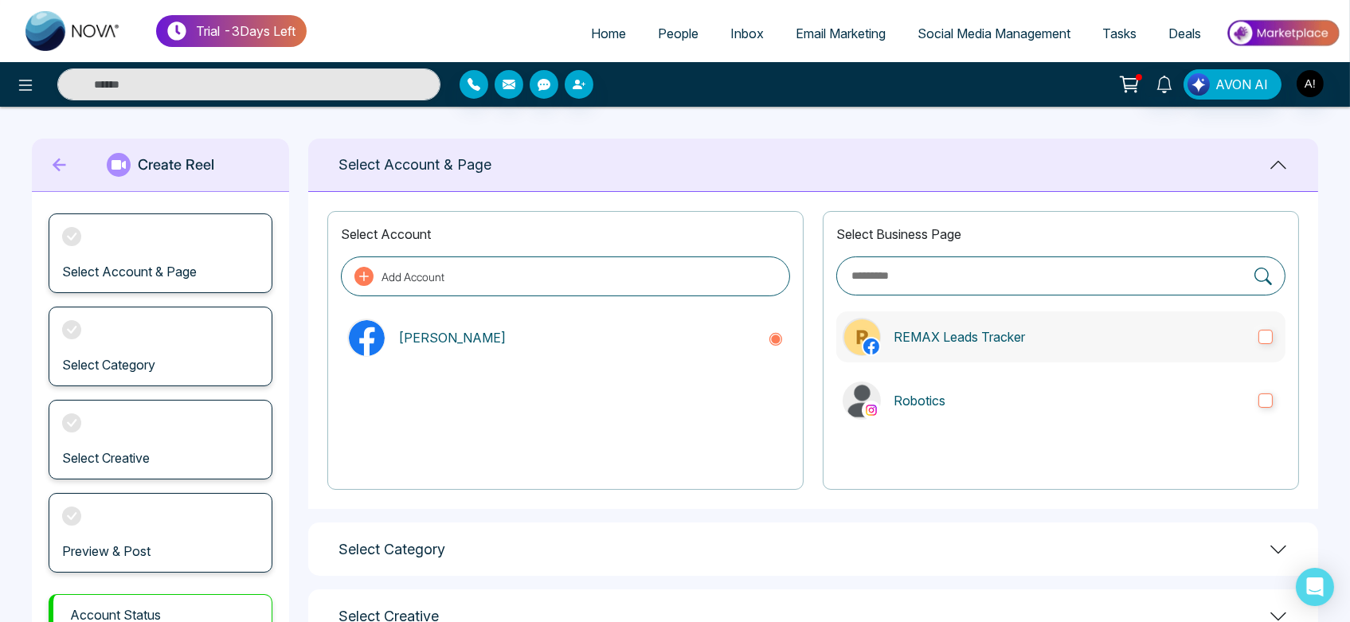
click at [951, 359] on label "REMAX Leads Tracker" at bounding box center [1061, 337] width 449 height 51
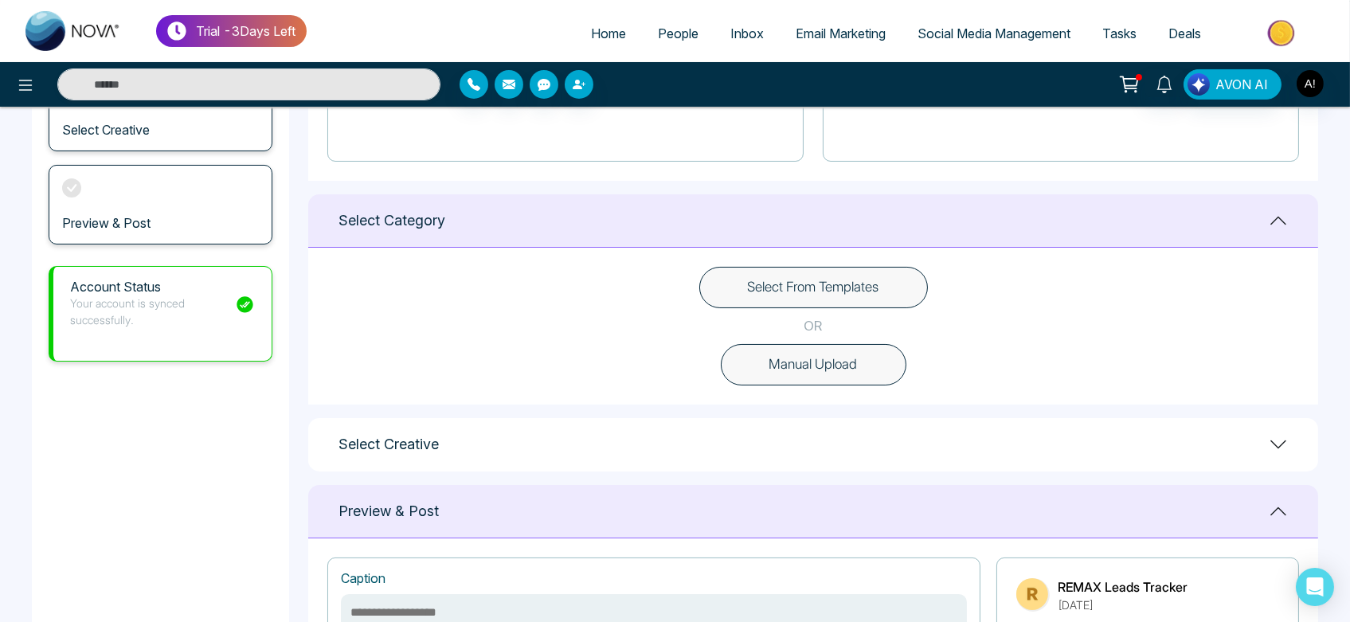
scroll to position [329, 0]
click at [848, 312] on div "Select From Templates OR Manual Upload" at bounding box center [813, 325] width 1010 height 157
click at [868, 296] on button "Select From Templates" at bounding box center [813, 286] width 229 height 41
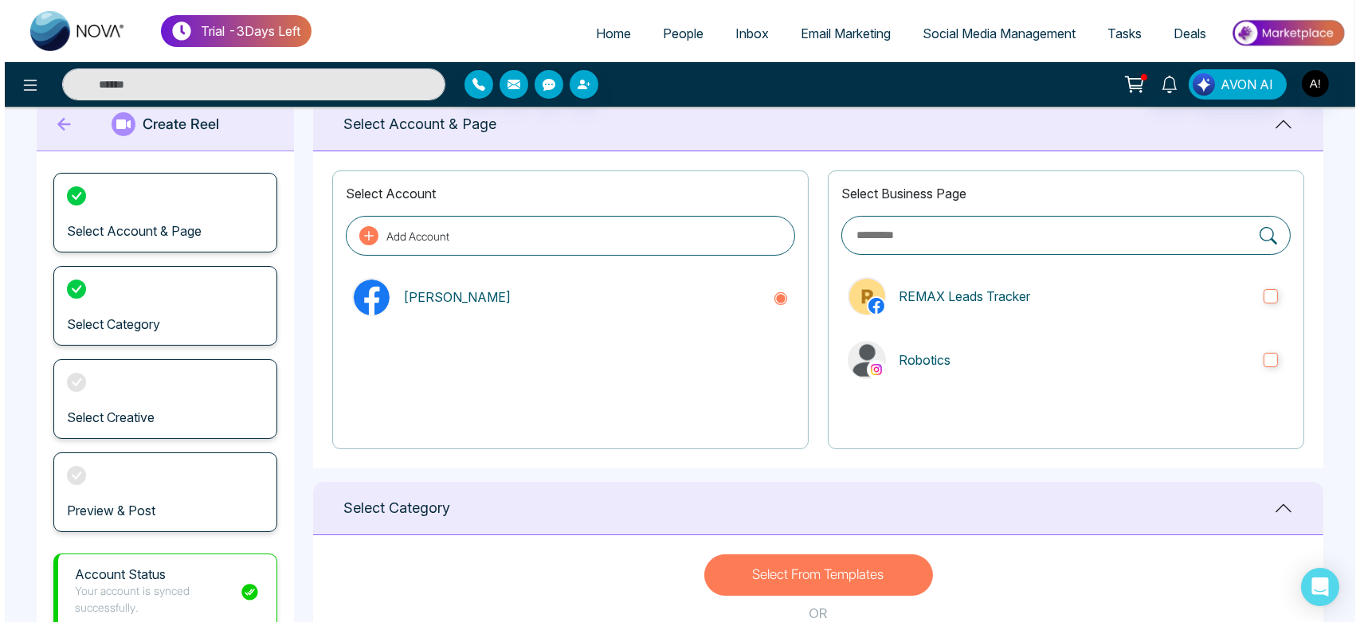
scroll to position [0, 0]
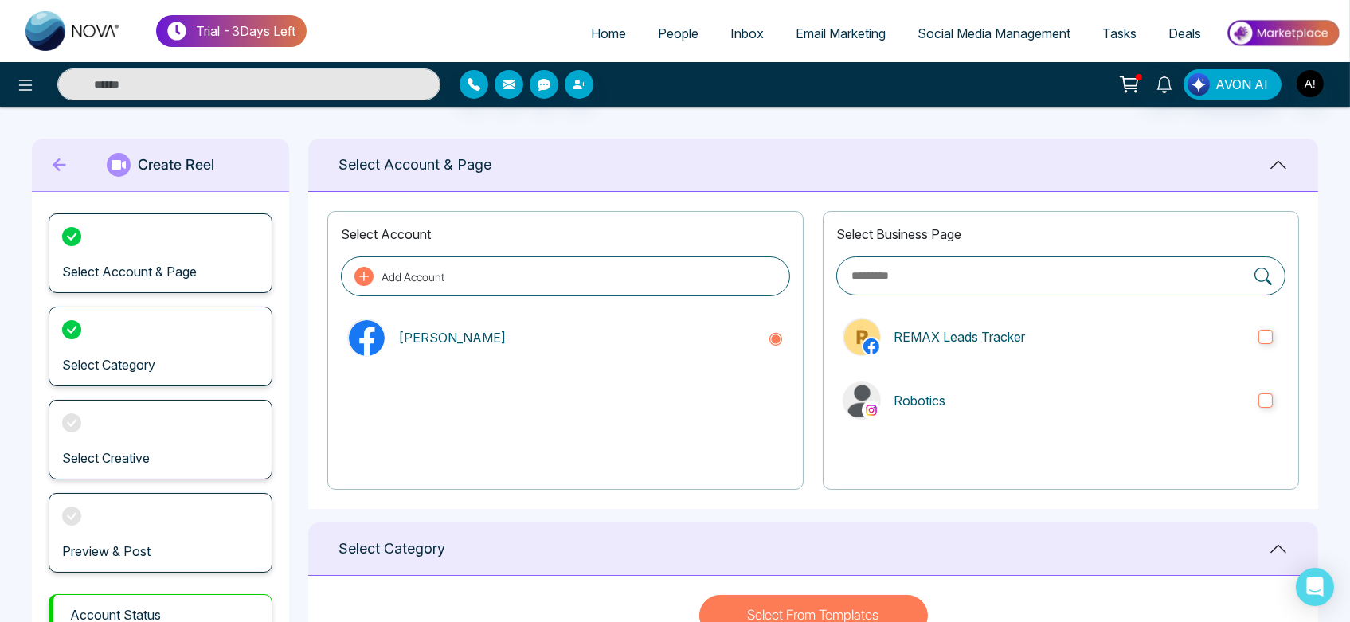
click at [58, 158] on icon at bounding box center [60, 165] width 24 height 32
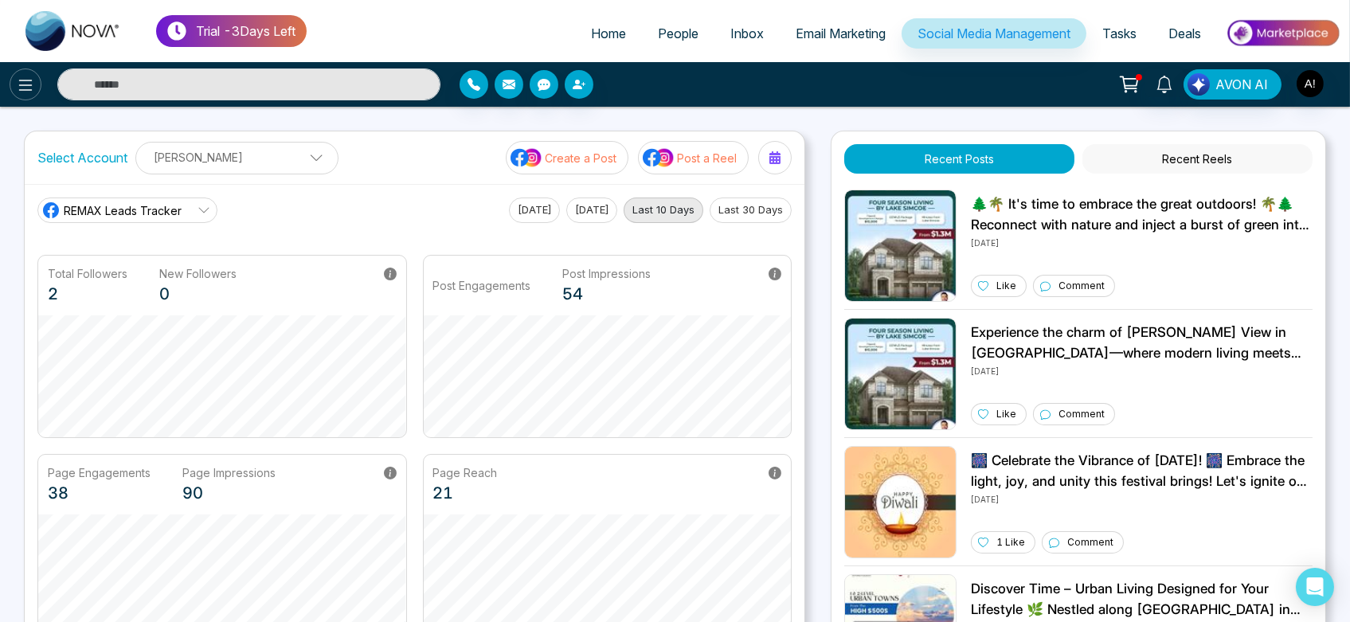
click at [24, 88] on icon at bounding box center [25, 85] width 19 height 19
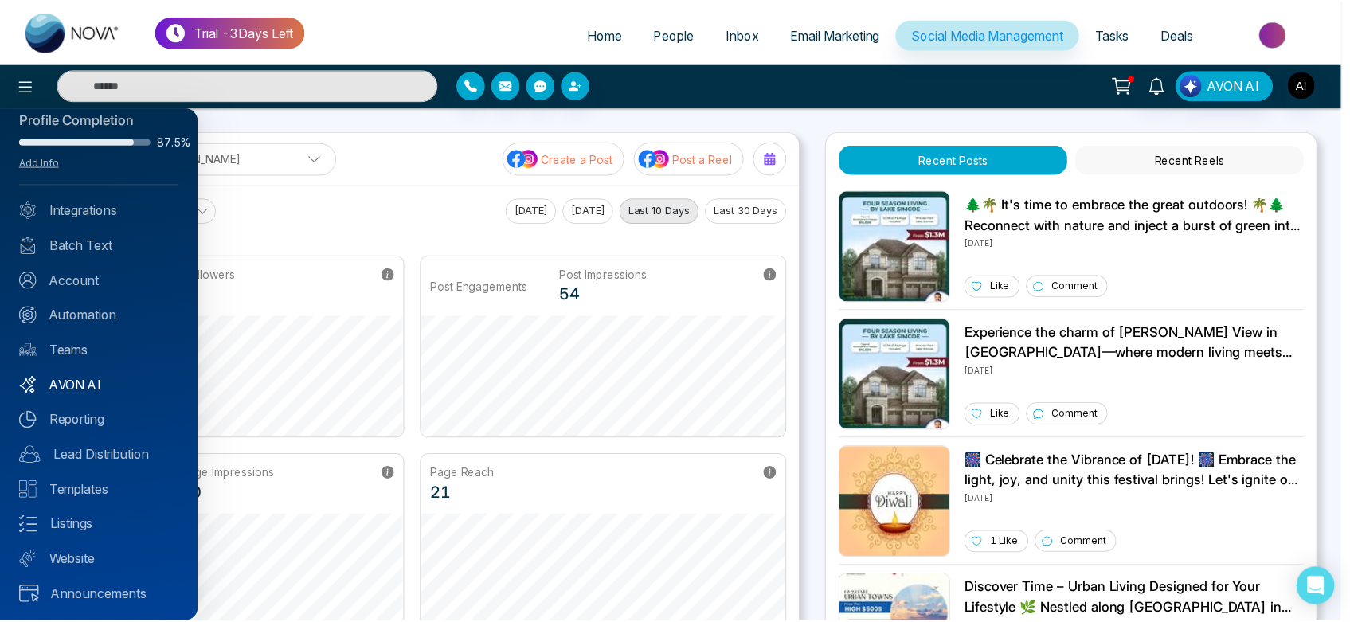
scroll to position [22, 0]
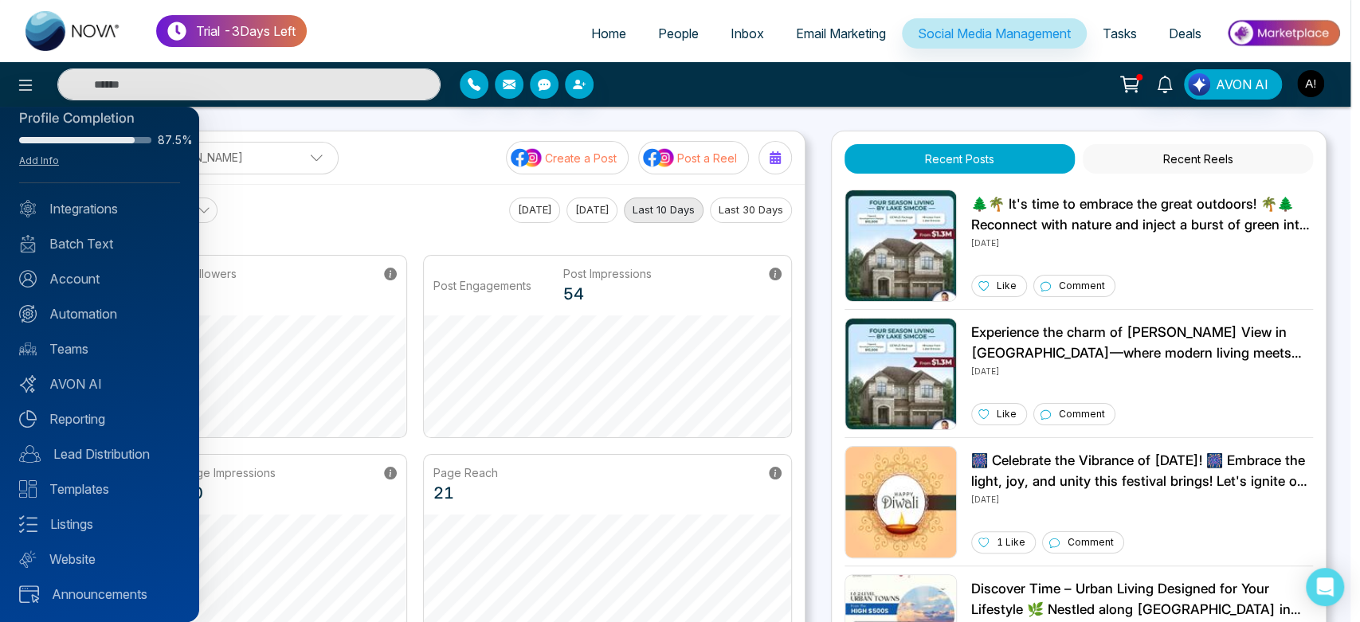
click at [335, 211] on div at bounding box center [680, 311] width 1360 height 622
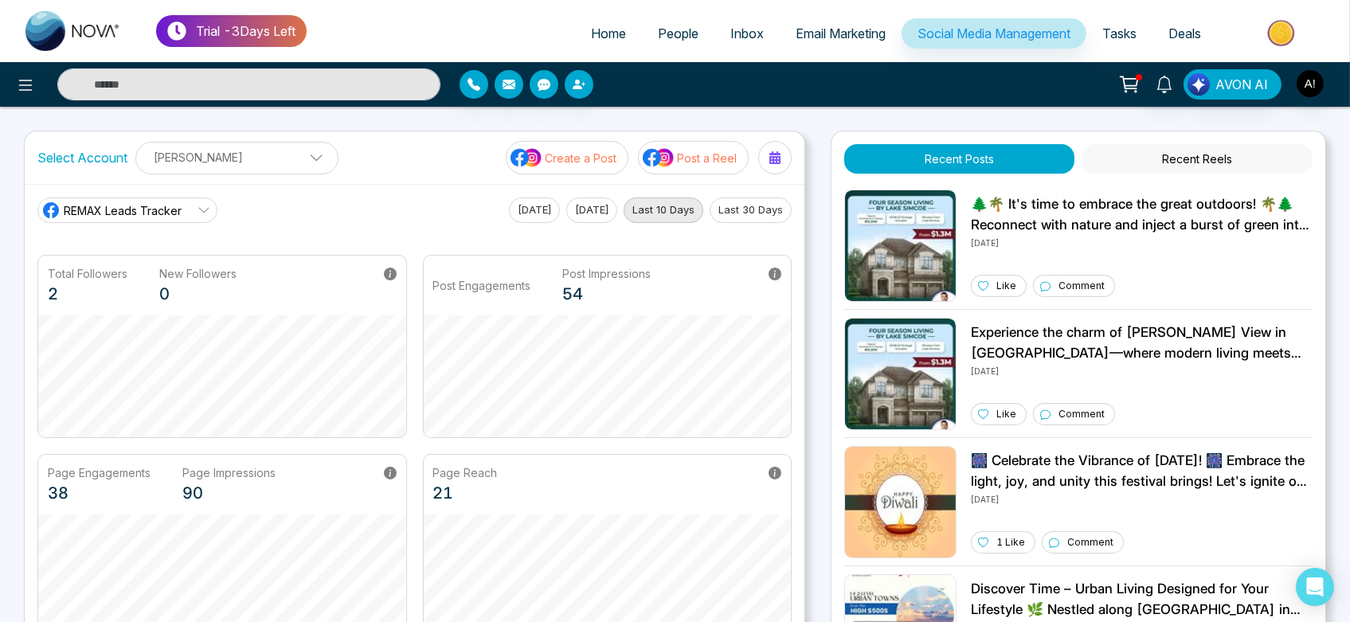
click at [672, 30] on span "People" at bounding box center [678, 33] width 41 height 16
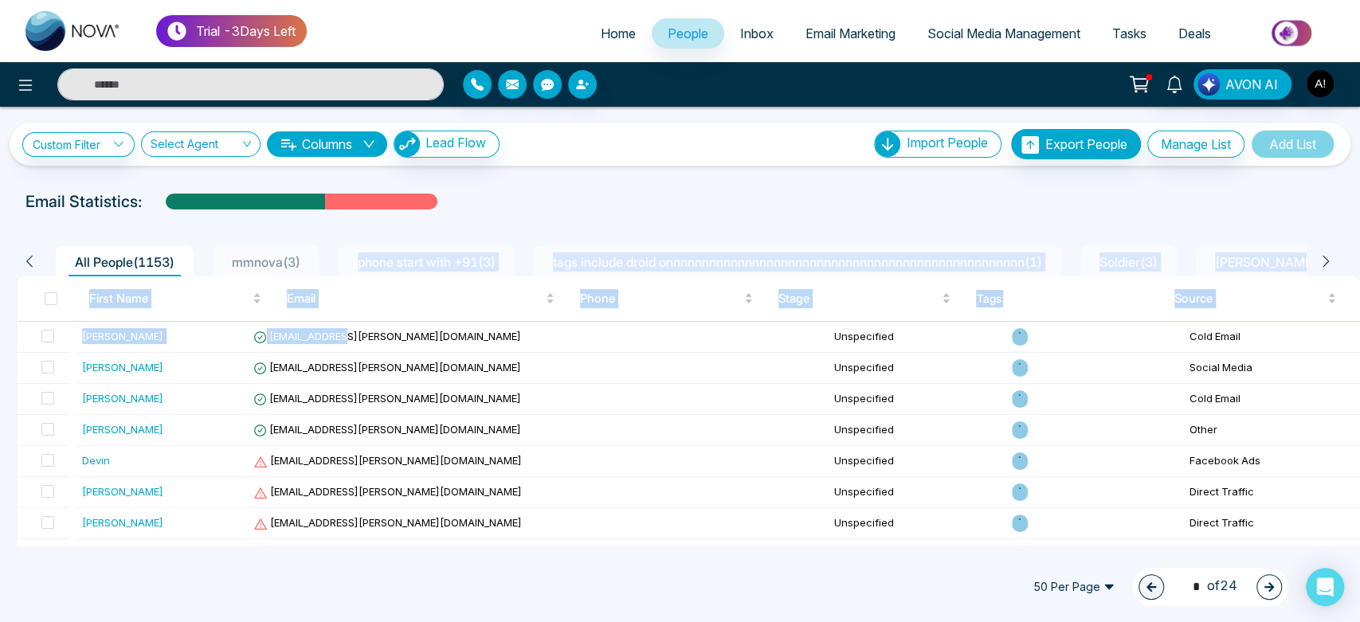
drag, startPoint x: 372, startPoint y: 342, endPoint x: 299, endPoint y: 266, distance: 105.4
click at [299, 266] on span "mmnova ( 3 )" at bounding box center [265, 262] width 81 height 16
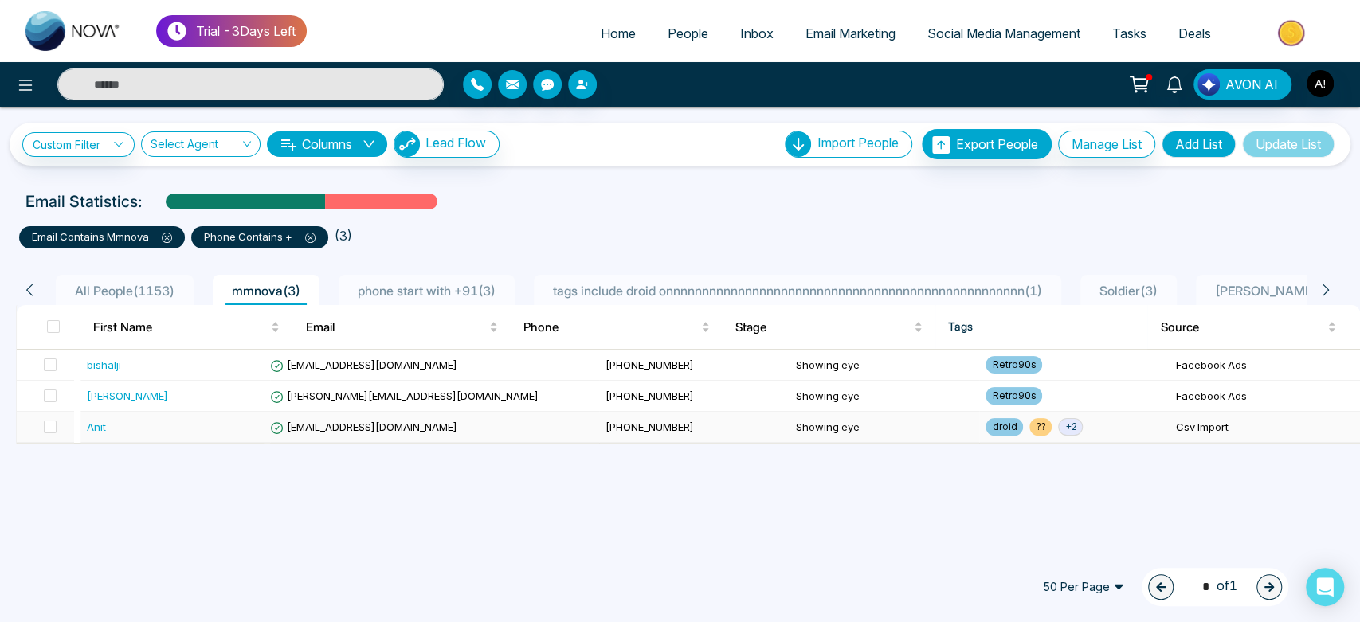
click at [315, 425] on span "[EMAIL_ADDRESS][DOMAIN_NAME]" at bounding box center [363, 427] width 186 height 13
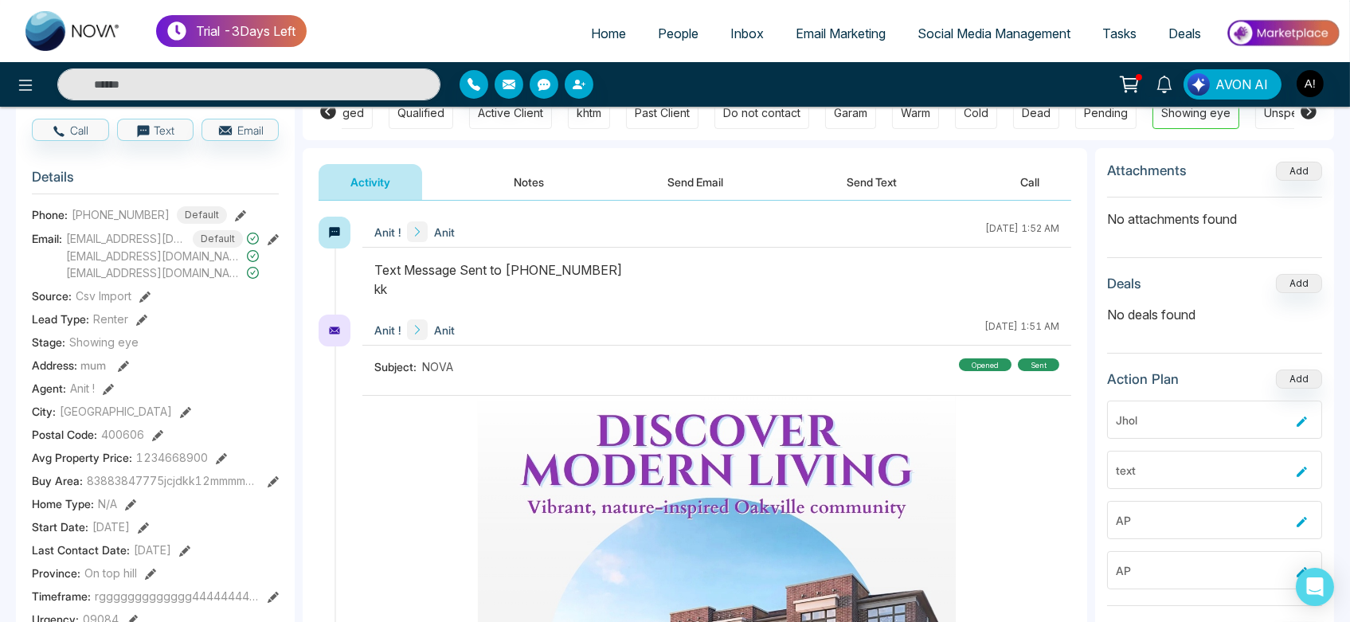
scroll to position [0, 249]
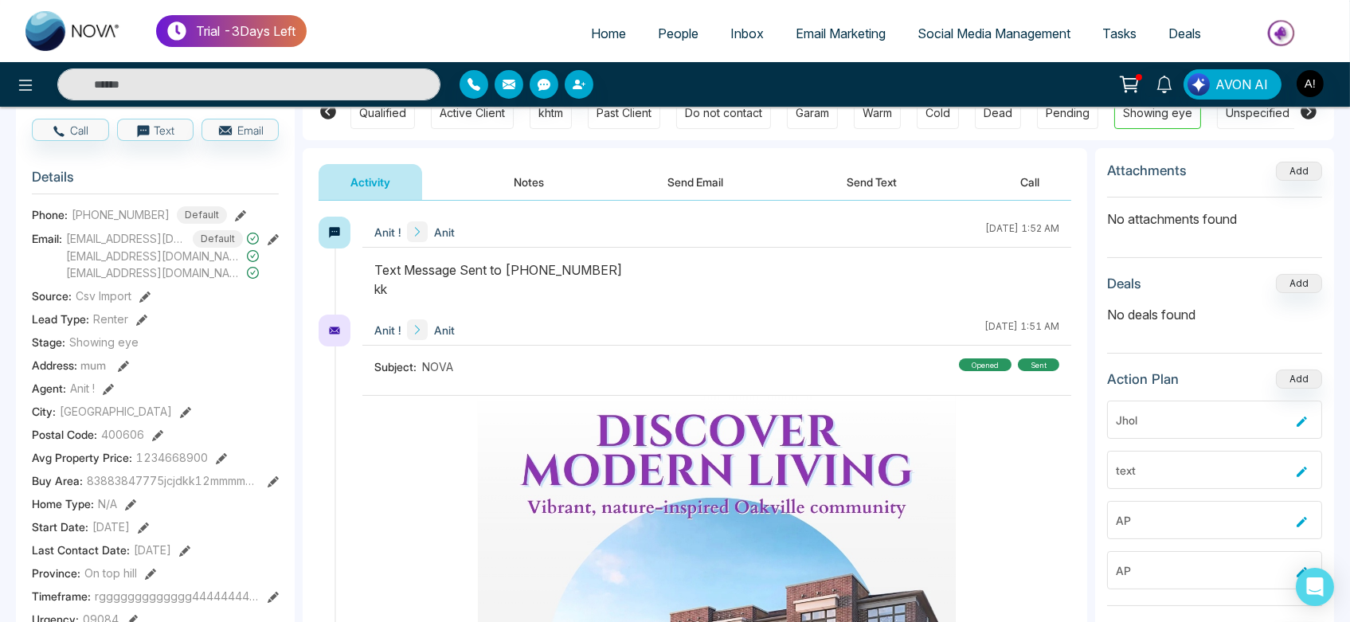
click at [272, 483] on icon at bounding box center [273, 481] width 11 height 11
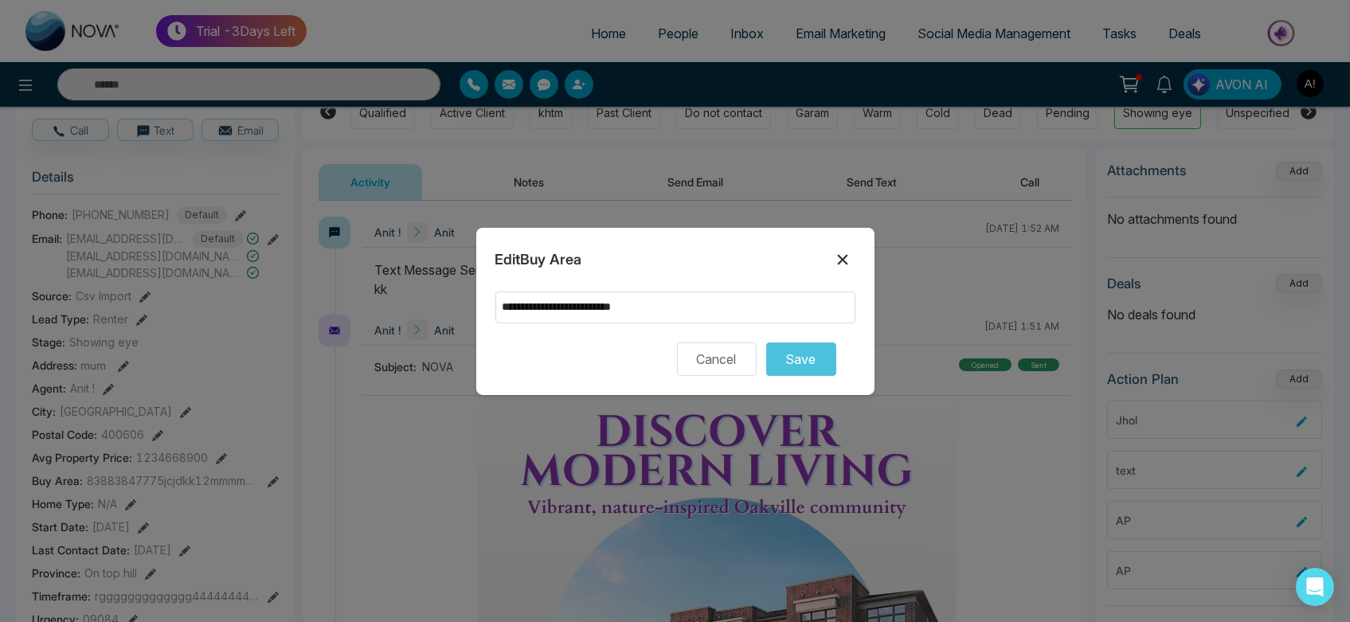
click at [844, 257] on icon at bounding box center [842, 259] width 10 height 10
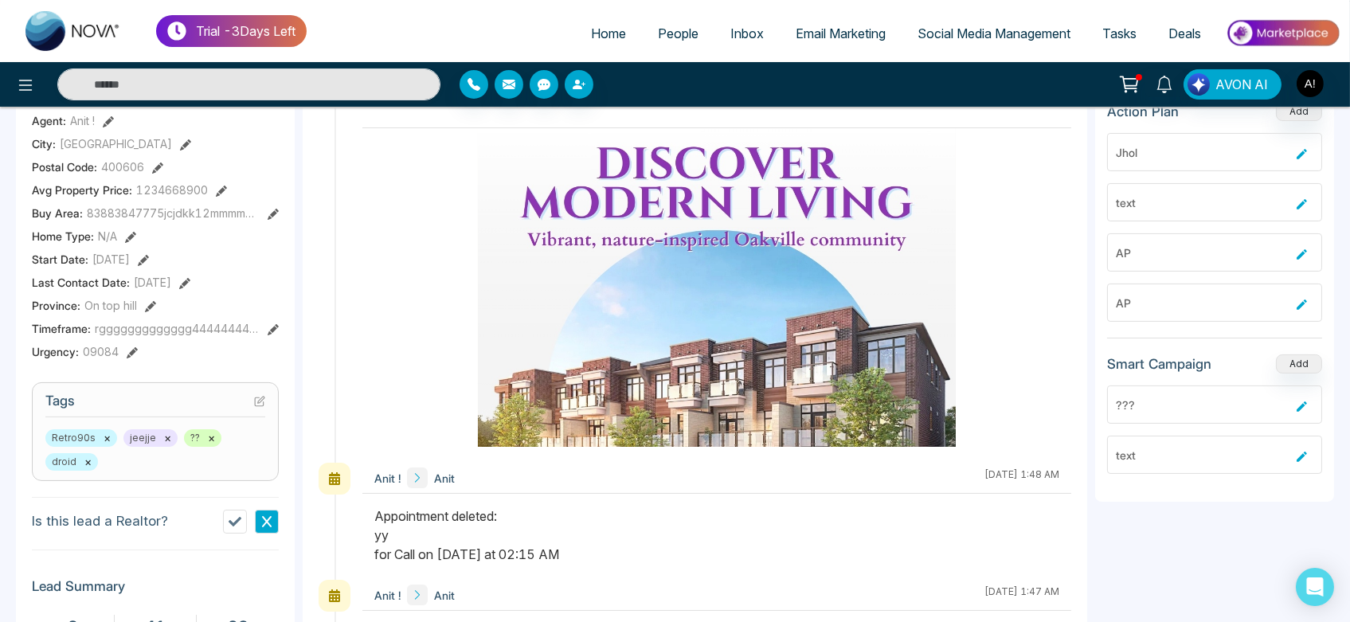
scroll to position [459, 0]
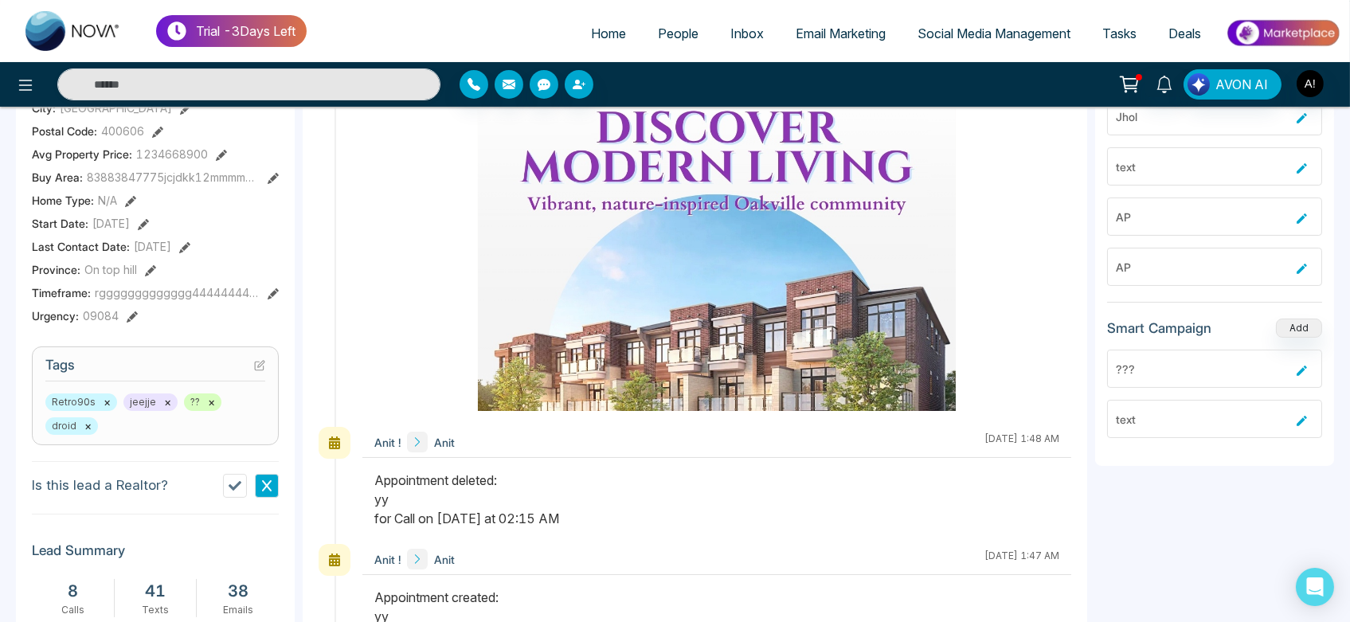
click at [274, 289] on icon at bounding box center [273, 293] width 11 height 11
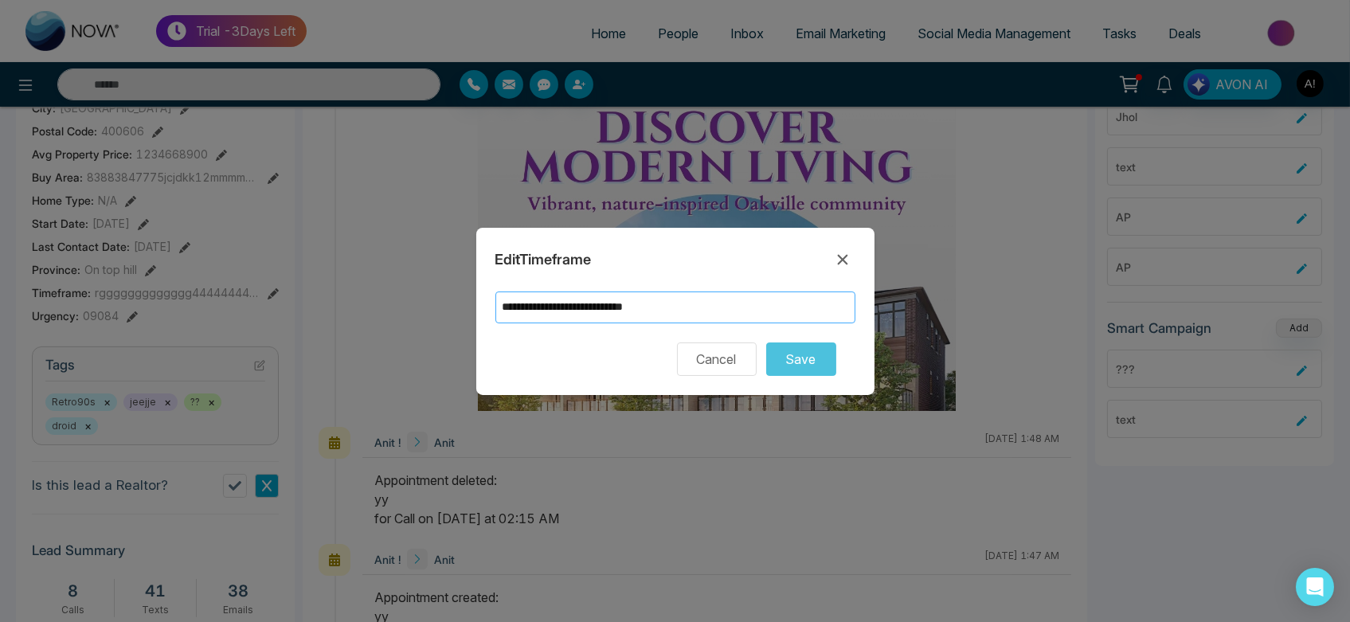
drag, startPoint x: 739, startPoint y: 304, endPoint x: 602, endPoint y: 305, distance: 137.0
click at [602, 305] on input "**********" at bounding box center [676, 308] width 360 height 32
type input "**********"
click at [815, 356] on button "Save" at bounding box center [801, 359] width 70 height 33
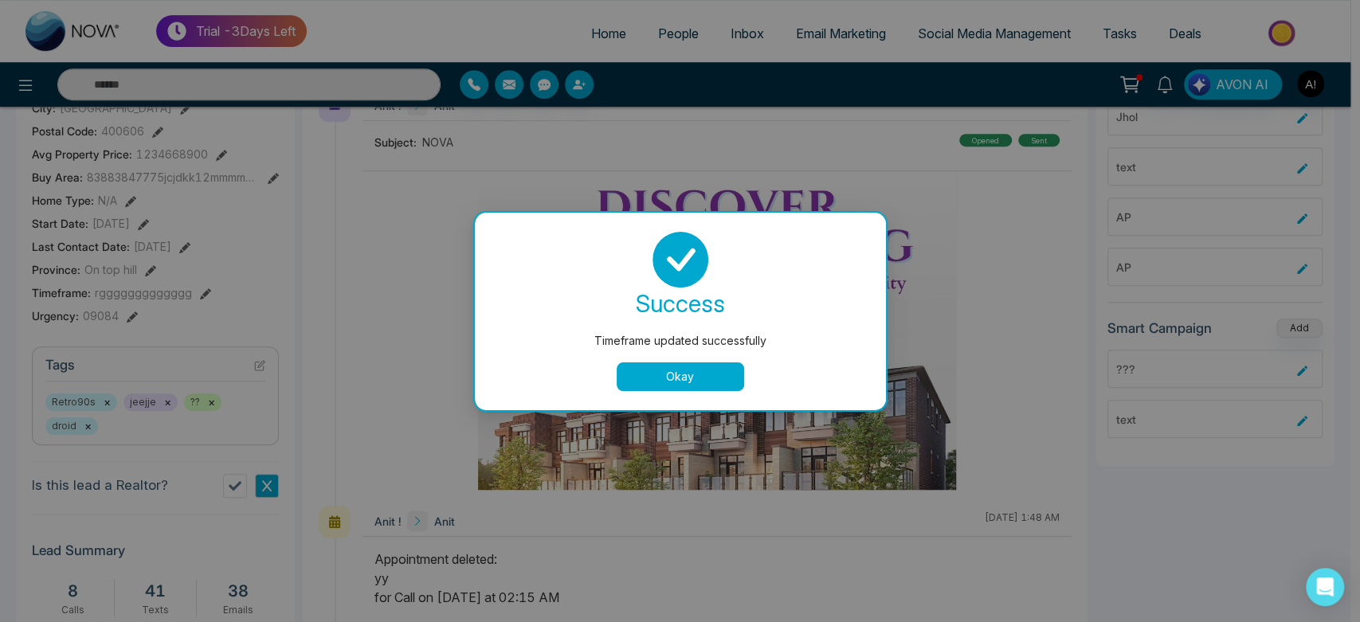
click at [655, 369] on button "Okay" at bounding box center [680, 376] width 127 height 29
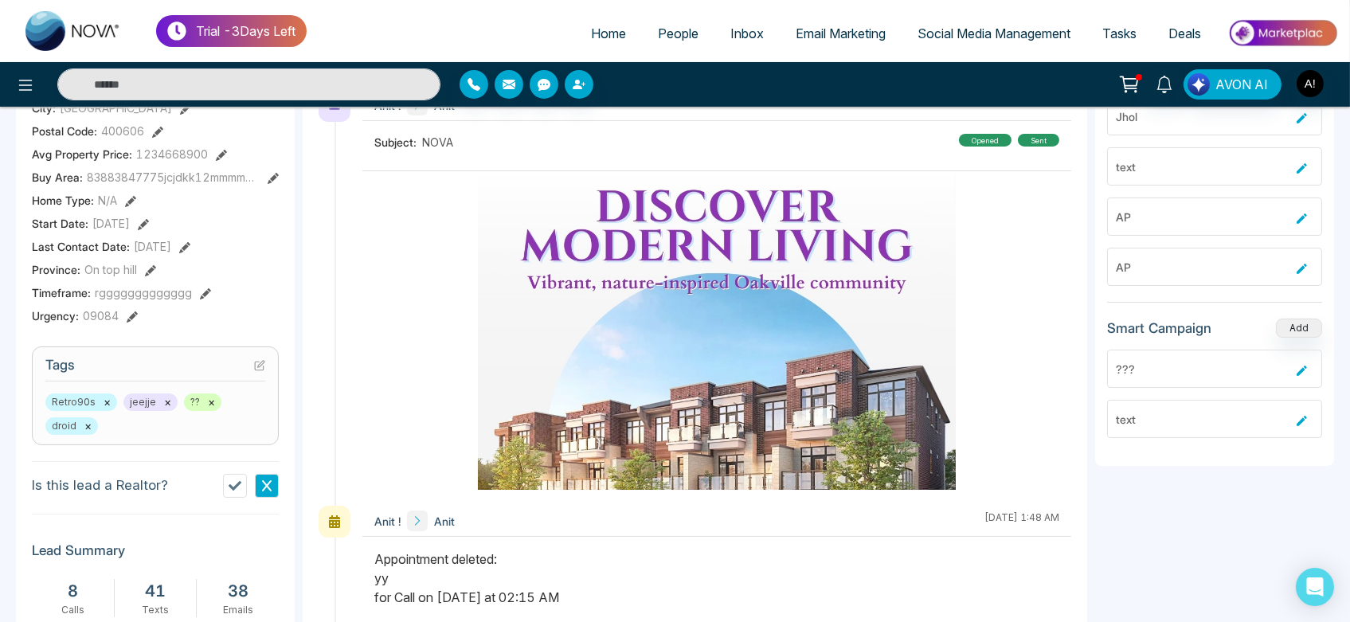
scroll to position [0, 240]
click at [200, 293] on icon at bounding box center [205, 293] width 11 height 11
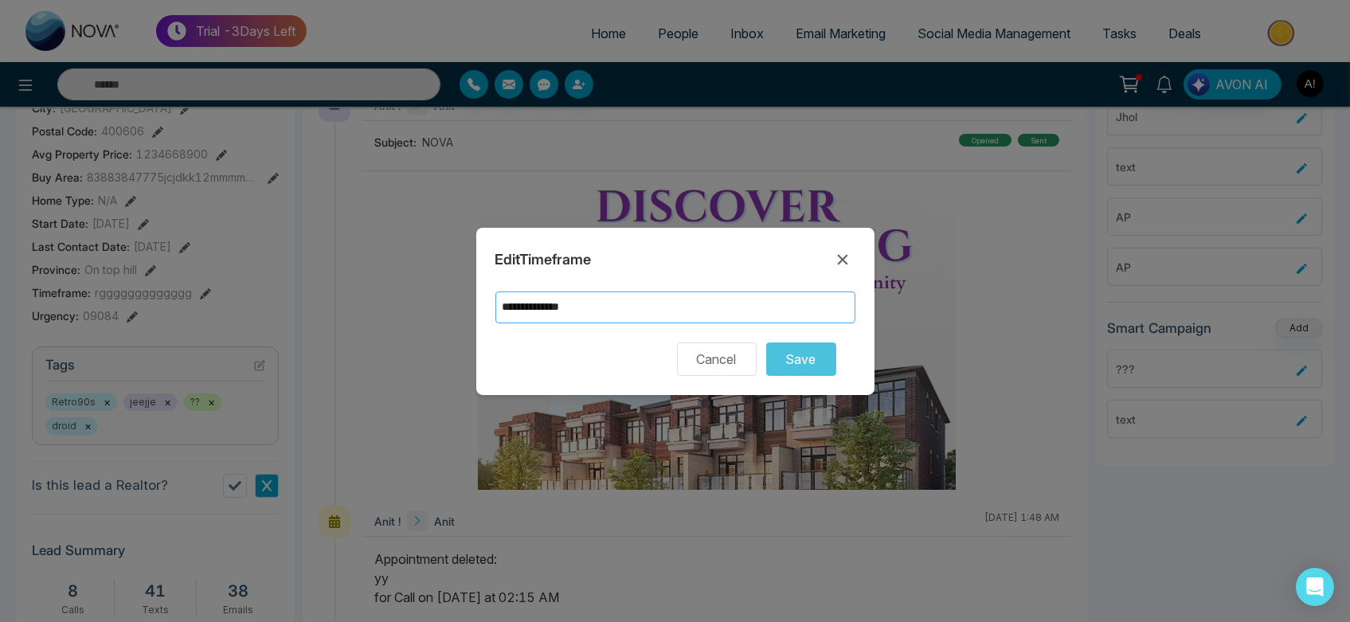
click at [633, 313] on input "**********" at bounding box center [676, 308] width 360 height 32
drag, startPoint x: 497, startPoint y: 304, endPoint x: 771, endPoint y: 315, distance: 274.3
click at [771, 315] on input "**********" at bounding box center [676, 308] width 360 height 32
drag, startPoint x: 688, startPoint y: 301, endPoint x: 482, endPoint y: 315, distance: 206.0
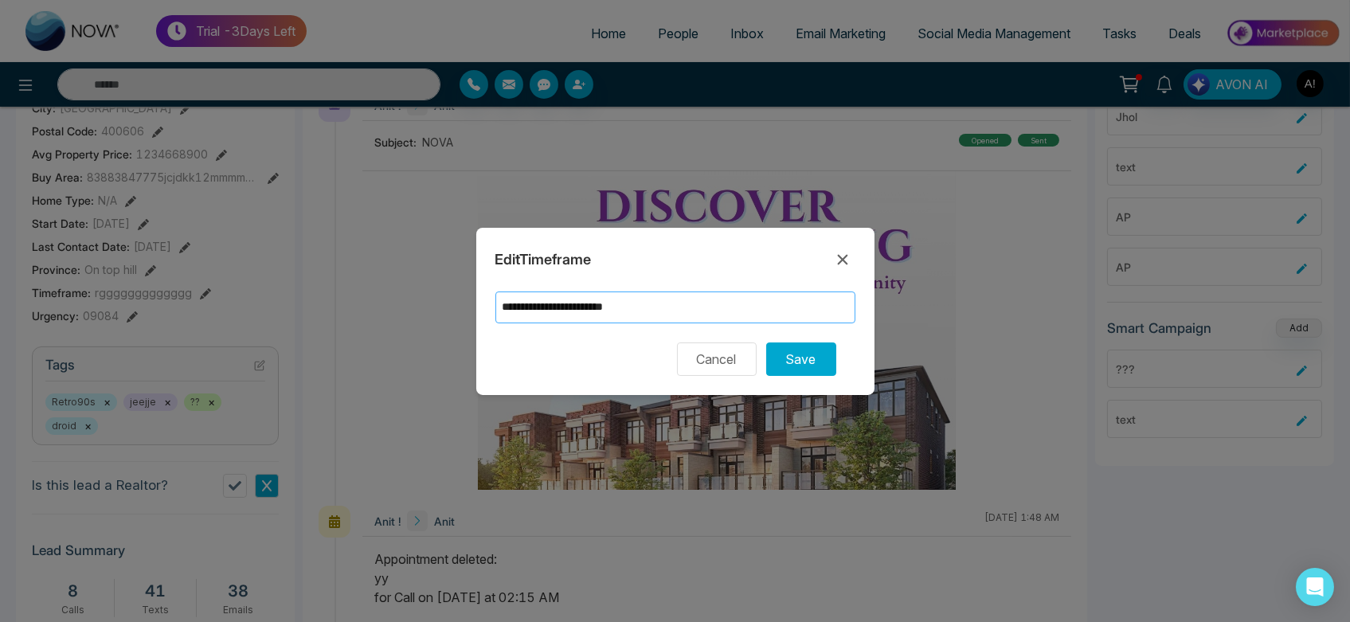
click at [482, 315] on div "**********" at bounding box center [675, 311] width 398 height 167
click at [706, 310] on input "**********" at bounding box center [676, 308] width 360 height 32
drag, startPoint x: 706, startPoint y: 310, endPoint x: 648, endPoint y: 303, distance: 58.6
click at [648, 303] on input "**********" at bounding box center [676, 308] width 360 height 32
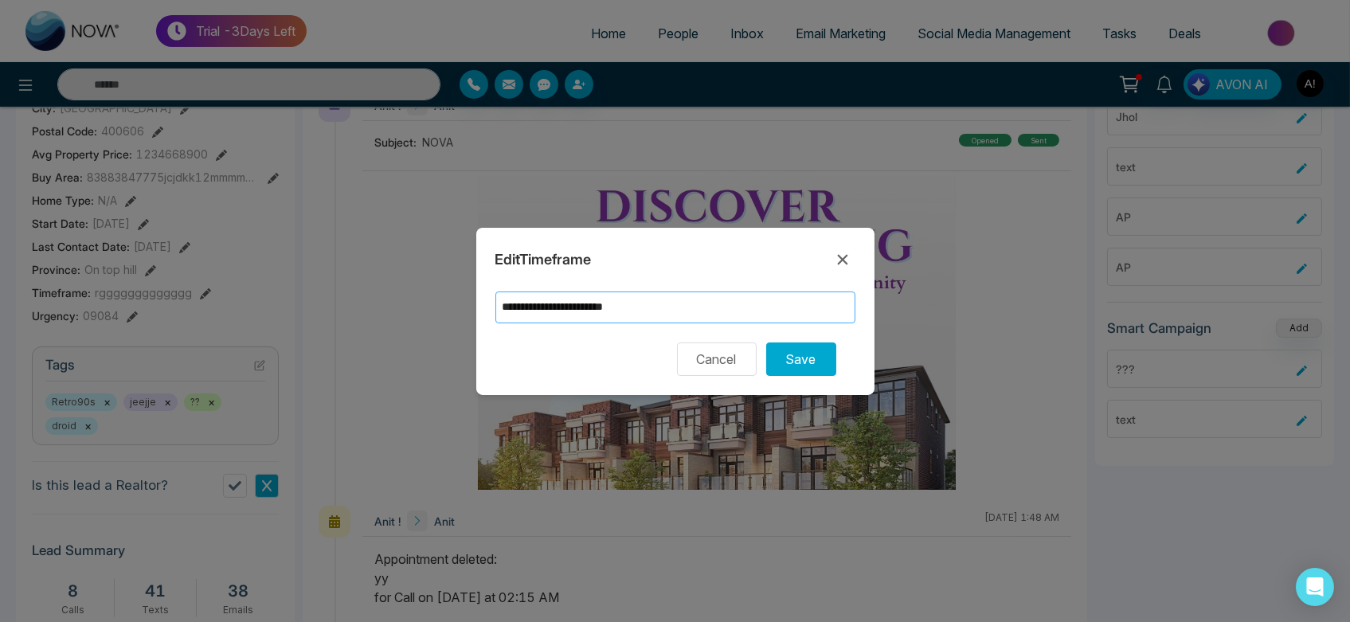
drag, startPoint x: 727, startPoint y: 296, endPoint x: 738, endPoint y: 303, distance: 12.2
click at [738, 303] on input "**********" at bounding box center [676, 308] width 360 height 32
type input "**********"
click at [842, 268] on icon at bounding box center [842, 259] width 19 height 19
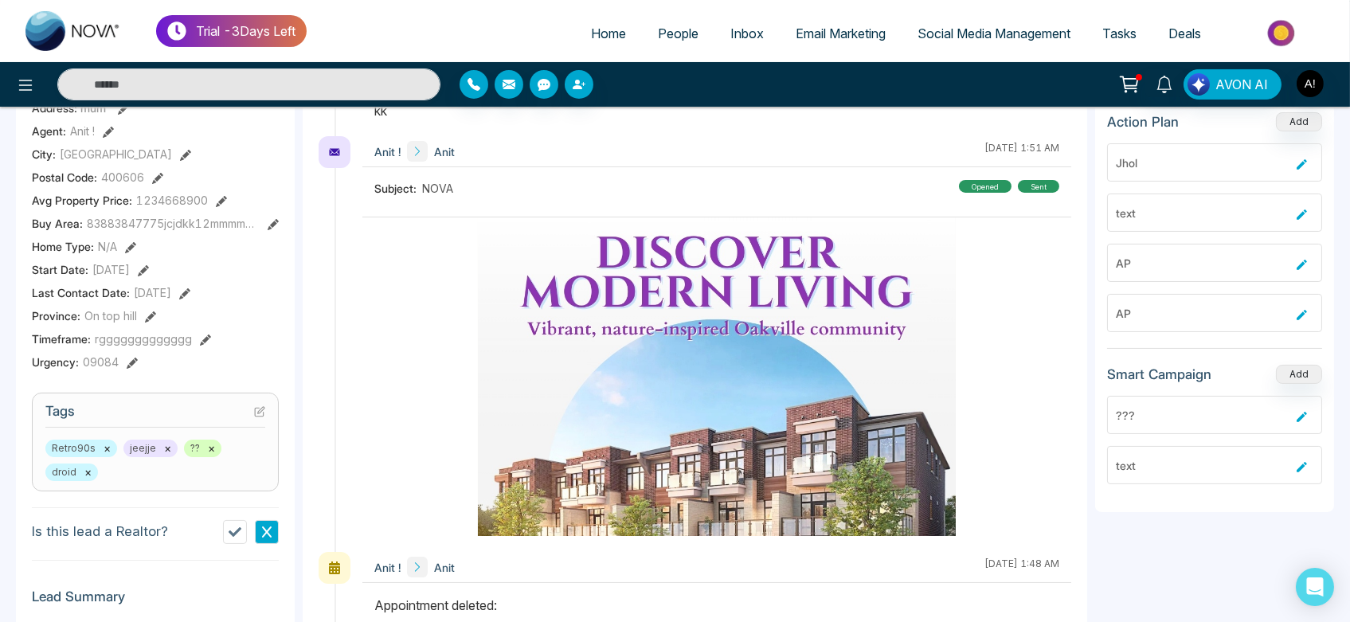
scroll to position [409, 0]
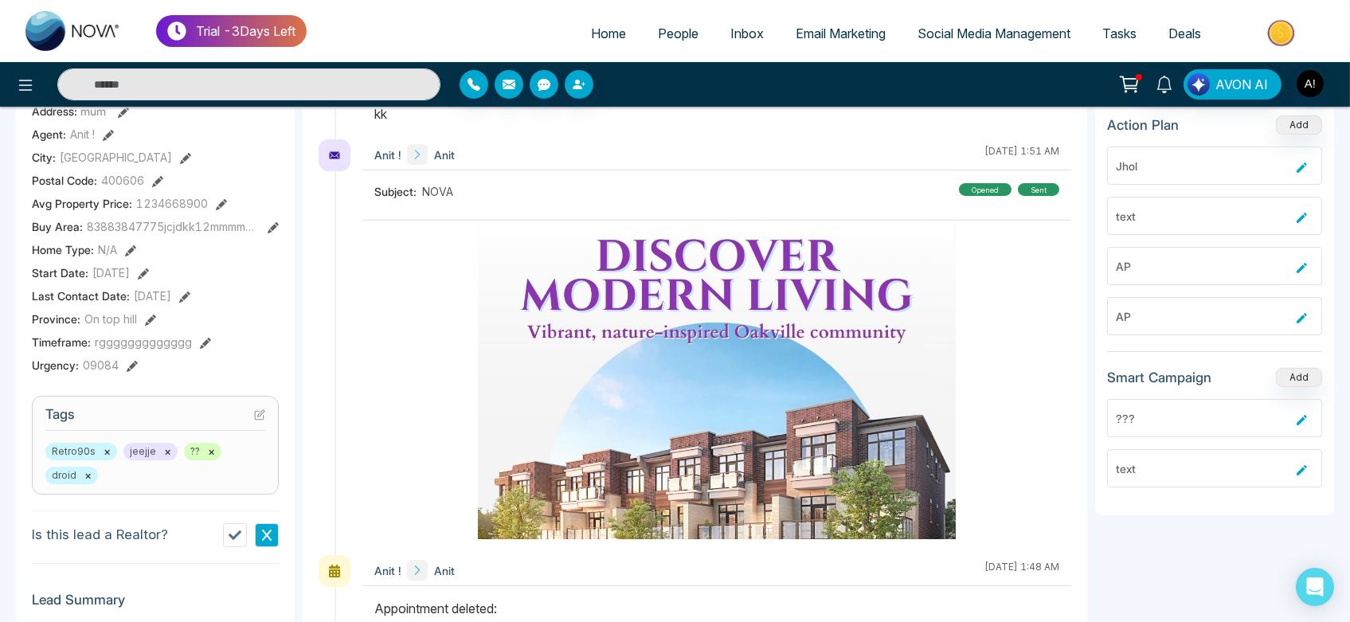
click at [132, 365] on icon at bounding box center [132, 366] width 11 height 11
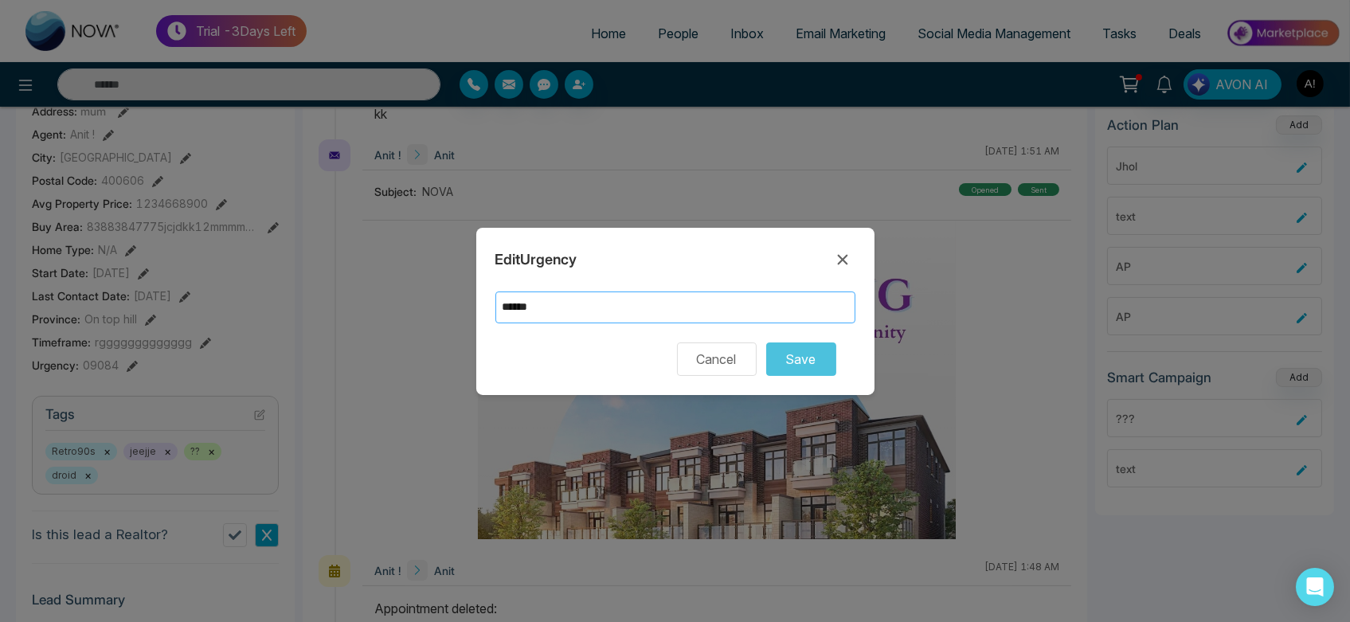
click at [574, 304] on input "******" at bounding box center [676, 308] width 360 height 32
type input "**********"
click at [809, 370] on button "Save" at bounding box center [801, 359] width 70 height 33
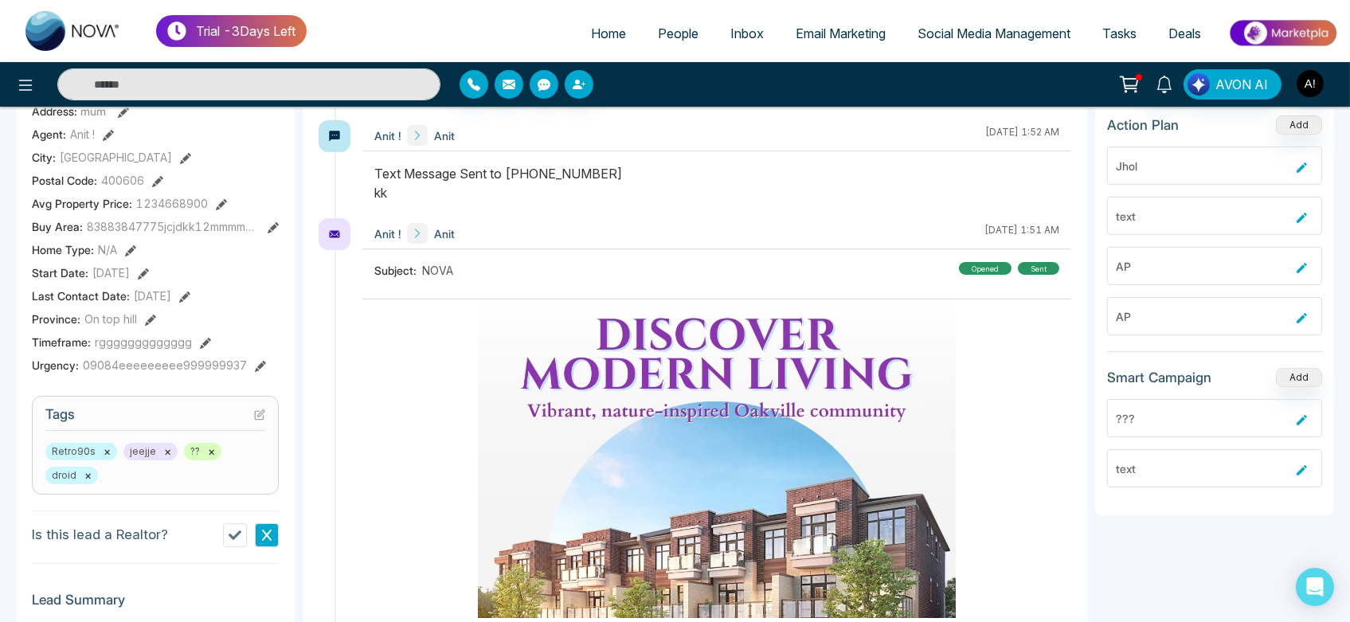
scroll to position [414, 0]
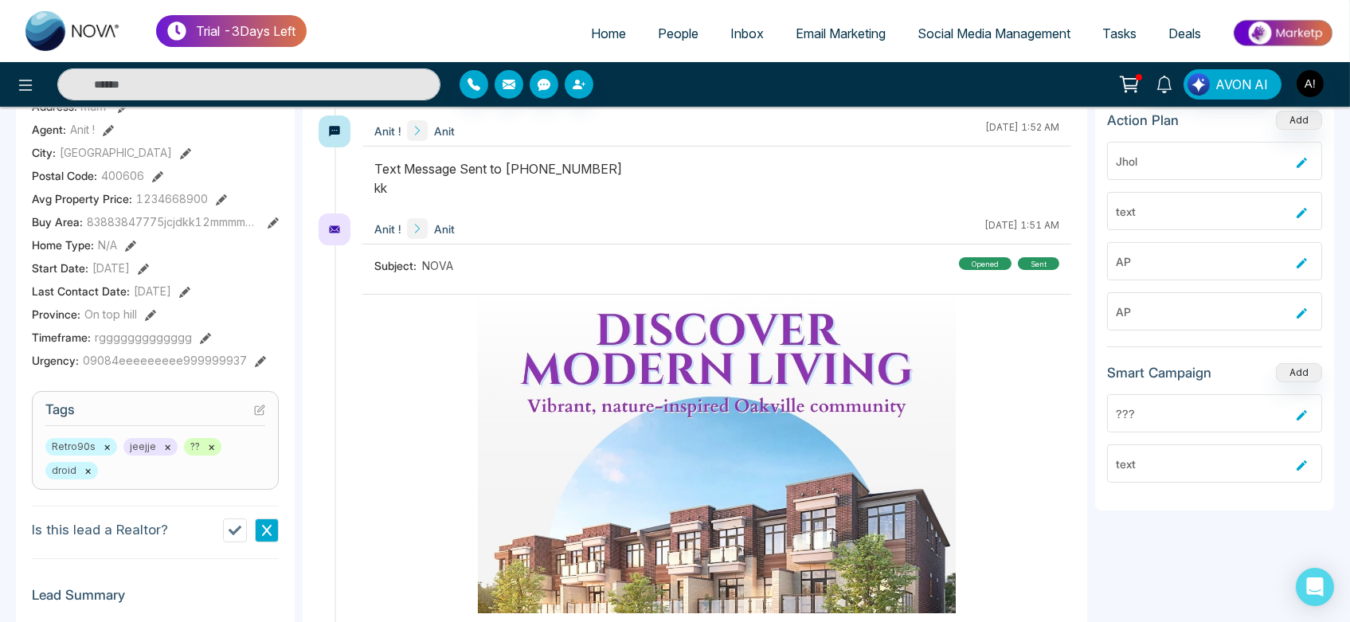
click at [273, 219] on icon at bounding box center [273, 222] width 11 height 11
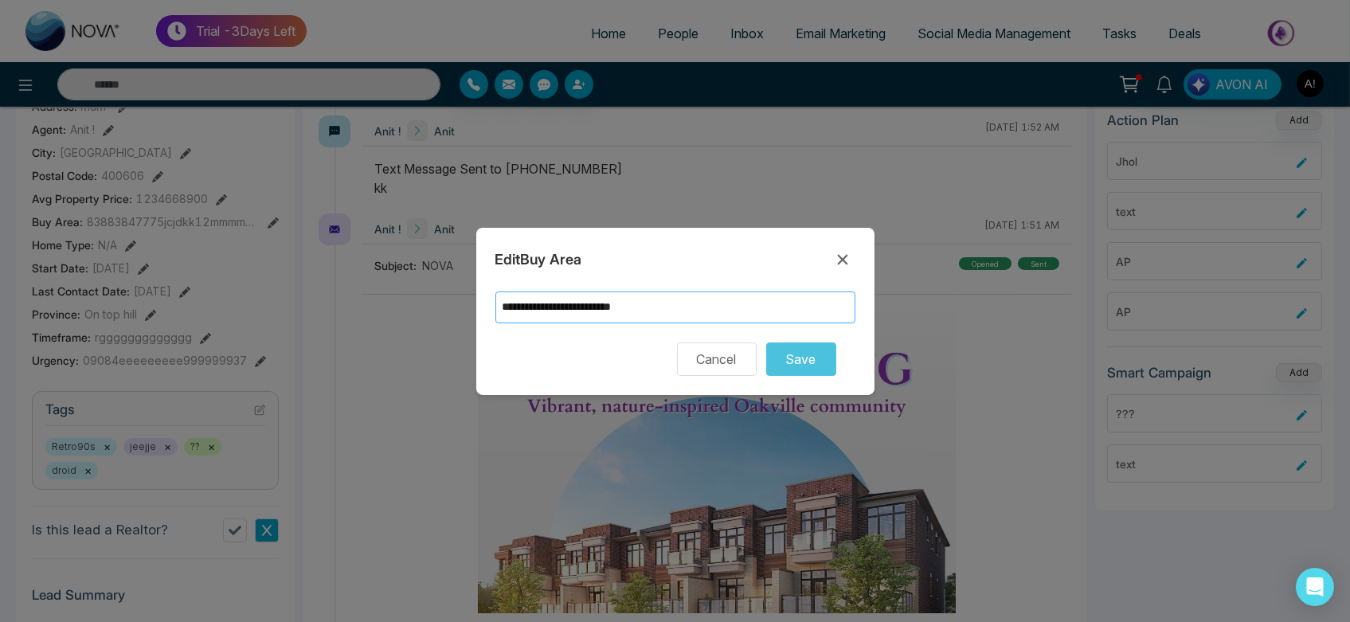
drag, startPoint x: 733, startPoint y: 313, endPoint x: 658, endPoint y: 291, distance: 78.1
click at [658, 292] on div "**********" at bounding box center [676, 308] width 360 height 32
drag, startPoint x: 844, startPoint y: 227, endPoint x: 842, endPoint y: 250, distance: 23.2
click at [842, 250] on div "**********" at bounding box center [675, 311] width 1350 height 622
click at [842, 250] on icon at bounding box center [842, 259] width 19 height 19
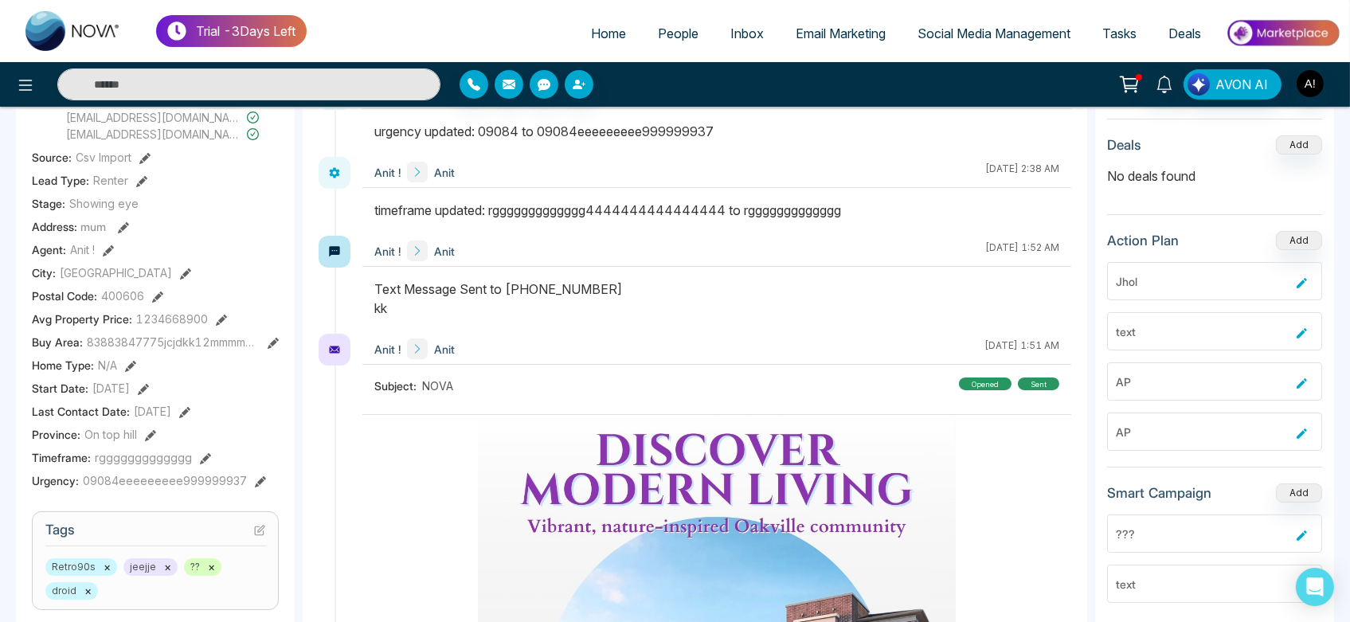
scroll to position [291, 0]
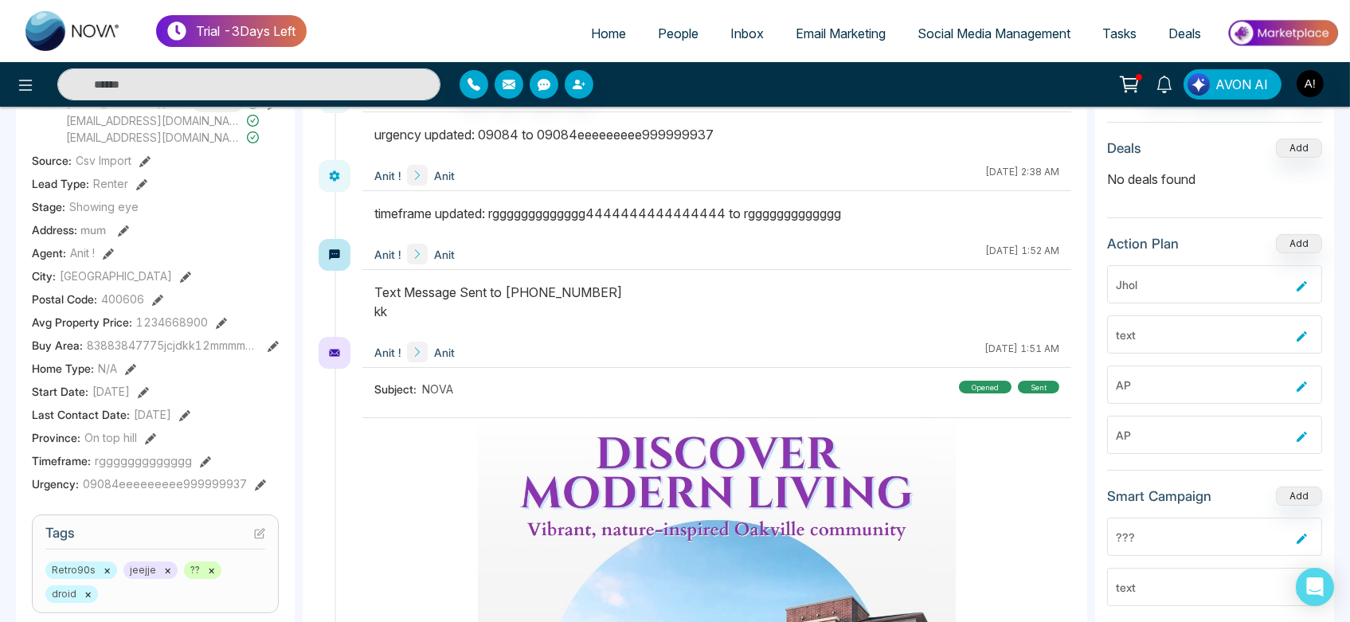
click at [260, 482] on icon at bounding box center [260, 485] width 11 height 11
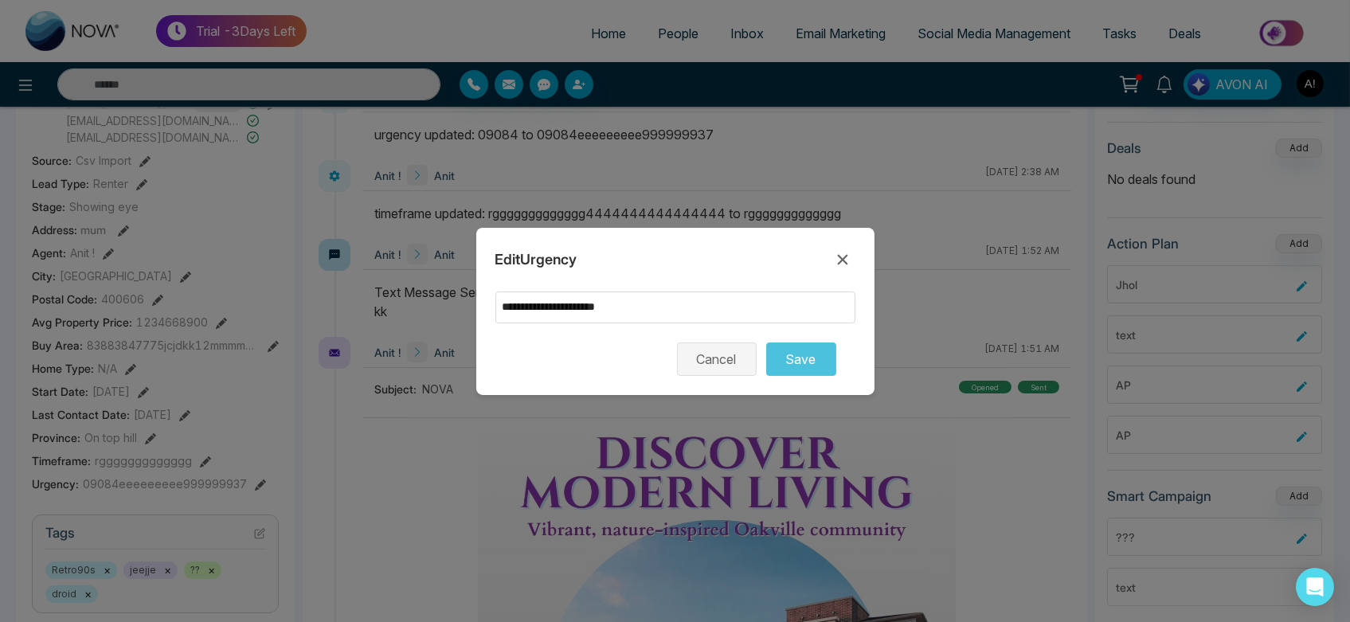
click at [727, 349] on button "Cancel" at bounding box center [717, 359] width 80 height 33
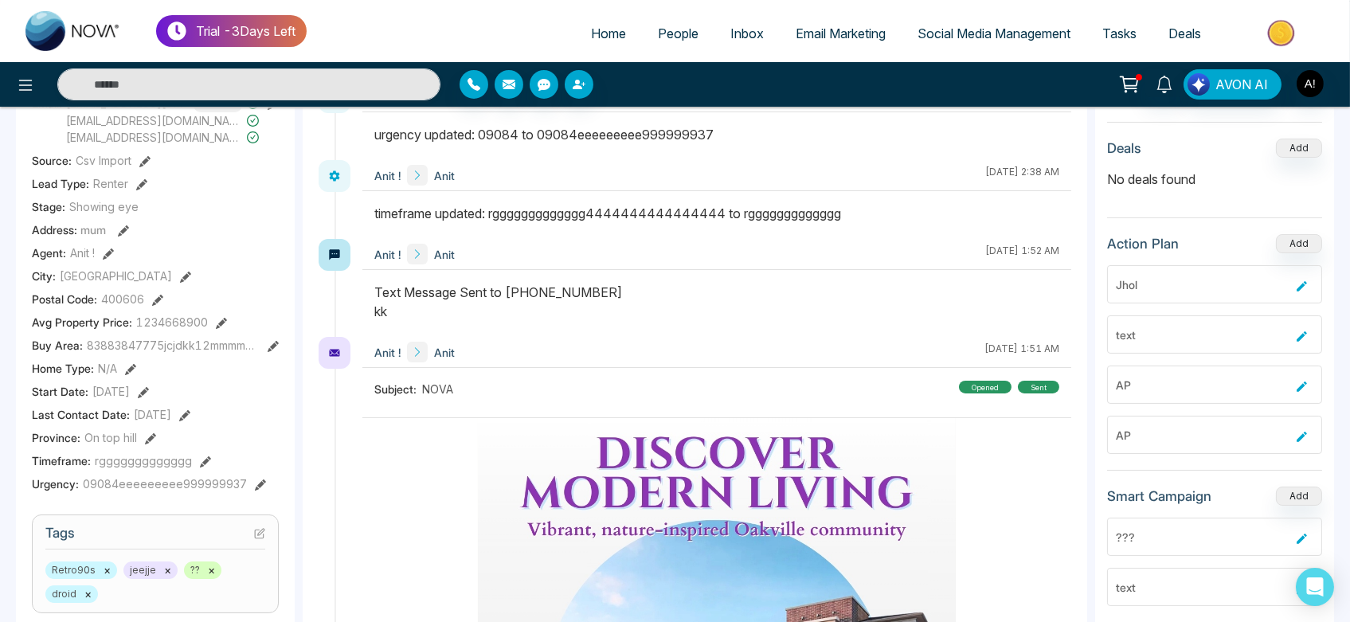
click at [200, 464] on icon at bounding box center [205, 461] width 11 height 11
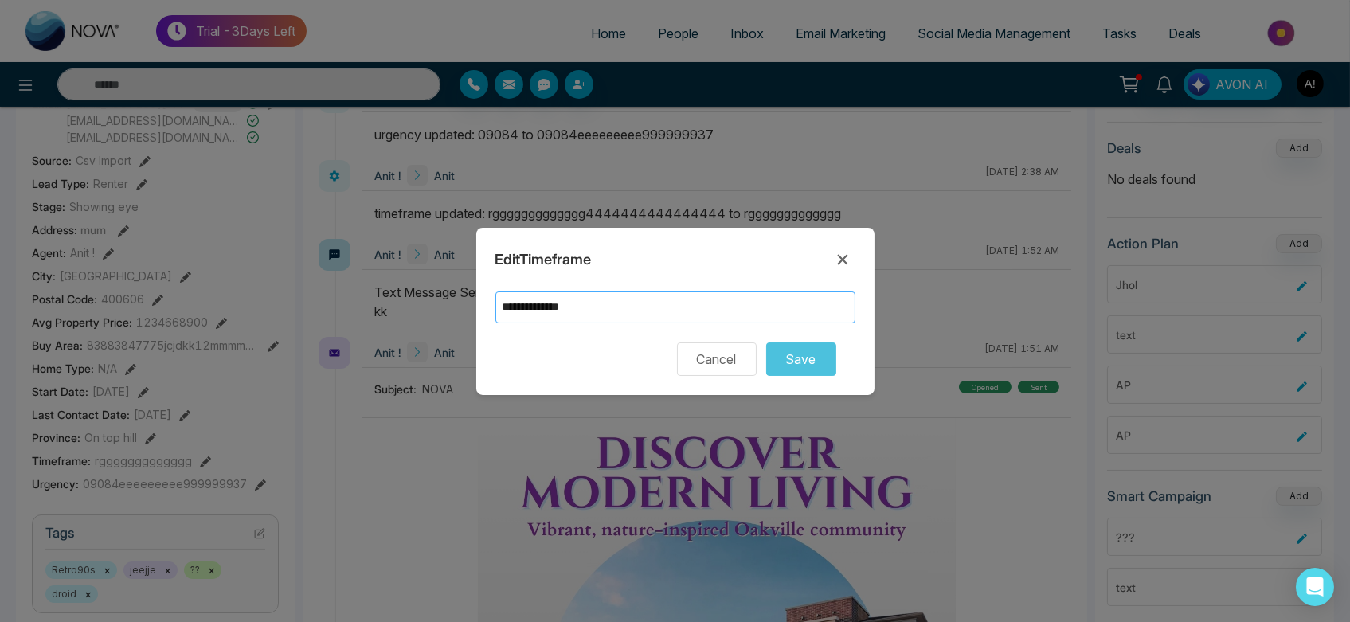
click at [666, 298] on input "**********" at bounding box center [676, 308] width 360 height 32
click at [640, 309] on input "**********" at bounding box center [676, 308] width 360 height 32
drag, startPoint x: 711, startPoint y: 302, endPoint x: 497, endPoint y: 312, distance: 214.5
click at [497, 312] on input "**********" at bounding box center [676, 308] width 360 height 32
click at [675, 301] on input "**********" at bounding box center [676, 308] width 360 height 32
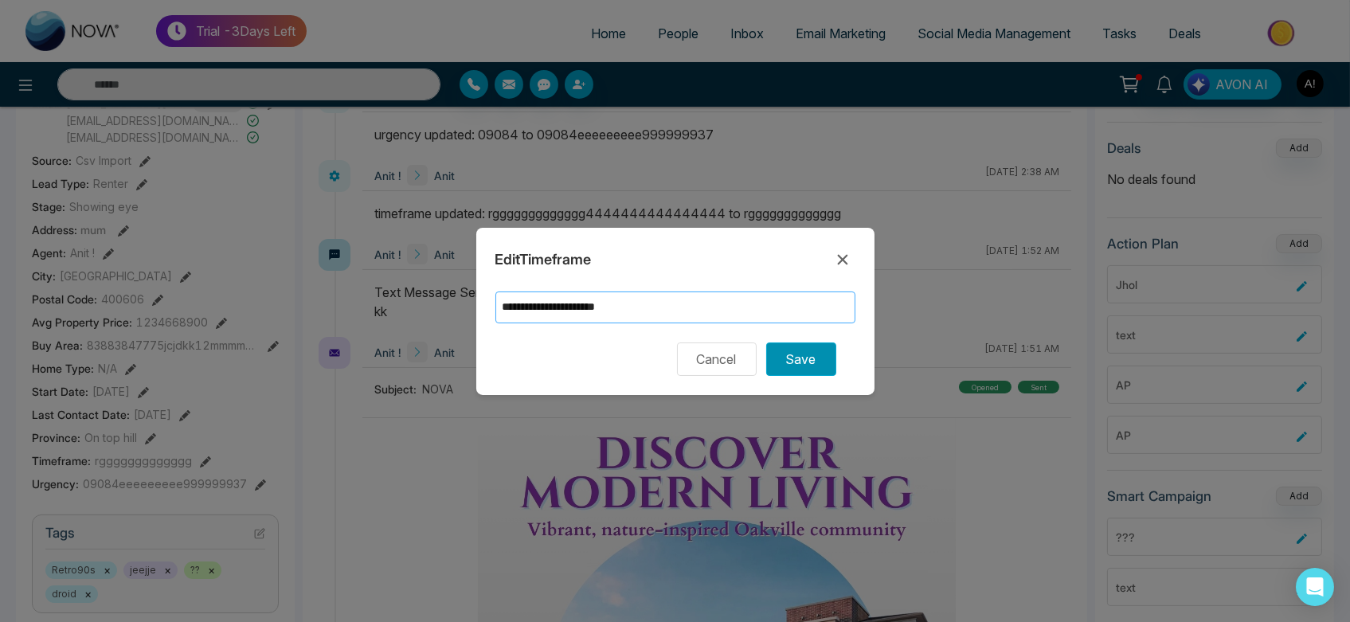
type input "**********"
click at [810, 357] on button "Save" at bounding box center [801, 359] width 70 height 33
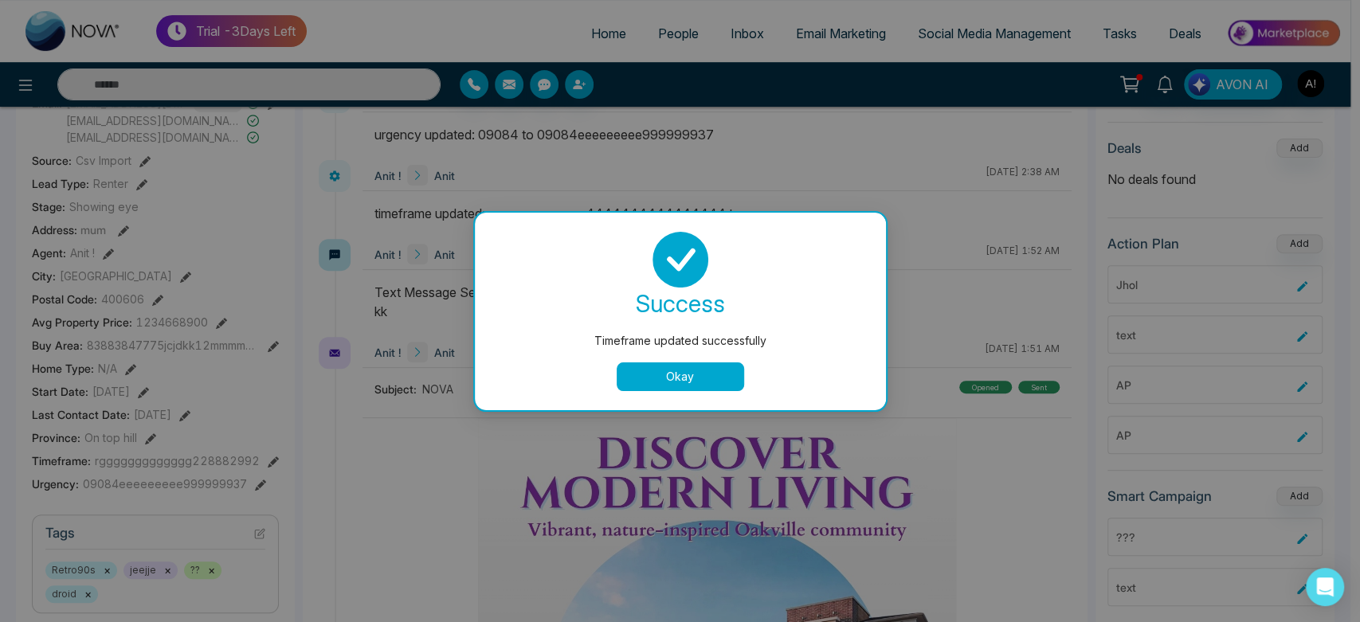
click at [682, 388] on button "Okay" at bounding box center [680, 376] width 127 height 29
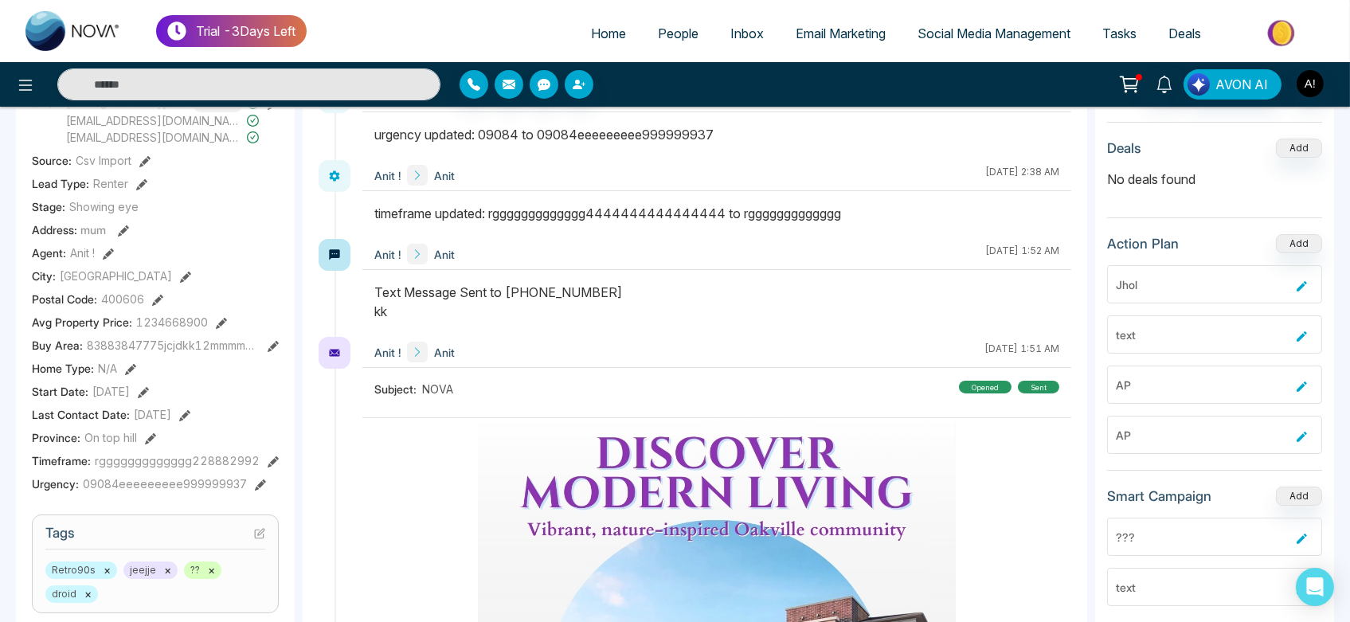
scroll to position [330, 0]
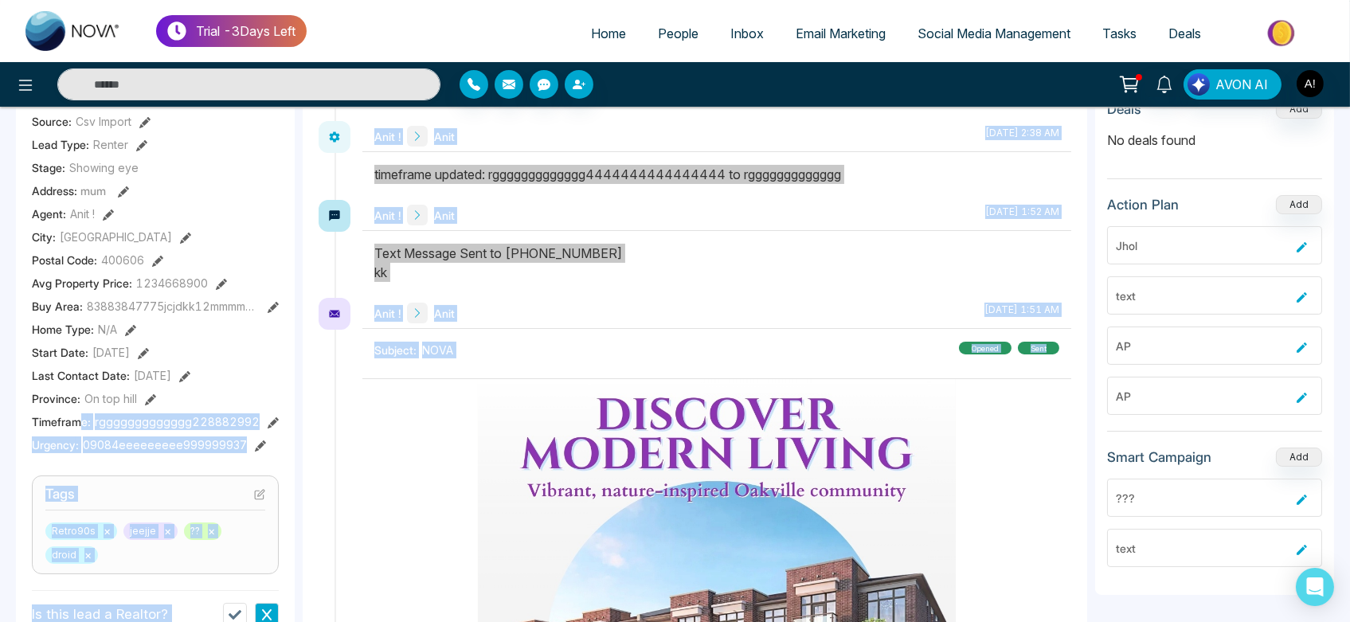
drag, startPoint x: 82, startPoint y: 422, endPoint x: 313, endPoint y: 421, distance: 231.0
click at [313, 421] on div "A Anit Added on August 28 2025 | 9:39 PM Last Connected: an hour ago Call Text …" at bounding box center [675, 435] width 1318 height 1196
click at [200, 452] on section "Details Phone: +919930053035 Default Email: anit@mmnovatech.com Default anit+3@…" at bounding box center [155, 220] width 247 height 476
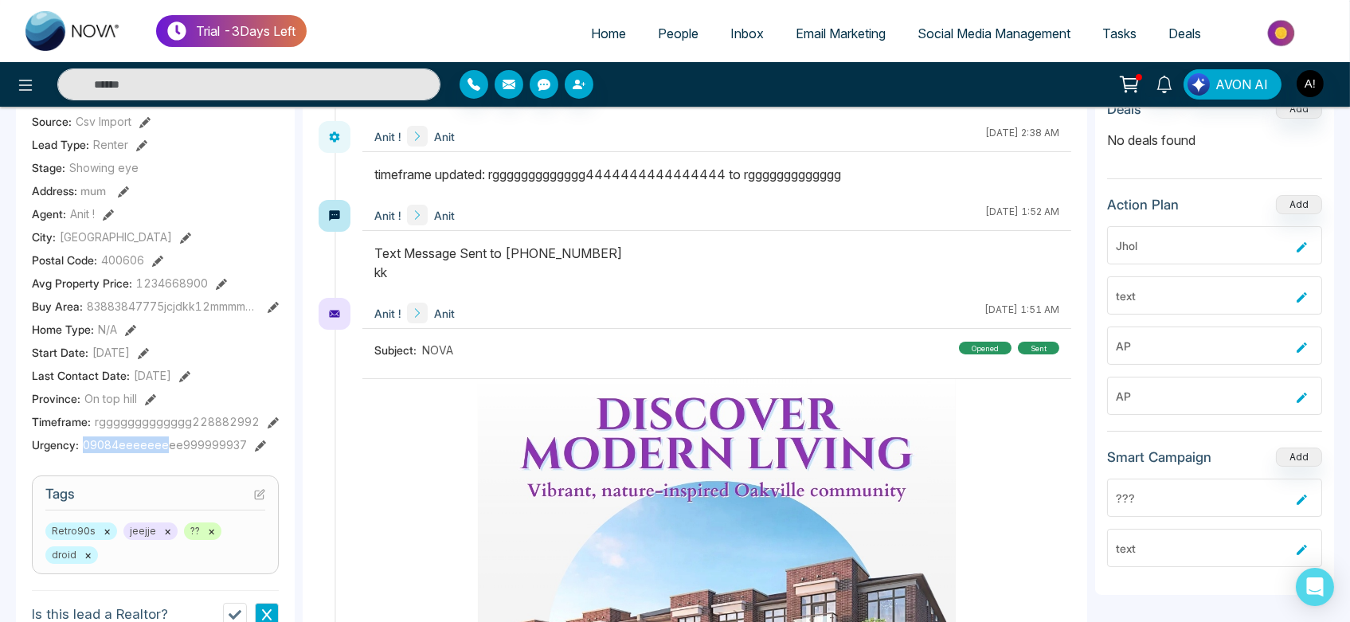
drag, startPoint x: 79, startPoint y: 444, endPoint x: 162, endPoint y: 441, distance: 82.9
click at [162, 441] on div "Urgency : 09084eeeeeeeee999999937" at bounding box center [155, 445] width 247 height 17
click at [241, 421] on span "rggggggggggggg228882992" at bounding box center [177, 421] width 165 height 17
drag, startPoint x: 149, startPoint y: 417, endPoint x: 238, endPoint y: 421, distance: 89.3
click at [238, 421] on span "rggggggggggggg228882992" at bounding box center [177, 421] width 165 height 17
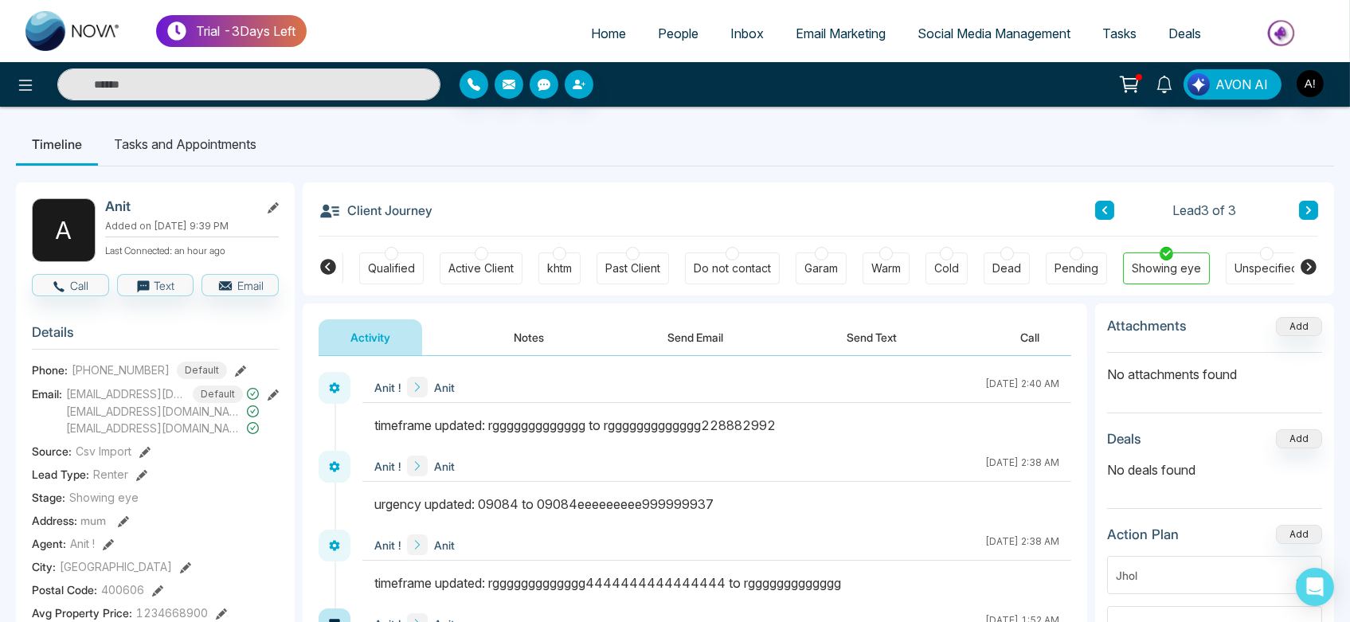
scroll to position [0, 0]
click at [948, 38] on span "Social Media Management" at bounding box center [994, 33] width 153 height 16
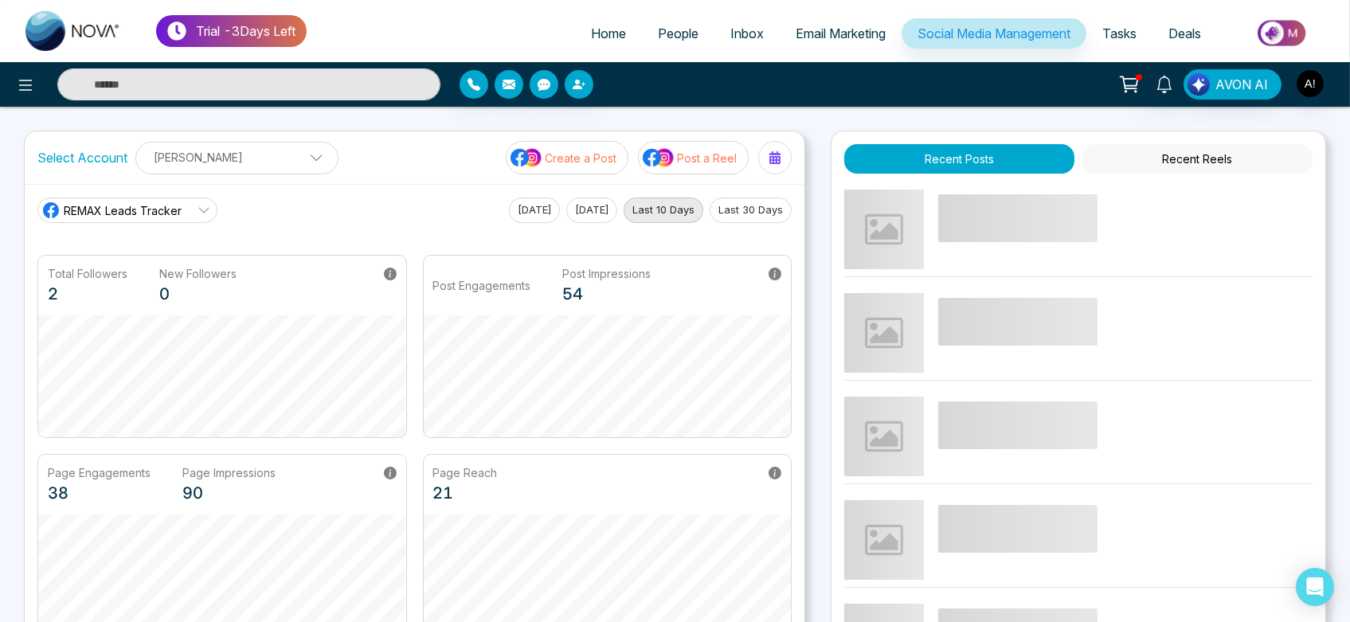
click at [250, 165] on p "[PERSON_NAME]" at bounding box center [237, 157] width 182 height 26
click at [229, 218] on button "Add Social Accounts" at bounding box center [217, 227] width 141 height 21
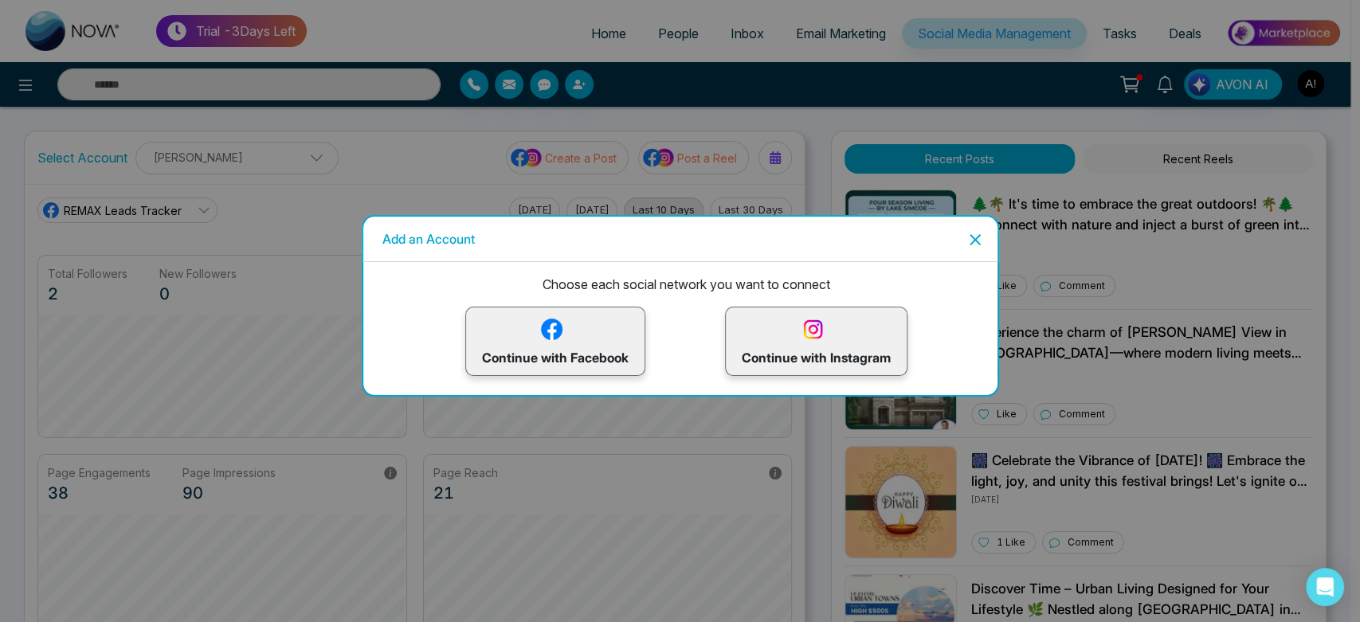
click at [558, 343] on img at bounding box center [552, 329] width 28 height 28
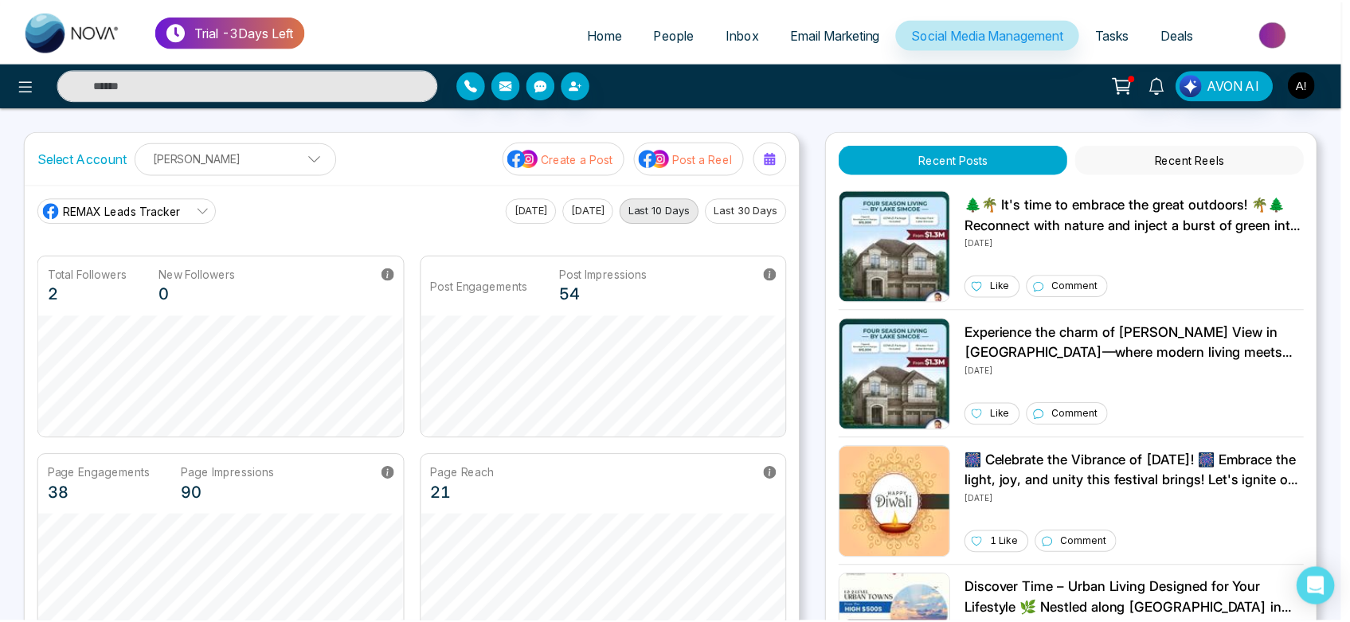
scroll to position [60, 0]
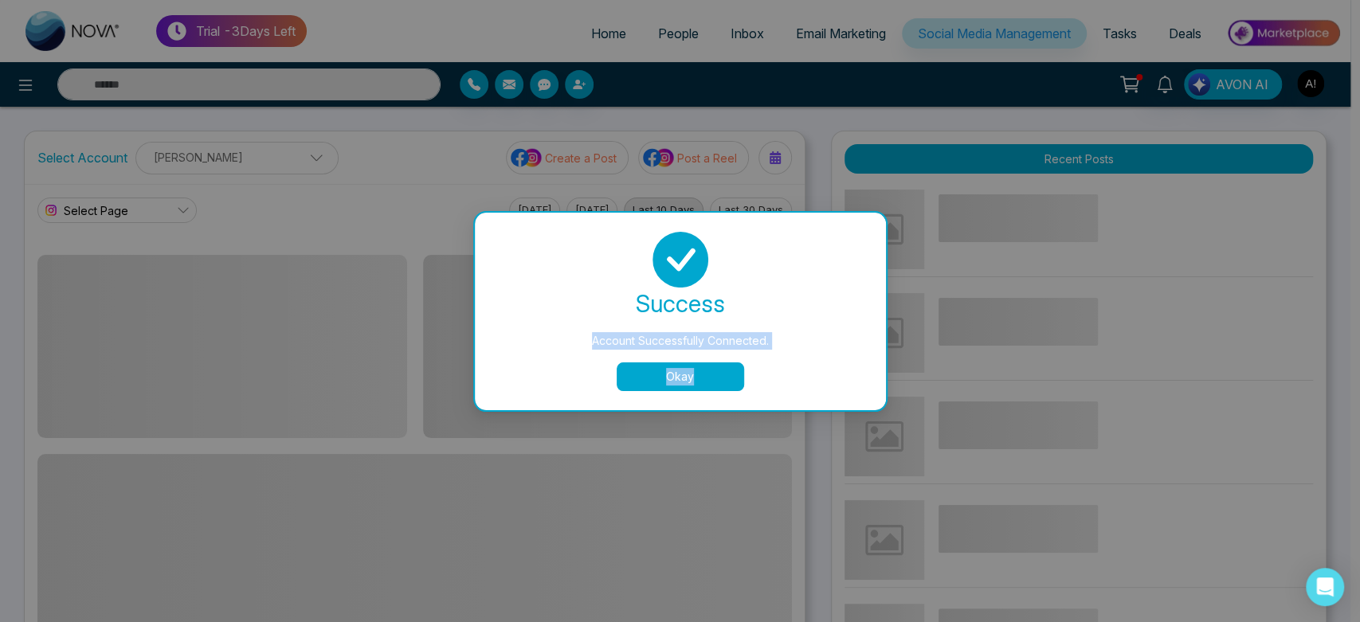
drag, startPoint x: 588, startPoint y: 343, endPoint x: 821, endPoint y: 370, distance: 234.2
click at [821, 370] on div "success Account Successfully Connected. Okay" at bounding box center [680, 311] width 373 height 159
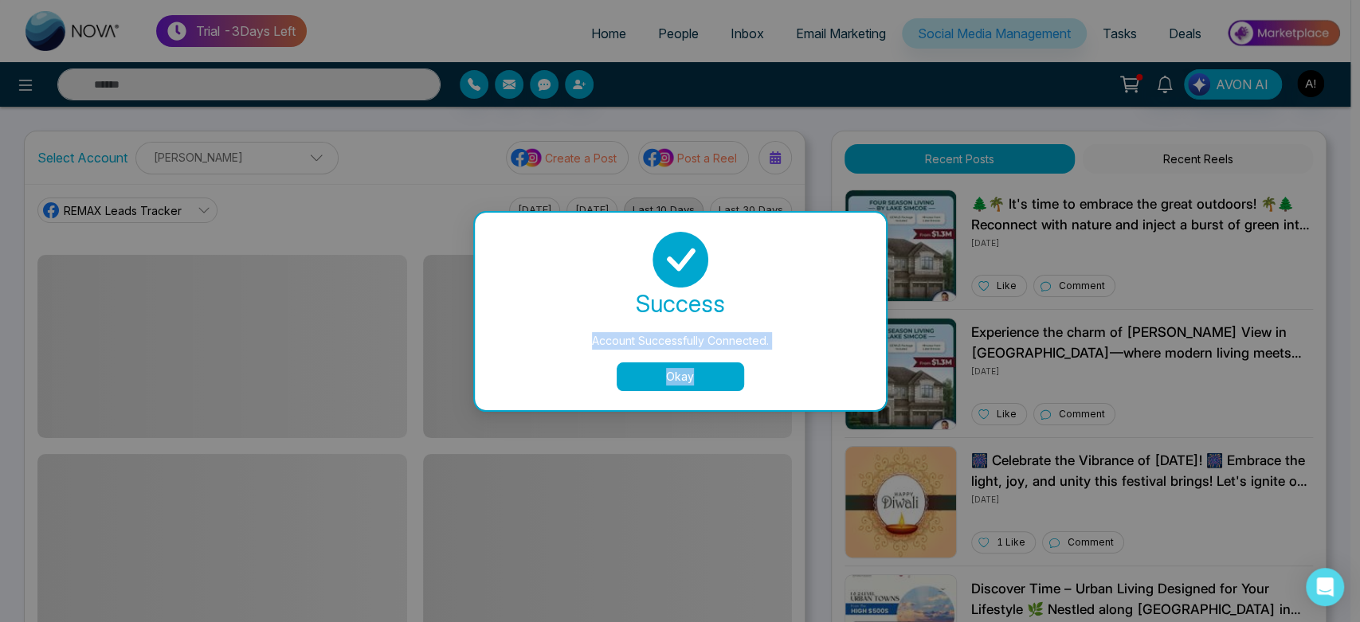
click at [656, 386] on button "Okay" at bounding box center [680, 376] width 127 height 29
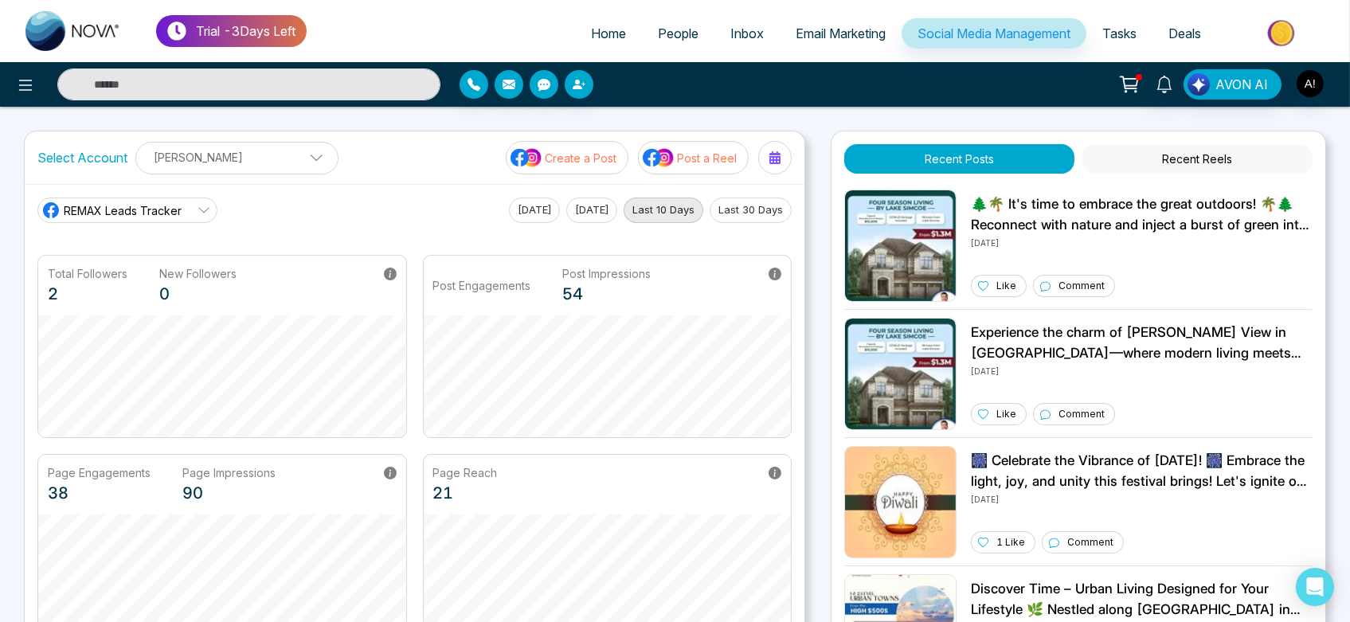
click at [604, 202] on button "[DATE]" at bounding box center [591, 210] width 51 height 25
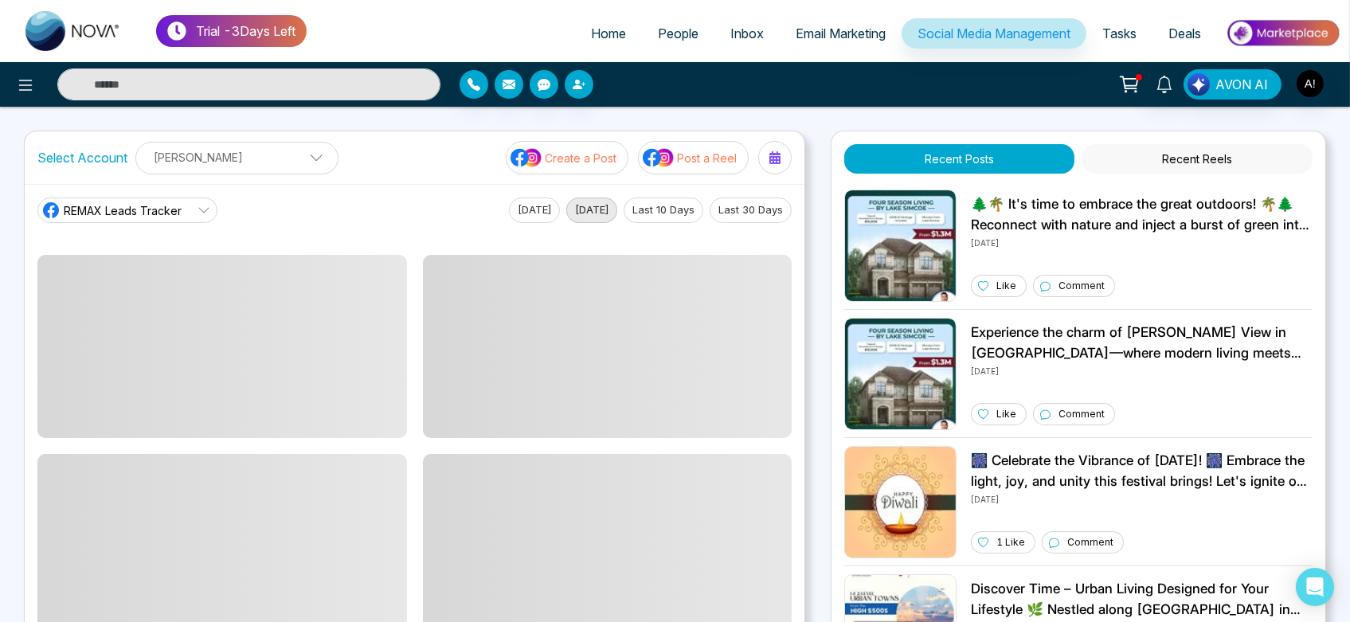
click at [509, 199] on button "[DATE]" at bounding box center [534, 210] width 51 height 25
click at [740, 218] on button "Last 30 Days" at bounding box center [751, 210] width 82 height 25
click at [582, 163] on p "Create a Post" at bounding box center [581, 158] width 72 height 17
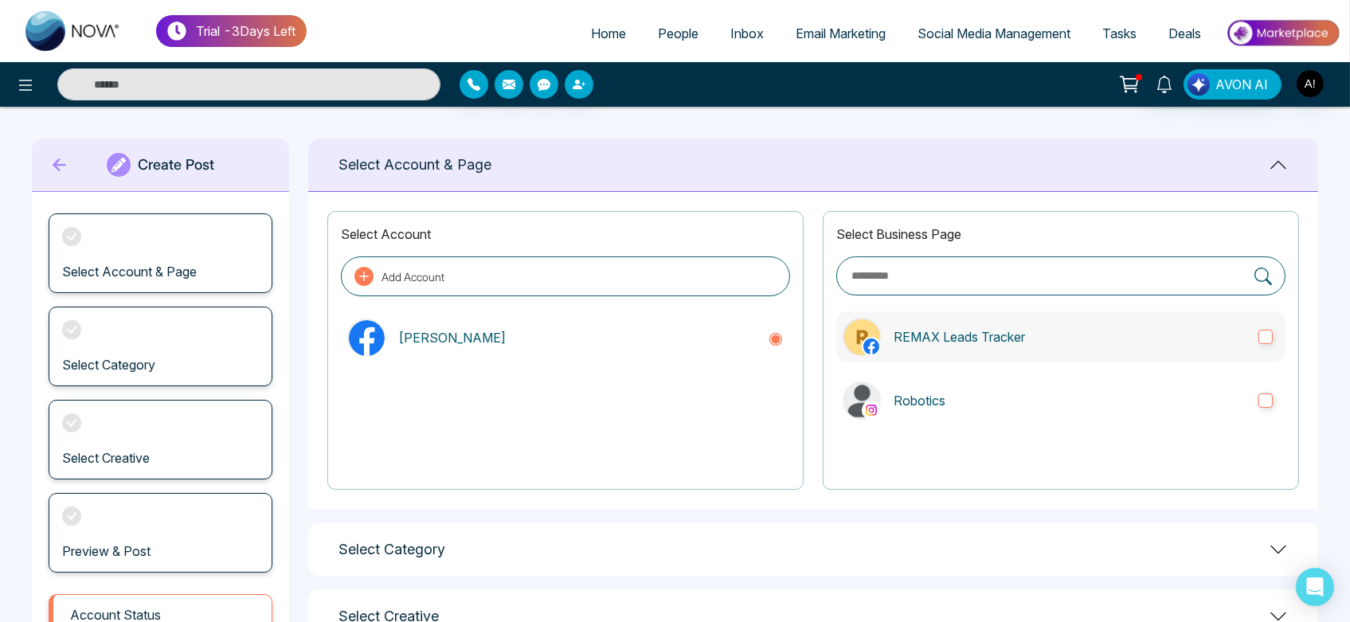
click at [994, 324] on label "REMAX Leads Tracker" at bounding box center [1061, 337] width 449 height 51
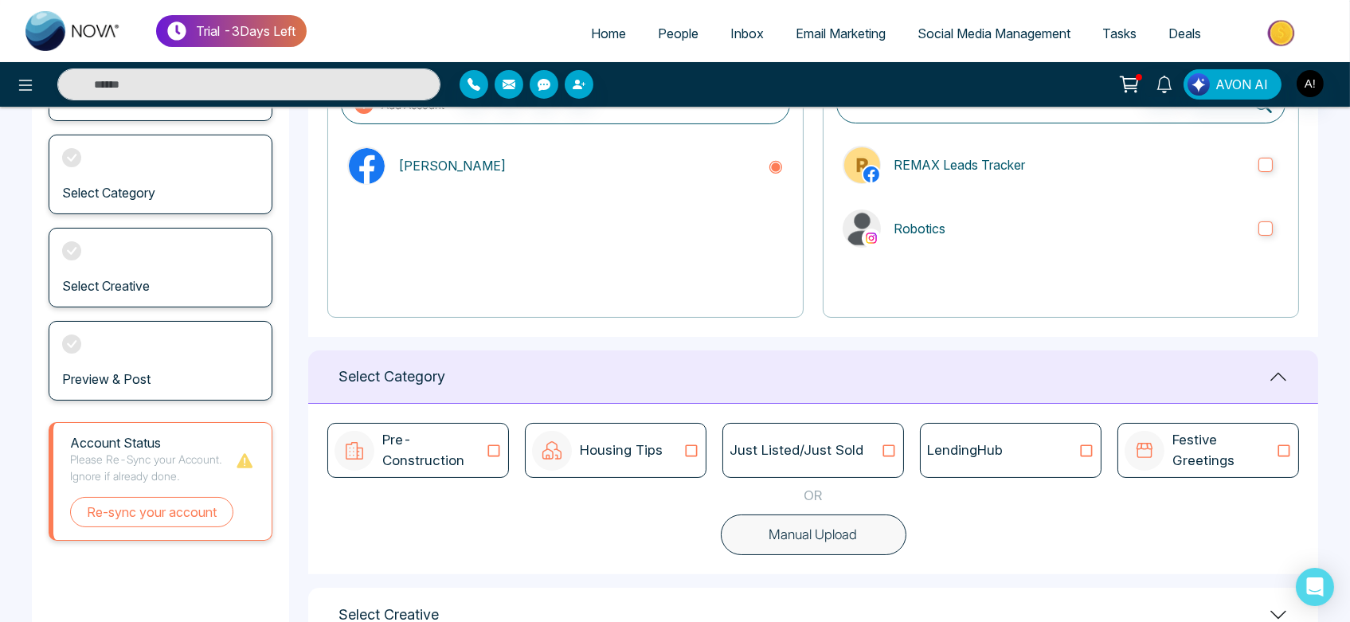
scroll to position [172, 0]
click at [1007, 234] on p "Robotics" at bounding box center [1070, 228] width 352 height 19
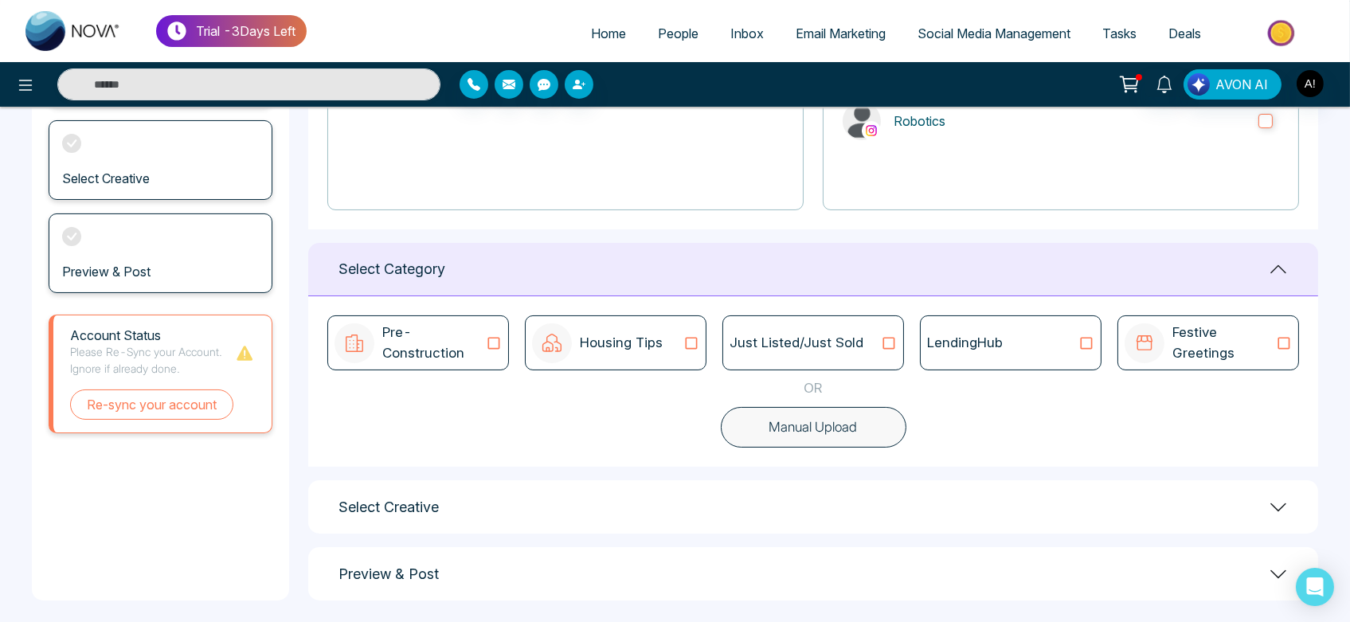
scroll to position [289, 0]
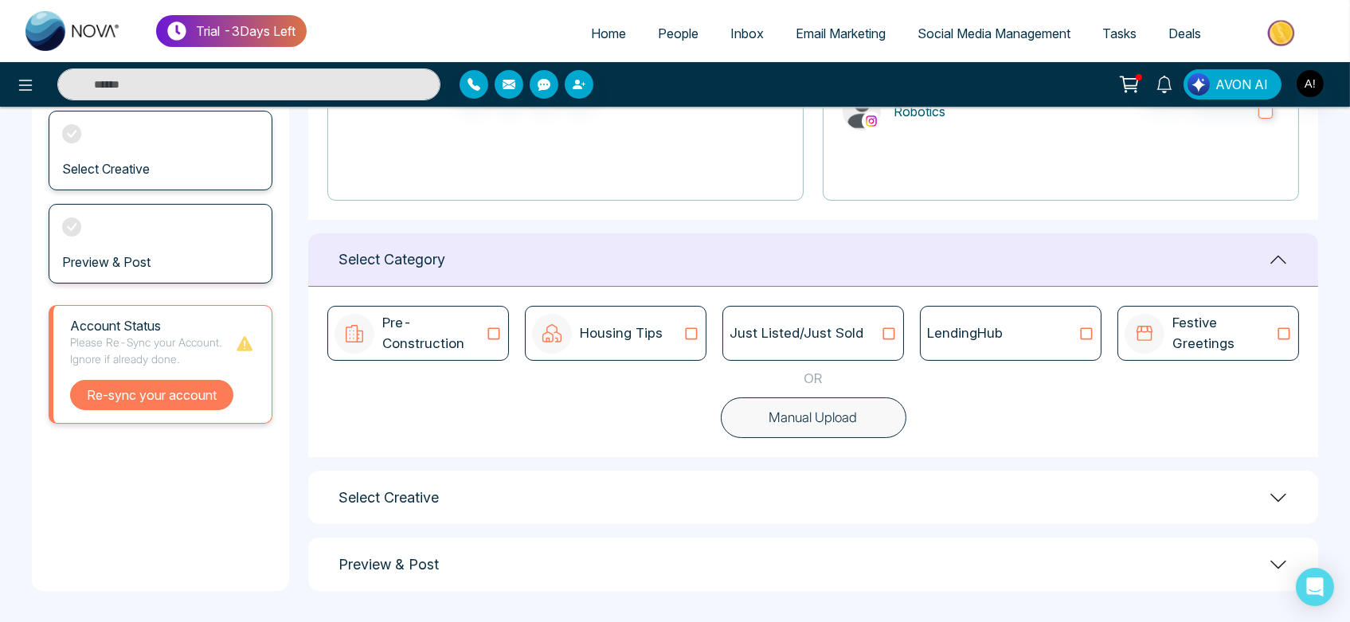
click at [186, 397] on button "Re-sync your account" at bounding box center [151, 395] width 163 height 30
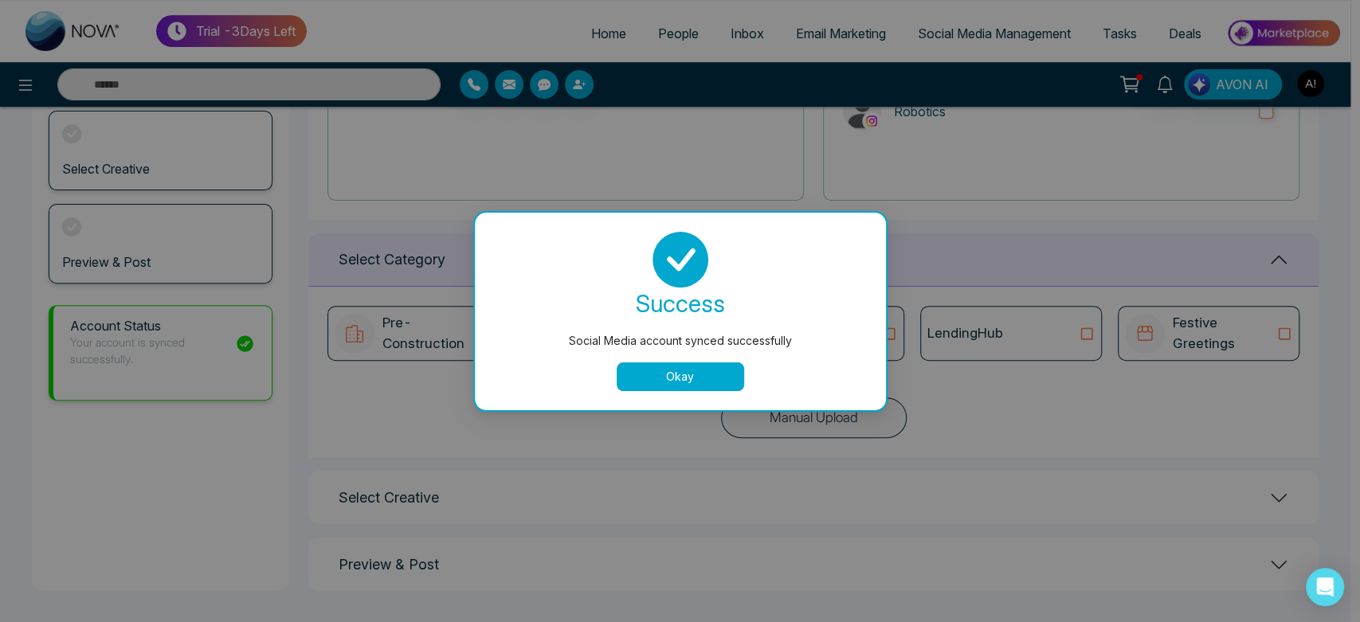
click at [703, 388] on button "Okay" at bounding box center [680, 376] width 127 height 29
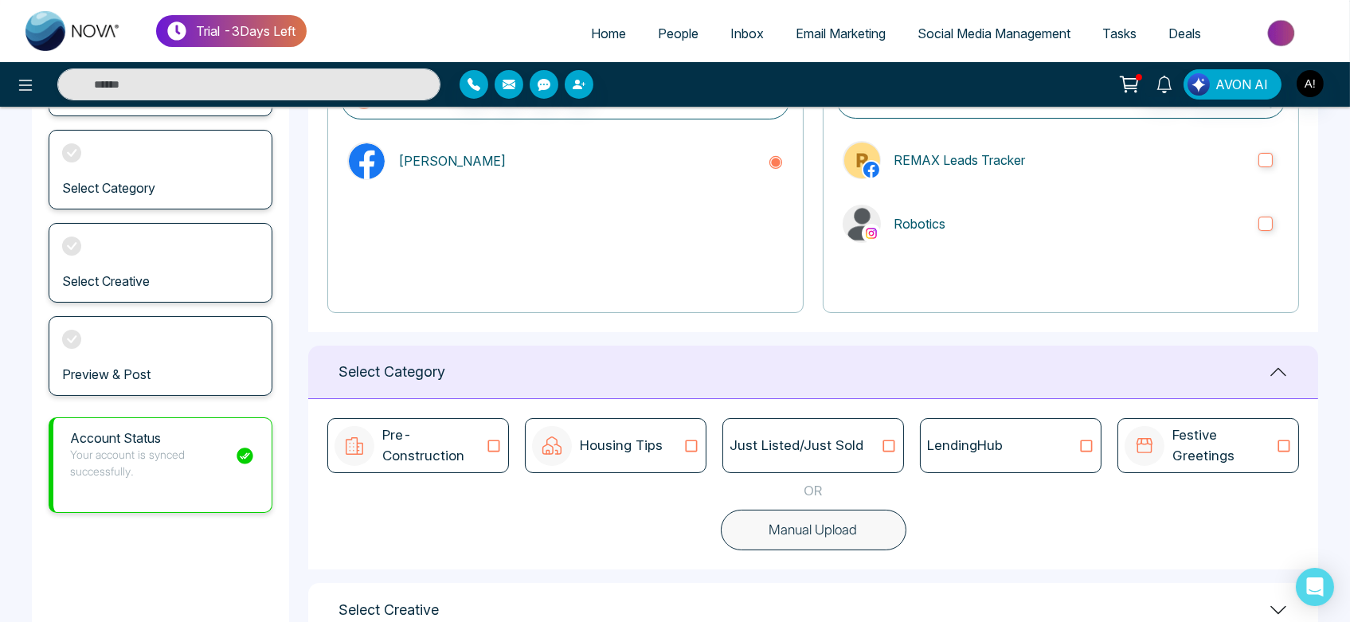
scroll to position [0, 0]
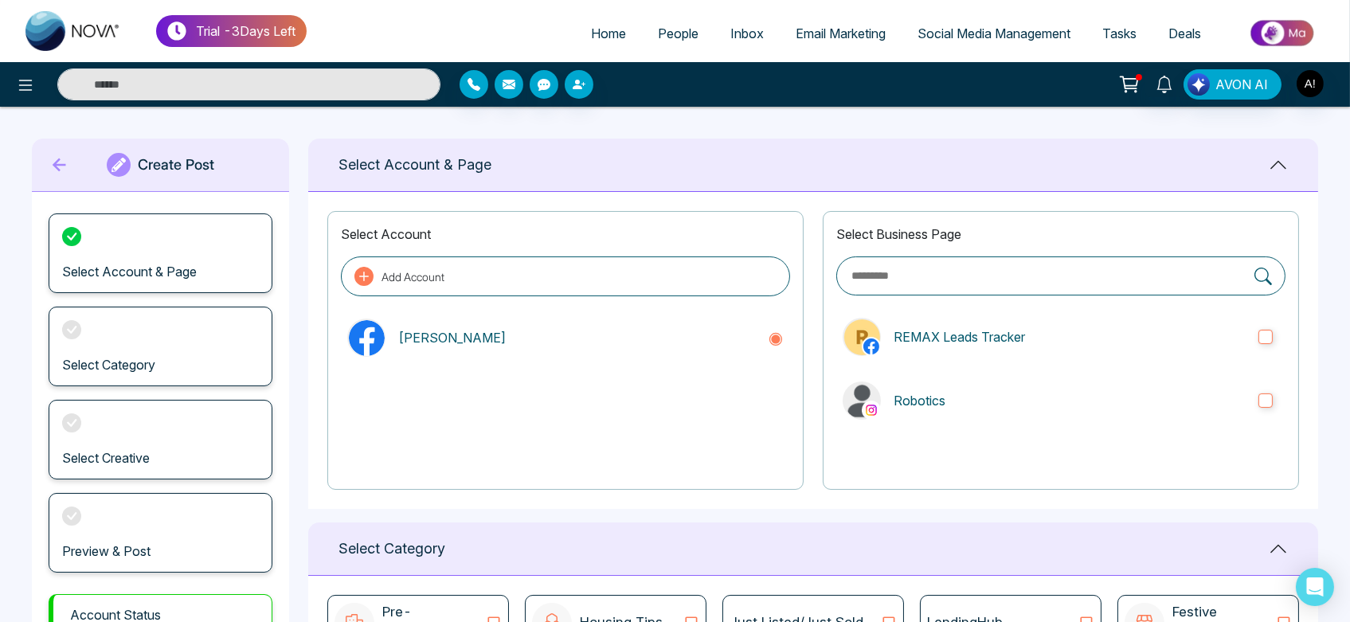
click at [59, 159] on icon at bounding box center [60, 166] width 14 height 14
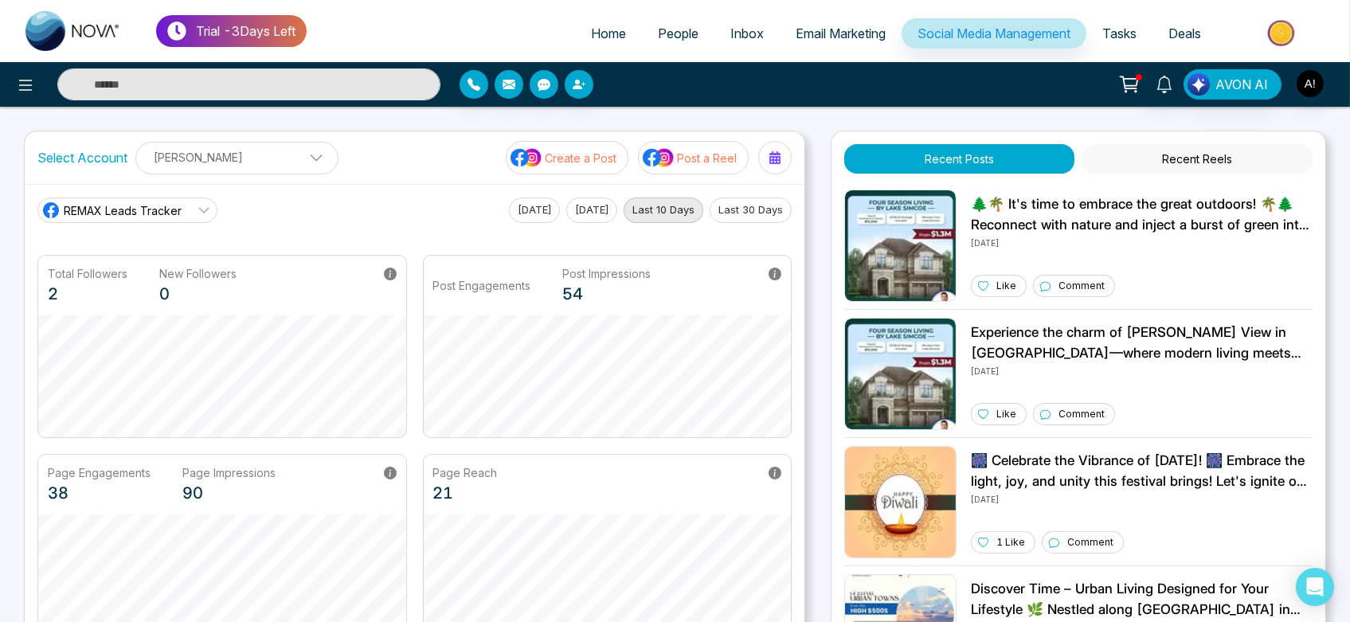
click at [206, 211] on icon at bounding box center [204, 210] width 13 height 13
click at [150, 275] on span "Robotics" at bounding box center [139, 281] width 135 height 18
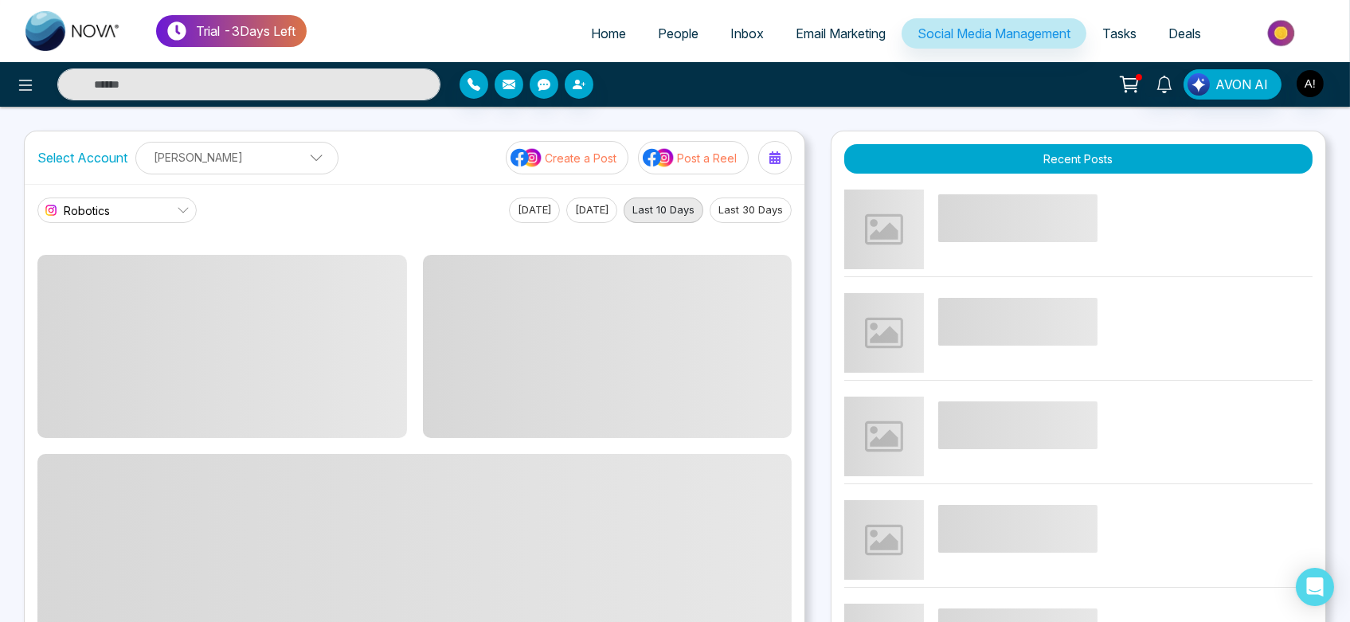
click at [161, 210] on link "Robotics" at bounding box center [116, 210] width 159 height 25
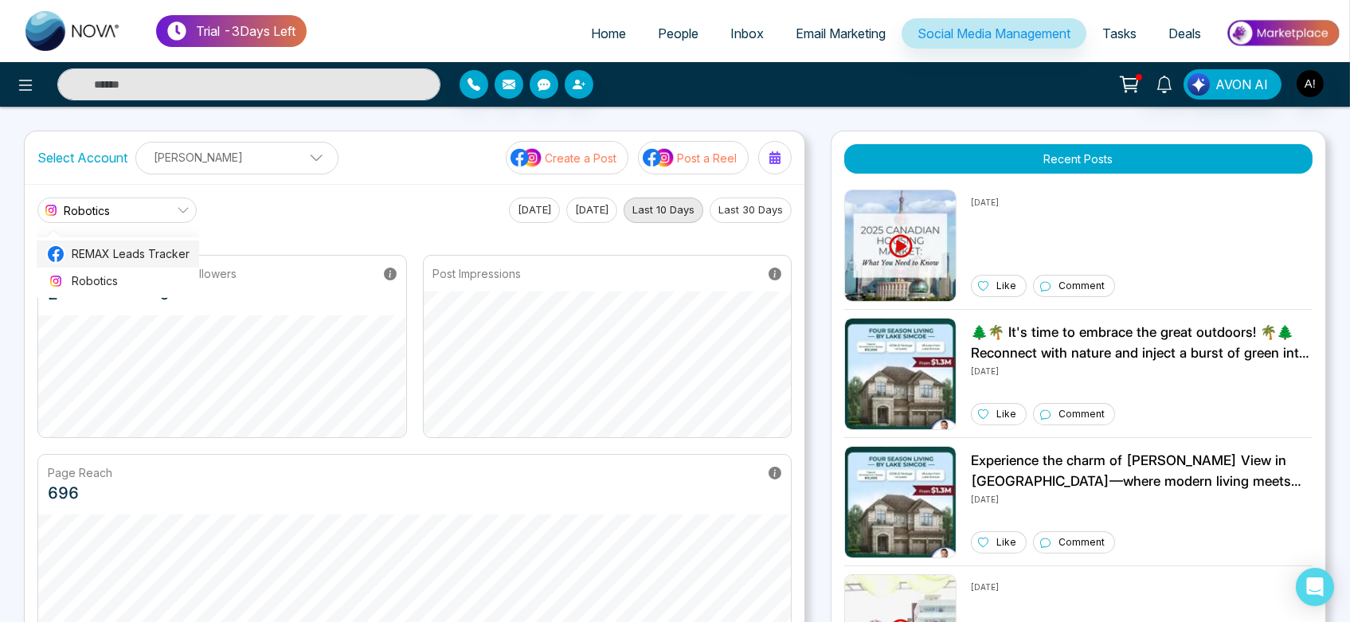
click at [159, 243] on li "REMAX Leads Tracker" at bounding box center [118, 254] width 163 height 27
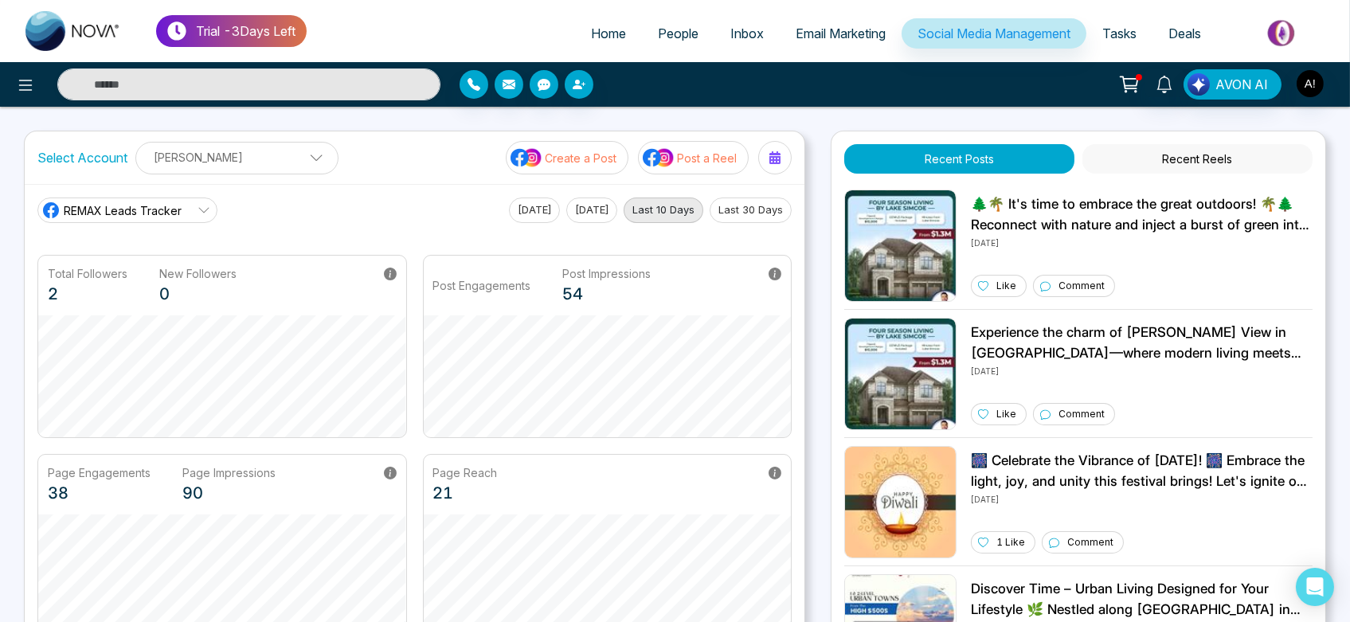
click at [211, 204] on link "REMAX Leads Tracker" at bounding box center [127, 210] width 180 height 25
click at [141, 272] on li "Robotics" at bounding box center [126, 281] width 179 height 27
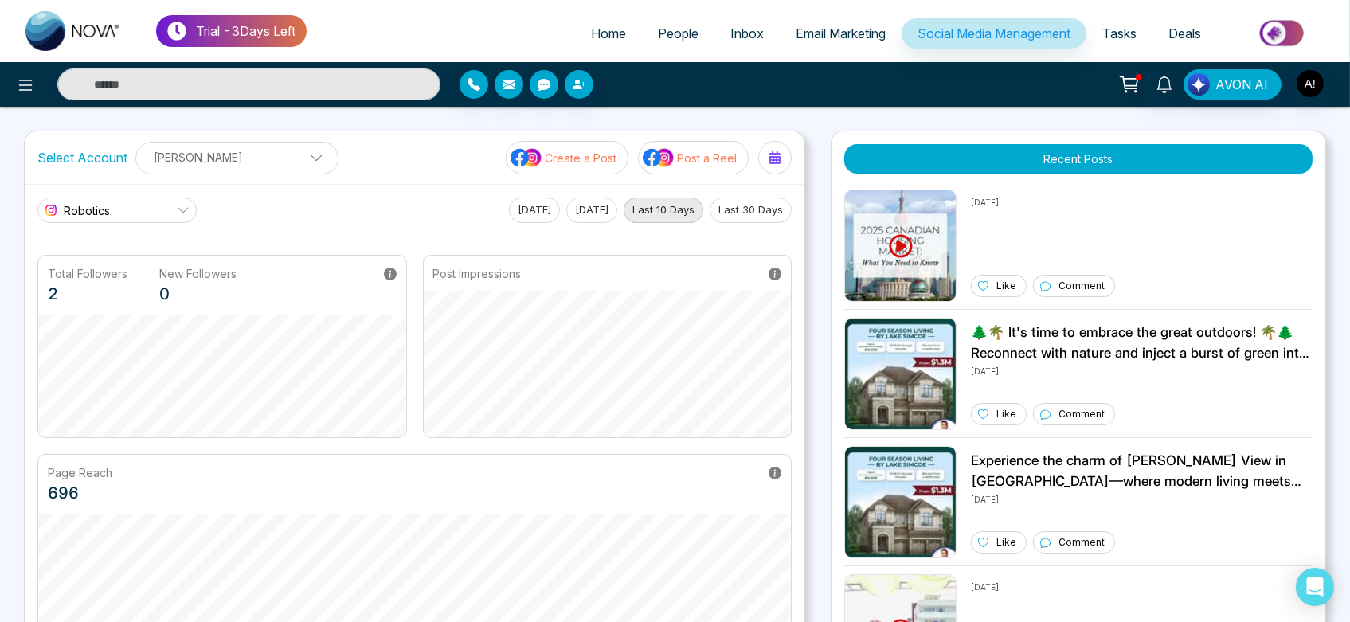
click at [138, 209] on link "Robotics" at bounding box center [116, 210] width 159 height 25
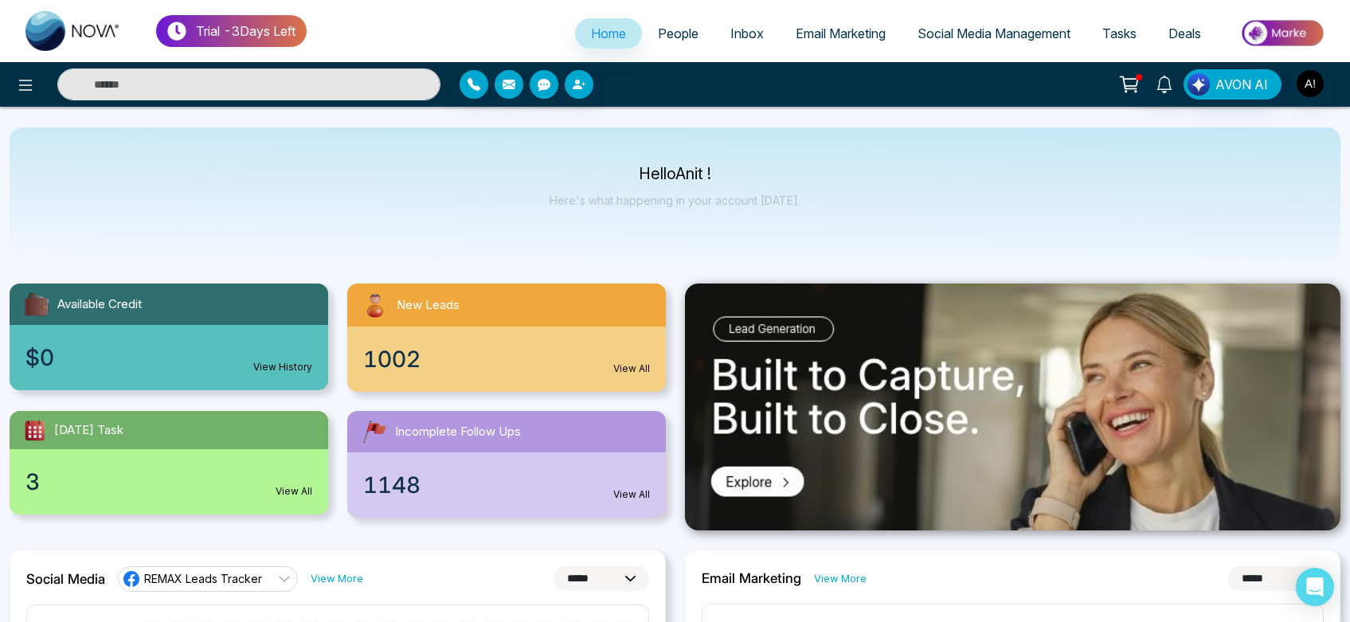
select select "*"
click at [962, 25] on link "Social Media Management" at bounding box center [994, 33] width 185 height 30
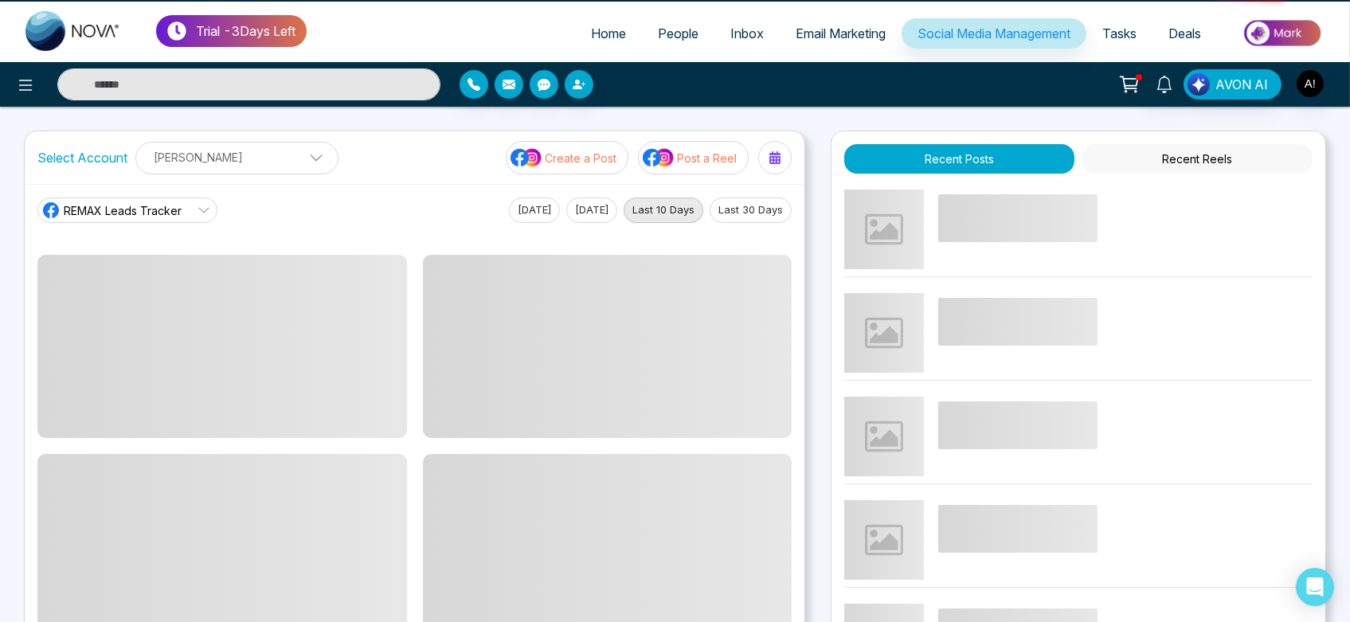
click at [962, 25] on link "Social Media Management" at bounding box center [994, 33] width 185 height 30
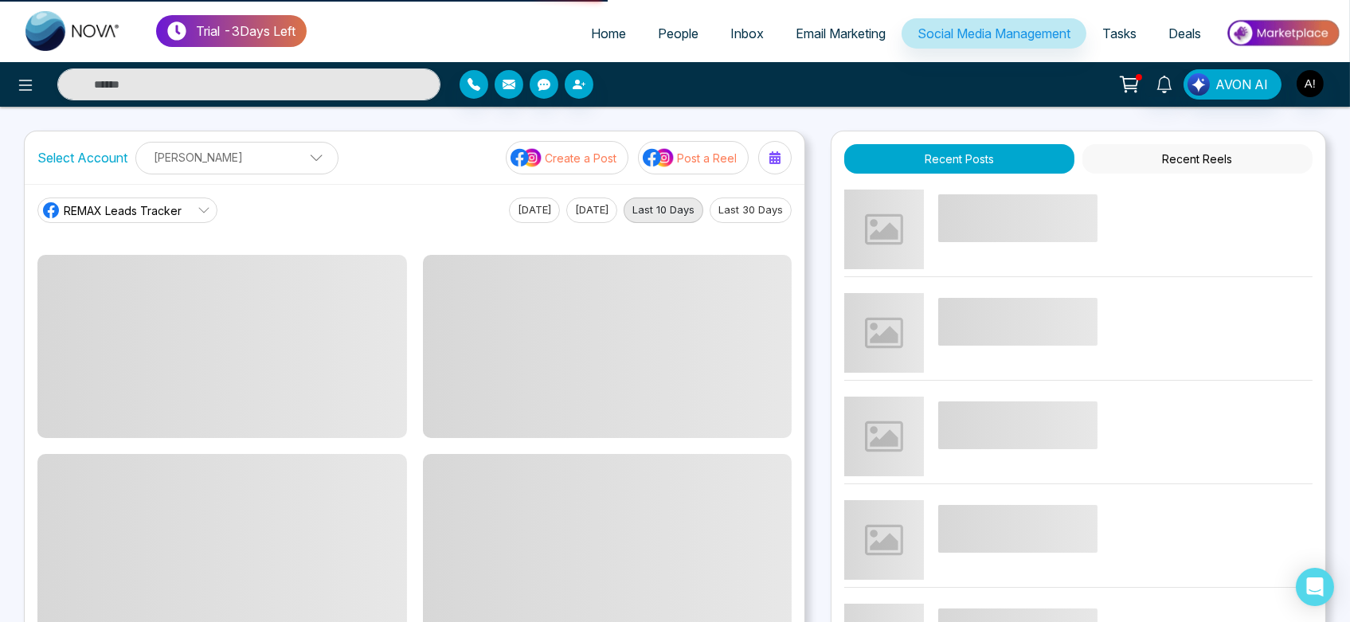
drag, startPoint x: 0, startPoint y: 0, endPoint x: 962, endPoint y: 25, distance: 961.9
click at [962, 25] on link "Social Media Management" at bounding box center [994, 33] width 185 height 30
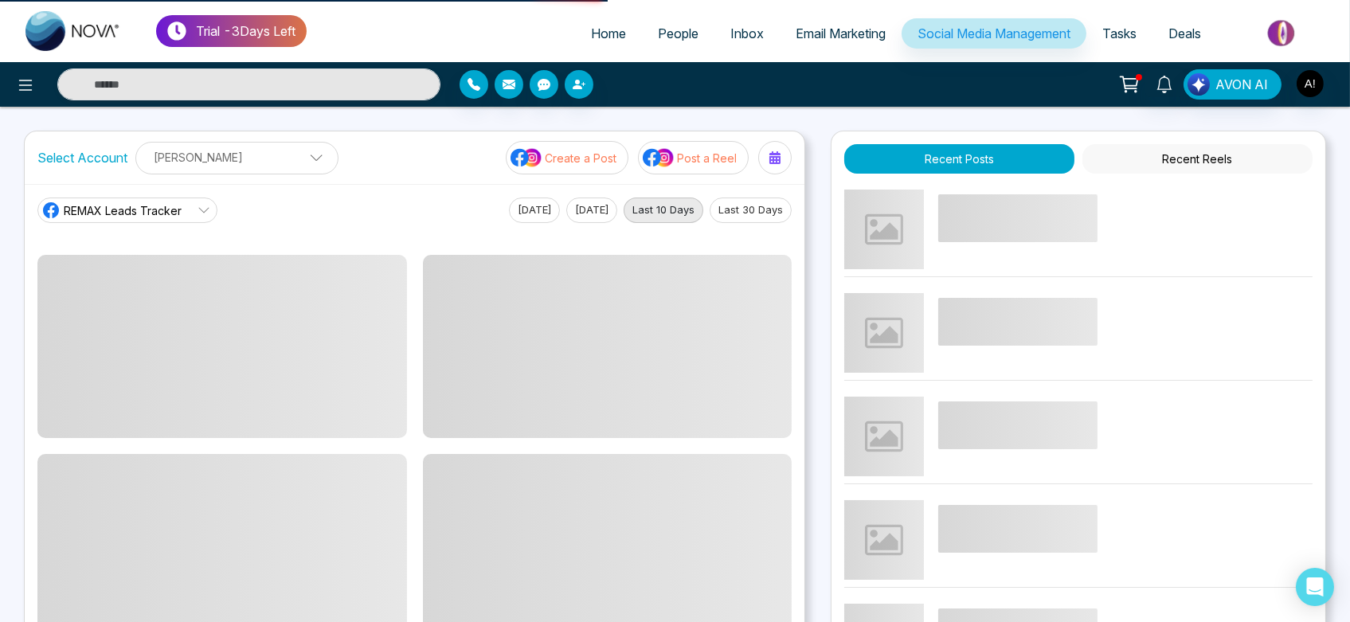
click at [962, 25] on link "Social Media Management" at bounding box center [994, 33] width 185 height 30
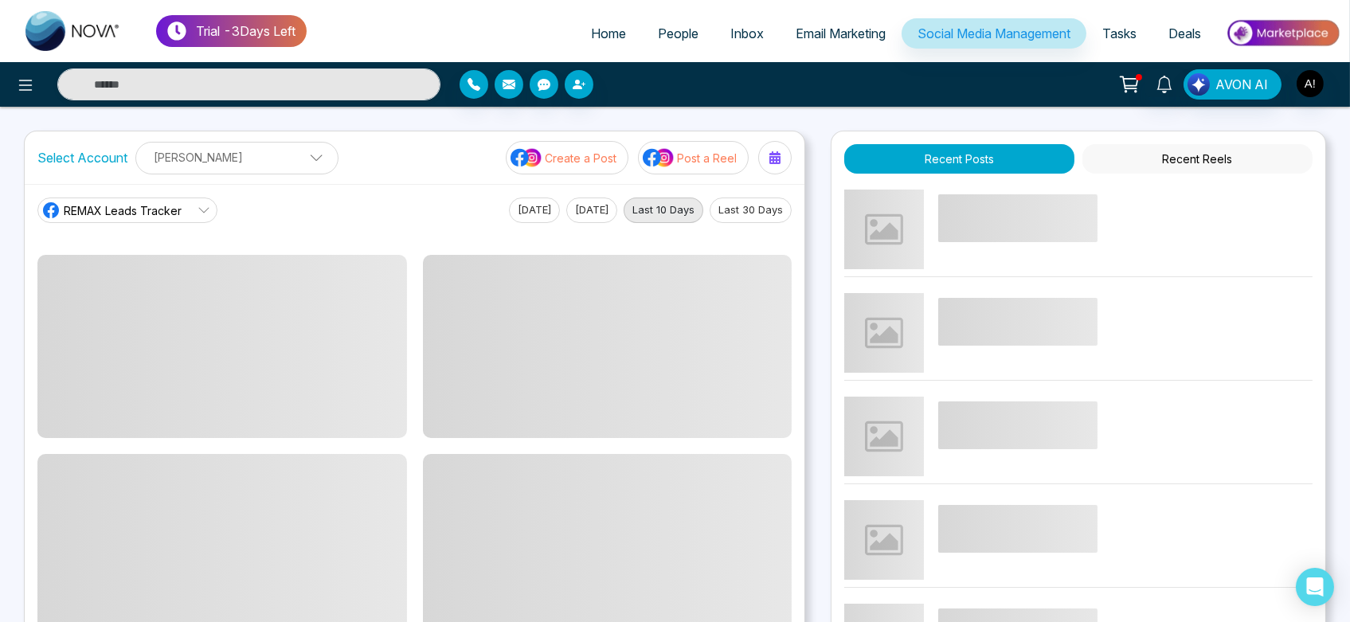
click at [962, 25] on link "Social Media Management" at bounding box center [994, 33] width 185 height 30
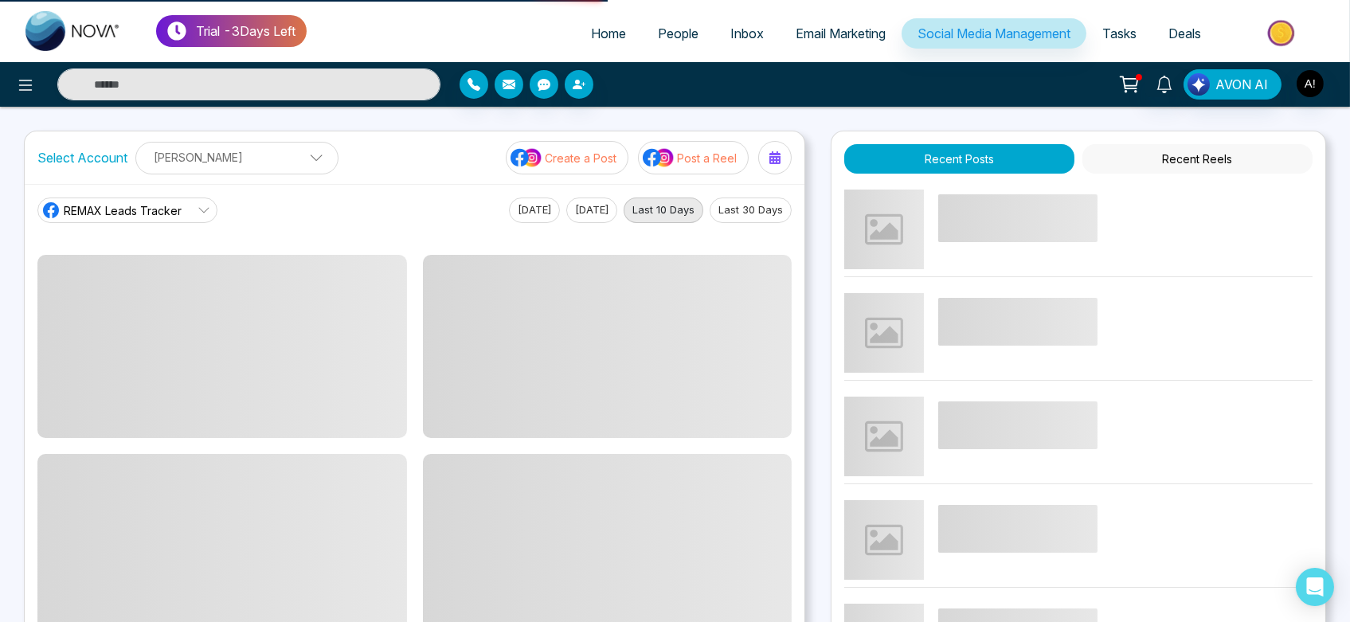
click at [962, 25] on link "Social Media Management" at bounding box center [994, 33] width 185 height 30
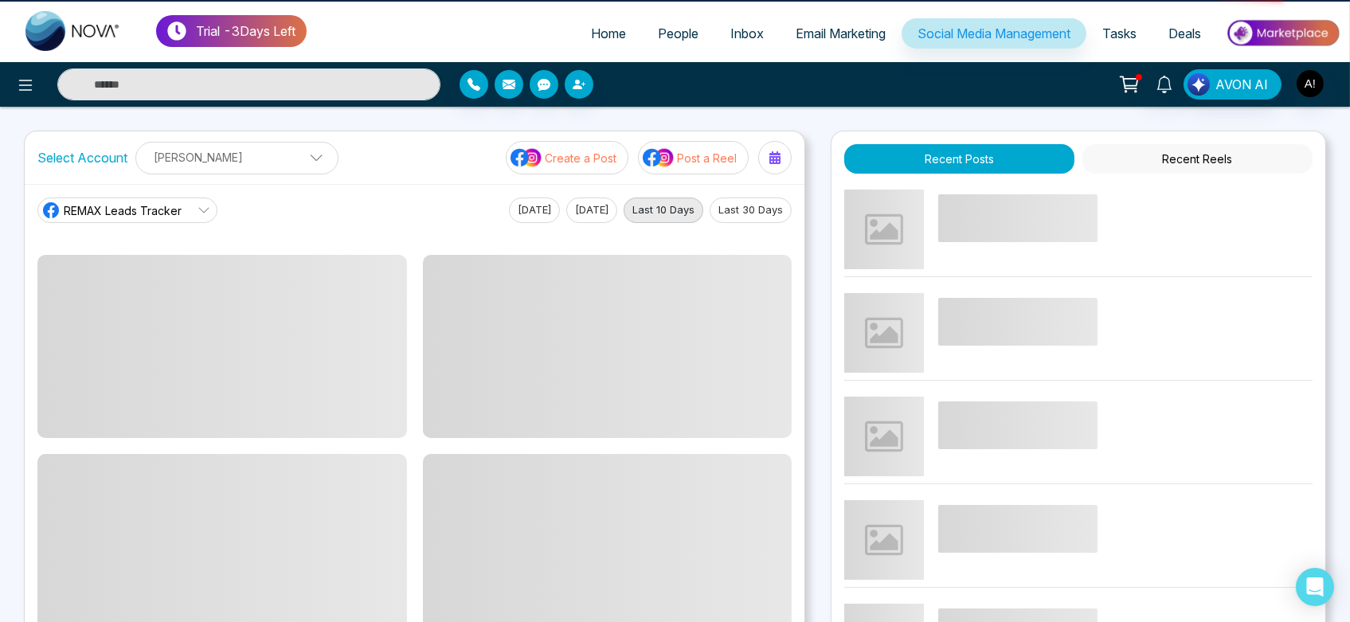
click at [962, 25] on link "Social Media Management" at bounding box center [994, 33] width 185 height 30
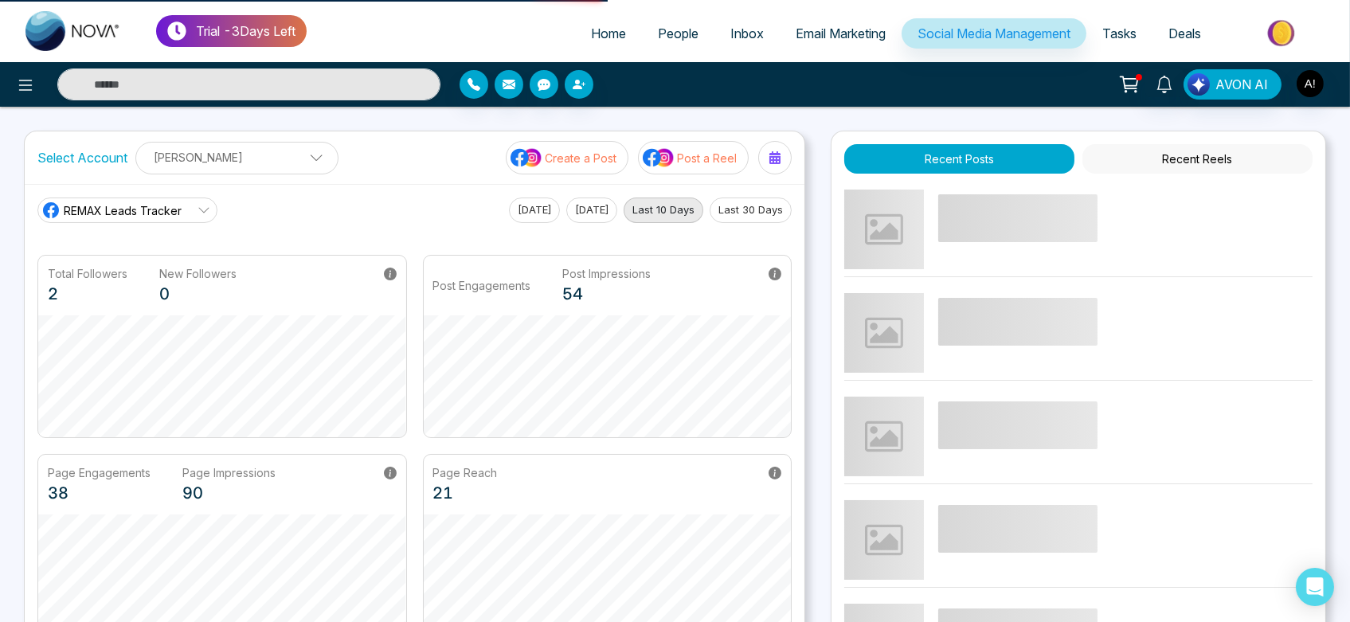
click at [962, 25] on link "Social Media Management" at bounding box center [994, 33] width 185 height 30
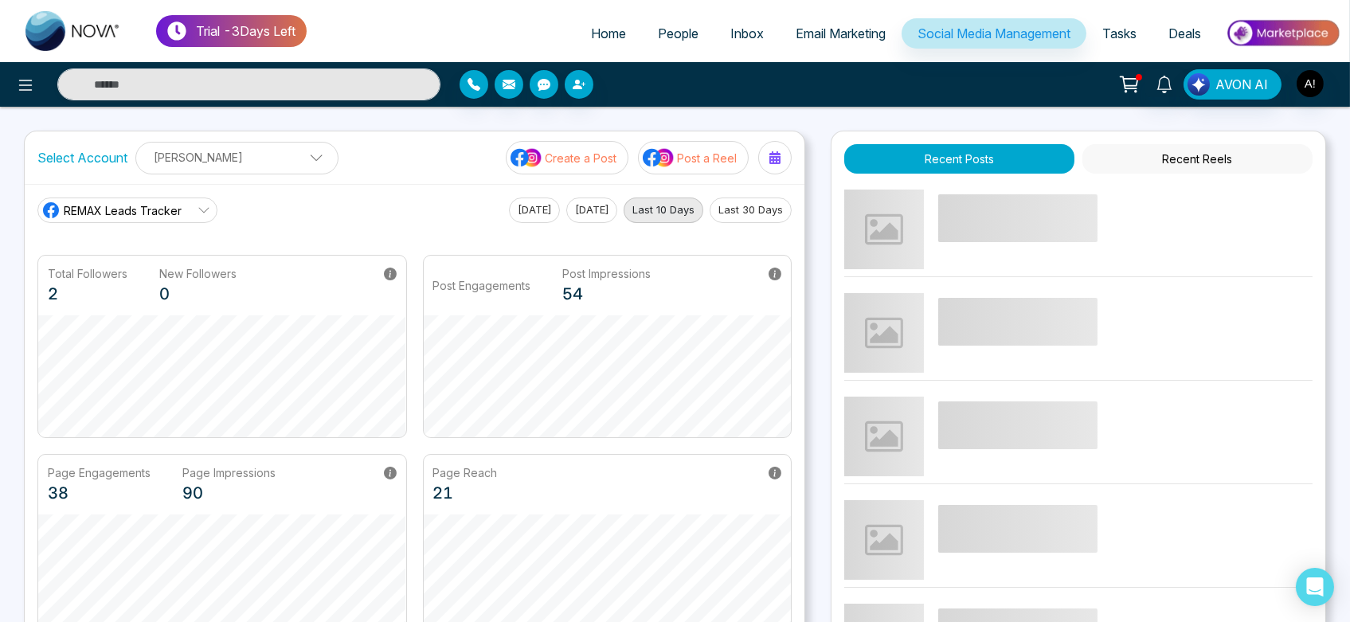
click at [962, 25] on link "Social Media Management" at bounding box center [994, 33] width 185 height 30
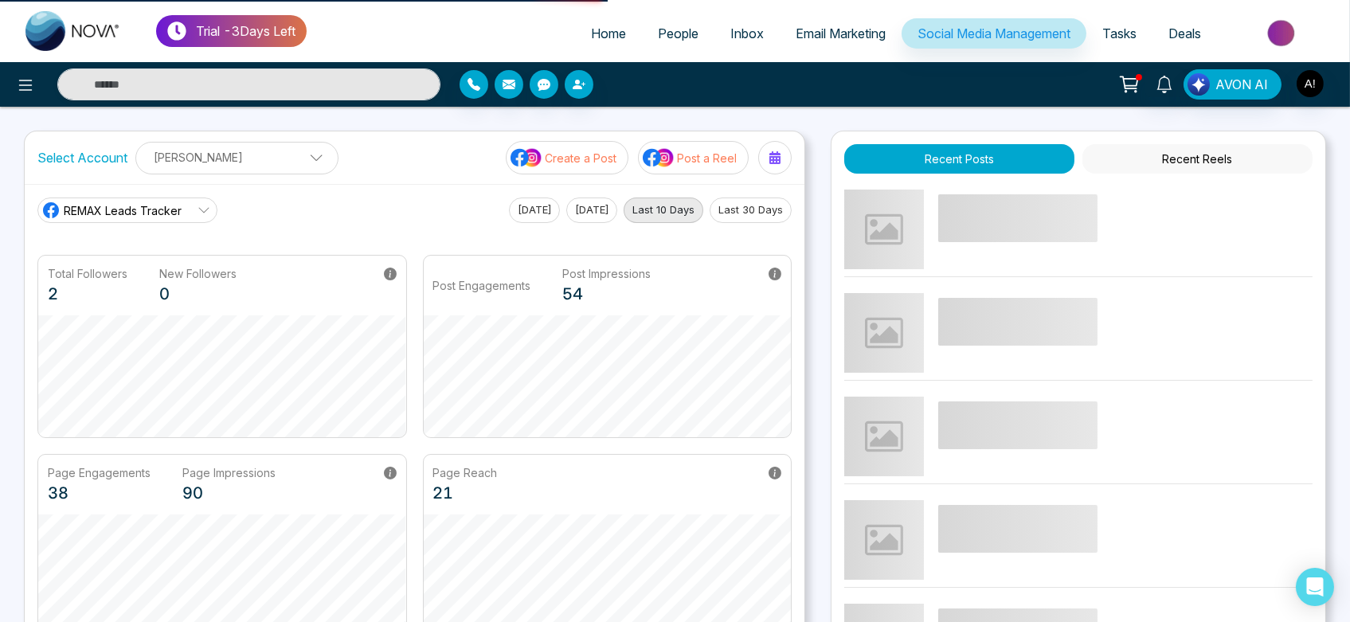
click at [962, 25] on link "Social Media Management" at bounding box center [994, 33] width 185 height 30
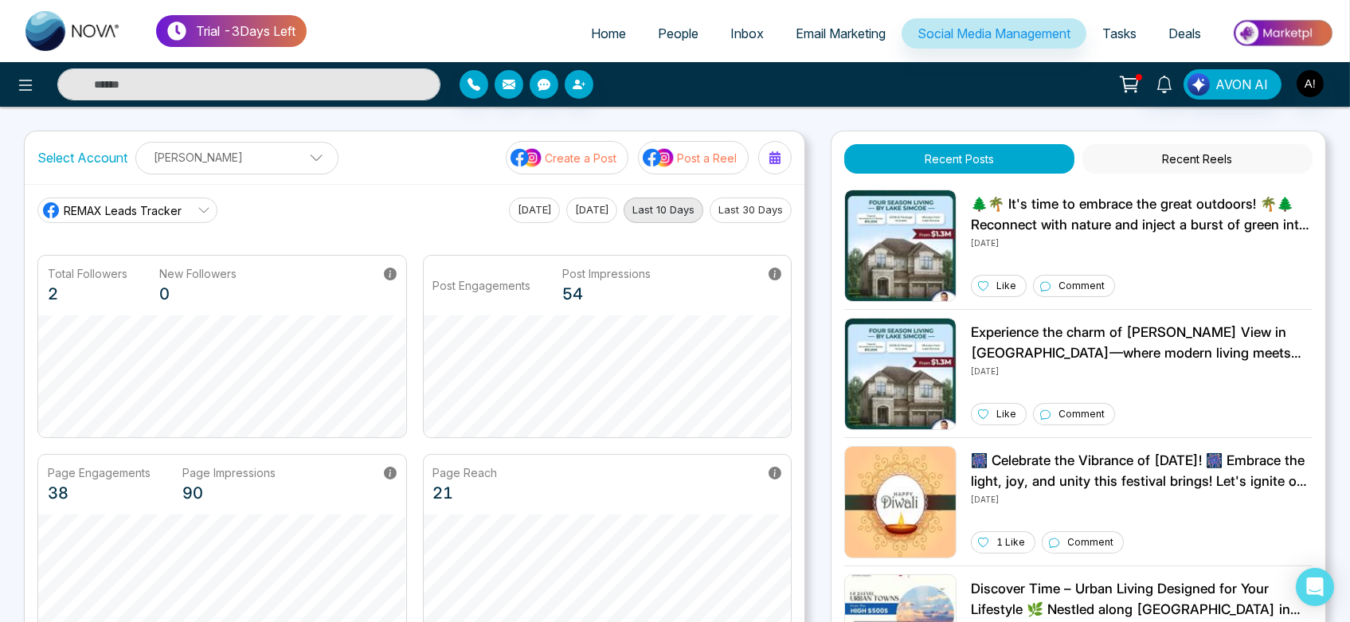
click at [962, 25] on link "Social Media Management" at bounding box center [994, 33] width 185 height 30
drag, startPoint x: 962, startPoint y: 25, endPoint x: 198, endPoint y: 194, distance: 782.6
click at [962, 25] on link "Social Media Management" at bounding box center [994, 33] width 185 height 30
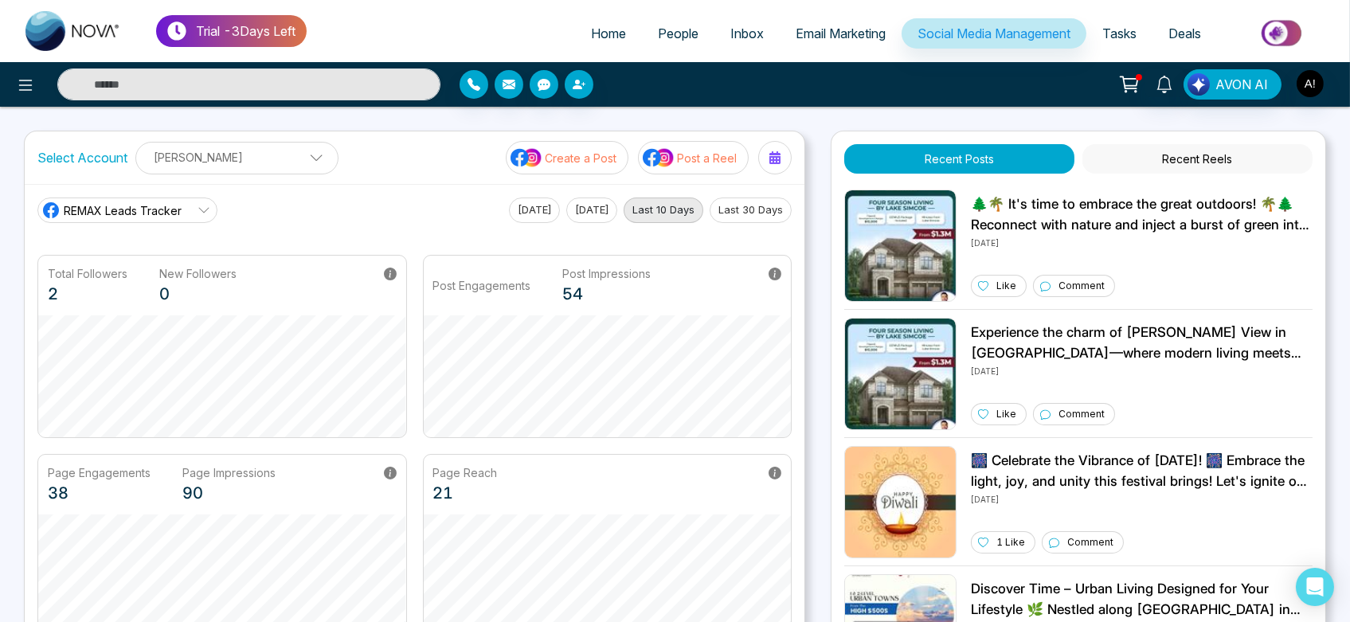
click at [962, 25] on link "Social Media Management" at bounding box center [994, 33] width 185 height 30
click at [198, 194] on div "REMAX Leads Tracker [DATE] [DATE] Last 10 Days Last 30 Days Total Followers 2 N…" at bounding box center [415, 417] width 780 height 466
click at [200, 209] on icon at bounding box center [204, 210] width 13 height 13
click at [188, 283] on span "Robotics" at bounding box center [139, 281] width 135 height 18
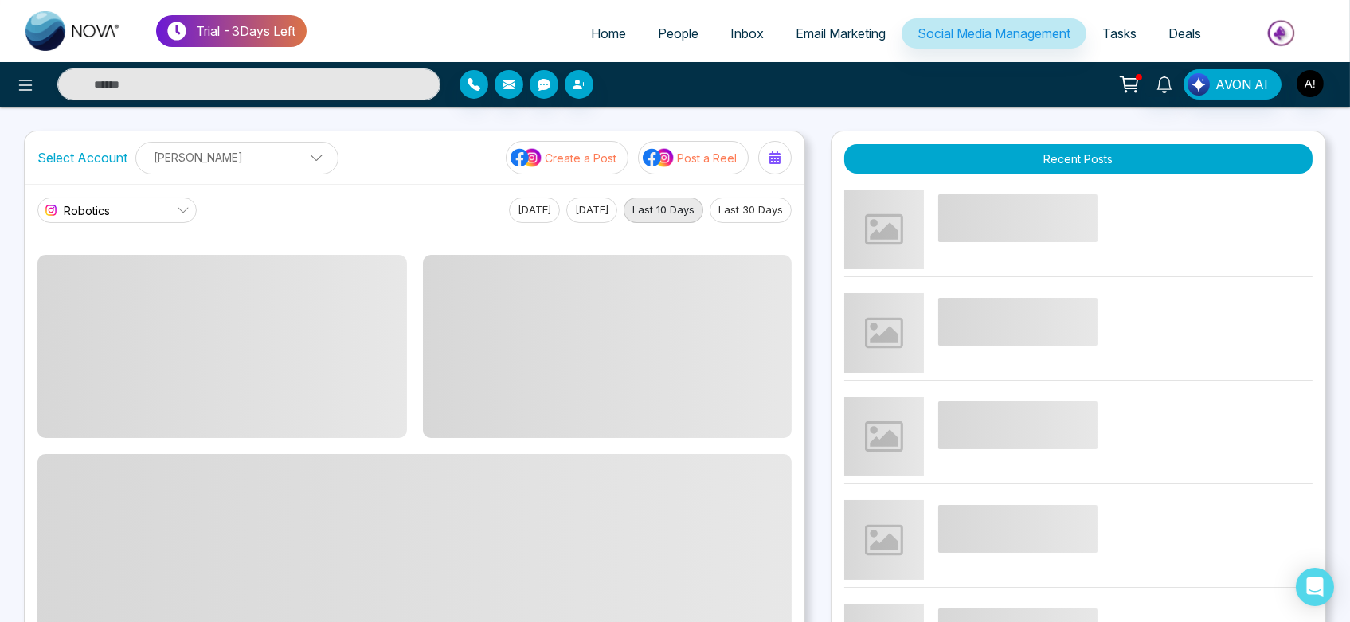
click at [172, 217] on link "Robotics" at bounding box center [116, 210] width 159 height 25
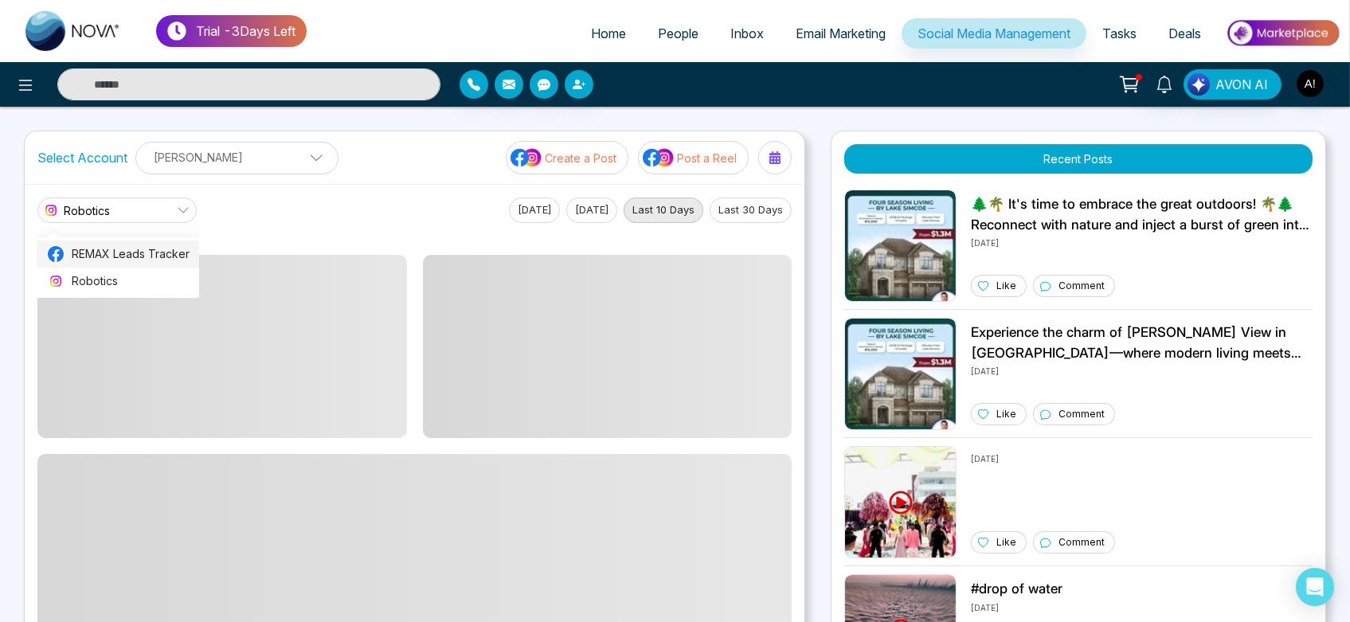
click at [175, 251] on span "REMAX Leads Tracker" at bounding box center [131, 254] width 118 height 18
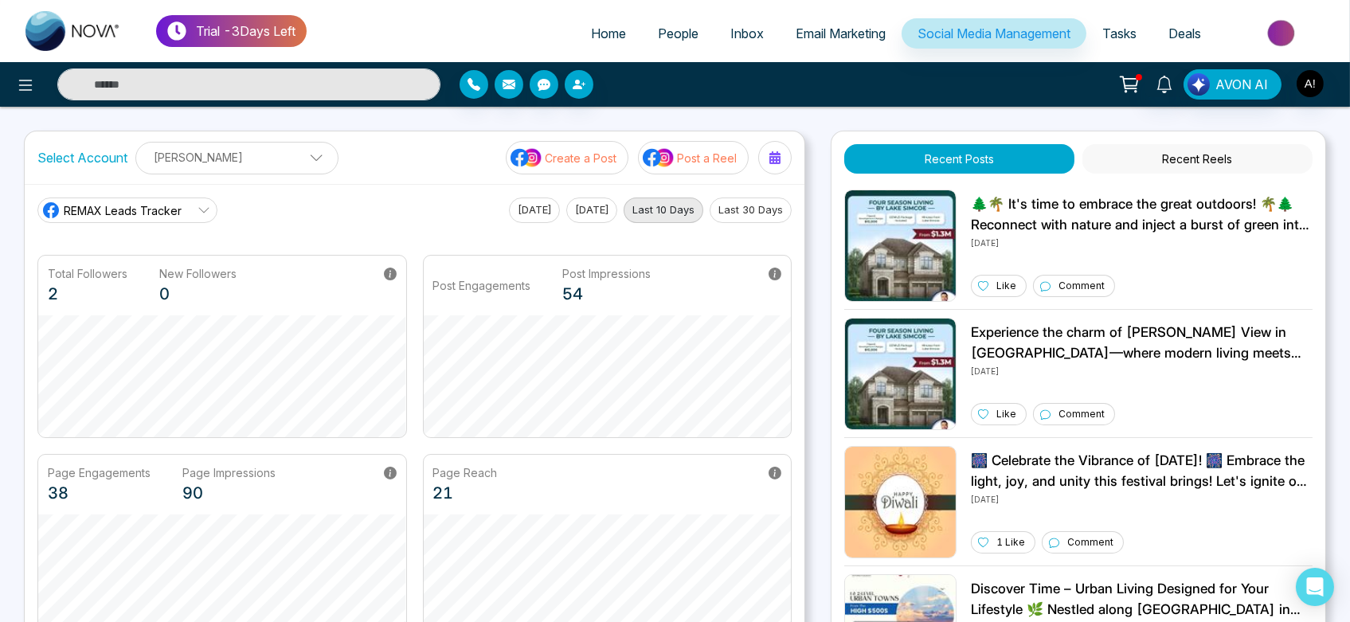
click at [160, 215] on span "REMAX Leads Tracker" at bounding box center [123, 210] width 118 height 17
click at [170, 288] on span "Robotics" at bounding box center [139, 281] width 135 height 18
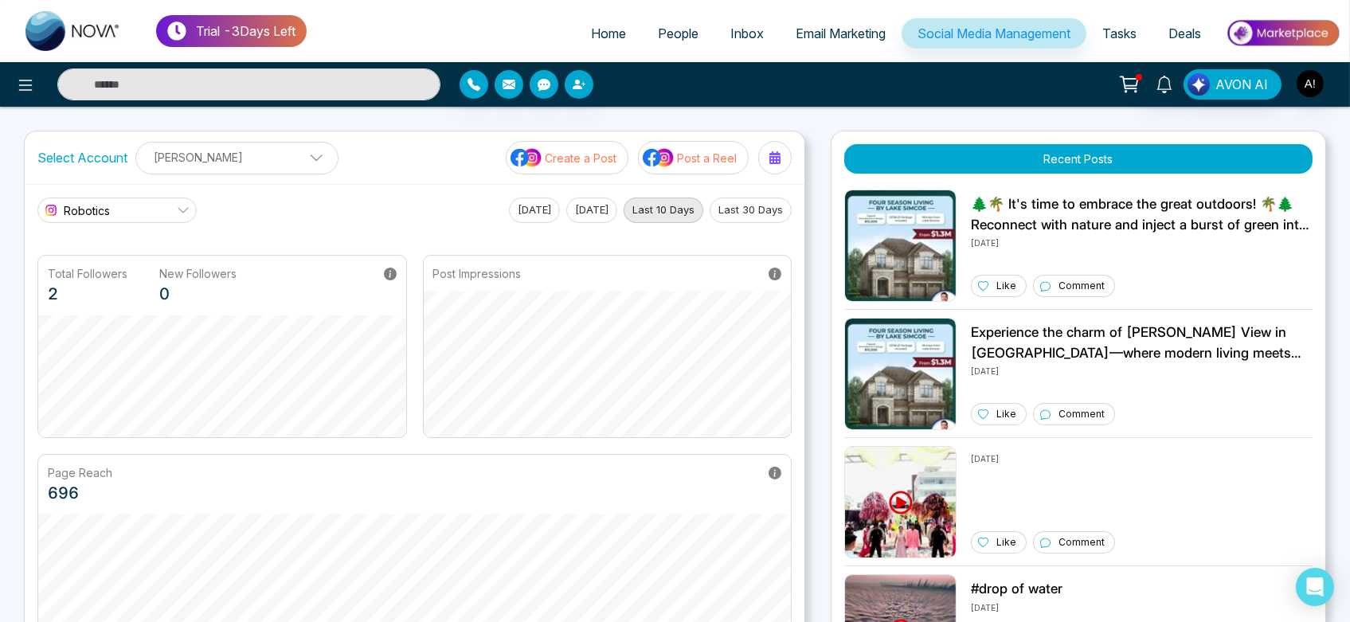
click at [171, 216] on link "Robotics" at bounding box center [116, 210] width 159 height 25
click at [174, 239] on main "Robotics REMAX Leads Tracker Robotics Today Yesterday Last 10 Days Last 30 Days…" at bounding box center [414, 418] width 754 height 440
click at [154, 225] on main "Robotics REMAX Leads Tracker Robotics Today Yesterday Last 10 Days Last 30 Days…" at bounding box center [414, 418] width 754 height 440
click at [219, 158] on p "[PERSON_NAME]" at bounding box center [237, 157] width 182 height 26
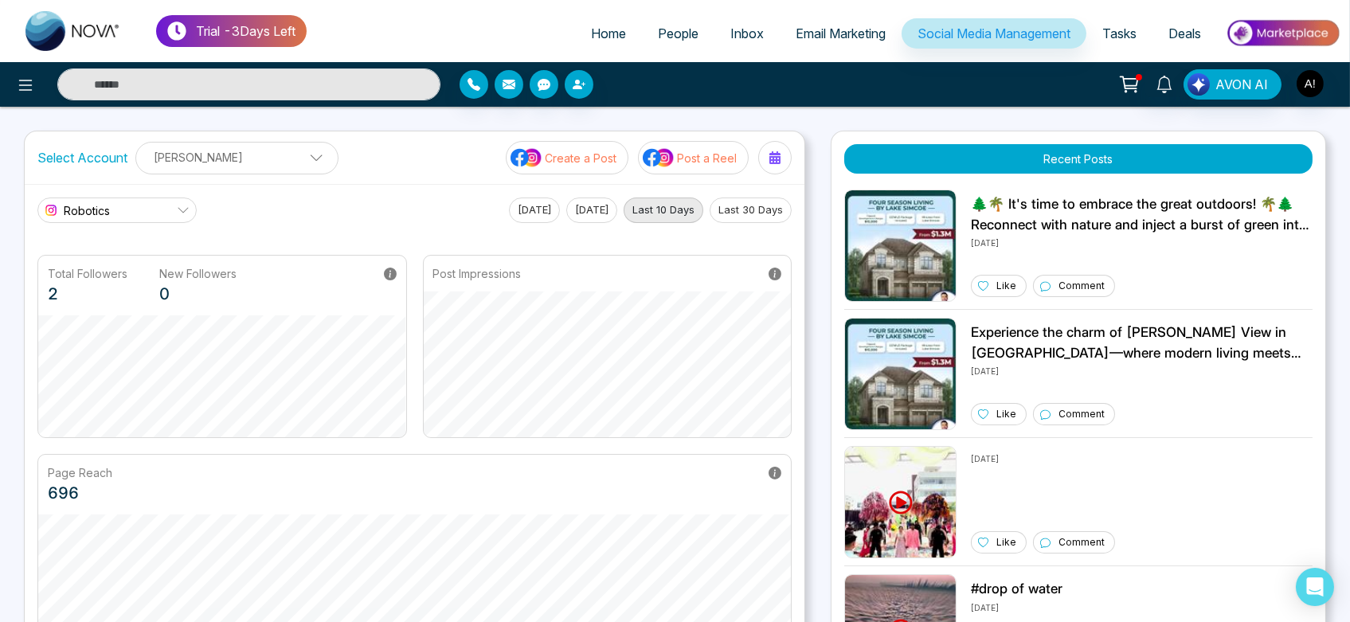
click at [237, 167] on p "[PERSON_NAME]" at bounding box center [237, 157] width 182 height 26
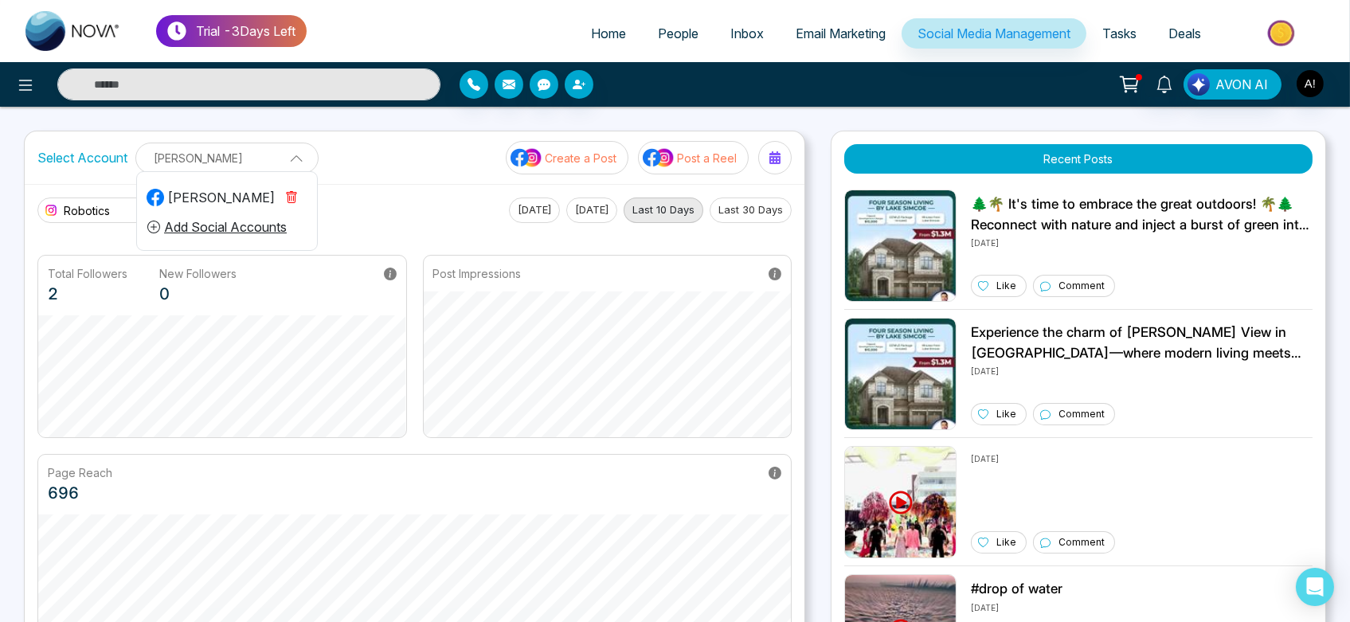
click at [241, 233] on button "Add Social Accounts" at bounding box center [217, 227] width 141 height 21
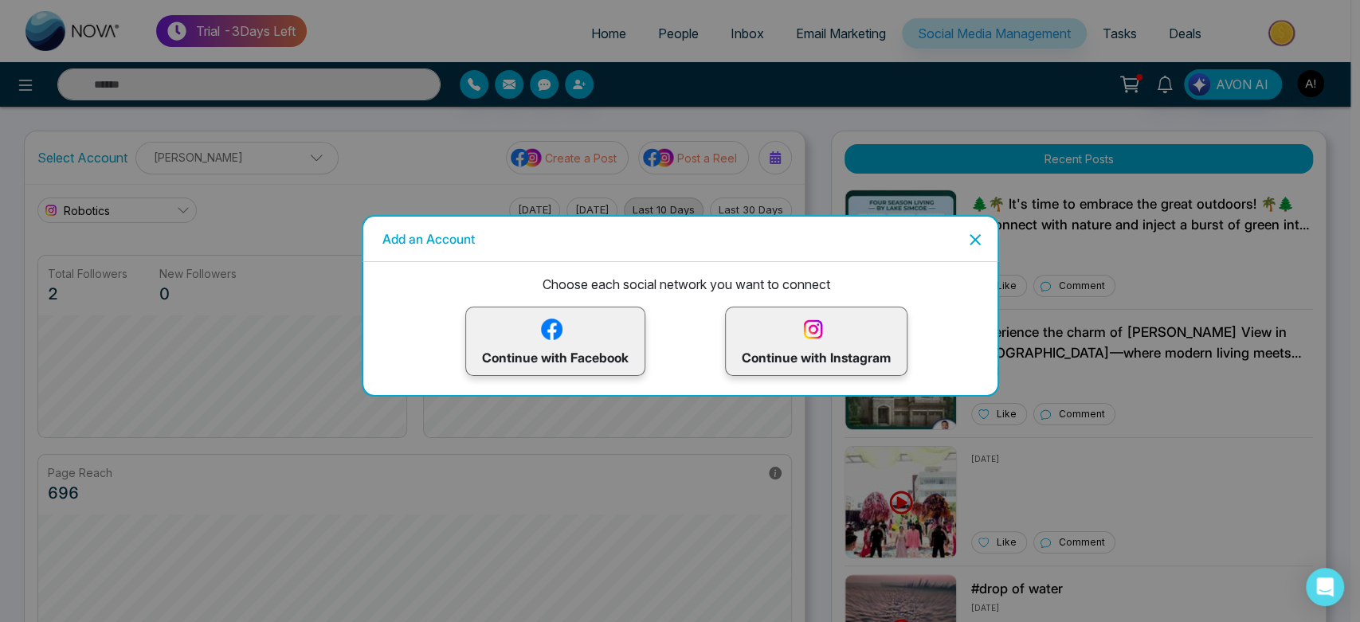
click at [574, 336] on p "Continue with Facebook" at bounding box center [555, 341] width 147 height 52
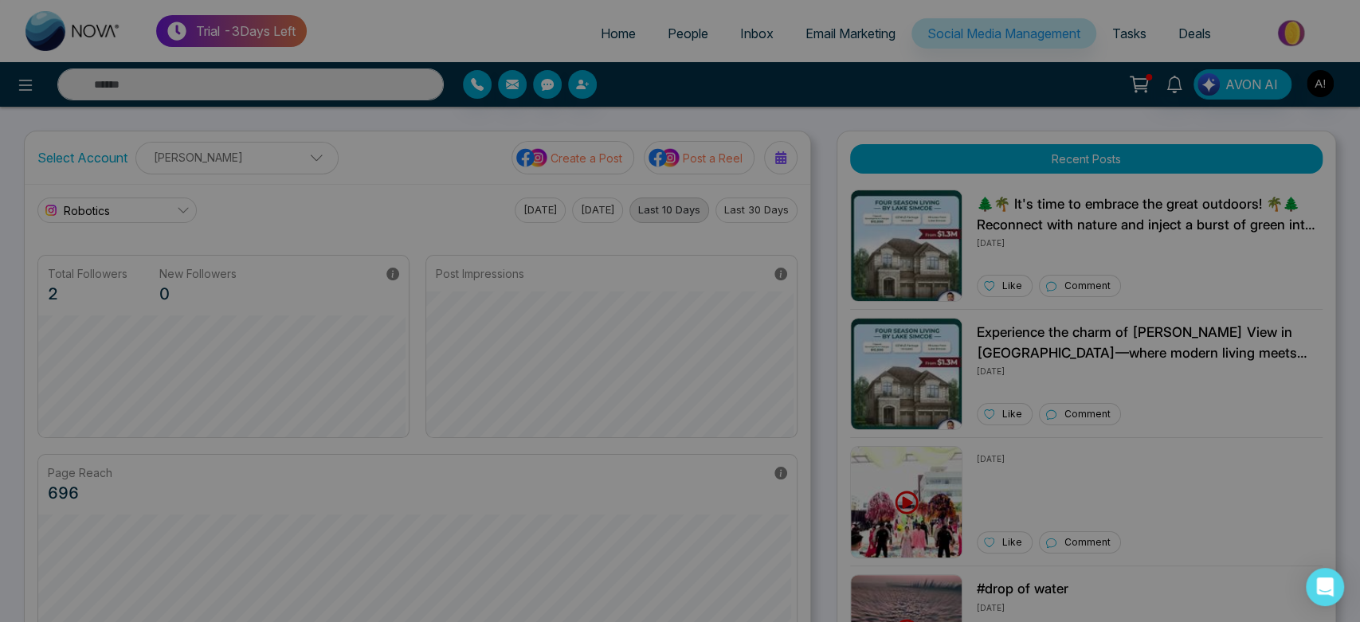
scroll to position [60, 0]
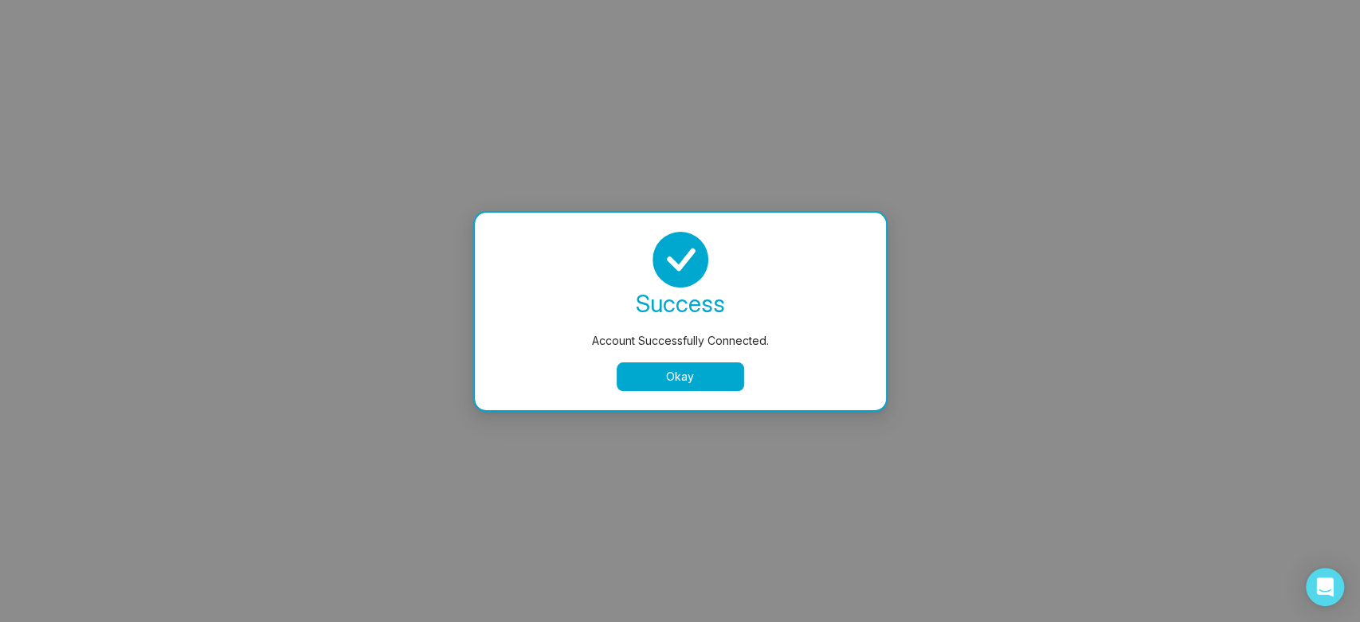
click at [645, 377] on button "Okay" at bounding box center [680, 376] width 127 height 29
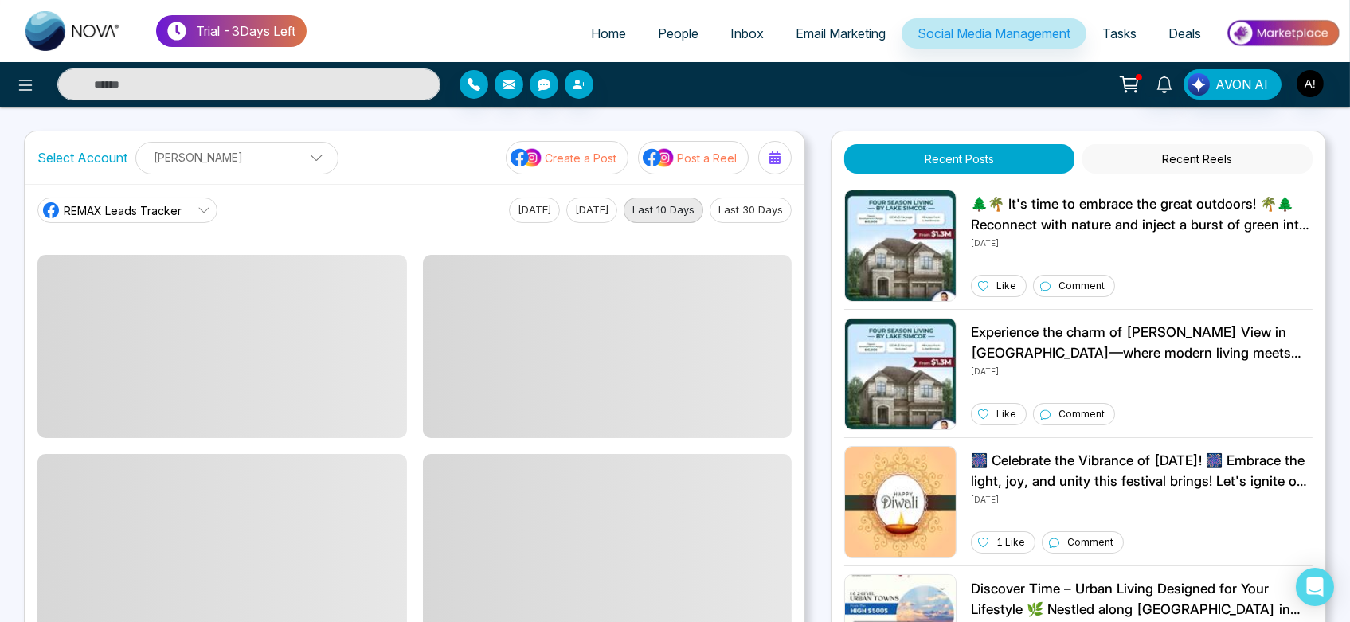
click at [141, 210] on span "REMAX Leads Tracker" at bounding box center [123, 210] width 118 height 17
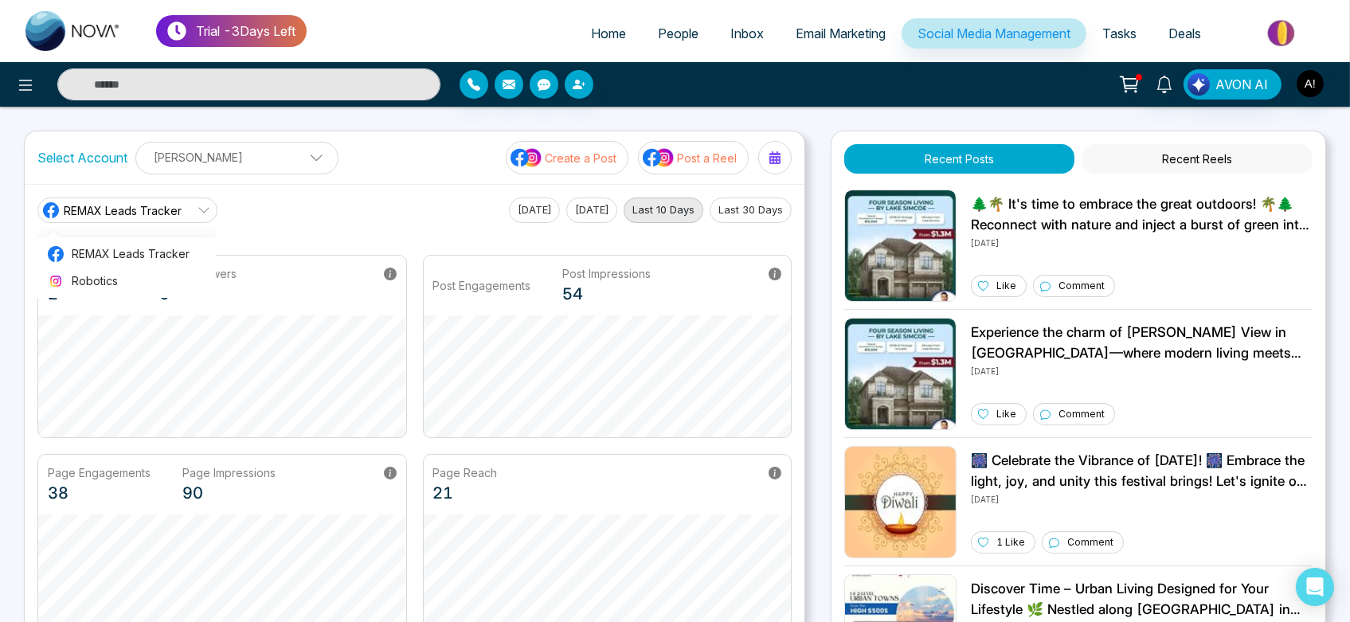
click at [286, 170] on ul "Anit Gupta Add Social Accounts" at bounding box center [237, 171] width 182 height 2
click at [269, 137] on div "Select Account Anit Gupta Anit Gupta Add Social Accounts Create a Post Post a R…" at bounding box center [415, 157] width 780 height 53
click at [280, 160] on p "[PERSON_NAME]" at bounding box center [237, 157] width 182 height 26
click at [441, 184] on div "REMAX Leads Tracker REMAX Leads Tracker Robotics Today Yesterday Last 10 Days L…" at bounding box center [415, 417] width 780 height 466
click at [240, 156] on p "[PERSON_NAME]" at bounding box center [237, 157] width 182 height 26
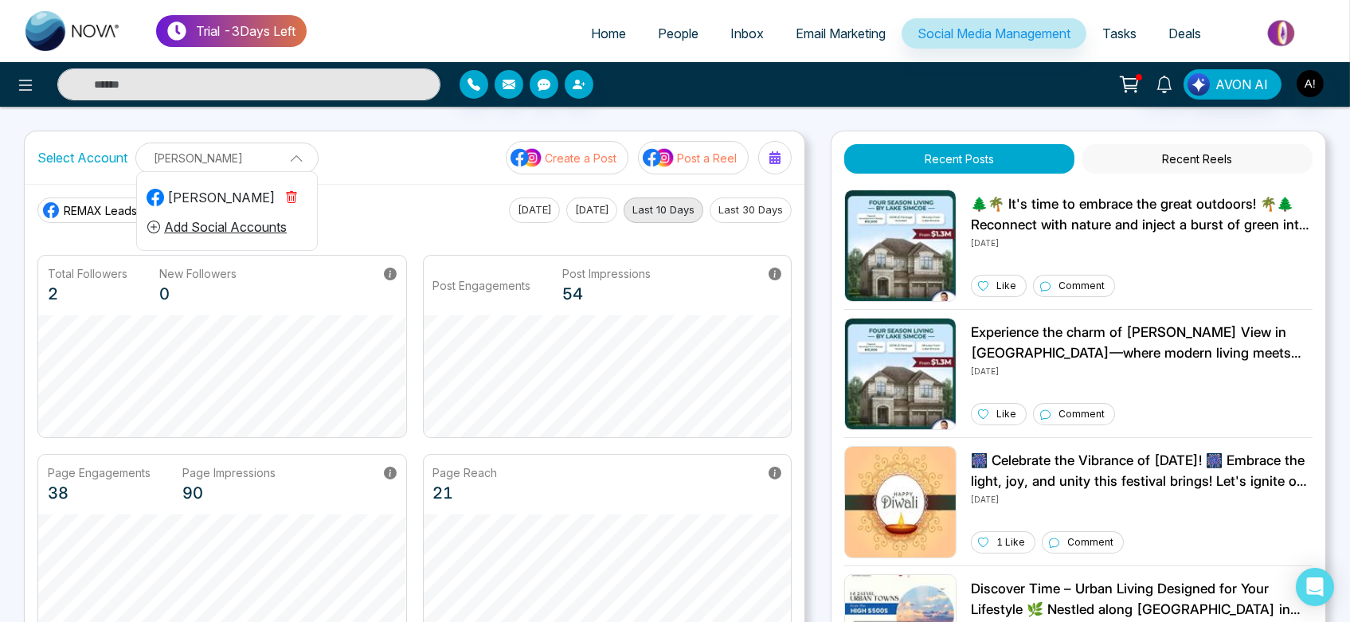
click at [274, 225] on button "Add Social Accounts" at bounding box center [217, 227] width 141 height 21
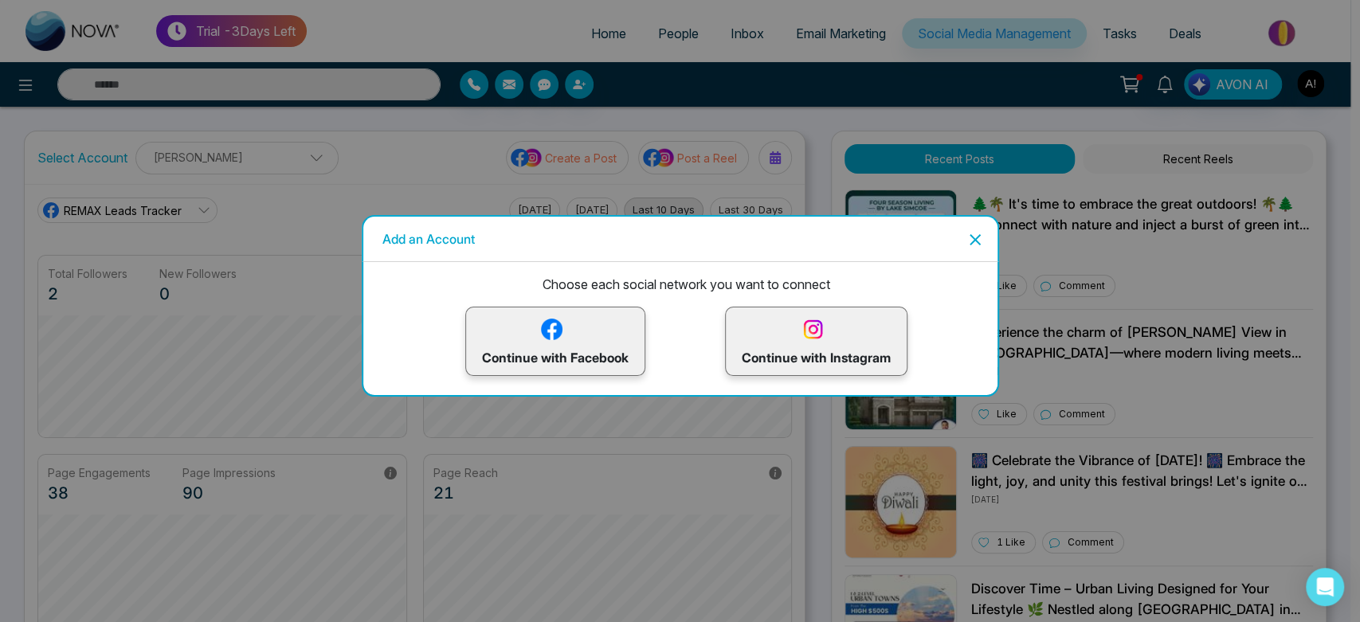
click at [598, 343] on p "Continue with Facebook" at bounding box center [555, 341] width 147 height 52
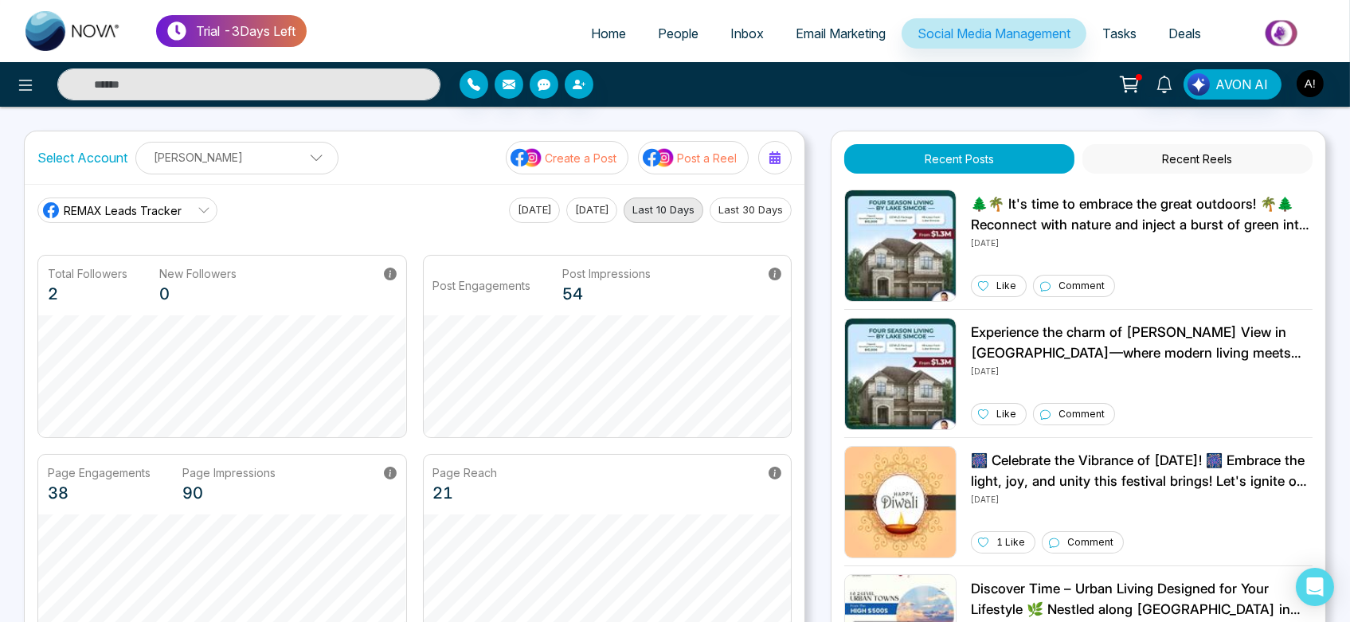
click at [529, 212] on button "[DATE]" at bounding box center [534, 210] width 51 height 25
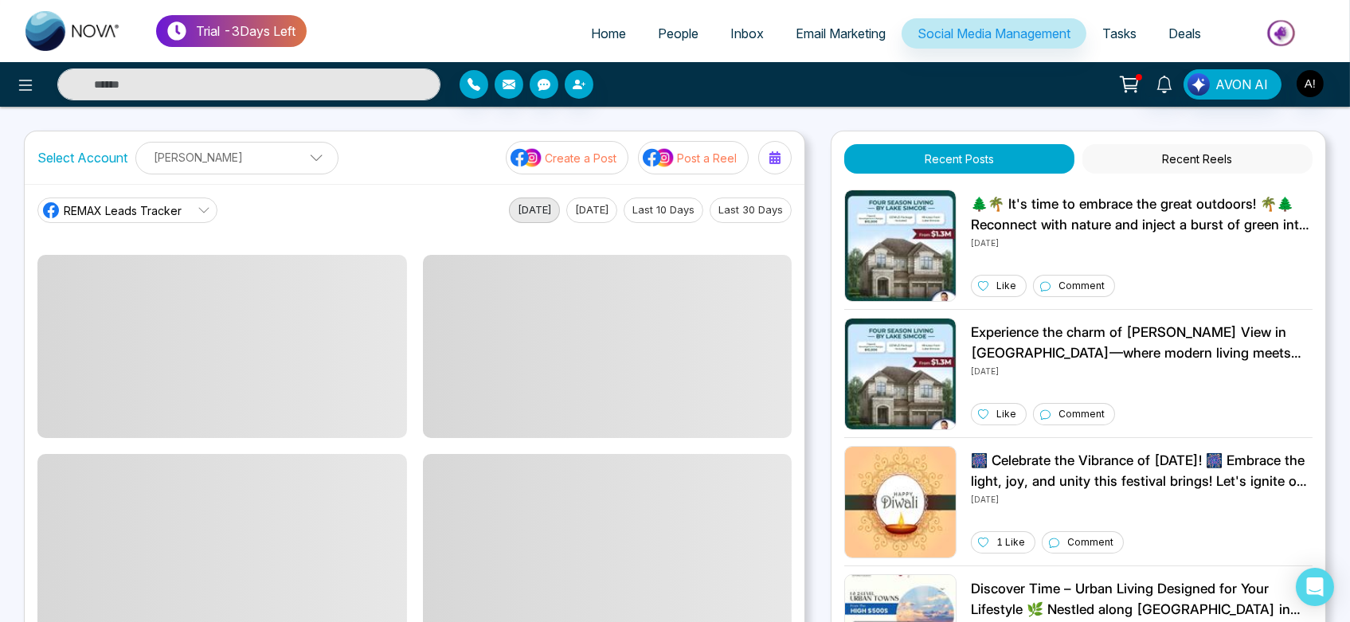
click at [152, 218] on div "REMAX Leads Tracker" at bounding box center [111, 210] width 140 height 19
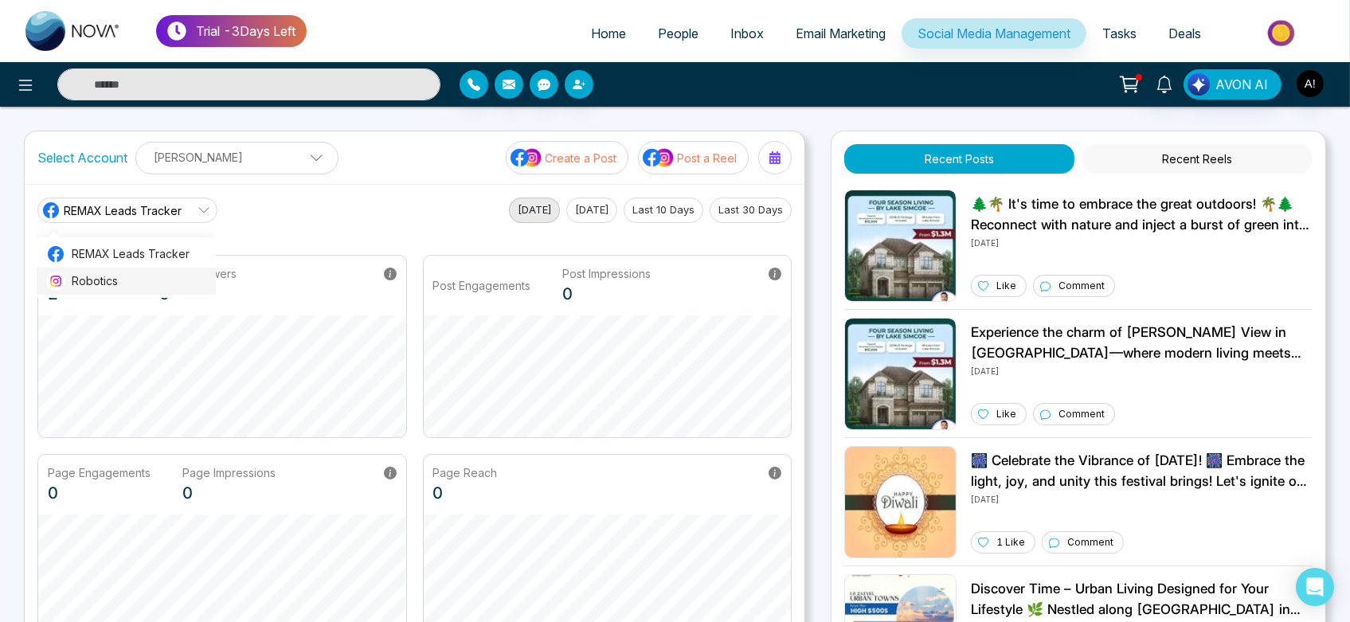
click at [166, 272] on li "Robotics" at bounding box center [126, 281] width 179 height 27
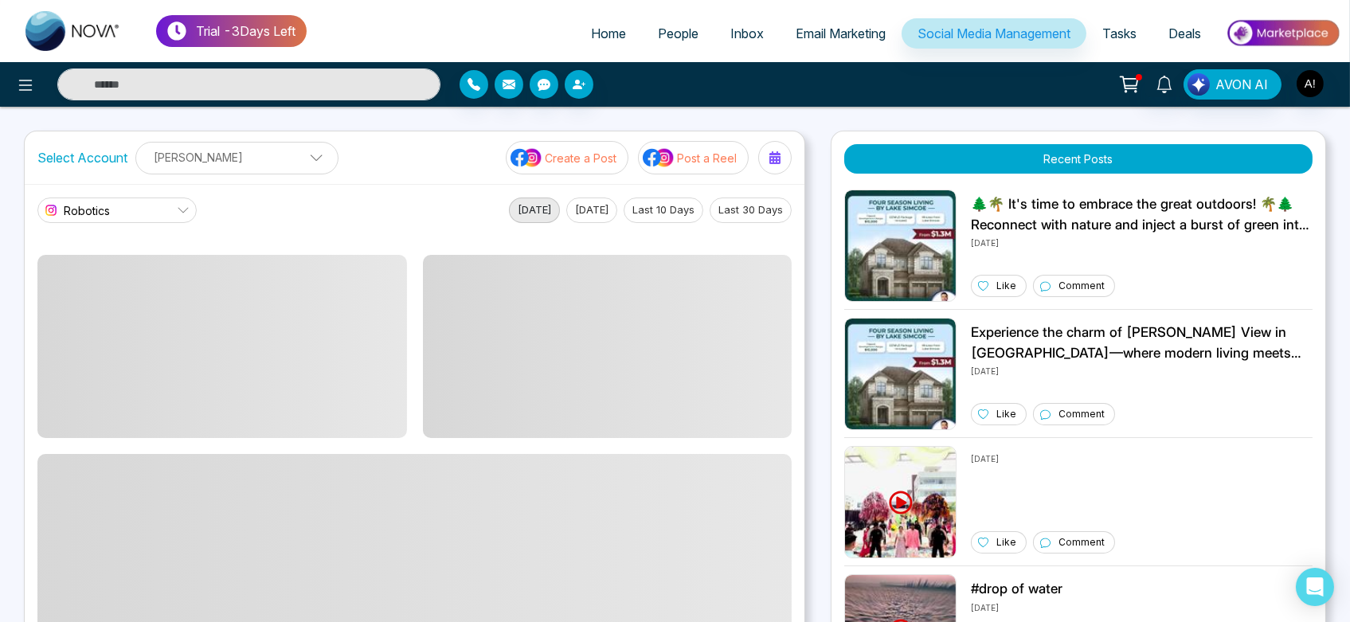
click at [181, 198] on div "Robotics REMAX Leads Tracker Robotics" at bounding box center [116, 210] width 159 height 25
click at [181, 210] on icon at bounding box center [183, 211] width 10 height 6
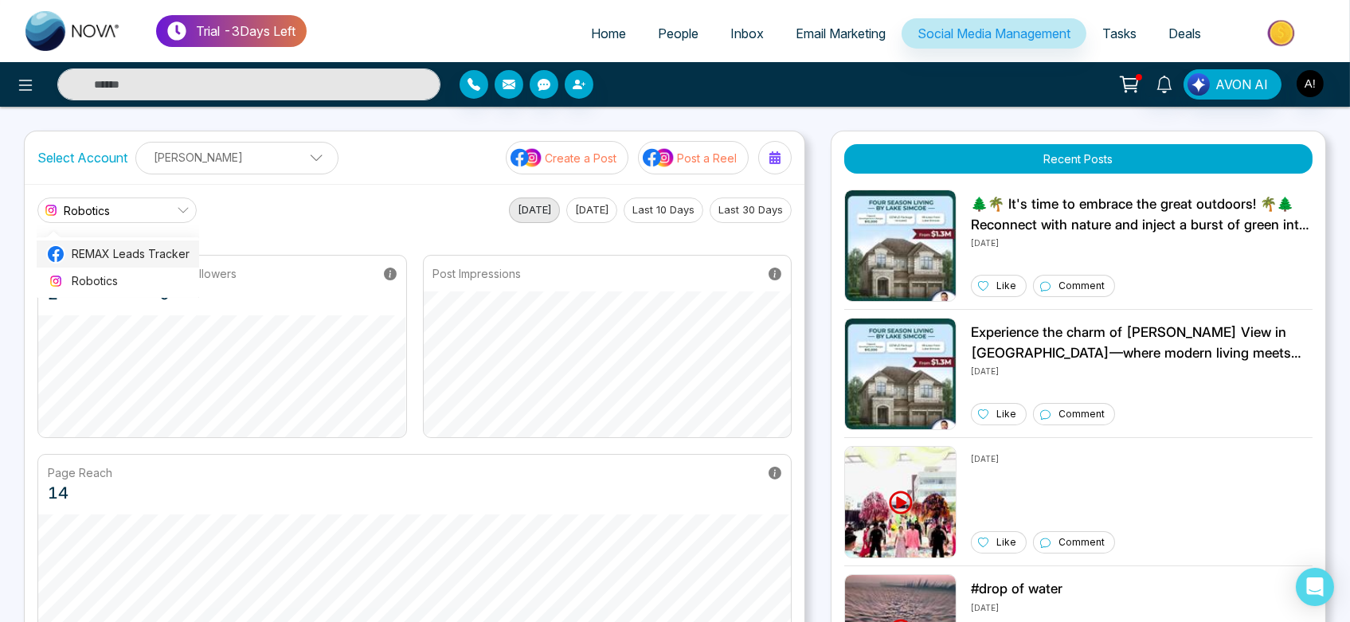
click at [183, 248] on span "REMAX Leads Tracker" at bounding box center [131, 254] width 118 height 18
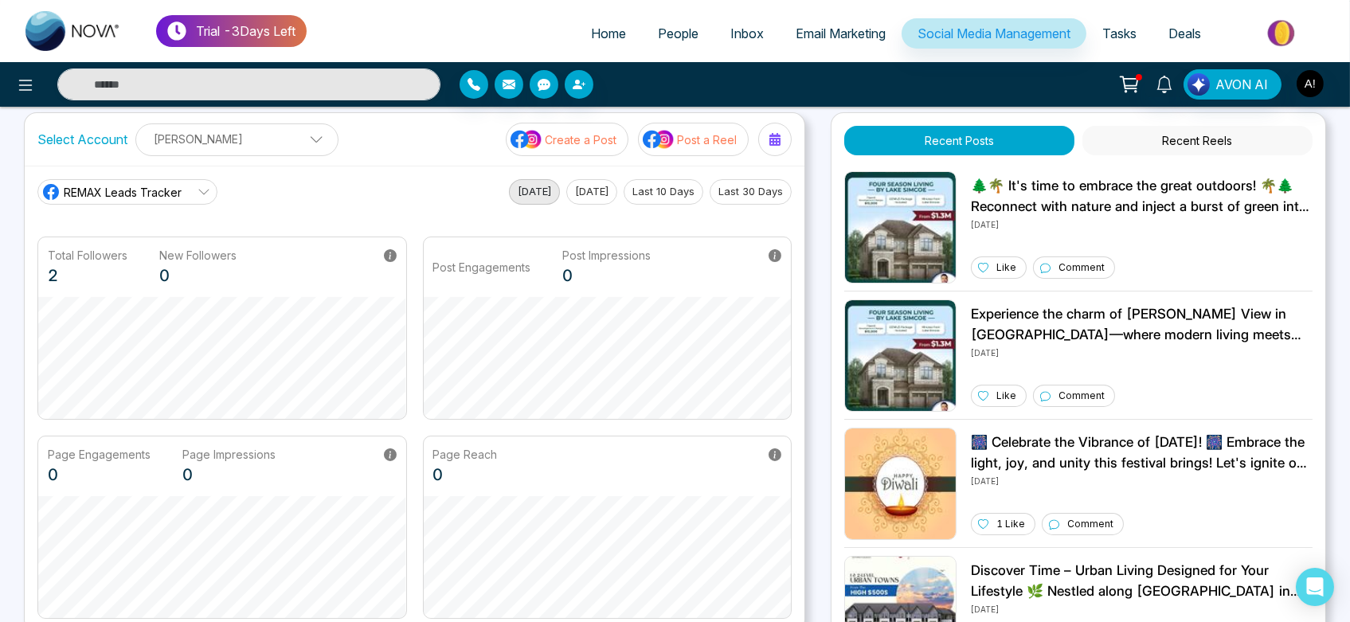
scroll to position [0, 0]
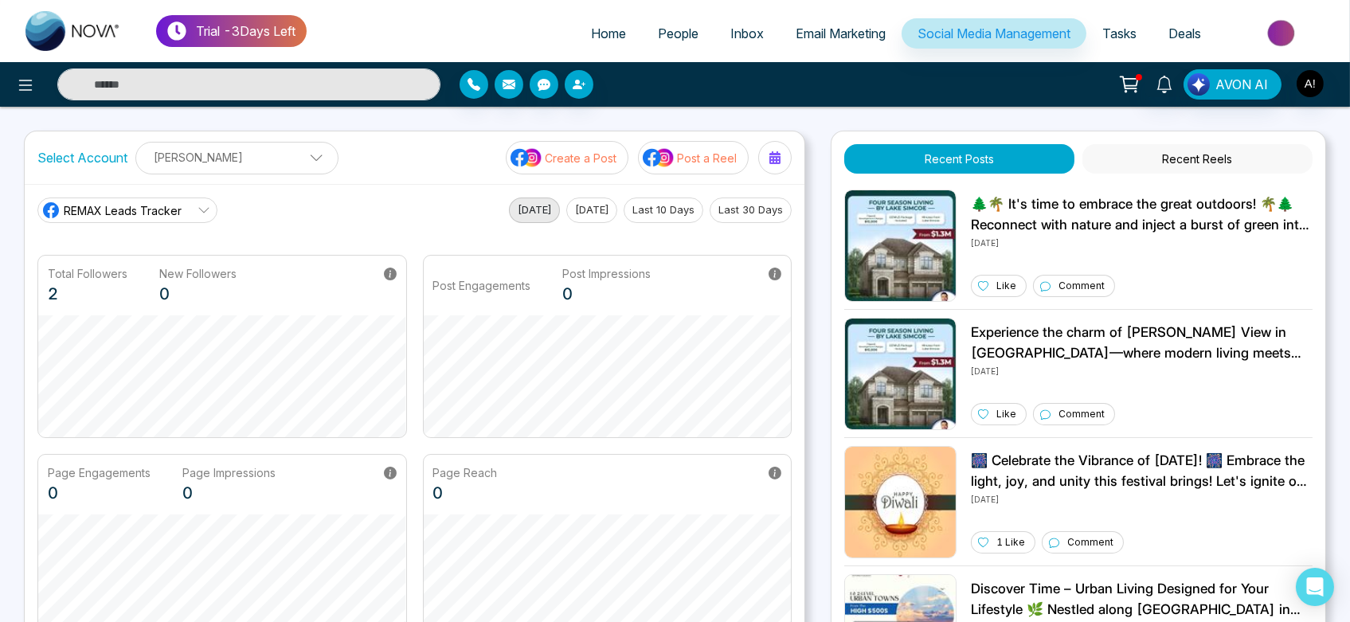
click at [581, 198] on button "[DATE]" at bounding box center [591, 210] width 51 height 25
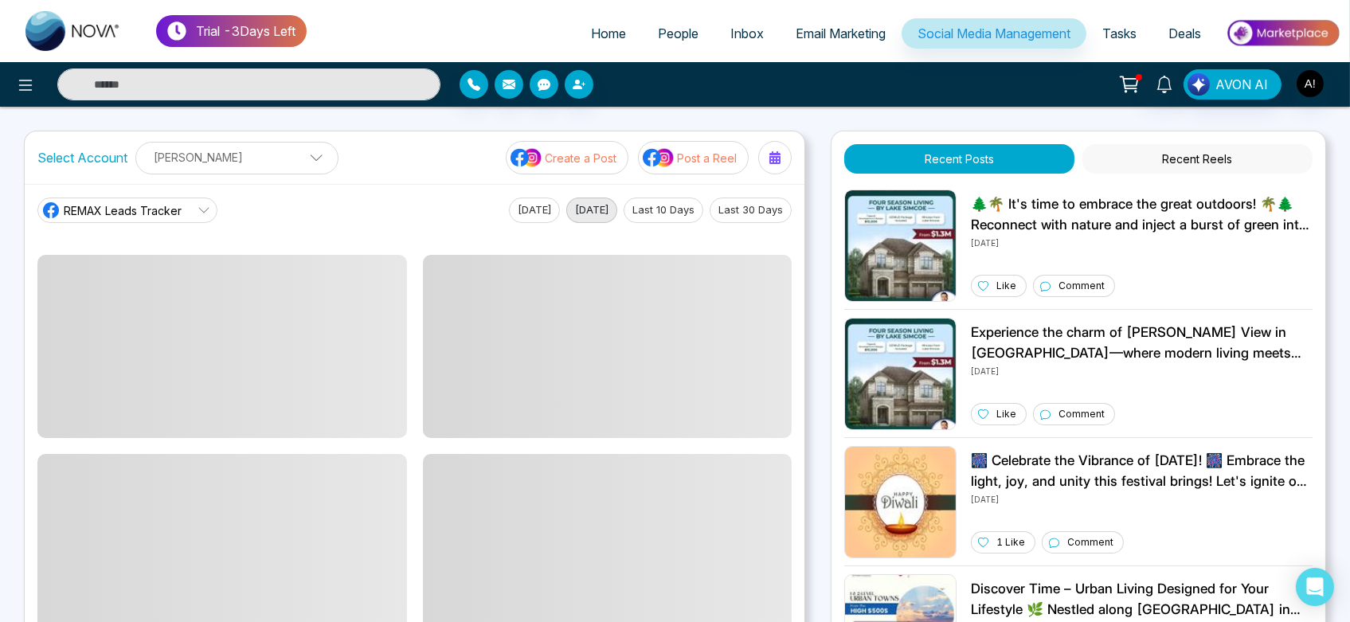
click at [275, 164] on p "[PERSON_NAME]" at bounding box center [237, 157] width 182 height 26
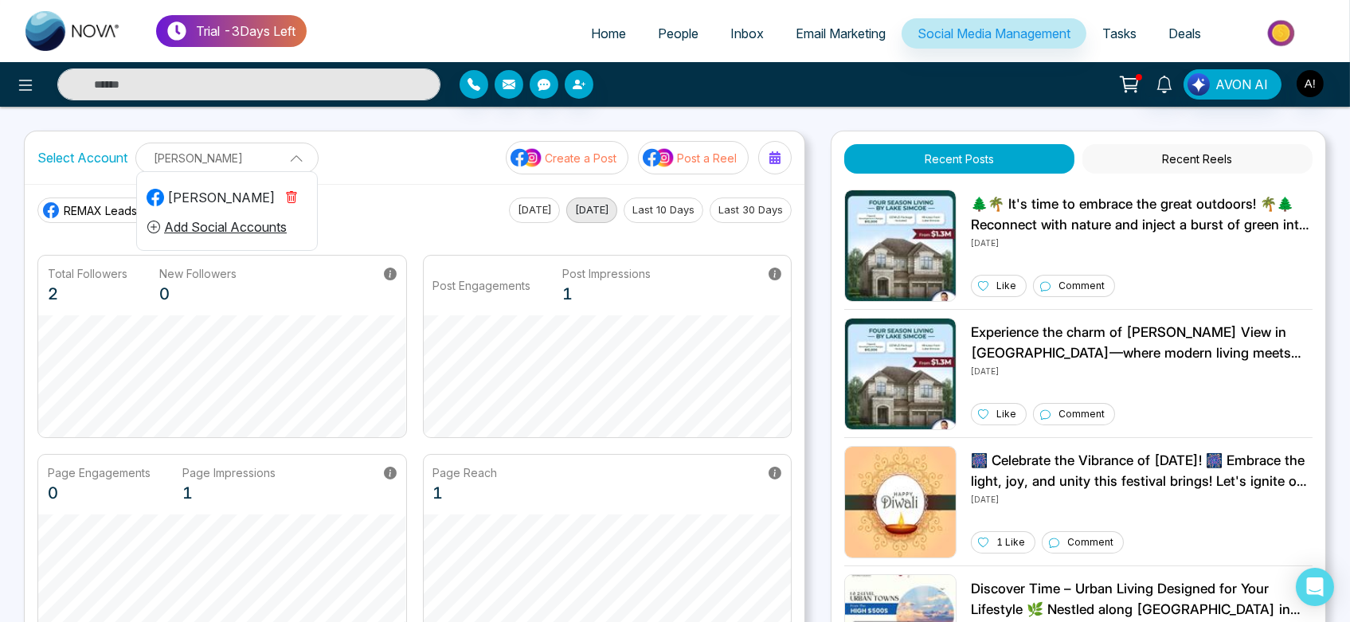
click at [275, 164] on p "[PERSON_NAME]" at bounding box center [227, 158] width 163 height 26
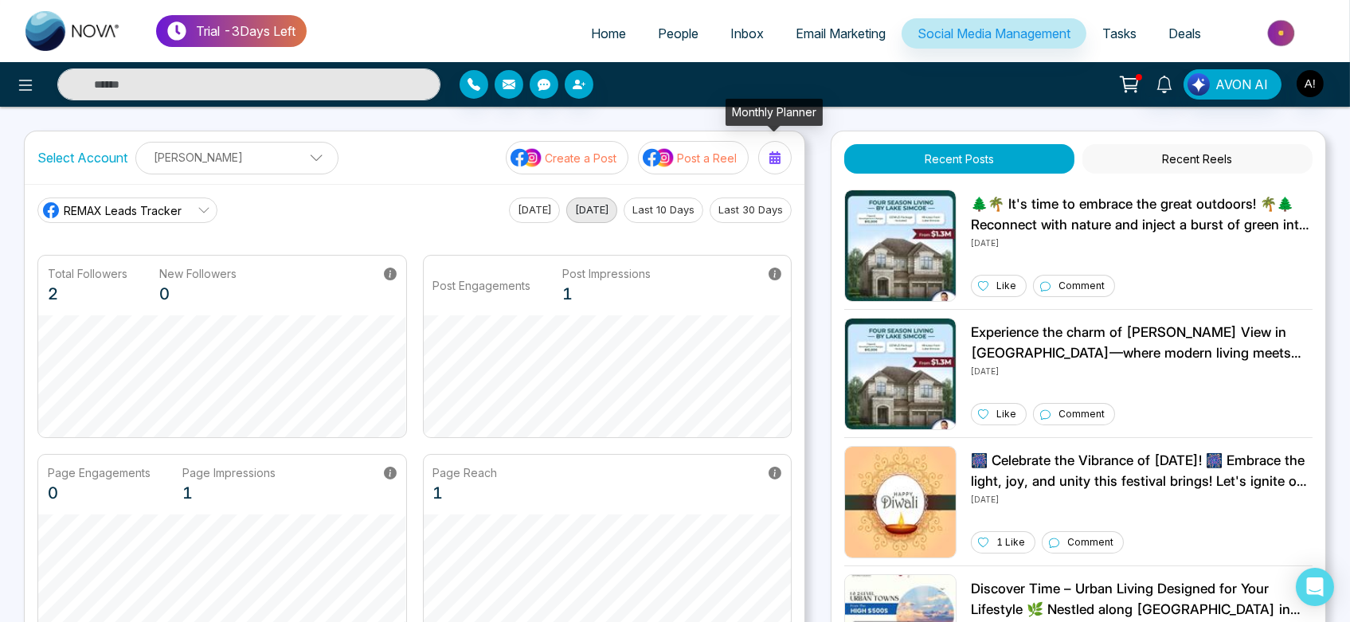
click at [776, 160] on icon at bounding box center [775, 157] width 11 height 13
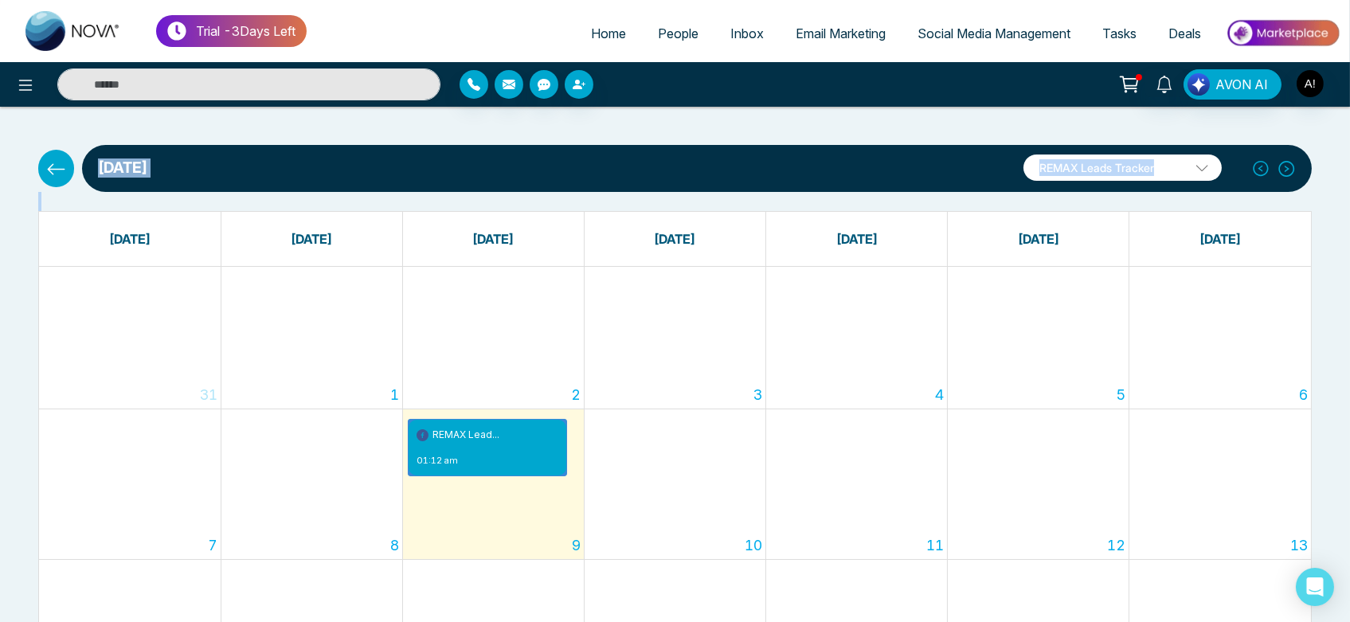
click at [57, 190] on div "September 2025 REMAX Leads Tracker REMAX Leads Tracker Robotics Add Social Acco…" at bounding box center [675, 178] width 1293 height 66
click at [58, 169] on icon at bounding box center [57, 168] width 18 height 11
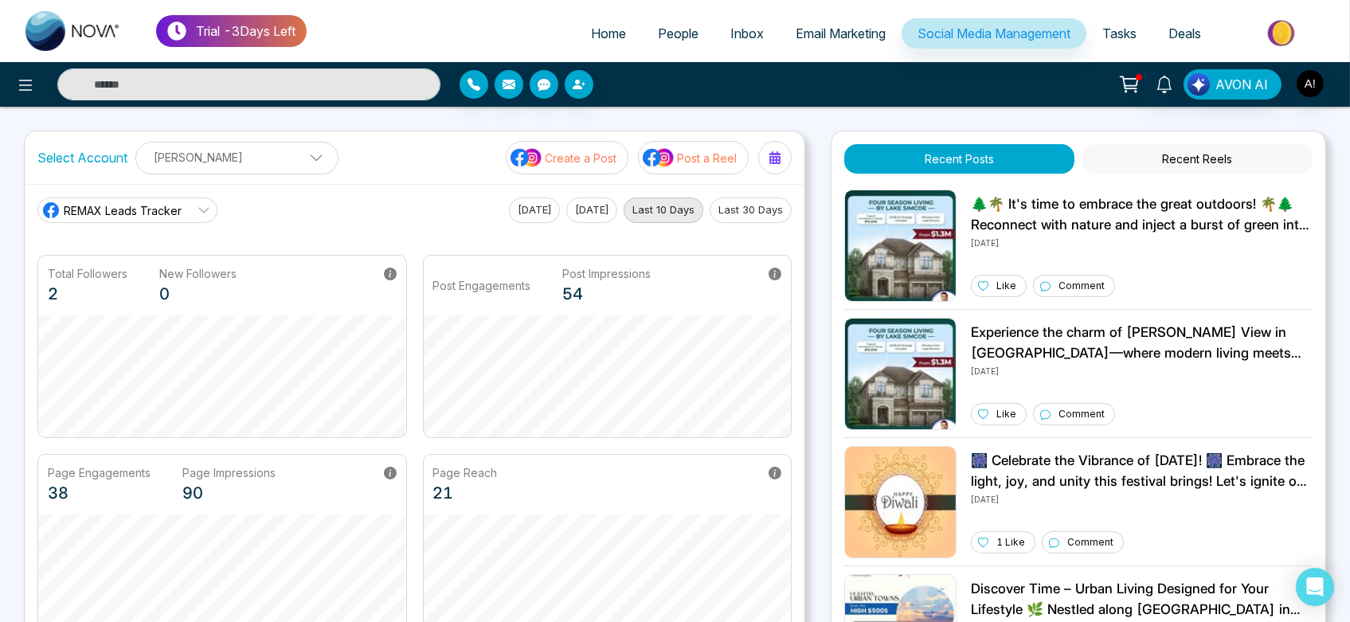
click at [774, 211] on button "Last 30 Days" at bounding box center [751, 210] width 82 height 25
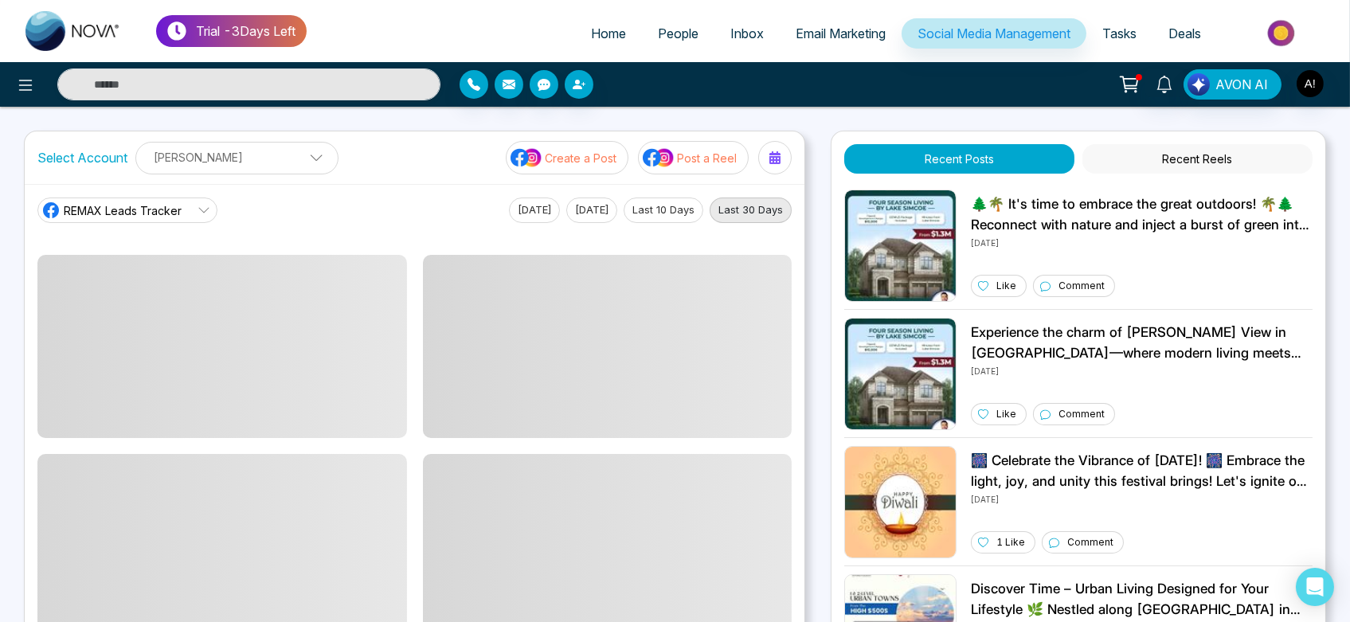
click at [677, 211] on button "Last 10 Days" at bounding box center [664, 210] width 80 height 25
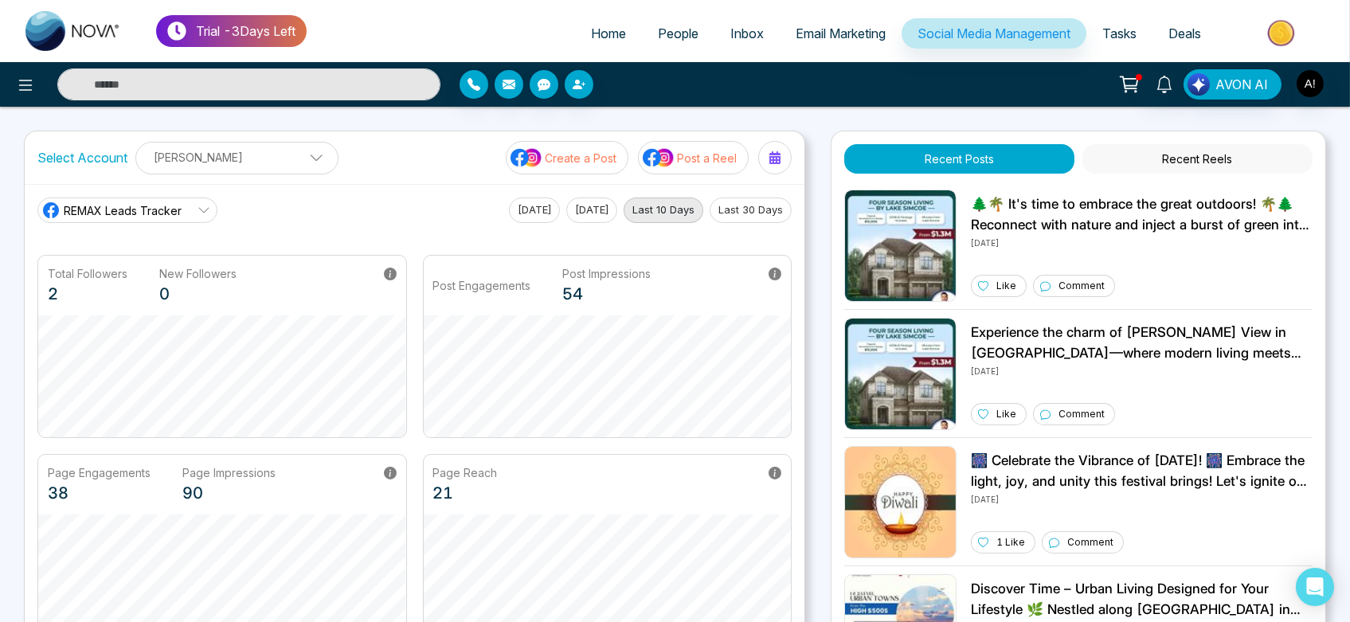
click at [566, 147] on button "Create a Post" at bounding box center [567, 157] width 123 height 33
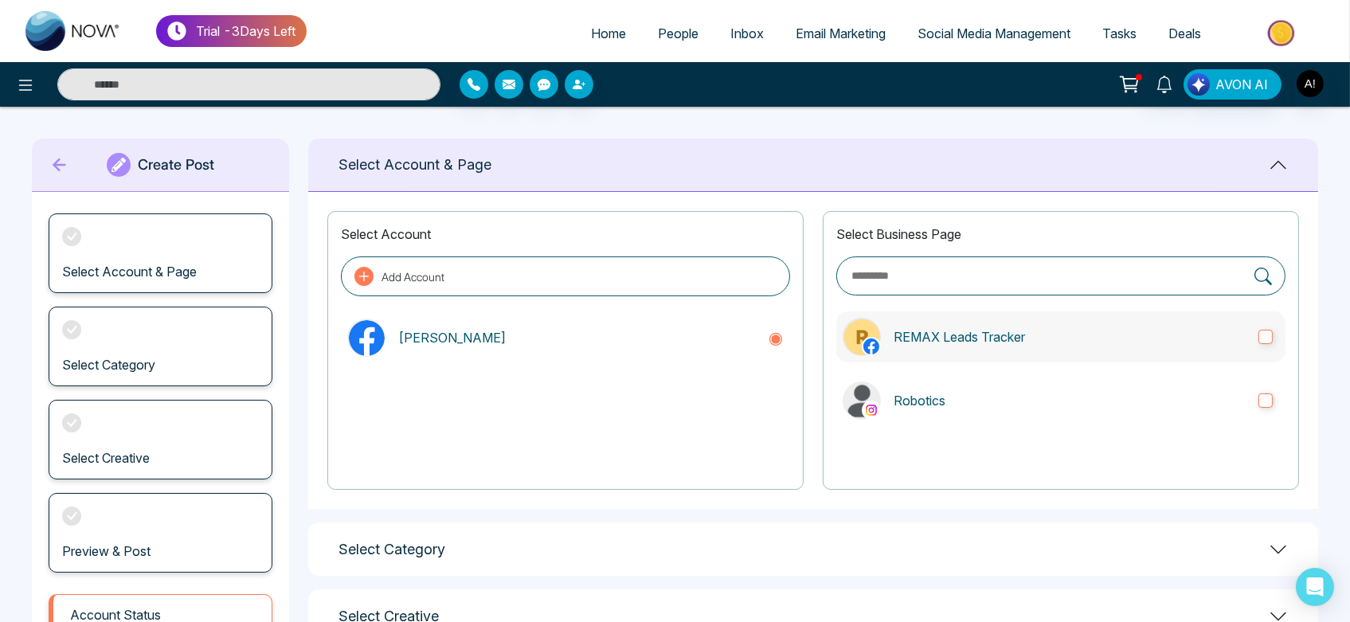
click at [942, 342] on p "REMAX Leads Tracker" at bounding box center [1070, 336] width 352 height 19
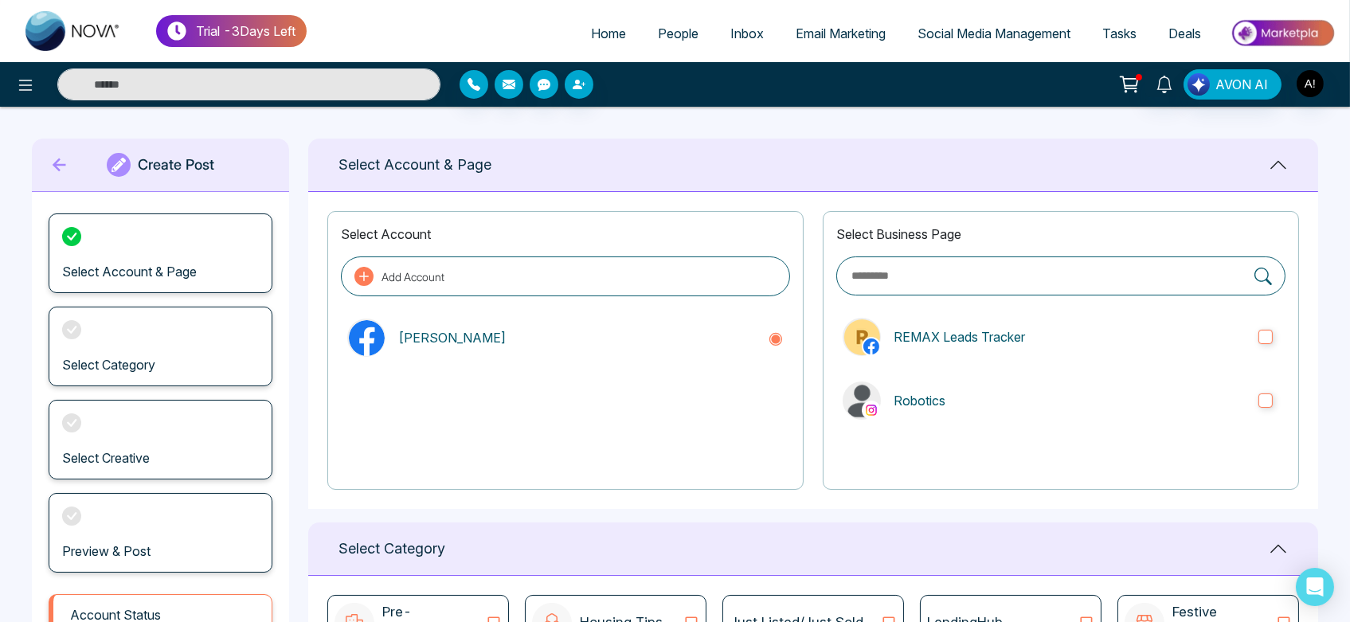
scroll to position [289, 0]
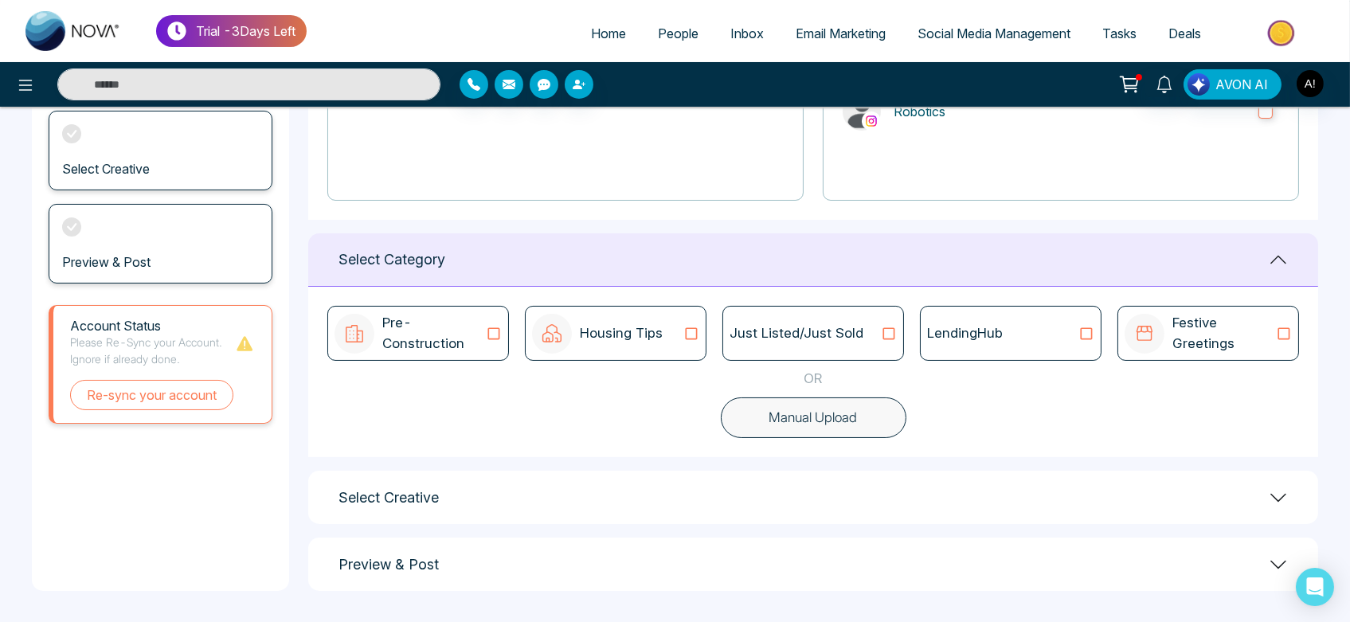
click at [849, 422] on button "Manual Upload" at bounding box center [814, 418] width 186 height 41
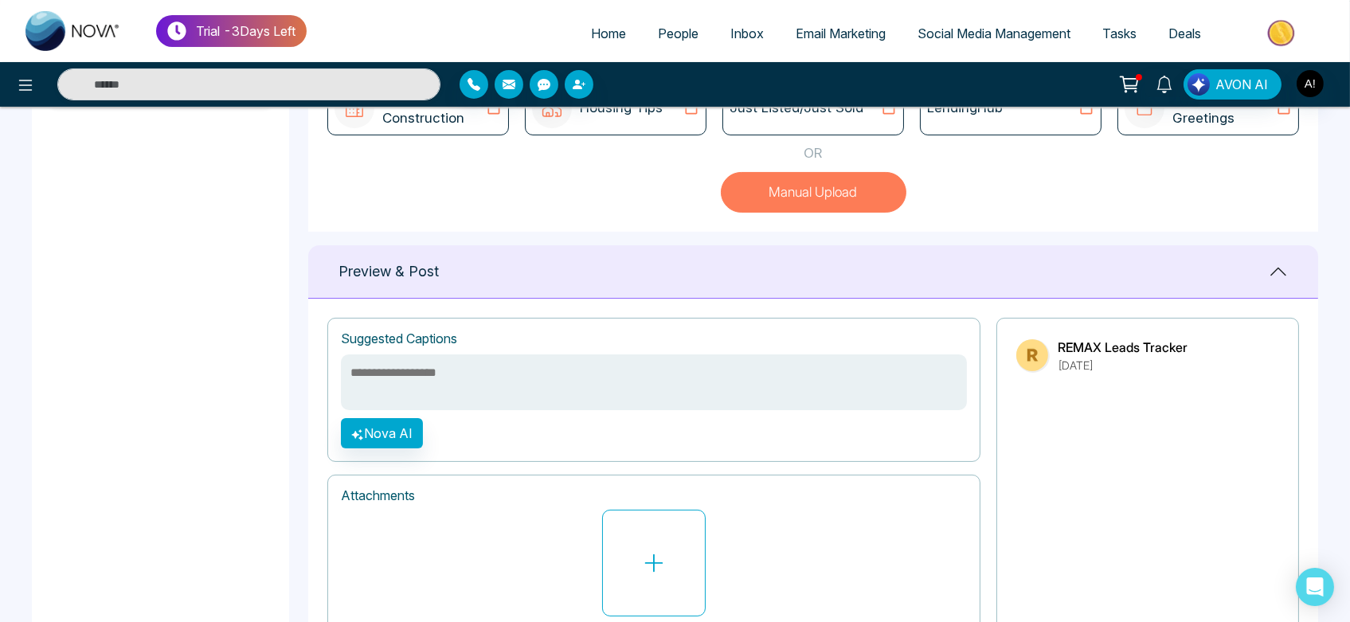
scroll to position [516, 0]
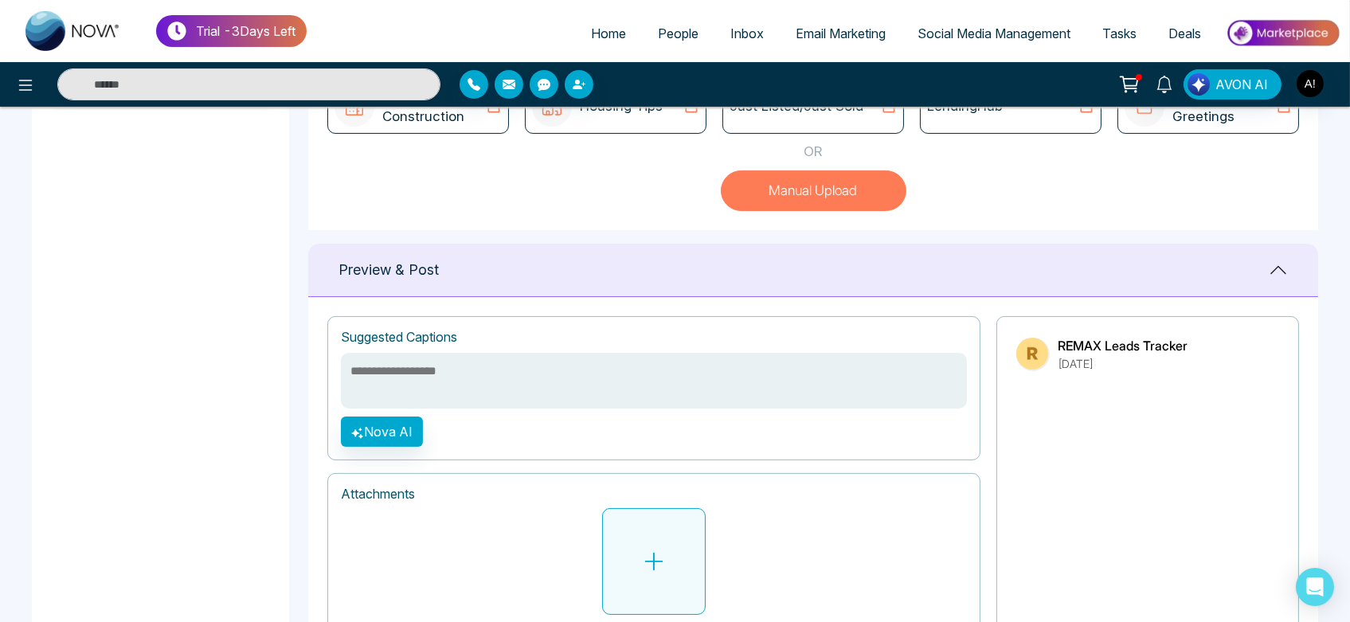
click at [676, 553] on button at bounding box center [654, 561] width 104 height 107
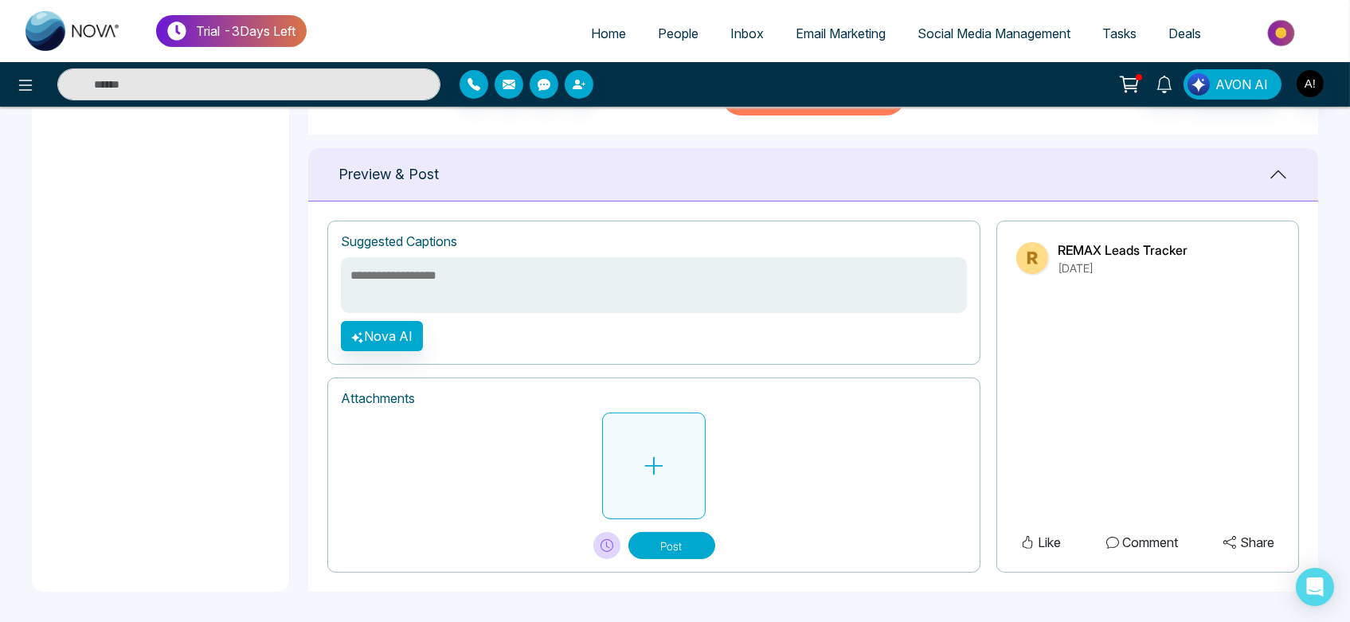
click at [672, 468] on button at bounding box center [654, 466] width 104 height 107
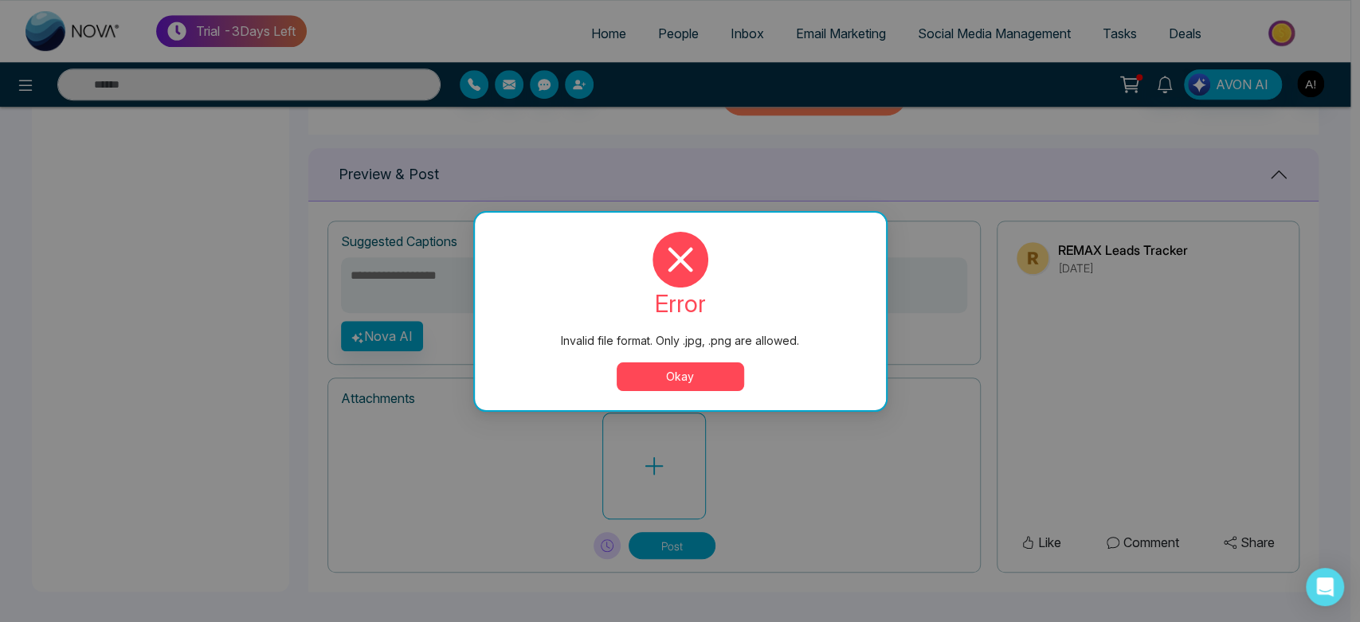
click at [708, 386] on button "Okay" at bounding box center [680, 376] width 127 height 29
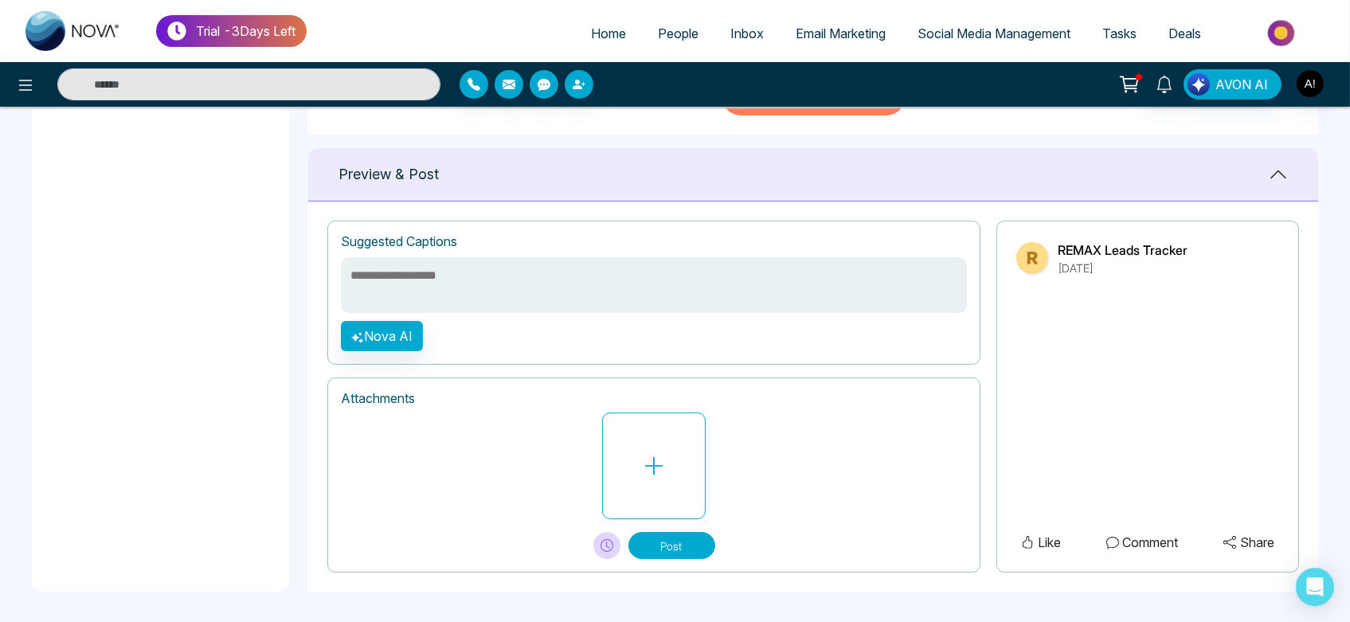
scroll to position [574, 0]
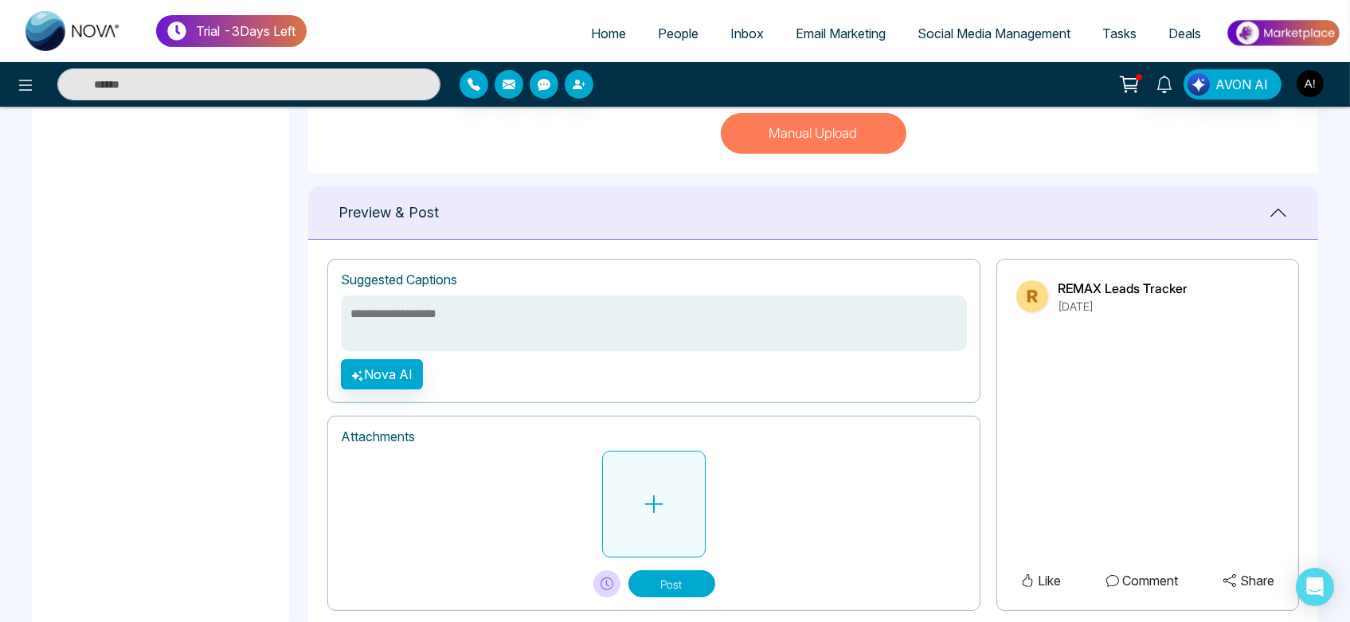
click at [676, 503] on button at bounding box center [654, 504] width 104 height 107
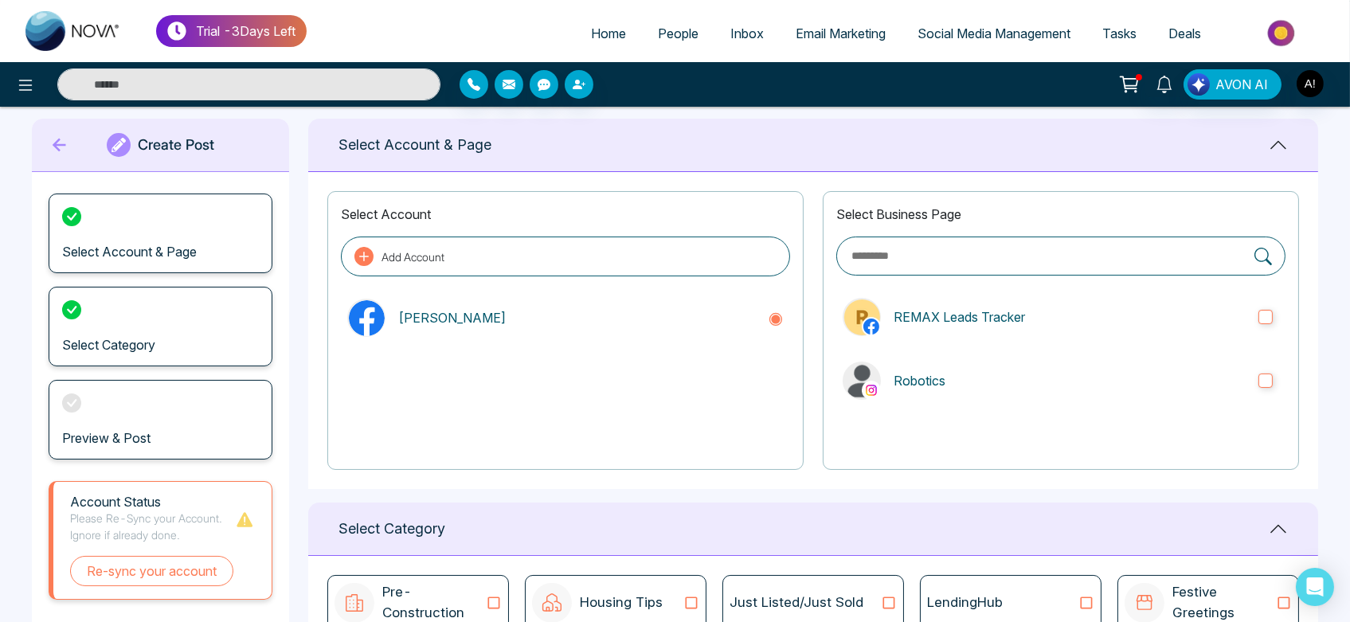
scroll to position [0, 0]
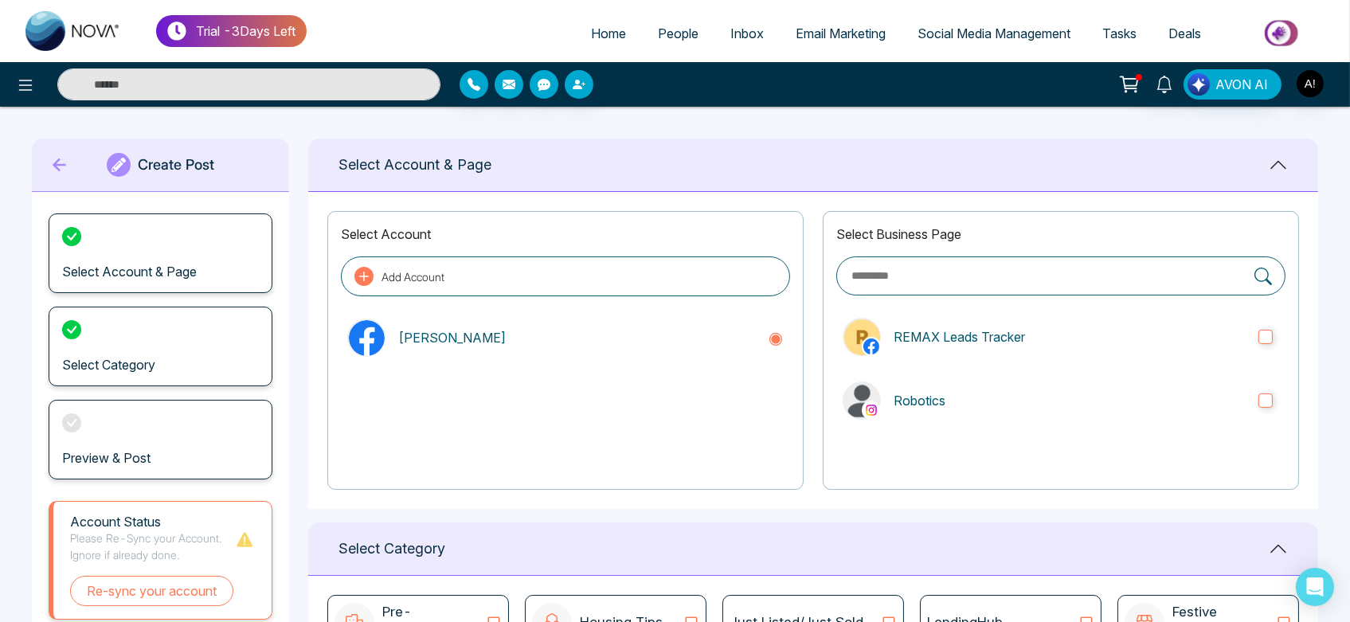
drag, startPoint x: 336, startPoint y: 154, endPoint x: 517, endPoint y: 175, distance: 182.1
click at [517, 175] on div "Select Account & Page" at bounding box center [813, 165] width 1010 height 53
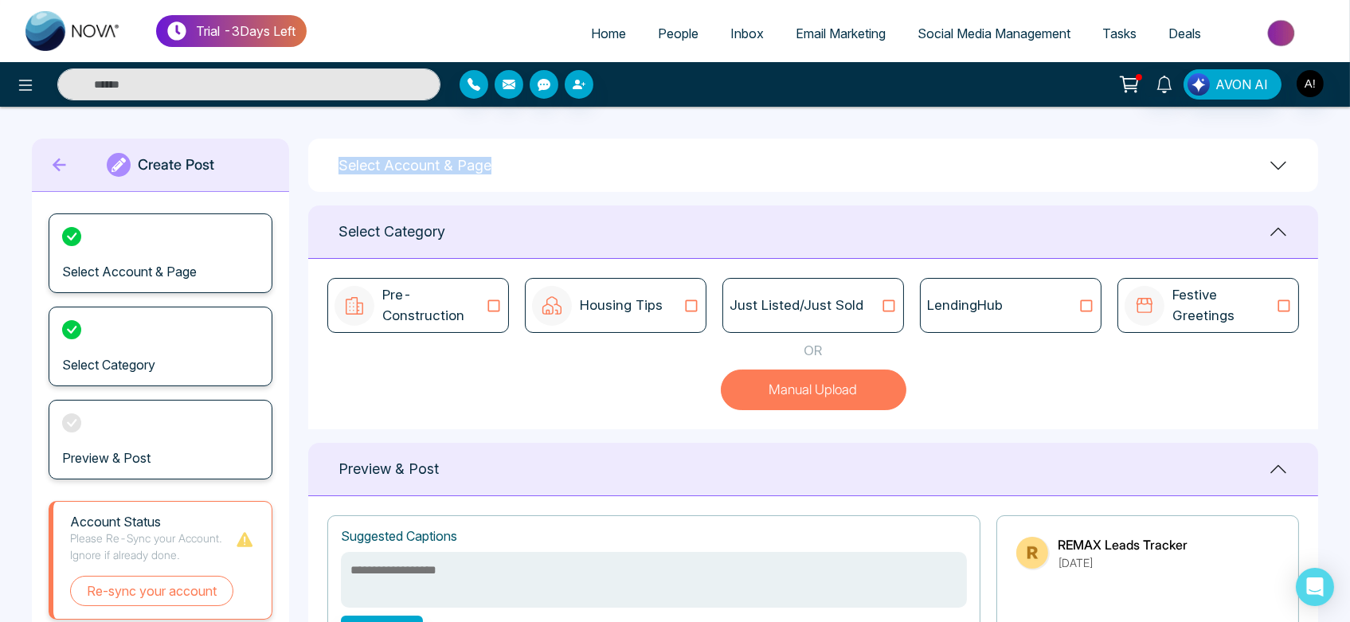
click at [517, 175] on div "Select Account & Page" at bounding box center [813, 165] width 1010 height 53
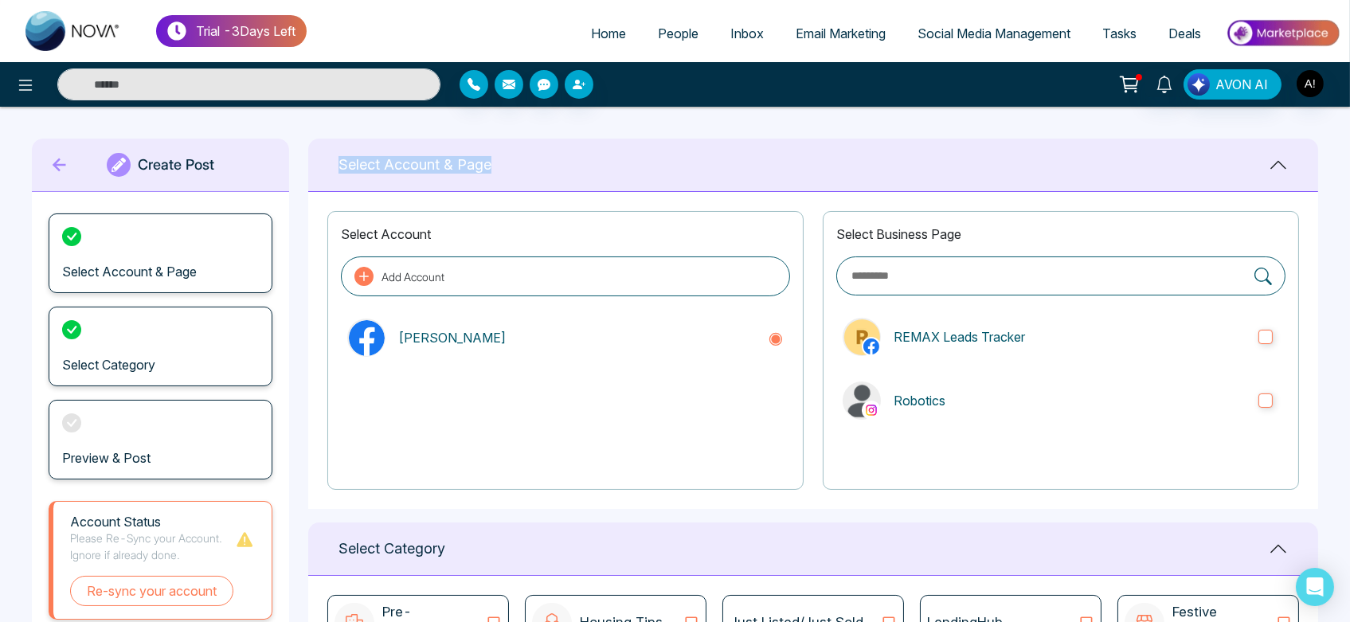
drag, startPoint x: 326, startPoint y: 161, endPoint x: 521, endPoint y: 162, distance: 195.2
click at [521, 162] on div "Select Account & Page" at bounding box center [813, 165] width 1010 height 53
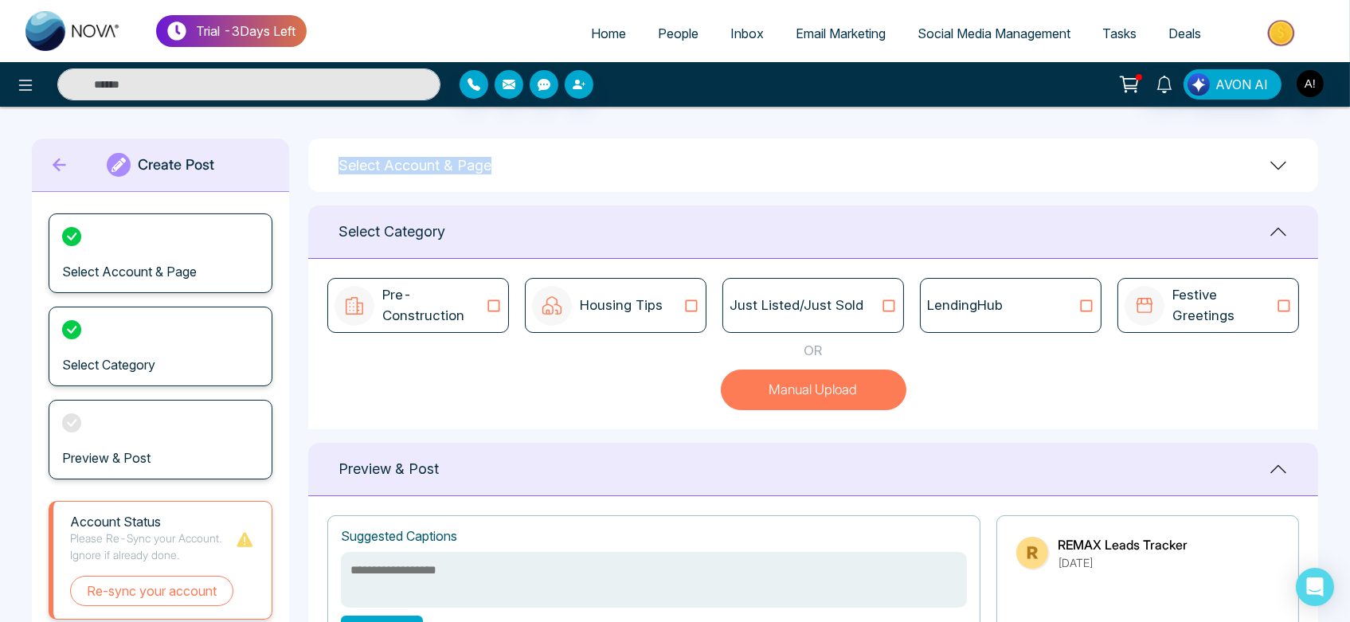
click at [521, 162] on div "Select Account & Page" at bounding box center [813, 165] width 1010 height 53
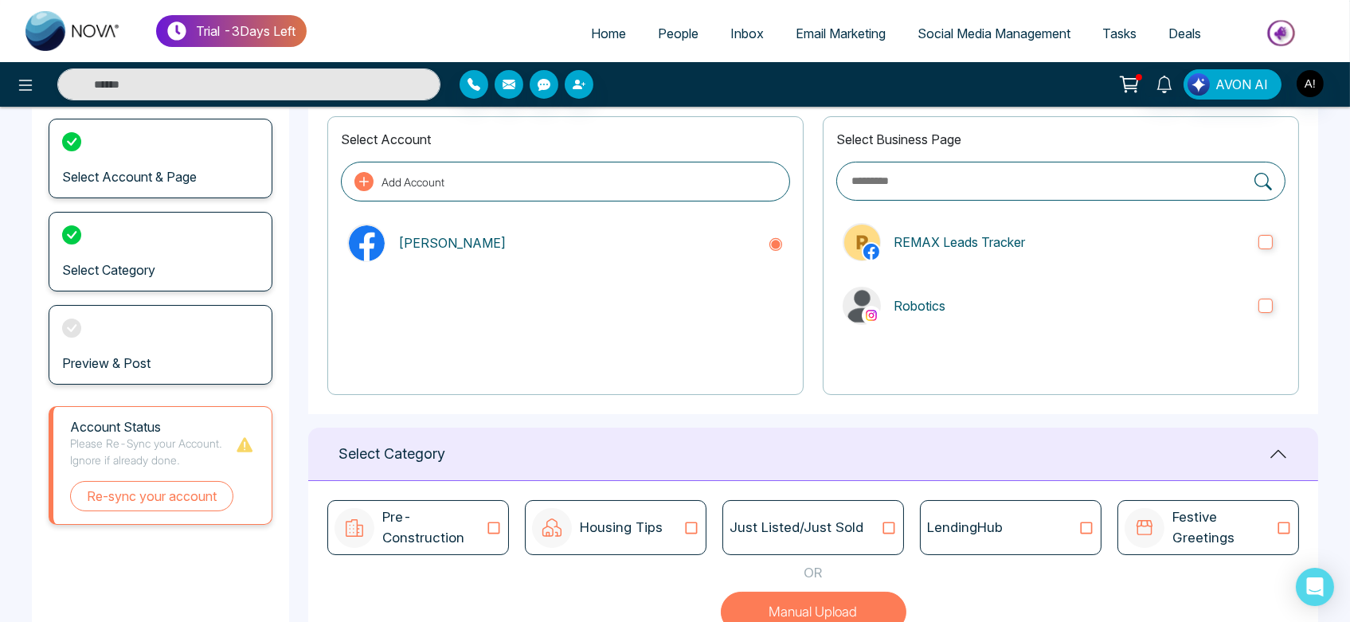
scroll to position [97, 0]
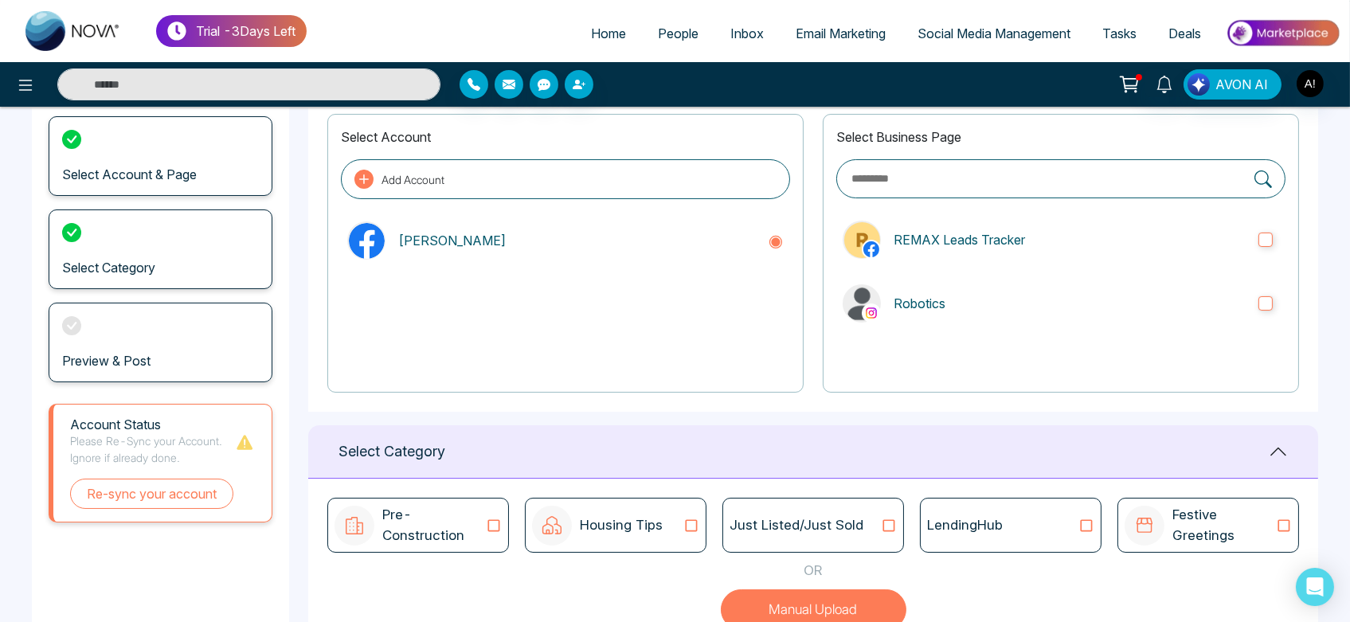
click at [178, 360] on div "Preview & Post" at bounding box center [161, 343] width 224 height 80
click at [200, 503] on button "Re-sync your account" at bounding box center [151, 494] width 163 height 30
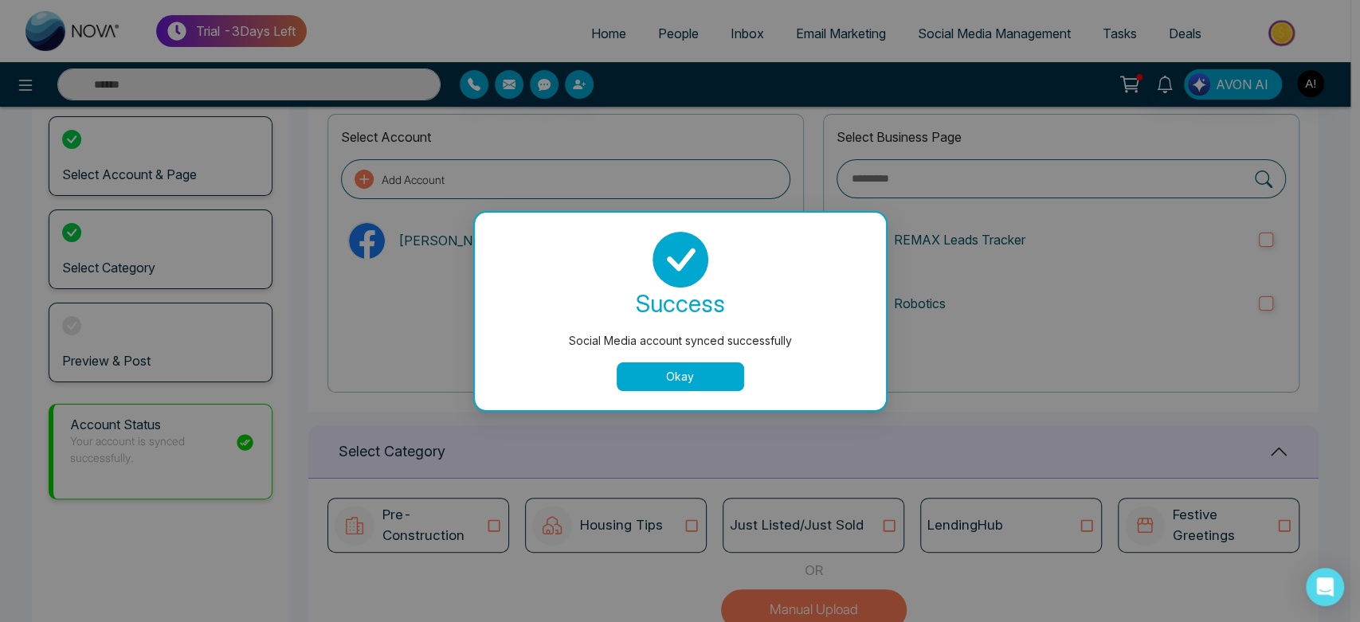
click at [650, 381] on button "Okay" at bounding box center [680, 376] width 127 height 29
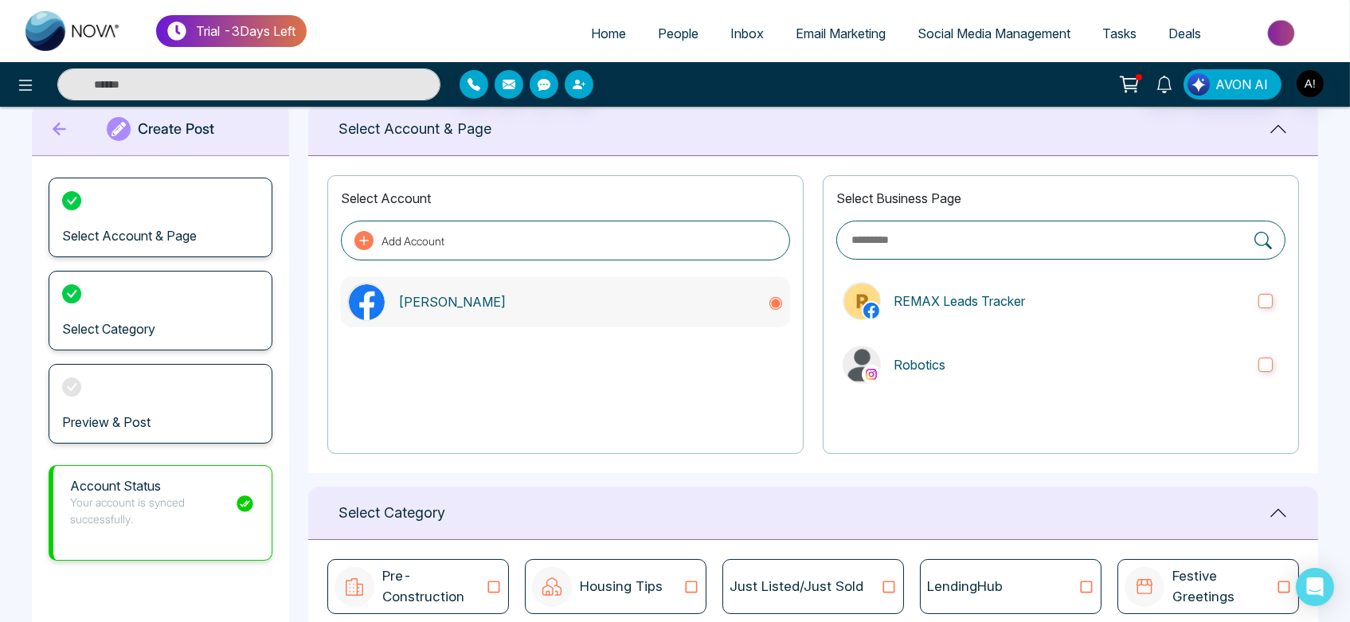
scroll to position [6, 0]
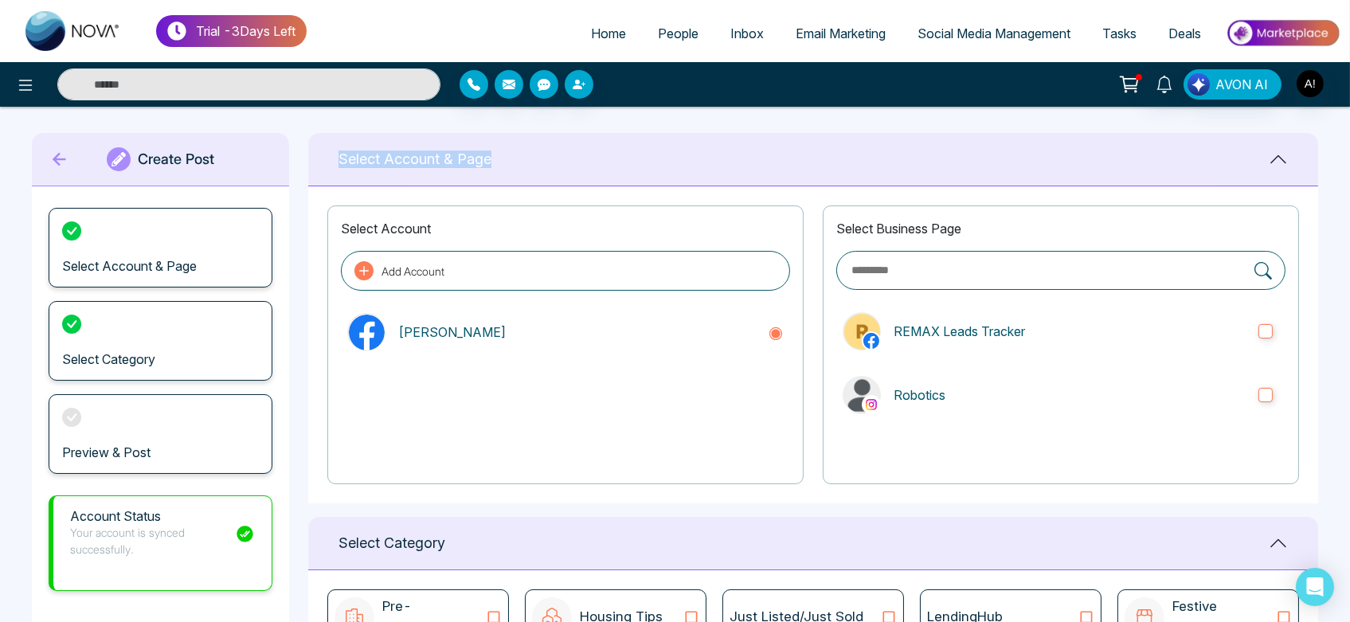
drag, startPoint x: 333, startPoint y: 157, endPoint x: 603, endPoint y: 145, distance: 270.3
click at [603, 145] on div "Select Account & Page" at bounding box center [813, 159] width 1010 height 53
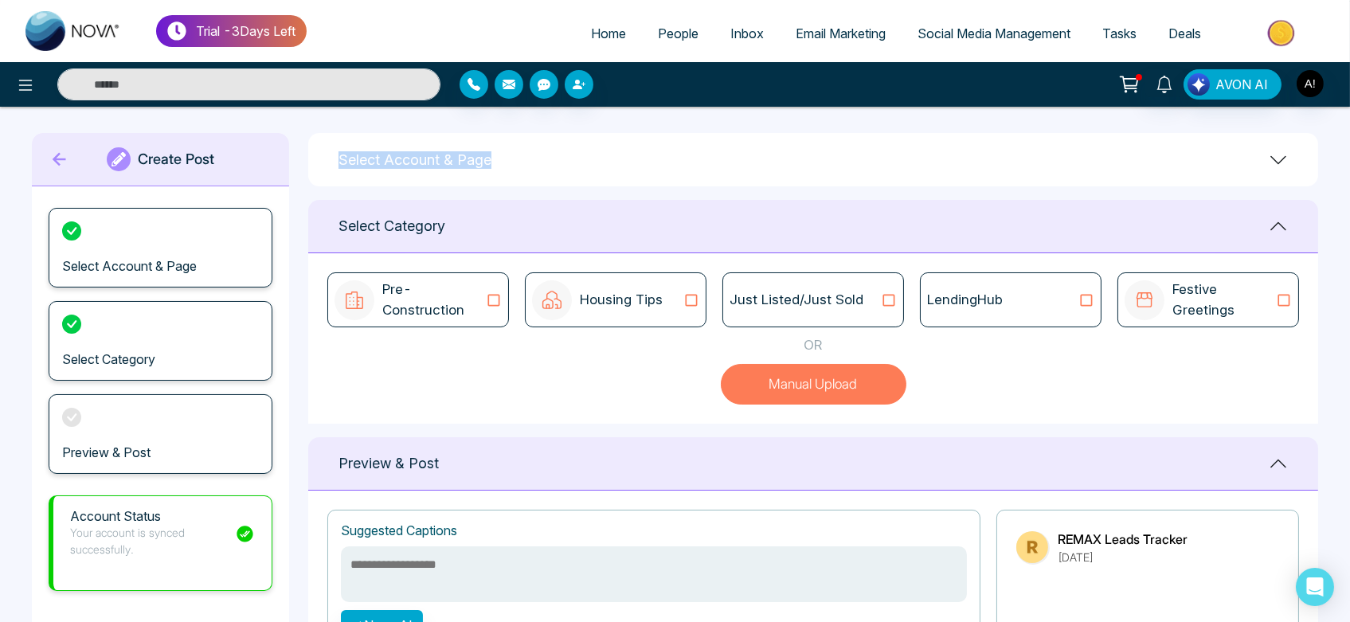
click at [603, 145] on div "Select Account & Page" at bounding box center [813, 159] width 1010 height 53
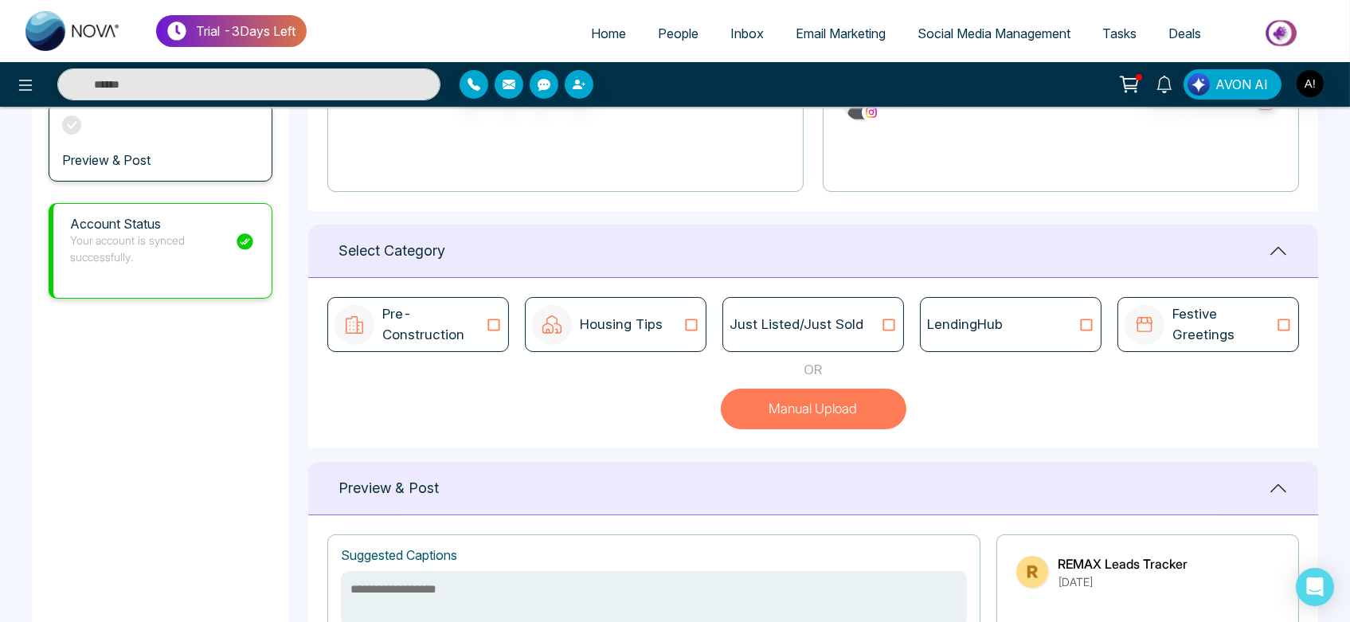
scroll to position [300, 0]
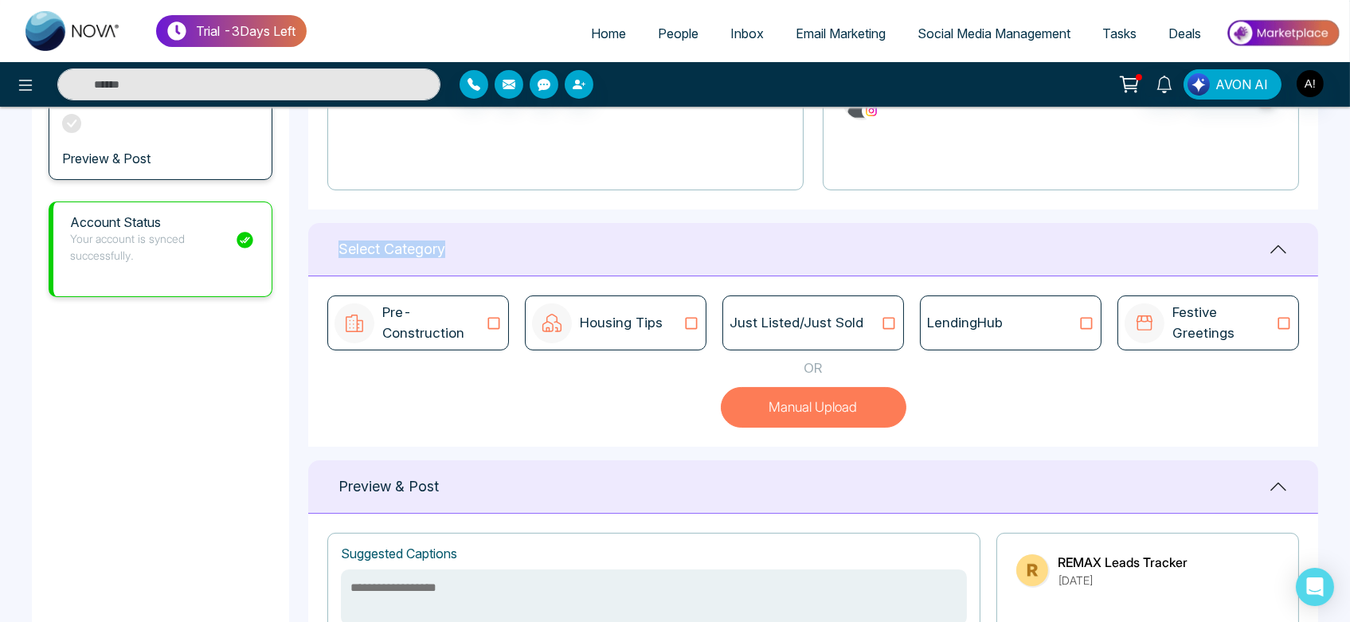
drag, startPoint x: 330, startPoint y: 245, endPoint x: 574, endPoint y: 245, distance: 243.8
click at [574, 245] on div "Select Category" at bounding box center [813, 249] width 1010 height 53
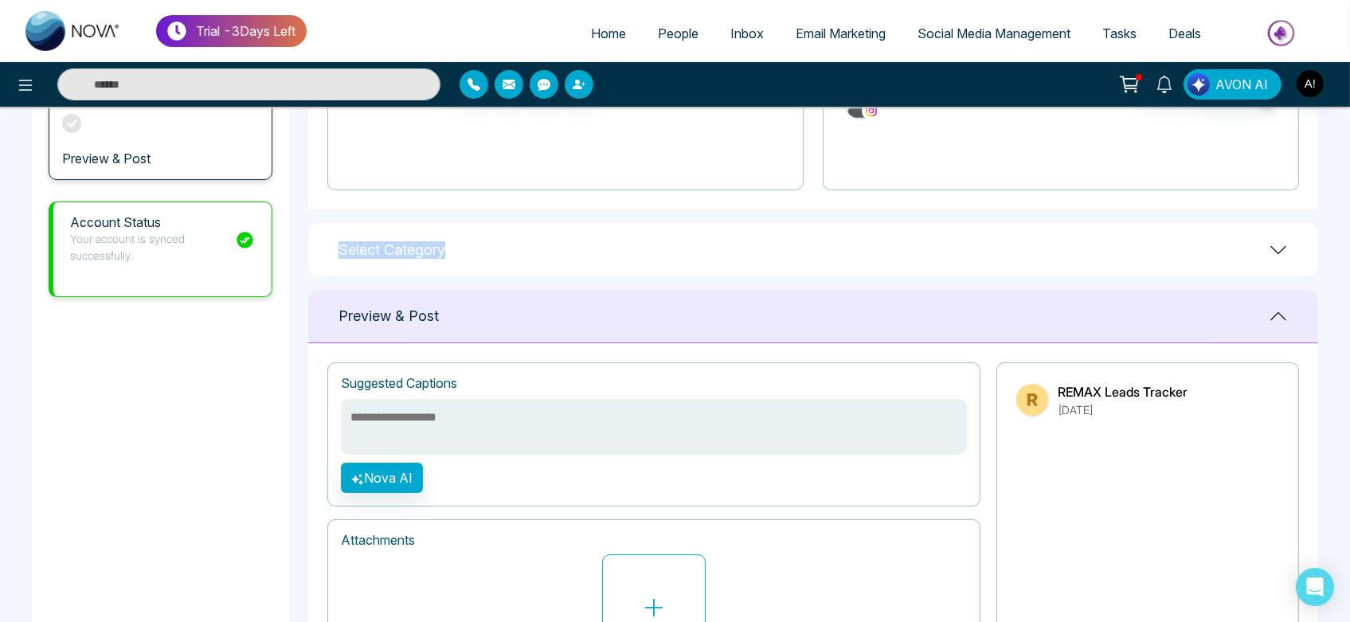
click at [465, 242] on div "Select Category" at bounding box center [813, 249] width 1010 height 53
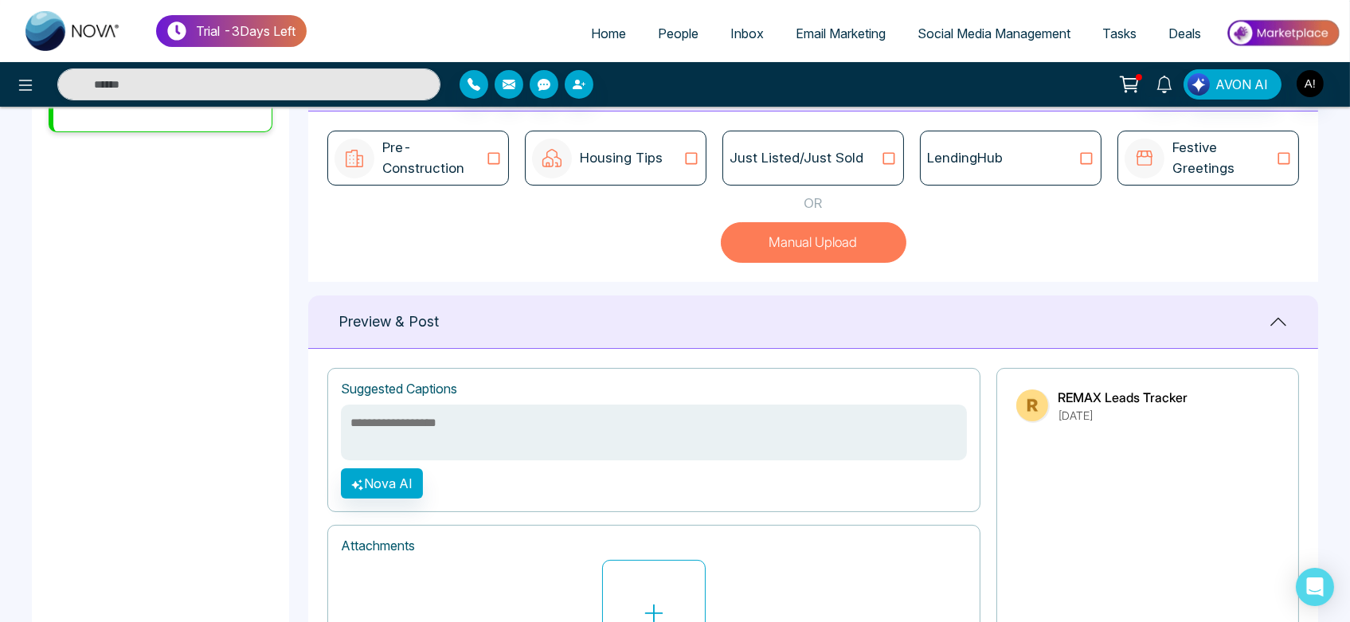
scroll to position [465, 0]
drag, startPoint x: 322, startPoint y: 308, endPoint x: 535, endPoint y: 310, distance: 213.5
click at [535, 310] on div "Preview & Post" at bounding box center [813, 321] width 1010 height 53
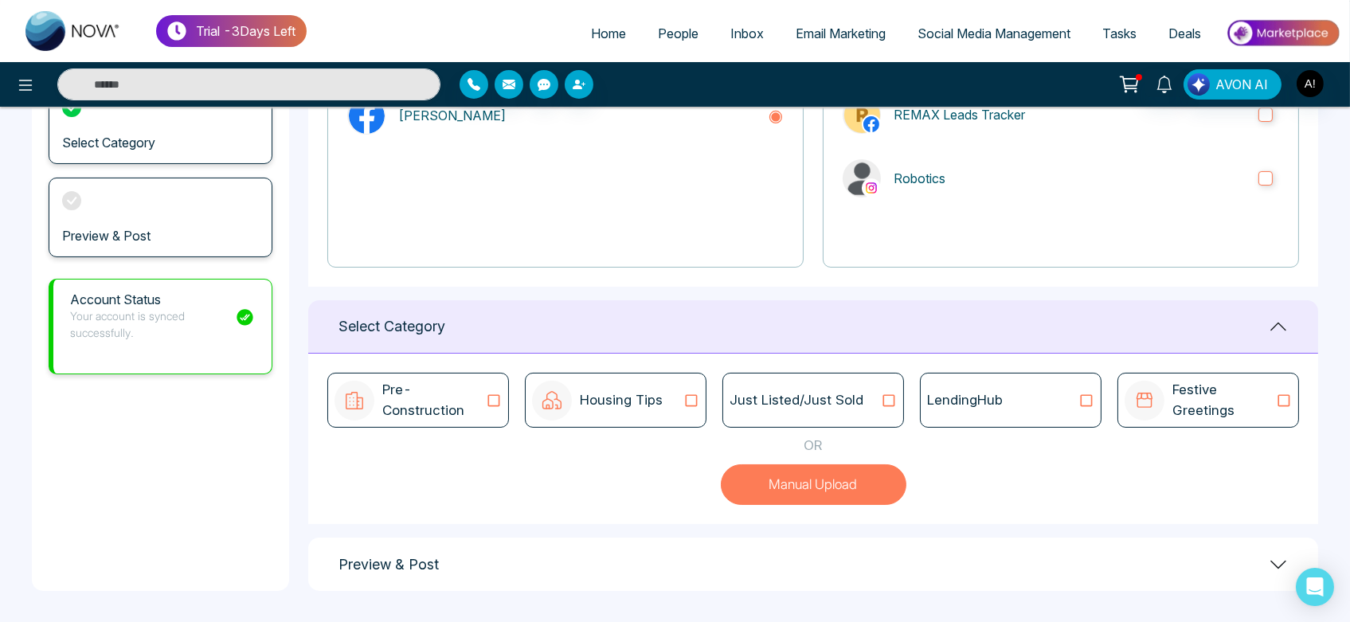
click at [535, 310] on div "Select Category" at bounding box center [813, 326] width 1010 height 53
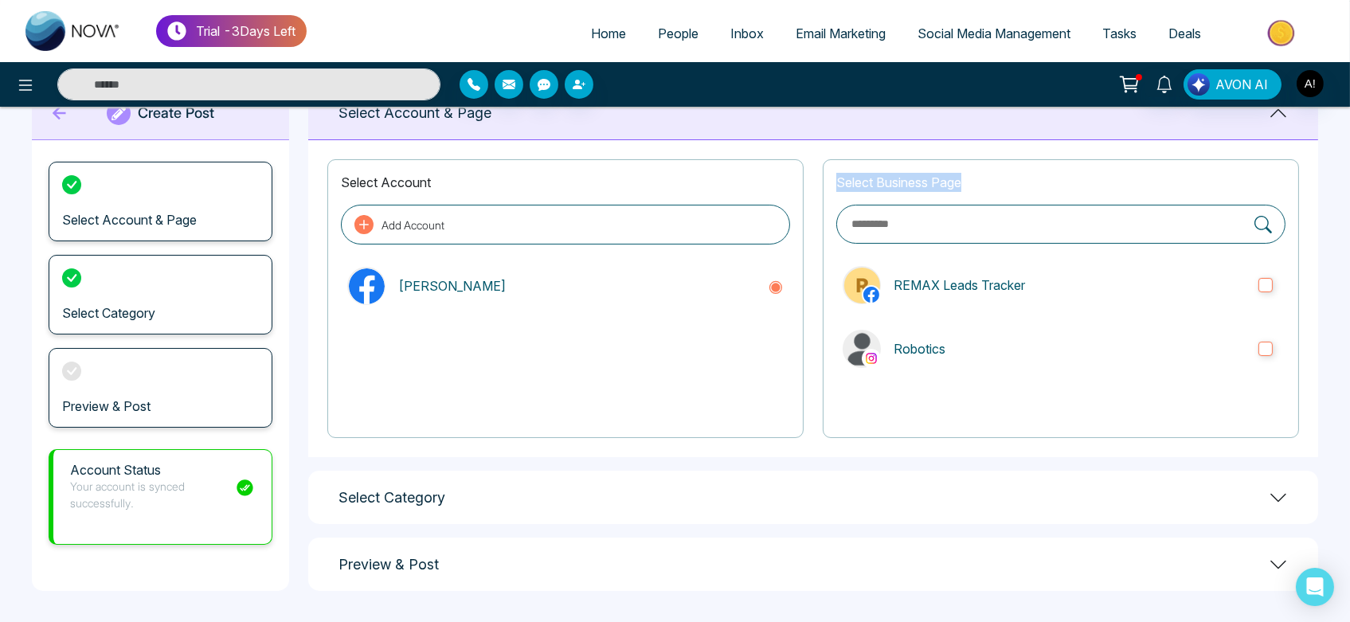
drag, startPoint x: 828, startPoint y: 189, endPoint x: 1052, endPoint y: 184, distance: 223.9
click at [1052, 184] on div "Select Business Page REMAX Leads Tracker Robotics" at bounding box center [1061, 298] width 476 height 279
click at [1052, 184] on p "Select Business Page" at bounding box center [1061, 182] width 449 height 19
drag, startPoint x: 828, startPoint y: 183, endPoint x: 958, endPoint y: 182, distance: 129.9
click at [958, 182] on div "Select Business Page REMAX Leads Tracker Robotics" at bounding box center [1061, 298] width 476 height 279
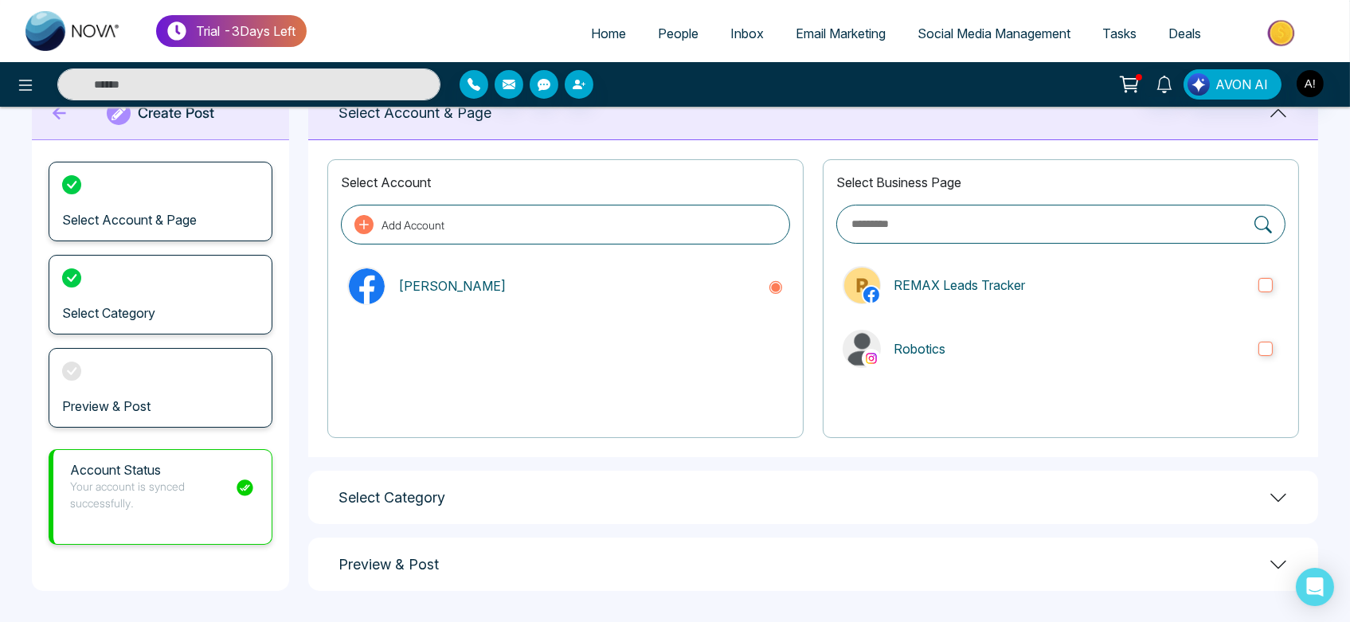
click at [1014, 189] on p "Select Business Page" at bounding box center [1061, 182] width 449 height 19
drag, startPoint x: 829, startPoint y: 188, endPoint x: 1033, endPoint y: 177, distance: 204.3
click at [1033, 177] on div "Select Business Page REMAX Leads Tracker Robotics" at bounding box center [1061, 298] width 476 height 279
click at [1033, 177] on p "Select Business Page" at bounding box center [1061, 182] width 449 height 19
drag, startPoint x: 1224, startPoint y: 343, endPoint x: 690, endPoint y: 433, distance: 542.1
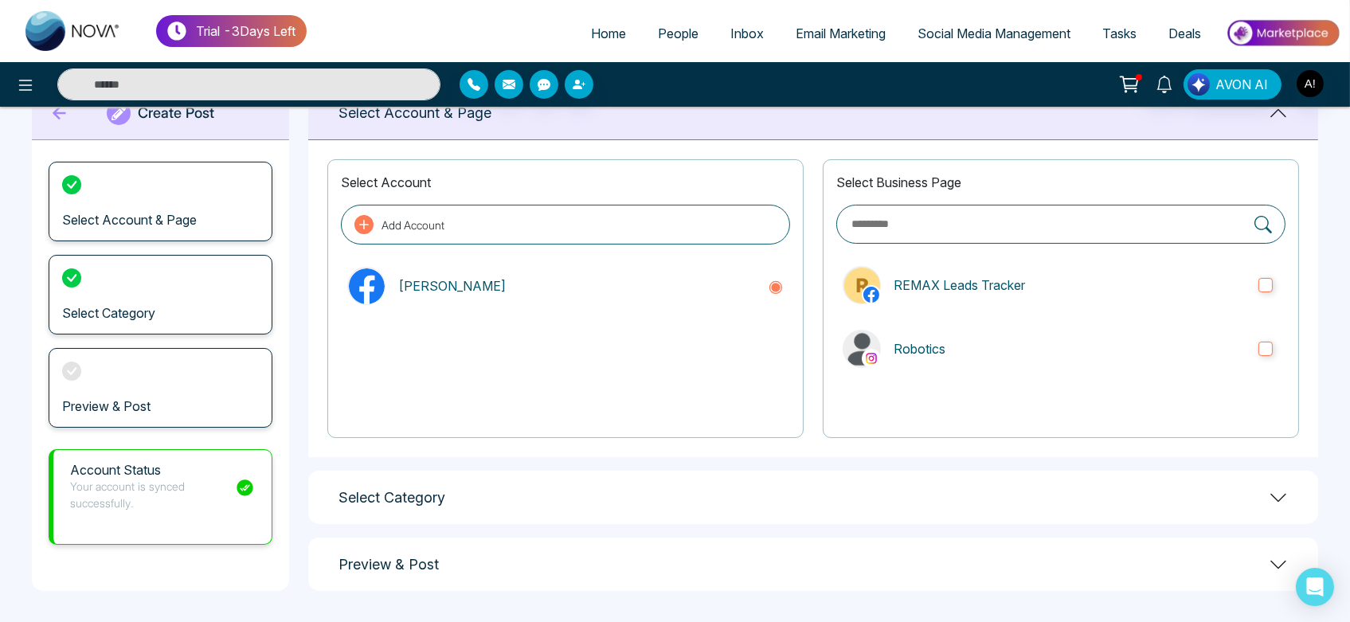
click at [690, 433] on div "Select Account Add Account Anit Gupta Select Business Page REMAX Leads Tracker …" at bounding box center [813, 298] width 1010 height 317
click at [848, 401] on div at bounding box center [1061, 405] width 449 height 37
click at [1056, 343] on p "Robotics" at bounding box center [1070, 348] width 352 height 19
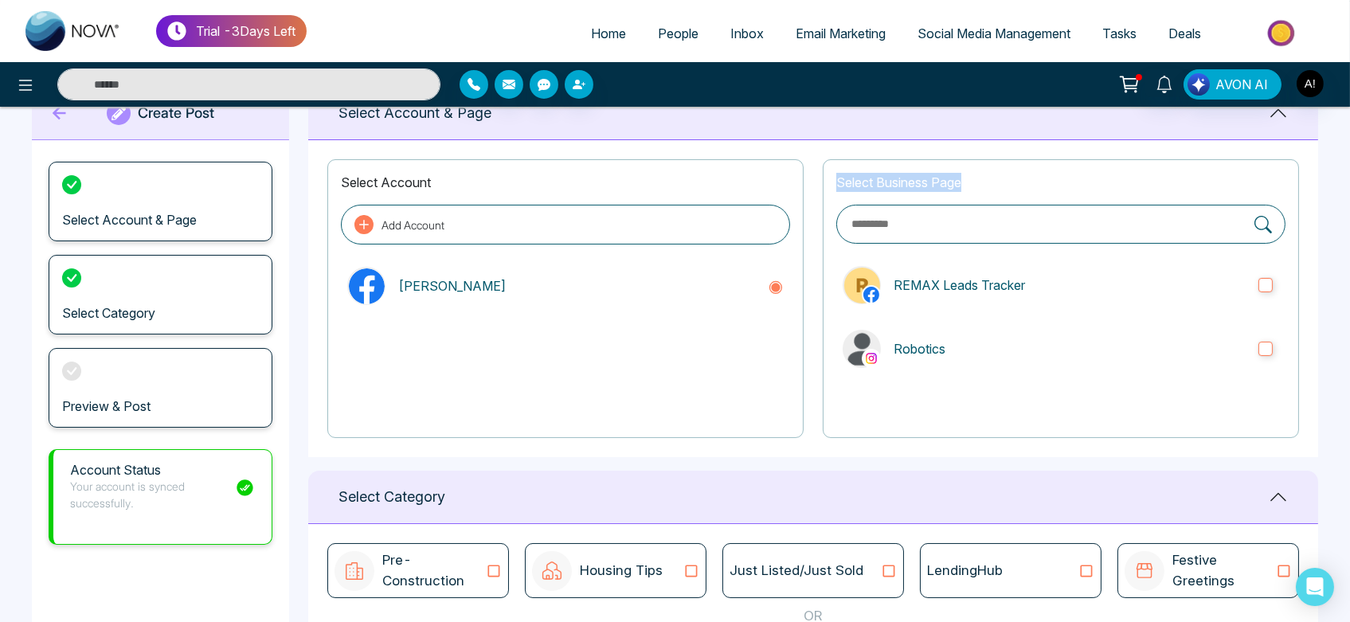
drag, startPoint x: 834, startPoint y: 178, endPoint x: 1054, endPoint y: 183, distance: 220.0
click at [1054, 183] on div "Select Business Page REMAX Leads Tracker Robotics" at bounding box center [1061, 298] width 476 height 279
click at [1054, 183] on p "Select Business Page" at bounding box center [1061, 182] width 449 height 19
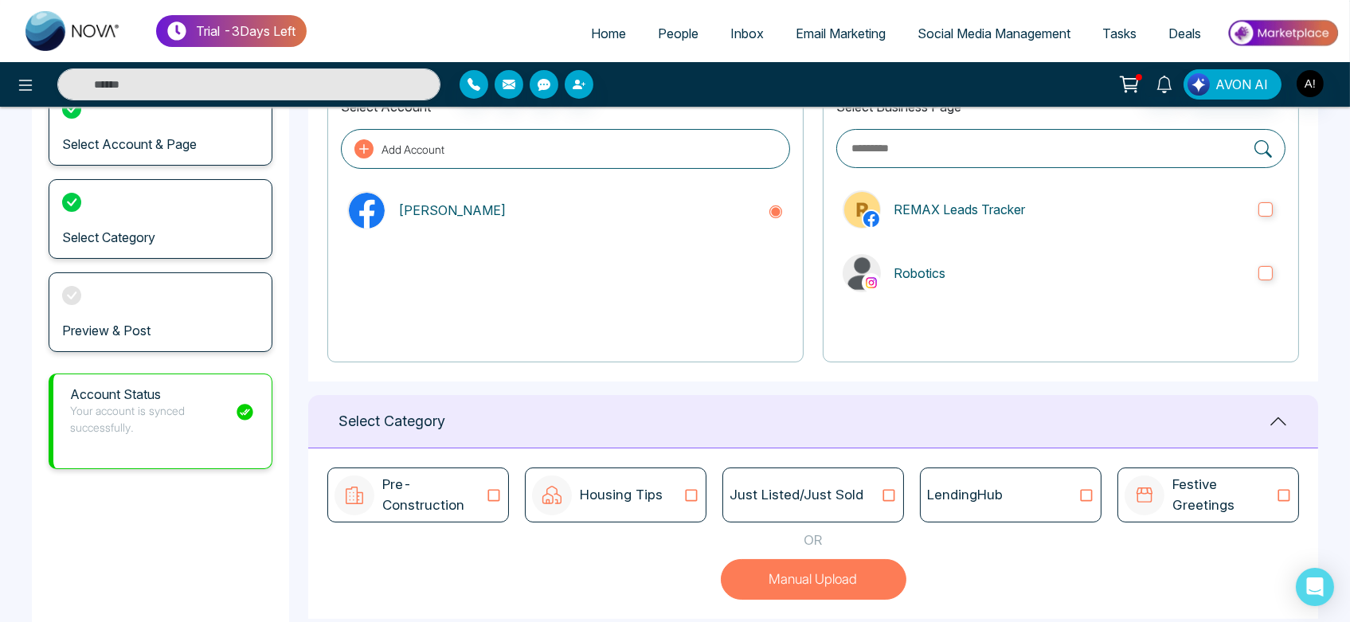
scroll to position [222, 0]
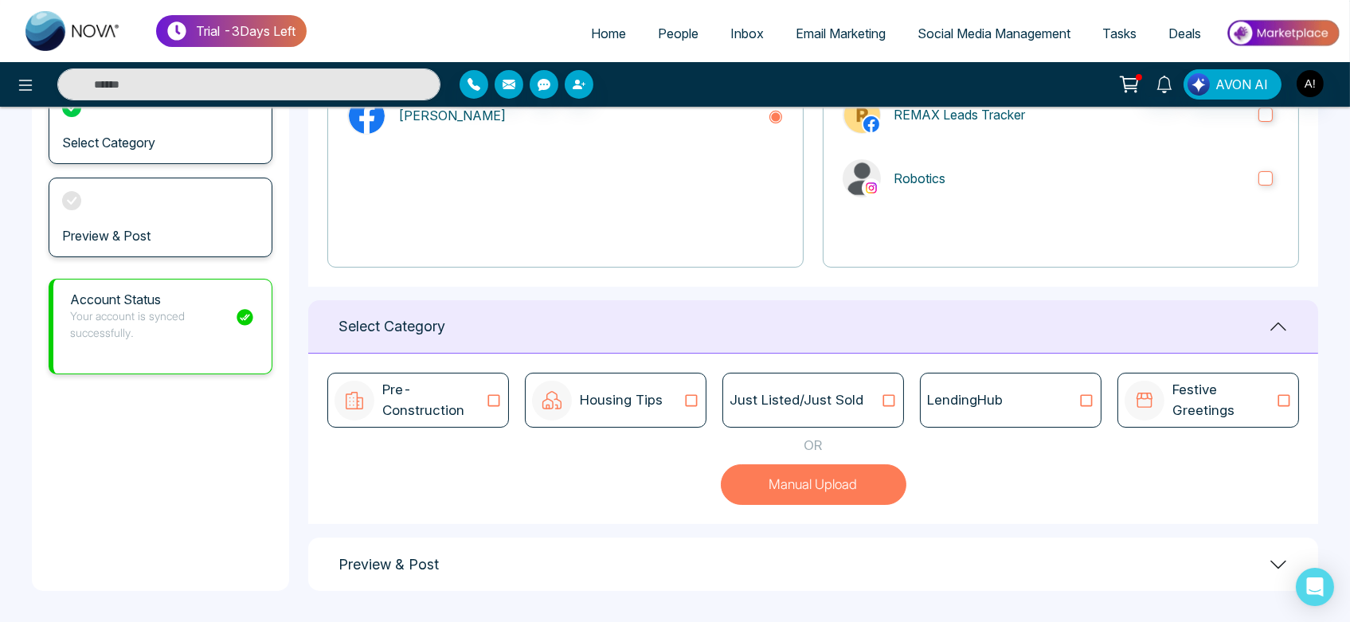
click at [488, 403] on icon at bounding box center [494, 401] width 21 height 16
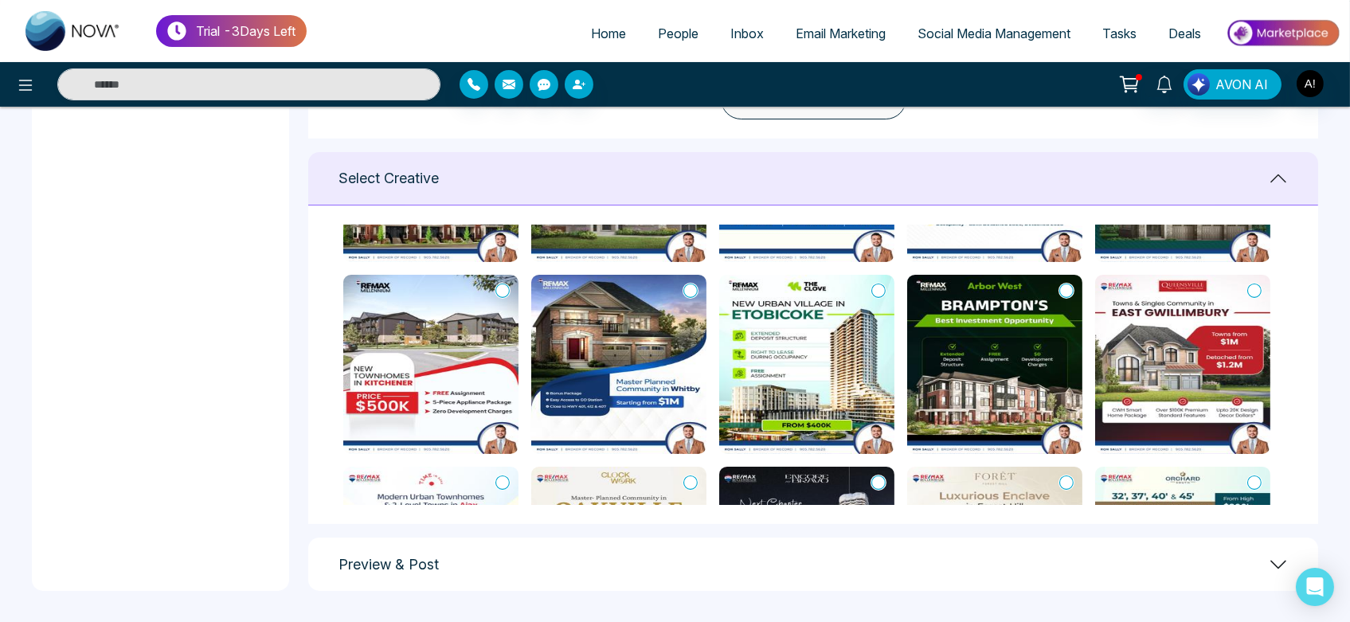
scroll to position [170, 0]
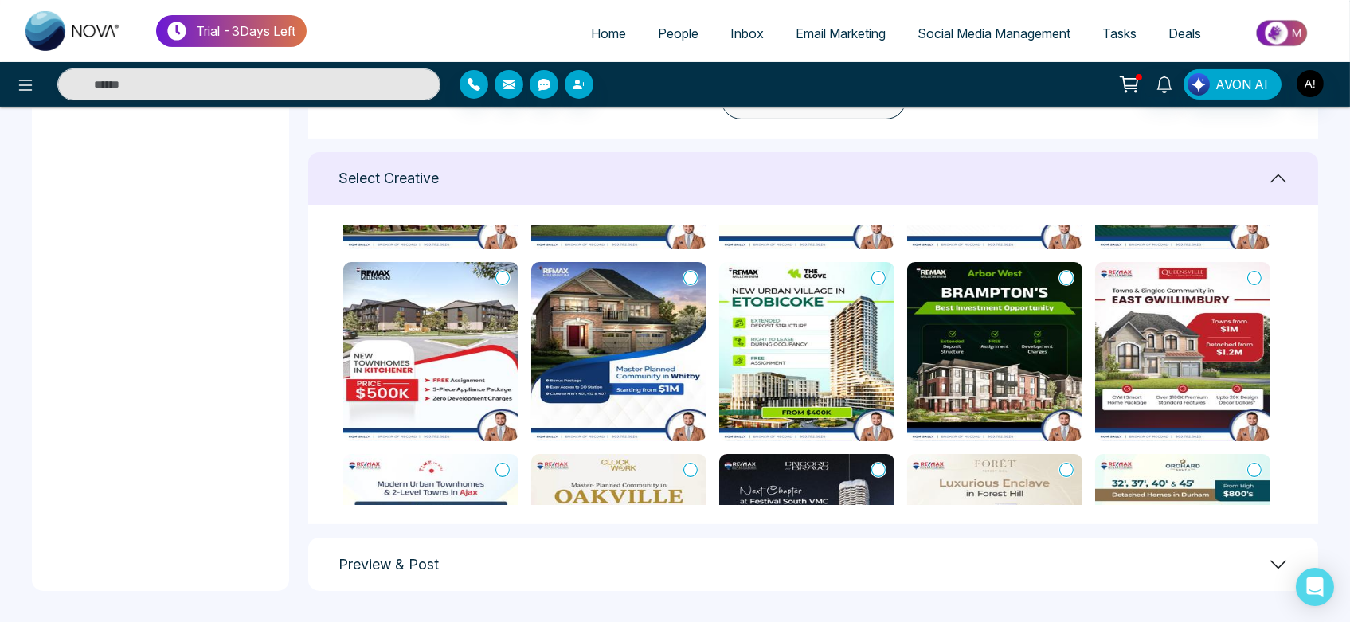
click at [695, 275] on icon at bounding box center [691, 278] width 14 height 16
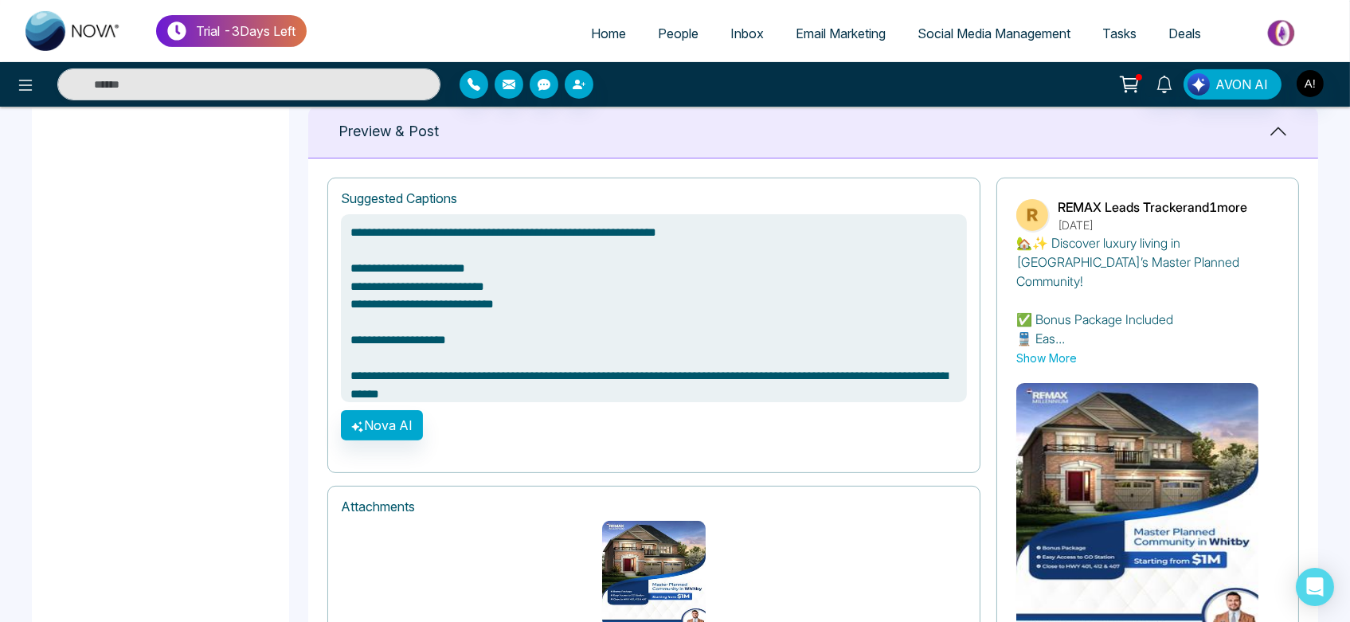
scroll to position [1130, 0]
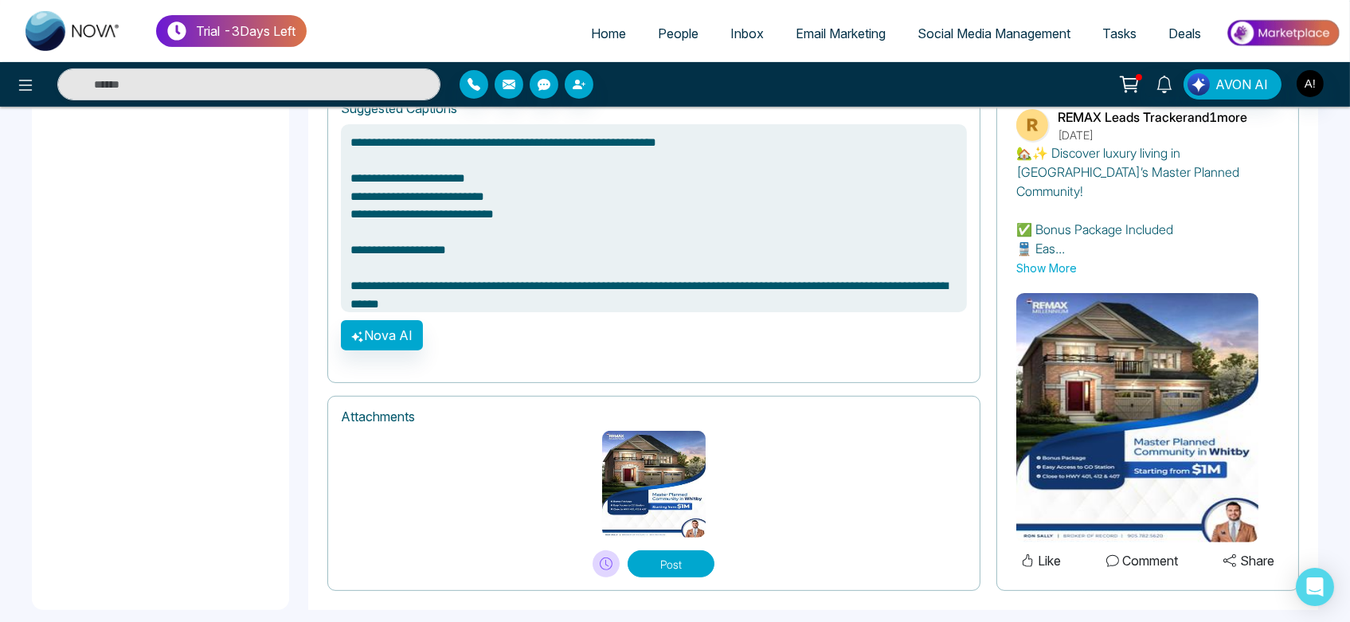
type textarea "**********"
drag, startPoint x: 543, startPoint y: 304, endPoint x: 265, endPoint y: 56, distance: 372.4
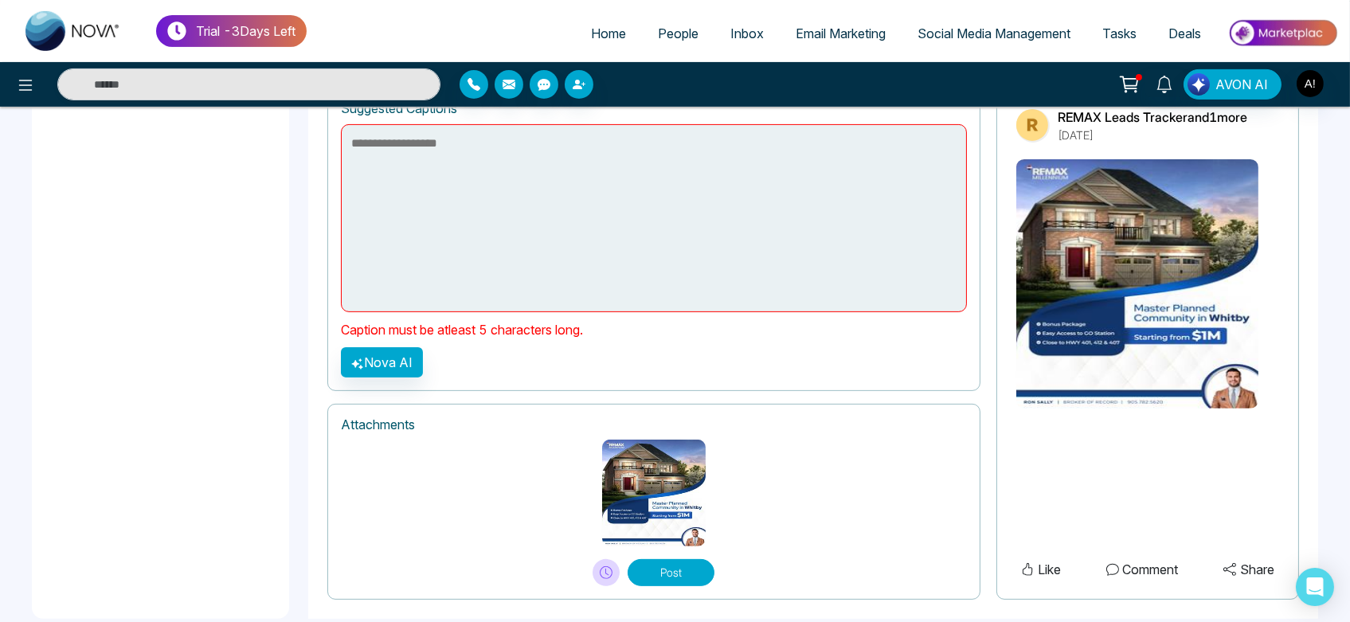
scroll to position [1026, 0]
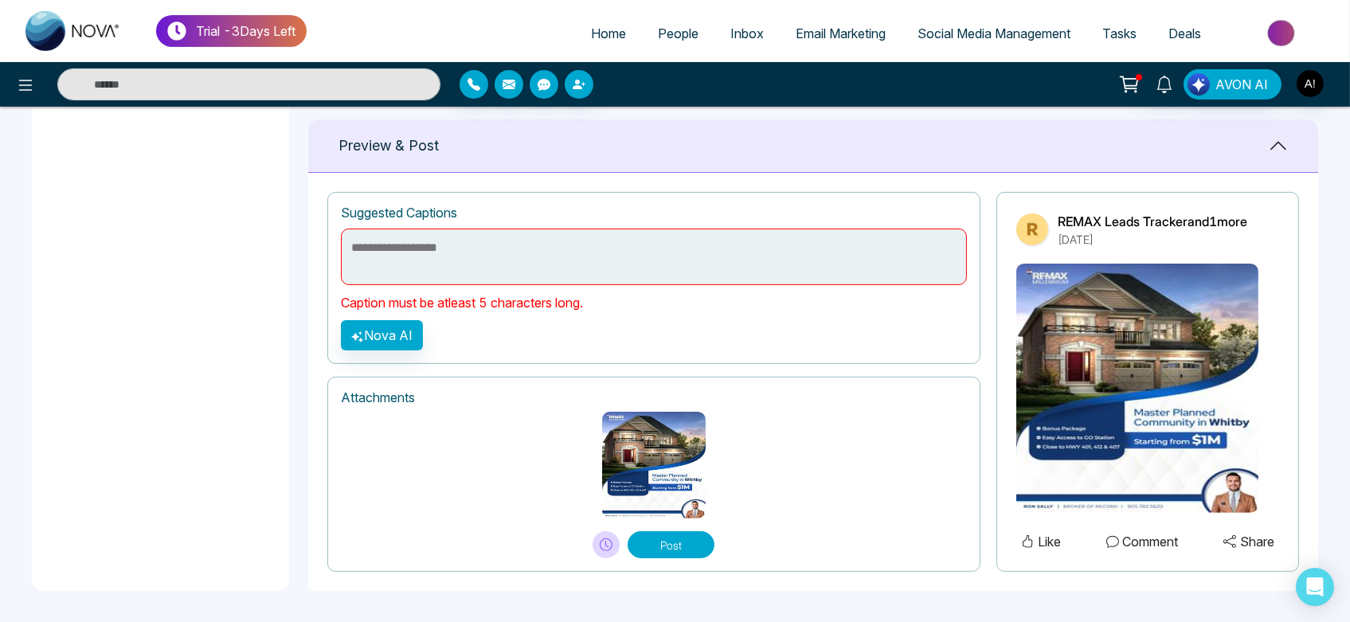
click at [676, 541] on button "Post" at bounding box center [671, 544] width 87 height 27
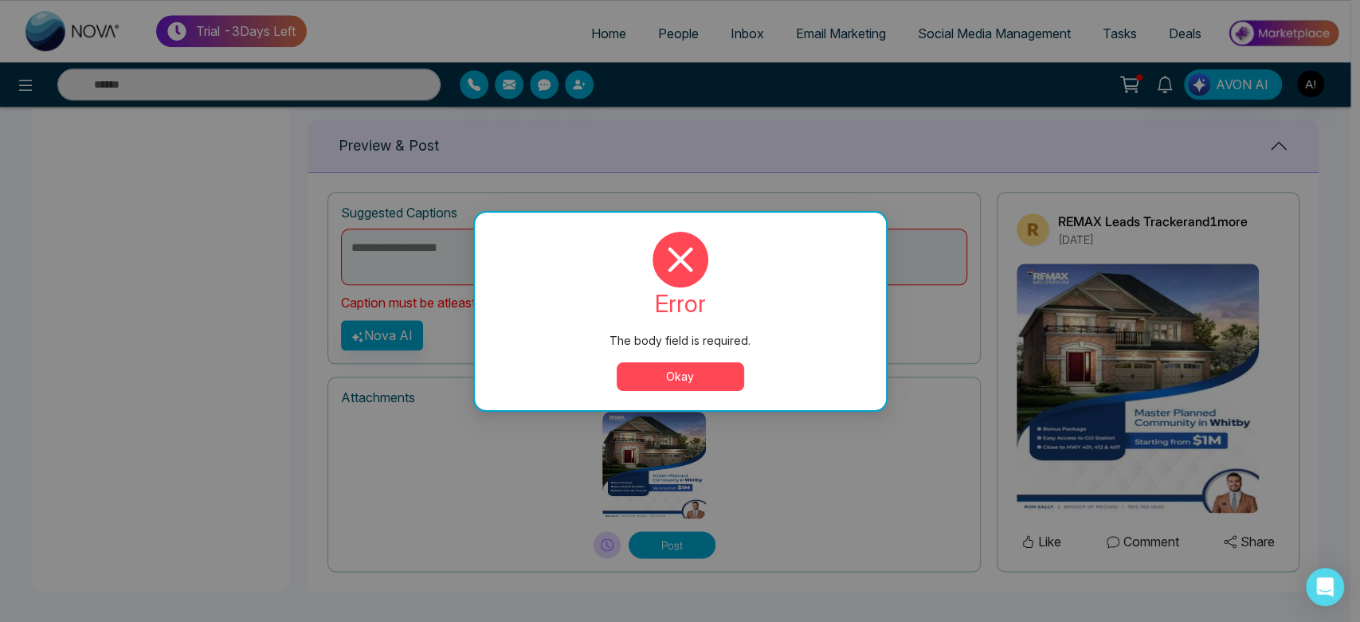
click at [710, 370] on button "Okay" at bounding box center [680, 376] width 127 height 29
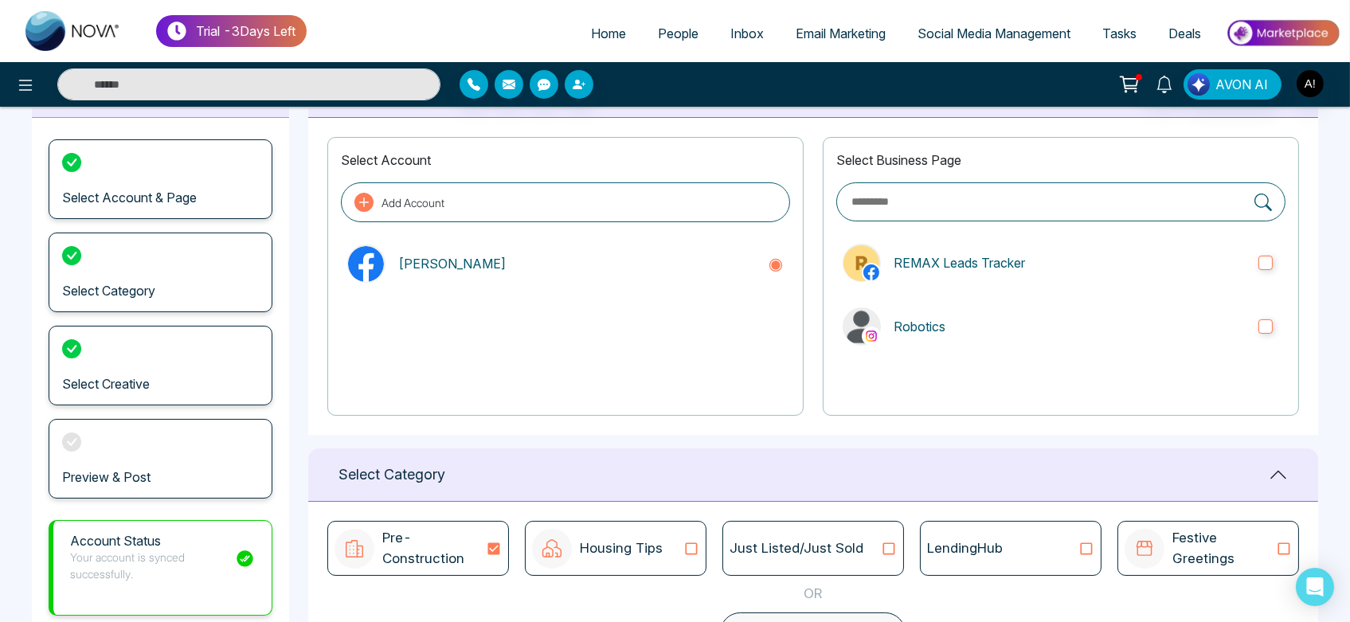
scroll to position [0, 0]
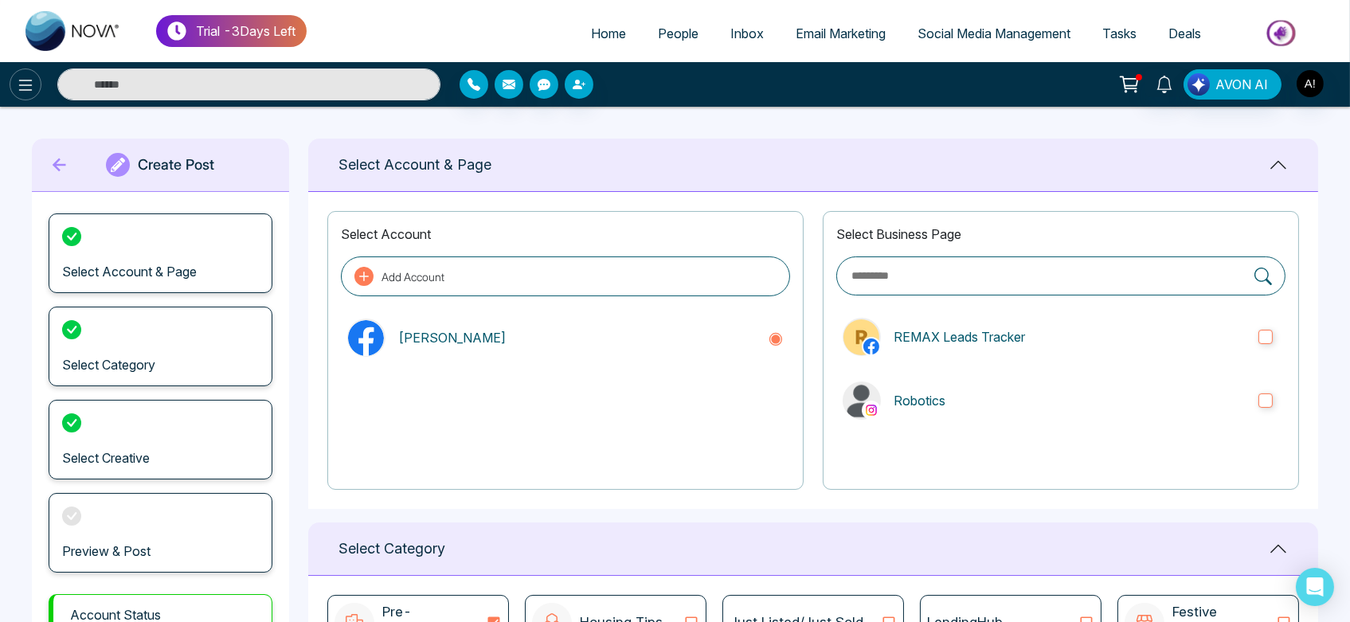
click at [28, 82] on icon at bounding box center [25, 85] width 19 height 19
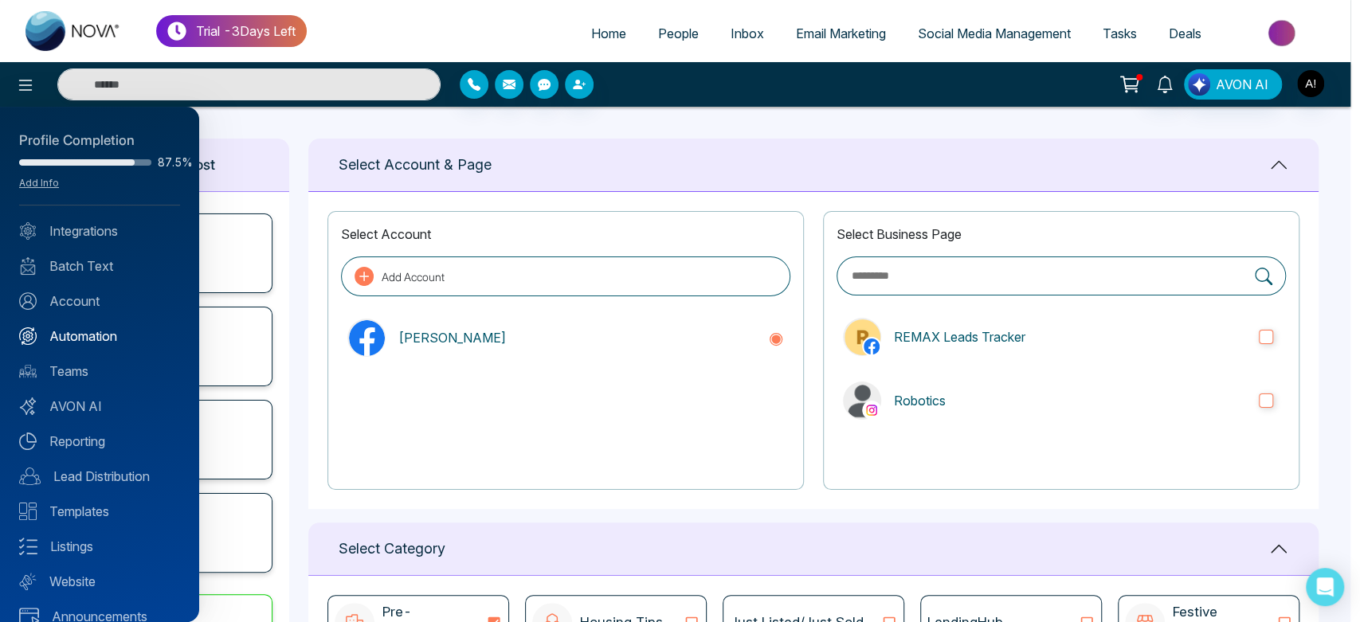
click at [96, 330] on link "Automation" at bounding box center [99, 336] width 161 height 19
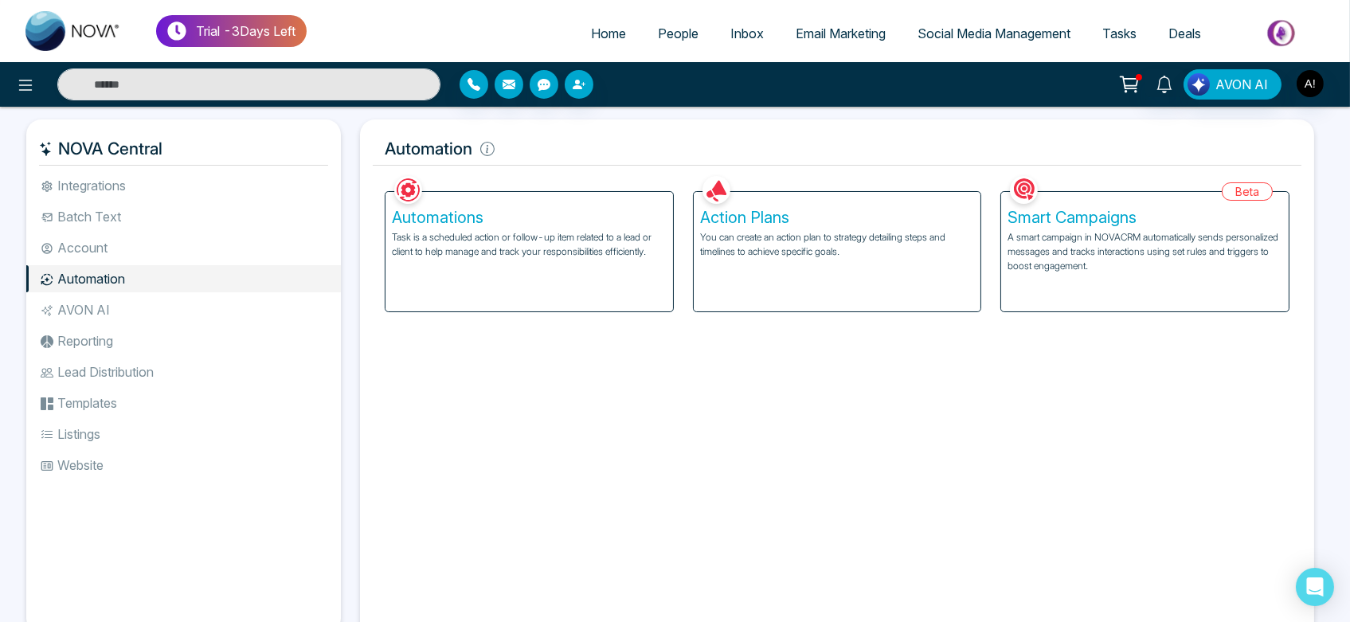
click at [96, 253] on li "Account" at bounding box center [183, 247] width 315 height 27
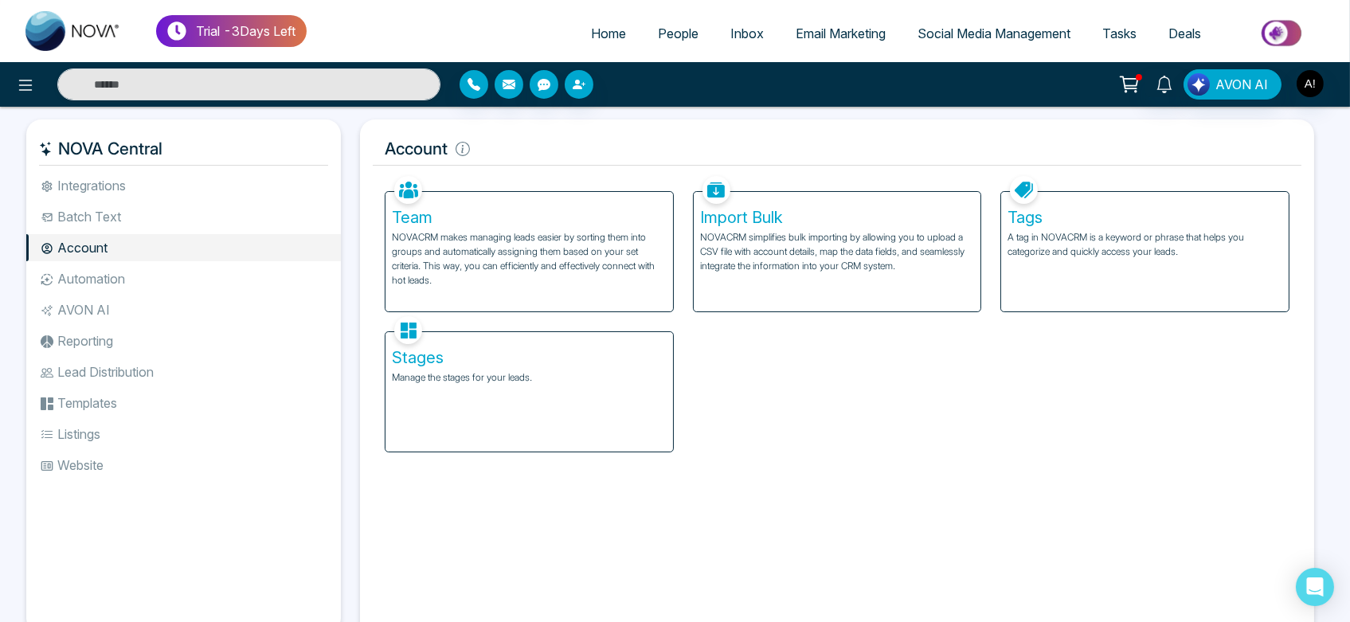
click at [116, 217] on li "Batch Text" at bounding box center [183, 216] width 315 height 27
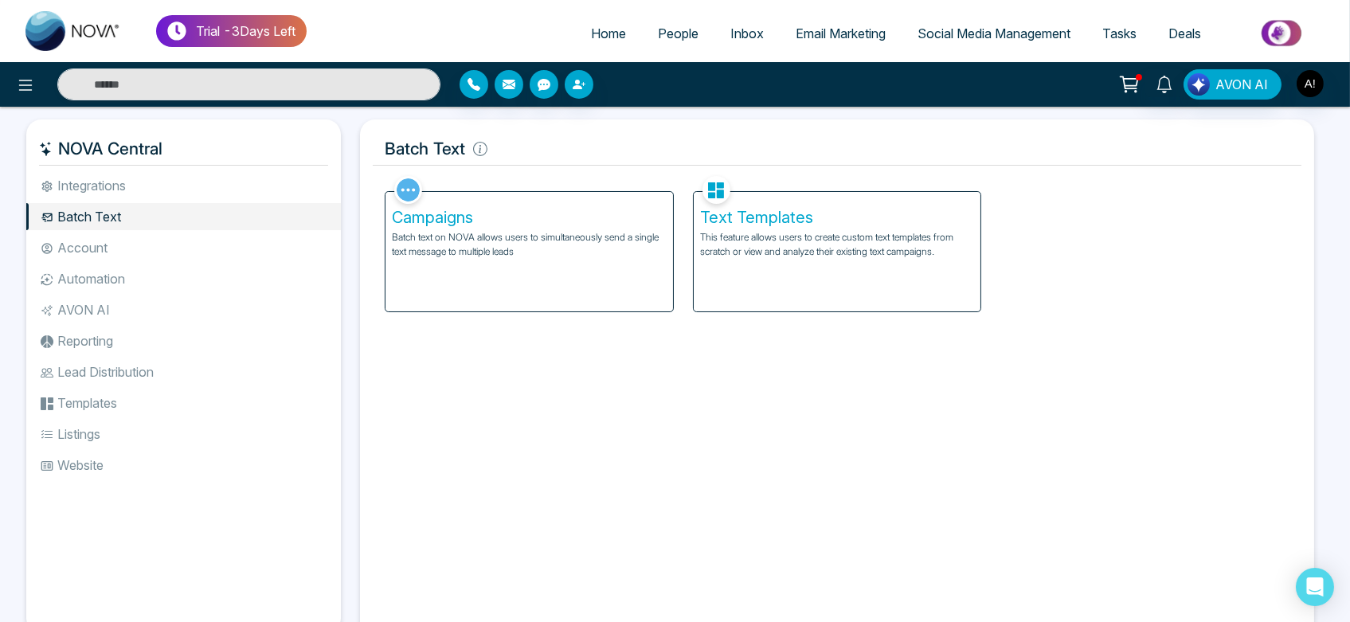
click at [134, 180] on li "Integrations" at bounding box center [183, 185] width 315 height 27
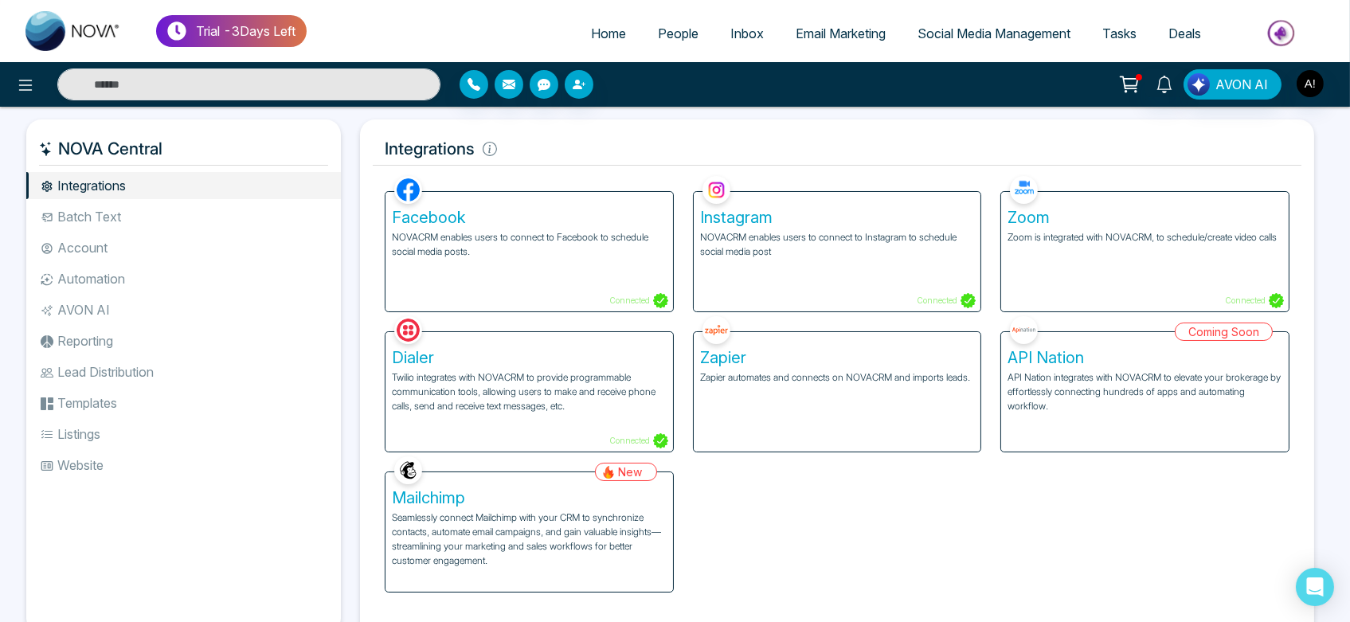
click at [529, 539] on p "Seamlessly connect Mailchimp with your CRM to synchronize contacts, automate em…" at bounding box center [529, 539] width 275 height 57
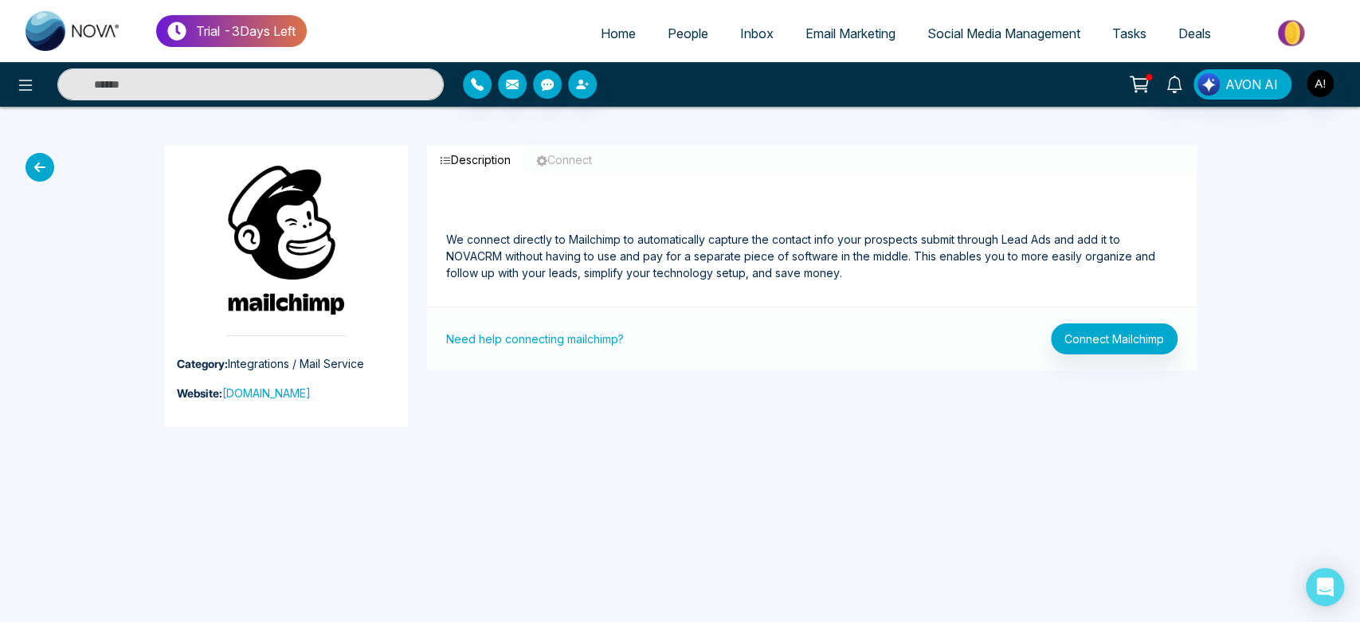
click at [29, 165] on icon at bounding box center [39, 167] width 29 height 29
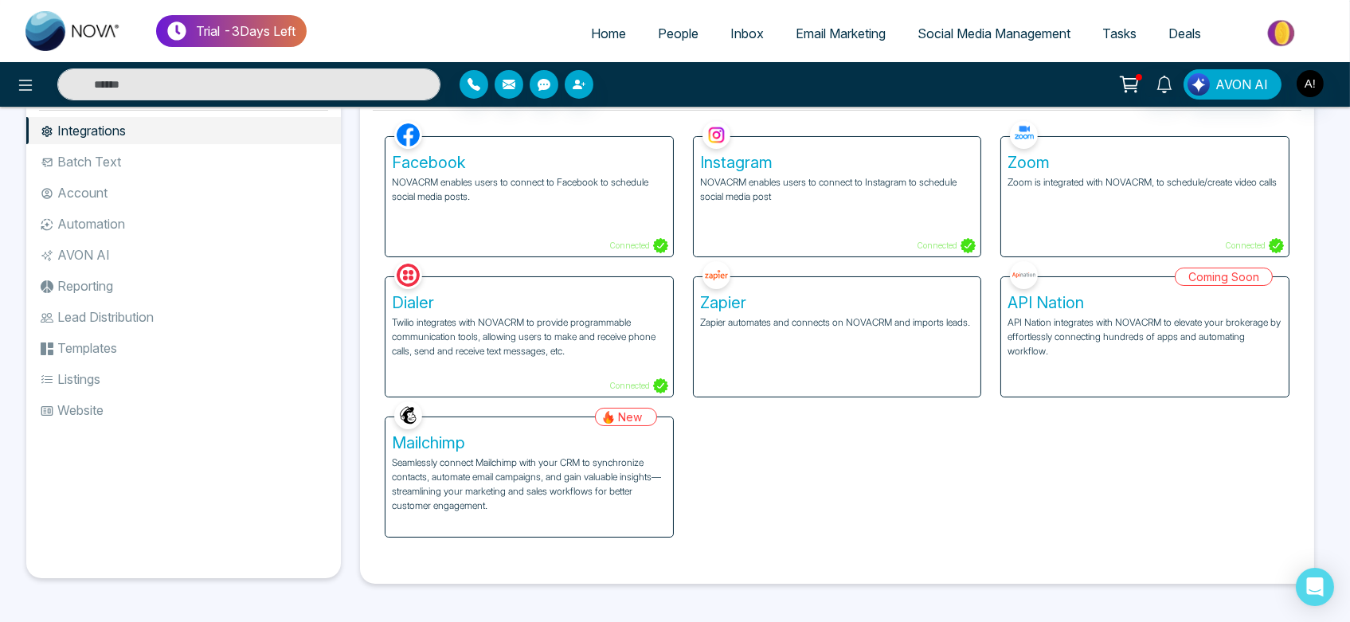
scroll to position [54, 0]
click at [547, 474] on p "Seamlessly connect Mailchimp with your CRM to synchronize contacts, automate em…" at bounding box center [529, 484] width 275 height 57
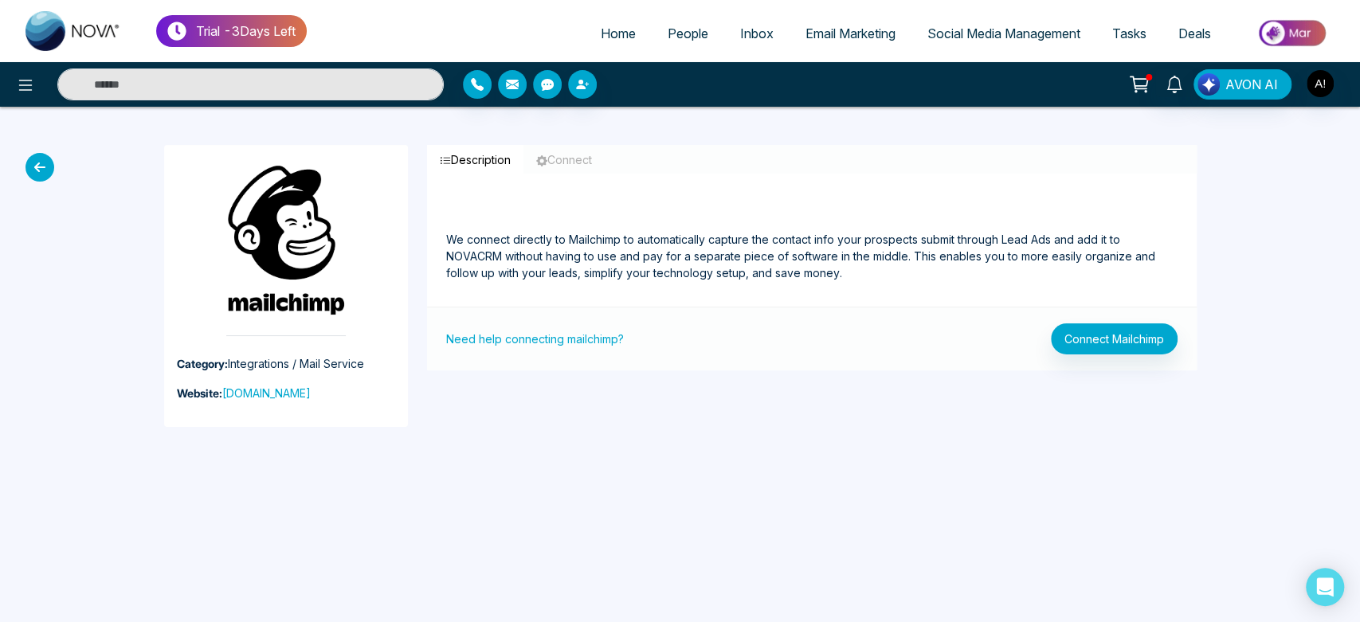
click at [678, 37] on span "People" at bounding box center [688, 33] width 41 height 16
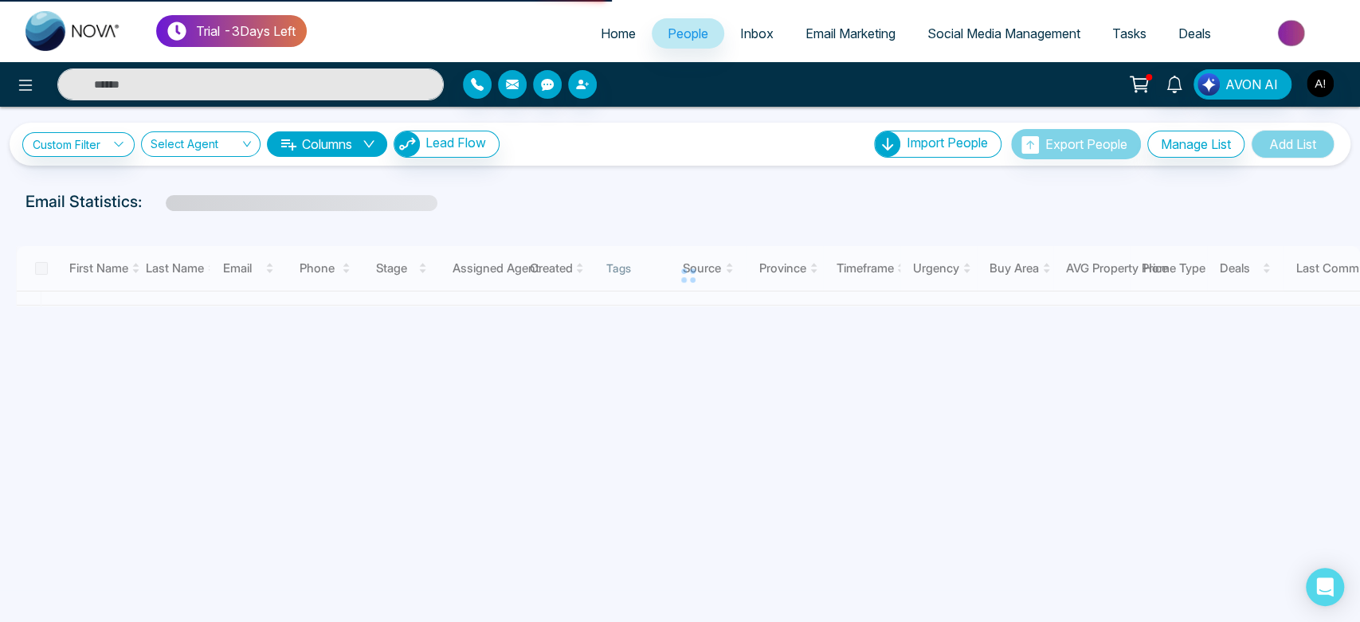
click at [601, 37] on span "Home" at bounding box center [618, 33] width 35 height 16
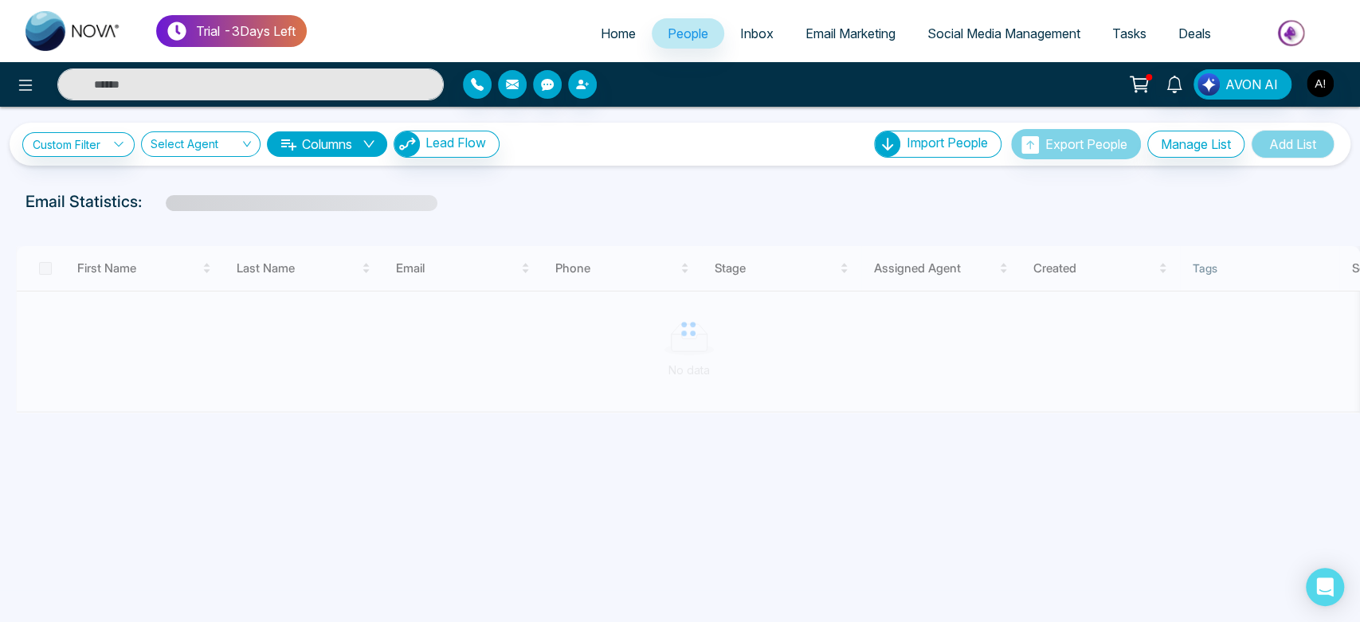
select select "*"
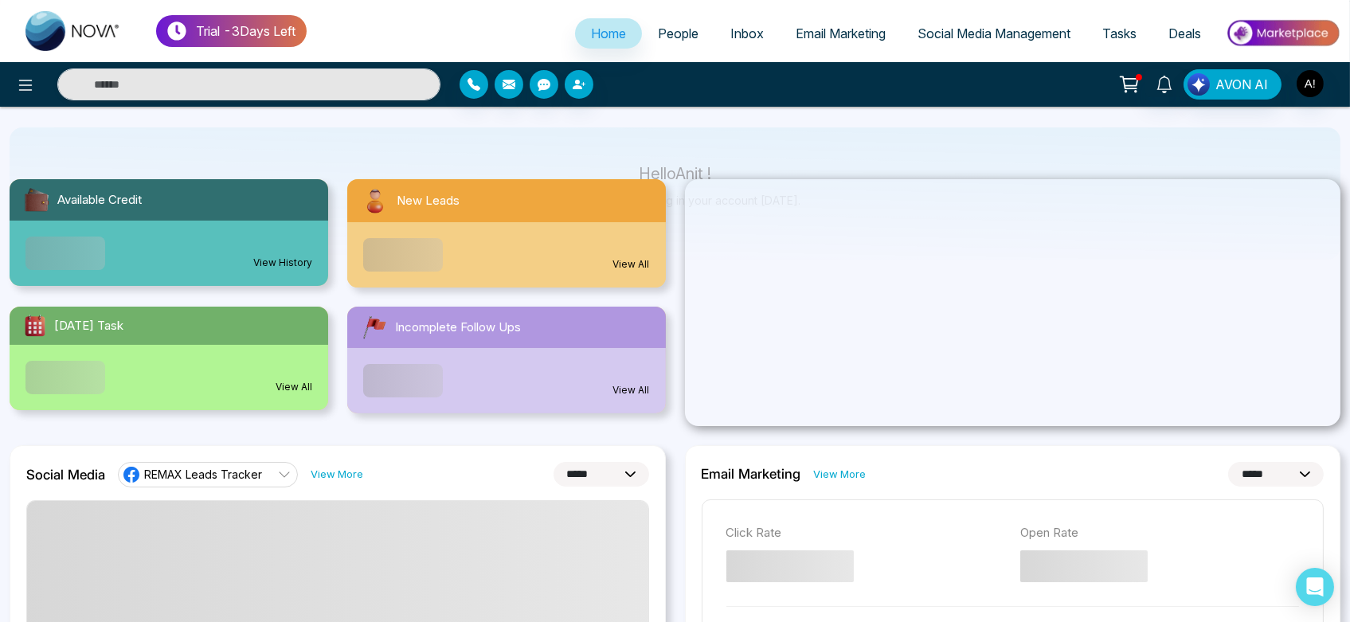
scroll to position [109, 0]
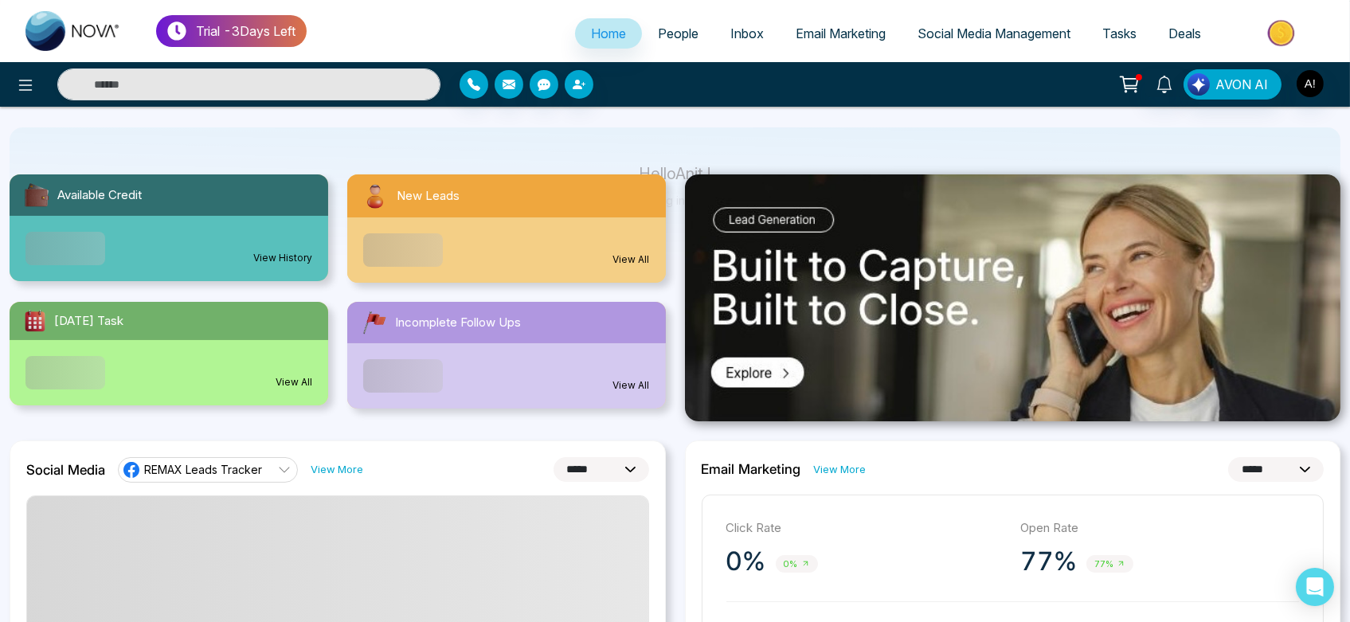
click at [1029, 13] on ul "Home People Inbox Email Marketing Social Media Management Tasks Deals" at bounding box center [824, 35] width 1034 height 44
click at [1032, 33] on span "Social Media Management" at bounding box center [994, 33] width 153 height 16
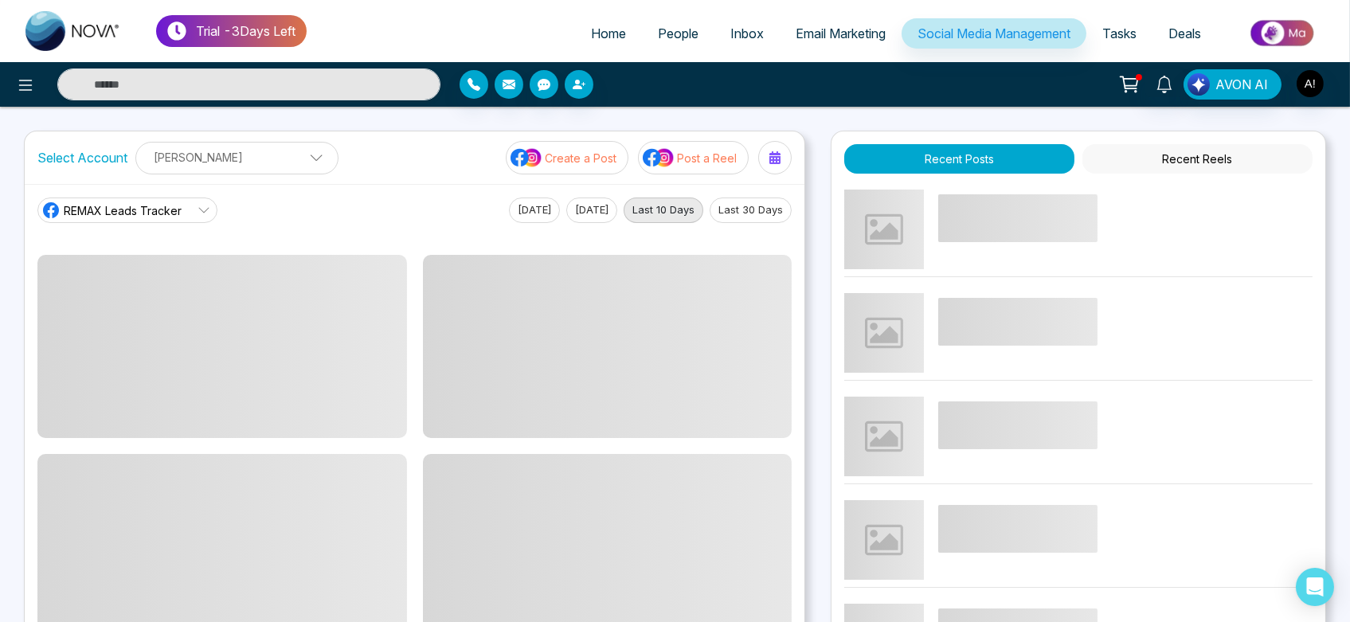
click at [187, 202] on link "REMAX Leads Tracker" at bounding box center [127, 210] width 180 height 25
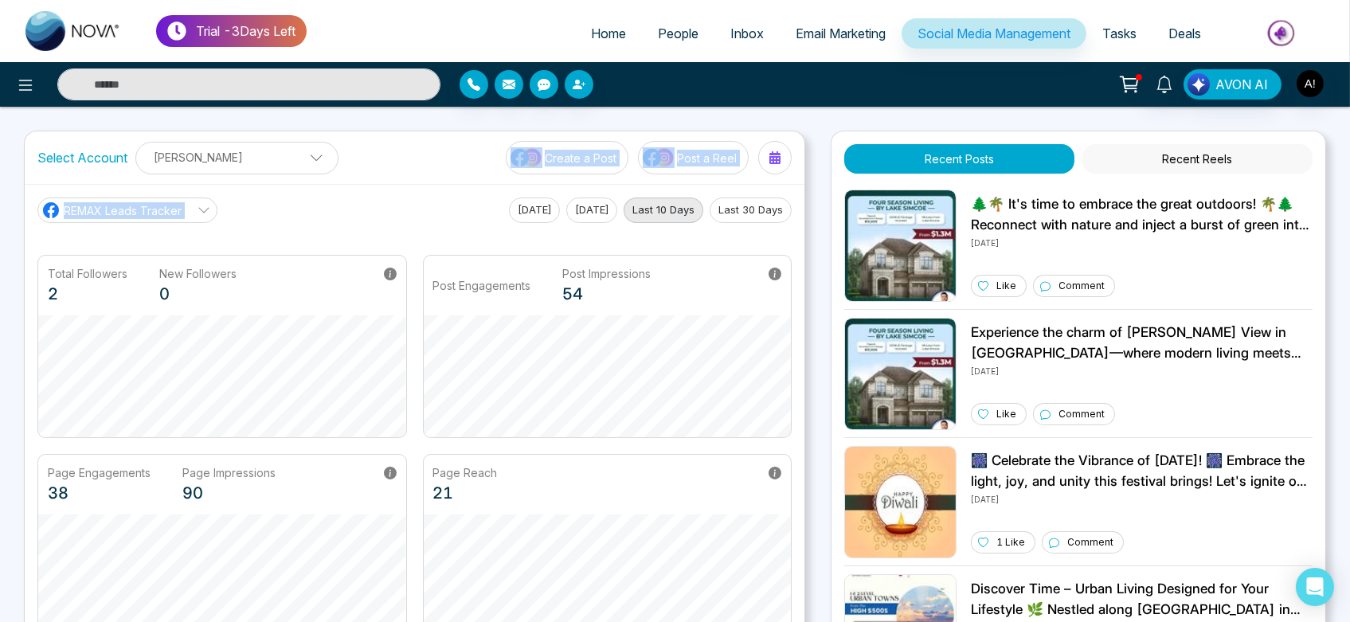
drag, startPoint x: 361, startPoint y: 199, endPoint x: 288, endPoint y: 147, distance: 89.1
click at [288, 147] on div "Select Account [PERSON_NAME] [PERSON_NAME] Add Social Accounts Create a Post Po…" at bounding box center [415, 391] width 782 height 520
click at [288, 147] on p "[PERSON_NAME]" at bounding box center [237, 157] width 182 height 26
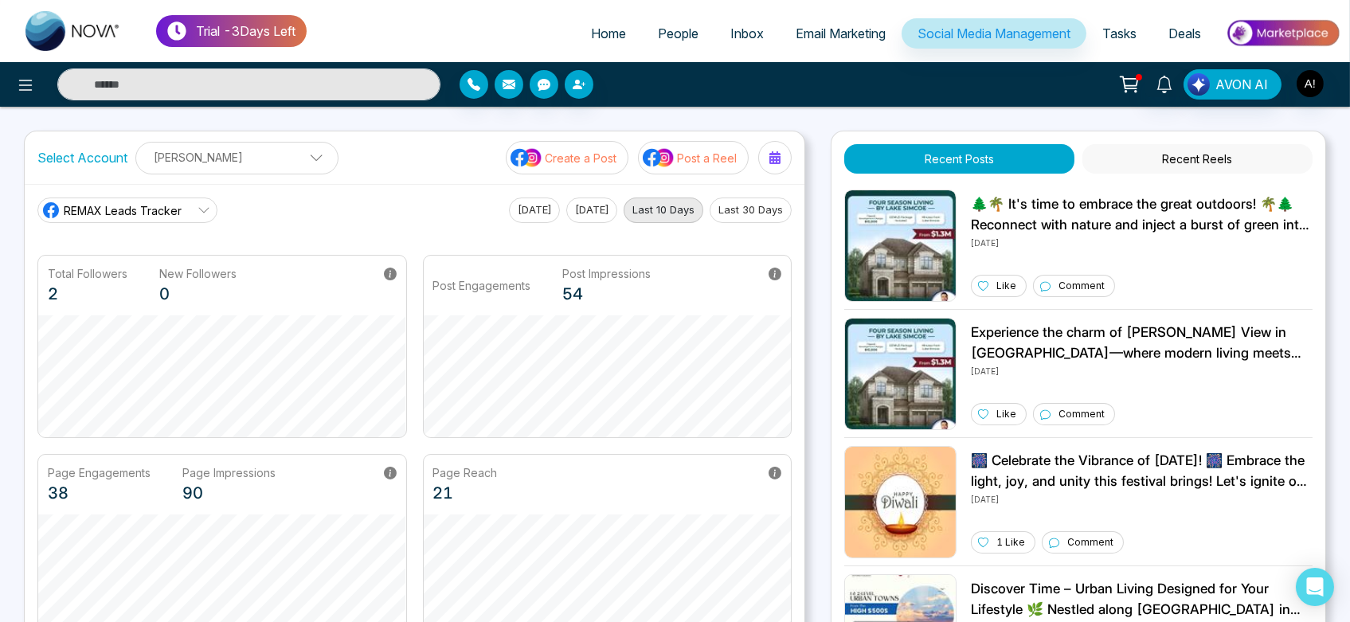
click at [392, 204] on div "REMAX Leads Tracker REMAX Leads Tracker Robotics [DATE] [DATE] Last 10 Days Las…" at bounding box center [414, 210] width 754 height 25
click at [283, 166] on p "[PERSON_NAME]" at bounding box center [237, 157] width 182 height 26
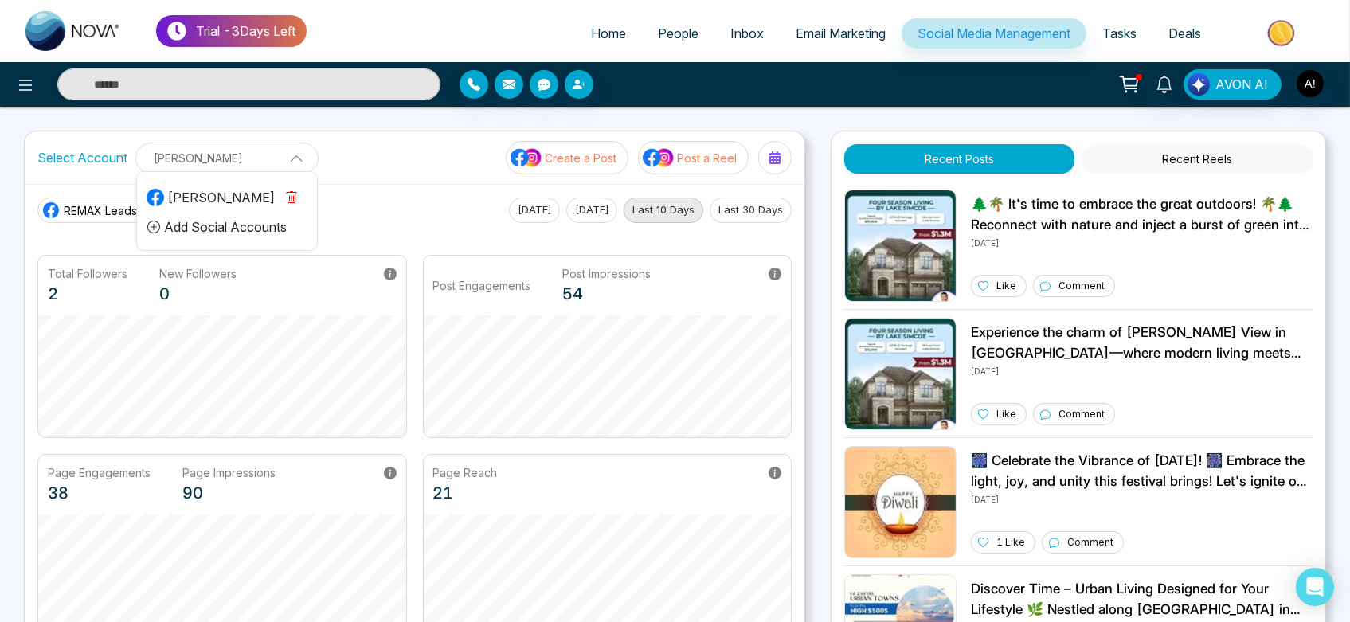
click at [236, 233] on button "Add Social Accounts" at bounding box center [217, 227] width 141 height 21
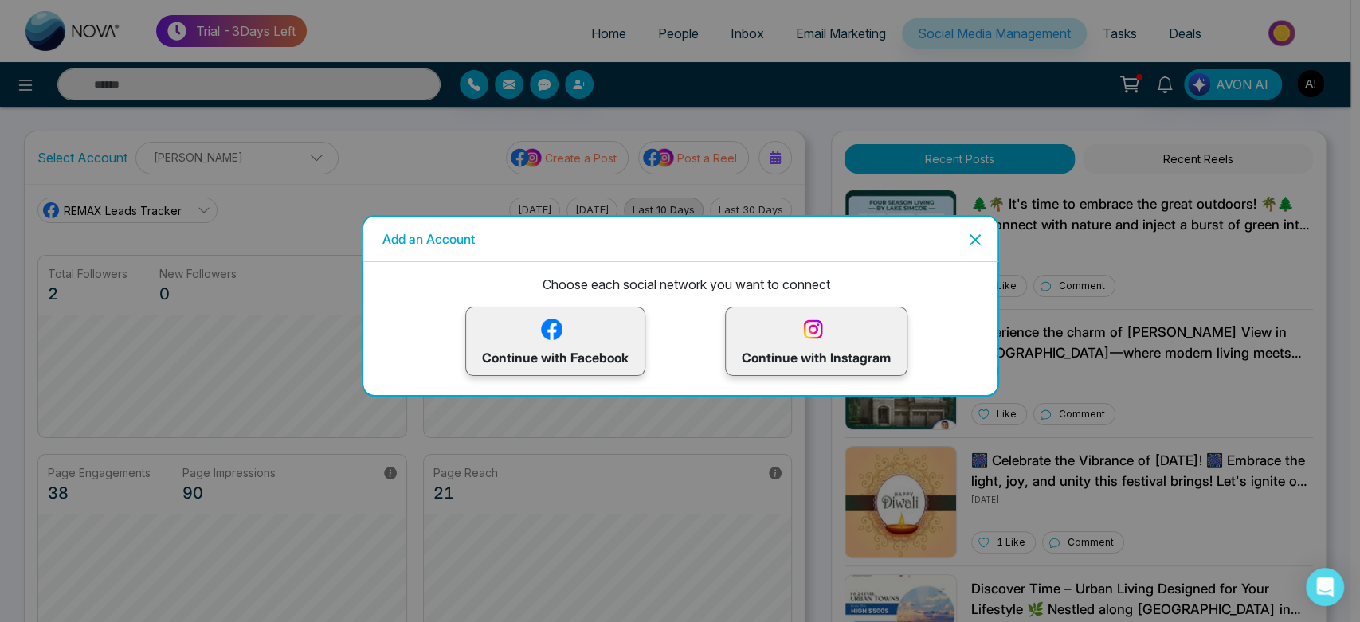
click at [976, 239] on icon "Close" at bounding box center [975, 239] width 19 height 19
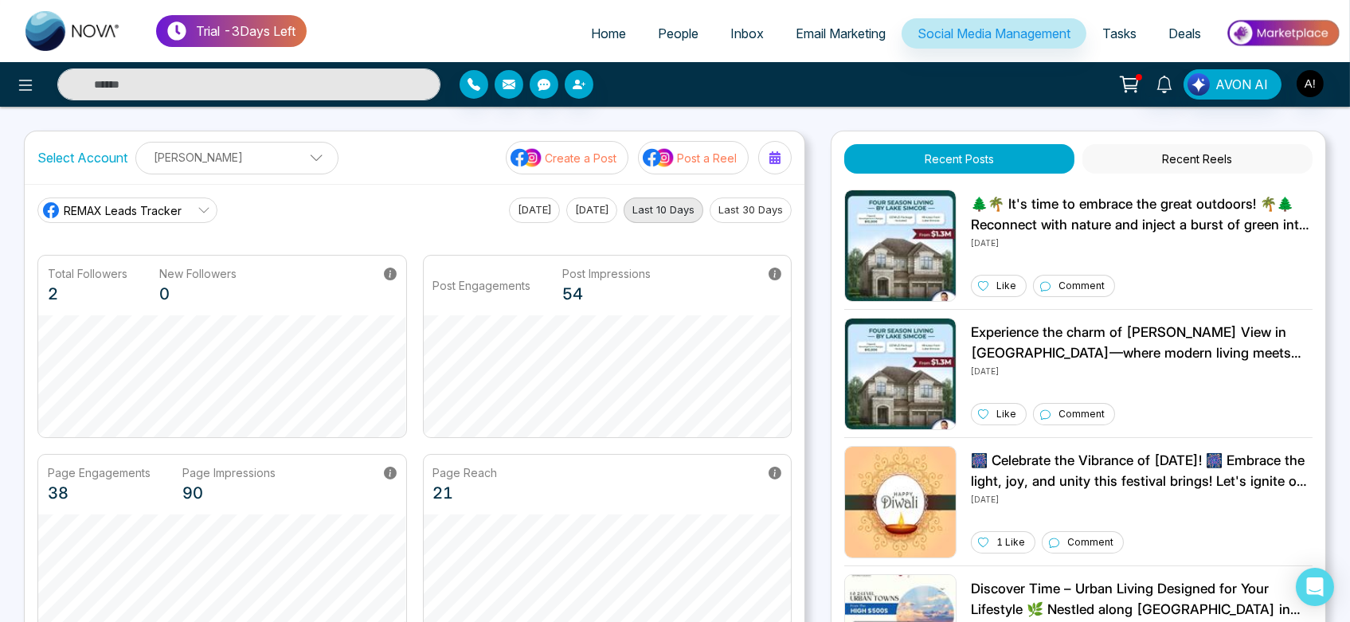
scroll to position [60, 0]
click at [312, 153] on div "[PERSON_NAME] [PERSON_NAME] Add Social Accounts" at bounding box center [236, 158] width 203 height 33
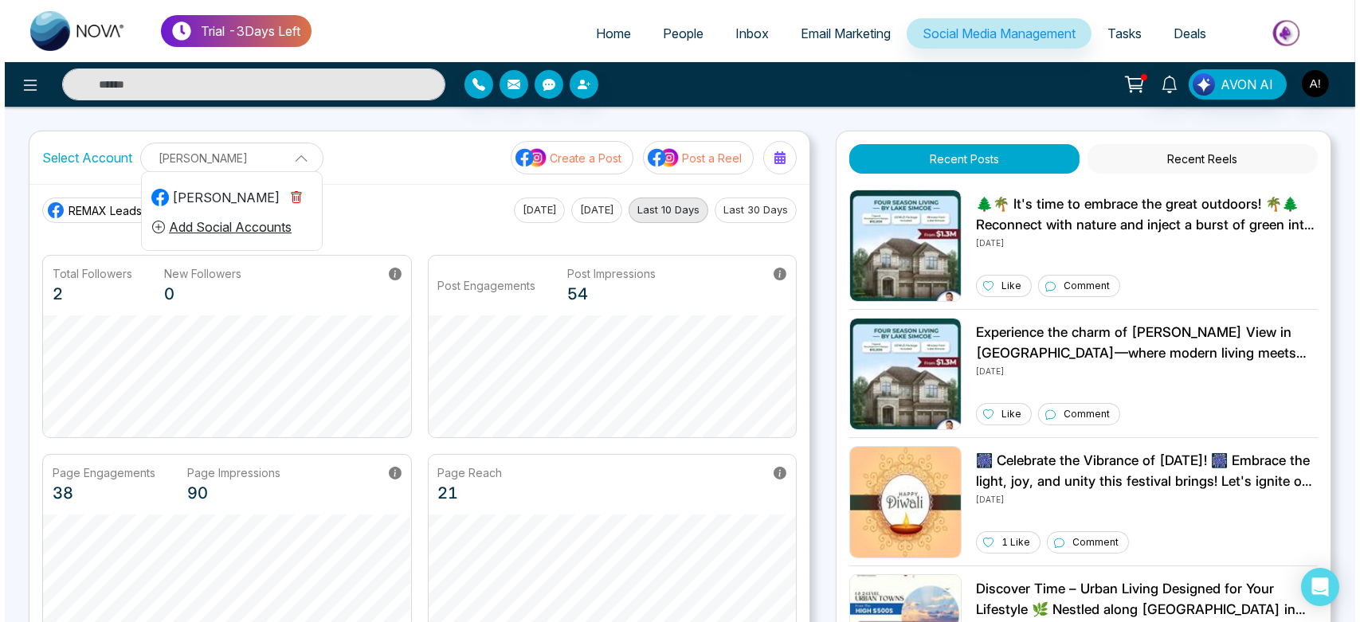
scroll to position [0, 0]
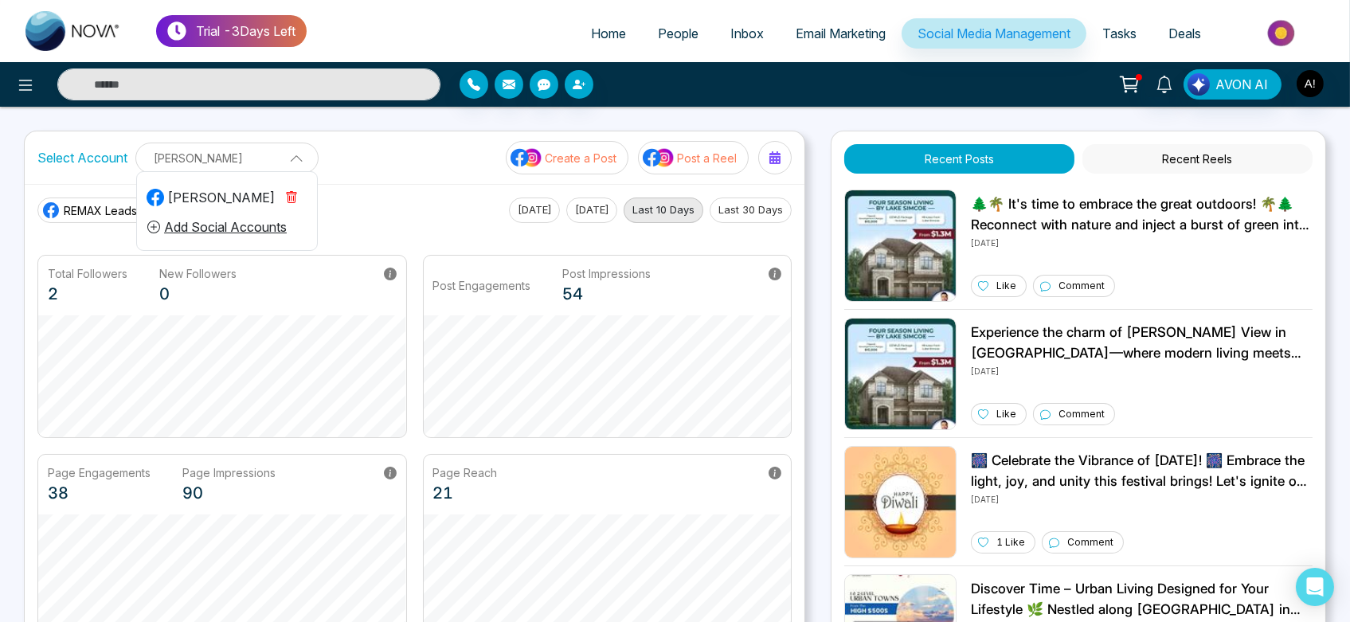
click at [232, 230] on button "Add Social Accounts" at bounding box center [217, 227] width 141 height 21
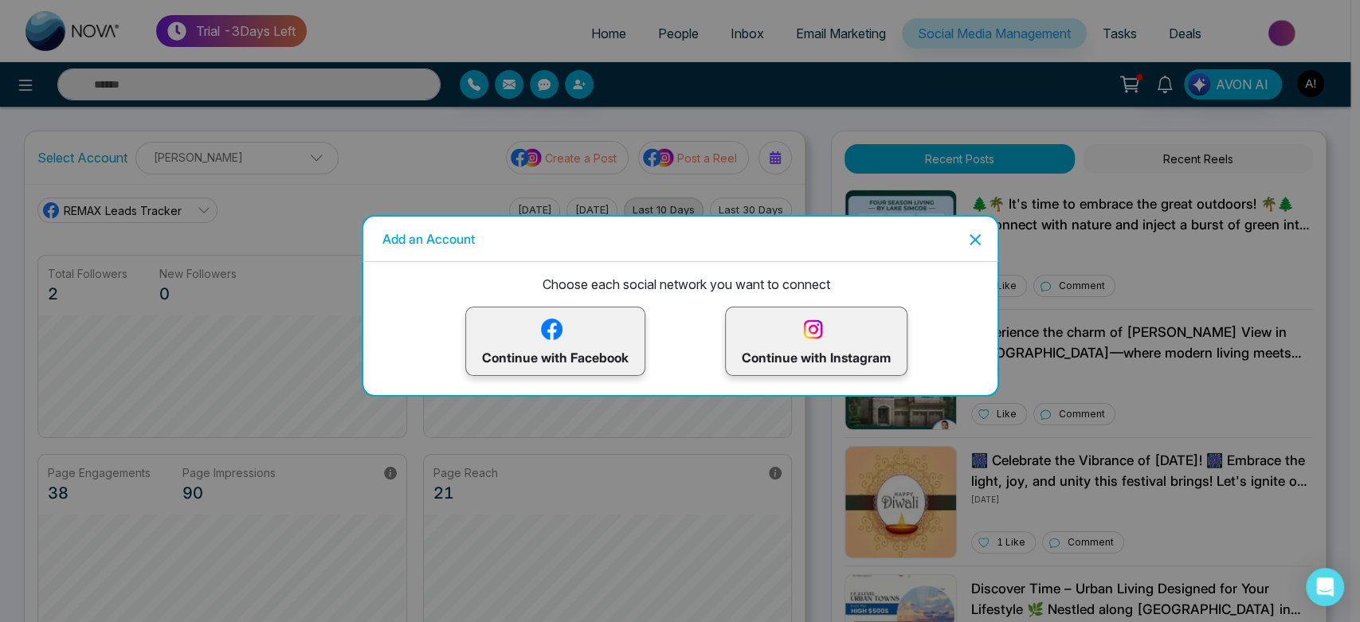
click at [601, 355] on p "Continue with Facebook" at bounding box center [555, 341] width 147 height 52
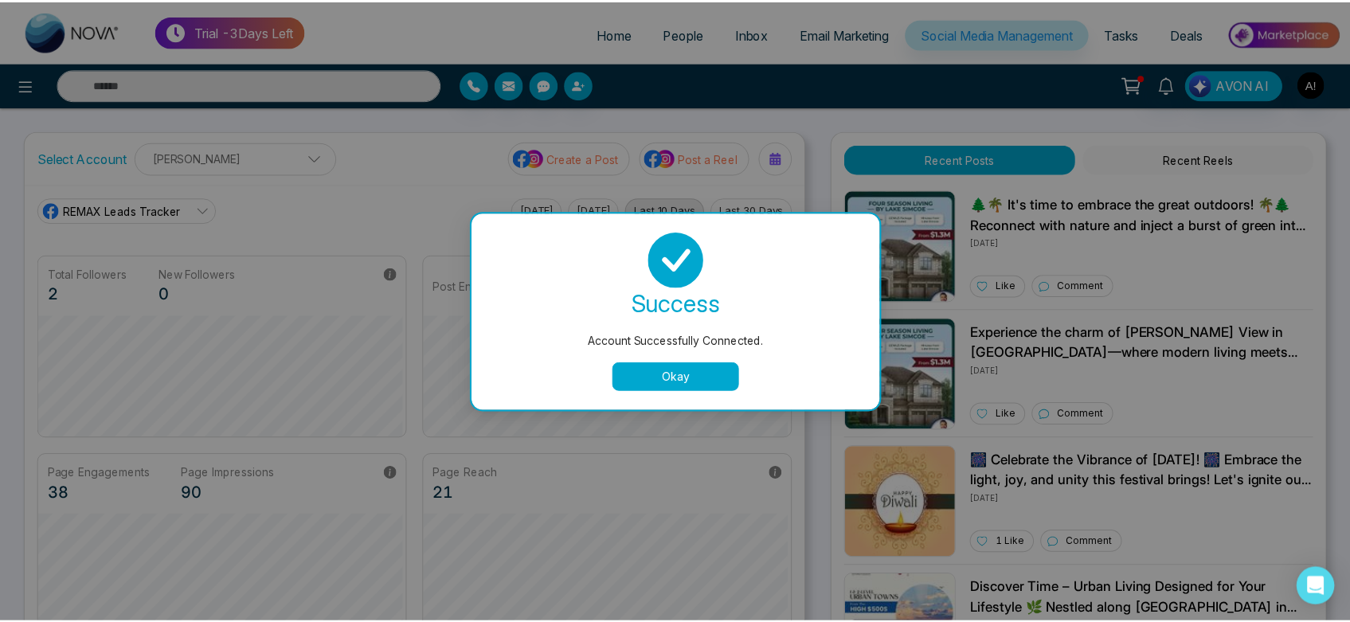
scroll to position [60, 0]
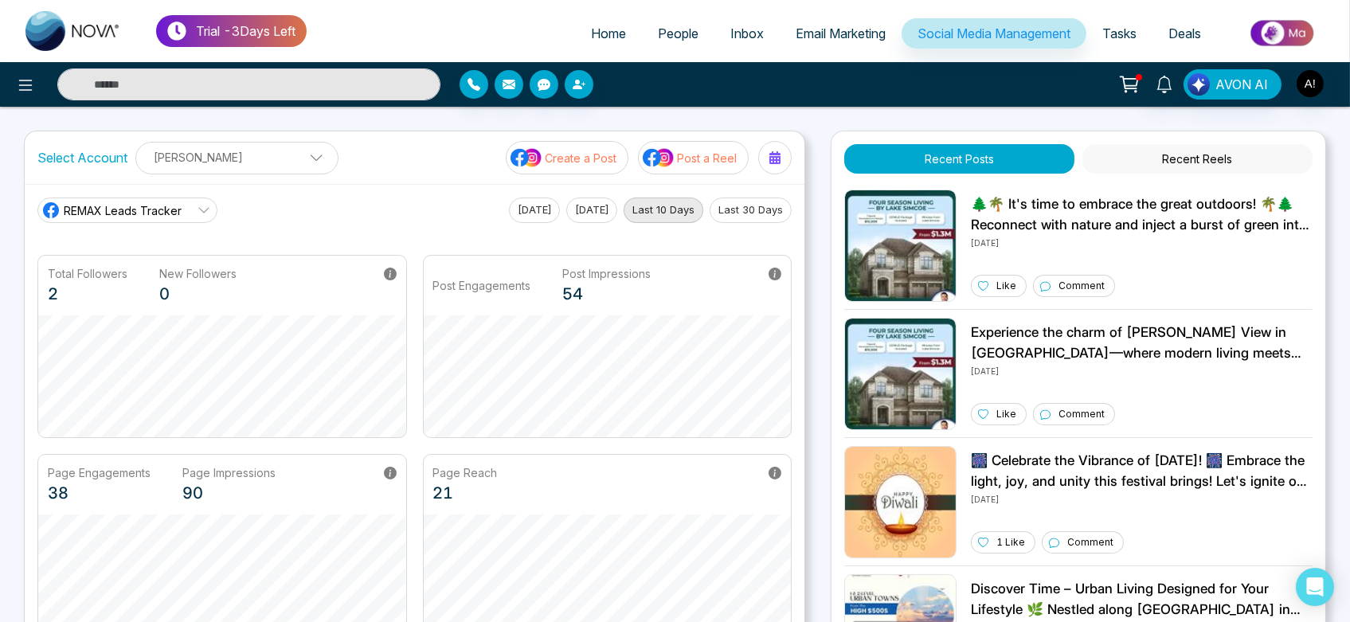
click at [823, 31] on span "Email Marketing" at bounding box center [841, 33] width 90 height 16
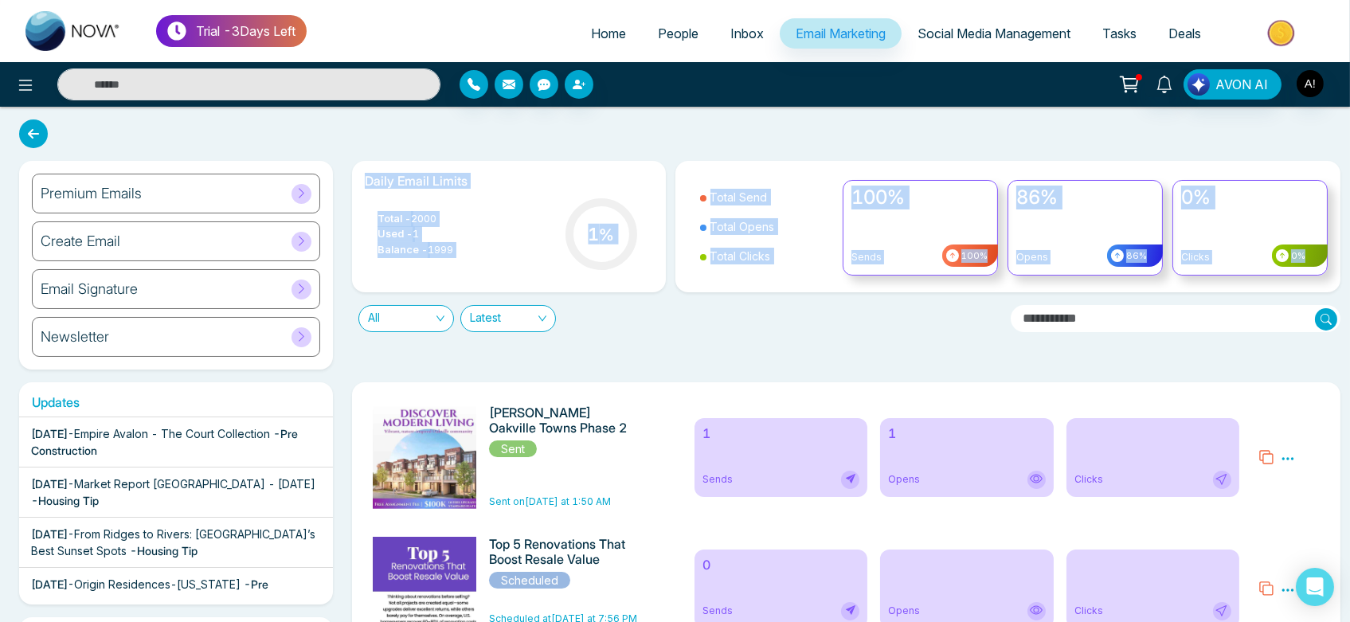
drag, startPoint x: 361, startPoint y: 182, endPoint x: 664, endPoint y: 337, distance: 340.6
click at [664, 337] on div "Daily Email Limits Total - 2000 Used - 1 Balance - 1999 1 % Total Send Total Op…" at bounding box center [842, 265] width 998 height 209
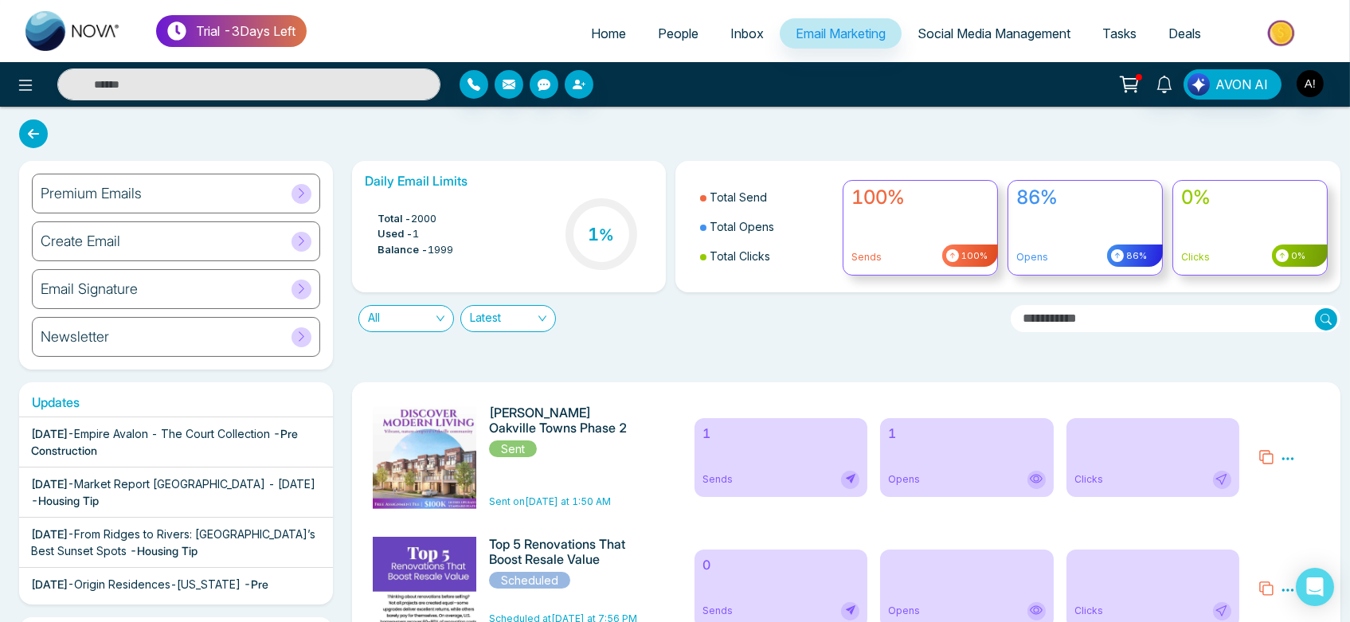
click at [680, 336] on div "Daily Email Limits Total - 2000 Used - 1 Balance - 1999 1 % Total Send Total Op…" at bounding box center [842, 265] width 998 height 209
click at [587, 41] on link "Home" at bounding box center [608, 33] width 67 height 30
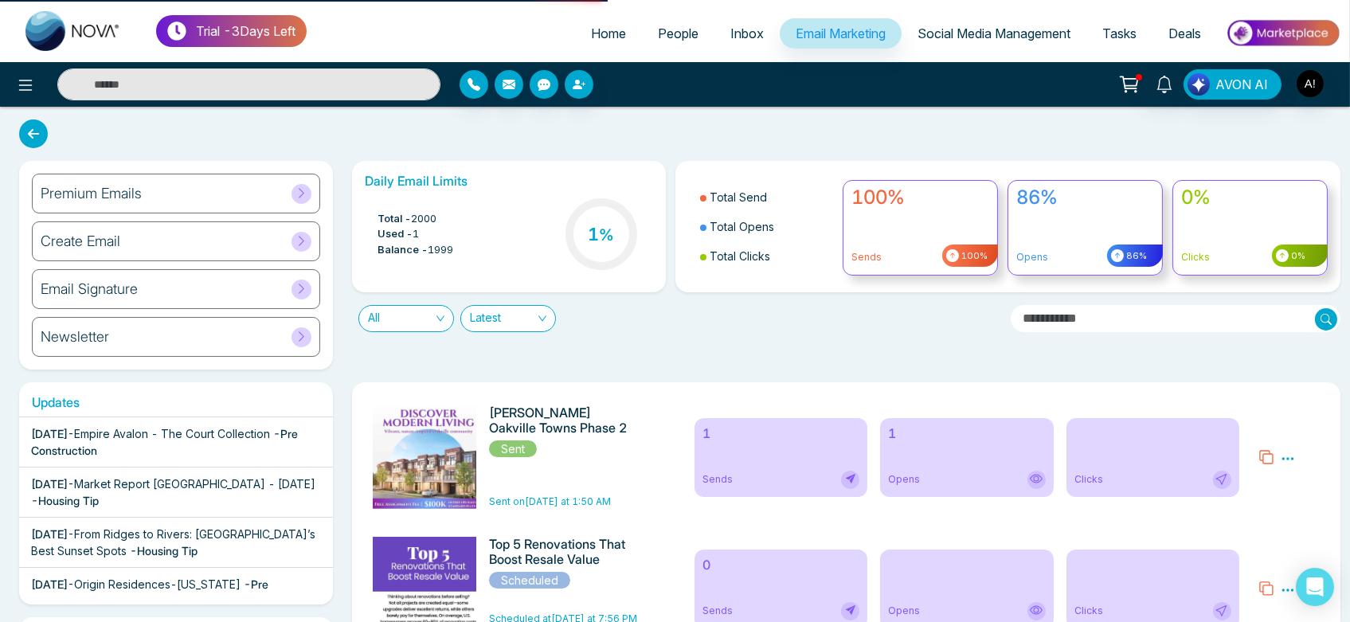
select select "*"
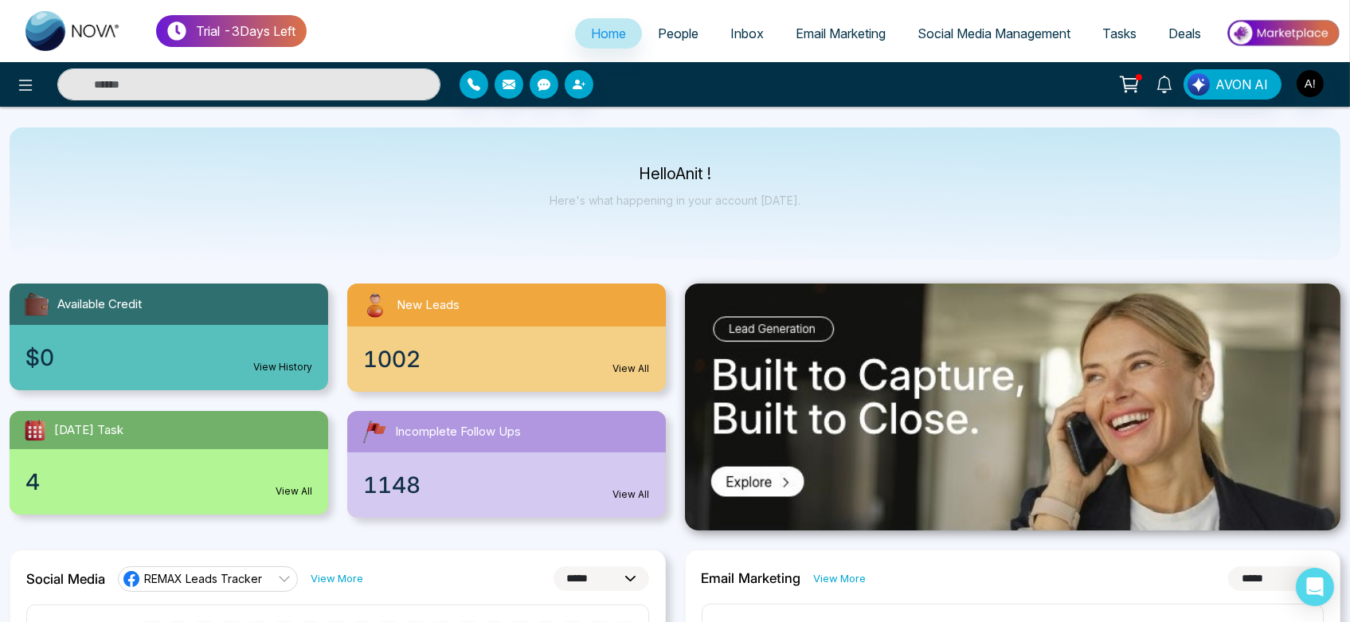
click at [630, 361] on div "1002 View All" at bounding box center [506, 359] width 319 height 65
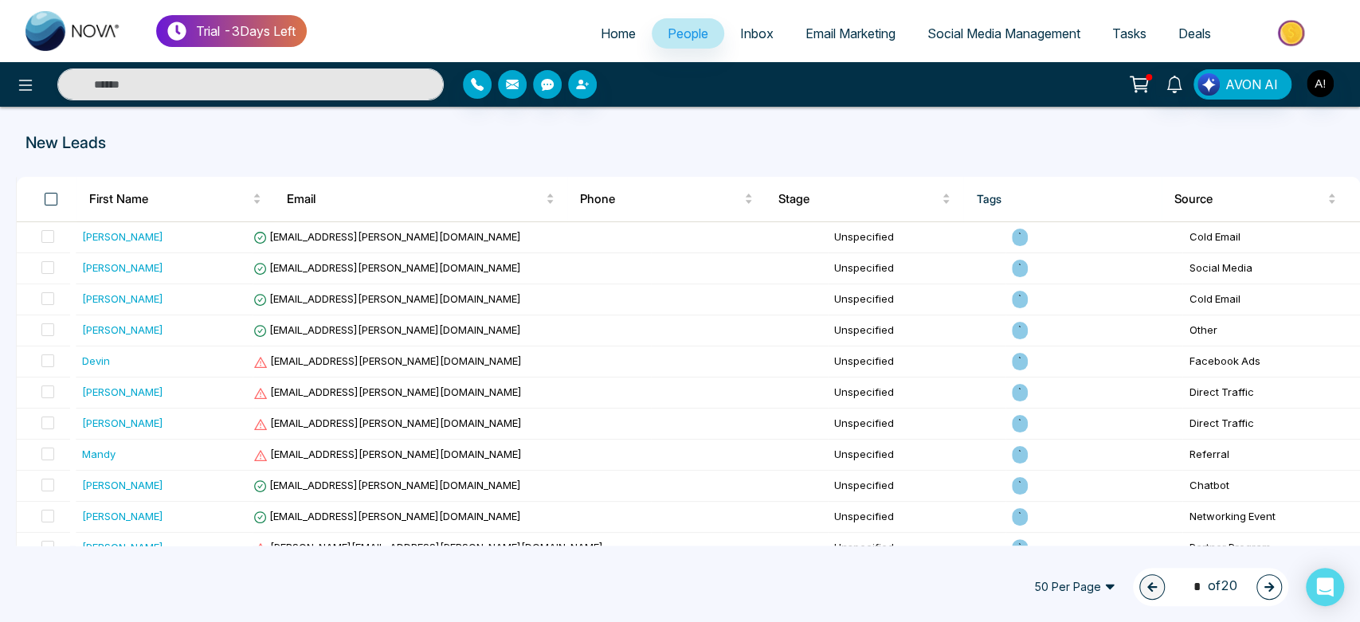
click at [49, 196] on span at bounding box center [51, 199] width 13 height 13
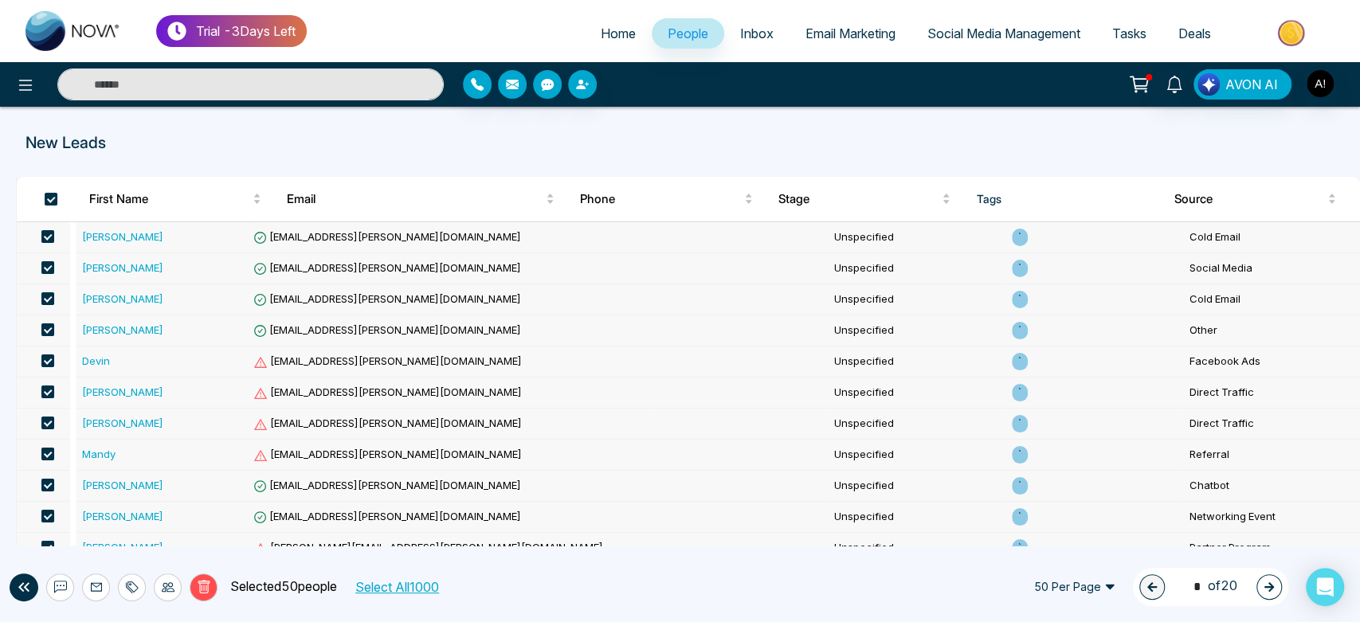
click at [428, 590] on button "Select All 1000" at bounding box center [396, 587] width 95 height 21
drag, startPoint x: 233, startPoint y: 588, endPoint x: 351, endPoint y: 595, distance: 118.9
click at [351, 595] on p "Selected 1000 people" at bounding box center [284, 587] width 135 height 21
click at [615, 567] on div "Delete Selected 1000 people Deselect All 50 Per Page 1 * of 20" at bounding box center [680, 587] width 1360 height 70
drag, startPoint x: 10, startPoint y: 133, endPoint x: 164, endPoint y: 135, distance: 153.8
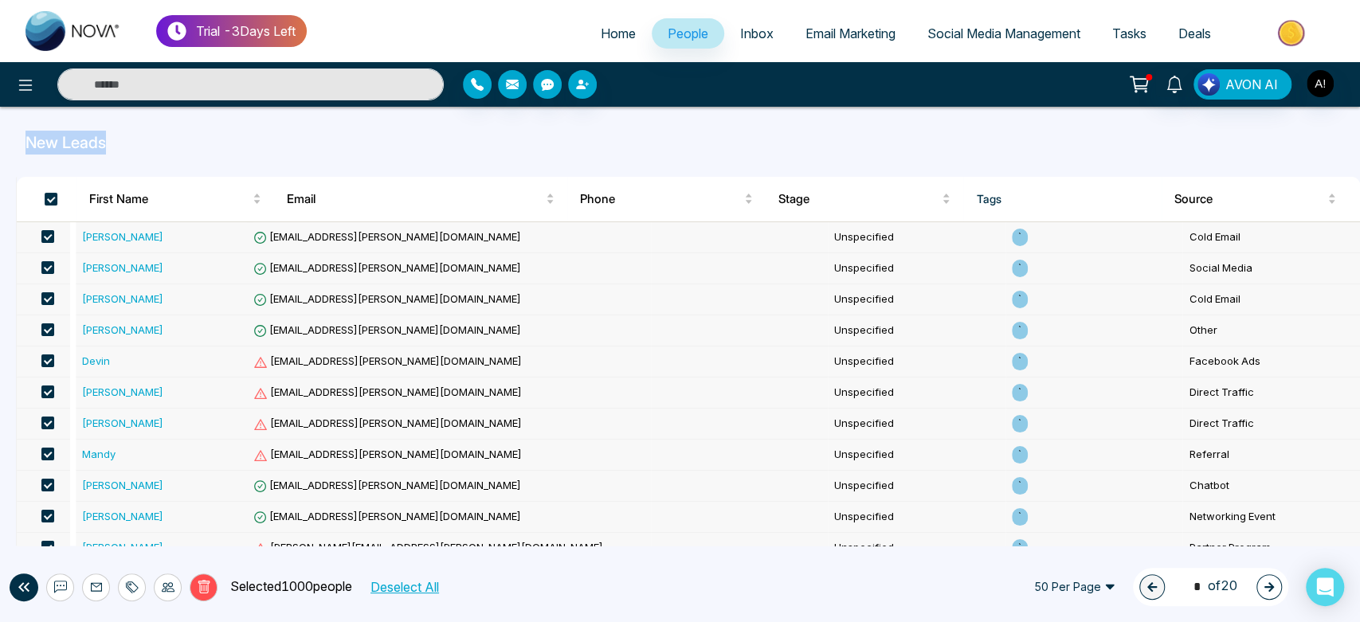
click at [164, 135] on div "New Leads" at bounding box center [680, 143] width 1360 height 24
click at [164, 135] on p "New Leads" at bounding box center [458, 143] width 866 height 24
click at [611, 29] on span "Home" at bounding box center [618, 33] width 35 height 16
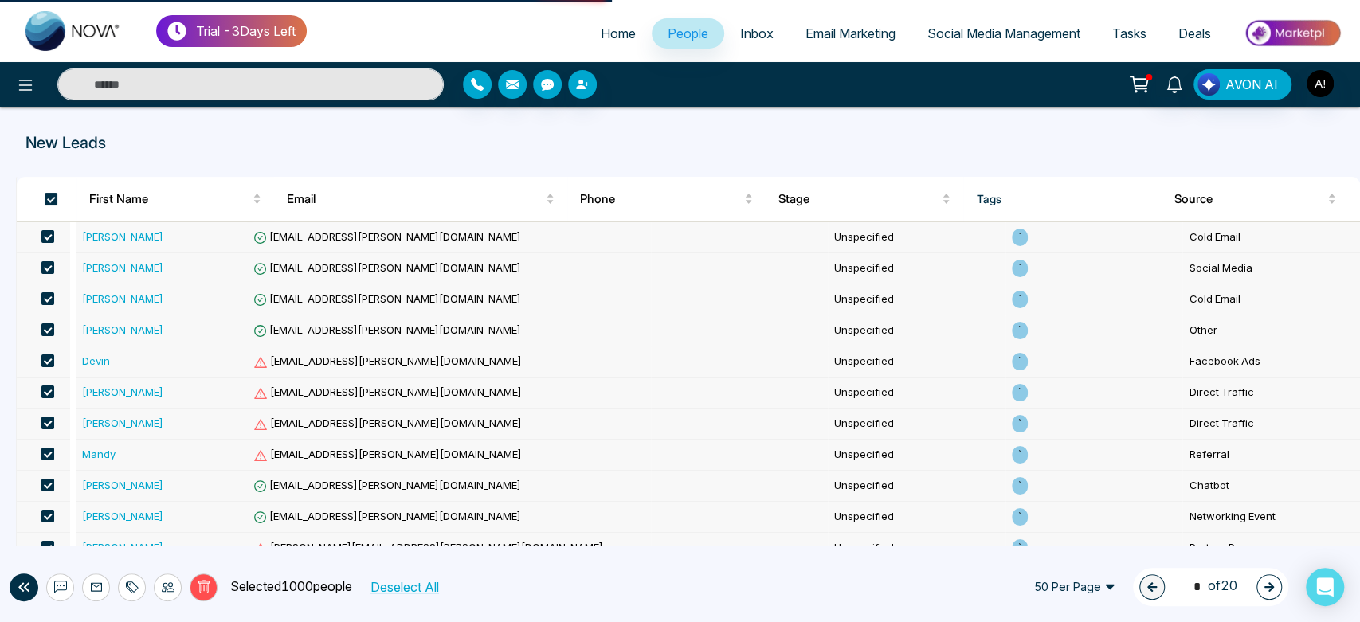
select select "*"
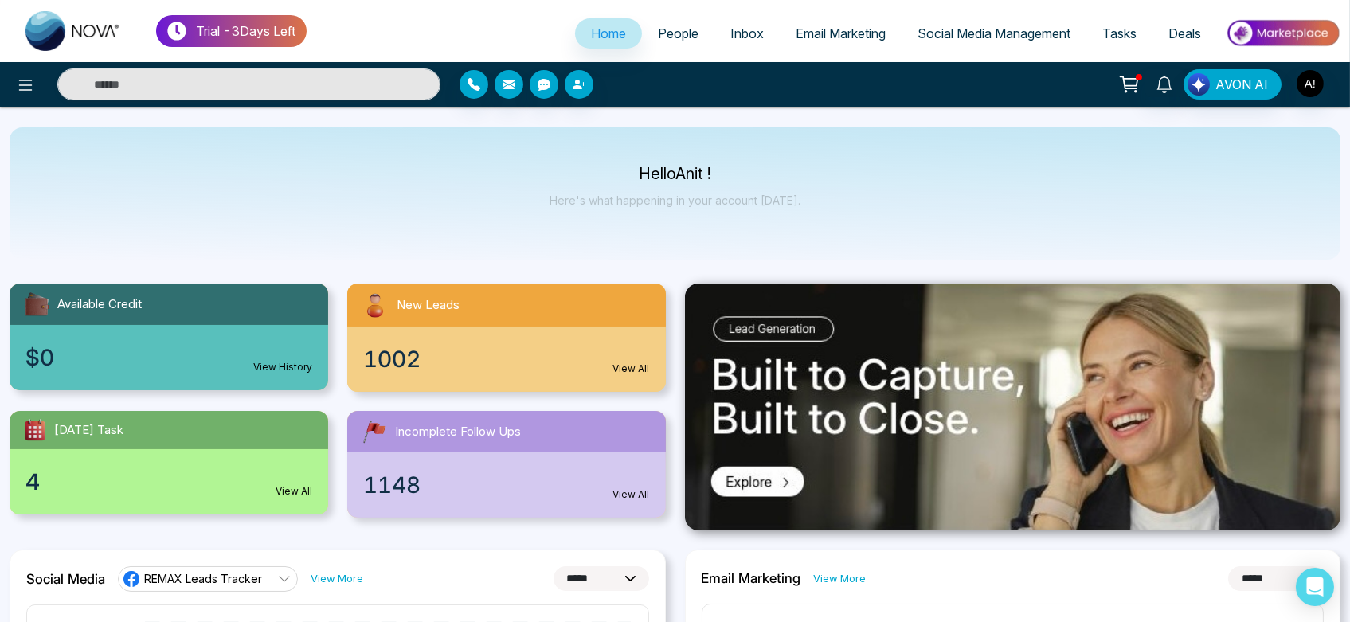
click at [629, 498] on link "View All" at bounding box center [631, 495] width 37 height 14
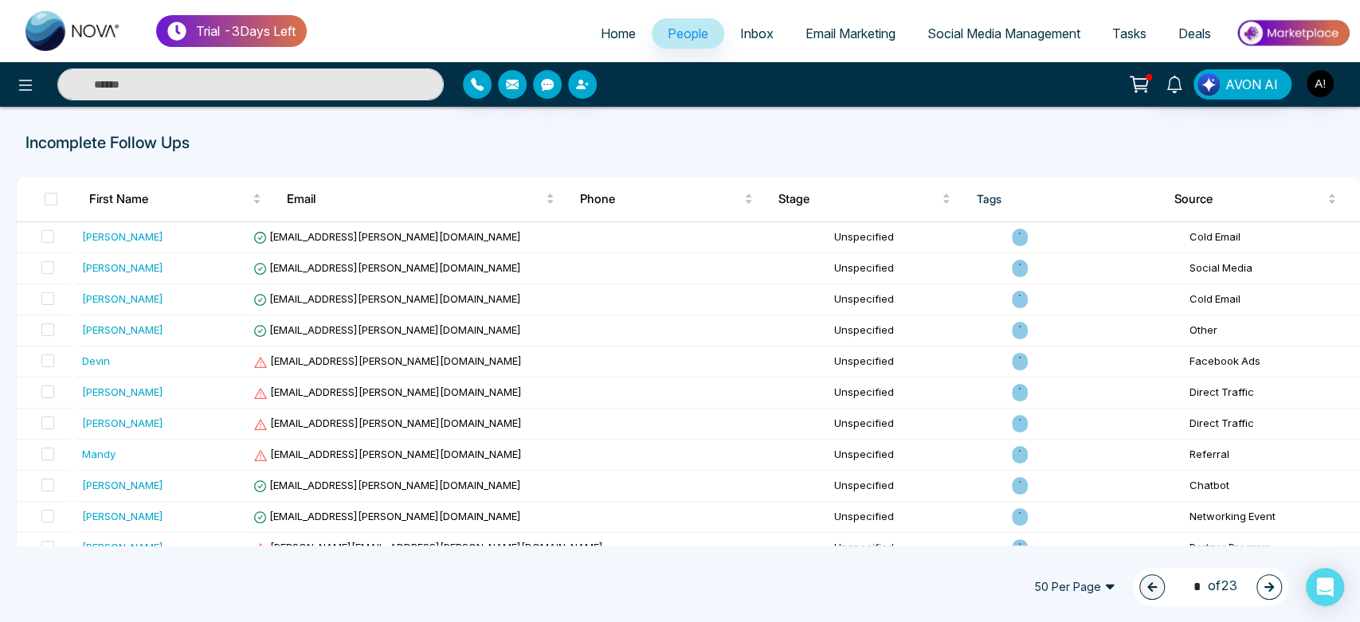
click at [1037, 584] on span "50 Per Page" at bounding box center [1075, 586] width 104 height 25
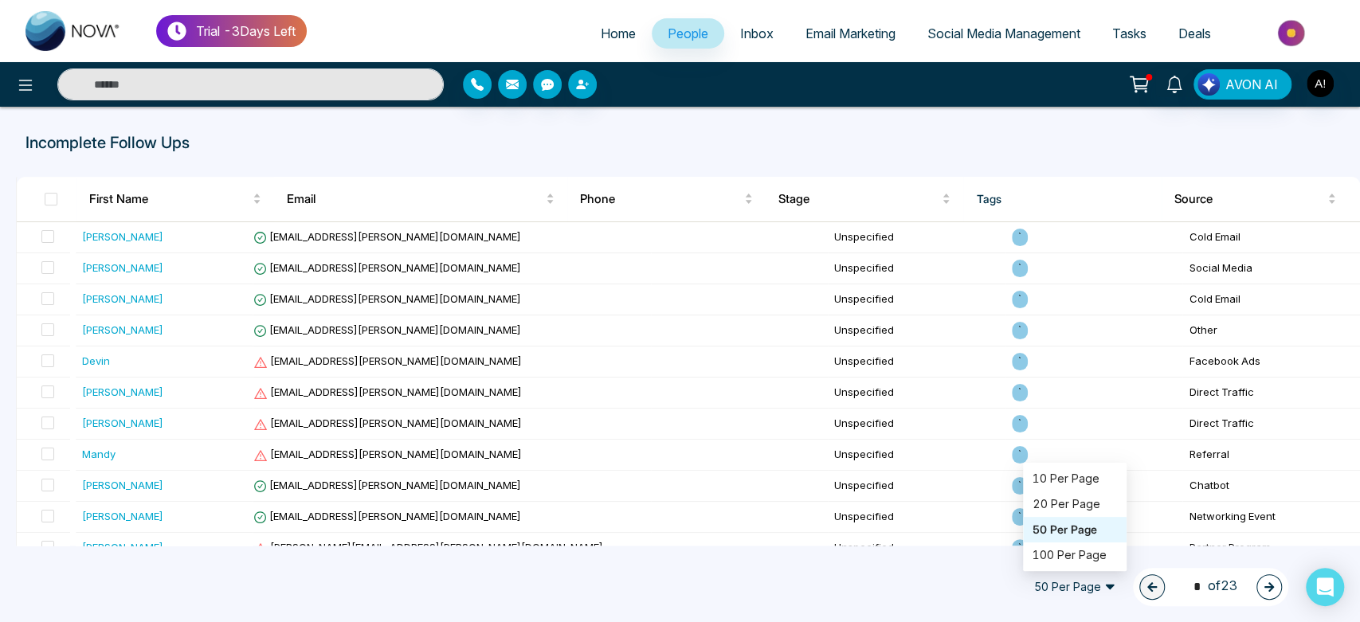
click at [585, 28] on link "Home" at bounding box center [618, 33] width 67 height 30
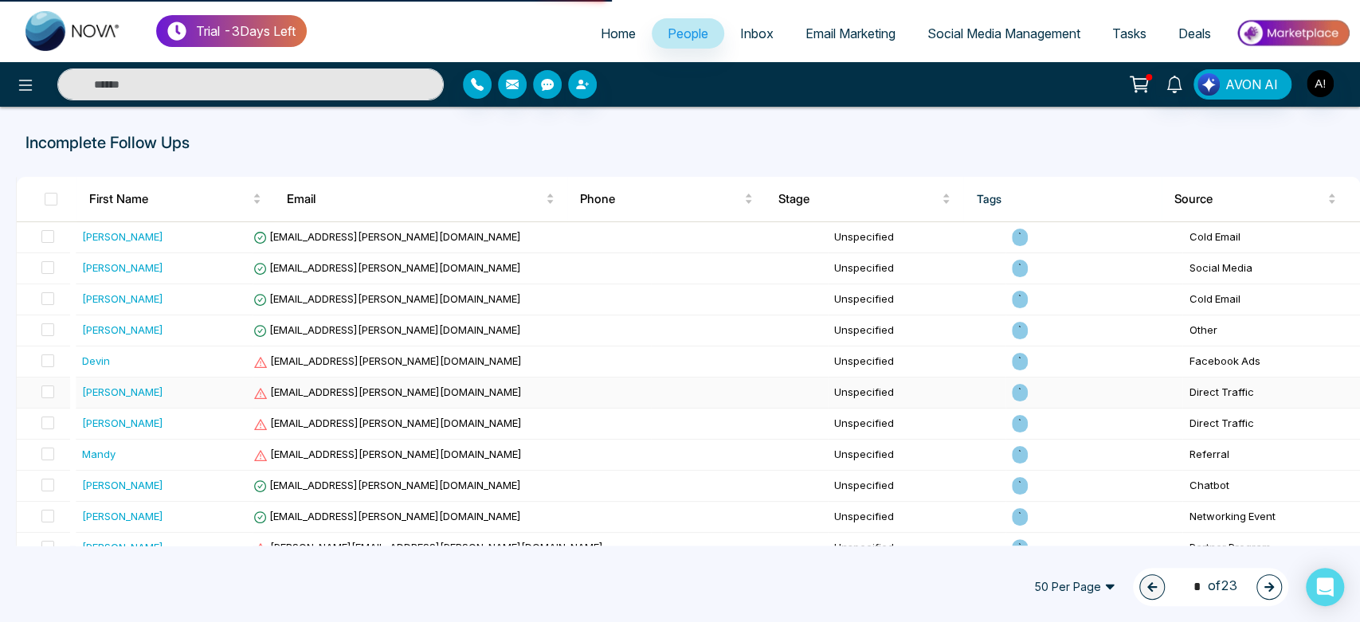
select select "*"
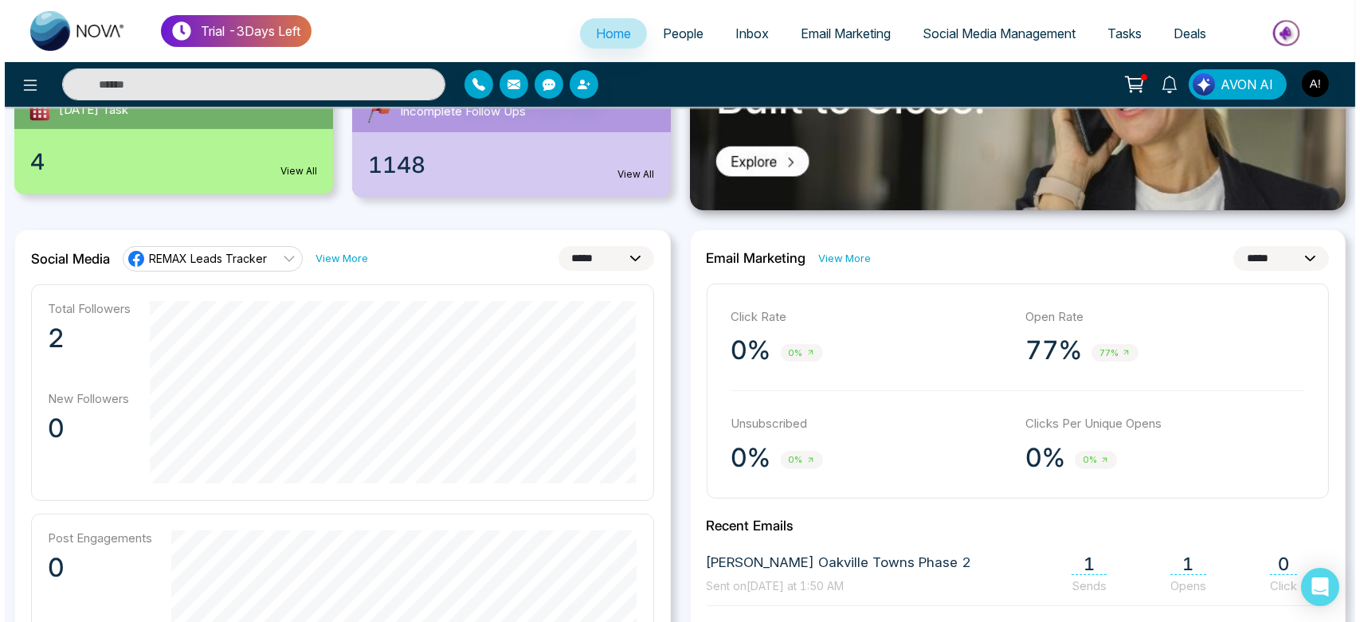
scroll to position [318, 0]
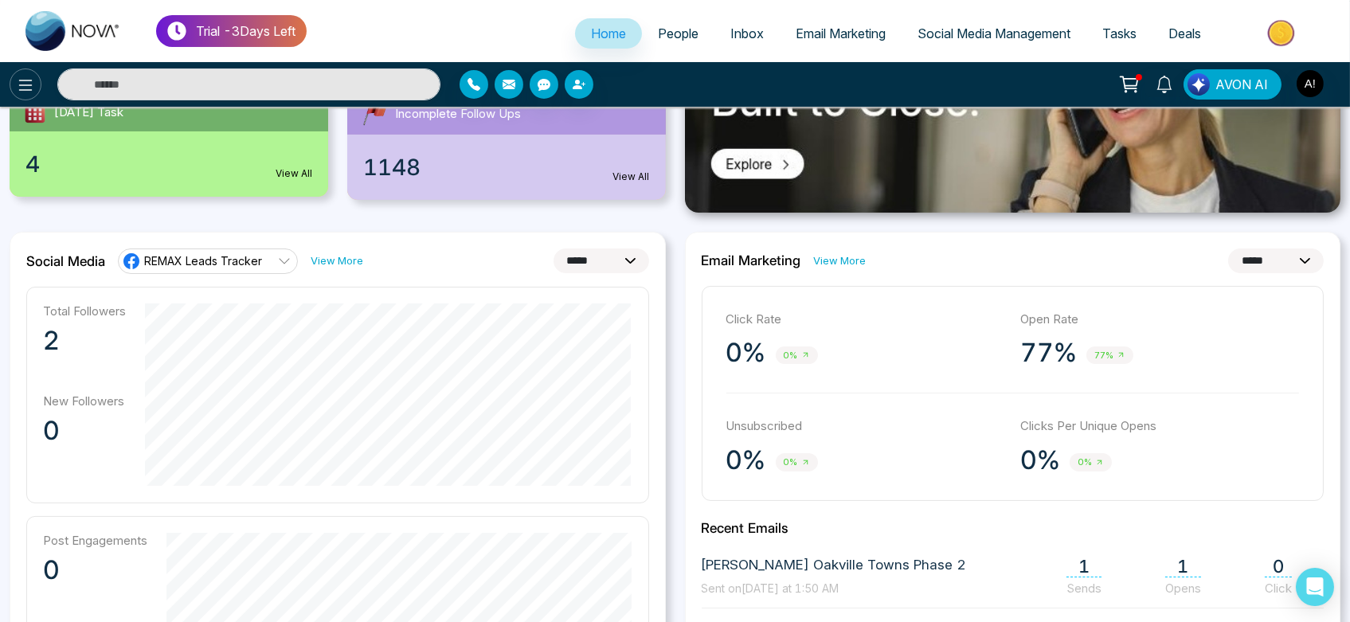
click at [25, 81] on icon at bounding box center [25, 85] width 19 height 19
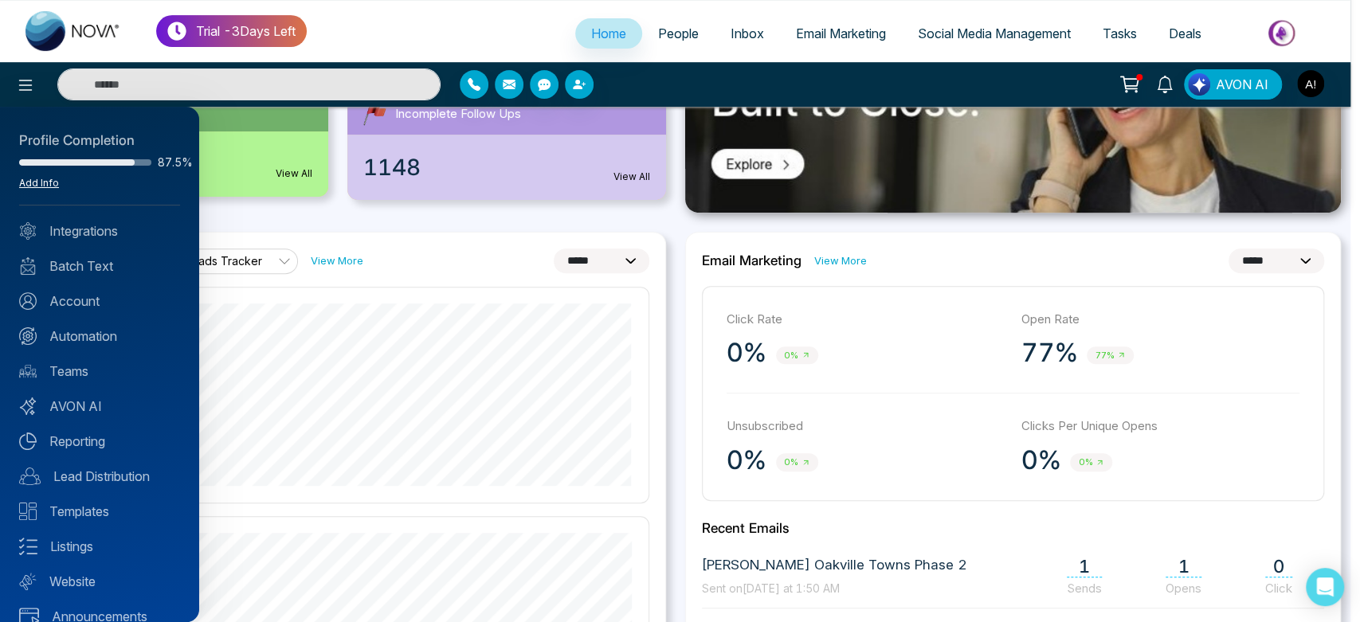
click at [38, 180] on link "Add Info" at bounding box center [39, 183] width 40 height 12
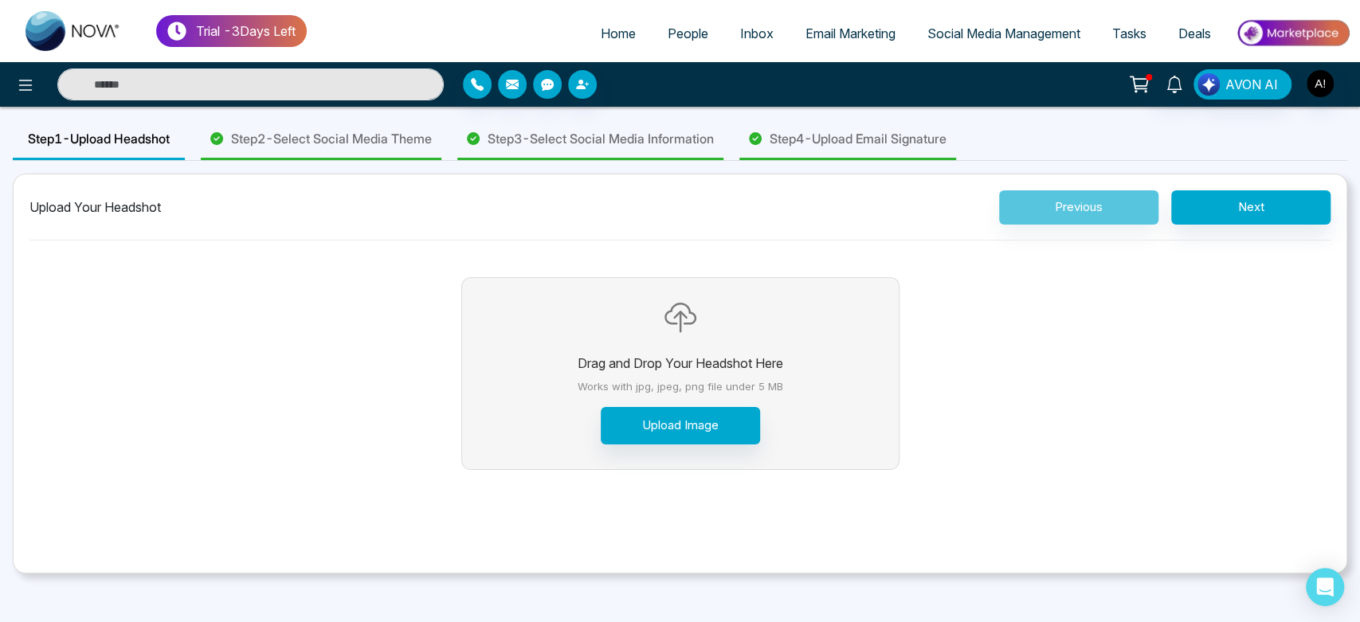
click at [588, 24] on link "Home" at bounding box center [618, 33] width 67 height 30
select select "*"
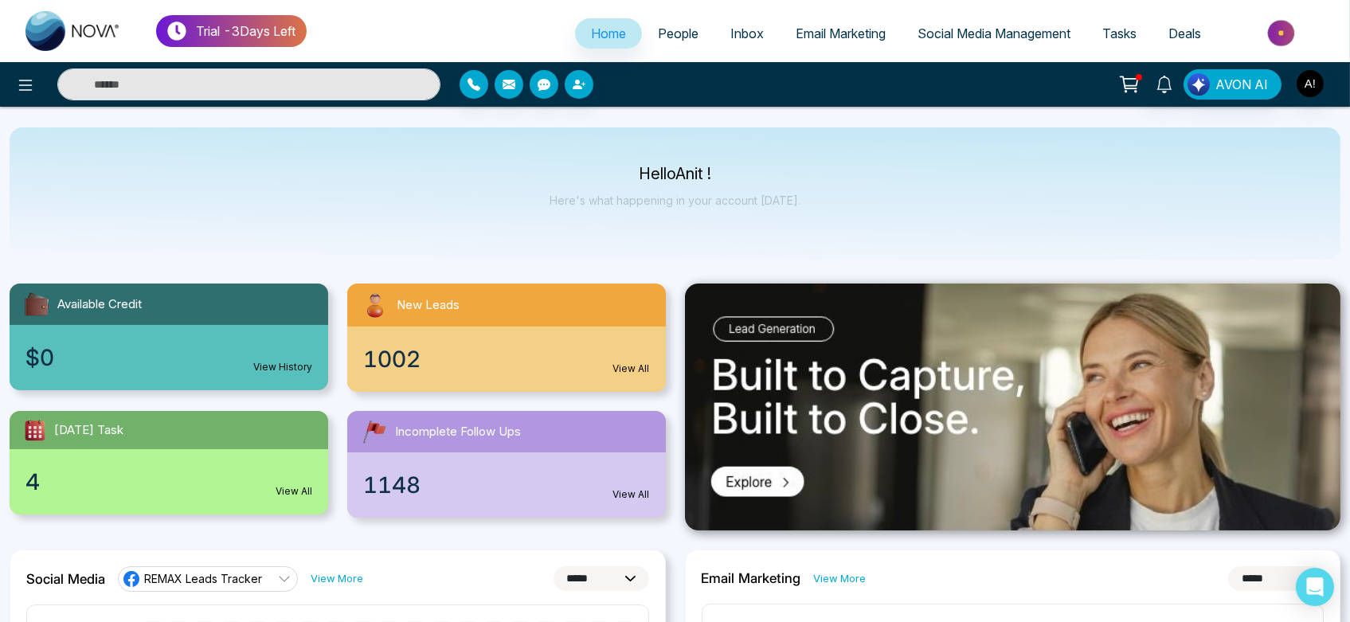
click at [803, 36] on span "Email Marketing" at bounding box center [841, 33] width 90 height 16
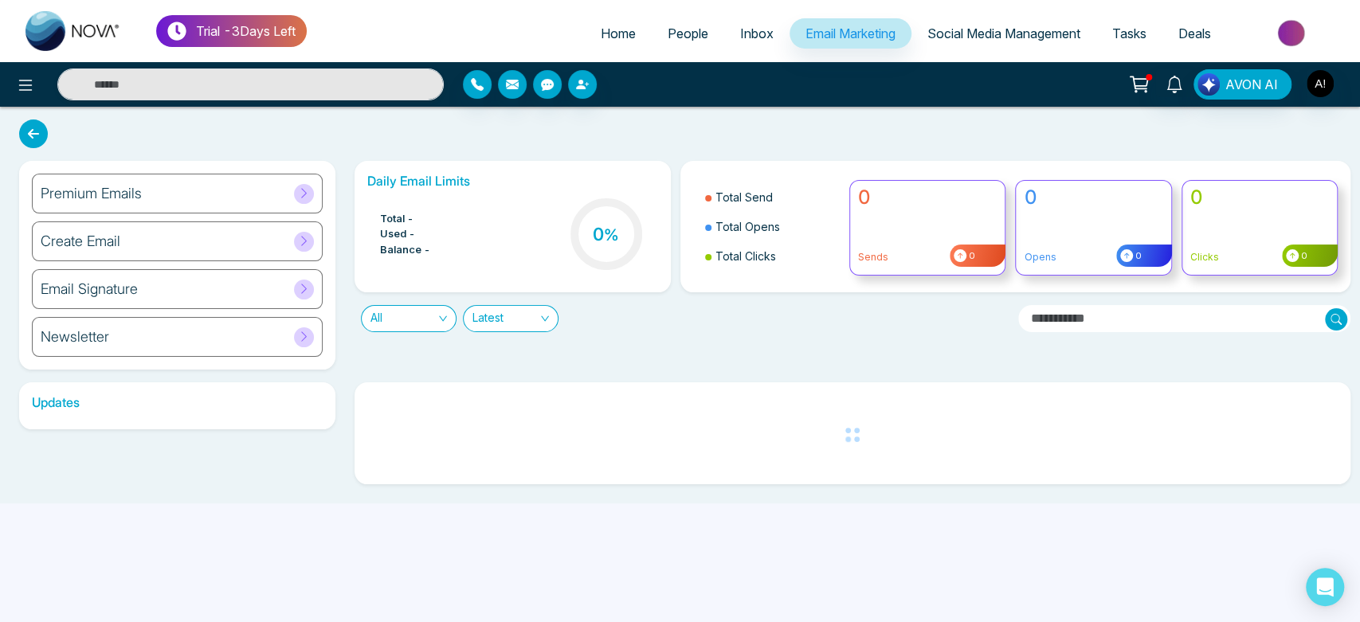
click at [959, 33] on span "Social Media Management" at bounding box center [1003, 33] width 153 height 16
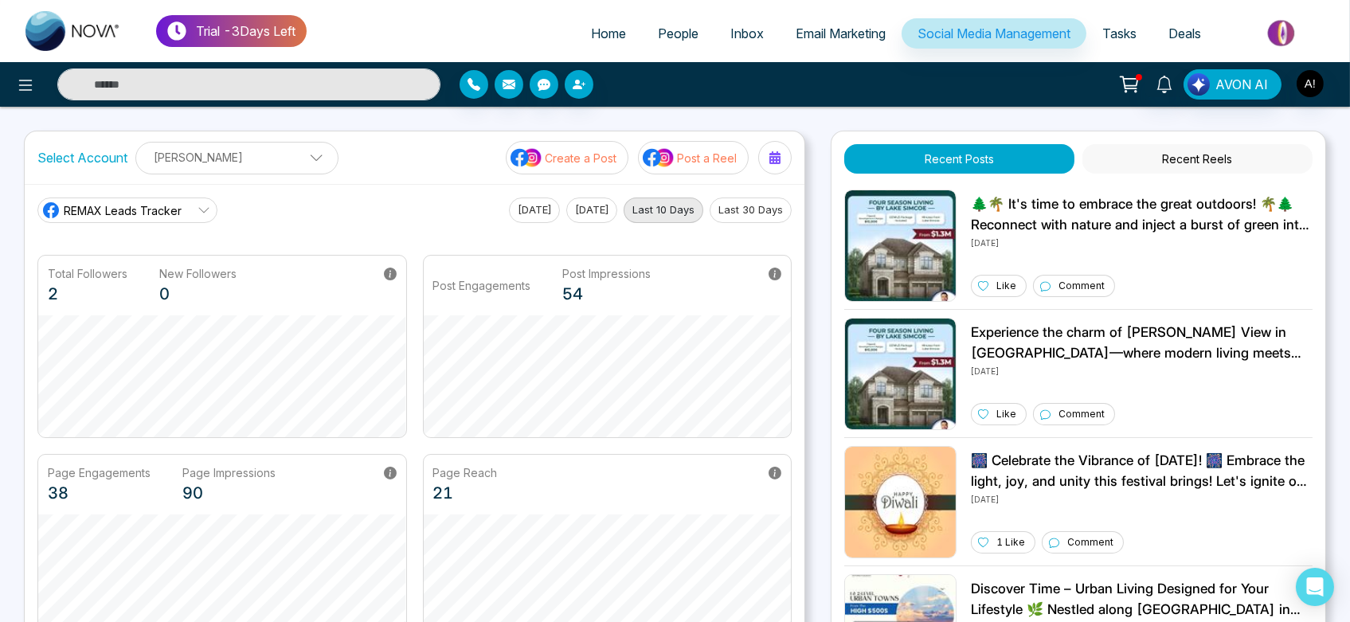
click at [603, 44] on link "Home" at bounding box center [608, 33] width 67 height 30
select select "*"
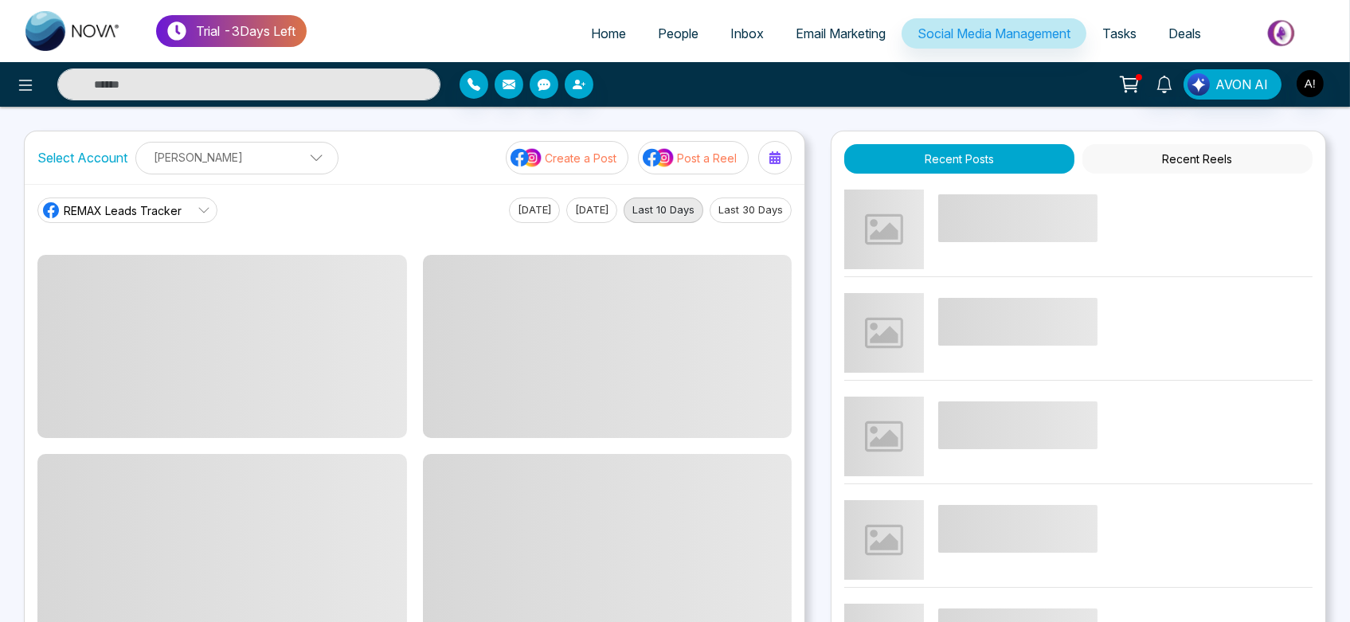
click at [161, 198] on link "REMAX Leads Tracker" at bounding box center [127, 210] width 180 height 25
click at [188, 209] on link "REMAX Leads Tracker" at bounding box center [127, 210] width 180 height 25
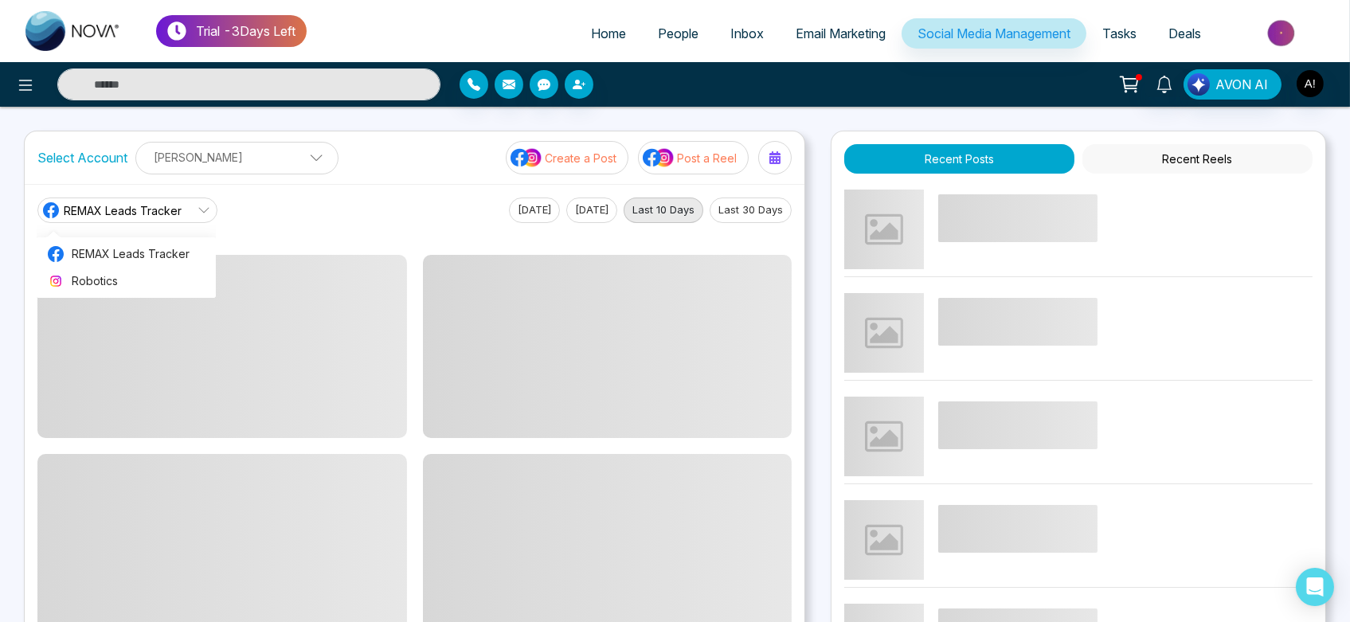
click at [188, 209] on link "REMAX Leads Tracker" at bounding box center [127, 210] width 180 height 25
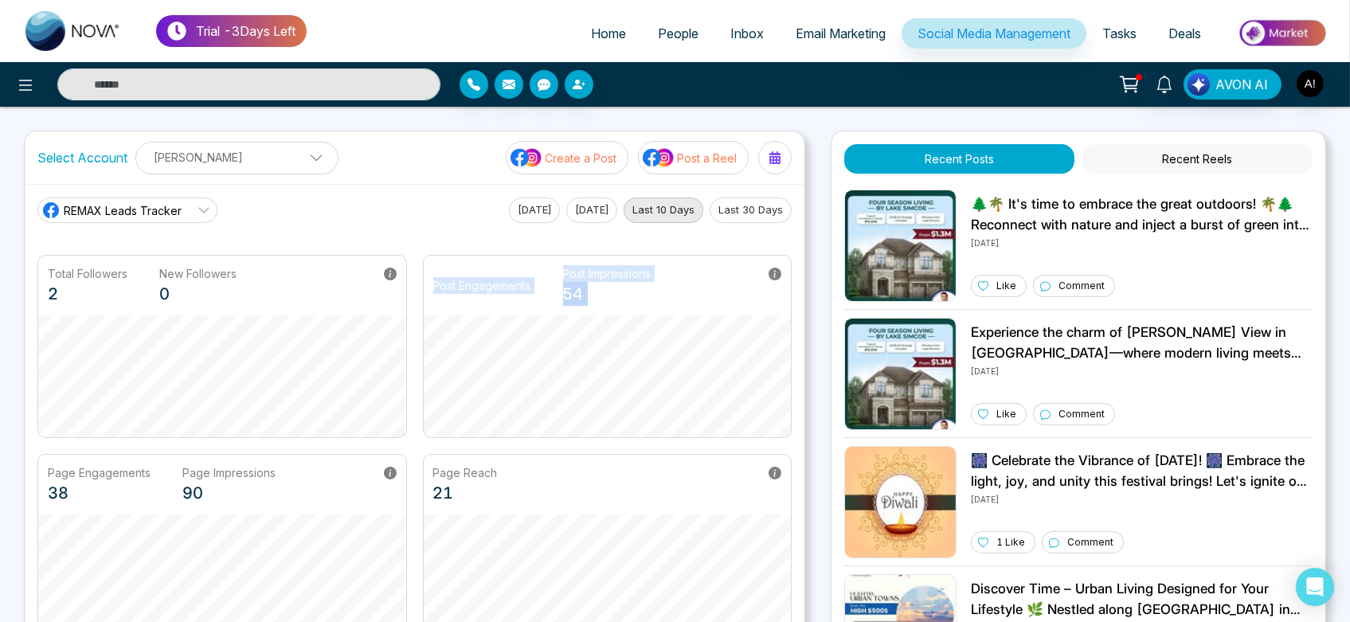
click at [760, 413] on div "Post Engagements Post Impressions 54" at bounding box center [608, 346] width 370 height 183
click at [581, 255] on div "Total Followers 2 New Followers 0 Post Engagements Post Impressions 54" at bounding box center [414, 346] width 754 height 183
drag, startPoint x: 55, startPoint y: 157, endPoint x: 355, endPoint y: 201, distance: 303.5
click at [355, 201] on div "Select Account [PERSON_NAME] [PERSON_NAME] Add Social Accounts Create a Post Po…" at bounding box center [415, 391] width 782 height 520
click at [355, 201] on div "REMAX Leads Tracker REMAX Leads Tracker Robotics [DATE] [DATE] Last 10 Days Las…" at bounding box center [414, 210] width 754 height 25
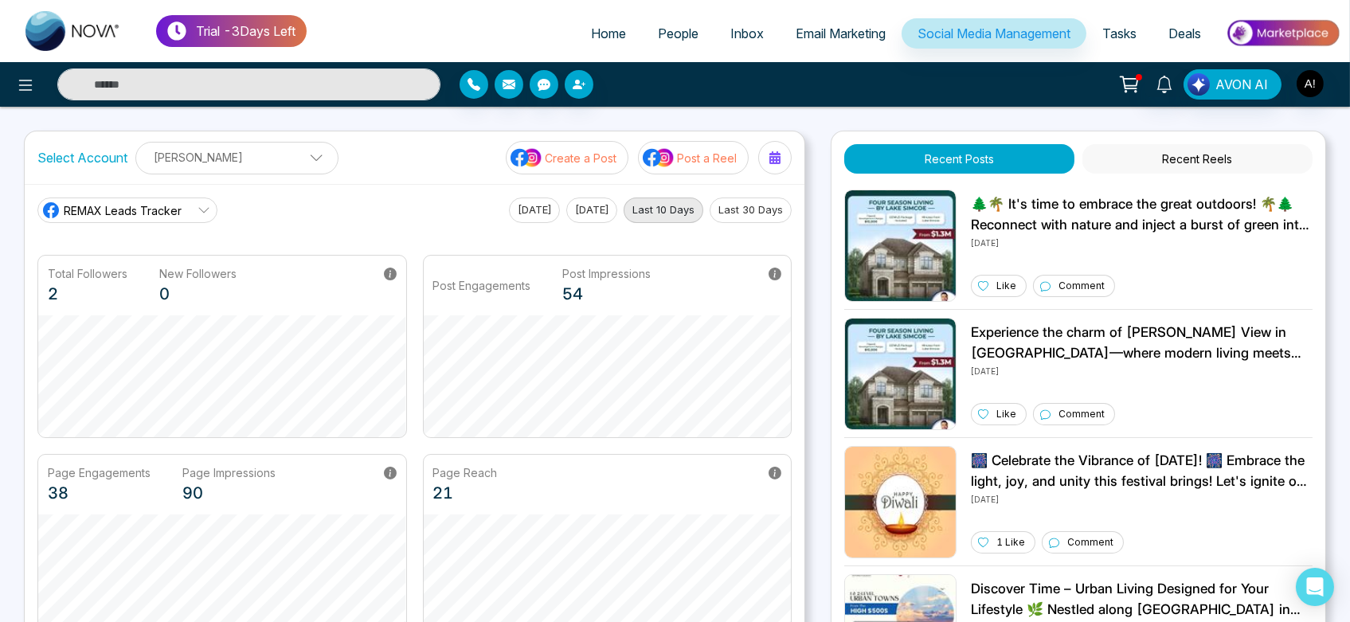
click at [294, 155] on p "[PERSON_NAME]" at bounding box center [237, 157] width 182 height 26
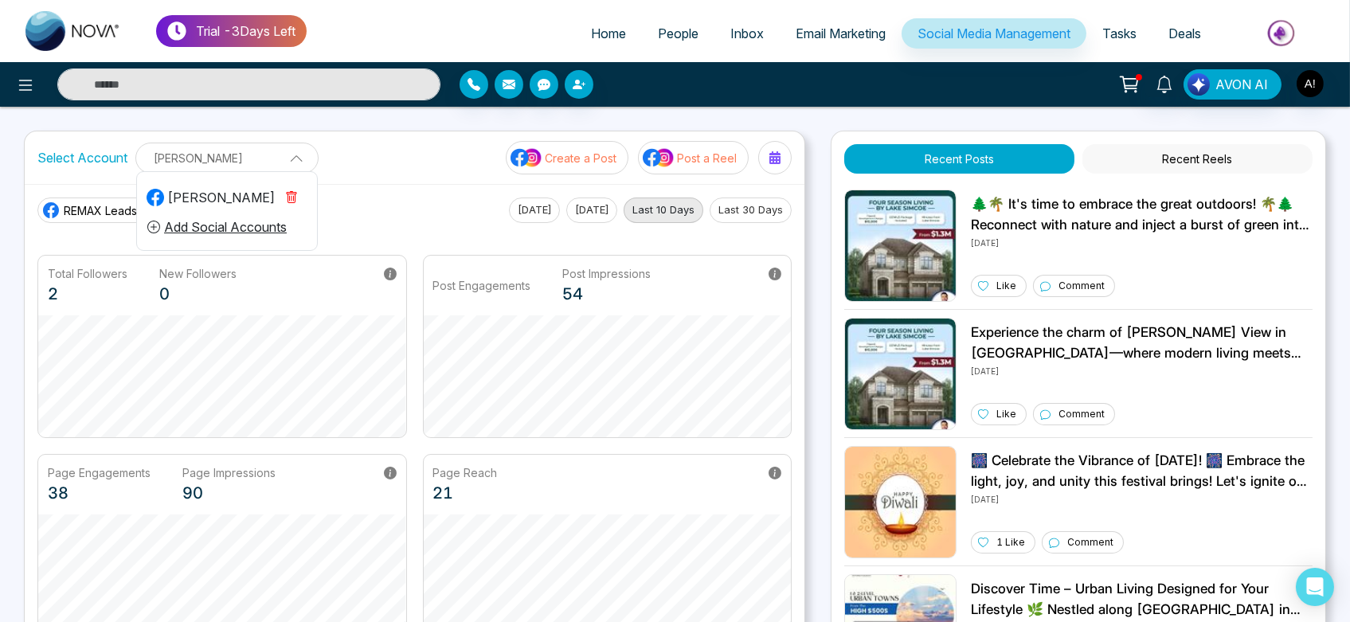
click at [294, 155] on span at bounding box center [291, 157] width 14 height 14
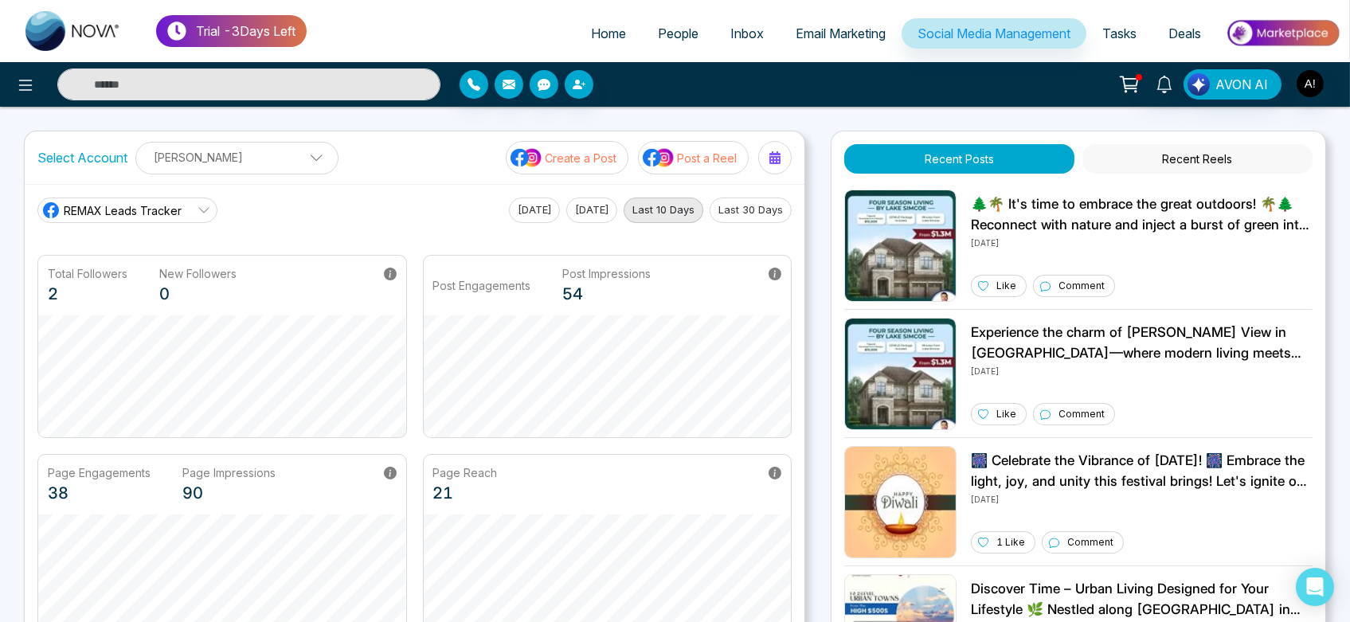
click at [294, 155] on p "[PERSON_NAME]" at bounding box center [237, 157] width 182 height 26
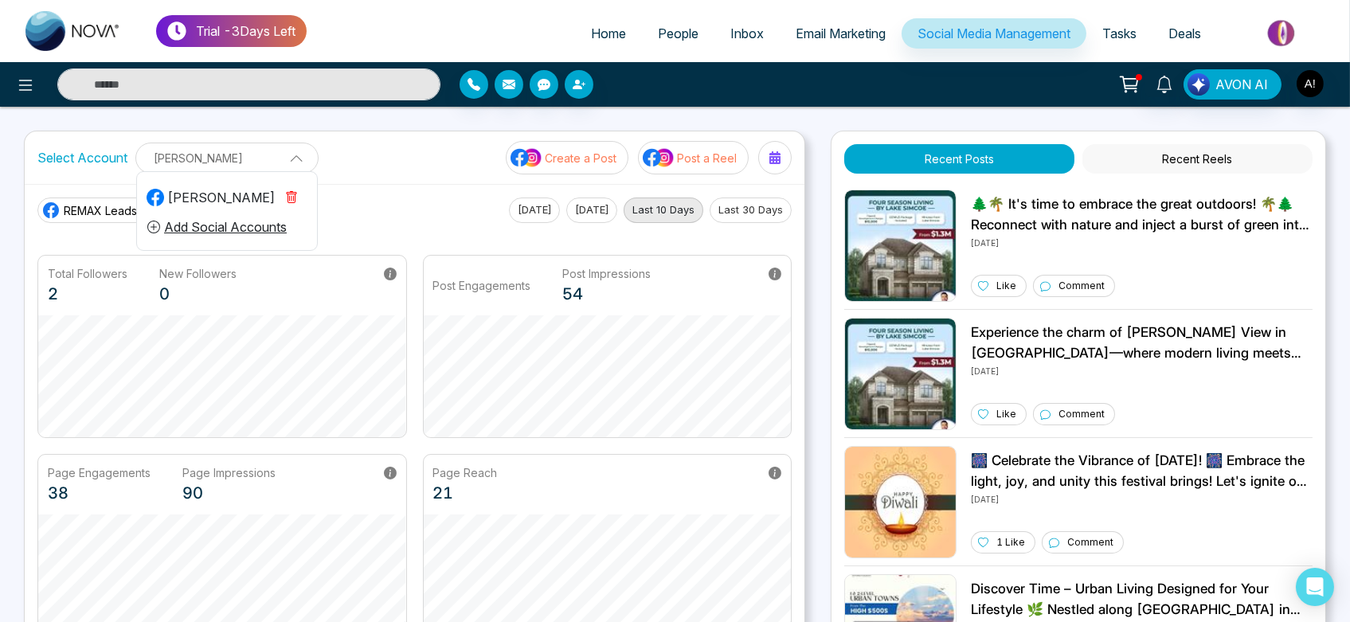
click at [312, 156] on div "[PERSON_NAME] [PERSON_NAME] Add Social Accounts" at bounding box center [226, 158] width 183 height 31
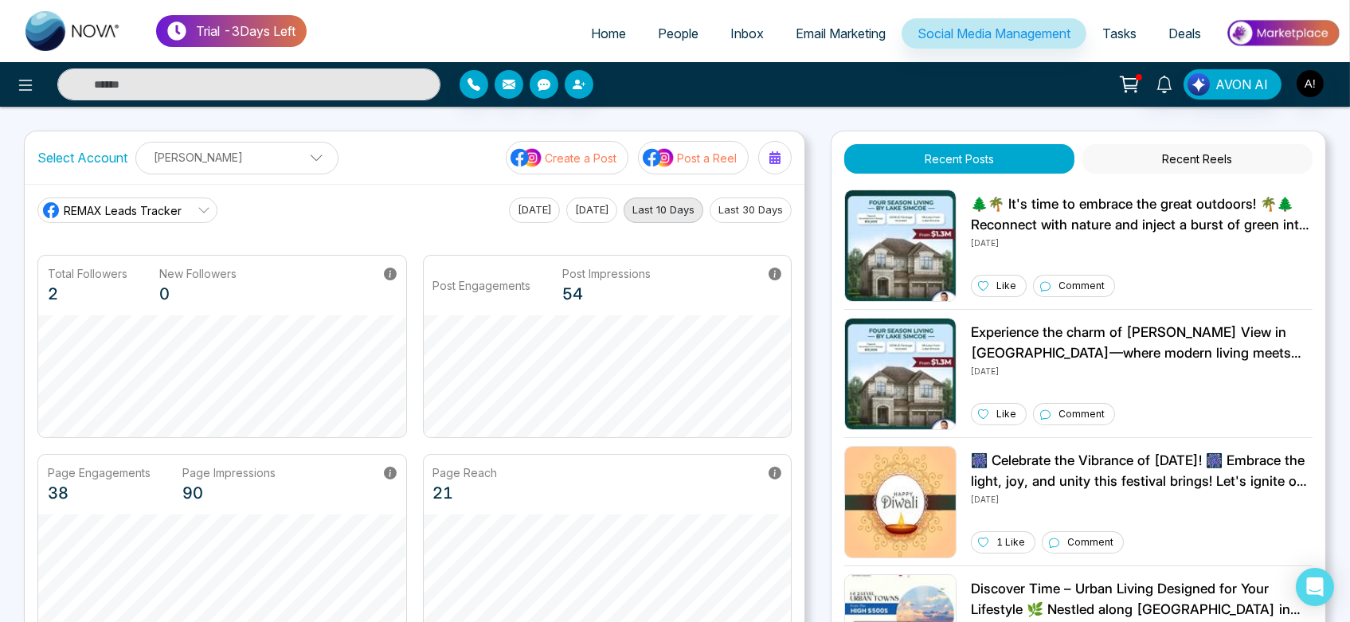
click at [304, 159] on p "[PERSON_NAME]" at bounding box center [237, 157] width 182 height 26
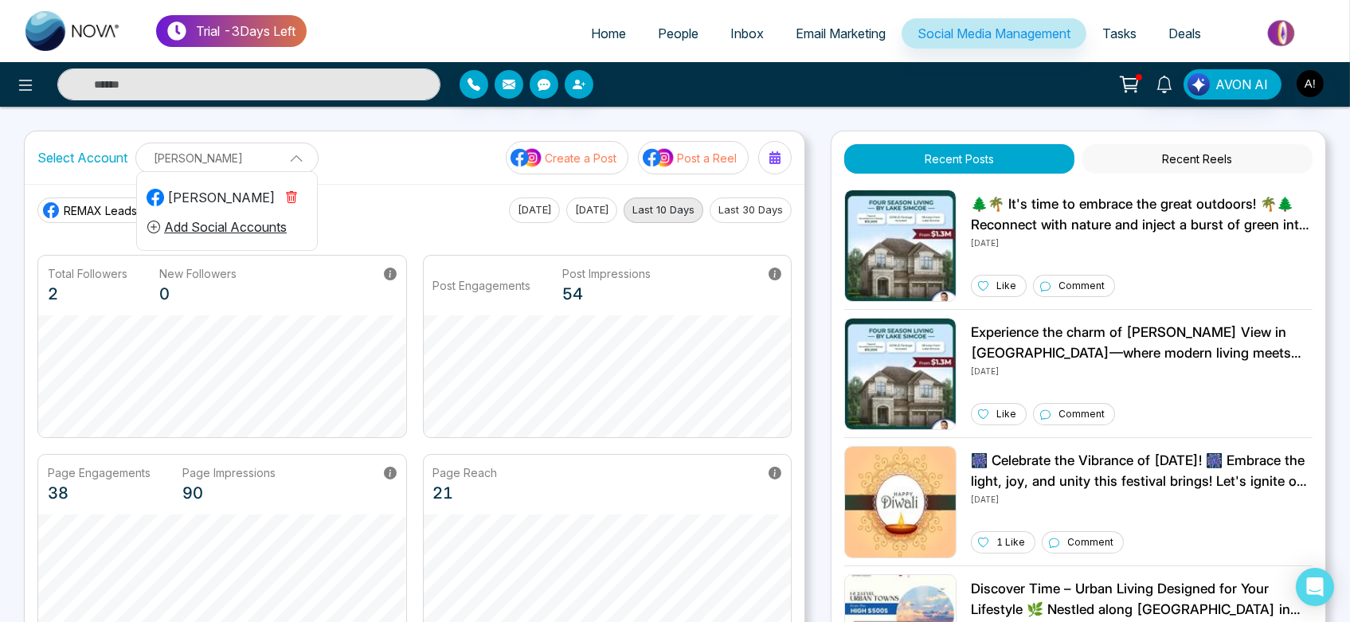
click at [288, 158] on span at bounding box center [291, 157] width 14 height 14
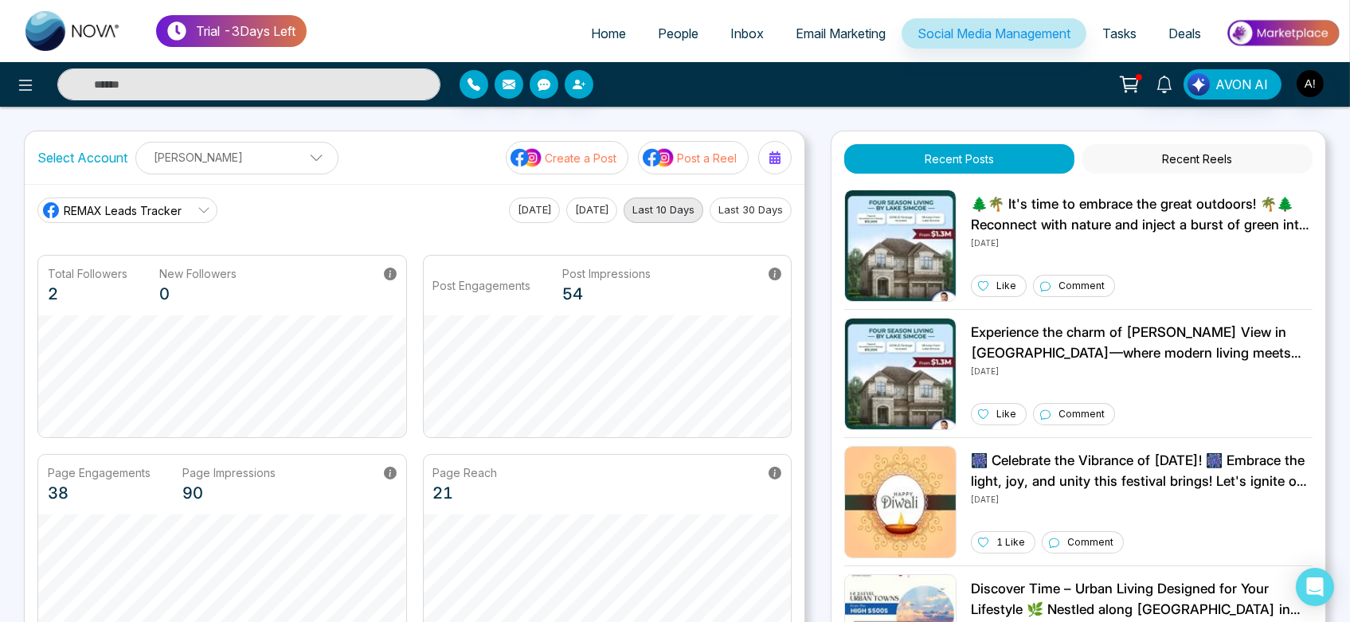
click at [304, 158] on span at bounding box center [311, 162] width 14 height 14
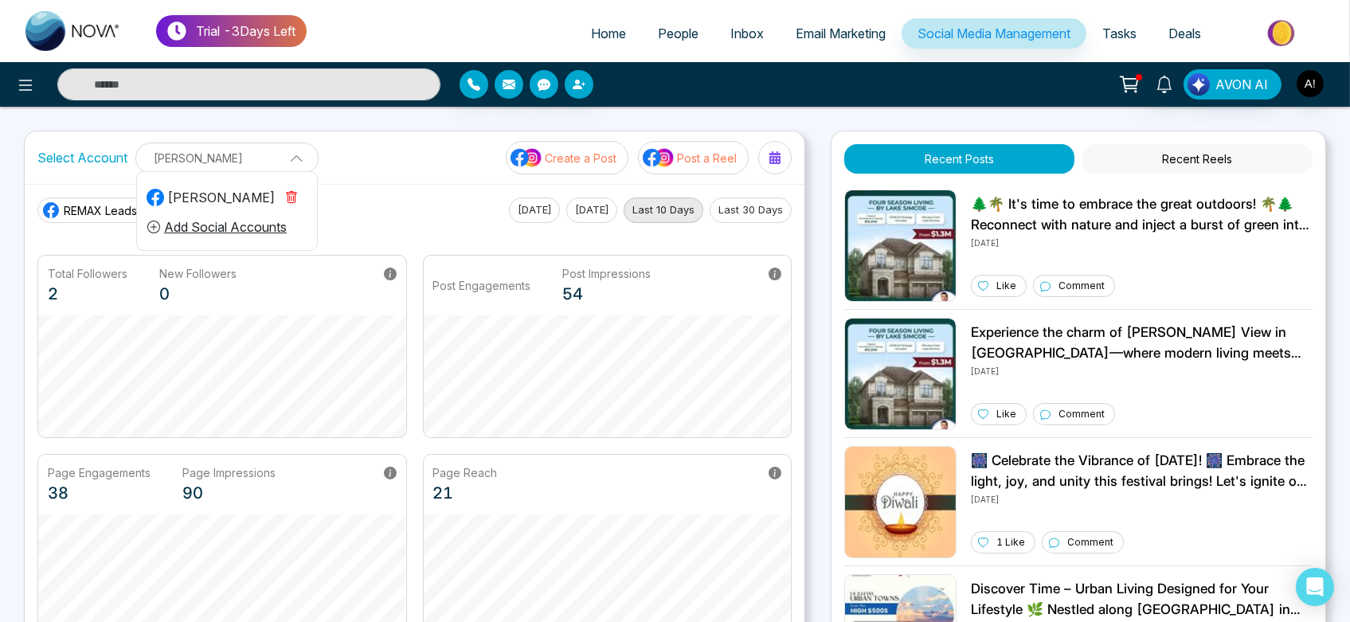
click at [288, 158] on span at bounding box center [291, 157] width 14 height 14
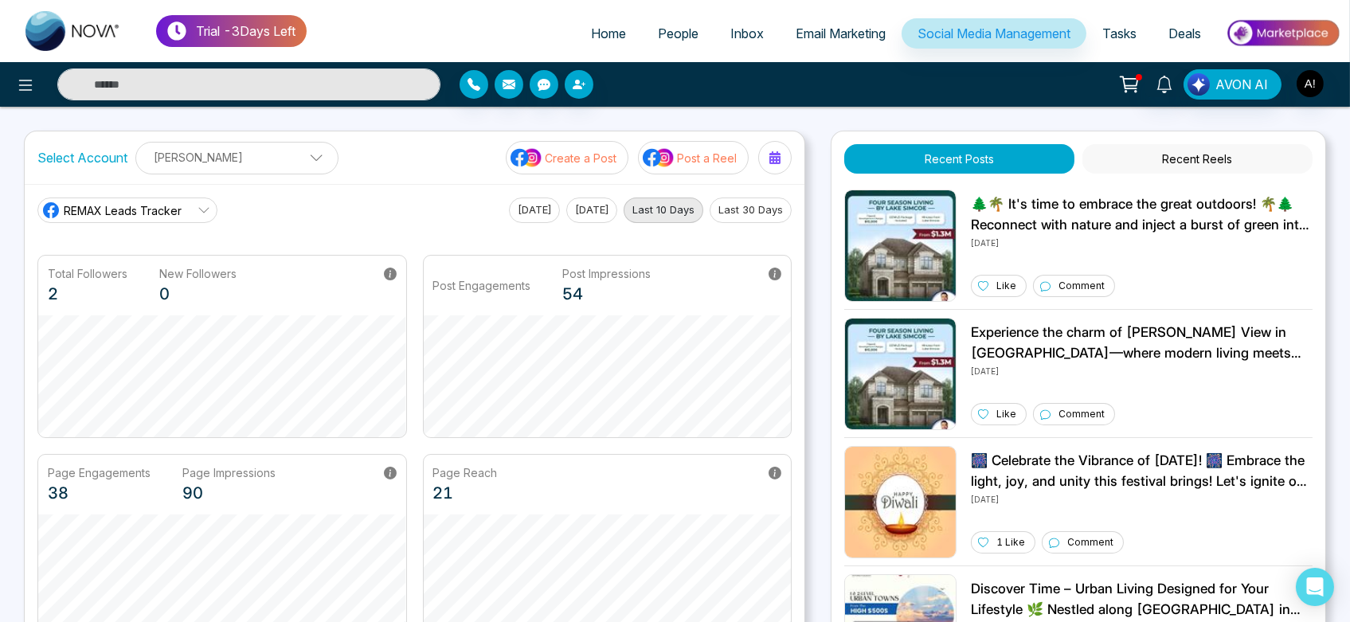
click at [304, 158] on span at bounding box center [311, 162] width 14 height 14
click at [288, 158] on span at bounding box center [291, 157] width 14 height 14
click at [304, 158] on span at bounding box center [311, 162] width 14 height 14
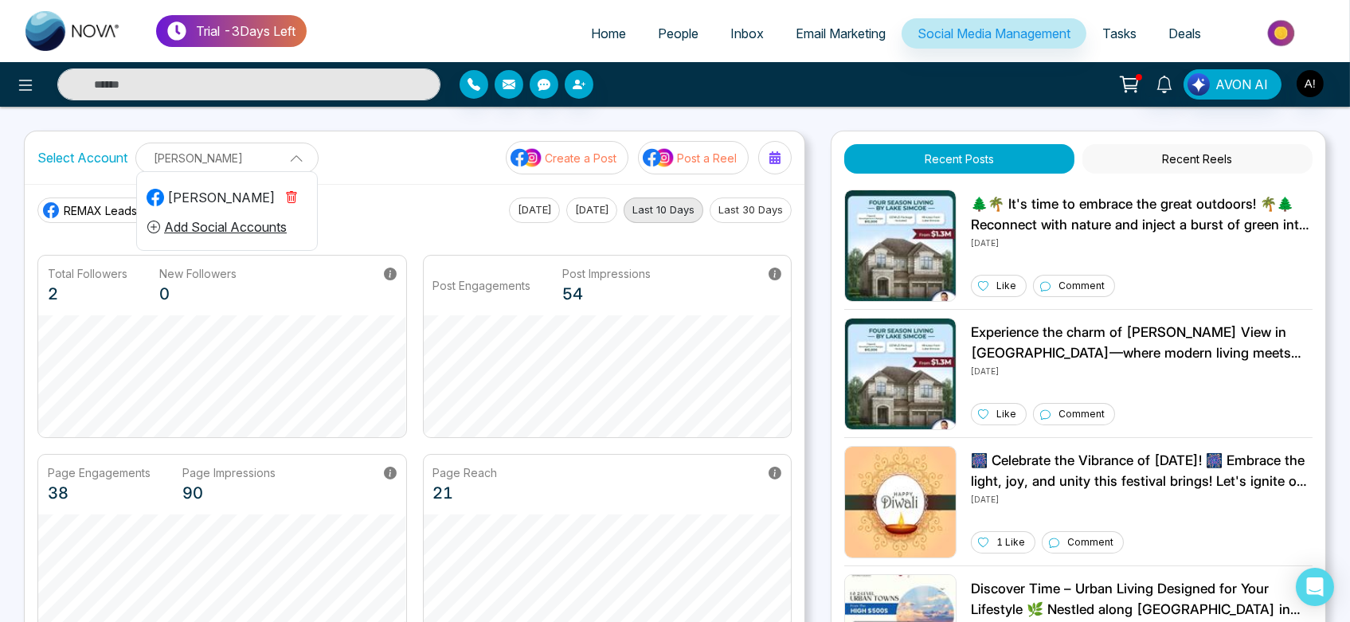
click at [288, 158] on span at bounding box center [291, 157] width 14 height 14
click at [304, 158] on span at bounding box center [311, 162] width 14 height 14
click at [288, 158] on span at bounding box center [291, 157] width 14 height 14
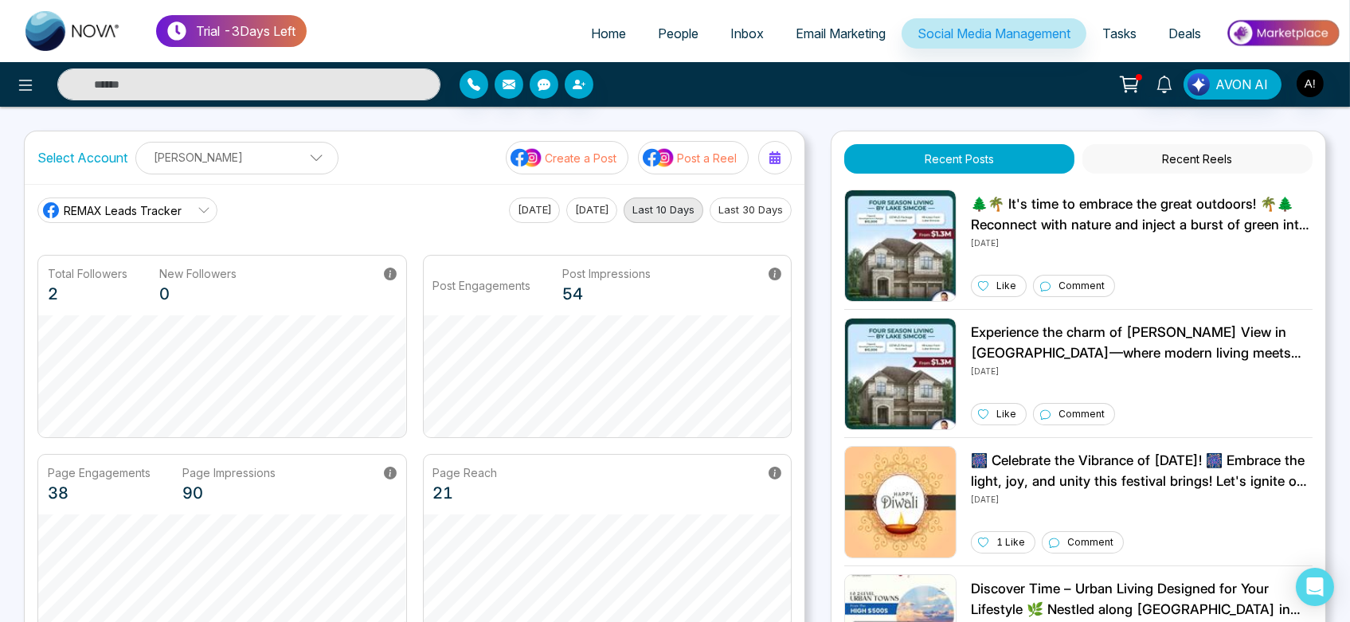
click at [304, 158] on span at bounding box center [311, 162] width 14 height 14
click at [288, 158] on span at bounding box center [291, 157] width 14 height 14
click at [304, 158] on span at bounding box center [311, 162] width 14 height 14
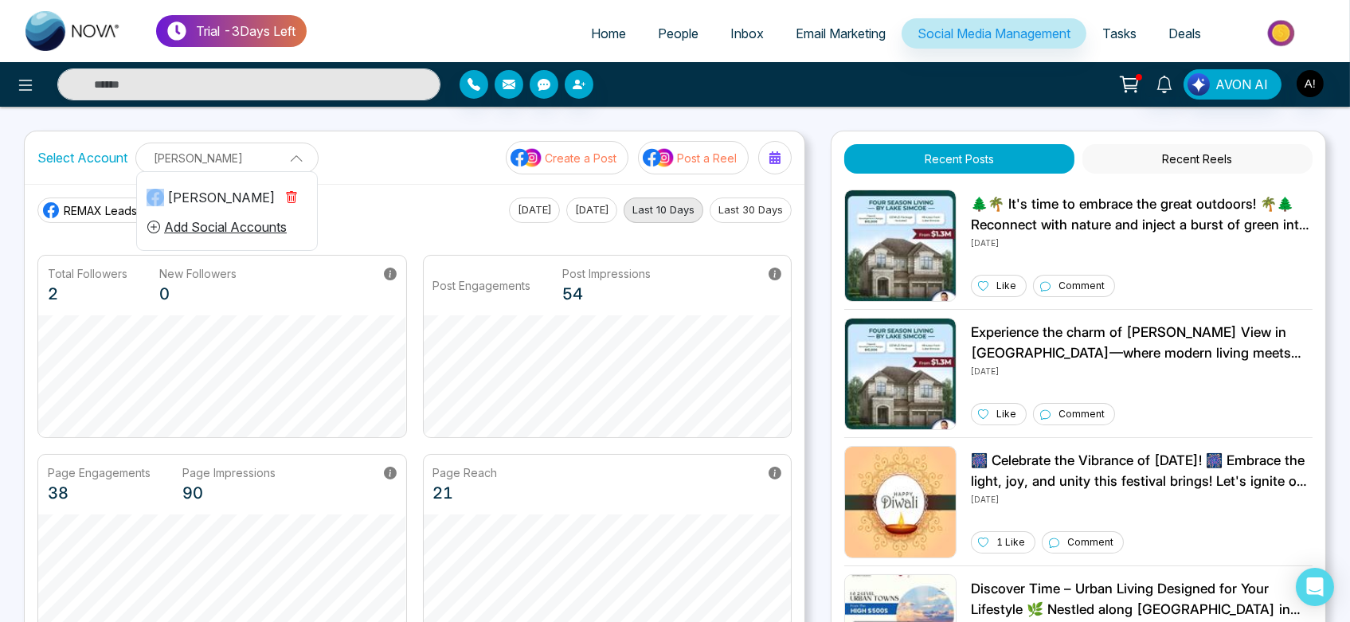
click at [288, 158] on span at bounding box center [291, 157] width 14 height 14
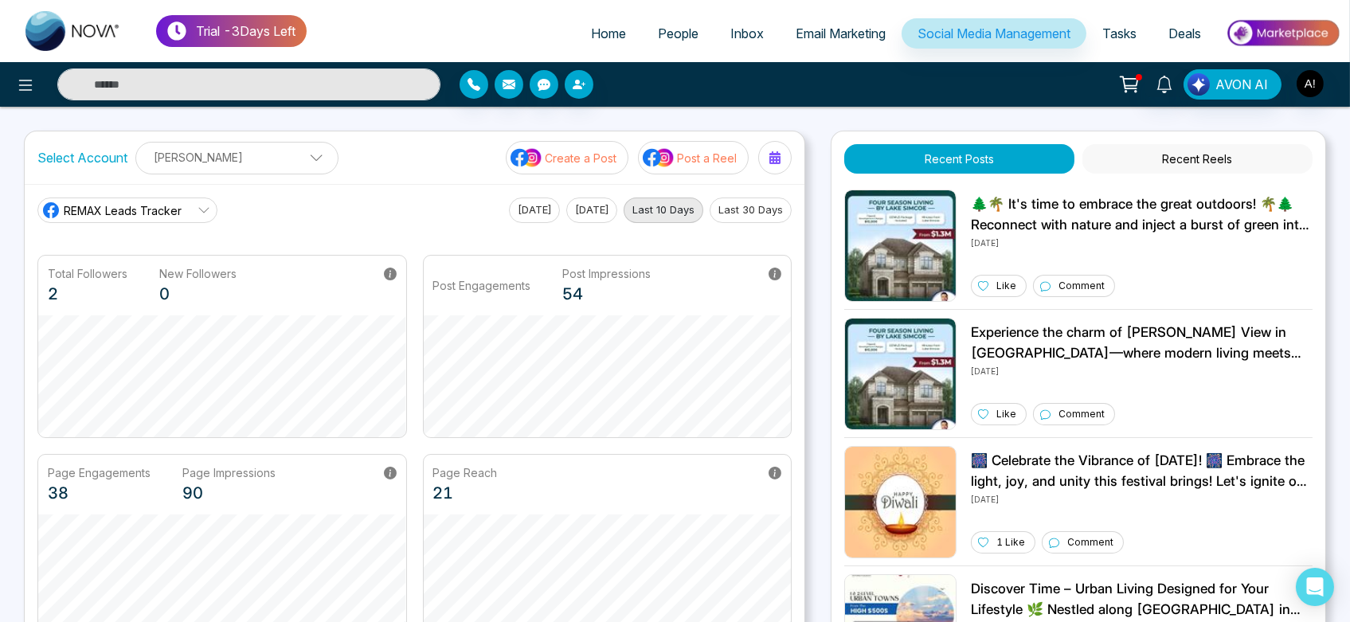
click at [304, 158] on span at bounding box center [311, 162] width 14 height 14
click at [288, 158] on span at bounding box center [291, 157] width 14 height 14
click at [304, 158] on span at bounding box center [311, 162] width 14 height 14
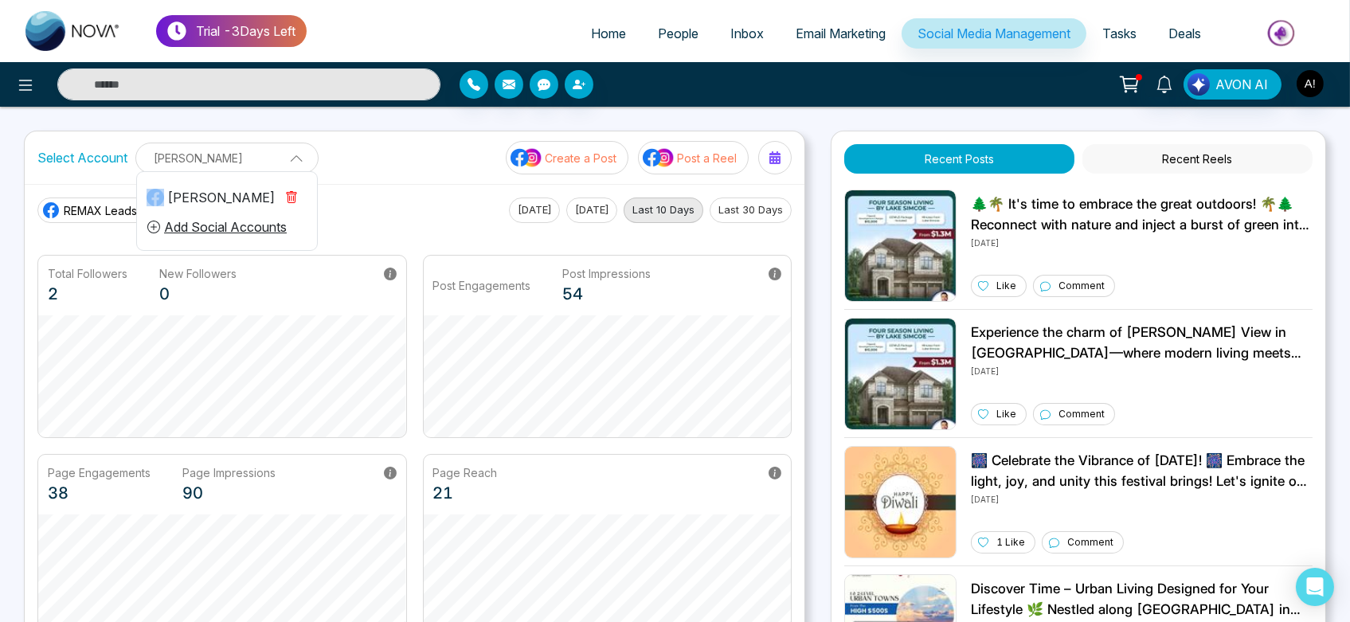
click at [288, 158] on span at bounding box center [291, 157] width 14 height 14
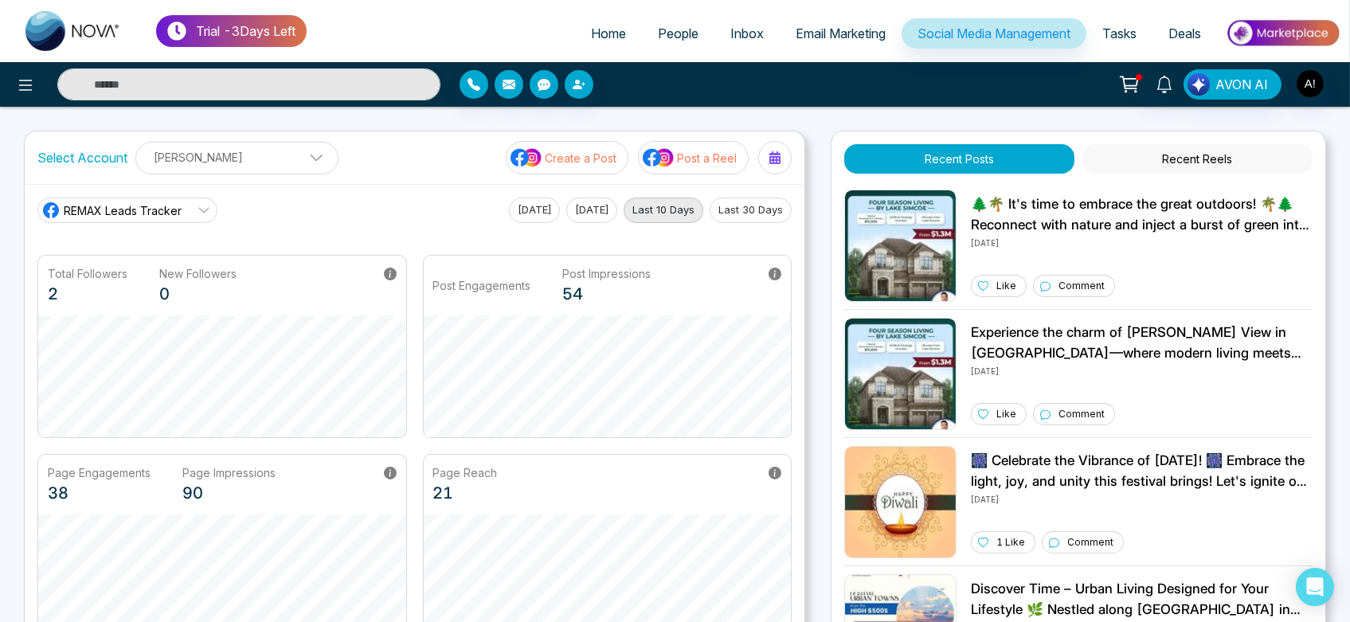
click at [304, 158] on span at bounding box center [311, 162] width 14 height 14
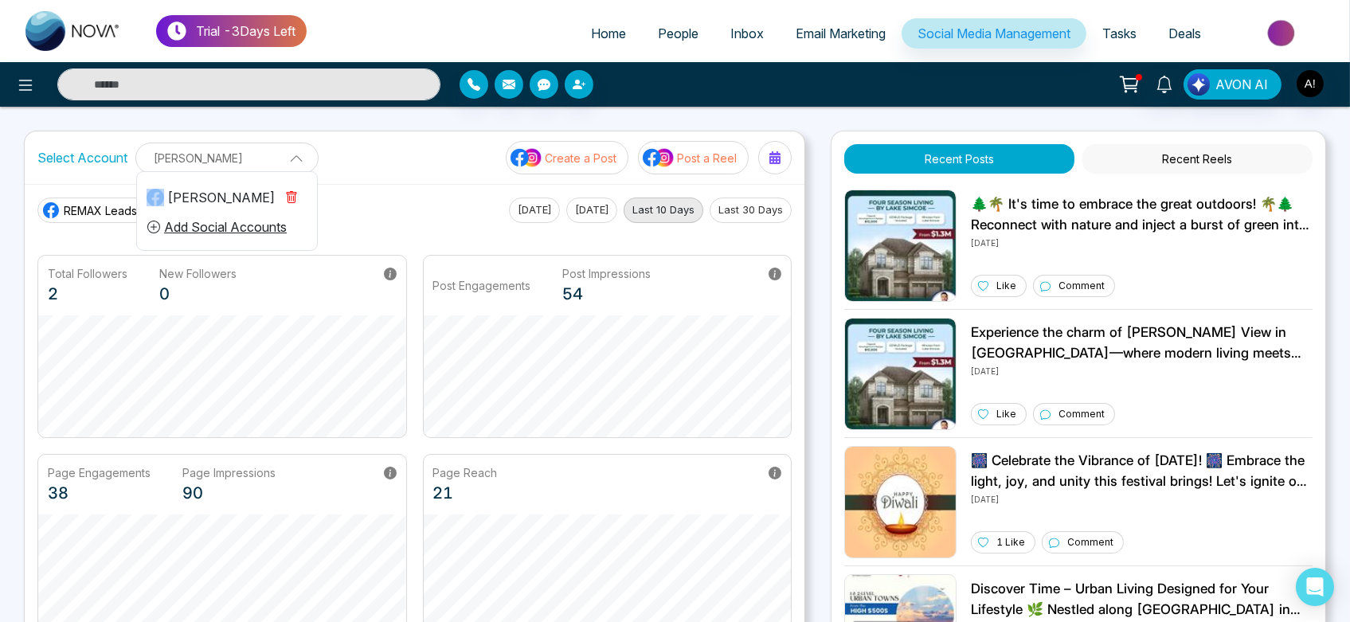
click at [288, 158] on span at bounding box center [291, 157] width 14 height 14
click at [304, 158] on span at bounding box center [311, 162] width 14 height 14
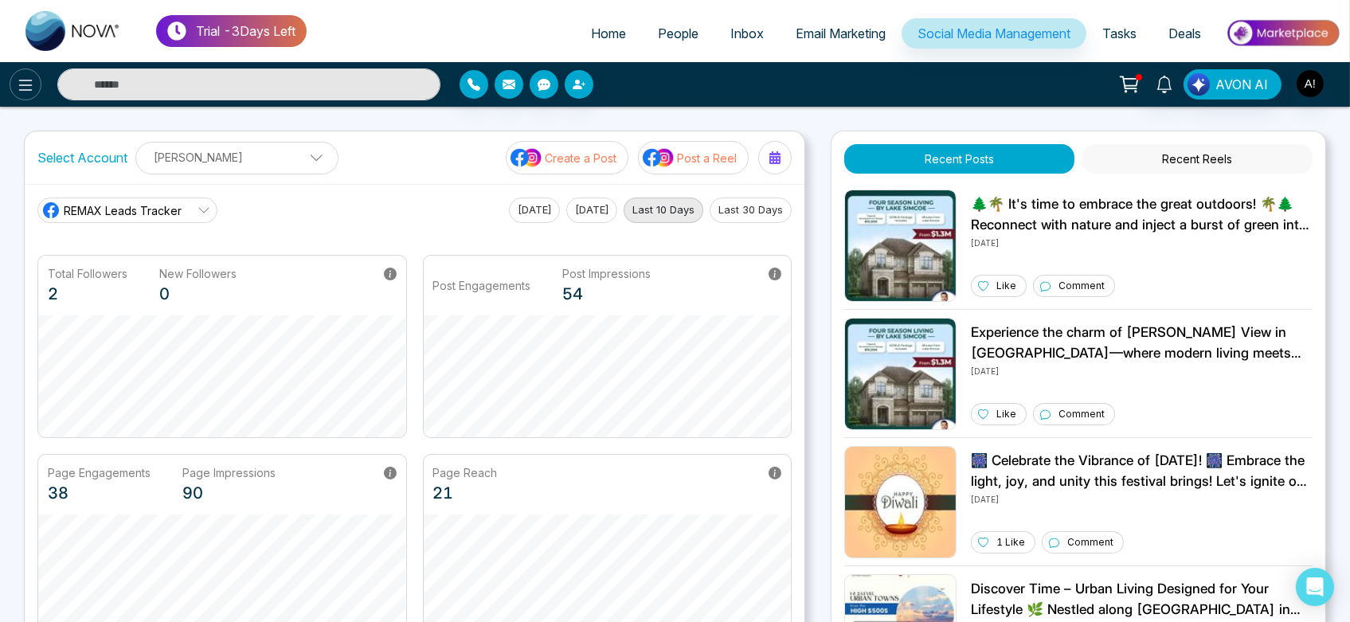
click at [32, 84] on icon at bounding box center [25, 85] width 19 height 19
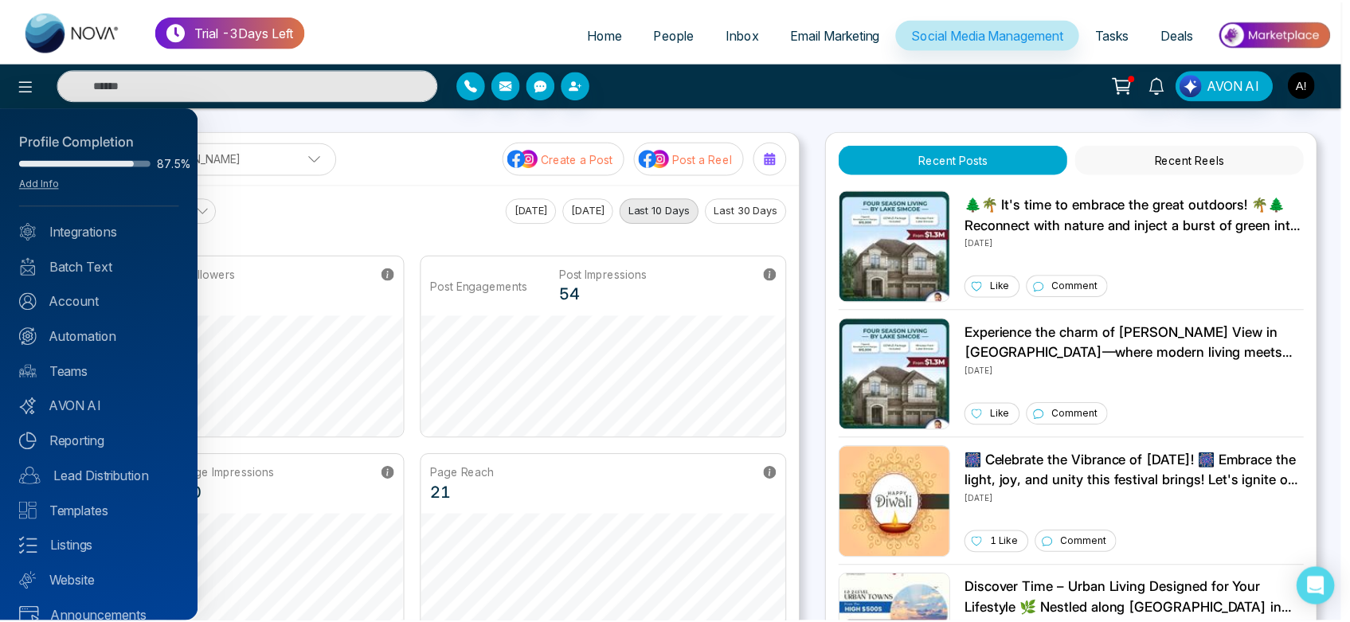
scroll to position [22, 0]
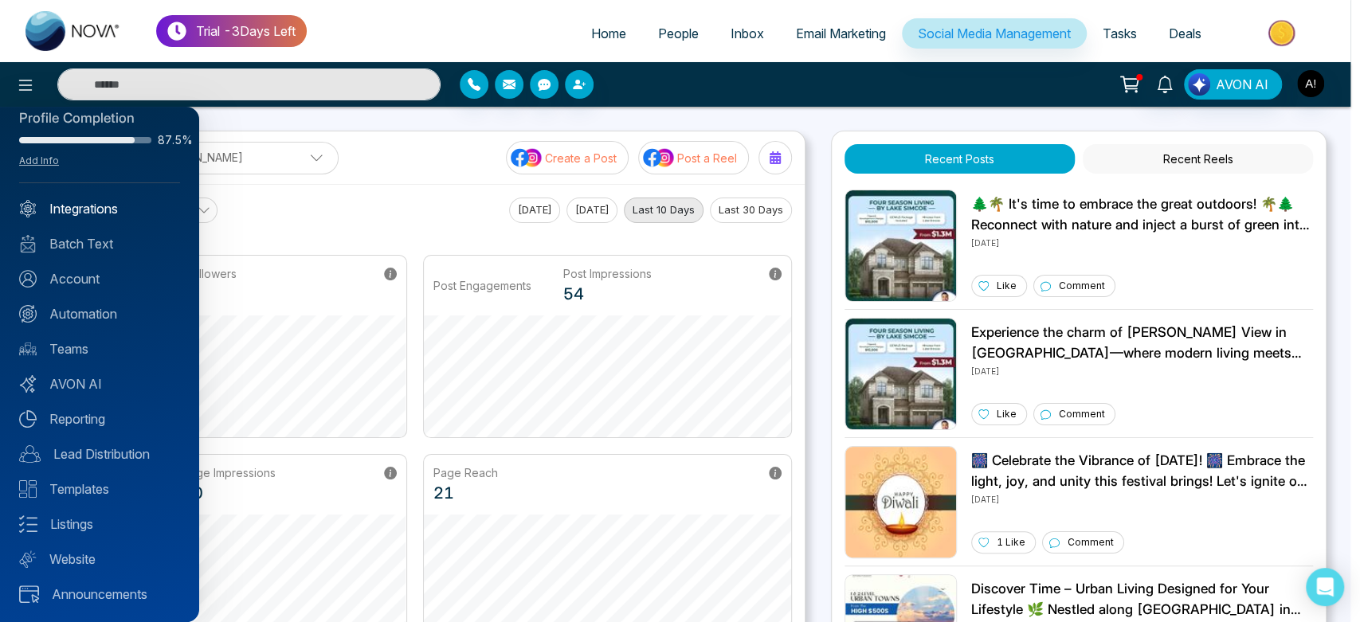
click at [105, 215] on link "Integrations" at bounding box center [99, 208] width 161 height 19
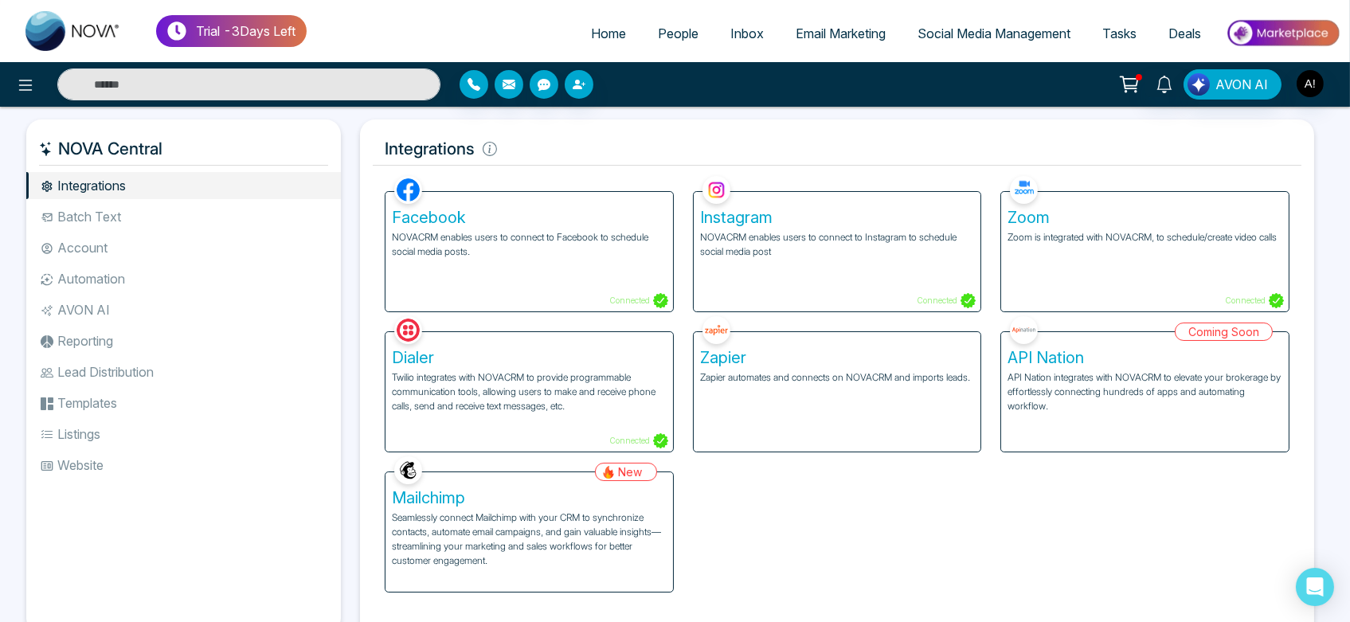
scroll to position [55, 0]
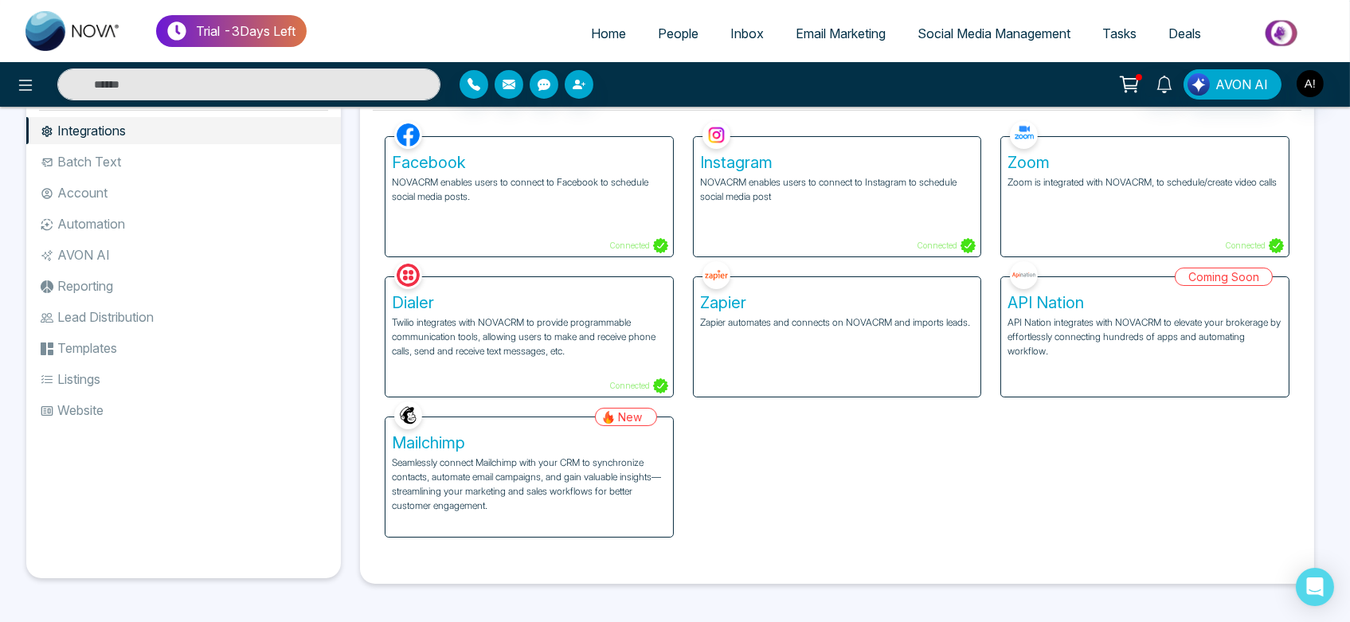
click at [561, 509] on p "Seamlessly connect Mailchimp with your CRM to synchronize contacts, automate em…" at bounding box center [529, 484] width 275 height 57
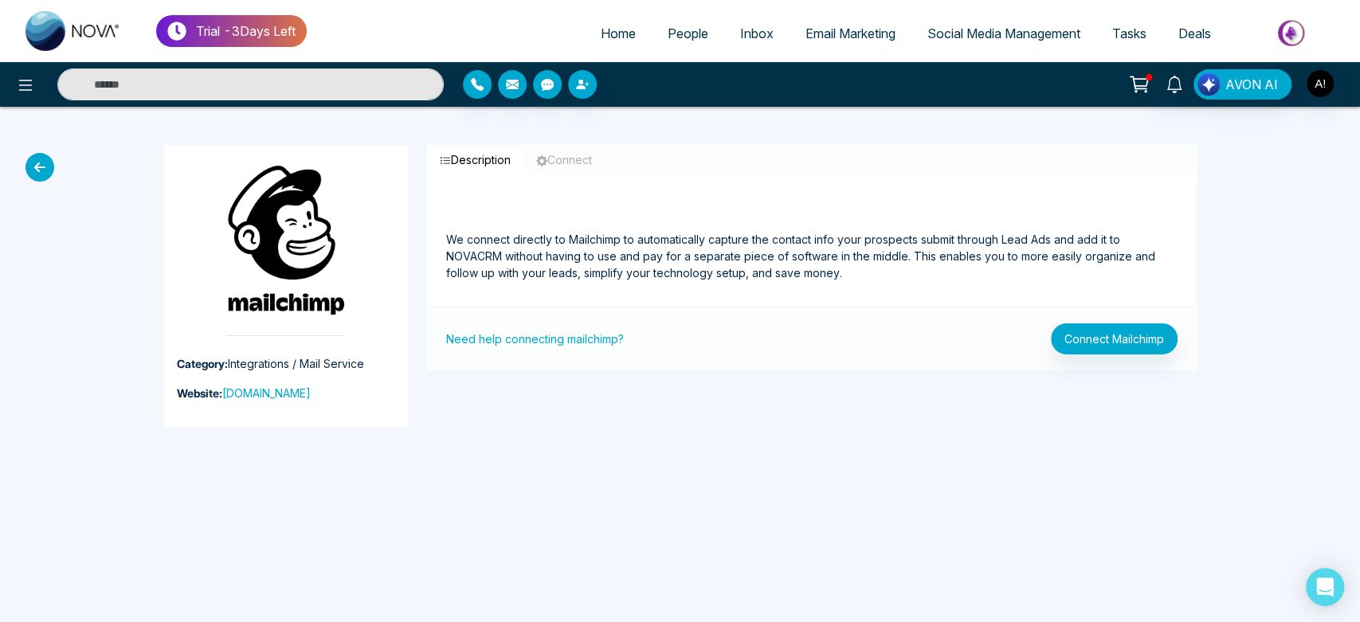
drag, startPoint x: 221, startPoint y: 178, endPoint x: 376, endPoint y: 183, distance: 155.4
click at [376, 183] on div "Category: Integrations / Mail Service Website: [DOMAIN_NAME]" at bounding box center [286, 286] width 244 height 282
click at [29, 169] on icon at bounding box center [39, 167] width 29 height 29
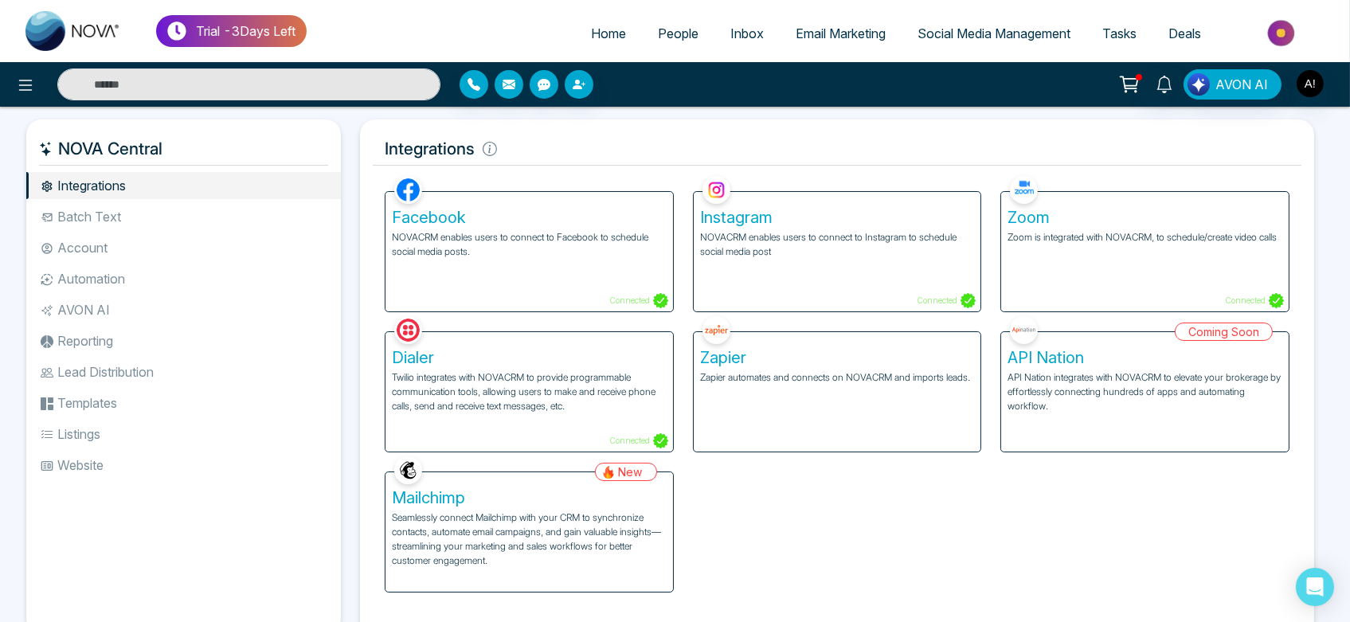
click at [650, 19] on link "People" at bounding box center [678, 33] width 72 height 30
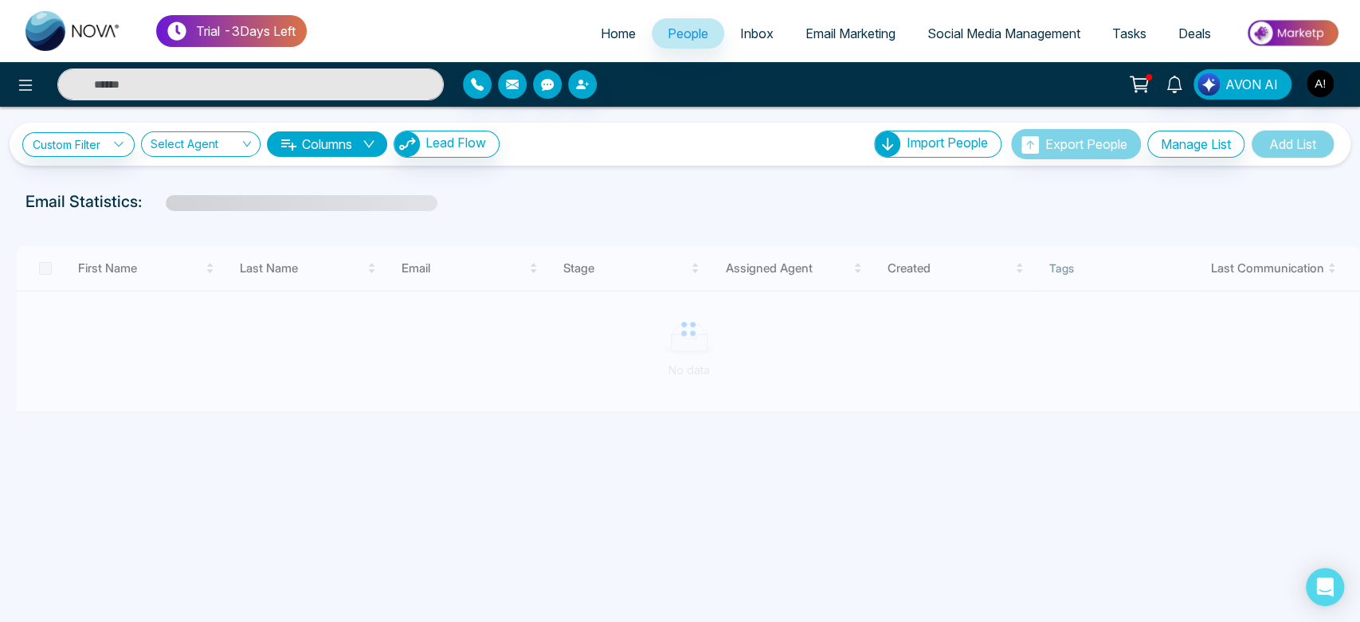
click at [424, 291] on div at bounding box center [688, 329] width 1344 height 167
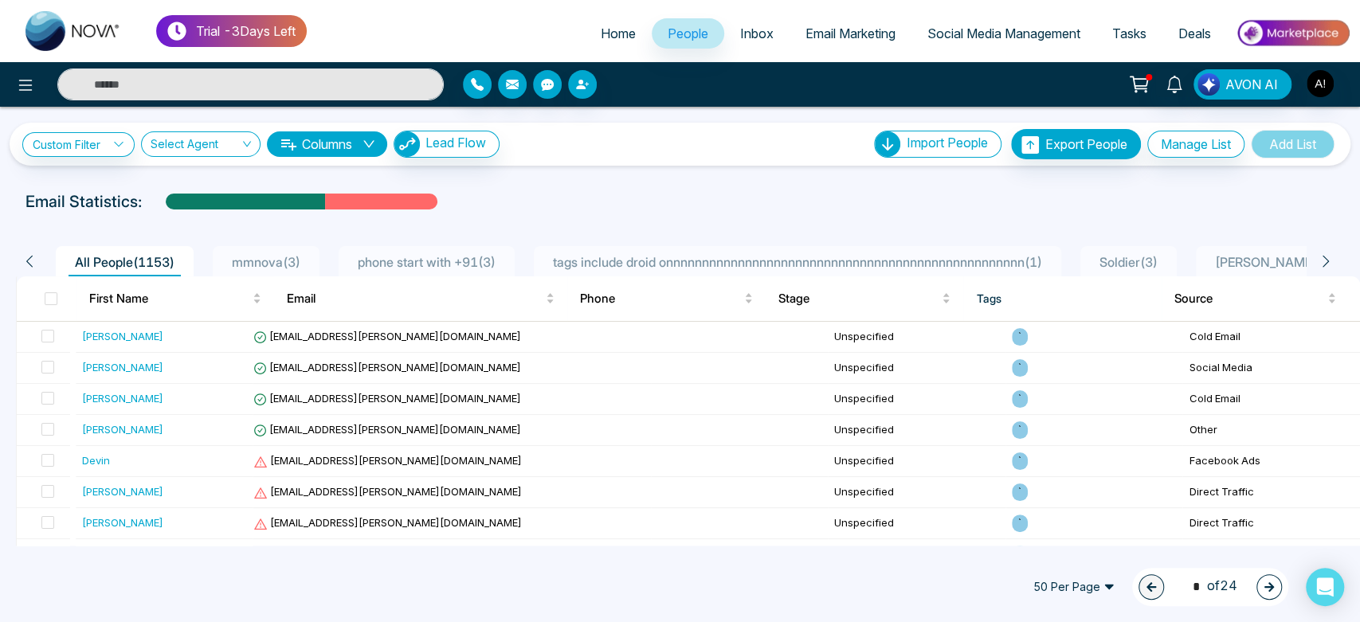
click at [286, 254] on span "mmnova ( 3 )" at bounding box center [265, 262] width 81 height 16
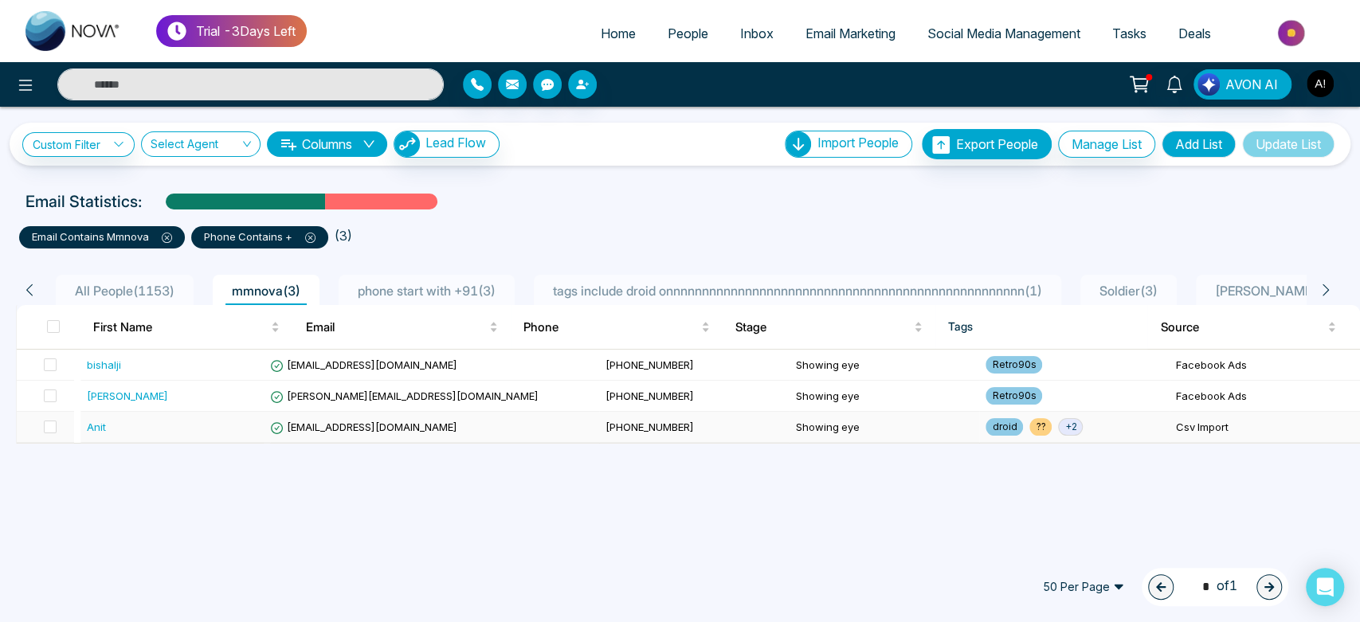
click at [351, 427] on span "[EMAIL_ADDRESS][DOMAIN_NAME]" at bounding box center [363, 427] width 186 height 13
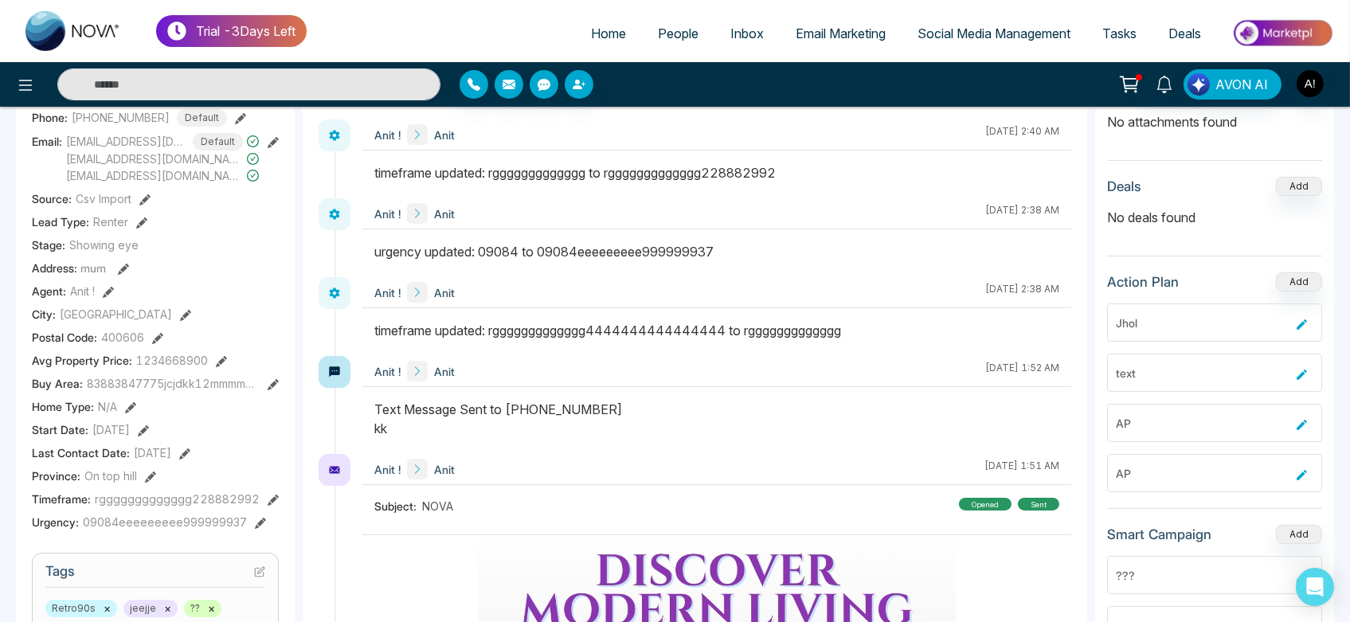
scroll to position [0, 249]
click at [273, 387] on icon at bounding box center [273, 384] width 11 height 11
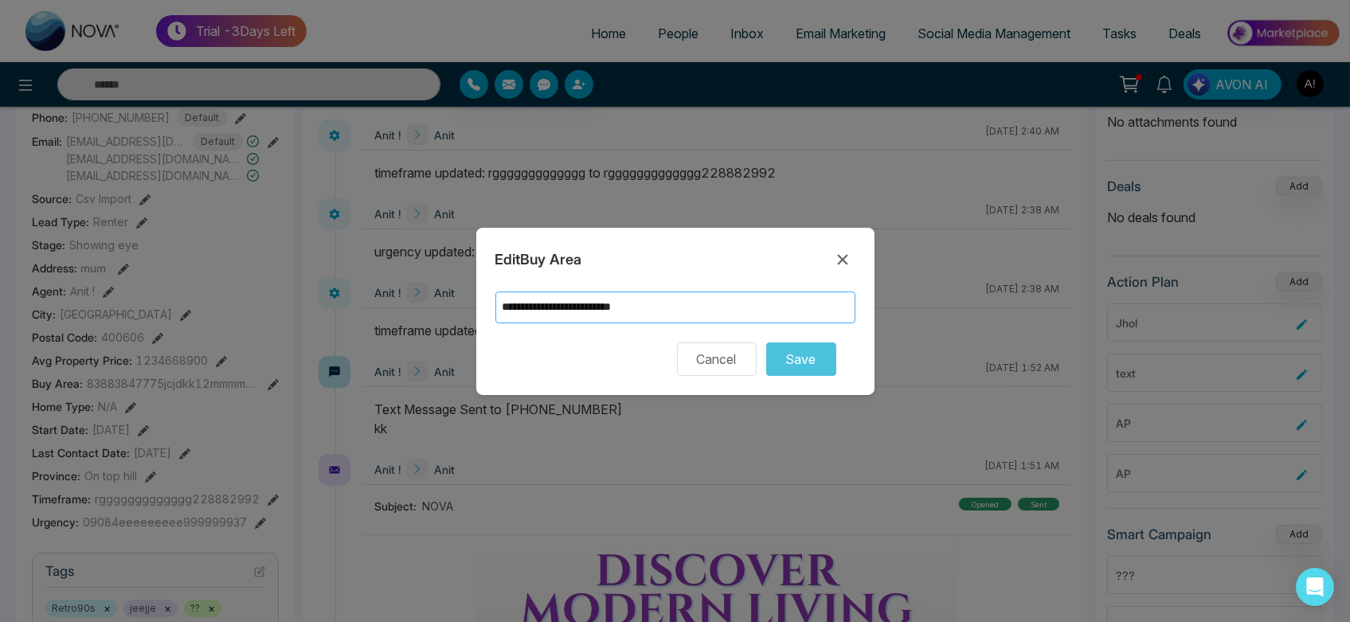
click at [607, 311] on input "**********" at bounding box center [676, 308] width 360 height 32
drag, startPoint x: 505, startPoint y: 309, endPoint x: 753, endPoint y: 320, distance: 248.0
click at [753, 320] on input "**********" at bounding box center [676, 308] width 360 height 32
click at [846, 257] on icon at bounding box center [842, 259] width 10 height 10
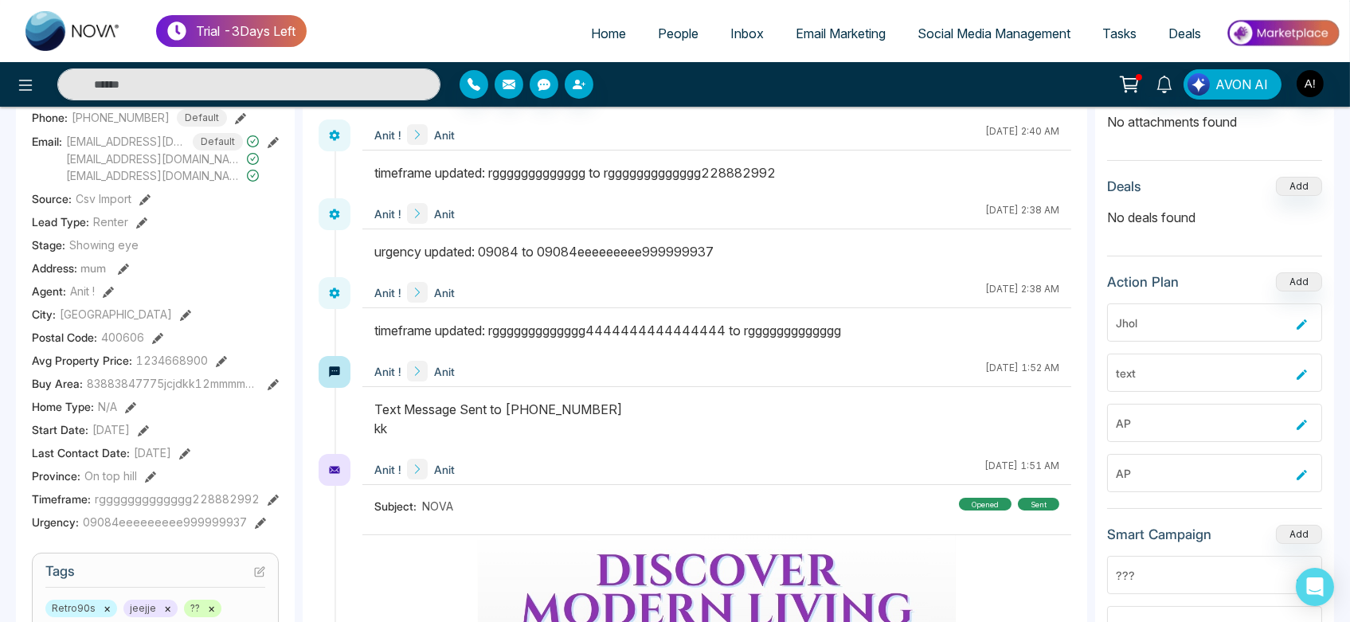
scroll to position [102, 0]
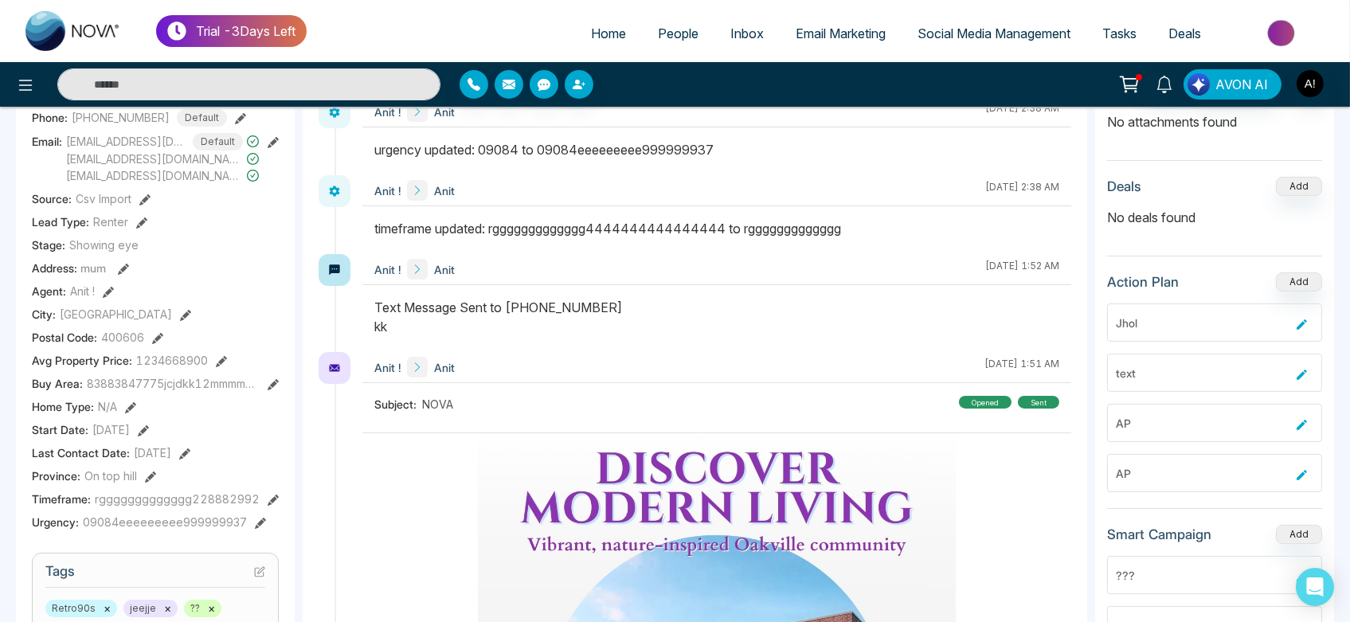
click at [268, 491] on button at bounding box center [273, 499] width 11 height 17
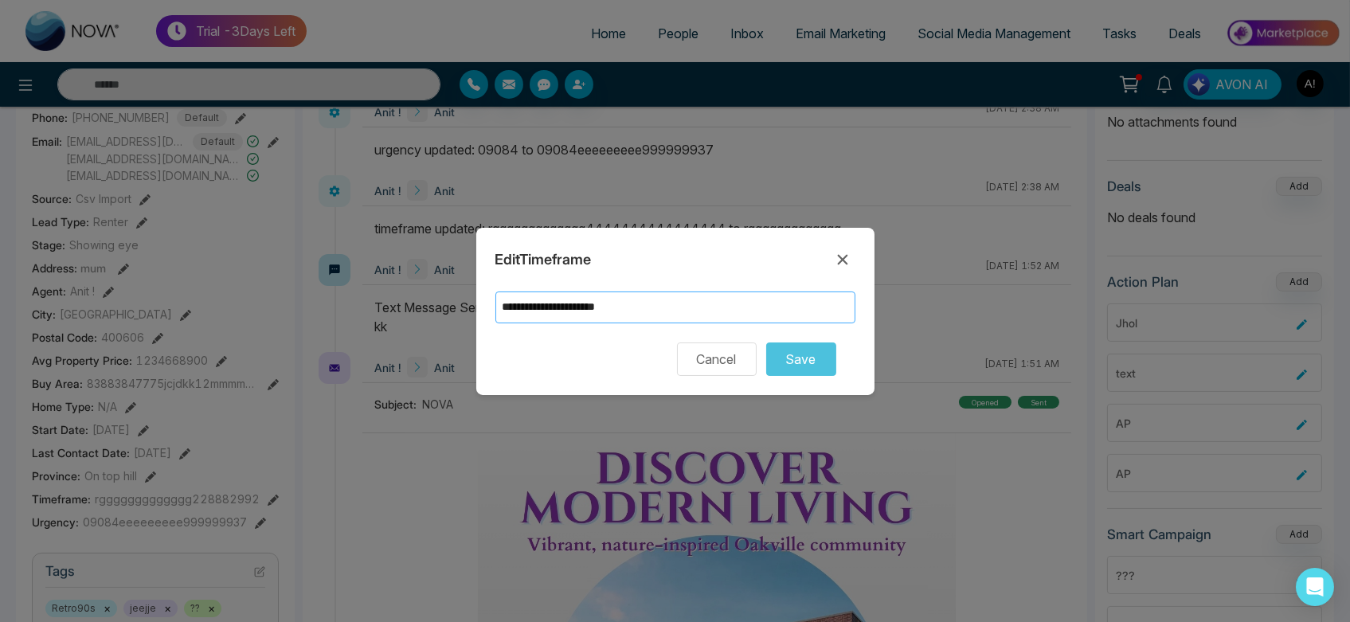
drag, startPoint x: 593, startPoint y: 307, endPoint x: 684, endPoint y: 305, distance: 91.6
click at [684, 305] on input "**********" at bounding box center [676, 308] width 360 height 32
click at [589, 308] on input "**********" at bounding box center [676, 308] width 360 height 32
drag, startPoint x: 676, startPoint y: 298, endPoint x: 496, endPoint y: 309, distance: 179.6
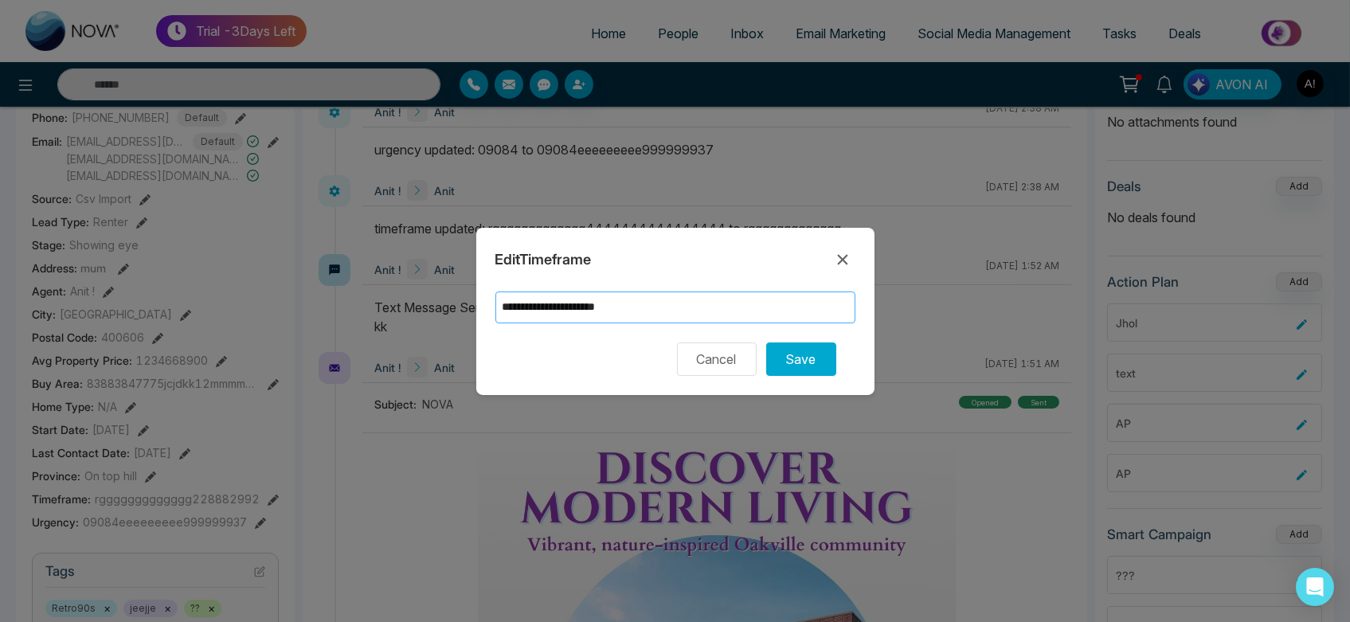
click at [496, 309] on input "**********" at bounding box center [676, 308] width 360 height 32
type input "**********"
click at [834, 258] on icon at bounding box center [842, 259] width 19 height 19
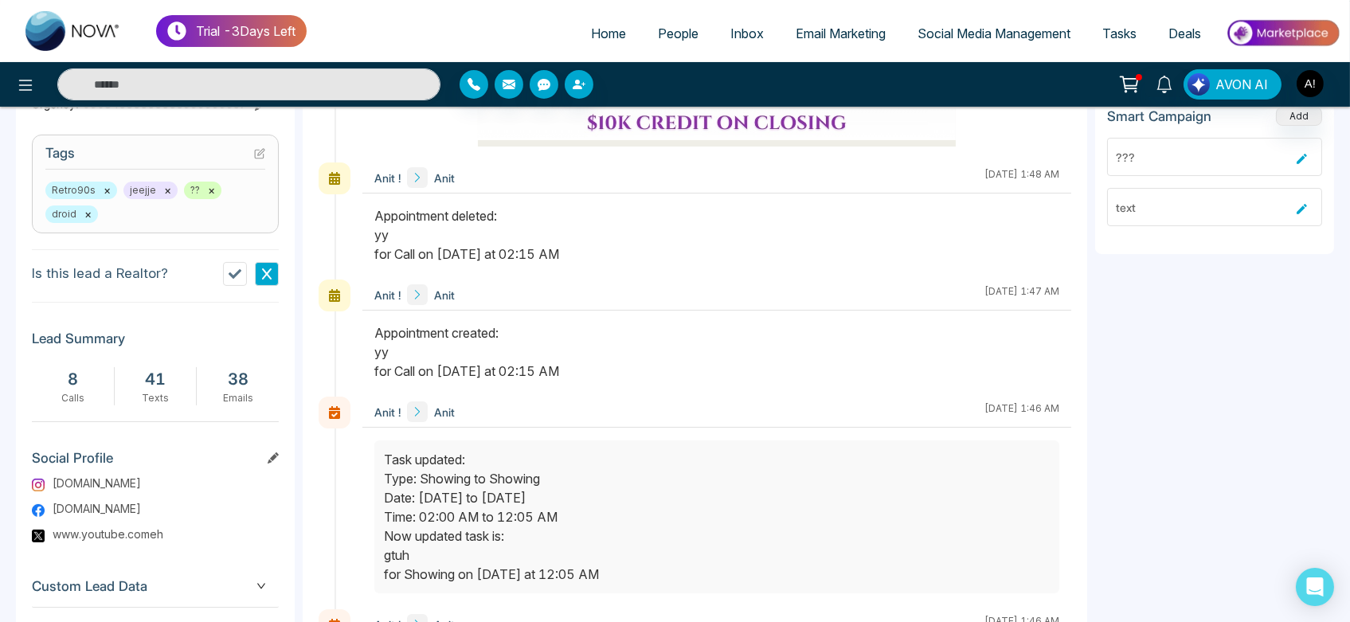
scroll to position [754, 0]
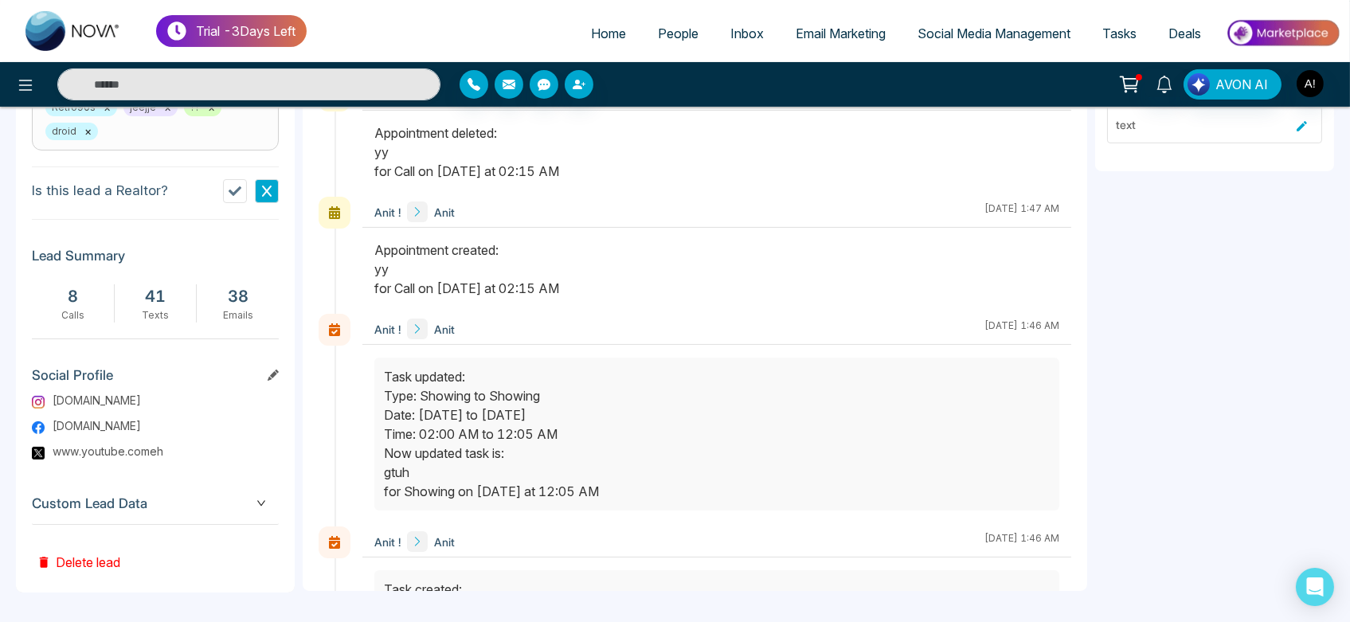
click at [255, 501] on span "Custom Lead Data" at bounding box center [155, 504] width 247 height 22
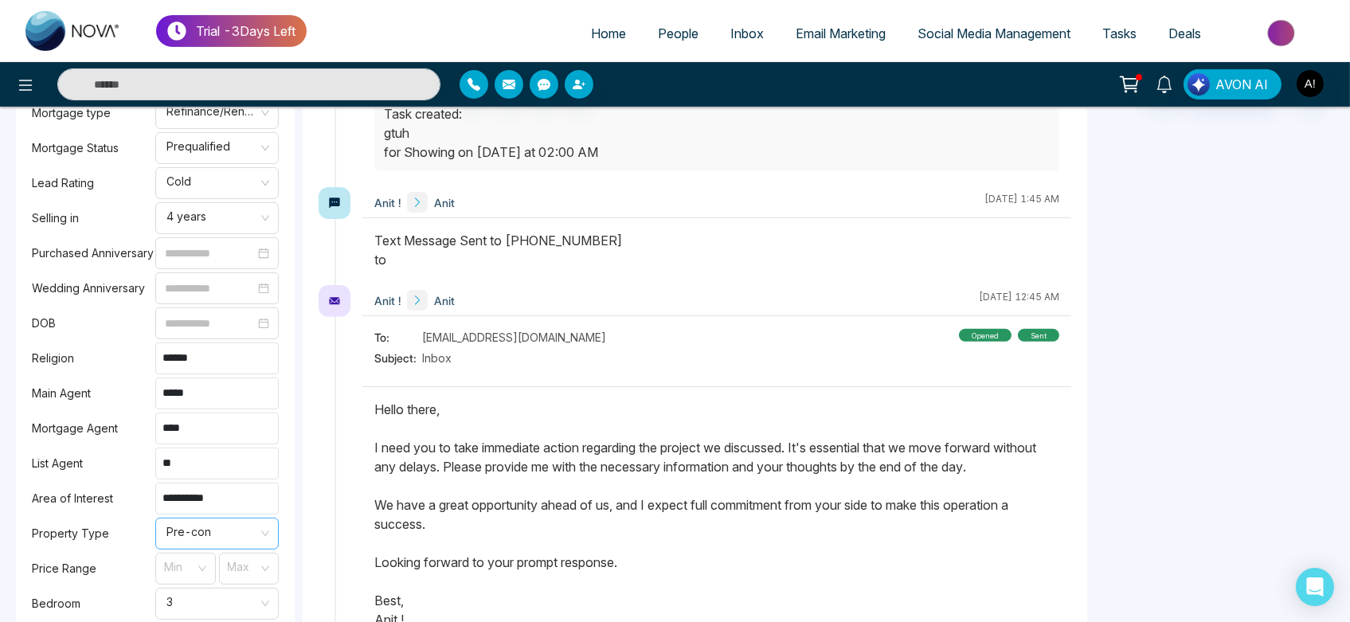
scroll to position [1236, 0]
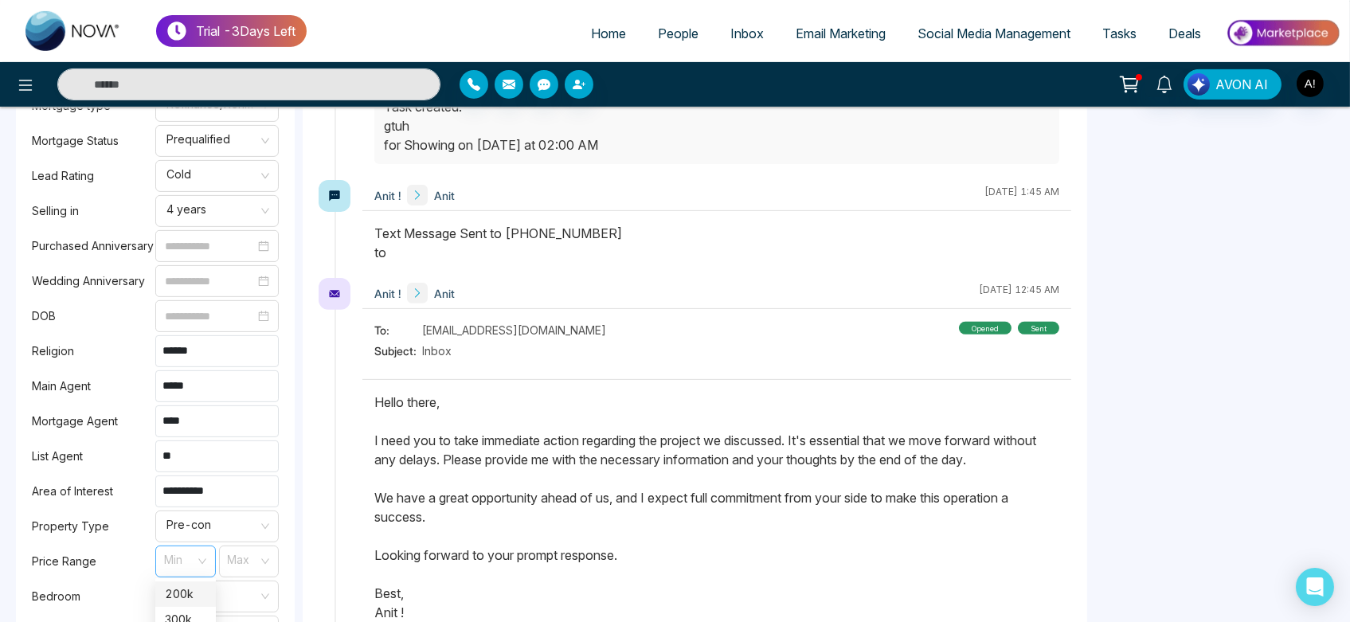
click at [198, 551] on div "Min" at bounding box center [185, 562] width 61 height 32
click at [198, 591] on div "200k" at bounding box center [185, 595] width 41 height 18
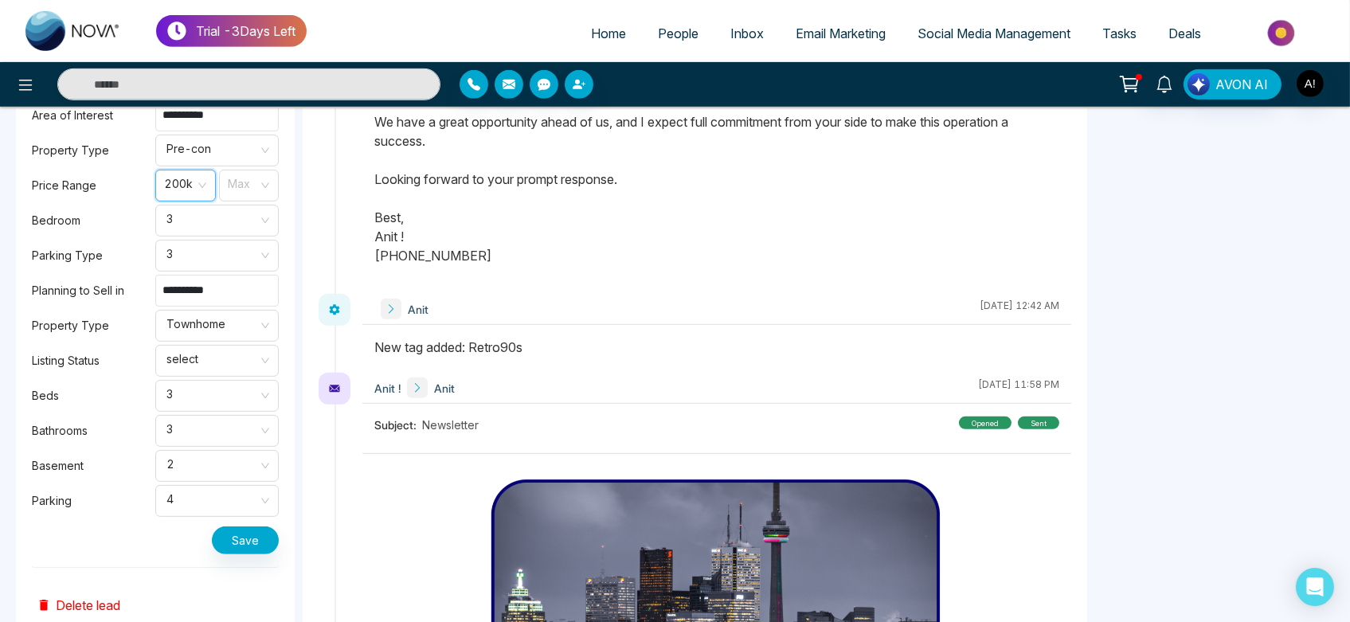
scroll to position [1628, 0]
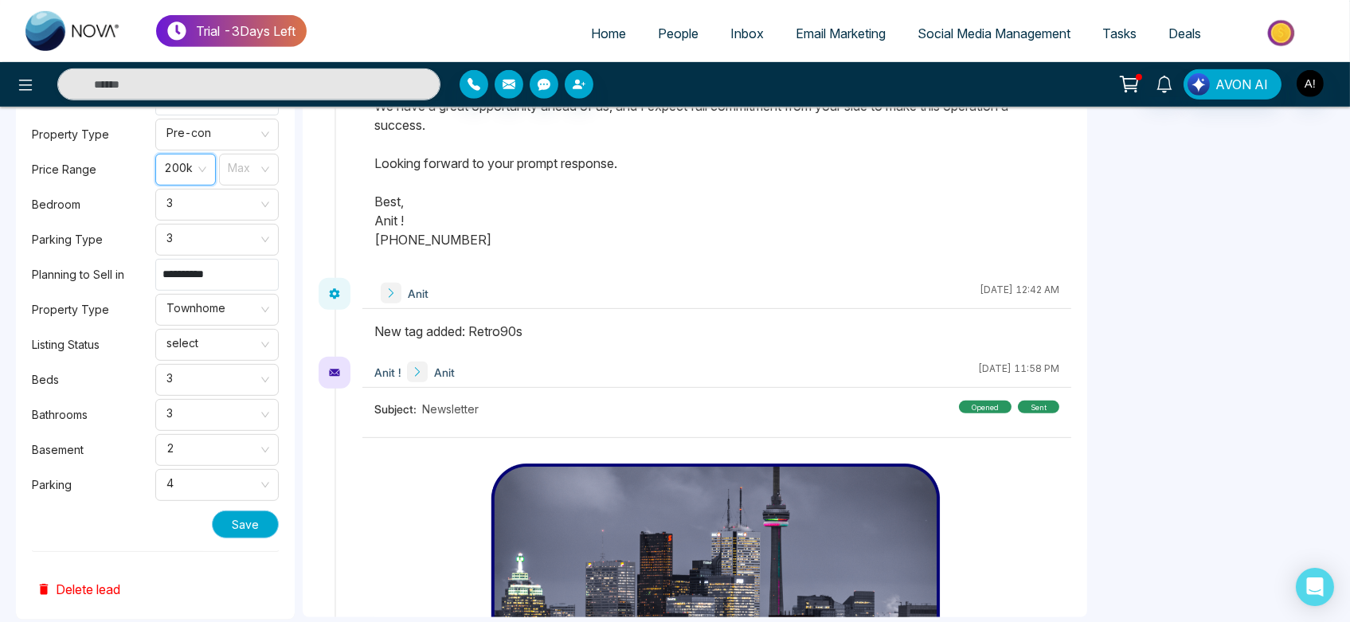
click at [256, 514] on button "Save" at bounding box center [245, 525] width 67 height 28
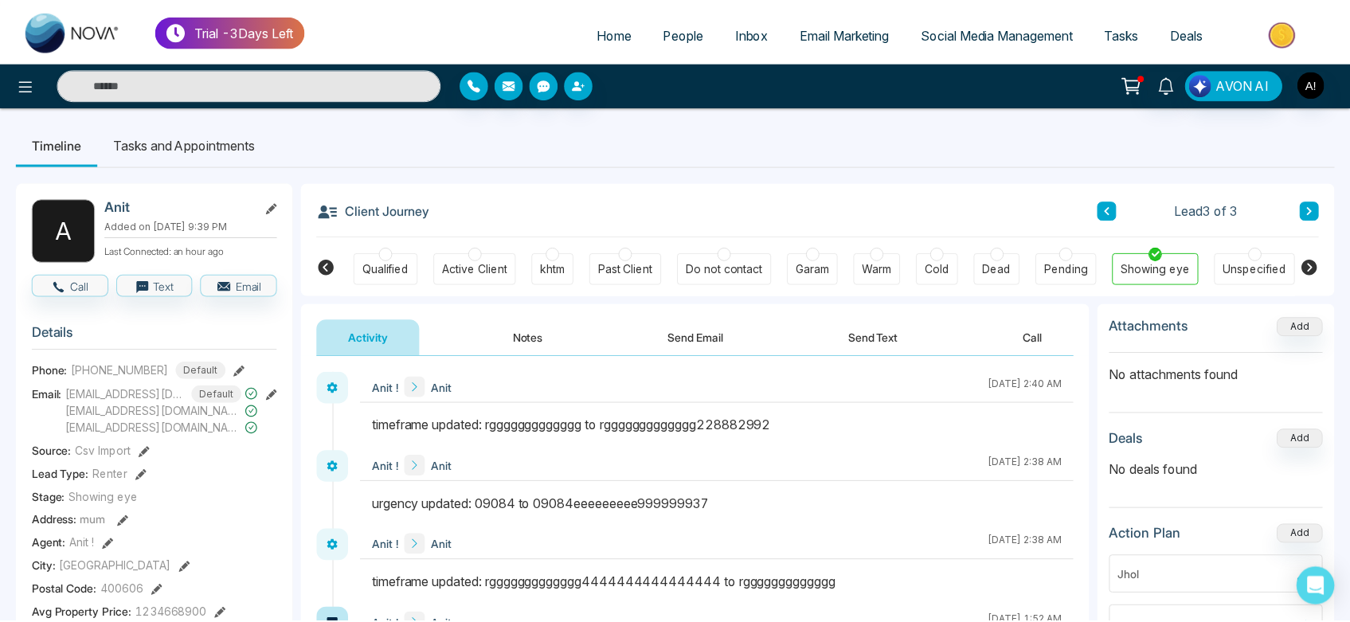
scroll to position [0, 240]
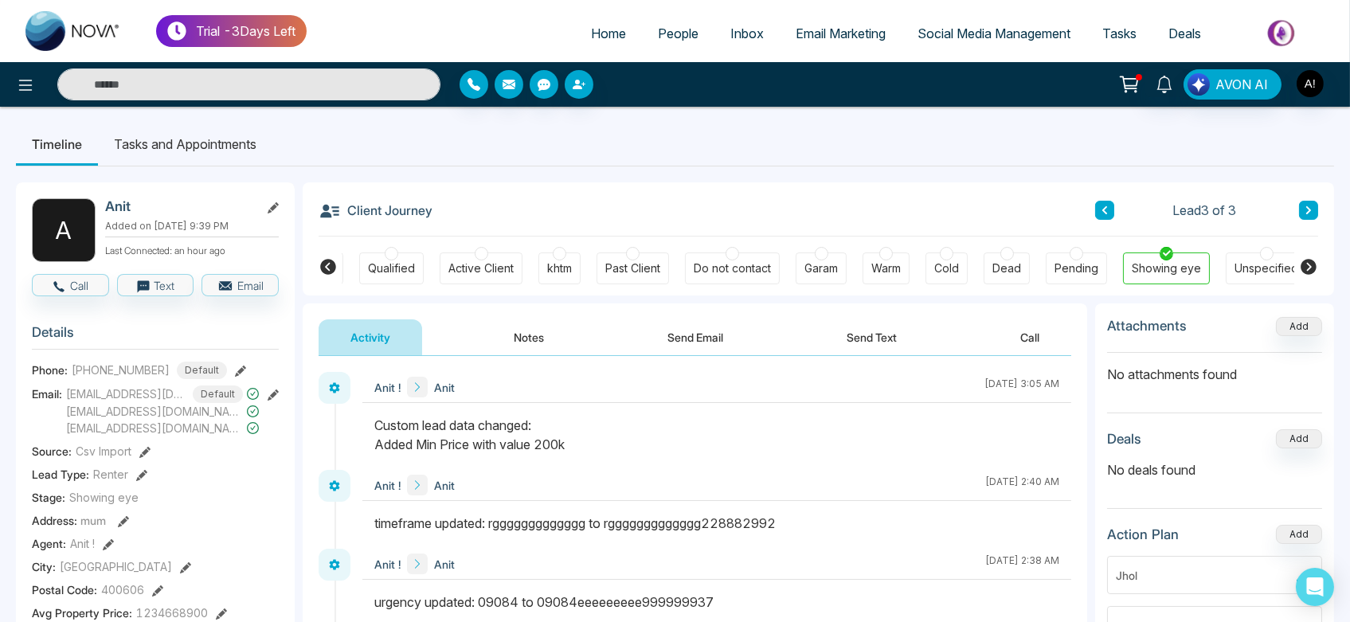
click at [1307, 269] on icon at bounding box center [1308, 266] width 19 height 19
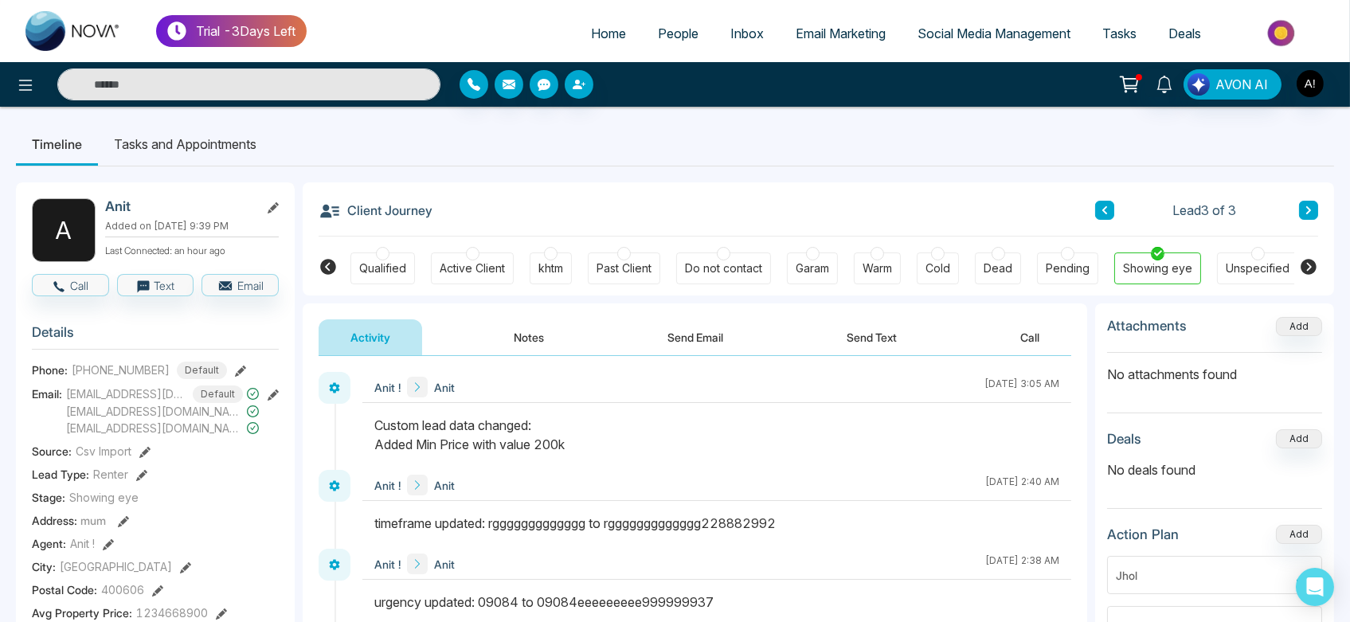
click at [1307, 269] on icon at bounding box center [1308, 266] width 19 height 19
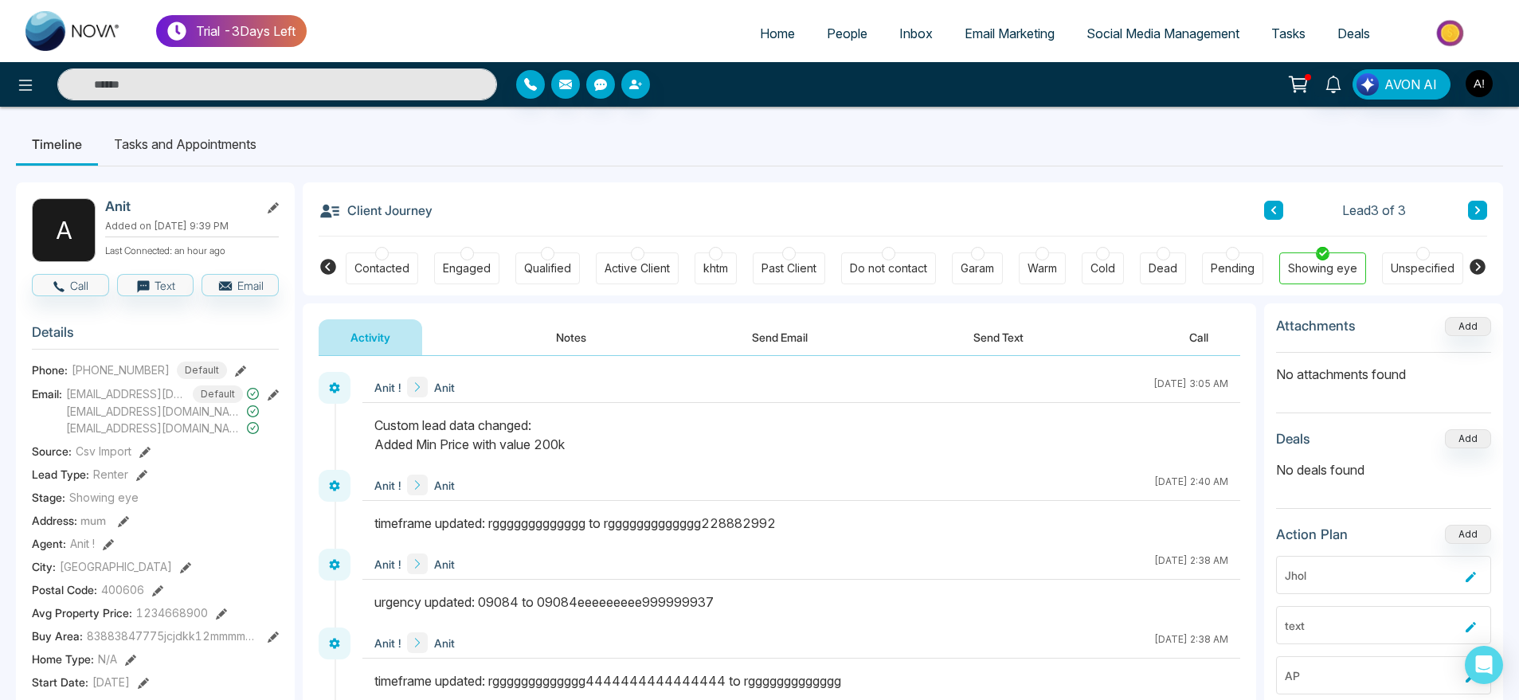
drag, startPoint x: 1326, startPoint y: 0, endPoint x: 1112, endPoint y: 307, distance: 373.7
click at [1112, 307] on div "Activity Notes Send Email Send Text Call" at bounding box center [780, 330] width 954 height 53
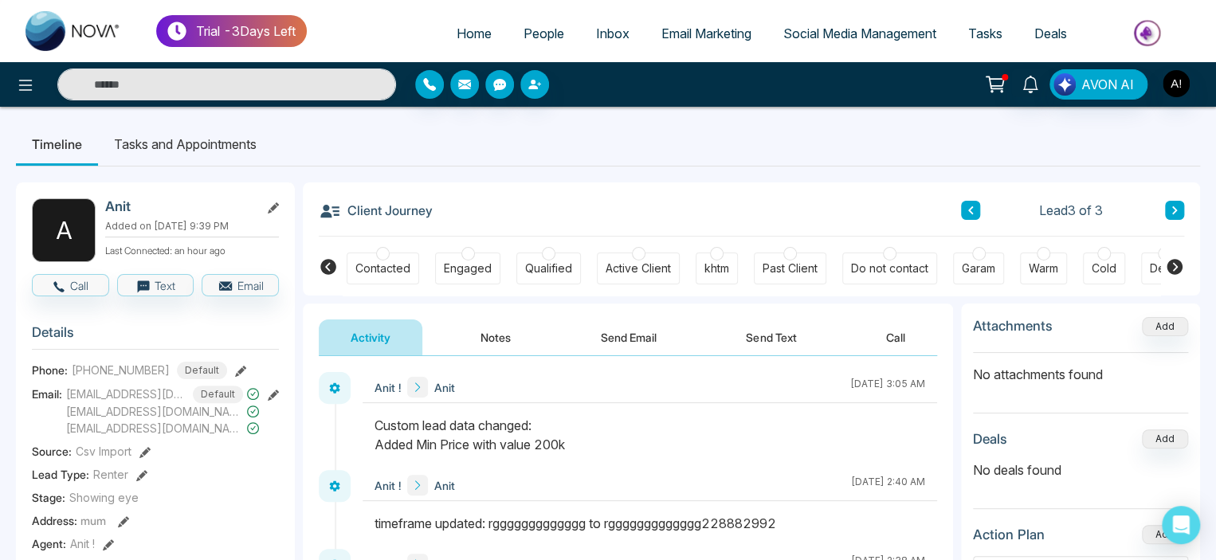
scroll to position [166, 0]
drag, startPoint x: 1499, startPoint y: 1, endPoint x: 817, endPoint y: 302, distance: 745.5
click at [1176, 272] on icon at bounding box center [1174, 267] width 16 height 16
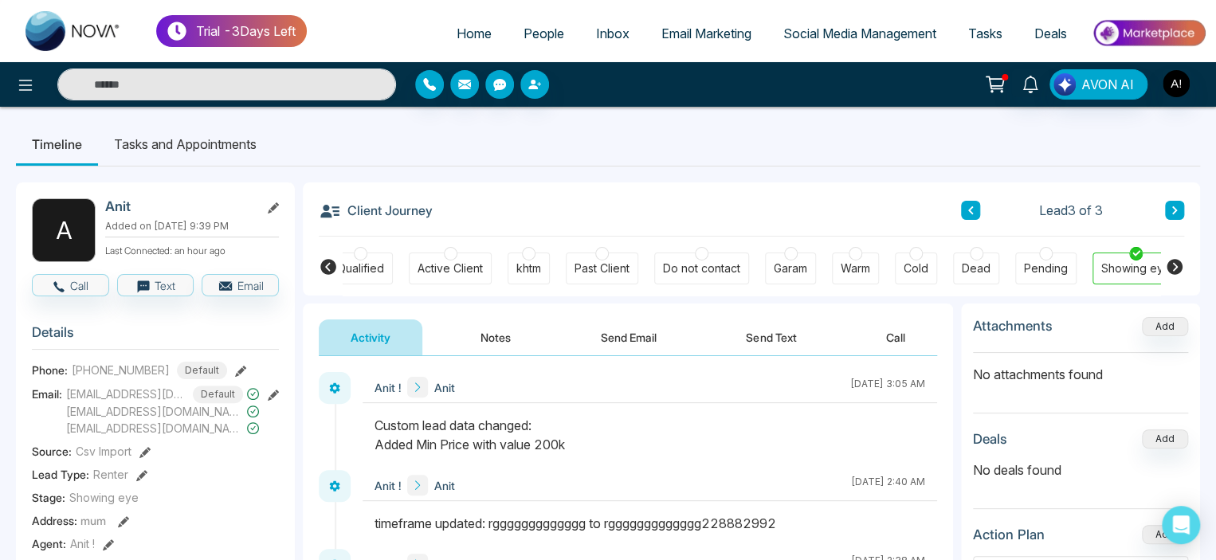
click at [1176, 272] on icon at bounding box center [1174, 267] width 16 height 16
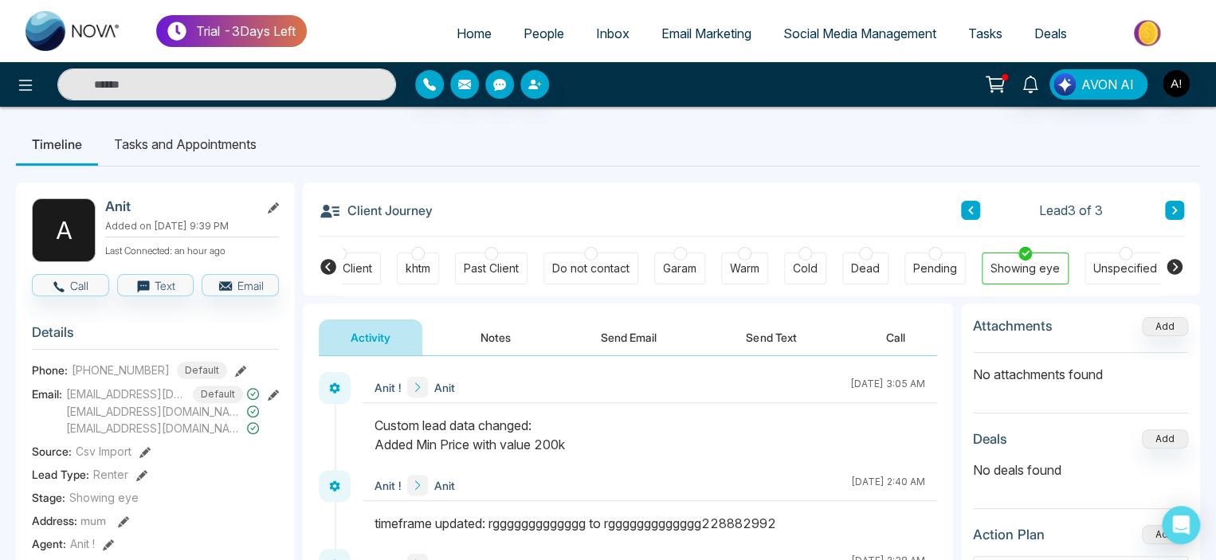
click at [1176, 272] on icon at bounding box center [1174, 267] width 16 height 16
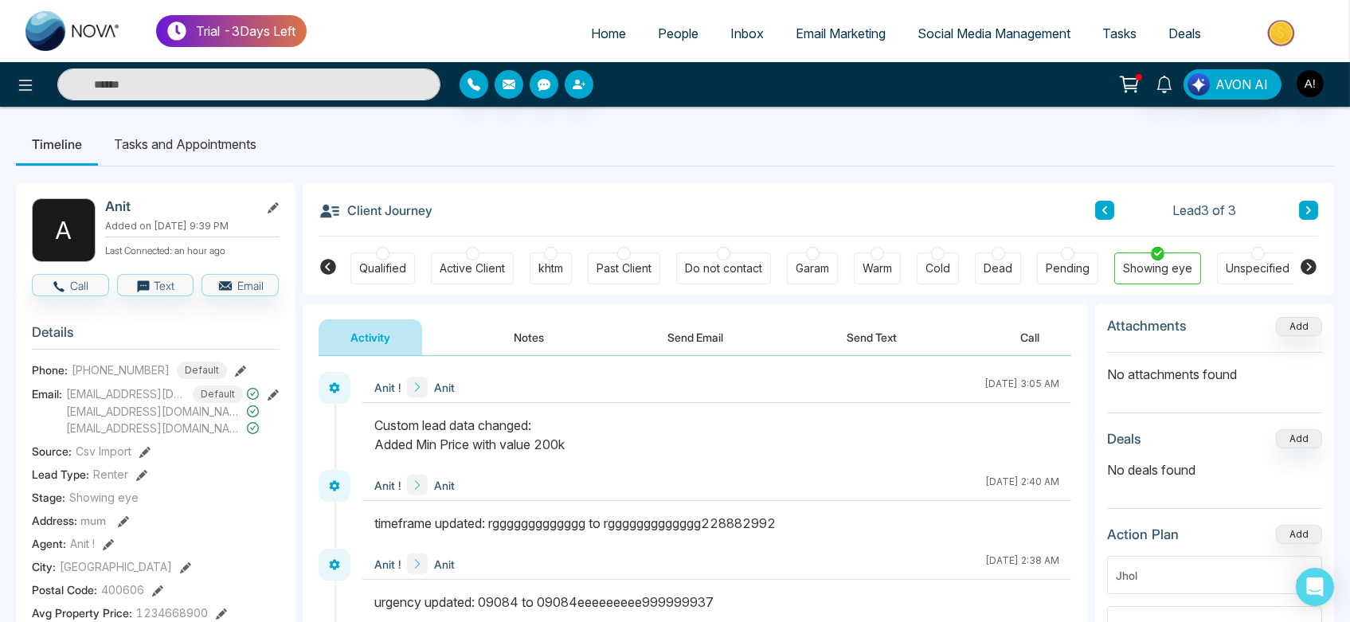
drag, startPoint x: 1223, startPoint y: 7, endPoint x: 1007, endPoint y: 354, distance: 408.3
click at [1007, 354] on button "Call" at bounding box center [1030, 337] width 83 height 36
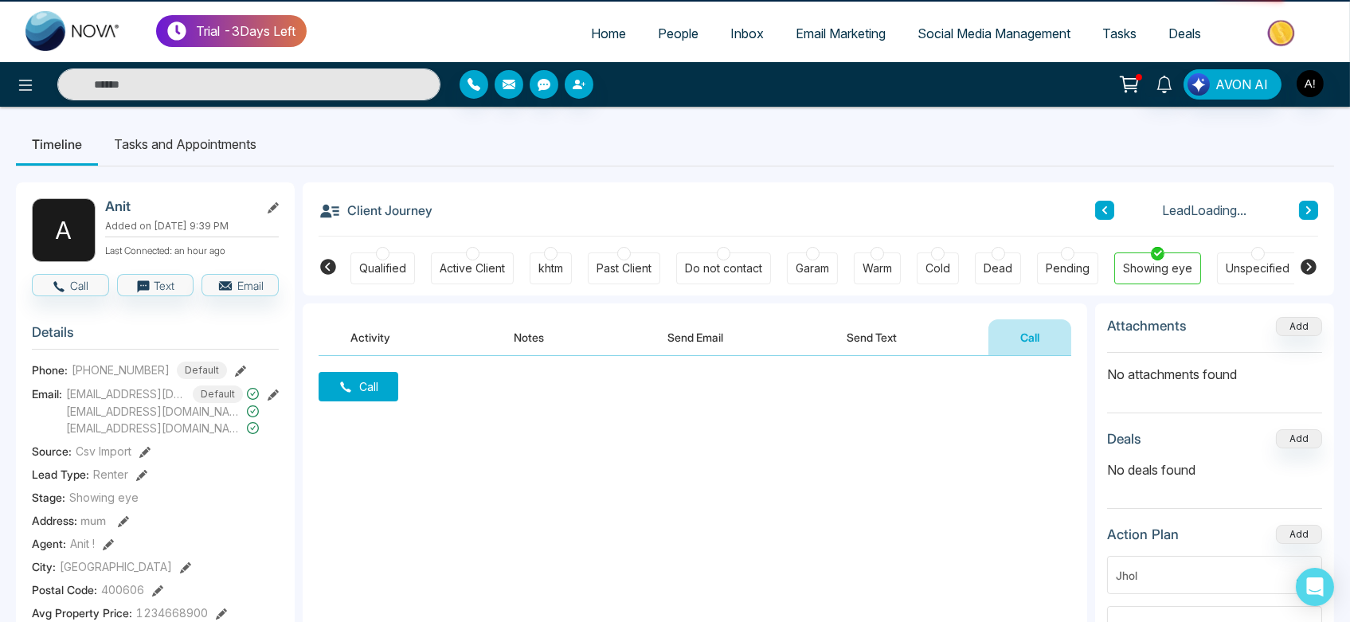
click at [1306, 262] on icon at bounding box center [1309, 267] width 16 height 16
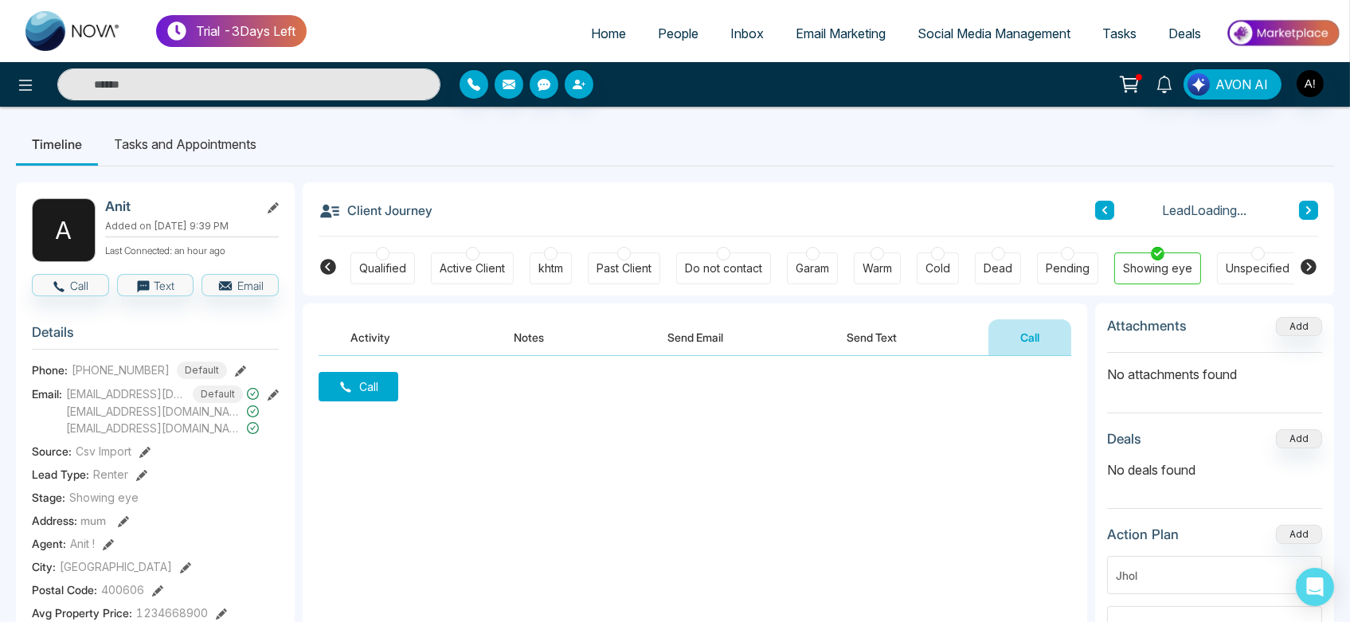
click at [1306, 262] on icon at bounding box center [1309, 267] width 16 height 16
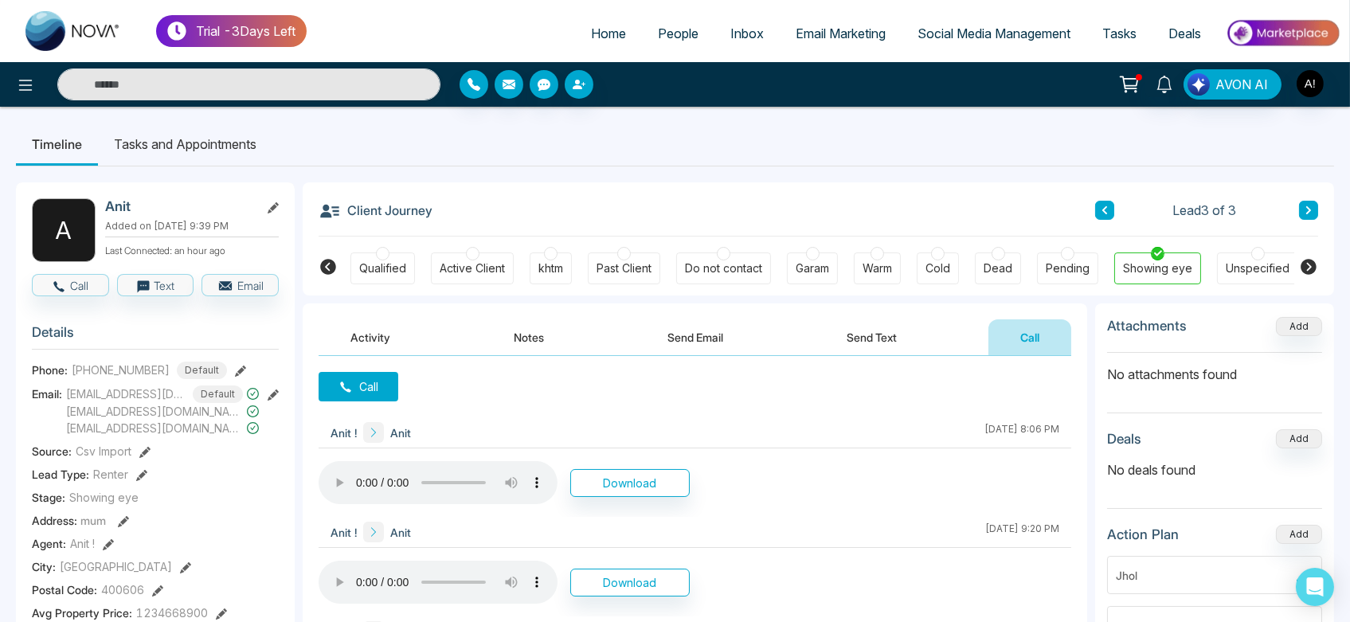
click at [1314, 264] on icon at bounding box center [1309, 267] width 16 height 16
click at [325, 268] on icon at bounding box center [328, 267] width 16 height 16
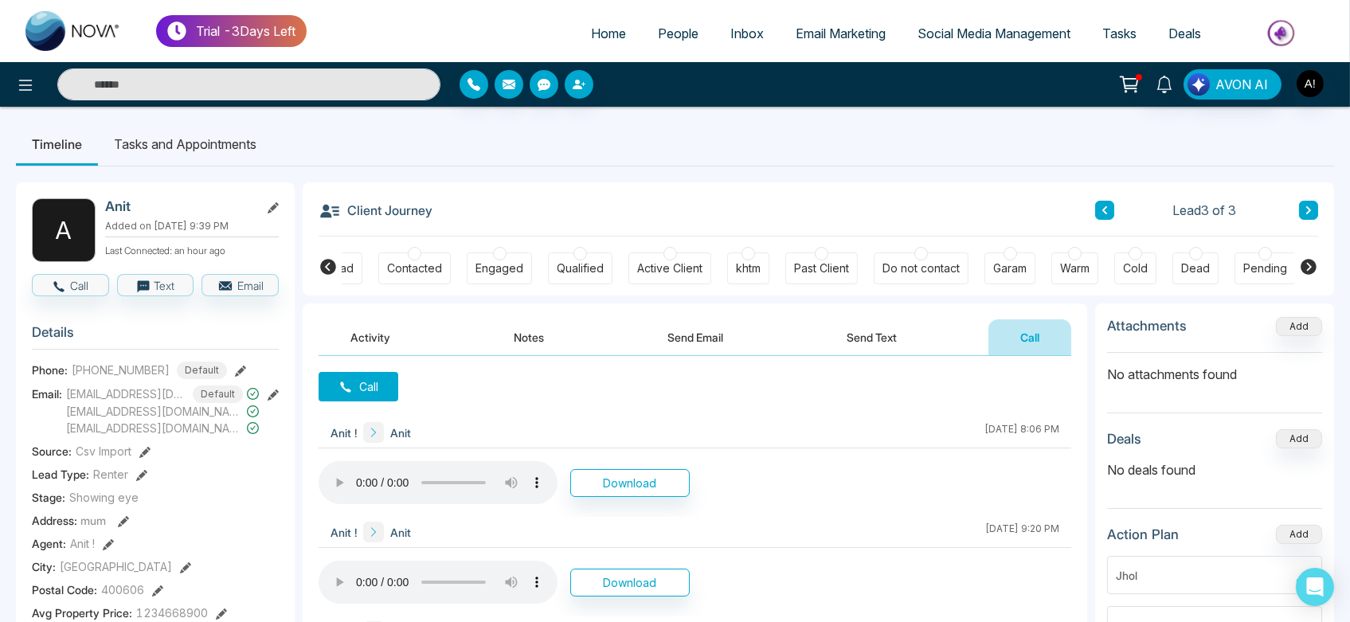
click at [325, 268] on icon at bounding box center [328, 267] width 16 height 16
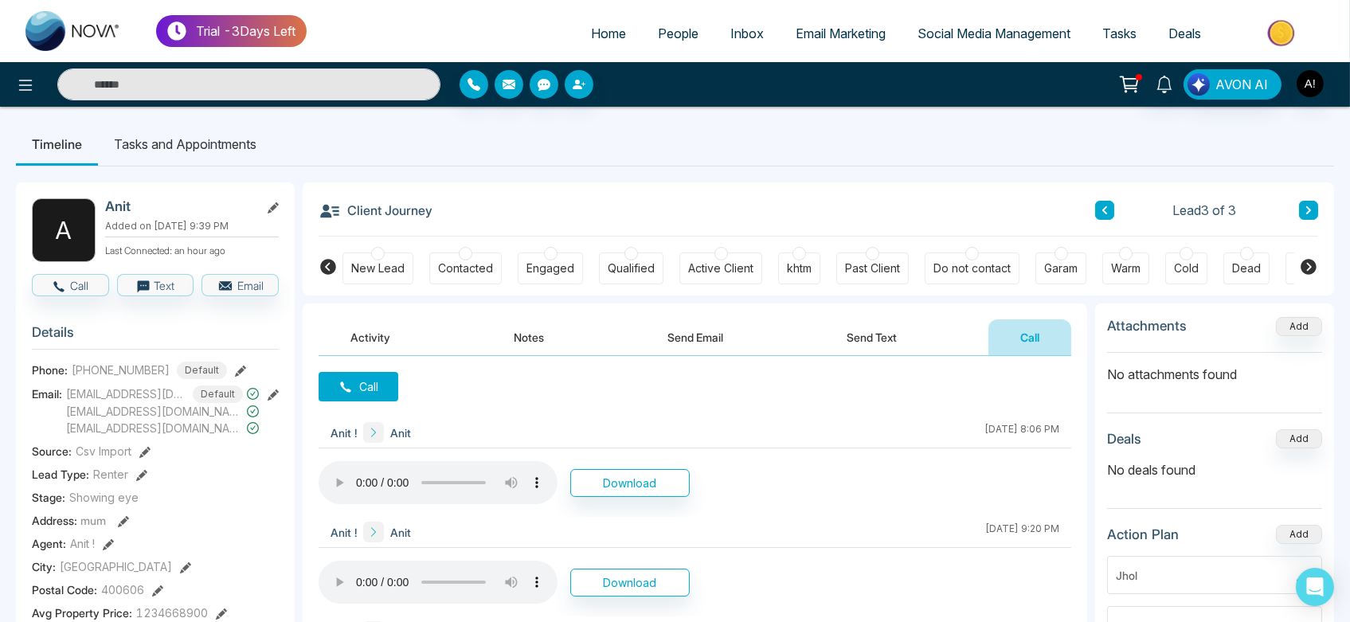
click at [1315, 268] on icon at bounding box center [1309, 267] width 16 height 16
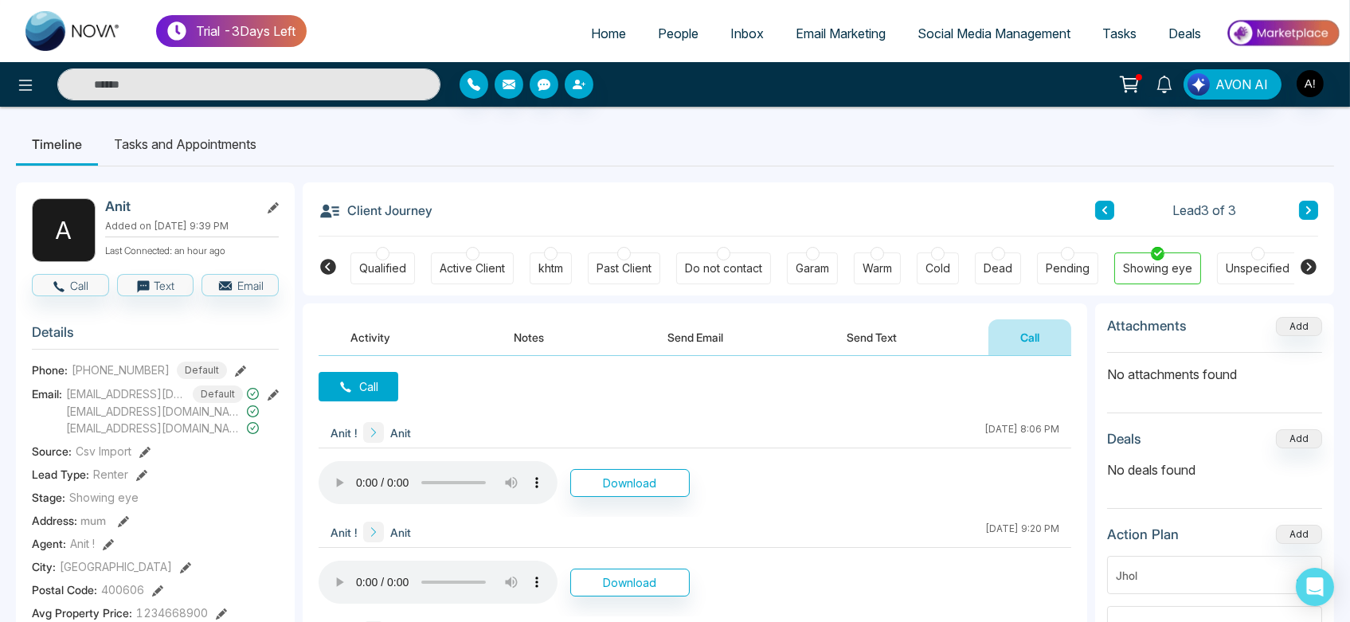
drag, startPoint x: 1315, startPoint y: 268, endPoint x: 910, endPoint y: 224, distance: 407.9
click at [910, 224] on div "Client Journey Lead 3 of 3 New Lead Contacted Engaged Qualified Active Client k…" at bounding box center [819, 238] width 1032 height 113
drag, startPoint x: 344, startPoint y: 210, endPoint x: 455, endPoint y: 219, distance: 111.1
click at [455, 219] on div "Client Journey Lead 3 of 3" at bounding box center [819, 209] width 1000 height 54
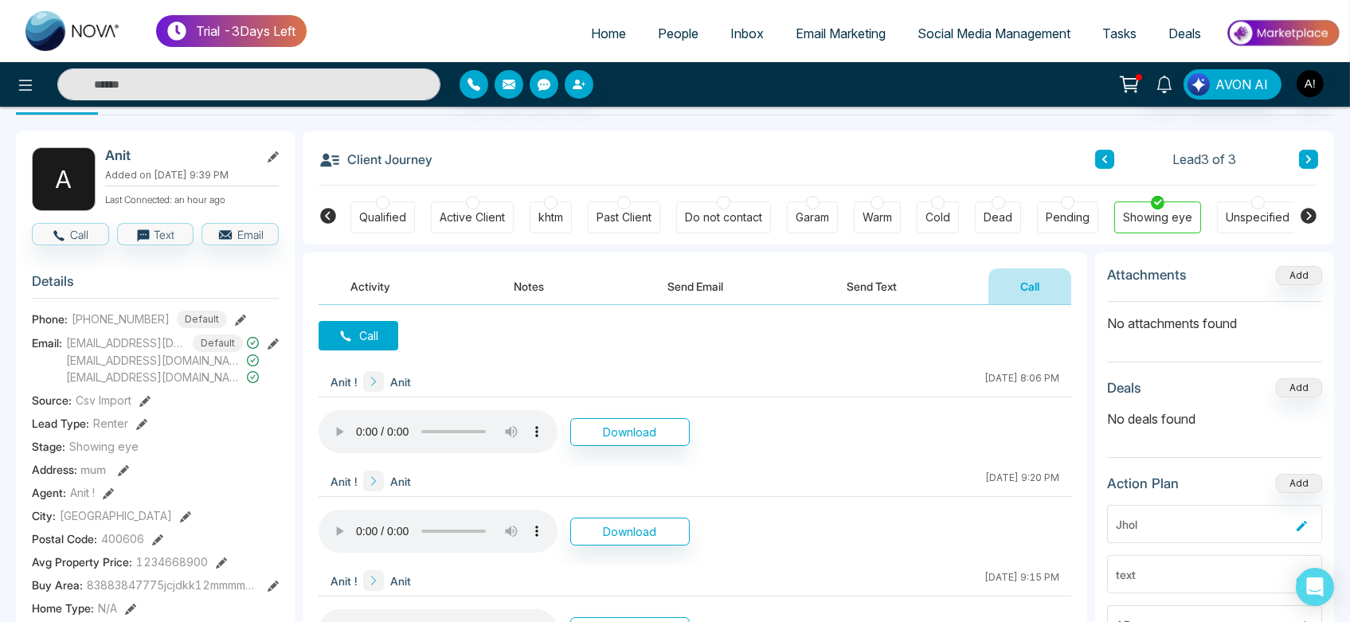
scroll to position [0, 0]
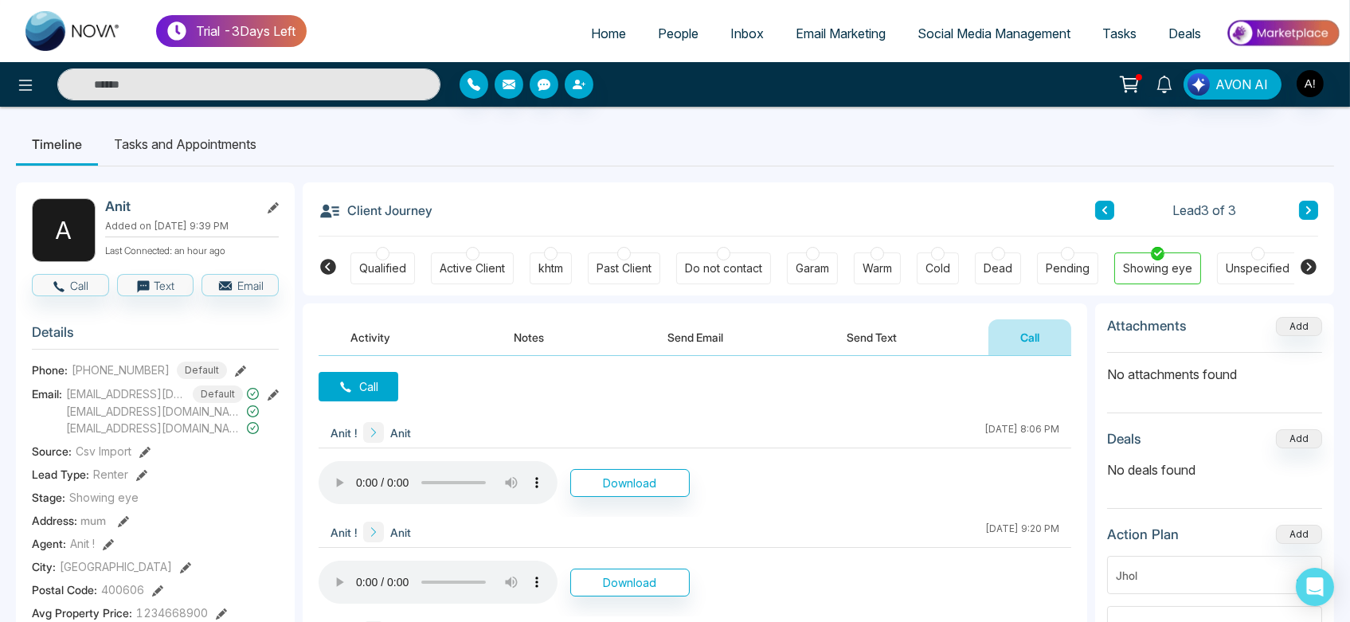
click at [170, 144] on li "Tasks and Appointments" at bounding box center [185, 144] width 174 height 43
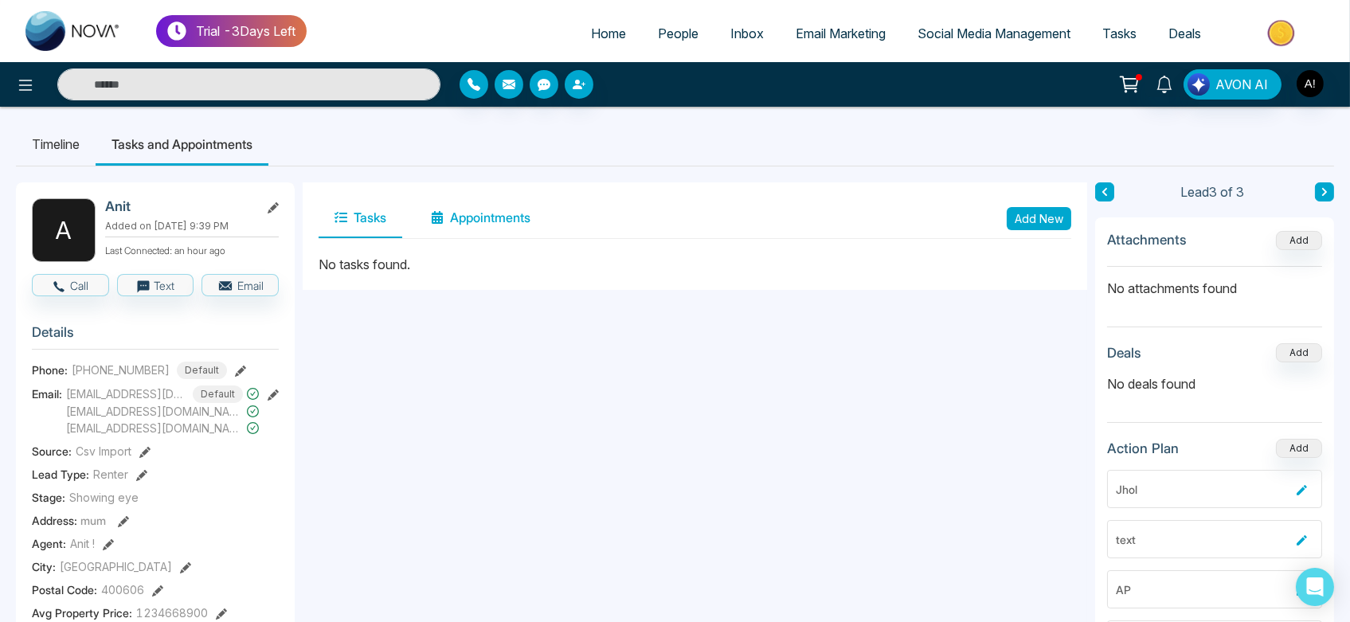
click at [488, 214] on button "Appointments" at bounding box center [480, 218] width 131 height 40
click at [376, 219] on button "Tasks" at bounding box center [361, 218] width 84 height 40
click at [25, 132] on li "Timeline" at bounding box center [56, 144] width 80 height 43
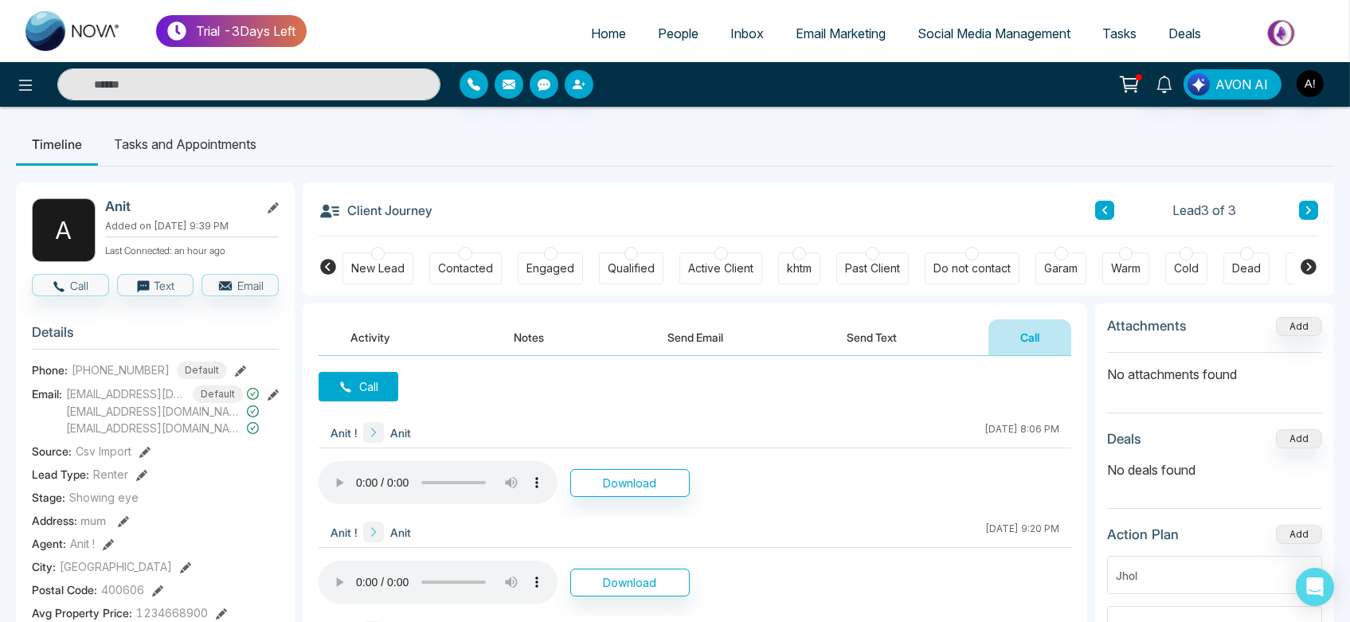
click at [386, 342] on button "Activity" at bounding box center [371, 337] width 104 height 36
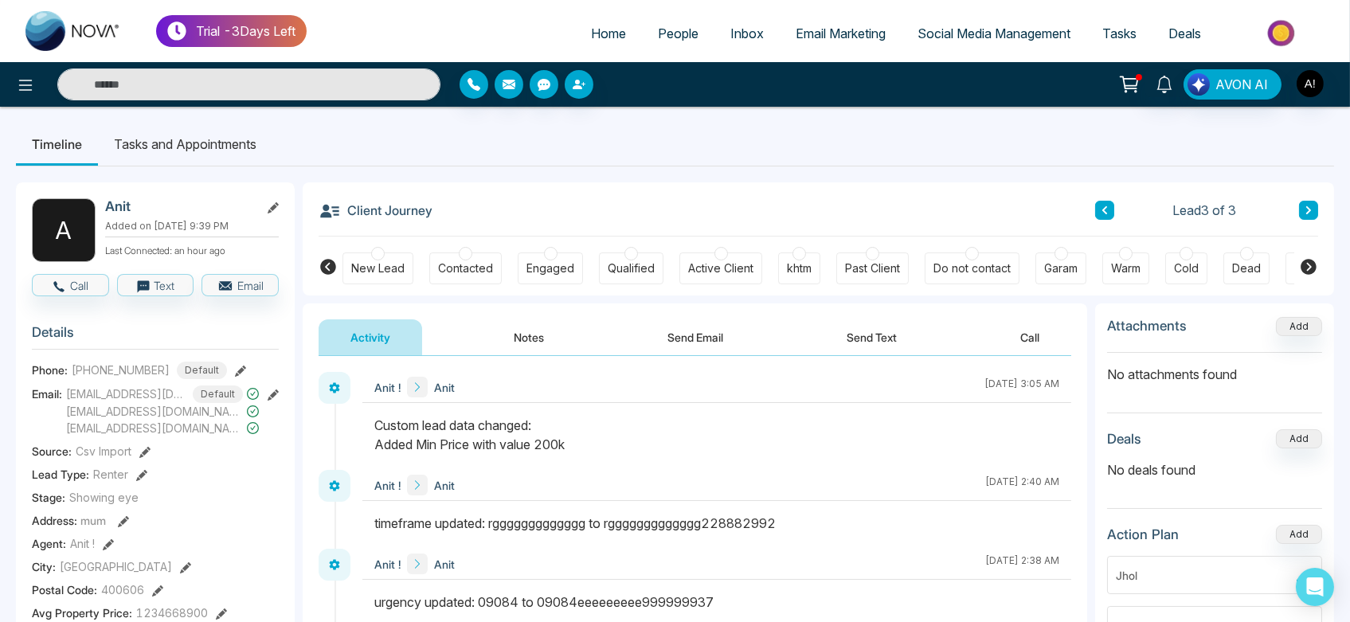
click at [177, 148] on li "Tasks and Appointments" at bounding box center [185, 144] width 174 height 43
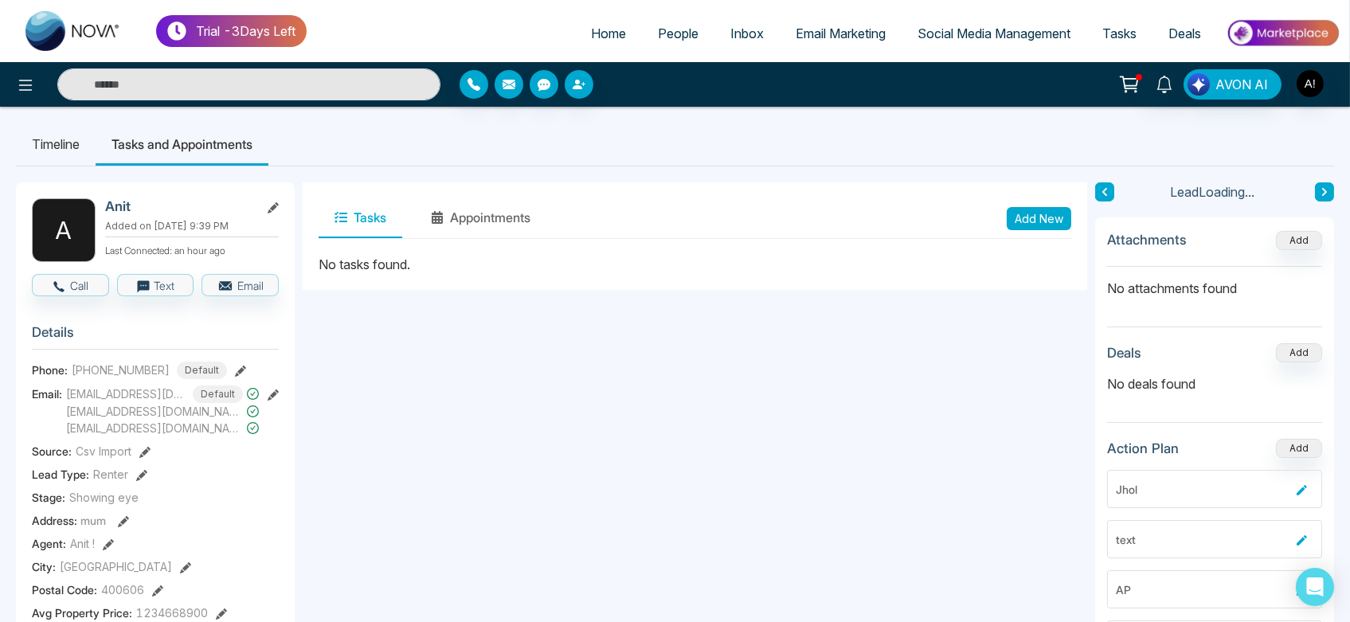
scroll to position [13, 0]
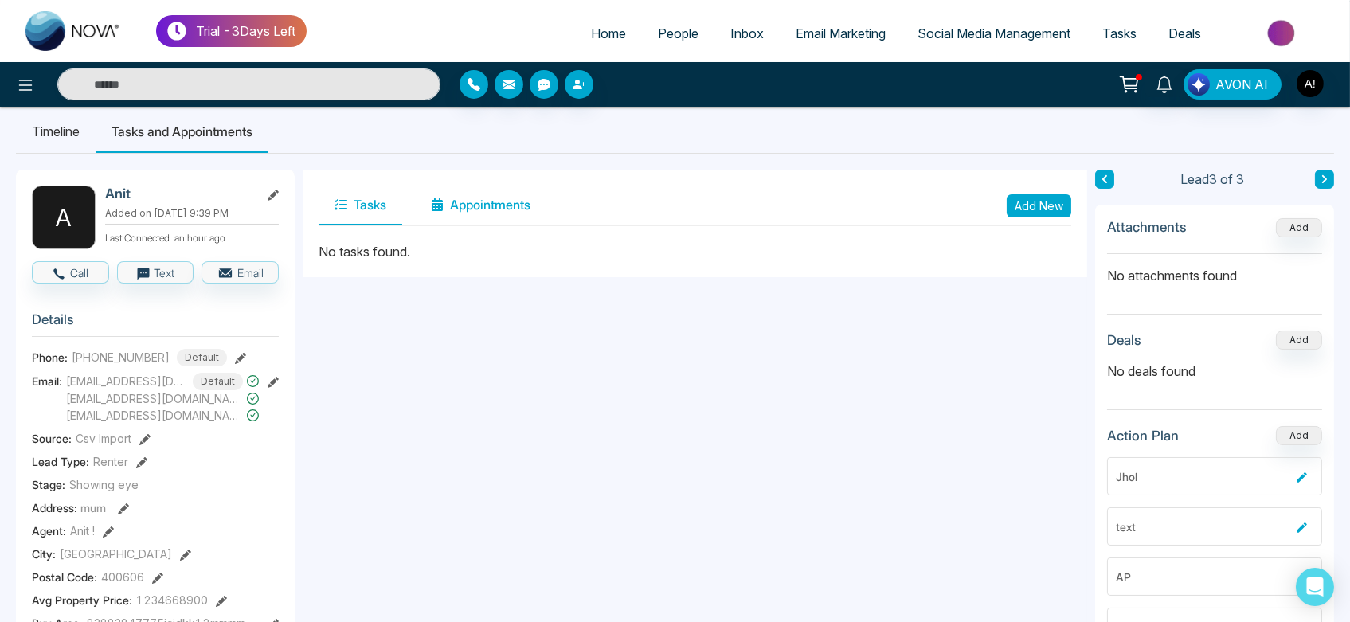
click at [464, 201] on button "Appointments" at bounding box center [480, 206] width 131 height 40
click at [355, 196] on button "Tasks" at bounding box center [361, 206] width 84 height 40
